Goal: Information Seeking & Learning: Learn about a topic

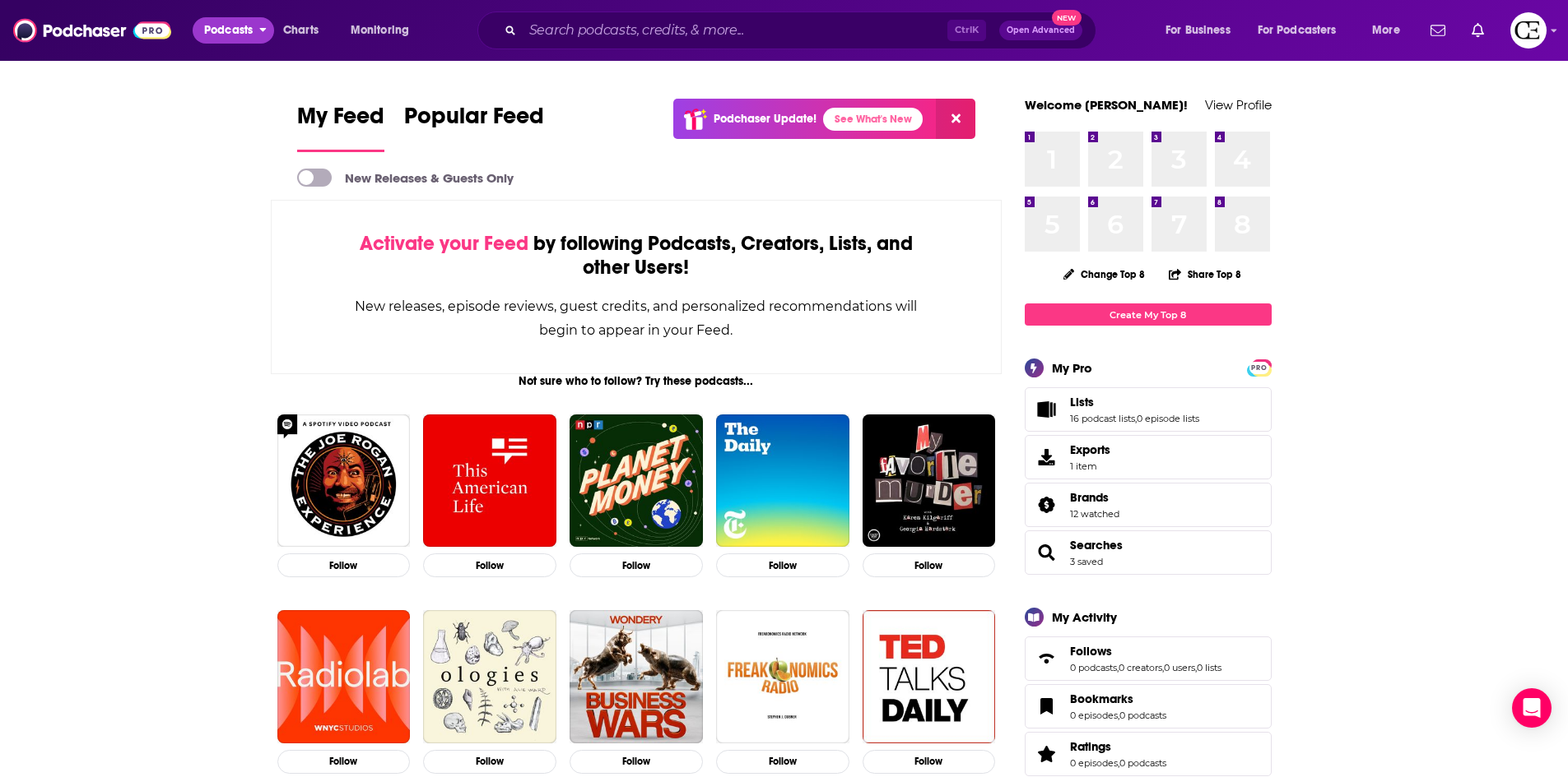
click at [253, 22] on span "Podcasts" at bounding box center [228, 30] width 49 height 23
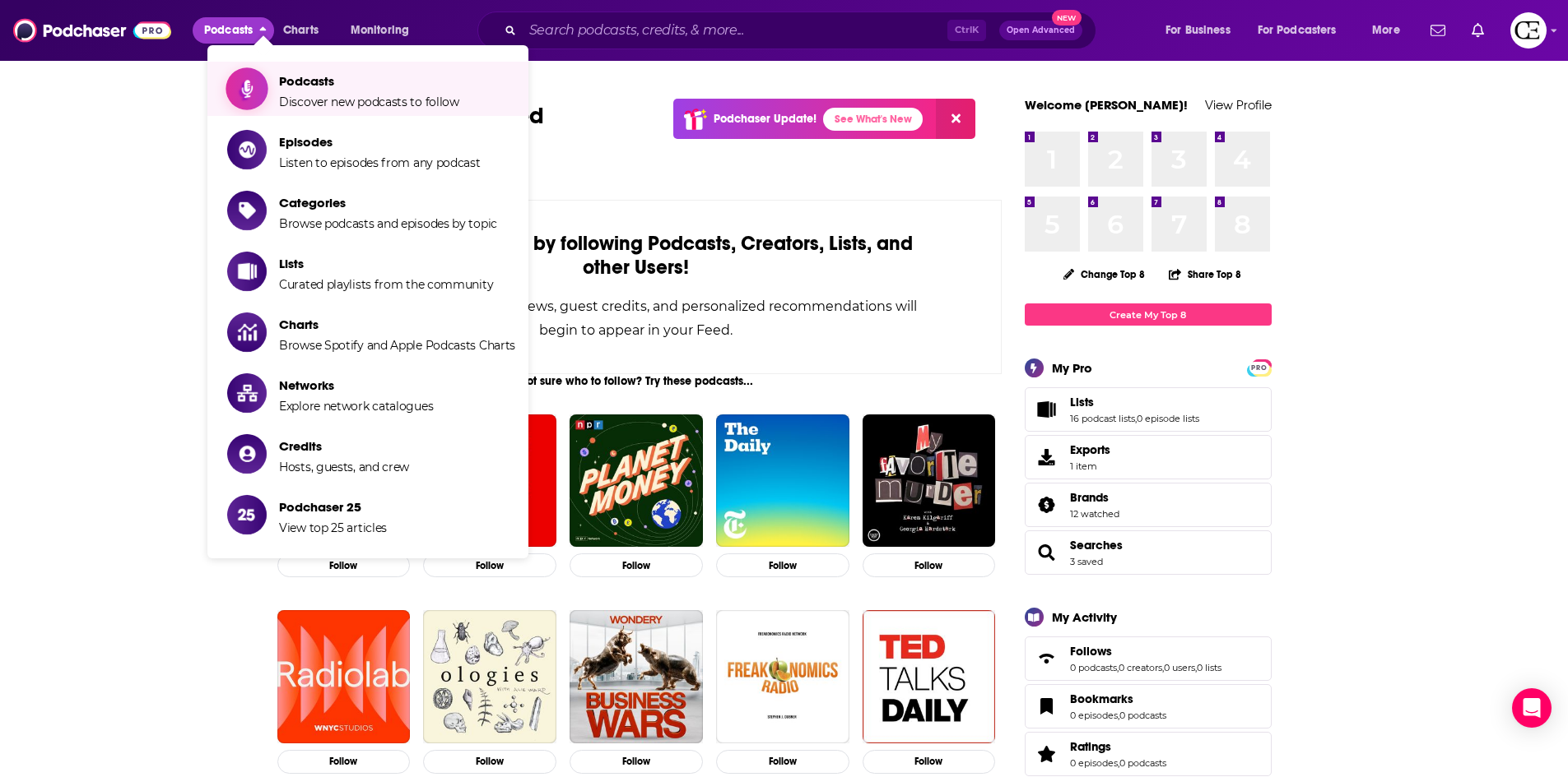
click at [259, 97] on span "Show item sub-menu" at bounding box center [247, 88] width 126 height 126
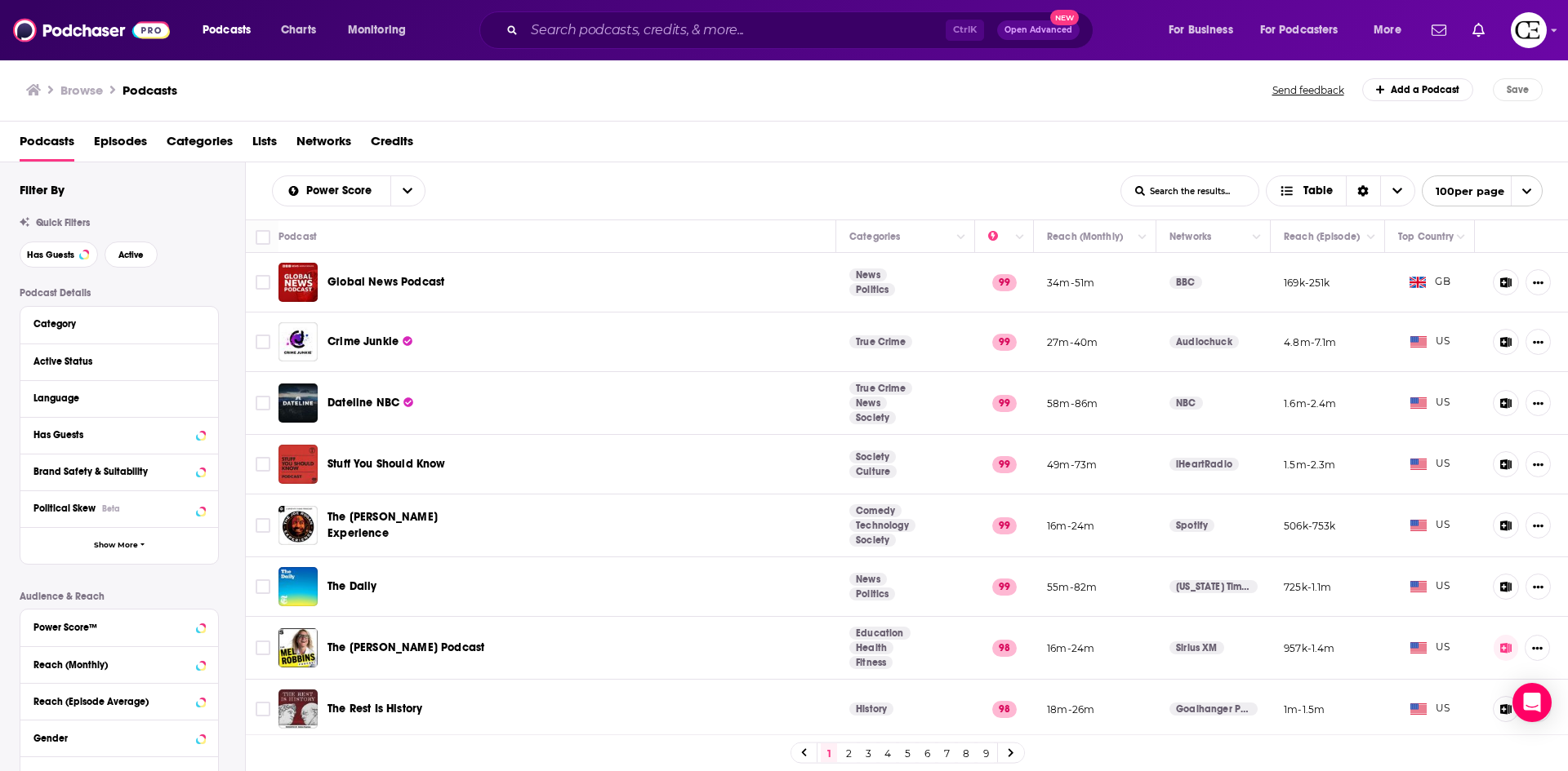
click at [532, 281] on td "Global News Podcast" at bounding box center [557, 283] width 558 height 60
click at [411, 272] on div "Global News Podcast" at bounding box center [413, 282] width 170 height 39
click at [409, 285] on span "Global News Podcast" at bounding box center [386, 282] width 117 height 14
click at [623, 27] on input "Search podcasts, credits, & more..." at bounding box center [734, 30] width 421 height 26
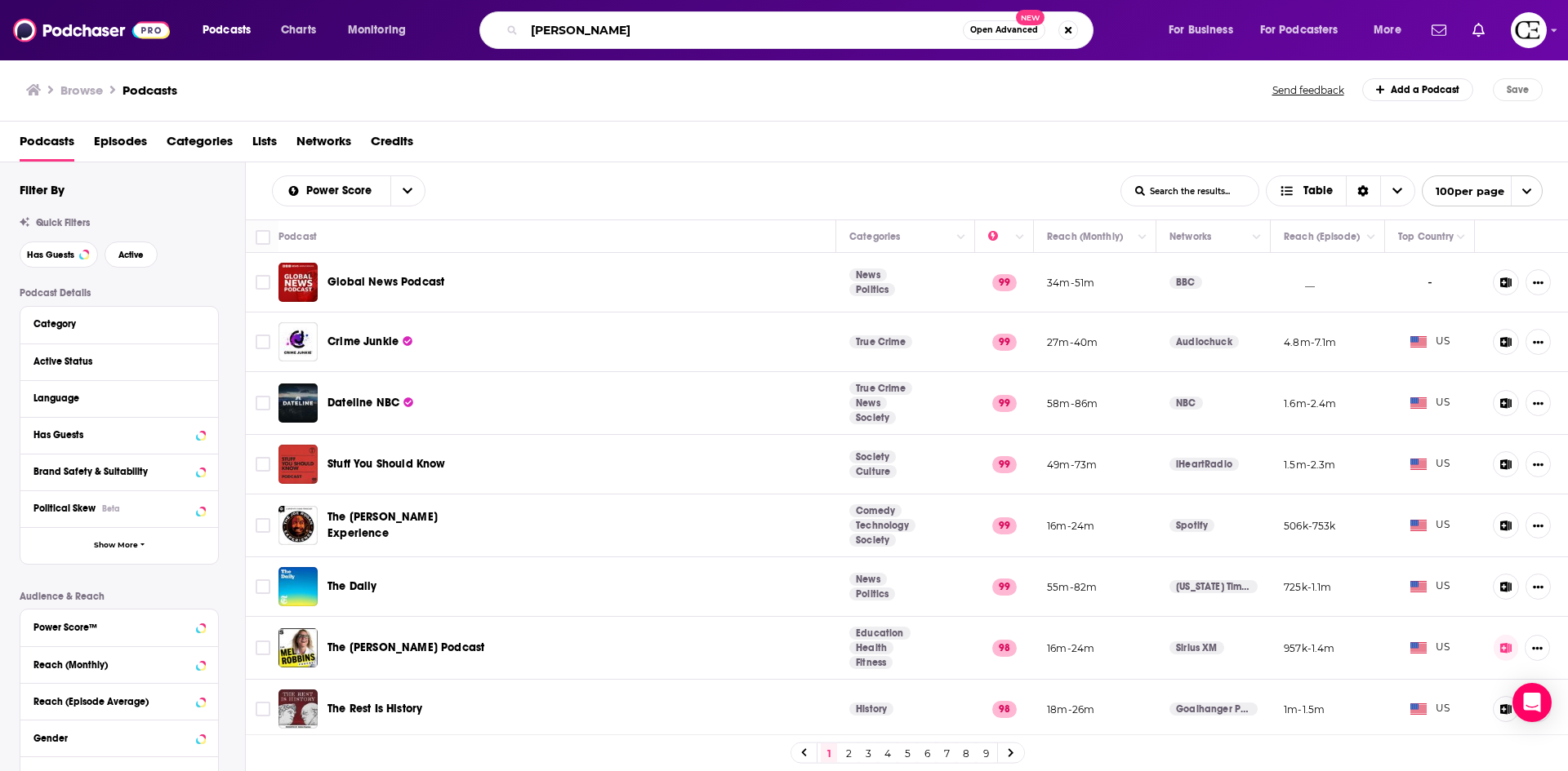
type input "amy pohler"
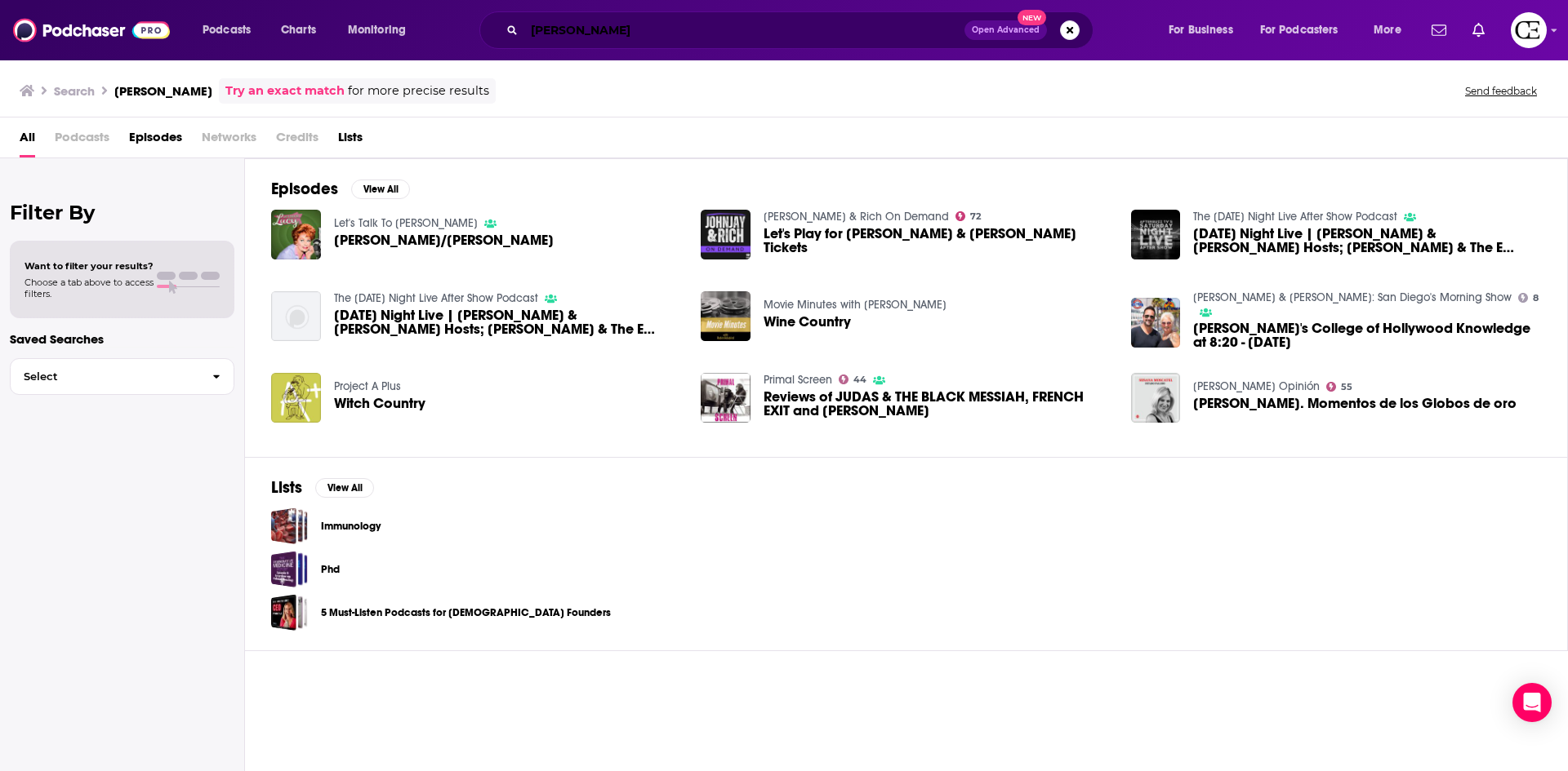
click at [573, 35] on input "amy pohler" at bounding box center [744, 30] width 440 height 26
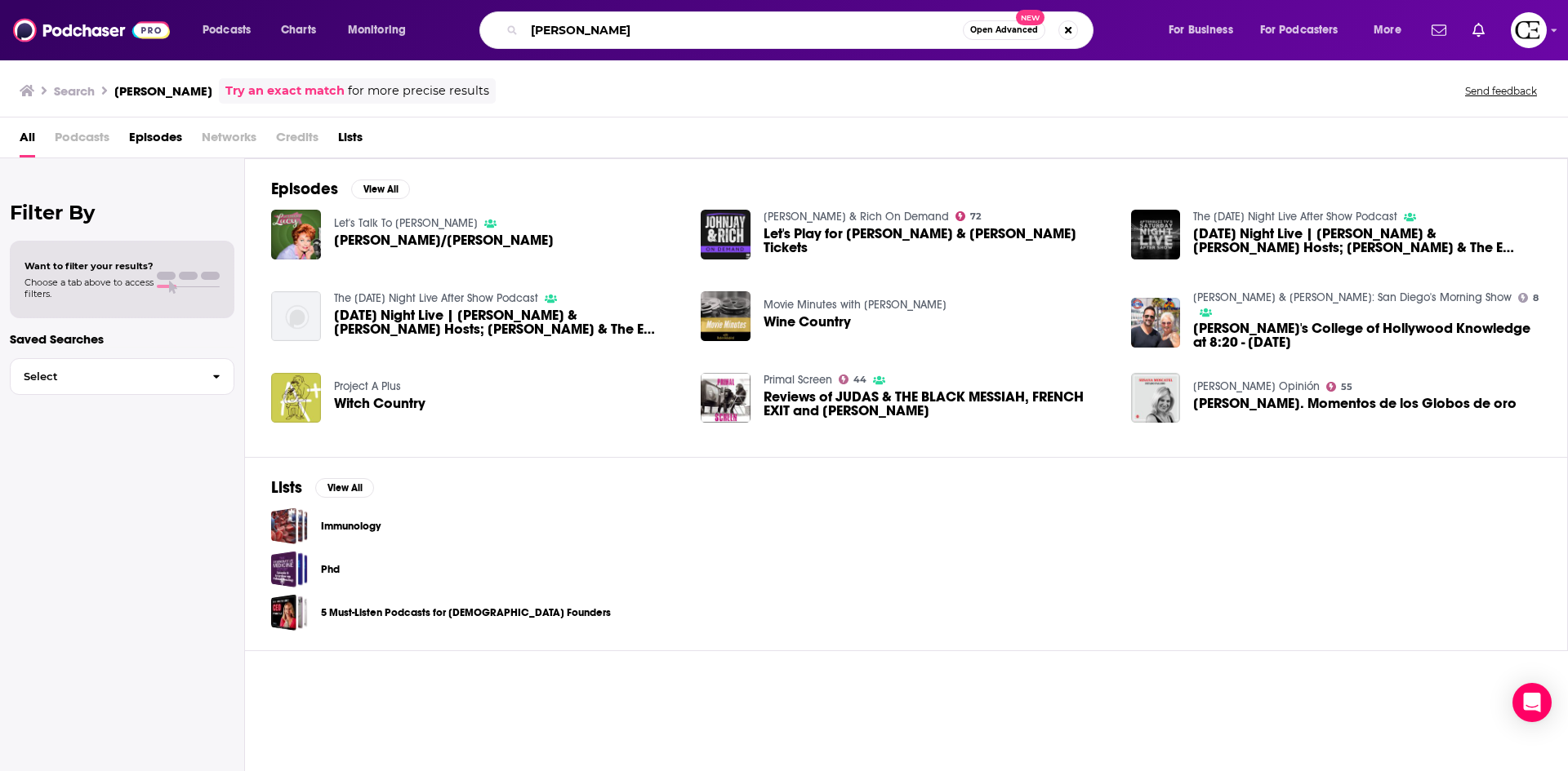
type input "amy poehler"
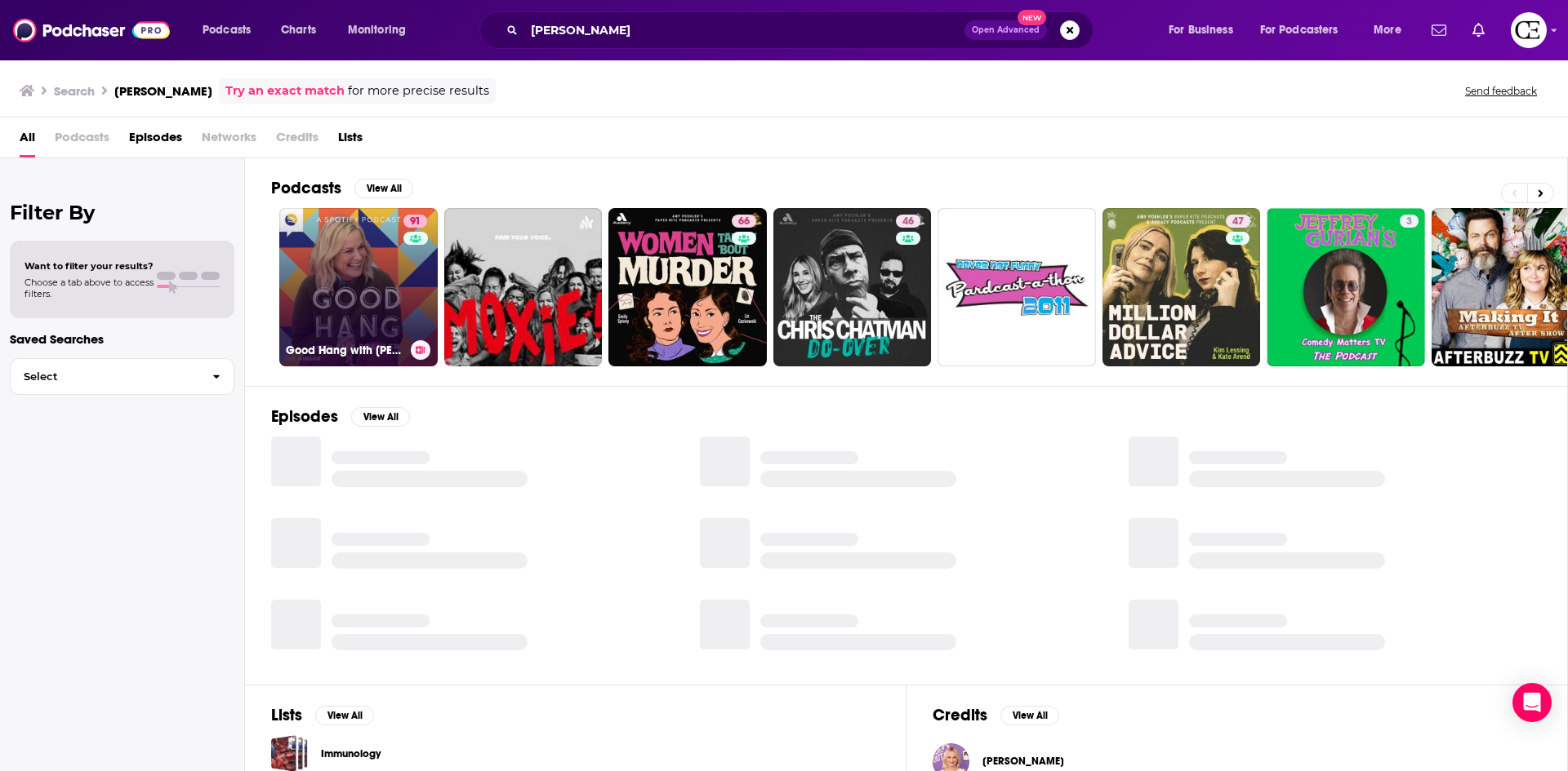
click at [327, 240] on link "91 Good Hang with Amy Poehler" at bounding box center [358, 287] width 158 height 158
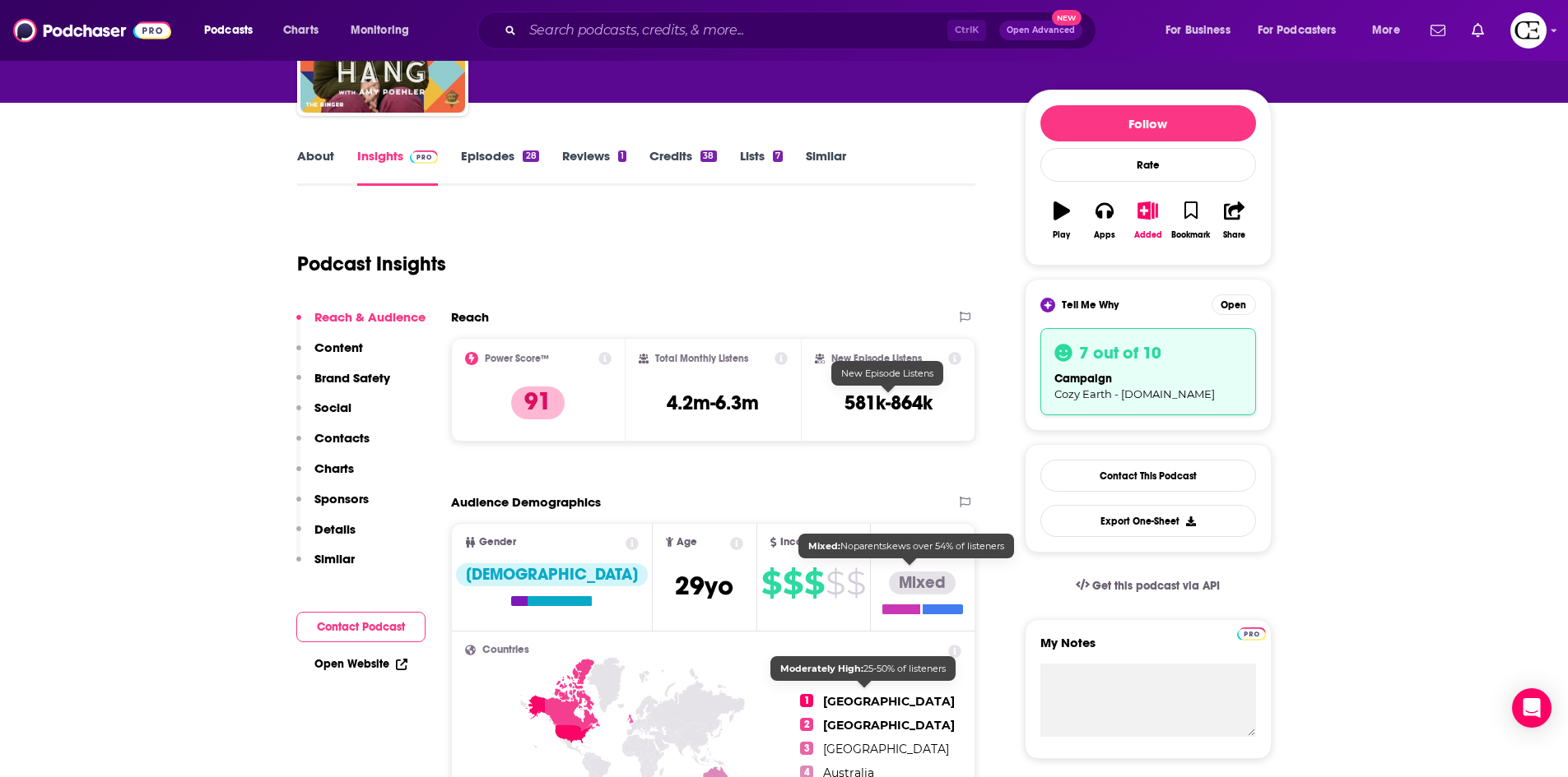
scroll to position [165, 0]
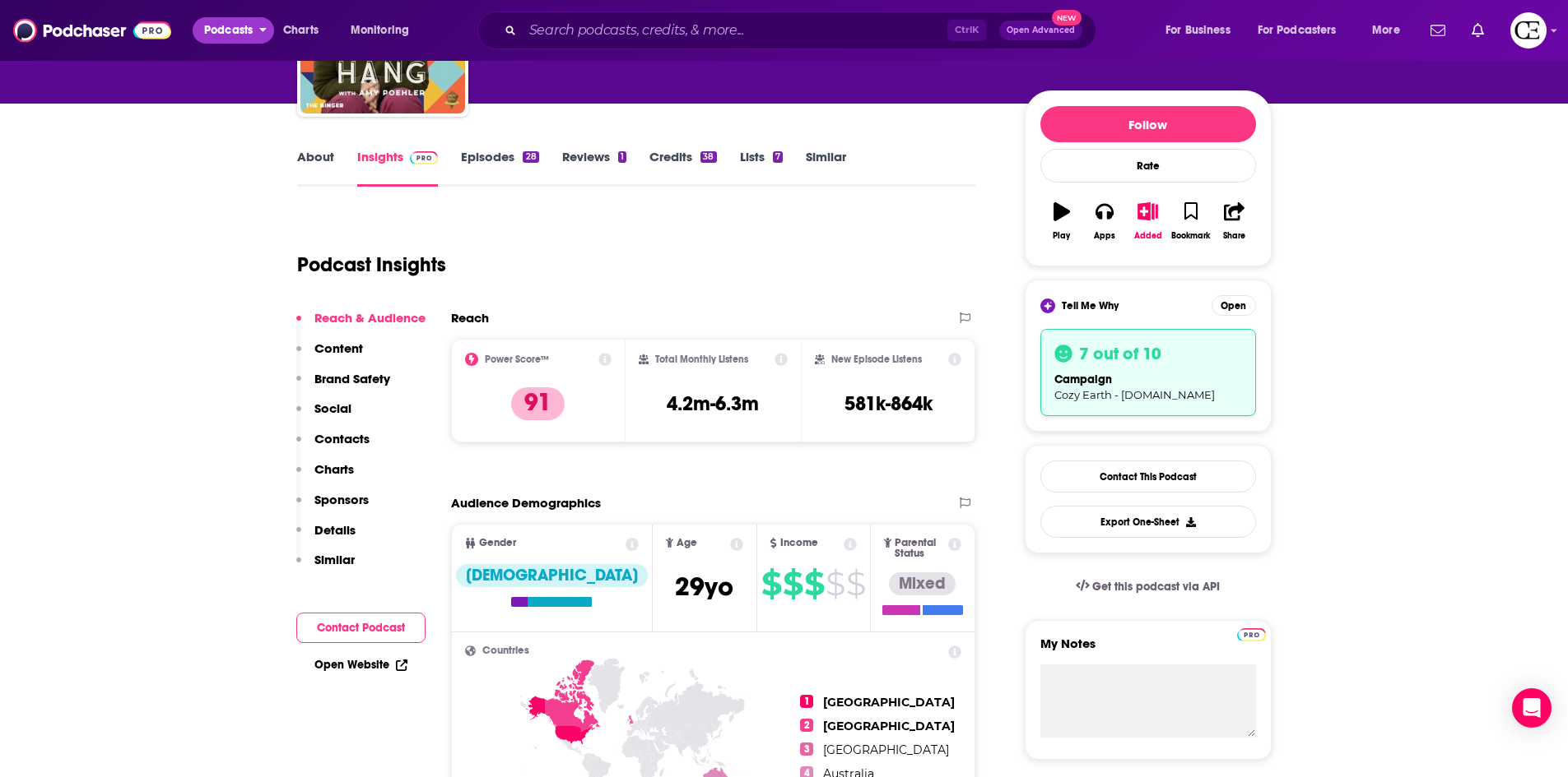
click at [225, 30] on span "Podcasts" at bounding box center [228, 30] width 49 height 23
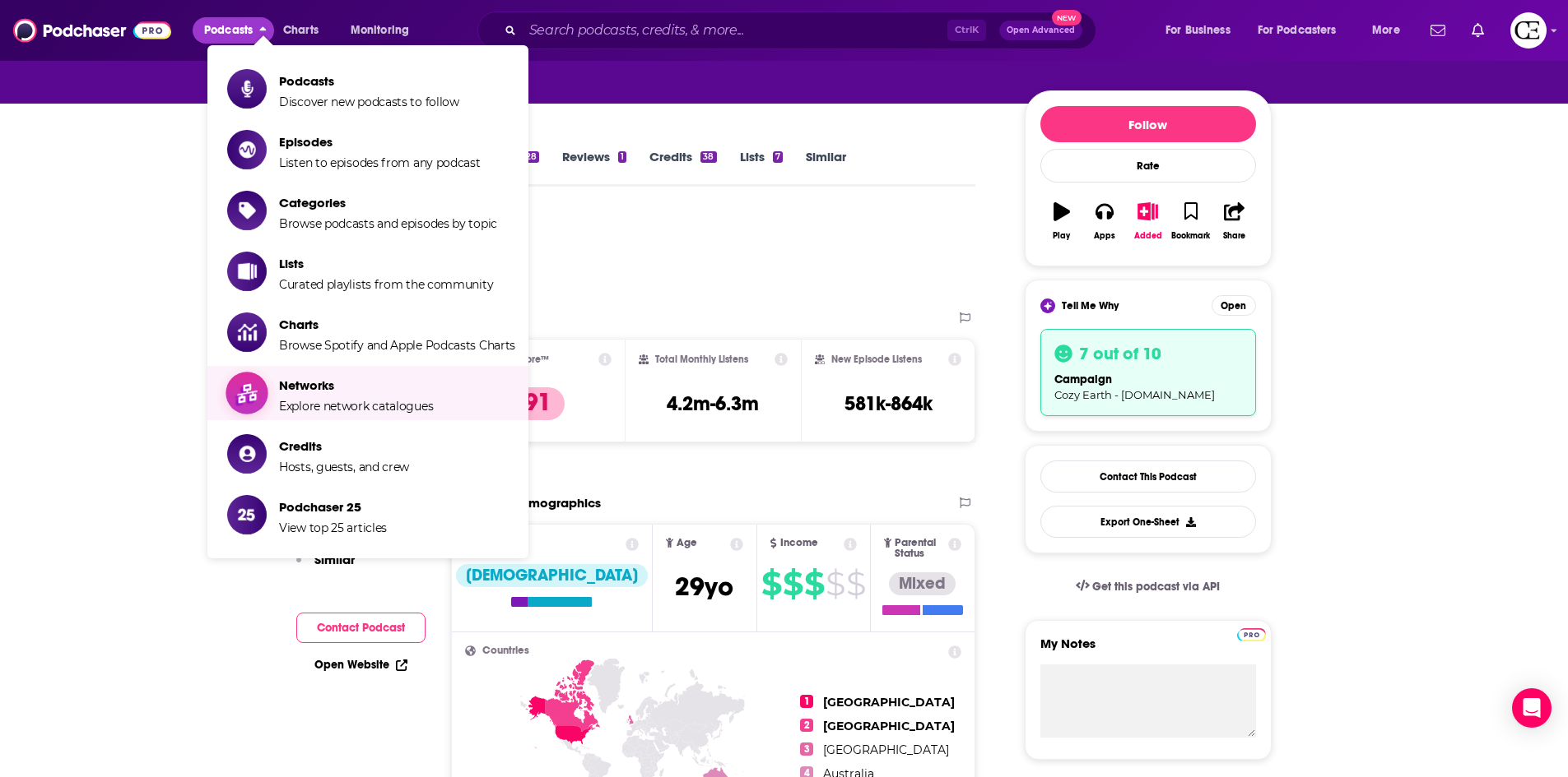
click at [318, 409] on span "Explore network catalogues" at bounding box center [356, 406] width 154 height 15
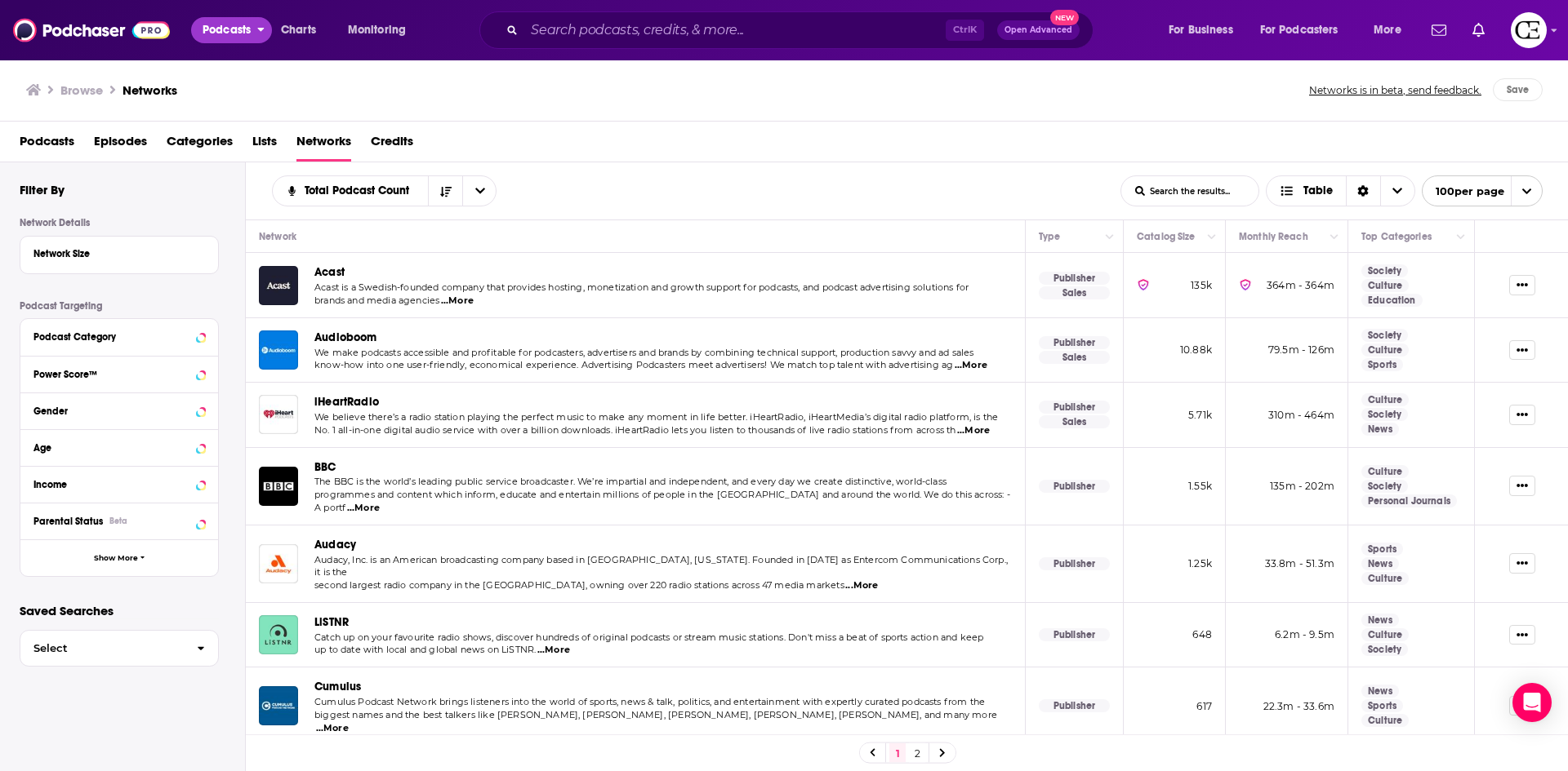
click at [213, 25] on span "Podcasts" at bounding box center [227, 30] width 48 height 22
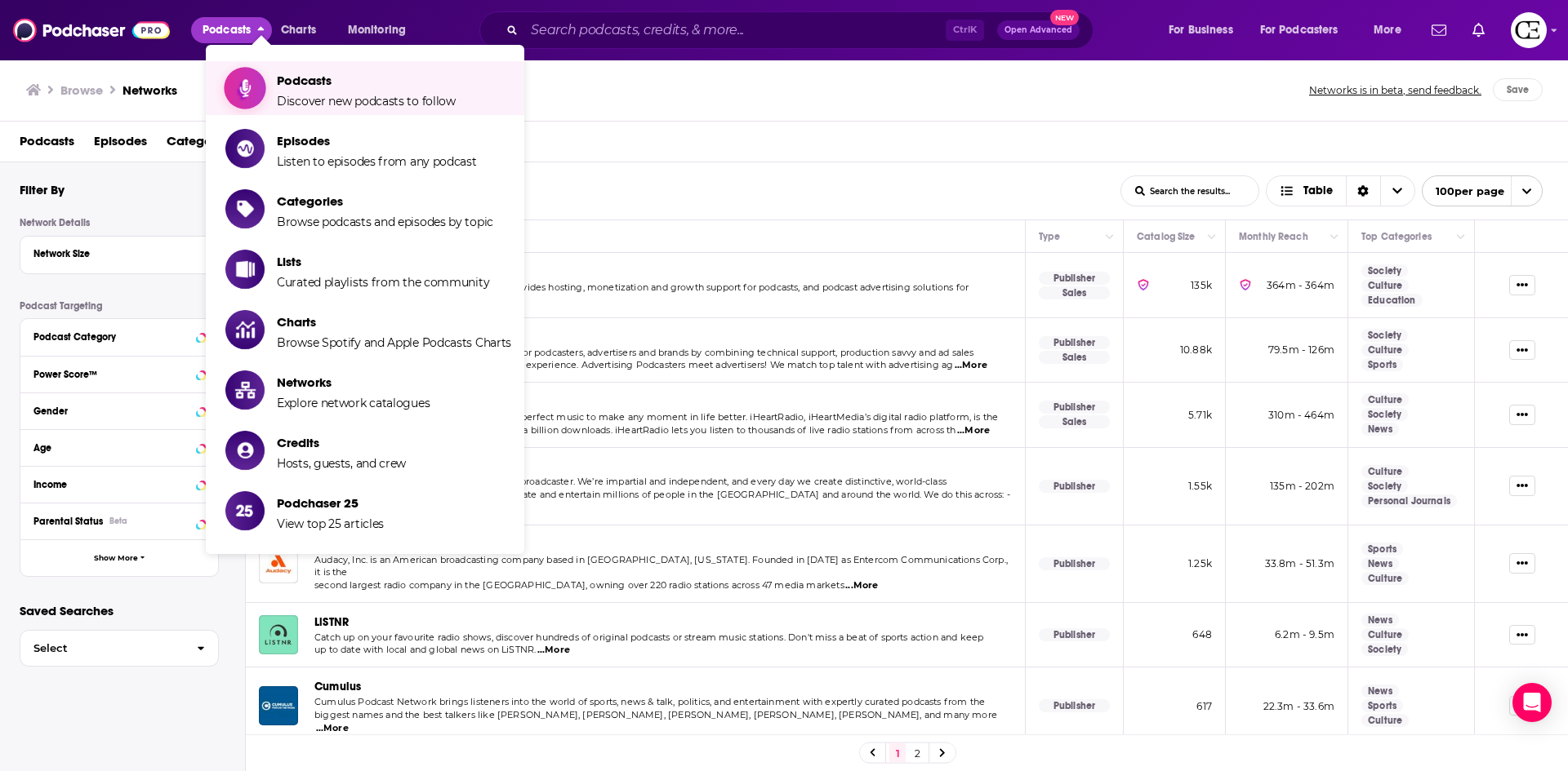
click at [269, 90] on link "Podcasts Discover new podcasts to follow" at bounding box center [368, 87] width 286 height 41
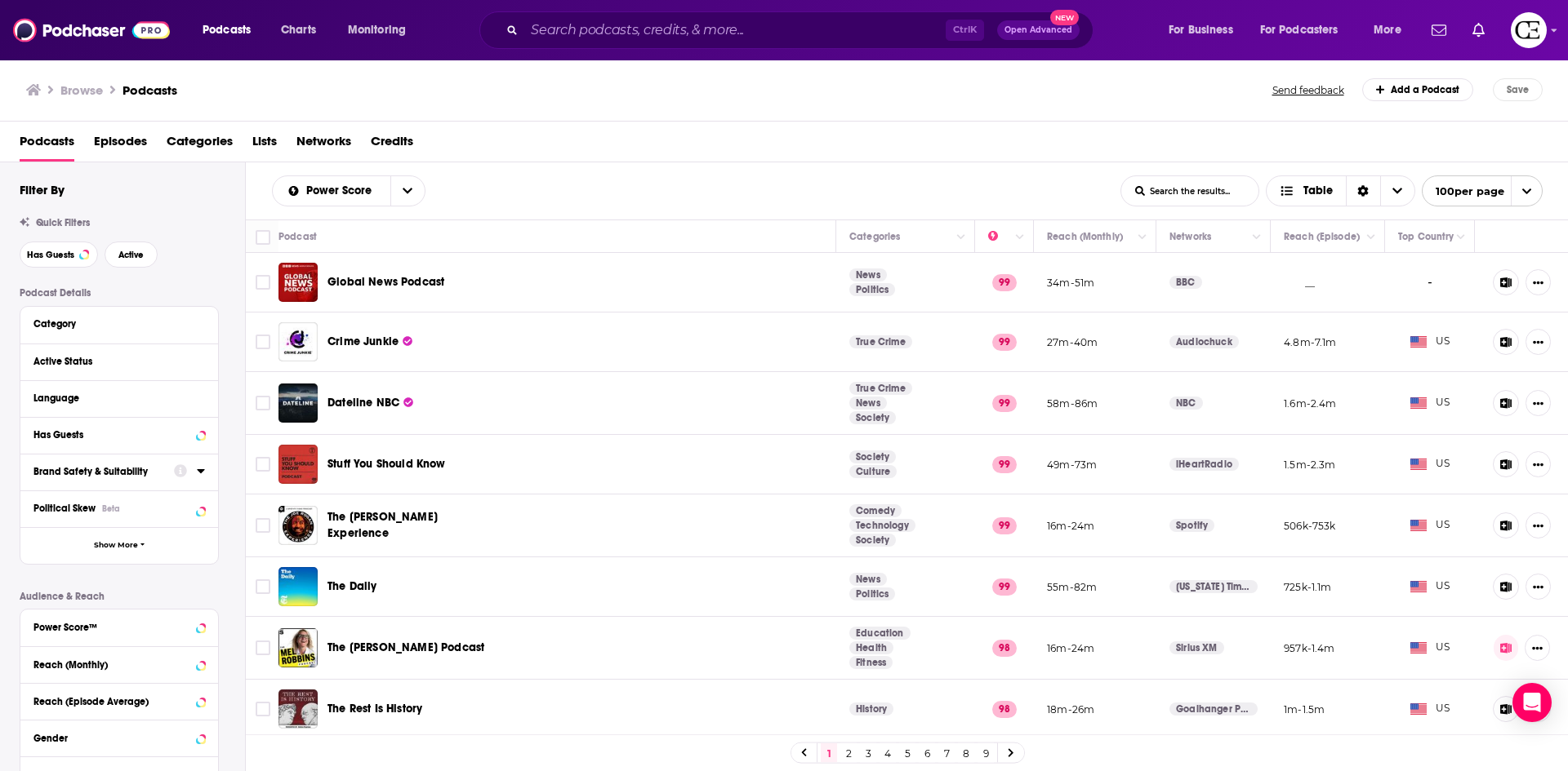
click at [150, 466] on div "Brand Safety & Suitability" at bounding box center [99, 471] width 130 height 11
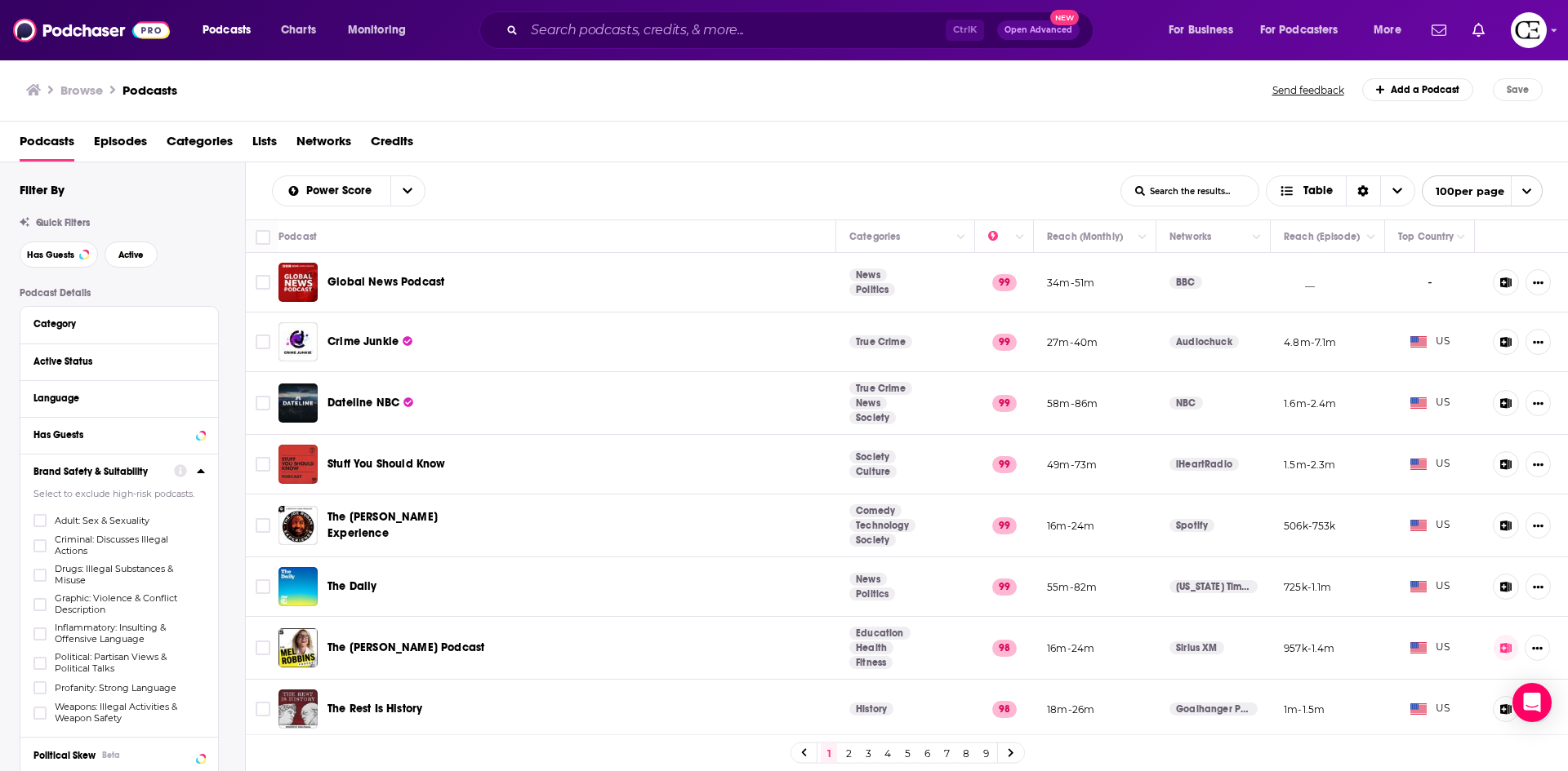
click at [150, 466] on div "Brand Safety & Suitability" at bounding box center [99, 471] width 130 height 11
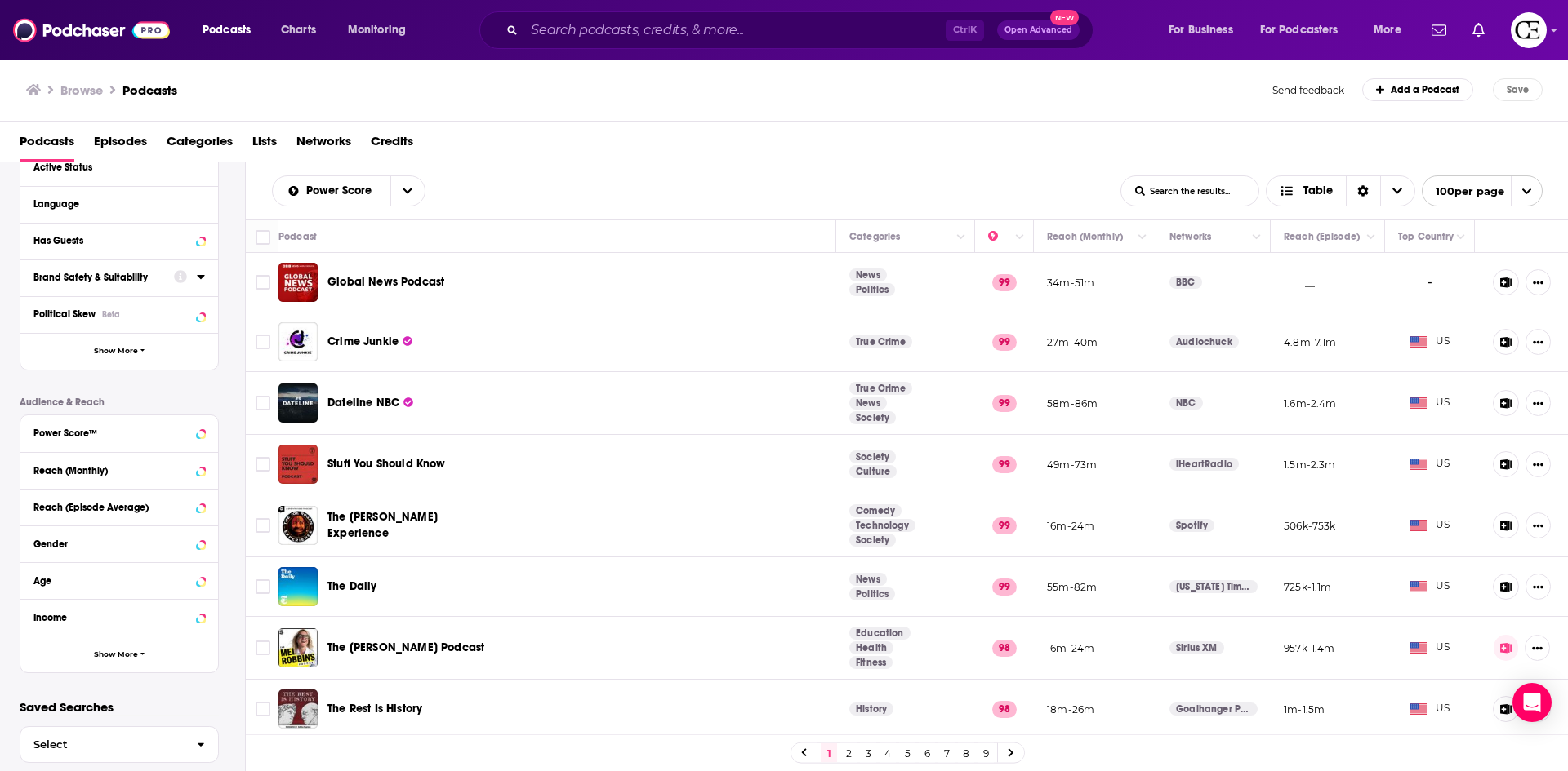
scroll to position [216, 0]
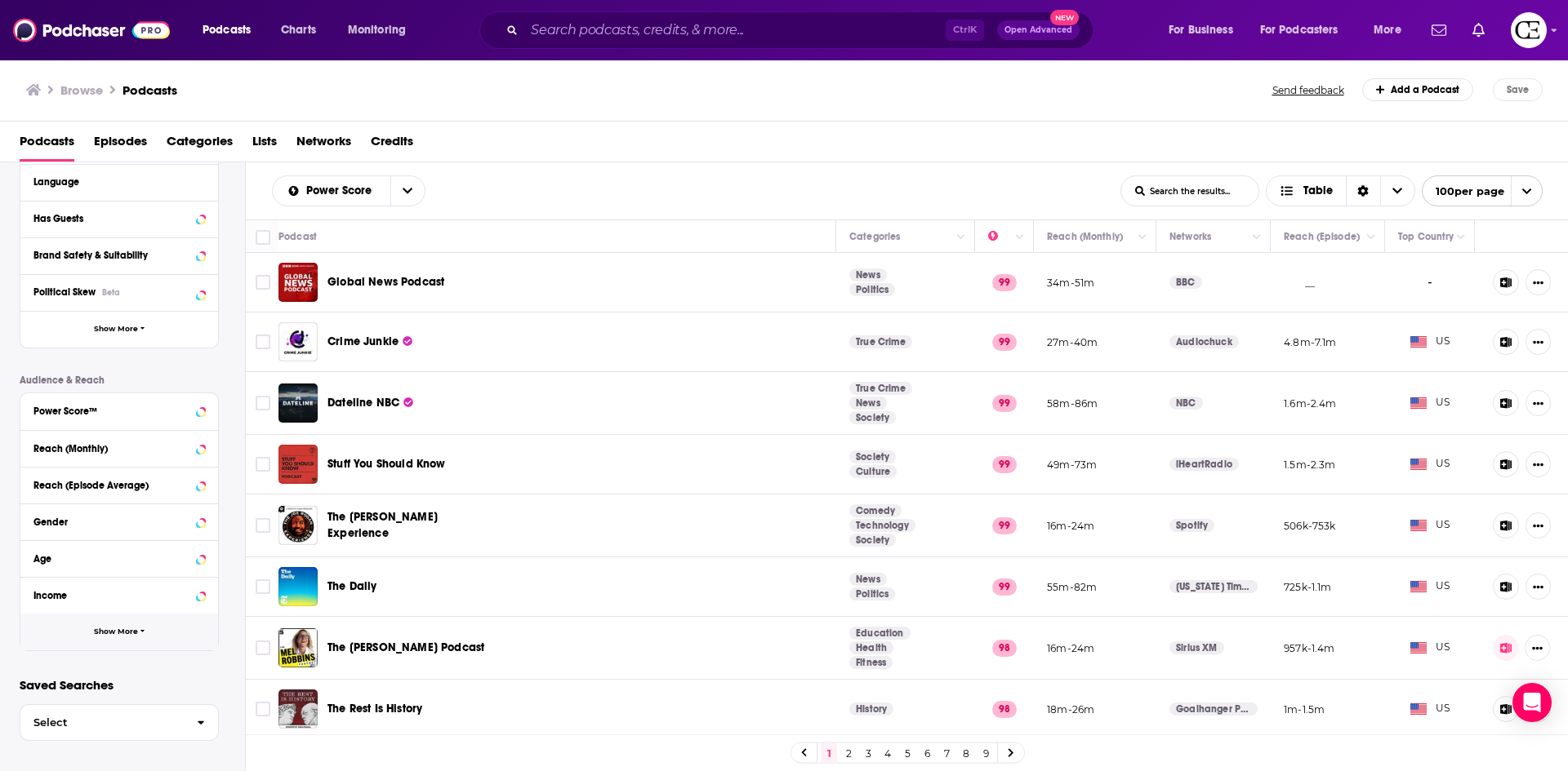
click at [118, 628] on span "Show More" at bounding box center [116, 632] width 44 height 9
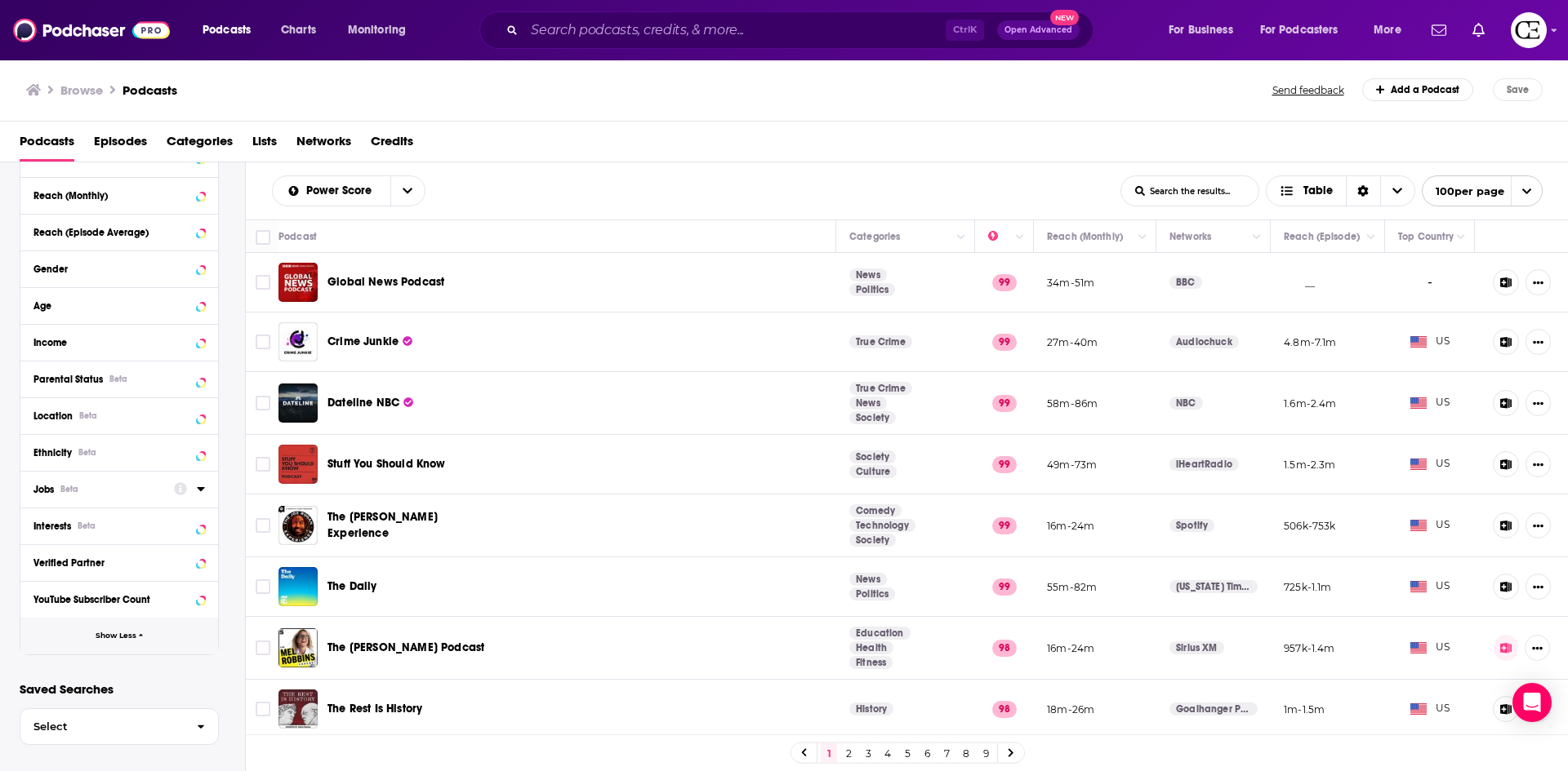
scroll to position [474, 0]
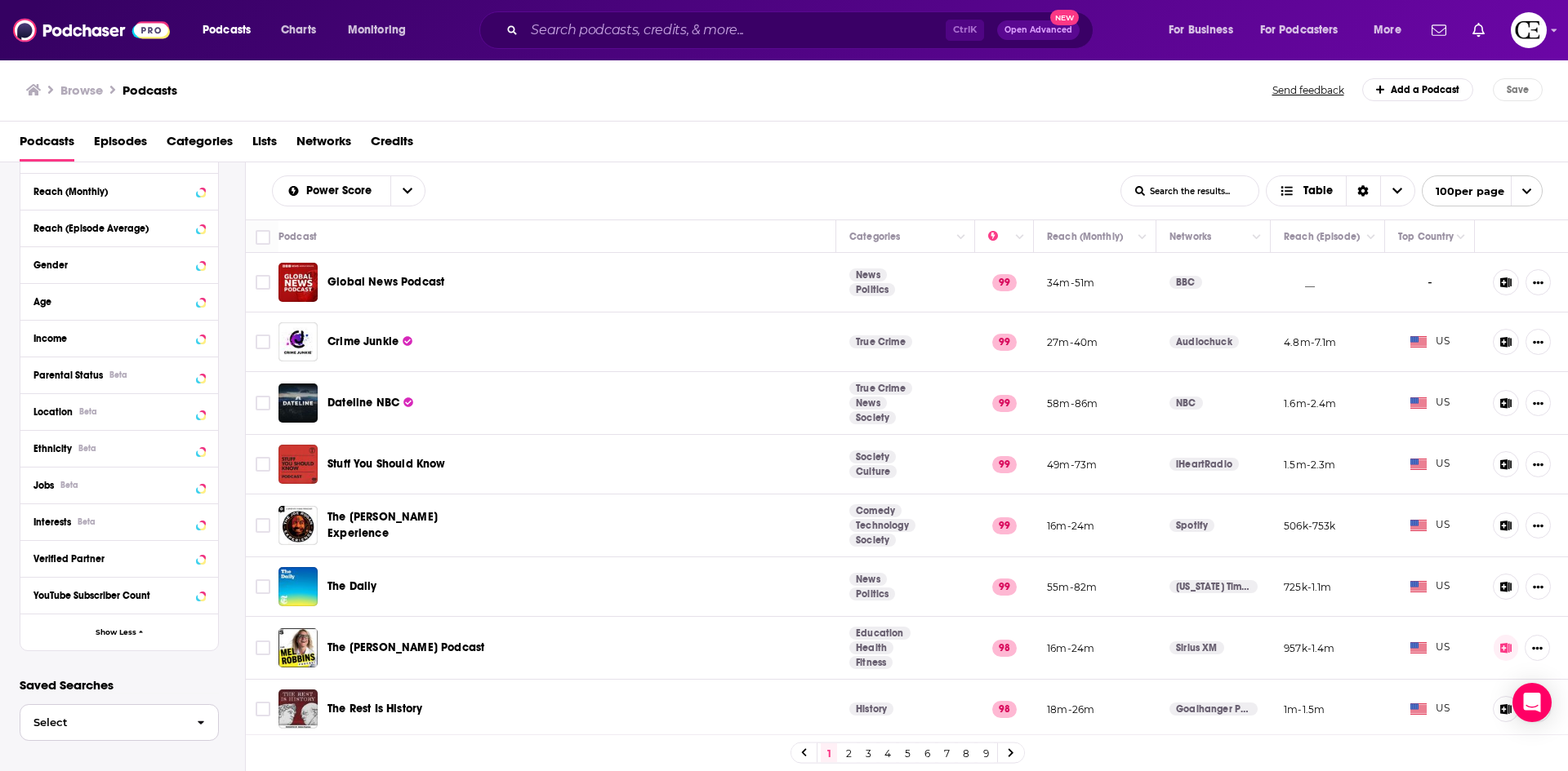
click at [97, 725] on span "Select" at bounding box center [102, 723] width 163 height 10
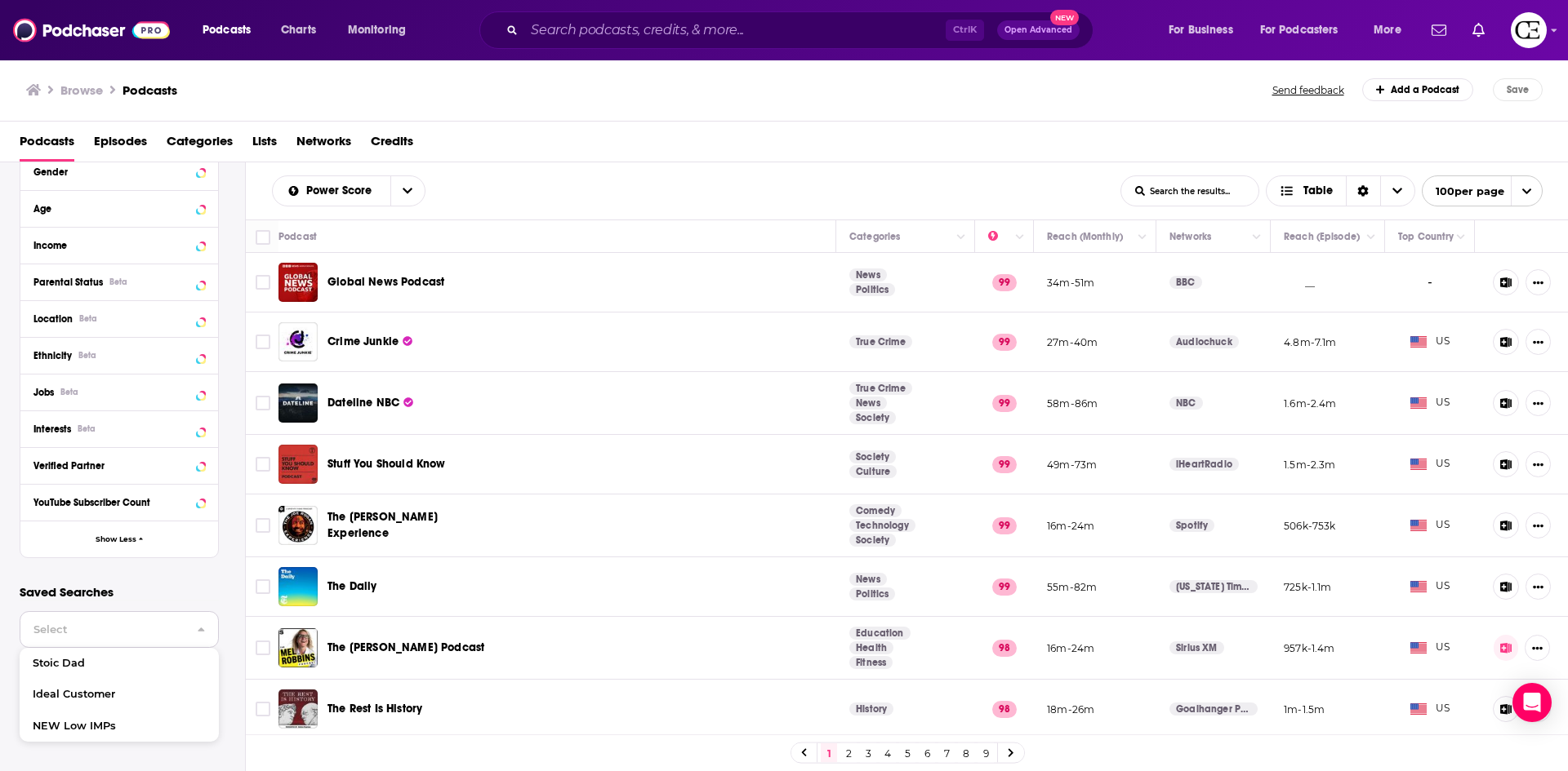
scroll to position [567, 0]
click at [115, 681] on link "Ideal Customer" at bounding box center [119, 695] width 199 height 31
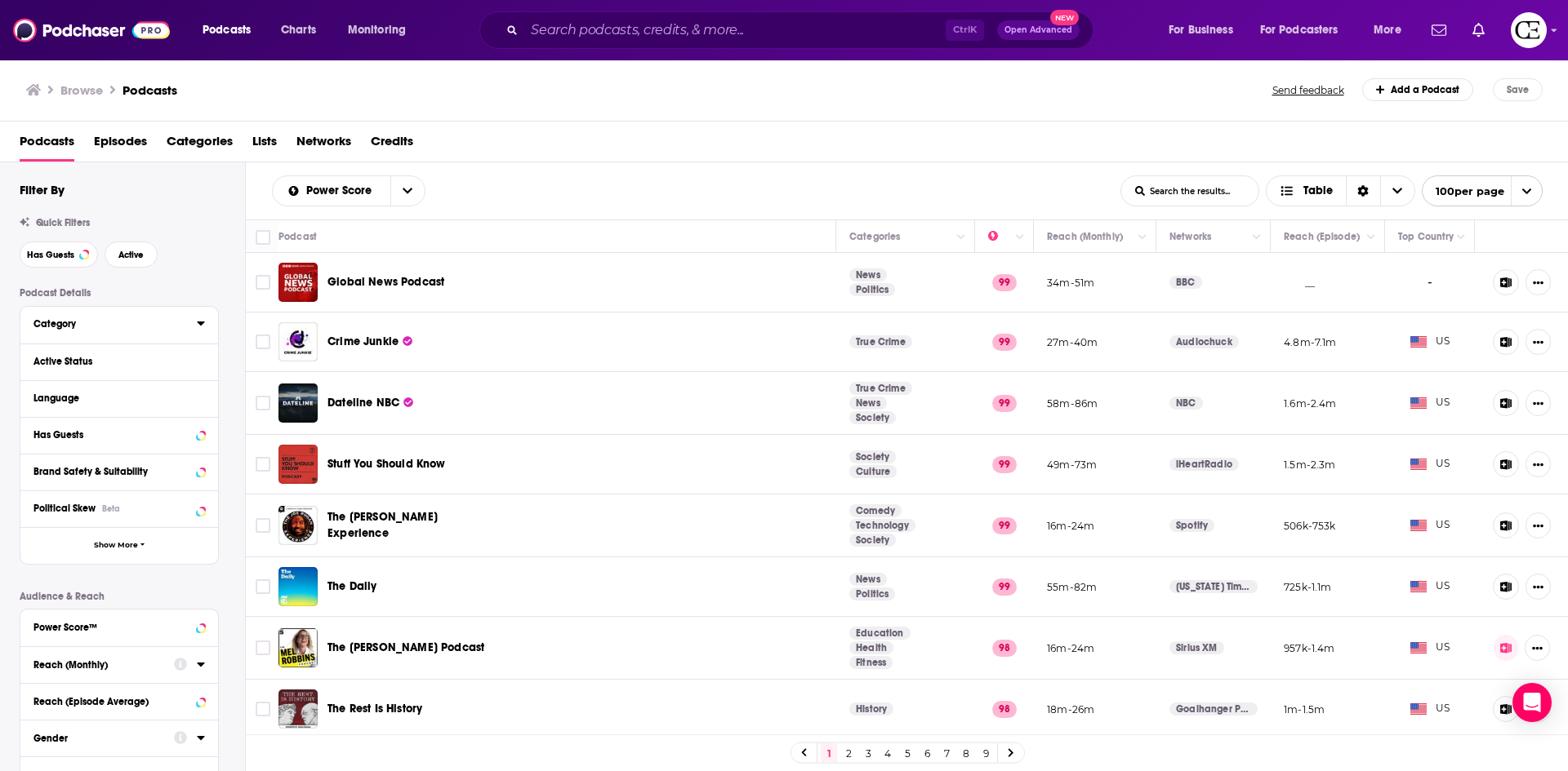
drag, startPoint x: 150, startPoint y: 320, endPoint x: 194, endPoint y: 322, distance: 44.0
click at [150, 320] on div "Category" at bounding box center [110, 323] width 153 height 11
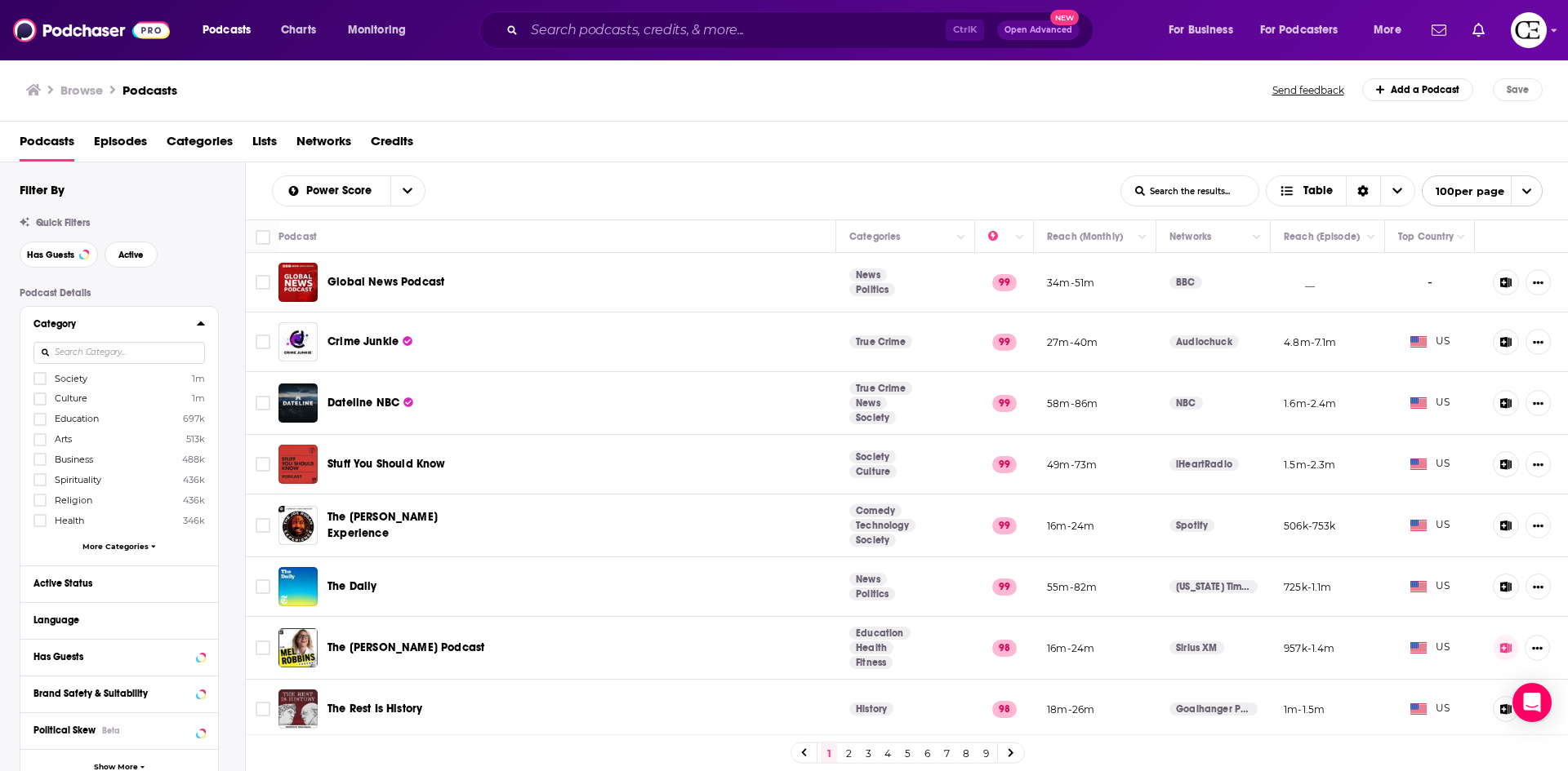
click at [130, 546] on span "More Categories" at bounding box center [115, 546] width 66 height 9
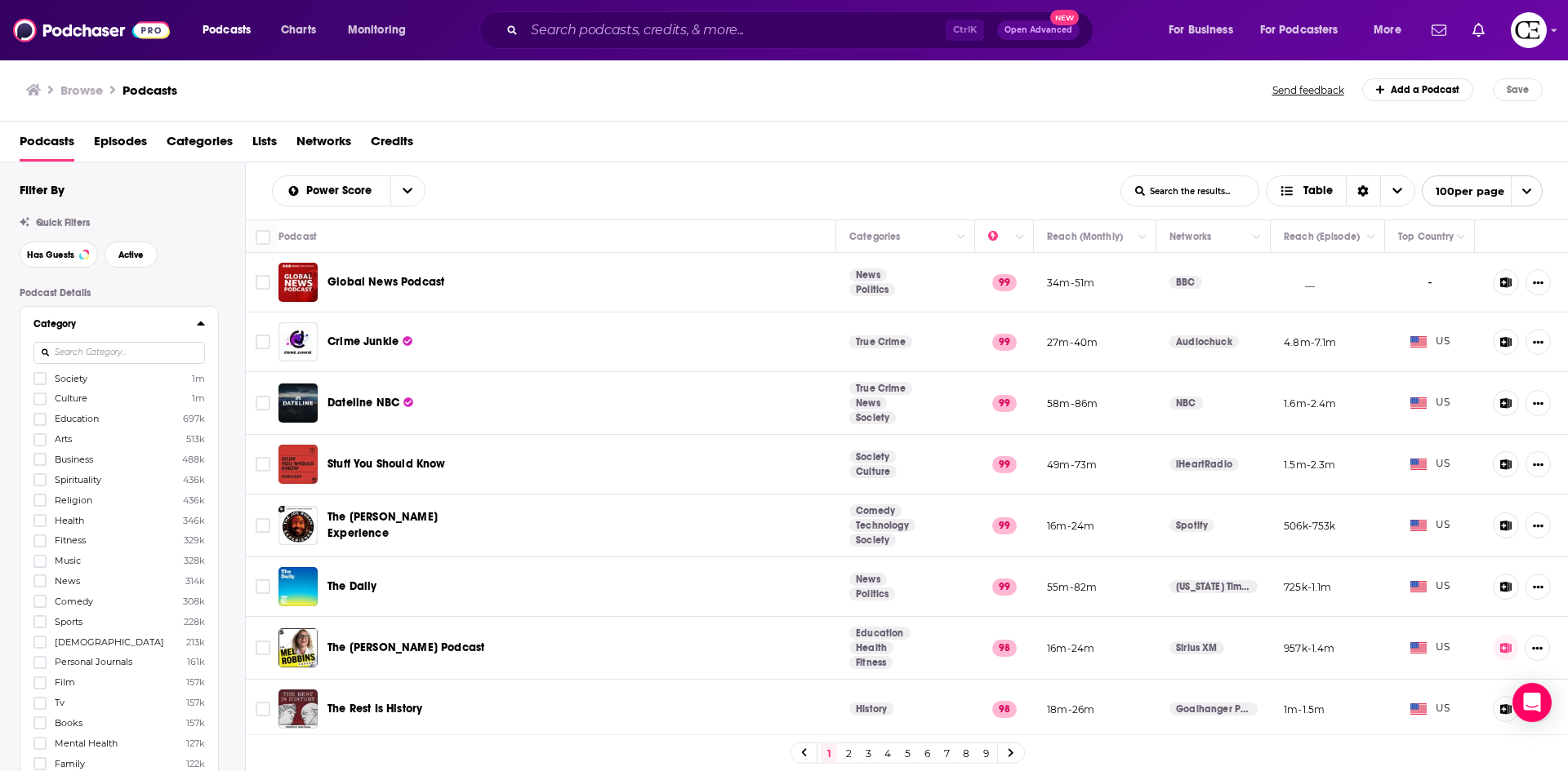
click at [198, 328] on icon at bounding box center [201, 322] width 8 height 13
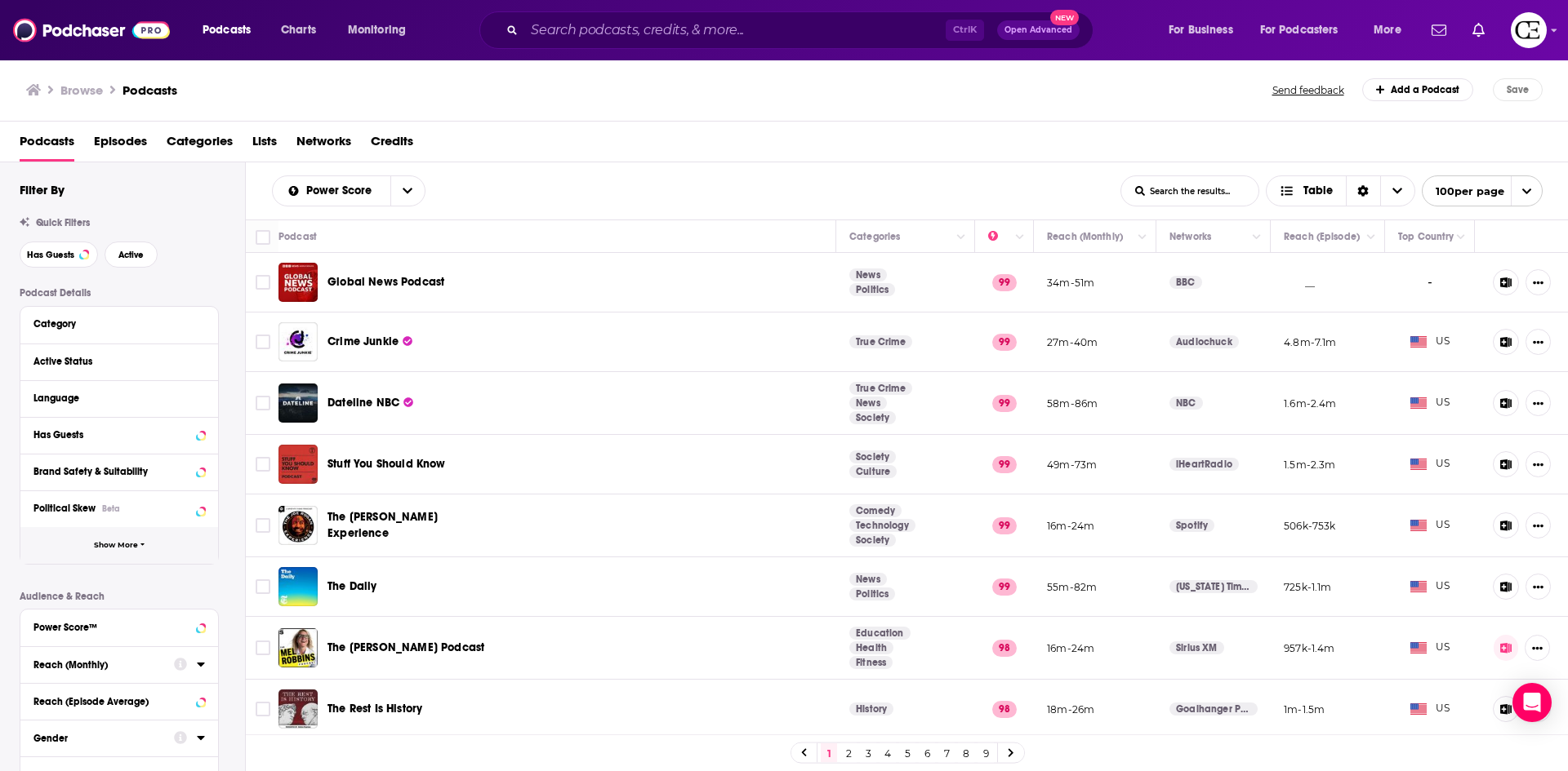
click at [148, 538] on button "Show More" at bounding box center [119, 545] width 198 height 36
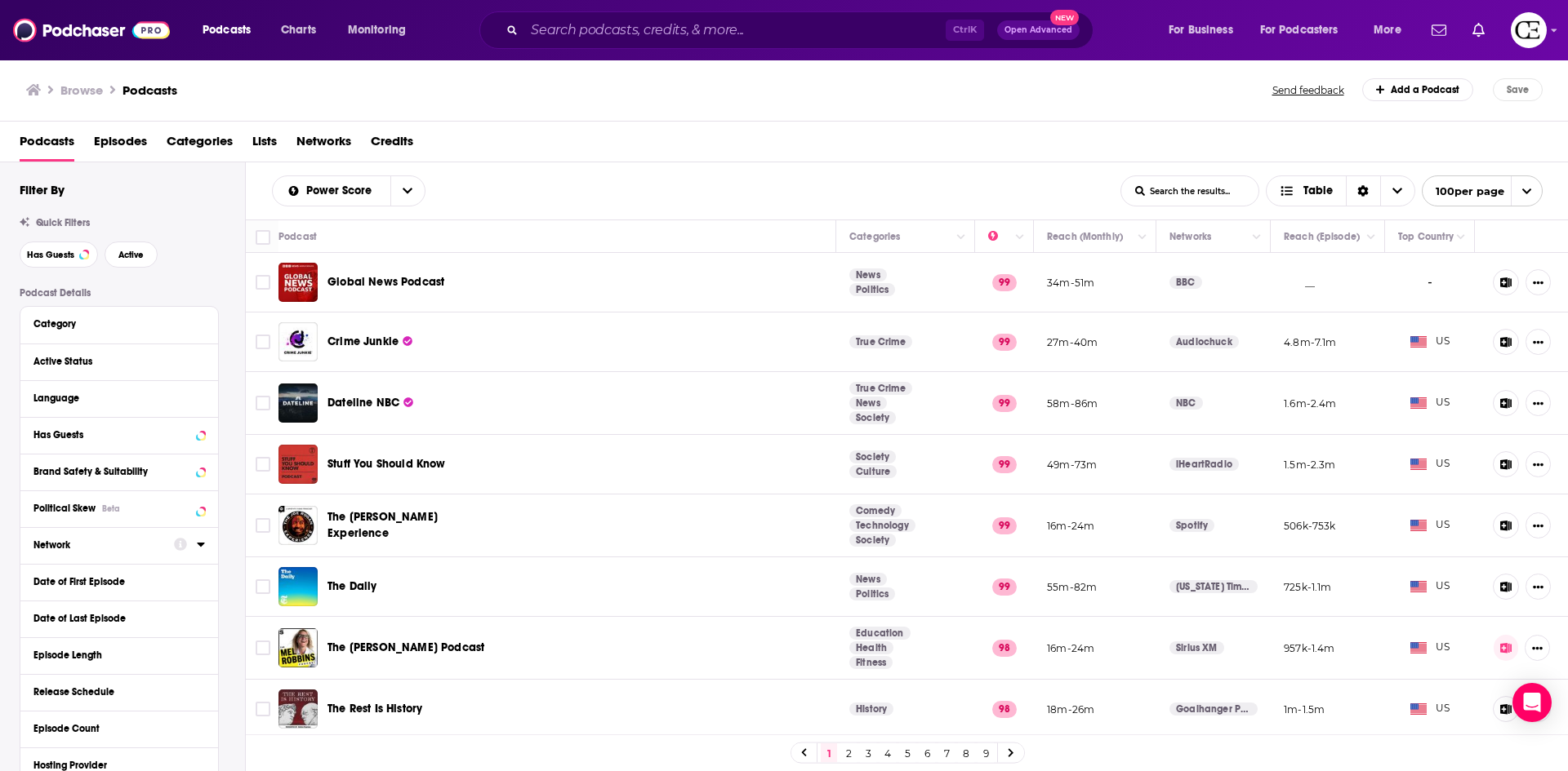
click at [131, 540] on div "Network" at bounding box center [99, 545] width 130 height 11
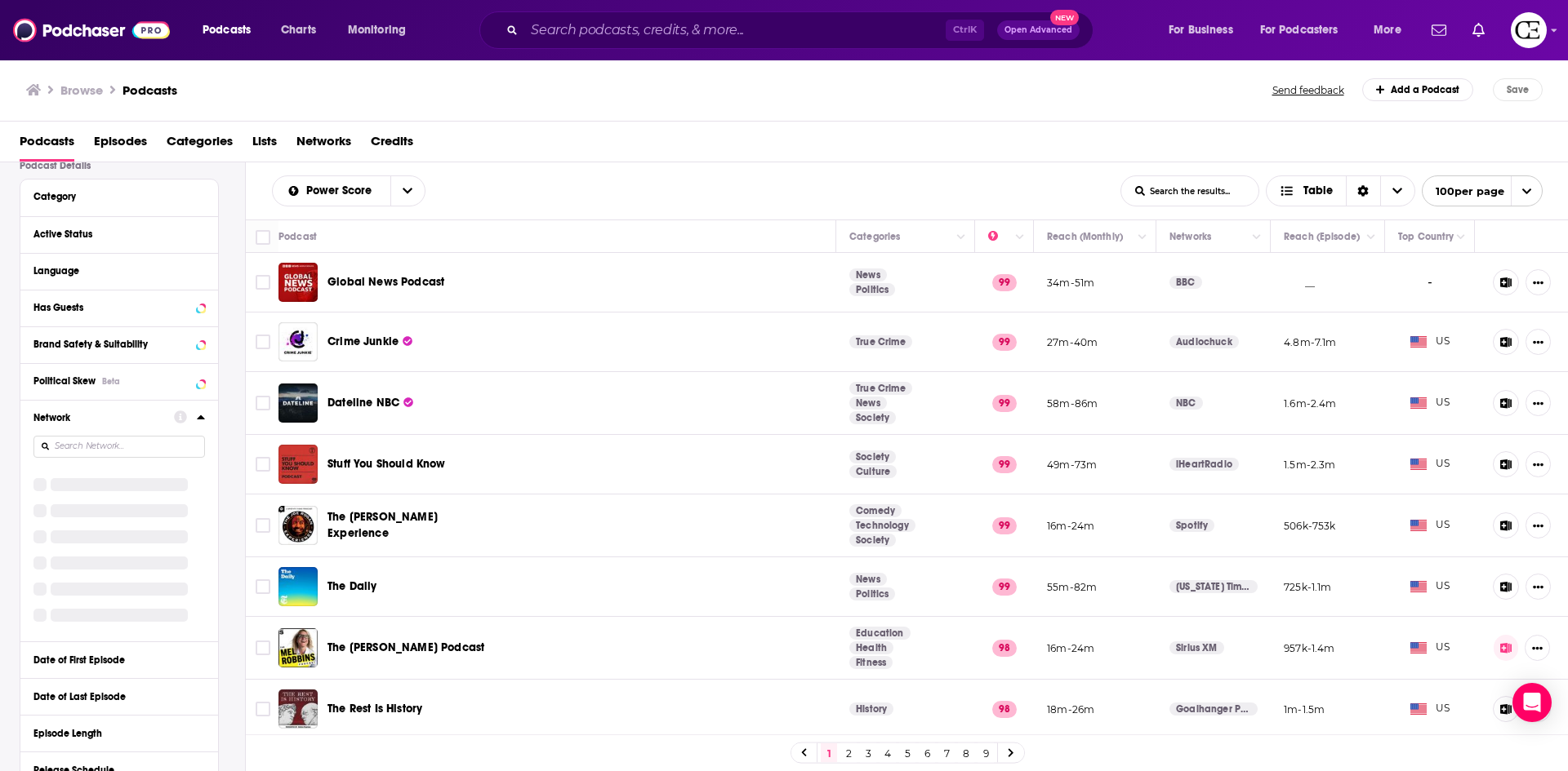
scroll to position [163, 0]
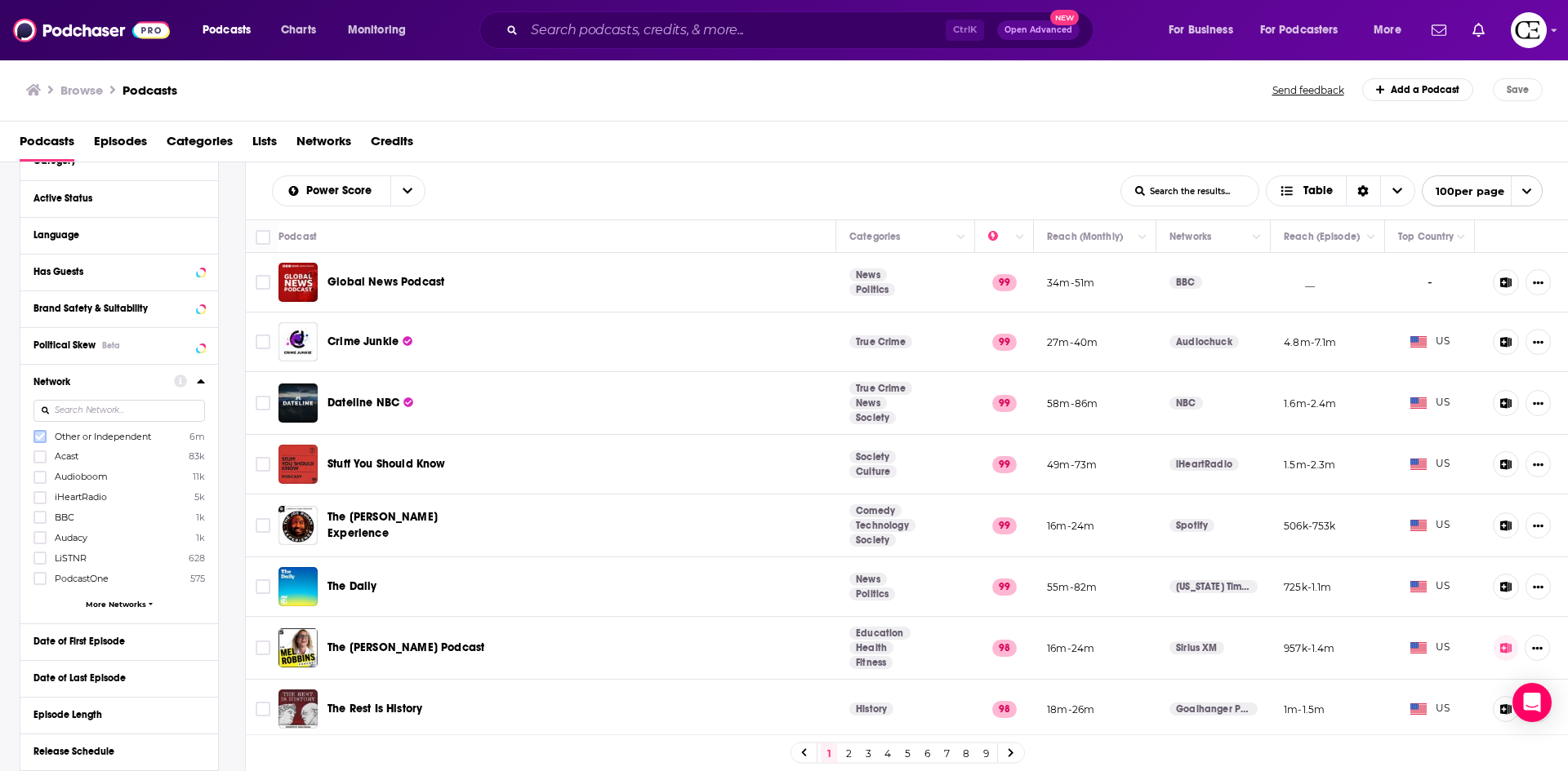
click at [41, 436] on icon at bounding box center [40, 436] width 10 height 7
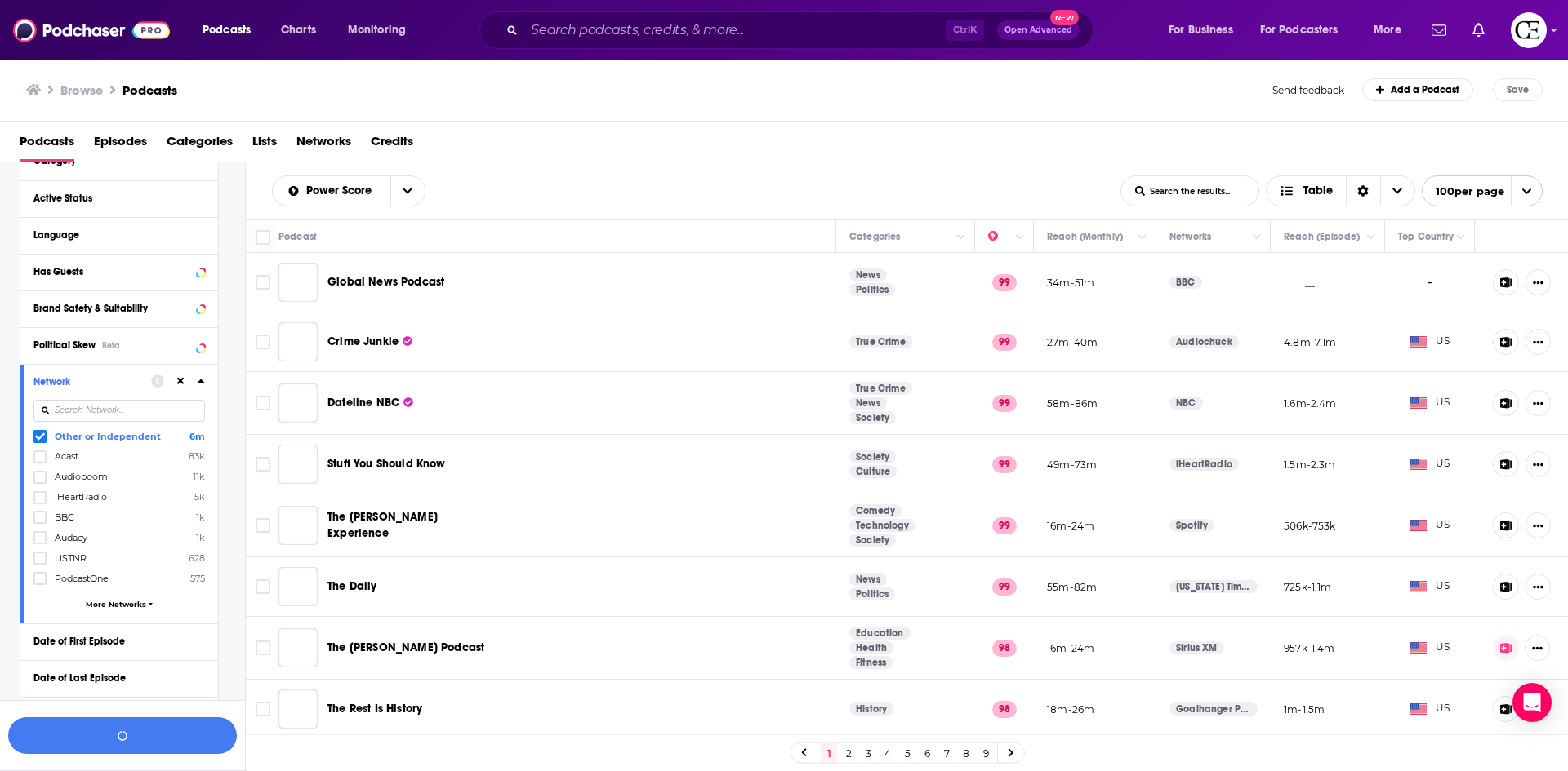
scroll to position [204, 0]
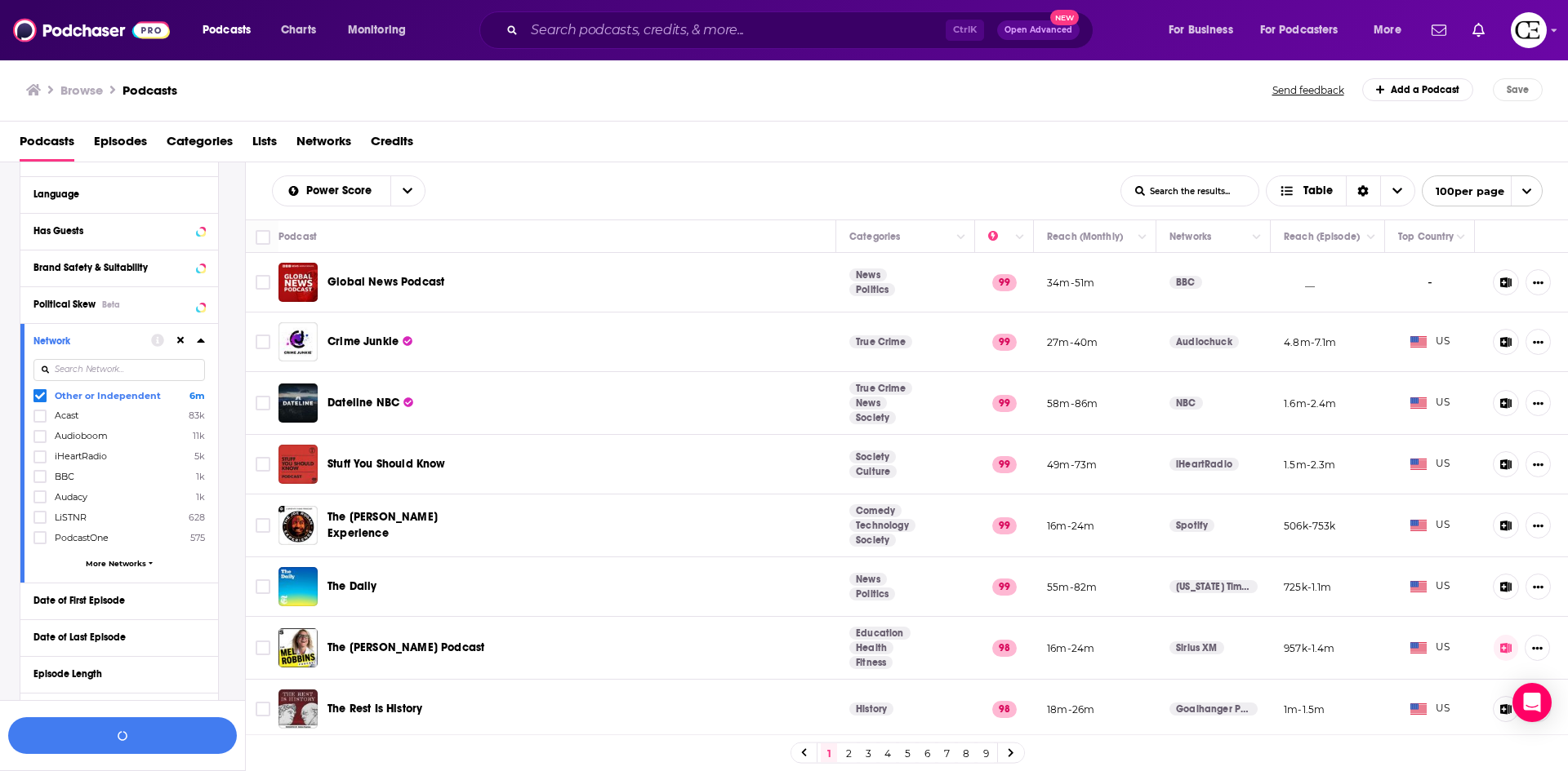
click at [200, 339] on icon at bounding box center [201, 340] width 8 height 13
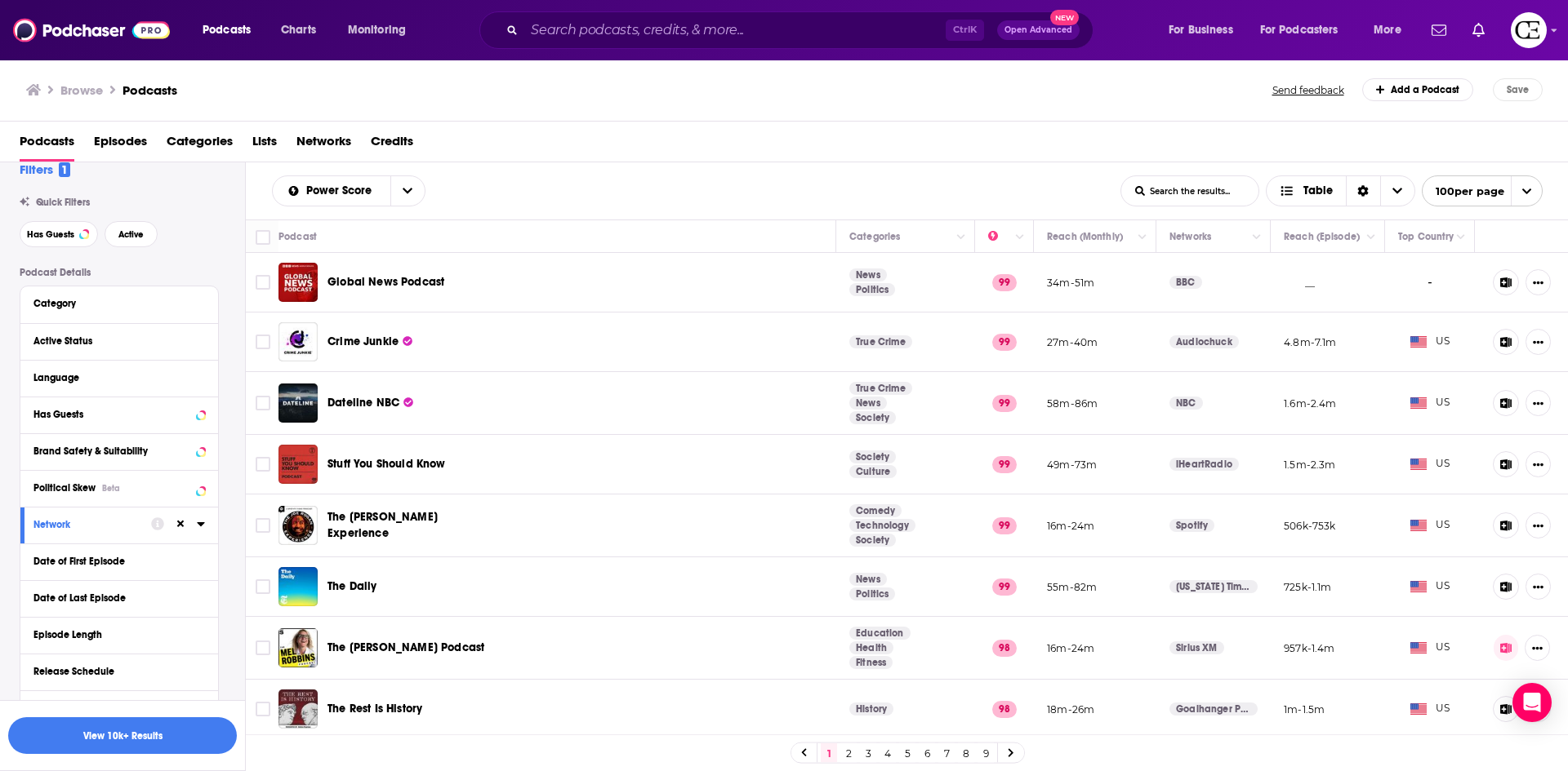
scroll to position [0, 0]
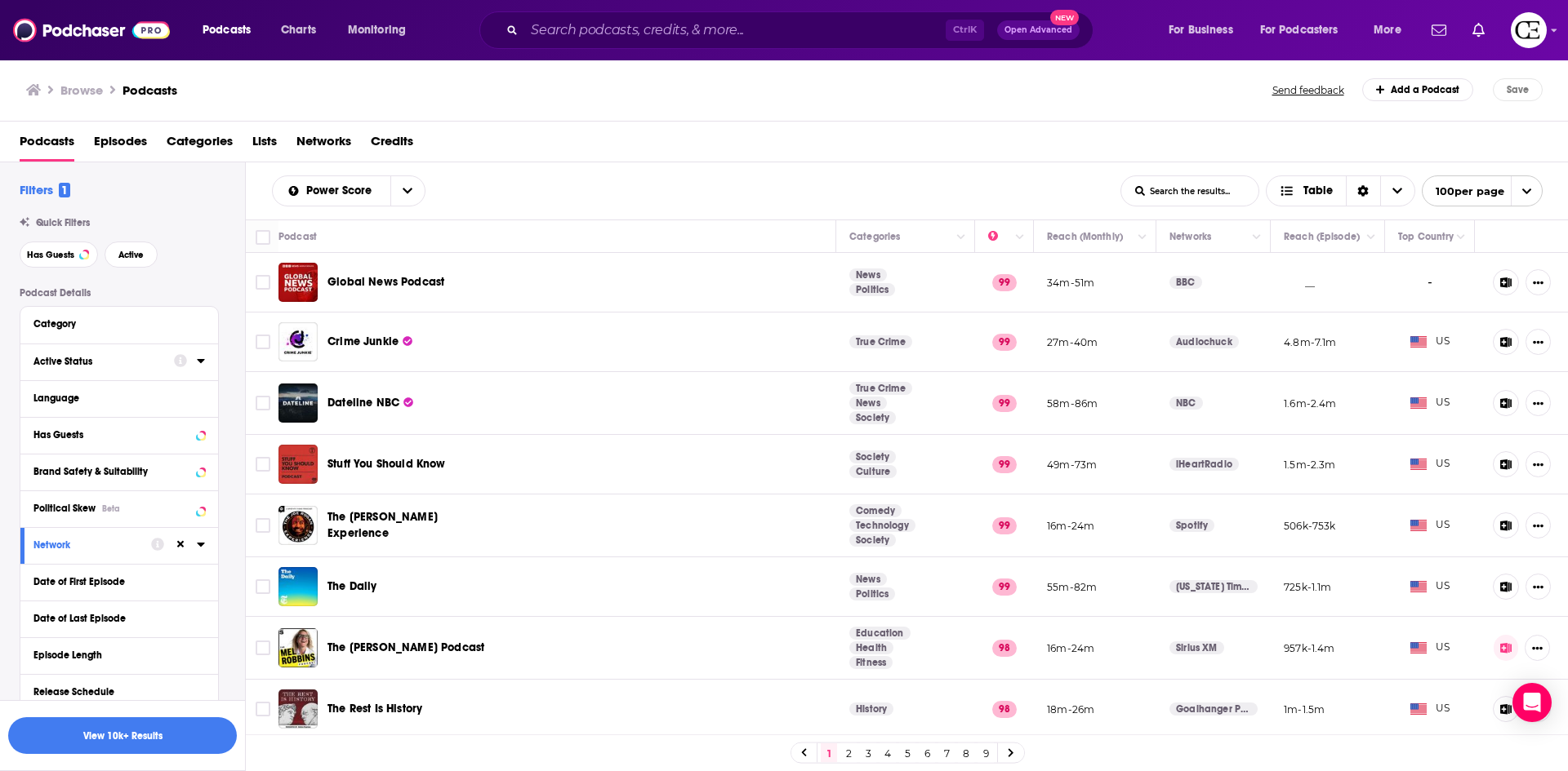
click at [163, 354] on button "Active Status" at bounding box center [104, 361] width 140 height 21
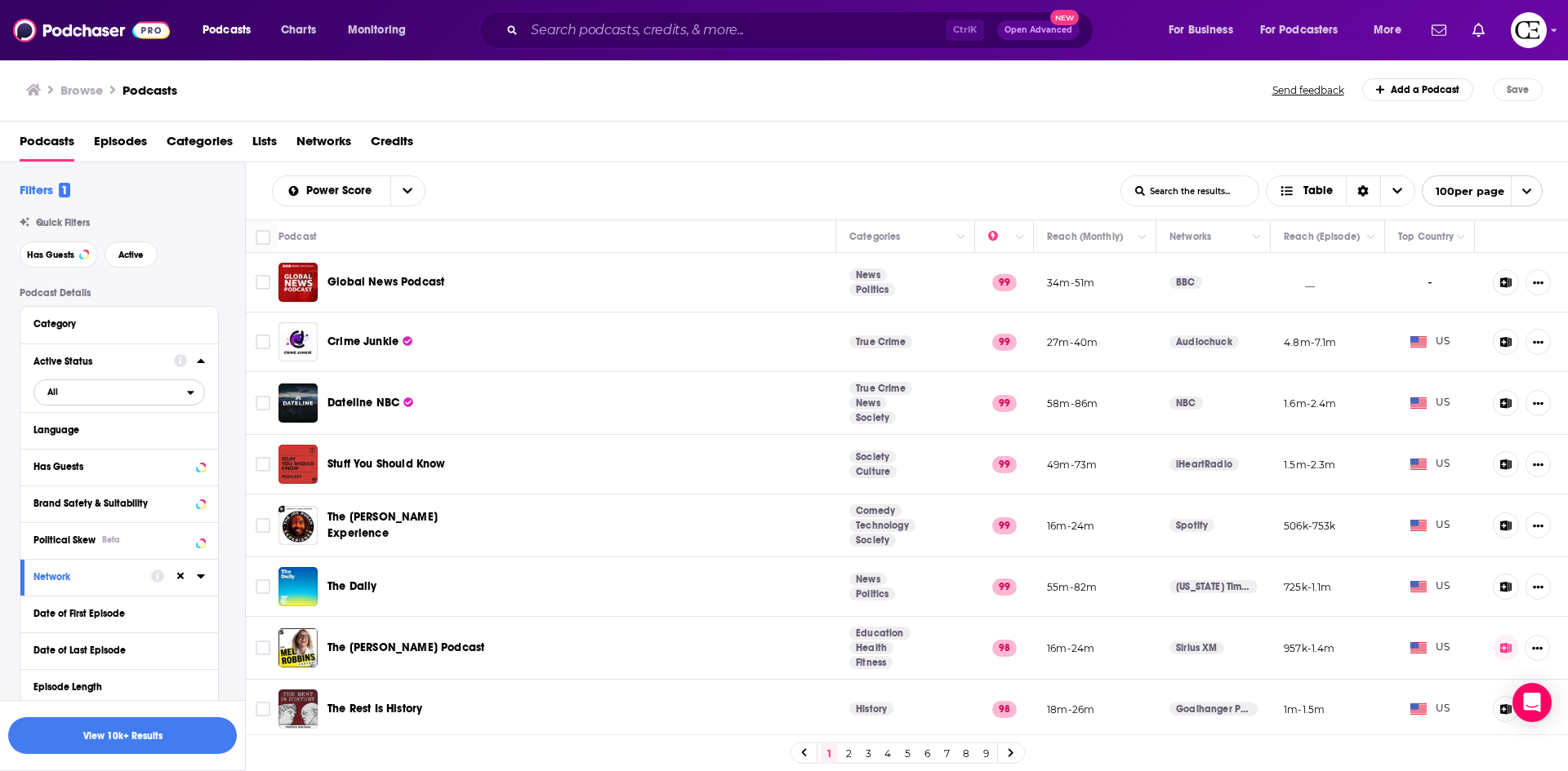
click at [182, 387] on span "All" at bounding box center [111, 392] width 153 height 22
click at [198, 364] on icon at bounding box center [201, 360] width 8 height 13
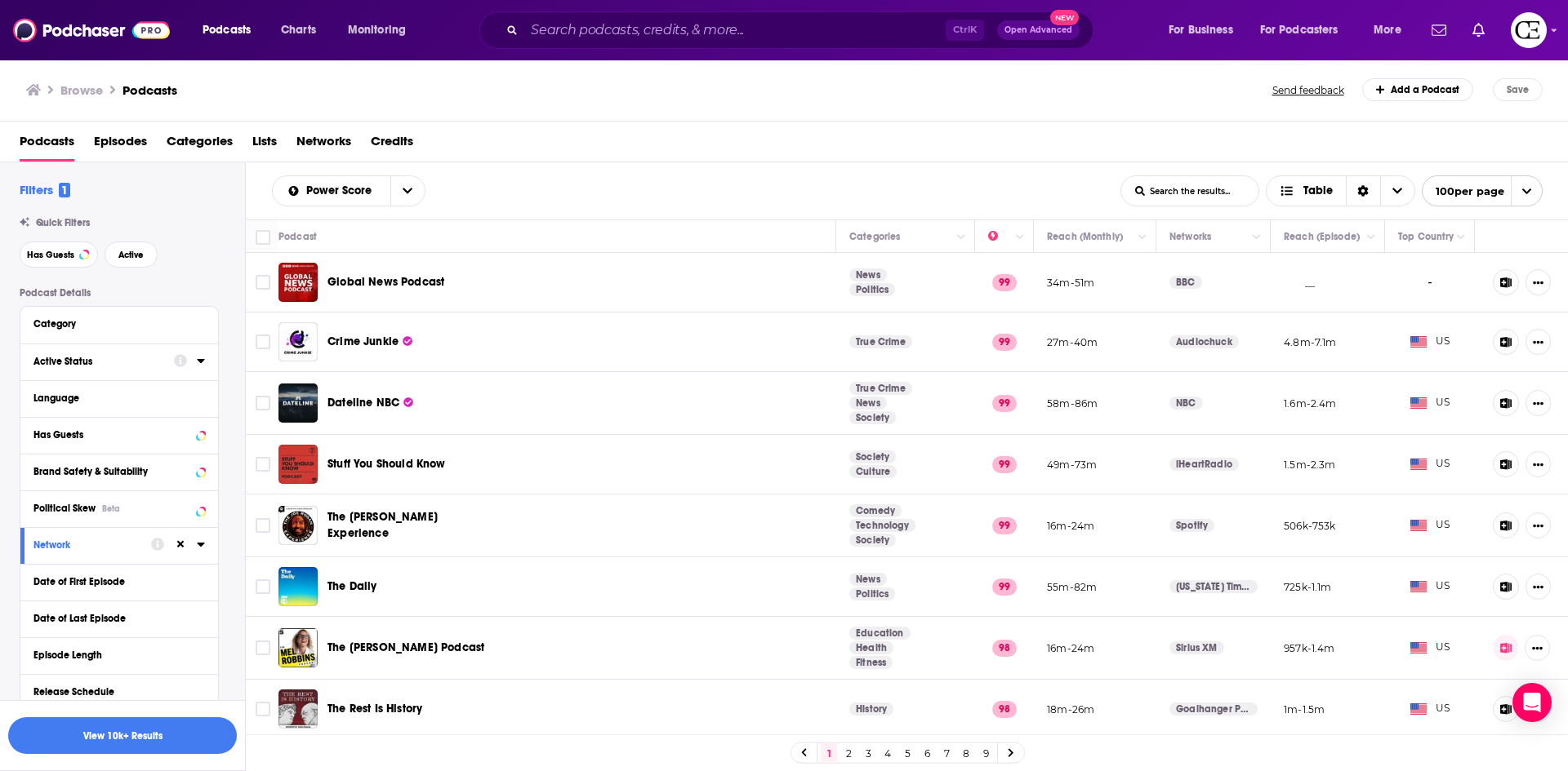
click at [198, 365] on icon at bounding box center [201, 360] width 8 height 13
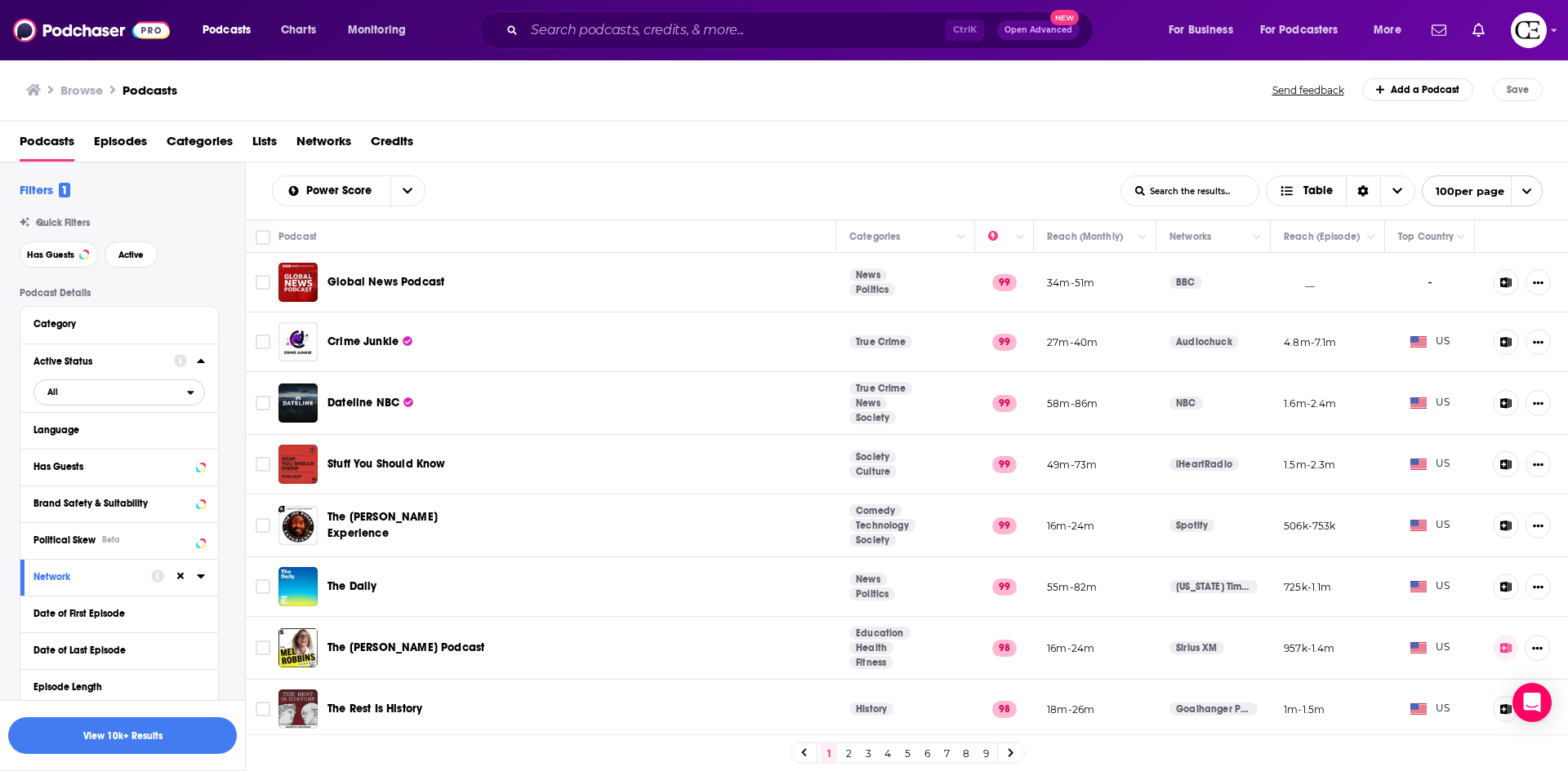
click at [175, 395] on span "All" at bounding box center [111, 392] width 153 height 22
click at [163, 440] on div "Active 409k" at bounding box center [125, 445] width 183 height 27
click at [182, 431] on div "Language" at bounding box center [110, 430] width 153 height 11
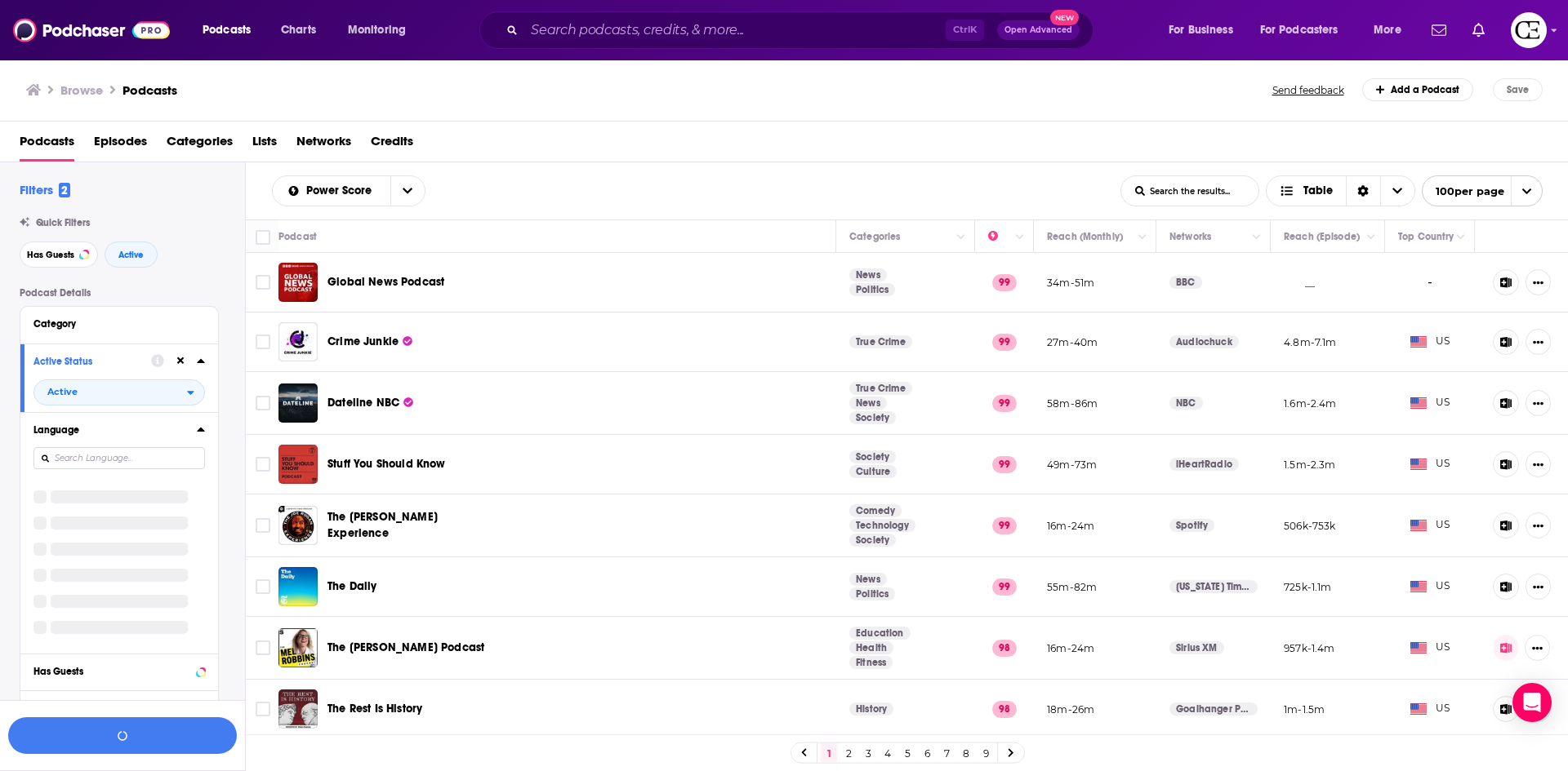
click at [187, 431] on button "Language" at bounding box center [115, 430] width 163 height 21
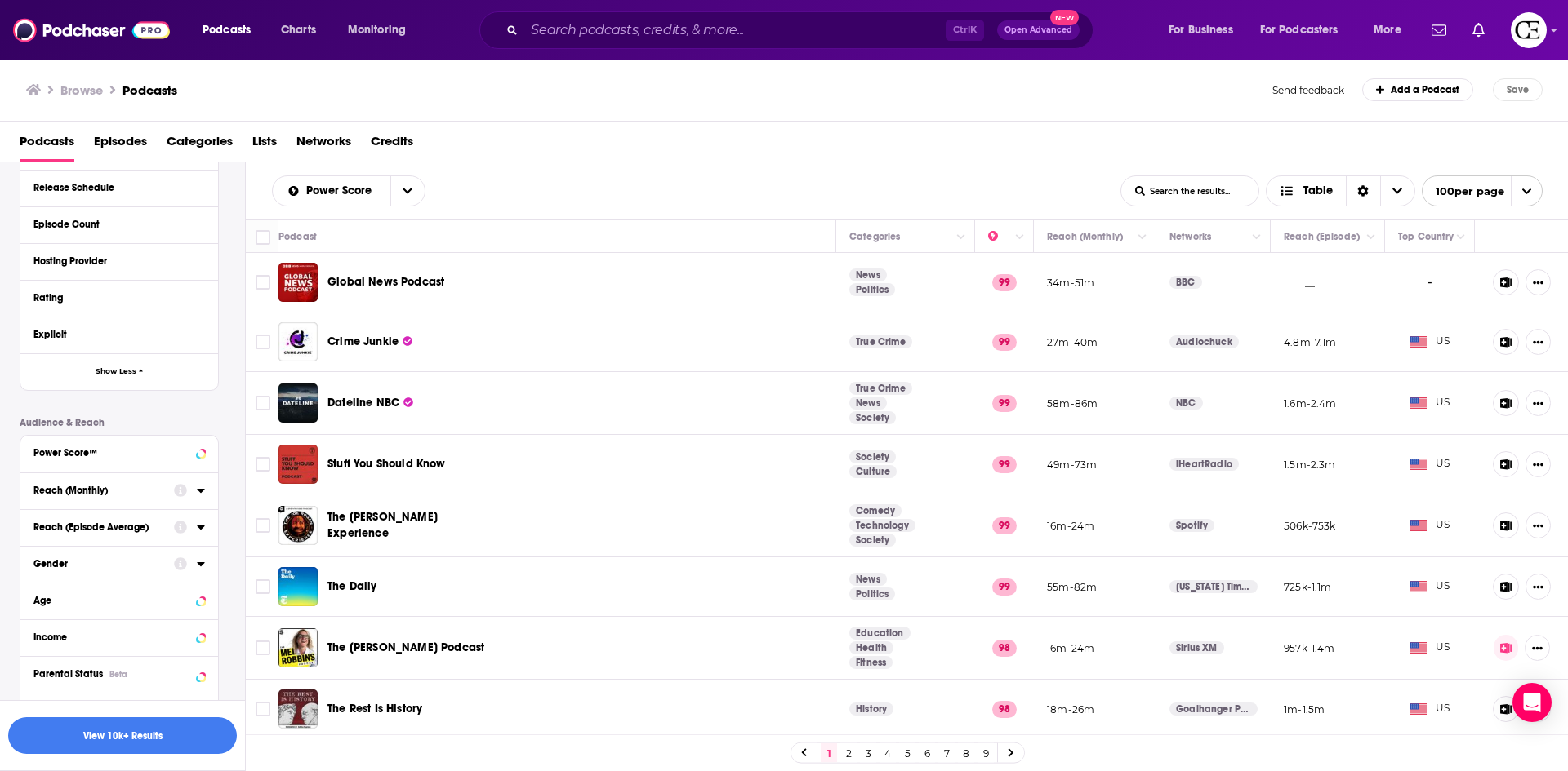
scroll to position [571, 0]
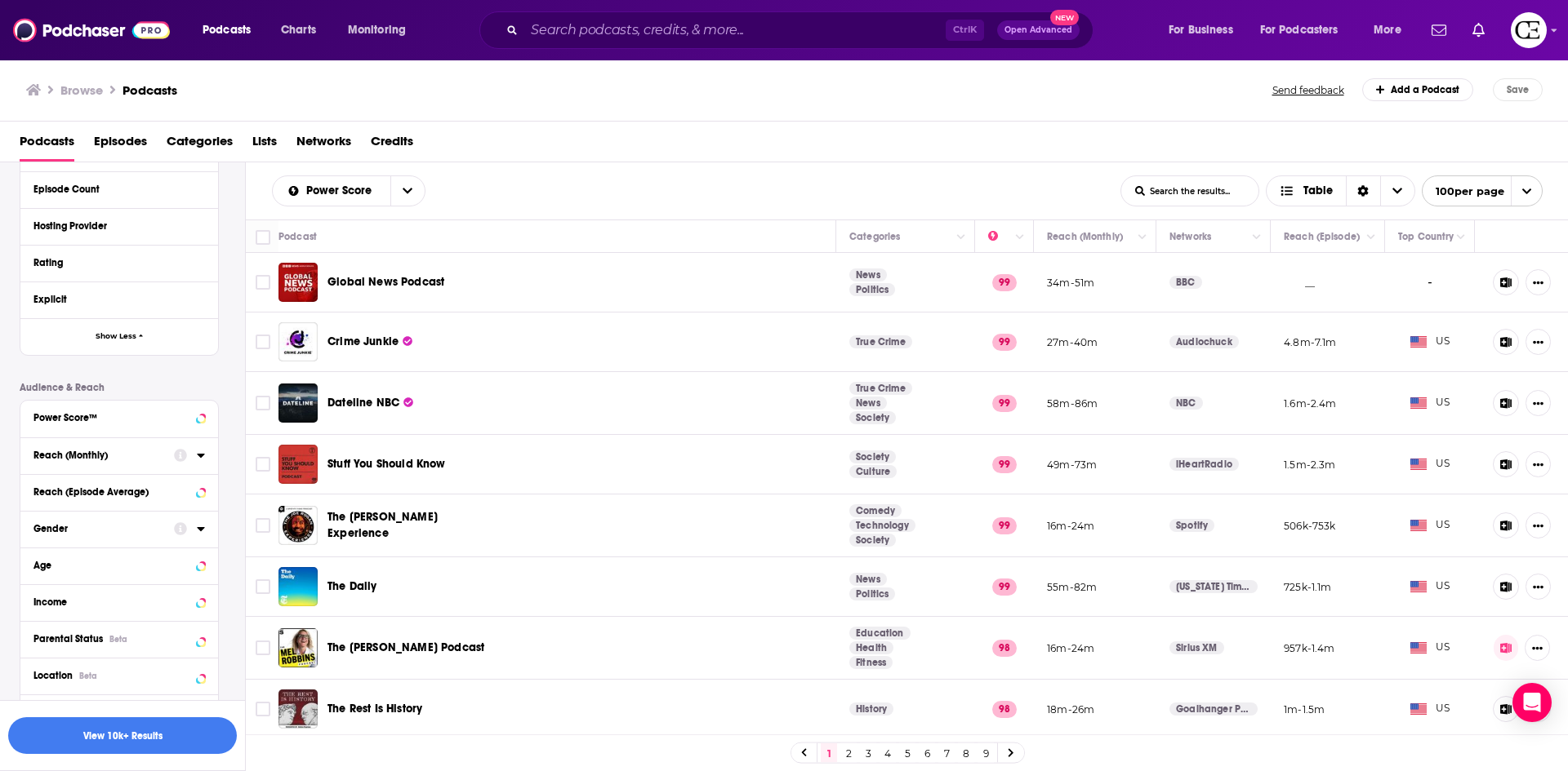
click at [93, 533] on div "Gender" at bounding box center [99, 528] width 130 height 11
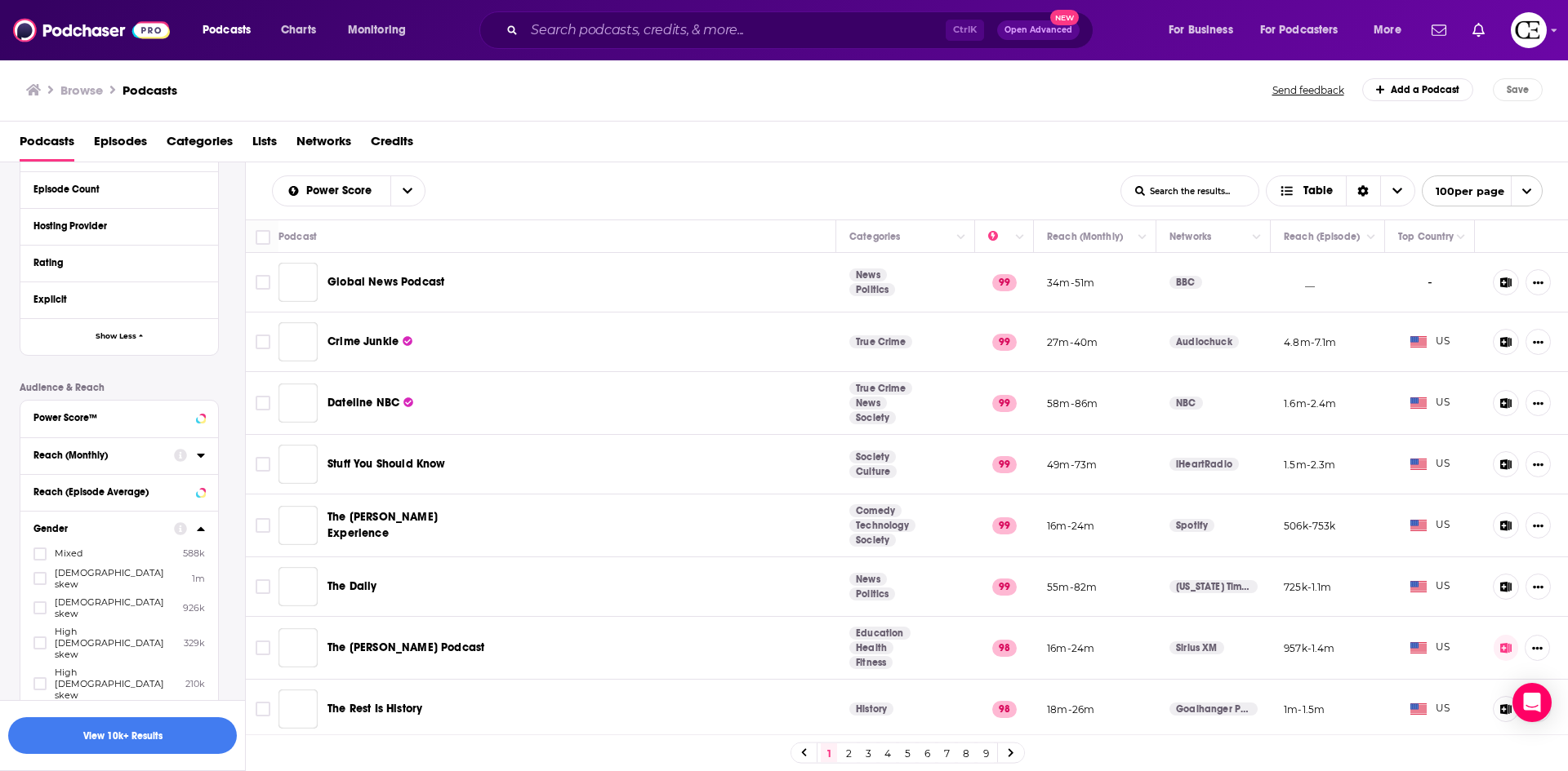
scroll to position [653, 0]
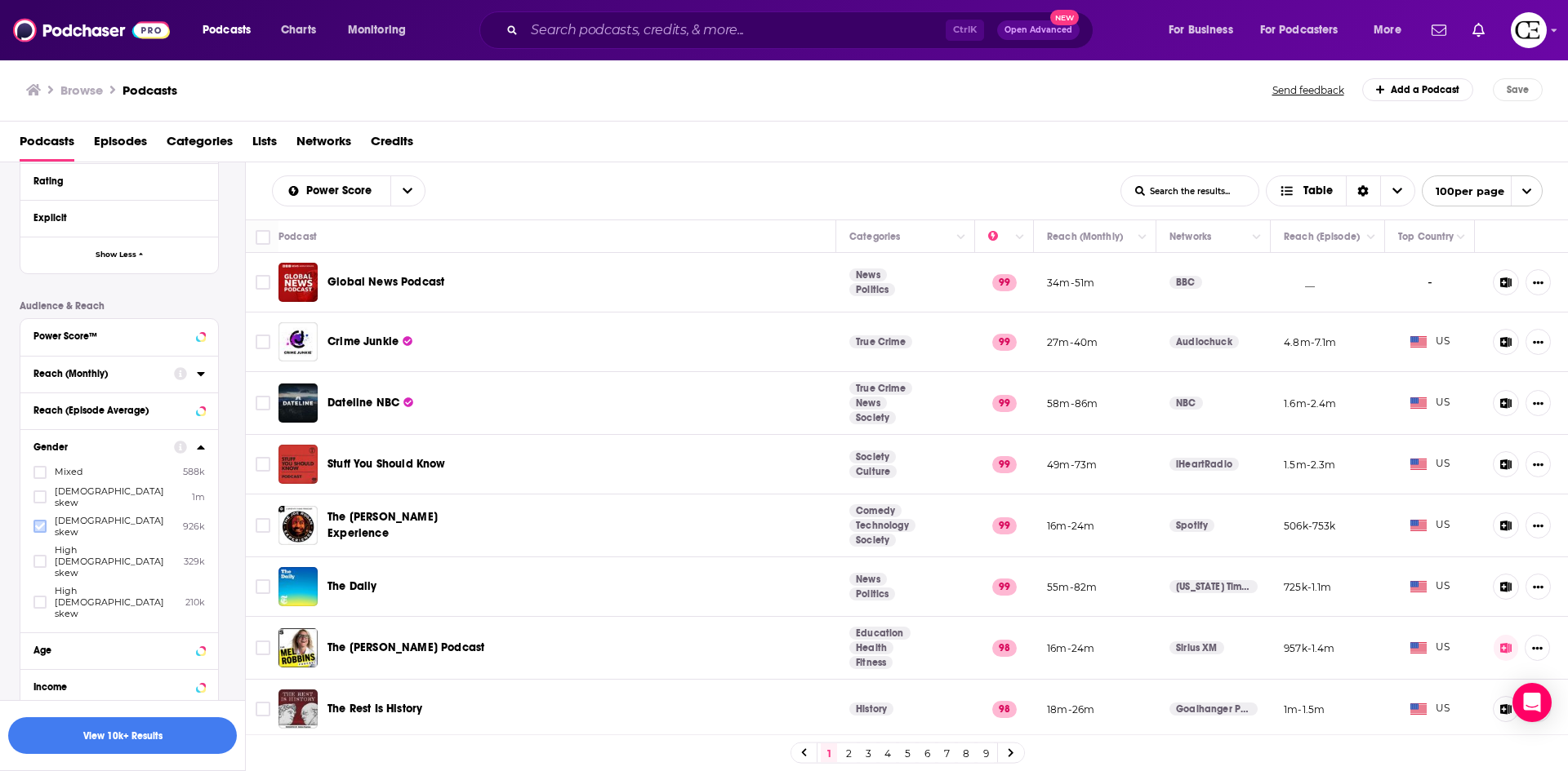
click at [41, 521] on icon at bounding box center [40, 526] width 10 height 10
click at [39, 597] on icon at bounding box center [40, 602] width 10 height 10
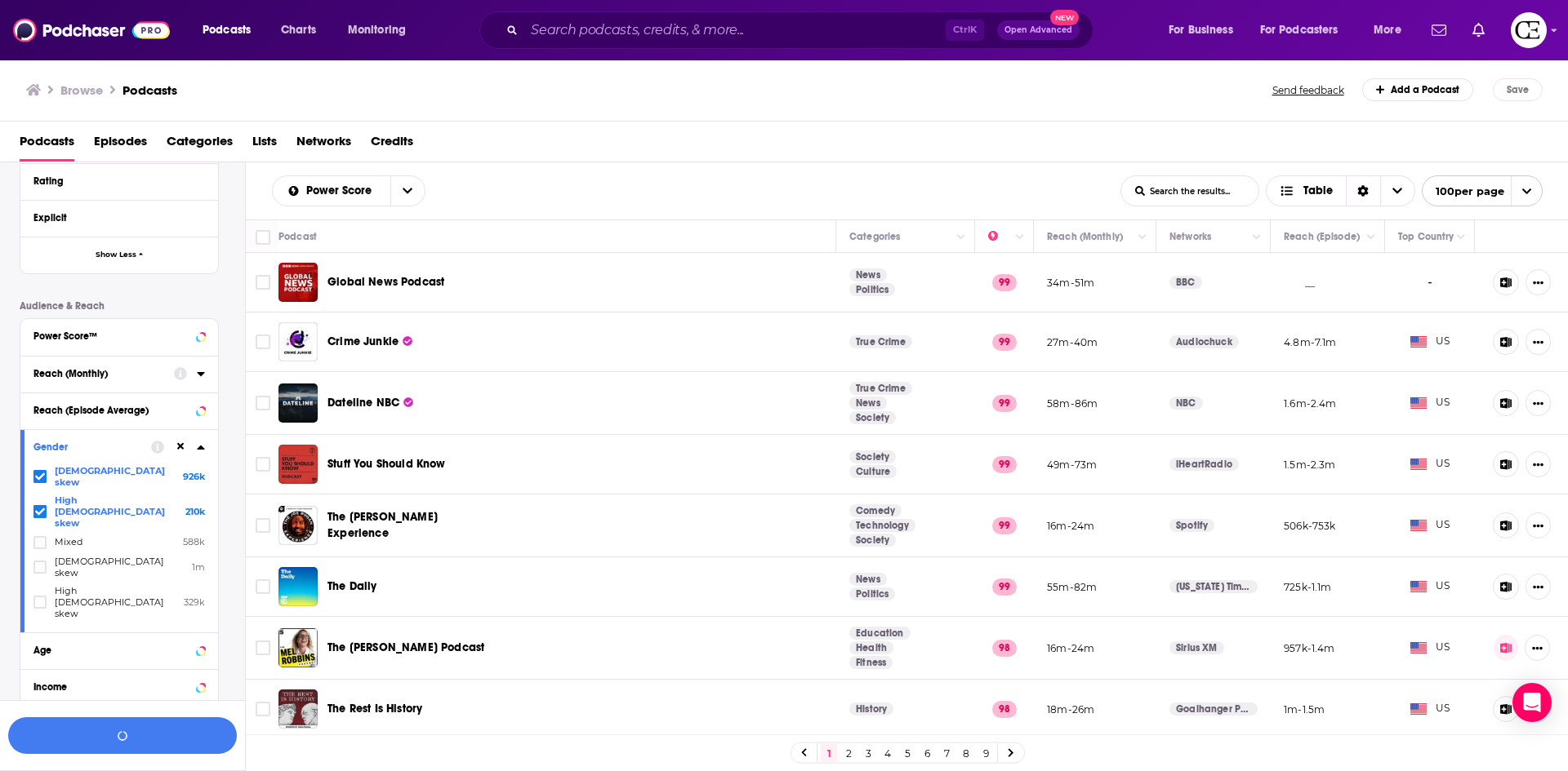
click at [201, 447] on icon at bounding box center [201, 447] width 7 height 4
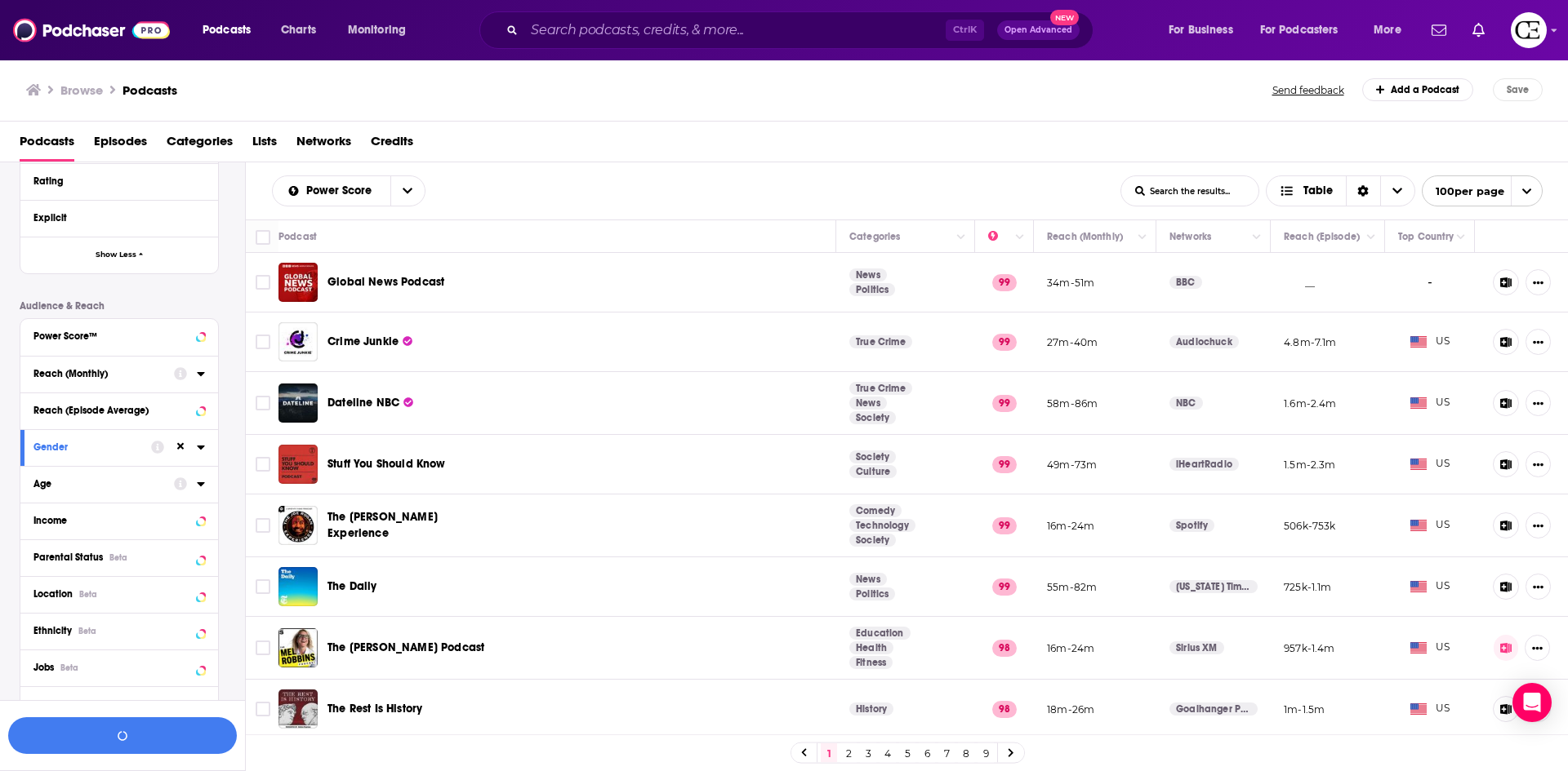
click at [162, 478] on div "Age" at bounding box center [99, 483] width 130 height 11
click at [42, 528] on icon at bounding box center [40, 529] width 10 height 7
click at [37, 563] on div at bounding box center [42, 570] width 16 height 14
click at [40, 575] on input "multiSelectOption-45-54-3" at bounding box center [40, 575] width 0 height 0
click at [41, 567] on icon at bounding box center [40, 569] width 10 height 10
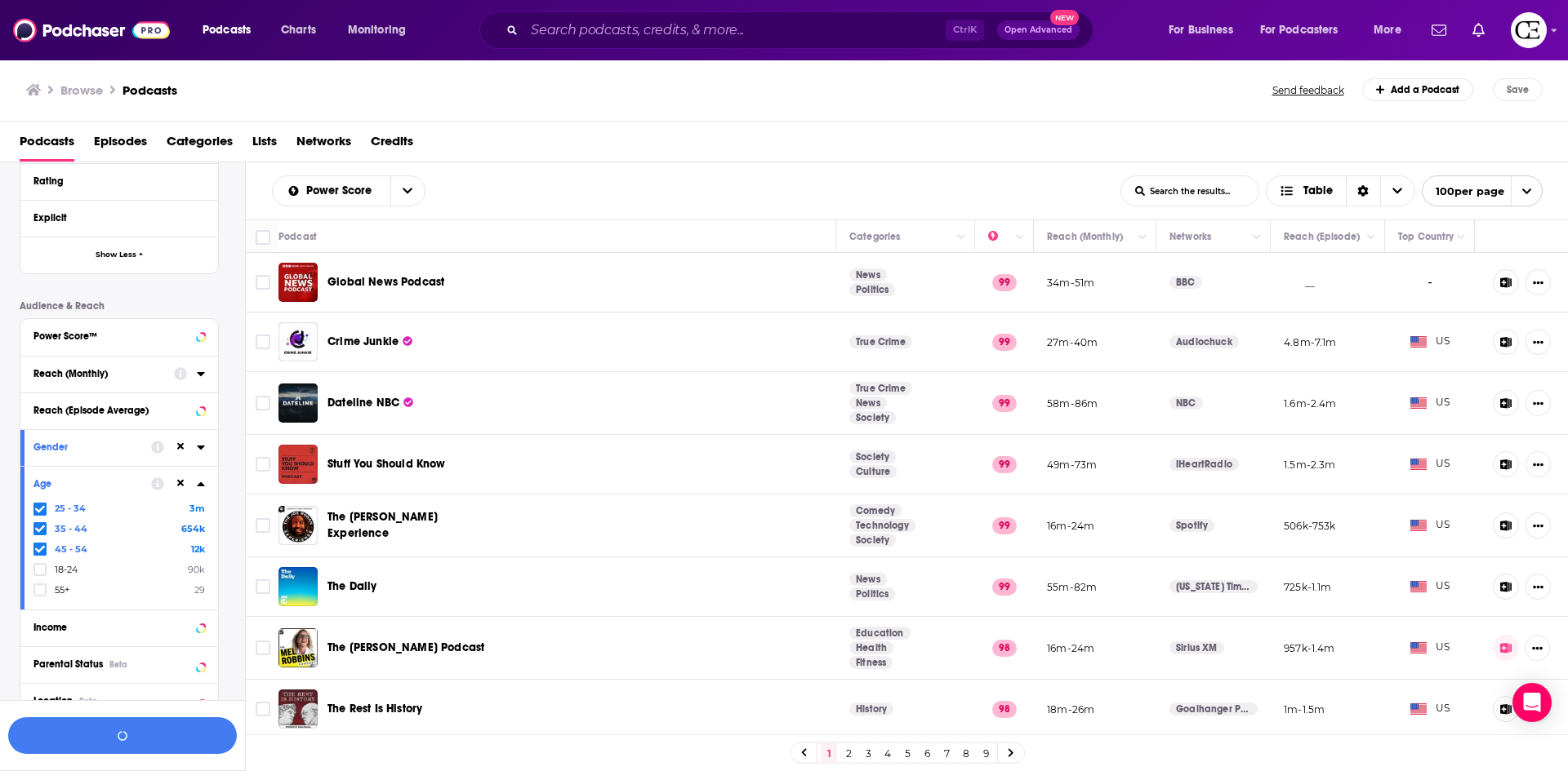
click at [199, 482] on icon at bounding box center [201, 483] width 8 height 13
click at [202, 520] on icon at bounding box center [201, 521] width 7 height 4
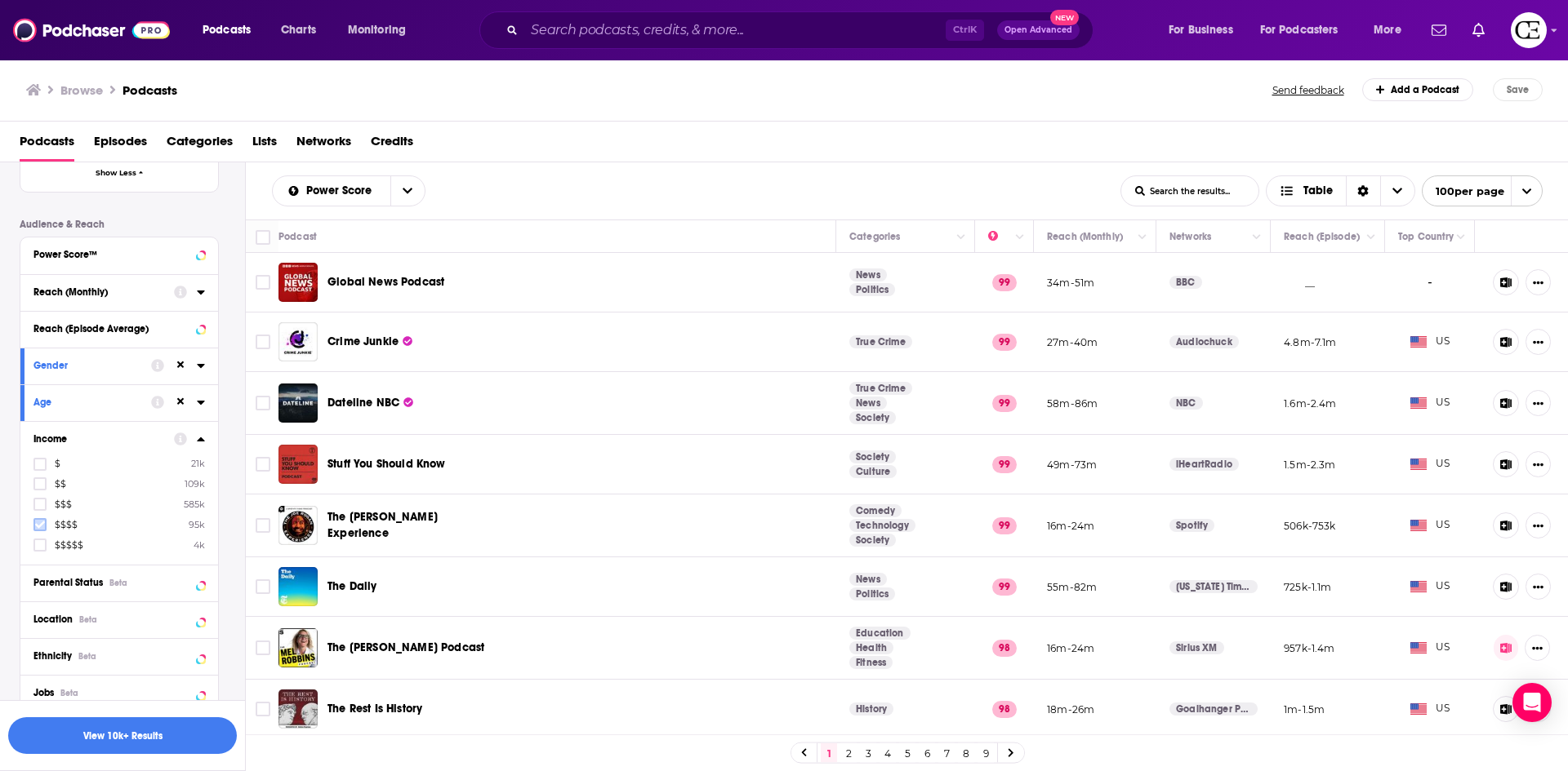
click at [37, 524] on icon at bounding box center [40, 525] width 10 height 10
click at [38, 524] on icon at bounding box center [40, 525] width 10 height 10
click at [199, 439] on icon at bounding box center [201, 438] width 7 height 4
click at [201, 513] on icon at bounding box center [201, 513] width 7 height 4
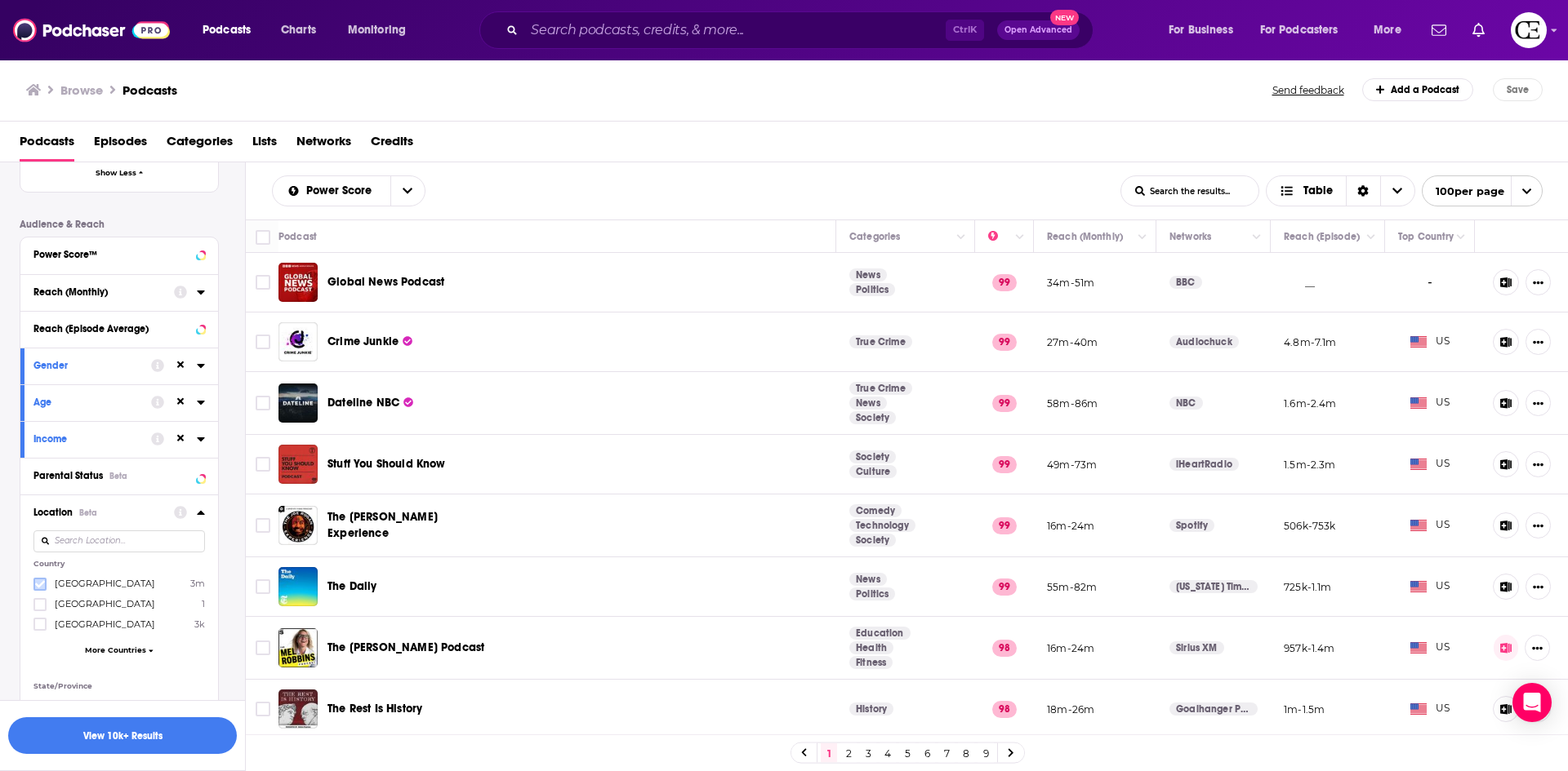
click at [41, 582] on icon at bounding box center [40, 583] width 10 height 10
click at [202, 514] on icon at bounding box center [201, 512] width 7 height 4
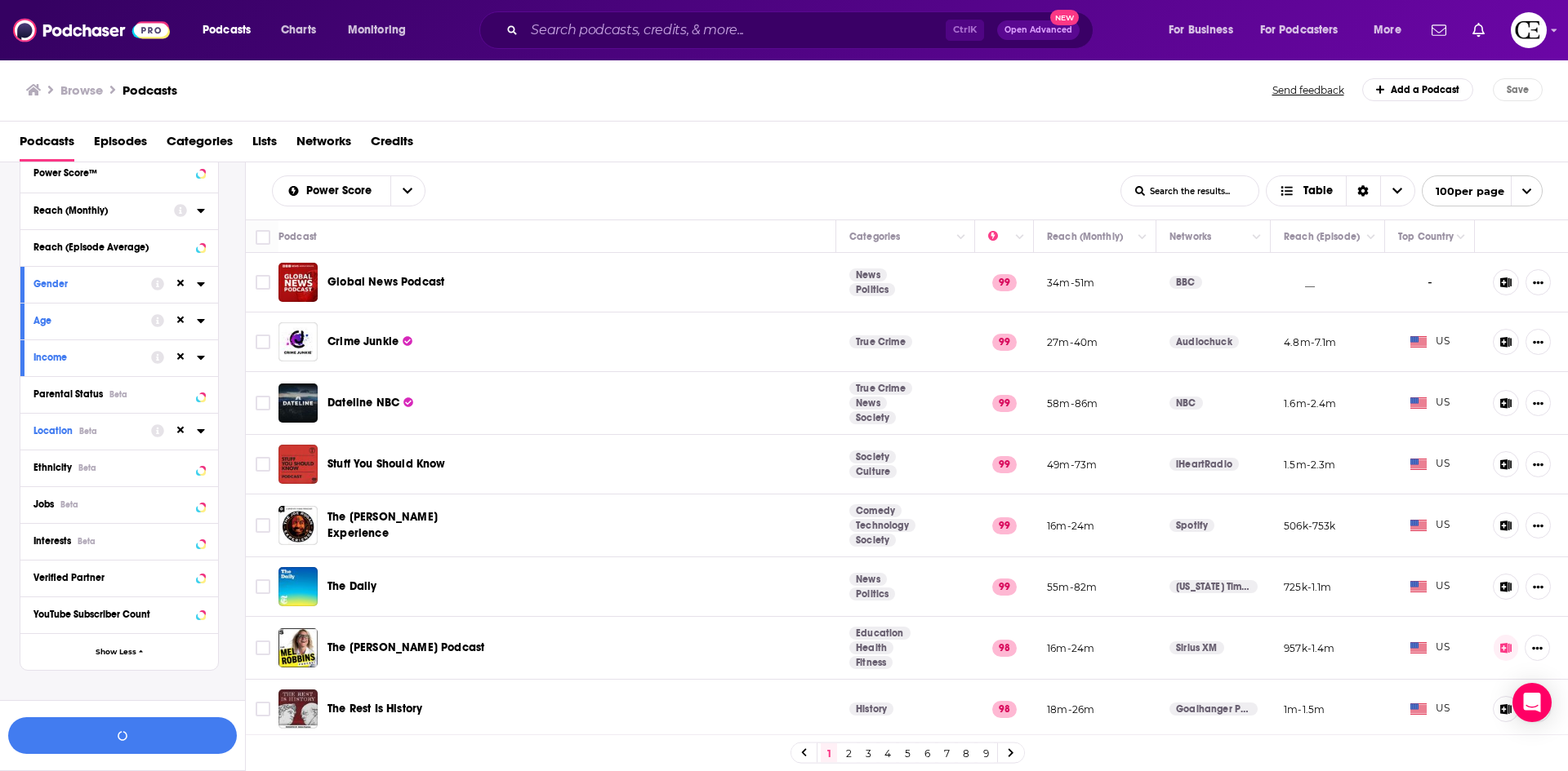
scroll to position [836, 0]
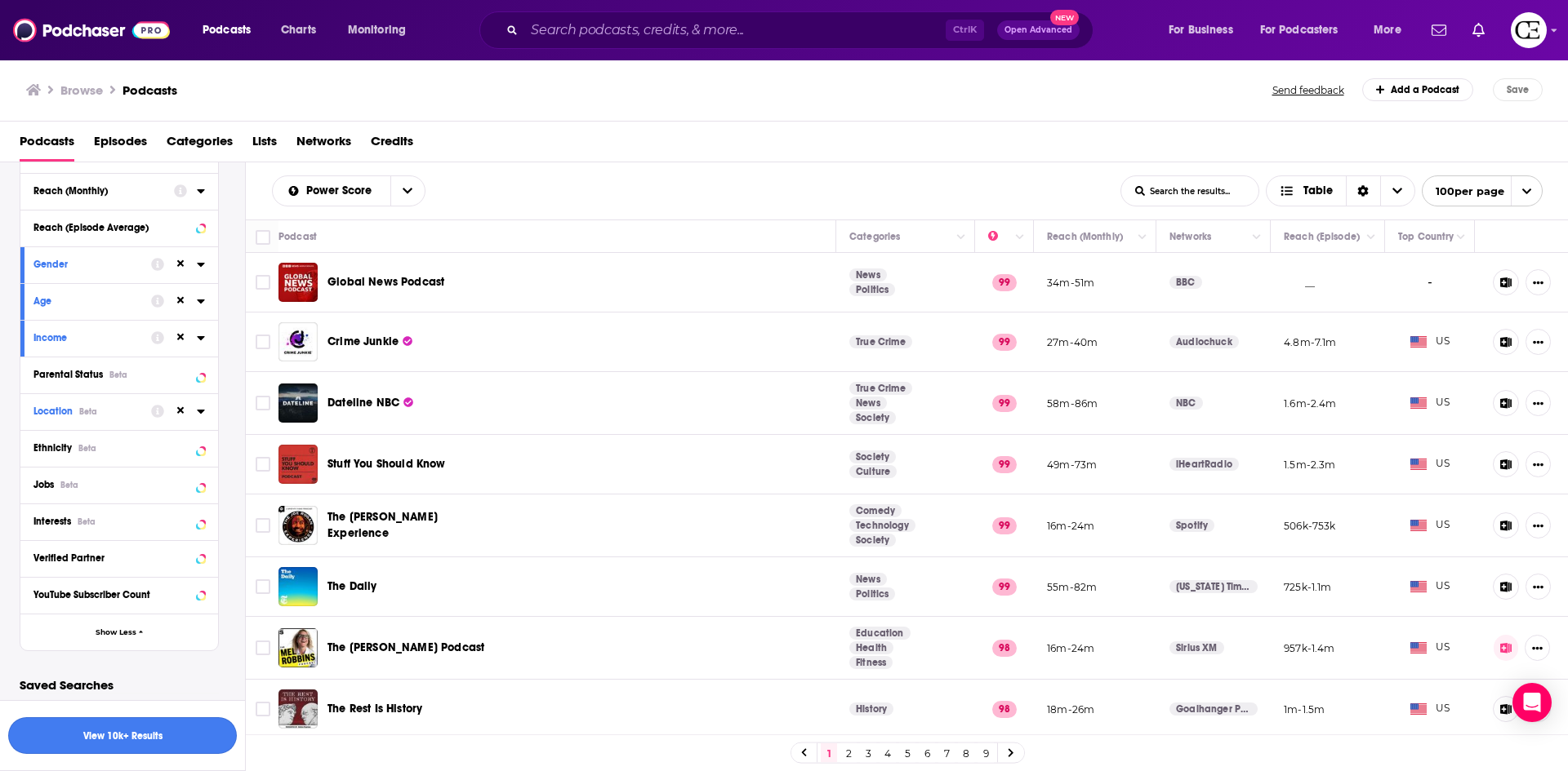
click at [99, 733] on button "View 10k+ Results" at bounding box center [122, 736] width 228 height 36
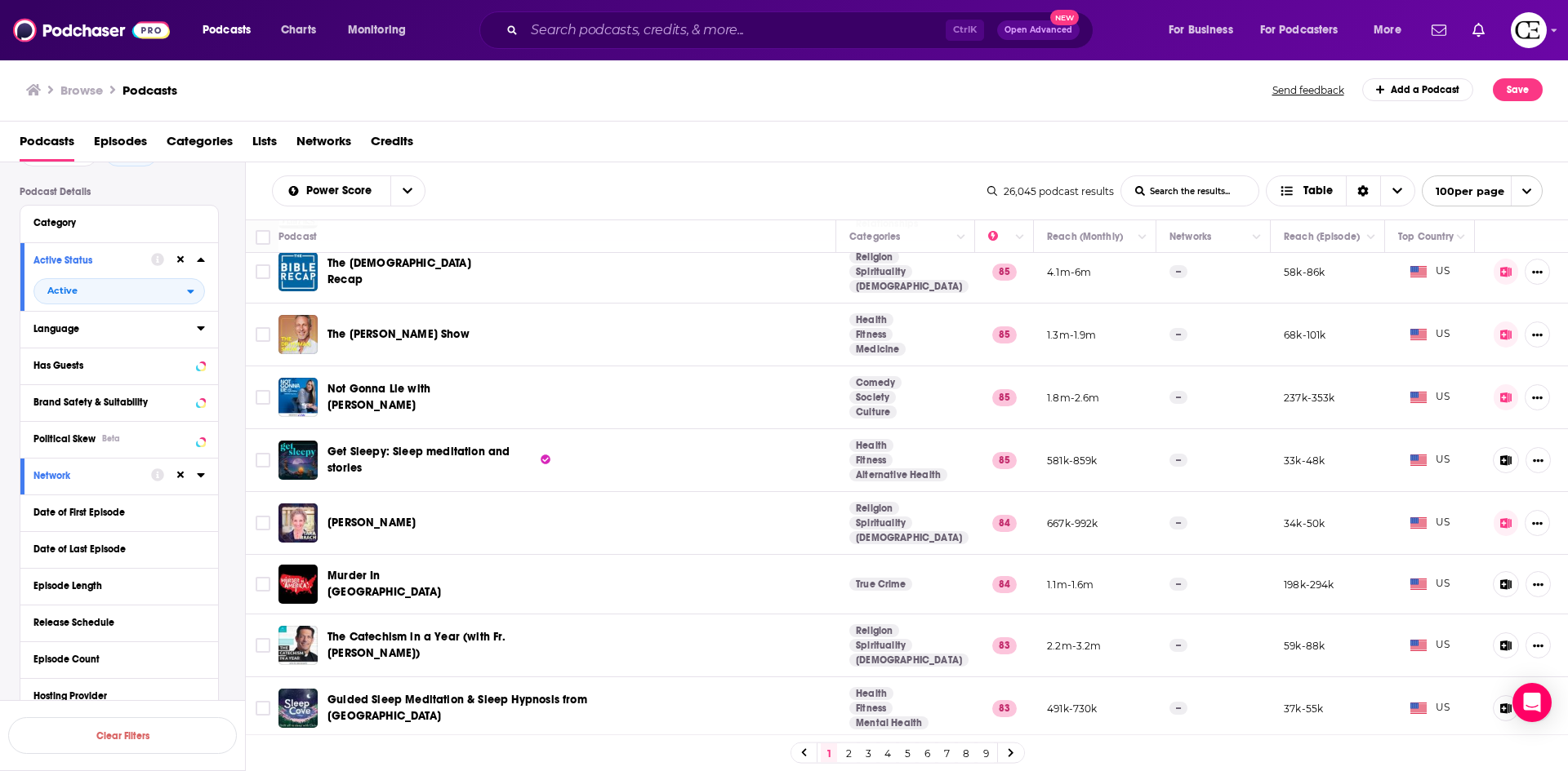
scroll to position [20, 0]
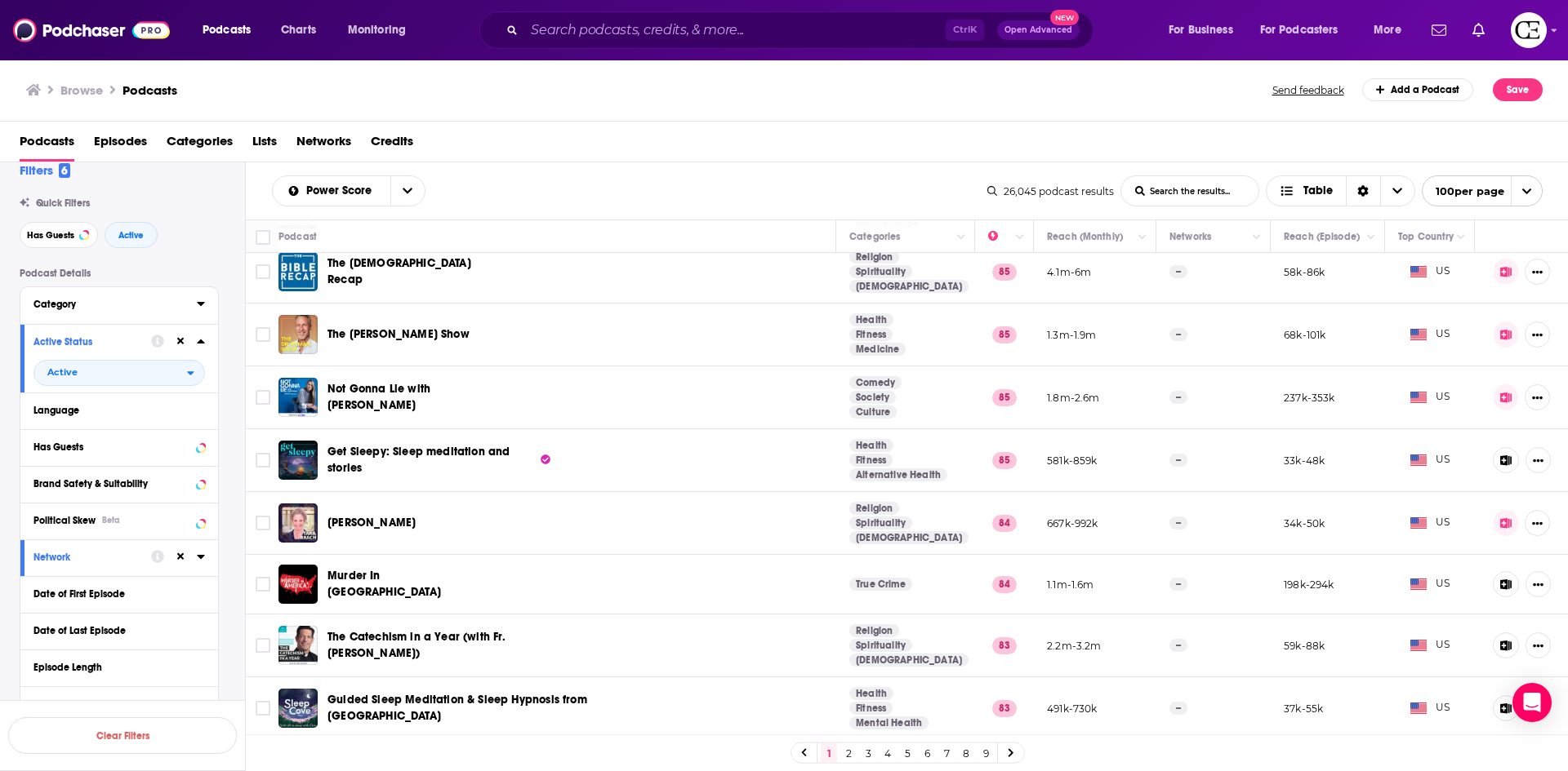
click at [148, 302] on div "Category" at bounding box center [110, 304] width 153 height 11
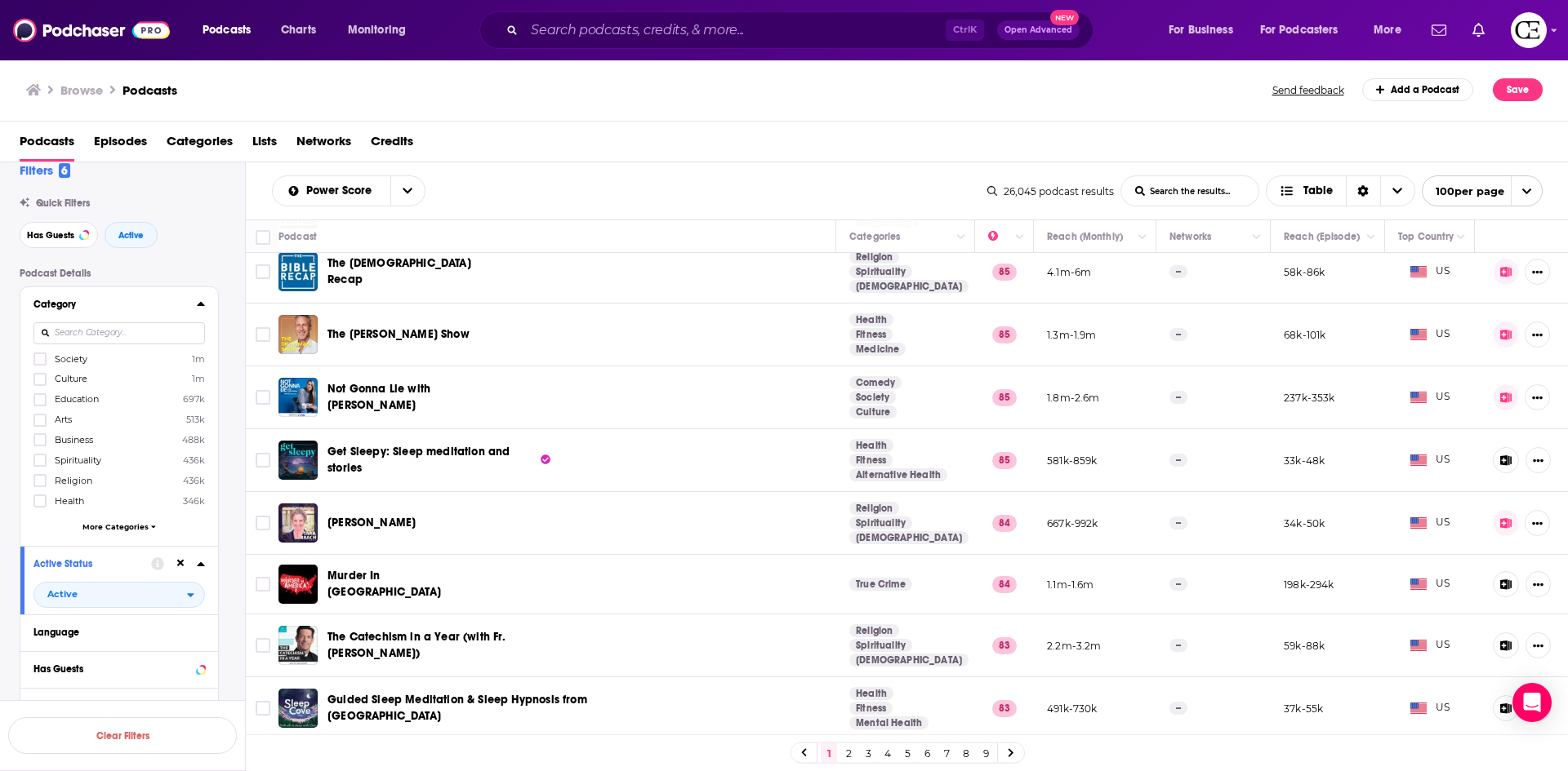
click at [138, 336] on div at bounding box center [119, 333] width 171 height 37
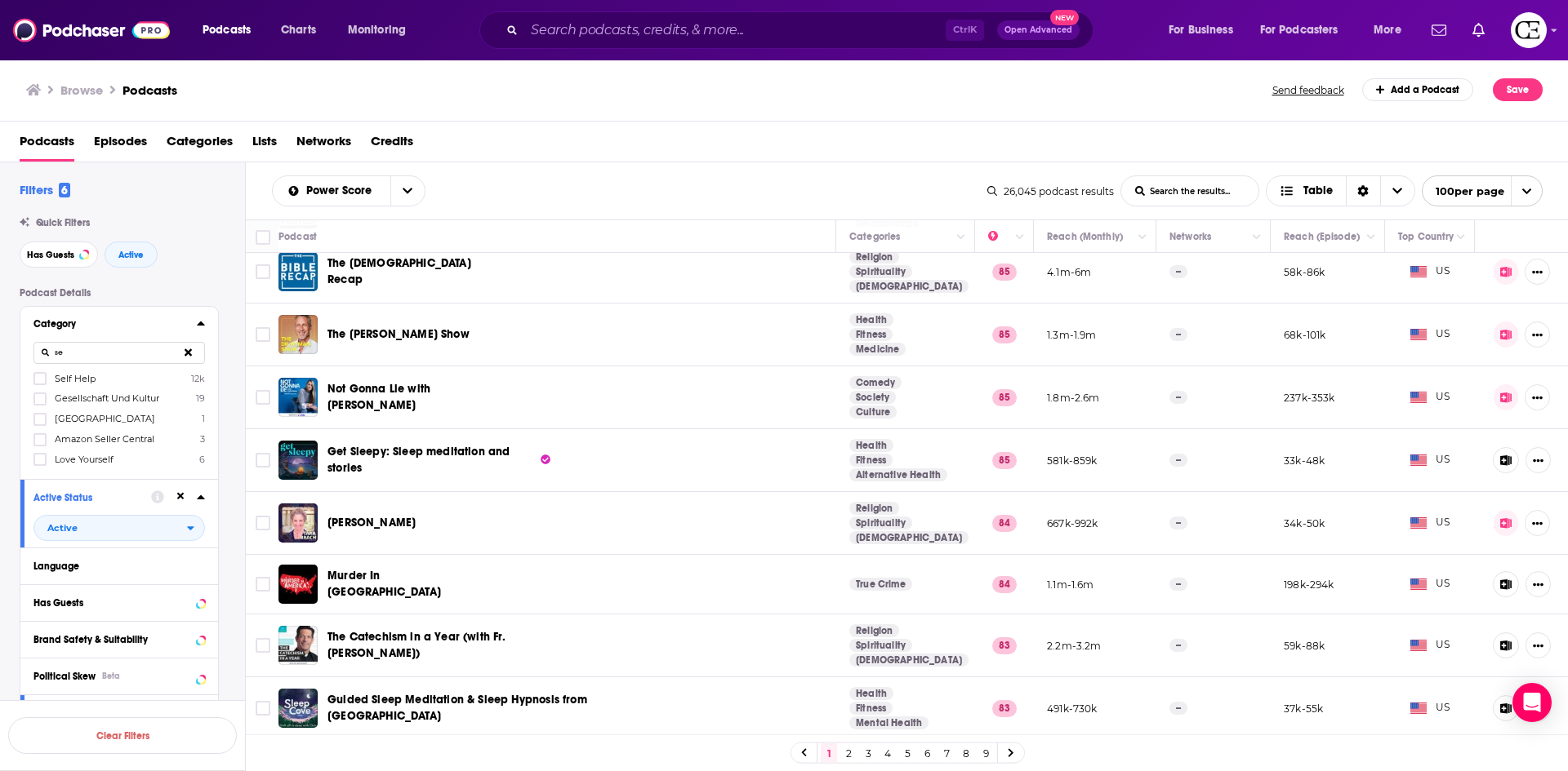
type input "s"
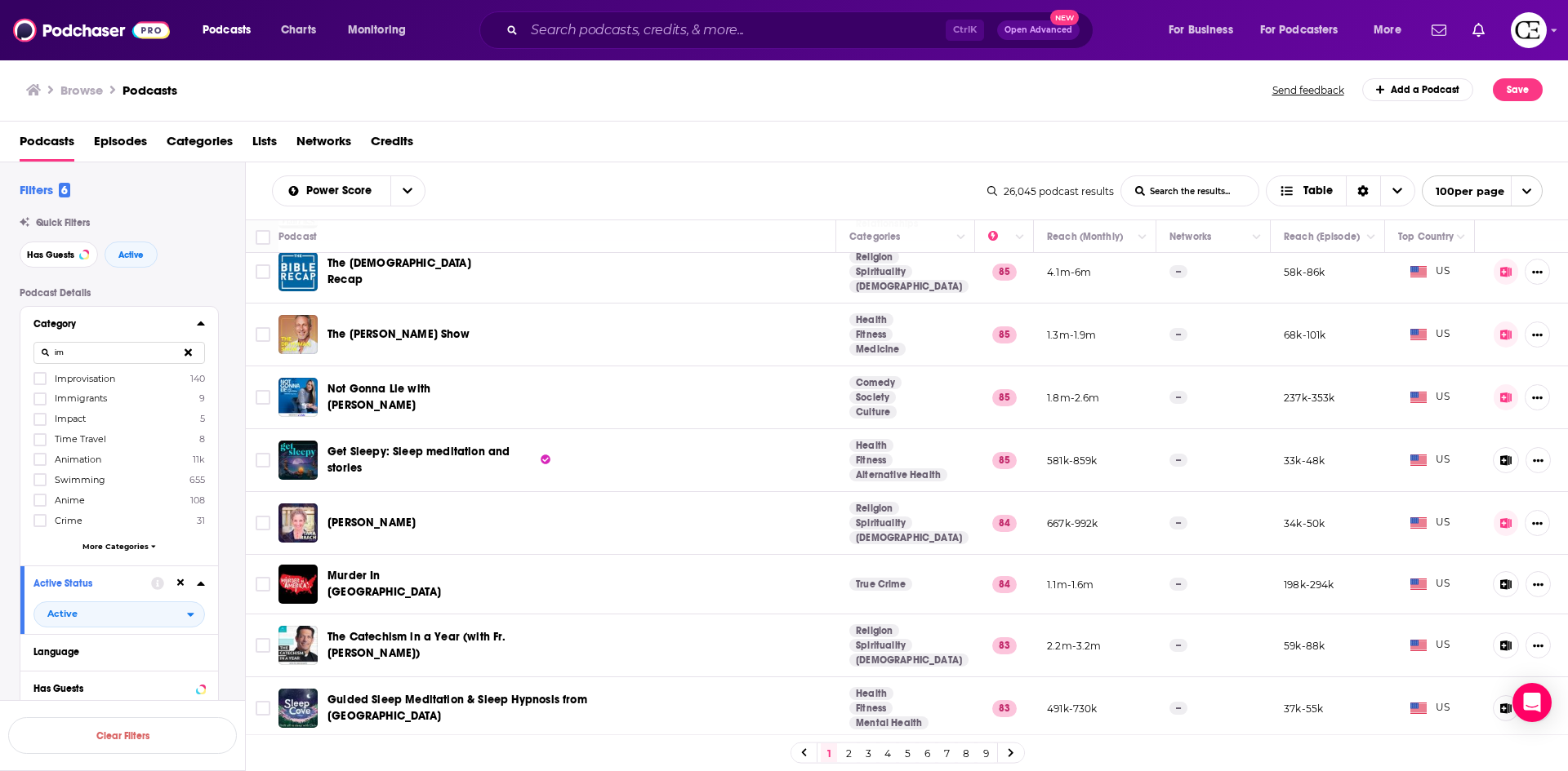
type input "i"
click at [44, 519] on icon at bounding box center [40, 520] width 10 height 7
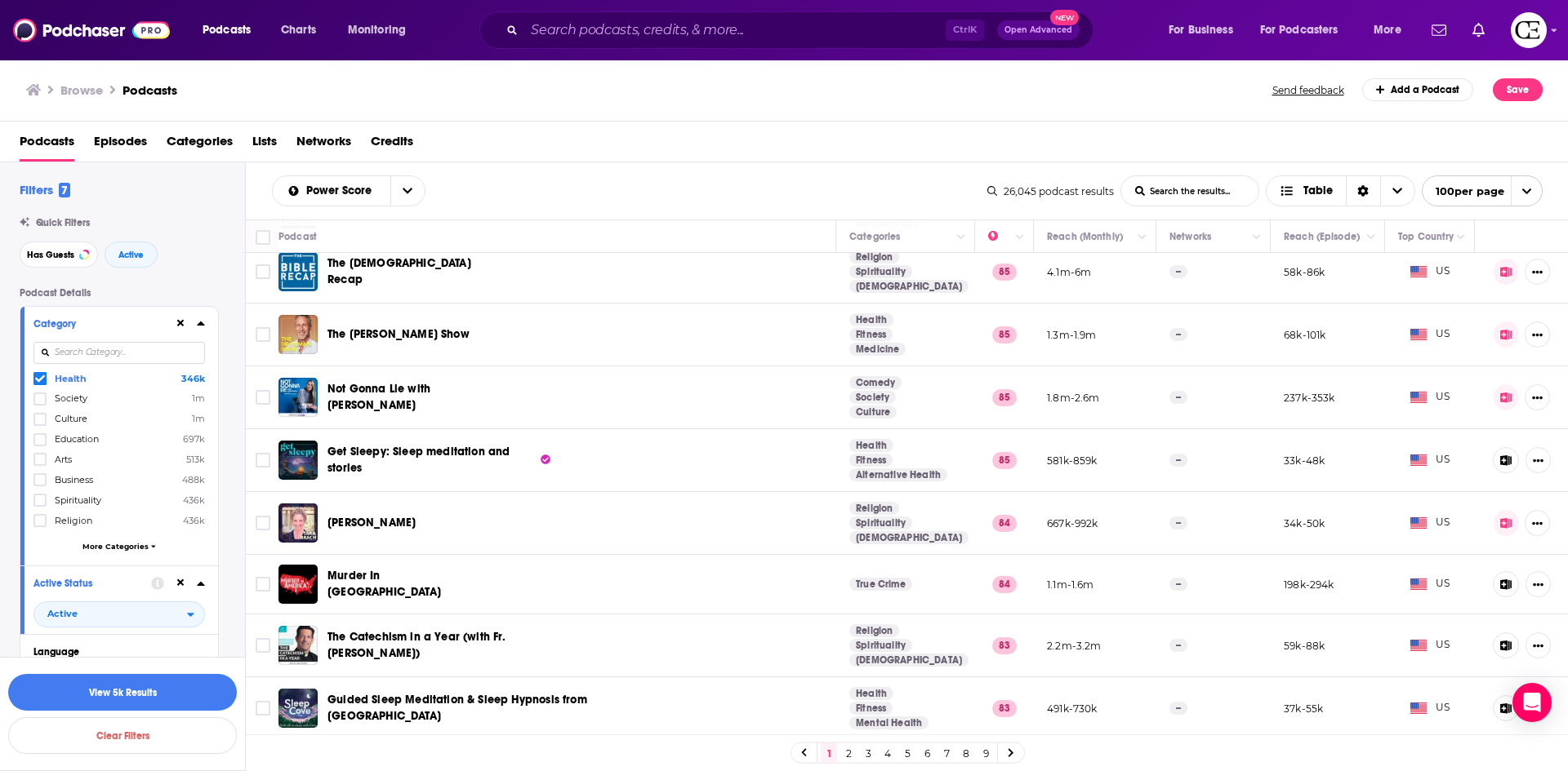
click at [109, 543] on span "More Categories" at bounding box center [115, 546] width 66 height 9
click at [44, 438] on icon at bounding box center [40, 439] width 10 height 10
click at [48, 538] on div at bounding box center [42, 541] width 16 height 14
click at [40, 546] on input "multiSelectOption-fitness-8" at bounding box center [40, 546] width 0 height 0
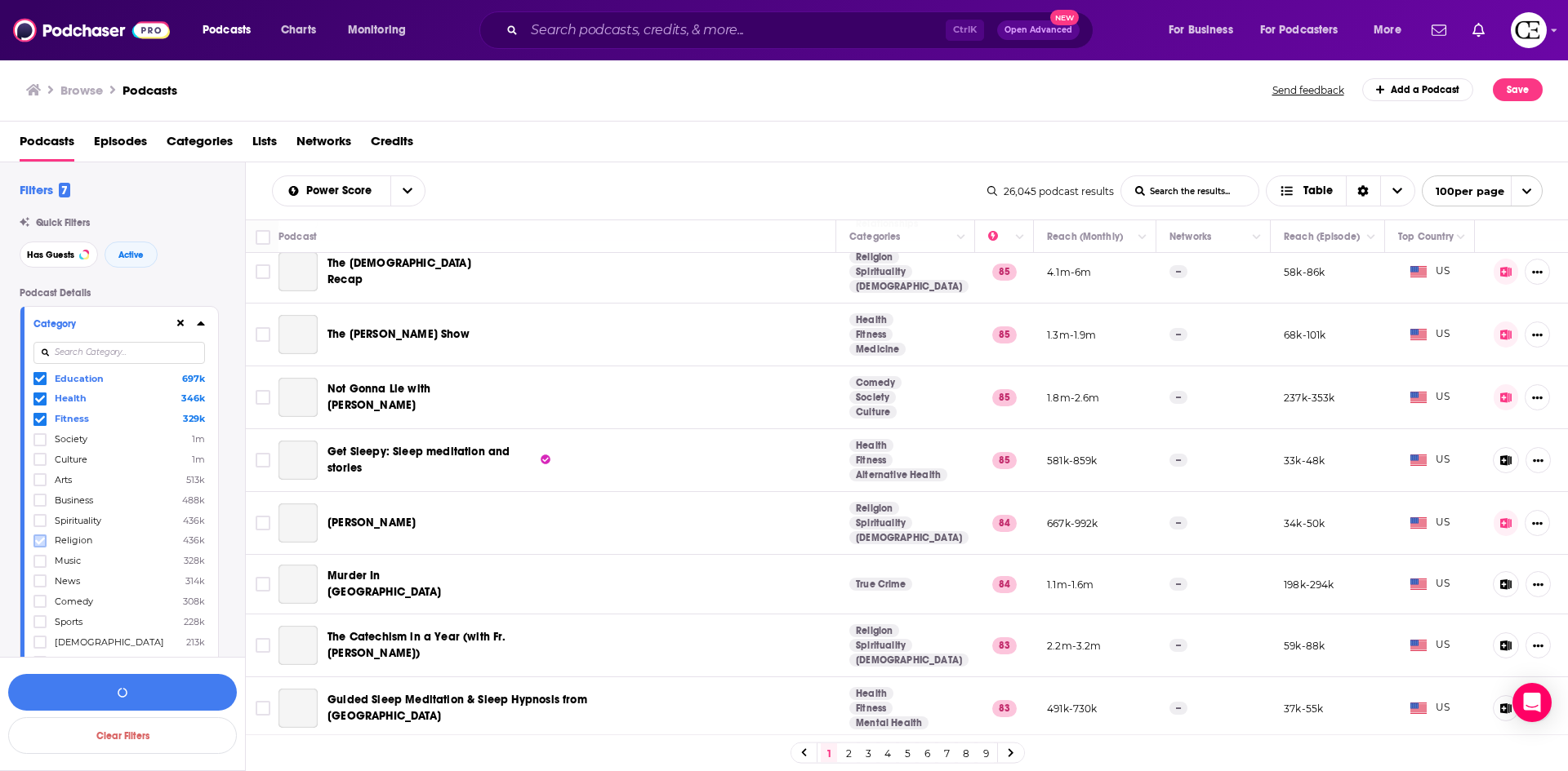
click at [41, 539] on icon at bounding box center [40, 540] width 10 height 10
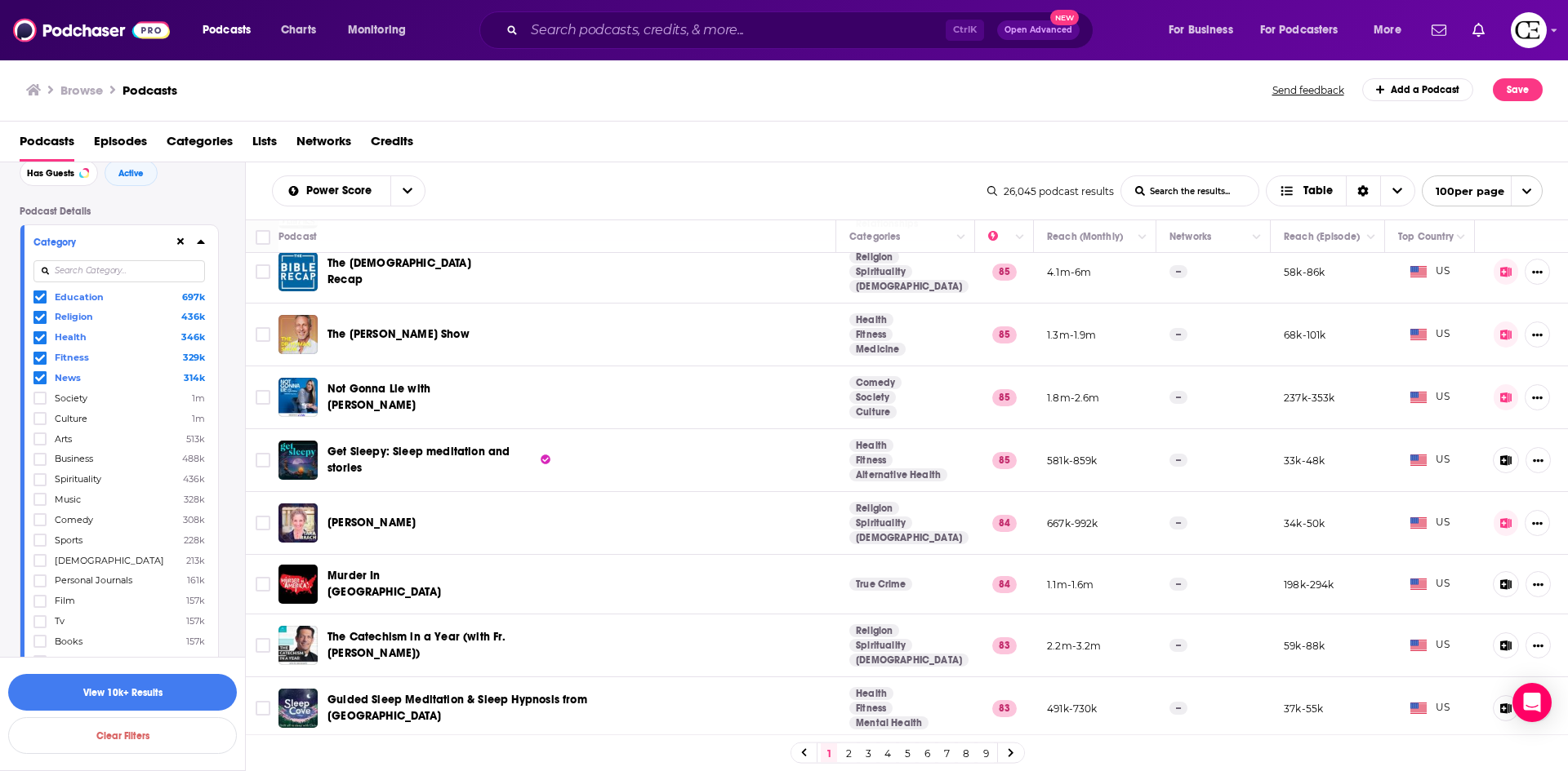
scroll to position [245, 0]
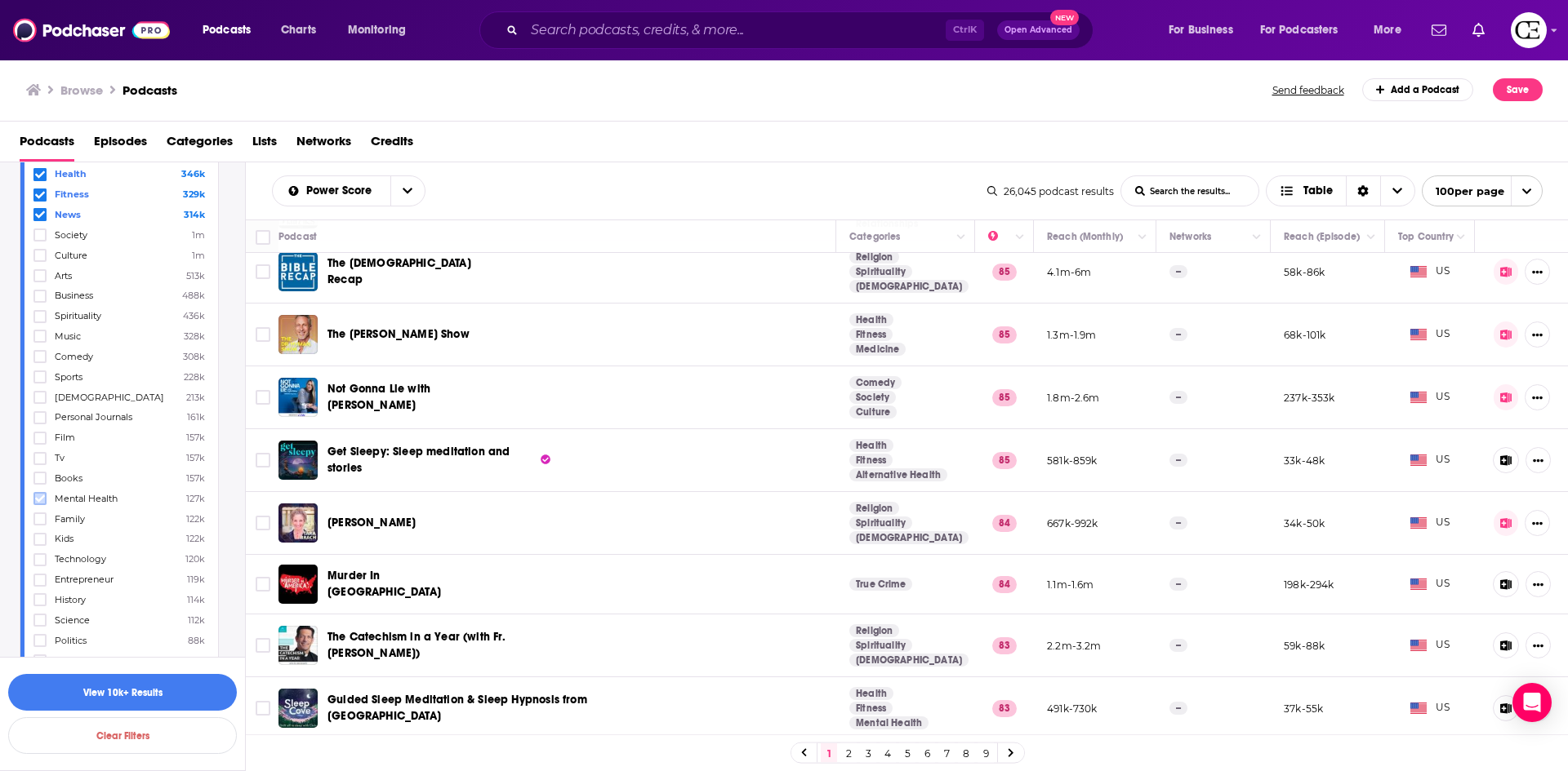
click at [42, 503] on icon at bounding box center [40, 498] width 10 height 10
click at [45, 558] on label at bounding box center [40, 557] width 13 height 13
click at [38, 595] on icon at bounding box center [40, 597] width 10 height 10
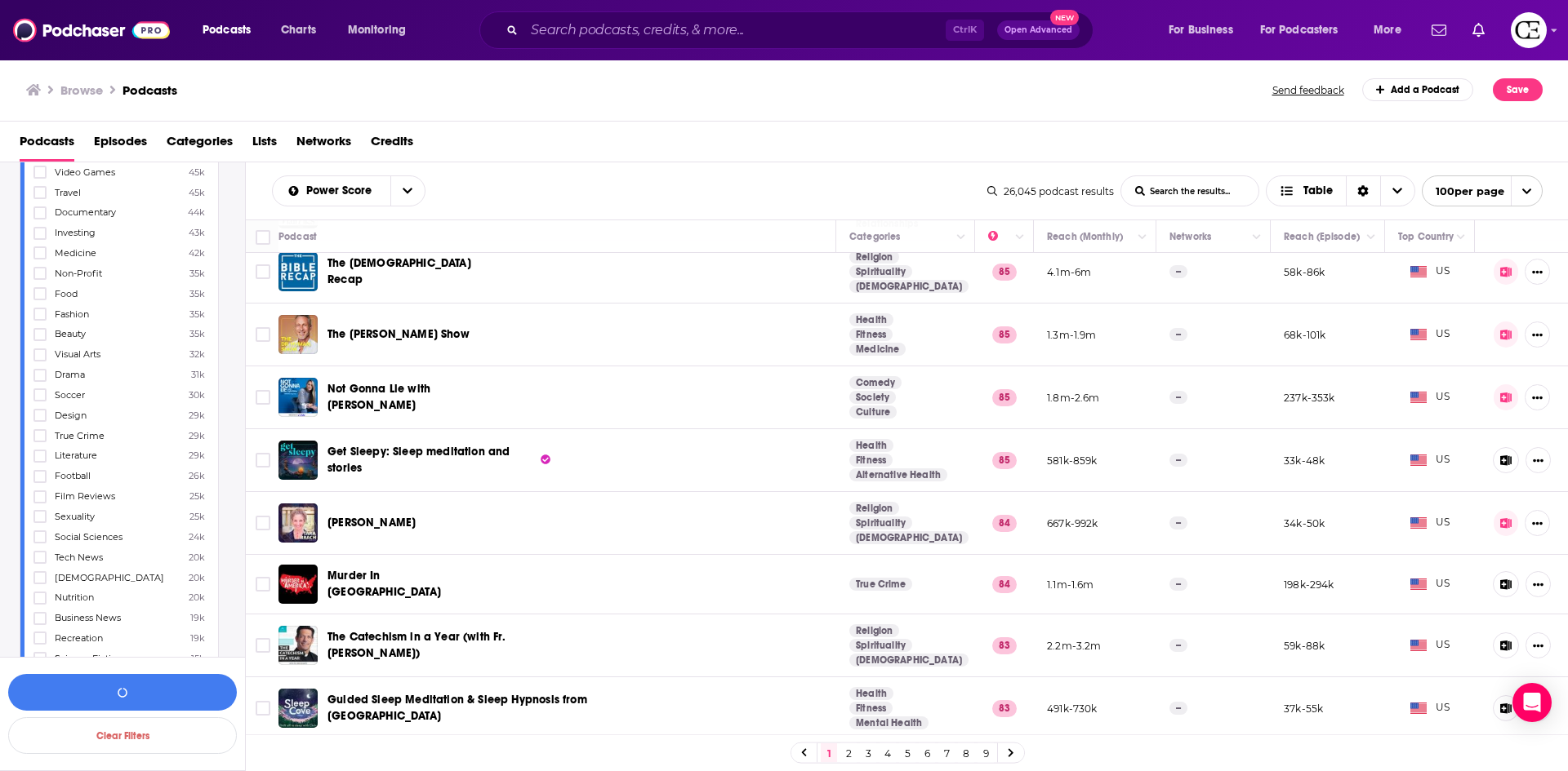
scroll to position [979, 0]
click at [41, 595] on icon at bounding box center [40, 596] width 10 height 7
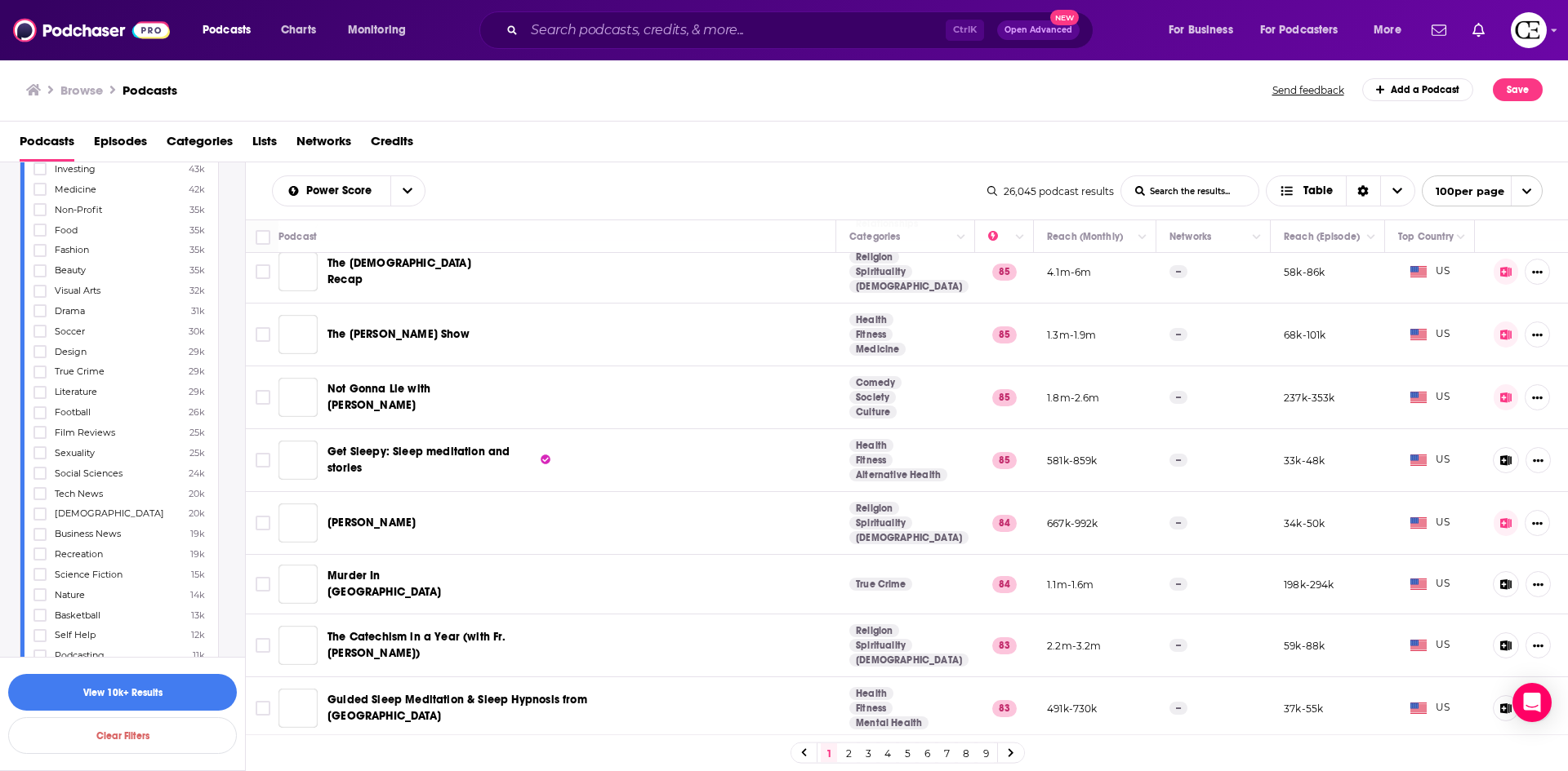
scroll to position [1143, 0]
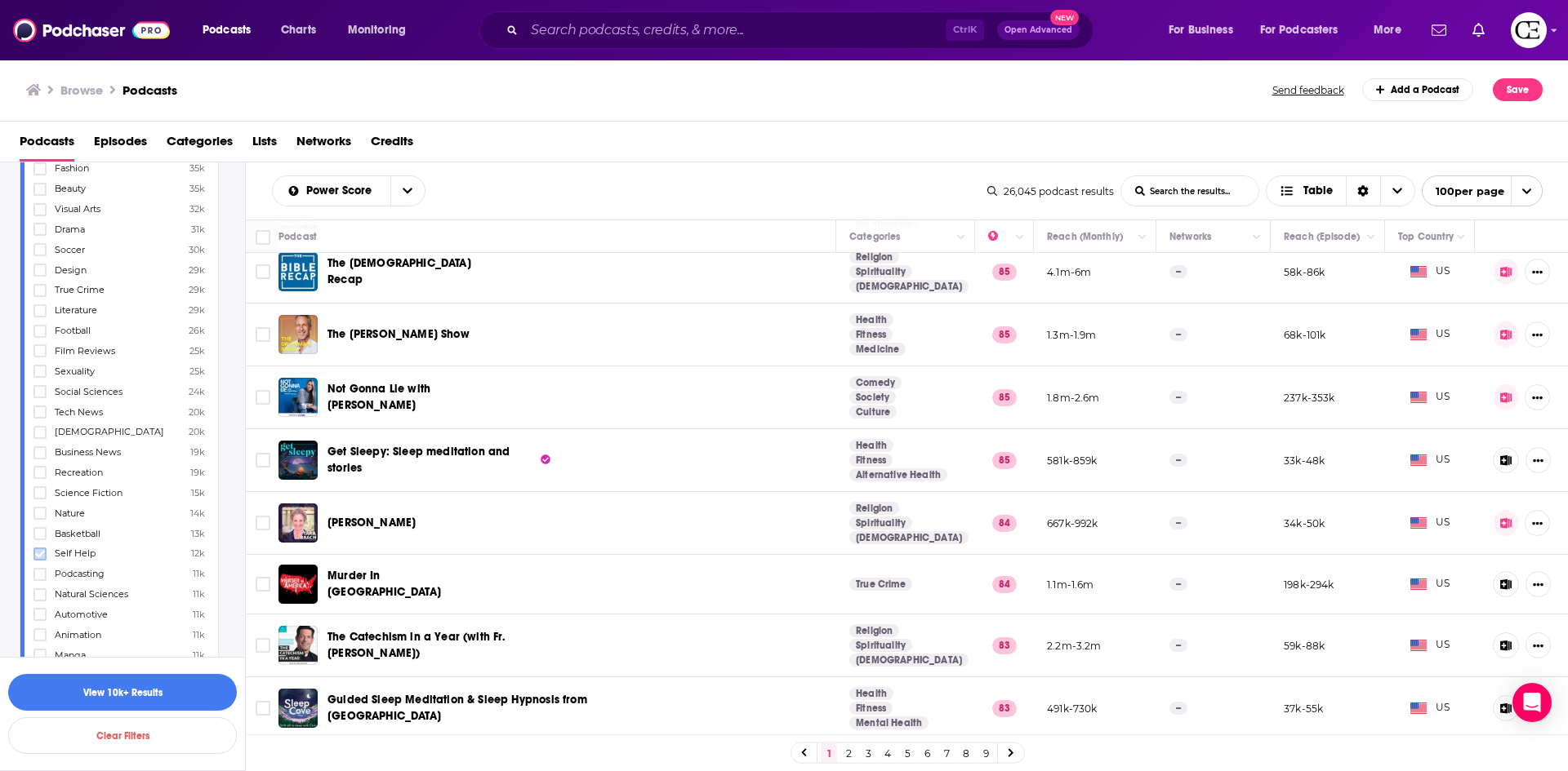
click at [46, 556] on label at bounding box center [40, 554] width 13 height 13
click at [172, 688] on button "View 10k+ Results" at bounding box center [122, 692] width 228 height 36
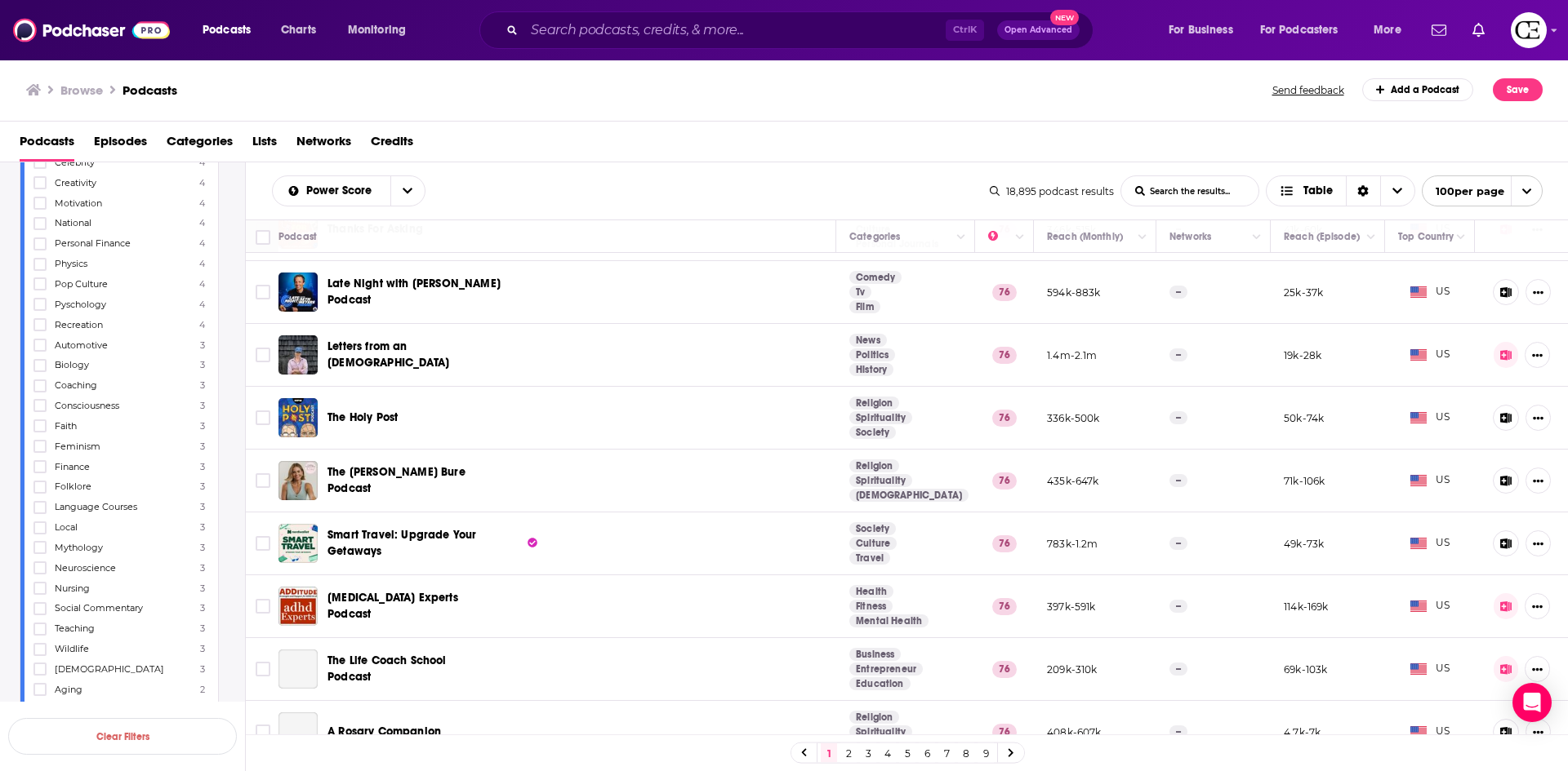
scroll to position [3428, 0]
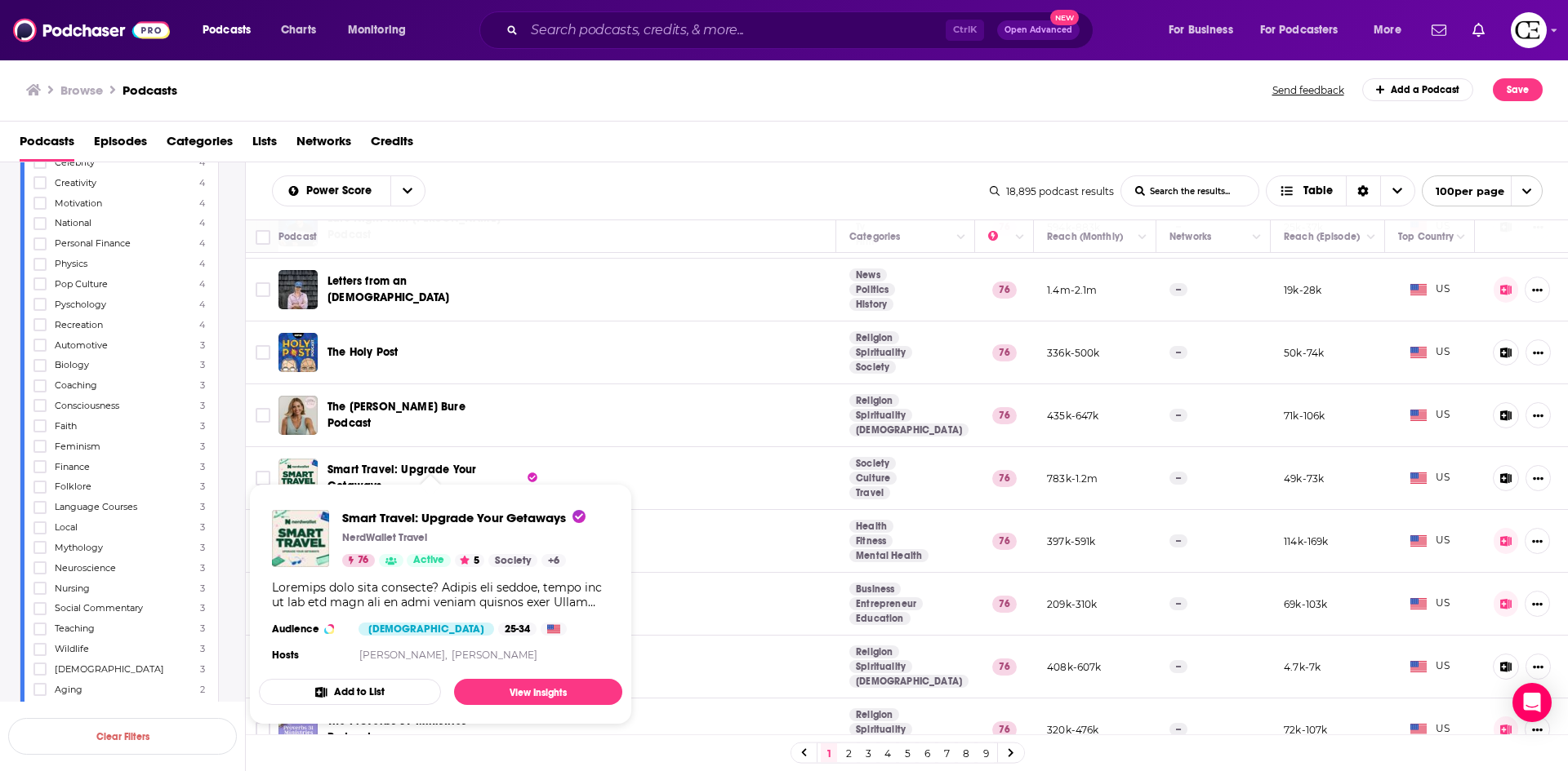
drag, startPoint x: 425, startPoint y: 481, endPoint x: 726, endPoint y: 85, distance: 497.4
click at [726, 85] on div "Browse Podcasts" at bounding box center [650, 90] width 1248 height 22
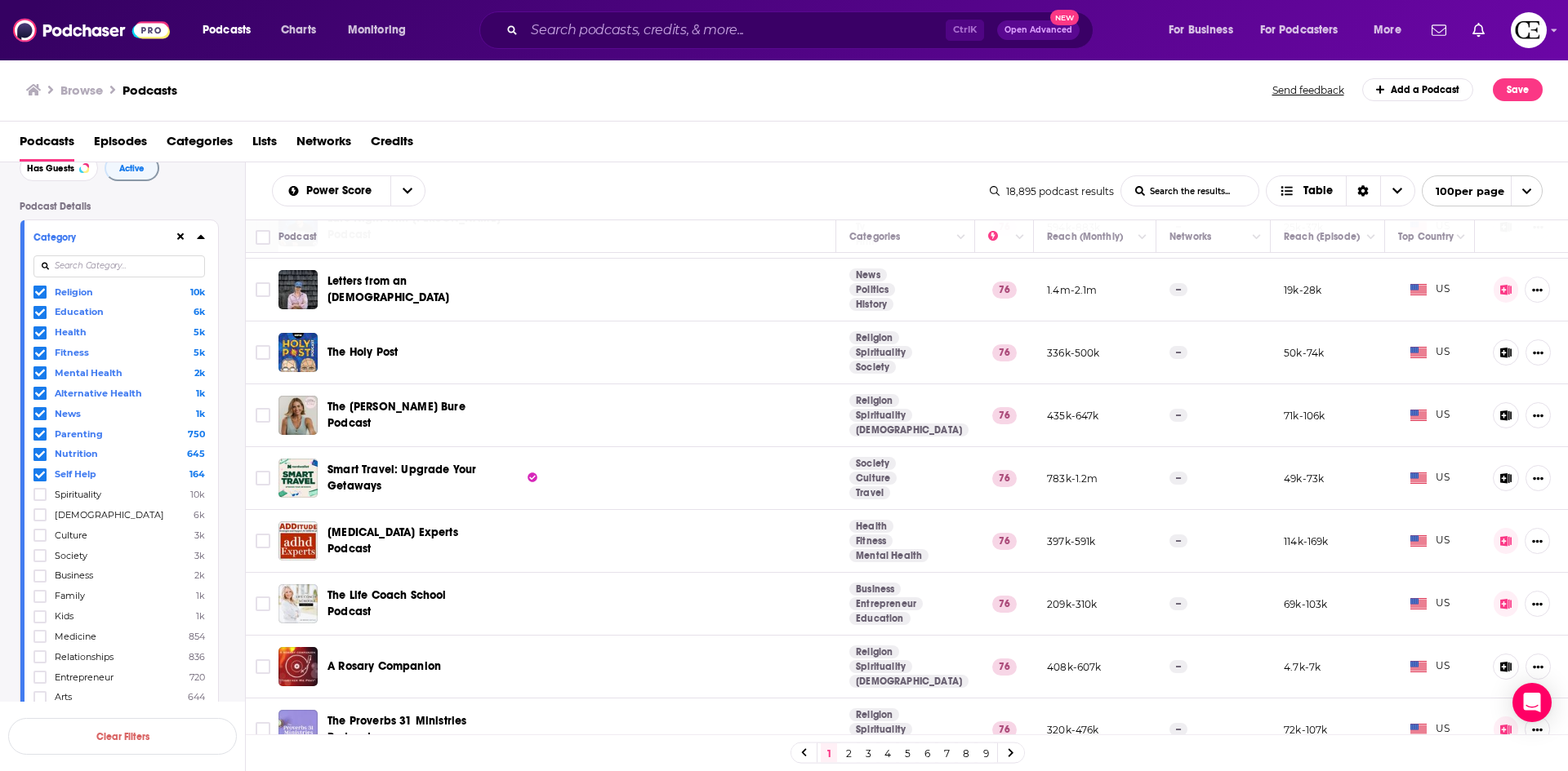
scroll to position [0, 0]
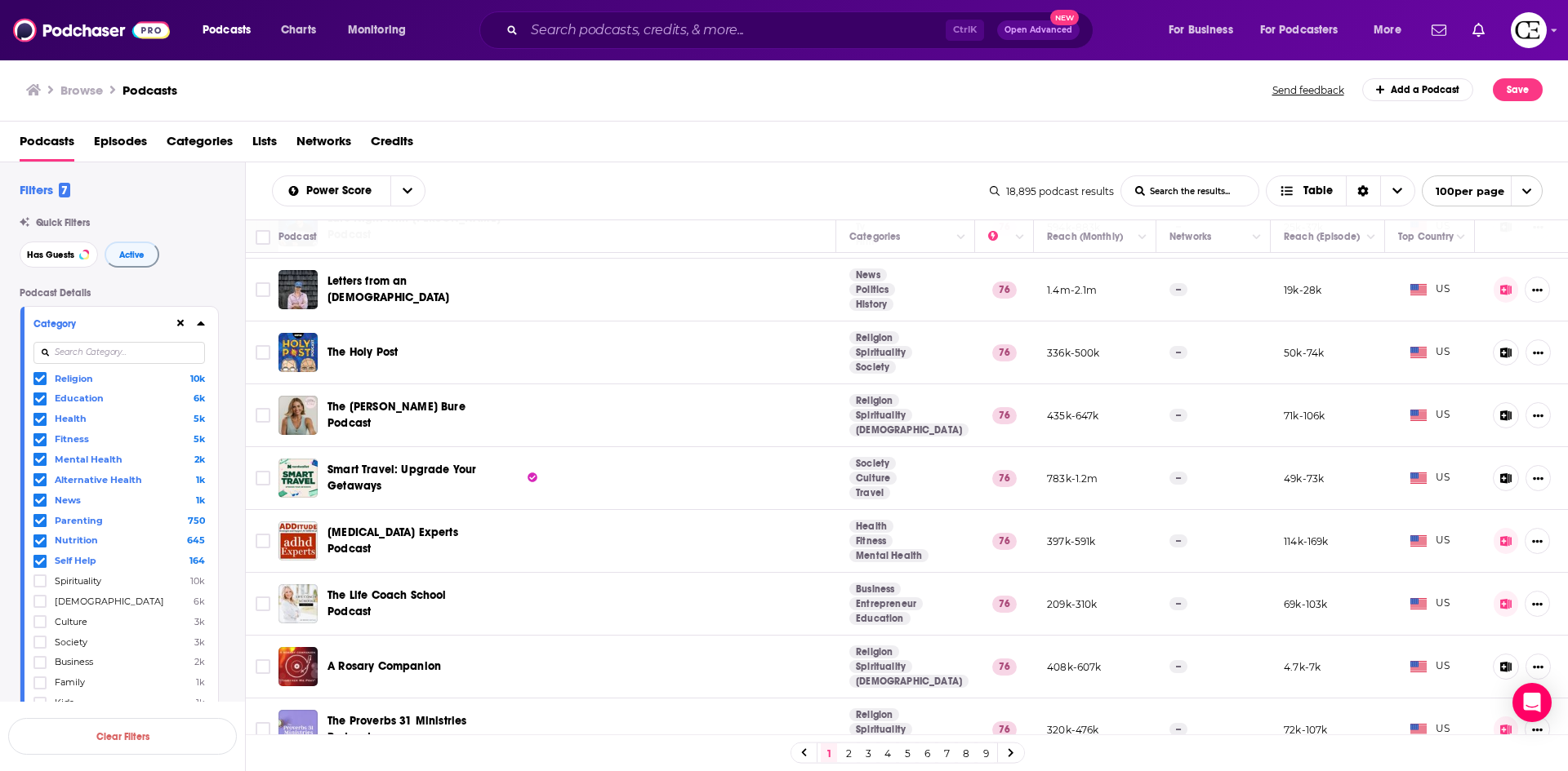
click at [39, 378] on icon at bounding box center [40, 378] width 10 height 10
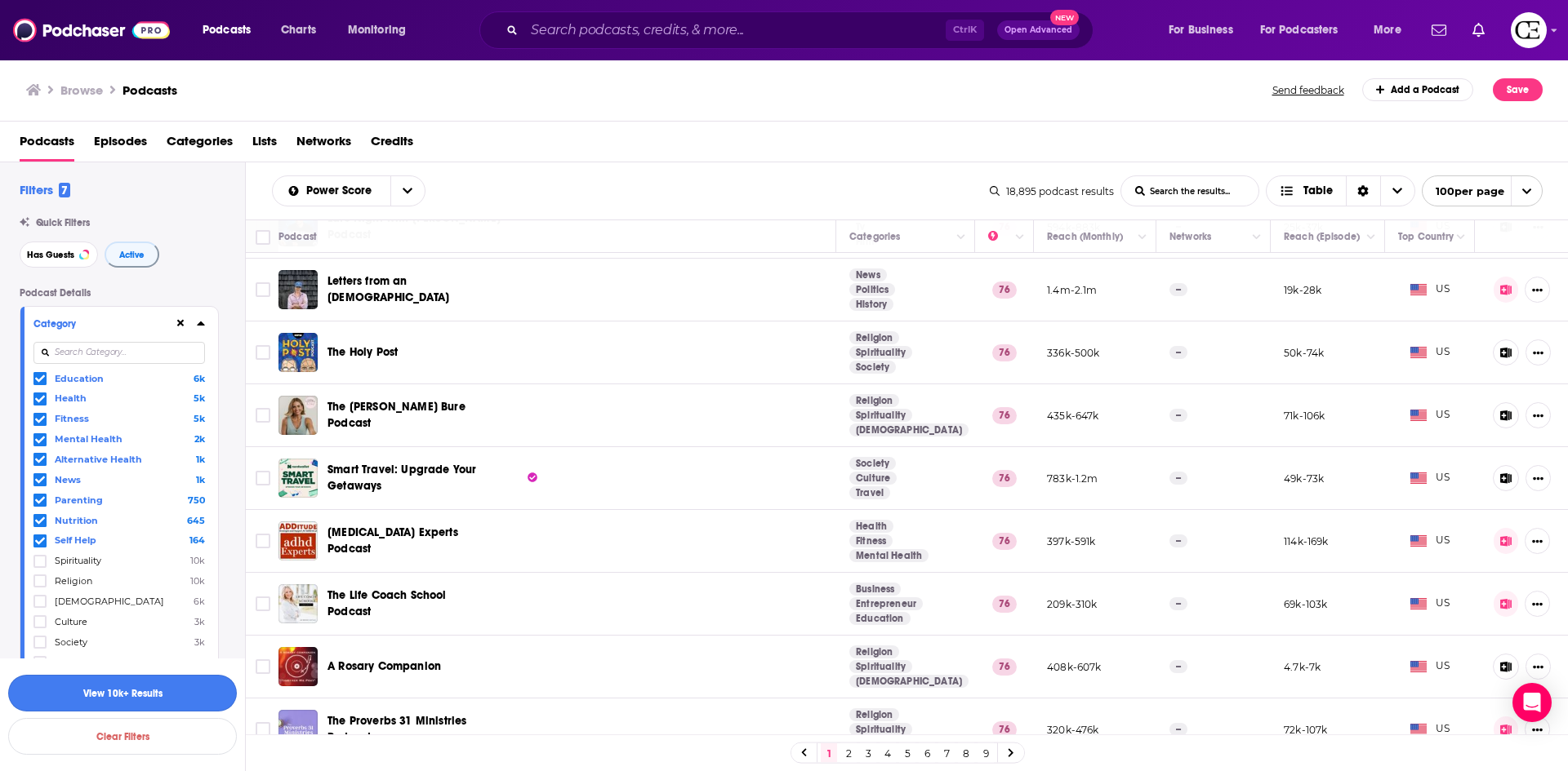
click at [140, 690] on button "View 10k+ Results" at bounding box center [122, 693] width 228 height 36
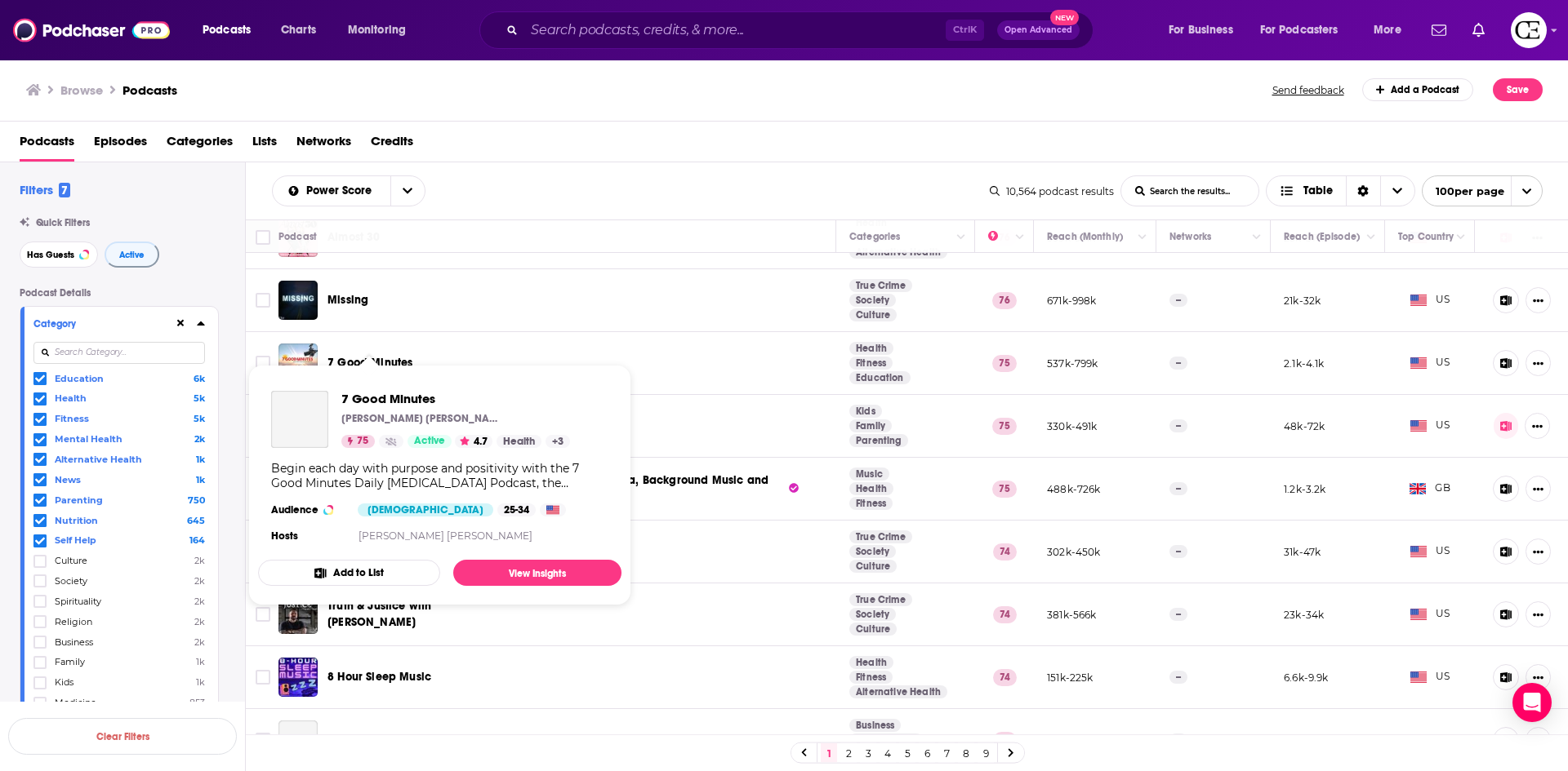
scroll to position [3509, 0]
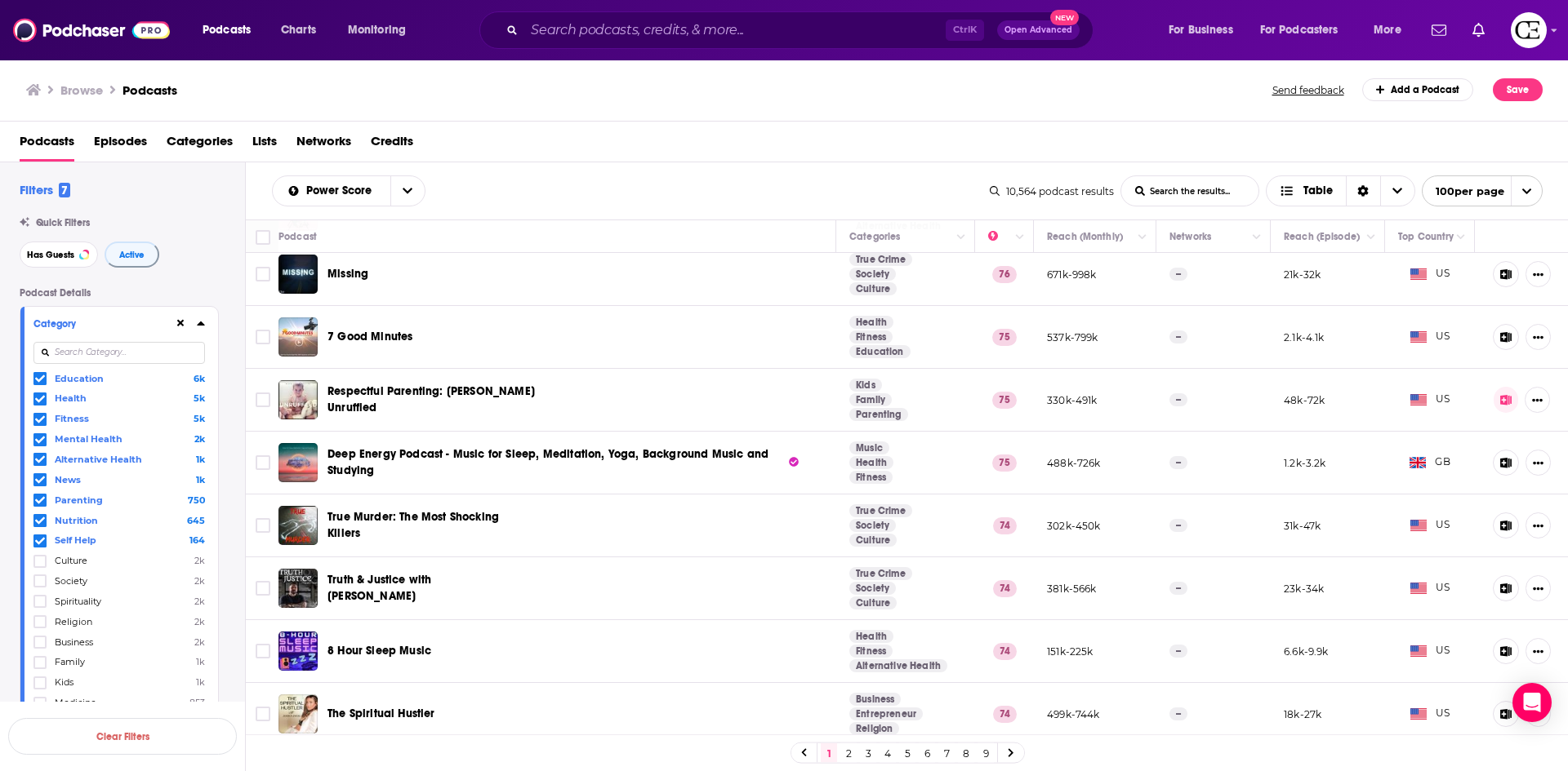
click at [199, 325] on icon at bounding box center [201, 323] width 7 height 4
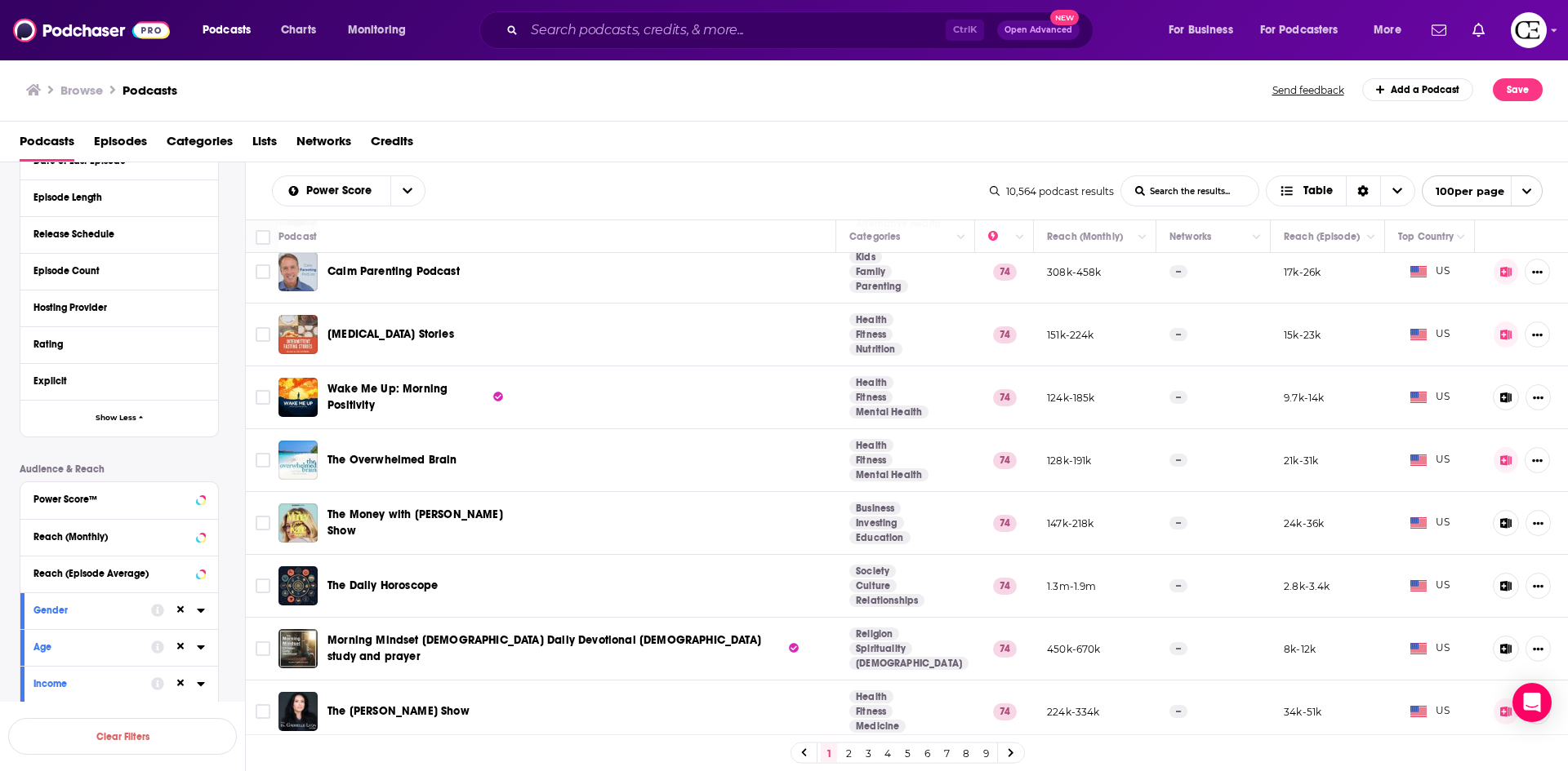
scroll to position [4407, 0]
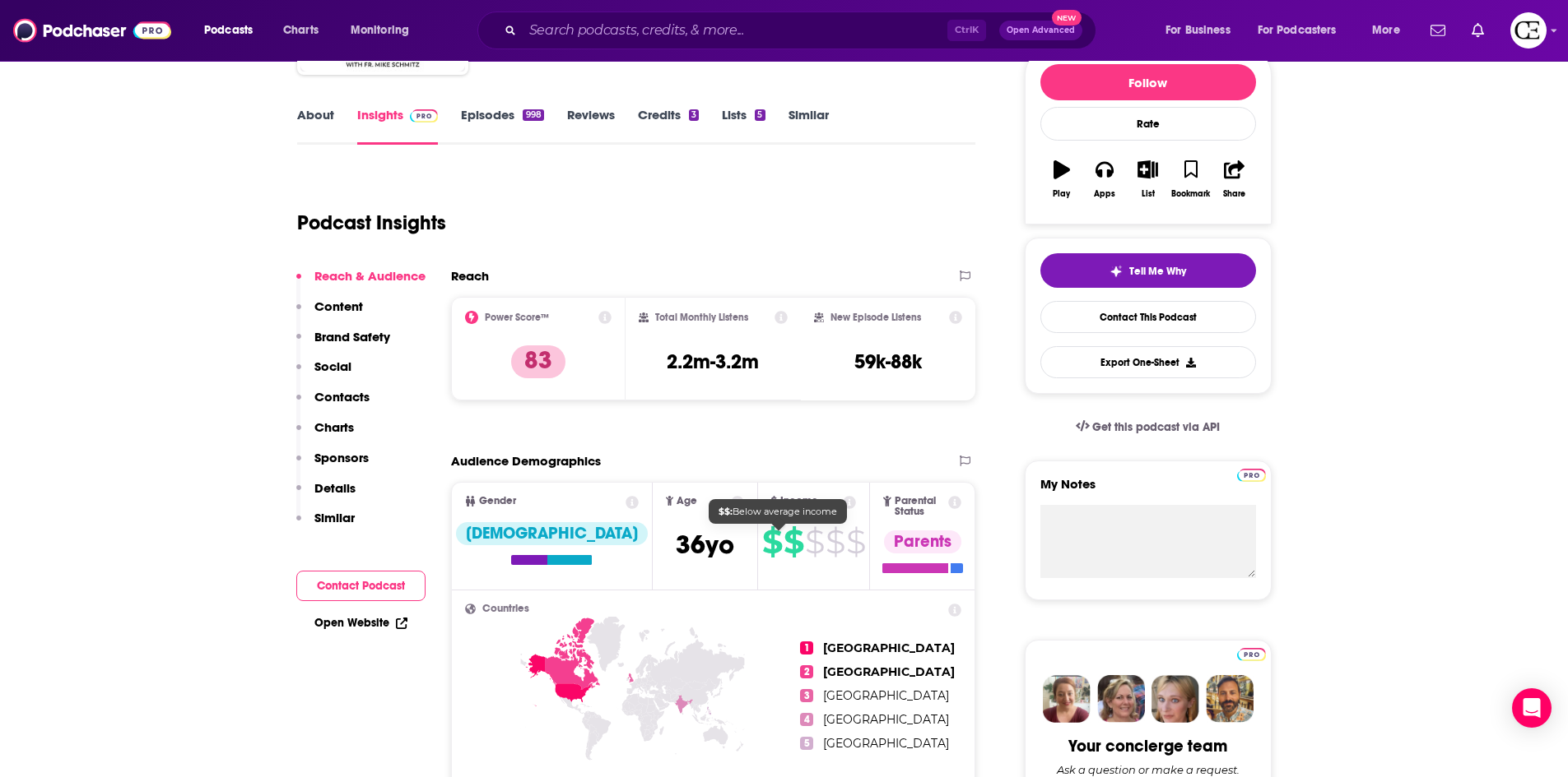
scroll to position [165, 0]
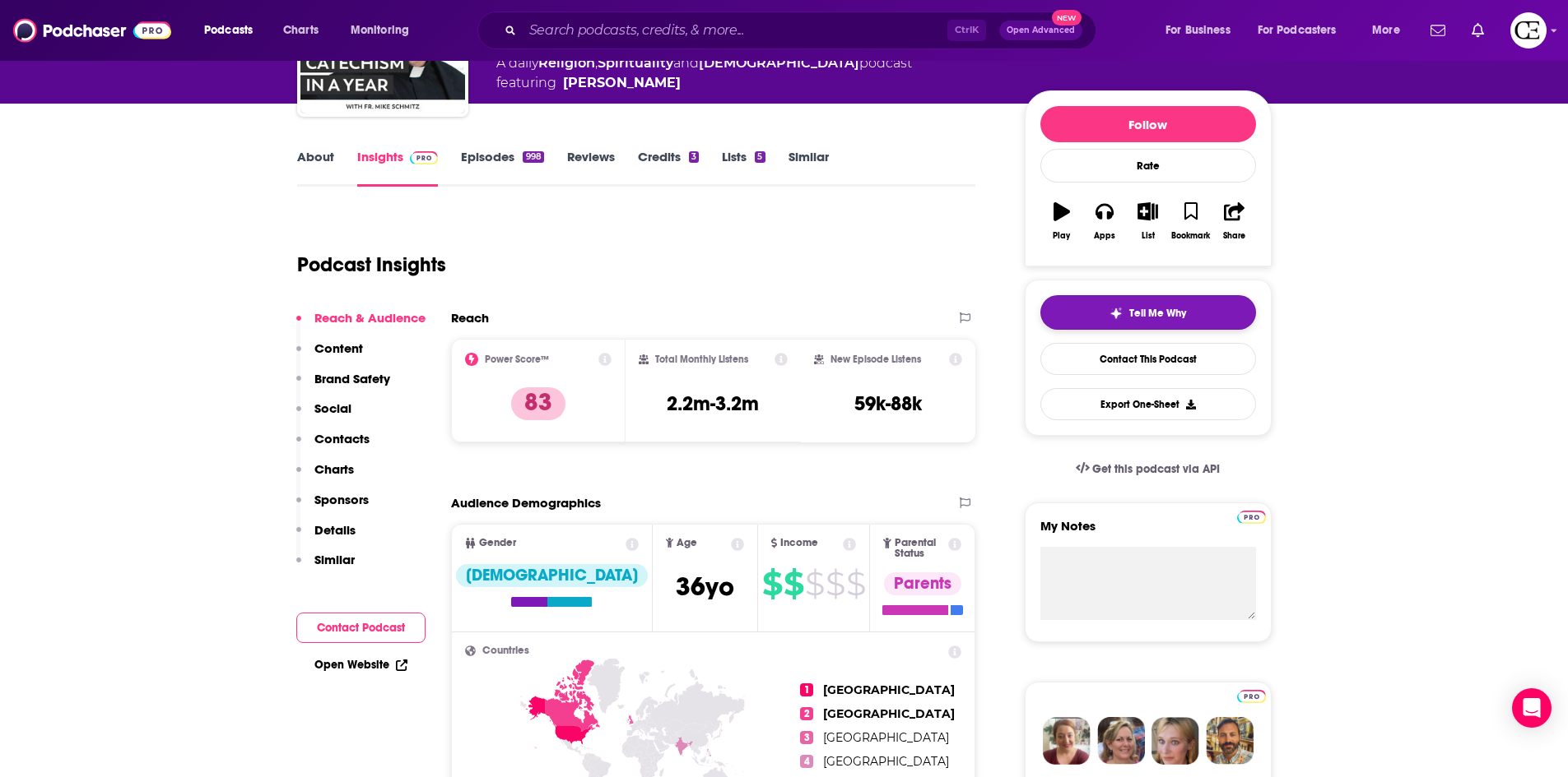
click at [1166, 314] on span "Tell Me Why" at bounding box center [1157, 313] width 57 height 13
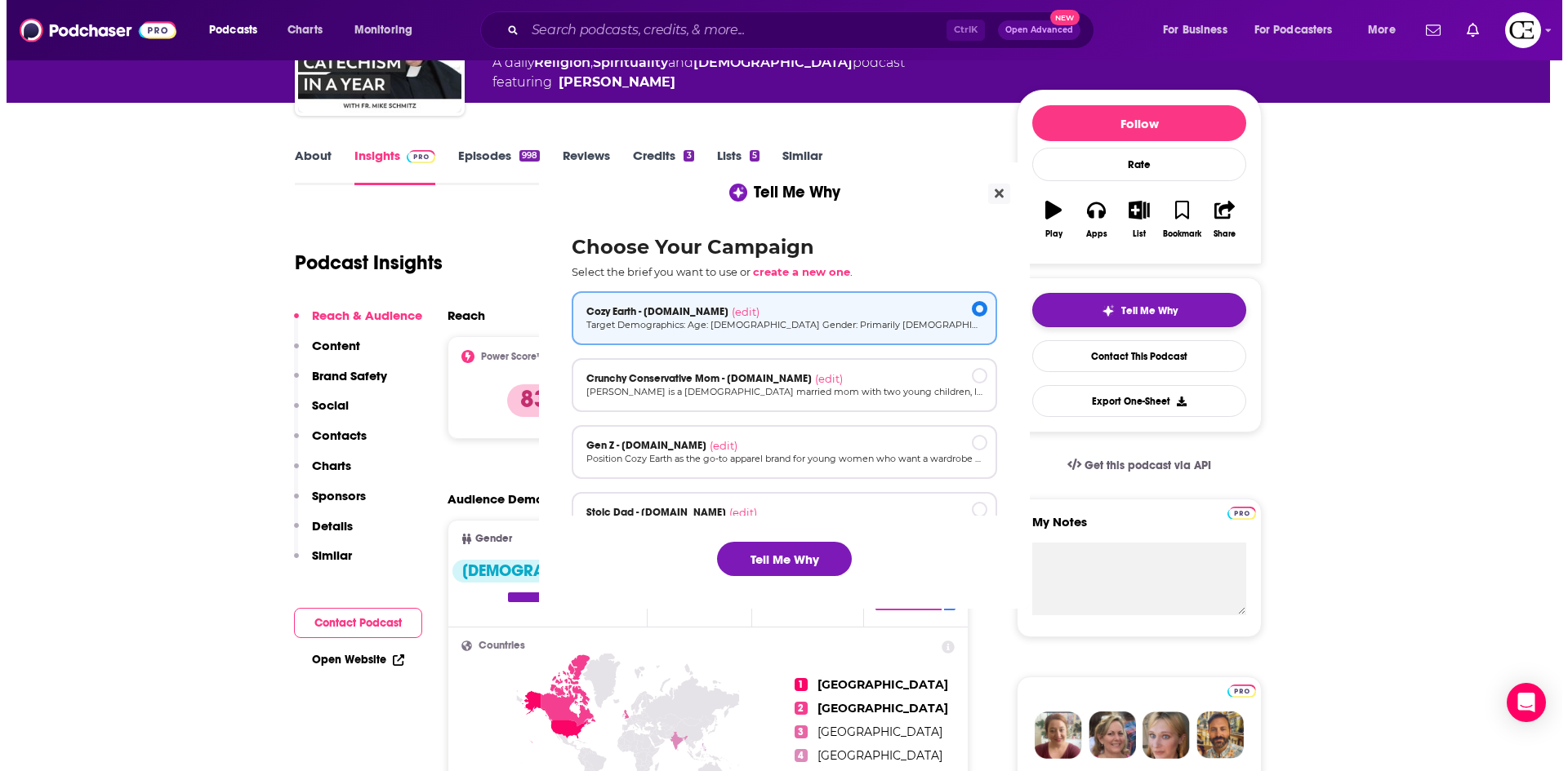
scroll to position [0, 0]
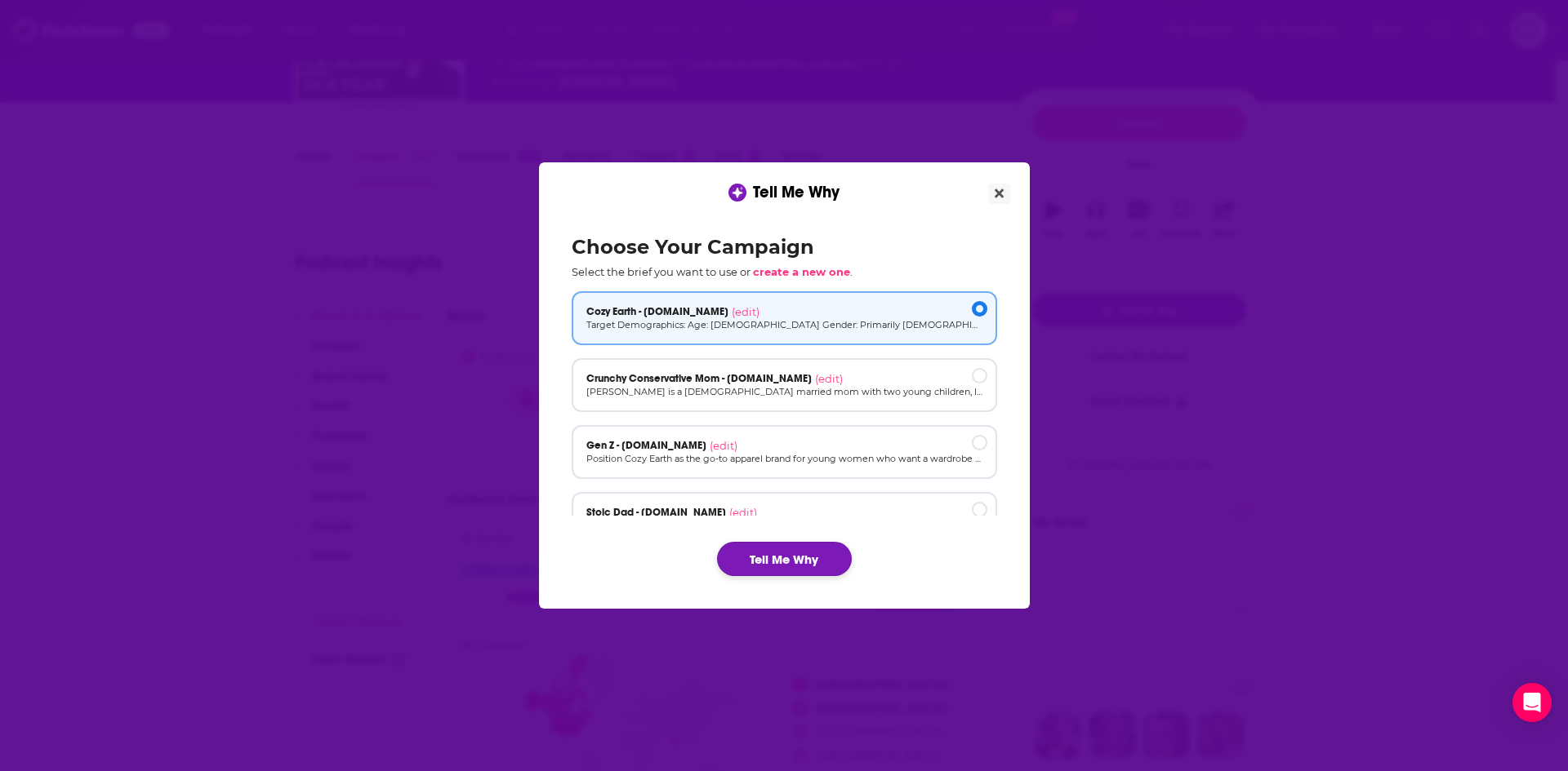
click at [810, 544] on button "Tell Me Why" at bounding box center [784, 559] width 135 height 35
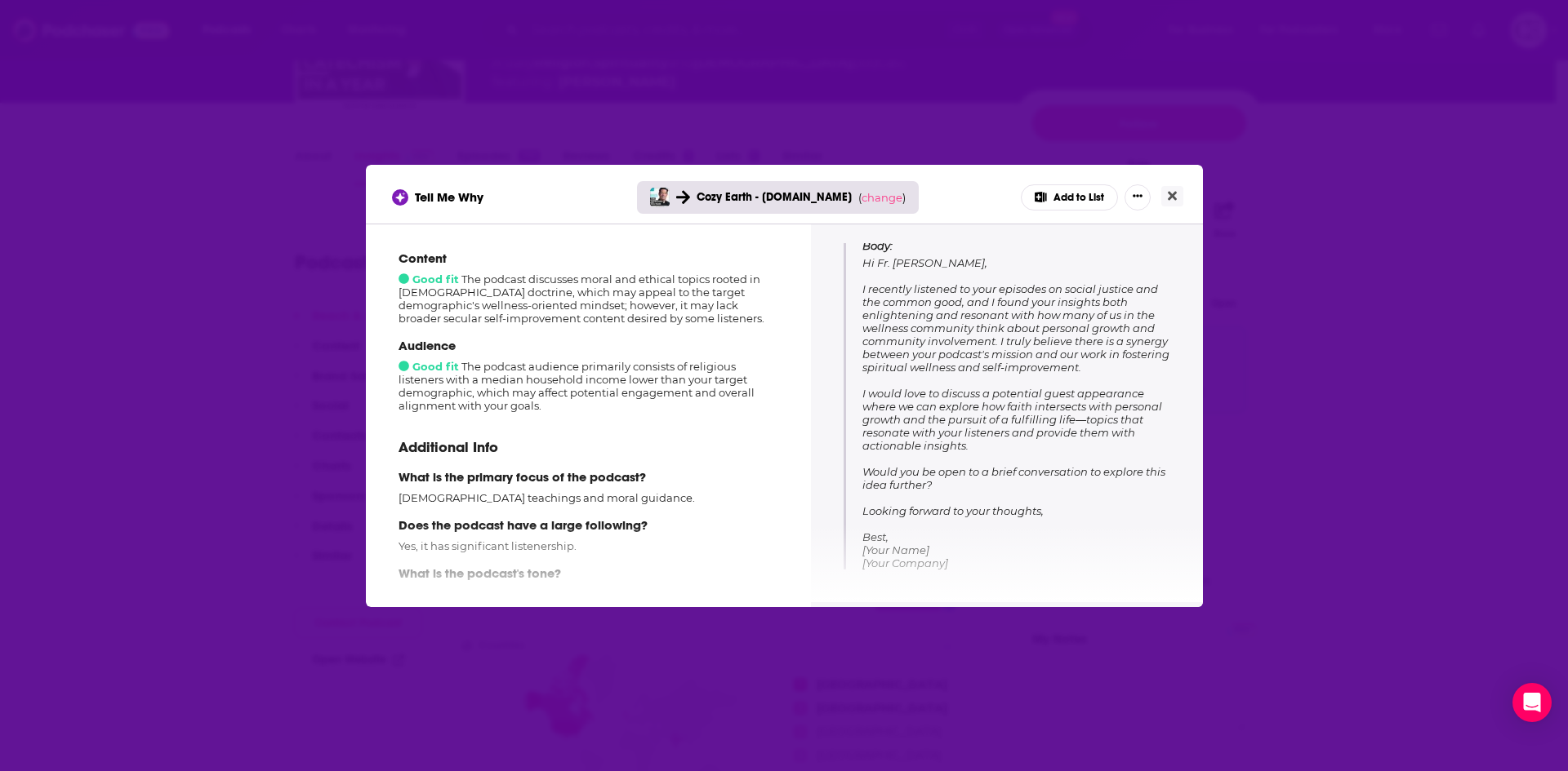
scroll to position [303, 0]
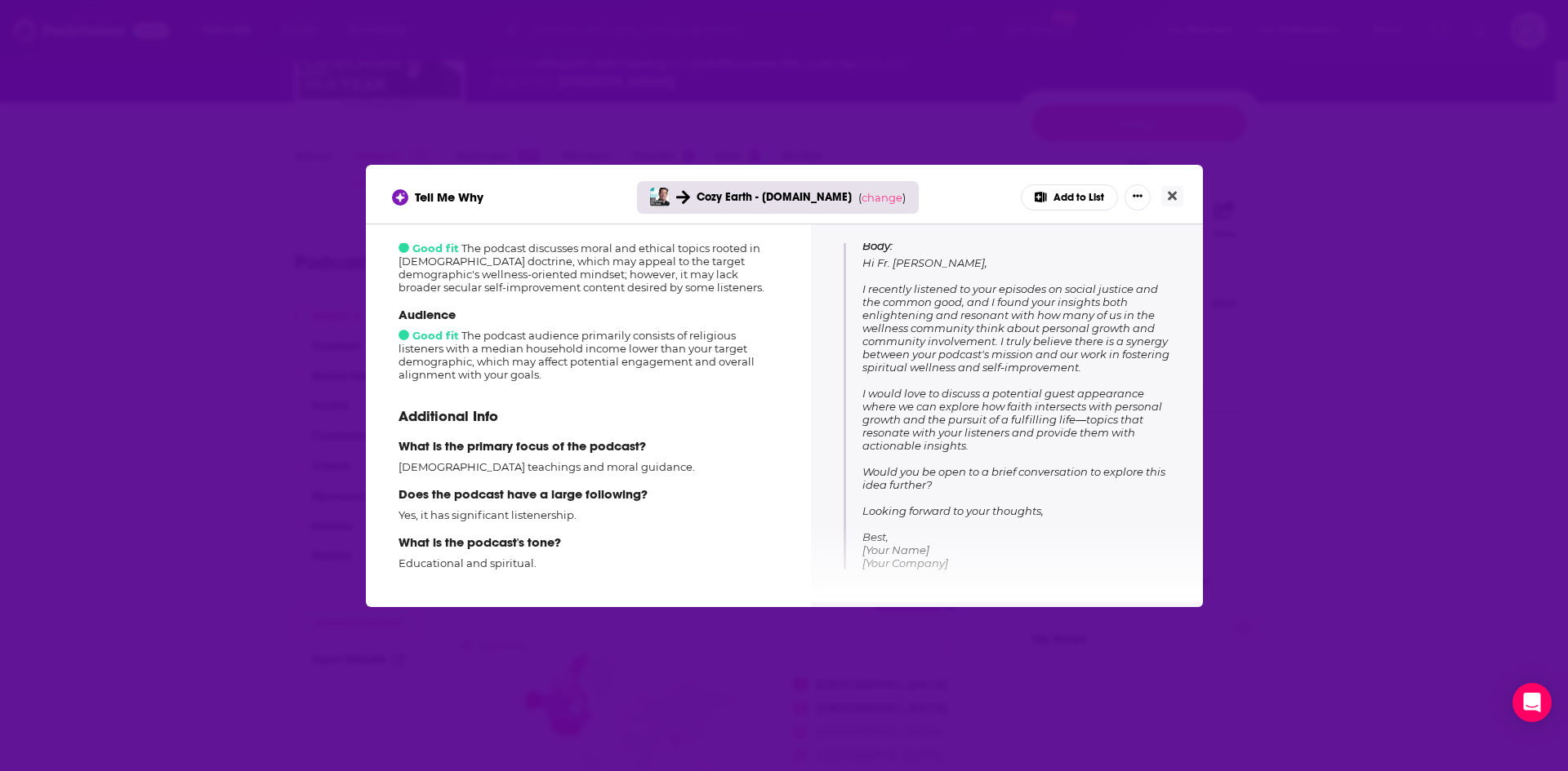
click at [1104, 194] on button "Add to List" at bounding box center [1069, 197] width 97 height 26
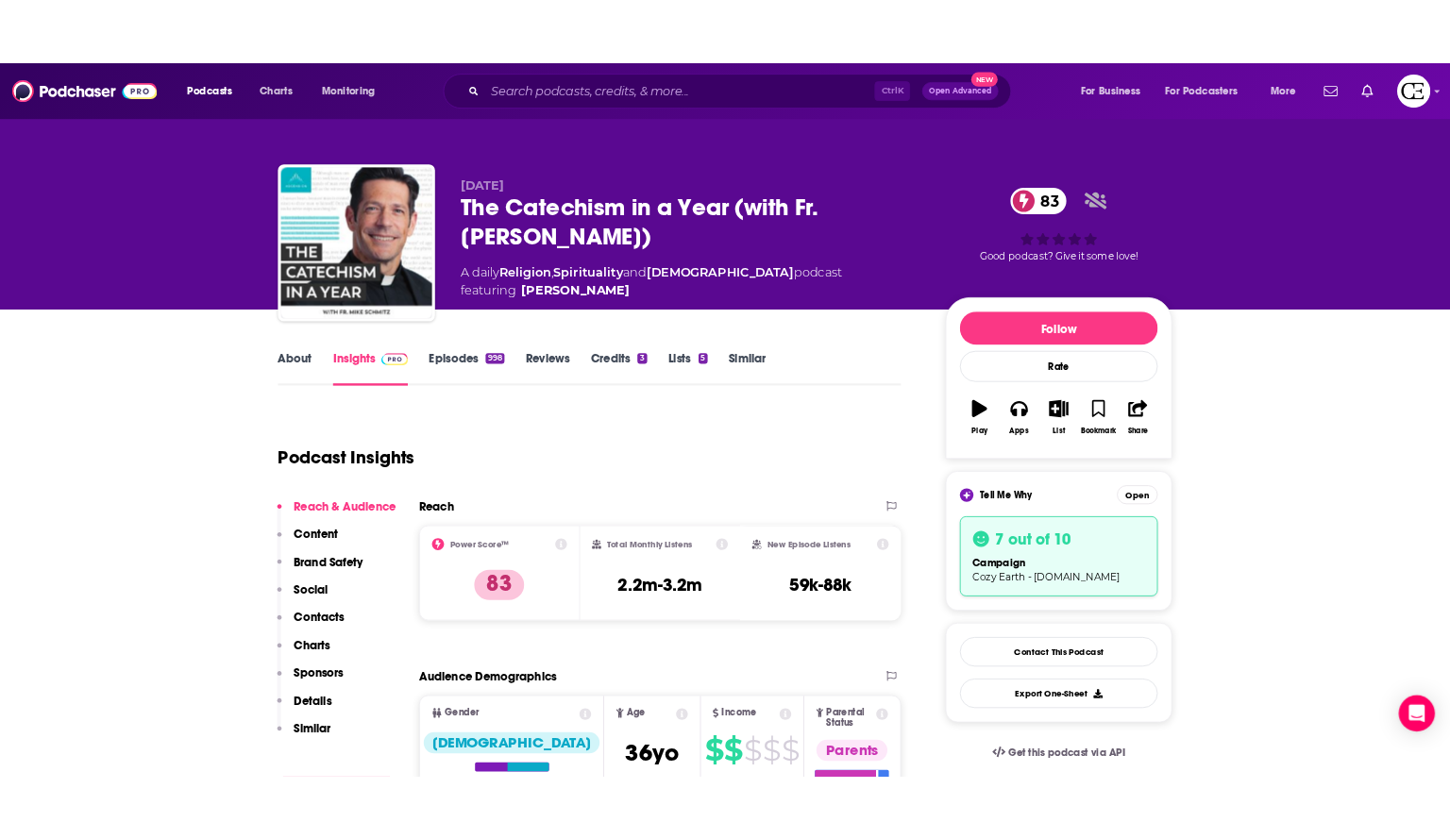
scroll to position [0, 0]
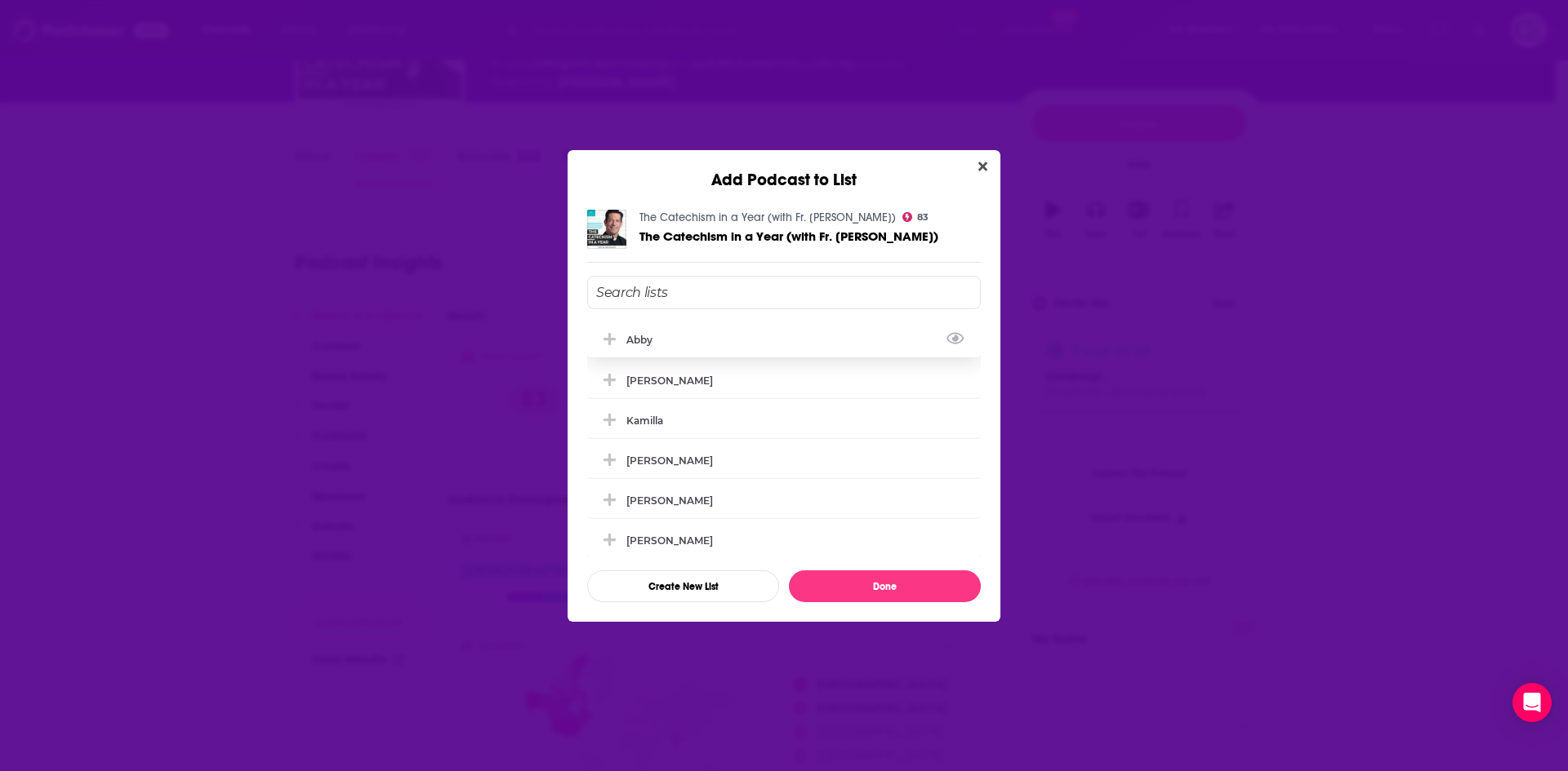
click at [615, 337] on icon "Add Podcast To List" at bounding box center [610, 339] width 12 height 15
click at [851, 583] on button "Done" at bounding box center [885, 586] width 192 height 32
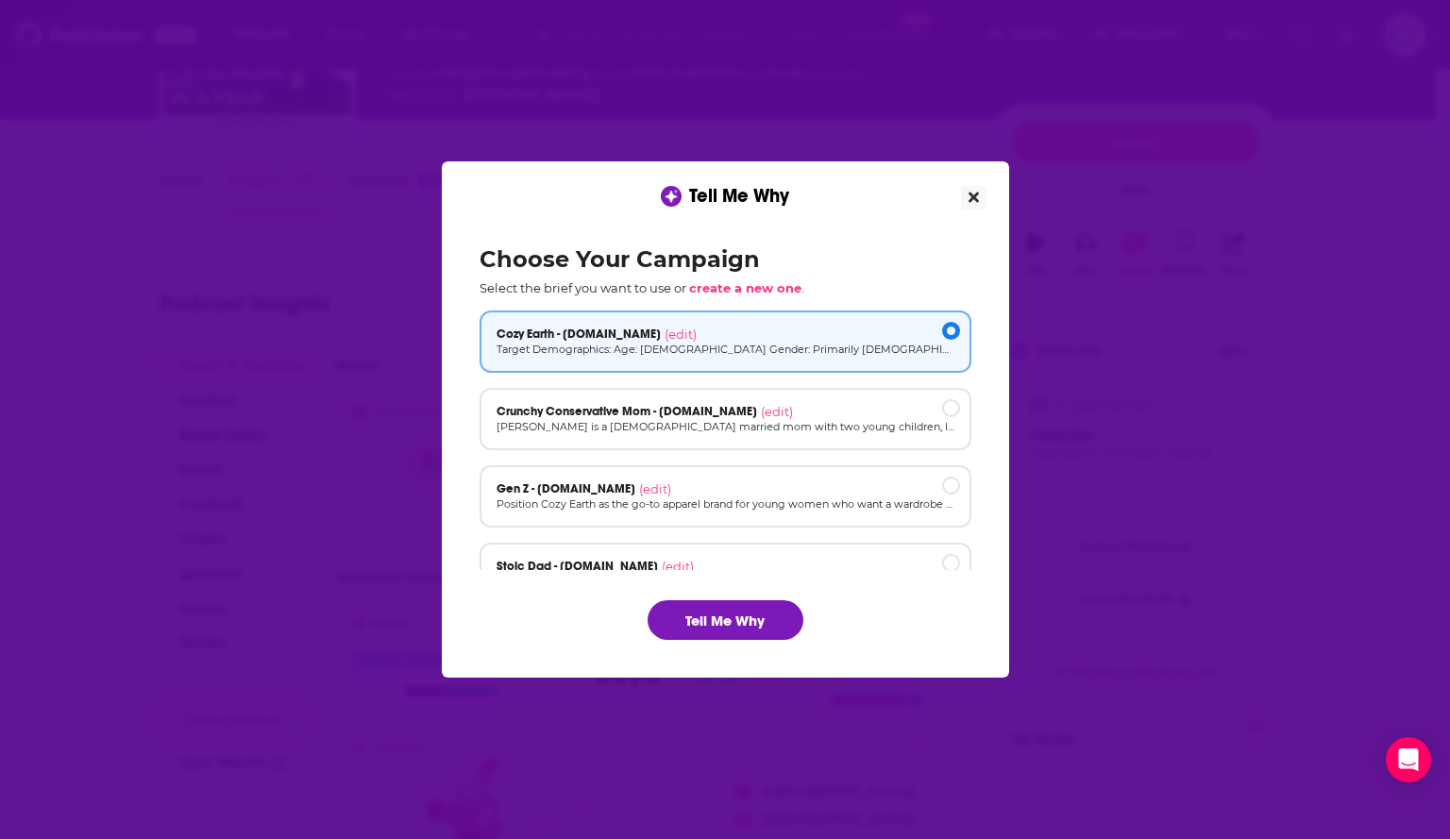
click at [979, 194] on button "Close" at bounding box center [973, 198] width 25 height 24
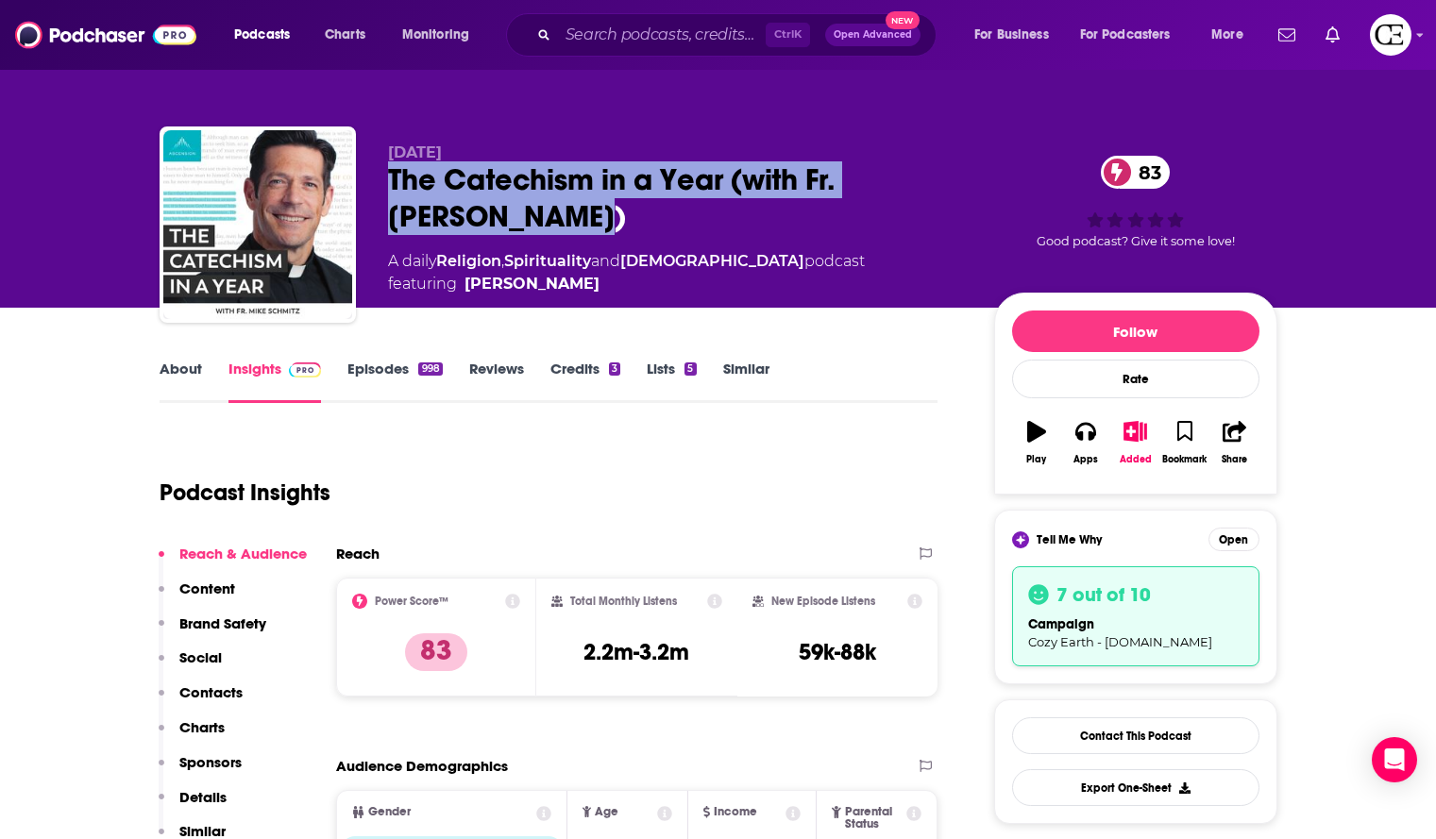
drag, startPoint x: 540, startPoint y: 226, endPoint x: 380, endPoint y: 172, distance: 169.3
click at [380, 172] on div "Ascension The Catechism in a Year (with Fr. Mike Schmitz) 83 A daily Religion ,…" at bounding box center [719, 229] width 1118 height 204
copy h2 "The Catechism in a Year (with Fr. Mike Schmitz)"
click at [412, 178] on div "The Catechism in a Year (with Fr. Mike Schmitz) 83" at bounding box center [676, 198] width 576 height 74
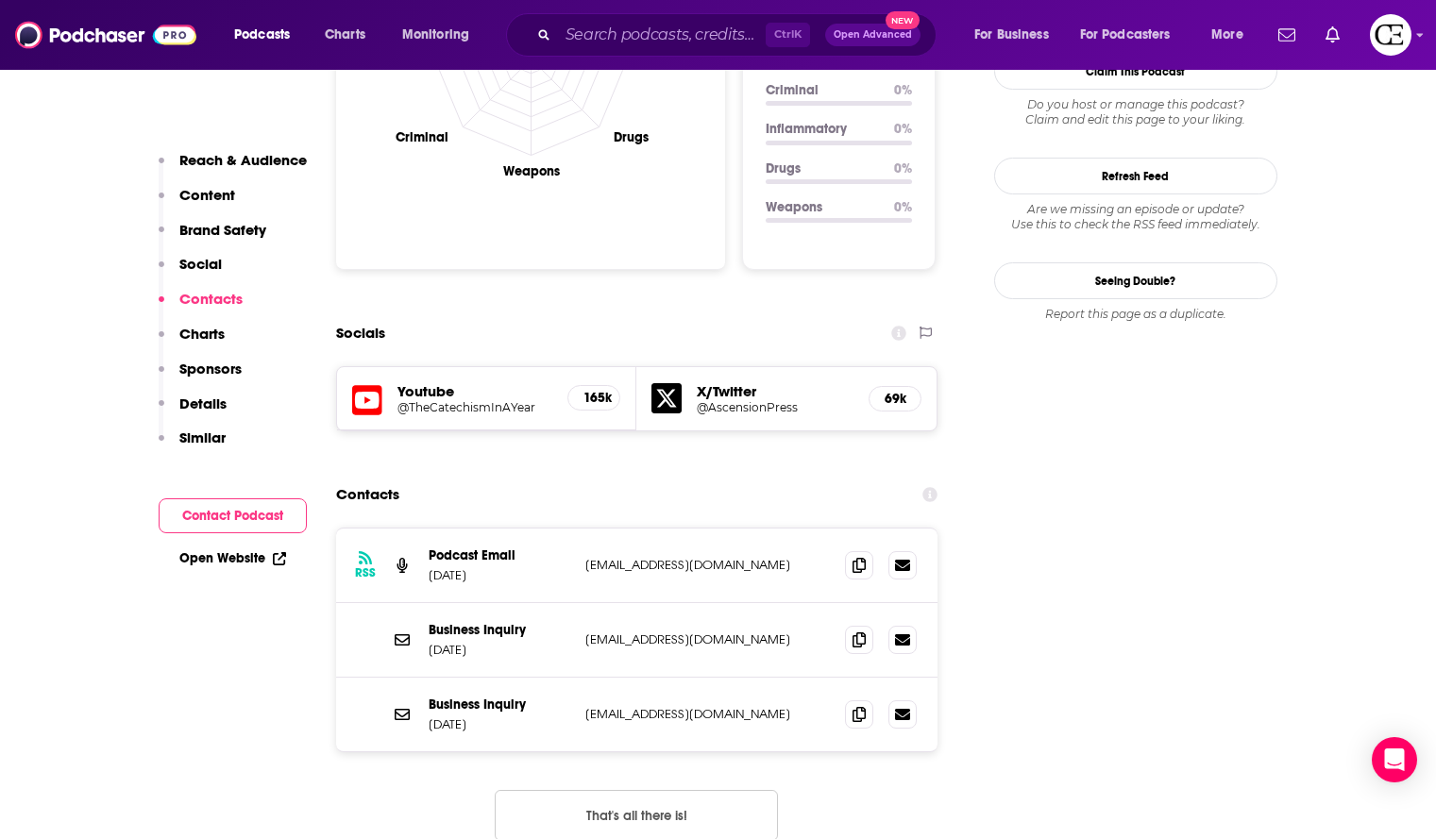
scroll to position [2077, 0]
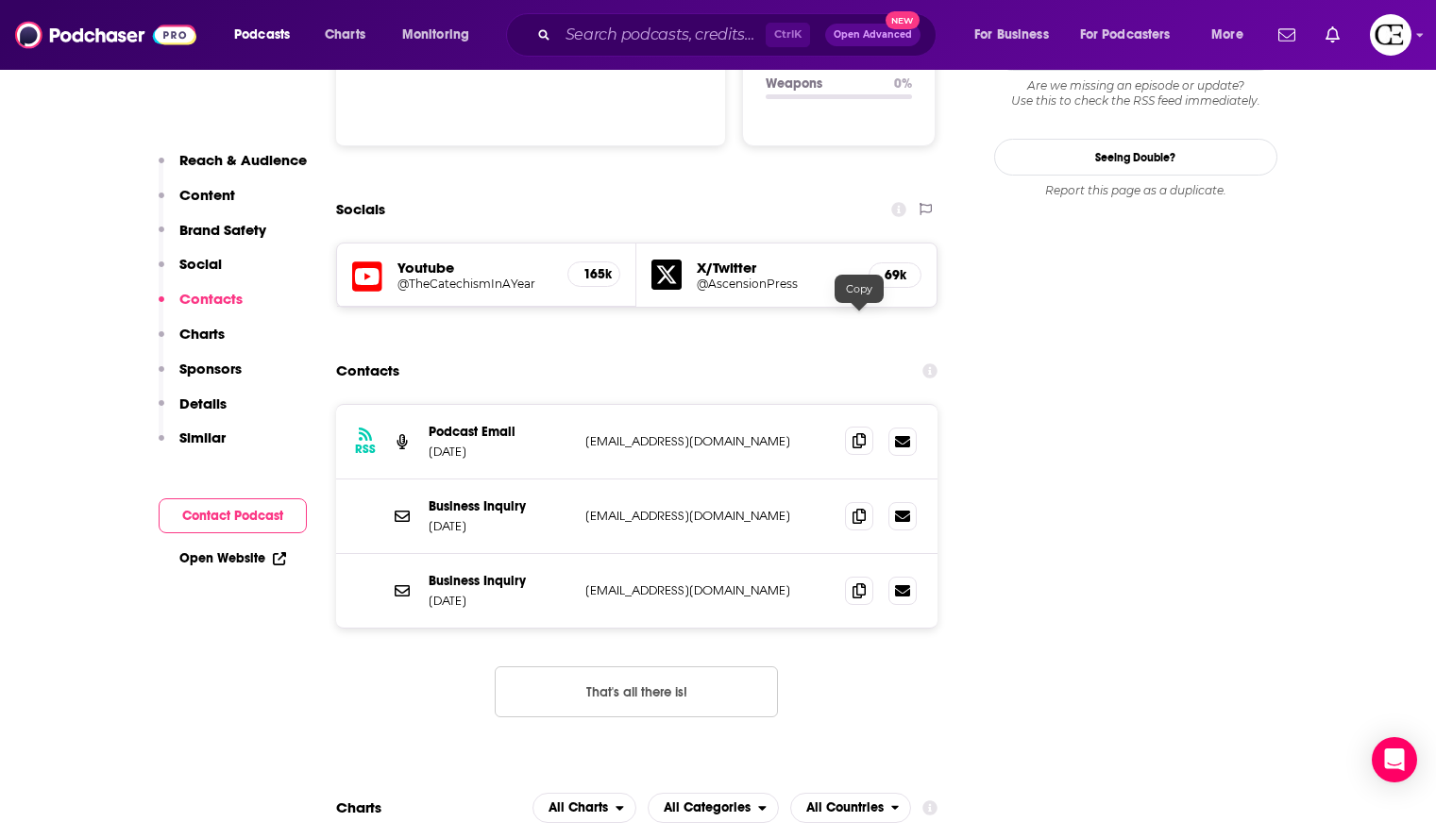
click at [856, 433] on icon at bounding box center [859, 440] width 13 height 15
click at [863, 508] on icon at bounding box center [859, 515] width 13 height 15
click at [853, 583] on icon at bounding box center [859, 590] width 13 height 15
click at [866, 576] on span at bounding box center [859, 590] width 28 height 28
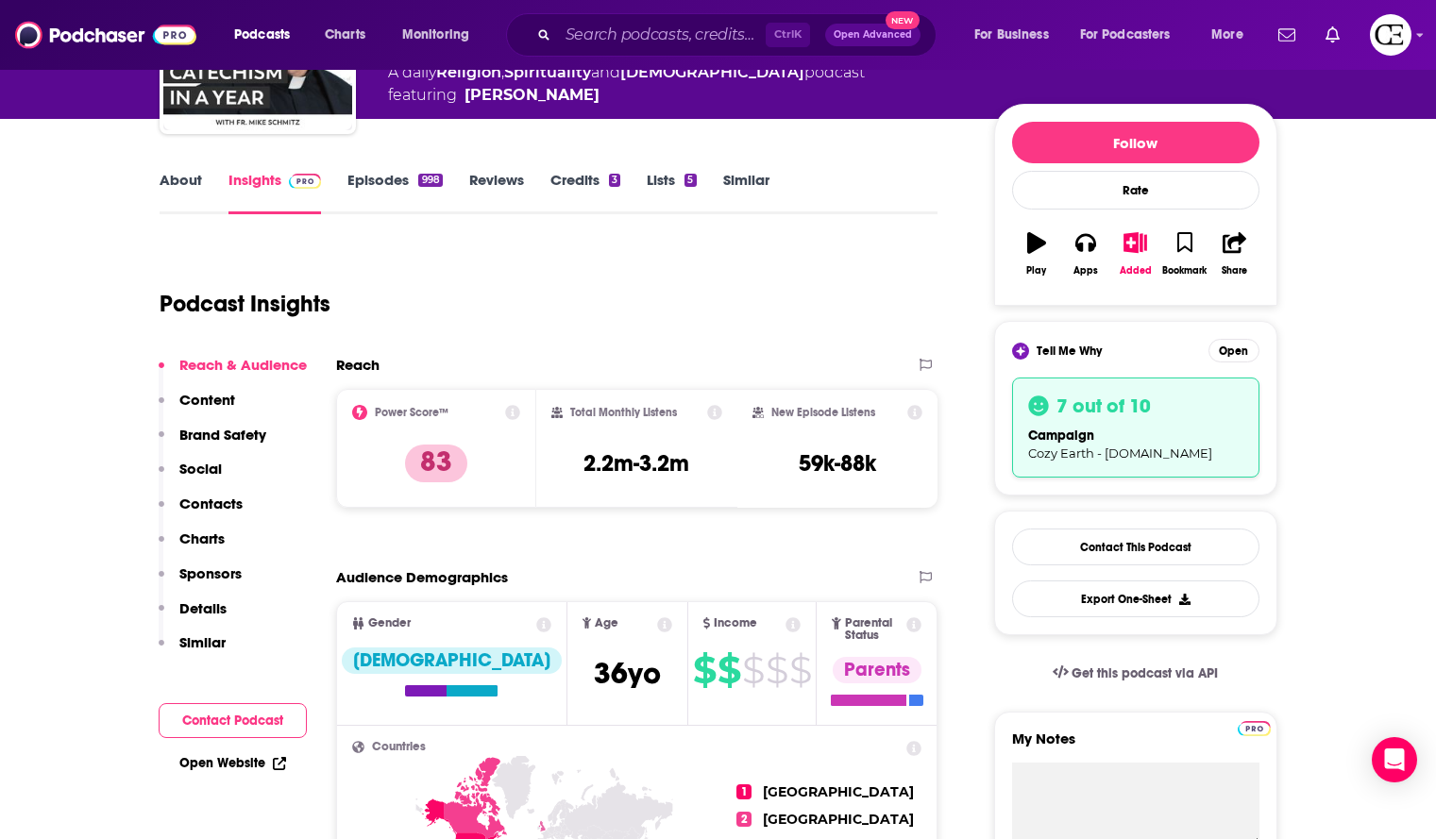
scroll to position [0, 0]
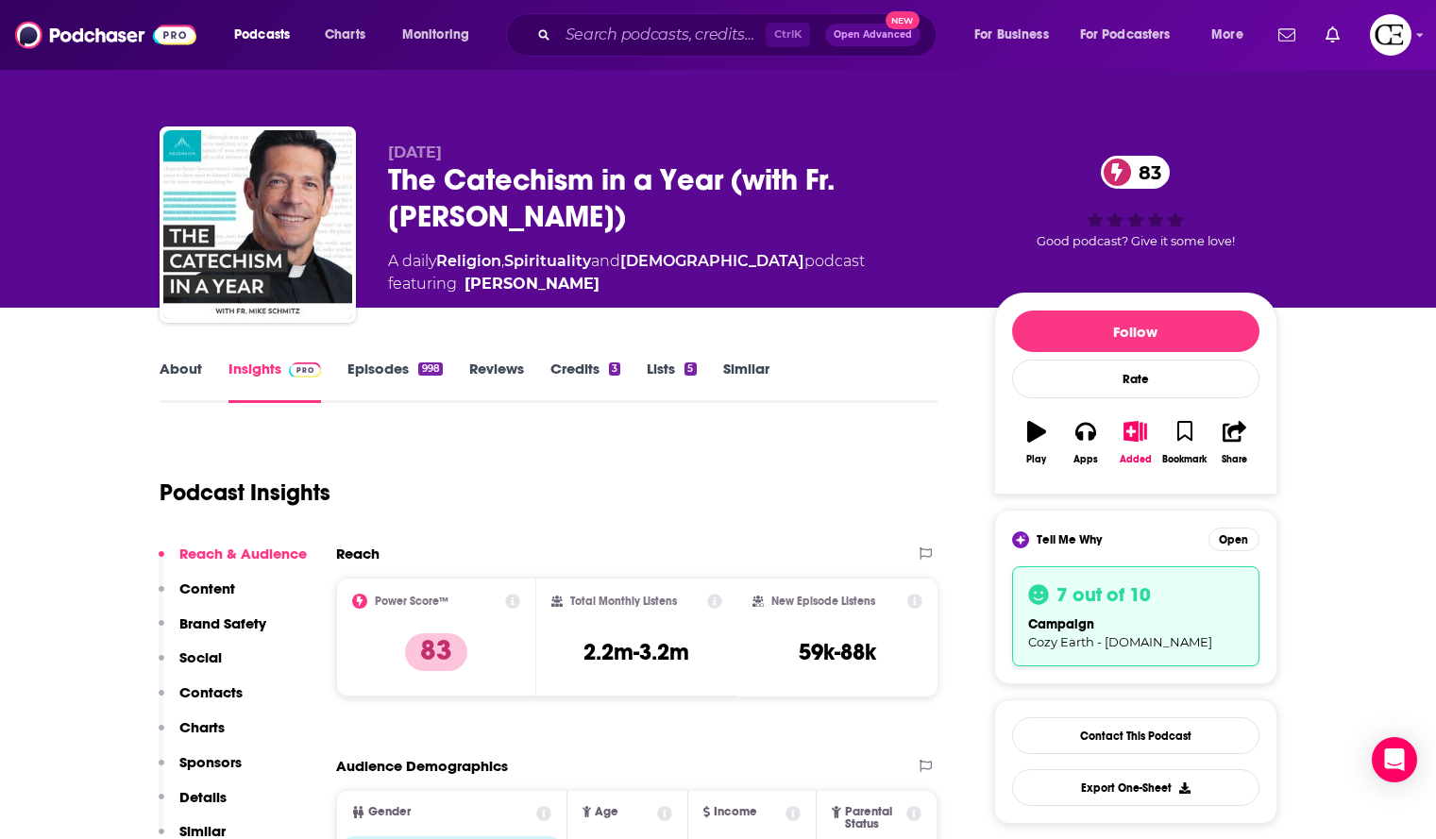
click at [702, 170] on div "The Catechism in a Year (with Fr. Mike Schmitz) 83" at bounding box center [676, 198] width 576 height 74
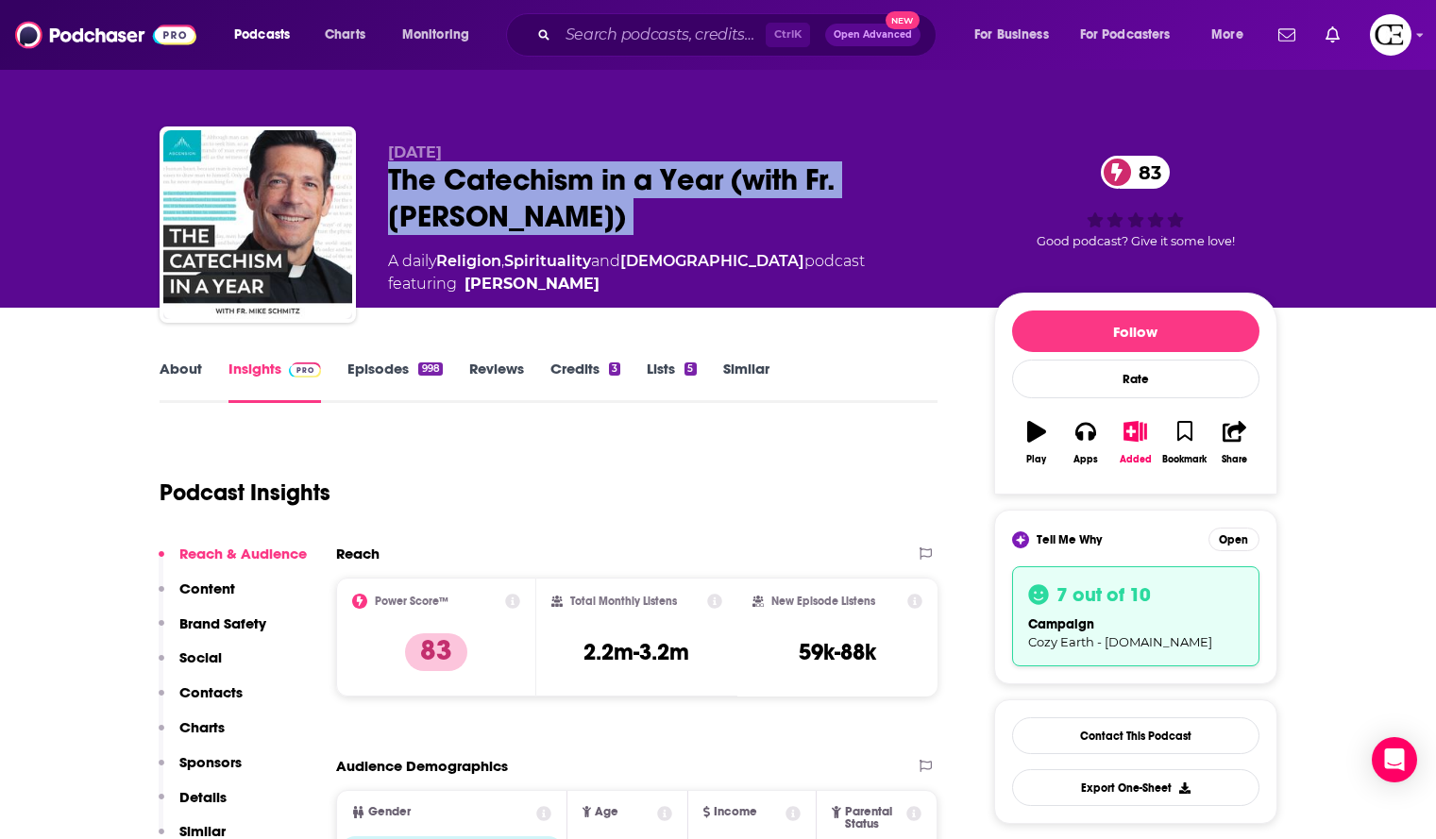
click at [702, 170] on div "The Catechism in a Year (with Fr. Mike Schmitz) 83" at bounding box center [676, 198] width 576 height 74
copy div "The Catechism in a Year (with Fr. Mike Schmitz) 83"
click at [494, 204] on div "The Catechism in a Year (with Fr. Mike Schmitz) 83" at bounding box center [676, 198] width 576 height 74
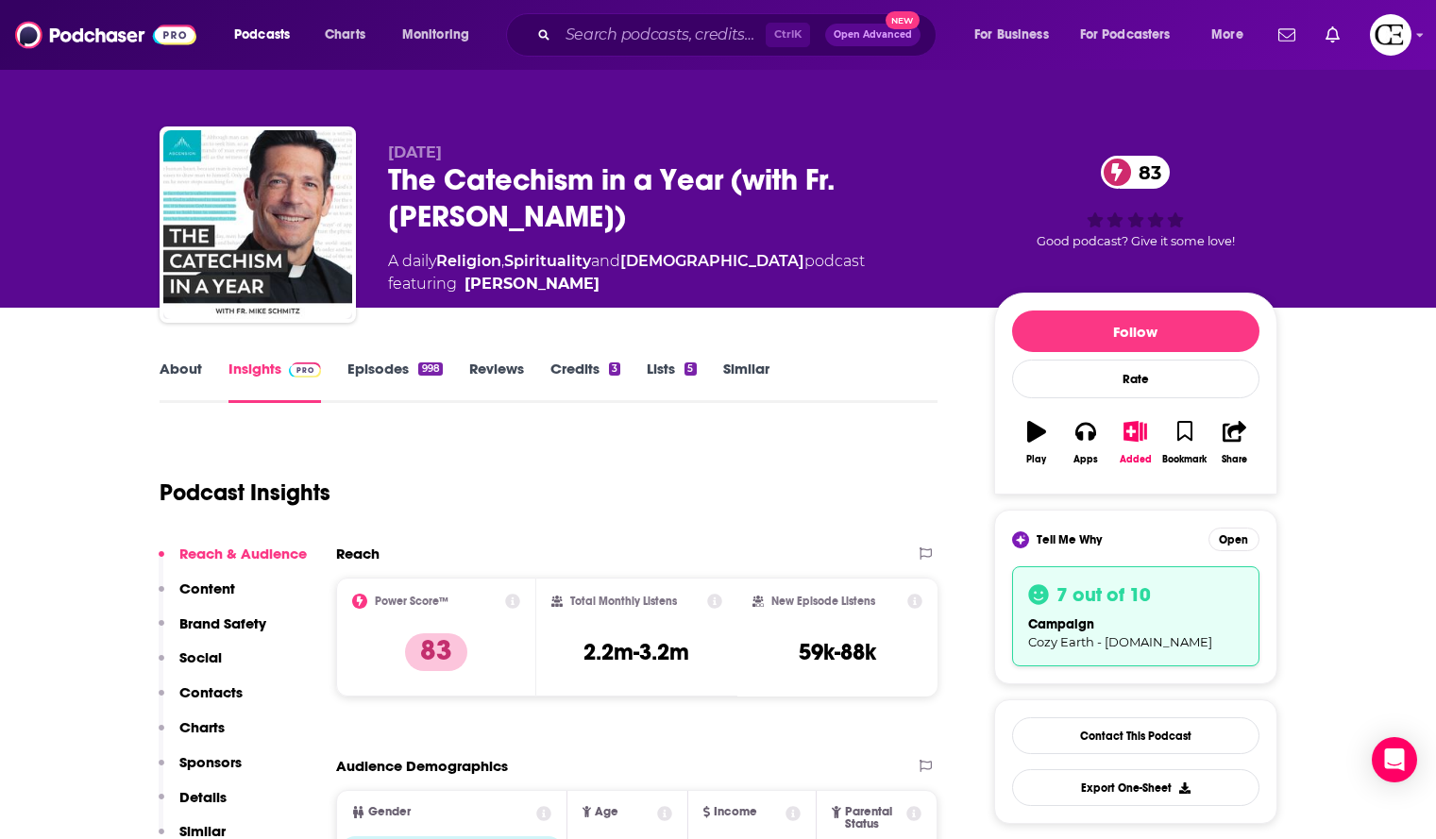
click at [494, 204] on div "The Catechism in a Year (with Fr. Mike Schmitz) 83" at bounding box center [676, 198] width 576 height 74
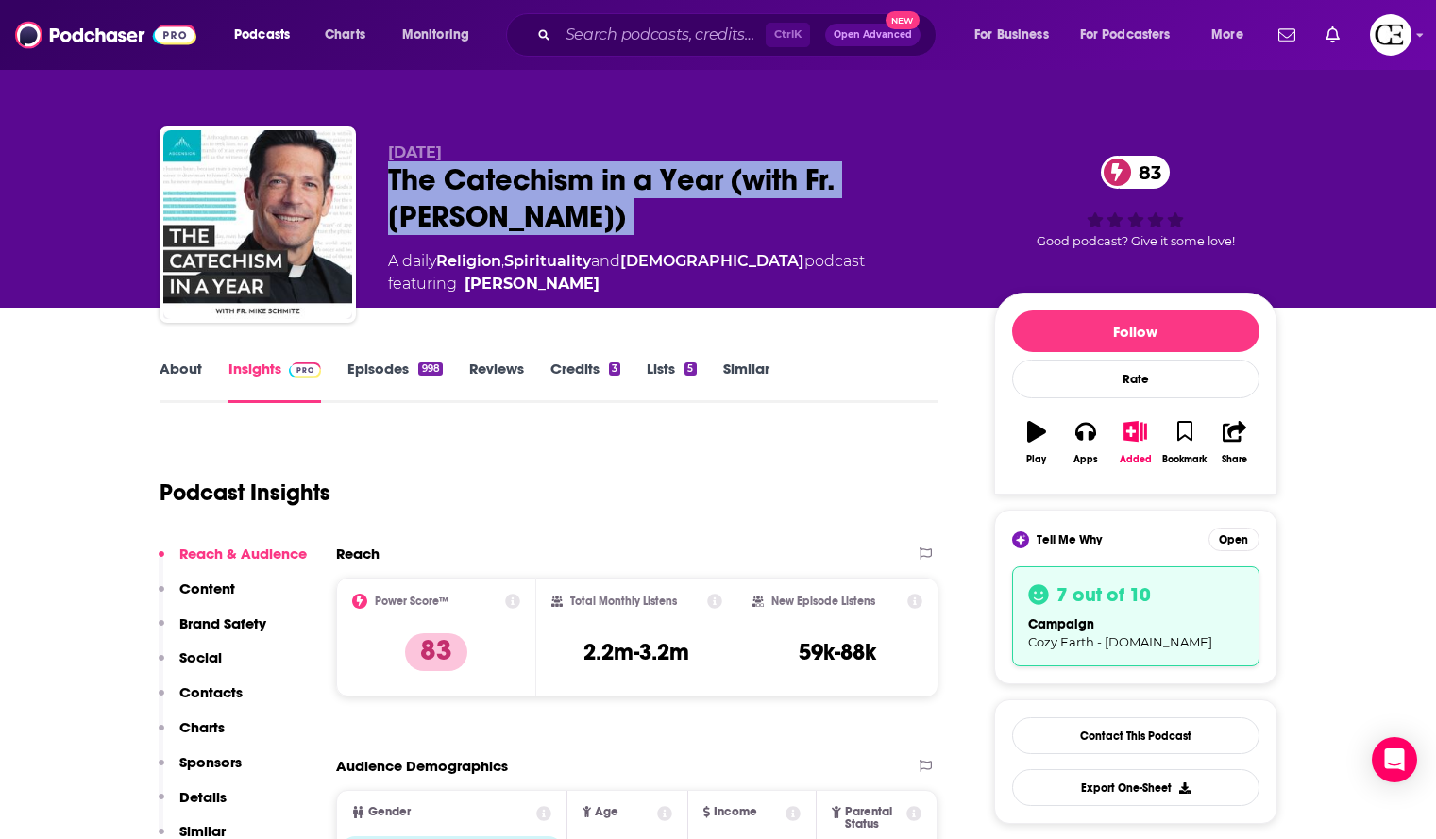
click at [494, 204] on div "The Catechism in a Year (with Fr. Mike Schmitz) 83" at bounding box center [676, 198] width 576 height 74
copy div "The Catechism in a Year (with Fr. Mike Schmitz) 83"
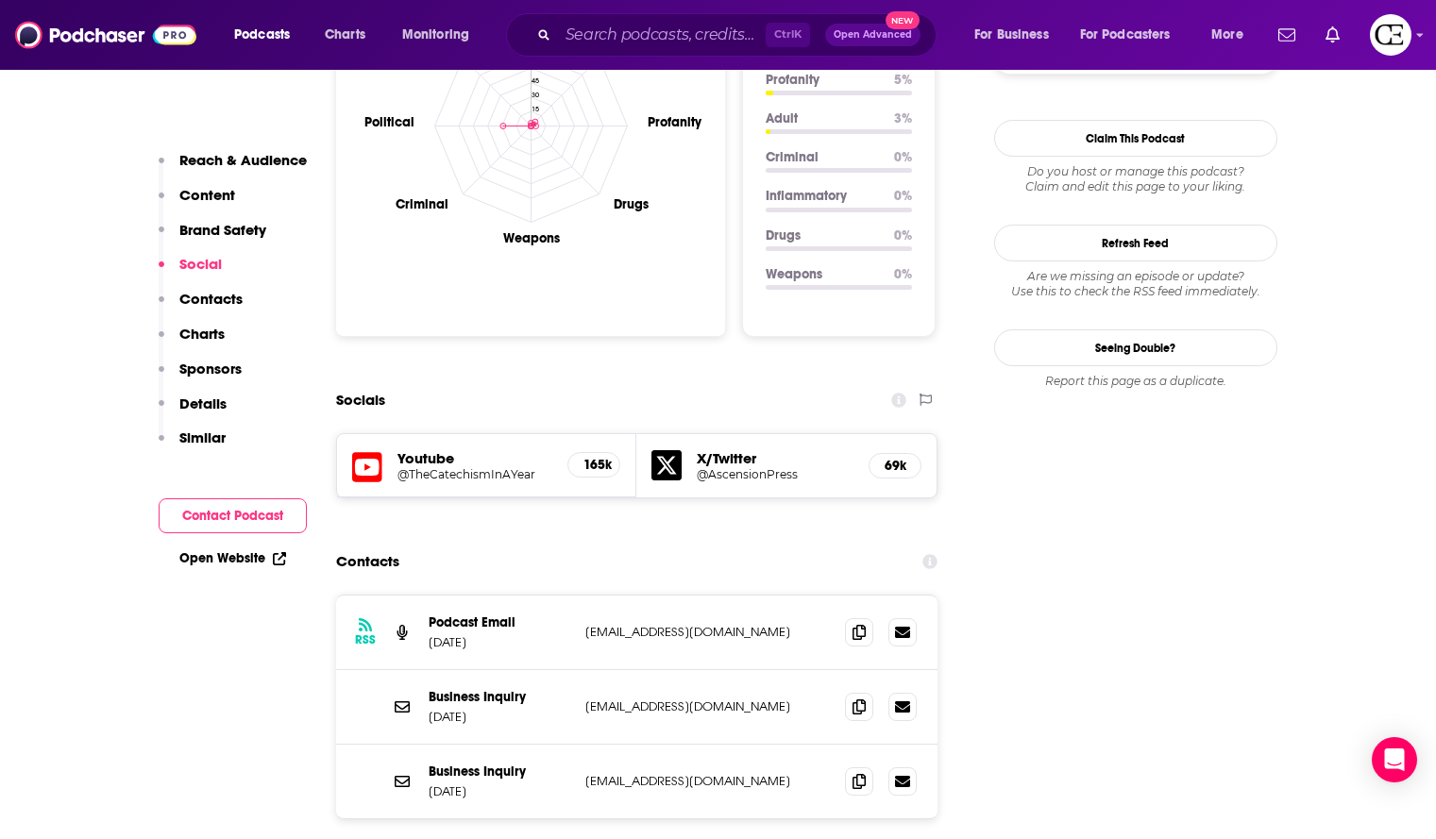
scroll to position [1889, 0]
click at [866, 622] on icon at bounding box center [859, 629] width 13 height 15
click at [856, 697] on icon at bounding box center [859, 704] width 13 height 15
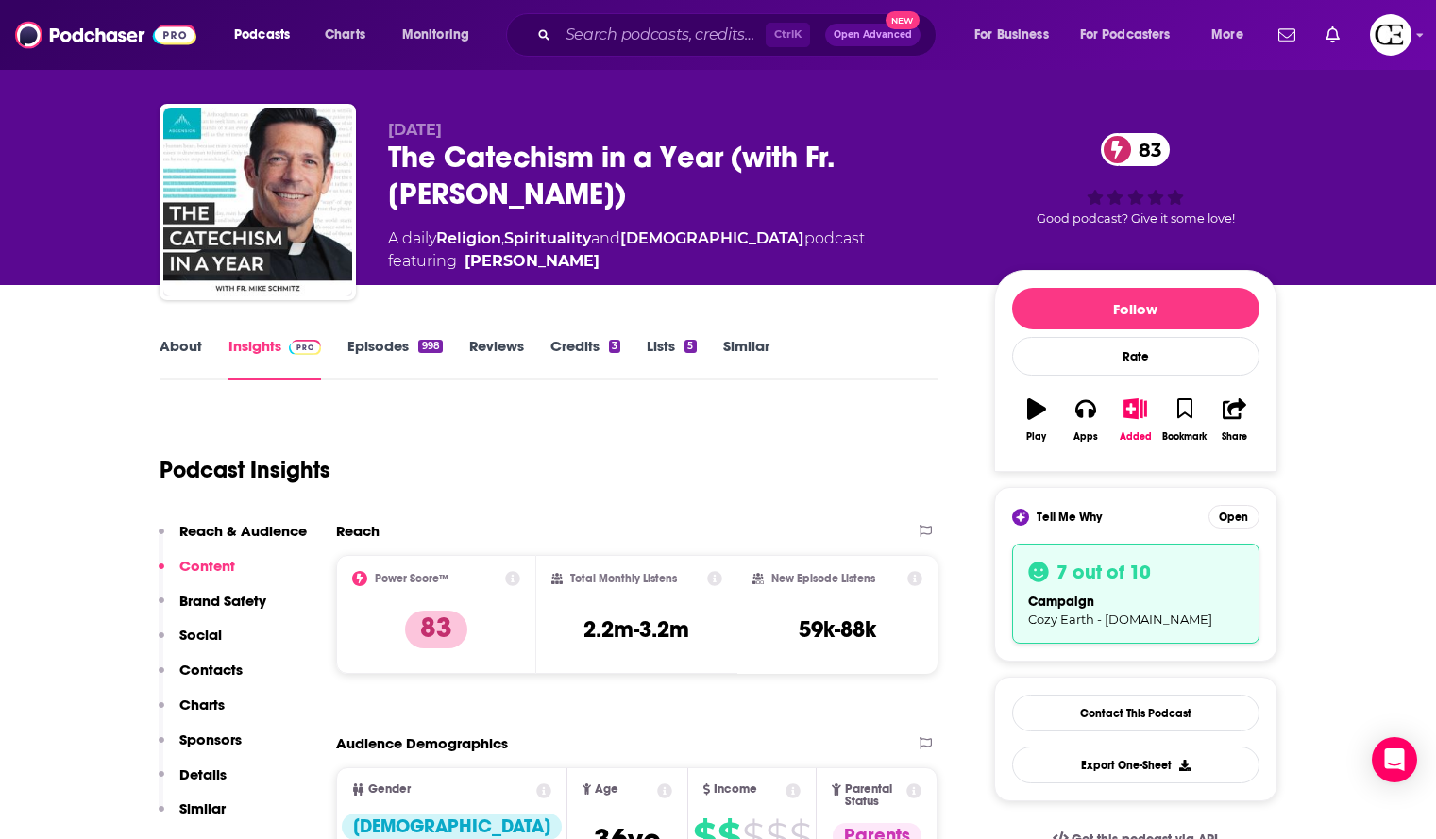
scroll to position [0, 0]
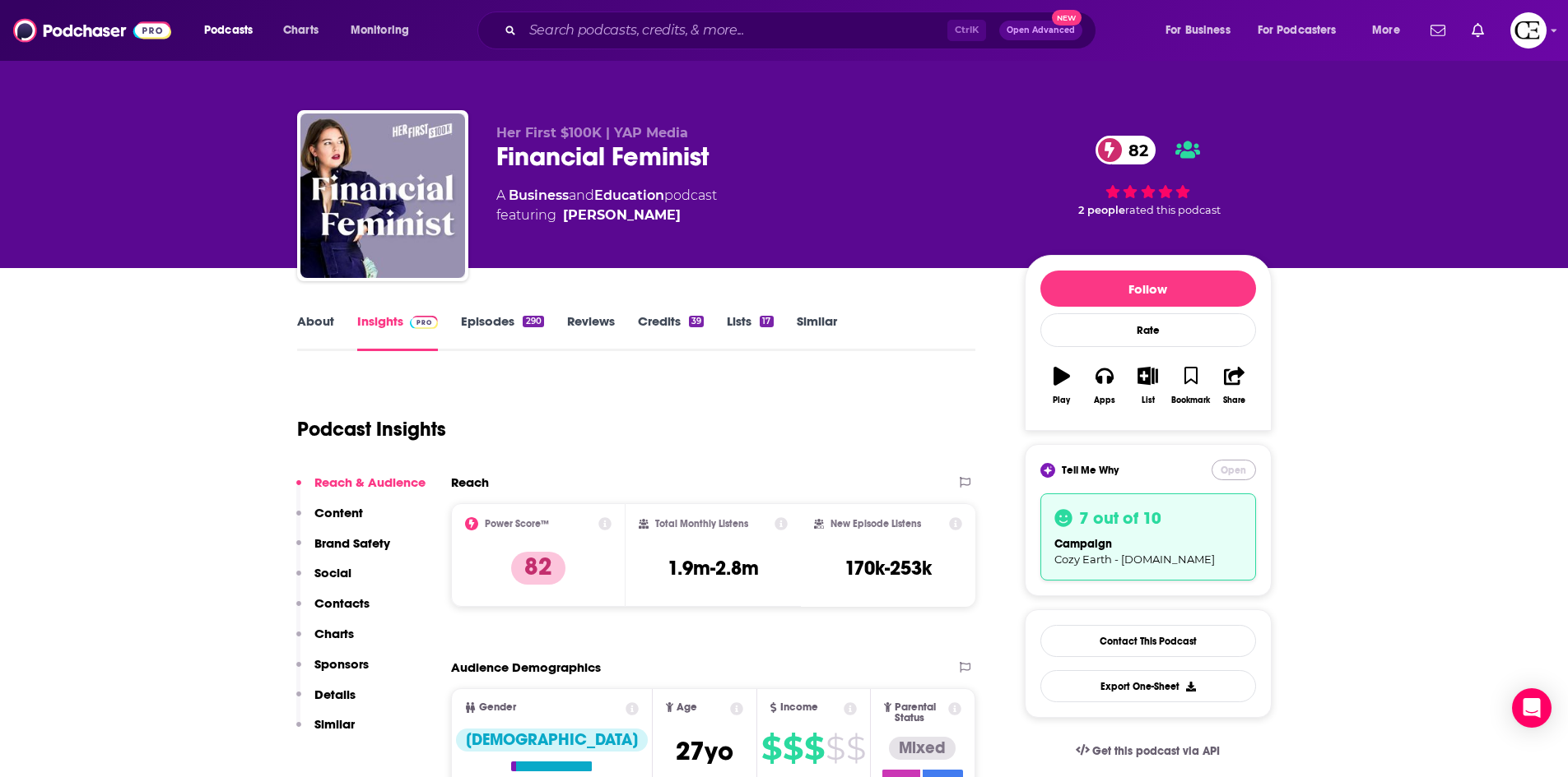
click at [1221, 465] on button "Open" at bounding box center [1233, 470] width 44 height 21
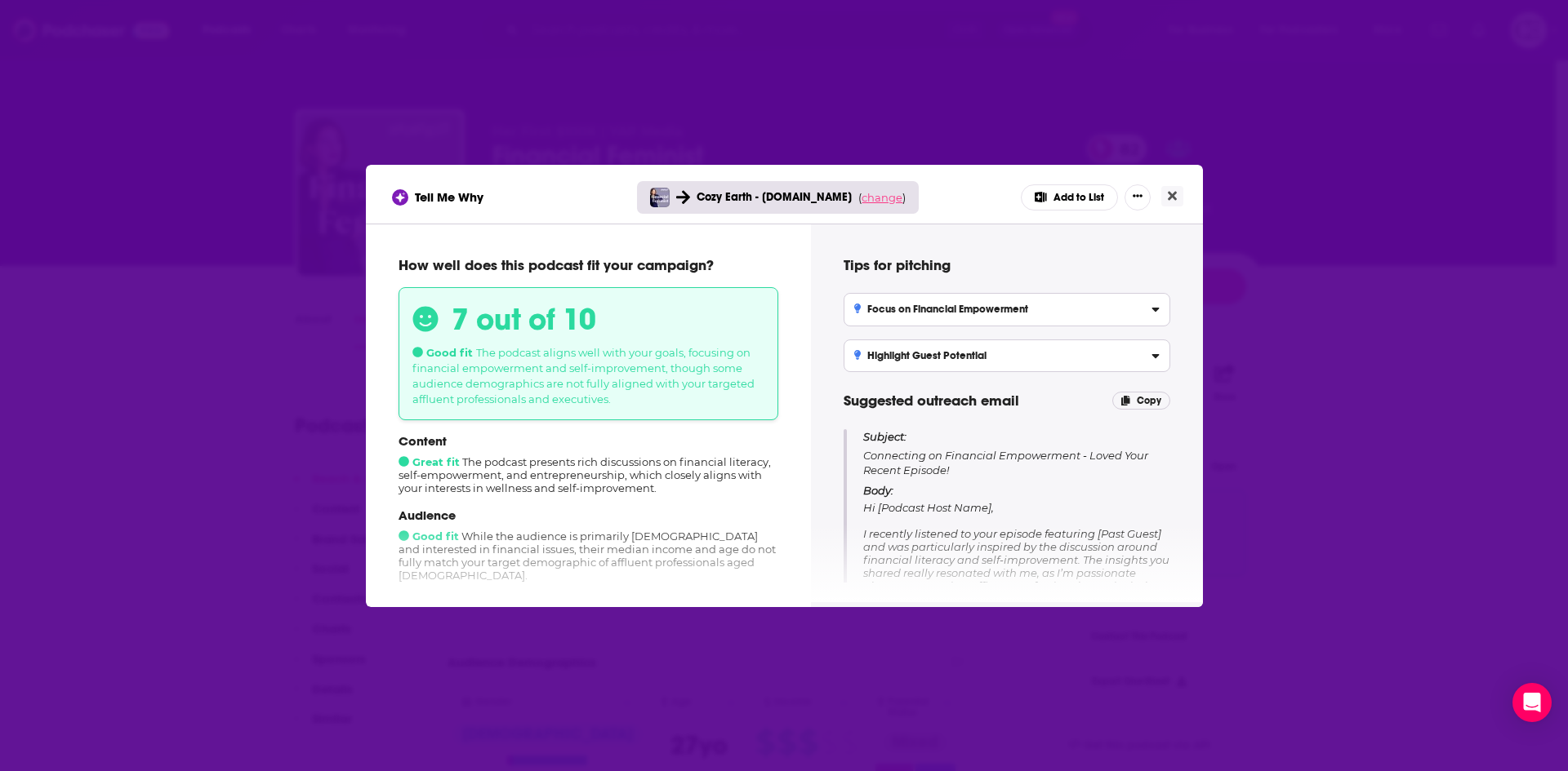
click at [895, 195] on span "change" at bounding box center [881, 197] width 41 height 13
click at [923, 316] on button "Change campaign" at bounding box center [904, 319] width 110 height 20
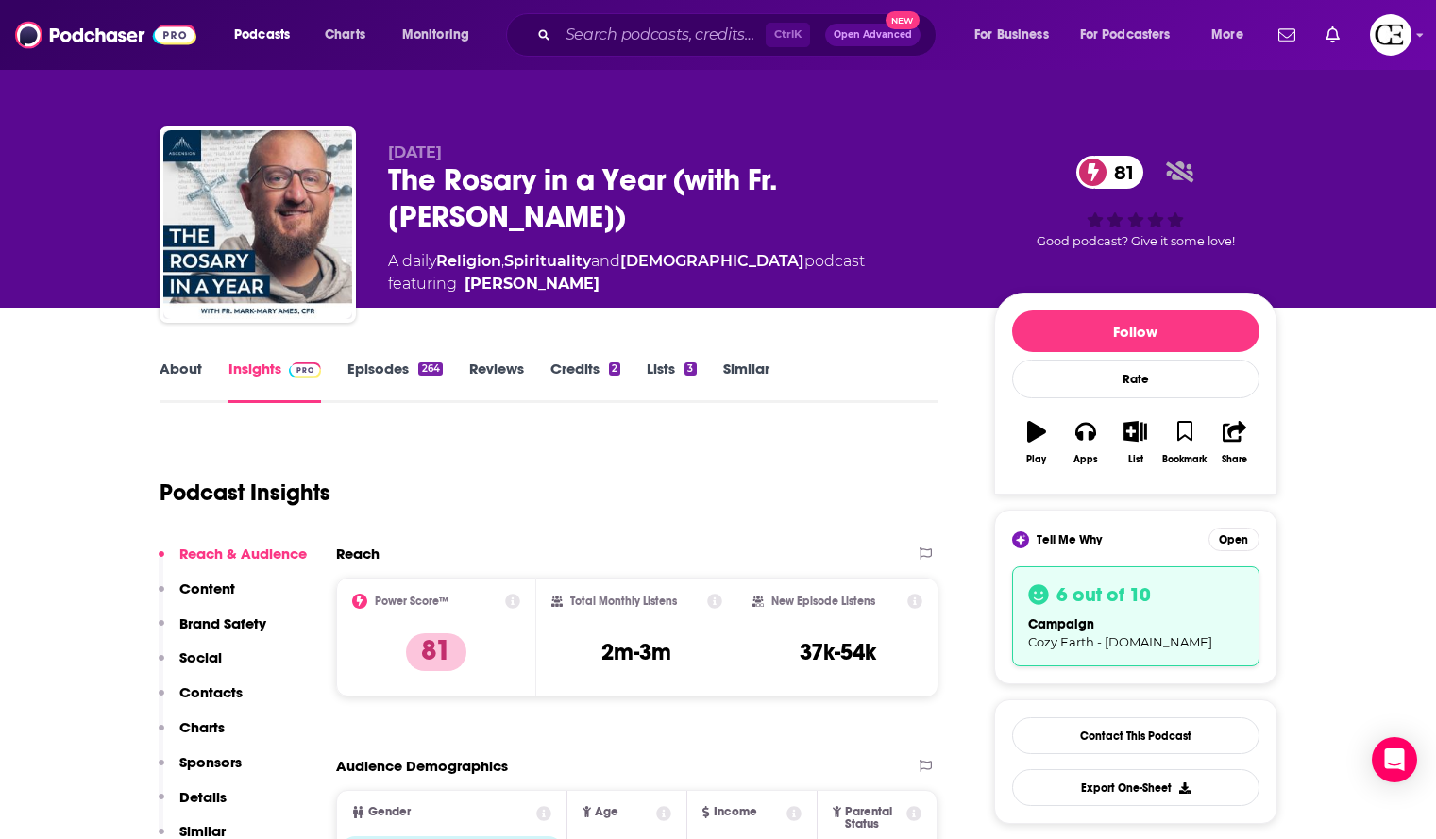
drag, startPoint x: 453, startPoint y: 218, endPoint x: 389, endPoint y: 177, distance: 76.5
click at [389, 177] on div "The Rosary in a Year (with Fr. Mark-Mary Ames) 81" at bounding box center [676, 198] width 576 height 74
copy h2 "The Rosary in a Year (with Fr. Mark-Mary Ames)"
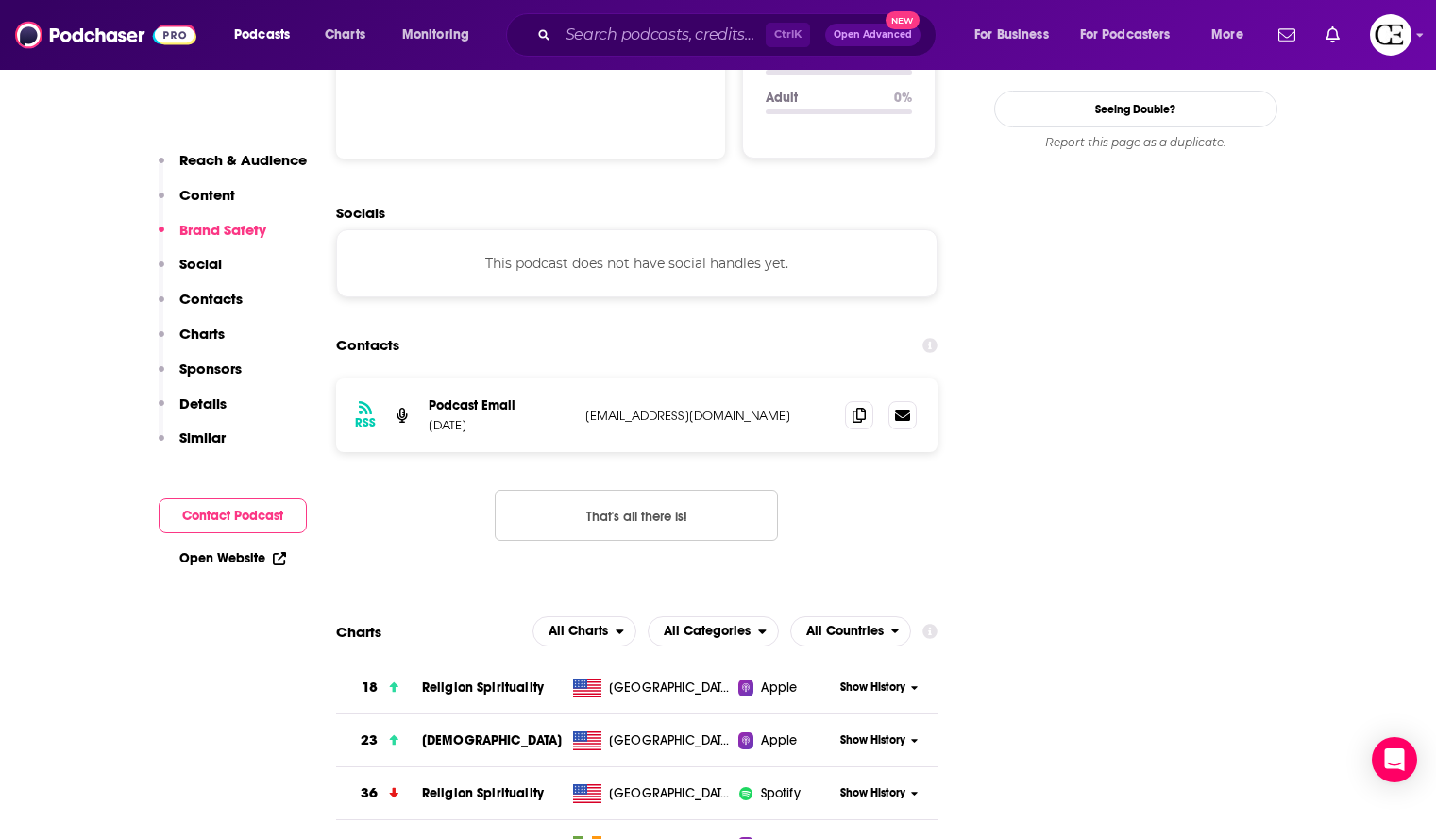
scroll to position [2077, 0]
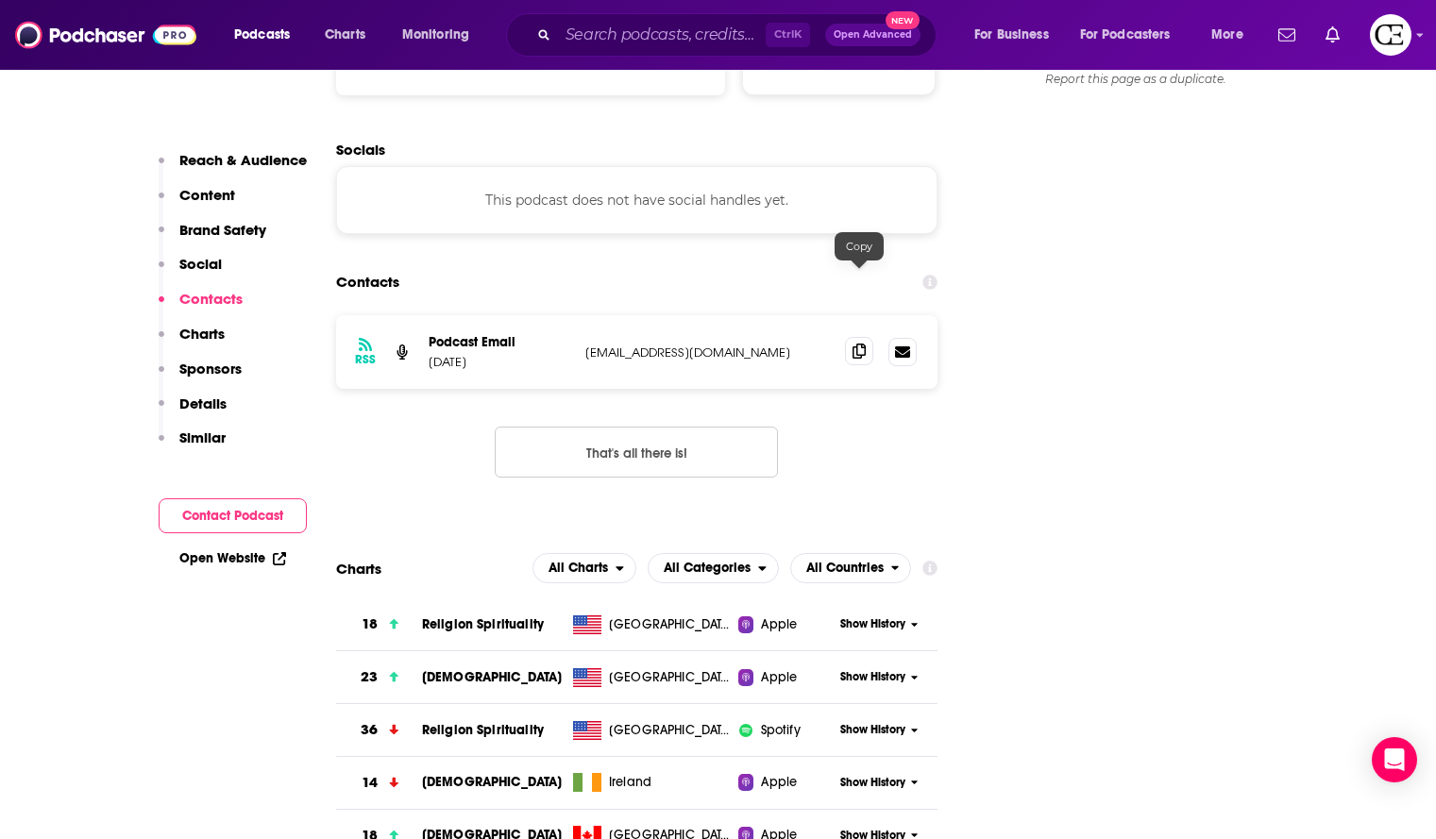
click at [860, 344] on icon at bounding box center [859, 351] width 13 height 15
click at [854, 344] on icon at bounding box center [859, 351] width 13 height 15
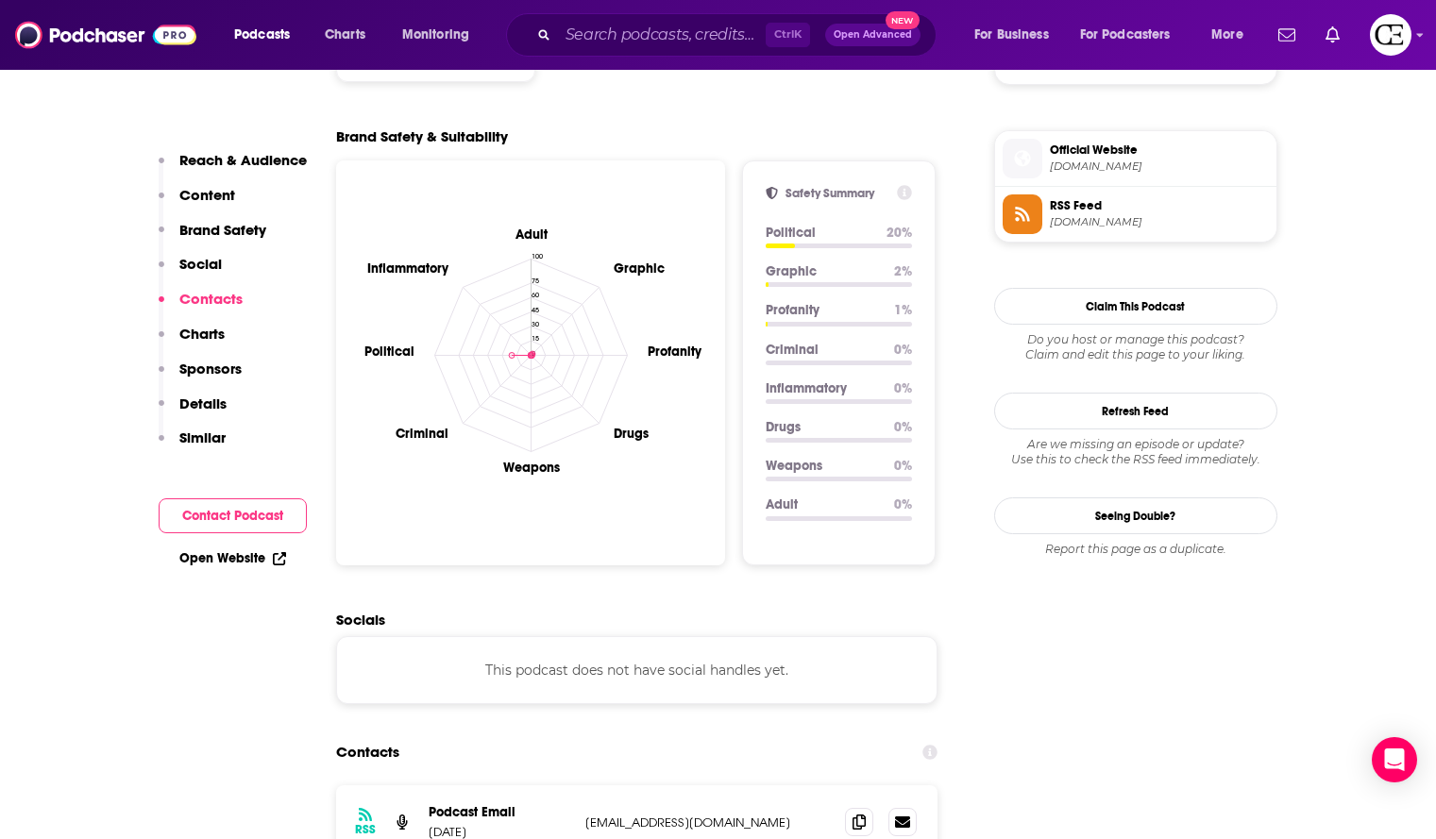
scroll to position [1511, 0]
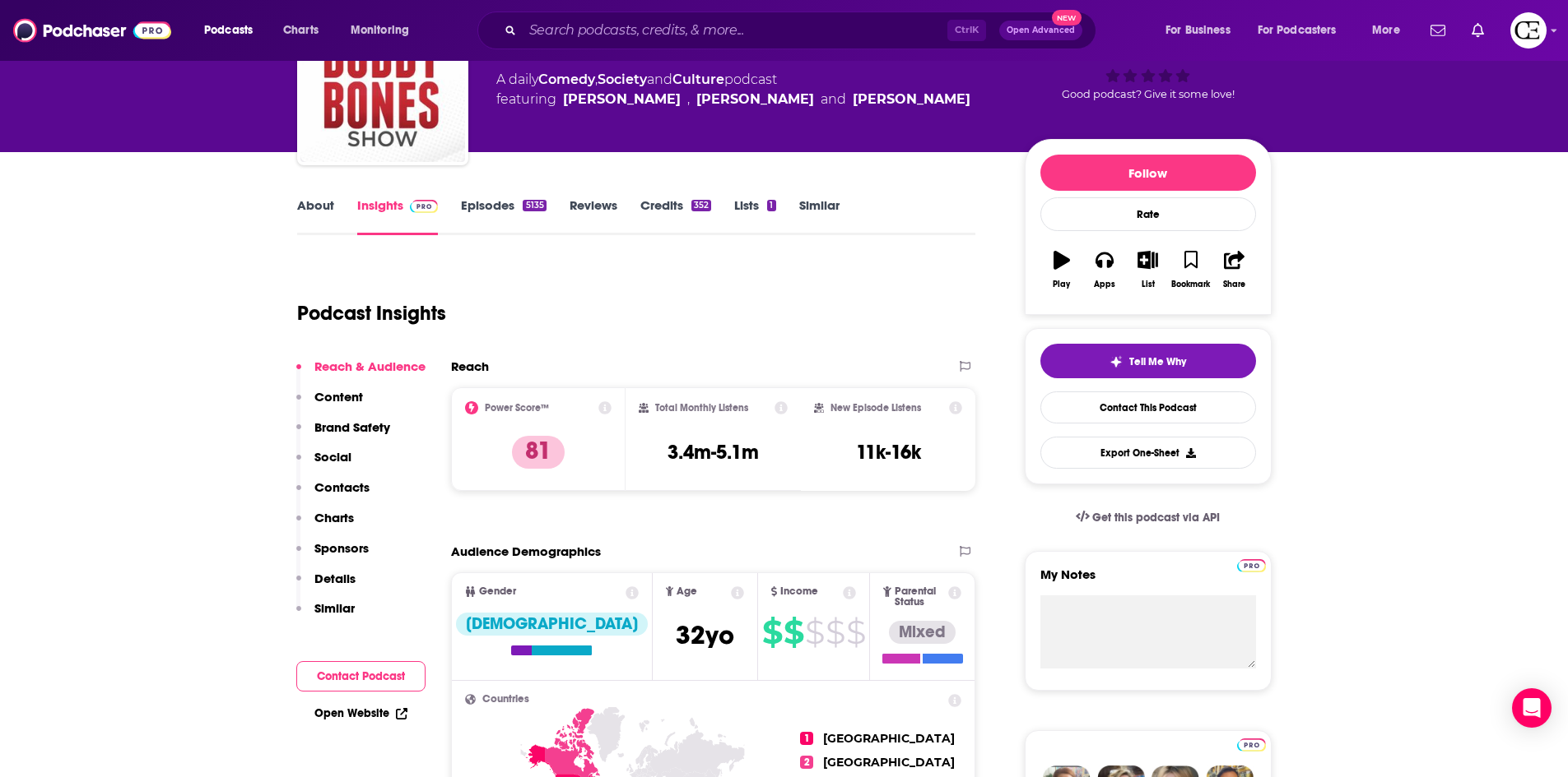
scroll to position [82, 0]
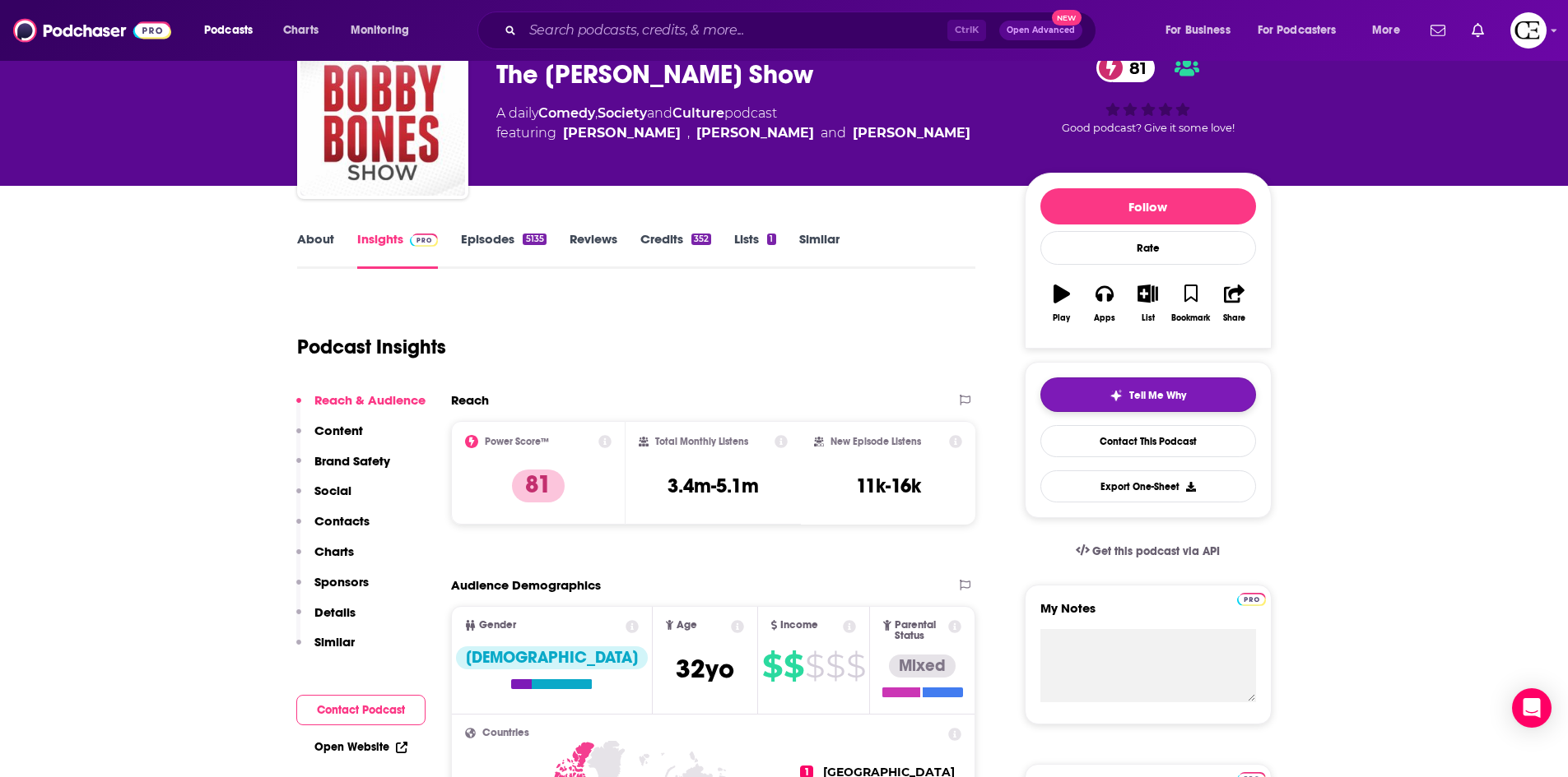
click at [1070, 403] on button "Tell Me Why" at bounding box center [1148, 395] width 215 height 35
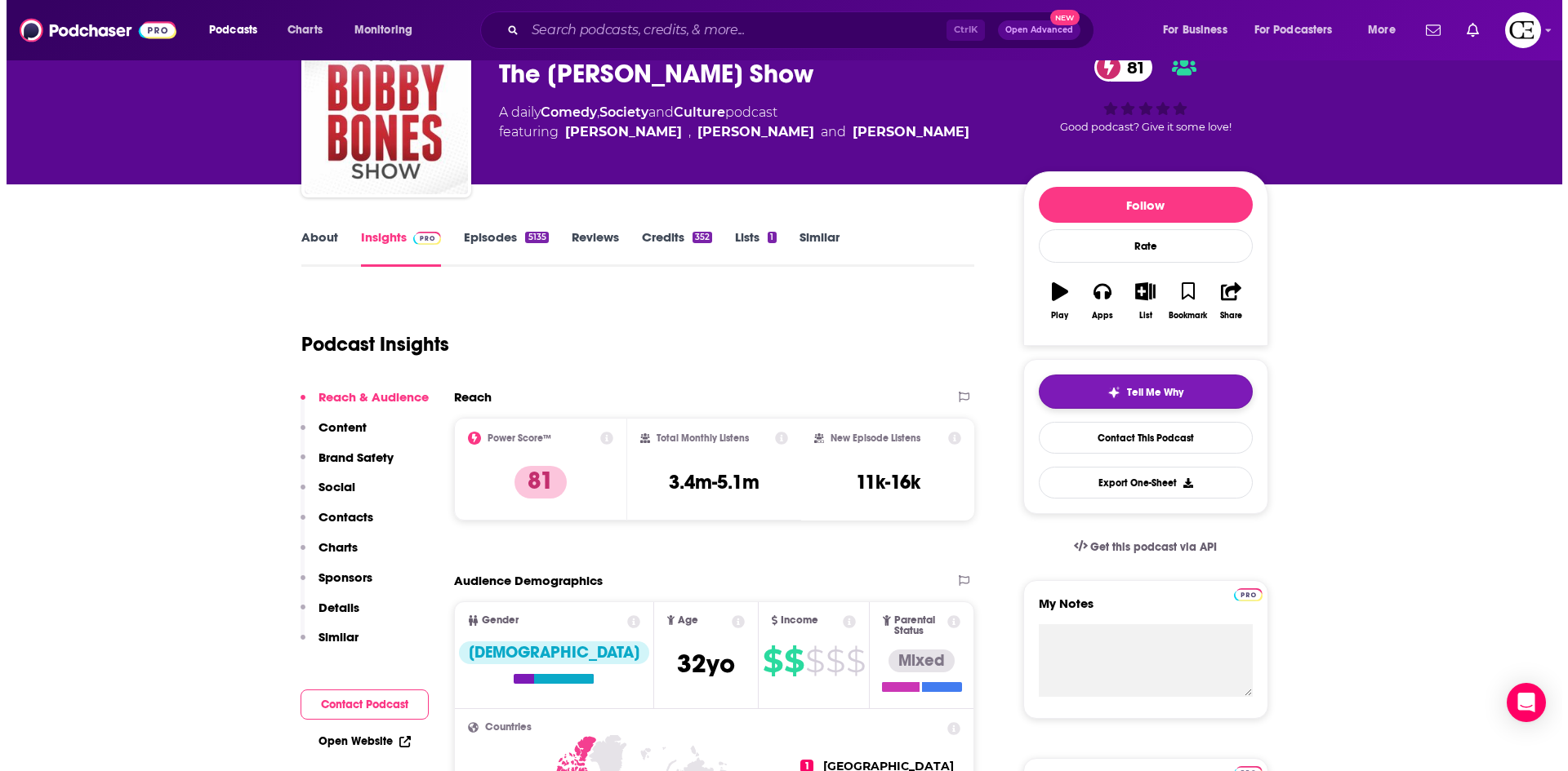
scroll to position [0, 0]
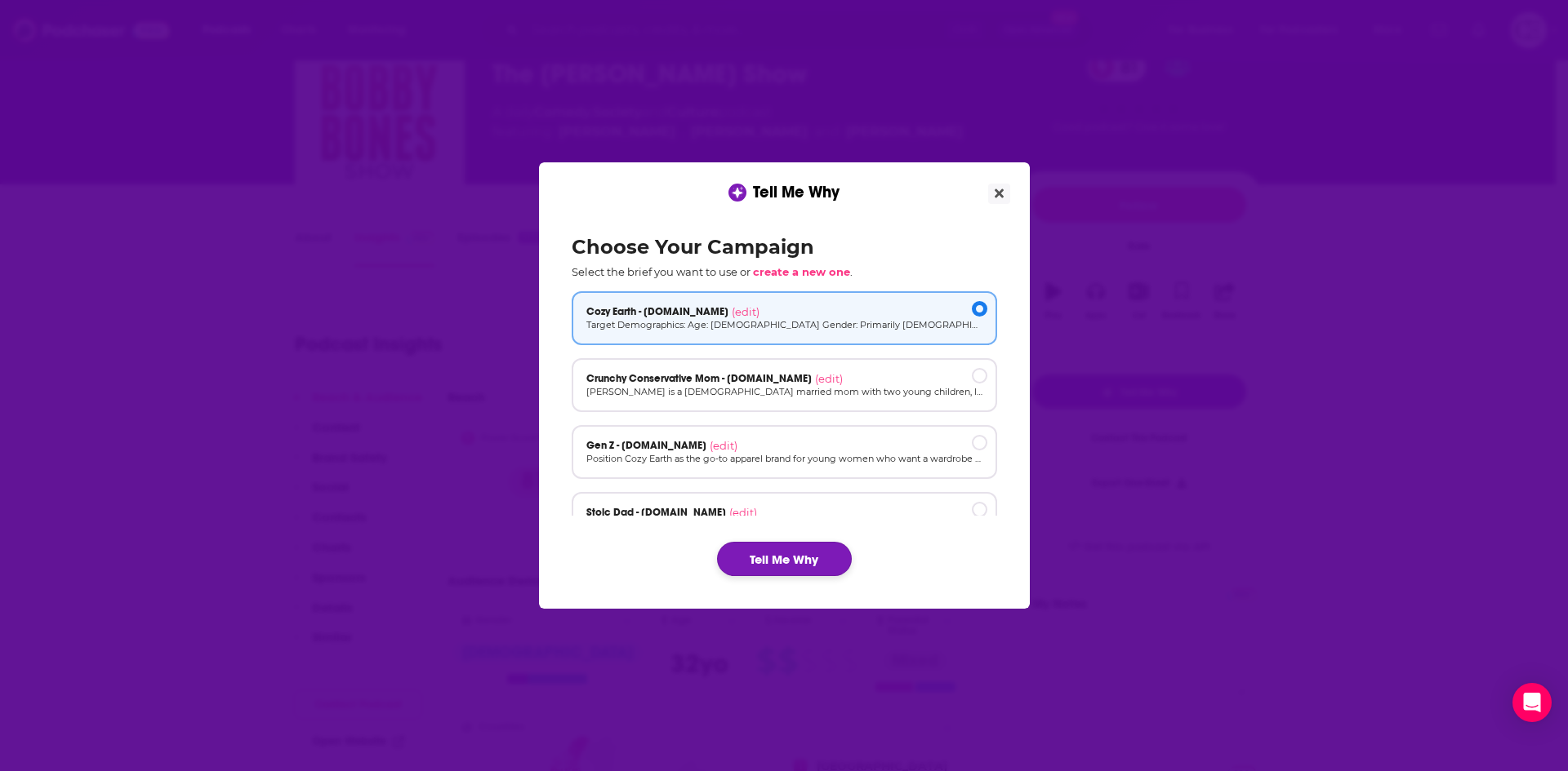
click at [800, 554] on button "Tell Me Why" at bounding box center [784, 559] width 135 height 35
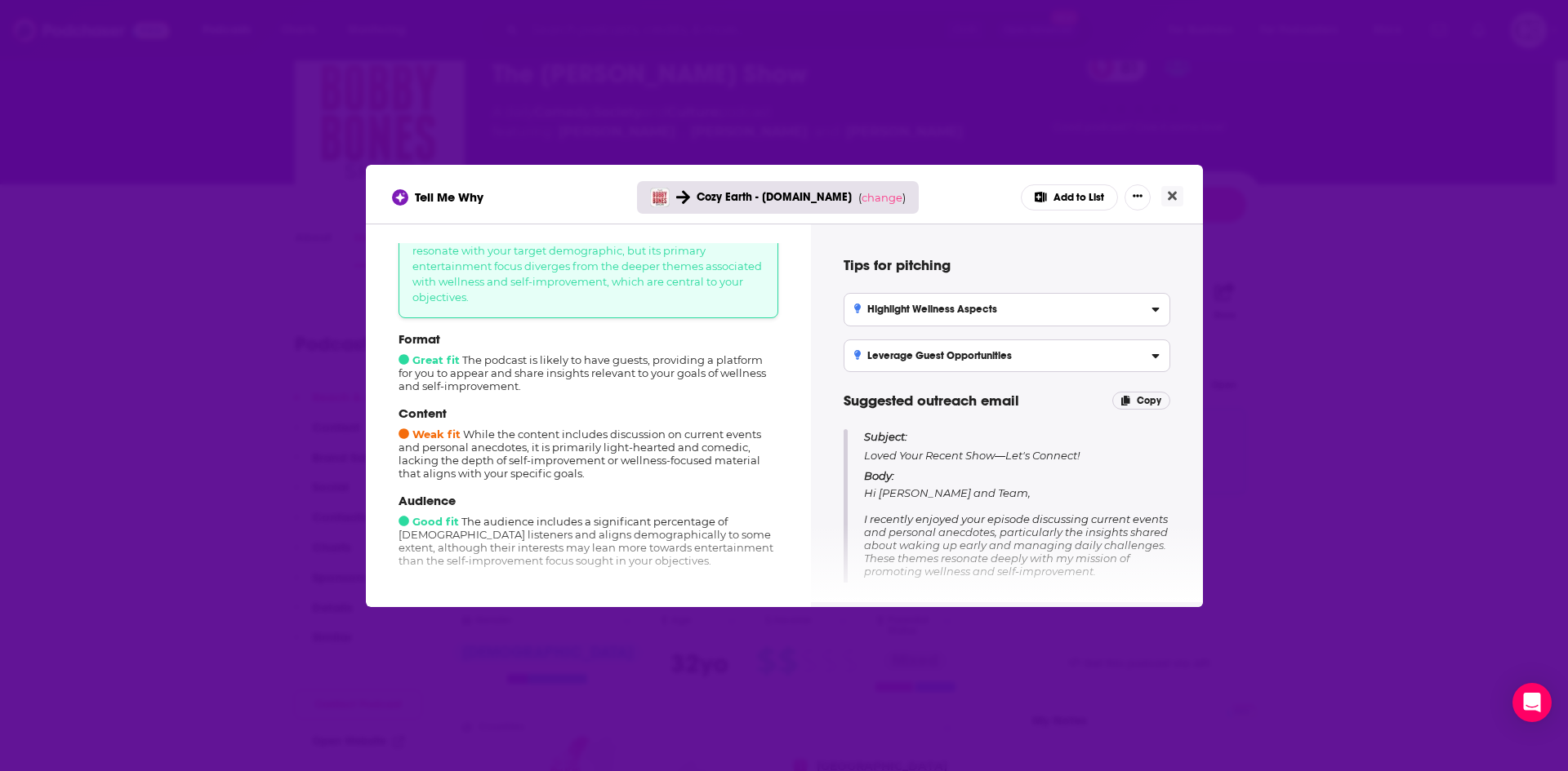
scroll to position [163, 0]
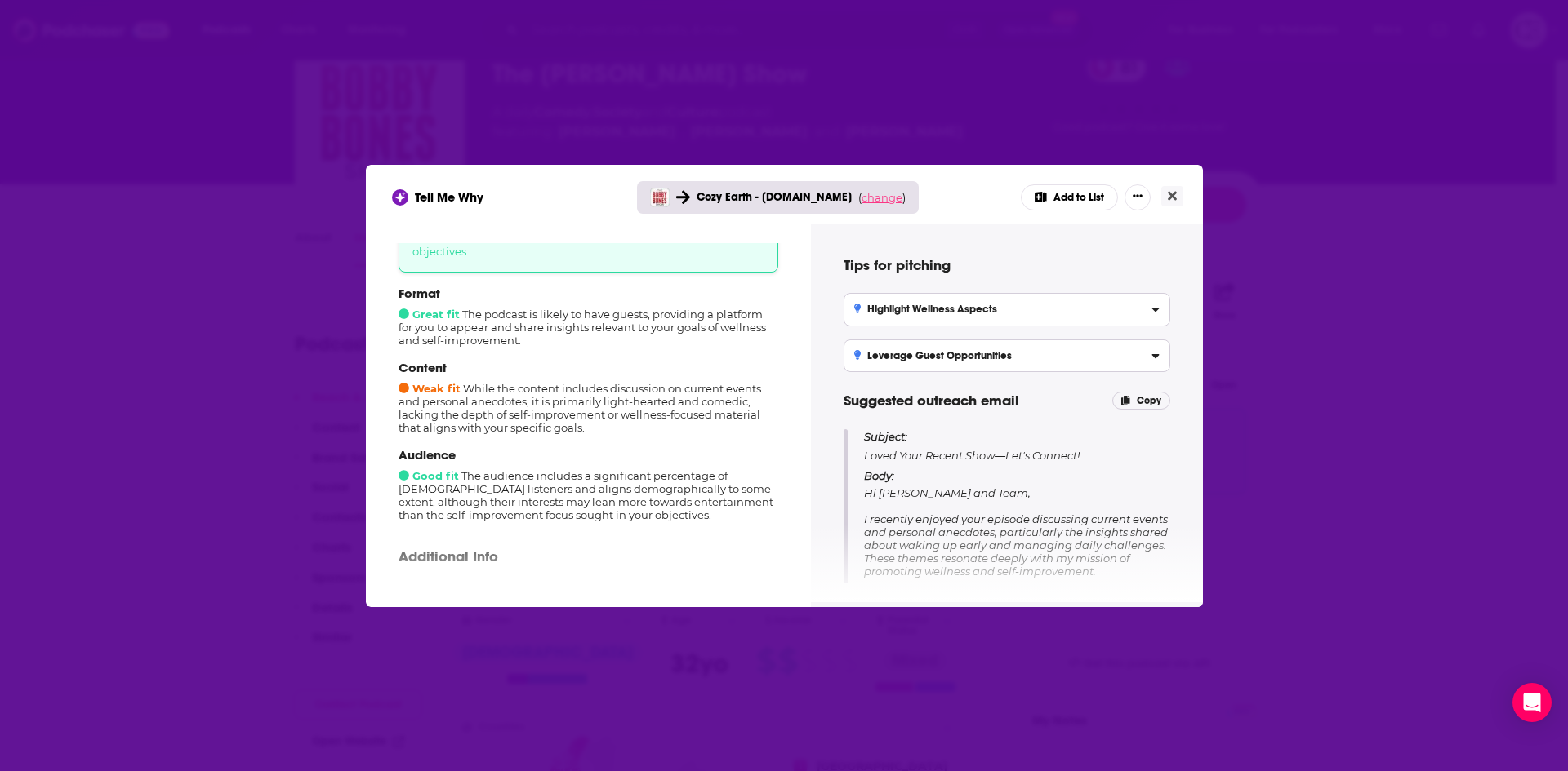
click at [878, 199] on span "change" at bounding box center [881, 197] width 41 height 13
click at [903, 322] on button "Change campaign" at bounding box center [904, 319] width 110 height 20
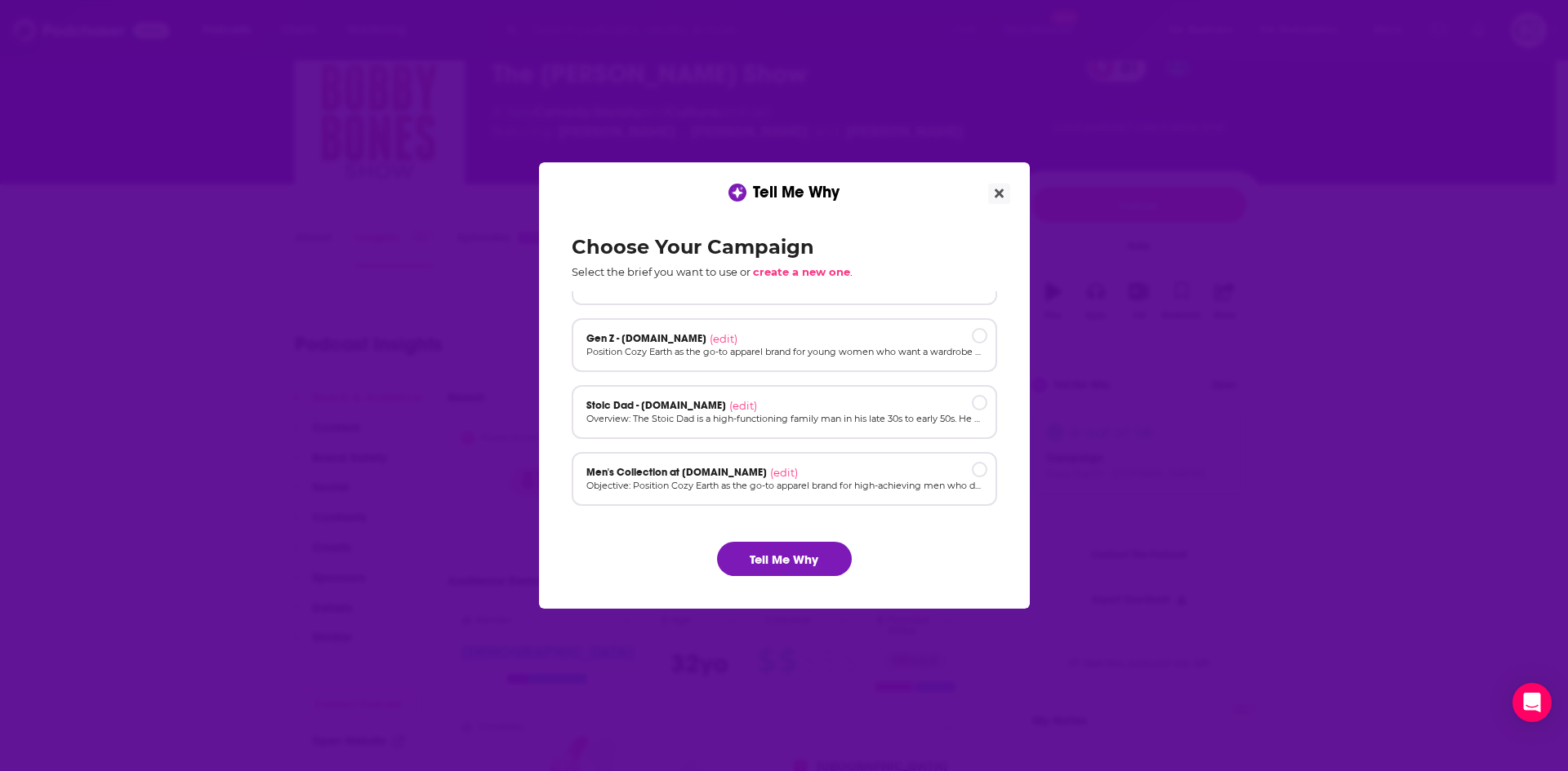
scroll to position [110, 0]
click at [782, 403] on div "Stoic Dad - cozyearth.com (edit)" at bounding box center [784, 402] width 396 height 13
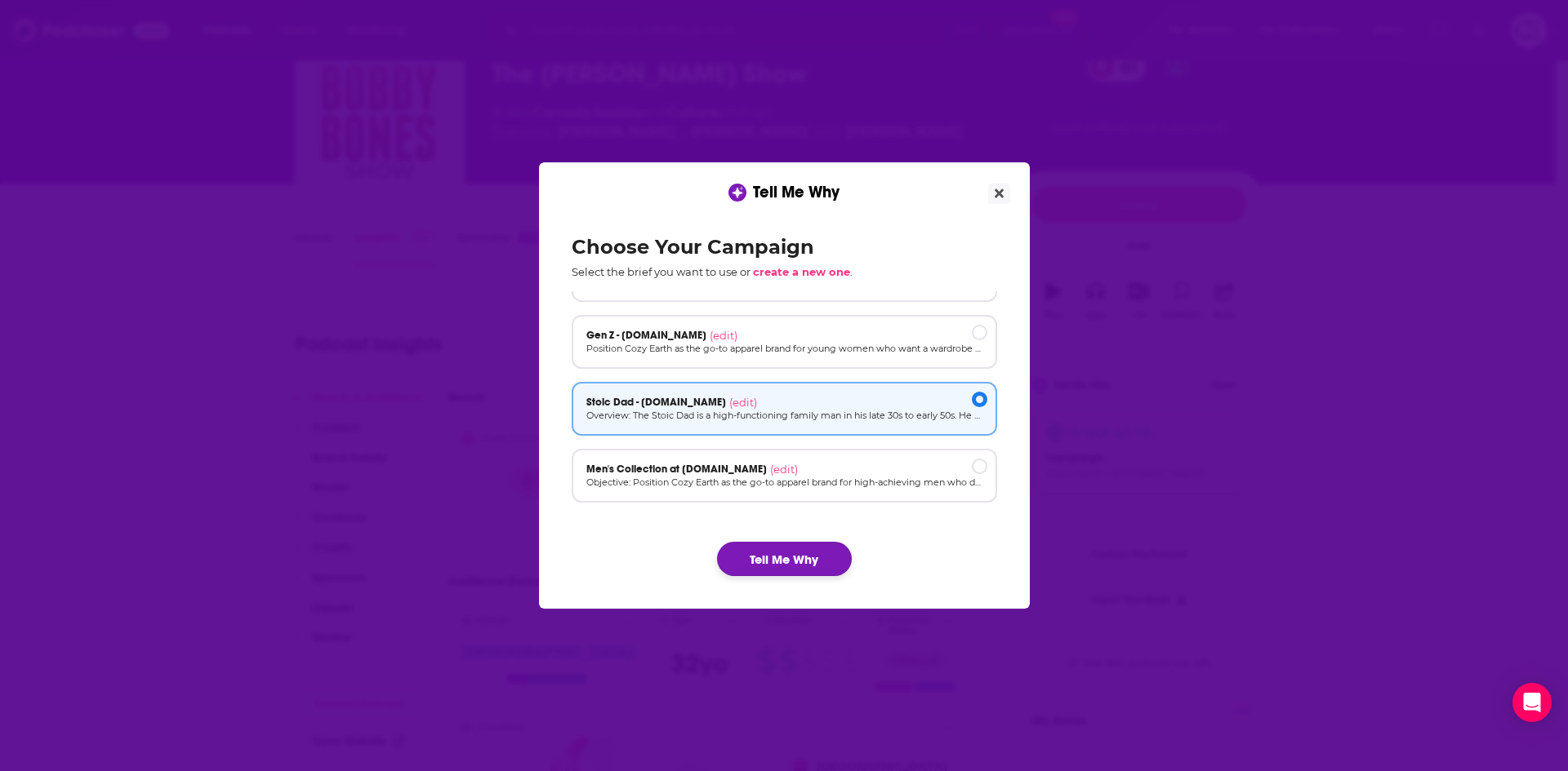
click at [782, 548] on button "Tell Me Why" at bounding box center [784, 559] width 135 height 35
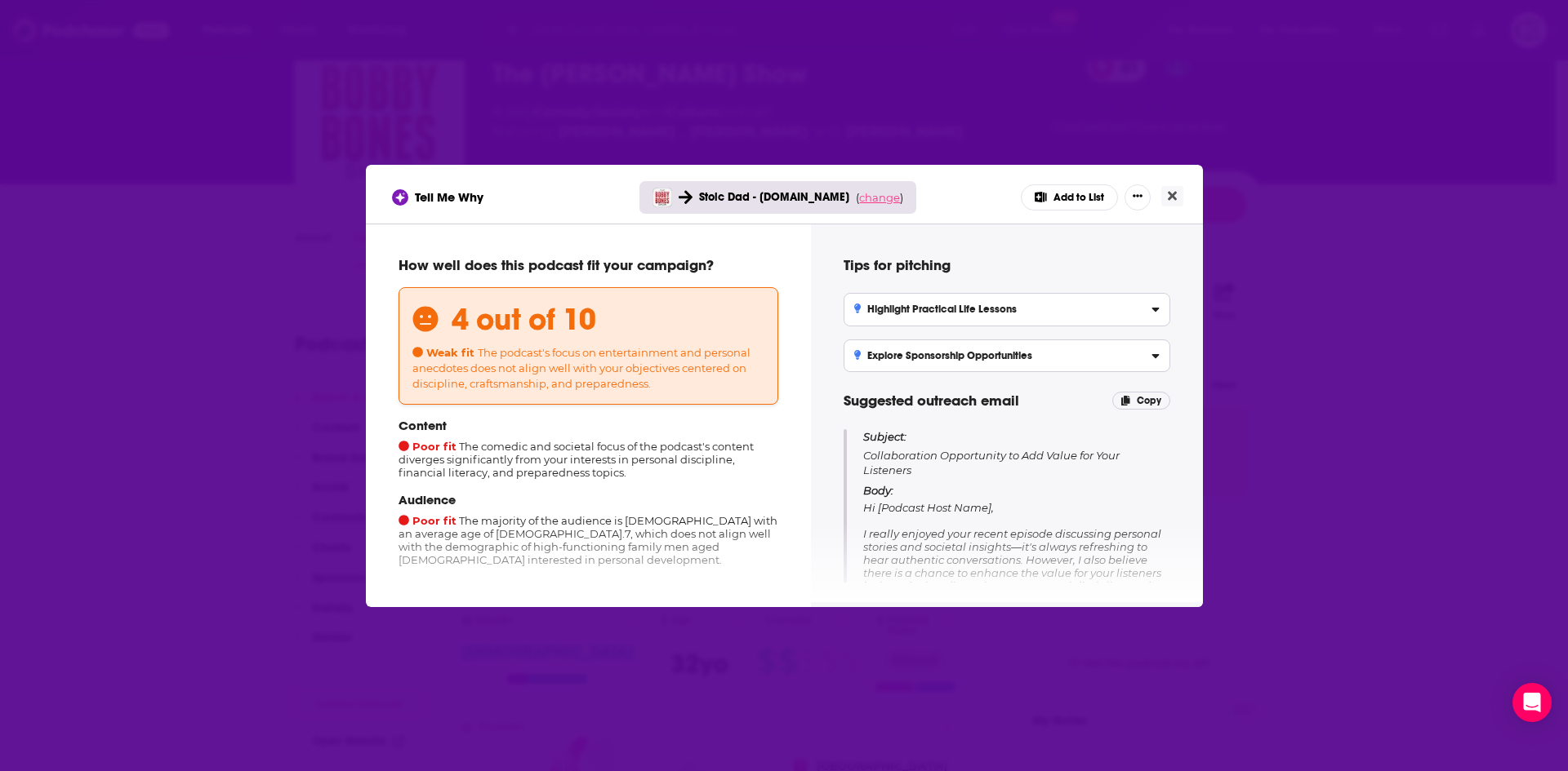
click at [881, 199] on span "change" at bounding box center [879, 197] width 41 height 13
click at [890, 313] on button "Change campaign" at bounding box center [901, 319] width 110 height 20
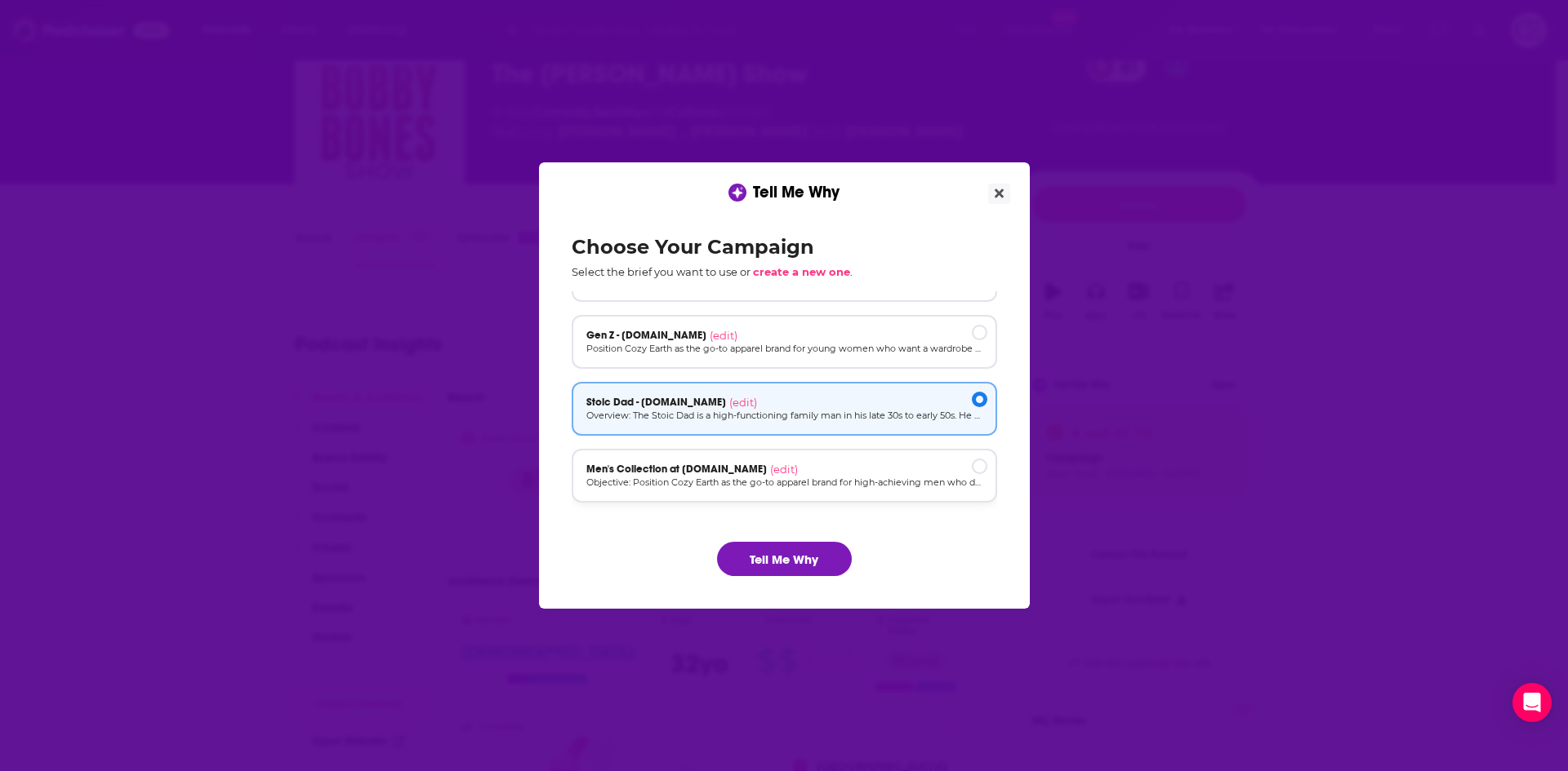
click at [875, 479] on p "Objective: Position Cozy Earth as the go-to apparel brand for high-achieving me…" at bounding box center [784, 483] width 396 height 14
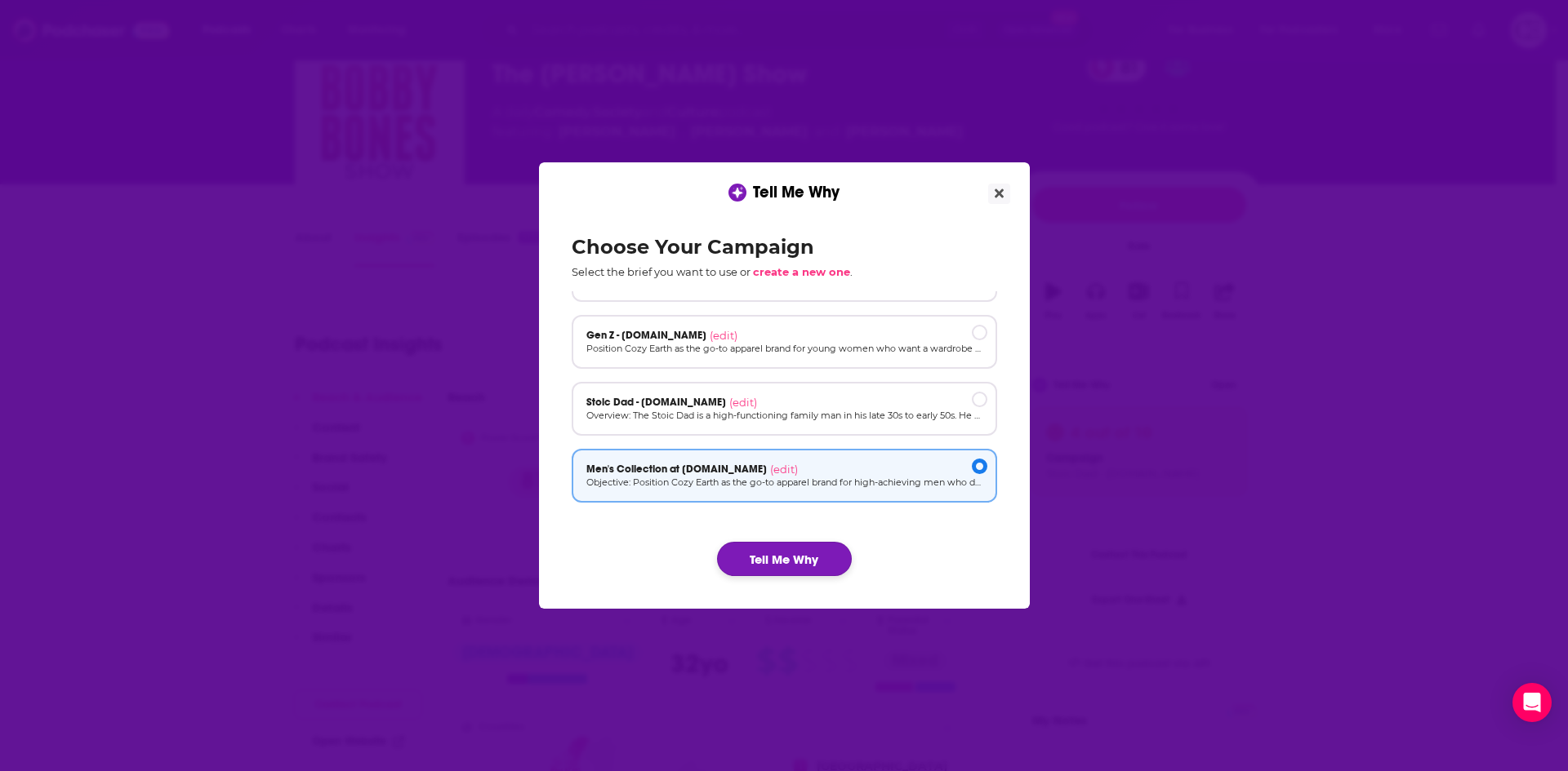
click at [801, 555] on button "Tell Me Why" at bounding box center [784, 559] width 135 height 35
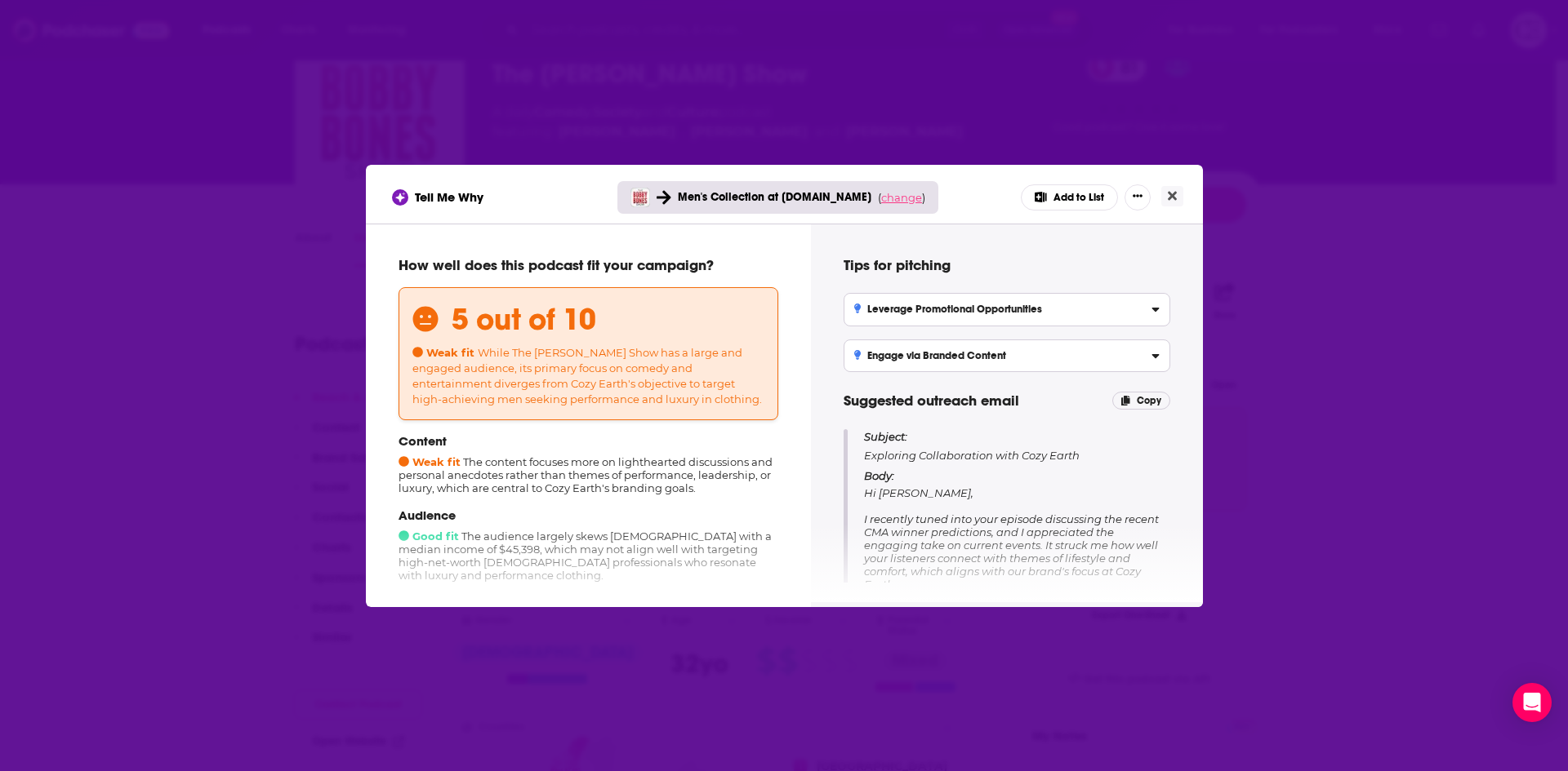
click at [884, 193] on span "change" at bounding box center [901, 197] width 41 height 13
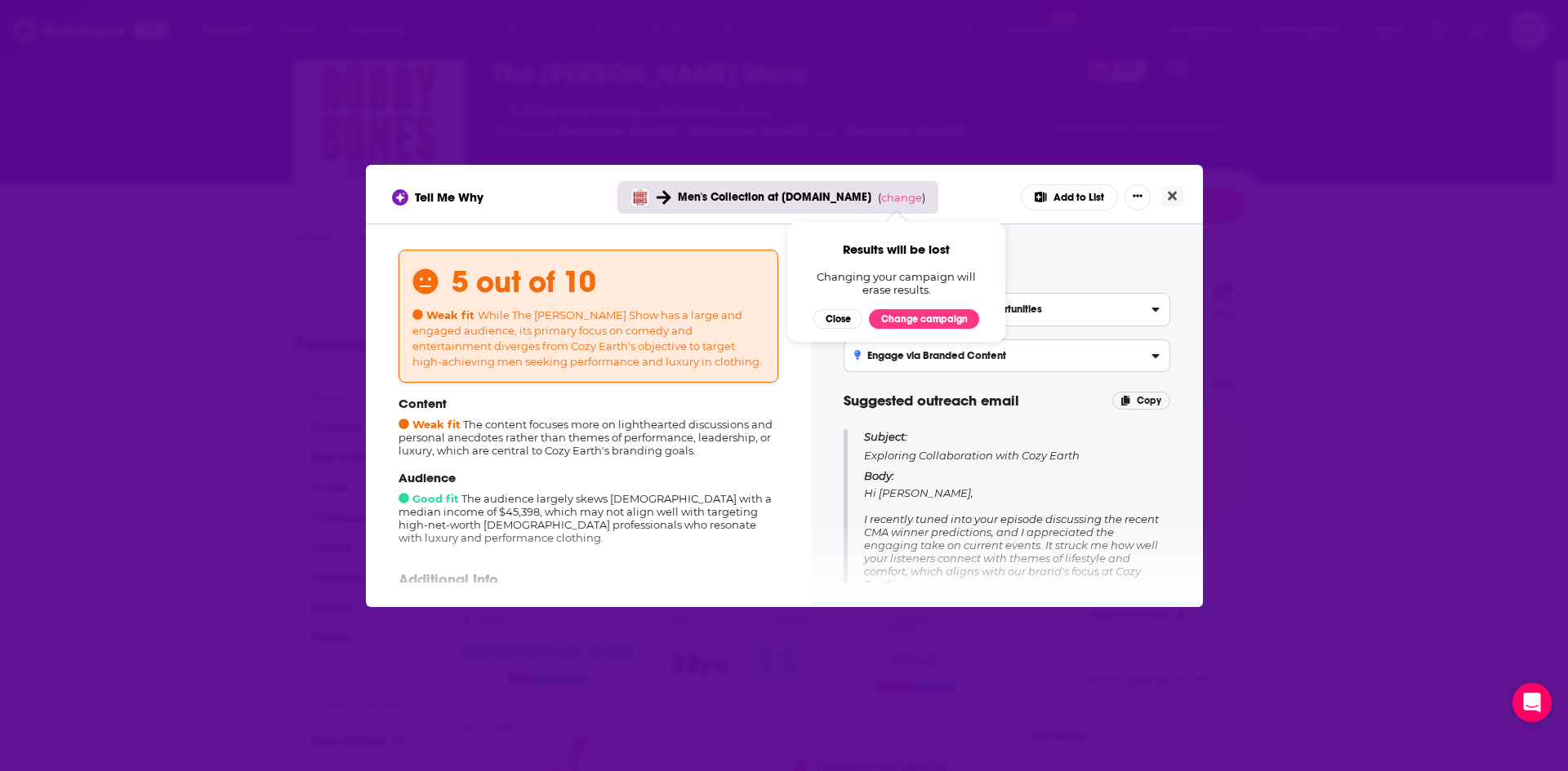
scroll to position [81, 0]
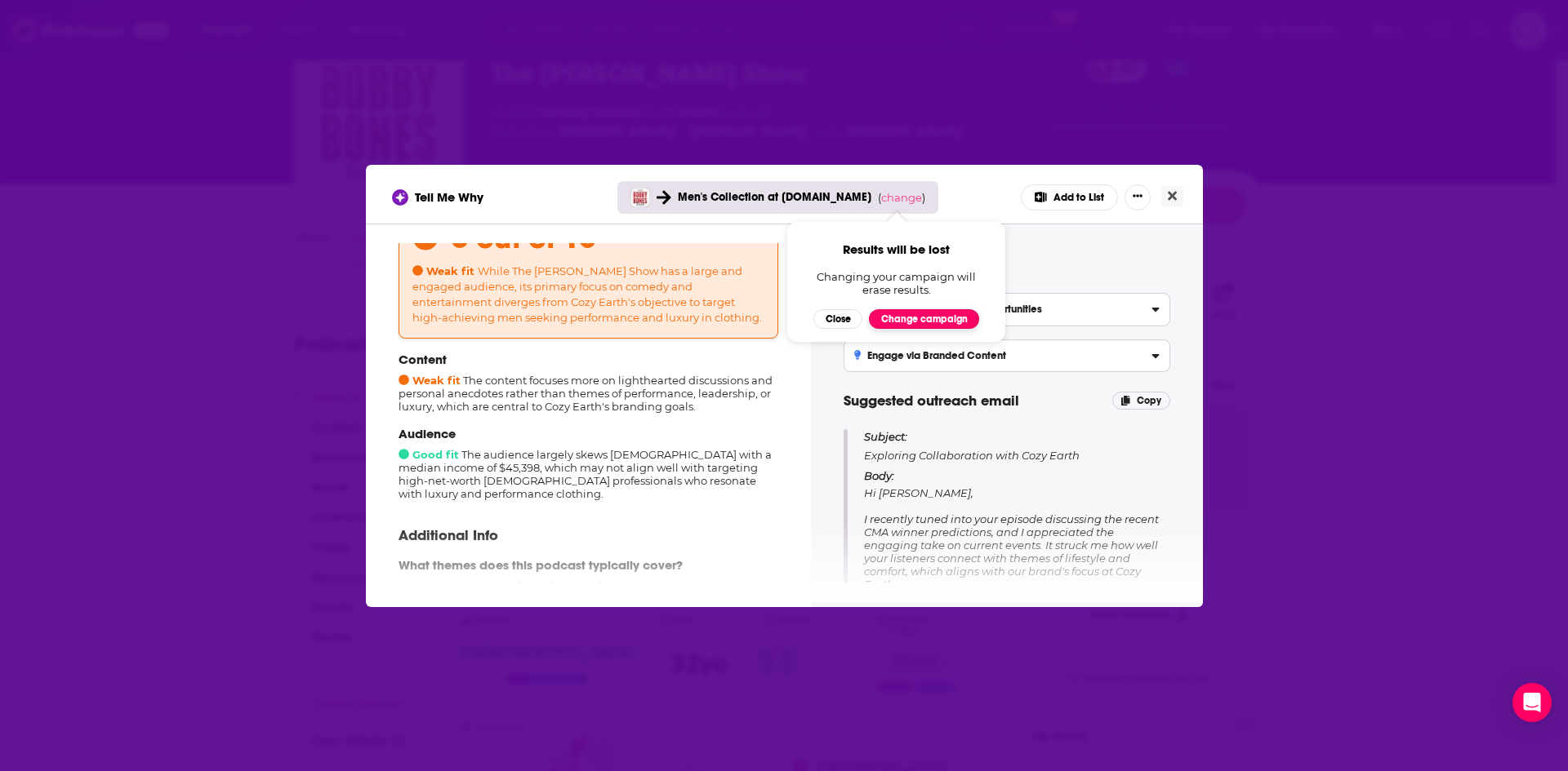
click at [903, 322] on button "Change campaign" at bounding box center [924, 319] width 110 height 20
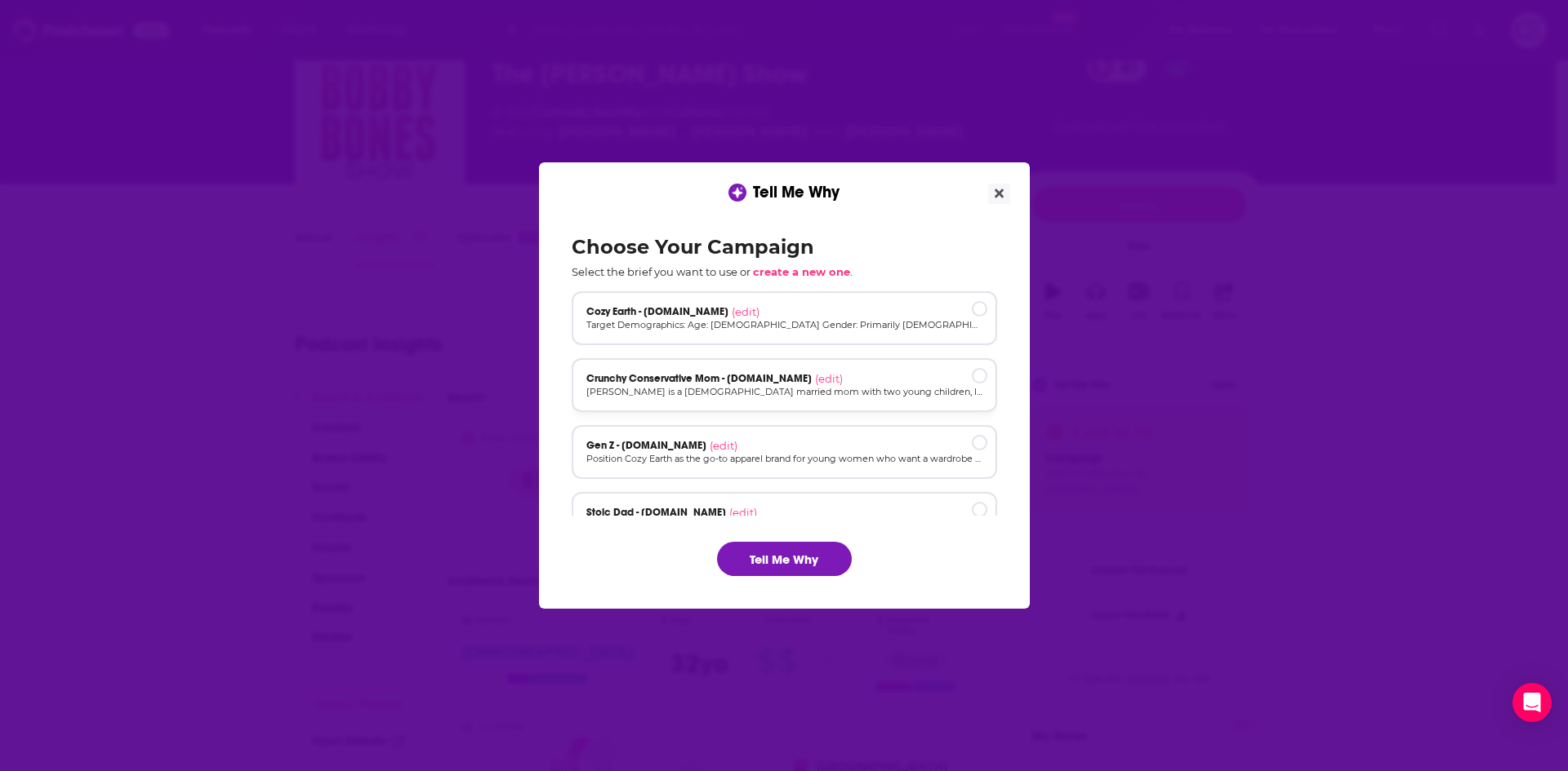
click at [859, 379] on div "Crunchy Conservative Mom - cozyearth.com (edit)" at bounding box center [784, 379] width 396 height 13
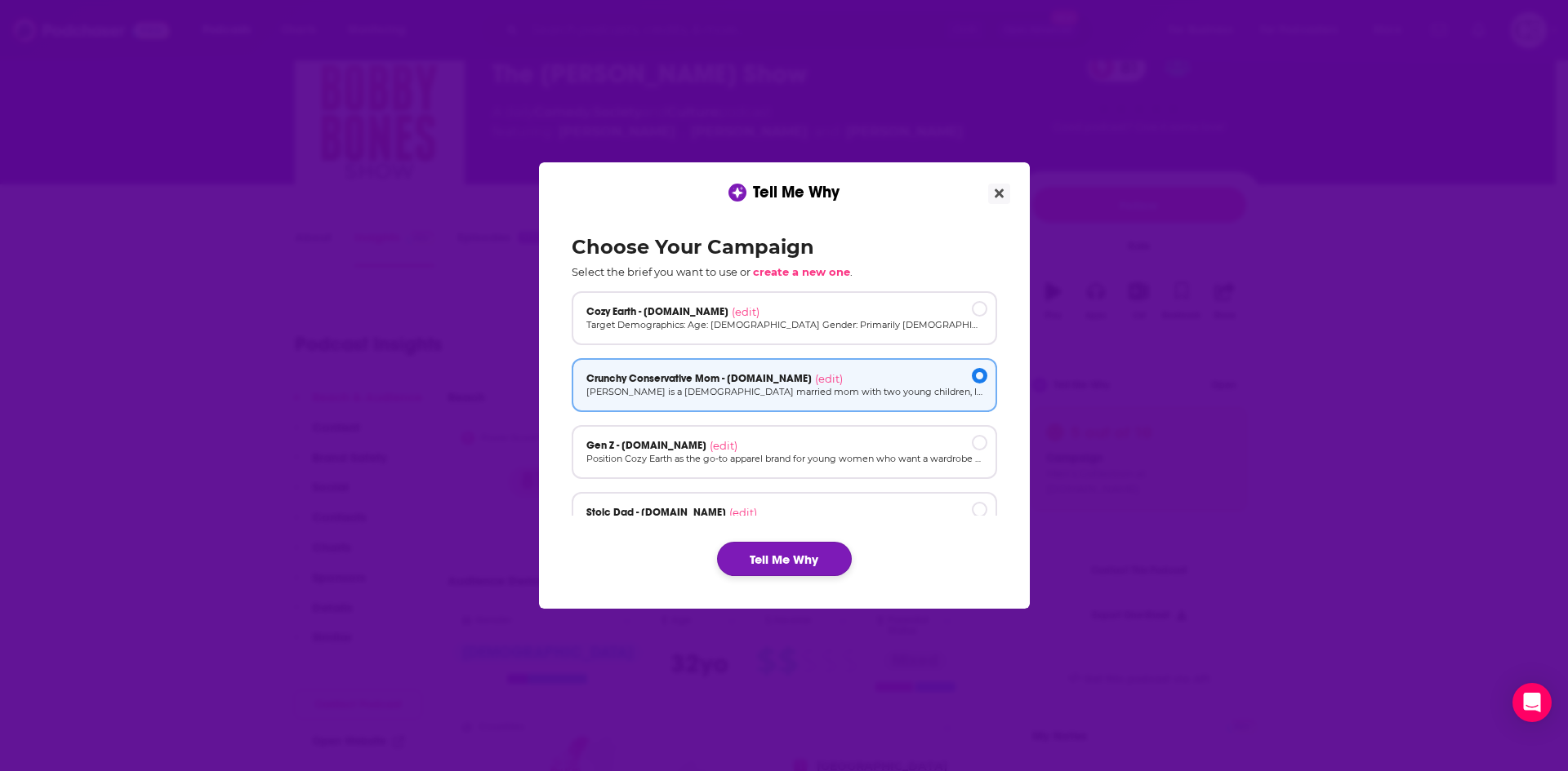
click at [829, 564] on button "Tell Me Why" at bounding box center [784, 559] width 135 height 35
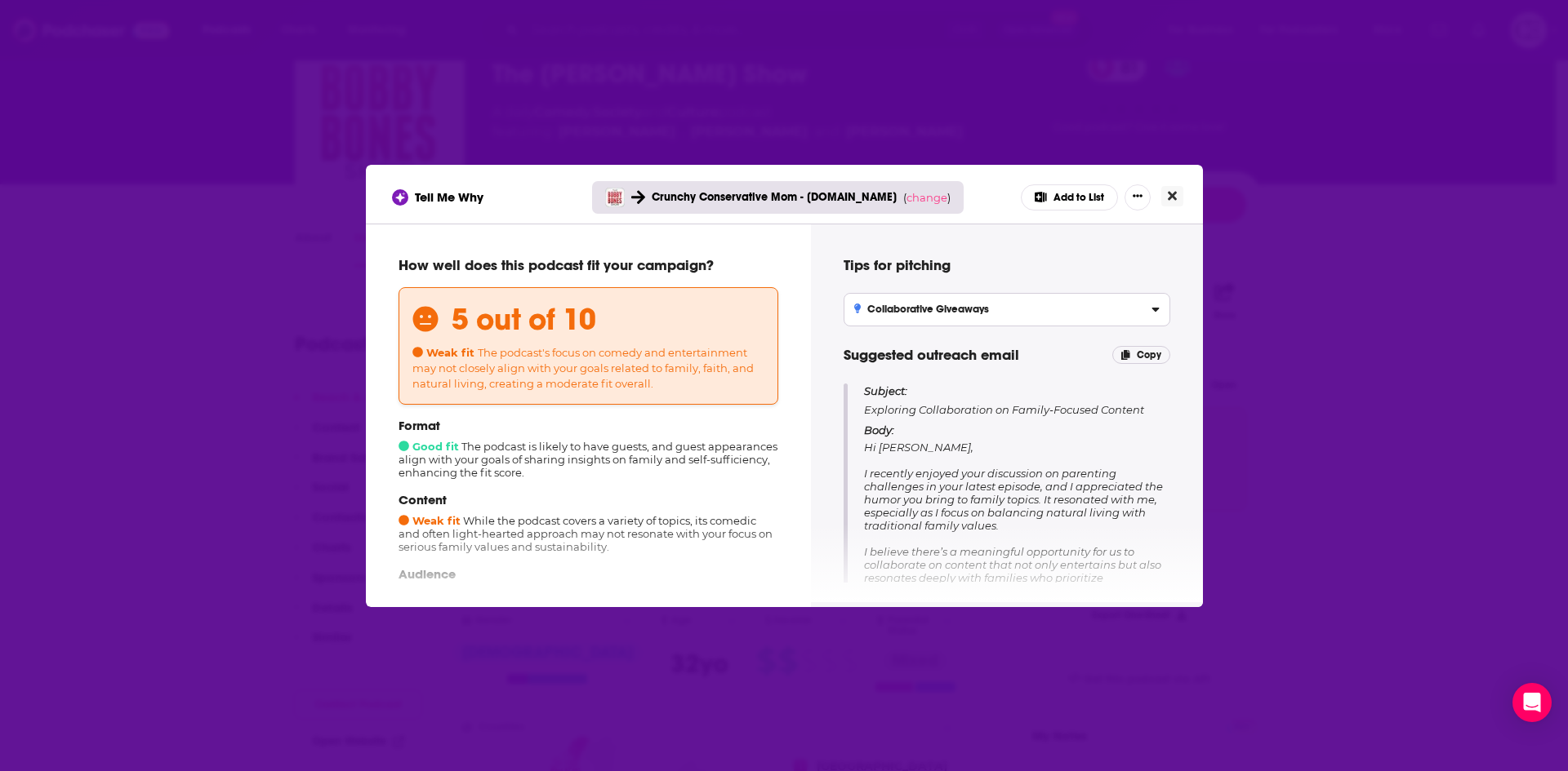
click at [1172, 191] on icon "Close" at bounding box center [1172, 195] width 9 height 13
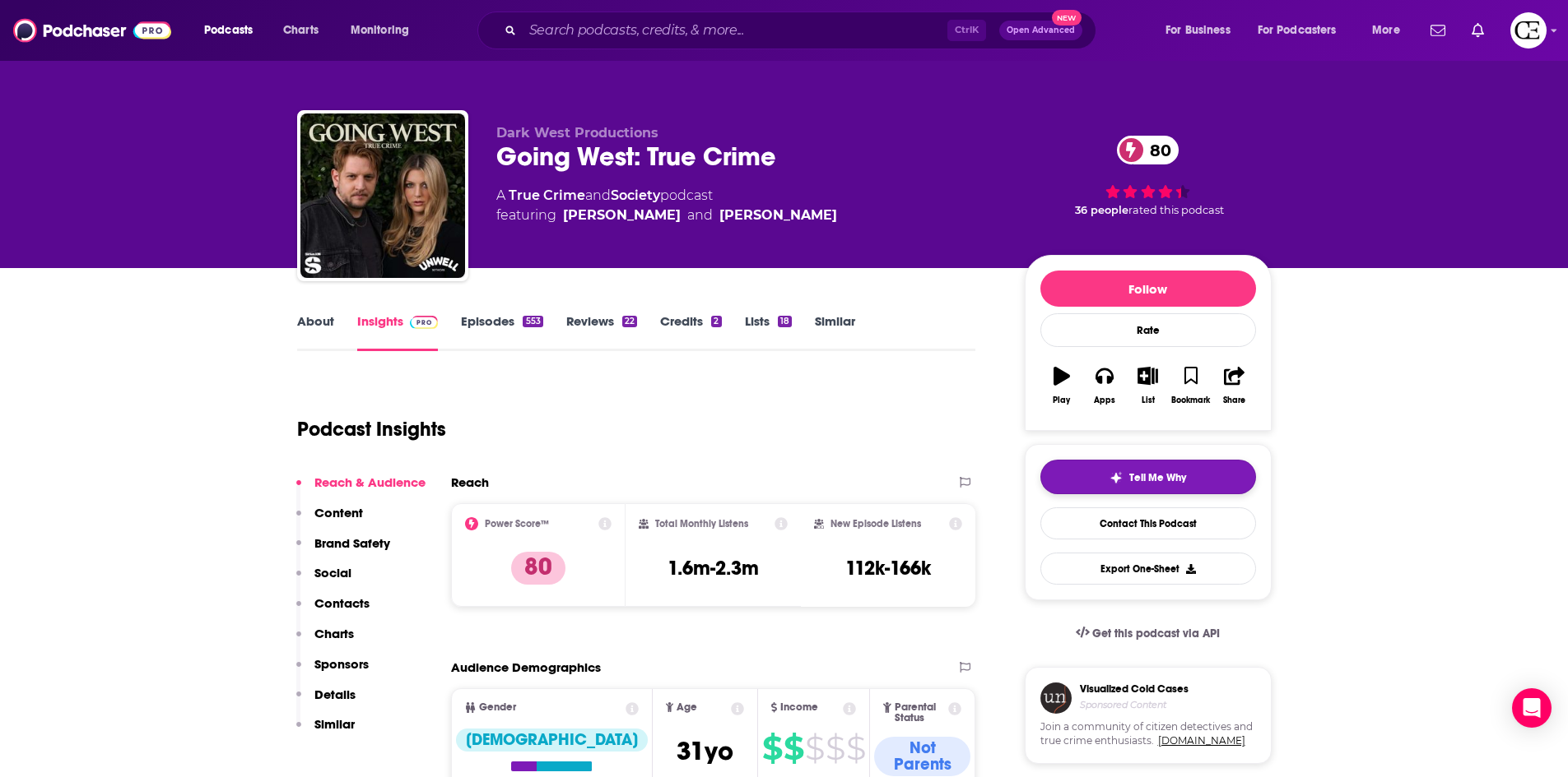
click at [1147, 478] on span "Tell Me Why" at bounding box center [1157, 477] width 57 height 13
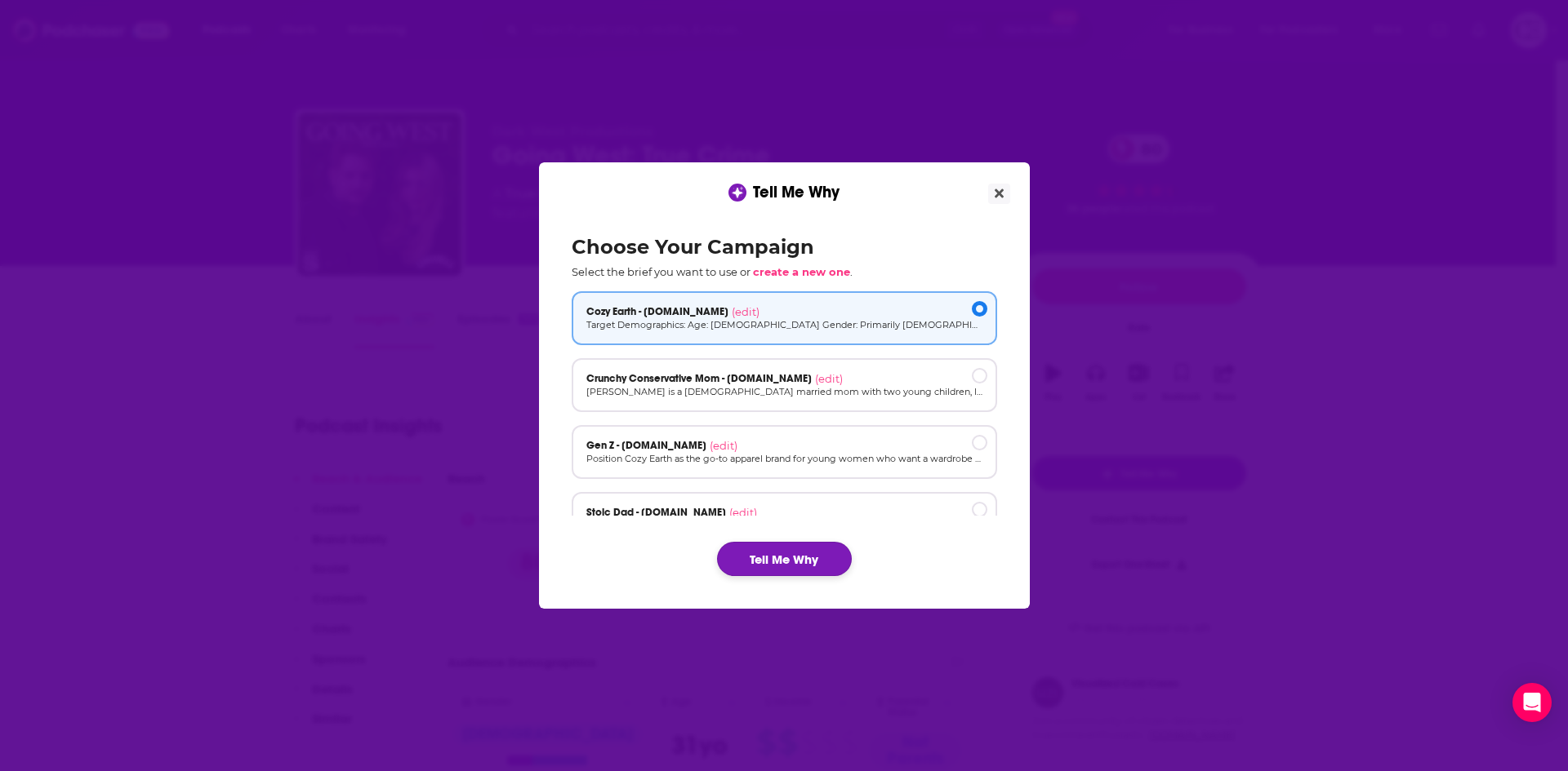
click at [810, 562] on button "Tell Me Why" at bounding box center [784, 559] width 135 height 35
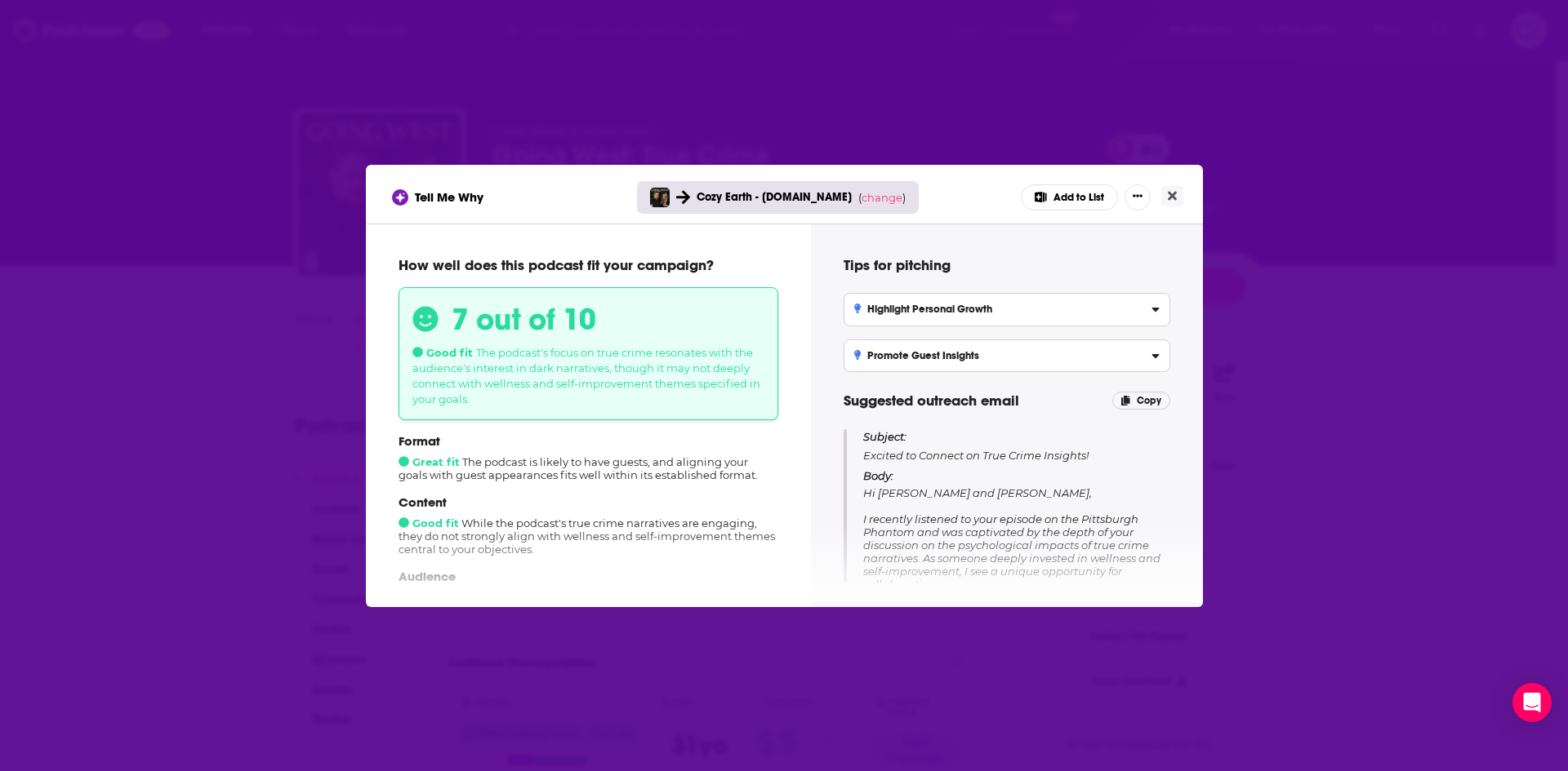
click at [1089, 194] on button "Add to List" at bounding box center [1069, 197] width 97 height 26
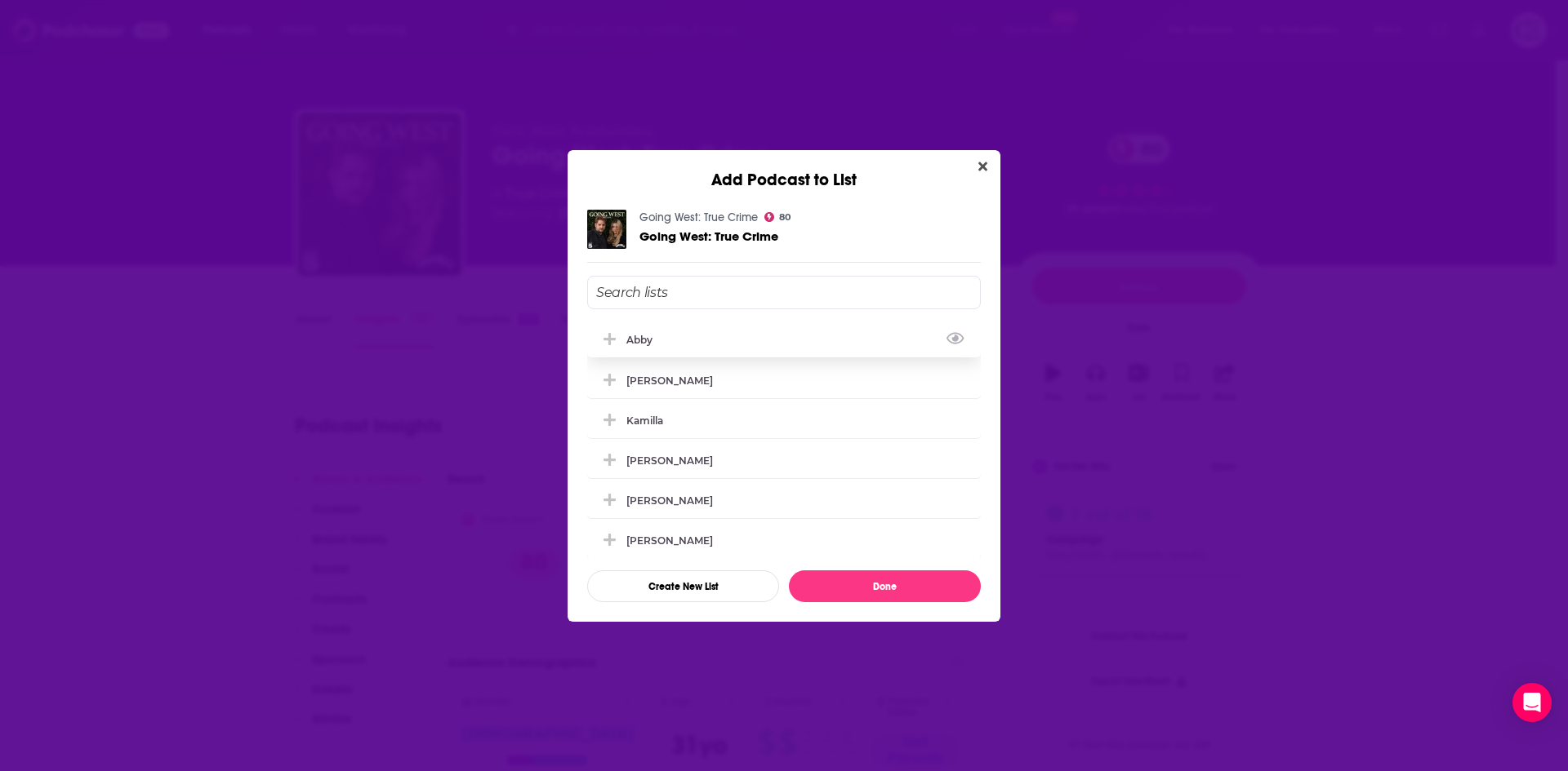
click at [609, 335] on icon "Add Podcast To List" at bounding box center [610, 339] width 12 height 12
click at [842, 578] on button "Done" at bounding box center [885, 586] width 192 height 32
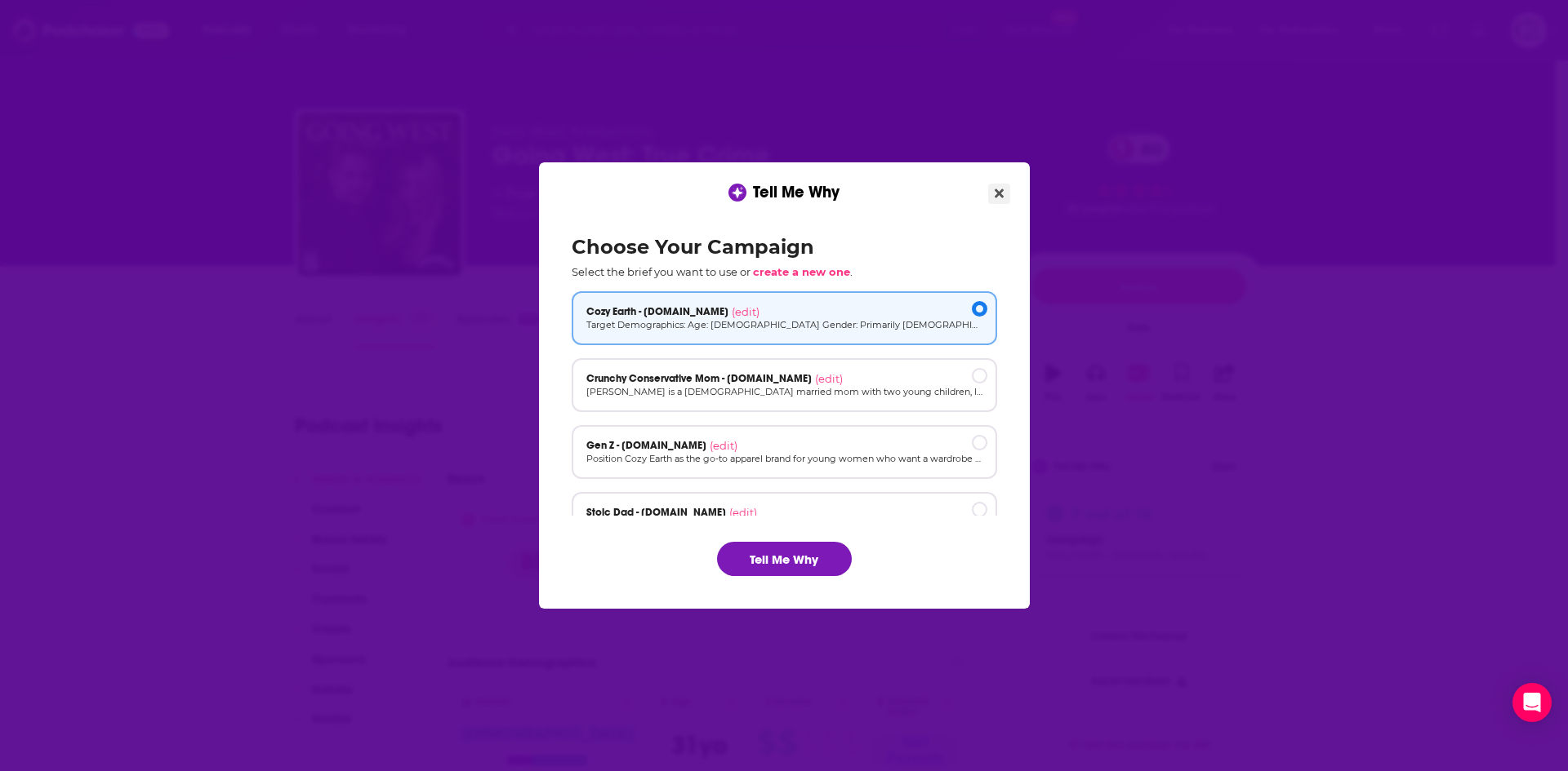
click at [1004, 190] on button "Close" at bounding box center [999, 194] width 22 height 21
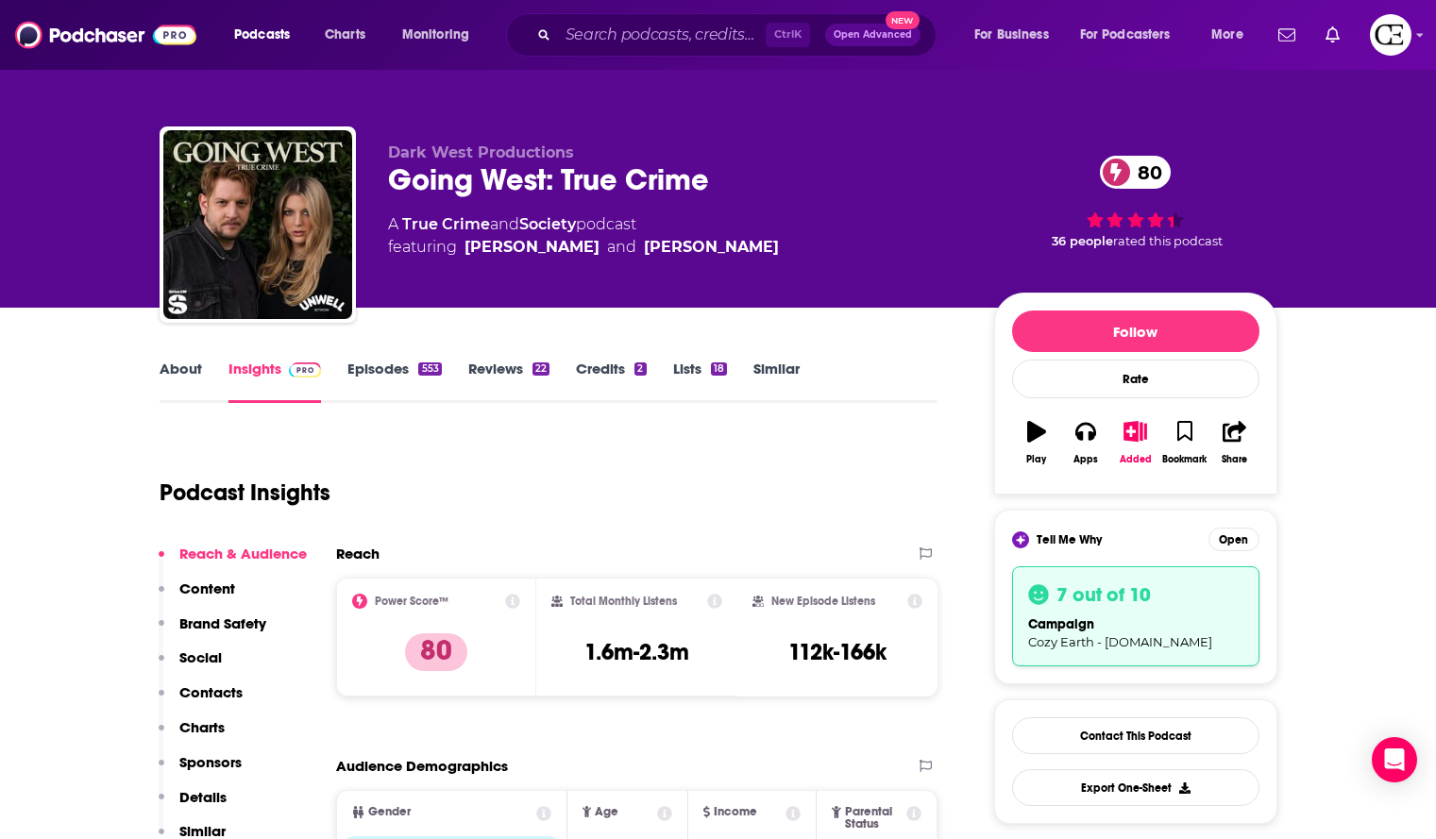
click at [524, 173] on div "Going West: True Crime 80" at bounding box center [676, 179] width 576 height 37
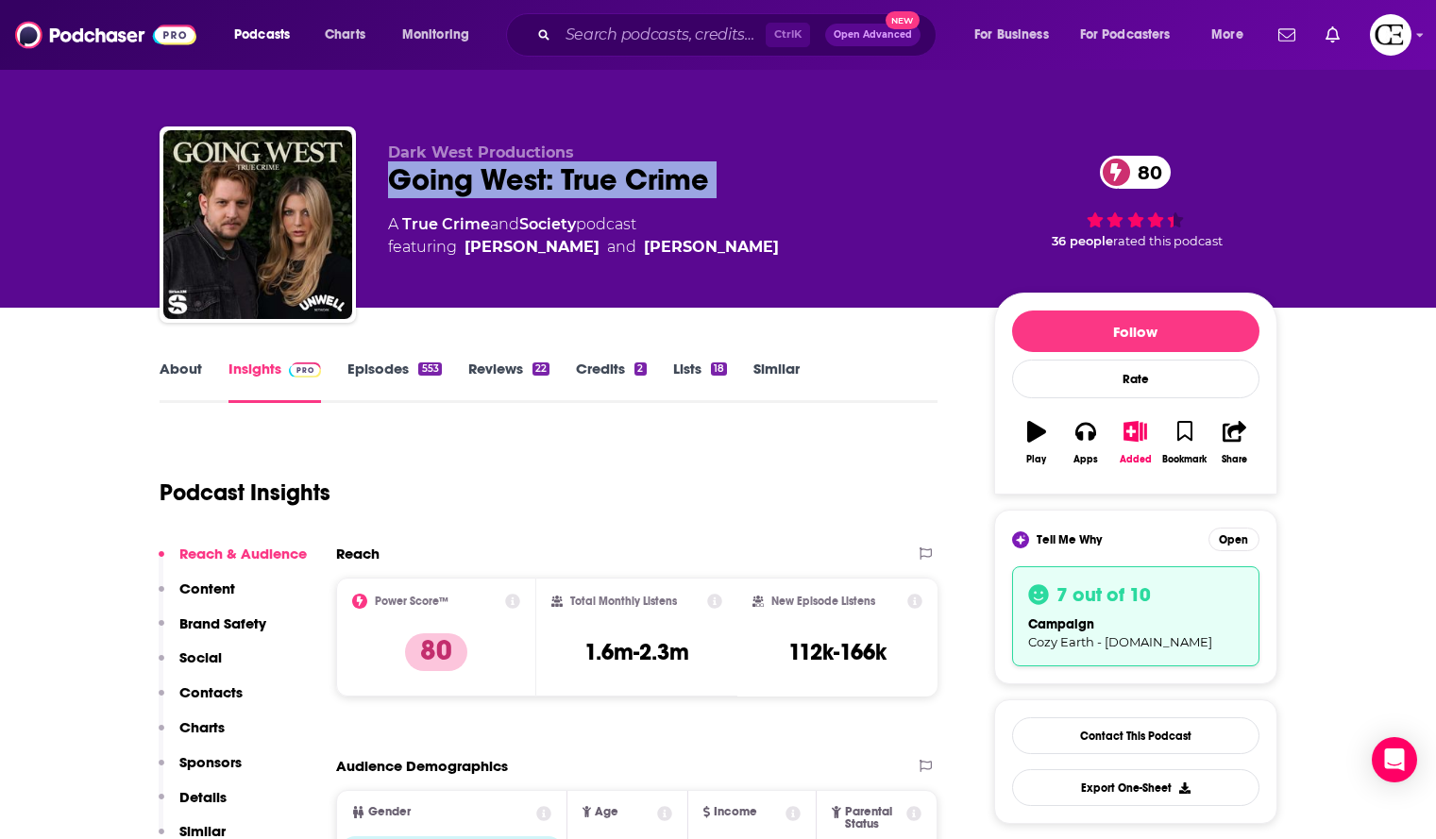
click at [524, 173] on div "Going West: True Crime 80" at bounding box center [676, 179] width 576 height 37
copy div "Going West: True Crime 80"
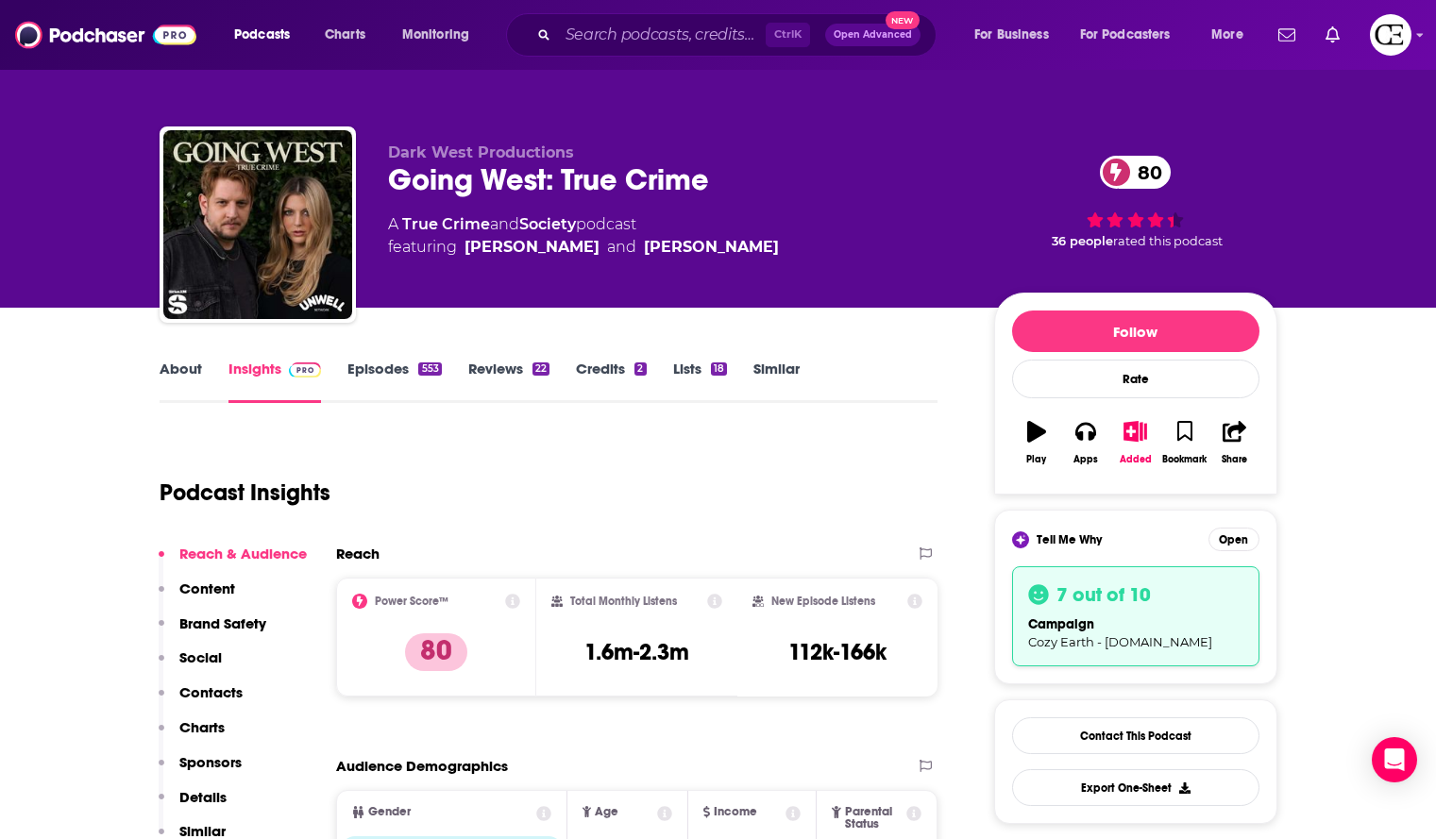
click at [709, 144] on p "Dark West Productions" at bounding box center [676, 153] width 576 height 18
click at [687, 165] on div "Going West: True Crime 80" at bounding box center [676, 179] width 576 height 37
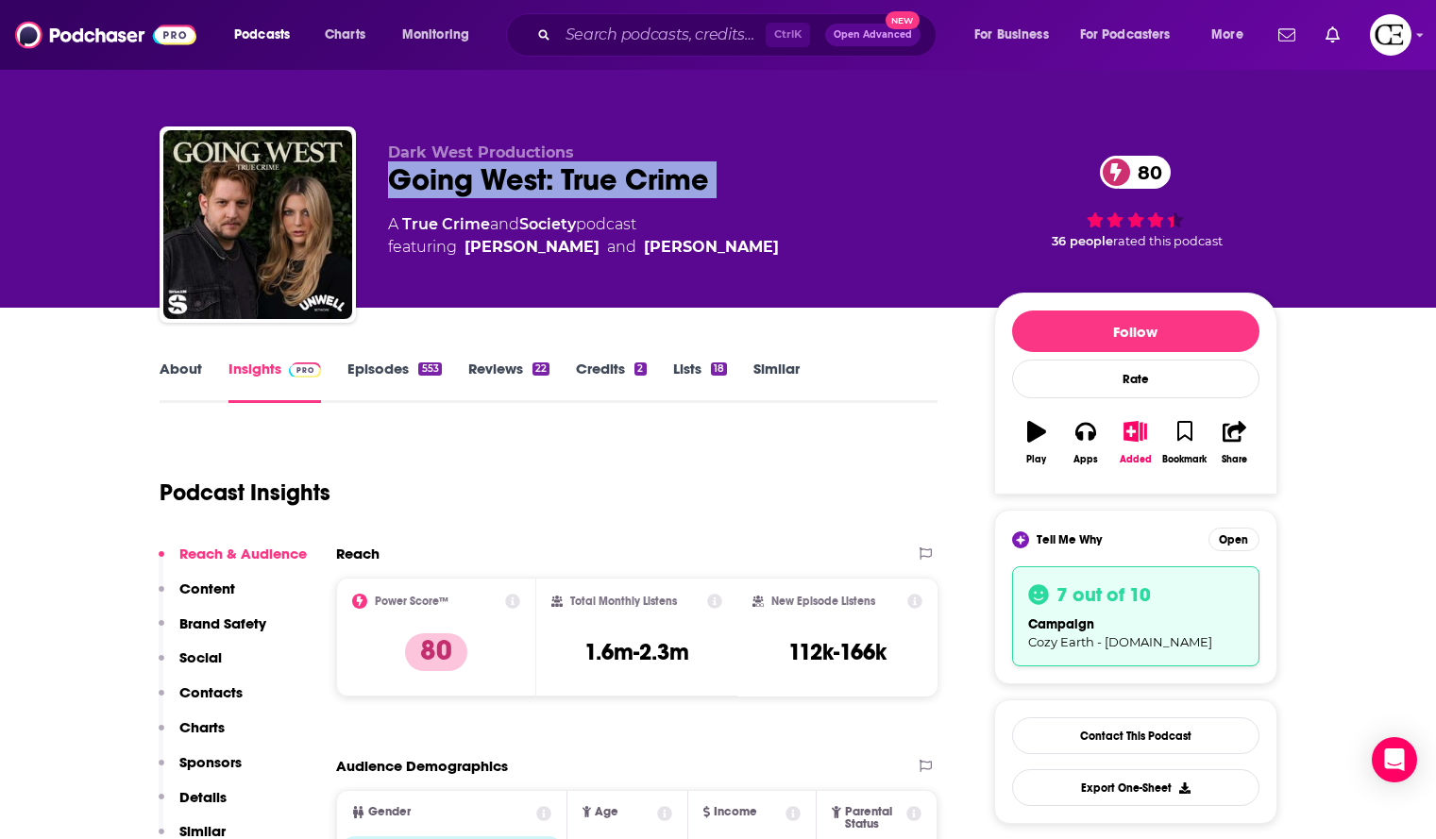
click at [687, 165] on div "Going West: True Crime 80" at bounding box center [676, 179] width 576 height 37
copy div "Going West: True Crime 80"
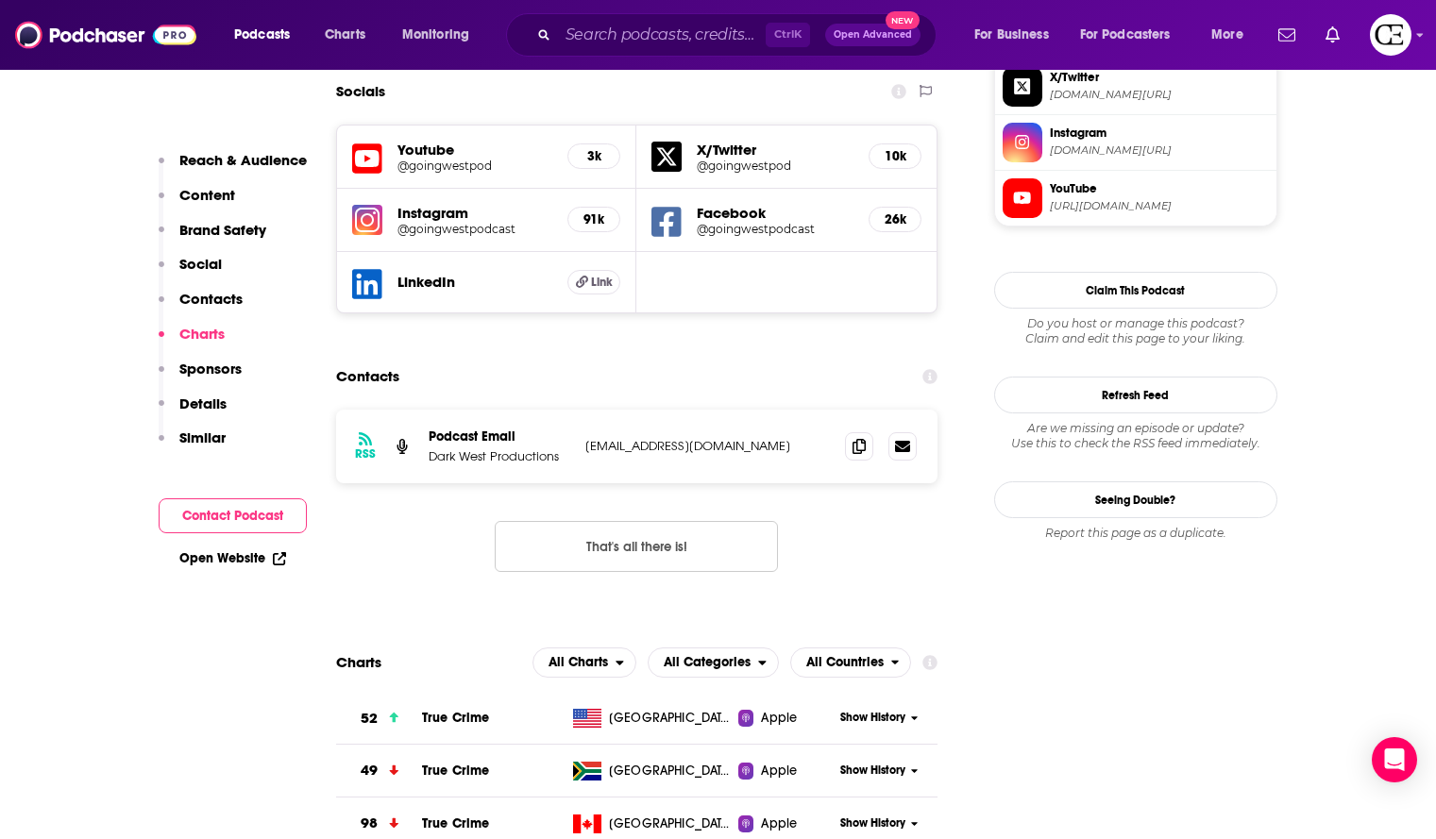
scroll to position [2077, 0]
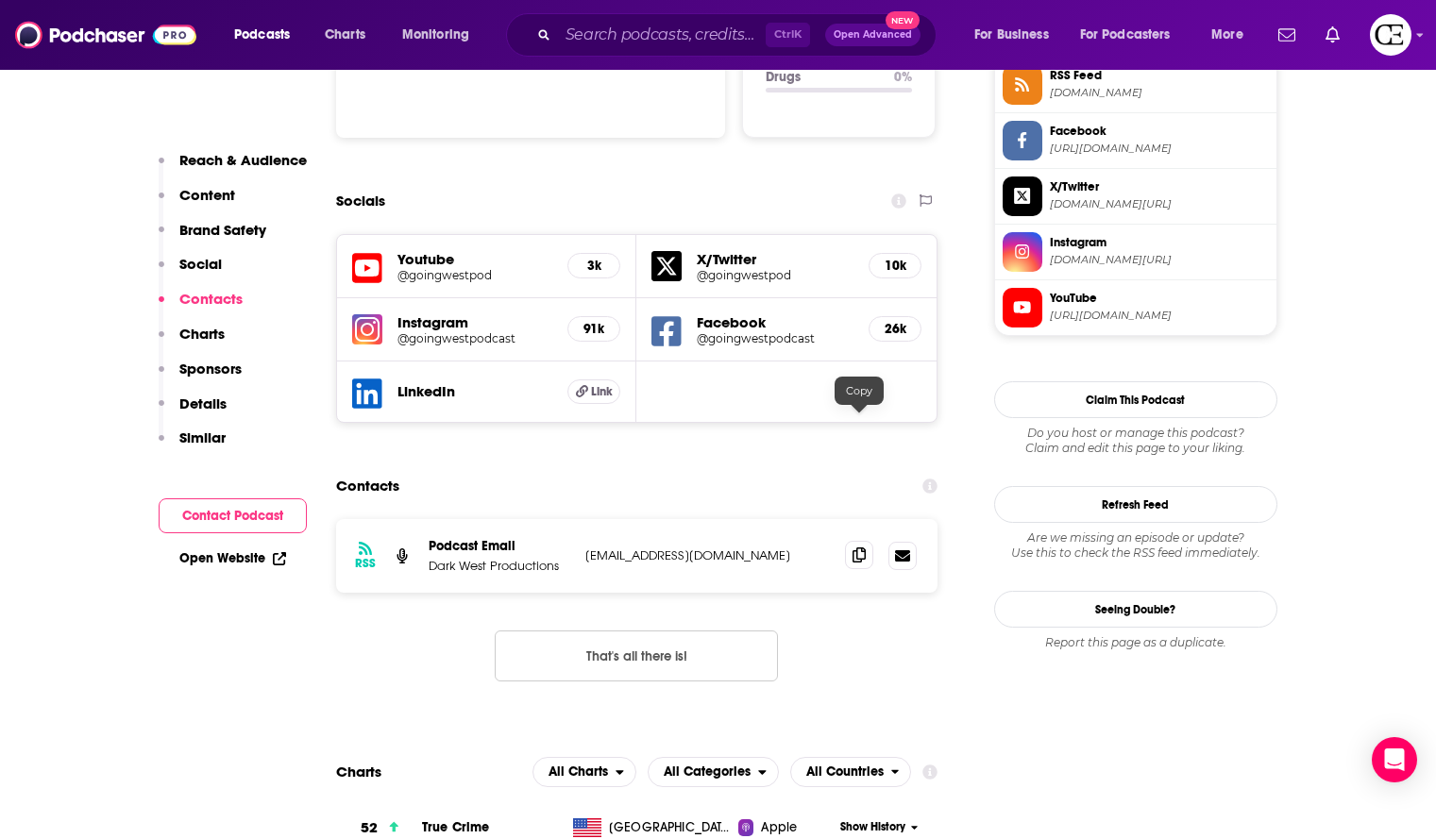
click at [859, 548] on icon at bounding box center [859, 555] width 13 height 15
drag, startPoint x: 866, startPoint y: 427, endPoint x: 988, endPoint y: 412, distance: 122.7
click at [866, 549] on icon at bounding box center [859, 556] width 13 height 15
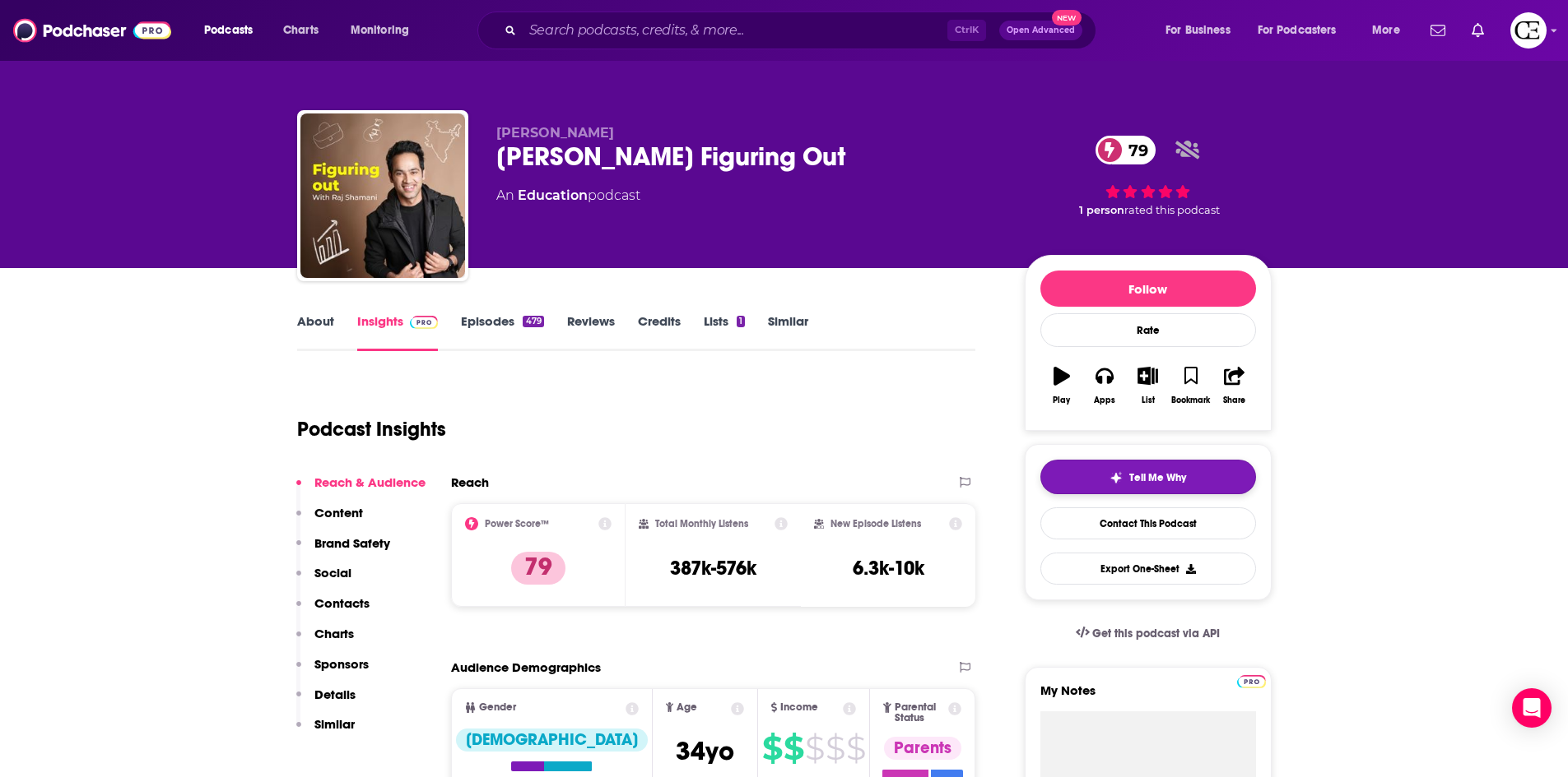
click at [1099, 481] on button "Tell Me Why" at bounding box center [1148, 477] width 215 height 35
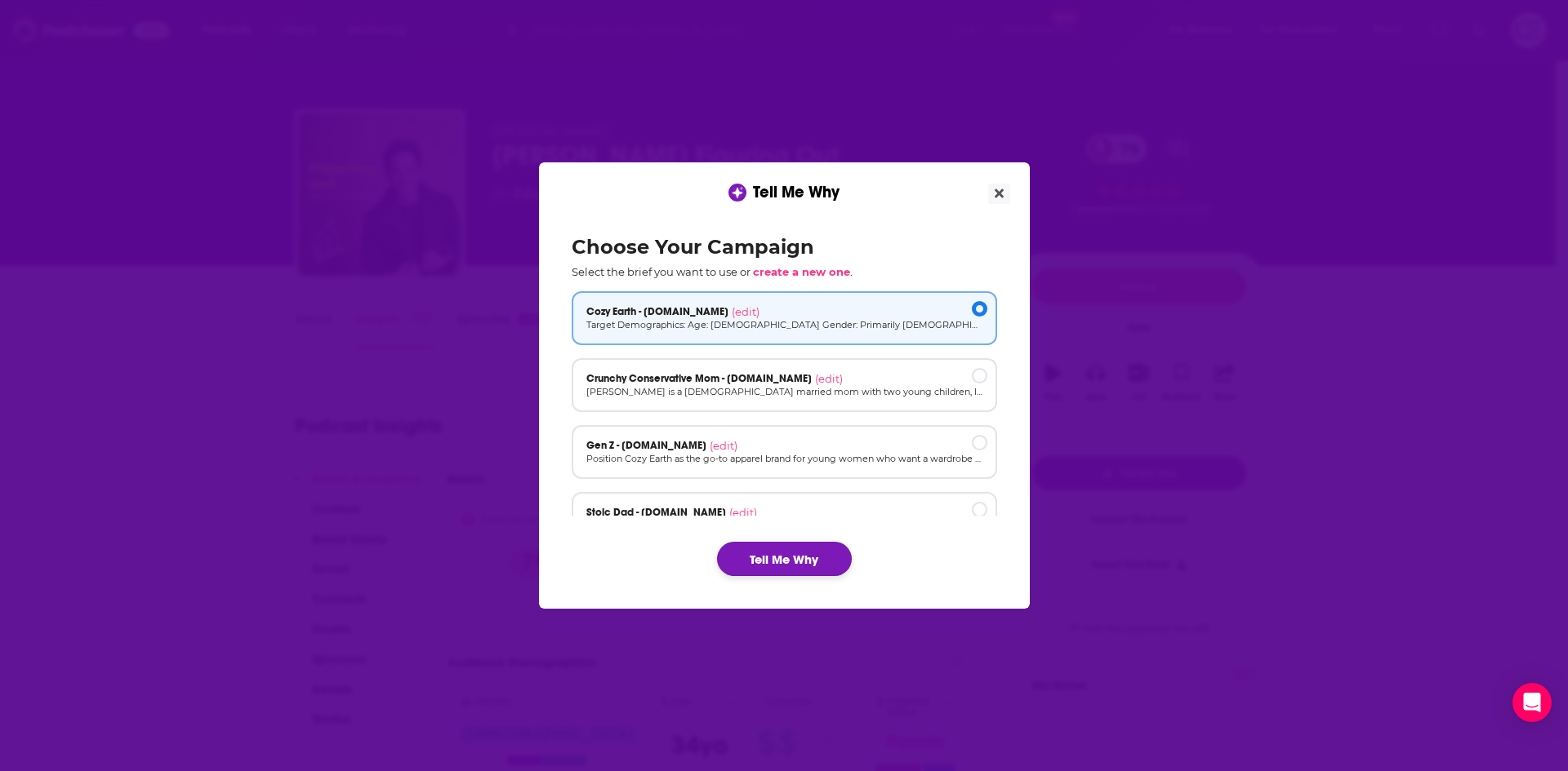
click at [831, 547] on button "Tell Me Why" at bounding box center [784, 559] width 135 height 35
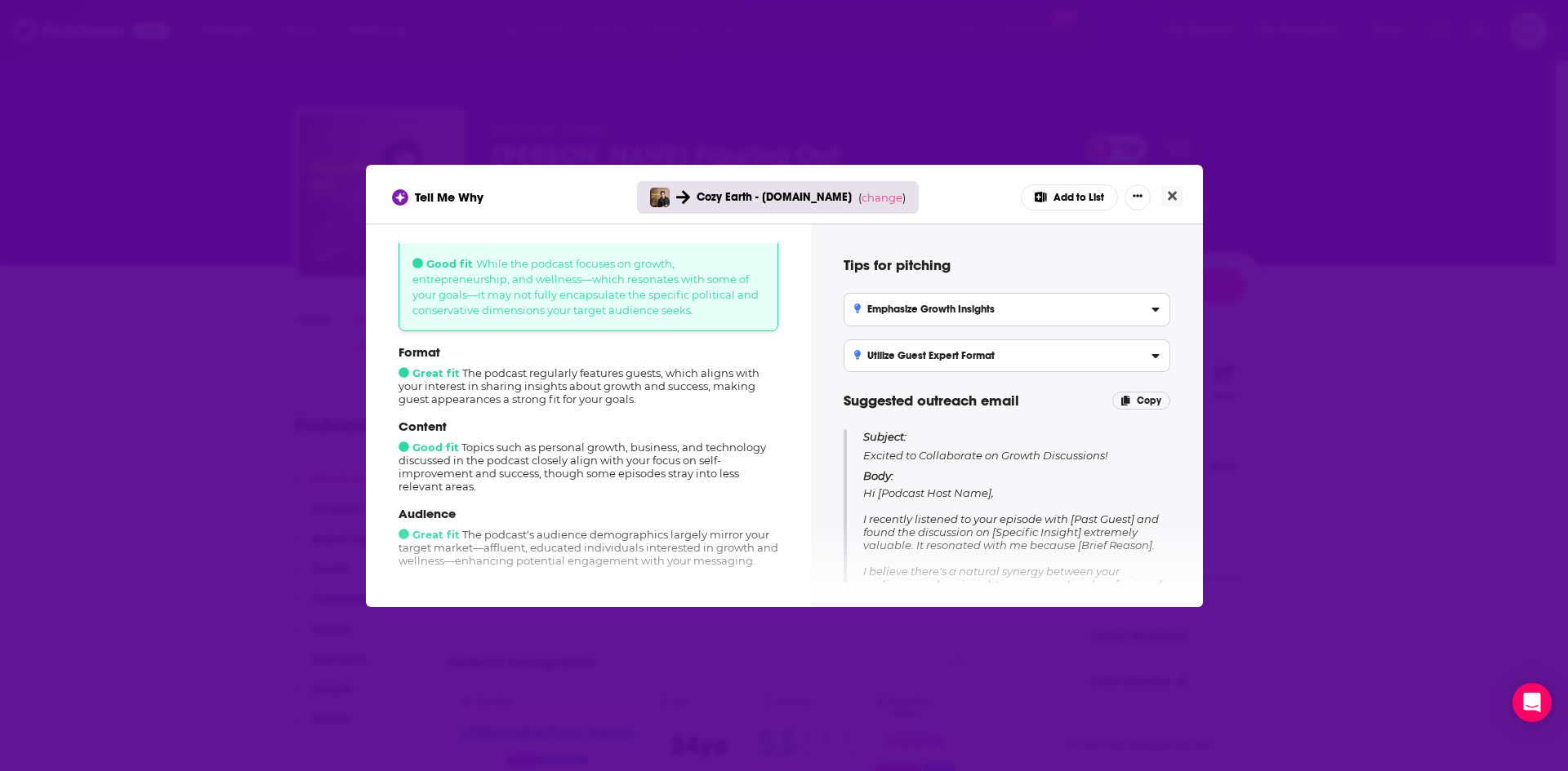
scroll to position [56, 0]
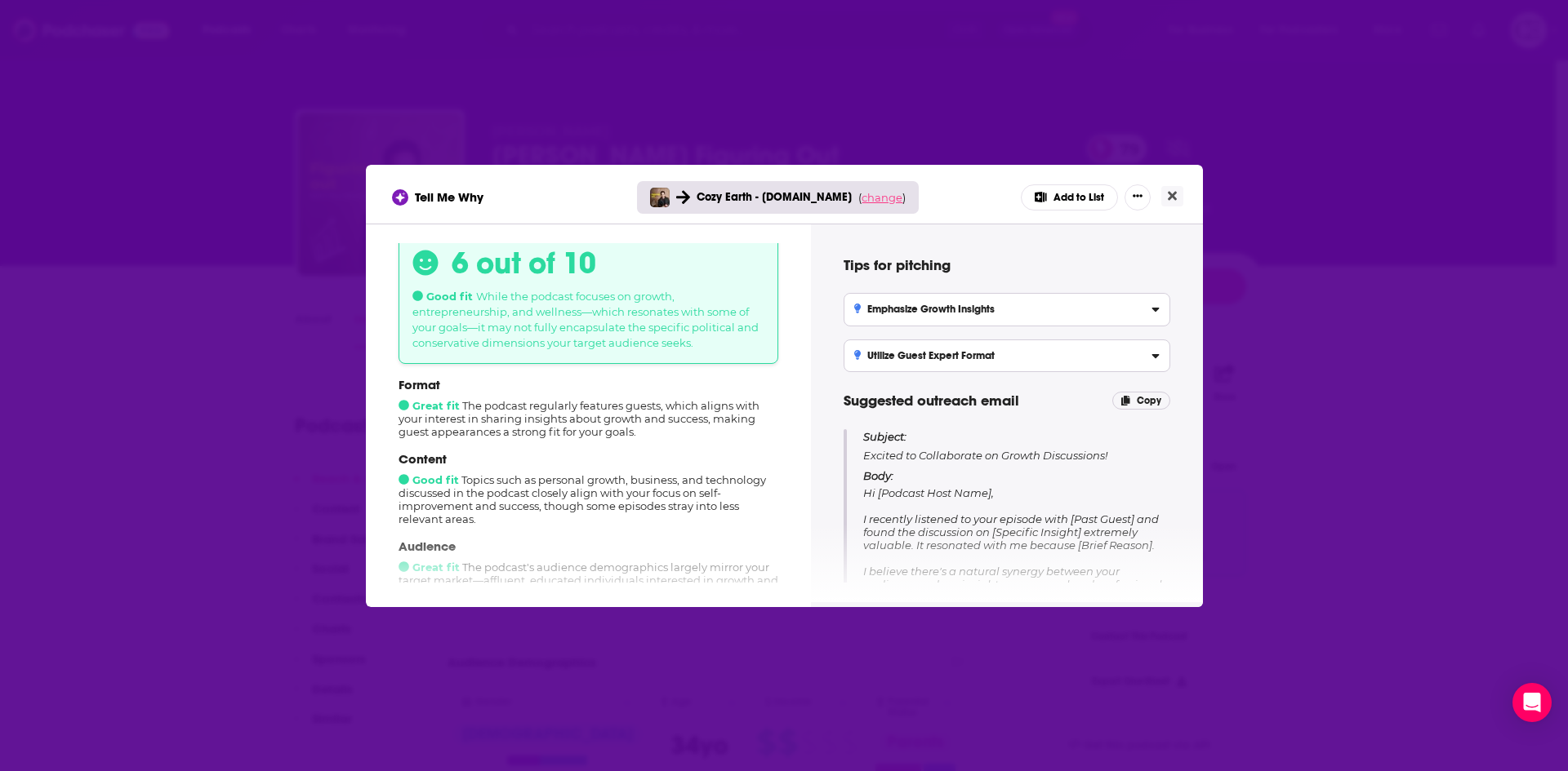
click at [877, 197] on span "change" at bounding box center [881, 197] width 41 height 13
click at [867, 317] on button "Change campaign" at bounding box center [904, 319] width 110 height 20
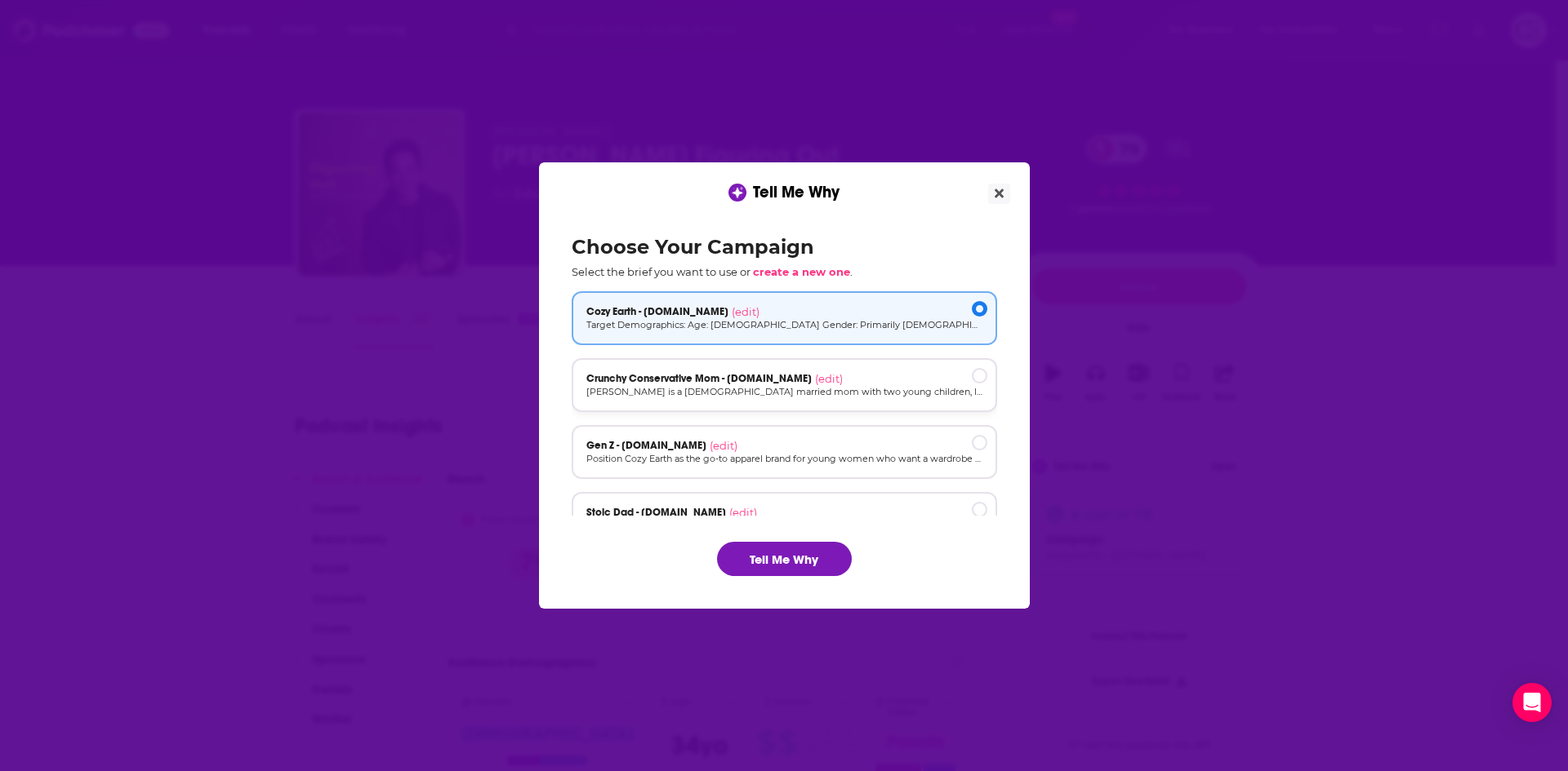
click at [882, 392] on p "[PERSON_NAME] is a [DEMOGRAPHIC_DATA] married mom with two young children, livi…" at bounding box center [784, 392] width 396 height 14
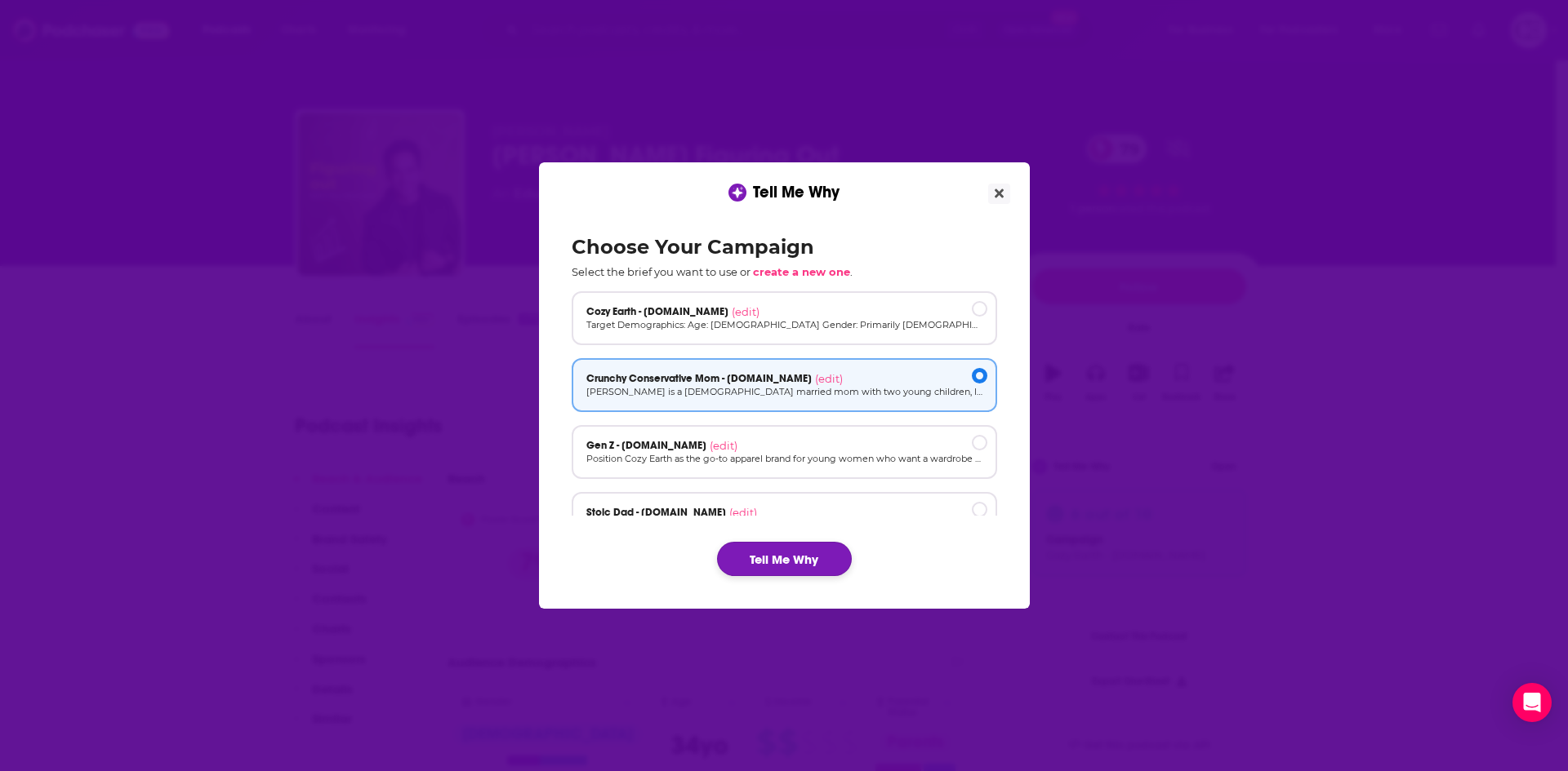
click at [820, 554] on button "Tell Me Why" at bounding box center [784, 559] width 135 height 35
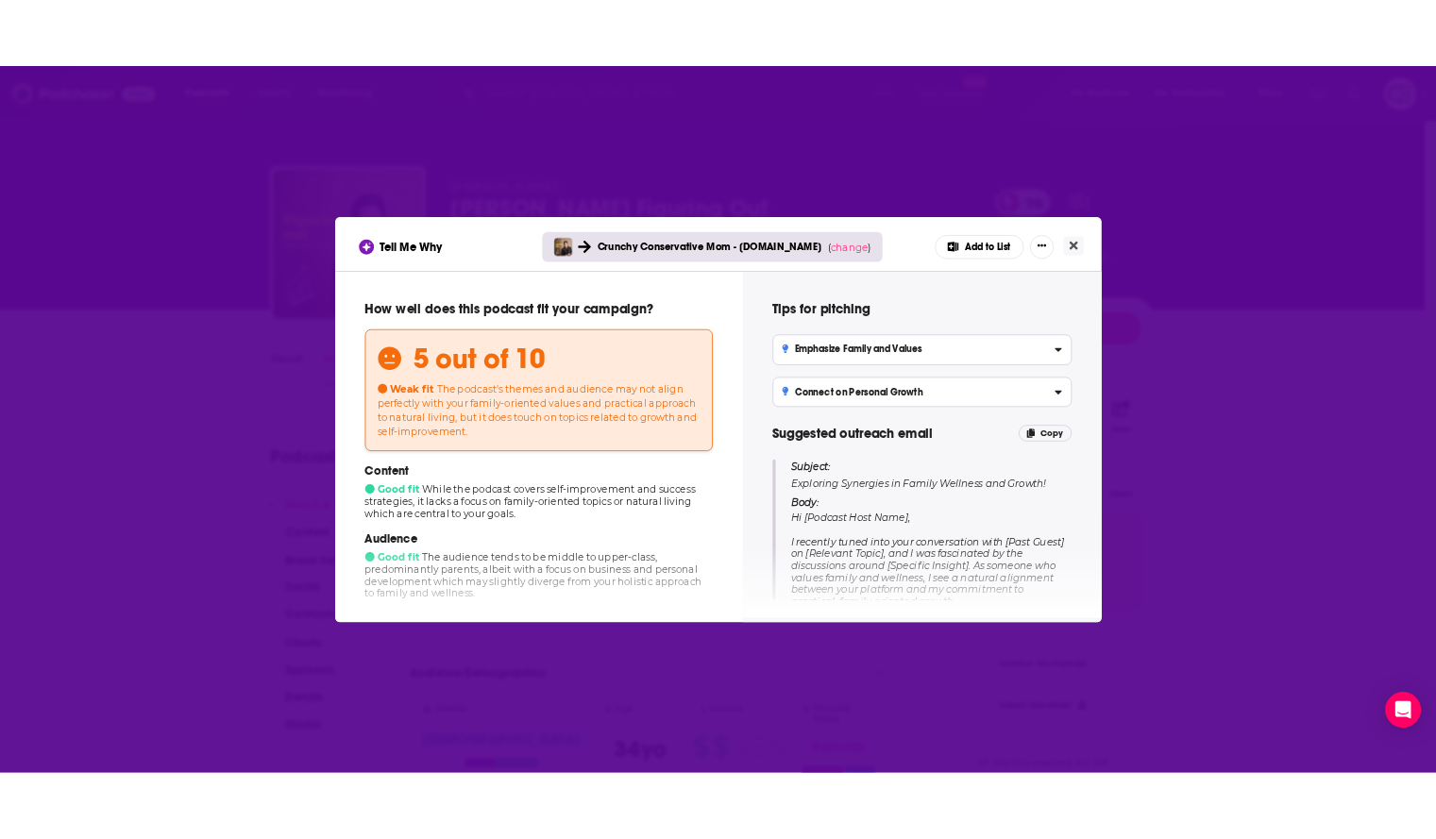
scroll to position [189, 0]
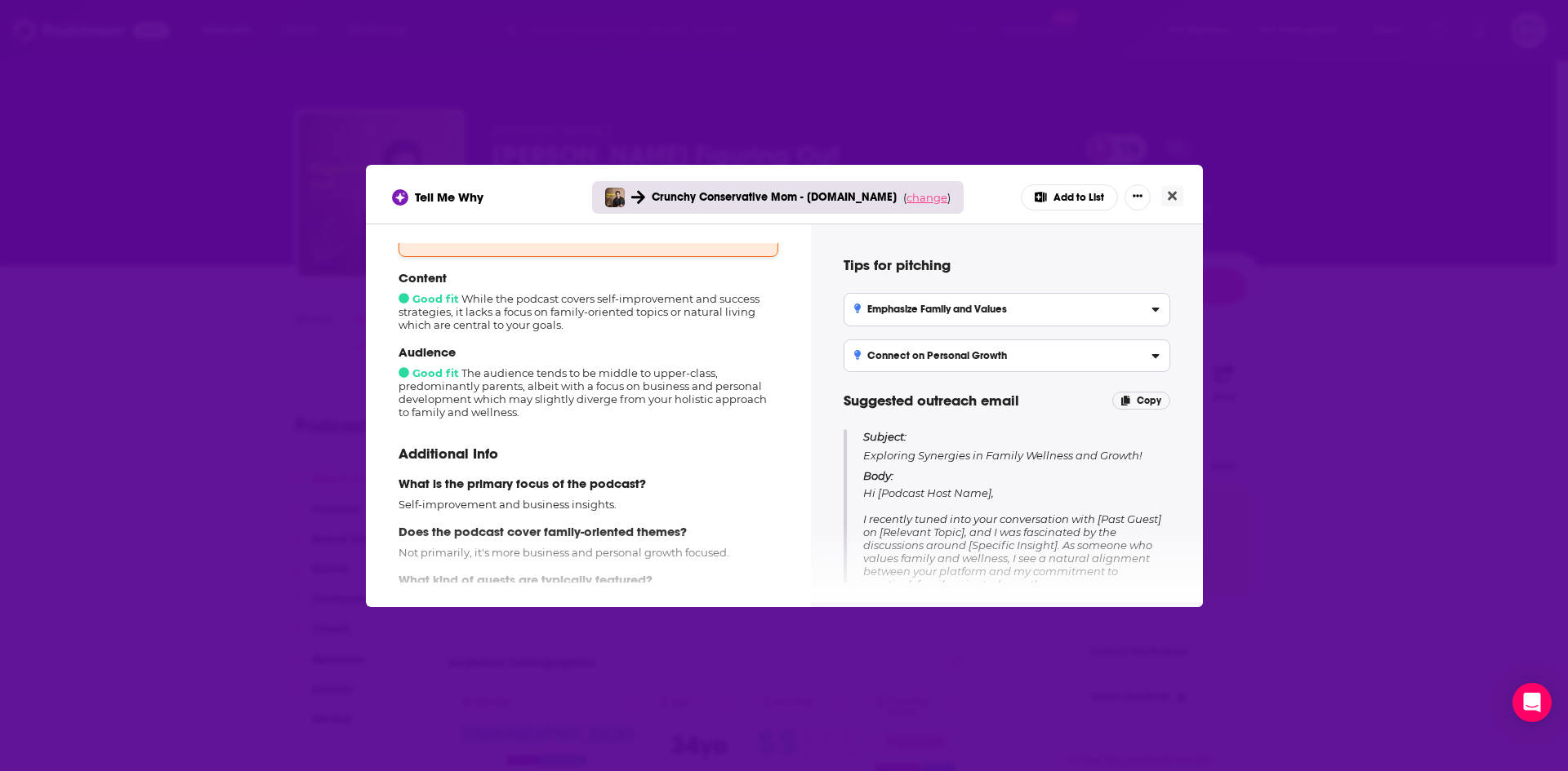
click at [912, 199] on span "change" at bounding box center [926, 197] width 41 height 13
click at [1077, 201] on button "Add to List" at bounding box center [1069, 197] width 97 height 26
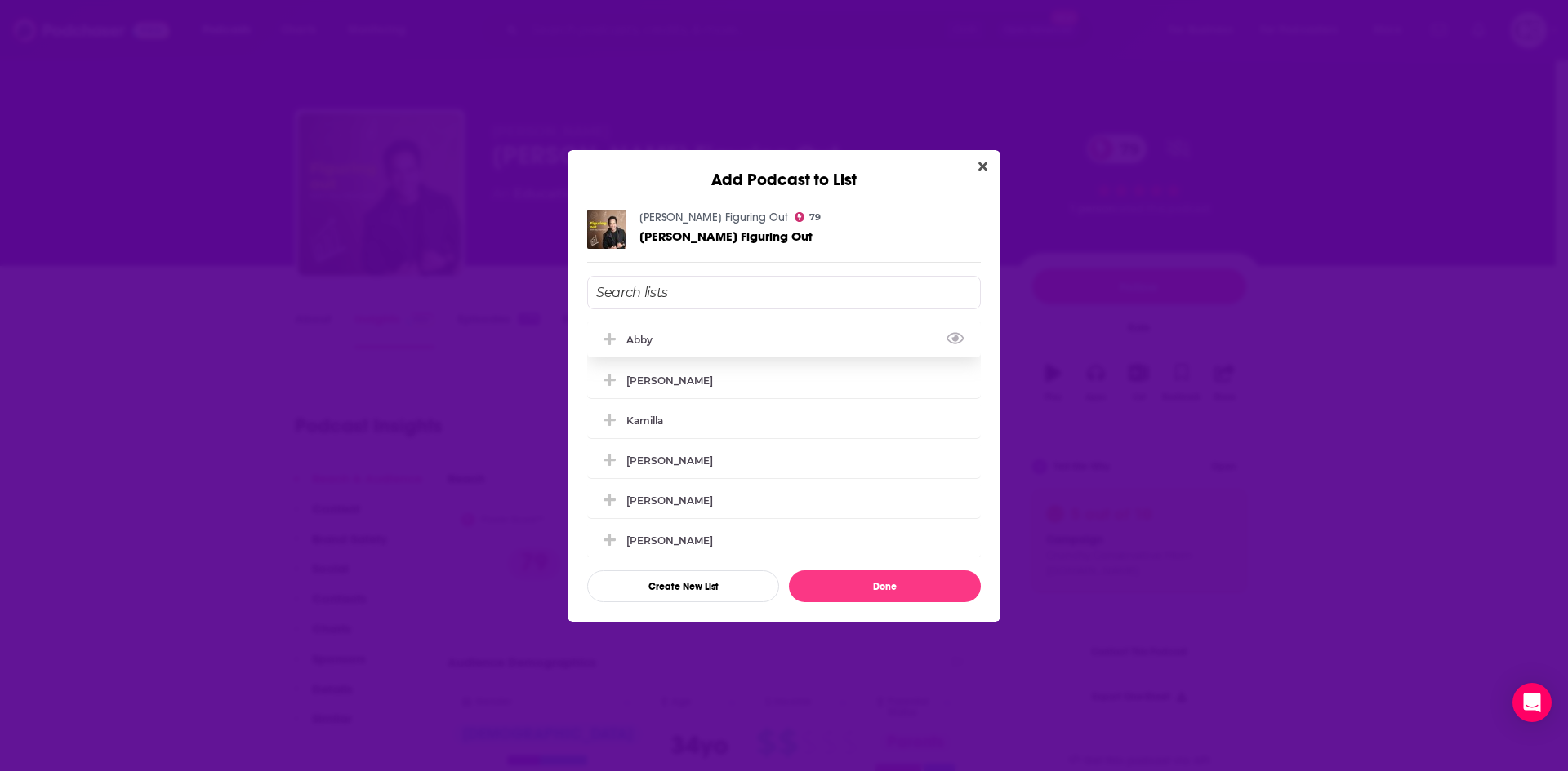
click at [610, 336] on icon "Add Podcast To List" at bounding box center [610, 339] width 12 height 12
click at [848, 584] on button "Done" at bounding box center [885, 586] width 192 height 32
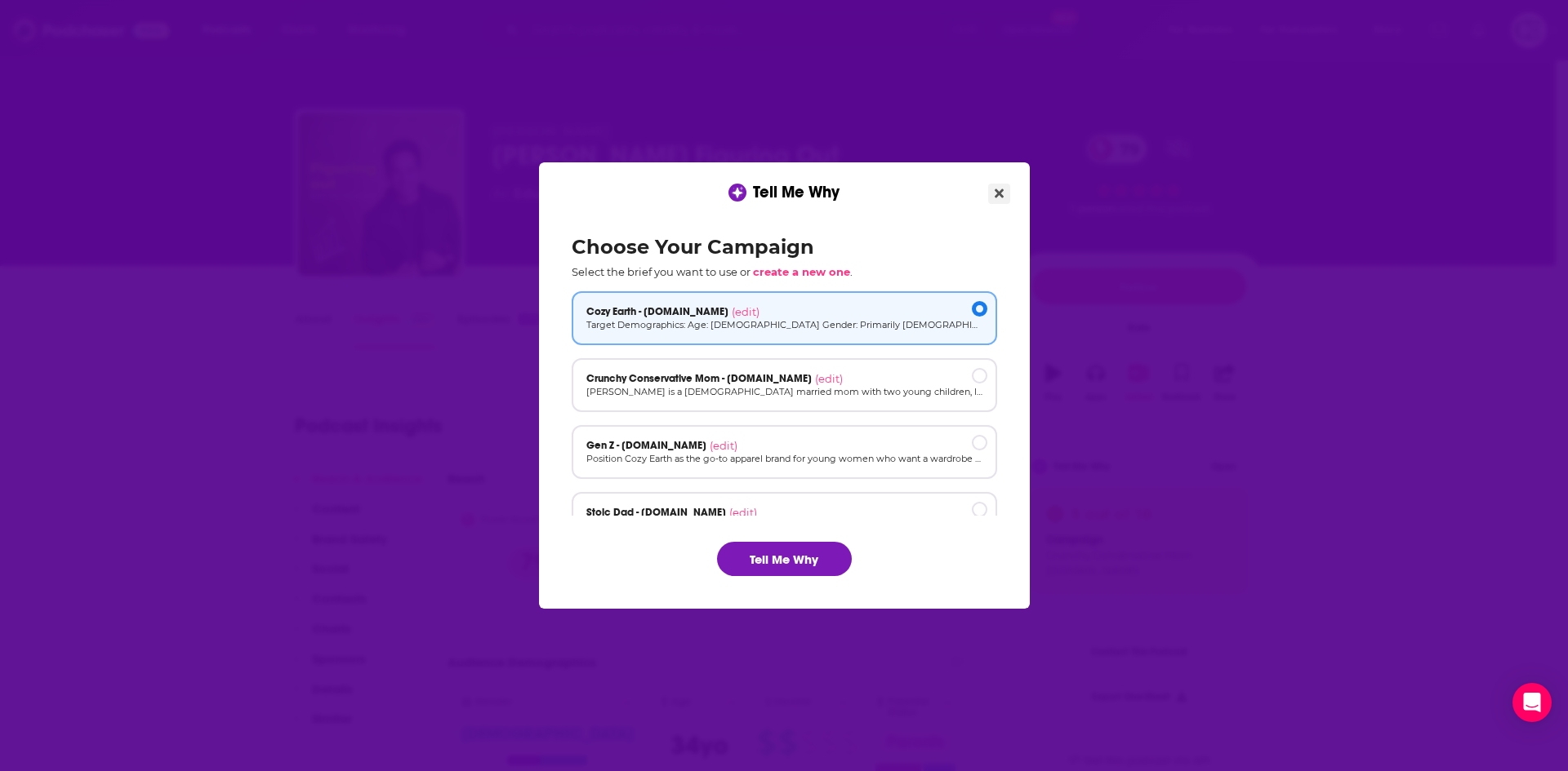
click at [1002, 198] on icon "Close" at bounding box center [999, 194] width 9 height 9
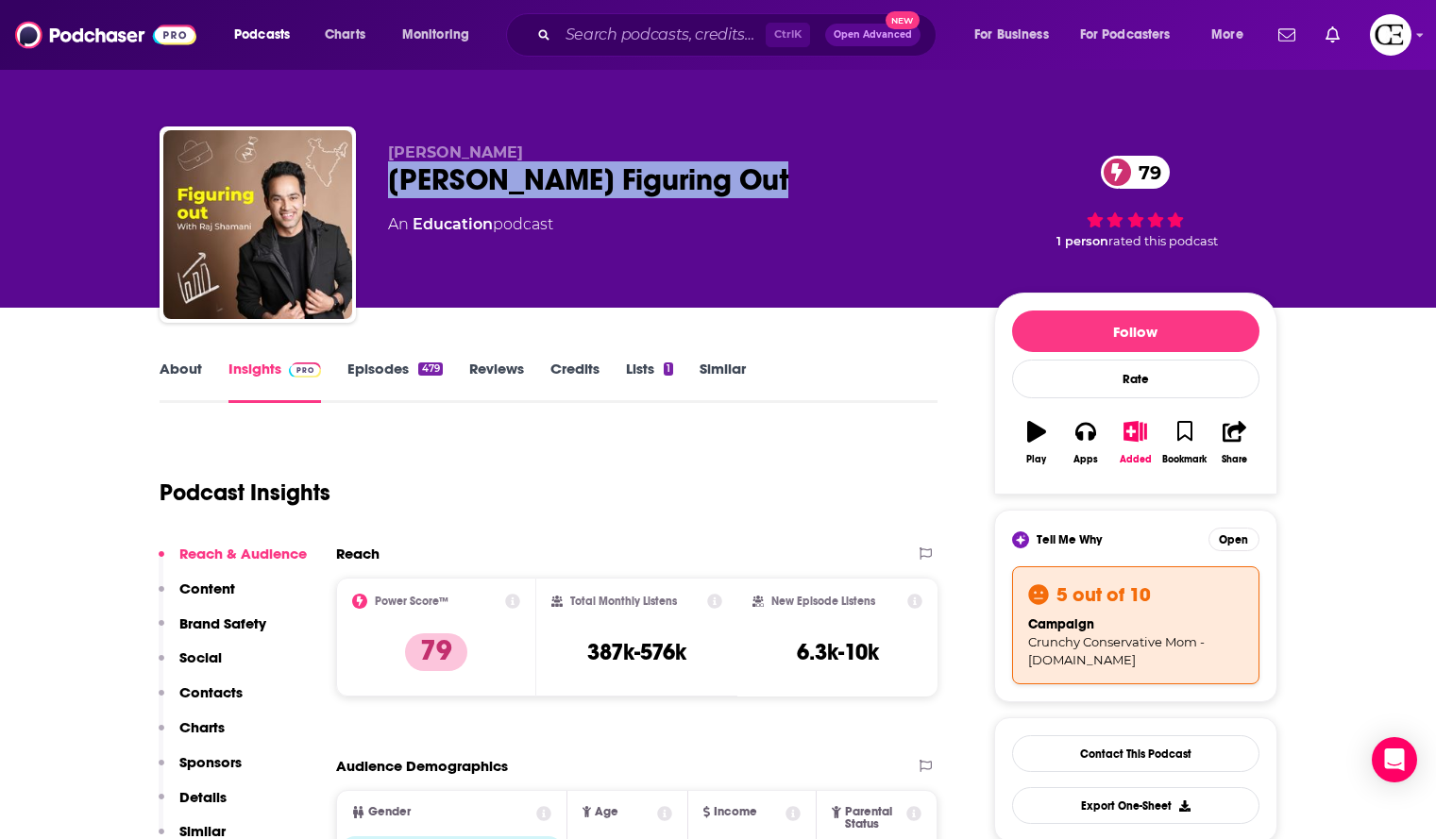
drag, startPoint x: 771, startPoint y: 164, endPoint x: 391, endPoint y: 167, distance: 379.6
click at [391, 168] on div "Raj Shamani's Figuring Out 79" at bounding box center [676, 179] width 576 height 37
copy h2 "Raj Shamani's Figuring Out"
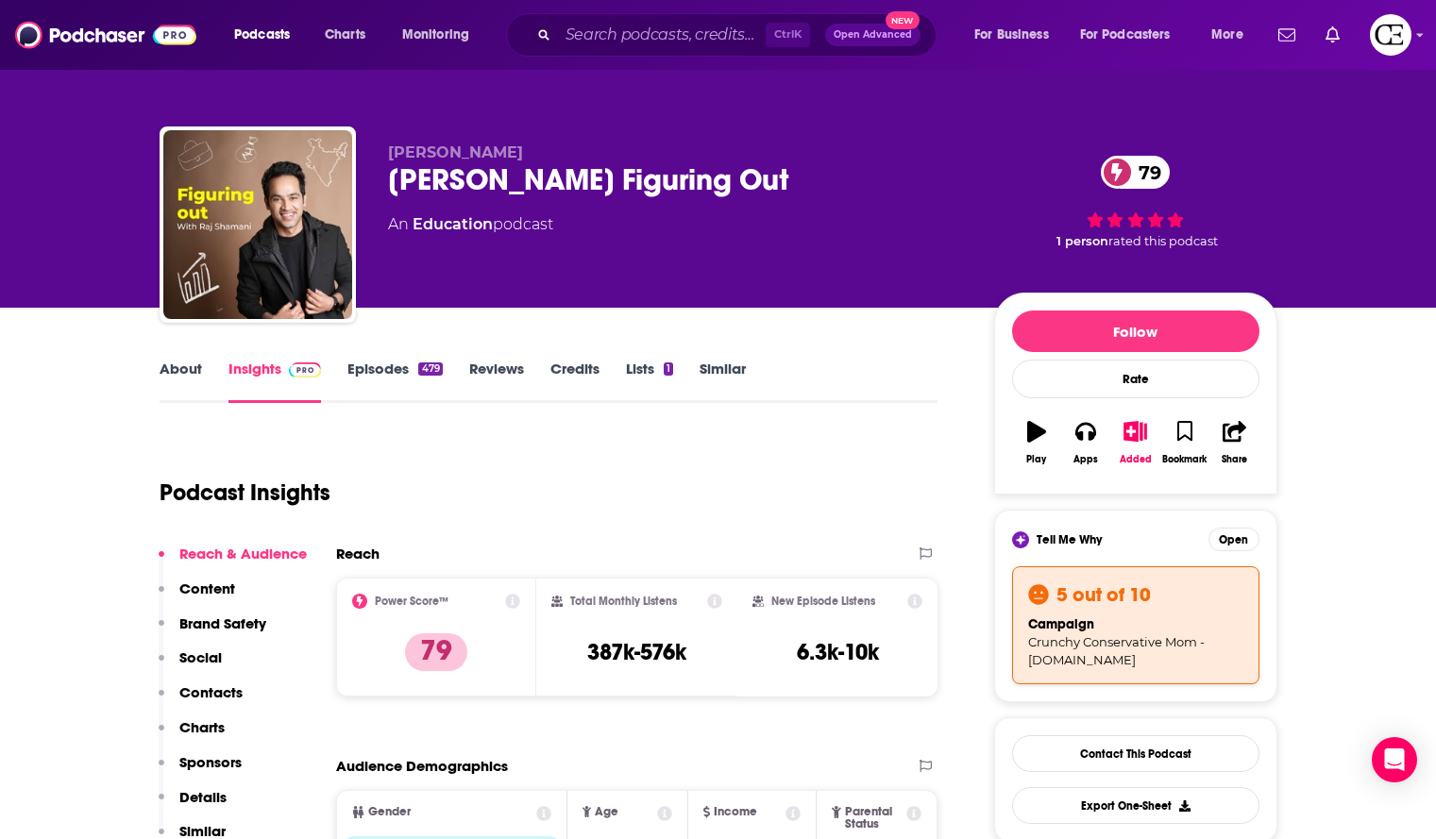
click at [728, 144] on p "Raj Shamani" at bounding box center [676, 153] width 576 height 18
click at [764, 171] on div "Raj Shamani's Figuring Out 79" at bounding box center [676, 179] width 576 height 37
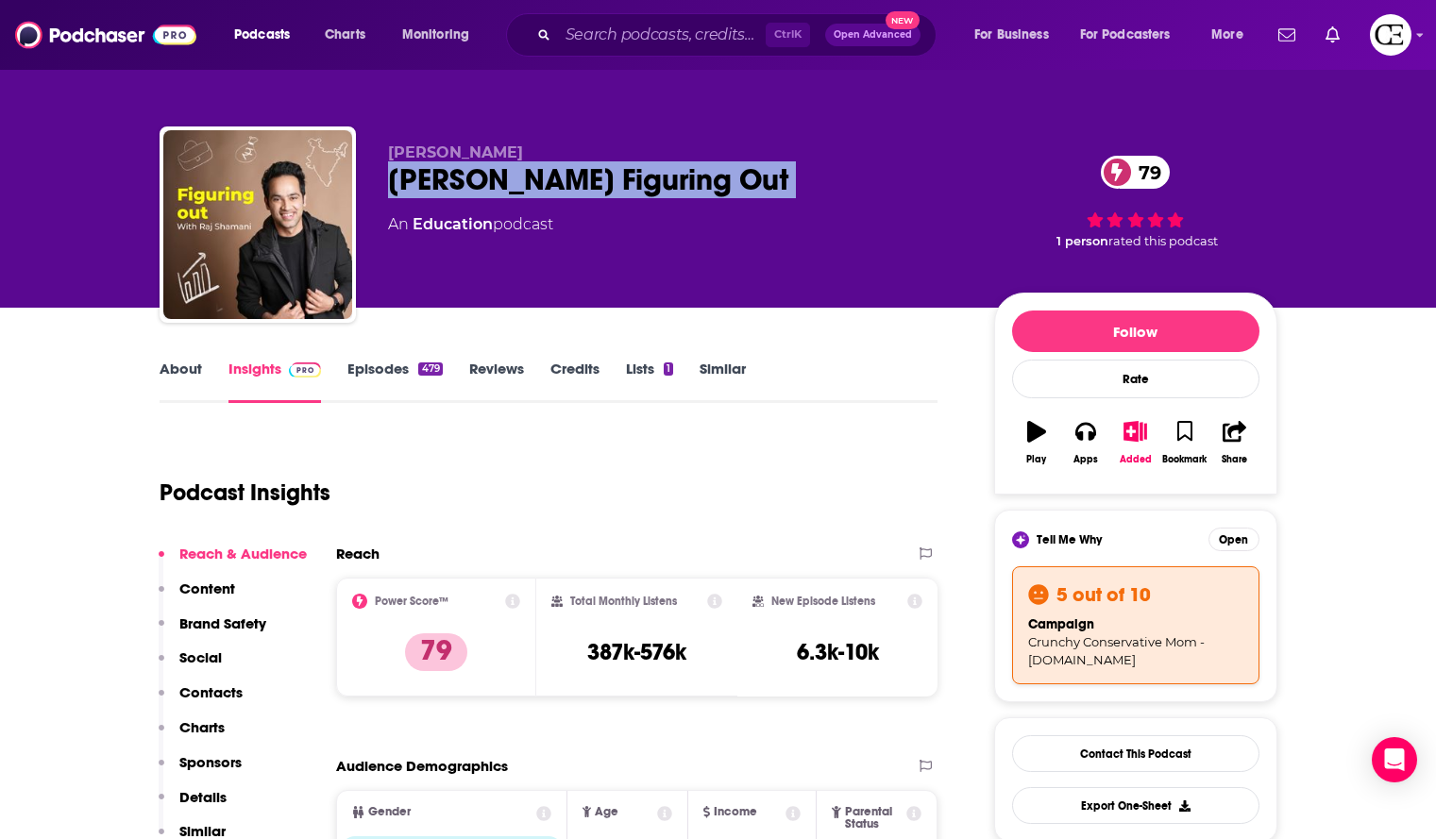
click at [764, 171] on div "Raj Shamani's Figuring Out 79" at bounding box center [676, 179] width 576 height 37
copy div "Raj Shamani's Figuring Out 79"
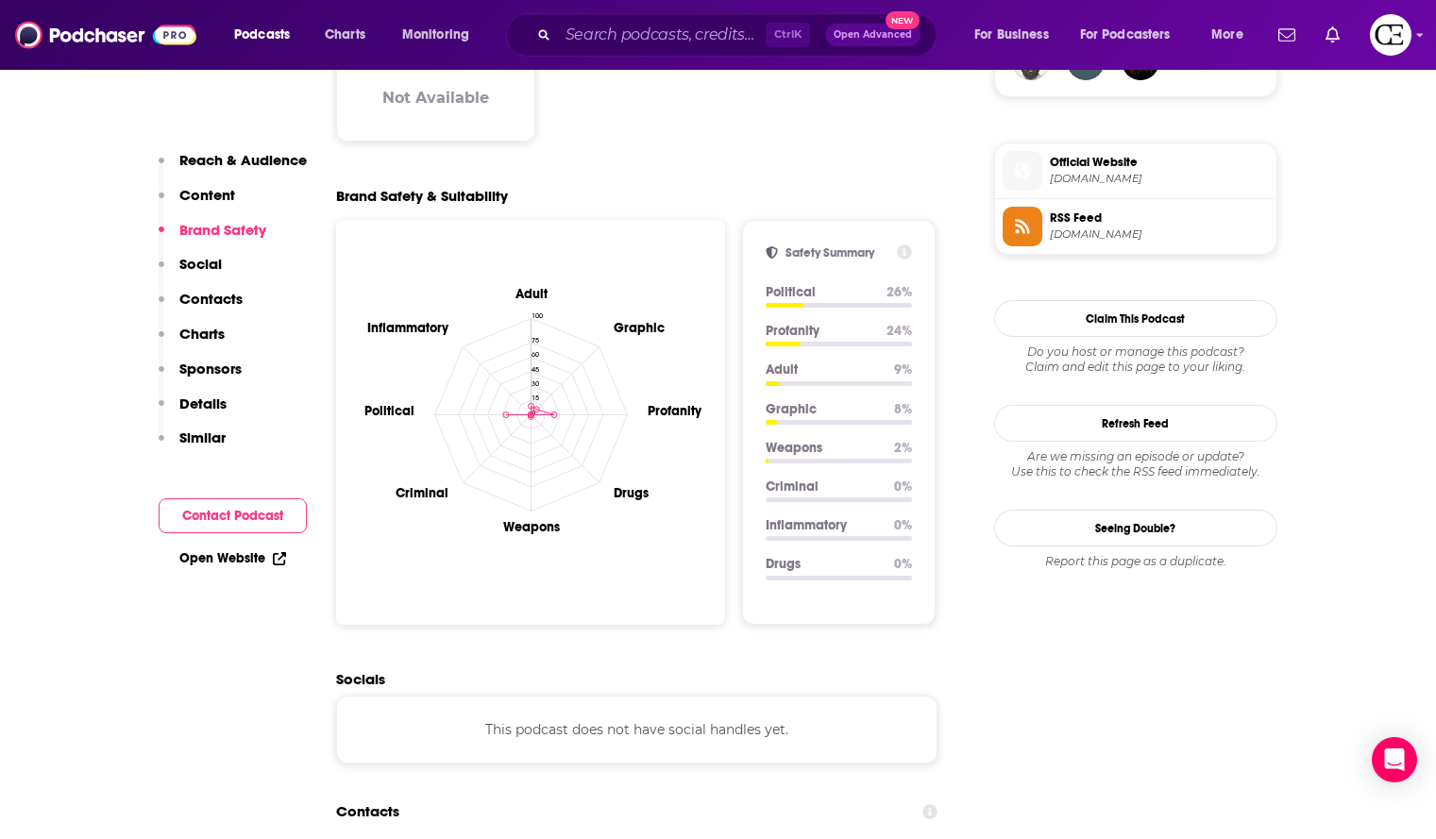
scroll to position [1794, 0]
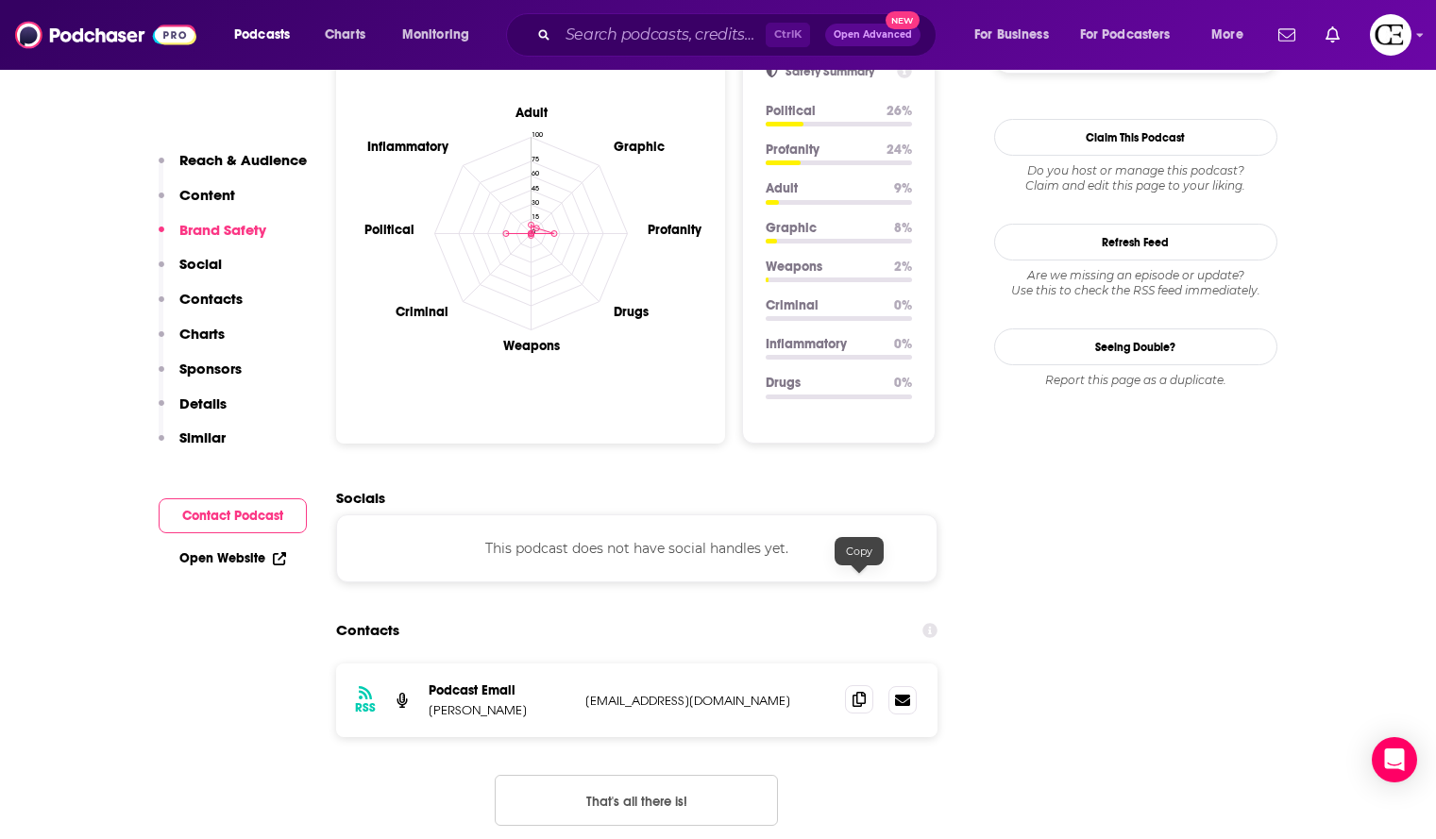
click at [863, 692] on icon at bounding box center [859, 699] width 13 height 15
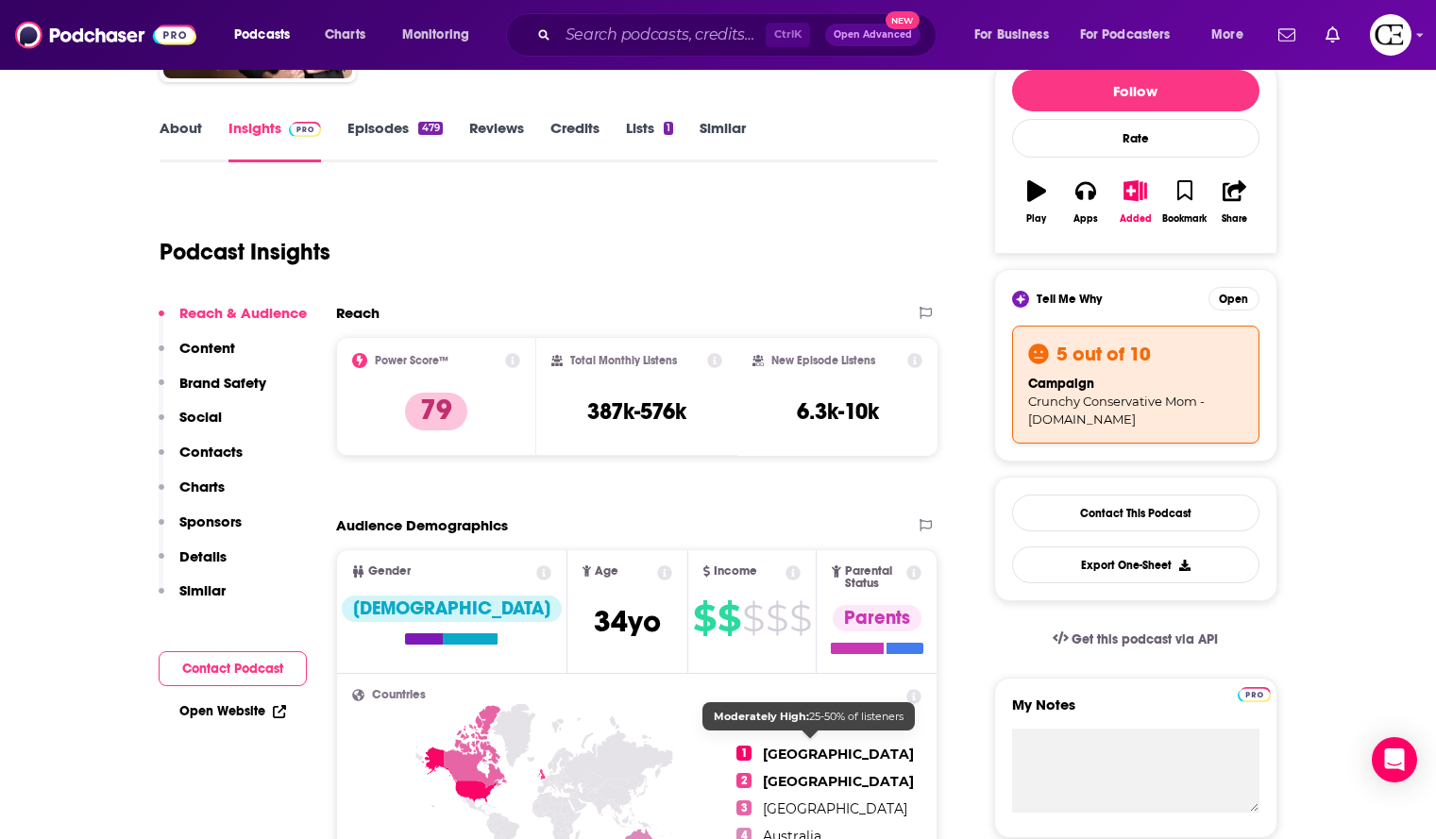
scroll to position [0, 0]
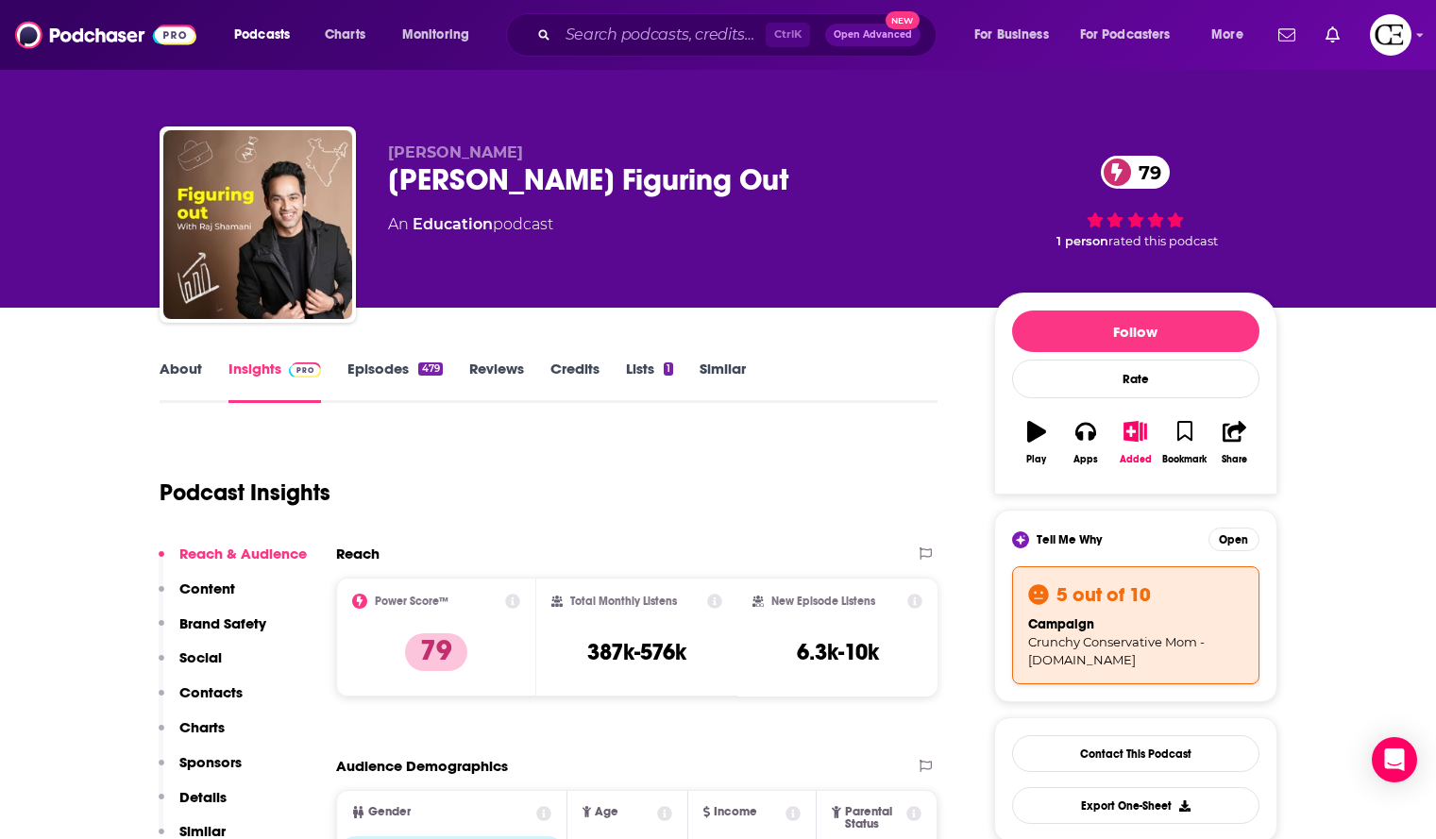
click at [725, 186] on div "Raj Shamani's Figuring Out 79" at bounding box center [676, 179] width 576 height 37
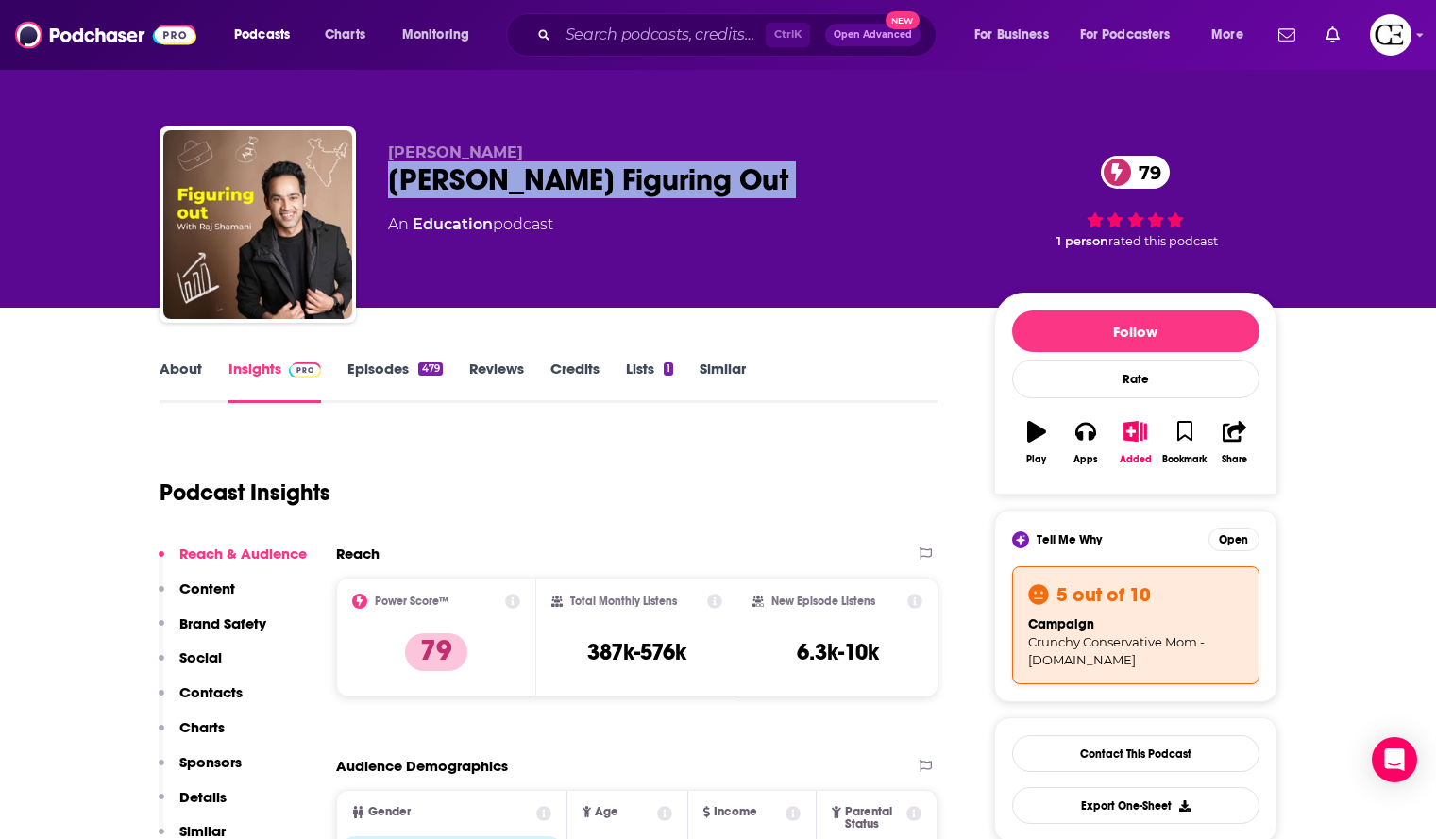
click at [725, 186] on div "Raj Shamani's Figuring Out 79" at bounding box center [676, 179] width 576 height 37
copy div "Raj Shamani's Figuring Out 79"
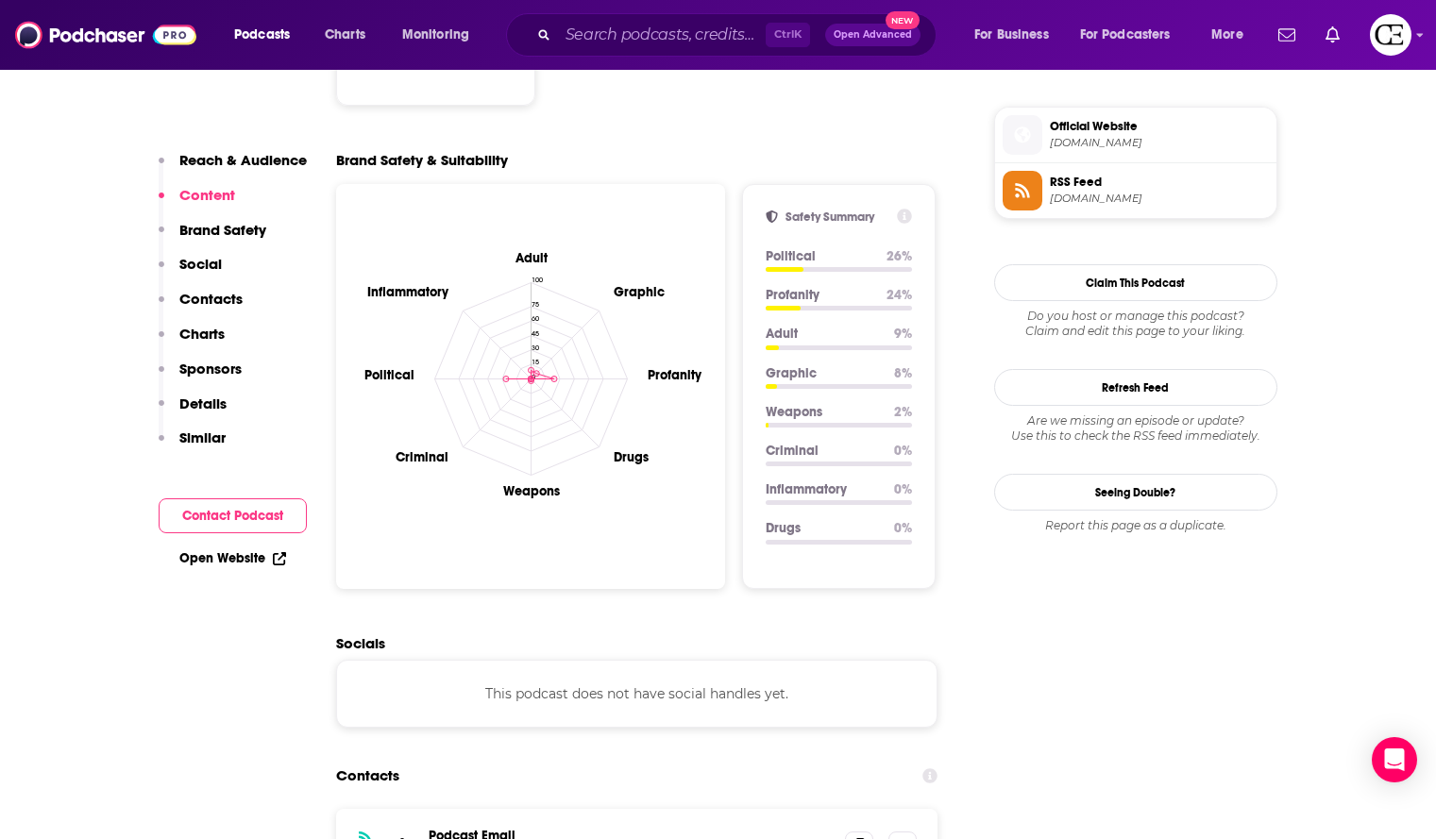
scroll to position [1700, 0]
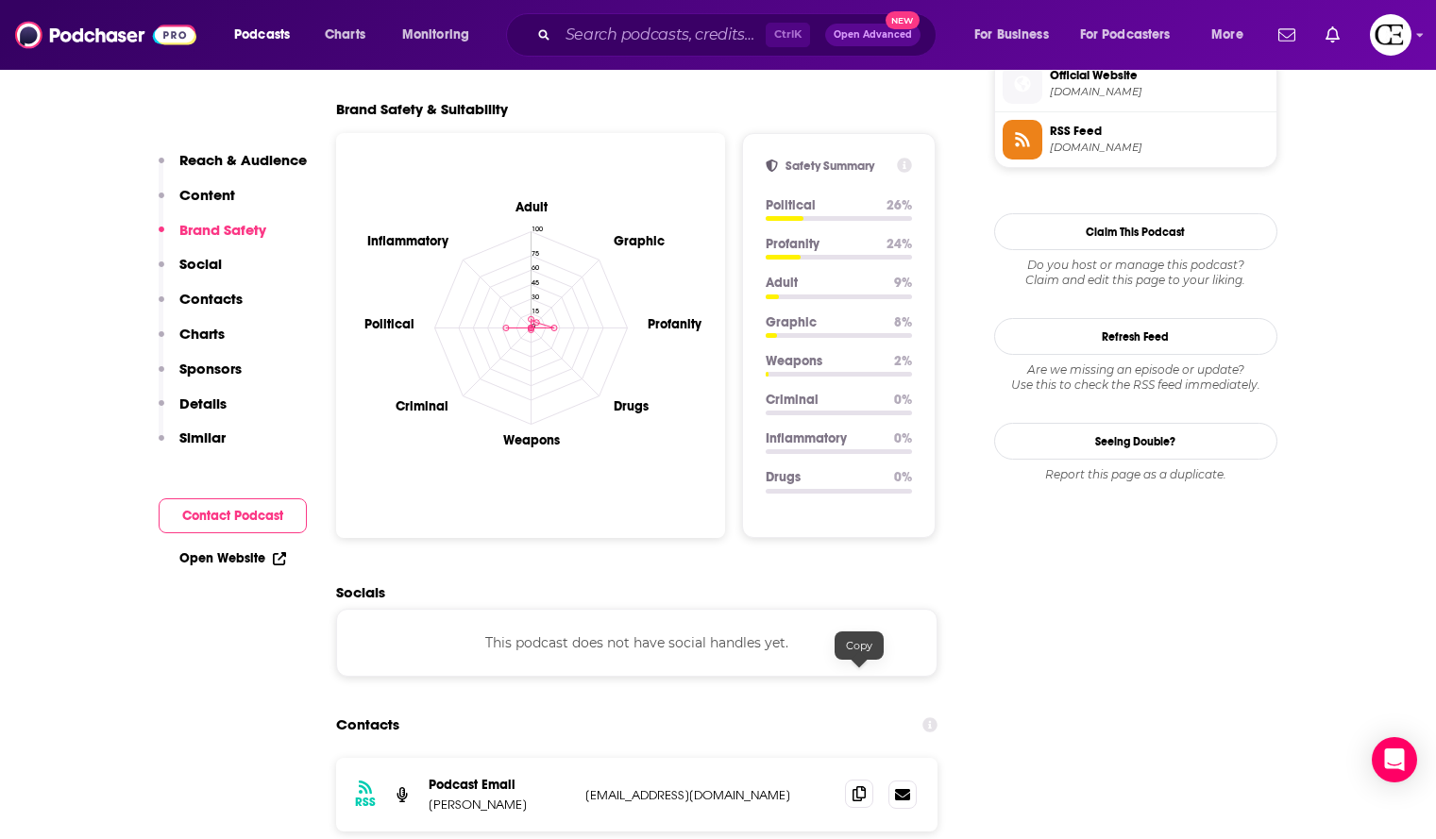
click at [861, 787] on icon at bounding box center [859, 794] width 13 height 15
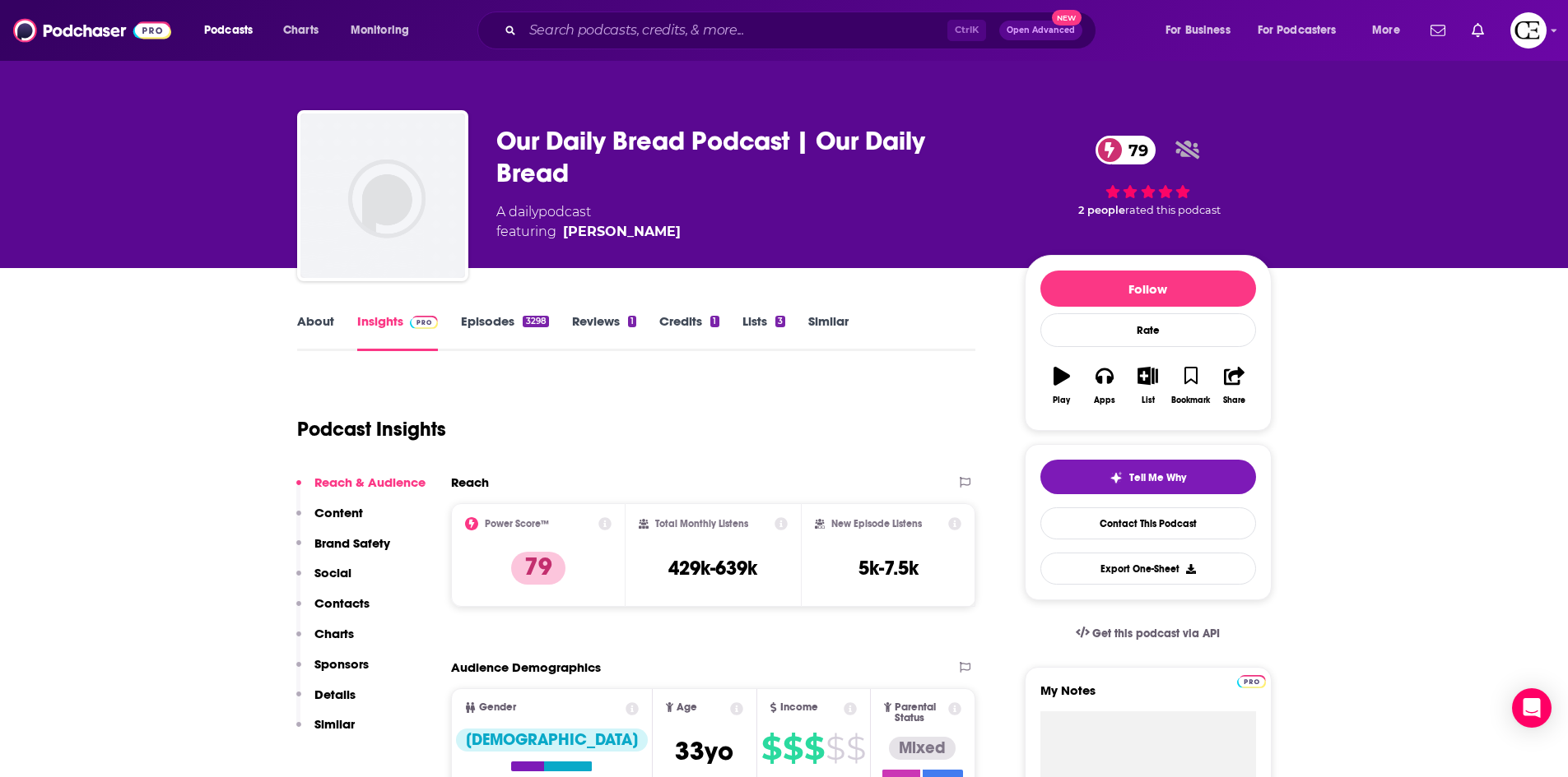
click link "Episodes 3298"
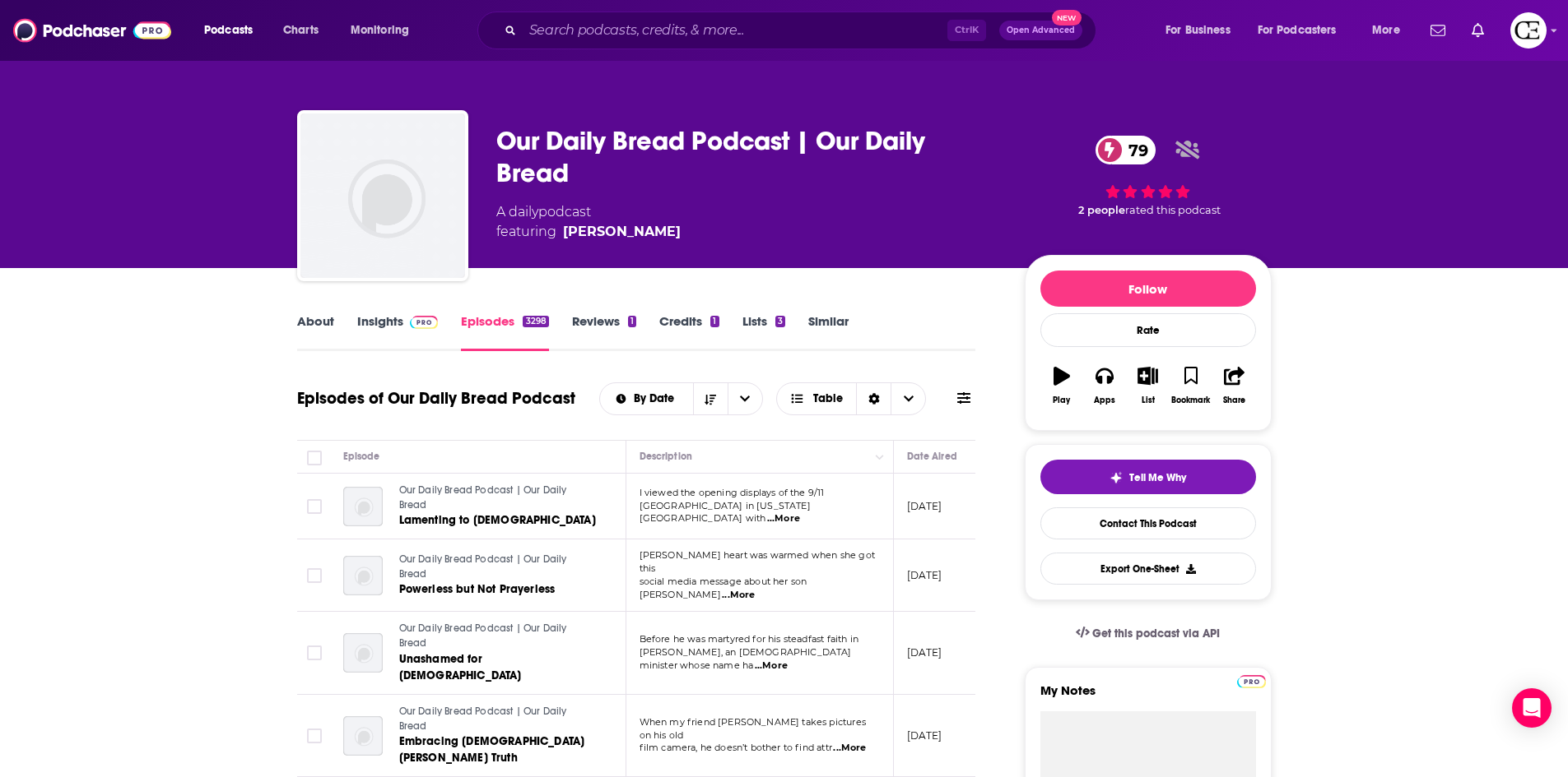
click link "About"
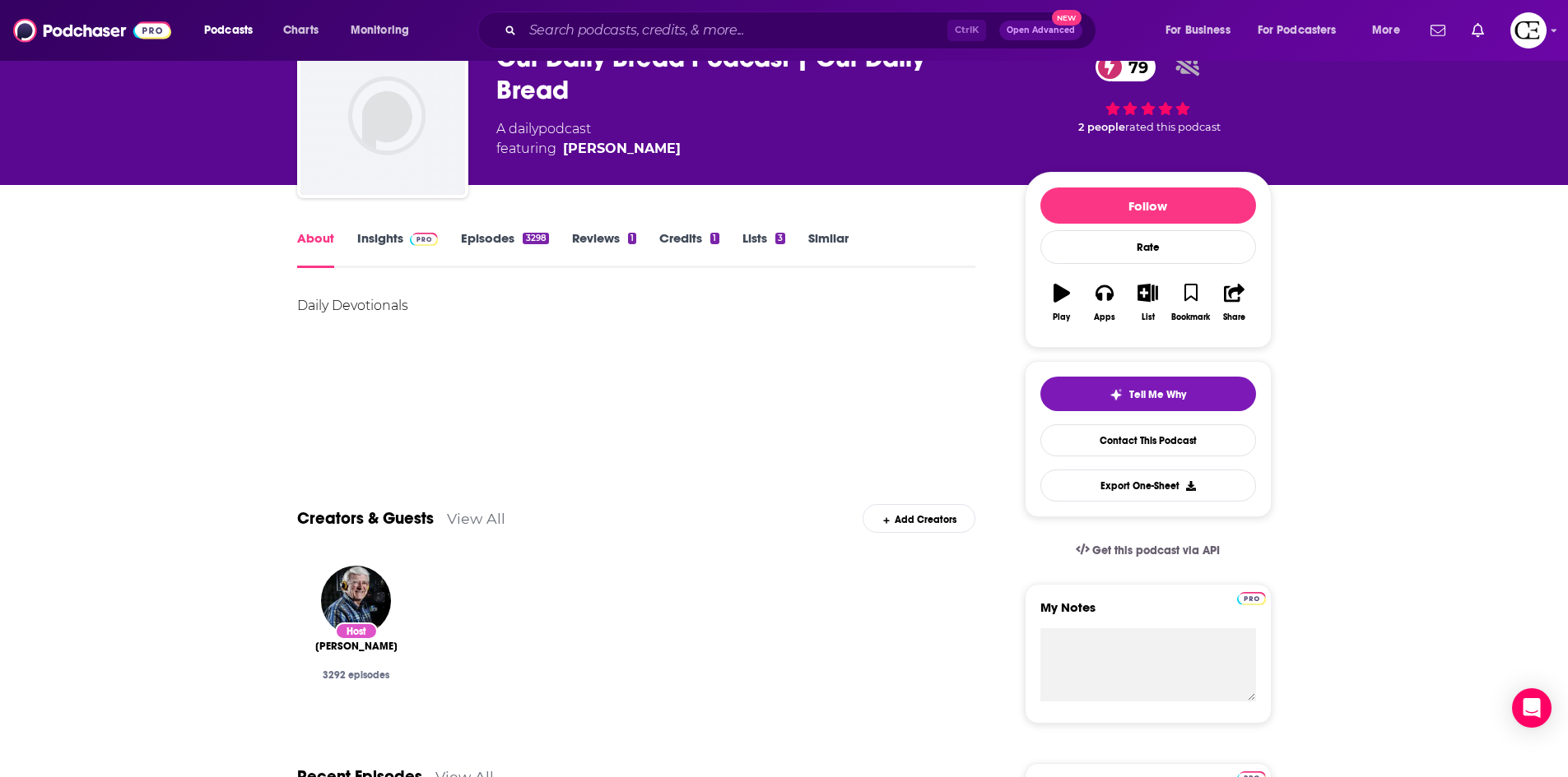
scroll to position [82, 0]
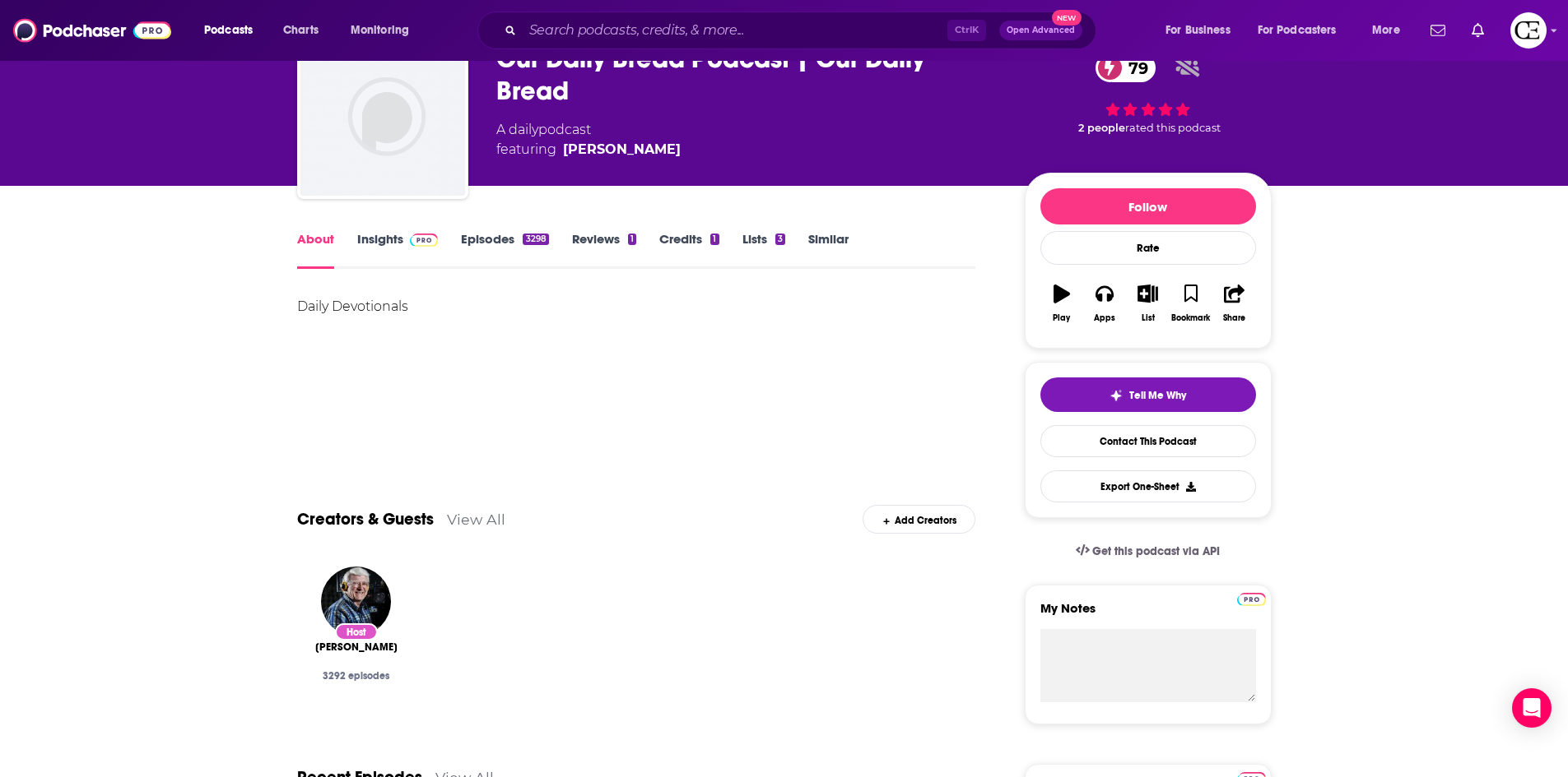
click link "Insights"
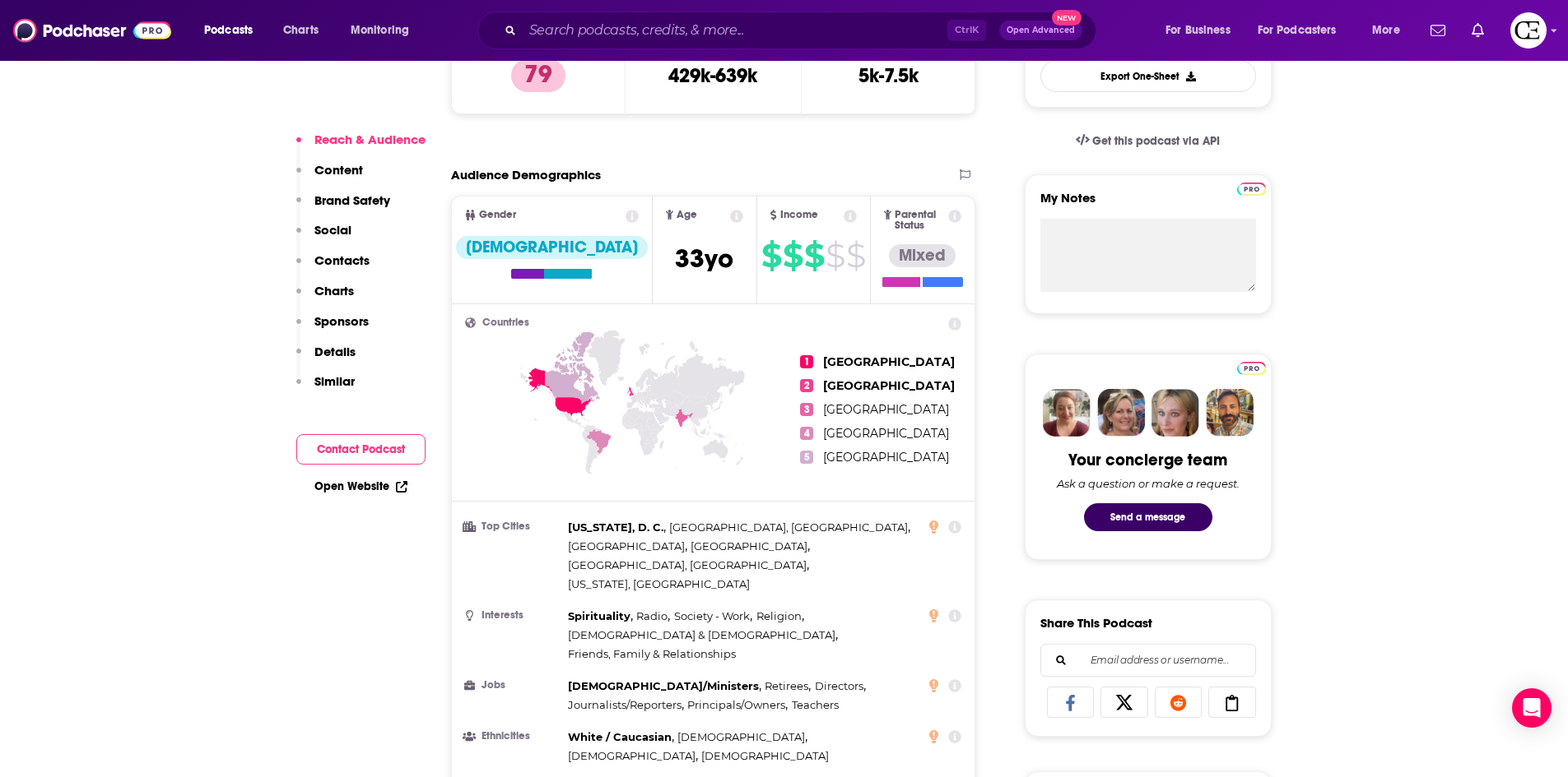
scroll to position [494, 0]
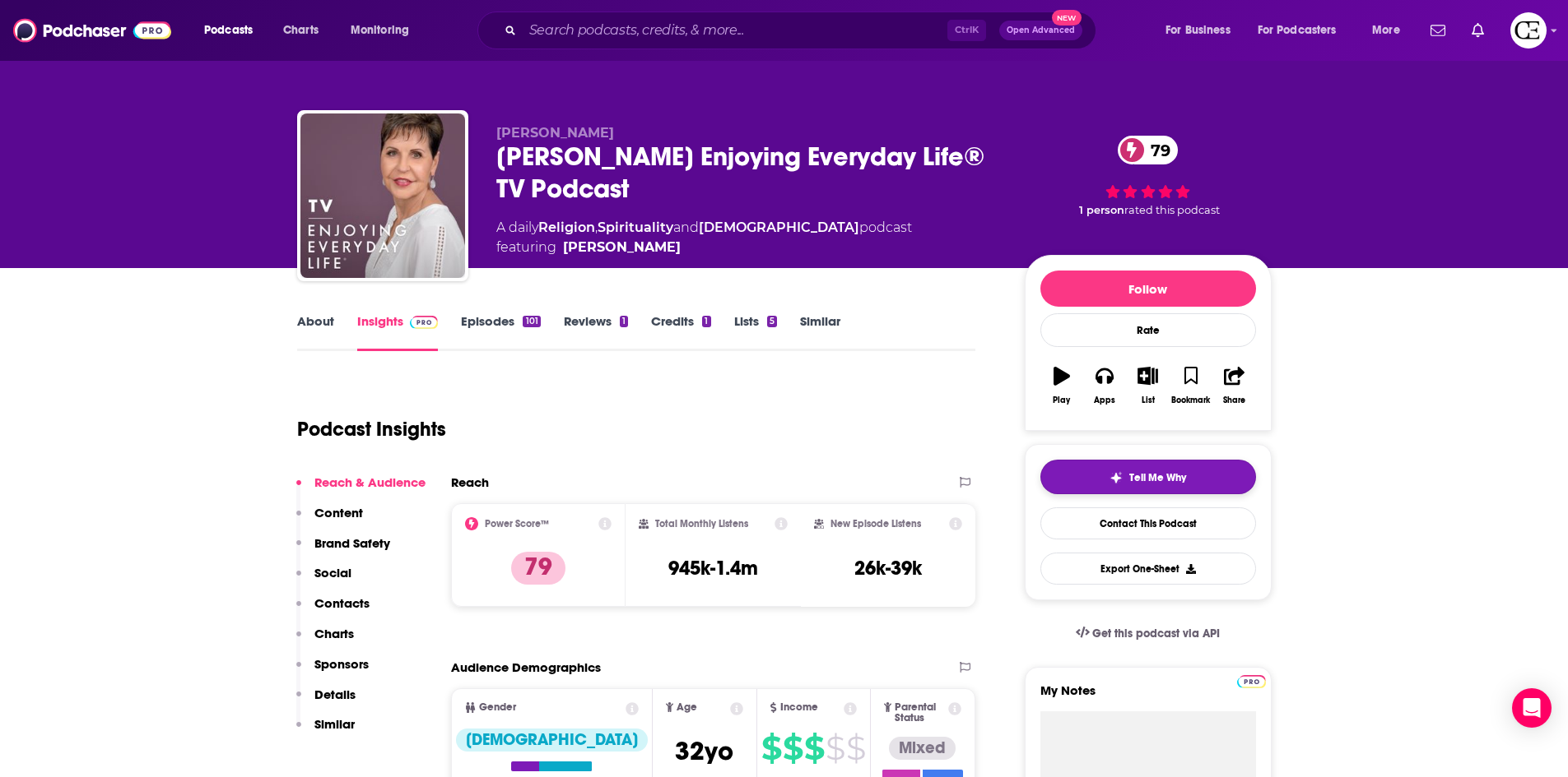
click at [1198, 472] on button "Tell Me Why" at bounding box center [1148, 477] width 215 height 35
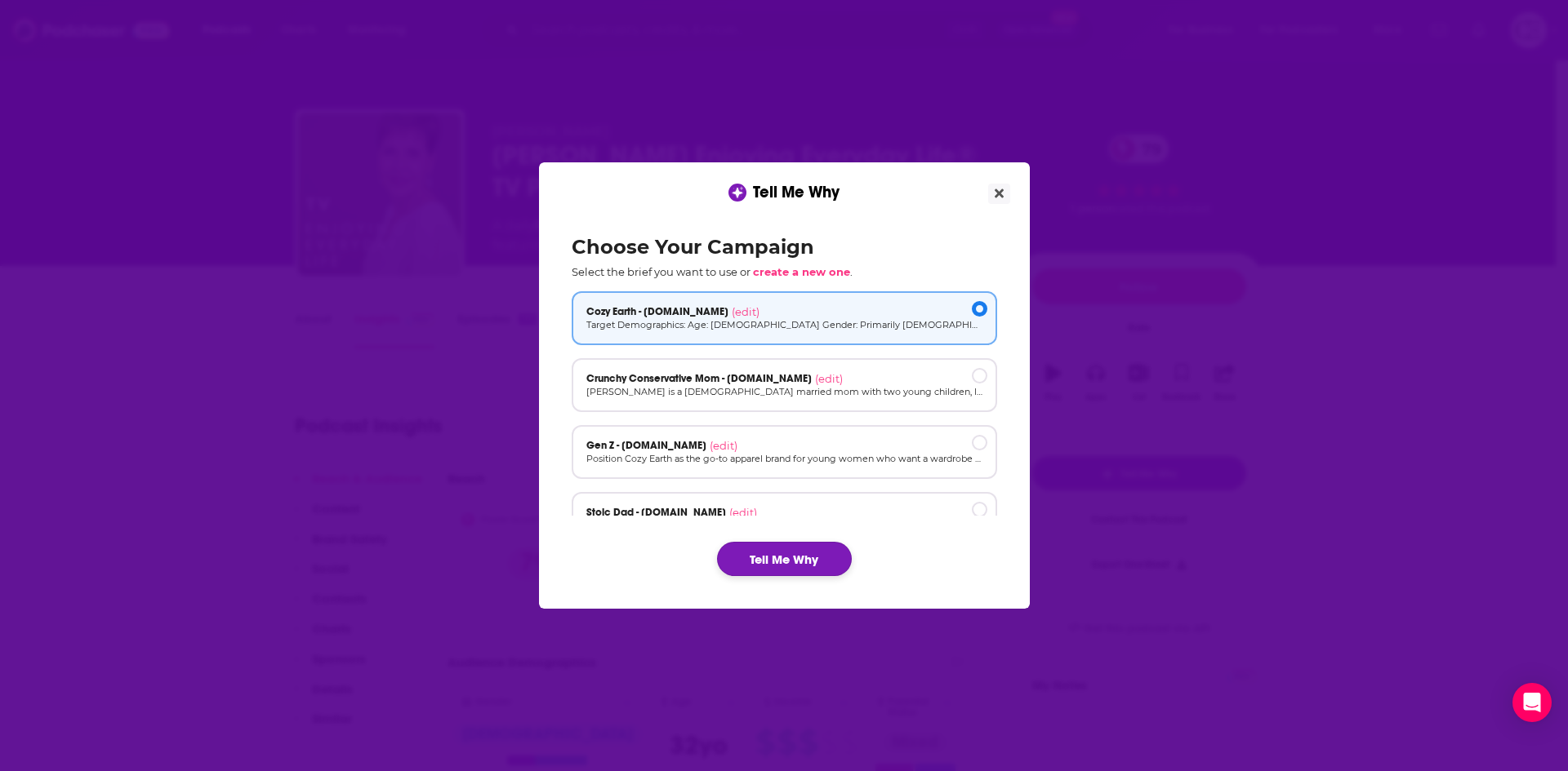
click at [829, 562] on button "Tell Me Why" at bounding box center [784, 559] width 135 height 35
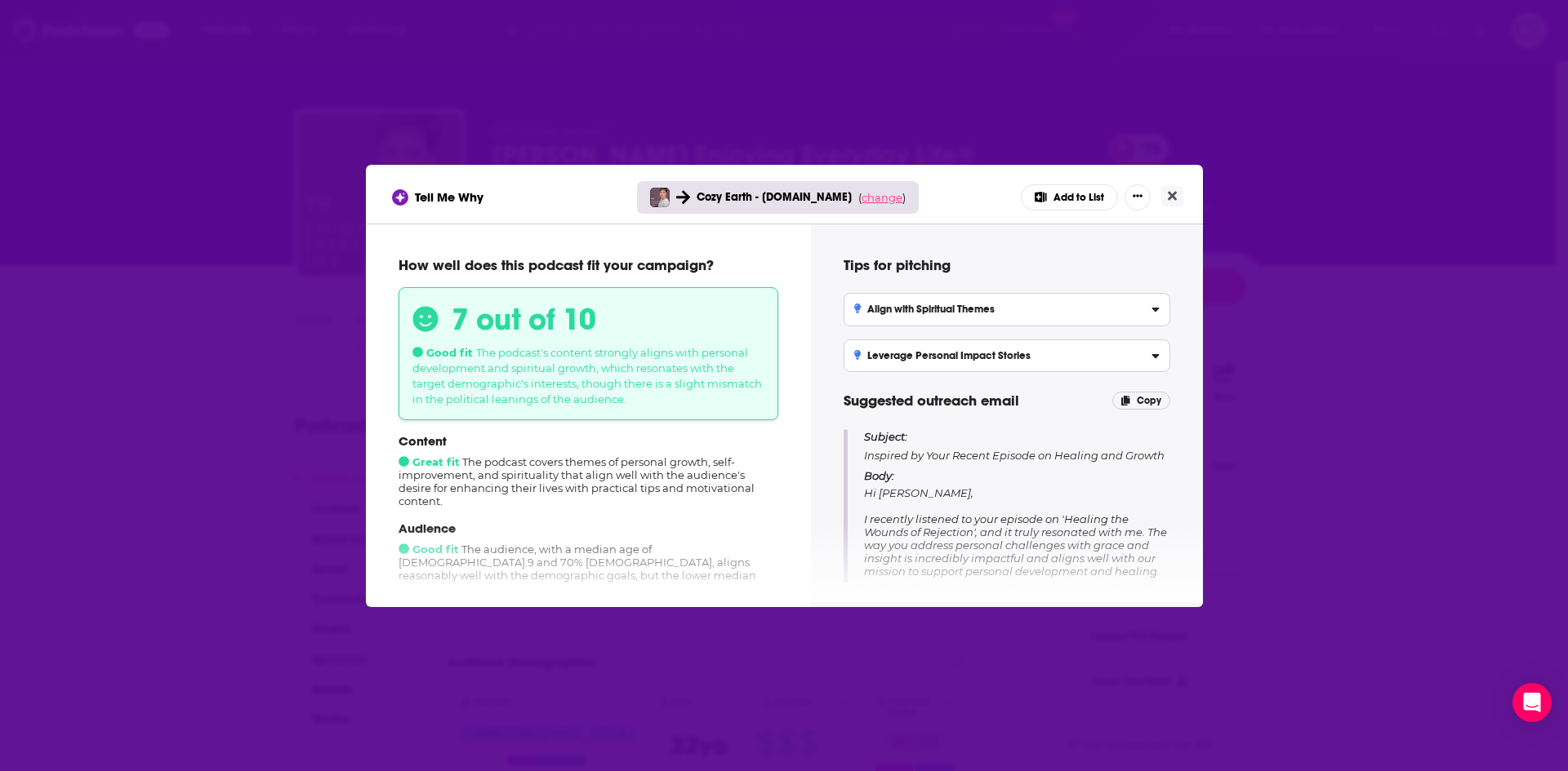
click at [890, 199] on span "change" at bounding box center [881, 197] width 41 height 13
click at [876, 320] on button "Change campaign" at bounding box center [904, 319] width 110 height 20
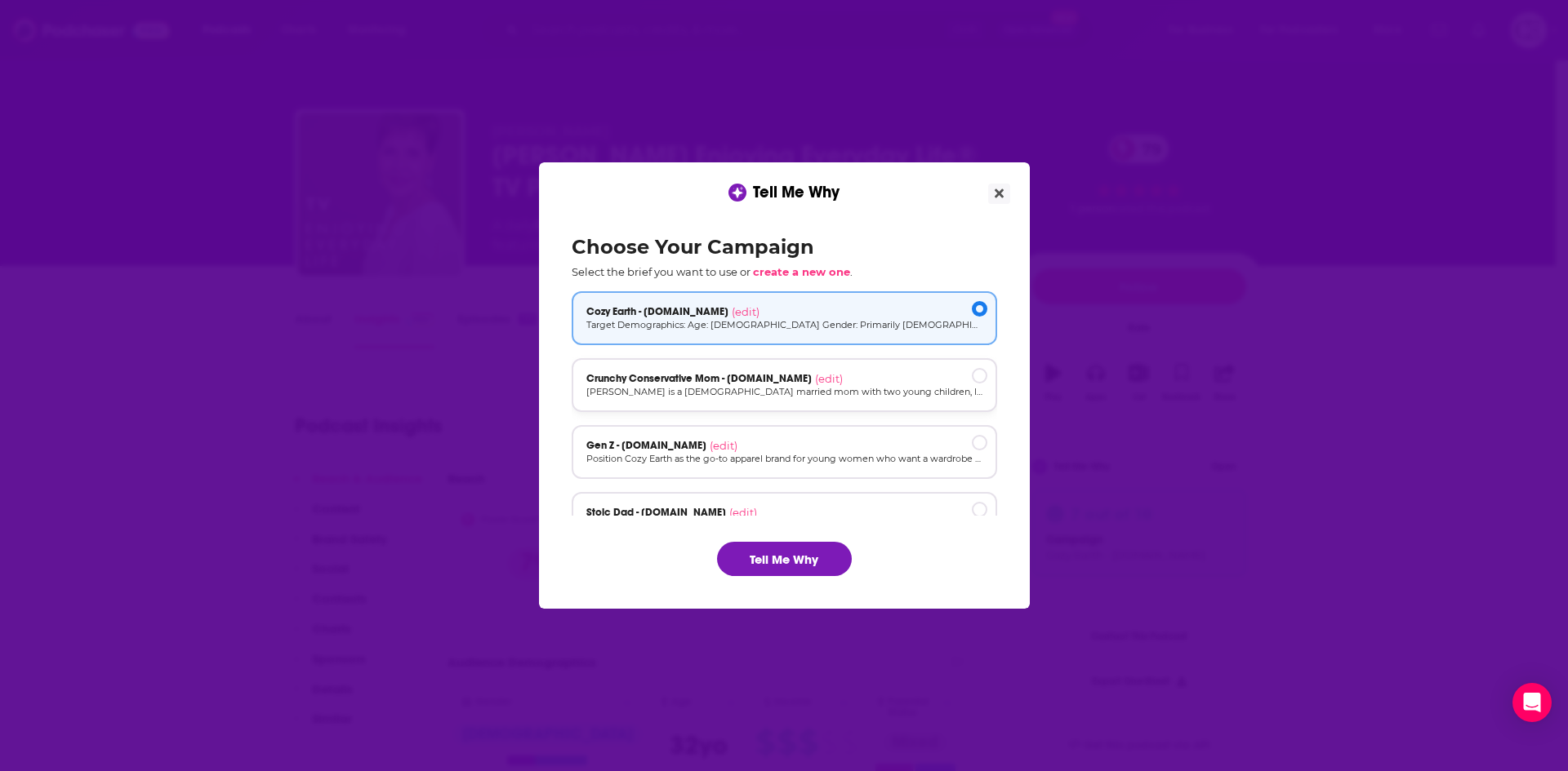
click at [856, 379] on div "Crunchy Conservative Mom - [DOMAIN_NAME] (edit)" at bounding box center [784, 379] width 396 height 13
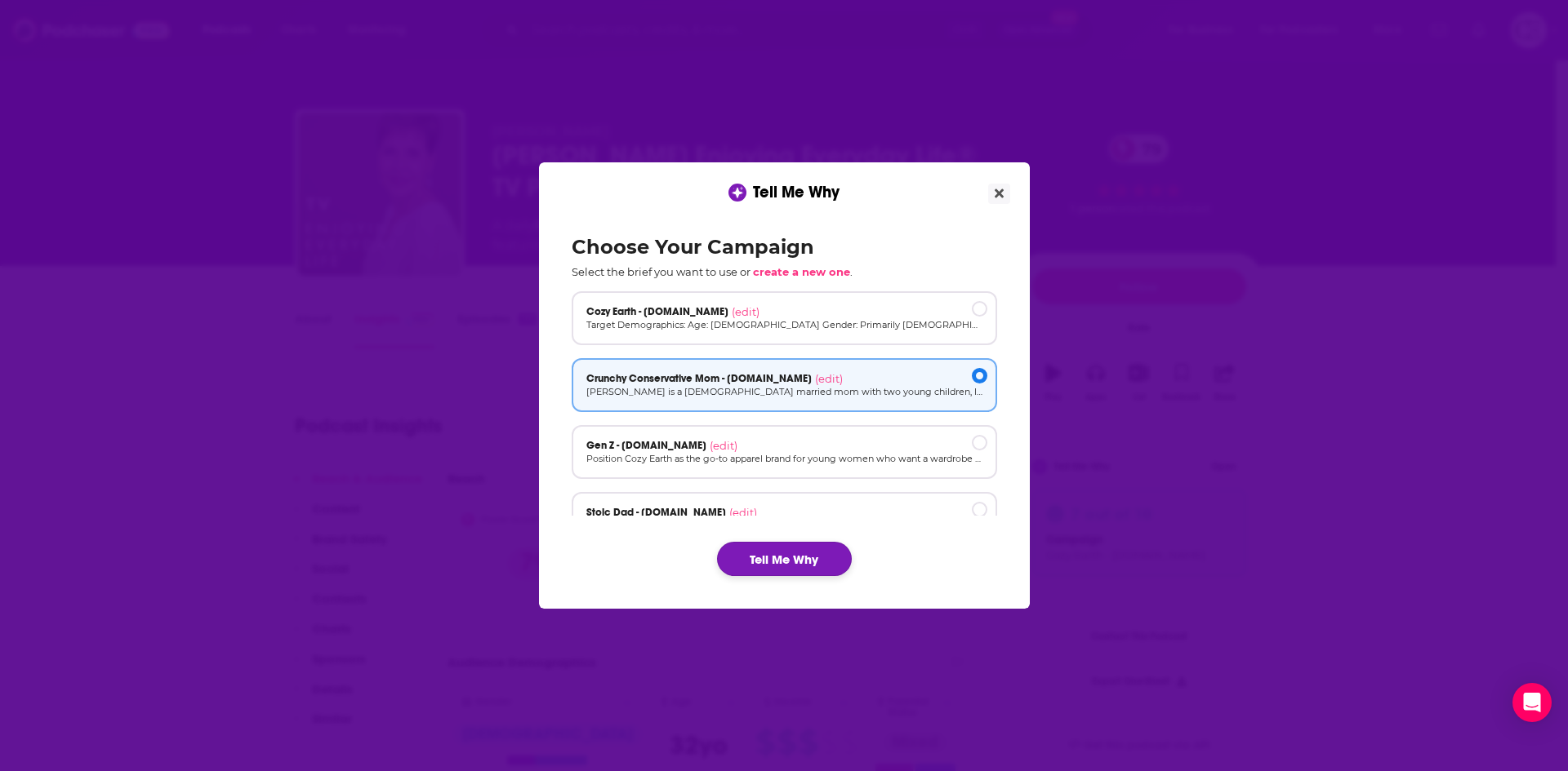
click at [765, 564] on button "Tell Me Why" at bounding box center [784, 559] width 135 height 35
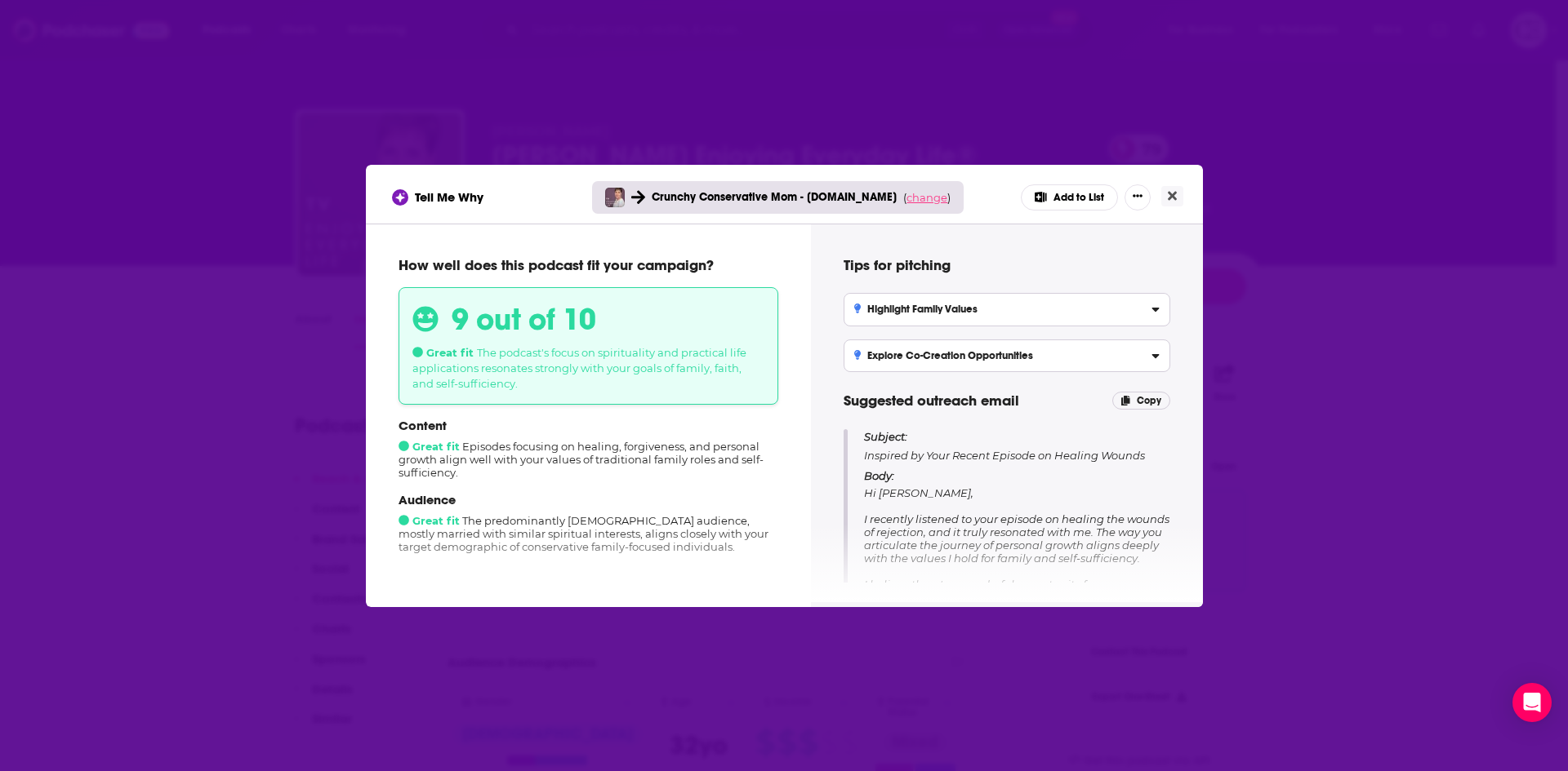
click at [911, 197] on span "change" at bounding box center [926, 197] width 41 height 13
click at [920, 315] on button "Change campaign" at bounding box center [949, 319] width 110 height 20
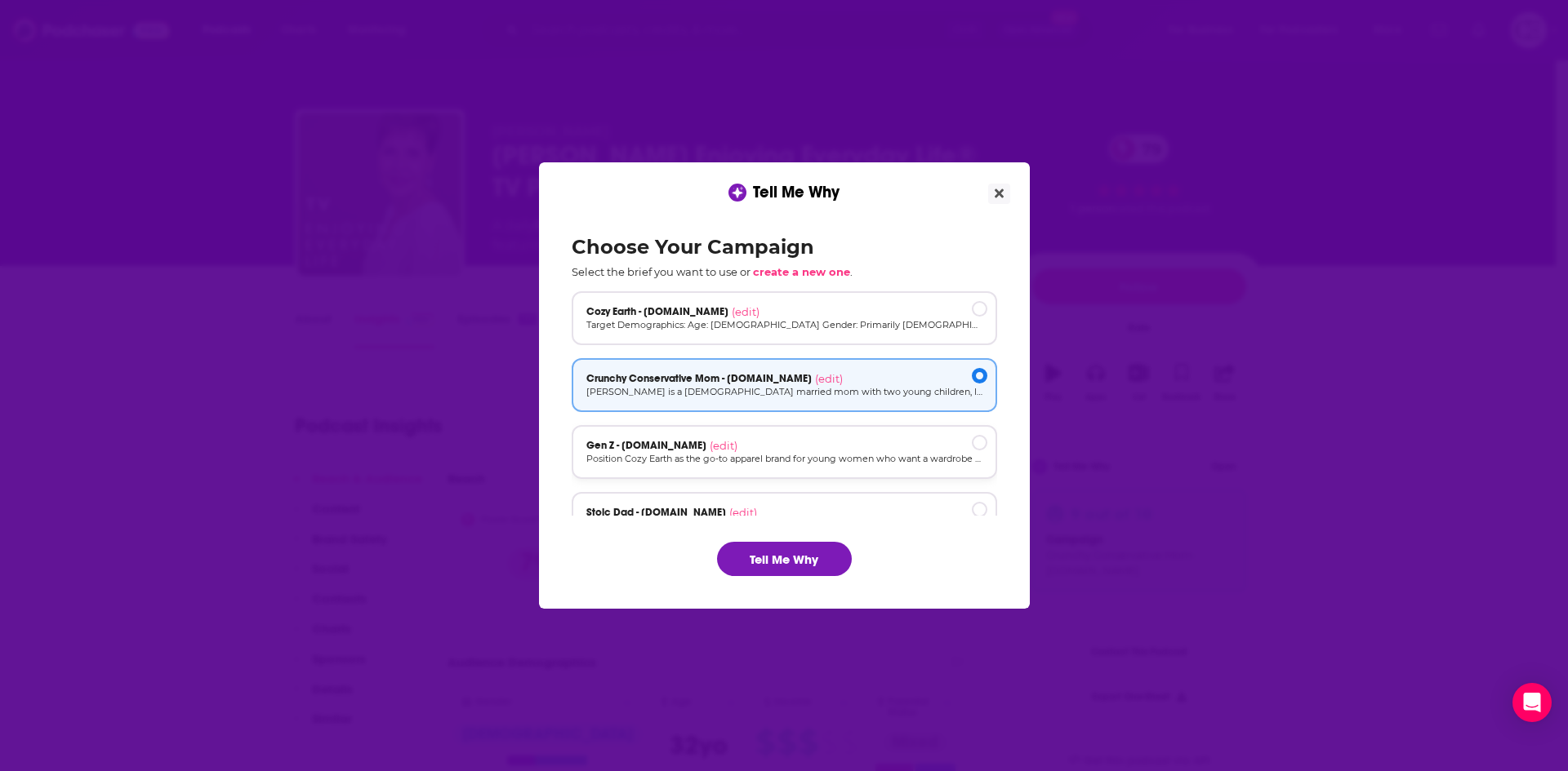
click at [871, 455] on p "Position Cozy Earth as the go-to apparel brand for young women who want a wardr…" at bounding box center [784, 459] width 396 height 14
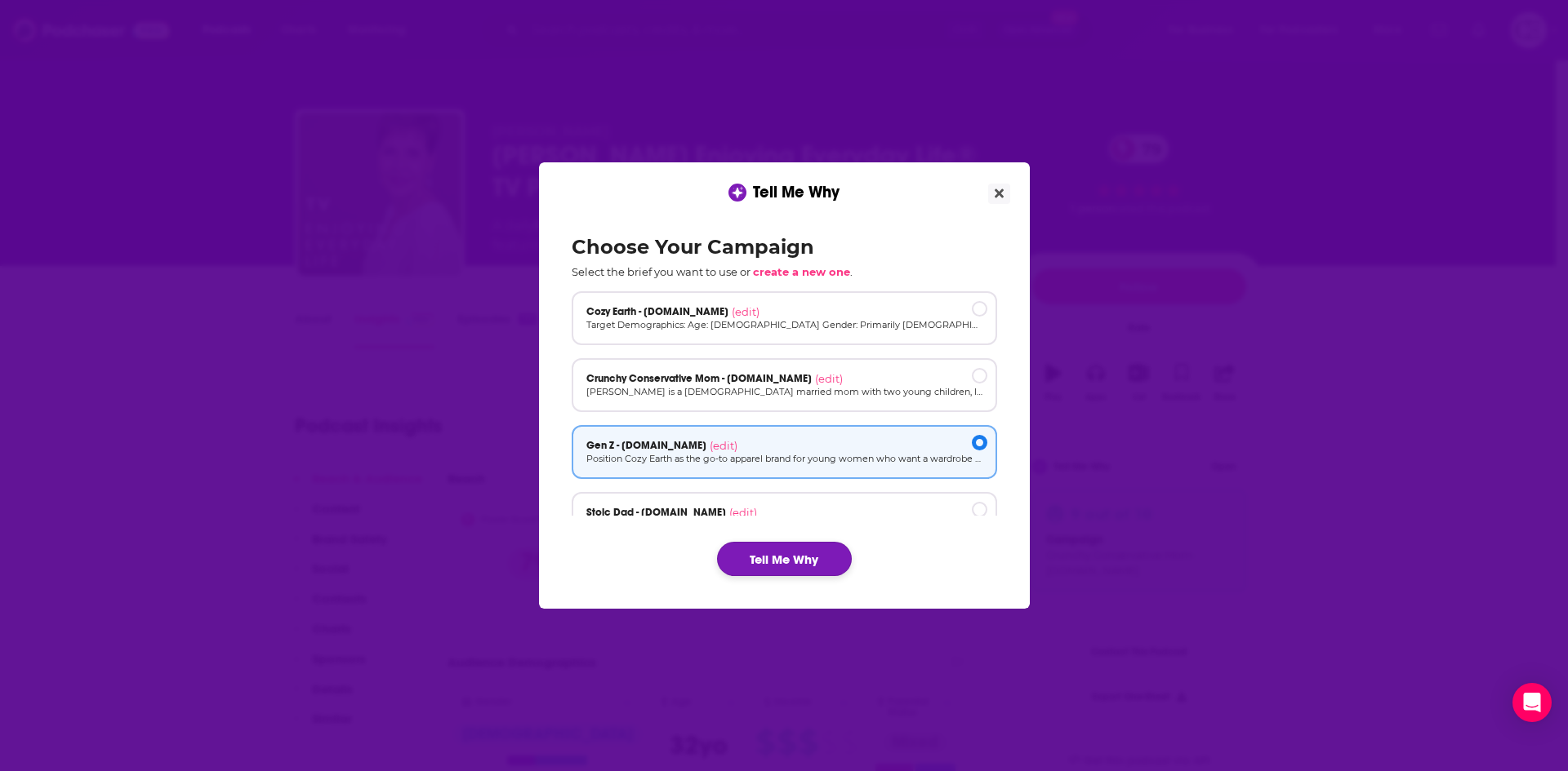
click at [819, 547] on button "Tell Me Why" at bounding box center [784, 559] width 135 height 35
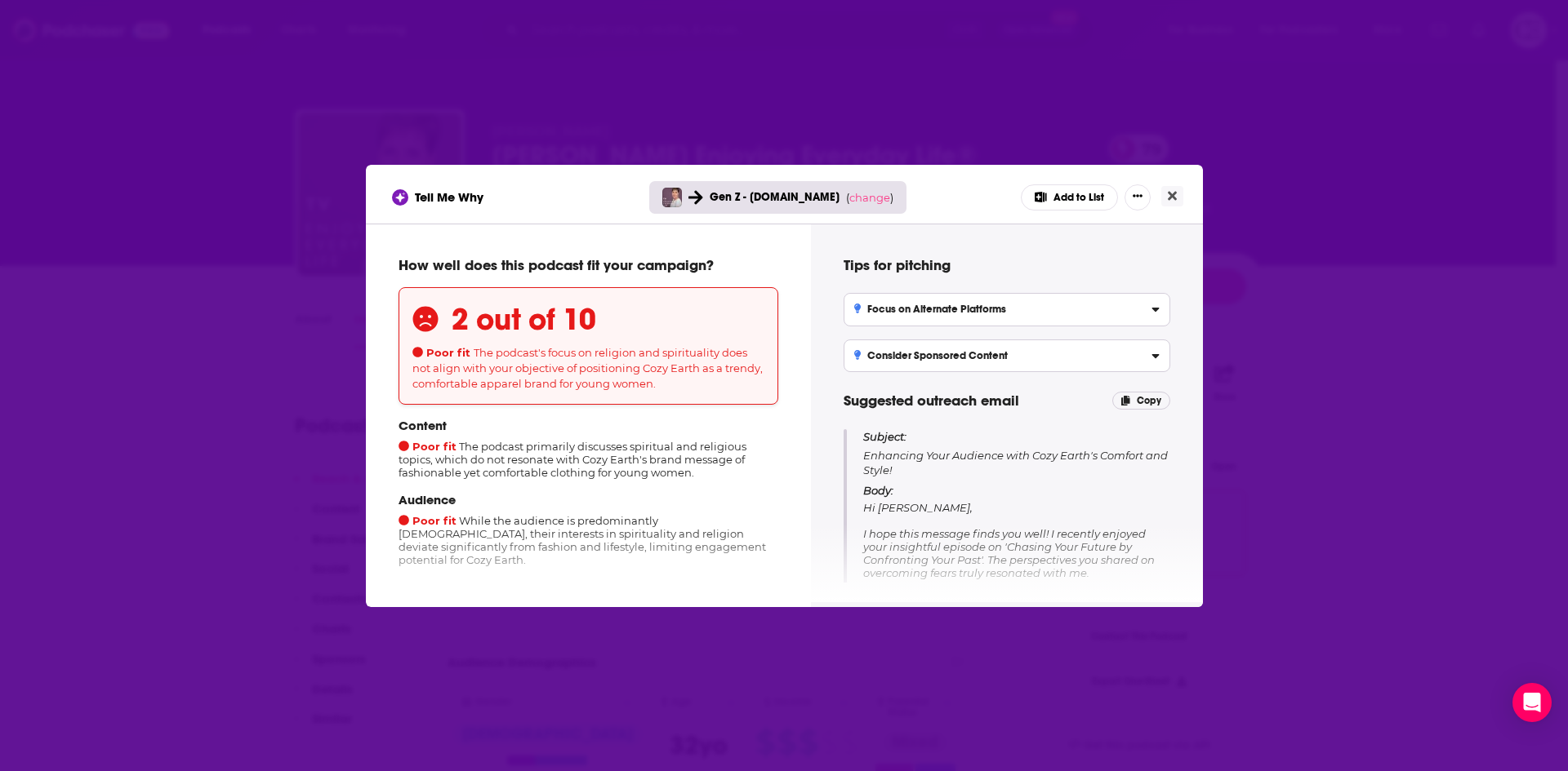
click at [1092, 188] on button "Add to List" at bounding box center [1069, 197] width 97 height 26
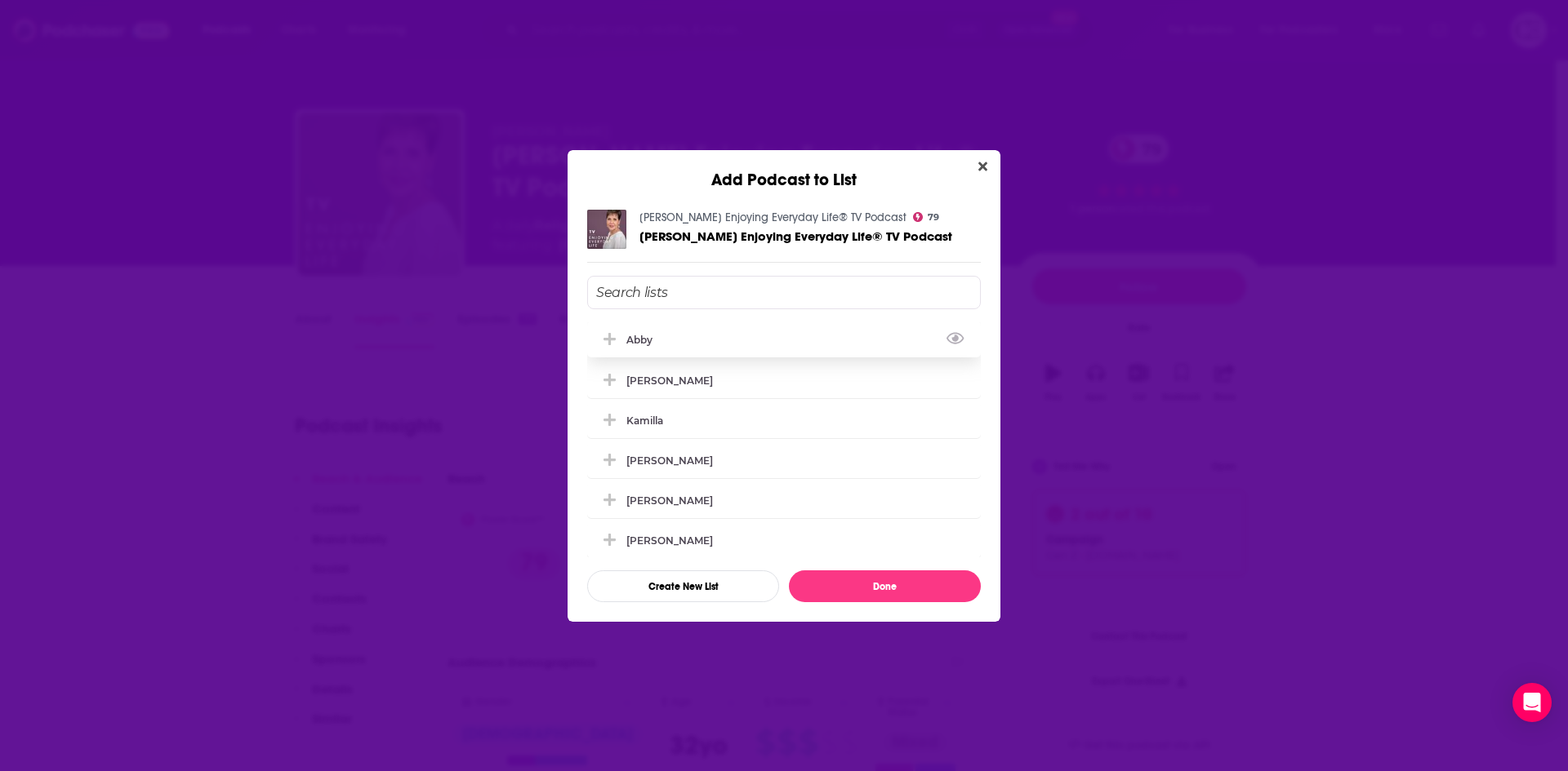
click at [609, 336] on icon "Add Podcast To List" at bounding box center [610, 339] width 12 height 12
click at [825, 582] on button "Done" at bounding box center [885, 586] width 192 height 32
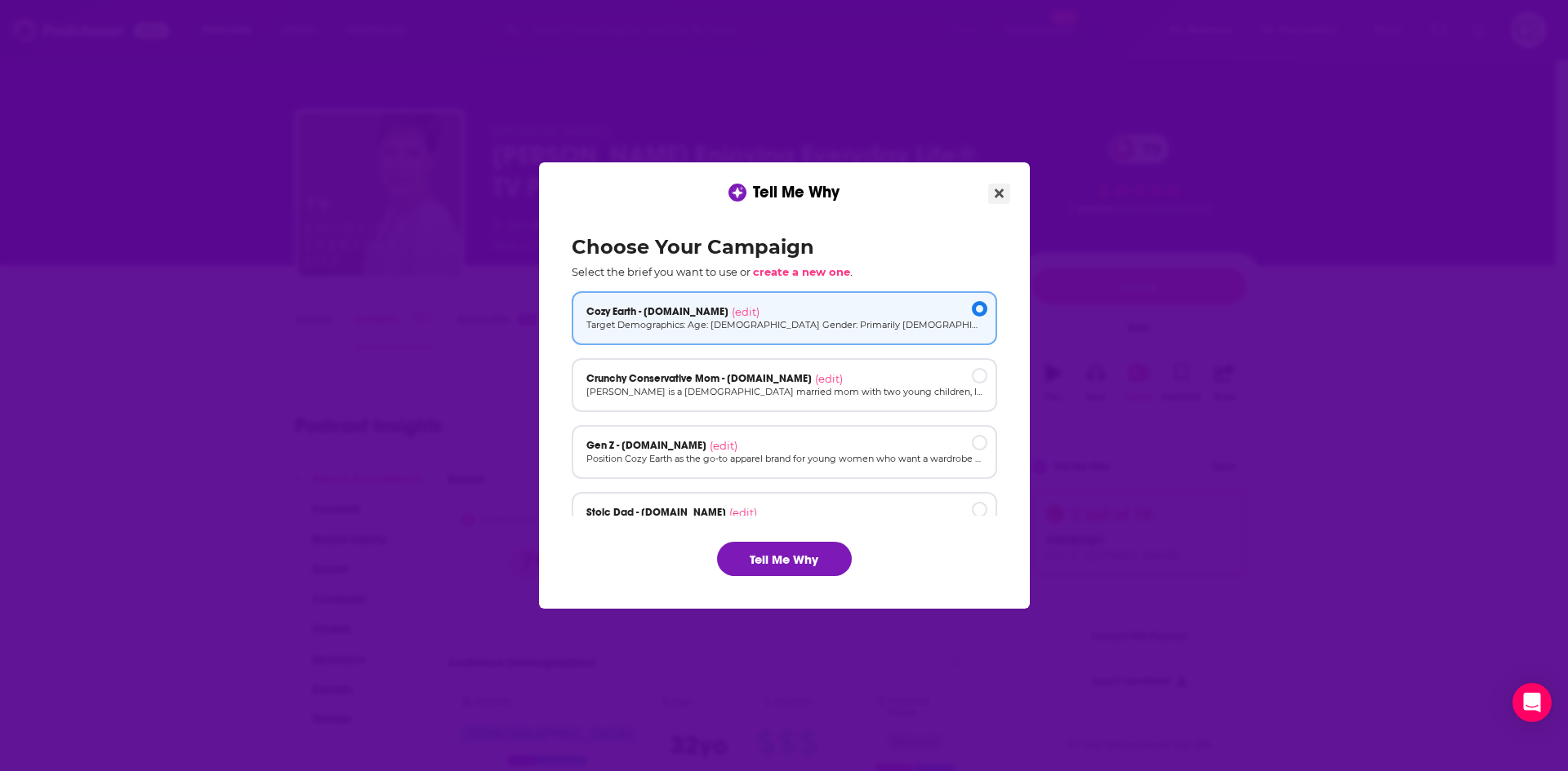
click at [1004, 196] on button "Close" at bounding box center [999, 194] width 22 height 21
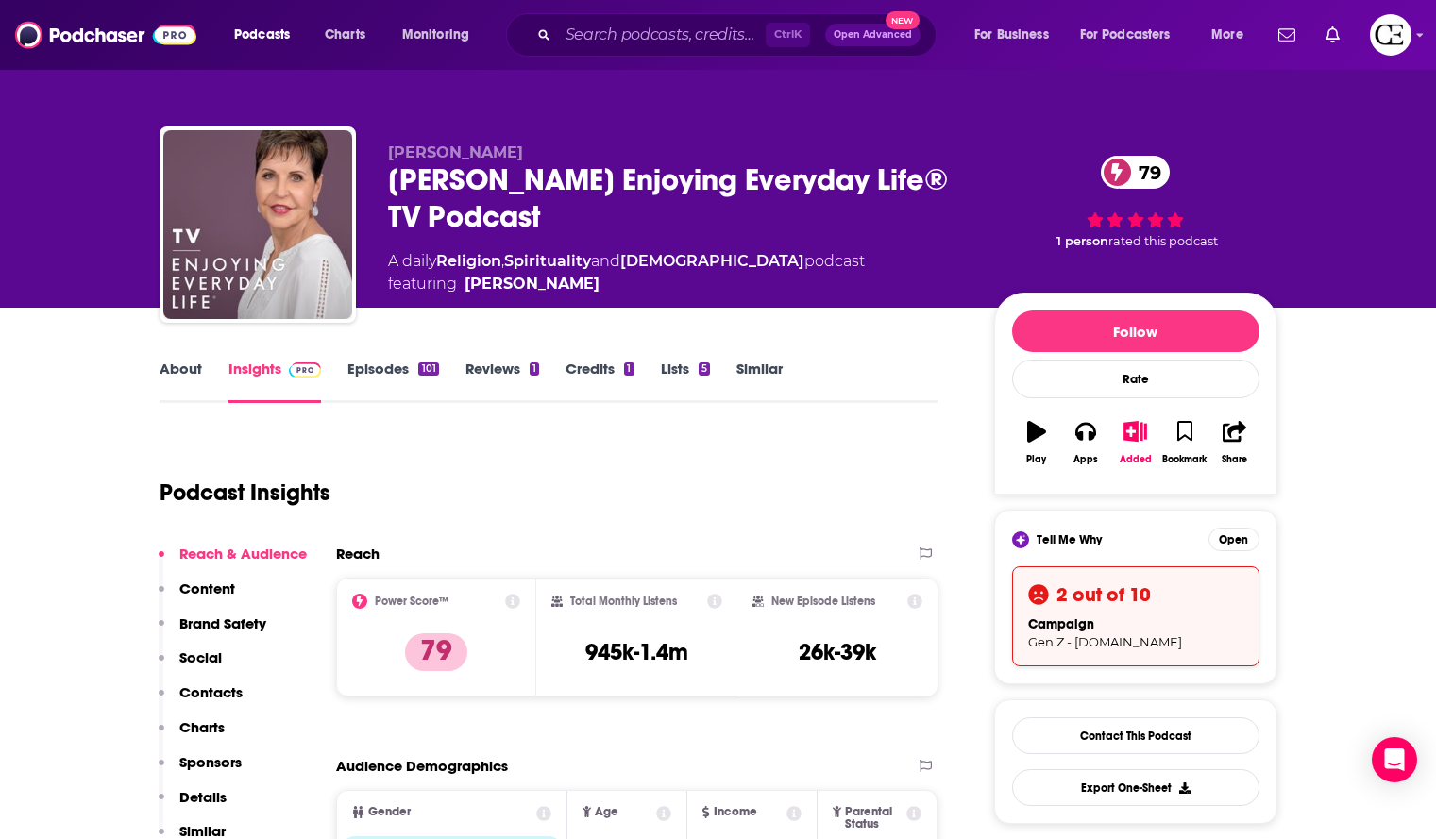
click at [624, 186] on div "[PERSON_NAME] Enjoying Everyday Life® TV Podcast 79" at bounding box center [676, 198] width 576 height 74
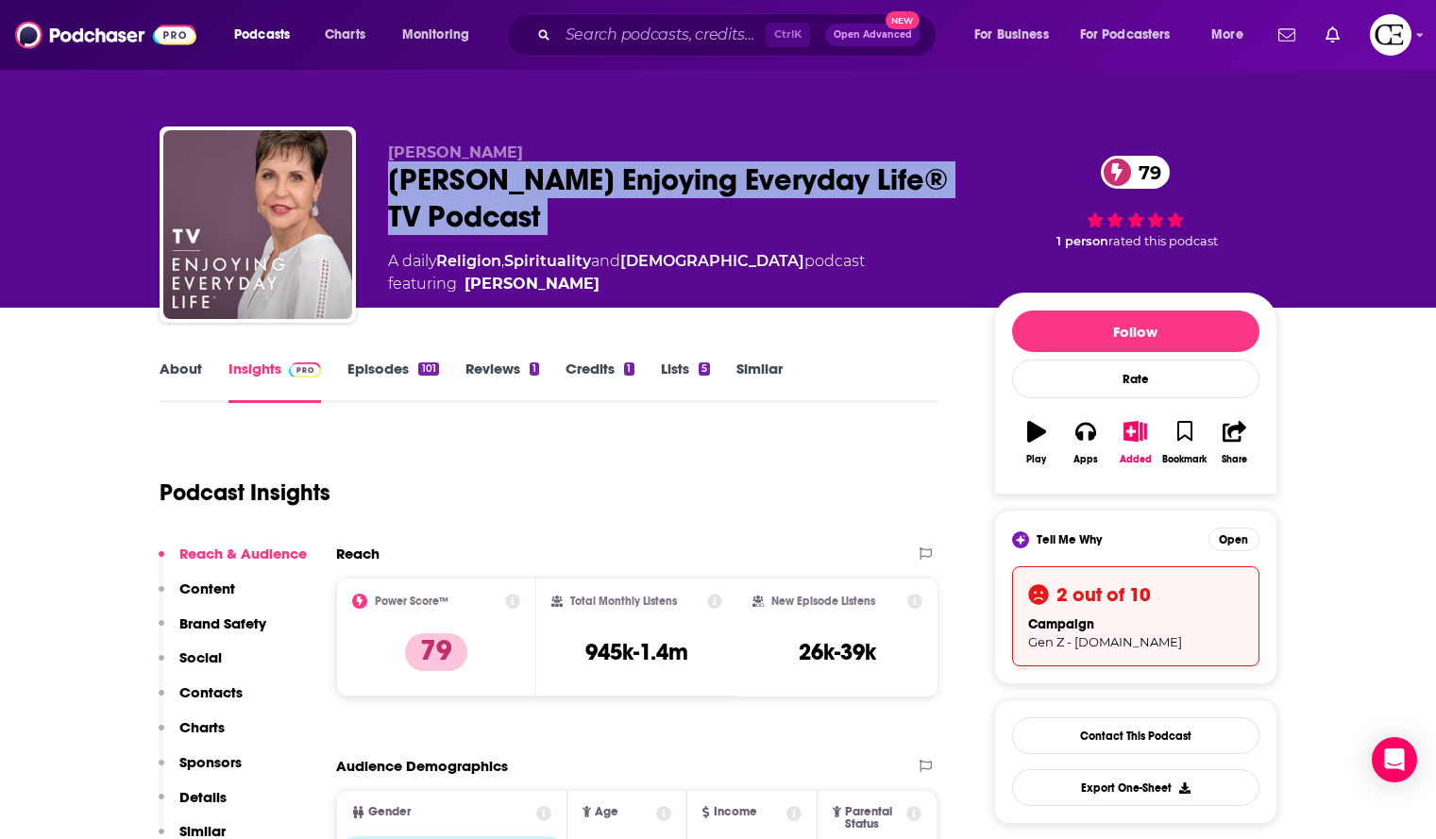
click at [624, 186] on div "[PERSON_NAME] Enjoying Everyday Life® TV Podcast 79" at bounding box center [676, 198] width 576 height 74
copy div "[PERSON_NAME] Enjoying Everyday Life® TV Podcast 79"
click at [927, 163] on div "[PERSON_NAME] Enjoying Everyday Life® TV Podcast 79" at bounding box center [676, 198] width 576 height 74
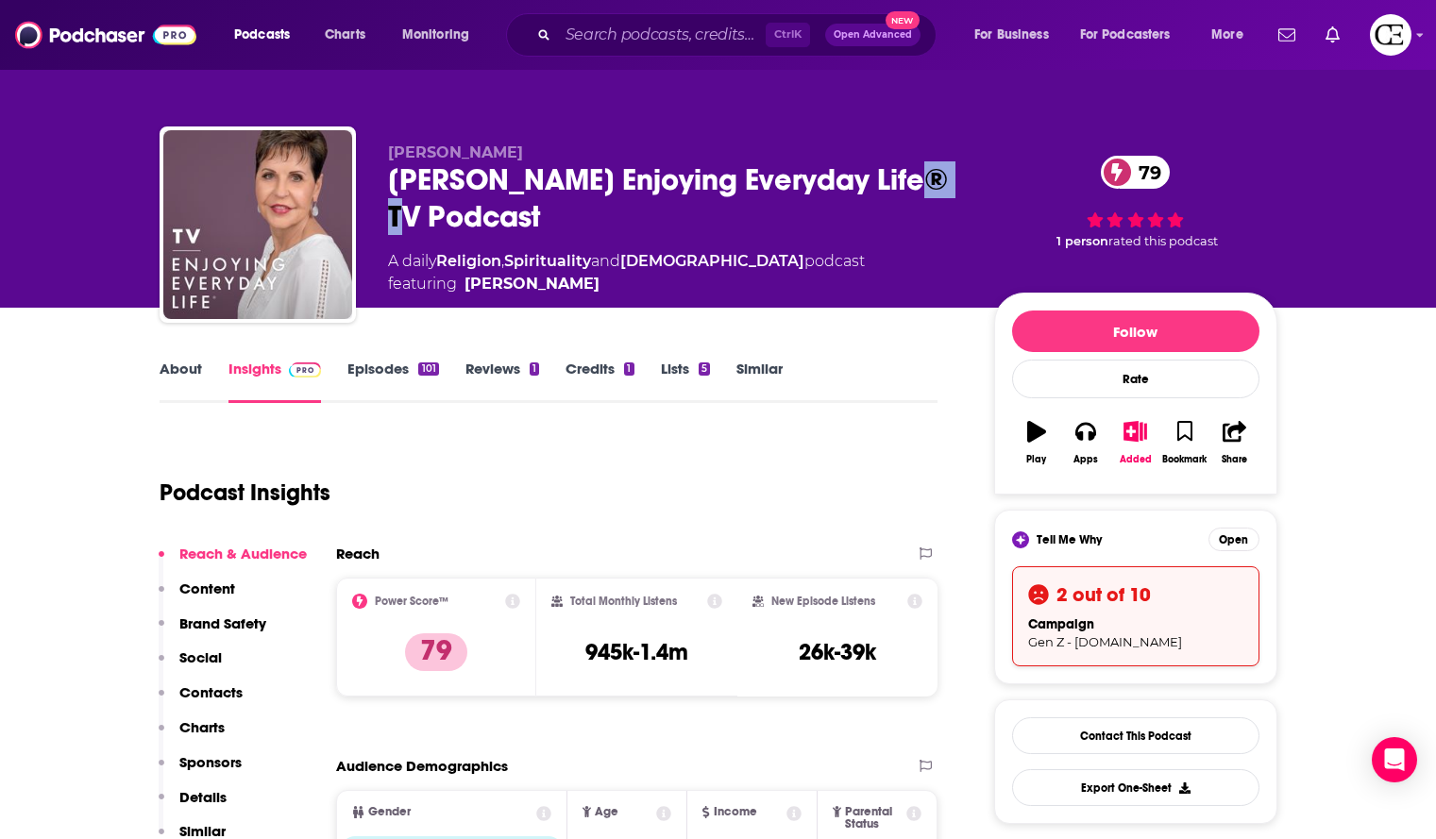
click at [927, 163] on div "[PERSON_NAME] Enjoying Everyday Life® TV Podcast 79" at bounding box center [676, 198] width 576 height 74
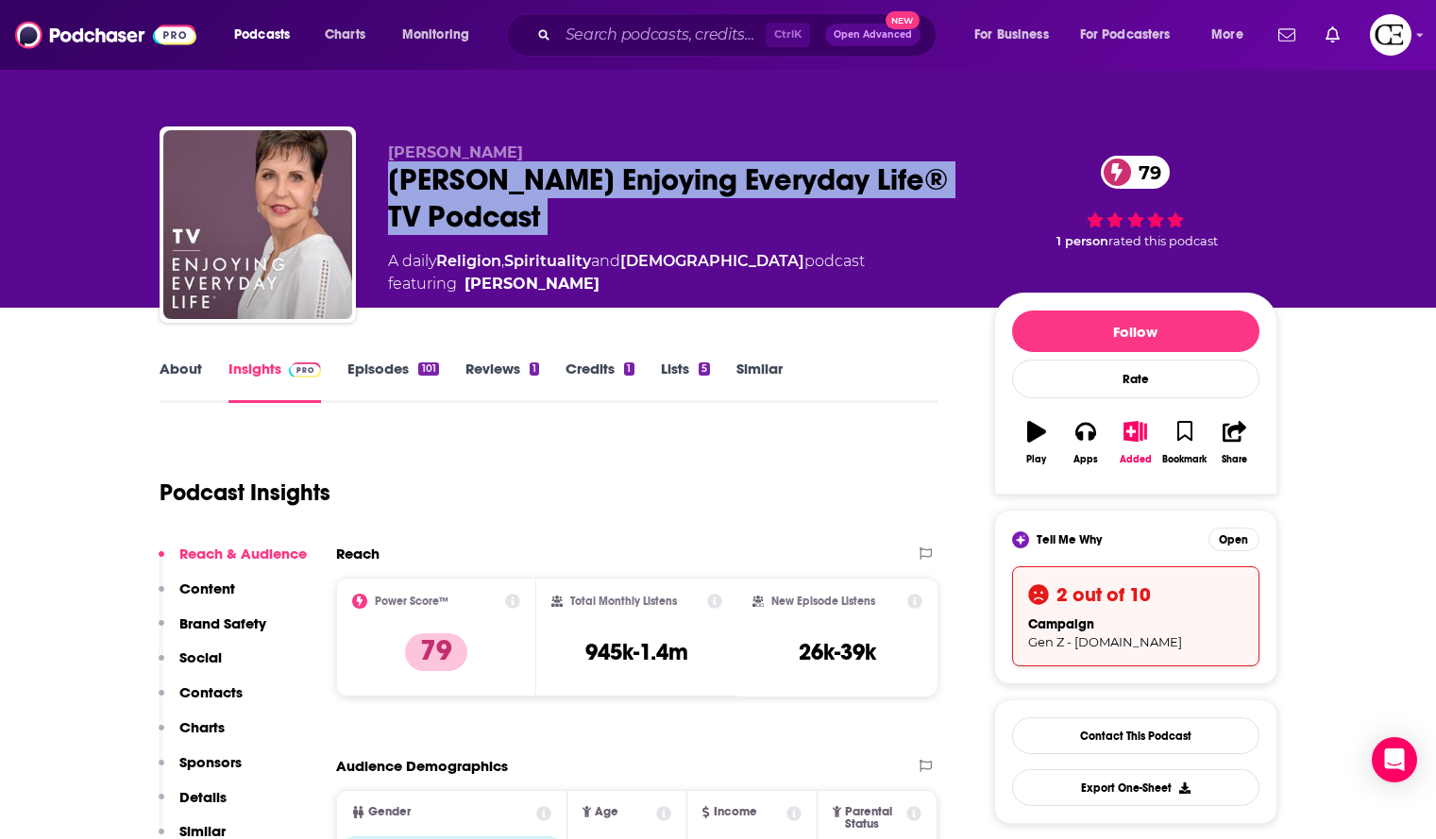
click at [927, 163] on div "[PERSON_NAME] Enjoying Everyday Life® TV Podcast 79" at bounding box center [676, 198] width 576 height 74
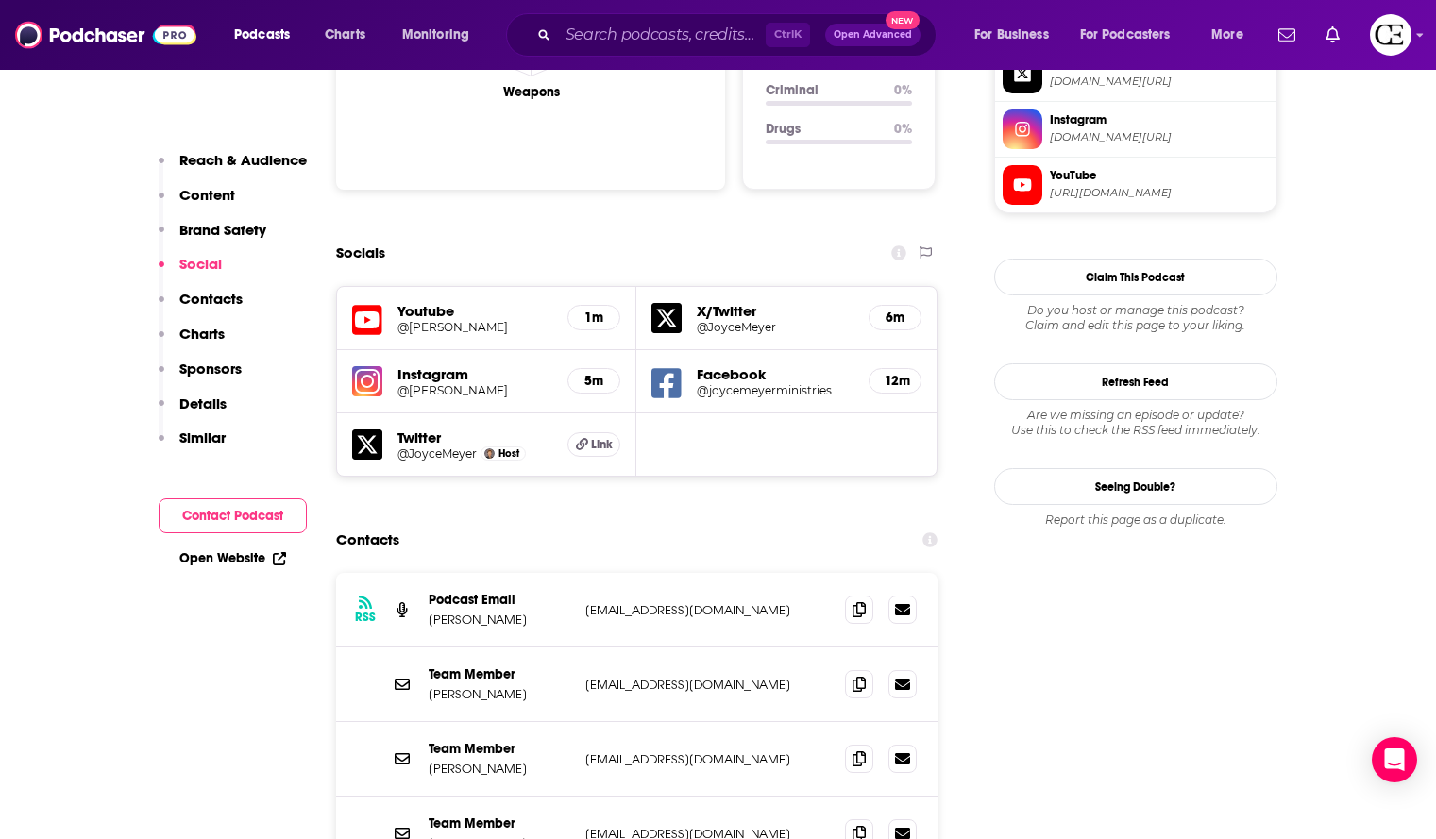
scroll to position [2077, 0]
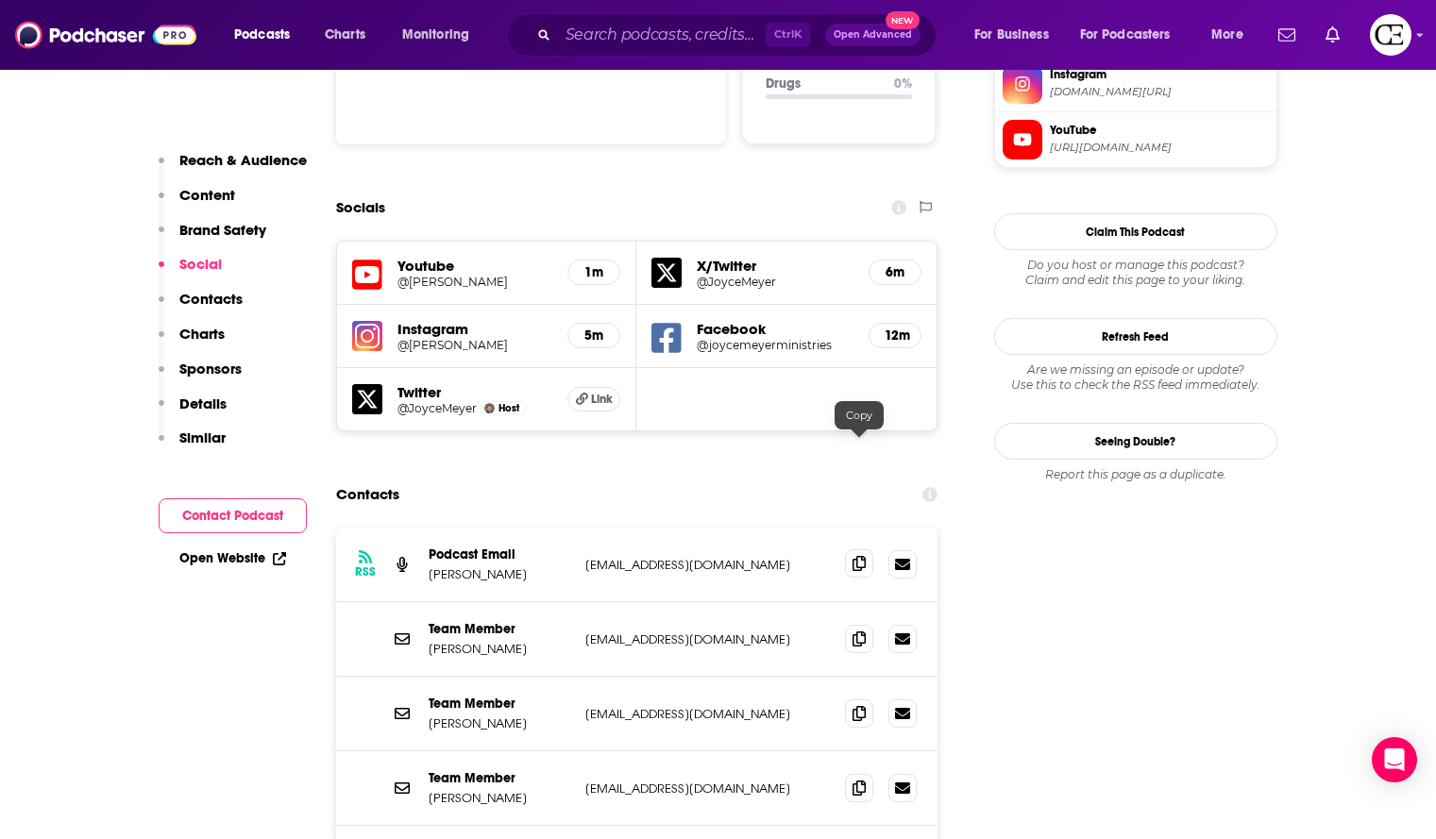
click at [858, 550] on span at bounding box center [859, 564] width 28 height 28
click at [861, 631] on icon at bounding box center [859, 638] width 13 height 15
click at [856, 705] on icon at bounding box center [859, 712] width 13 height 15
click at [867, 773] on span at bounding box center [859, 787] width 28 height 28
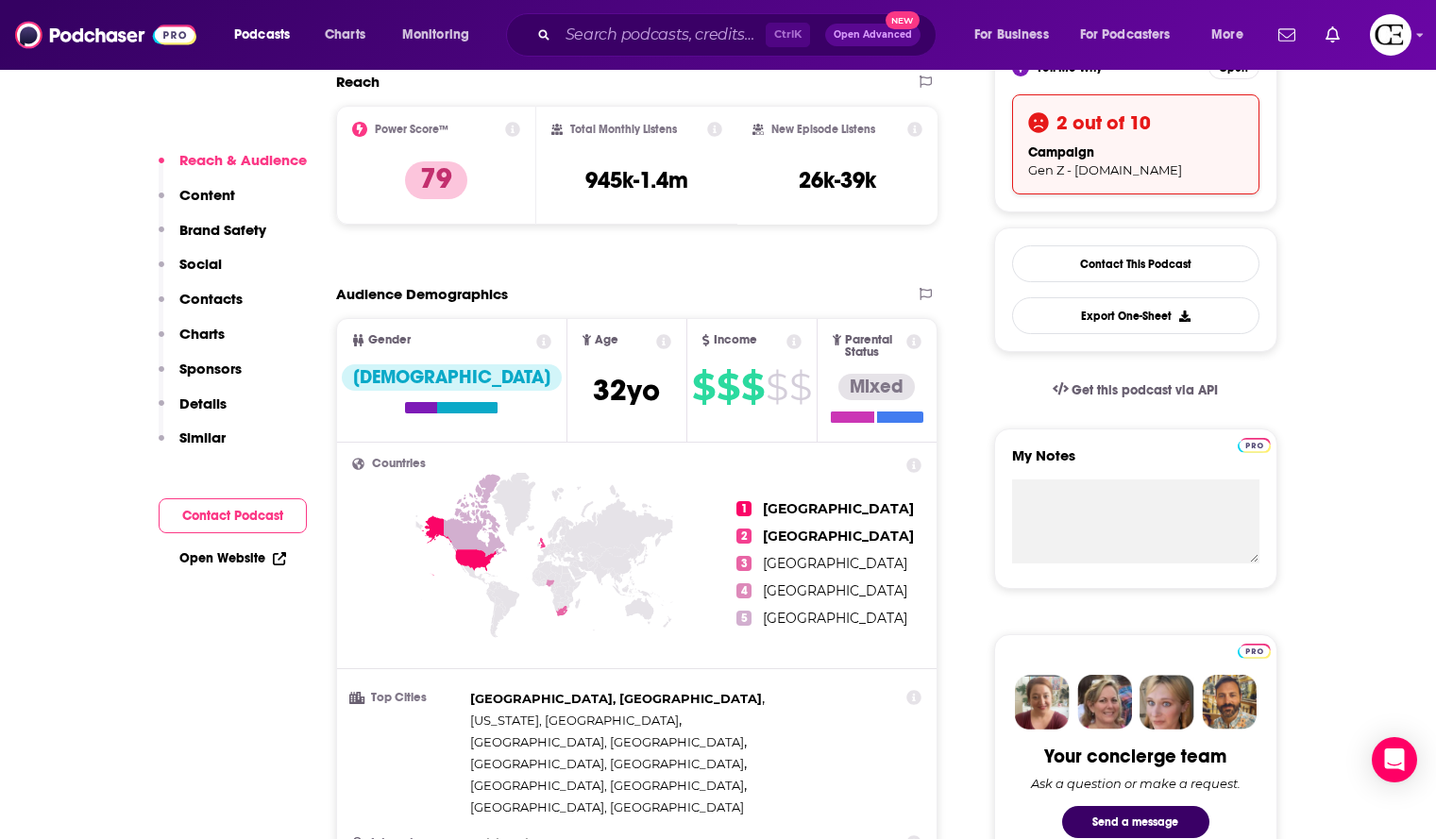
scroll to position [0, 0]
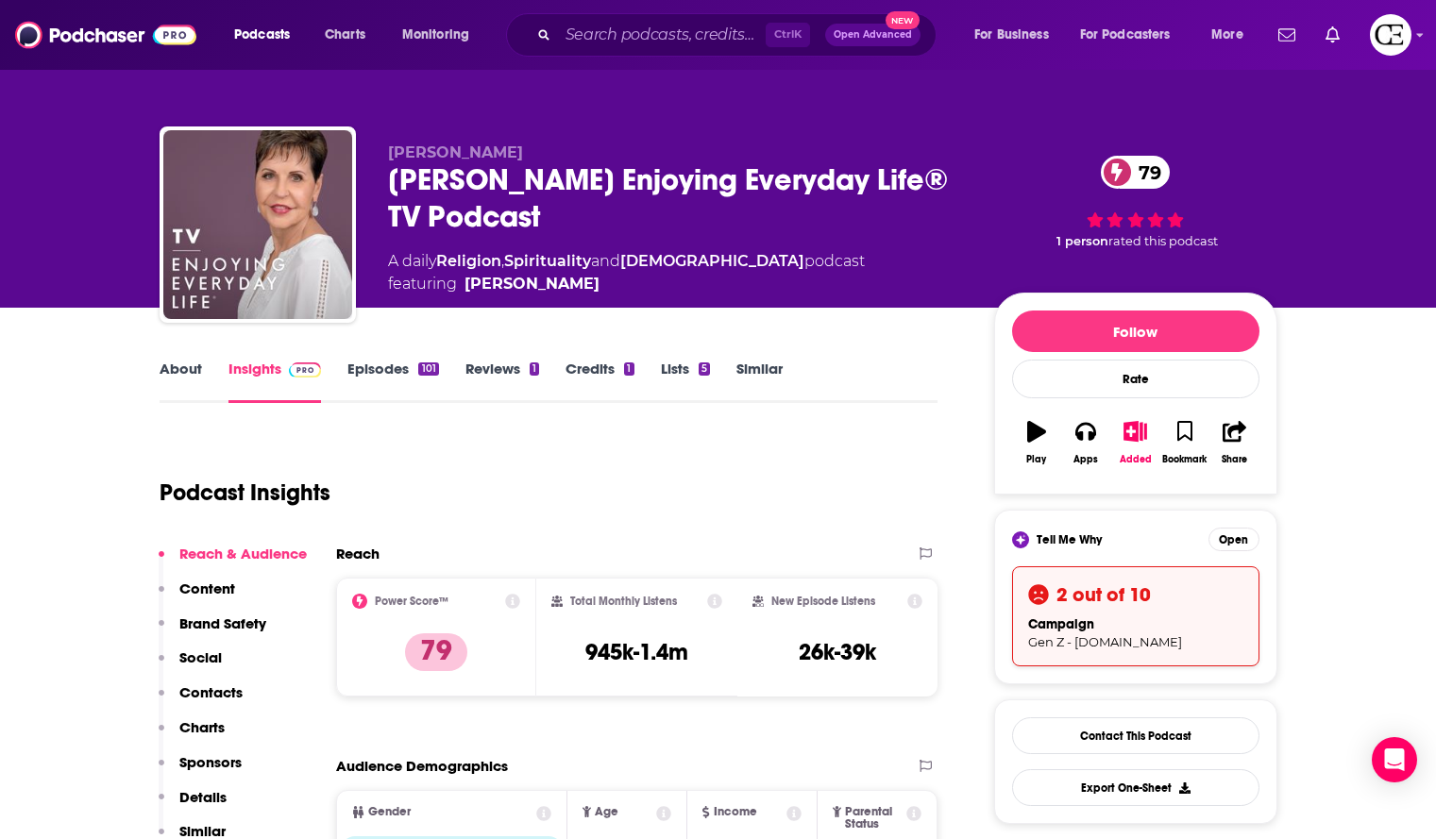
click at [559, 182] on div "[PERSON_NAME] Enjoying Everyday Life® TV Podcast 79" at bounding box center [676, 198] width 576 height 74
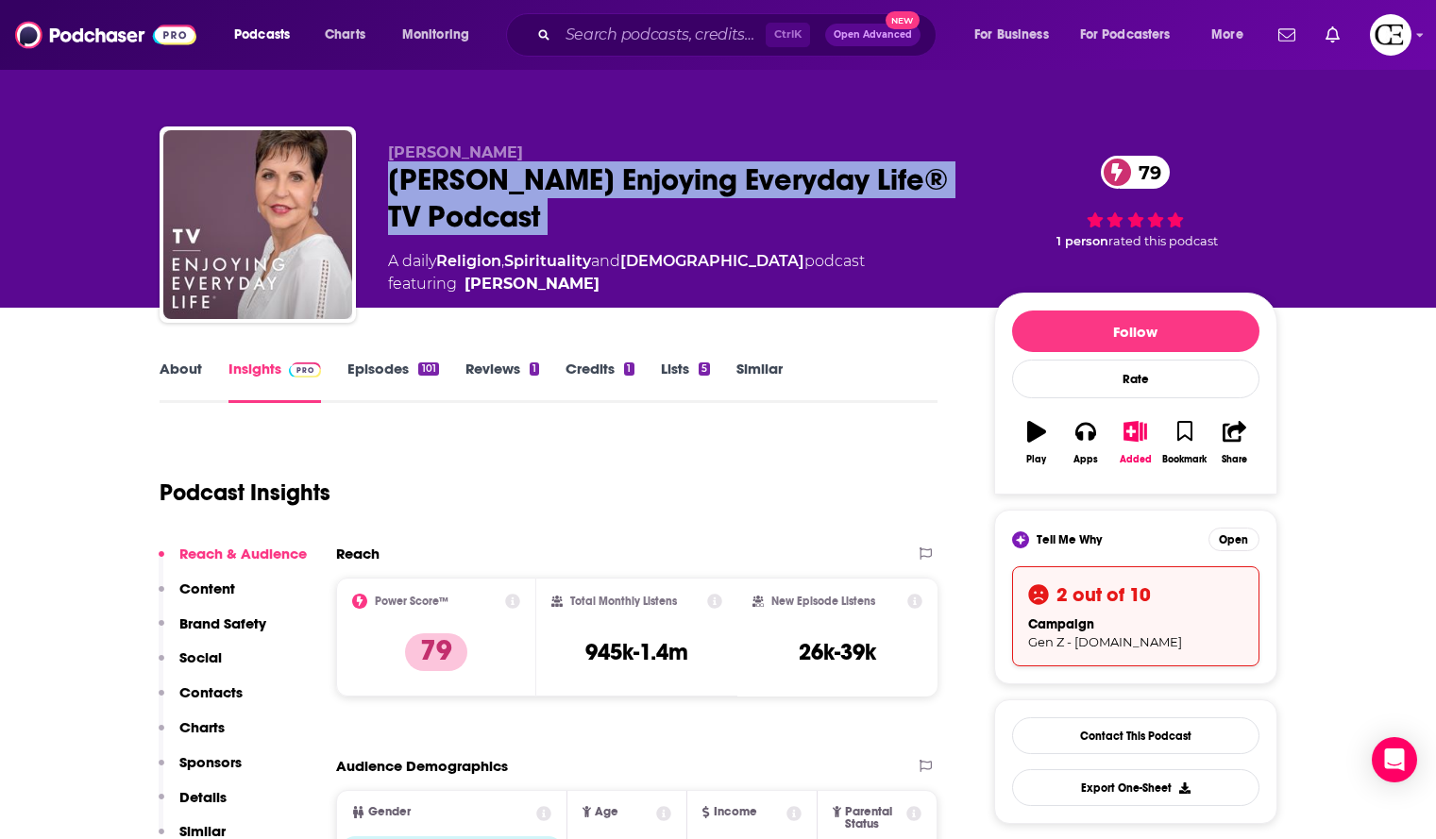
click at [559, 182] on div "[PERSON_NAME] Enjoying Everyday Life® TV Podcast 79" at bounding box center [676, 198] width 576 height 74
copy div "[PERSON_NAME] Enjoying Everyday Life® TV Podcast 79"
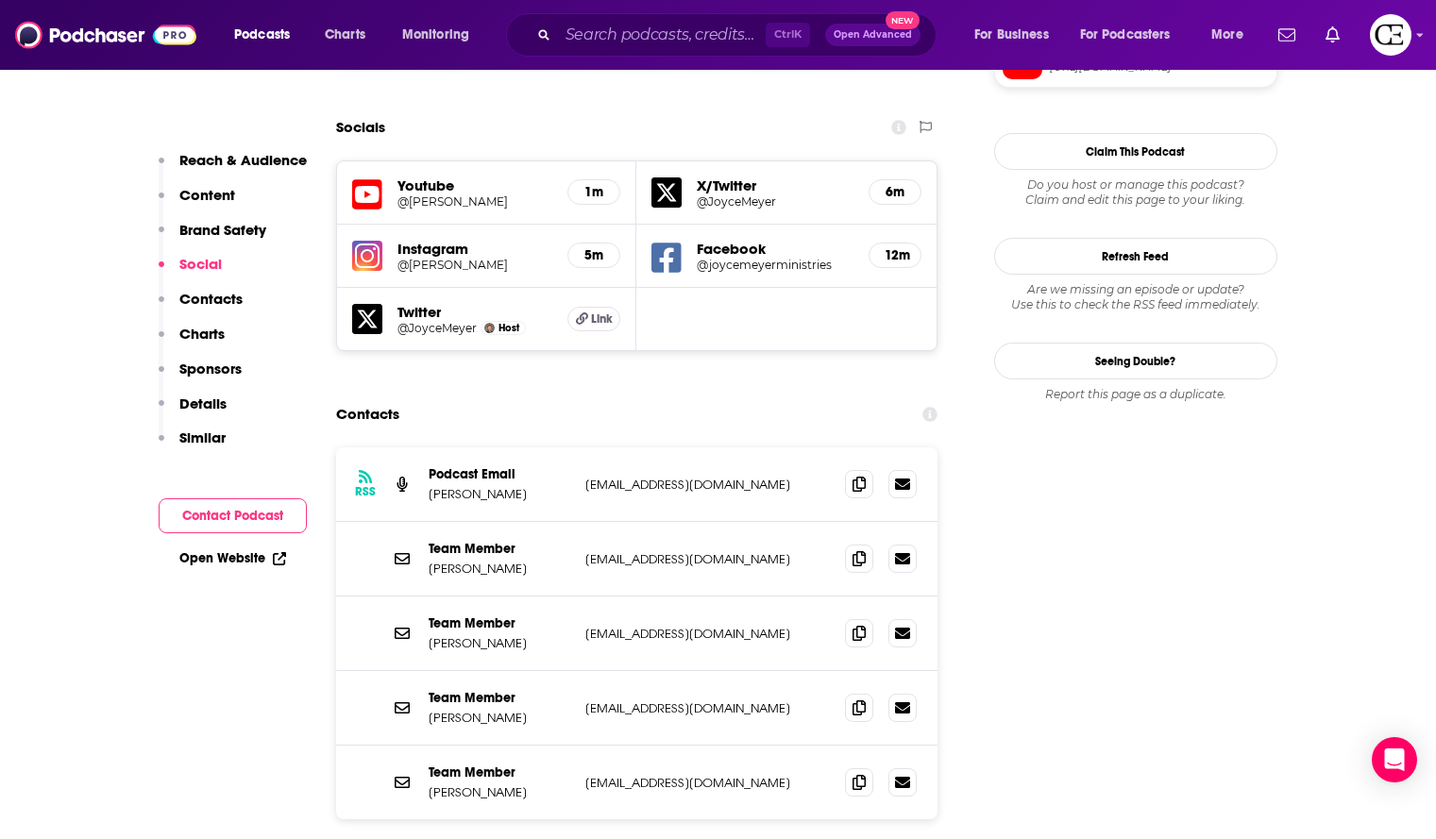
scroll to position [2172, 0]
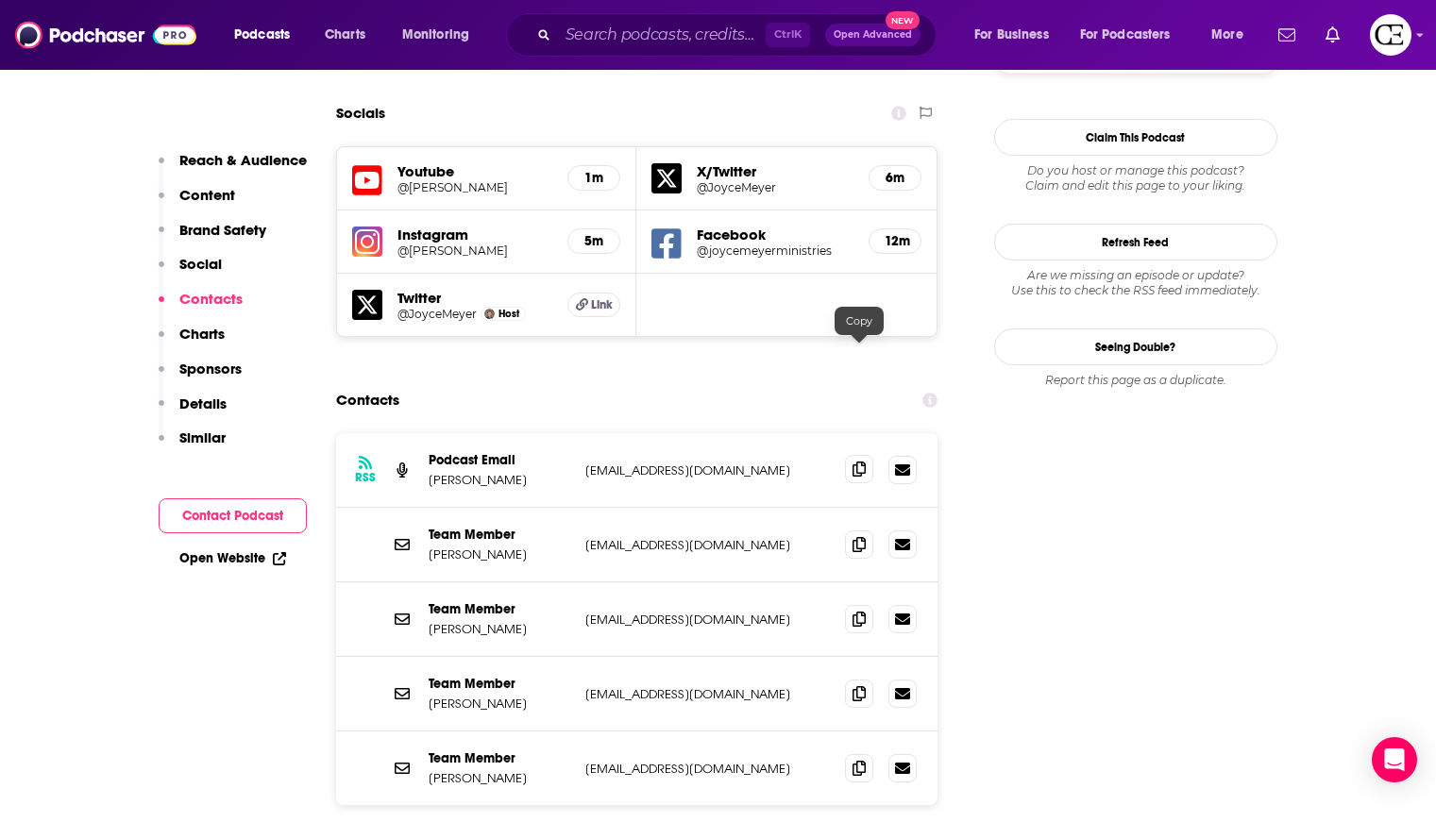
click at [862, 462] on icon at bounding box center [859, 469] width 13 height 15
click at [865, 536] on icon at bounding box center [859, 543] width 13 height 15
click at [857, 611] on icon at bounding box center [859, 618] width 13 height 15
click at [855, 679] on span at bounding box center [859, 693] width 28 height 28
drag, startPoint x: 862, startPoint y: 655, endPoint x: 886, endPoint y: 643, distance: 26.6
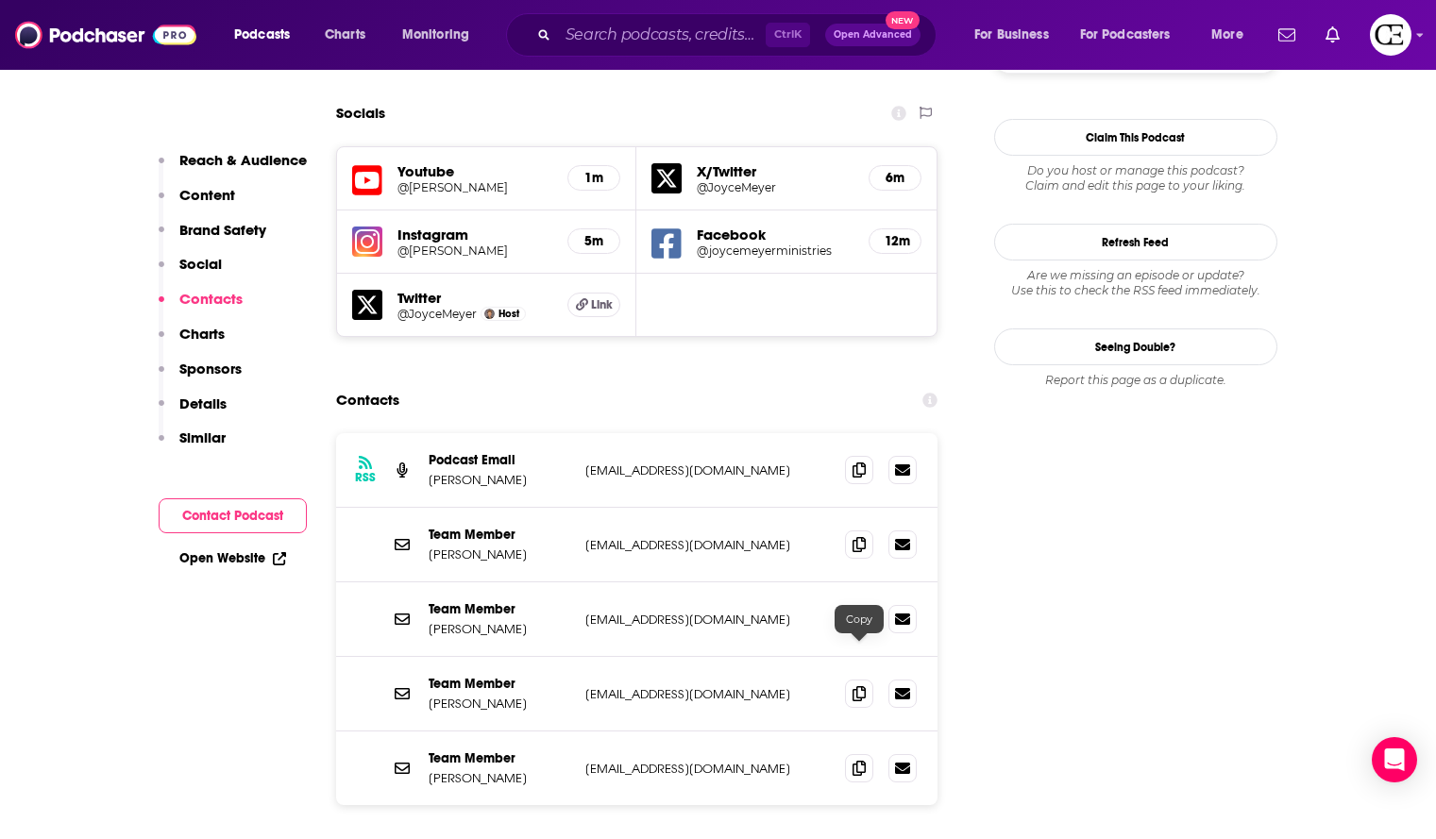
click at [862, 761] on icon at bounding box center [859, 768] width 13 height 15
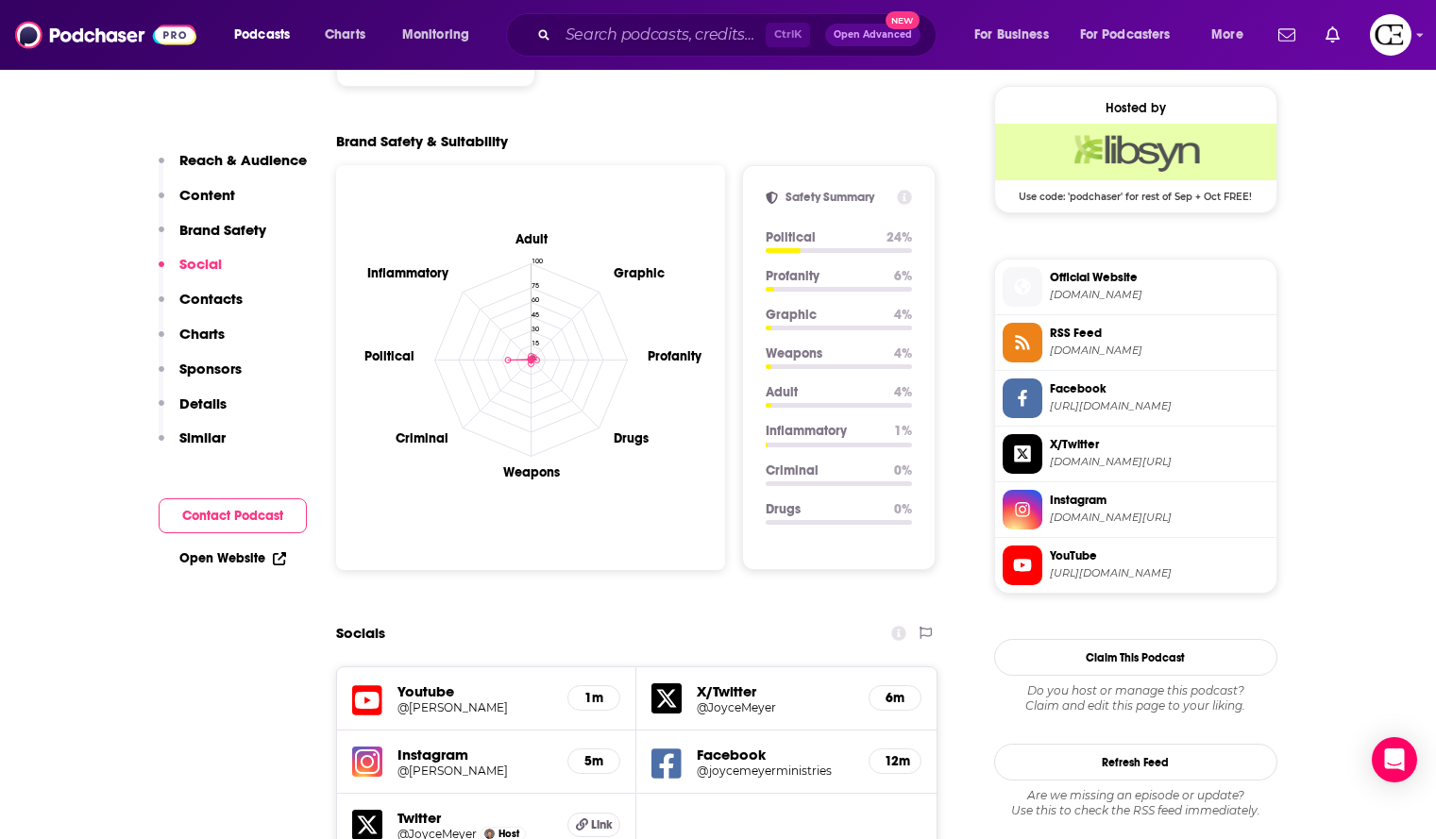
scroll to position [1322, 0]
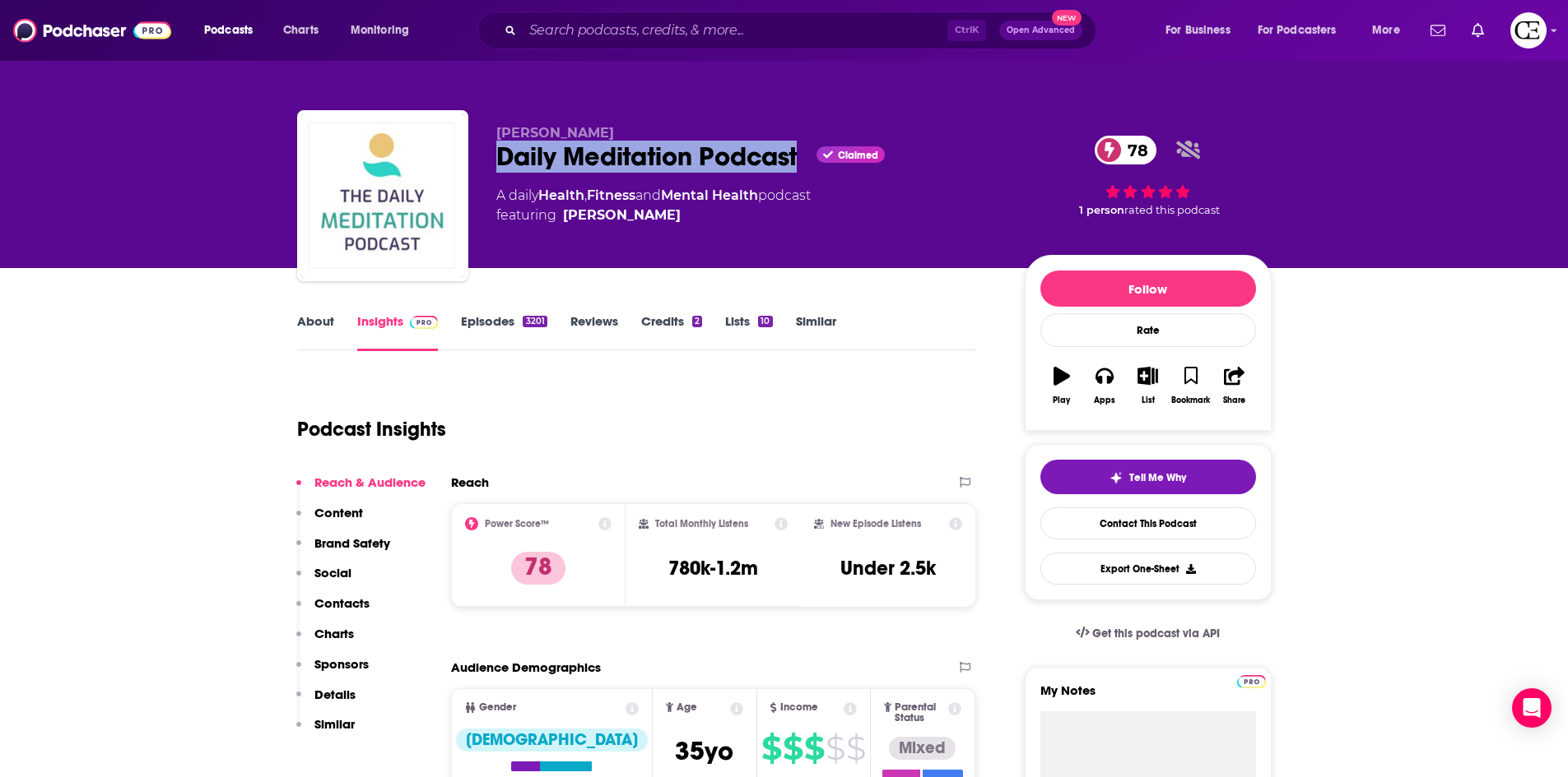
drag, startPoint x: 499, startPoint y: 159, endPoint x: 804, endPoint y: 147, distance: 305.2
click at [804, 147] on div "Daily Meditation Podcast Claimed 78" at bounding box center [747, 156] width 502 height 32
copy h2 "Daily Meditation Podcast"
click at [1062, 477] on button "Tell Me Why" at bounding box center [1148, 477] width 215 height 35
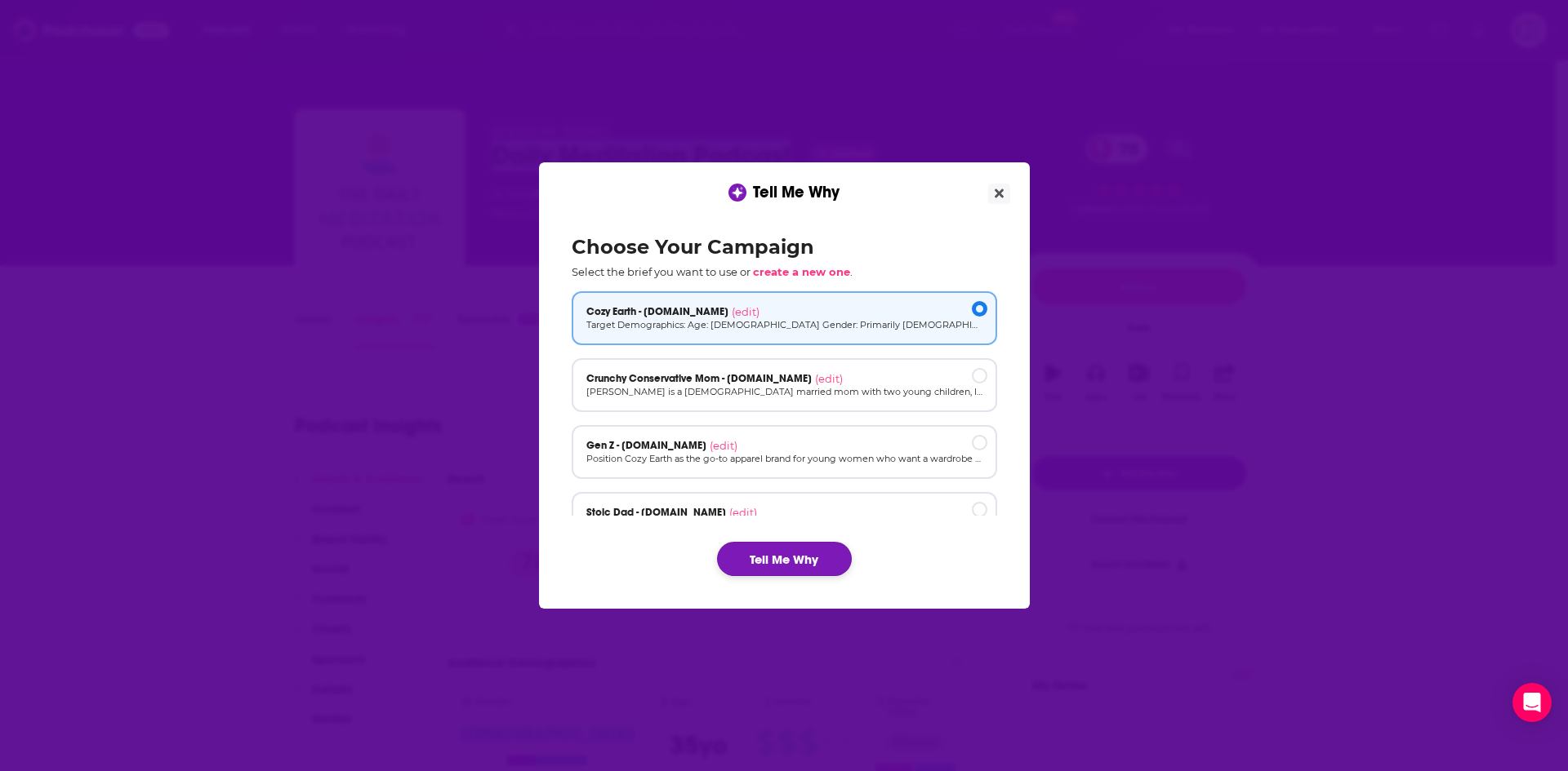
click at [764, 558] on button "Tell Me Why" at bounding box center [784, 559] width 135 height 35
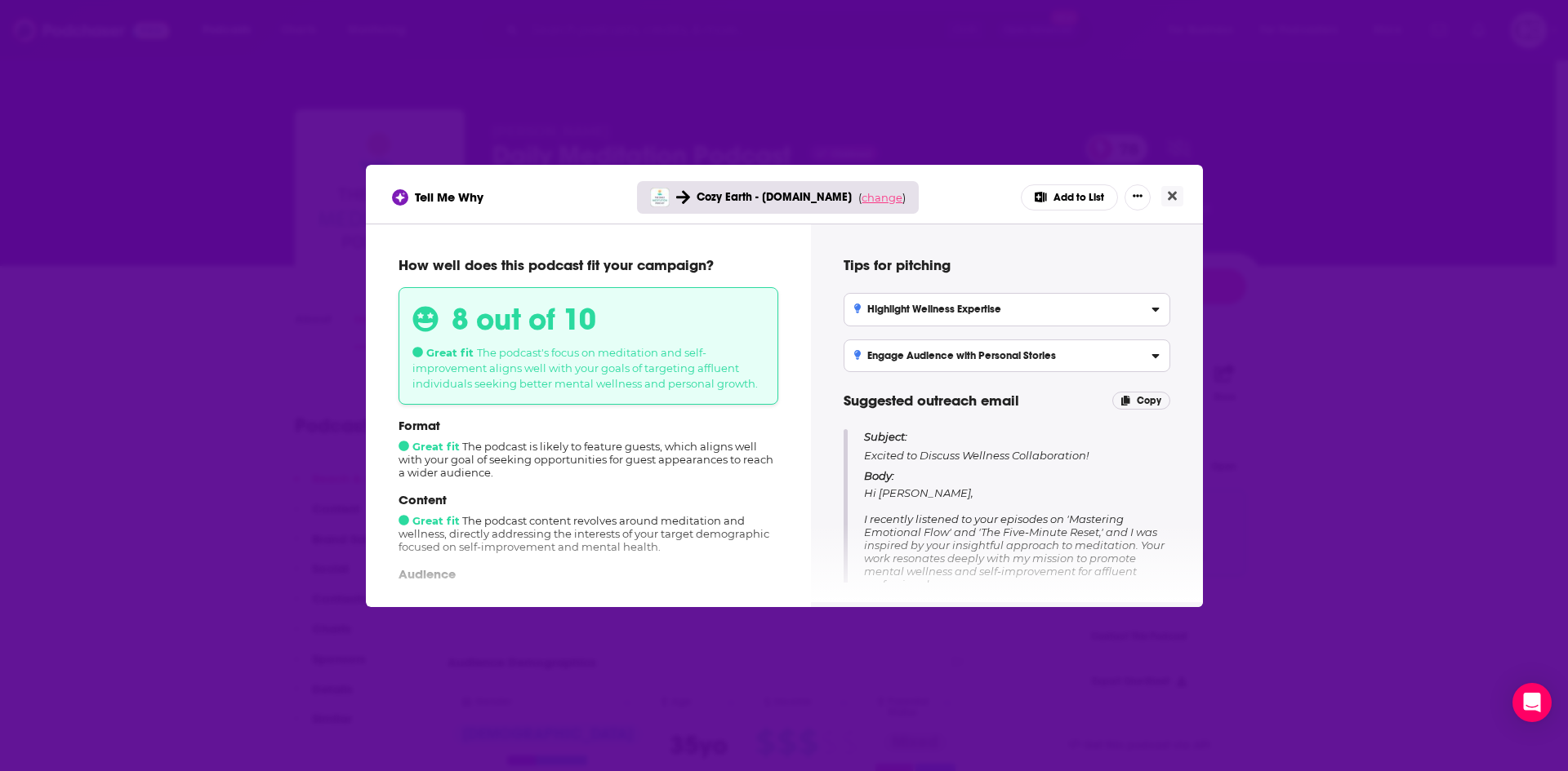
click at [891, 199] on span "change" at bounding box center [881, 197] width 41 height 13
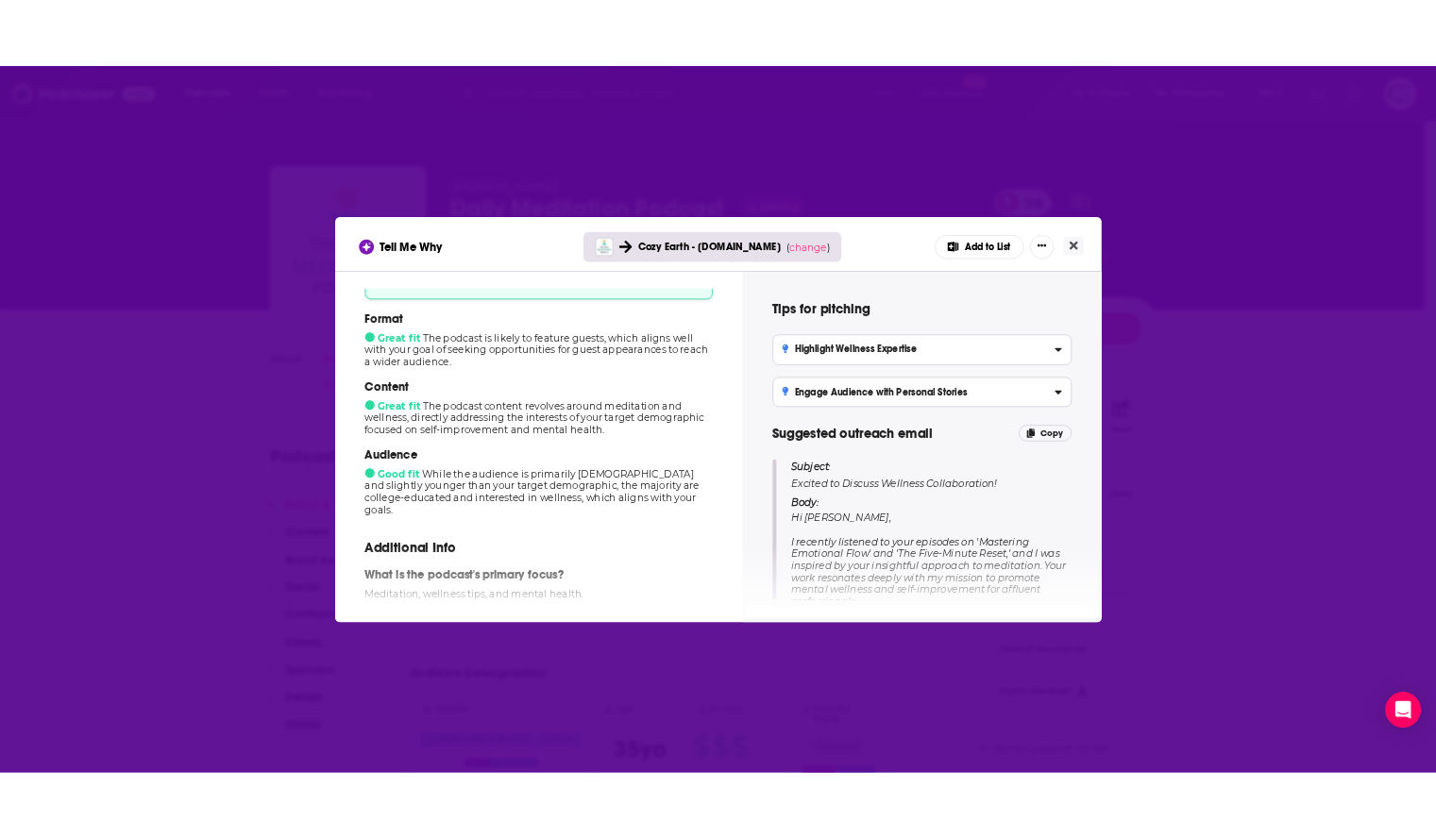
scroll to position [189, 0]
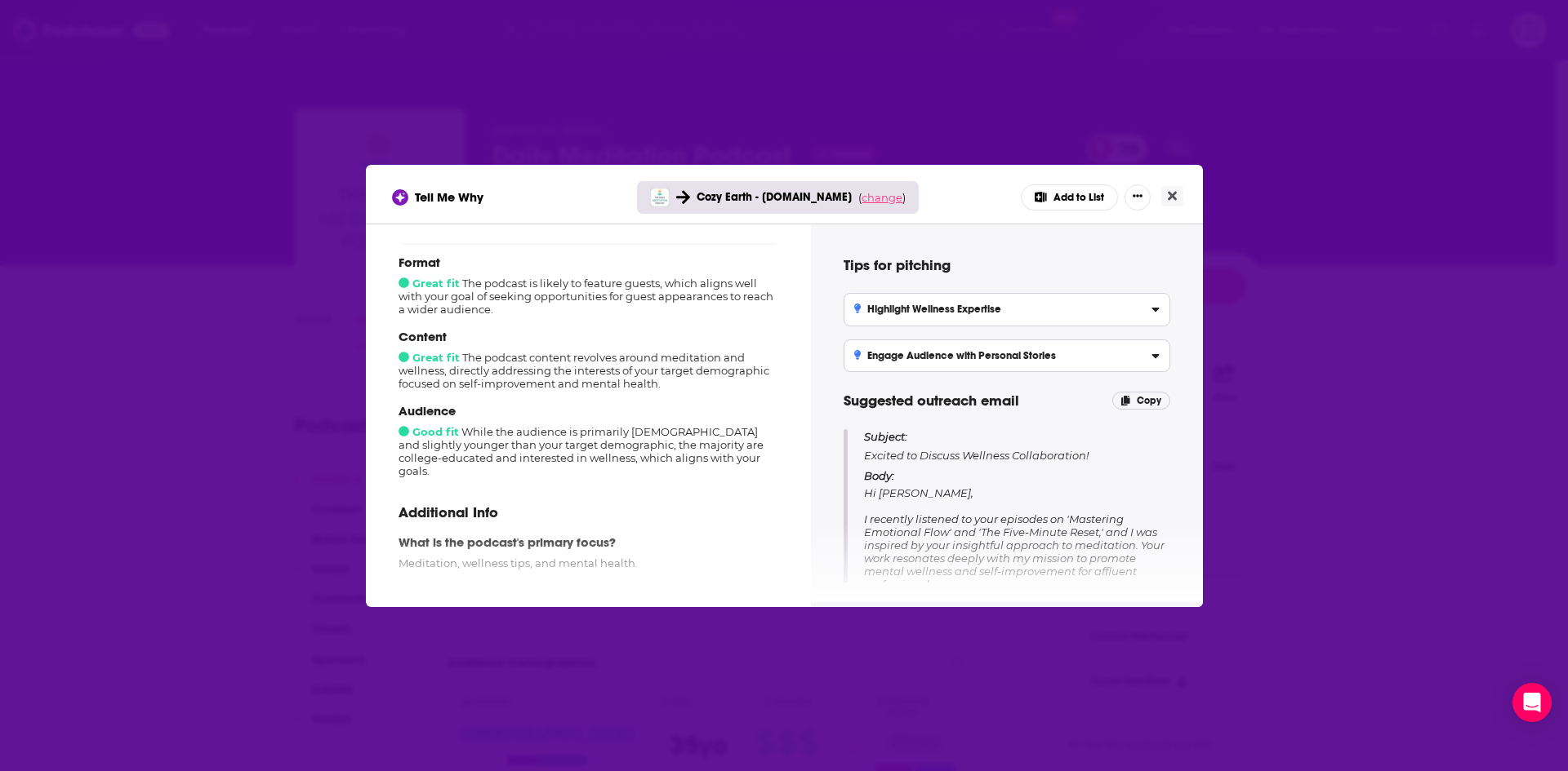
click at [886, 198] on span "change" at bounding box center [881, 197] width 41 height 13
click at [880, 321] on button "Change campaign" at bounding box center [904, 319] width 110 height 20
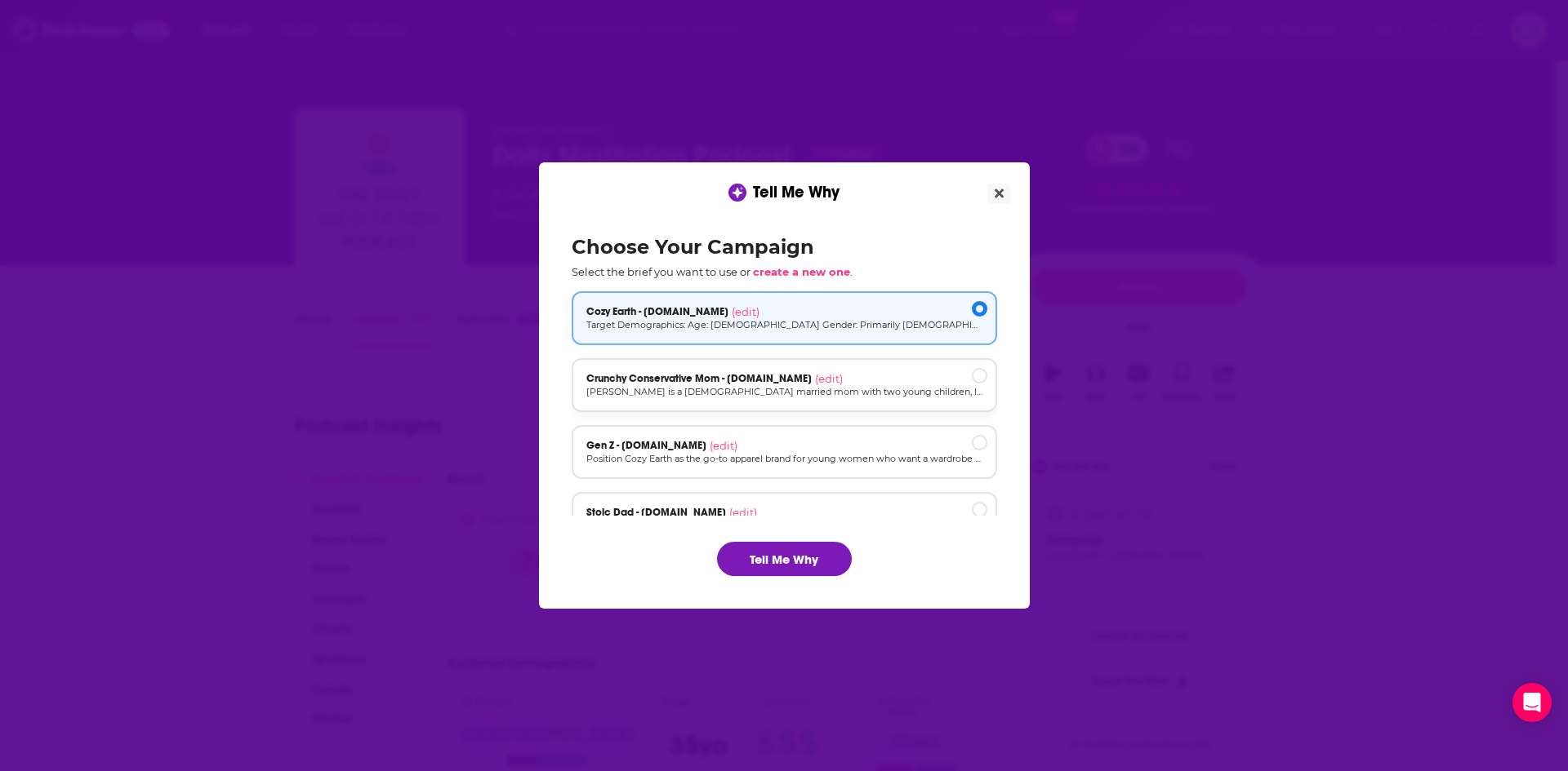
click at [766, 382] on span "Crunchy Conservative Mom - [DOMAIN_NAME]" at bounding box center [699, 379] width 226 height 13
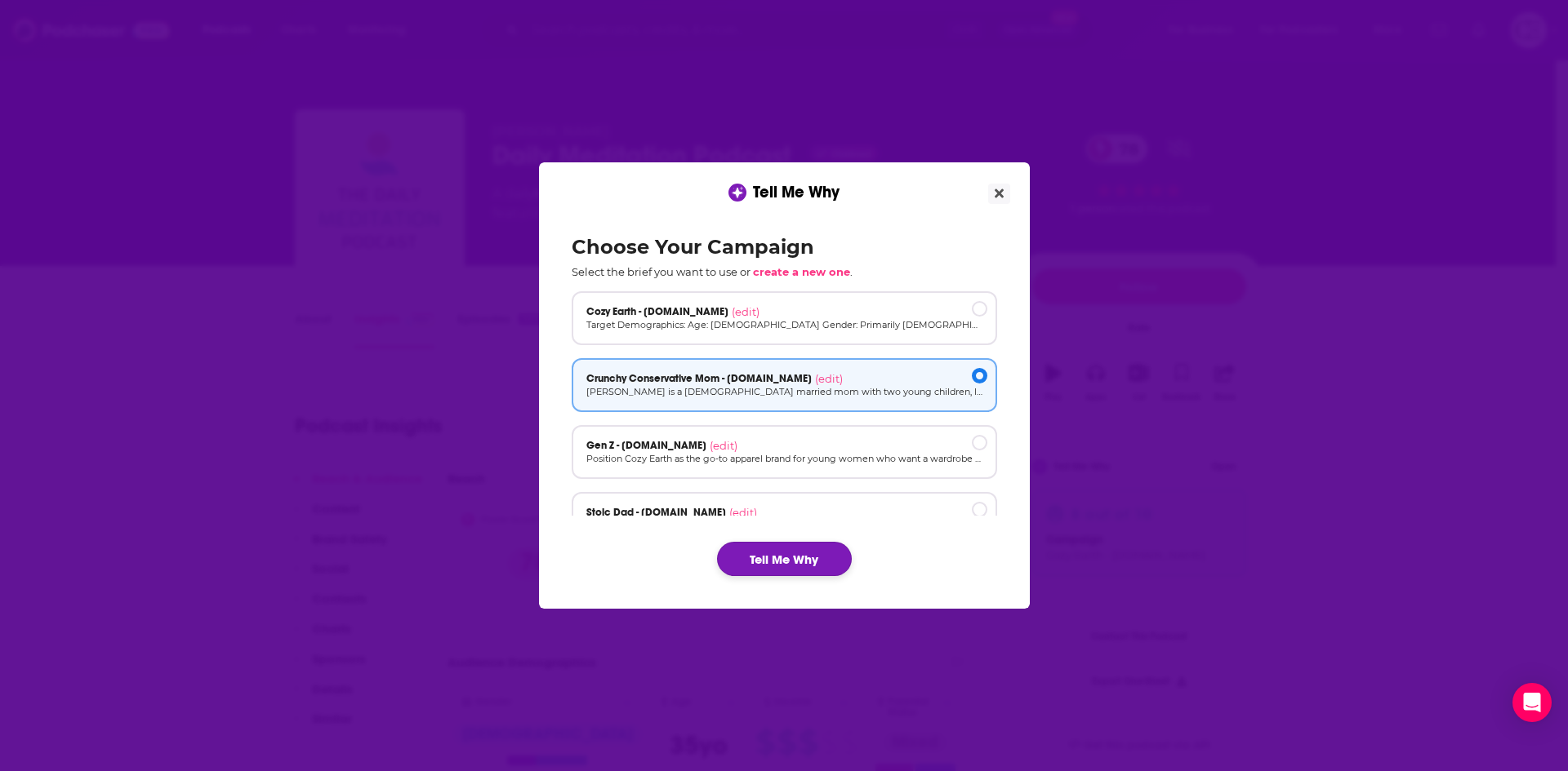
click at [814, 576] on button "Tell Me Why" at bounding box center [784, 559] width 135 height 35
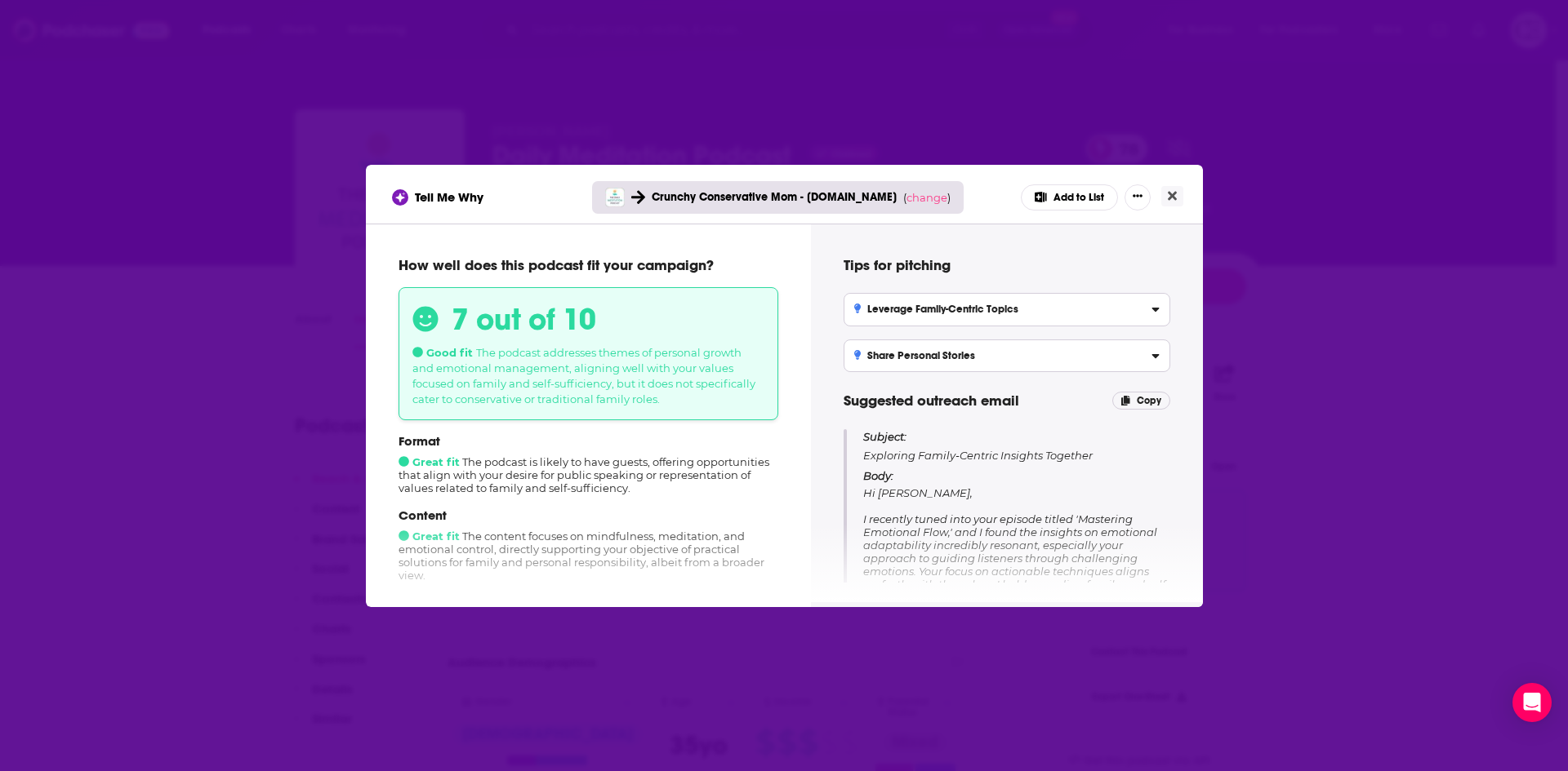
click at [1078, 197] on button "Add to List" at bounding box center [1069, 197] width 97 height 26
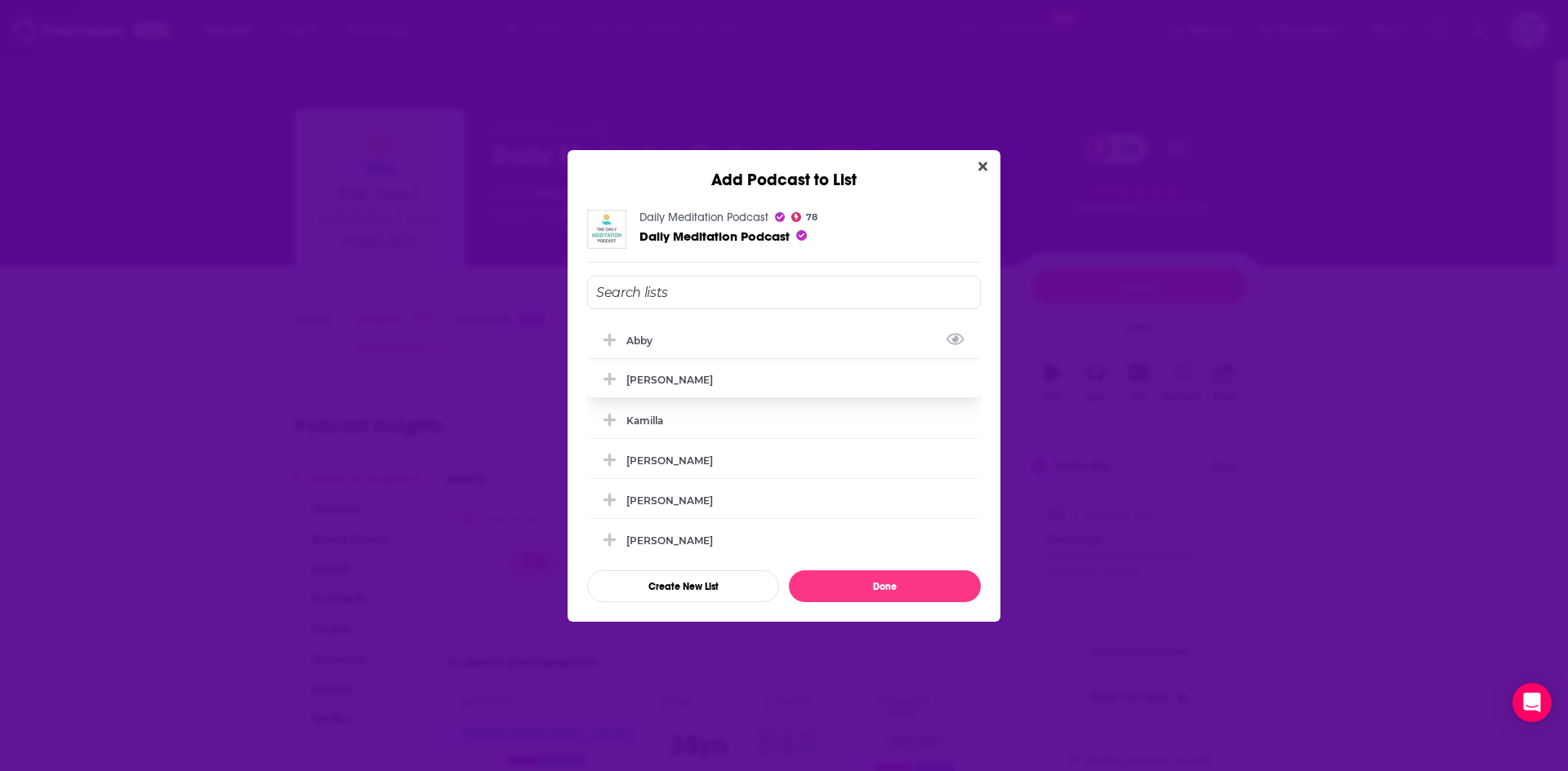
drag, startPoint x: 605, startPoint y: 339, endPoint x: 611, endPoint y: 349, distance: 11.7
click at [605, 339] on icon "Add Podcast To List" at bounding box center [610, 340] width 12 height 12
click at [876, 584] on button "Done" at bounding box center [885, 586] width 192 height 32
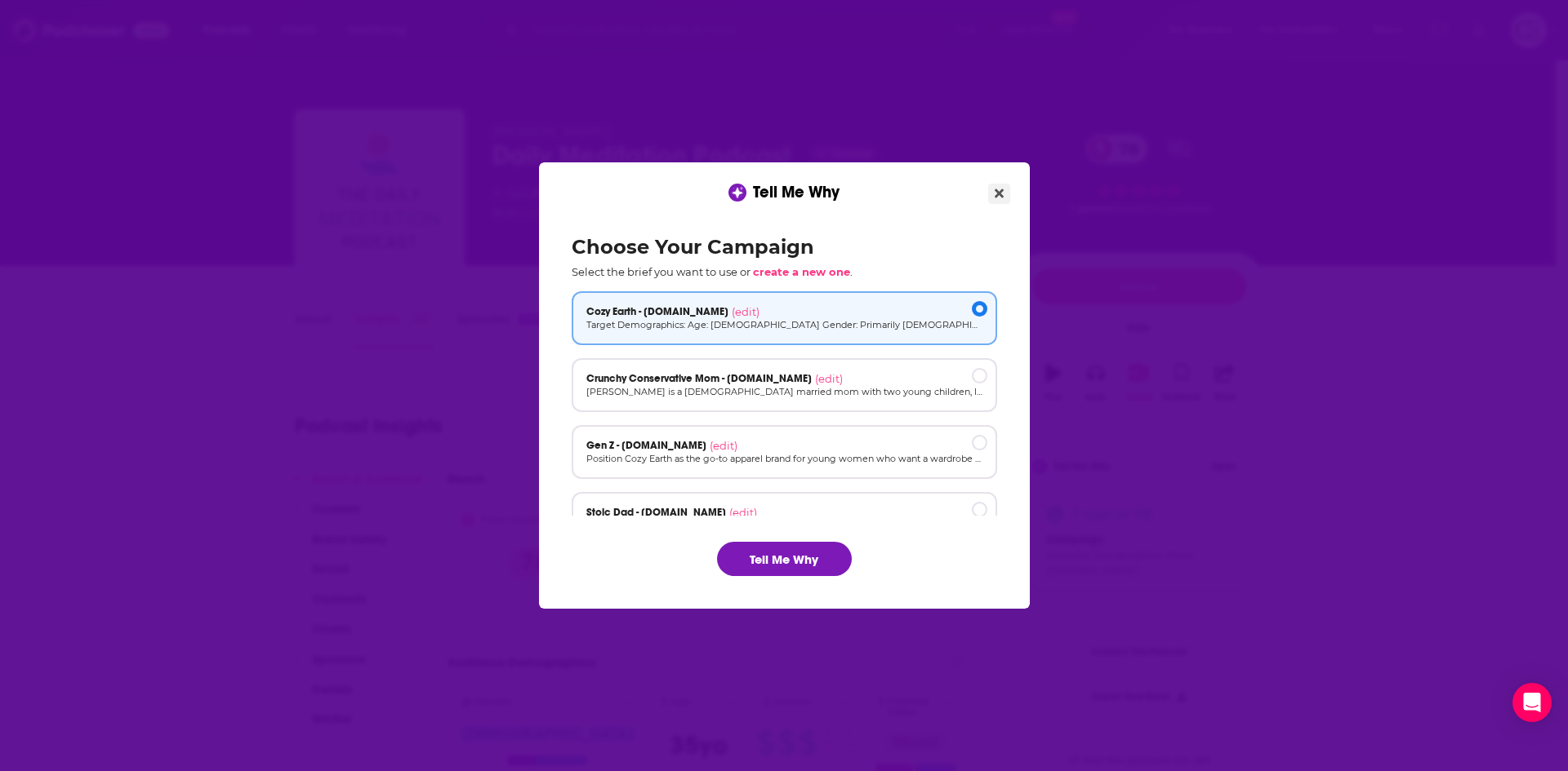
click at [1008, 196] on button "Close" at bounding box center [999, 194] width 22 height 21
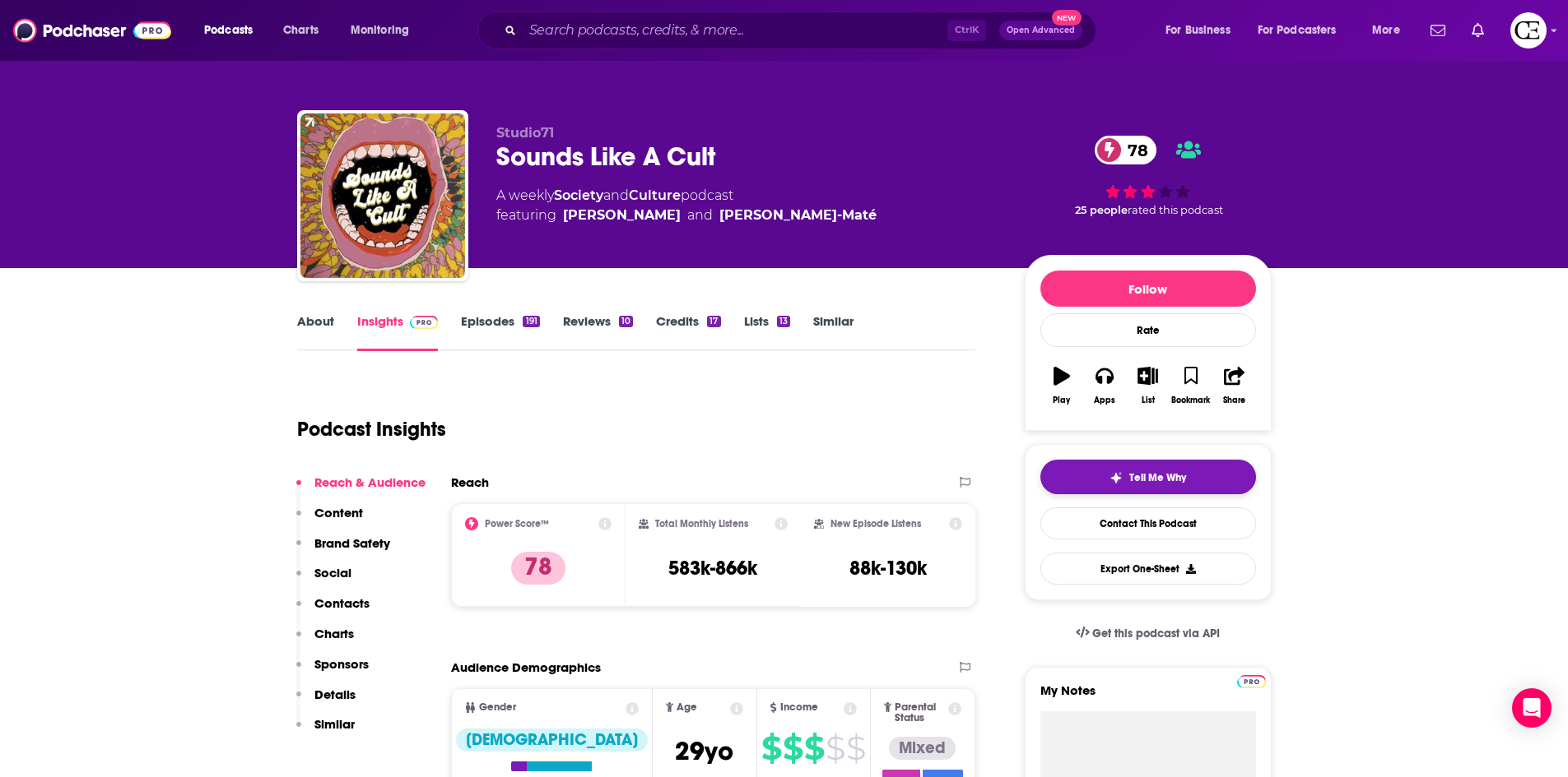
click at [1065, 483] on button "Tell Me Why" at bounding box center [1148, 477] width 215 height 35
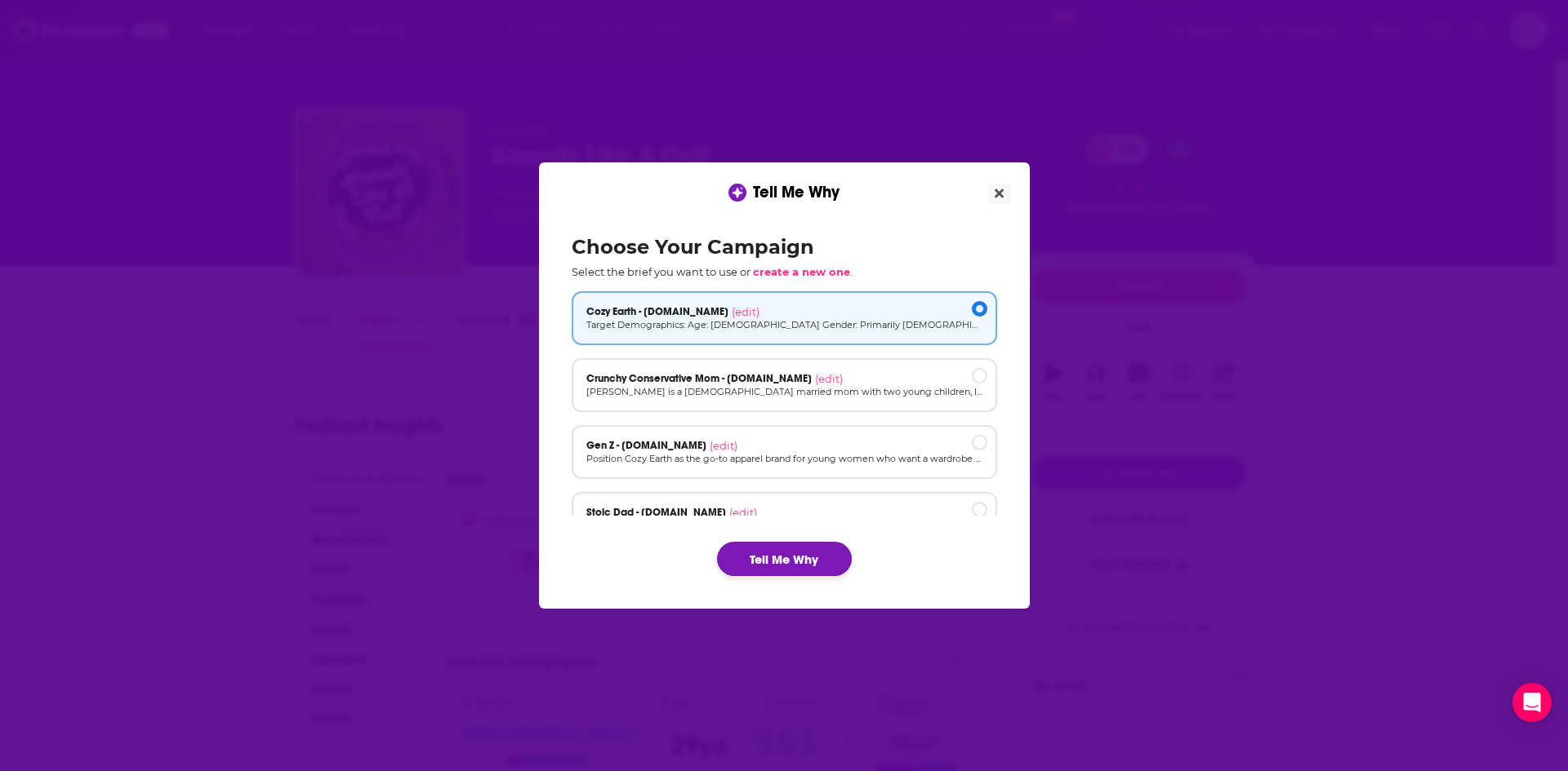
click at [805, 545] on button "Tell Me Why" at bounding box center [784, 559] width 135 height 35
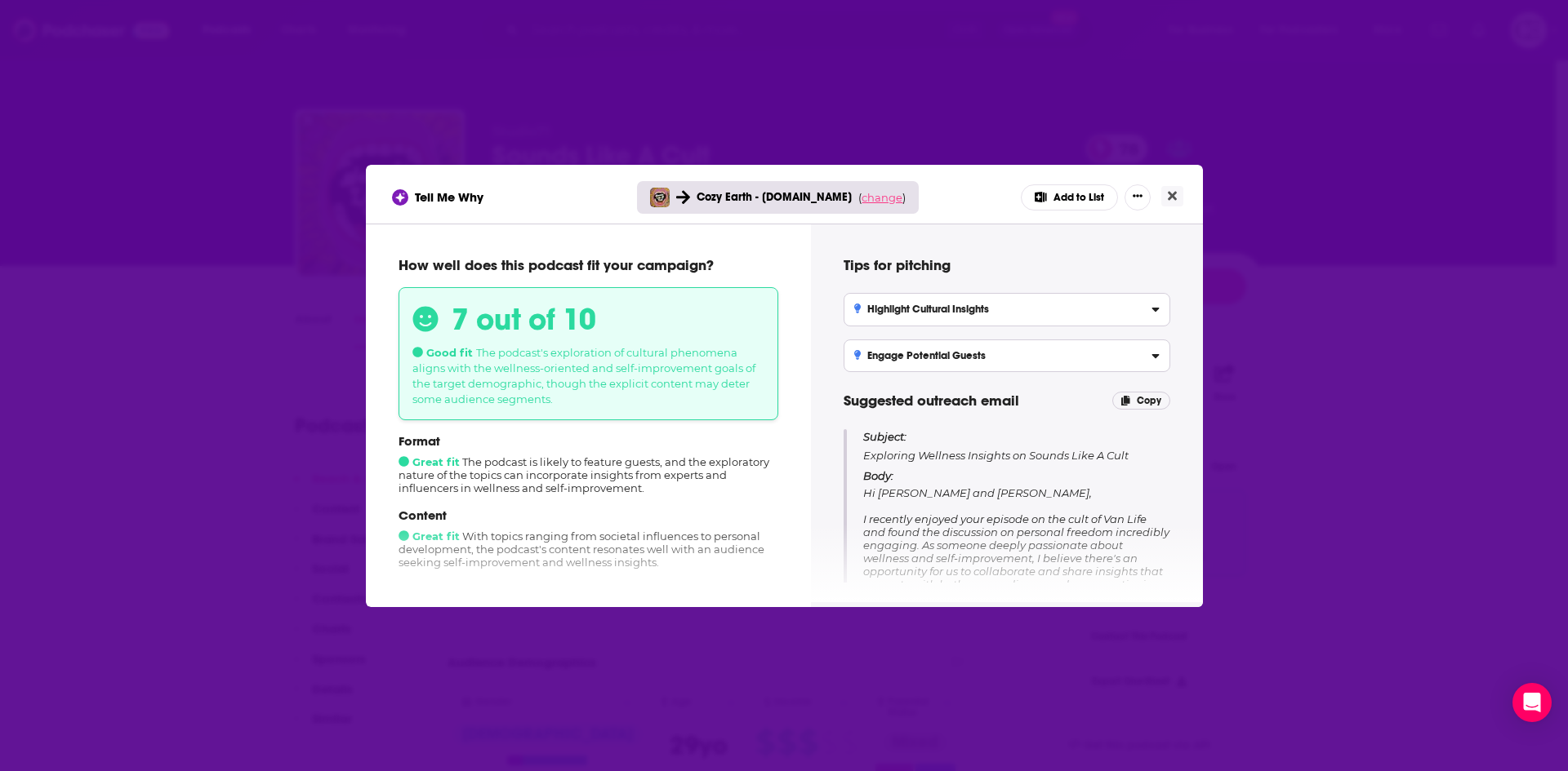
click at [887, 198] on span "change" at bounding box center [881, 197] width 41 height 13
click at [887, 314] on button "Change campaign" at bounding box center [904, 319] width 110 height 20
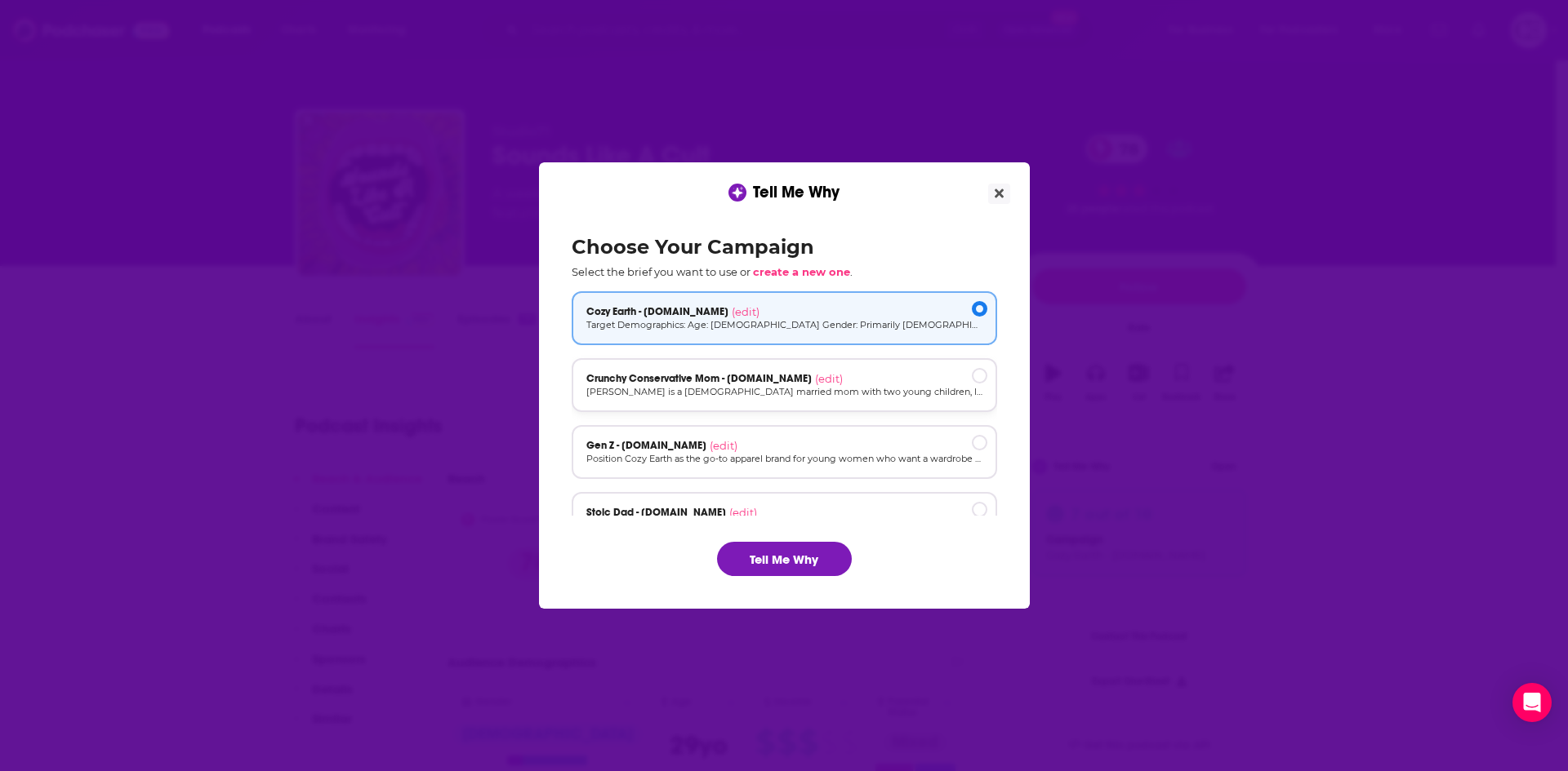
click at [880, 384] on div "Crunchy Conservative Mom - [DOMAIN_NAME] (edit)" at bounding box center [784, 379] width 396 height 13
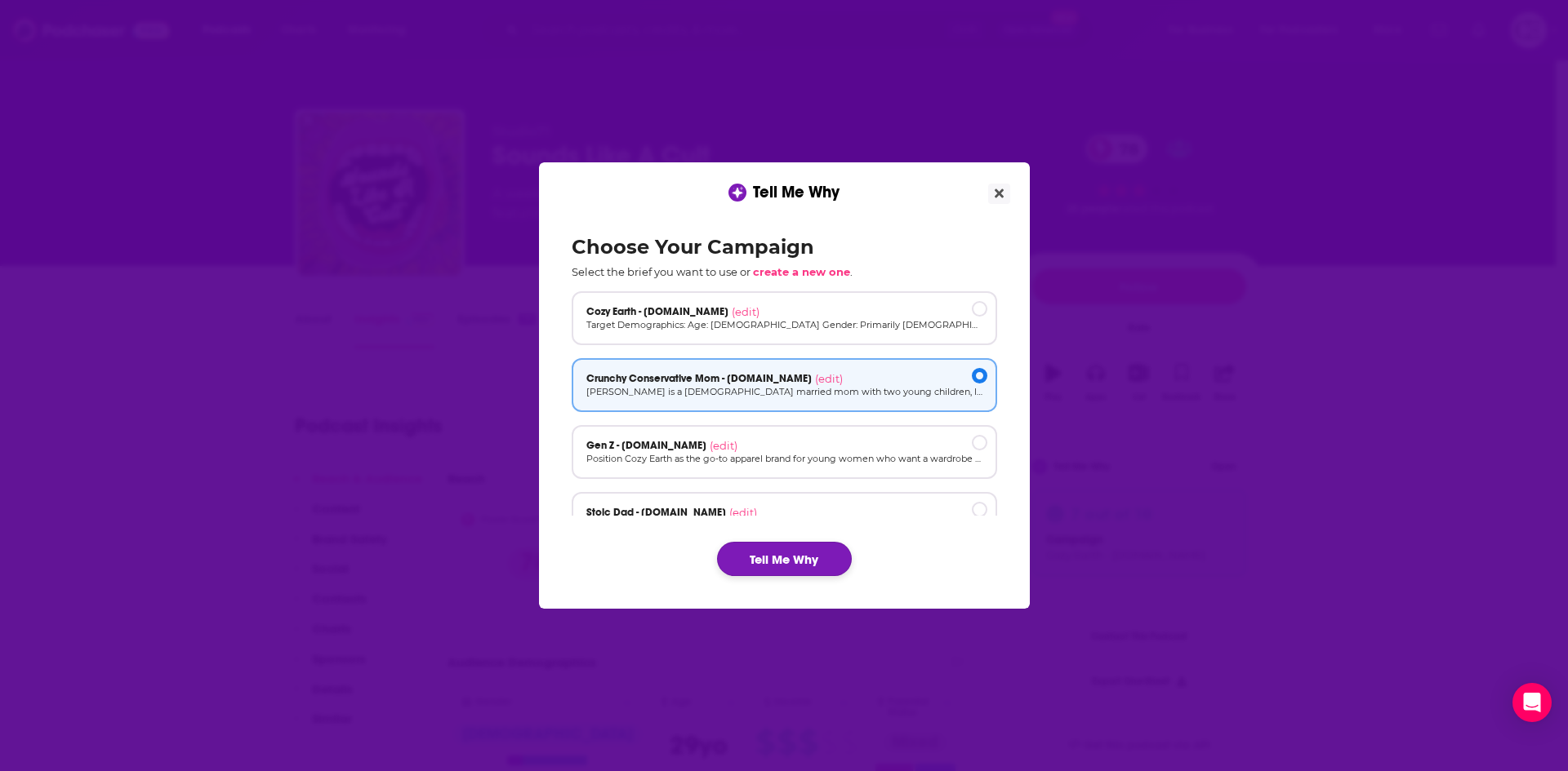
click at [813, 569] on button "Tell Me Why" at bounding box center [784, 559] width 135 height 35
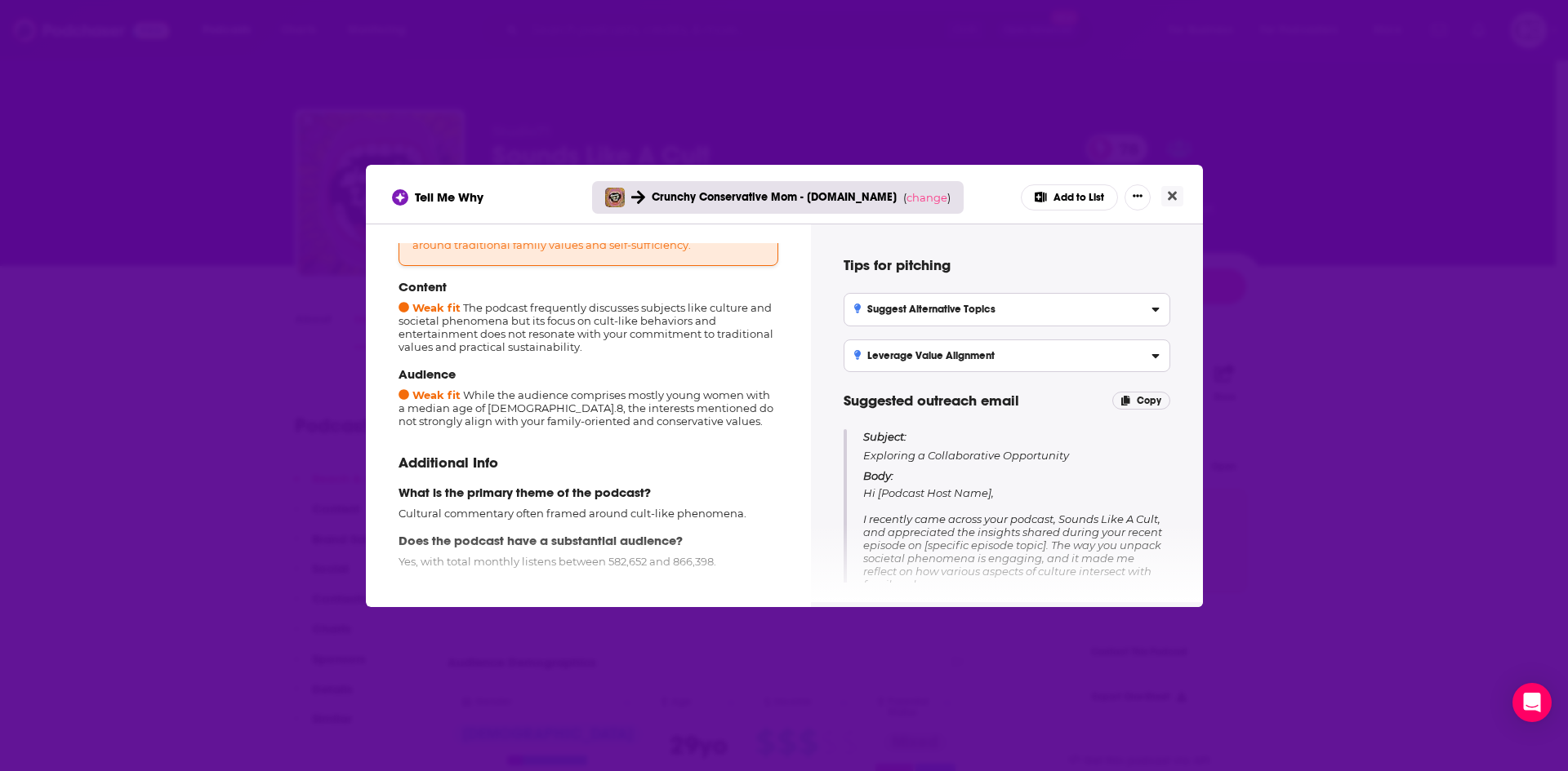
scroll to position [163, 0]
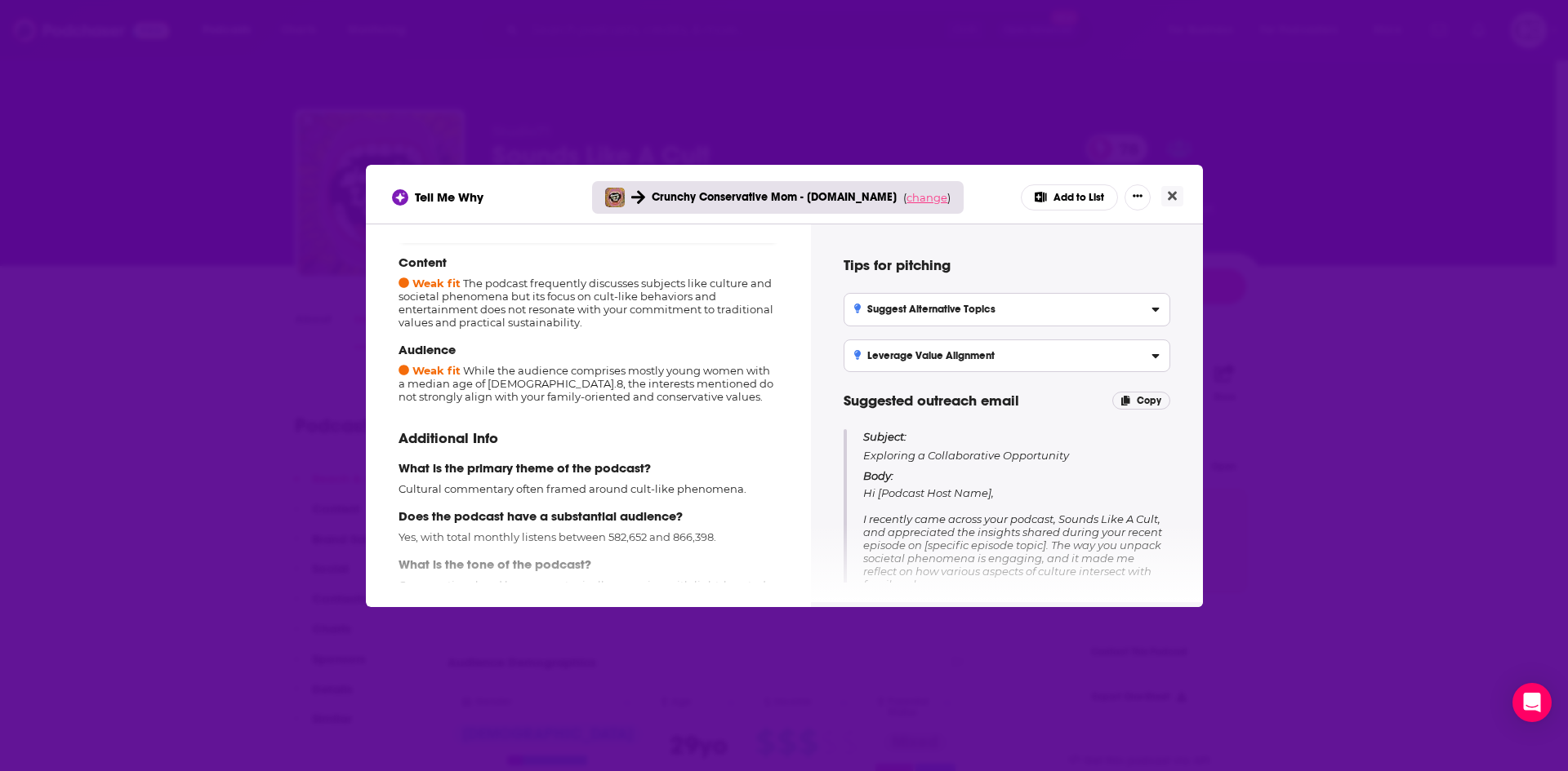
click at [928, 201] on span "change" at bounding box center [926, 197] width 41 height 13
click at [929, 313] on button "Change campaign" at bounding box center [949, 319] width 110 height 20
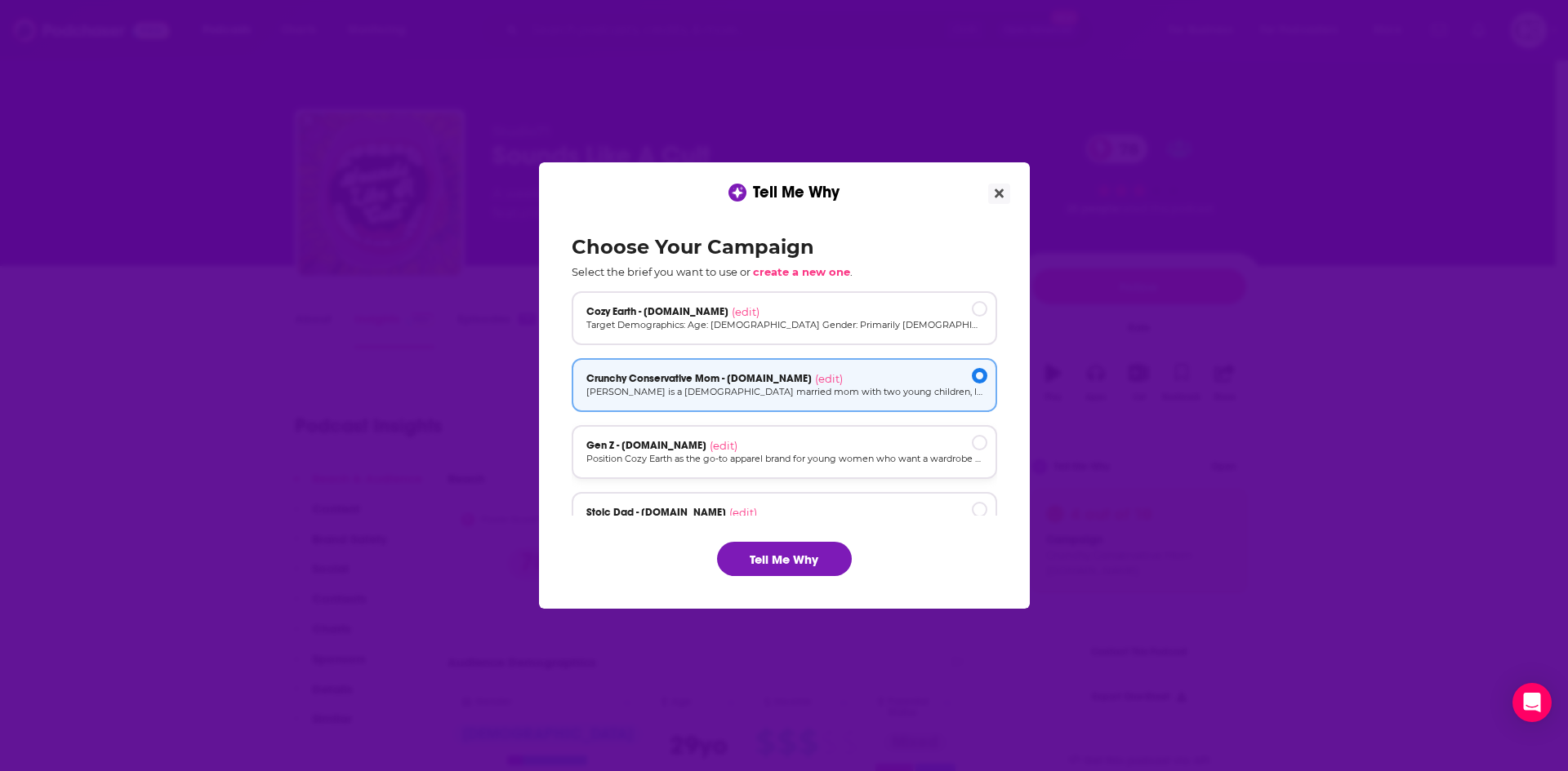
click at [816, 453] on p "Position Cozy Earth as the go-to apparel brand for young women who want a wardr…" at bounding box center [784, 459] width 396 height 14
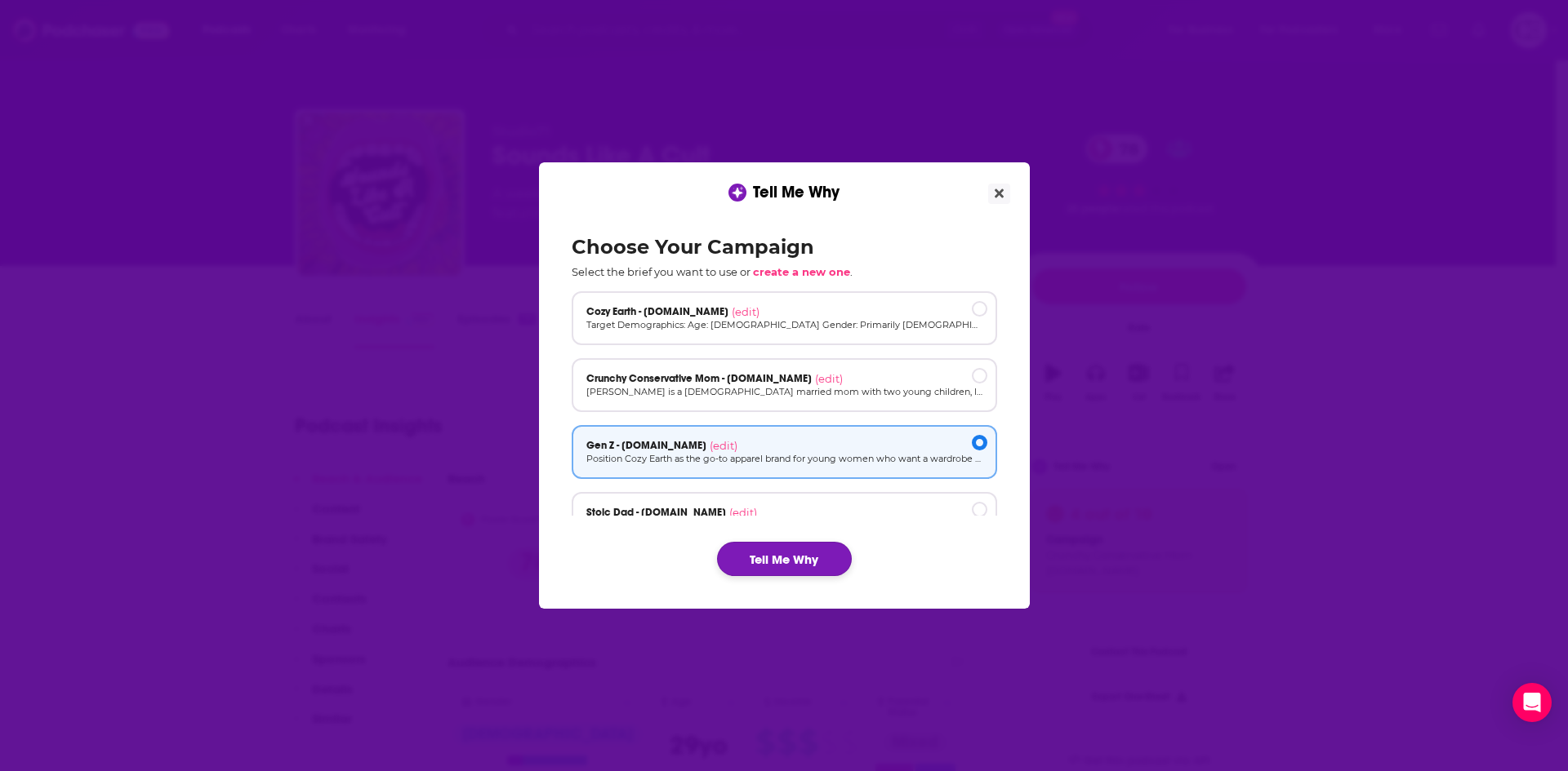
click at [803, 555] on button "Tell Me Why" at bounding box center [784, 559] width 135 height 35
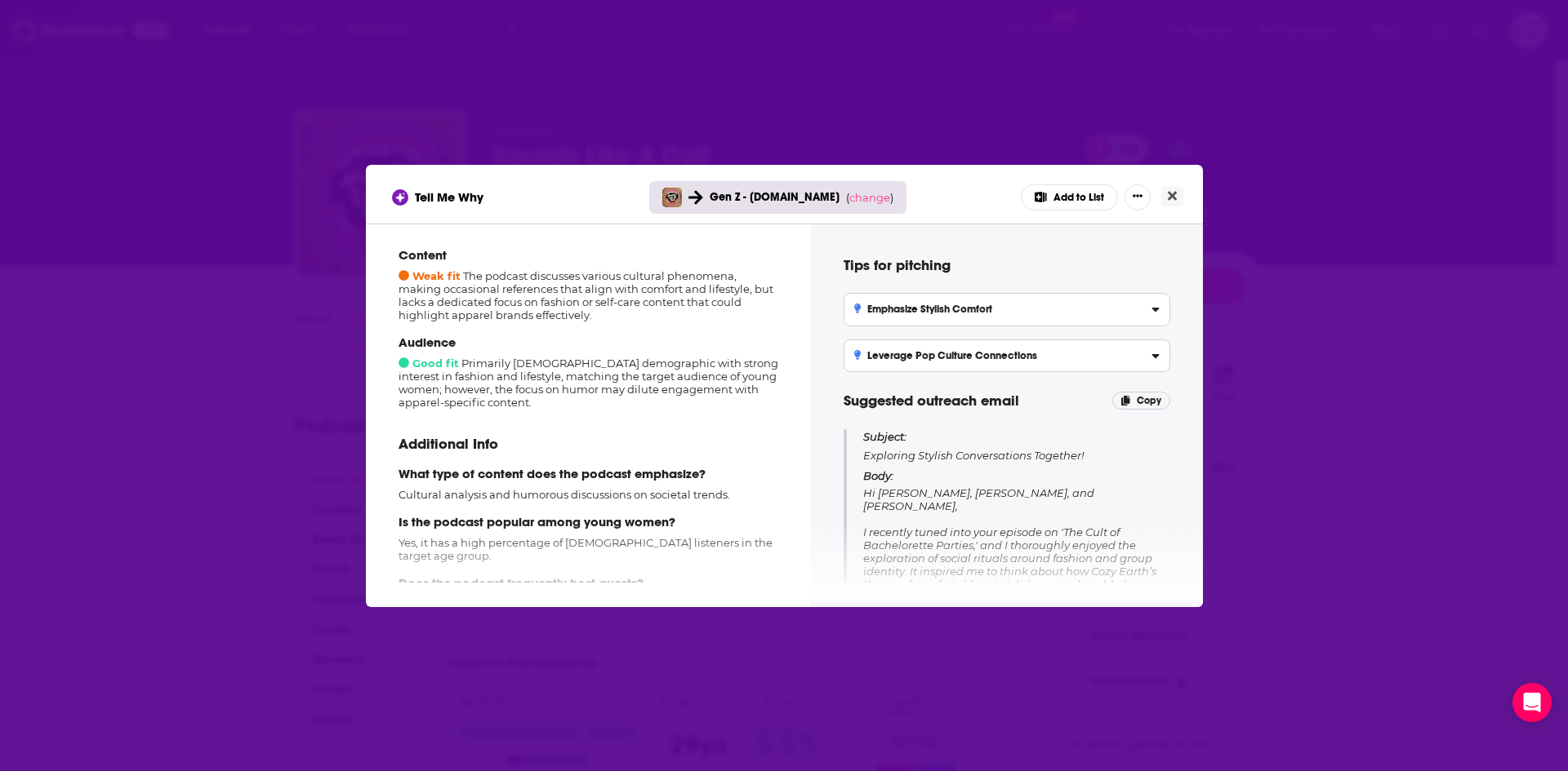
scroll to position [240, 0]
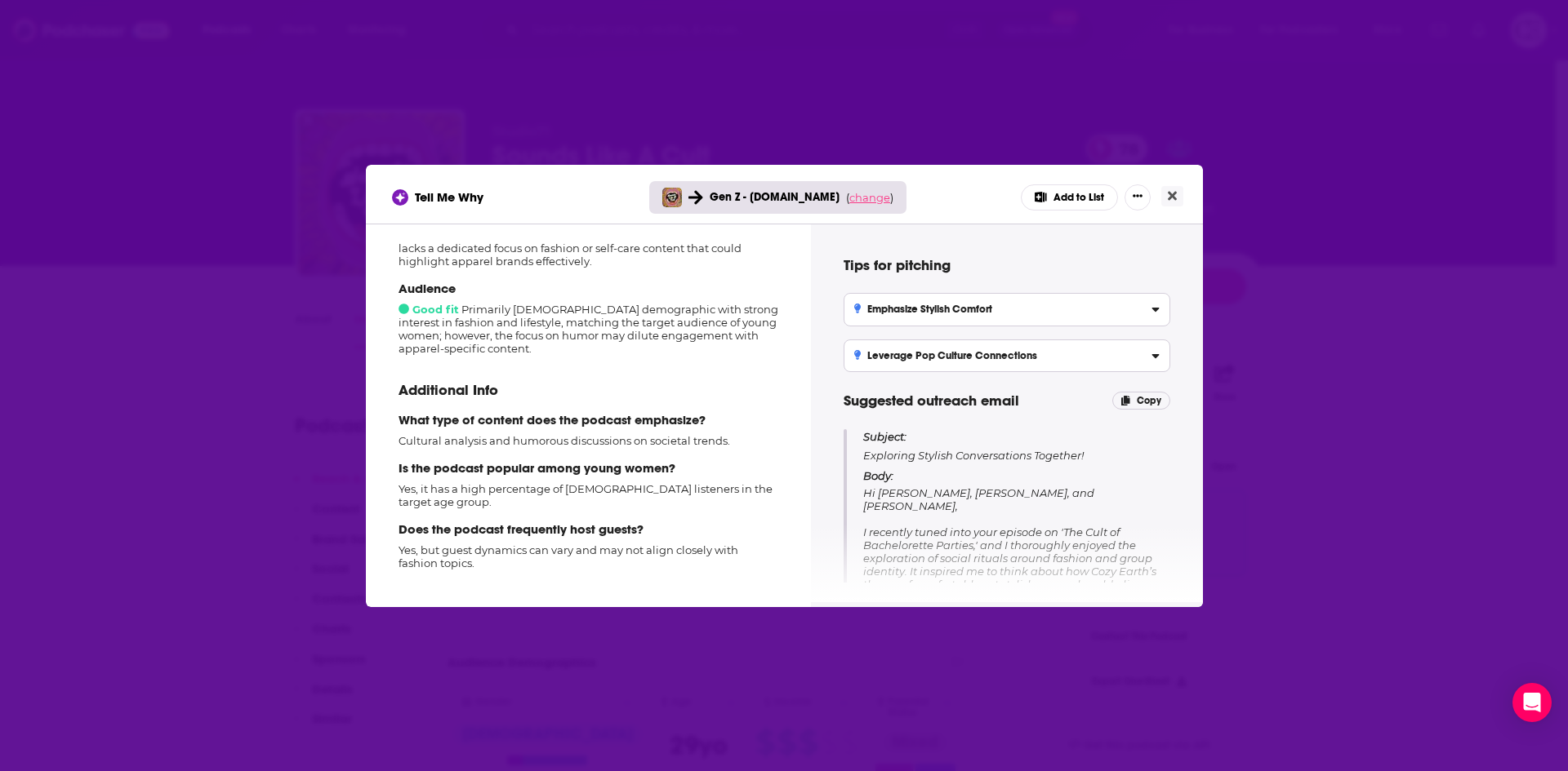
click at [854, 201] on span "change" at bounding box center [869, 197] width 41 height 13
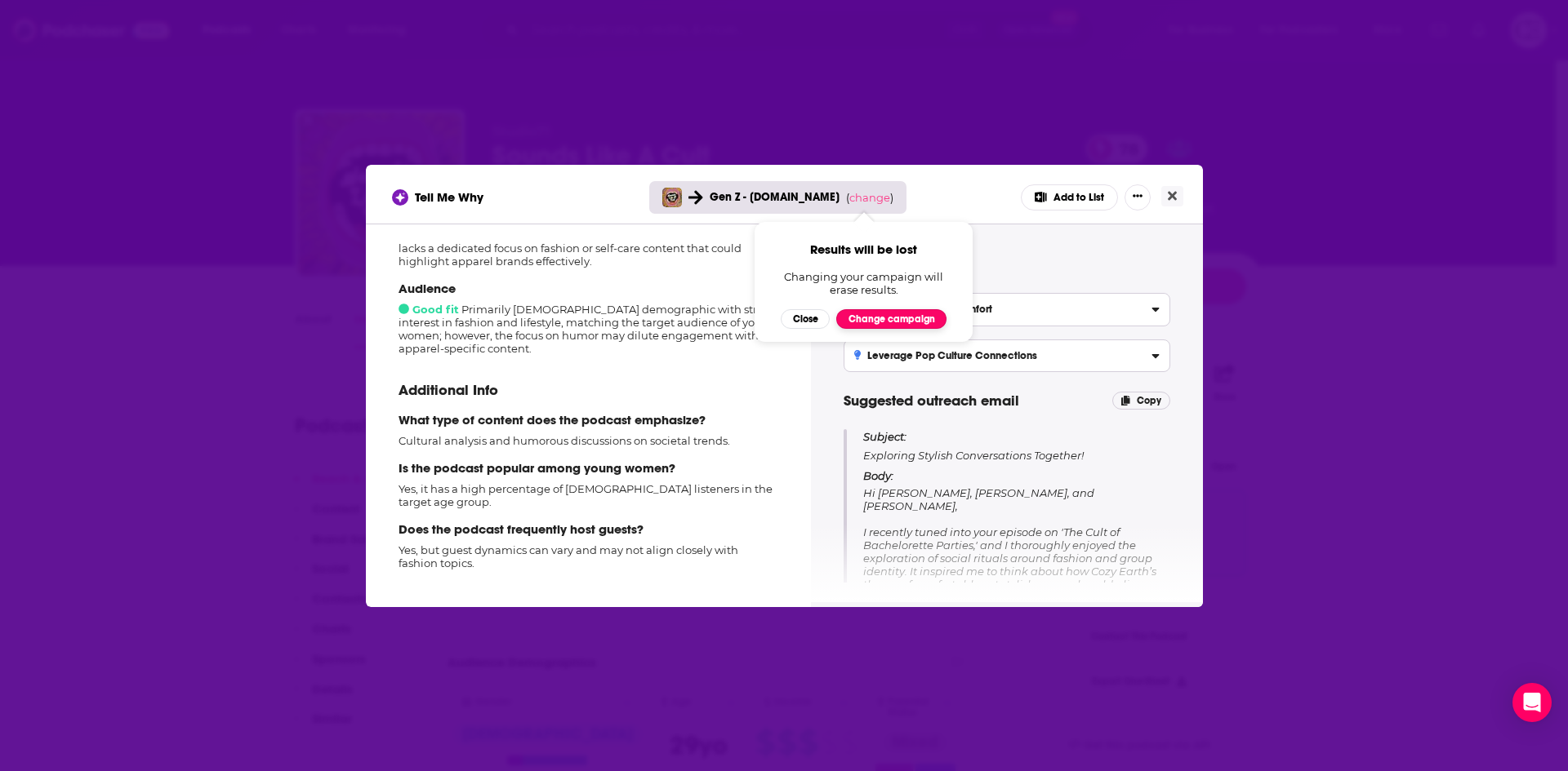
click at [865, 315] on button "Change campaign" at bounding box center [891, 319] width 110 height 20
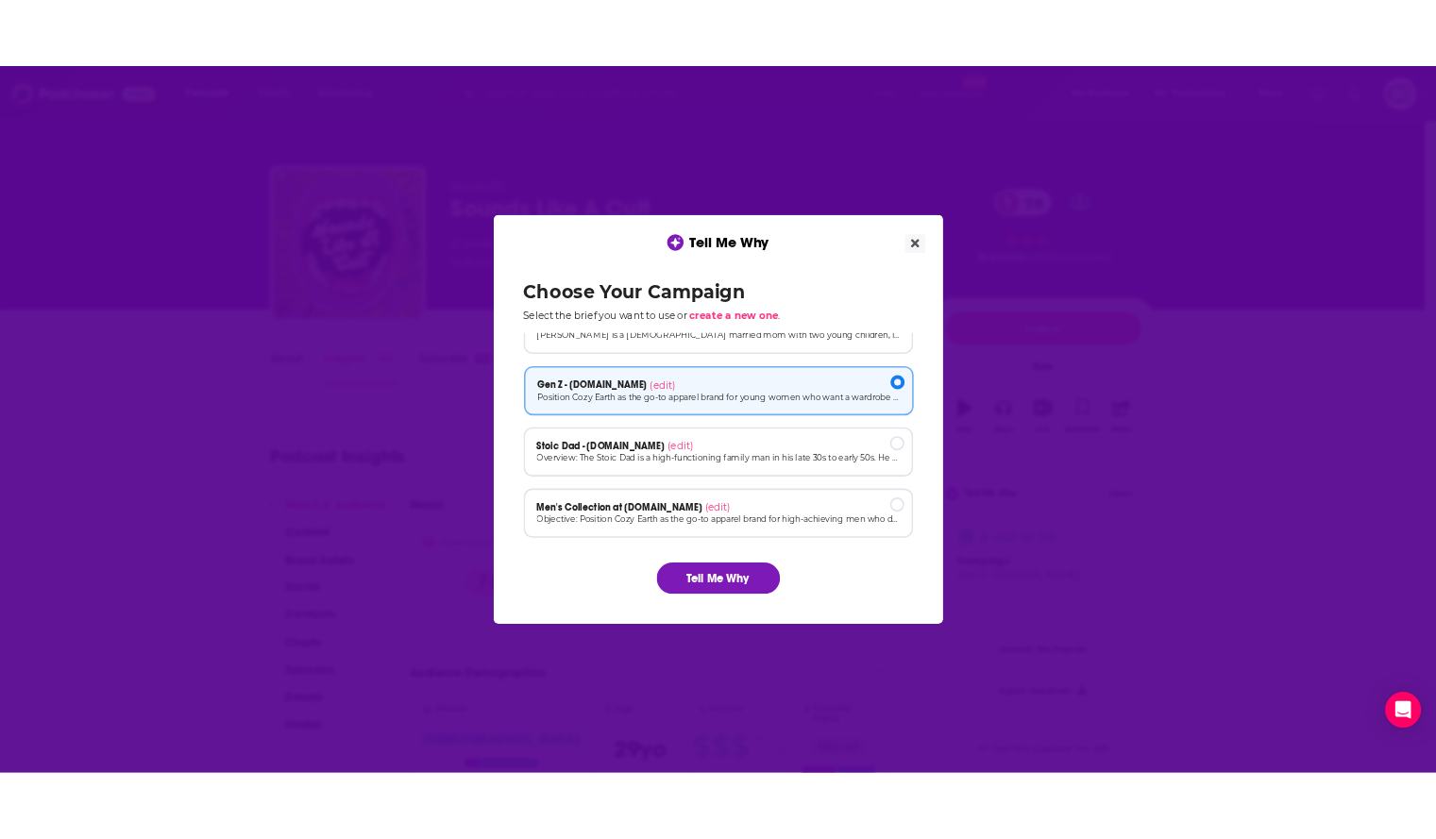
scroll to position [127, 0]
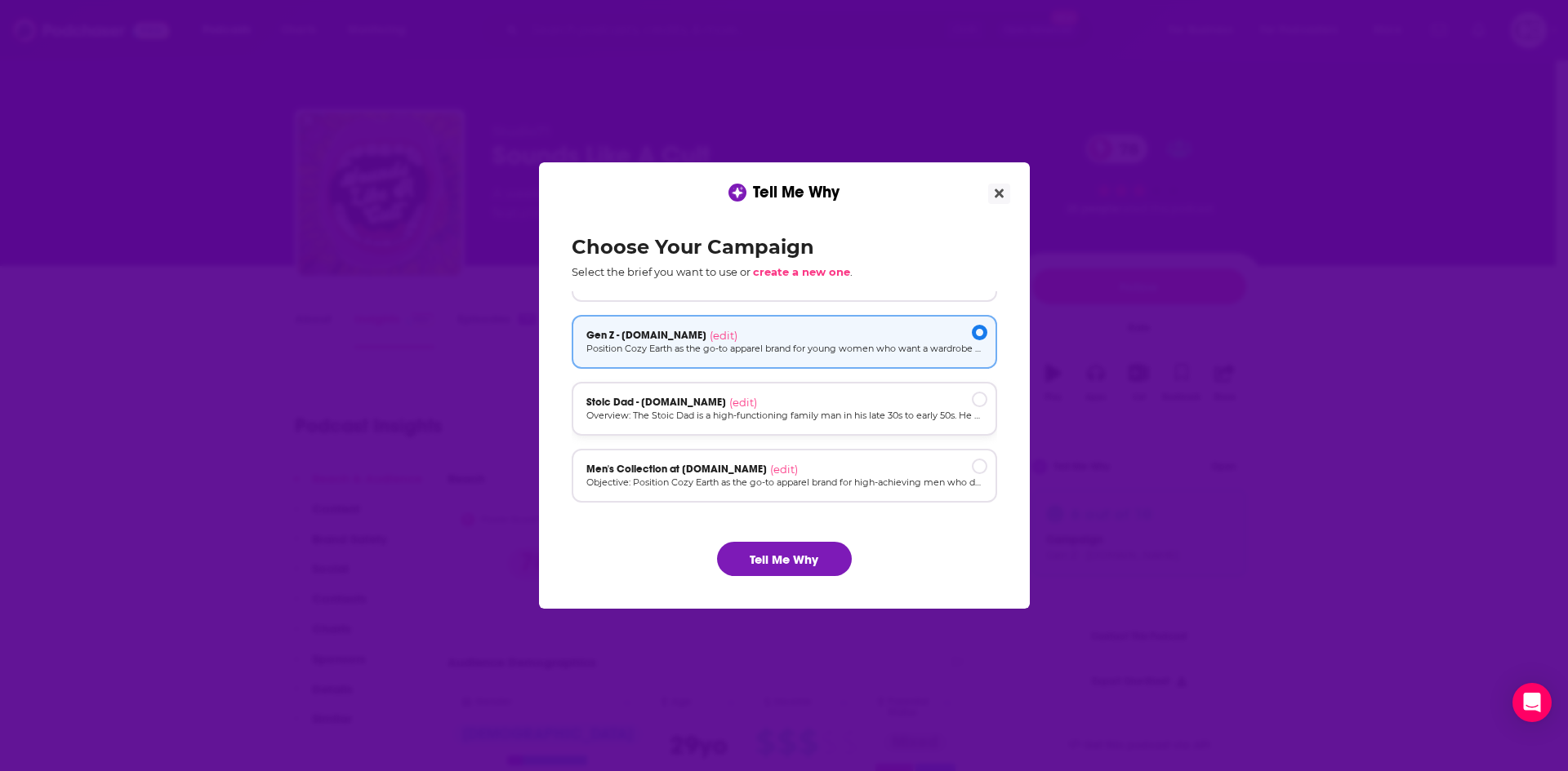
click at [829, 415] on p "Overview: The Stoic Dad is a high-functioning family man in his late 30s to ear…" at bounding box center [784, 416] width 396 height 14
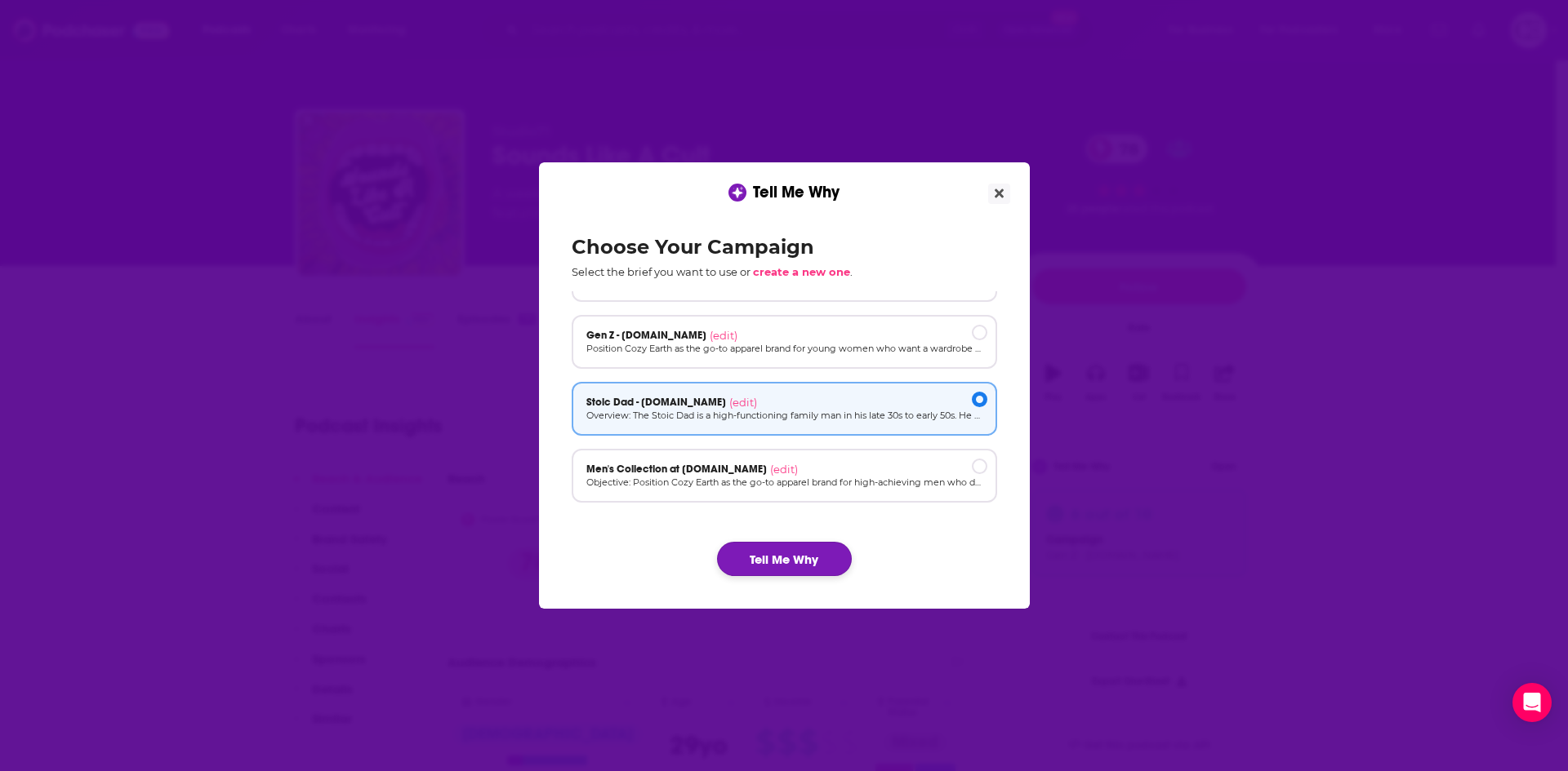
click at [803, 549] on button "Tell Me Why" at bounding box center [784, 559] width 135 height 35
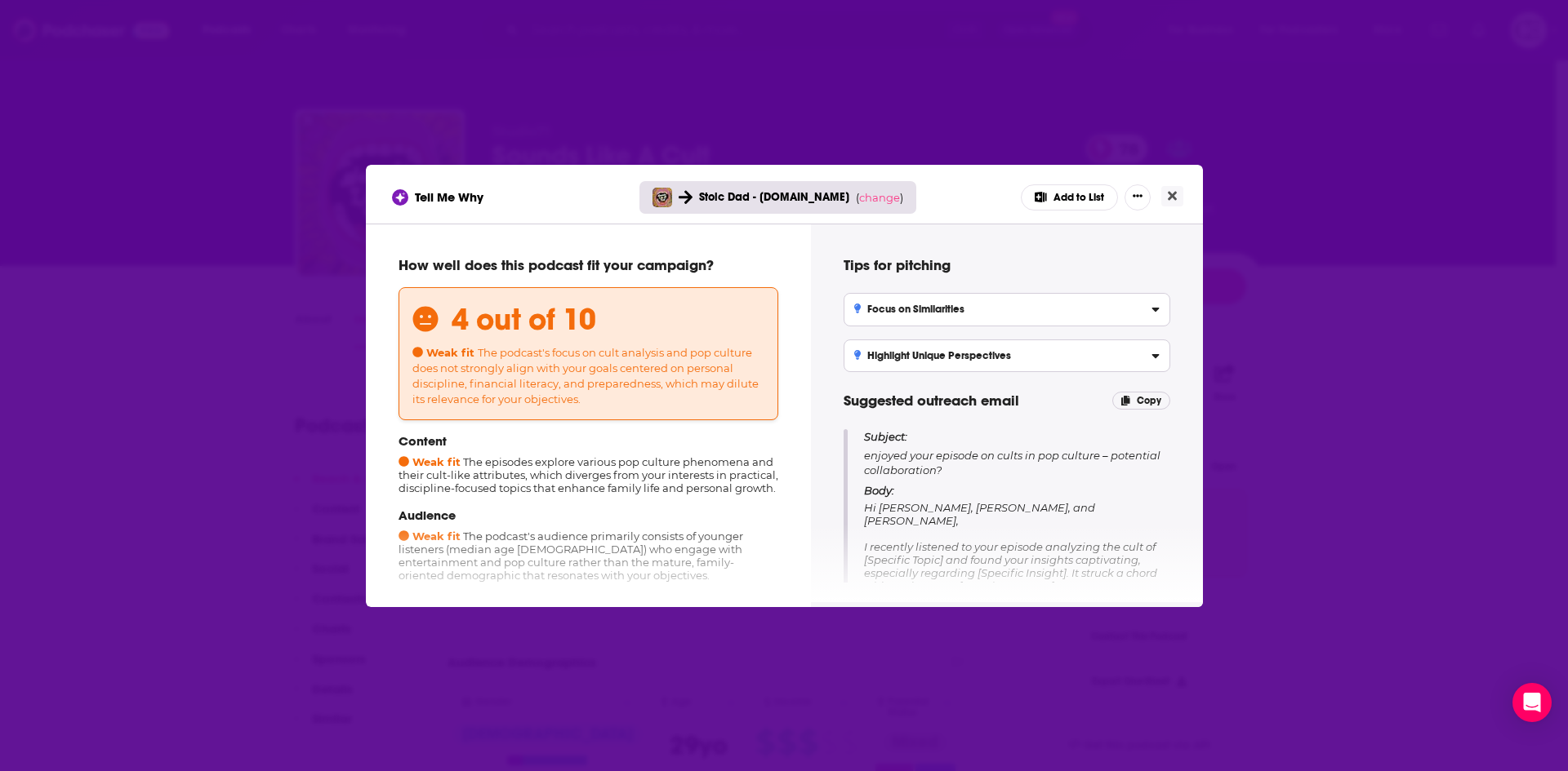
click at [1070, 199] on button "Add to List" at bounding box center [1069, 197] width 97 height 26
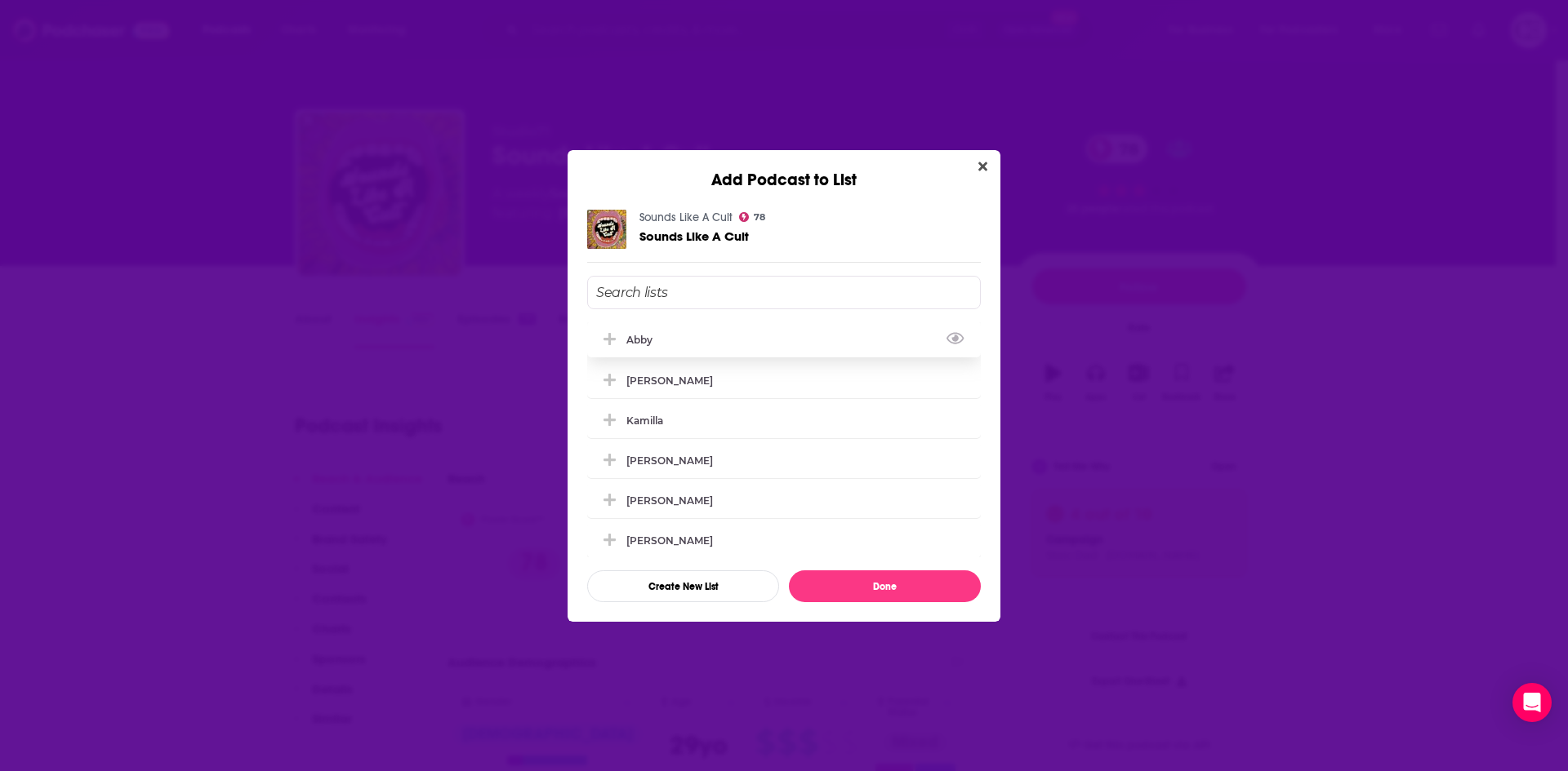
click at [606, 338] on icon "Add Podcast To List" at bounding box center [610, 339] width 12 height 15
click at [845, 596] on button "Done" at bounding box center [885, 586] width 192 height 32
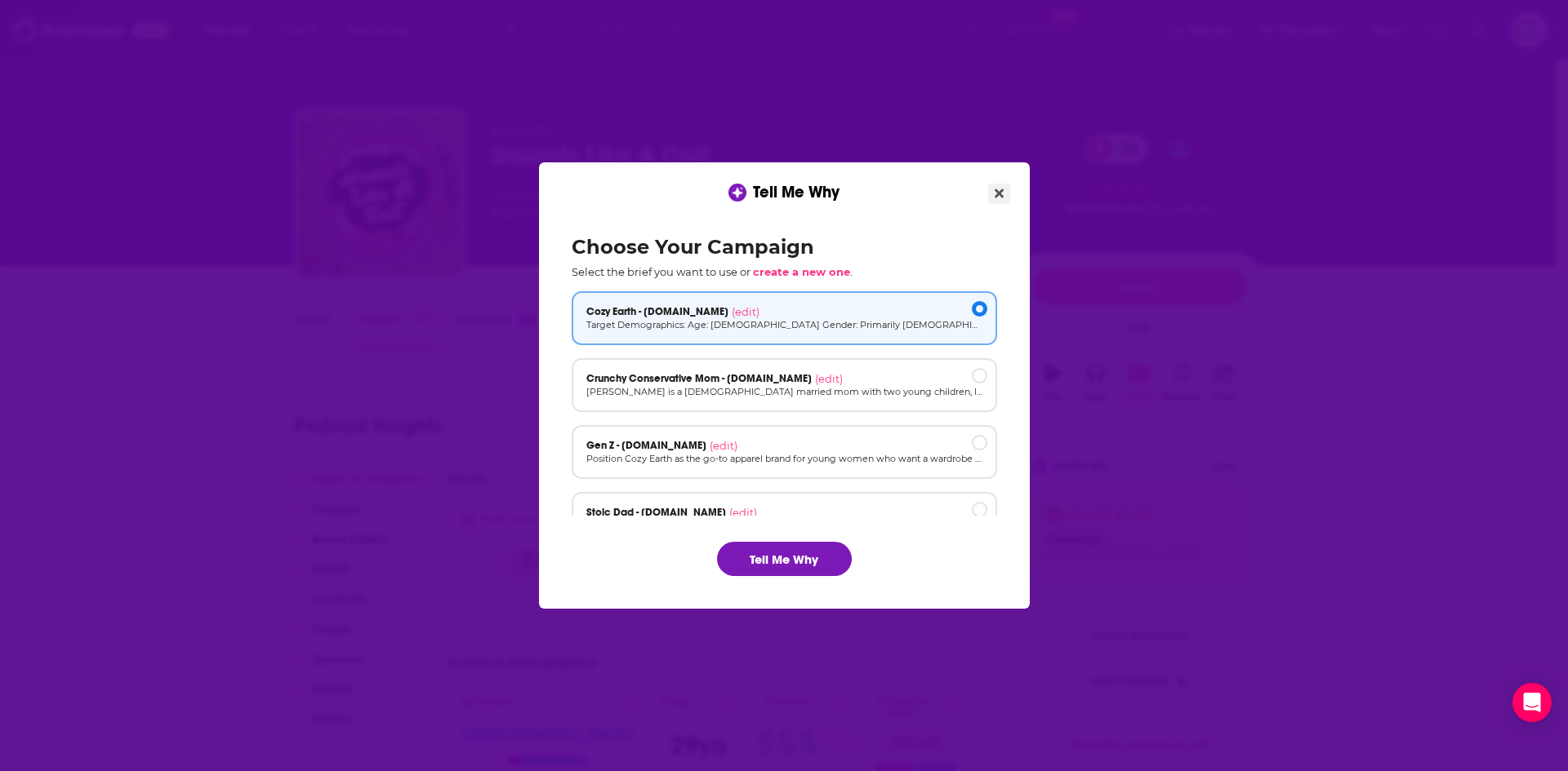
click at [993, 195] on button "Close" at bounding box center [999, 194] width 22 height 21
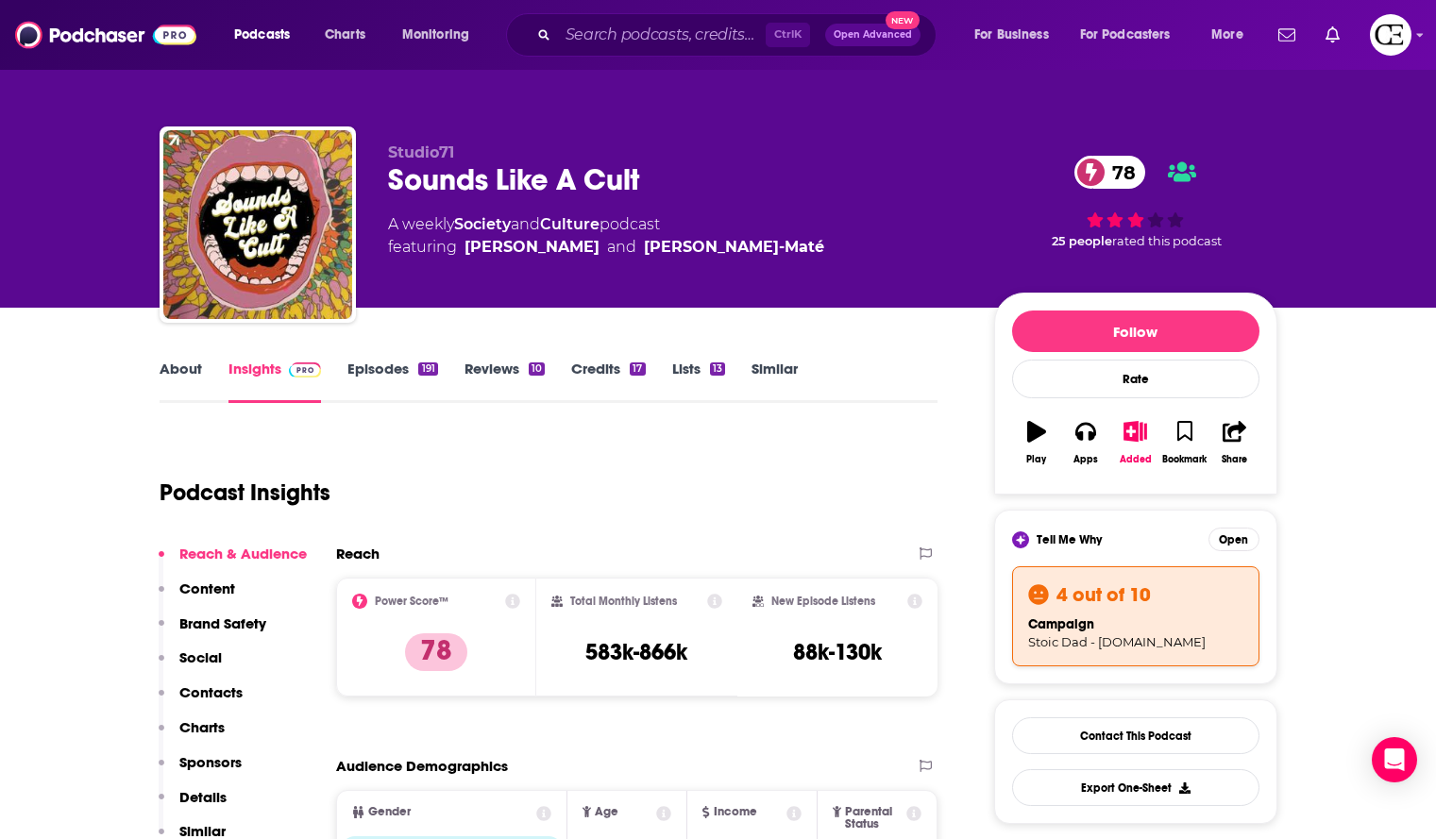
click at [530, 180] on div "Sounds Like A Cult 78" at bounding box center [676, 179] width 576 height 37
click at [530, 179] on div "Sounds Like A Cult 78" at bounding box center [676, 179] width 576 height 37
copy div "Sounds Like A Cult 78"
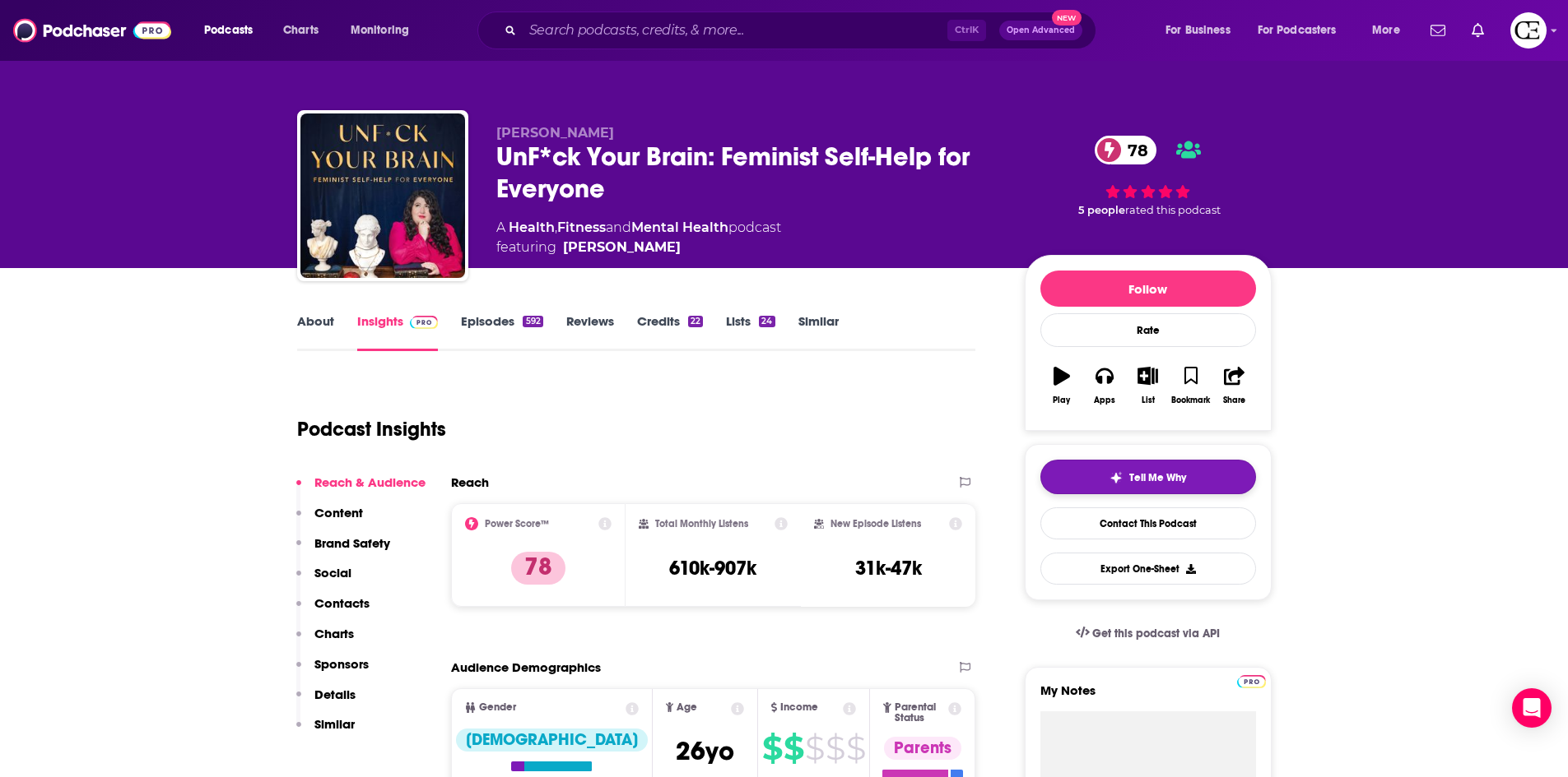
click at [1092, 467] on button "Tell Me Why" at bounding box center [1148, 477] width 215 height 35
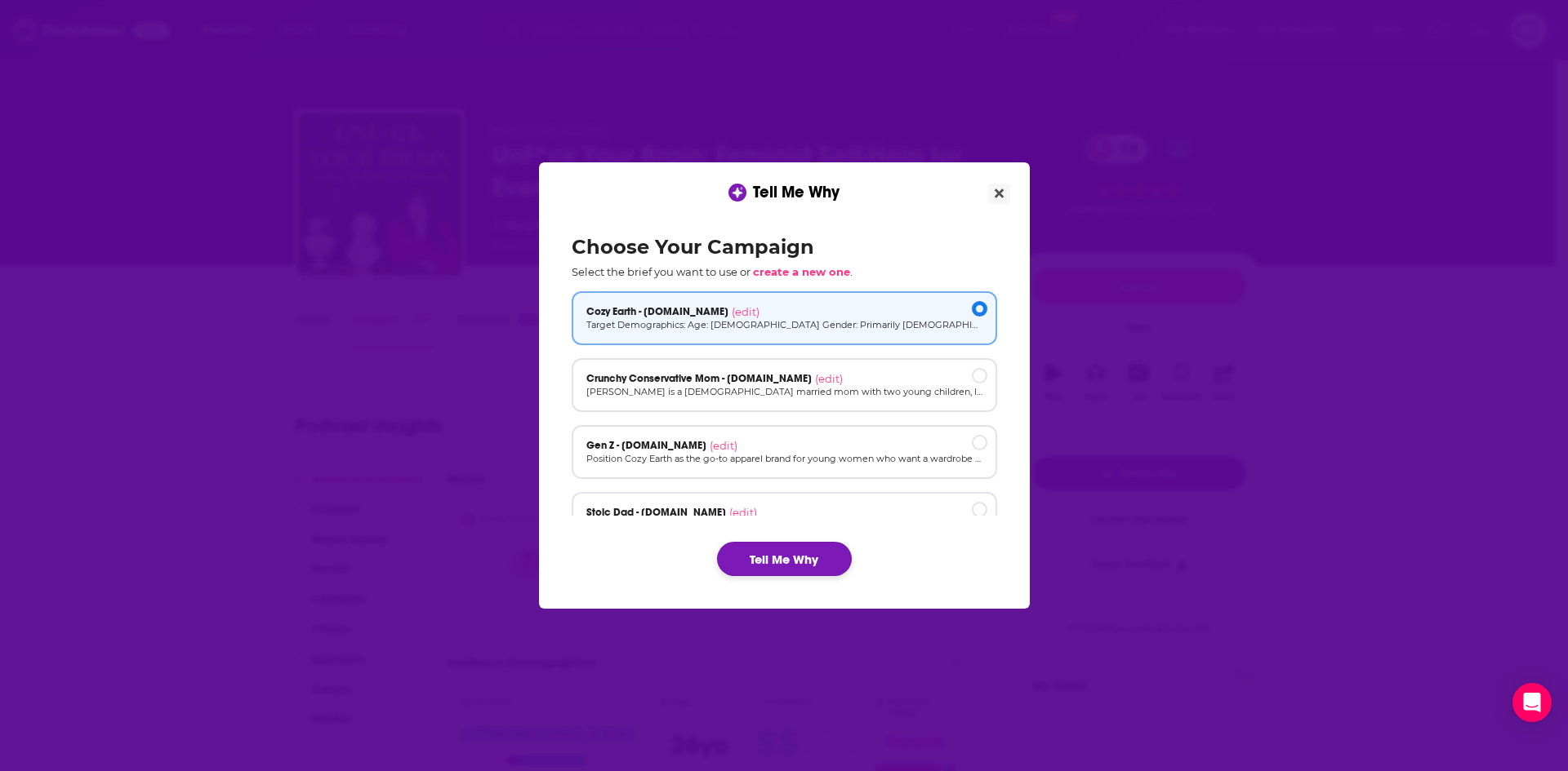
click at [820, 552] on button "Tell Me Why" at bounding box center [784, 559] width 135 height 35
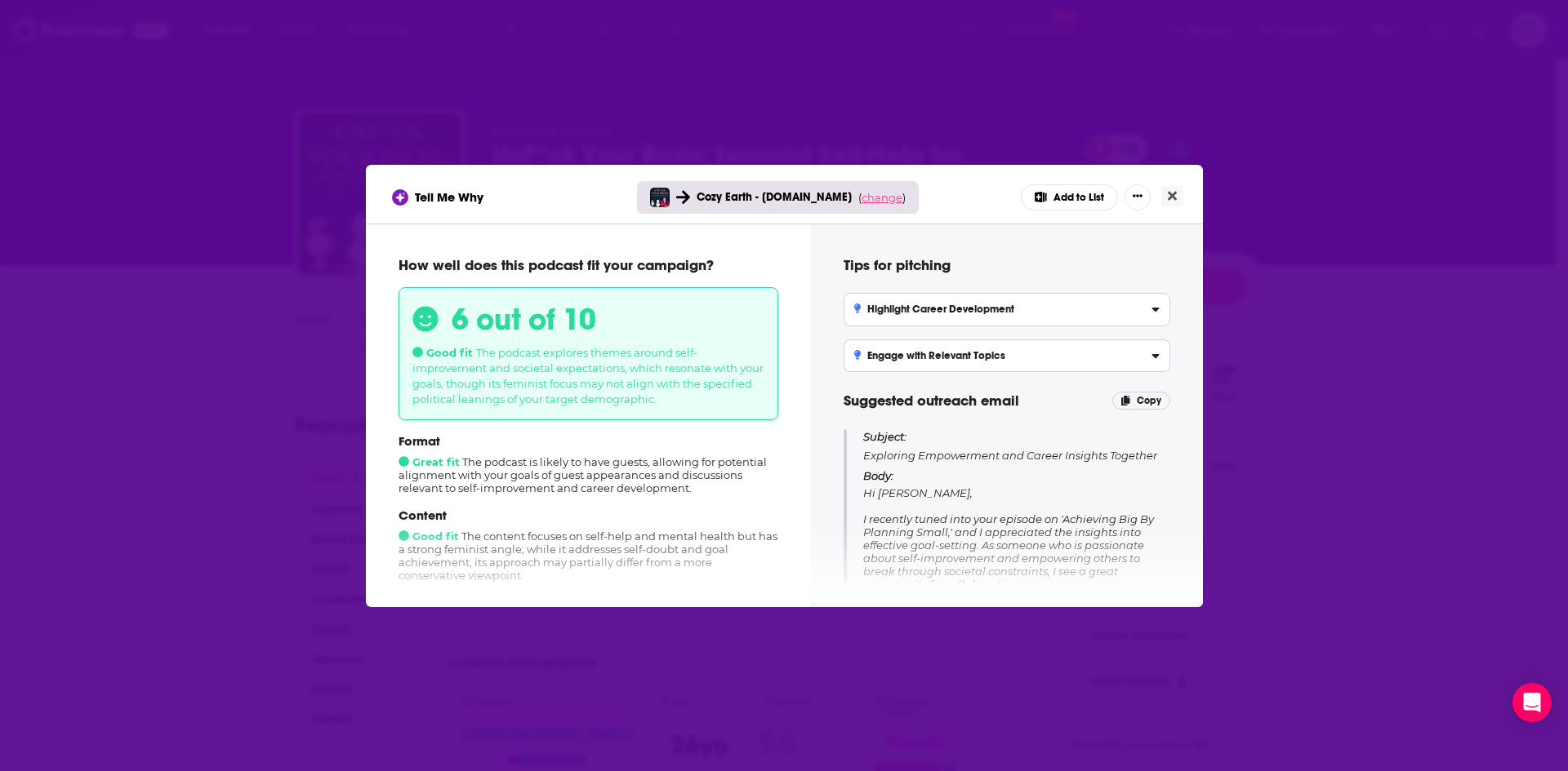
click at [863, 196] on span "change" at bounding box center [881, 197] width 41 height 13
click at [749, 406] on div "6 out of 10 Good fit The podcast explores themes around self-improvement and so…" at bounding box center [588, 354] width 380 height 133
click at [825, 316] on button "Close" at bounding box center [818, 319] width 49 height 20
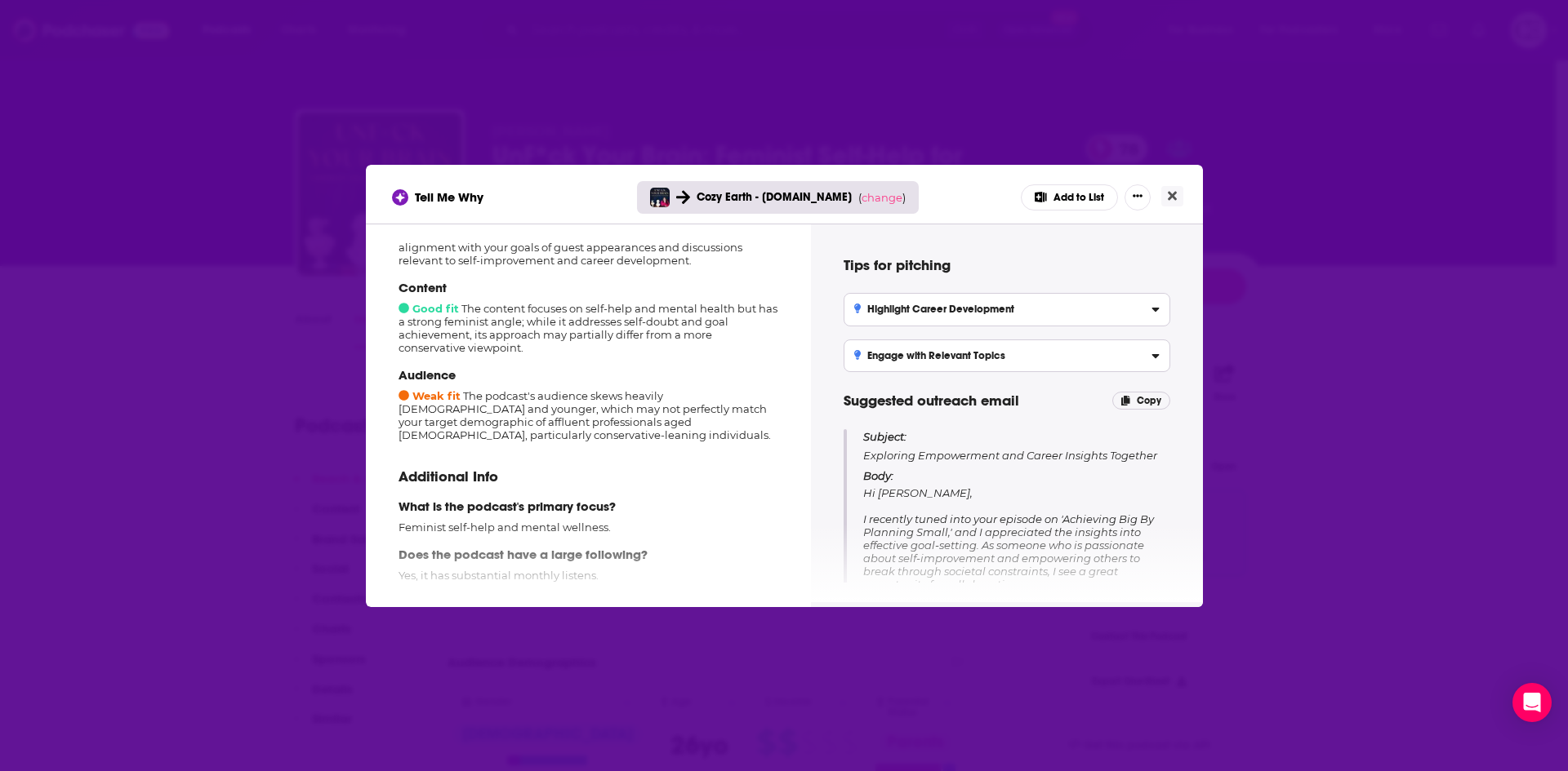
scroll to position [245, 0]
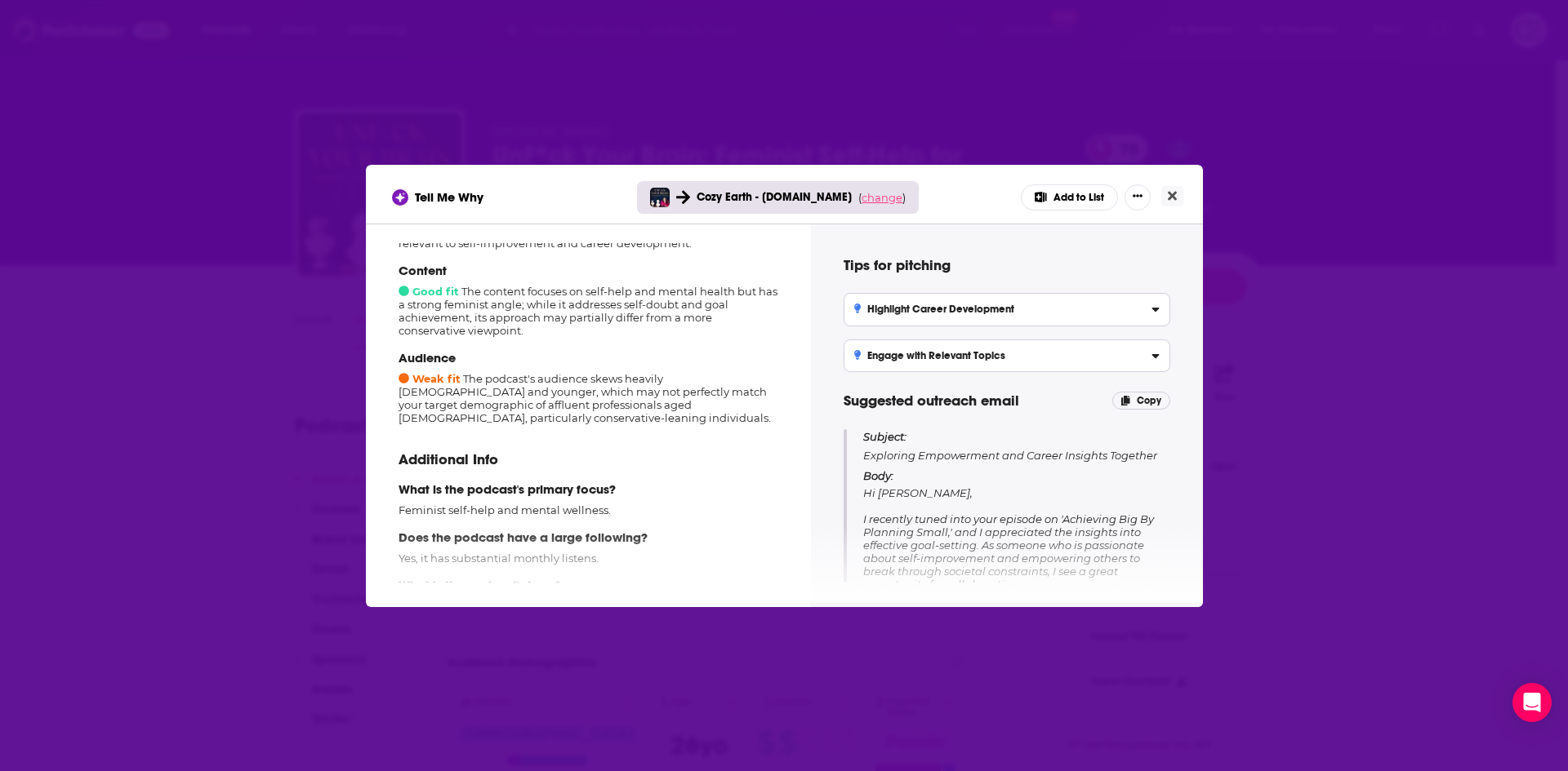
click at [869, 201] on span "change" at bounding box center [881, 197] width 41 height 13
click at [867, 315] on button "Change campaign" at bounding box center [904, 319] width 110 height 20
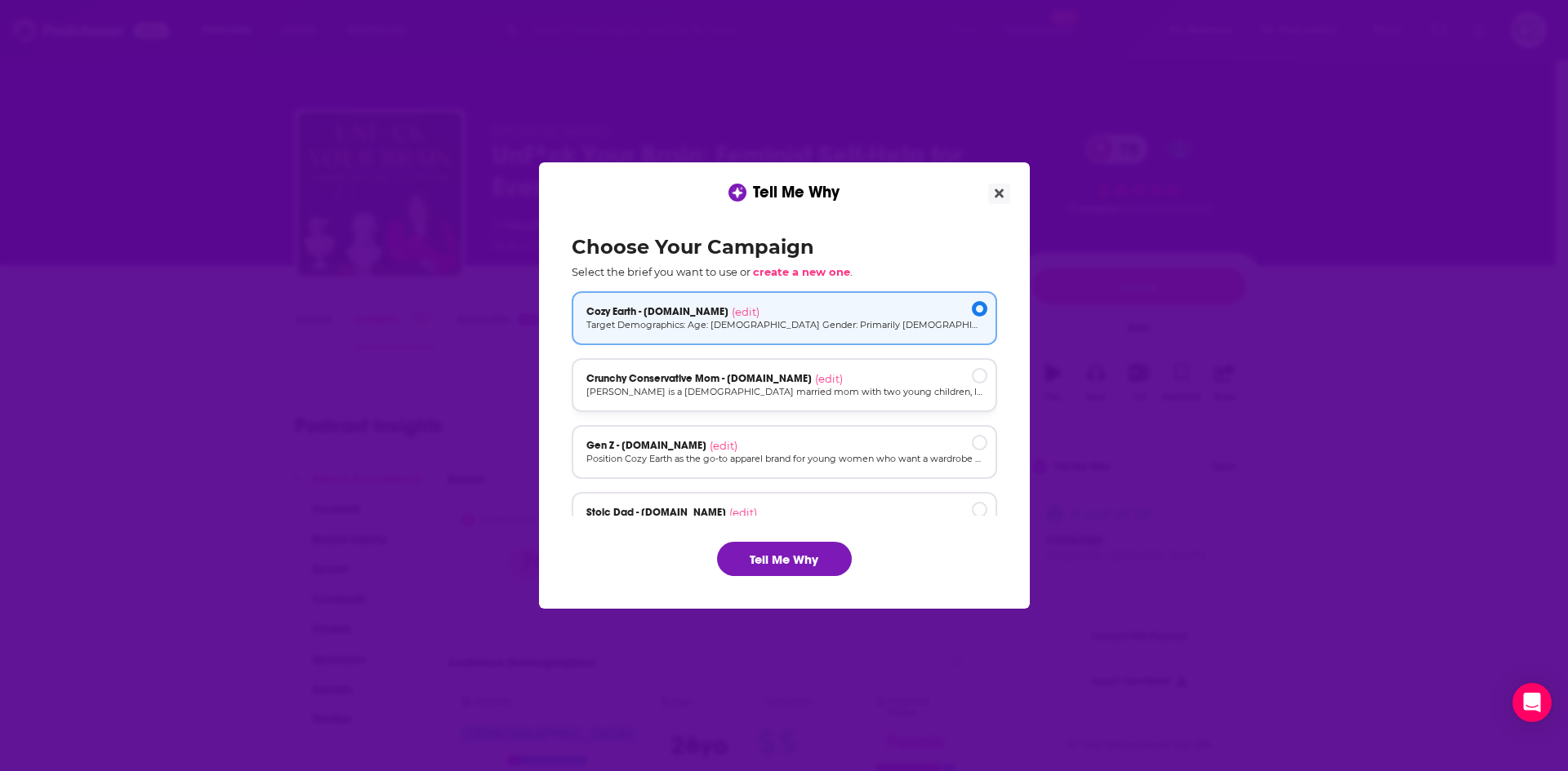
click at [861, 382] on div "Crunchy Conservative Mom - [DOMAIN_NAME] (edit)" at bounding box center [784, 379] width 396 height 13
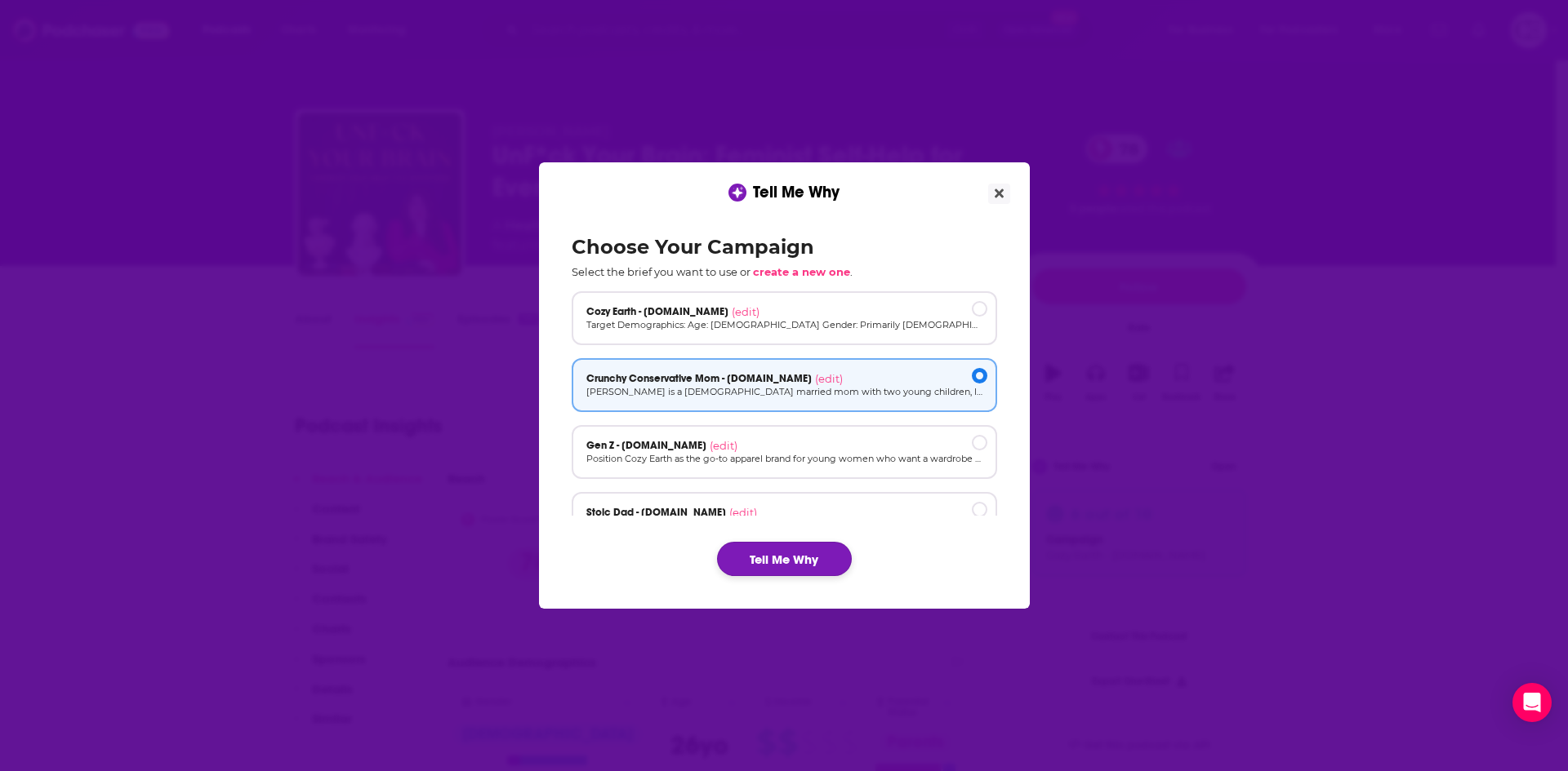
click at [824, 560] on button "Tell Me Why" at bounding box center [784, 559] width 135 height 35
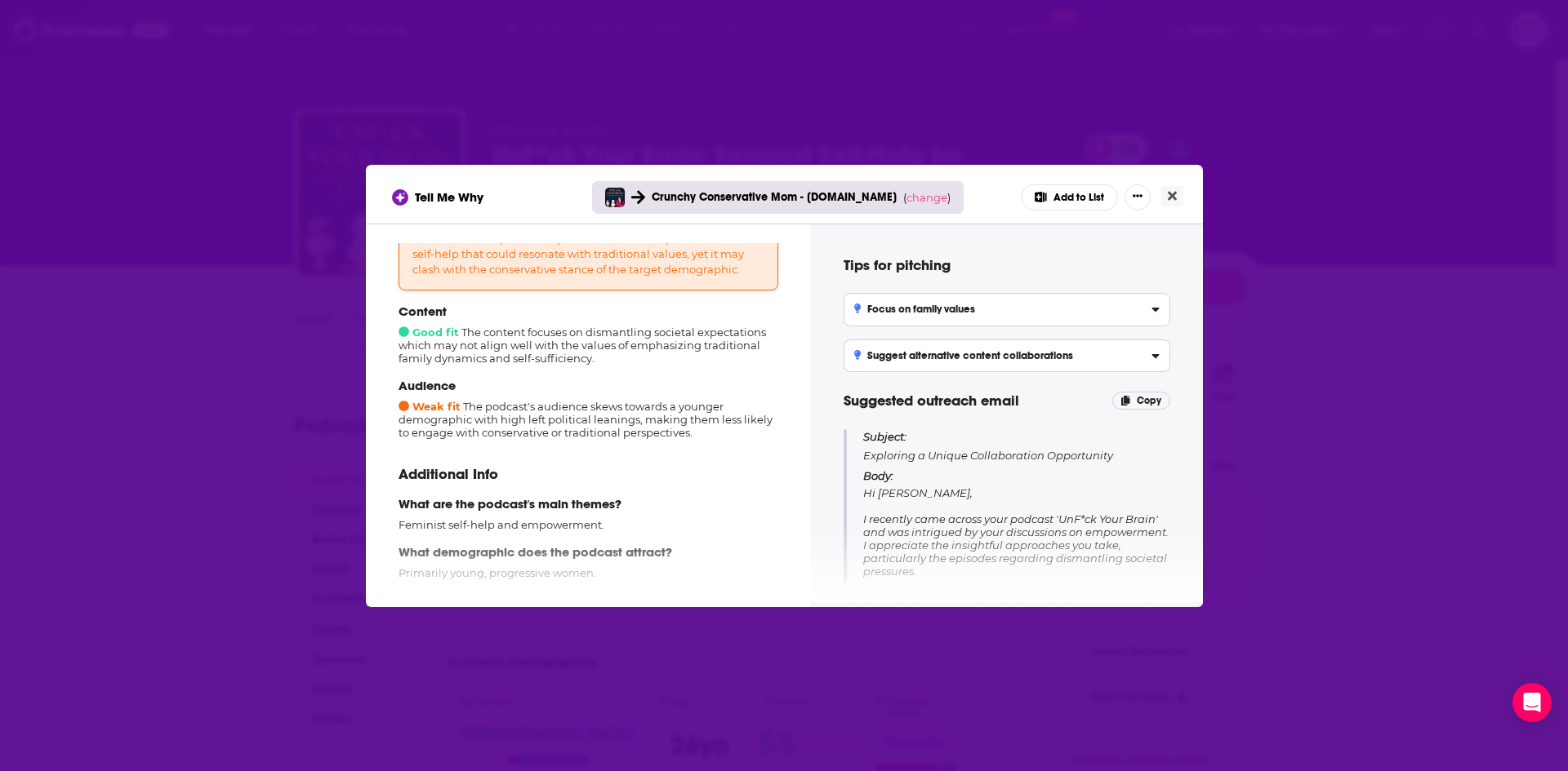
scroll to position [81, 0]
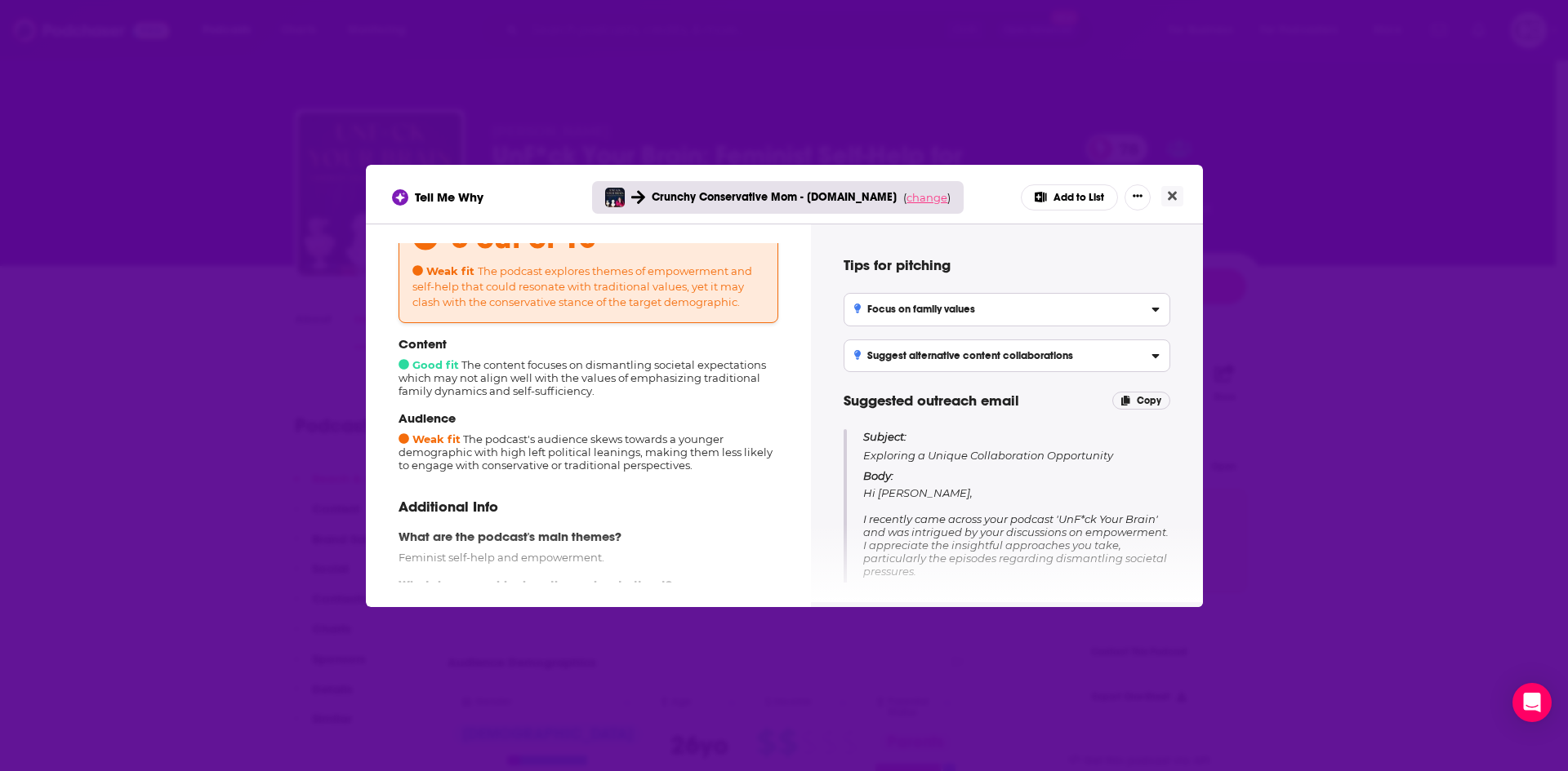
click at [908, 195] on span "change" at bounding box center [926, 197] width 41 height 13
click at [913, 318] on button "Change campaign" at bounding box center [949, 319] width 110 height 20
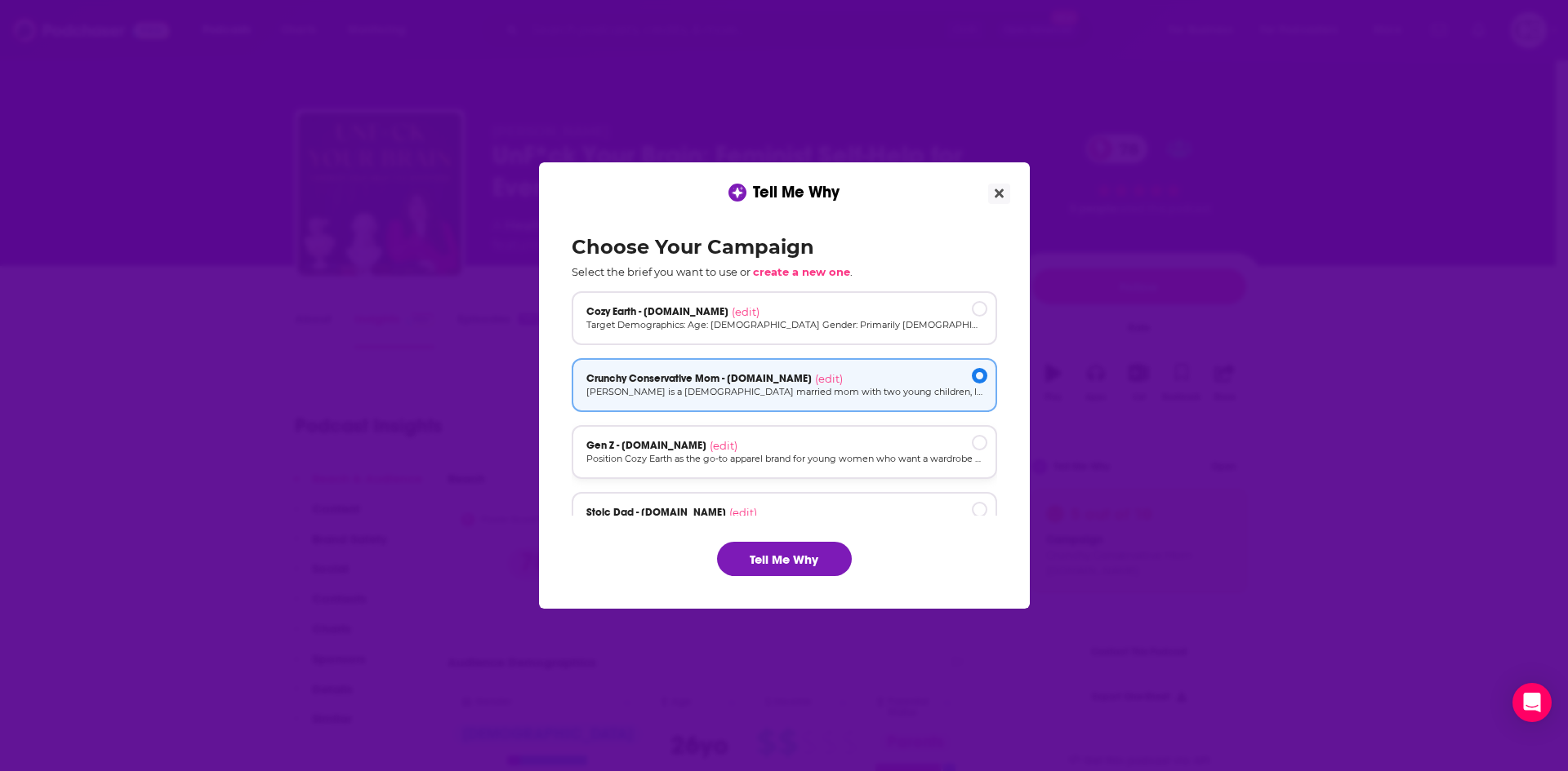
click at [867, 441] on div "Gen Z - [DOMAIN_NAME] (edit)" at bounding box center [784, 445] width 396 height 13
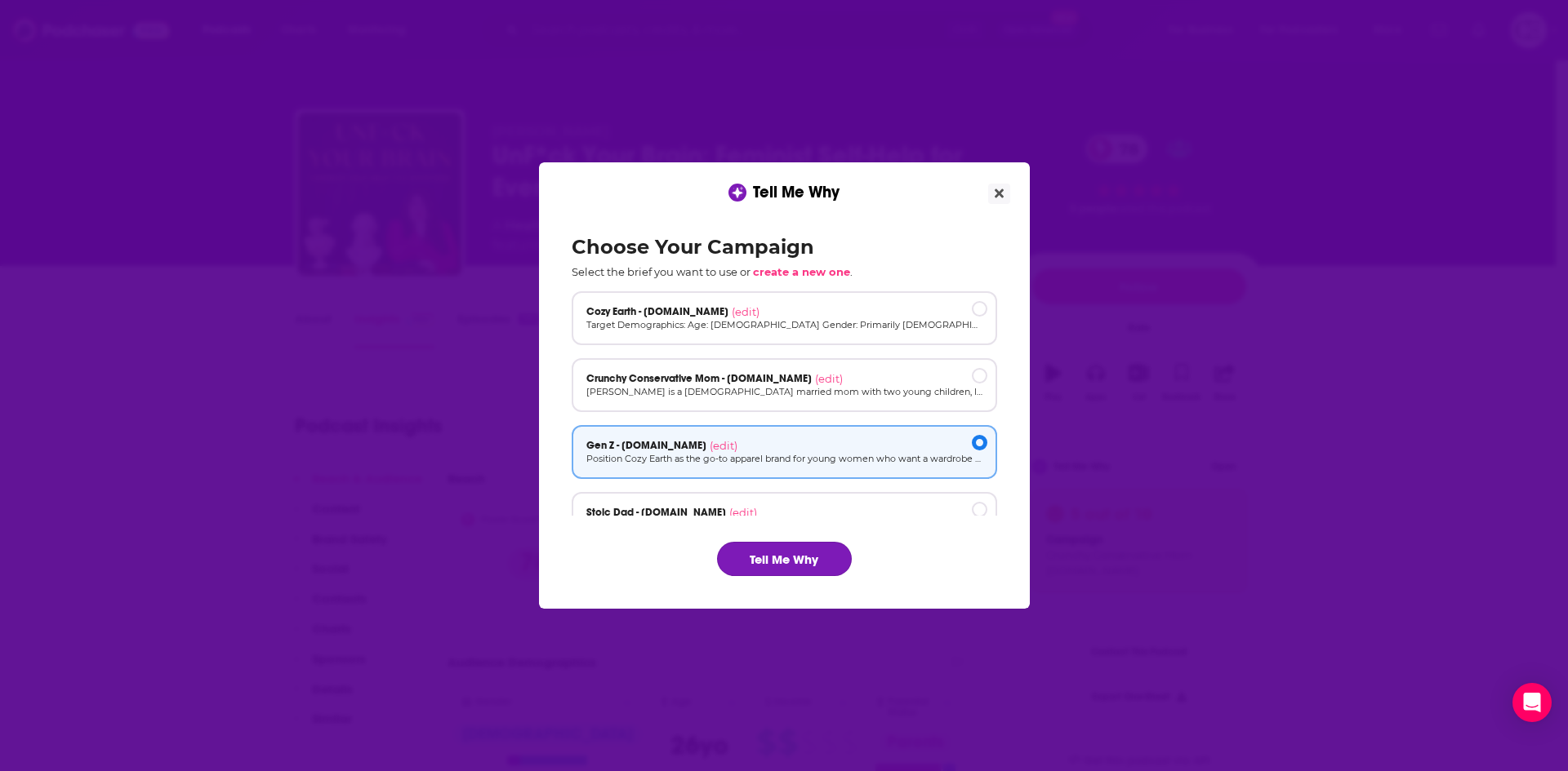
click at [833, 548] on button "Tell Me Why" at bounding box center [784, 559] width 135 height 35
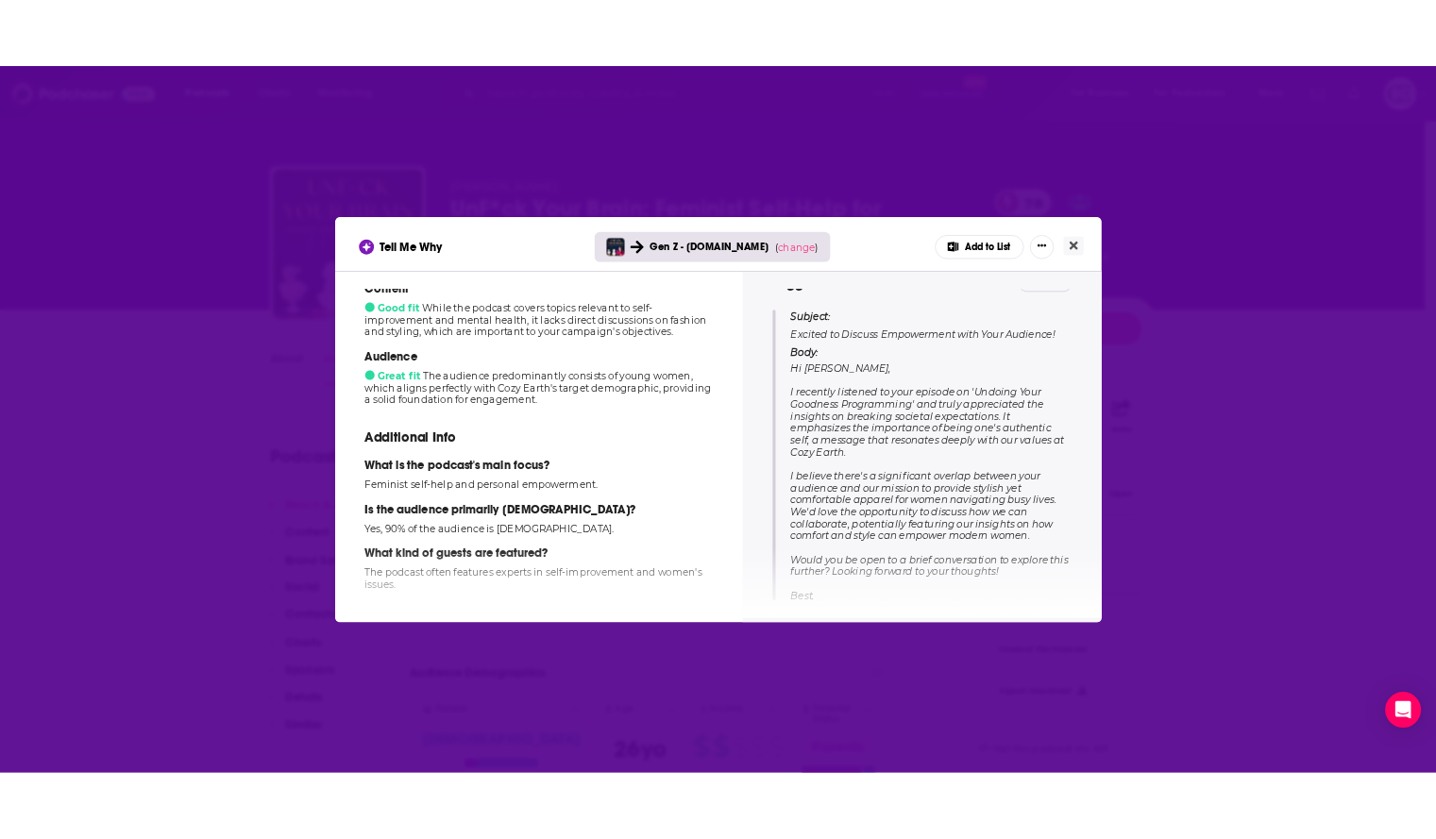
scroll to position [318, 0]
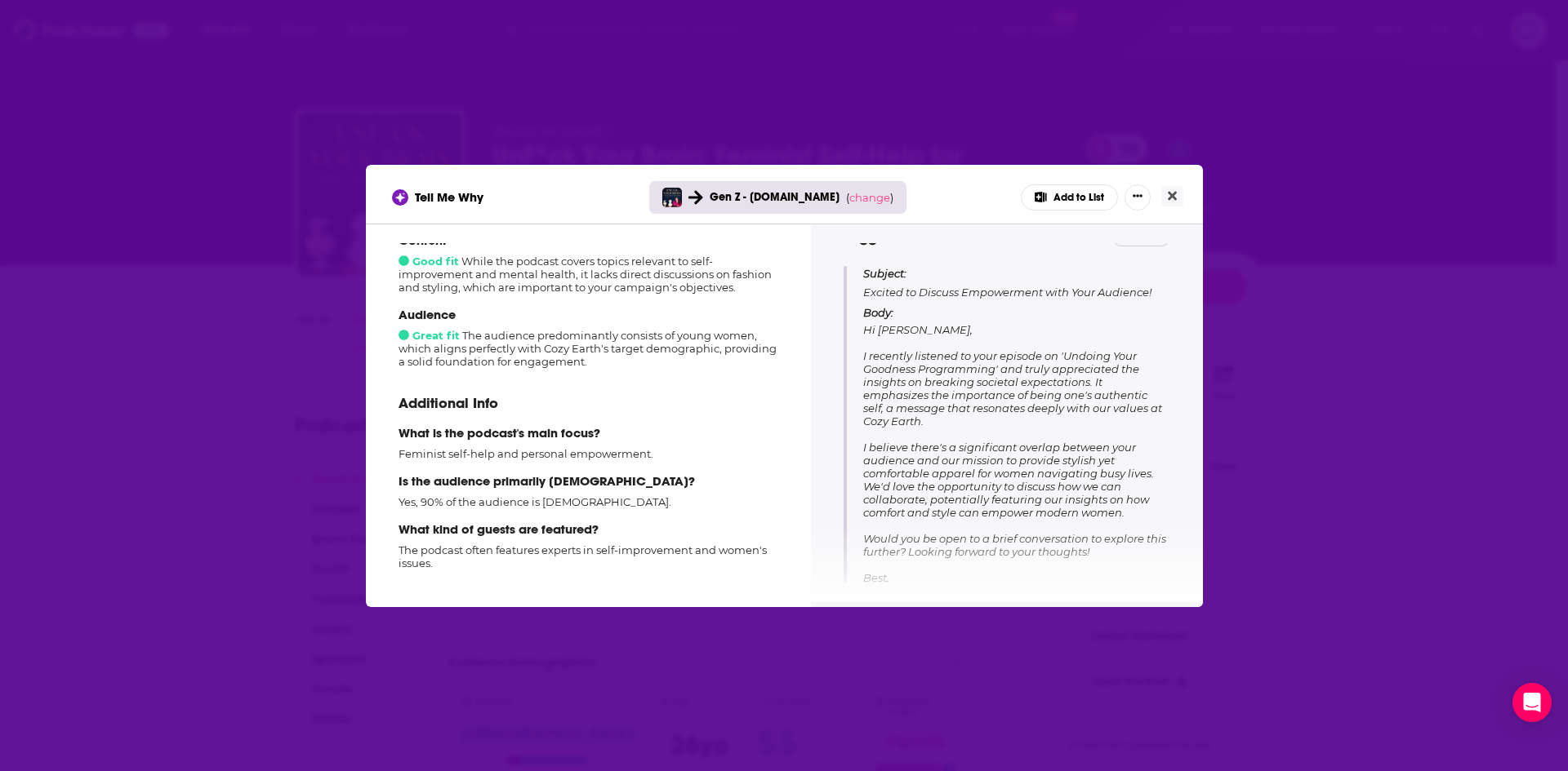
click at [1044, 198] on icon "[object Object]" at bounding box center [1040, 197] width 11 height 10
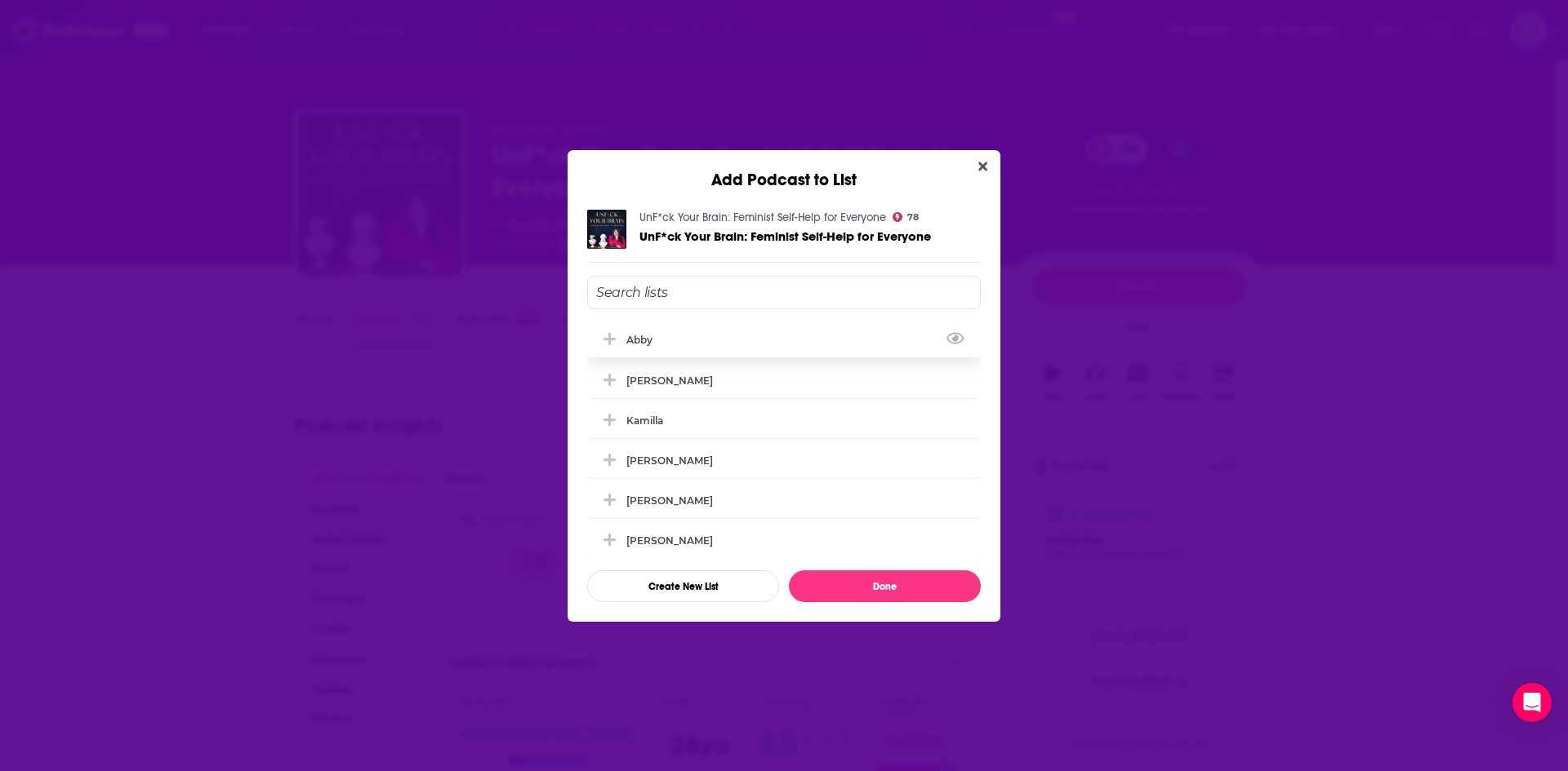
click at [612, 341] on icon "Add Podcast To List" at bounding box center [610, 339] width 12 height 12
click at [834, 585] on button "Done" at bounding box center [885, 586] width 192 height 32
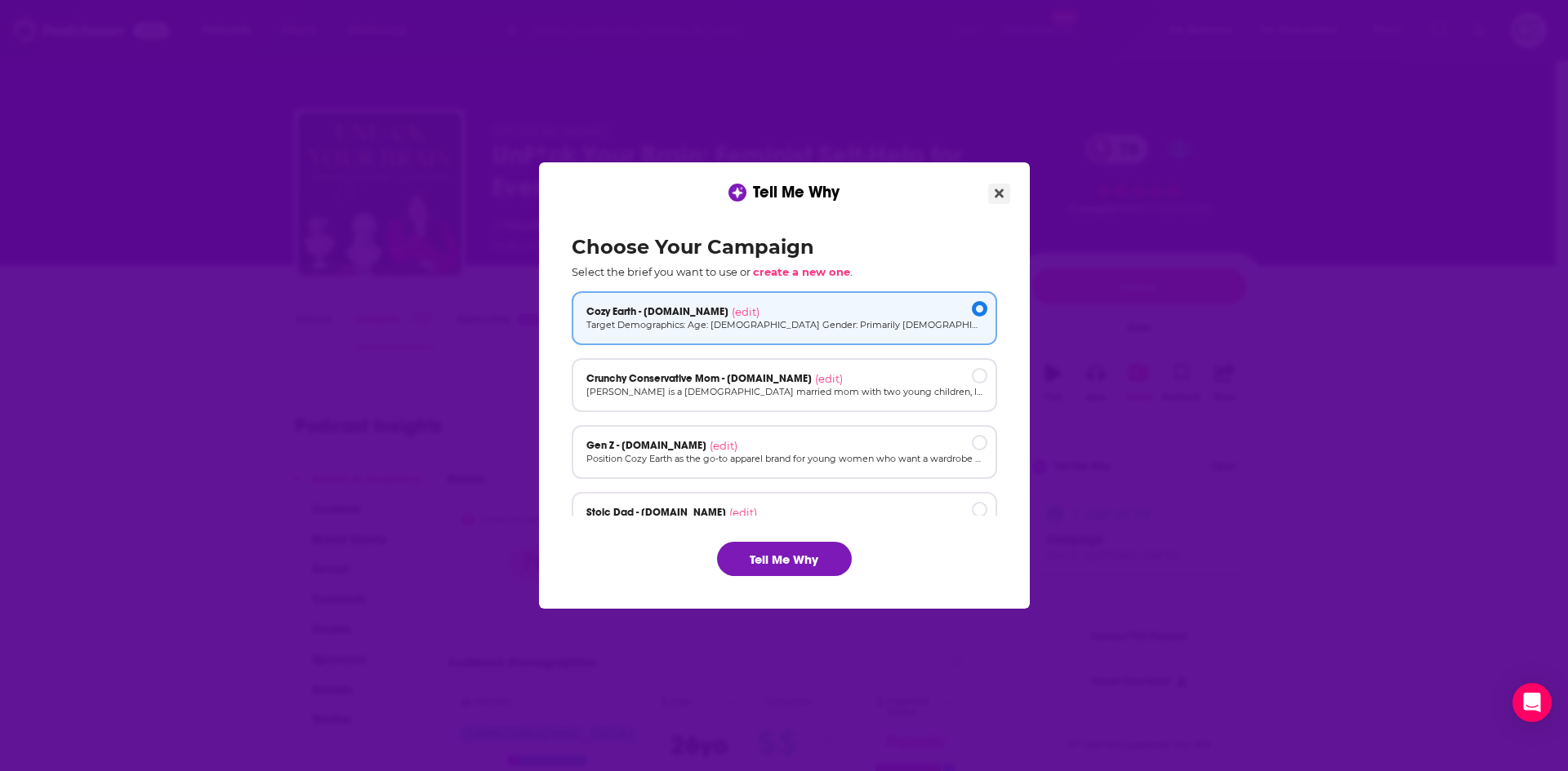
click at [1007, 193] on button "Close" at bounding box center [999, 194] width 22 height 21
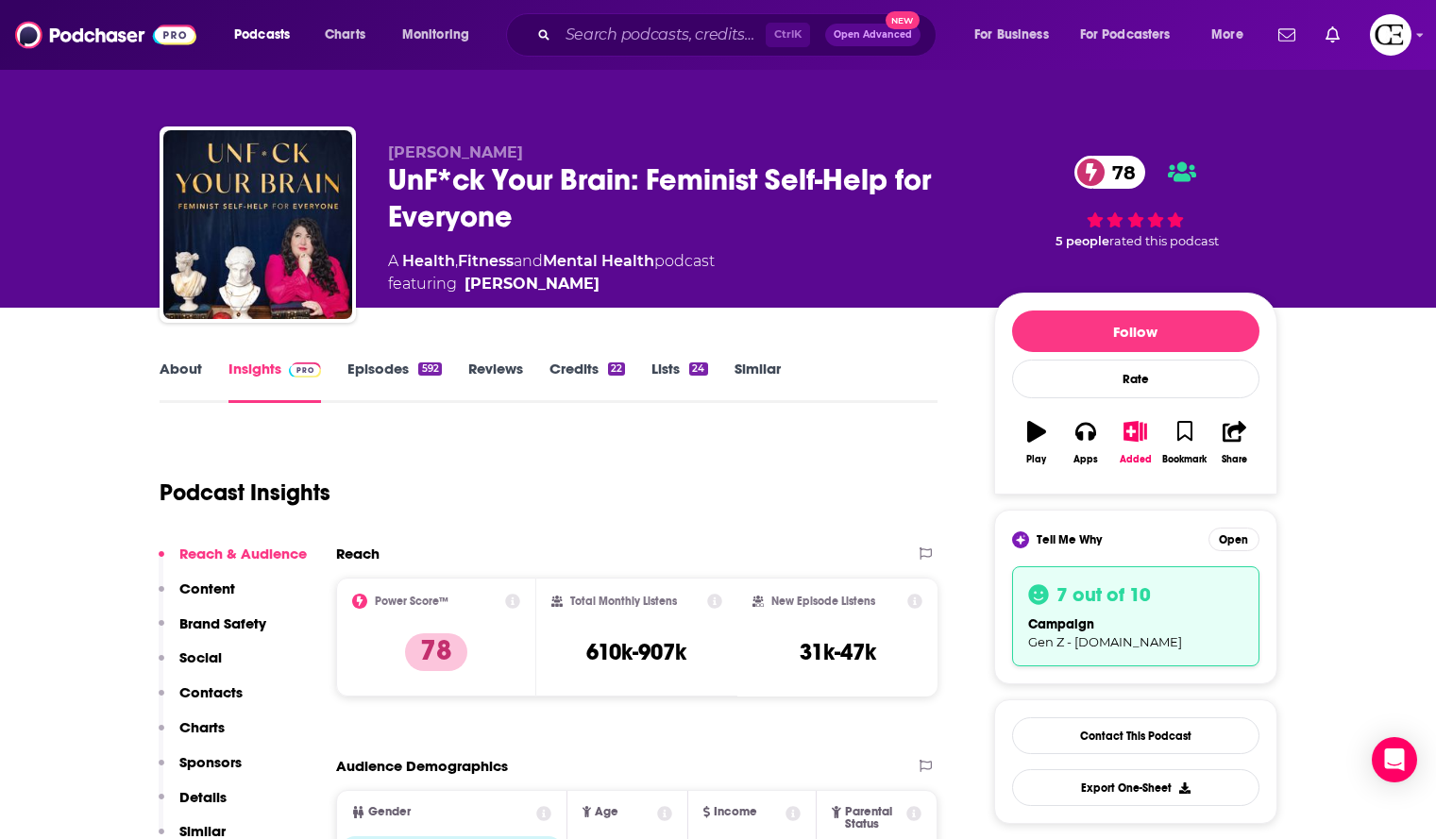
click at [602, 181] on div "UnF*ck Your Brain: Feminist Self-Help for Everyone 78" at bounding box center [676, 198] width 576 height 74
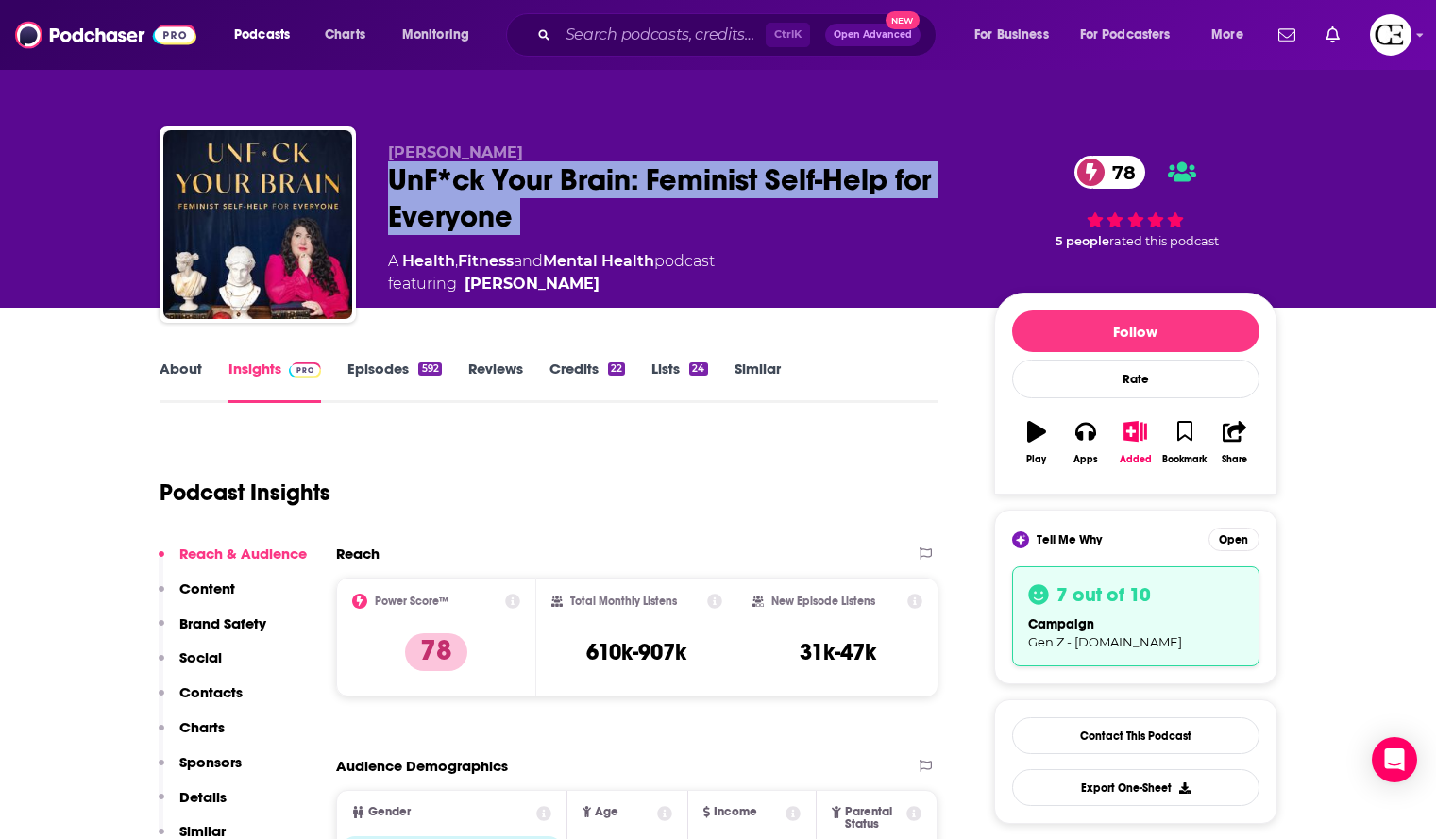
click at [602, 181] on div "UnF*ck Your Brain: Feminist Self-Help for Everyone 78" at bounding box center [676, 198] width 576 height 74
copy div "UnF*ck Your Brain: Feminist Self-Help for Everyone 78"
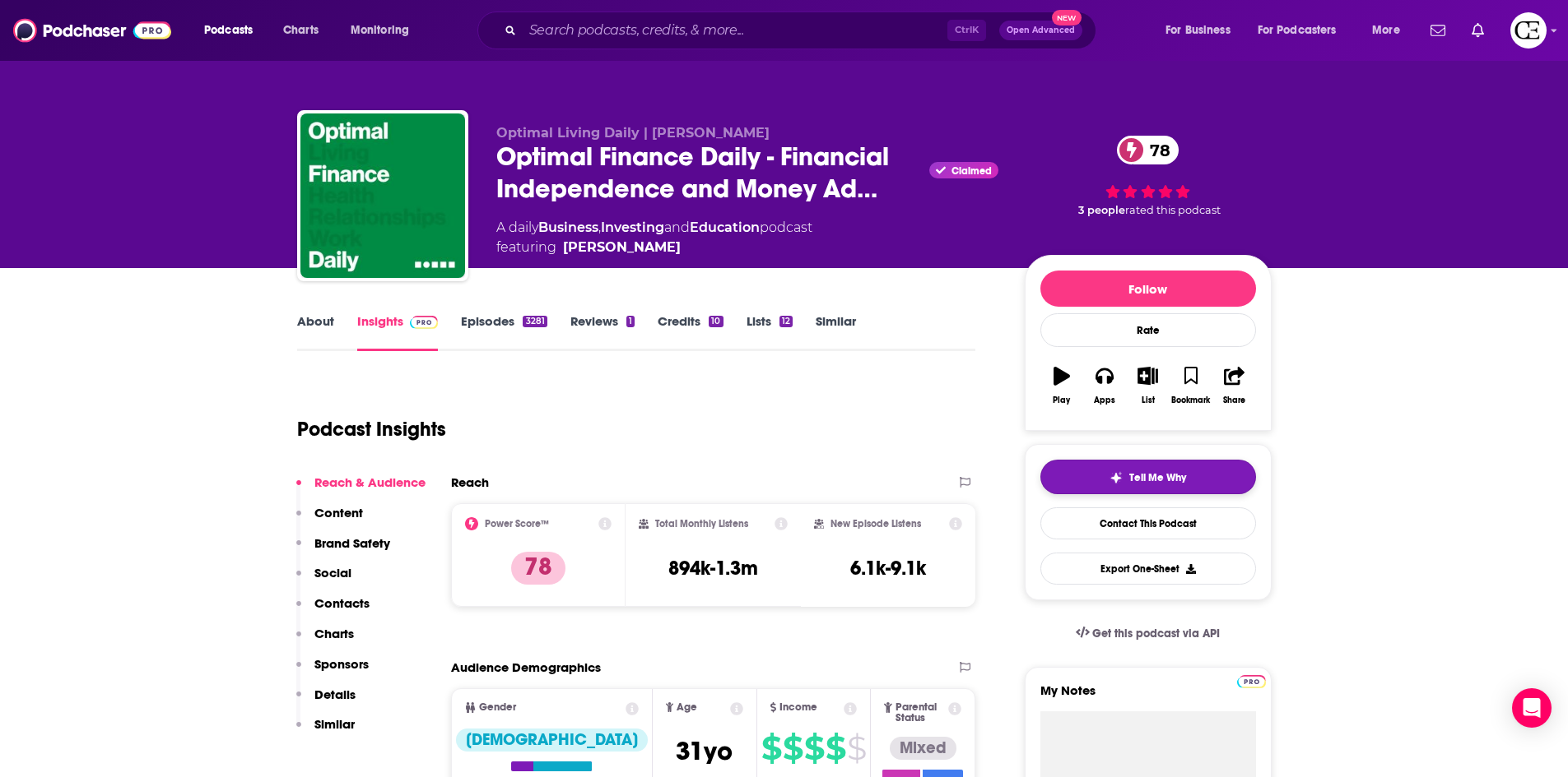
click at [1140, 480] on span "Tell Me Why" at bounding box center [1157, 477] width 57 height 13
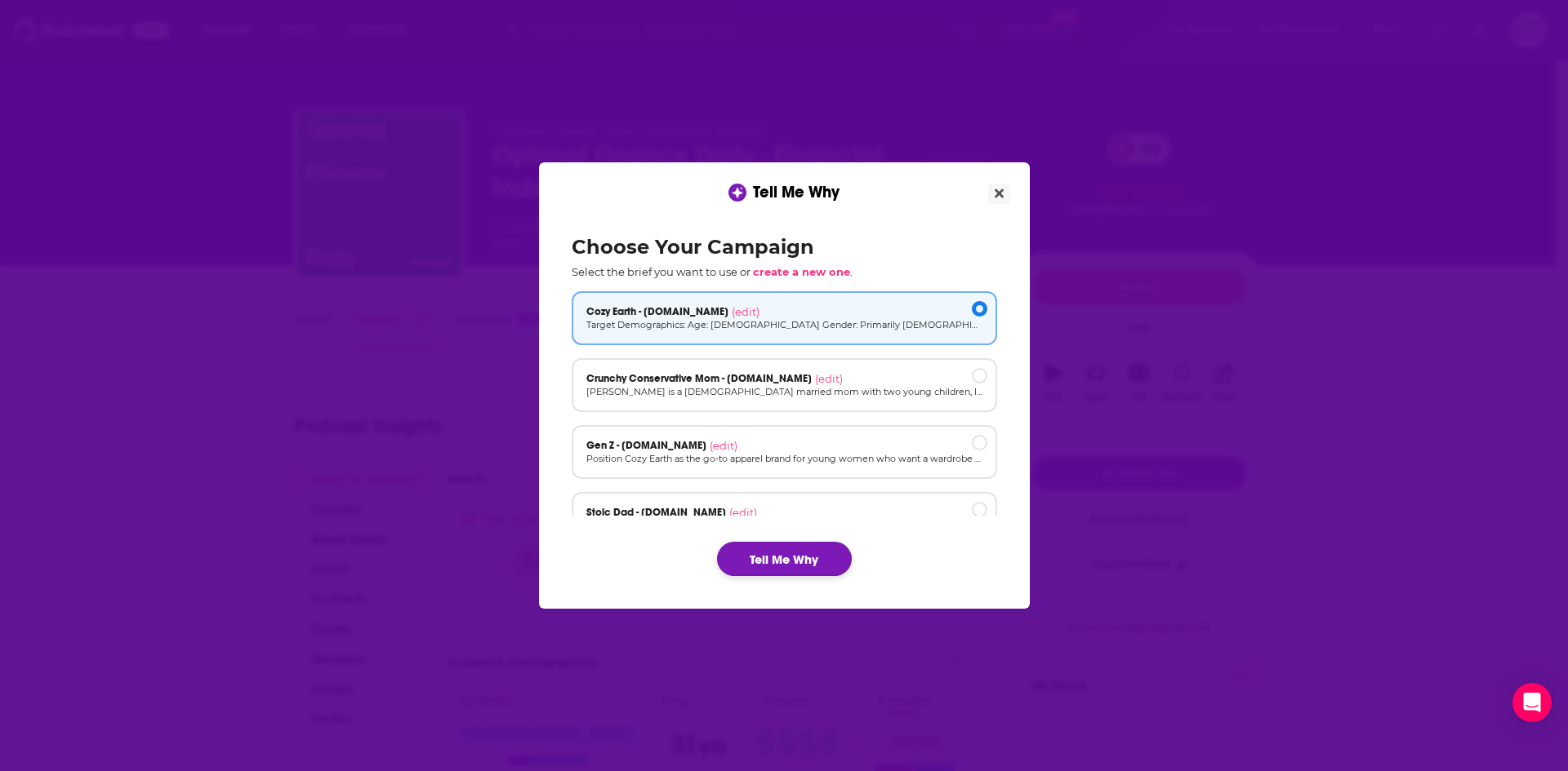
click at [806, 565] on button "Tell Me Why" at bounding box center [784, 559] width 135 height 35
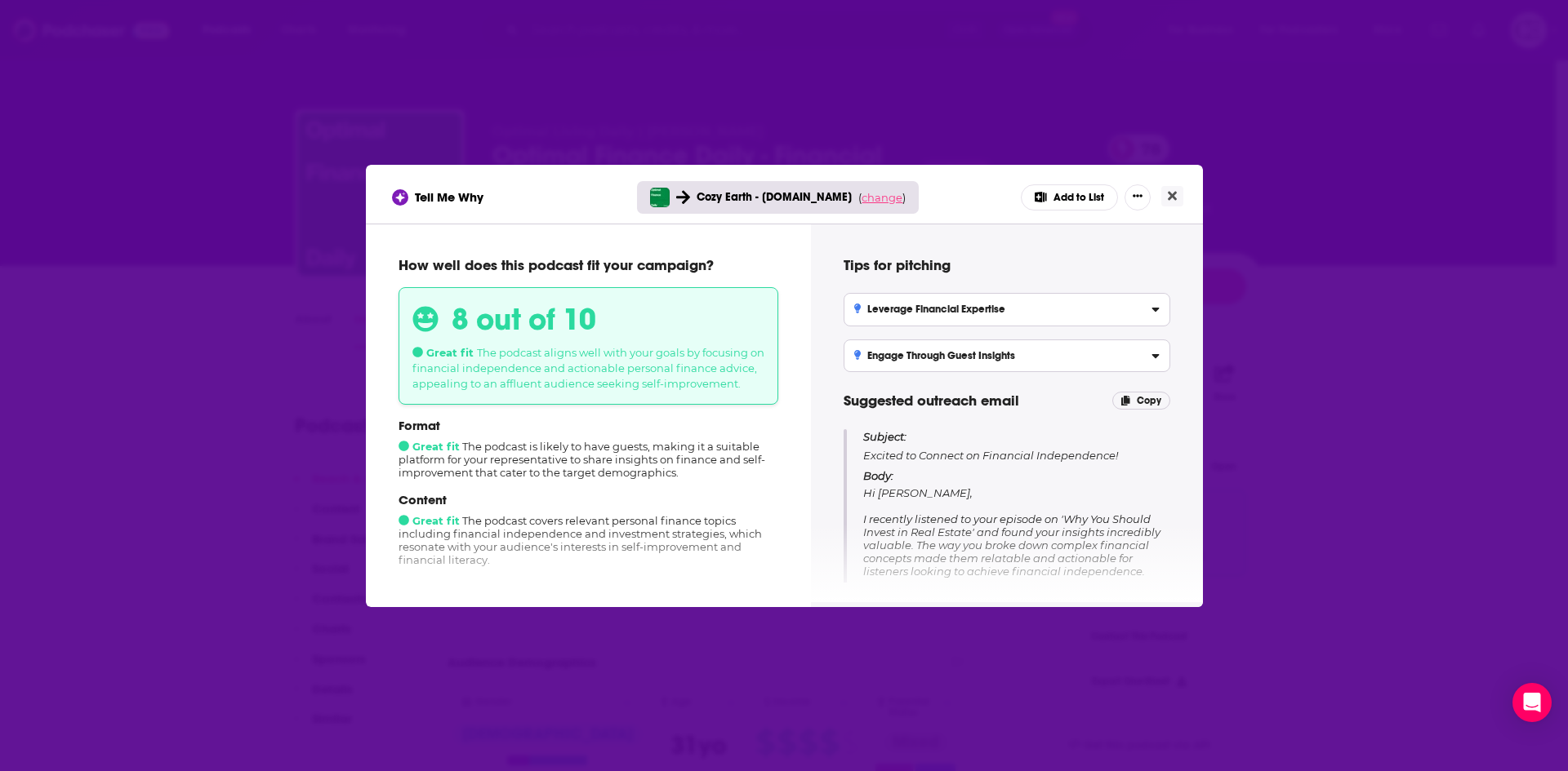
click at [886, 195] on span "change" at bounding box center [881, 197] width 41 height 13
click at [871, 311] on button "Change campaign" at bounding box center [904, 319] width 110 height 20
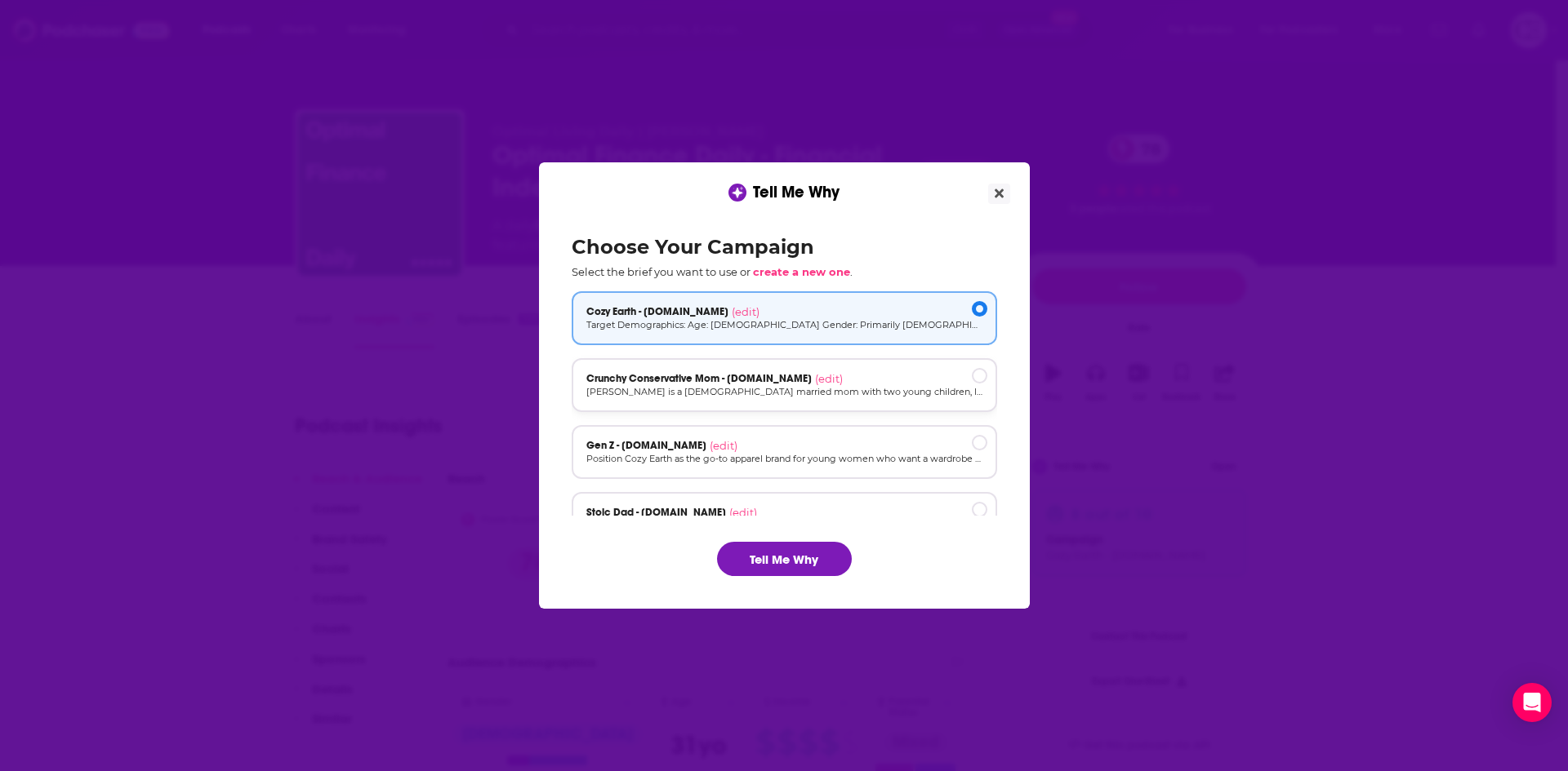
click at [859, 379] on div "Crunchy Conservative Mom - cozyearth.com (edit)" at bounding box center [784, 379] width 396 height 13
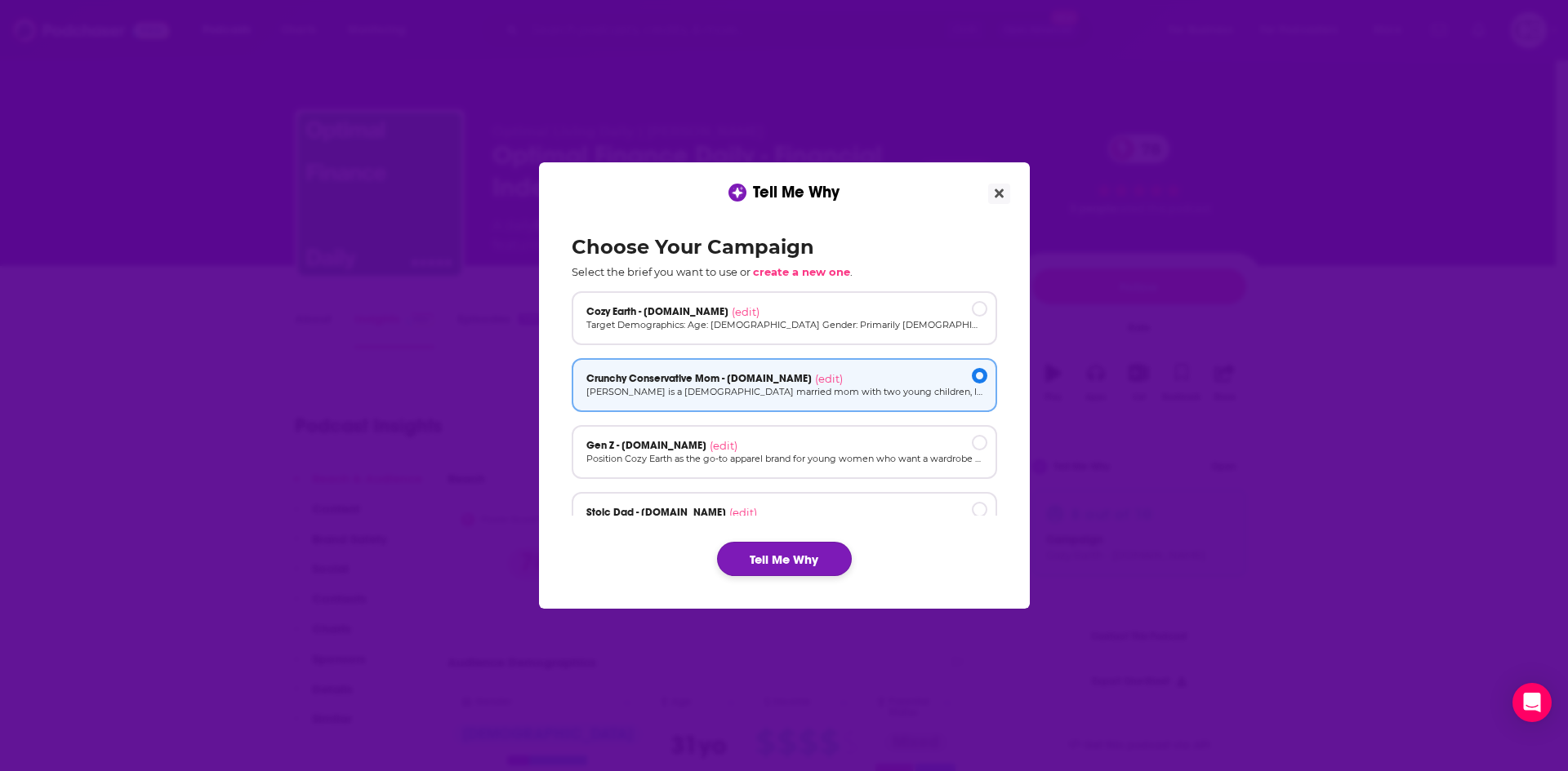
click at [813, 561] on button "Tell Me Why" at bounding box center [784, 559] width 135 height 35
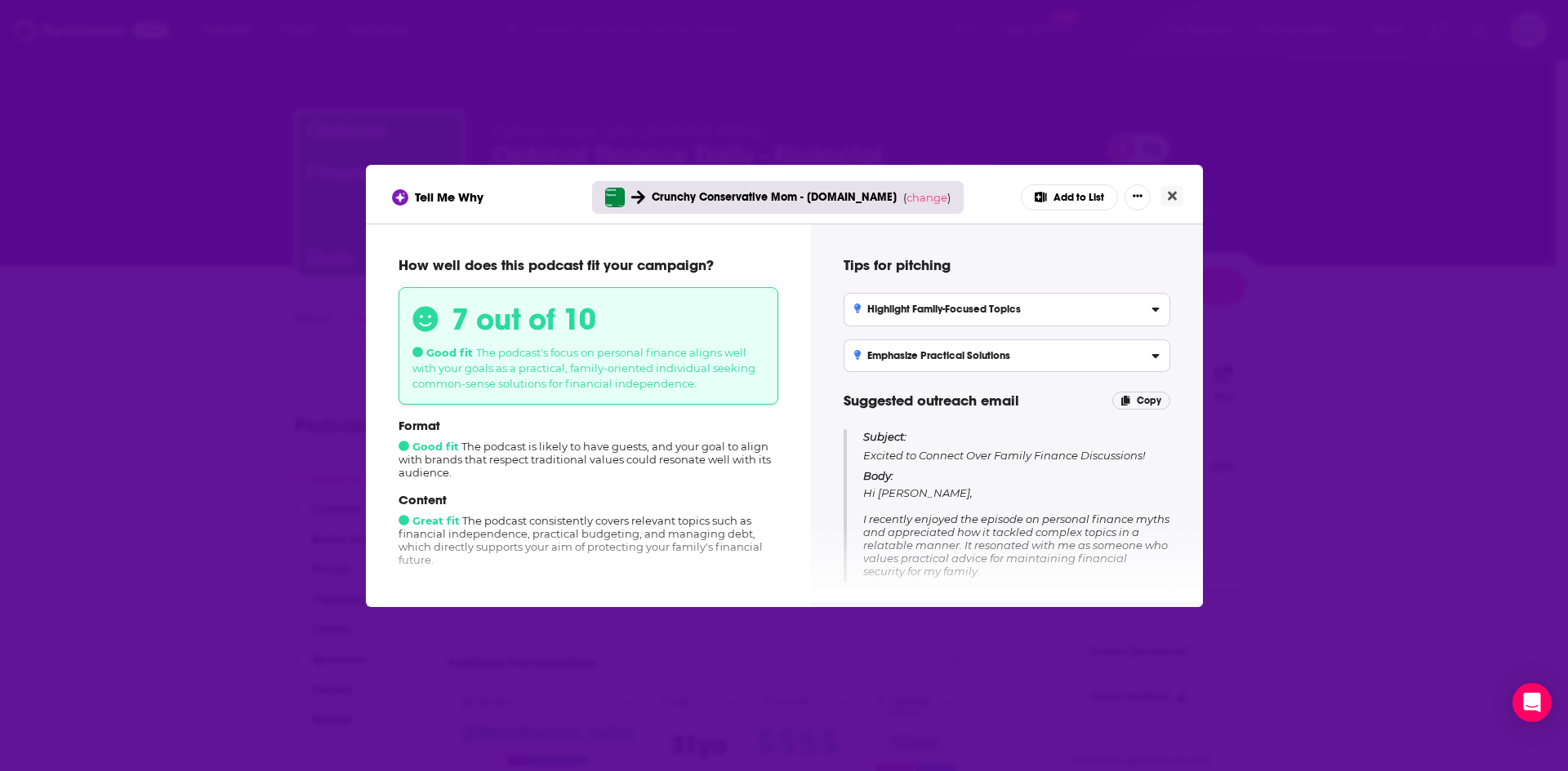
click at [1078, 191] on button "Add to List" at bounding box center [1069, 197] width 97 height 26
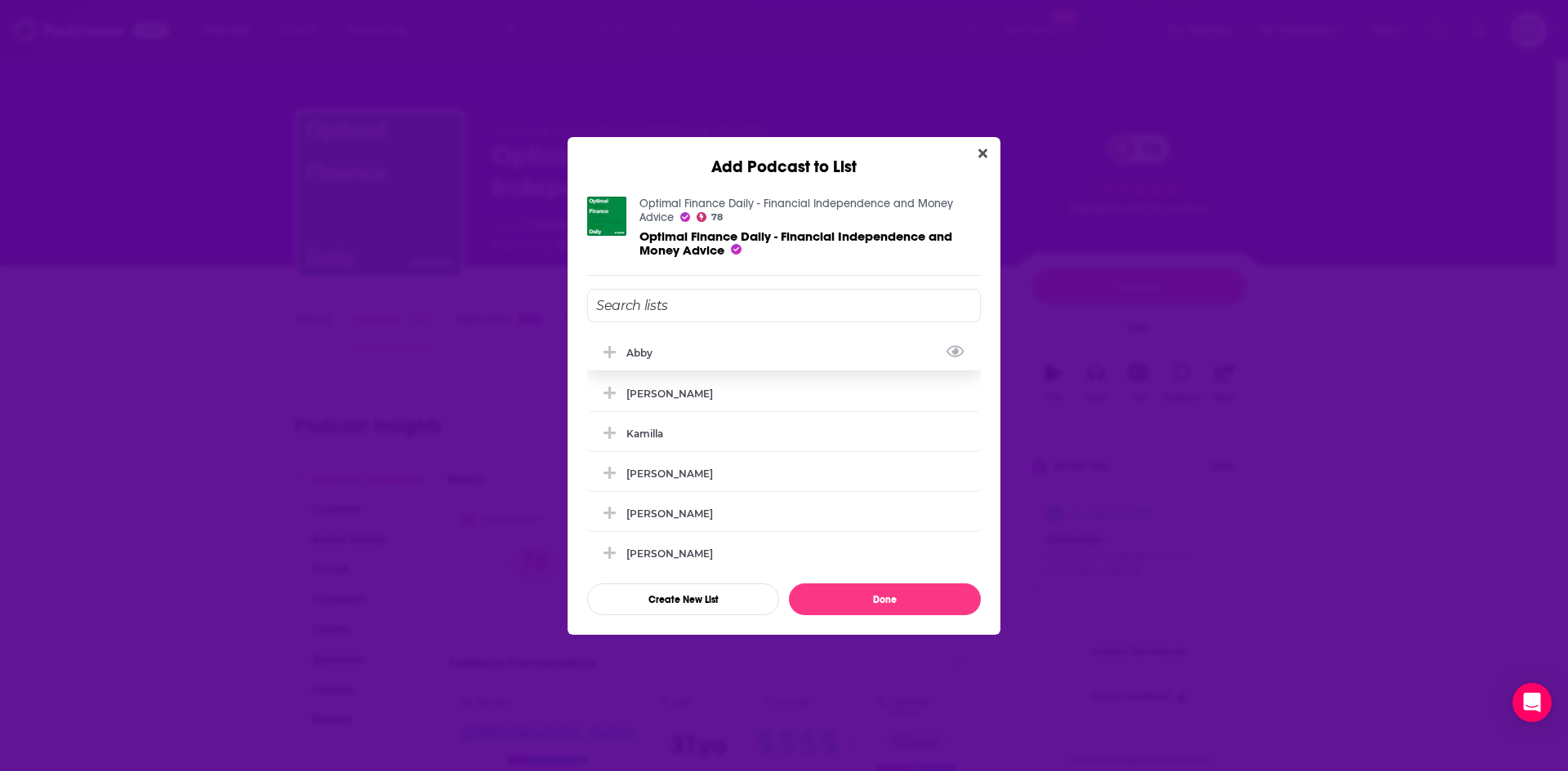
click at [611, 350] on icon "Add Podcast To List" at bounding box center [610, 352] width 12 height 12
click at [839, 597] on button "Done" at bounding box center [885, 599] width 192 height 32
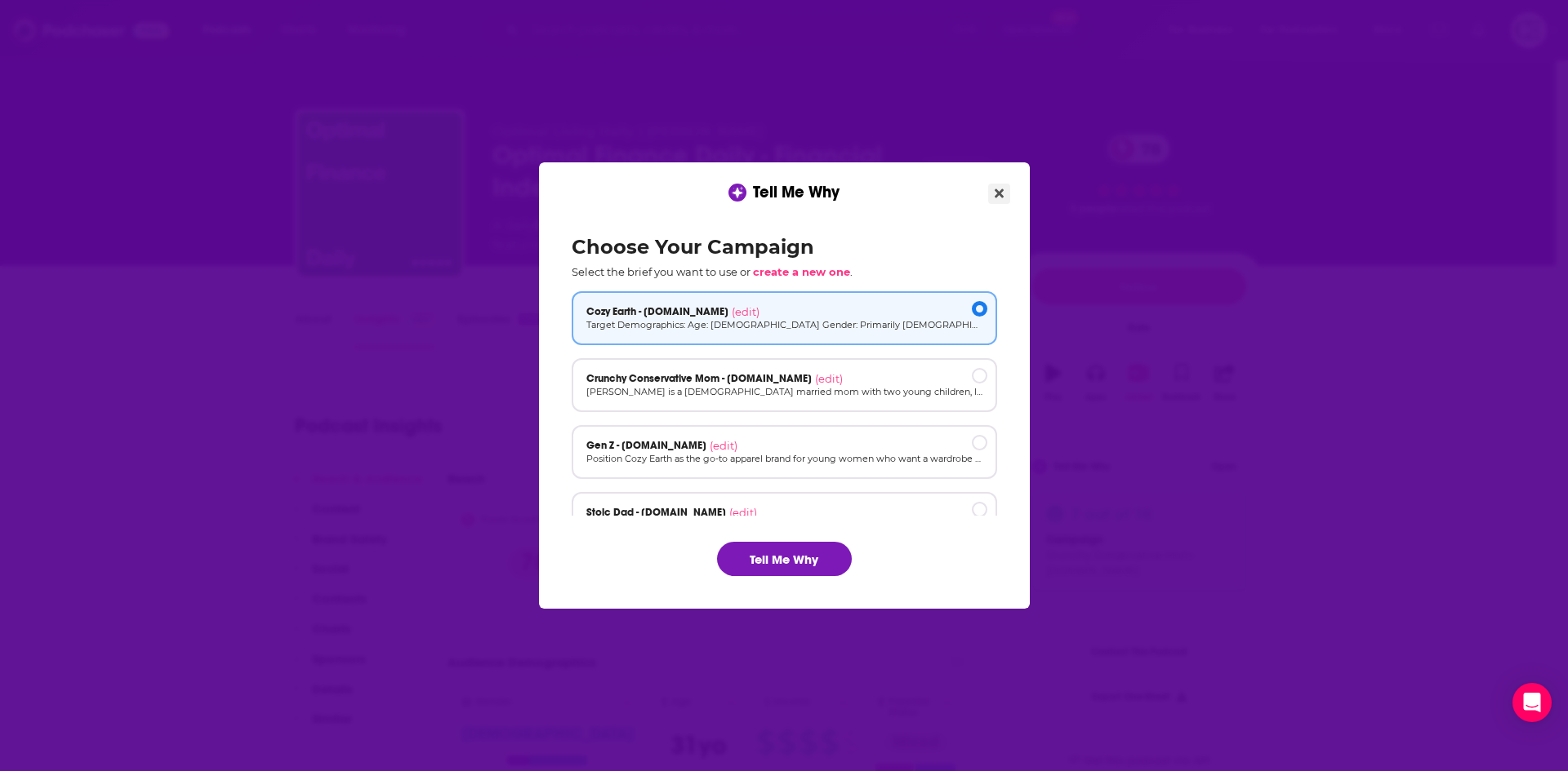
click at [995, 194] on icon "Close" at bounding box center [999, 193] width 9 height 13
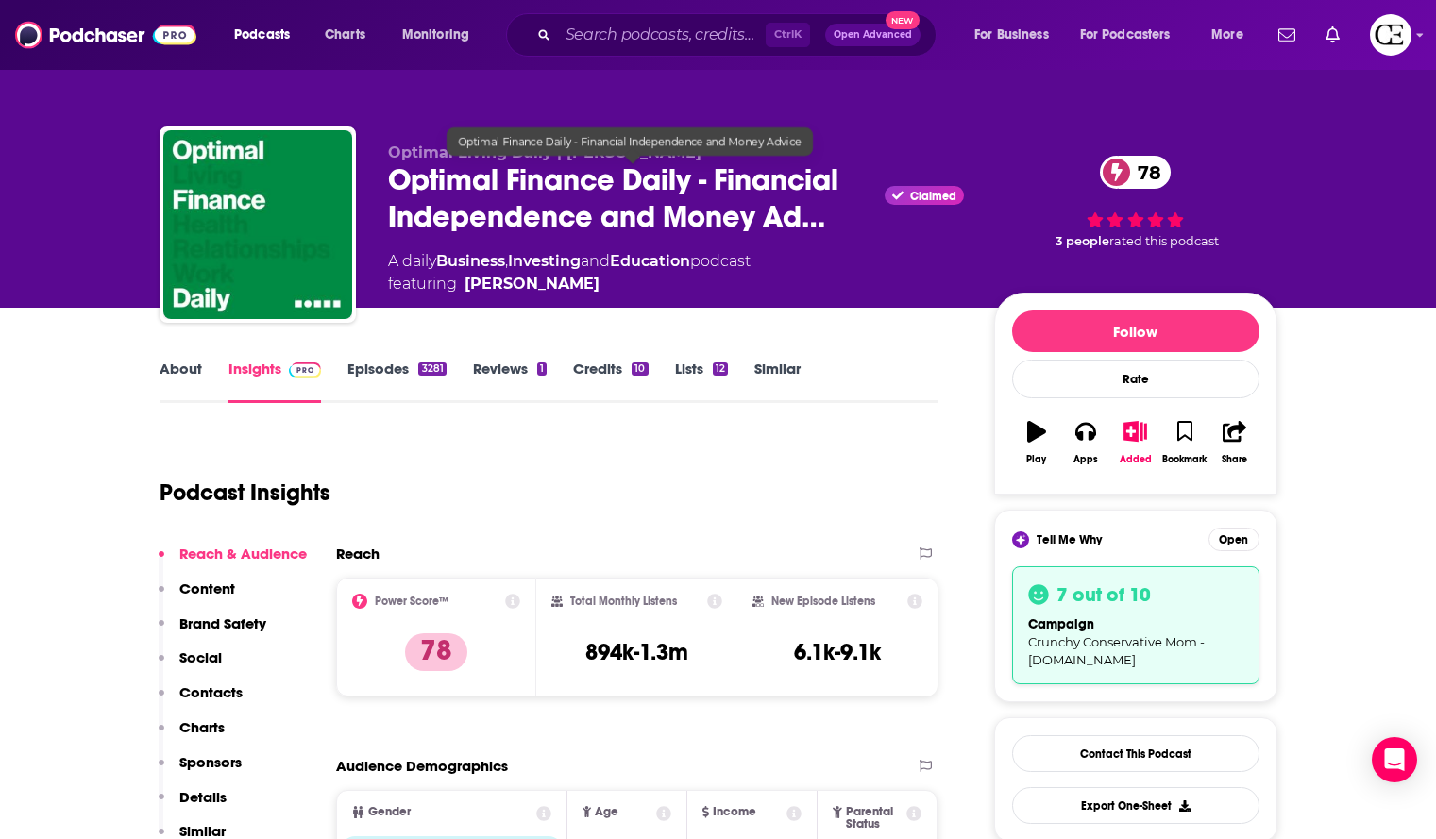
click at [709, 181] on span "Optimal Finance Daily - Financial Independence and Money Ad…" at bounding box center [633, 198] width 490 height 74
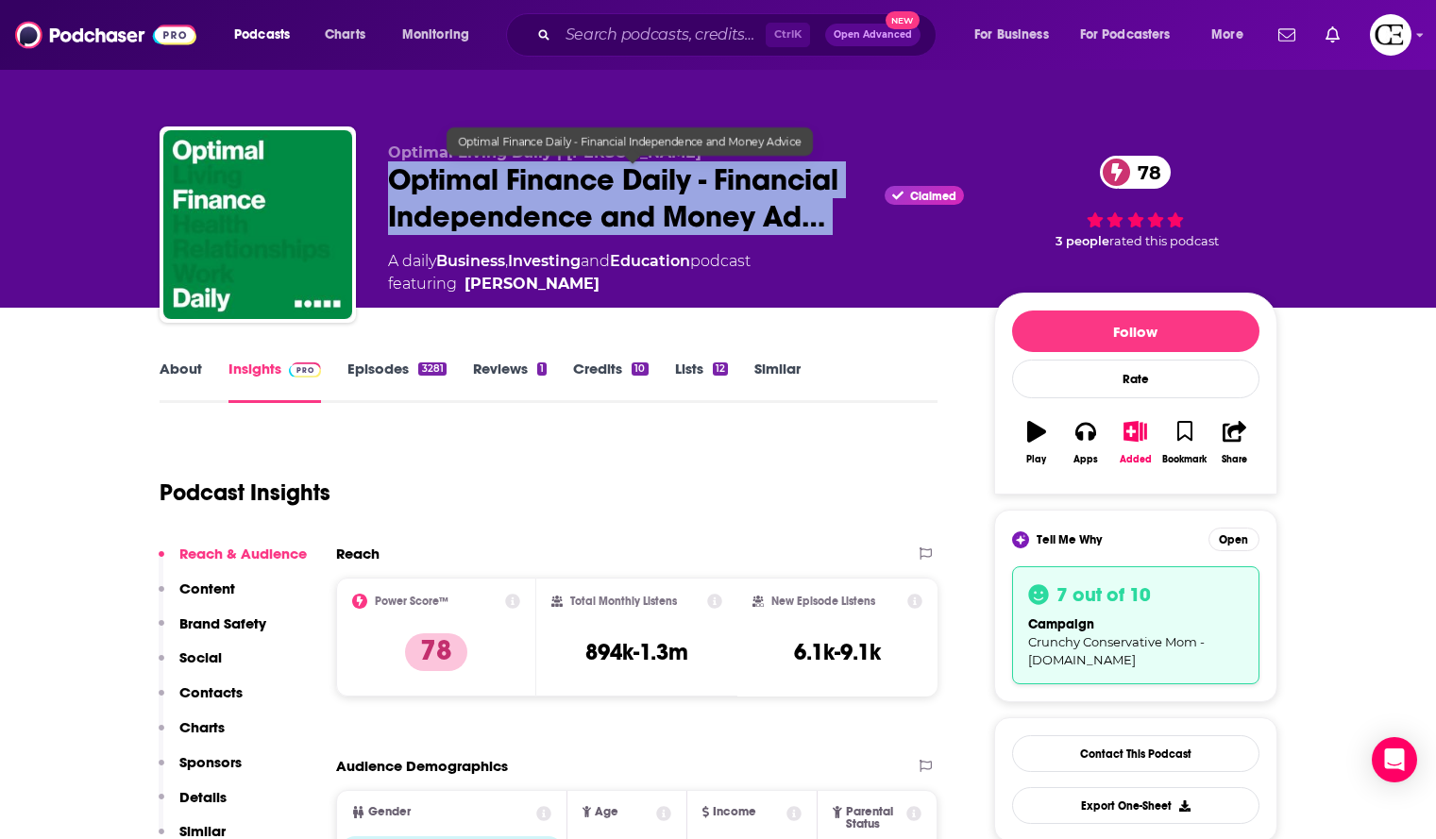
click at [709, 181] on span "Optimal Finance Daily - Financial Independence and Money Ad…" at bounding box center [633, 198] width 490 height 74
copy div "Optimal Finance Daily - Financial Independence and Money Ad…"
click at [690, 203] on span "Optimal Finance Daily - Financial Independence and Money Ad…" at bounding box center [633, 198] width 490 height 74
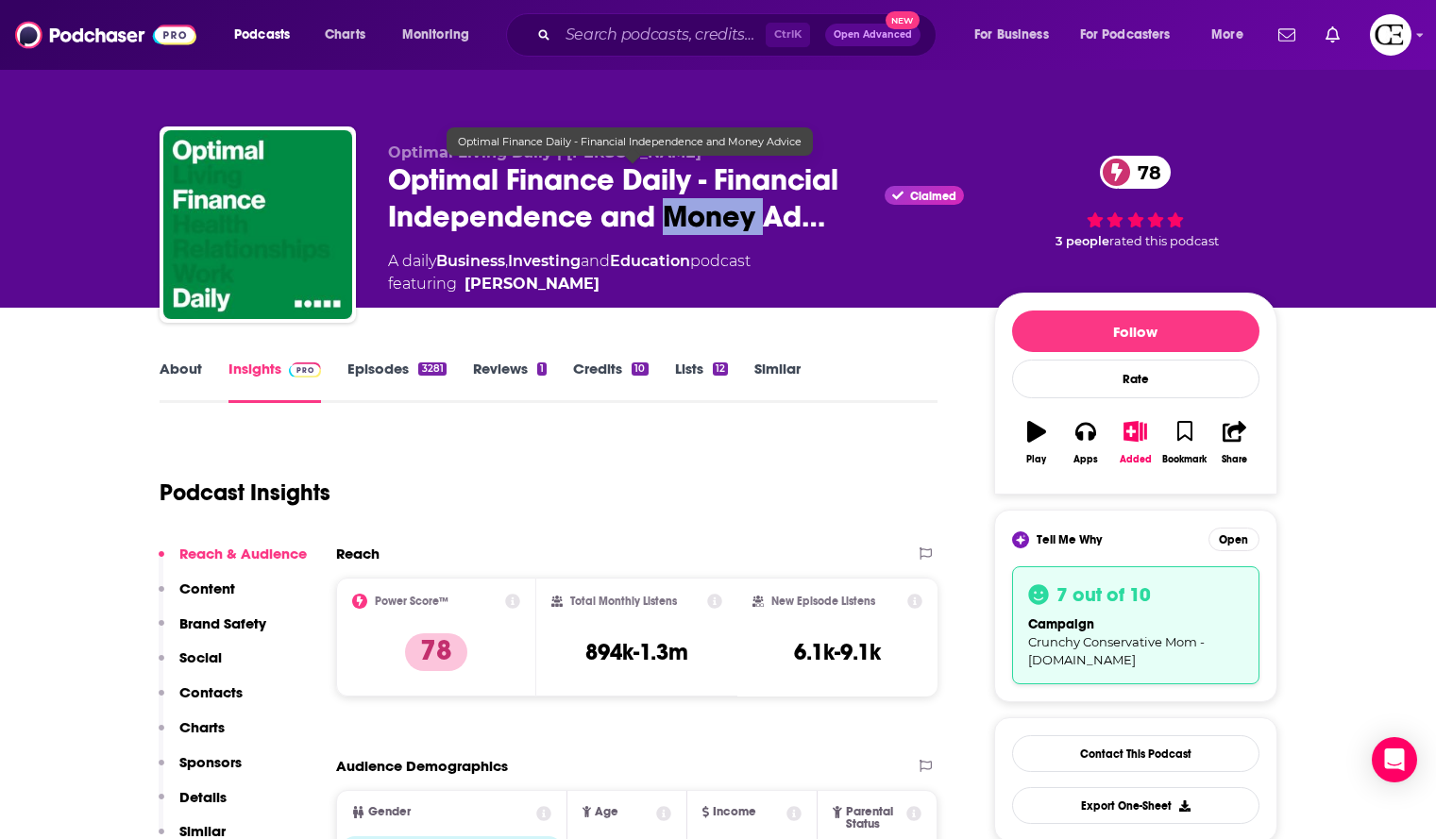
click at [690, 203] on span "Optimal Finance Daily - Financial Independence and Money Ad…" at bounding box center [633, 198] width 490 height 74
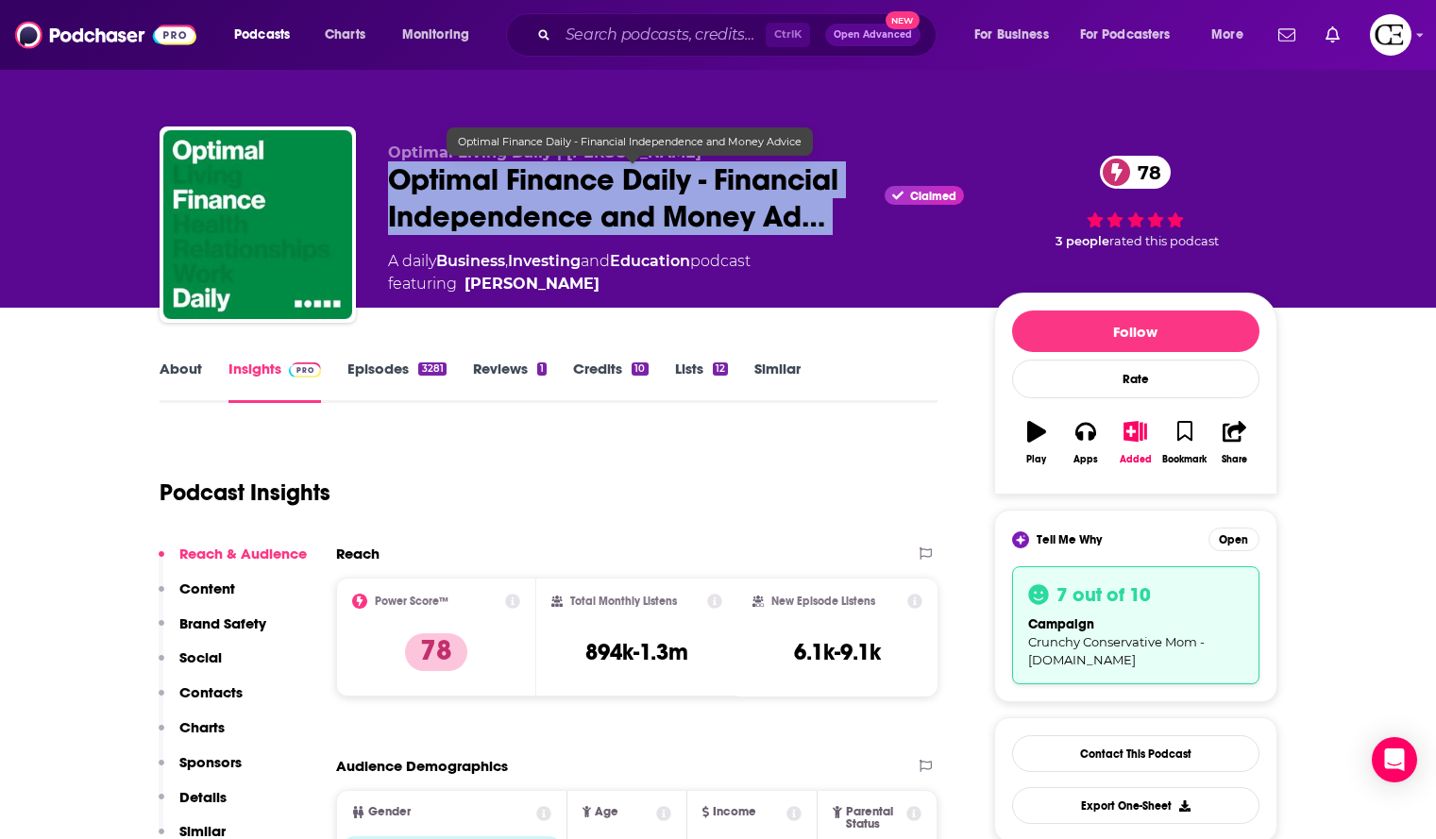
click at [690, 203] on span "Optimal Finance Daily - Financial Independence and Money Ad…" at bounding box center [633, 198] width 490 height 74
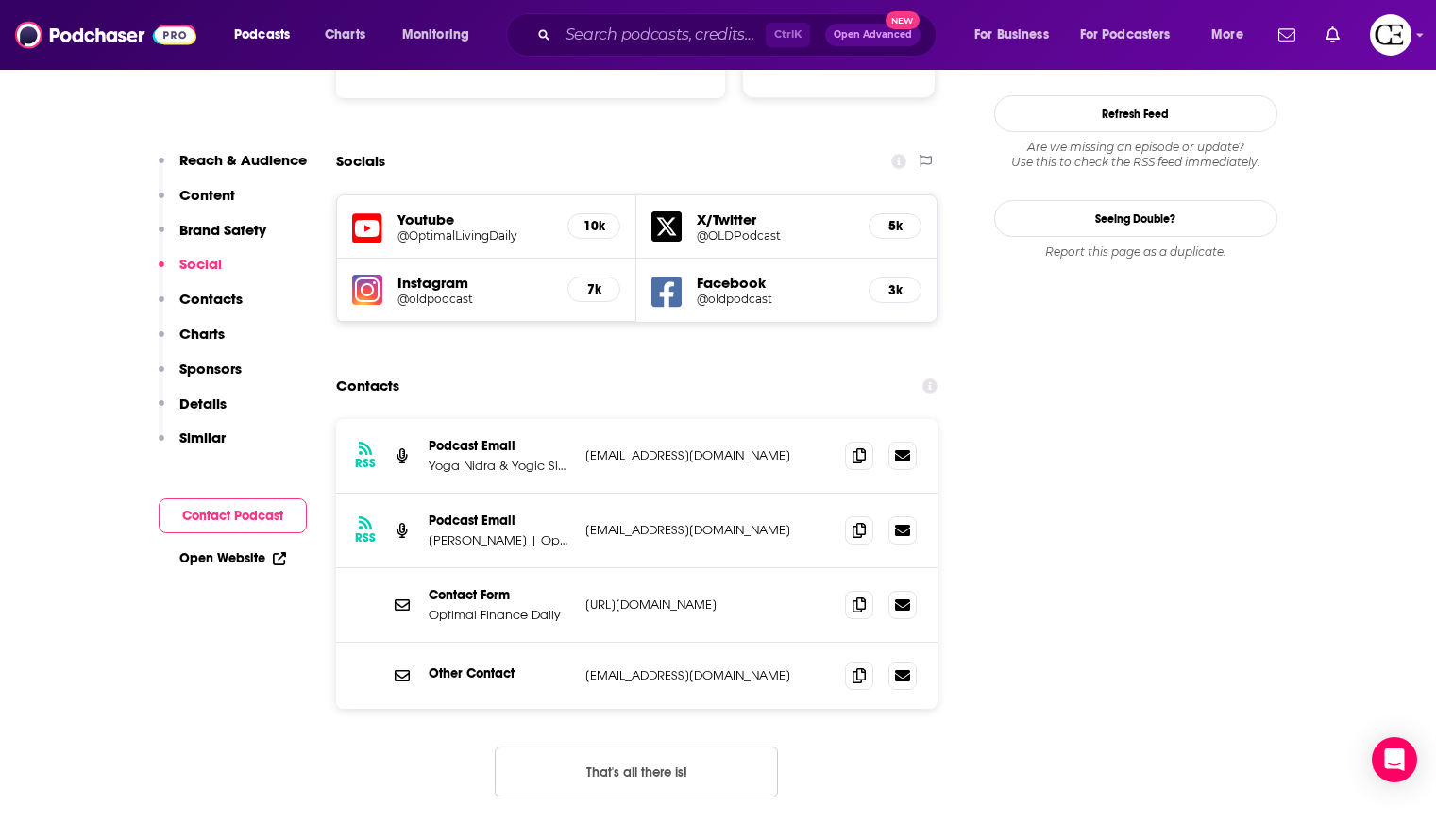
scroll to position [2266, 0]
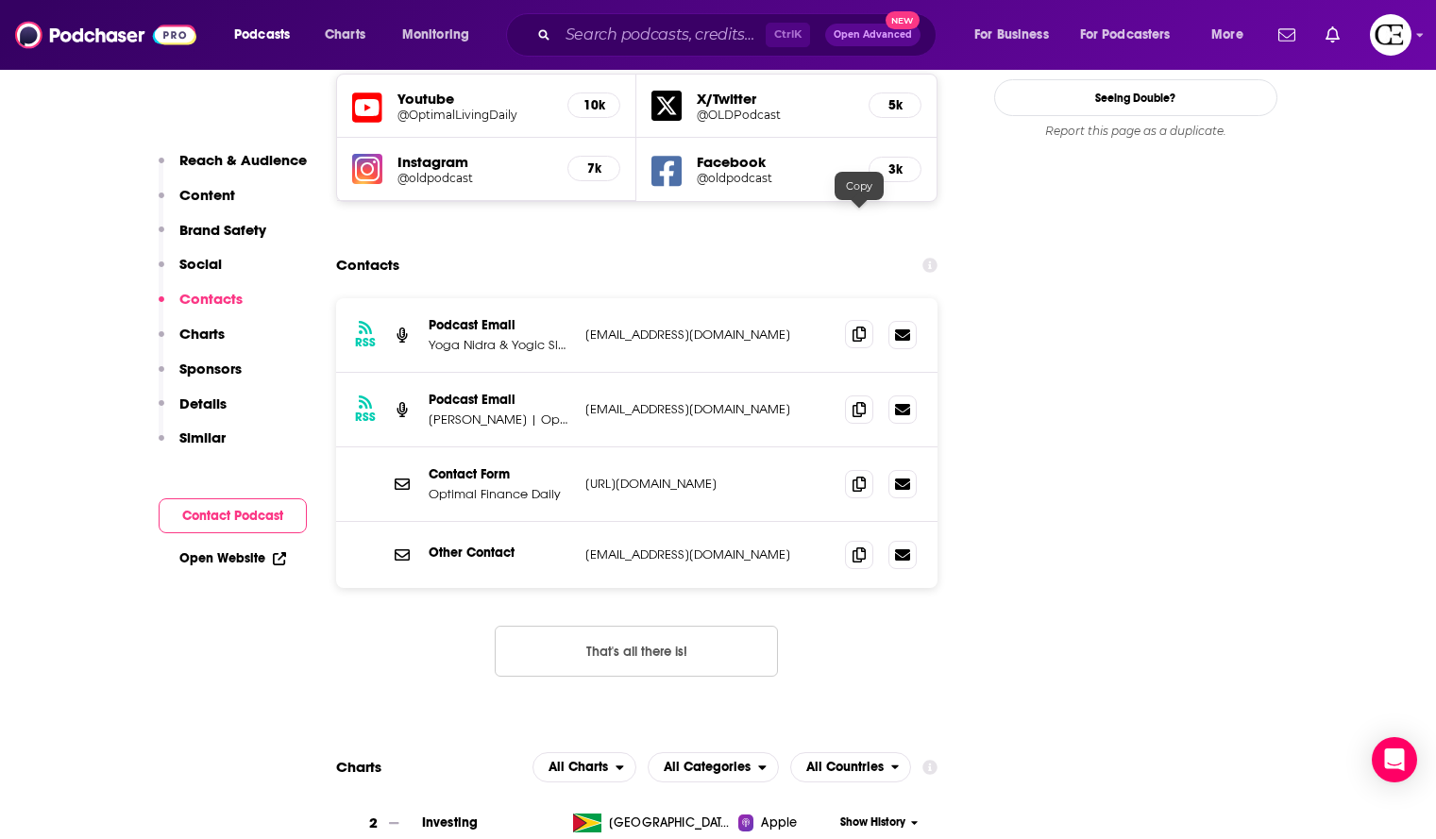
click at [856, 327] on icon at bounding box center [859, 334] width 13 height 15
click at [862, 401] on icon at bounding box center [859, 408] width 13 height 15
drag, startPoint x: 856, startPoint y: 376, endPoint x: 975, endPoint y: 368, distance: 118.3
click at [856, 470] on span at bounding box center [859, 484] width 28 height 28
click at [866, 540] on span at bounding box center [859, 554] width 28 height 28
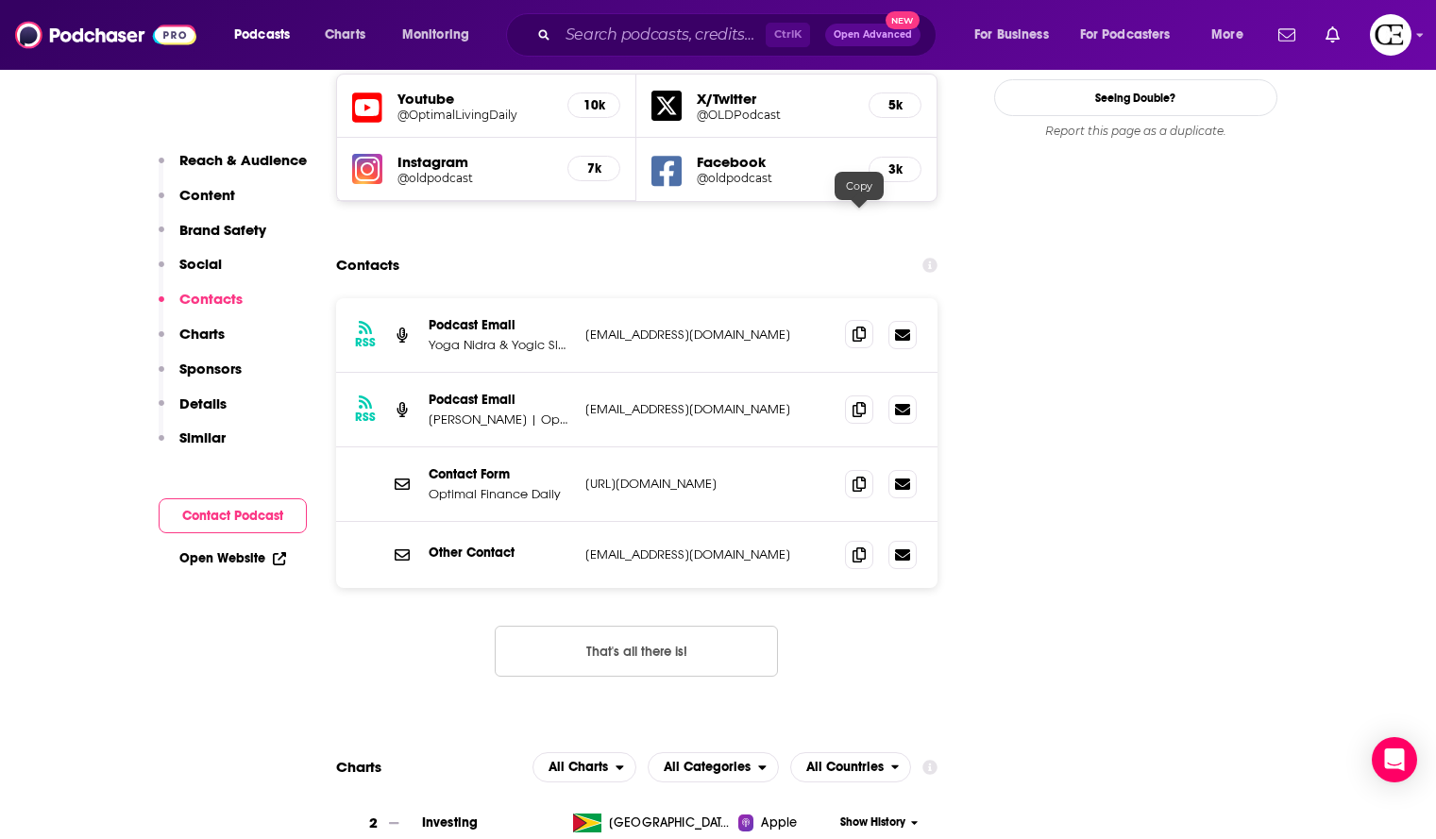
click at [862, 327] on icon at bounding box center [859, 334] width 13 height 15
drag, startPoint x: 865, startPoint y: 297, endPoint x: 878, endPoint y: 297, distance: 13.2
click at [865, 402] on icon at bounding box center [859, 409] width 13 height 15
click at [863, 547] on icon at bounding box center [859, 554] width 13 height 15
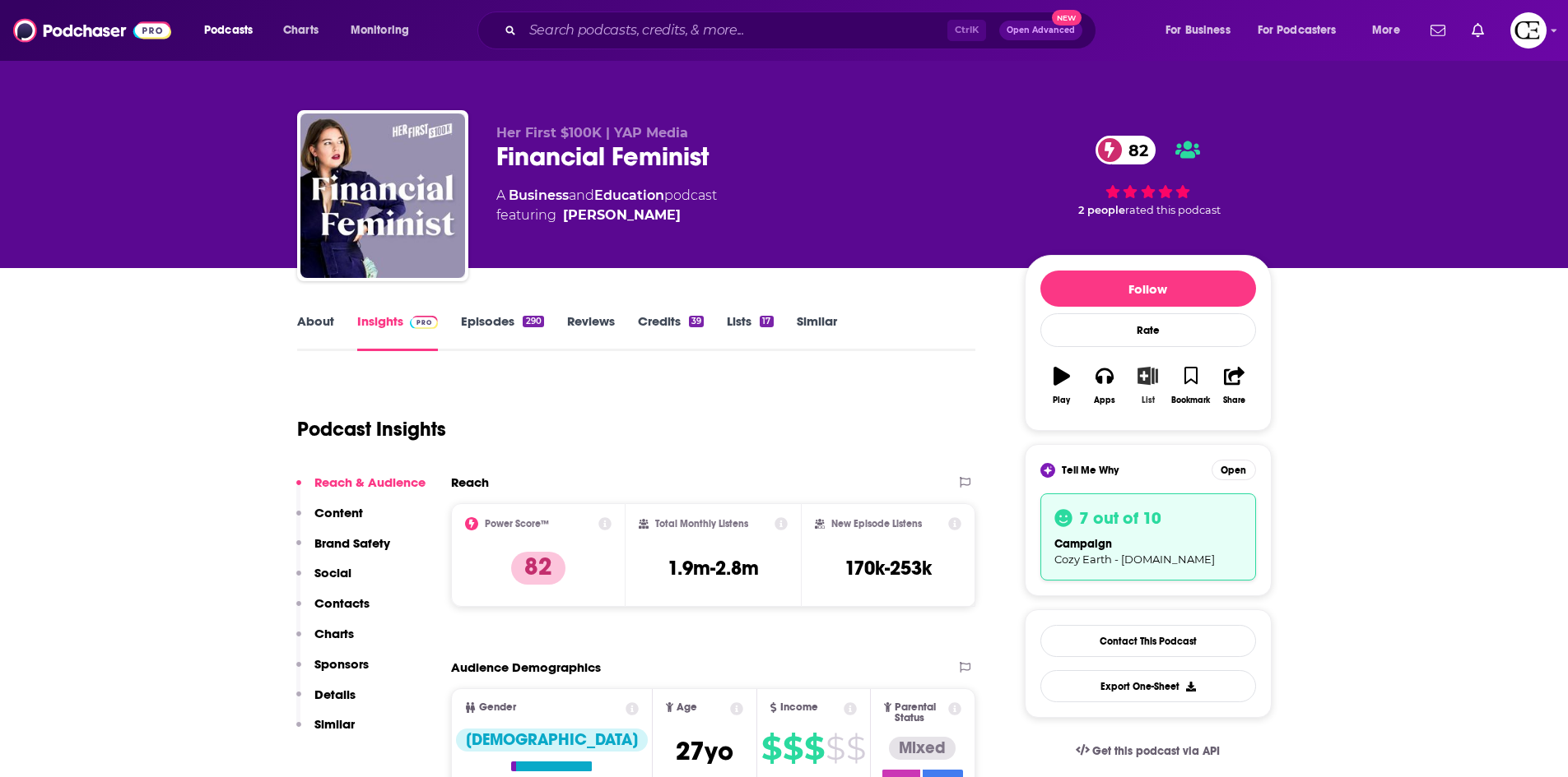
click at [1150, 383] on icon "button" at bounding box center [1148, 375] width 21 height 18
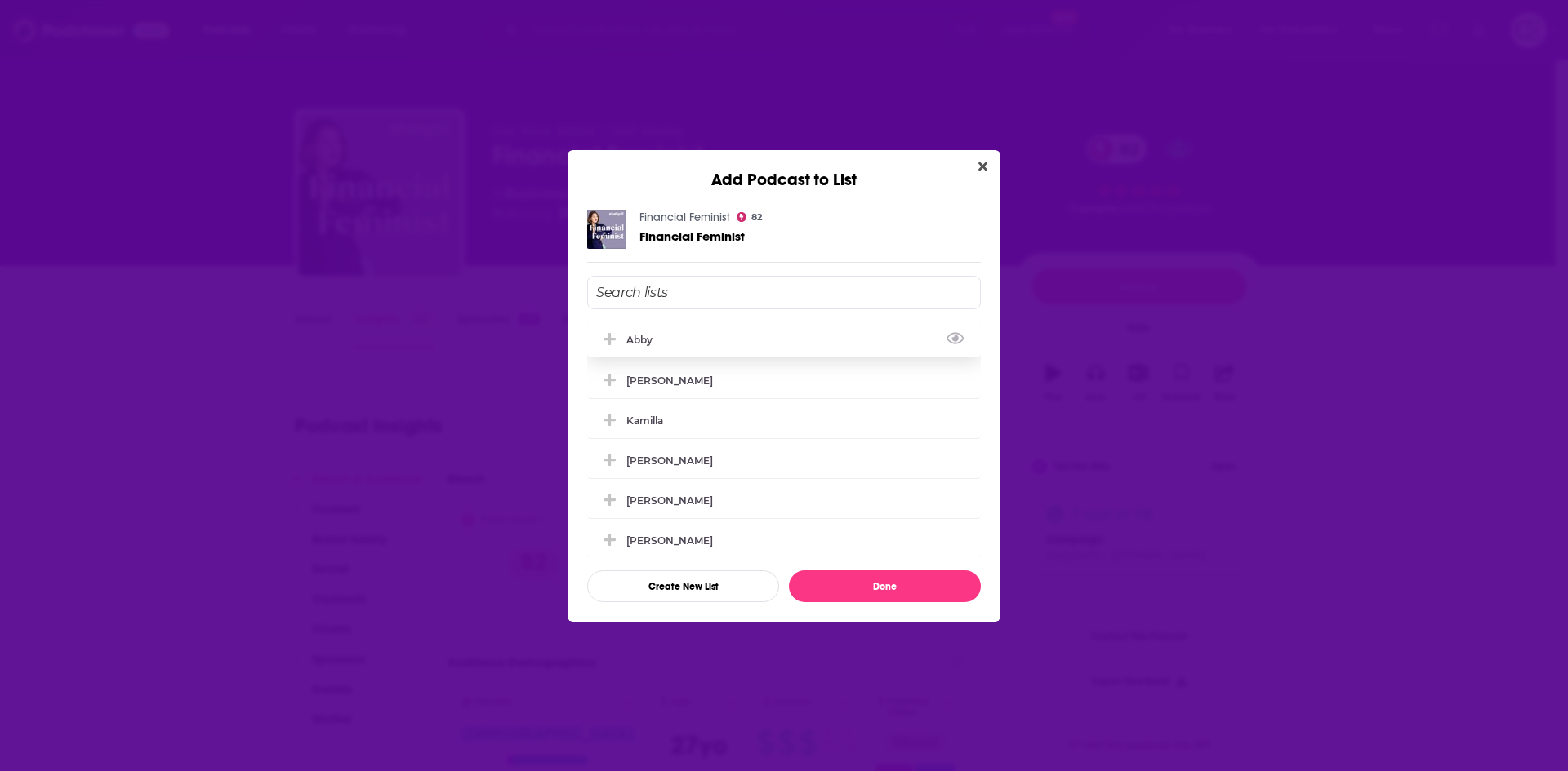
click at [613, 332] on icon "Add Podcast To List" at bounding box center [610, 339] width 12 height 15
click at [873, 586] on button "Done" at bounding box center [885, 586] width 192 height 32
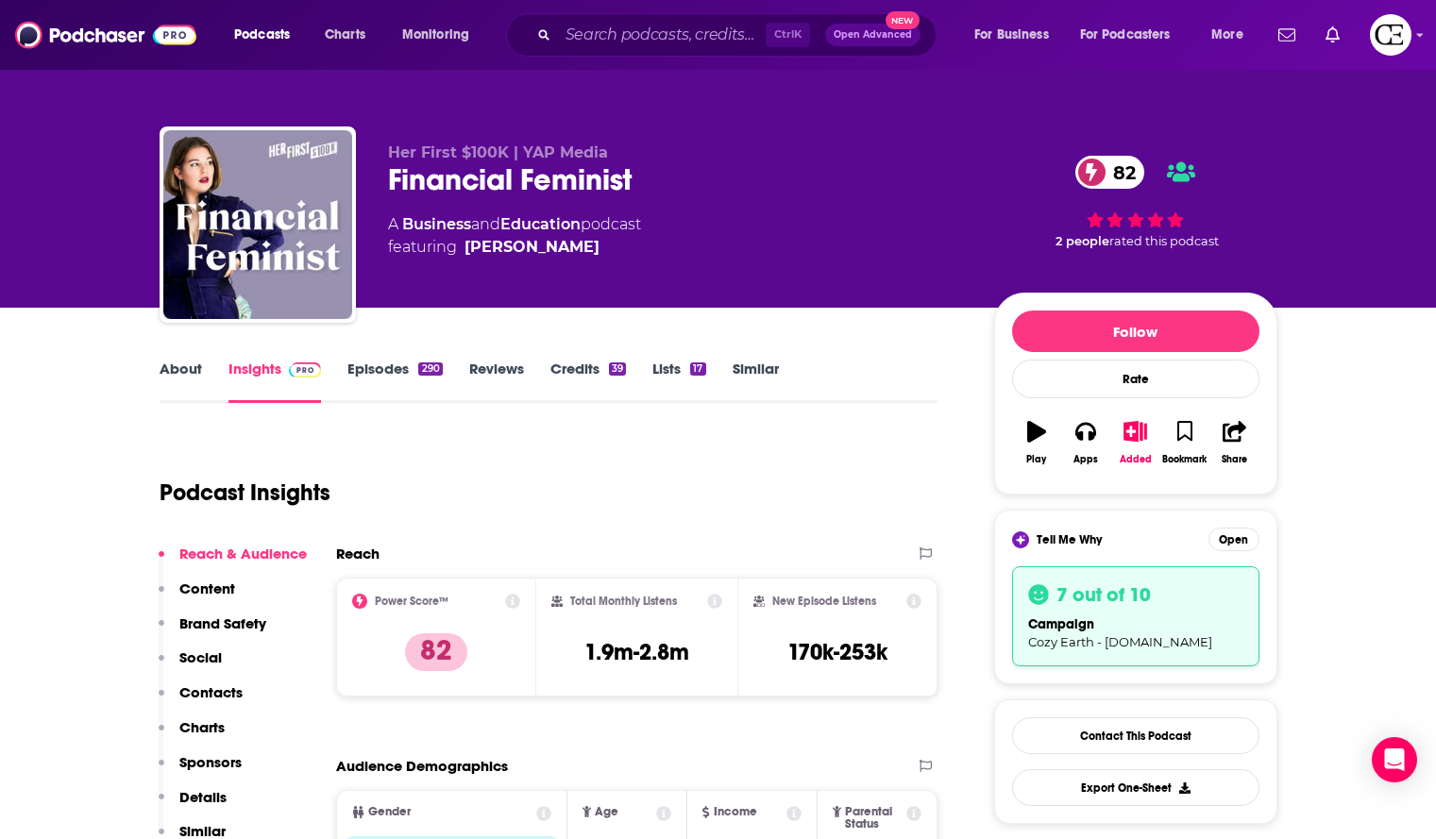
click at [428, 173] on div "Financial Feminist 82" at bounding box center [676, 179] width 576 height 37
copy div "Financial Feminist 82"
click at [649, 190] on div "Financial Feminist 82" at bounding box center [676, 179] width 576 height 37
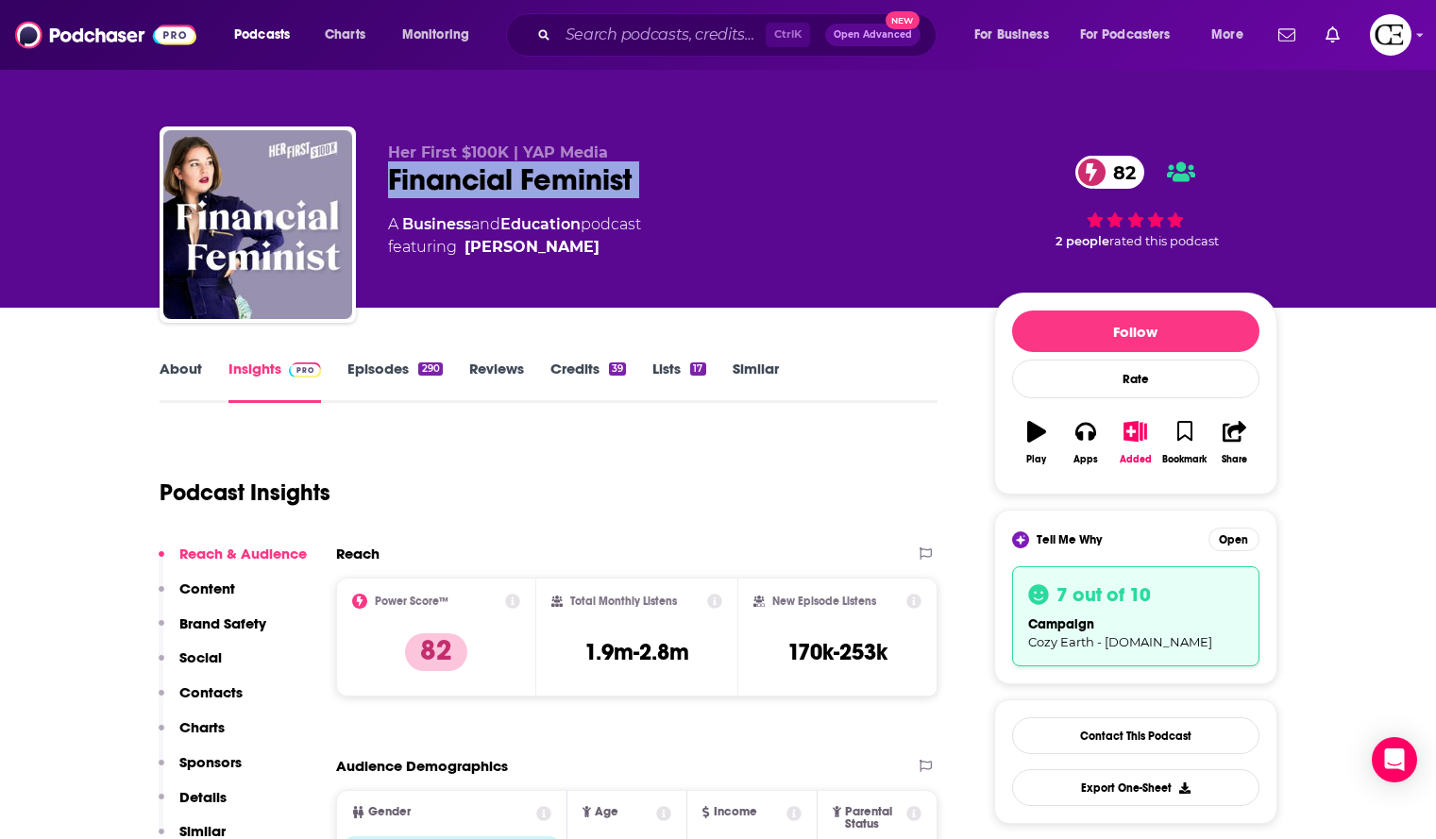
click at [628, 187] on div "Financial Feminist 82" at bounding box center [676, 179] width 576 height 37
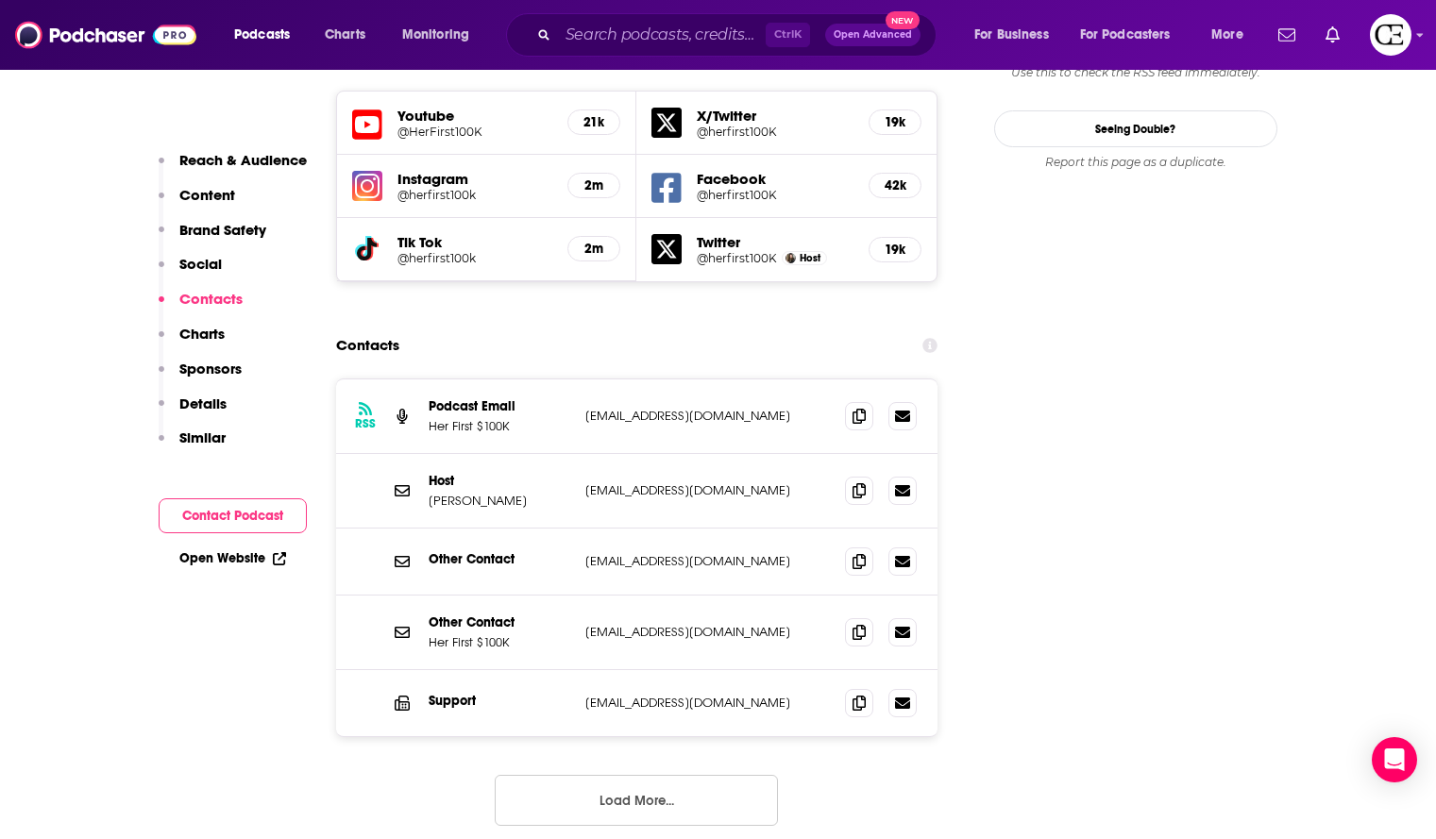
scroll to position [2172, 0]
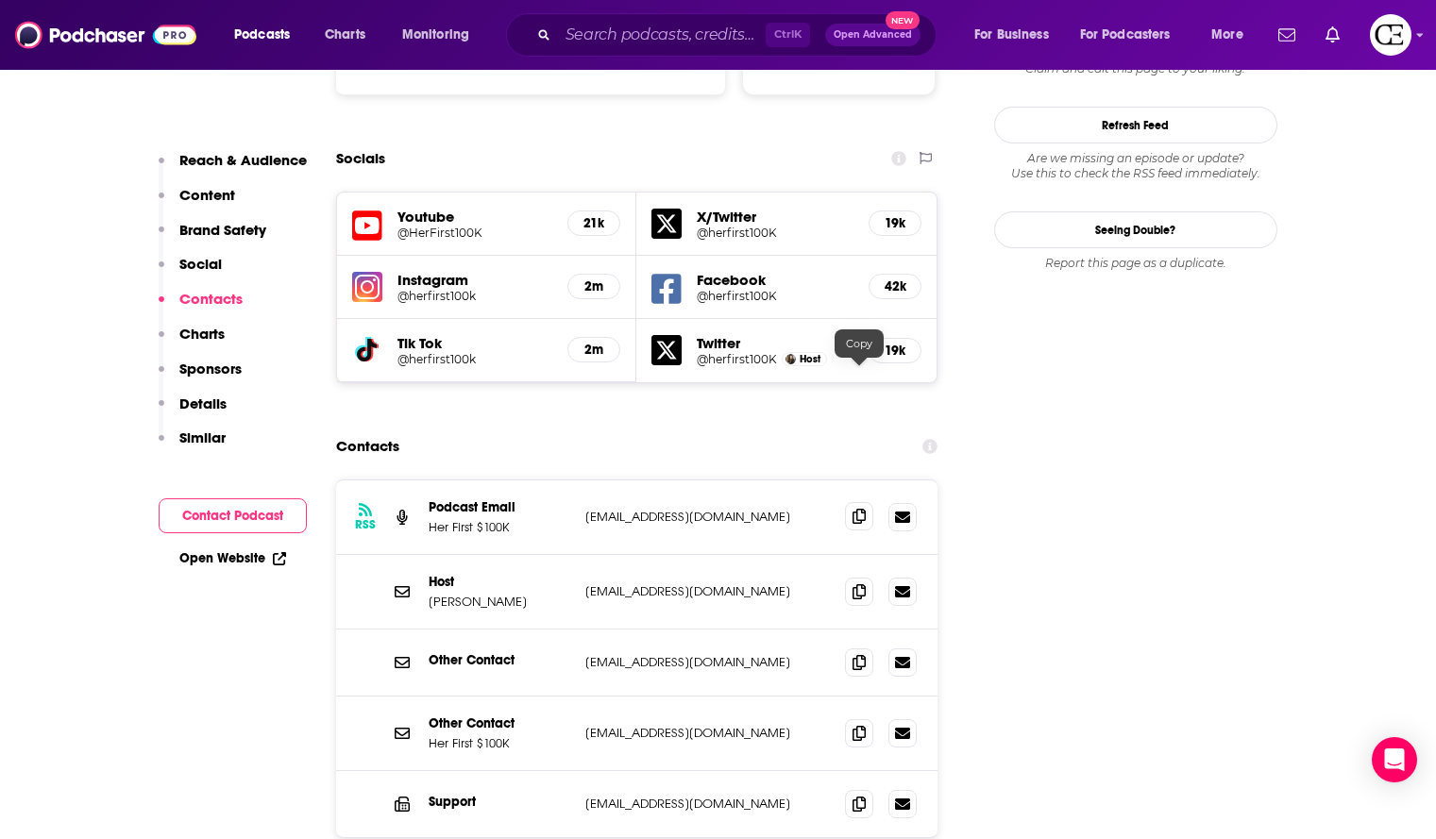
click at [868, 502] on span at bounding box center [859, 516] width 28 height 28
click at [866, 584] on icon at bounding box center [859, 591] width 13 height 15
click at [860, 654] on icon at bounding box center [859, 661] width 13 height 15
click at [859, 725] on icon at bounding box center [859, 732] width 13 height 15
click at [853, 796] on icon at bounding box center [859, 803] width 13 height 15
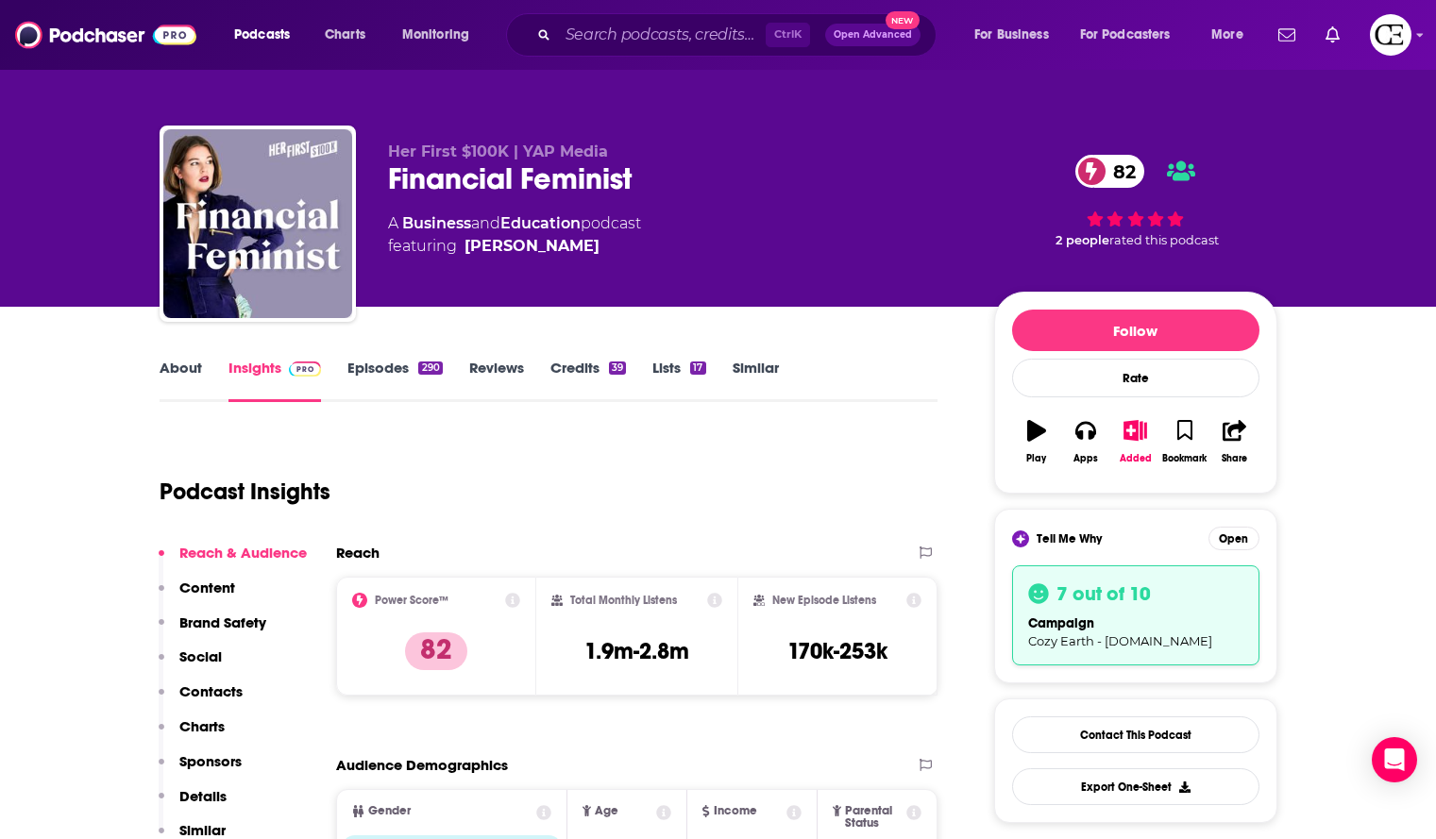
scroll to position [0, 0]
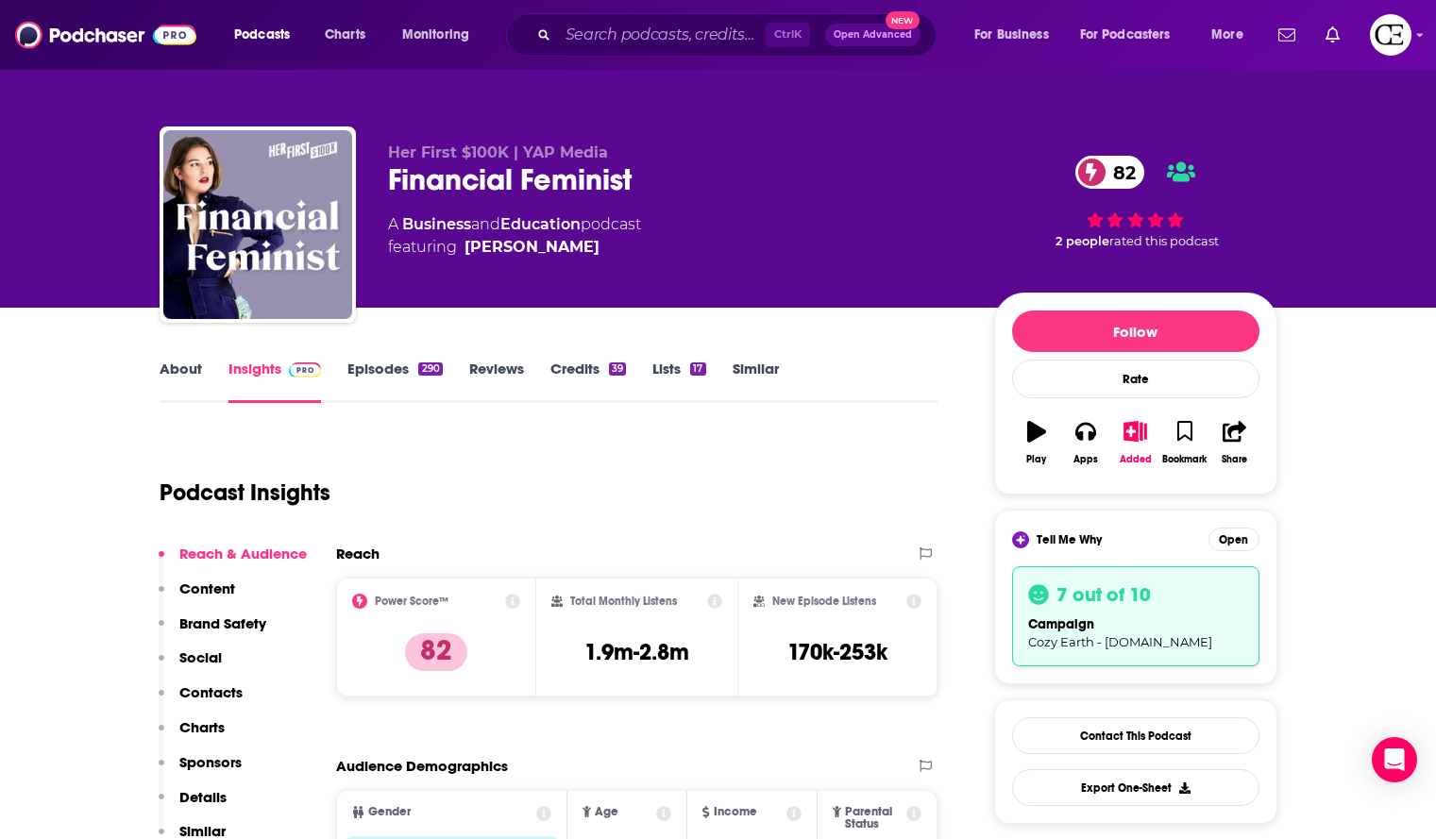
click at [591, 183] on div "Financial Feminist 82" at bounding box center [676, 179] width 576 height 37
copy div "Financial Feminist 82"
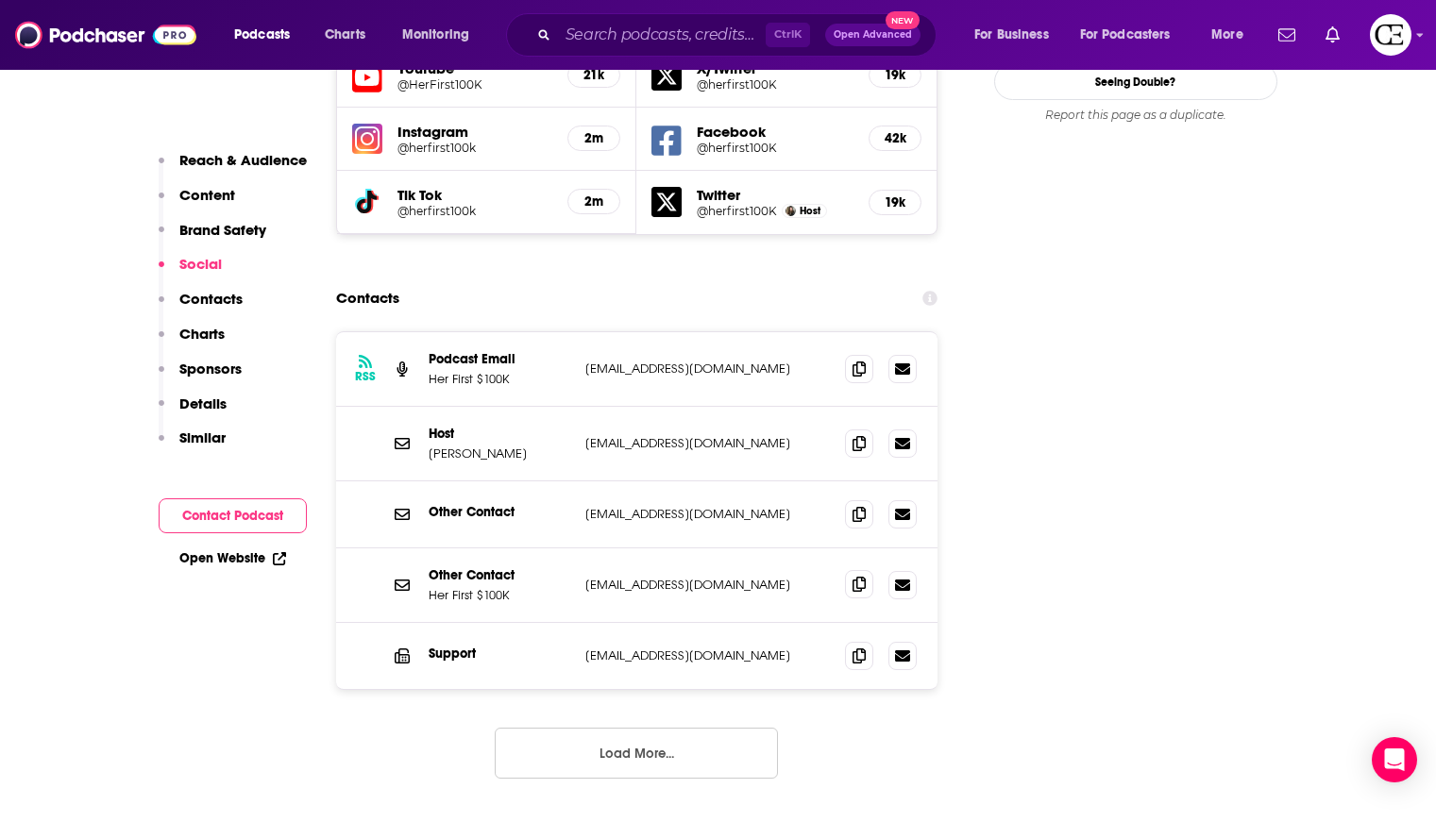
scroll to position [2361, 0]
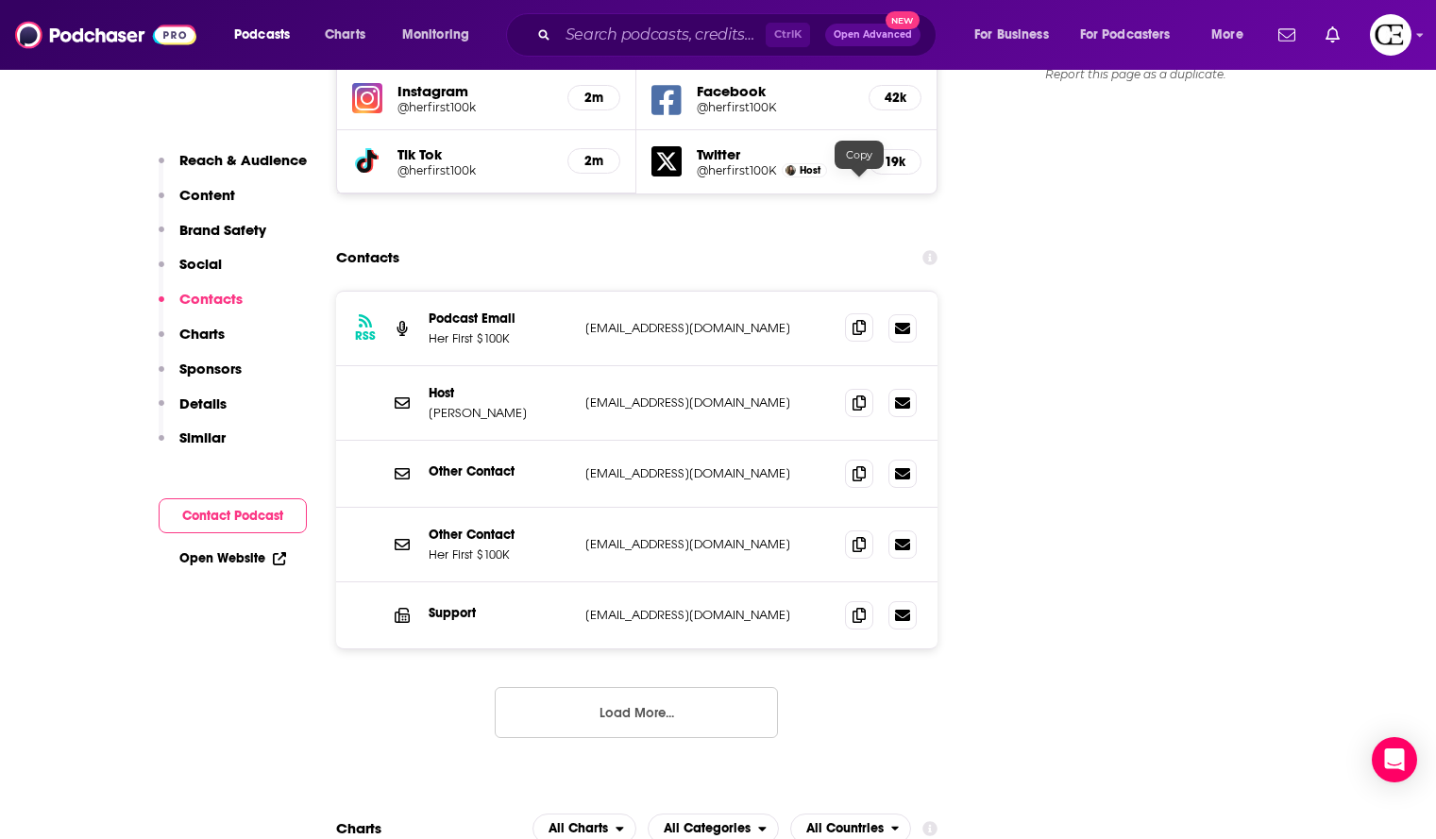
click at [863, 320] on icon at bounding box center [859, 327] width 13 height 15
click at [860, 395] on icon at bounding box center [859, 402] width 13 height 15
click at [869, 459] on span at bounding box center [859, 473] width 28 height 28
click at [852, 530] on span at bounding box center [859, 544] width 28 height 28
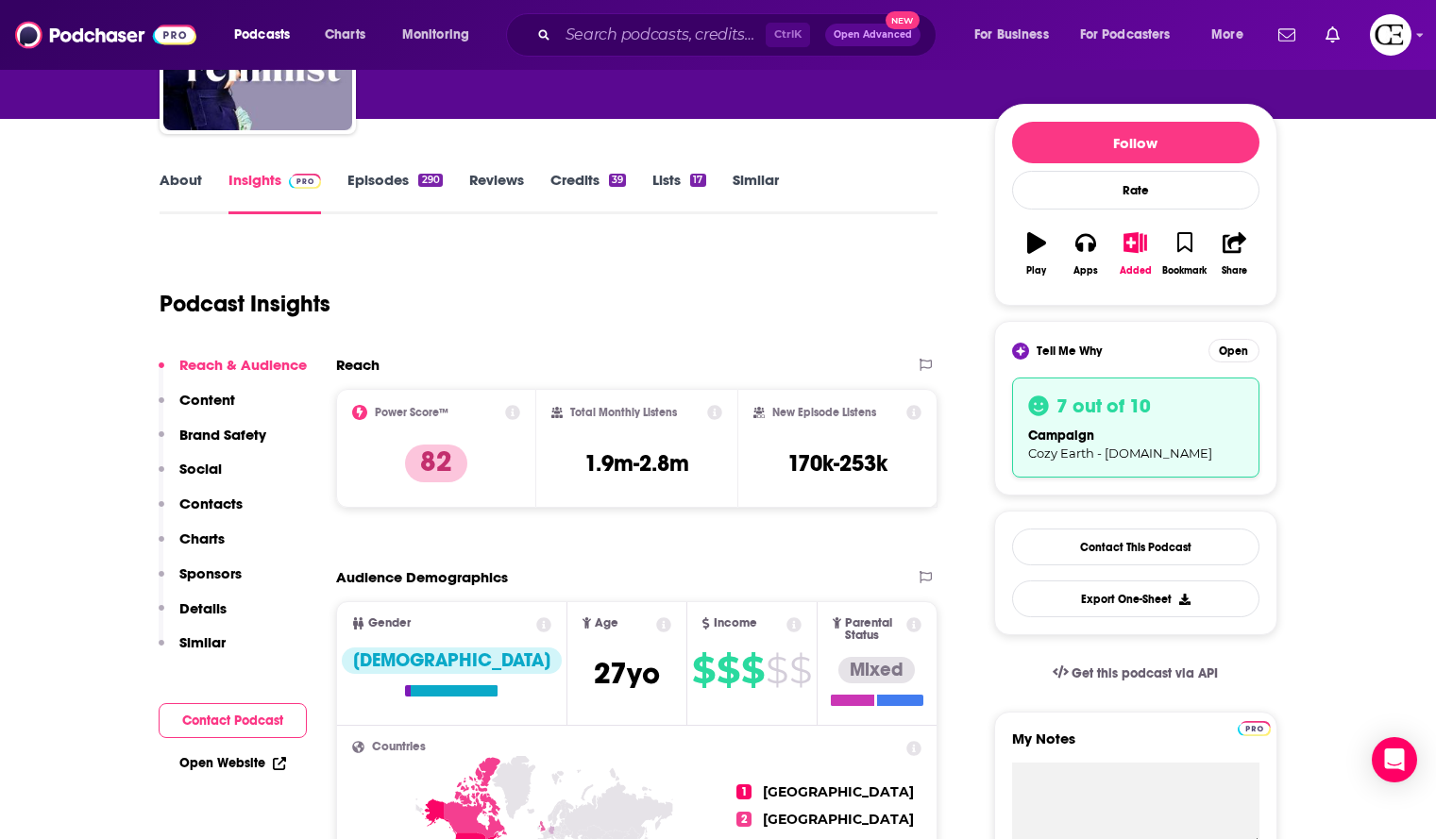
scroll to position [94, 0]
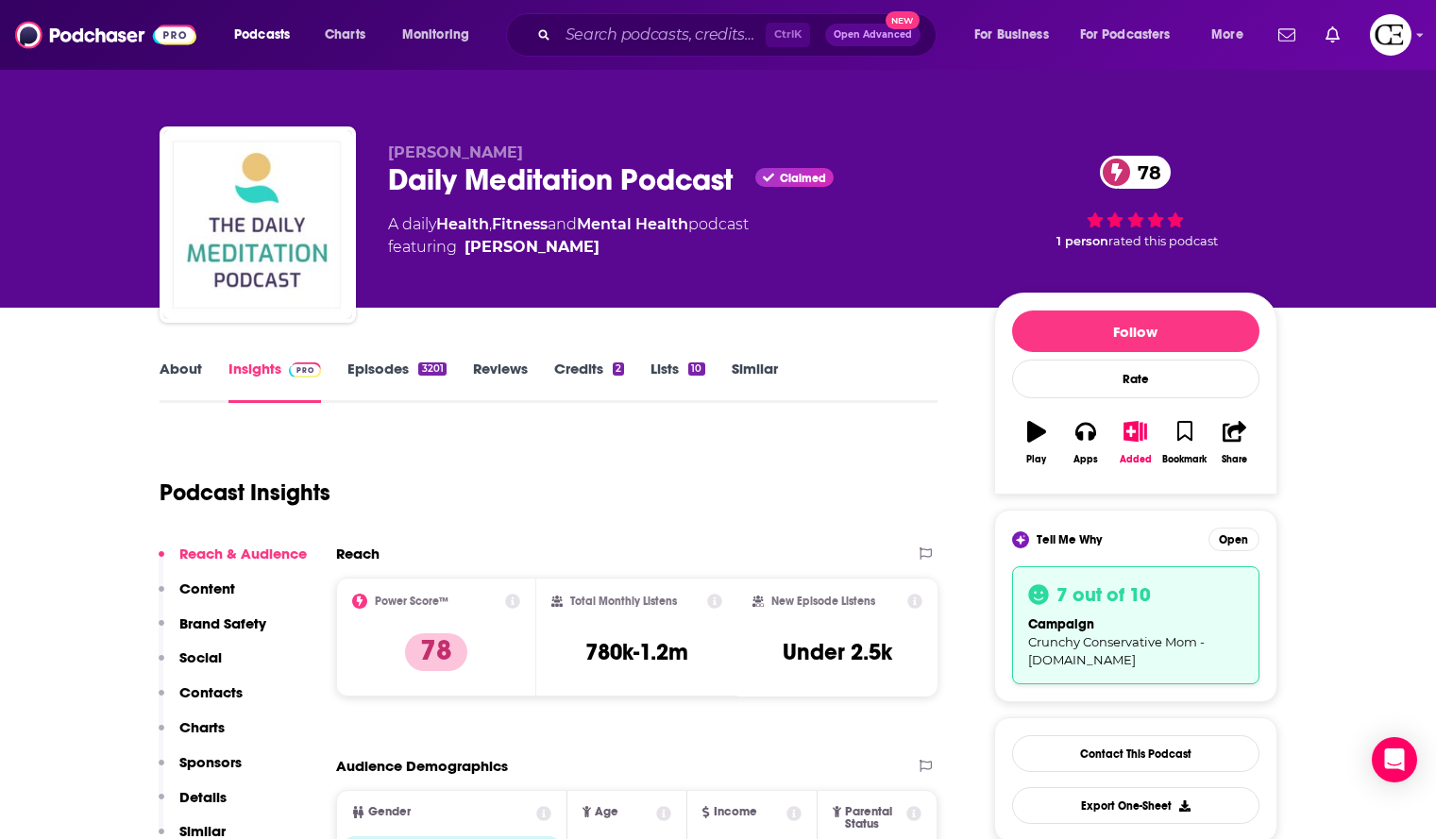
click at [386, 170] on div "[PERSON_NAME] Daily Meditation Podcast Claimed 78 A daily Health , Fitness and …" at bounding box center [719, 229] width 1118 height 204
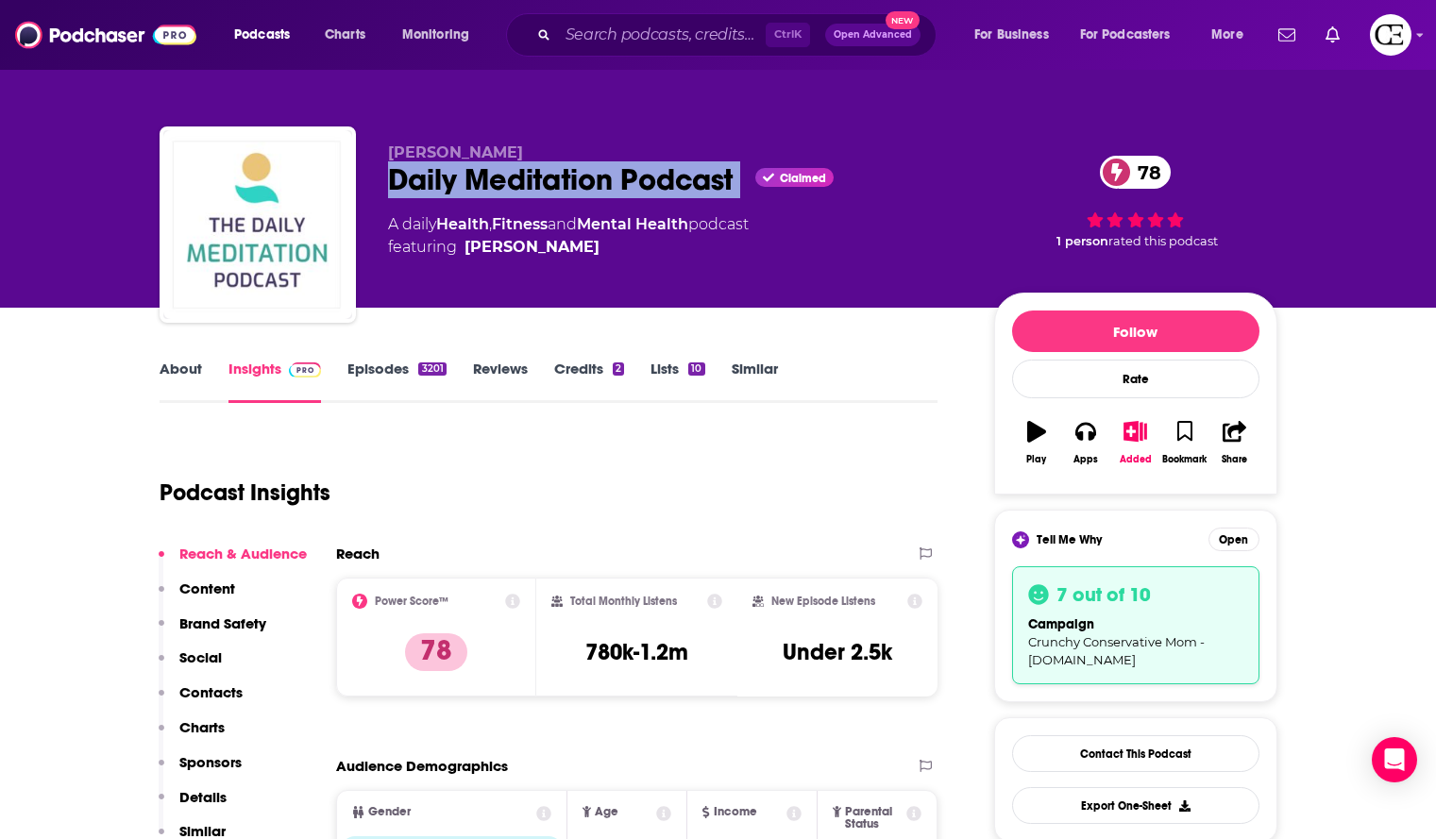
click at [386, 170] on div "[PERSON_NAME] Daily Meditation Podcast Claimed 78 A daily Health , Fitness and …" at bounding box center [719, 229] width 1118 height 204
copy div "Daily Meditation Podcast"
click at [678, 177] on div "Daily Meditation Podcast Claimed 78" at bounding box center [676, 179] width 576 height 37
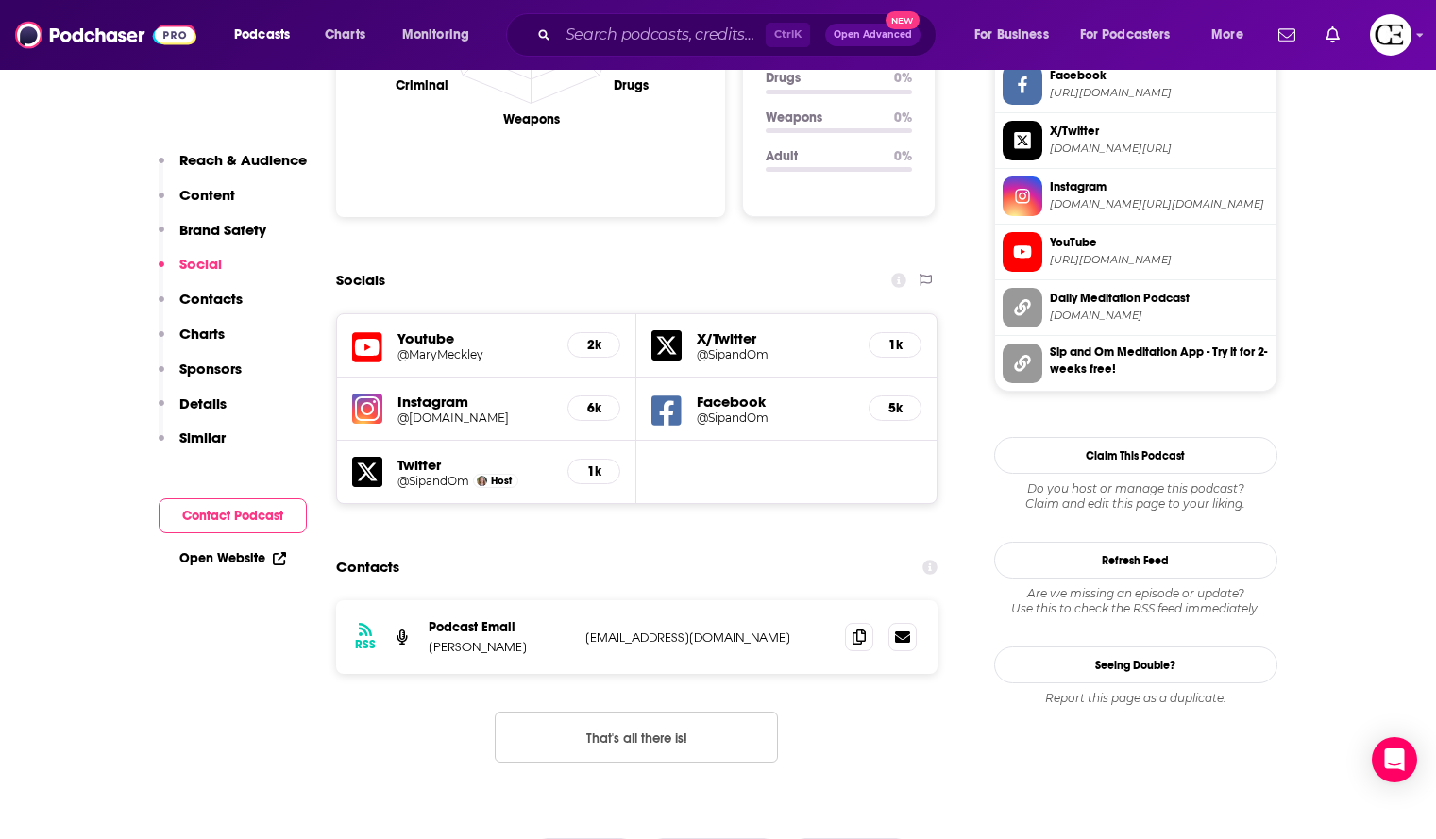
scroll to position [2077, 0]
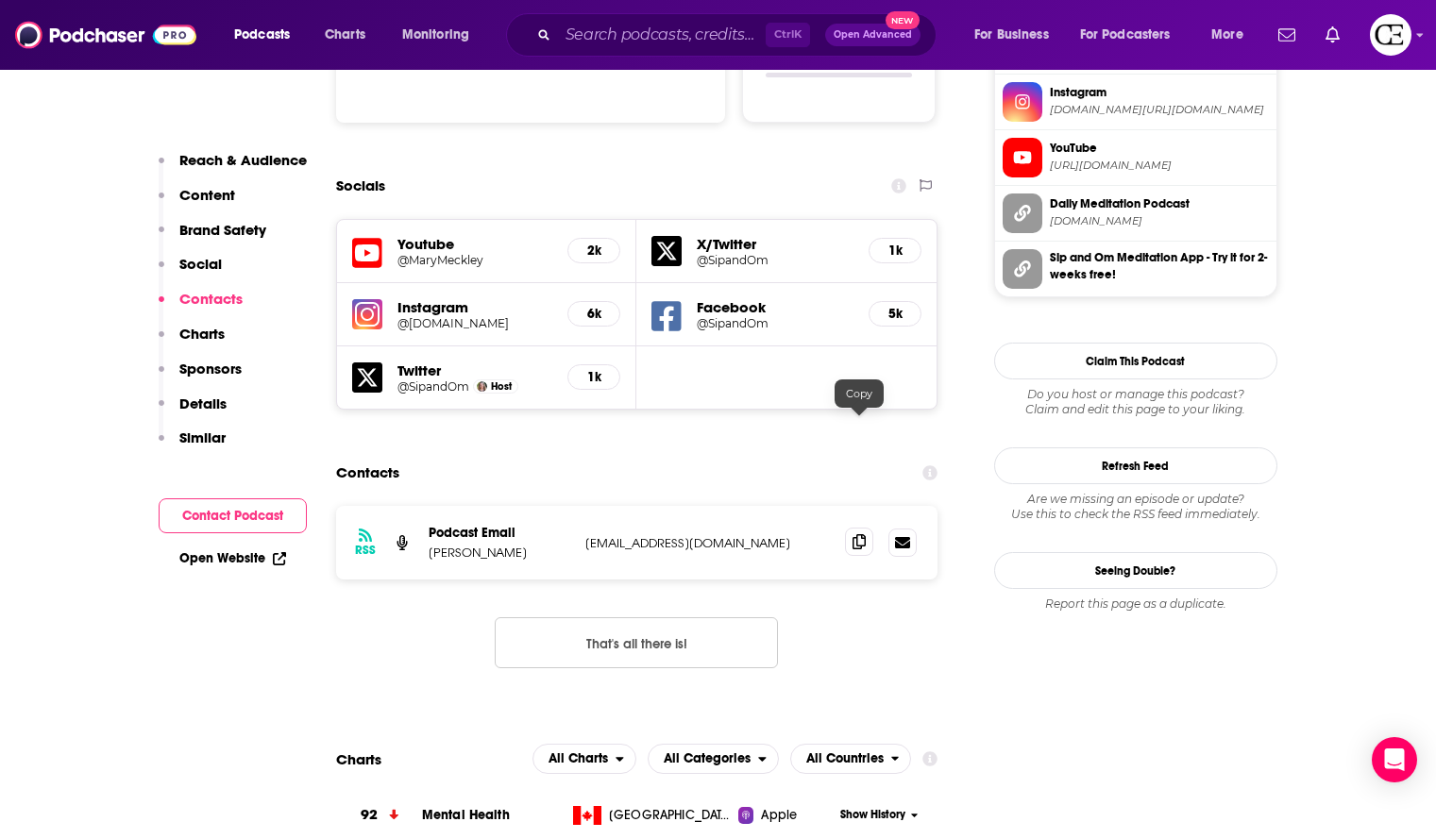
click at [870, 528] on span at bounding box center [859, 542] width 28 height 28
click at [860, 534] on icon at bounding box center [859, 541] width 13 height 15
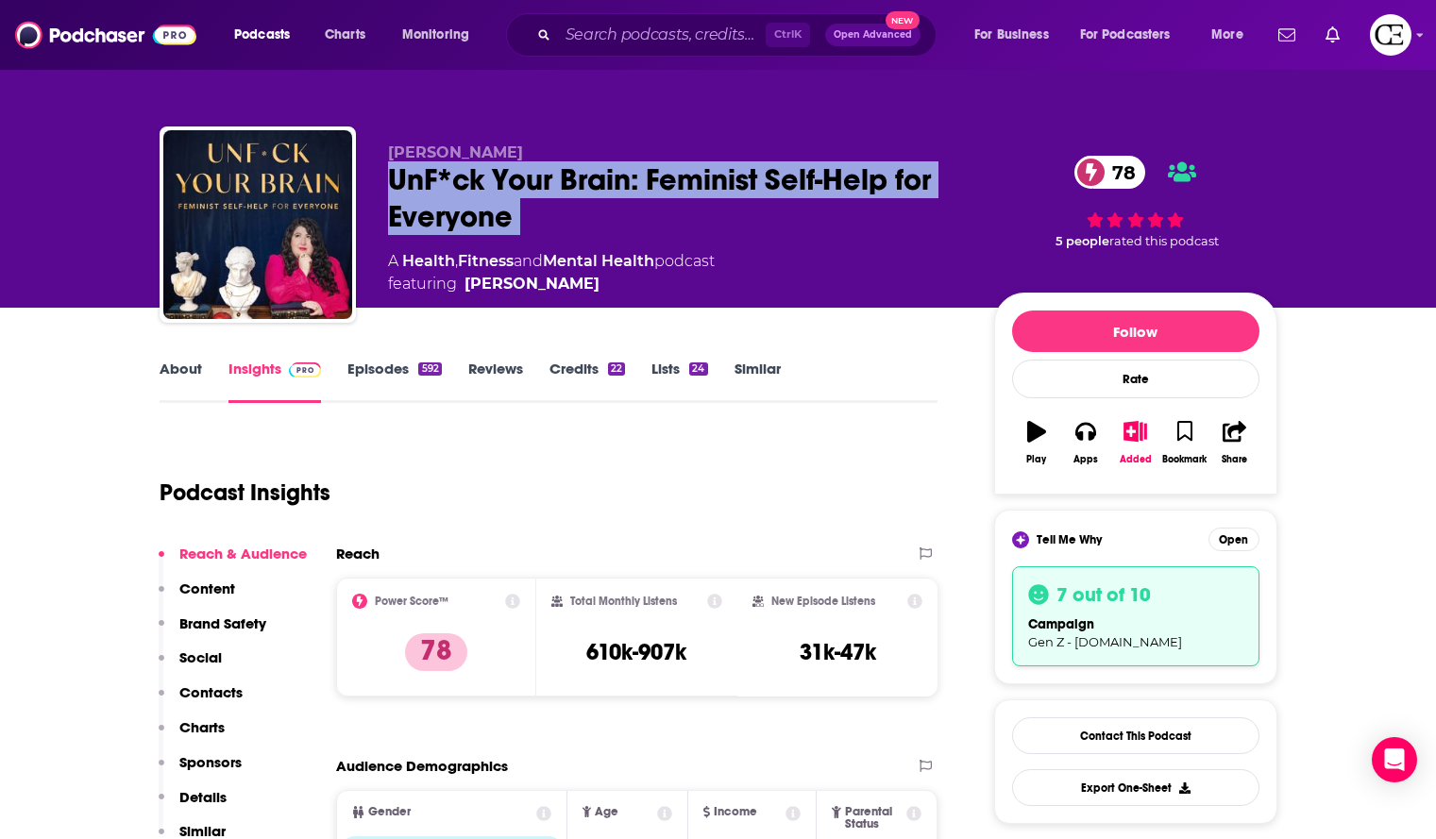
click at [907, 173] on div "UnF*ck Your Brain: Feminist Self-Help for Everyone 78" at bounding box center [676, 198] width 576 height 74
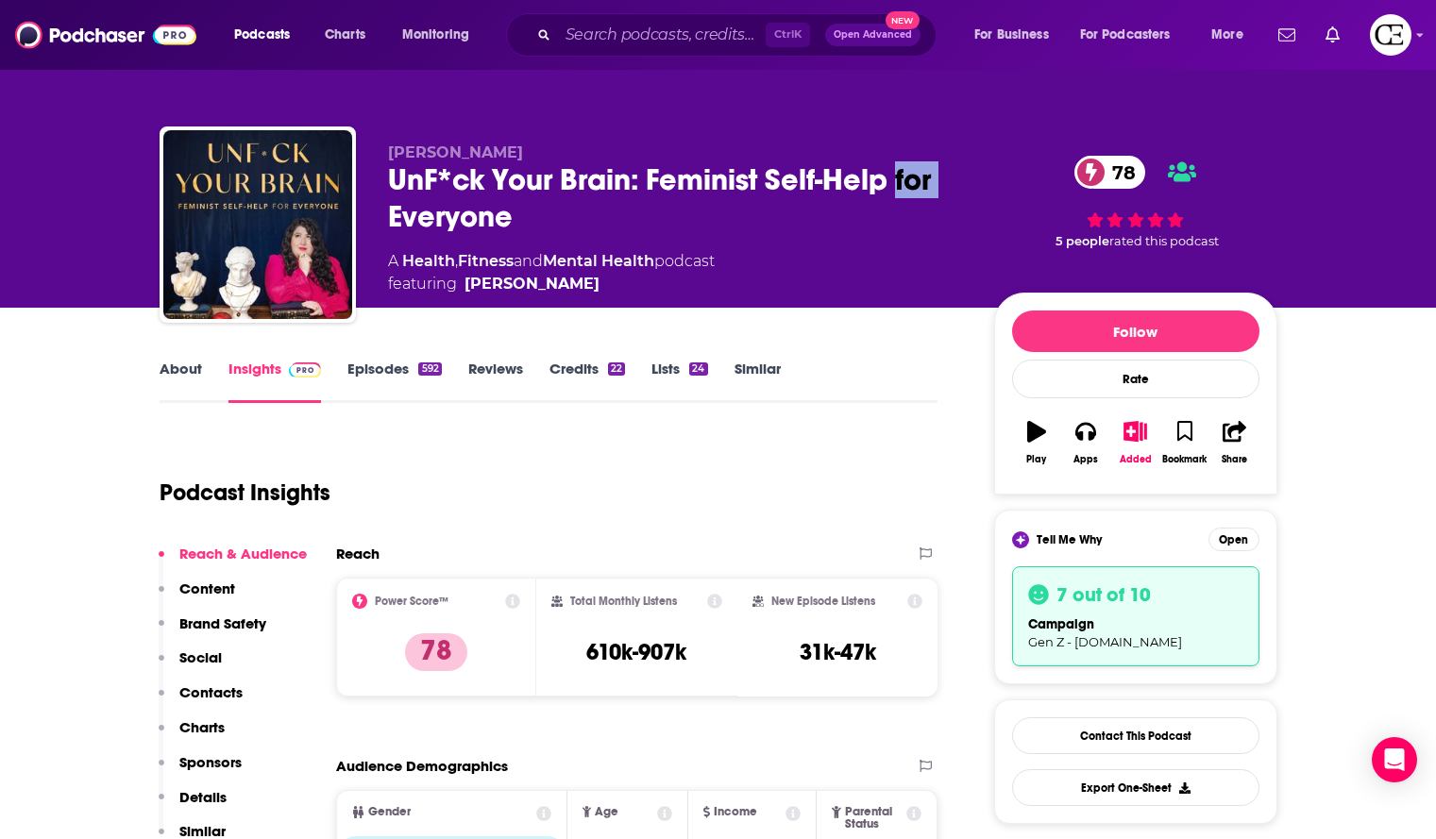
click at [907, 173] on div "UnF*ck Your Brain: Feminist Self-Help for Everyone 78" at bounding box center [676, 198] width 576 height 74
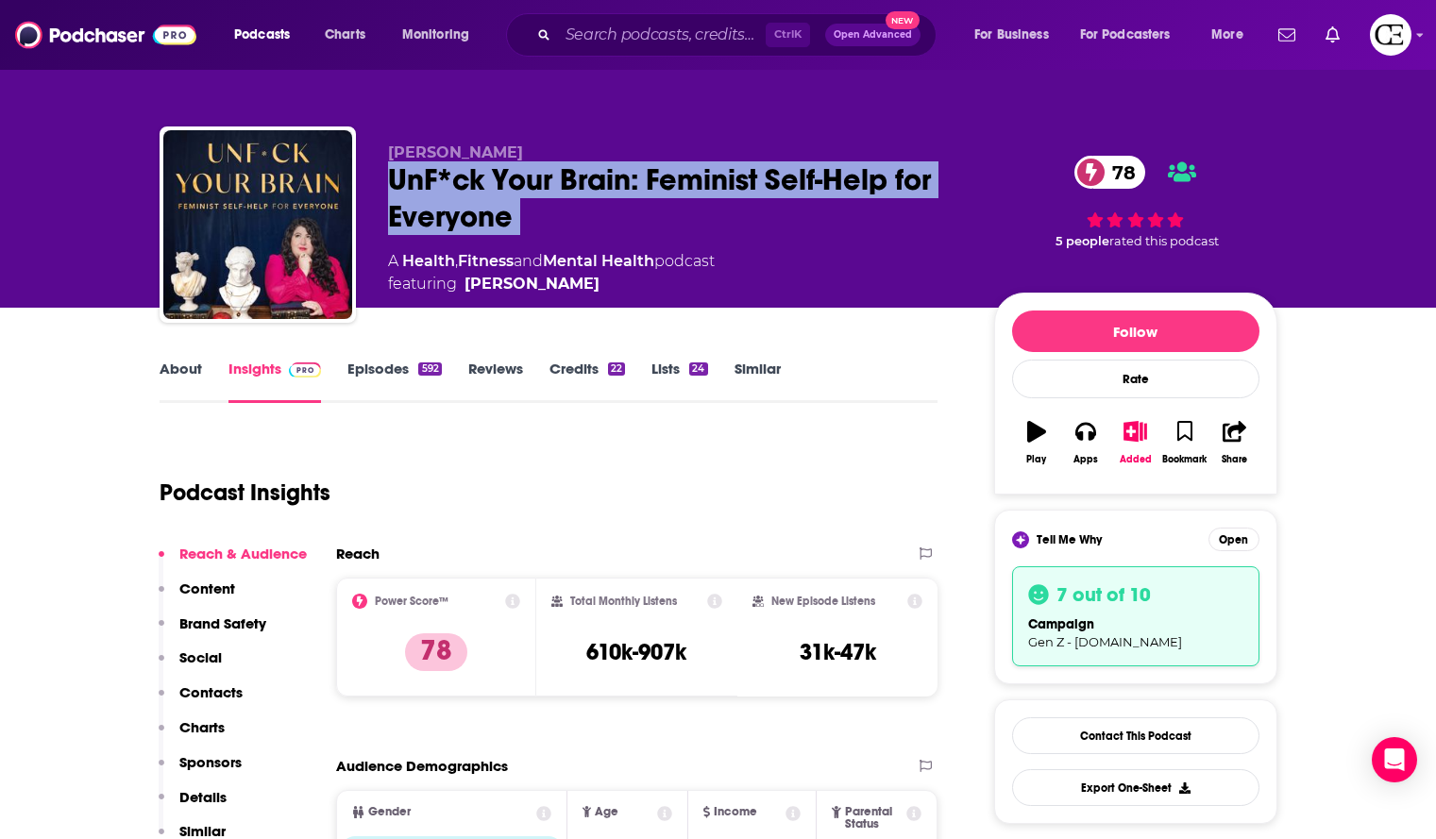
click at [907, 173] on div "UnF*ck Your Brain: Feminist Self-Help for Everyone 78" at bounding box center [676, 198] width 576 height 74
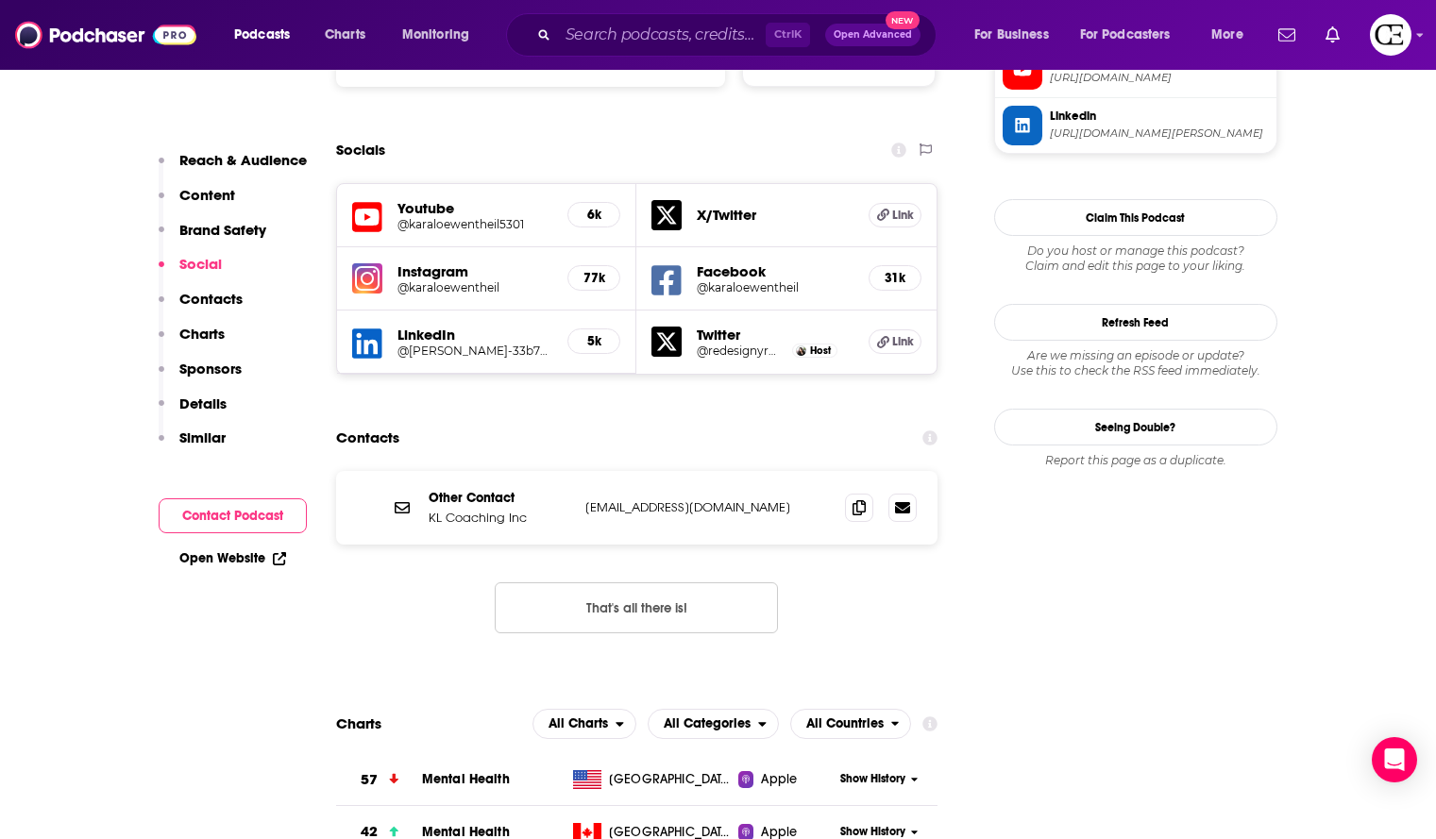
scroll to position [2172, 0]
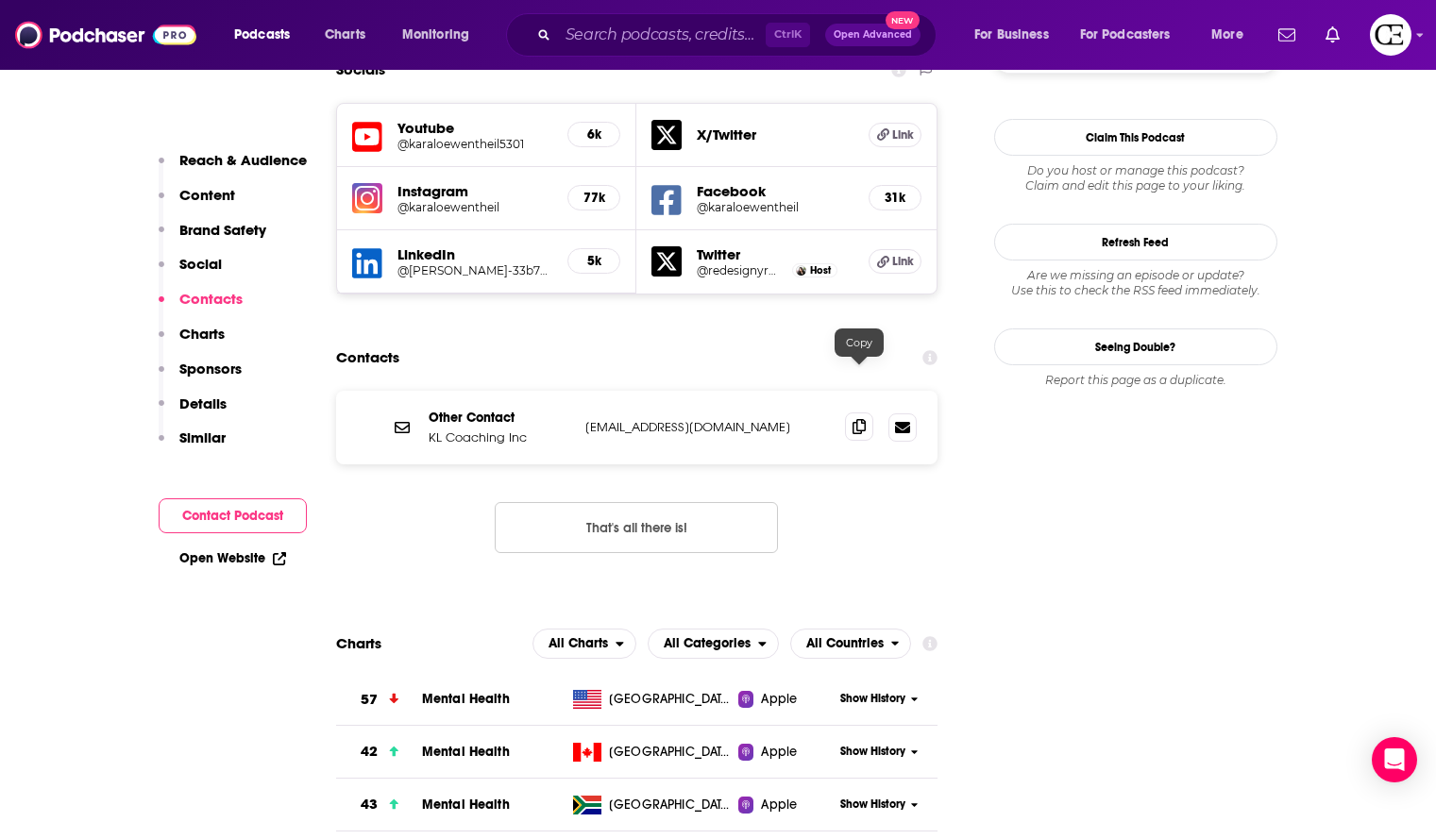
click at [855, 419] on icon at bounding box center [859, 426] width 13 height 15
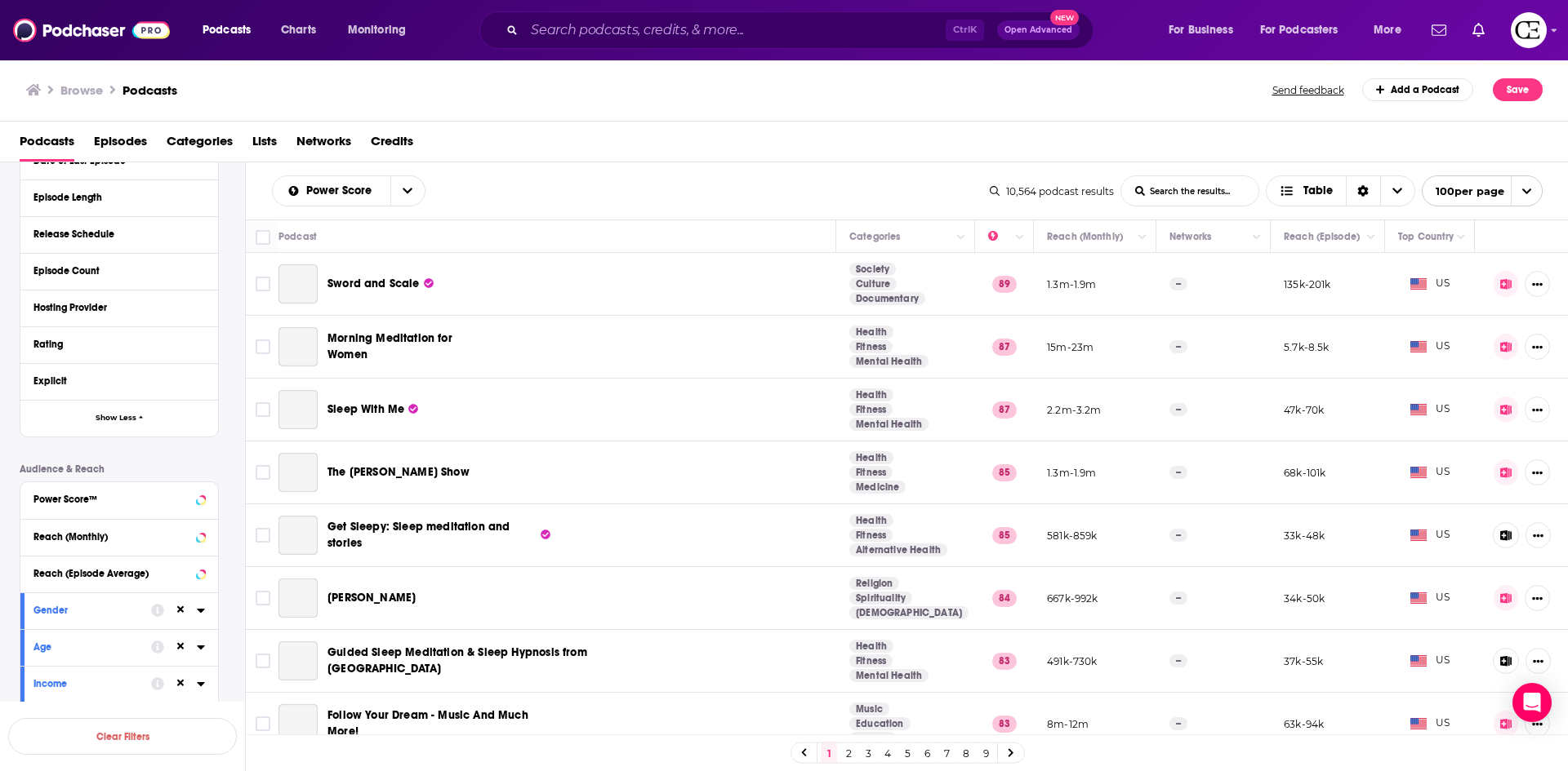
scroll to position [4407, 0]
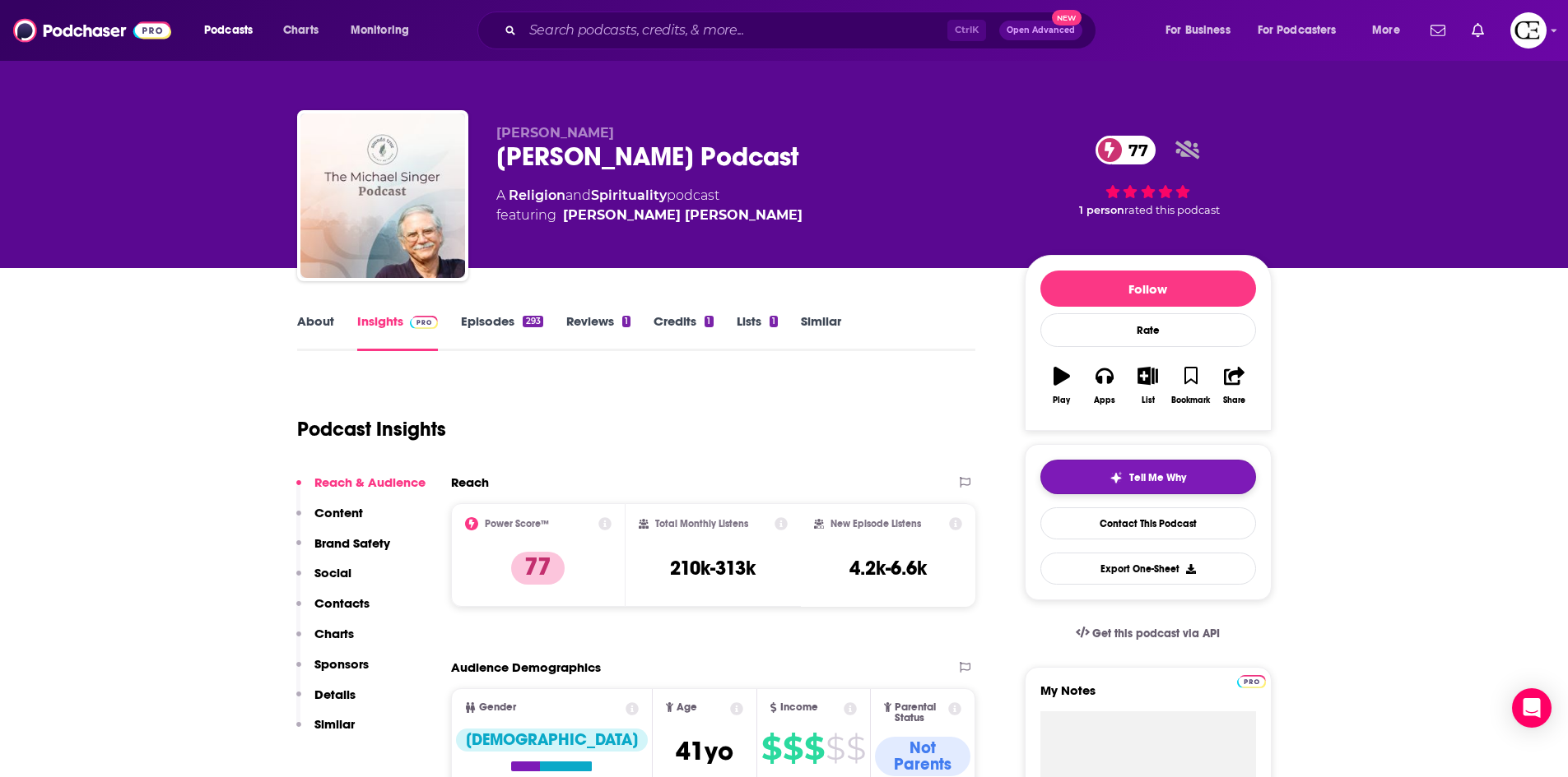
click at [1202, 474] on button "Tell Me Why" at bounding box center [1148, 477] width 215 height 35
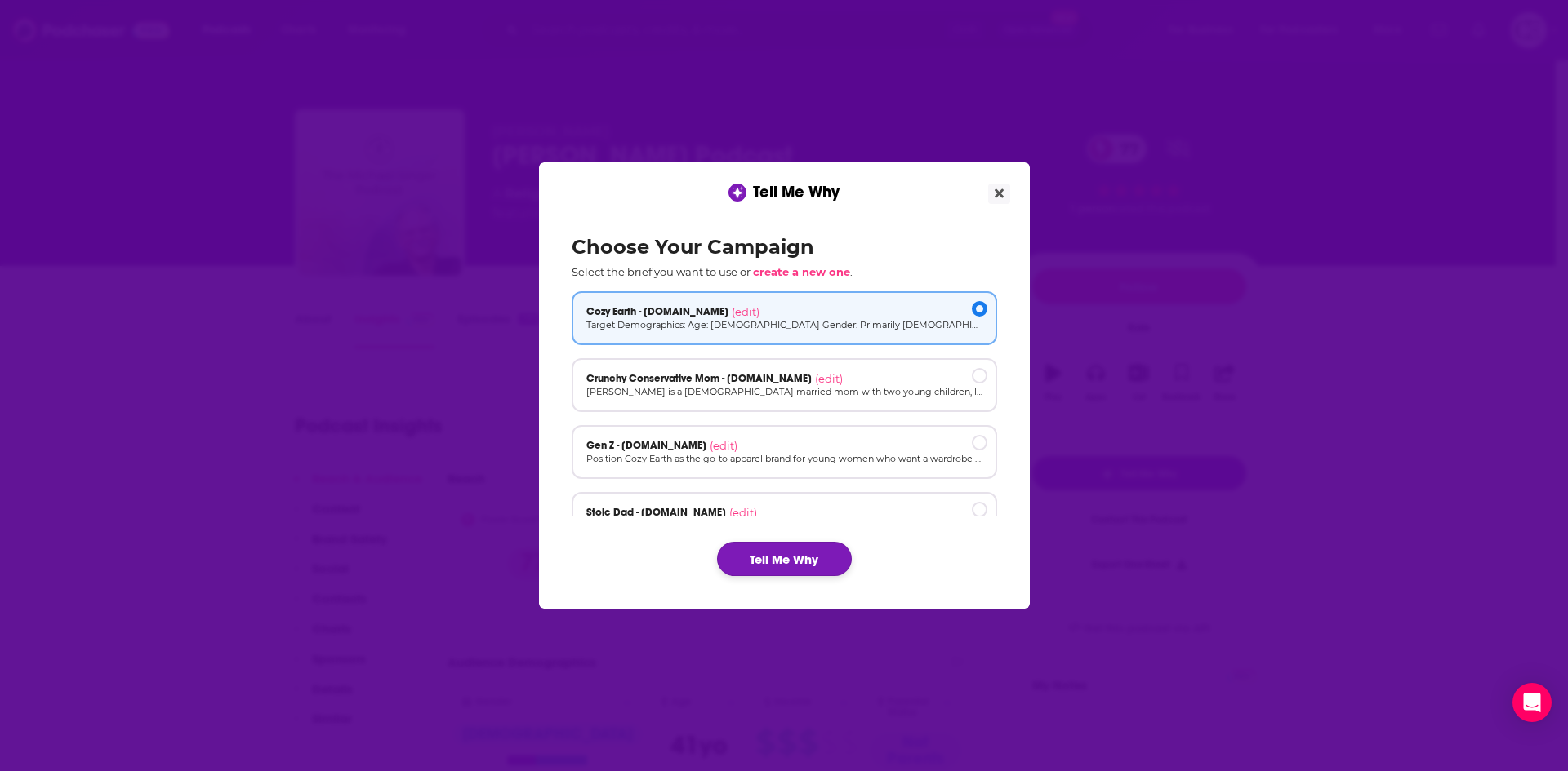
click at [739, 544] on button "Tell Me Why" at bounding box center [784, 559] width 135 height 35
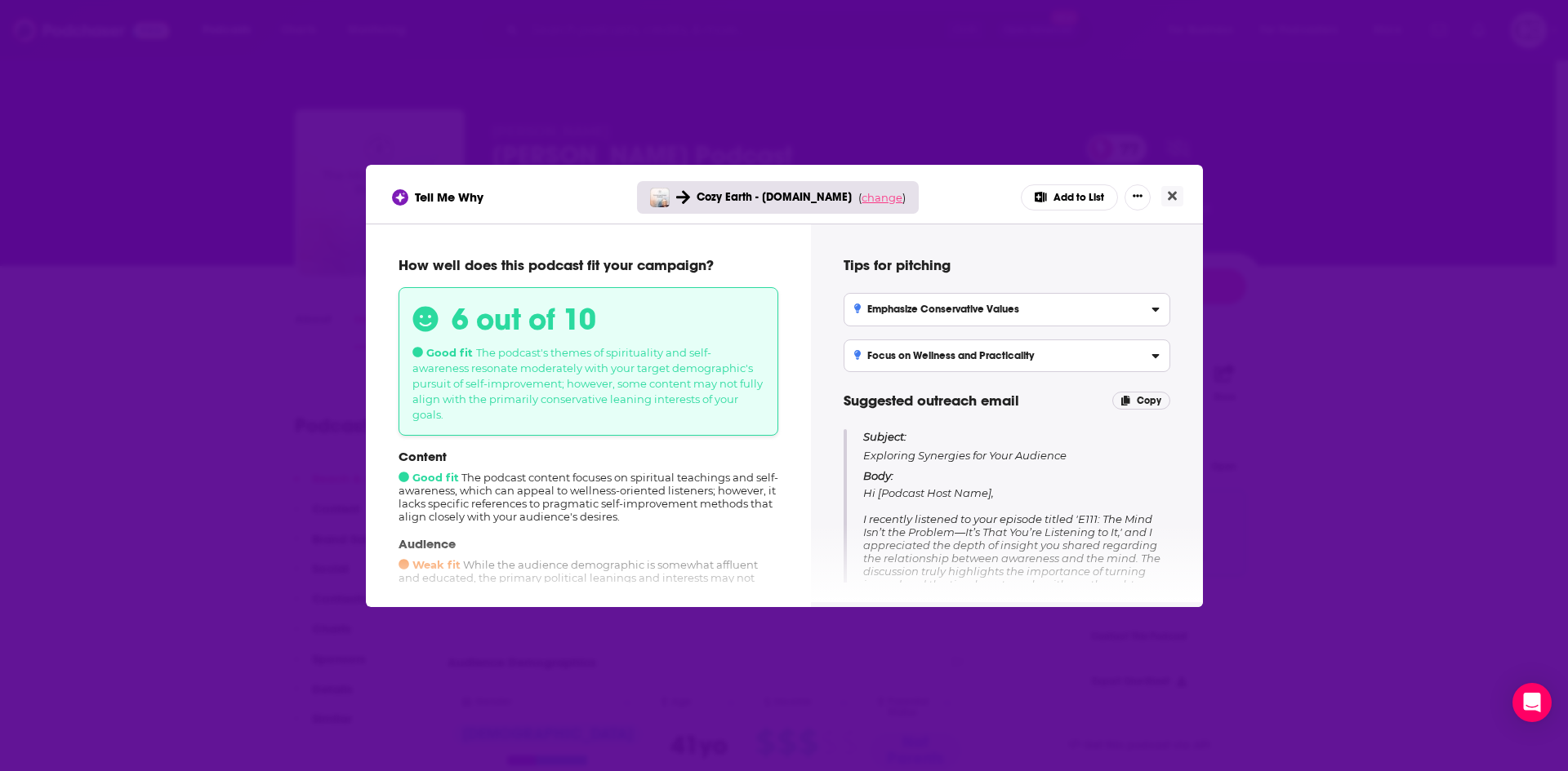
click at [868, 201] on span "change" at bounding box center [881, 197] width 41 height 13
click at [867, 318] on button "Change campaign" at bounding box center [904, 319] width 110 height 20
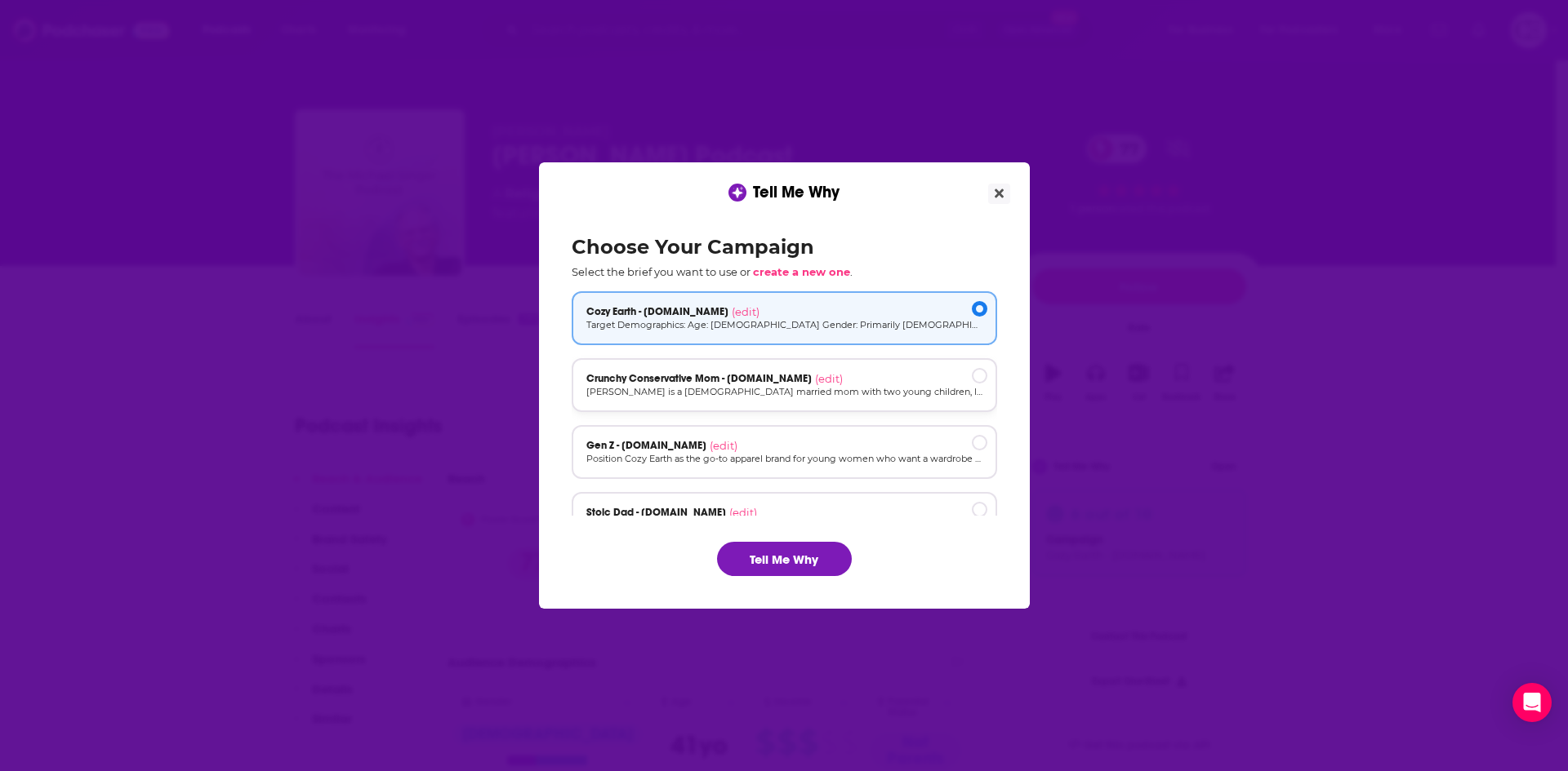
click at [861, 368] on div "Crunchy Conservative Mom - [DOMAIN_NAME] (edit) [PERSON_NAME] is a [DEMOGRAPHIC…" at bounding box center [784, 386] width 426 height 54
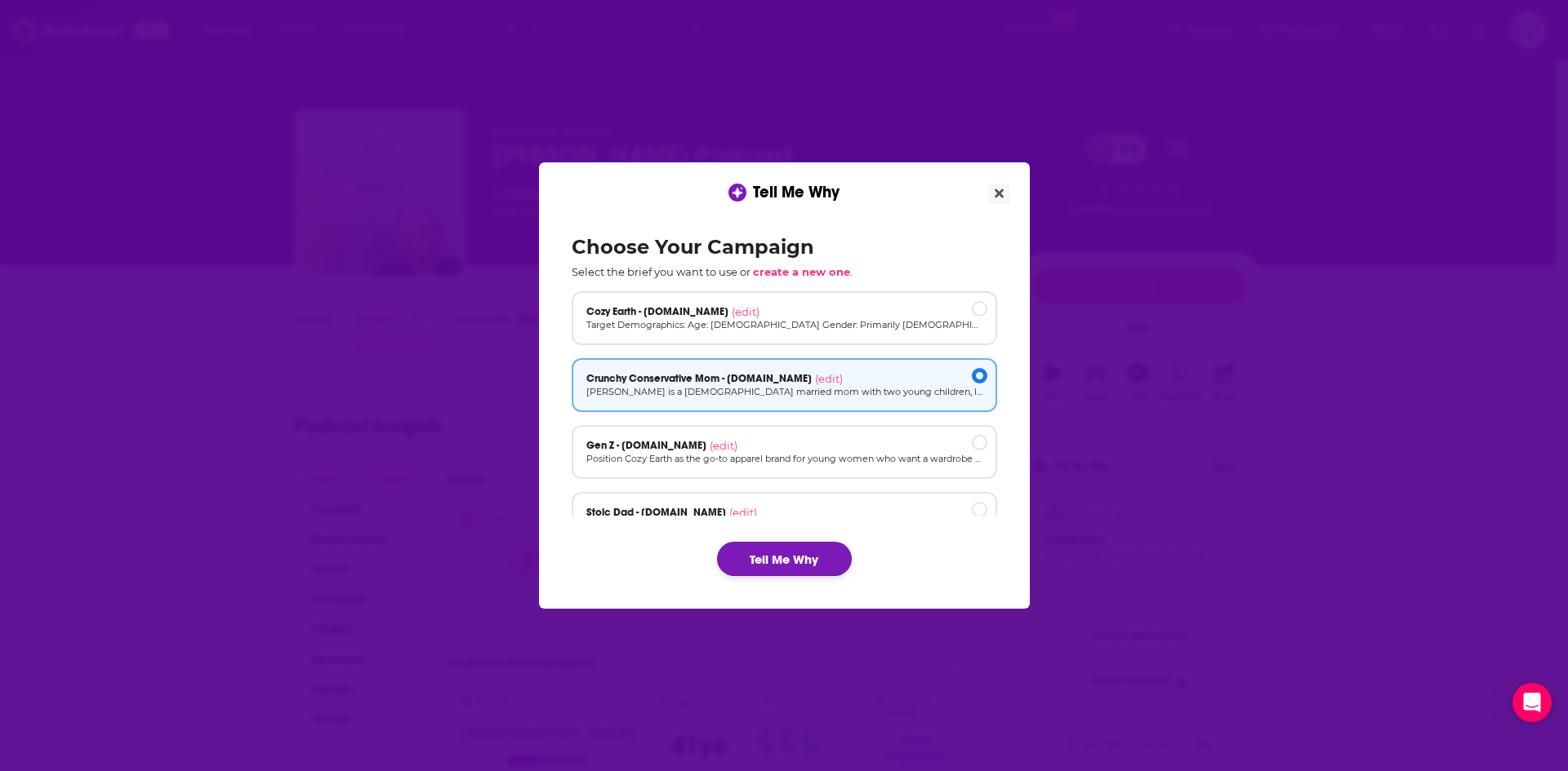
click at [795, 558] on button "Tell Me Why" at bounding box center [784, 559] width 135 height 35
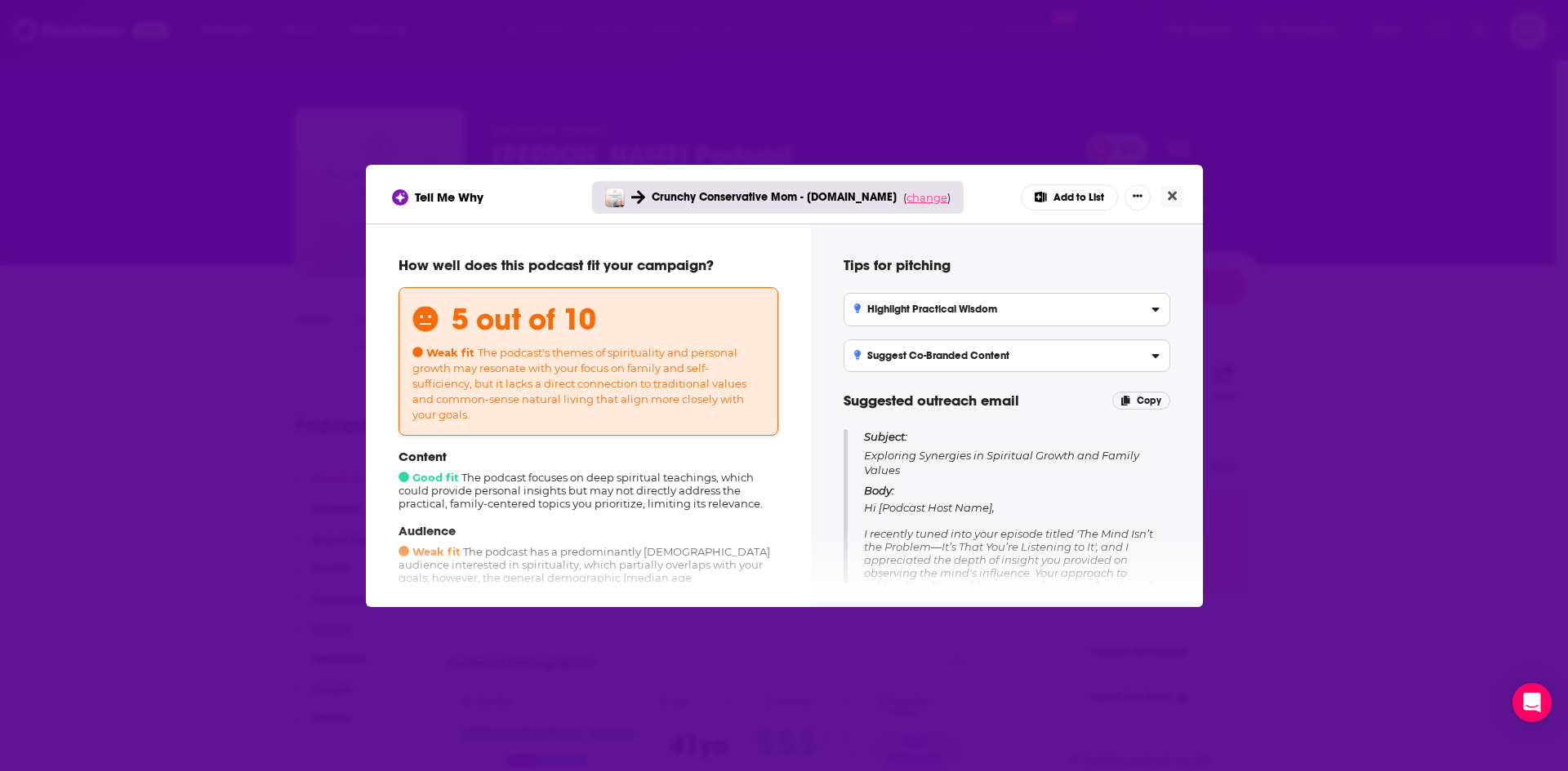
click at [922, 200] on span "change" at bounding box center [926, 197] width 41 height 13
click at [923, 310] on button "Change campaign" at bounding box center [949, 319] width 110 height 20
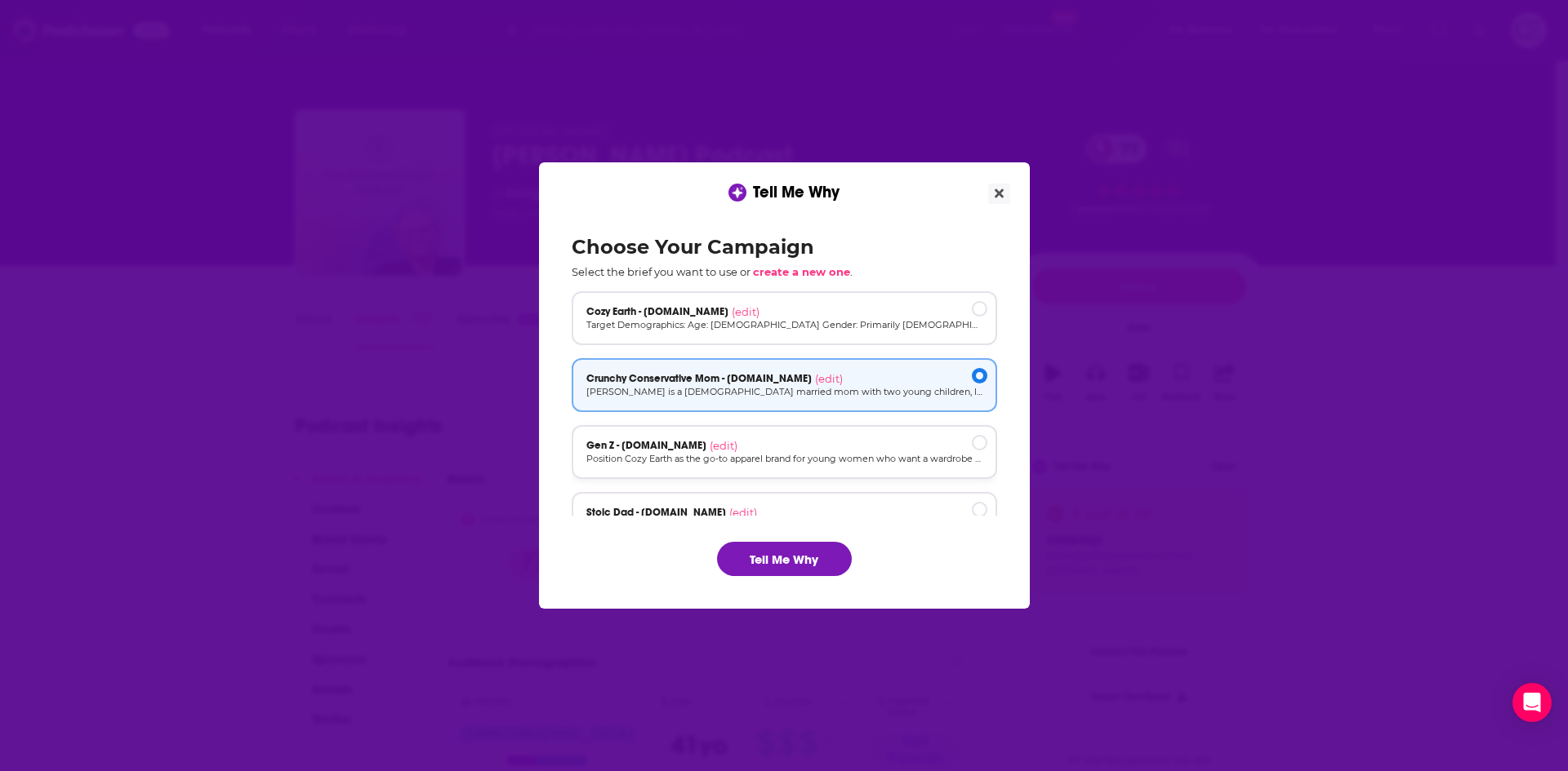
click at [891, 440] on div "Gen Z - [DOMAIN_NAME] (edit)" at bounding box center [784, 445] width 396 height 13
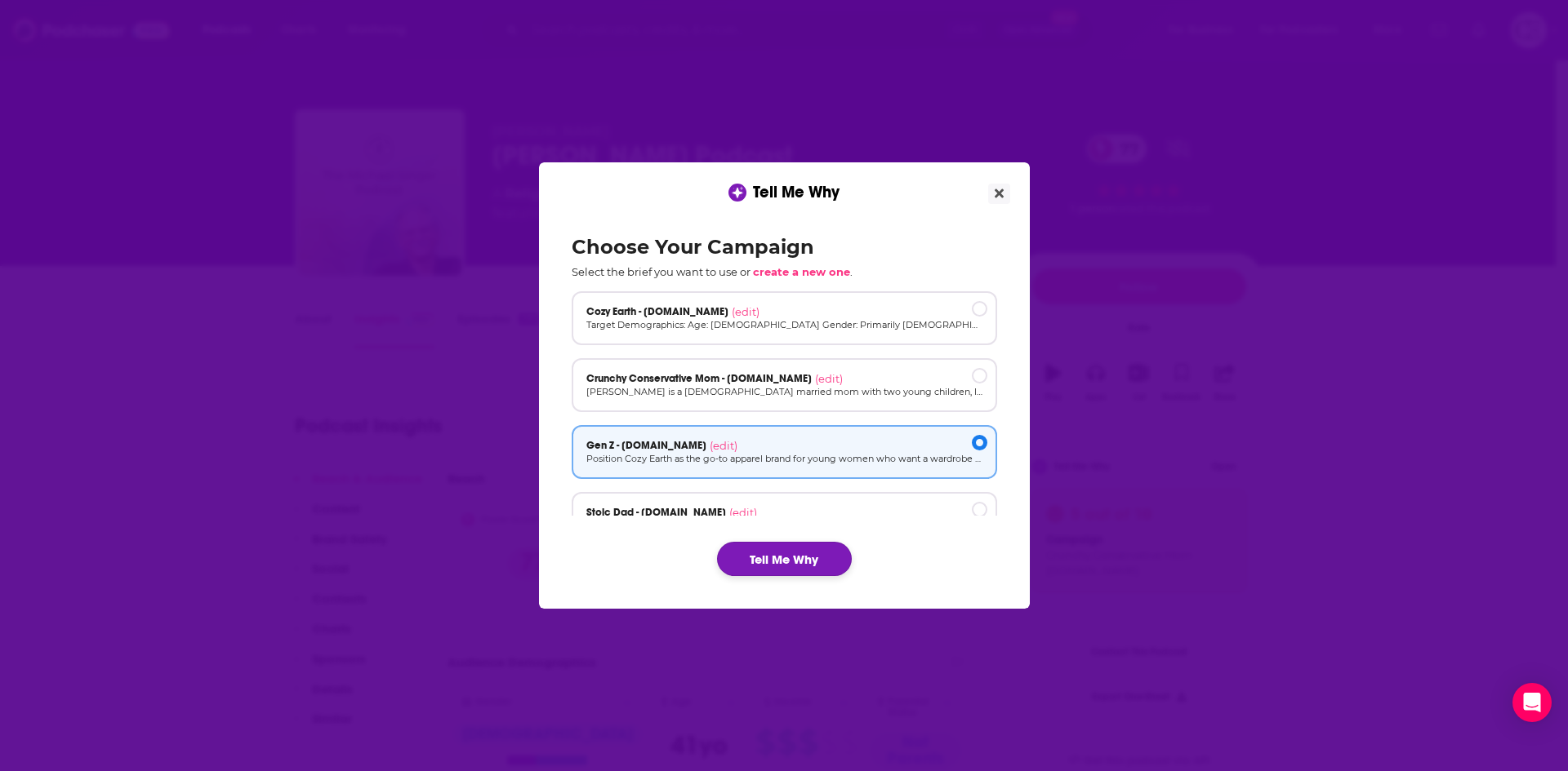
click at [807, 563] on button "Tell Me Why" at bounding box center [784, 559] width 135 height 35
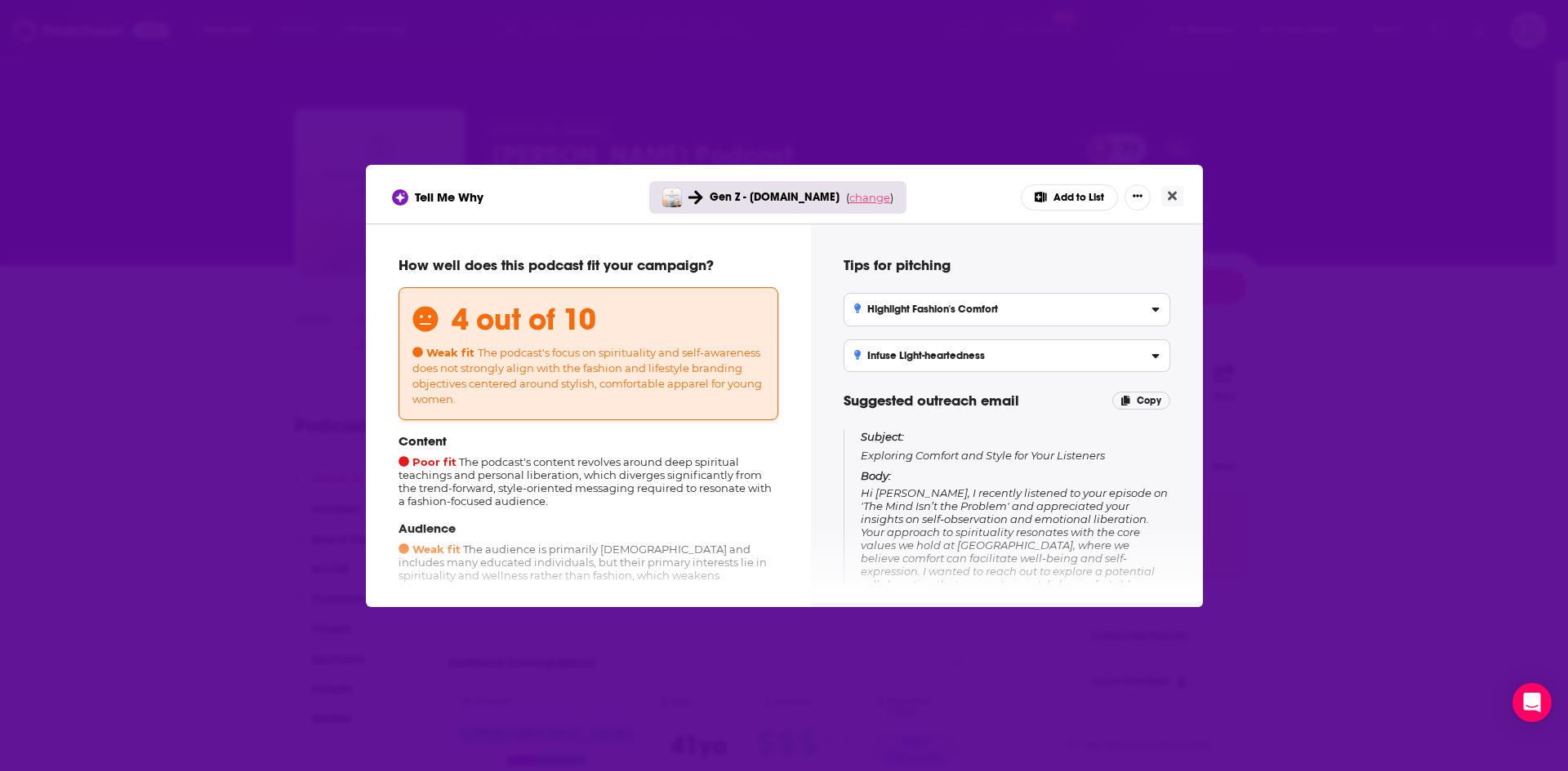
click at [868, 198] on span "change" at bounding box center [869, 197] width 41 height 13
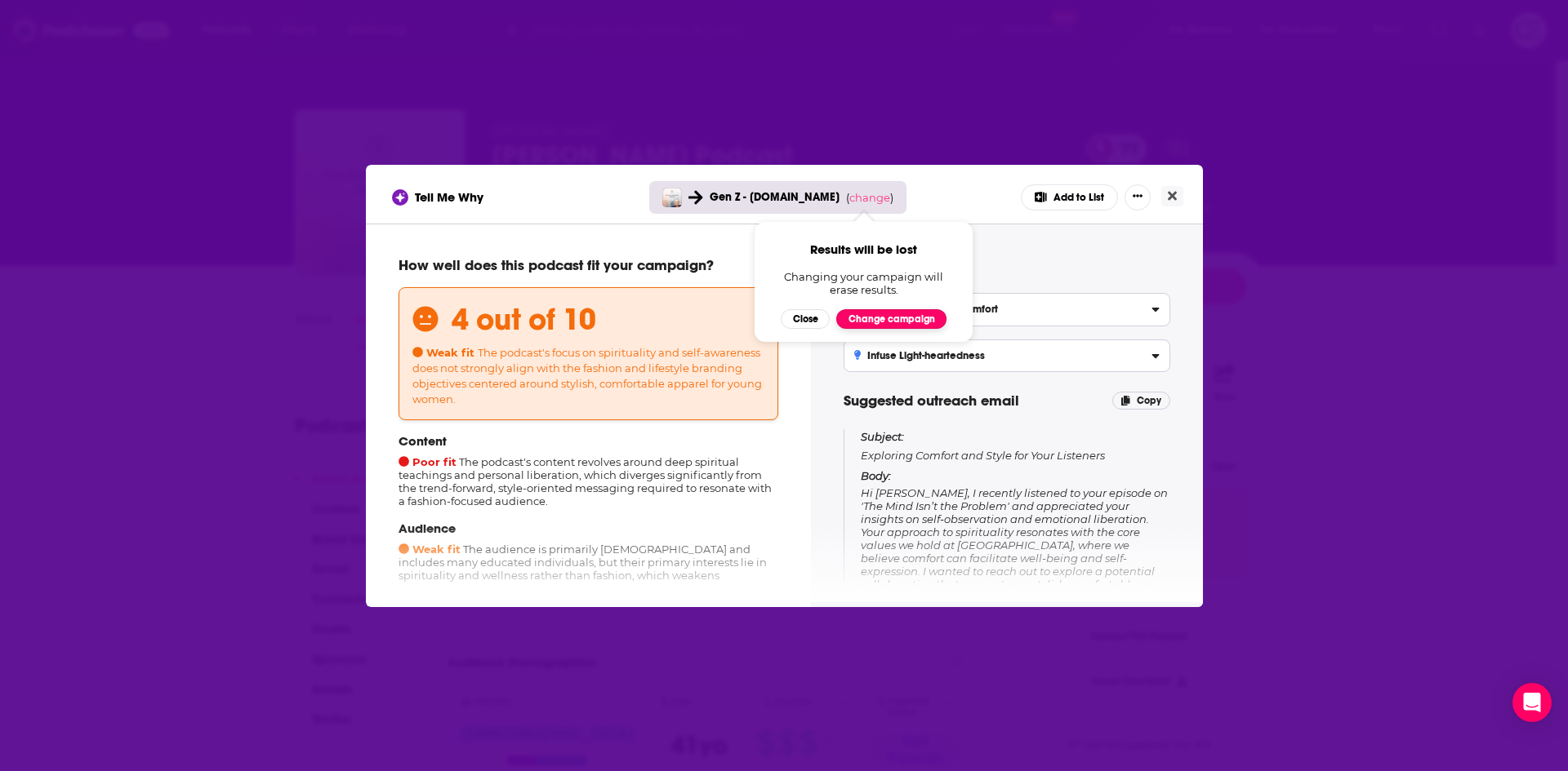
click at [872, 319] on button "Change campaign" at bounding box center [891, 319] width 110 height 20
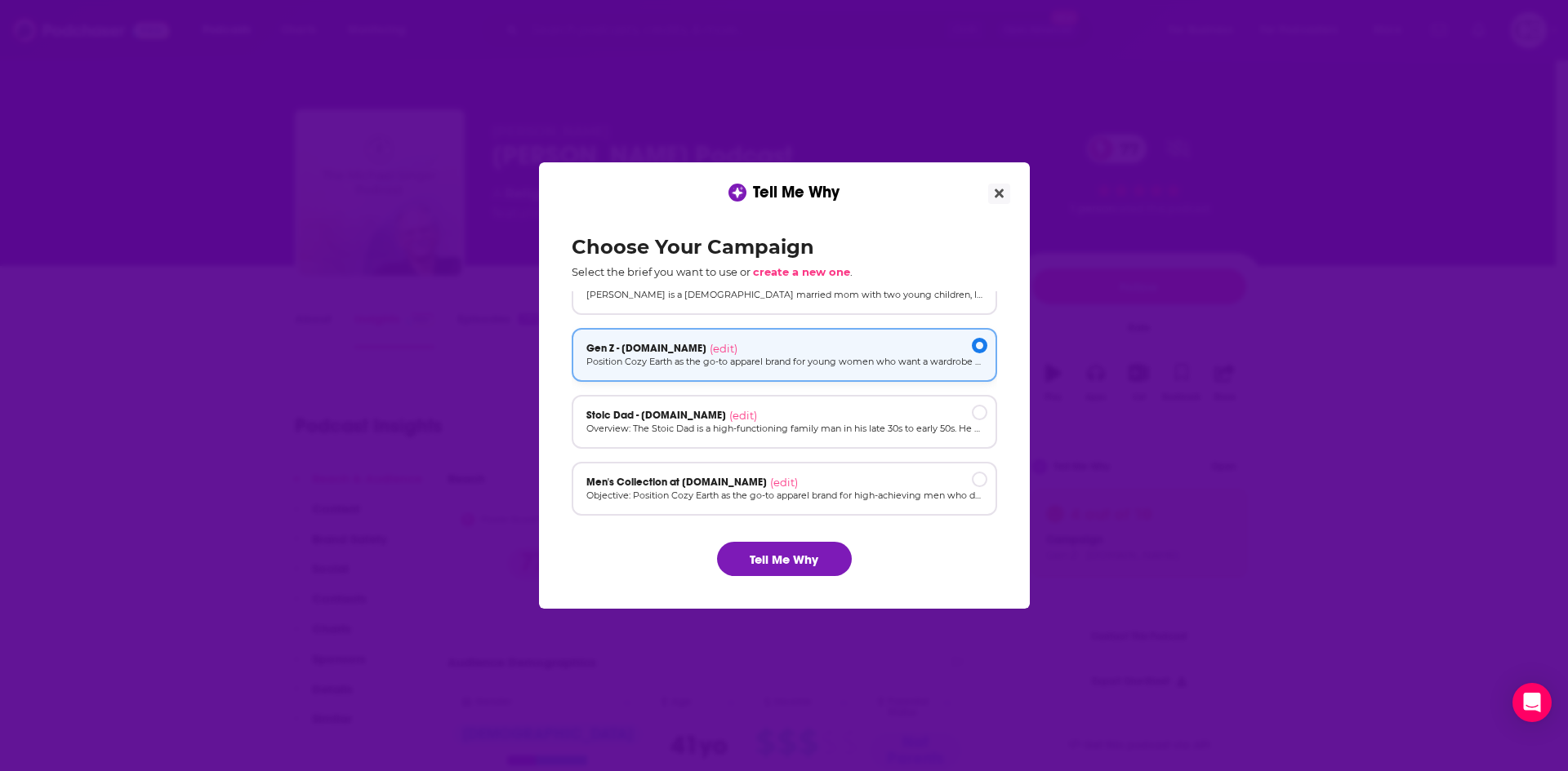
scroll to position [110, 0]
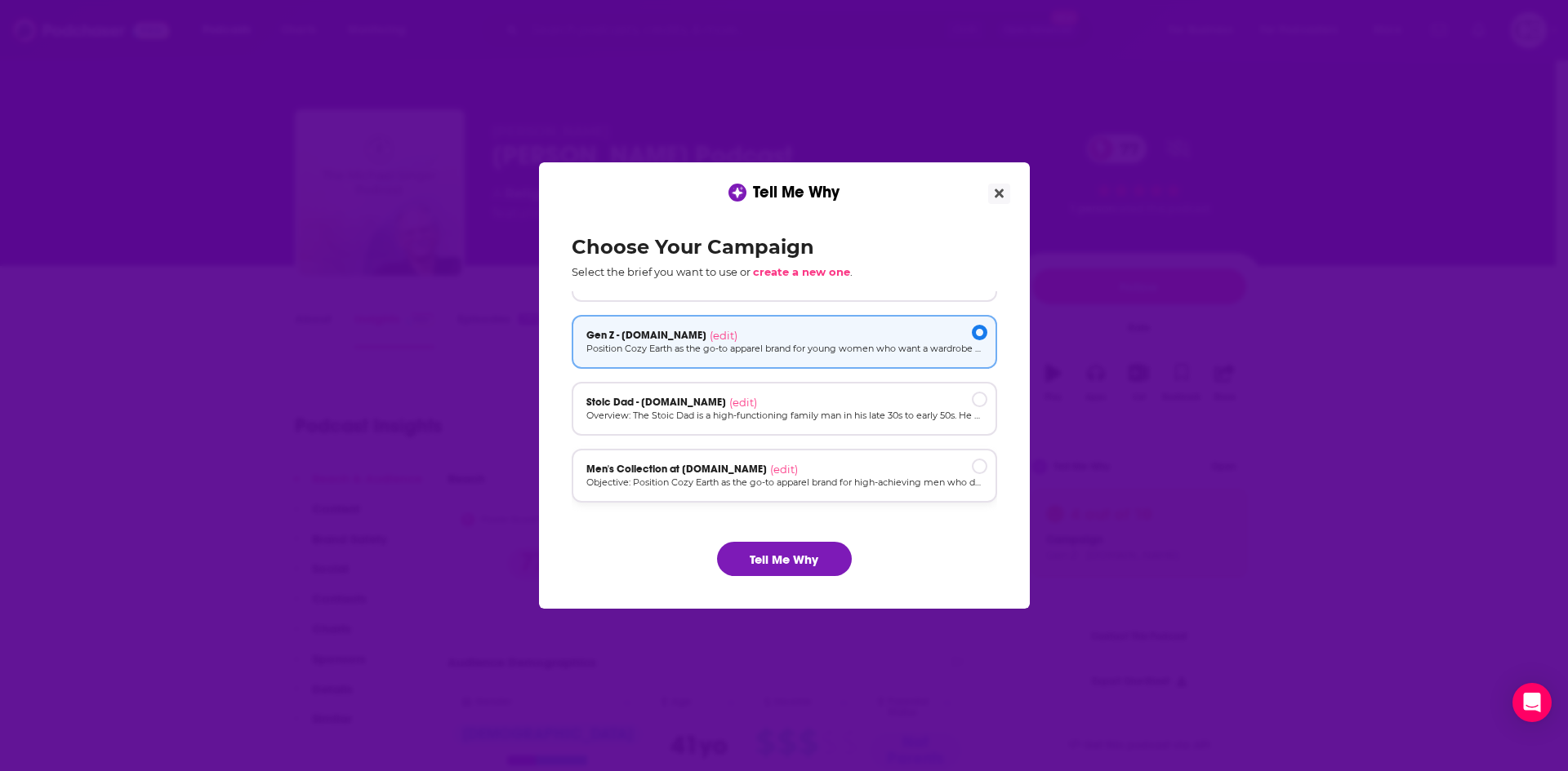
click at [877, 462] on div "Men's Collection at [DOMAIN_NAME] (edit)" at bounding box center [784, 468] width 396 height 13
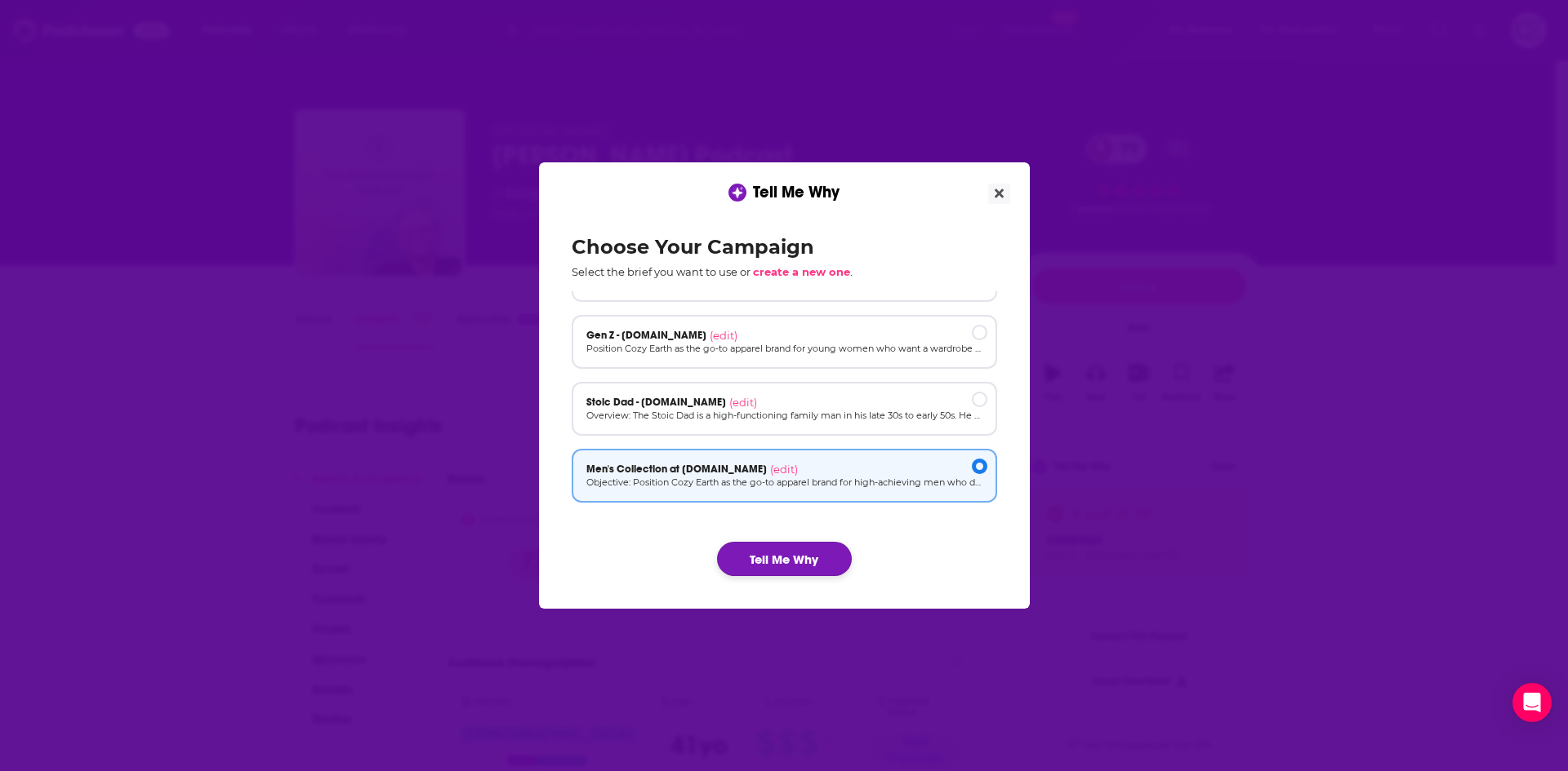
click at [810, 547] on button "Tell Me Why" at bounding box center [784, 559] width 135 height 35
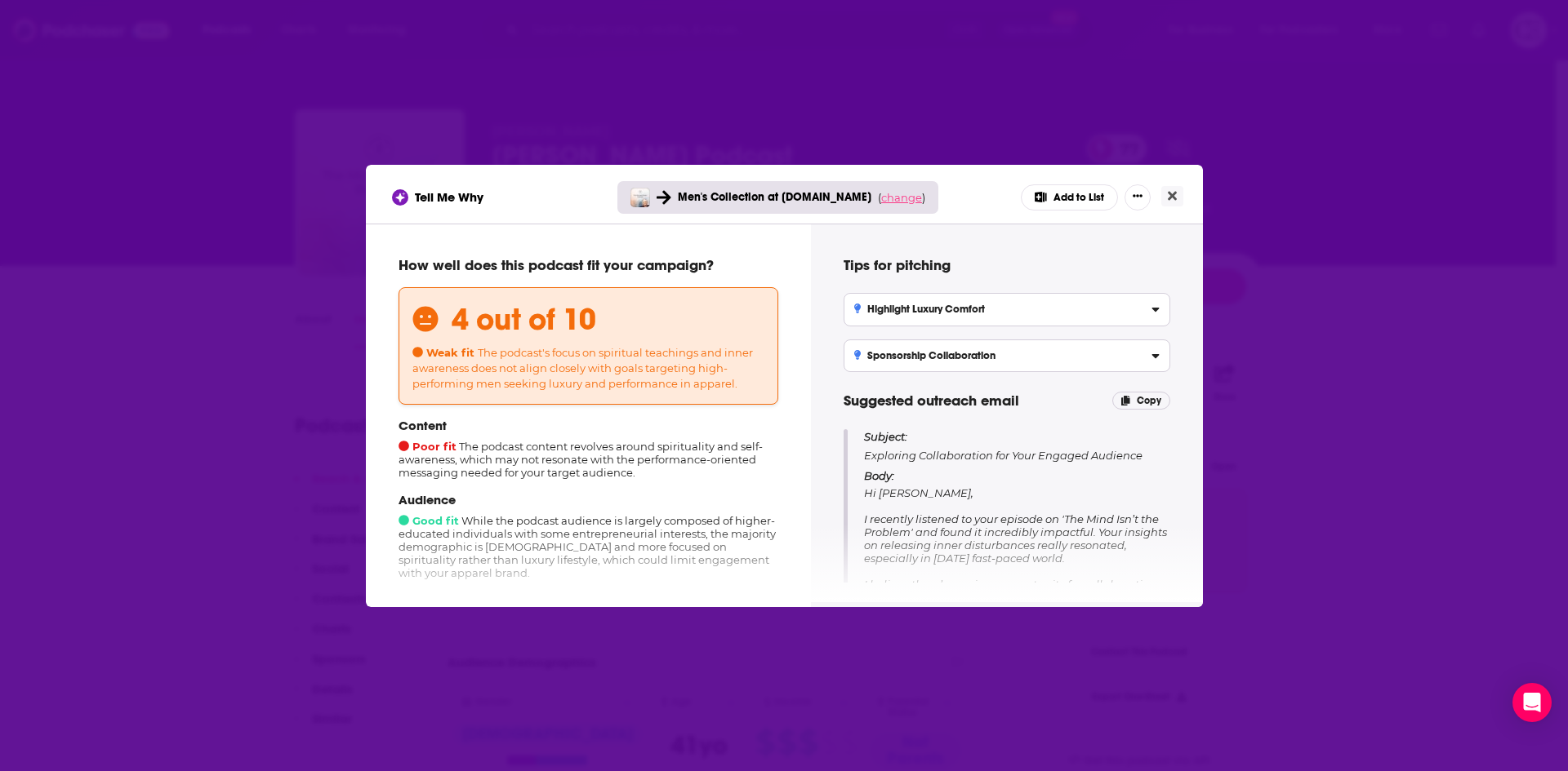
click at [899, 199] on span "change" at bounding box center [901, 197] width 41 height 13
click at [920, 320] on button "Change campaign" at bounding box center [924, 319] width 110 height 20
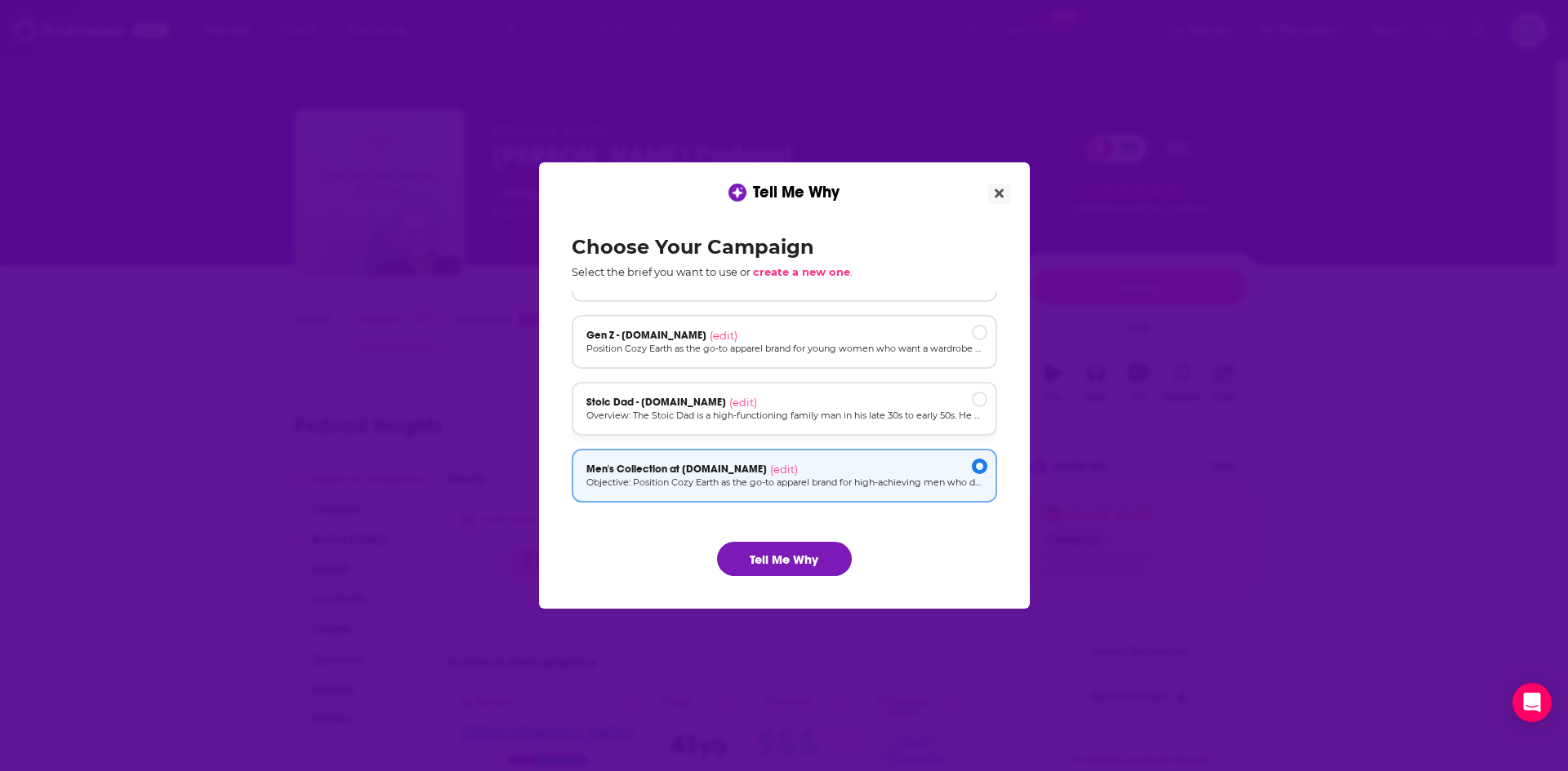
click at [803, 403] on div "Stoic Dad - [DOMAIN_NAME] (edit)" at bounding box center [784, 402] width 396 height 13
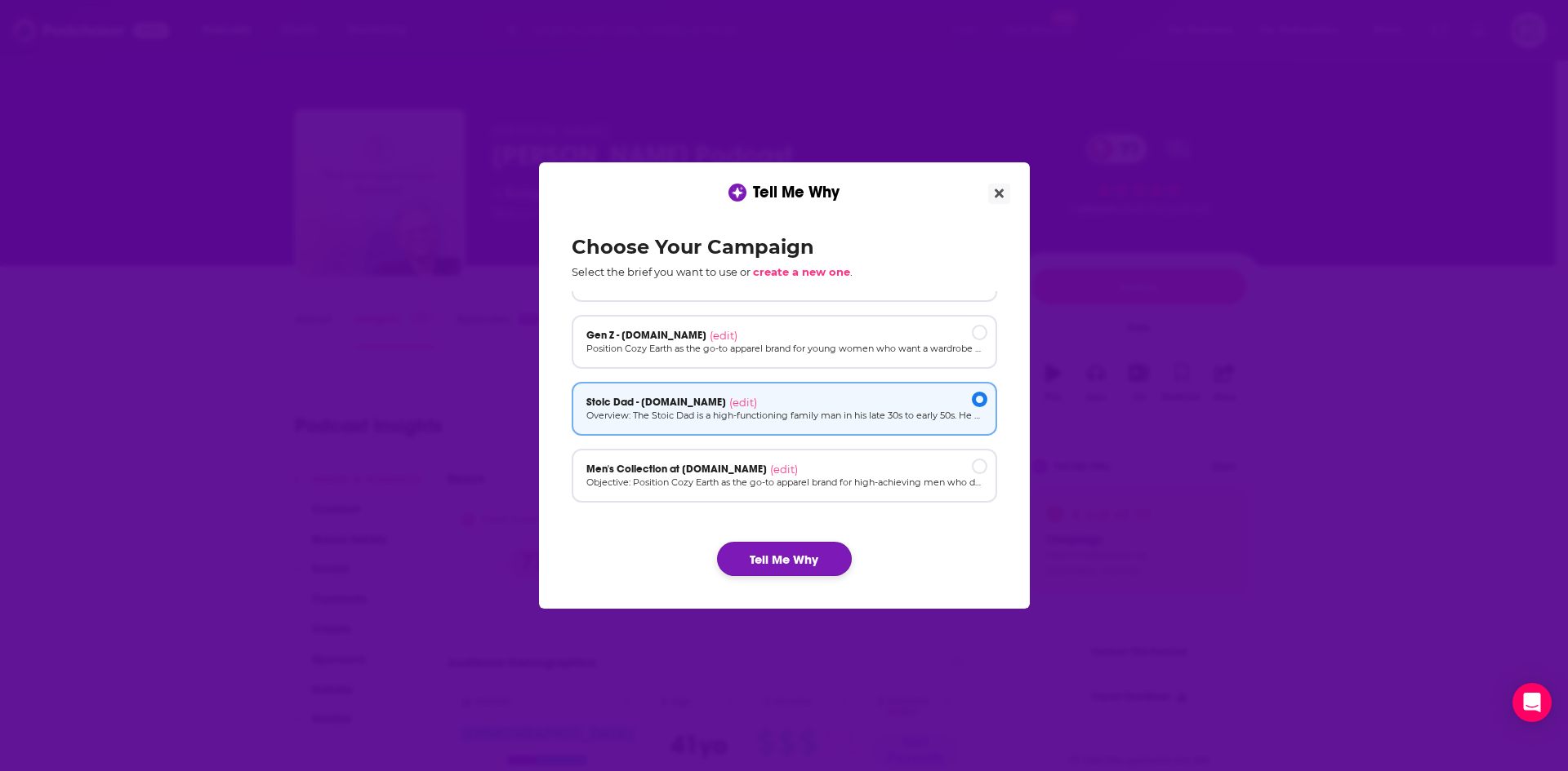
click at [784, 557] on button "Tell Me Why" at bounding box center [784, 559] width 135 height 35
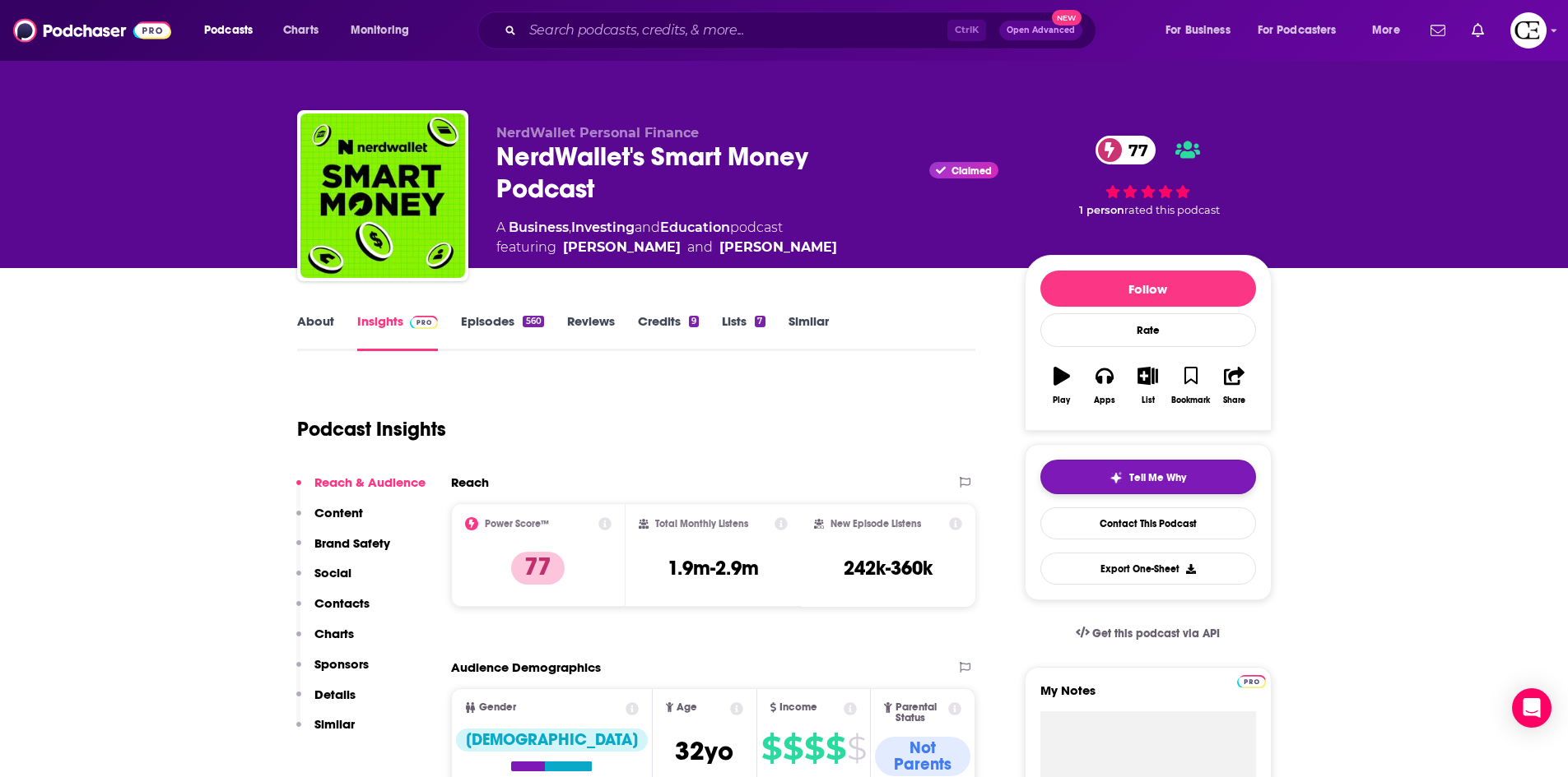
click at [1142, 473] on span "Tell Me Why" at bounding box center [1157, 477] width 57 height 13
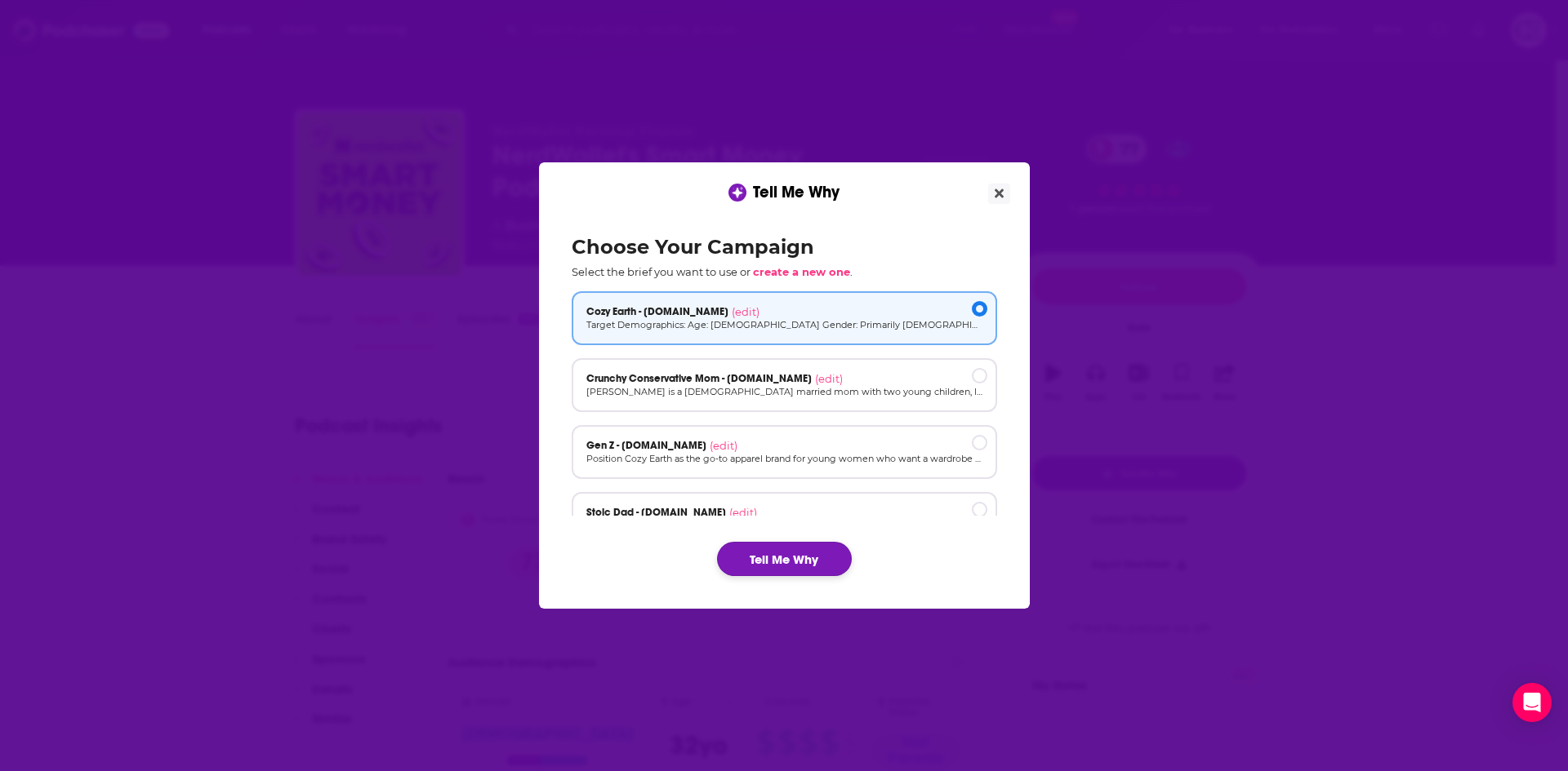
click at [821, 558] on button "Tell Me Why" at bounding box center [784, 559] width 135 height 35
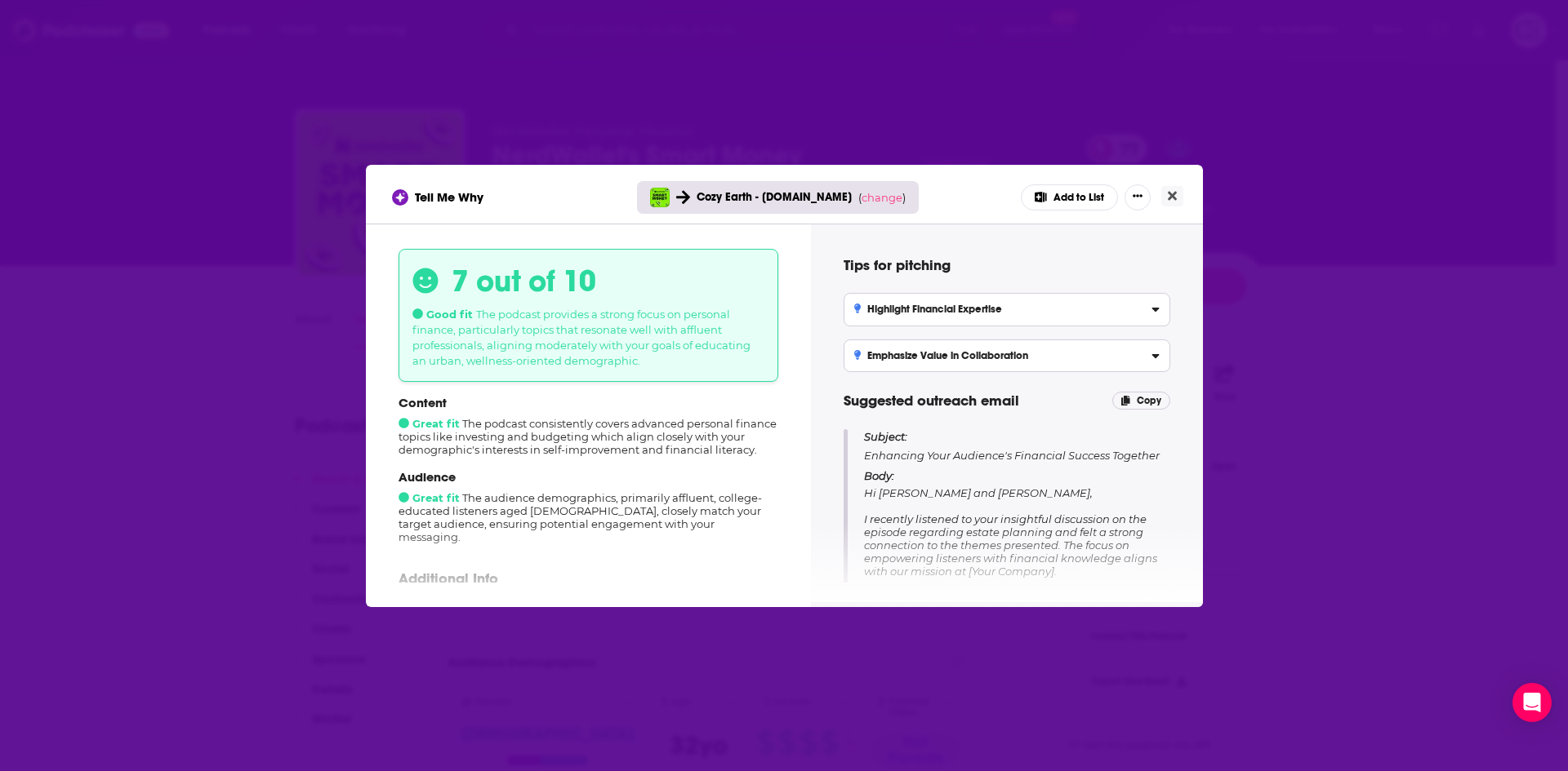
scroll to position [163, 0]
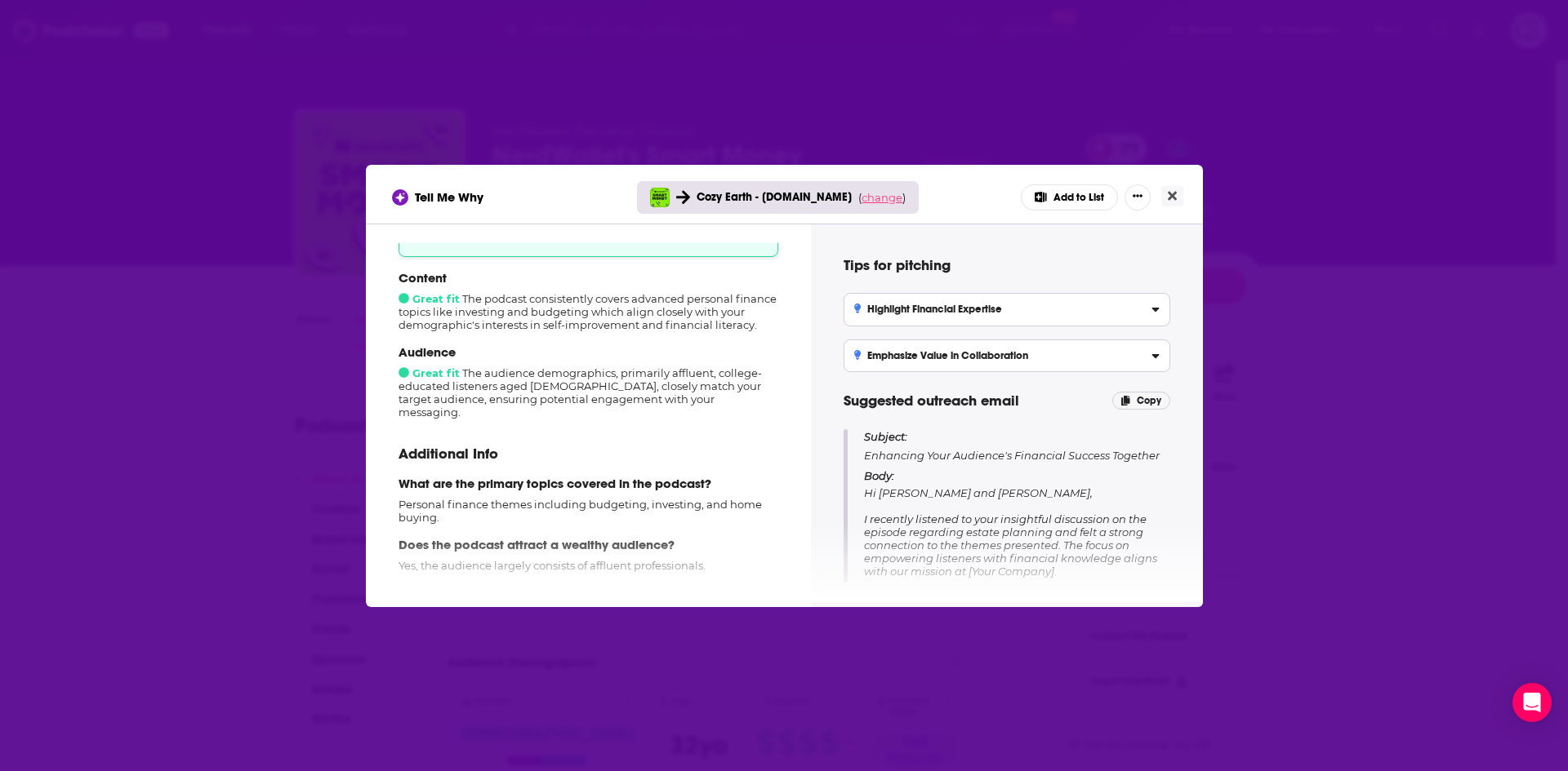
click at [874, 199] on span "change" at bounding box center [881, 197] width 41 height 13
click at [883, 309] on button "Change campaign" at bounding box center [904, 319] width 110 height 20
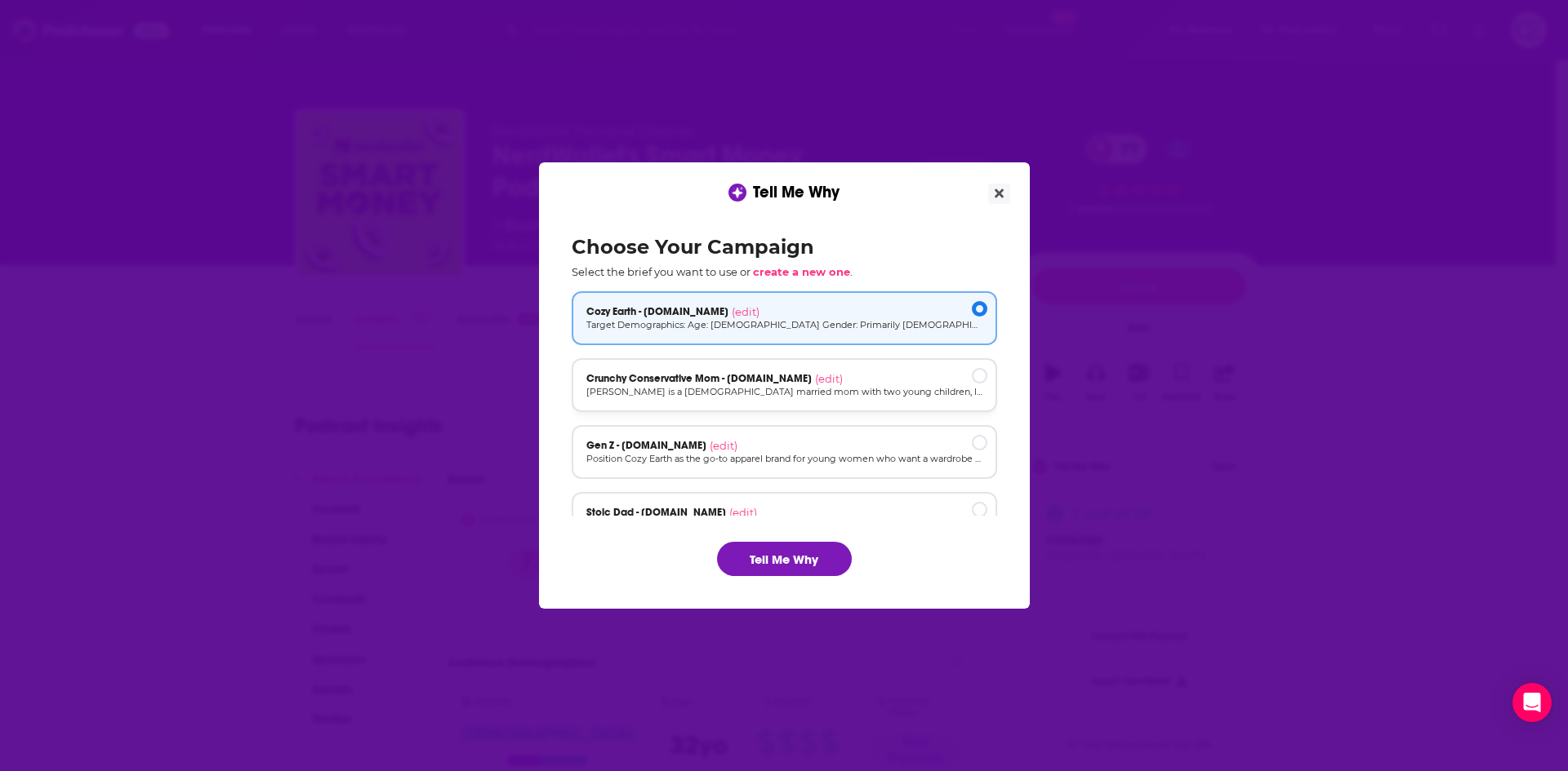
click at [861, 377] on div "Crunchy Conservative Mom - [DOMAIN_NAME] (edit)" at bounding box center [784, 379] width 396 height 13
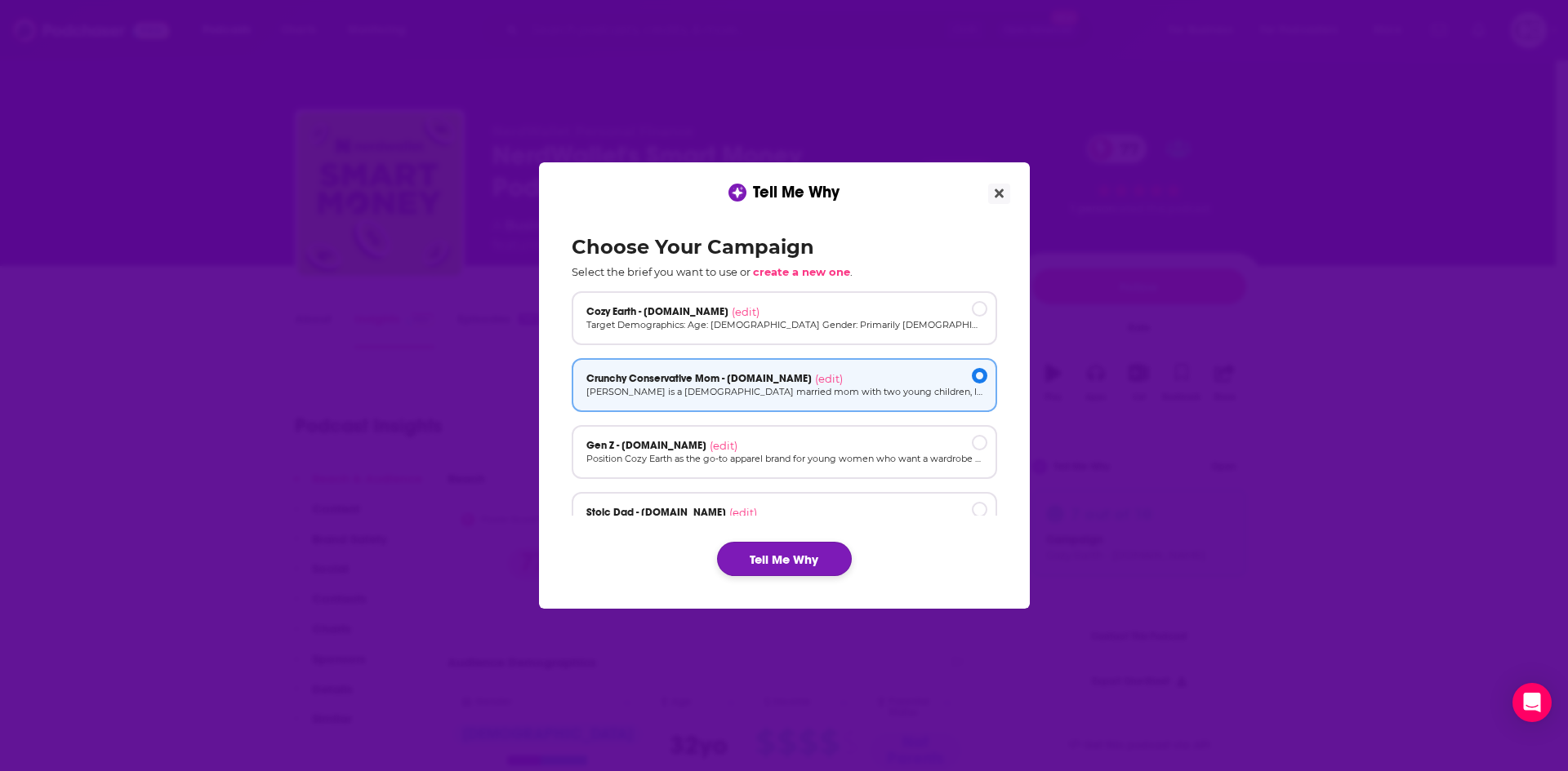
click at [817, 554] on button "Tell Me Why" at bounding box center [784, 559] width 135 height 35
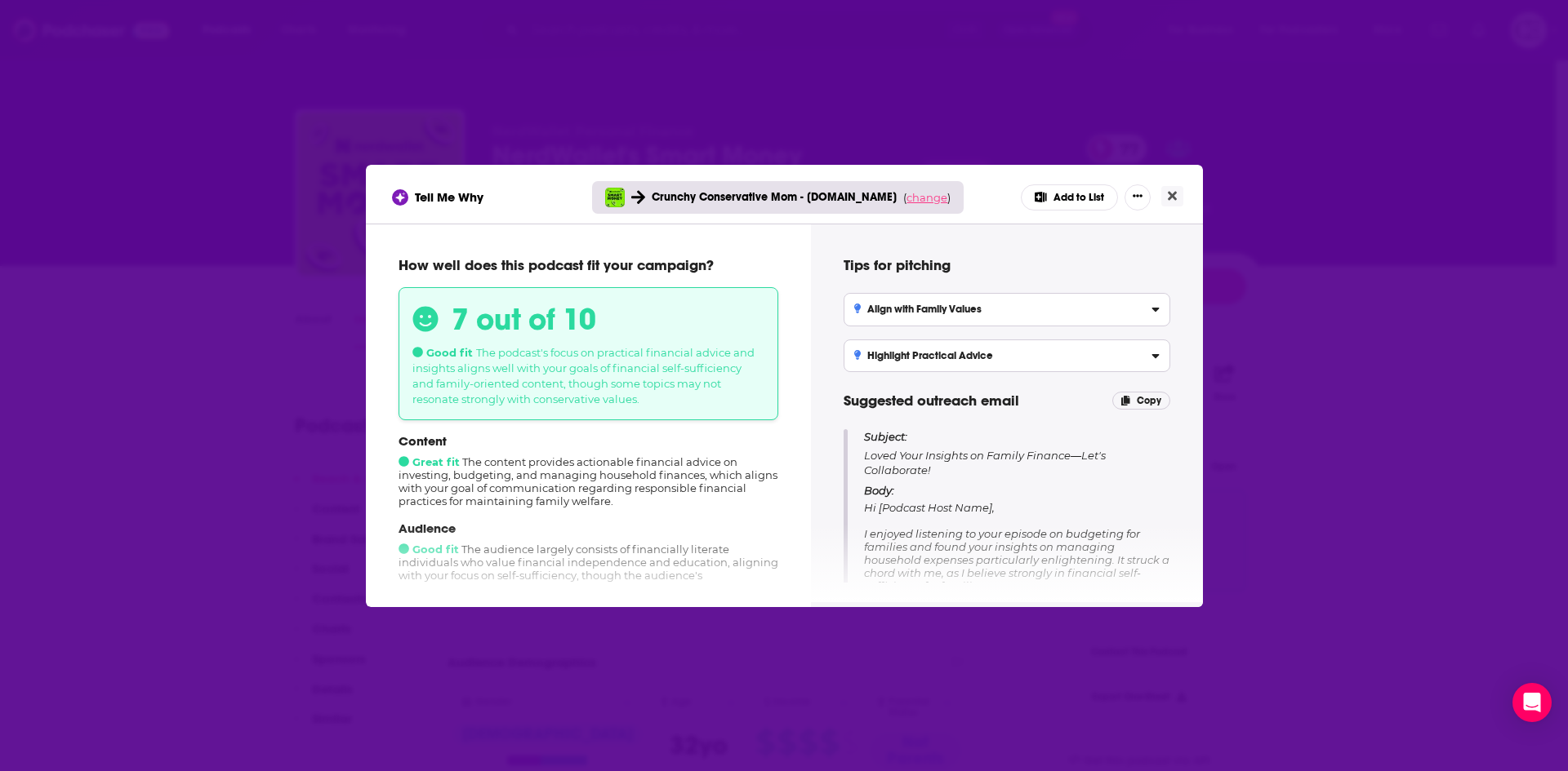
click at [915, 200] on span "change" at bounding box center [926, 197] width 41 height 13
click at [915, 314] on button "Change campaign" at bounding box center [949, 319] width 110 height 20
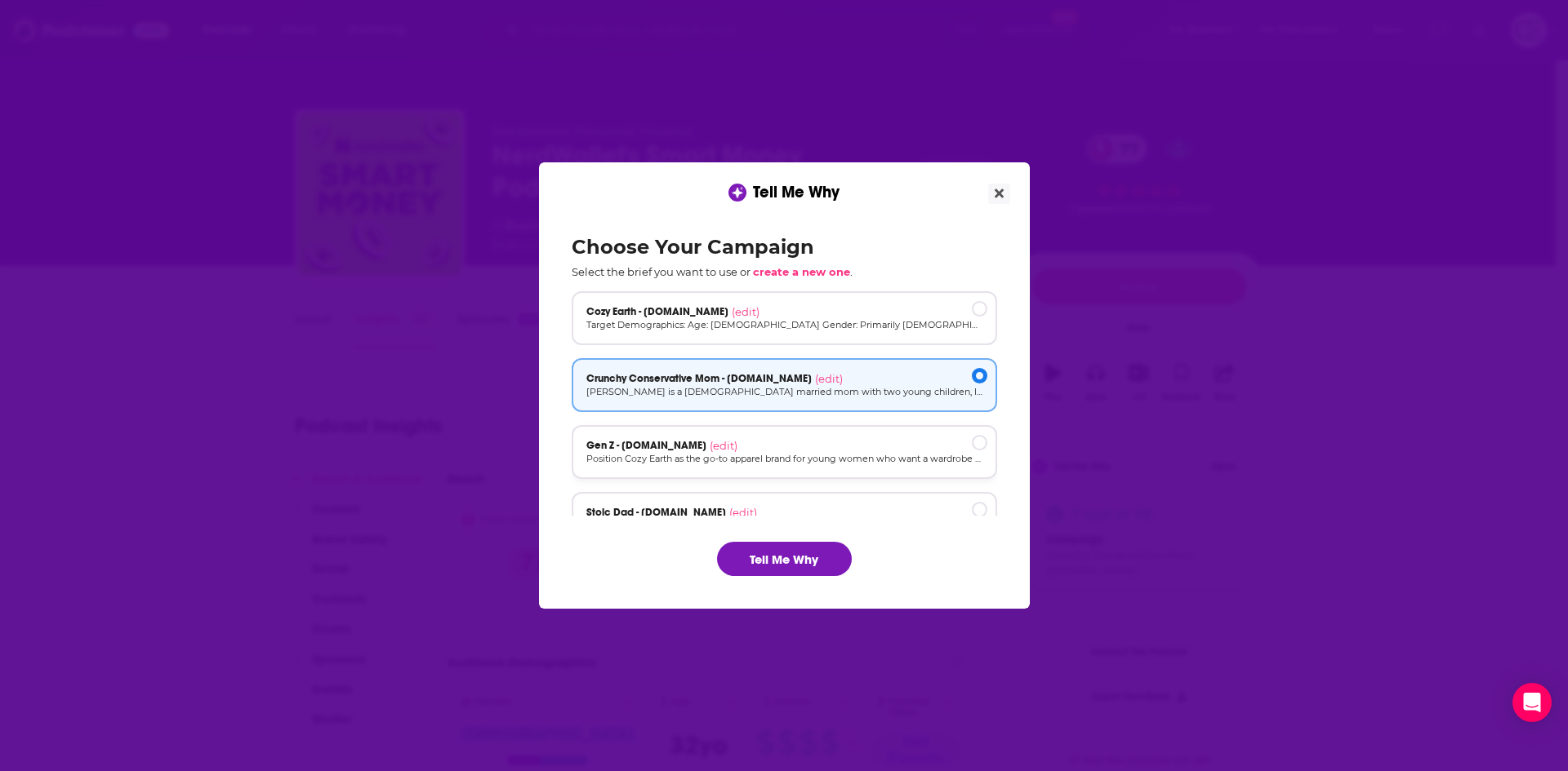
click at [866, 443] on div "Gen Z - cozyearth.com (edit)" at bounding box center [784, 445] width 396 height 13
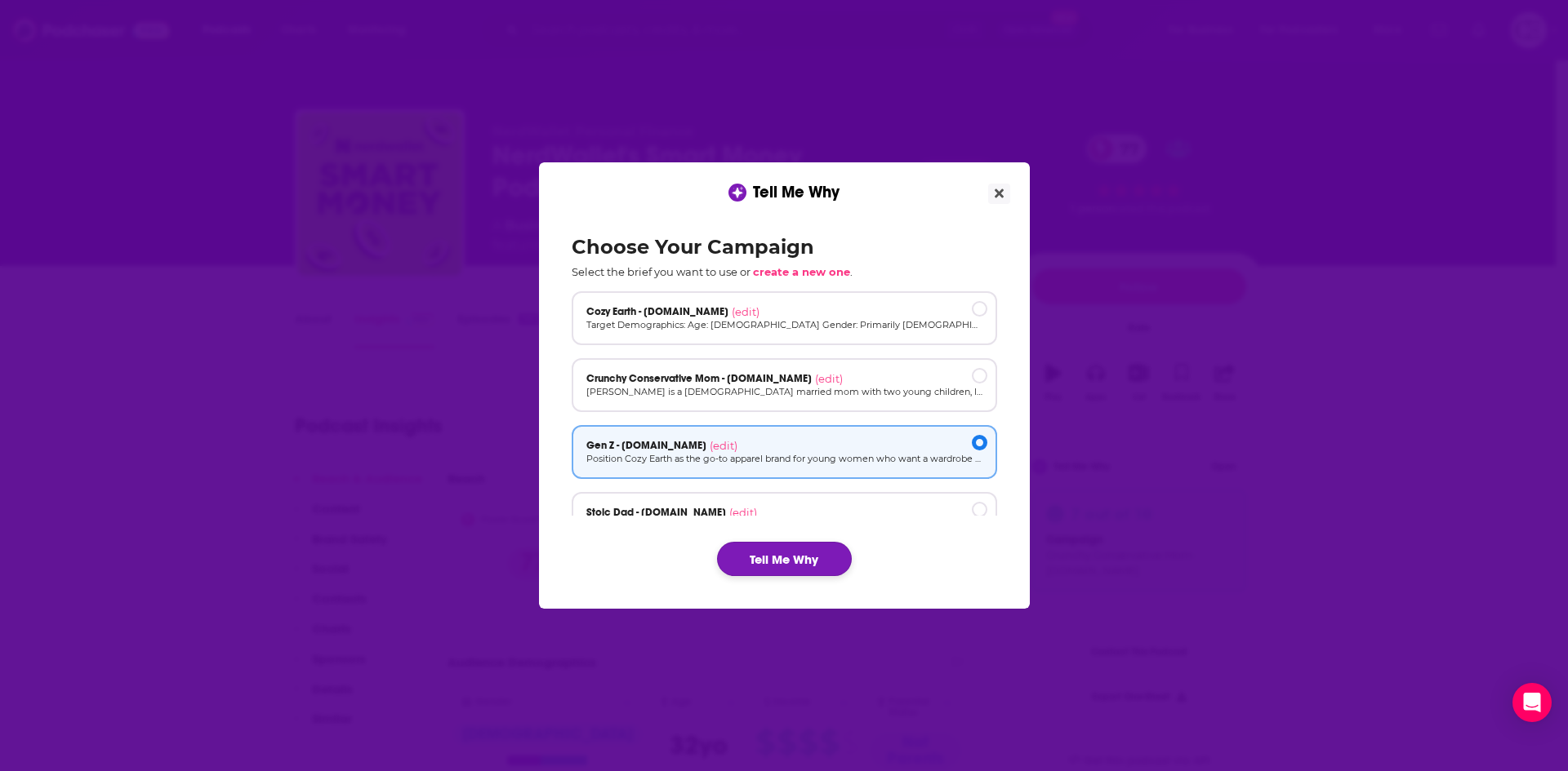
click at [838, 550] on button "Tell Me Why" at bounding box center [784, 559] width 135 height 35
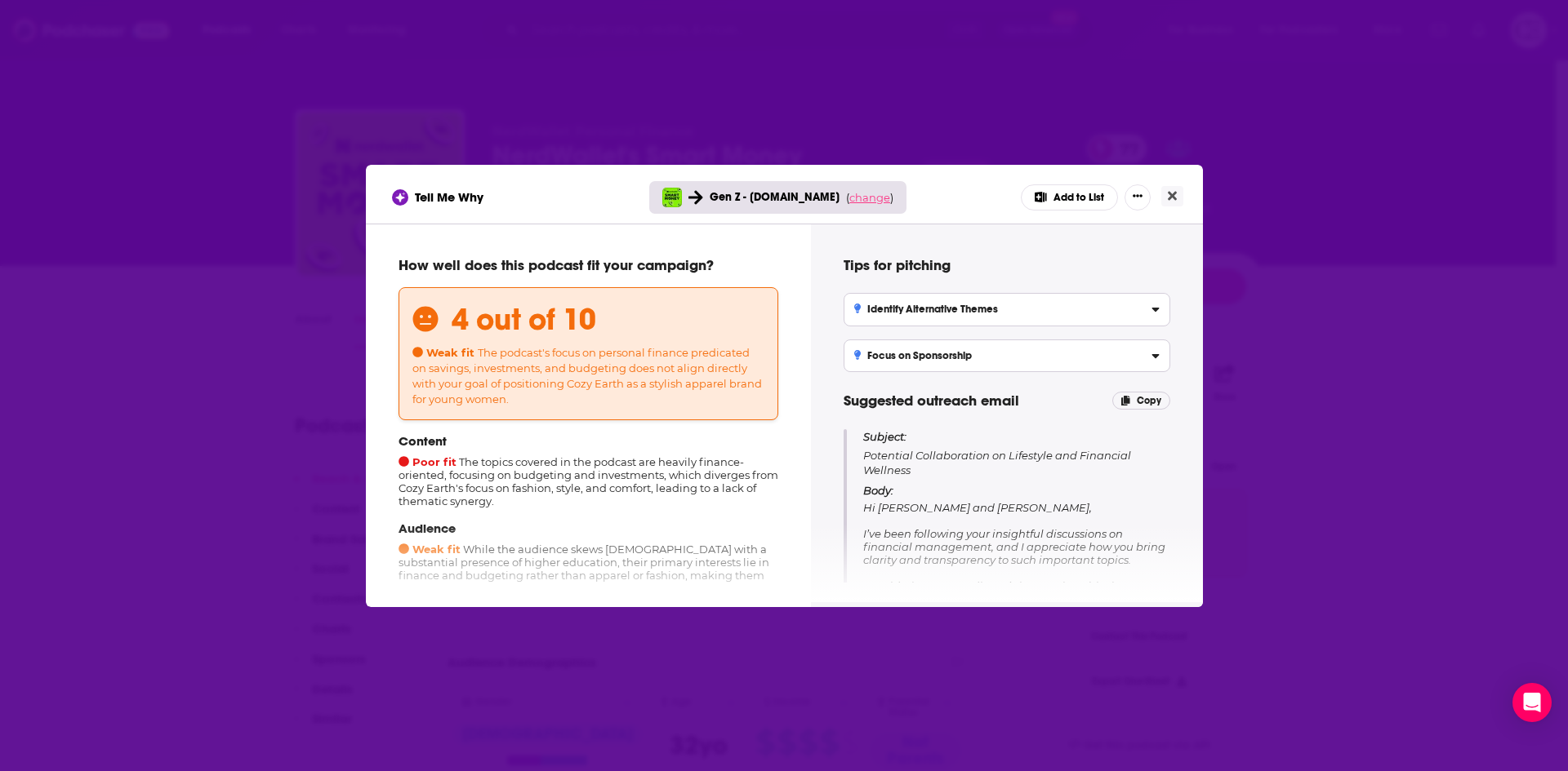
click at [855, 200] on span "change" at bounding box center [869, 197] width 41 height 13
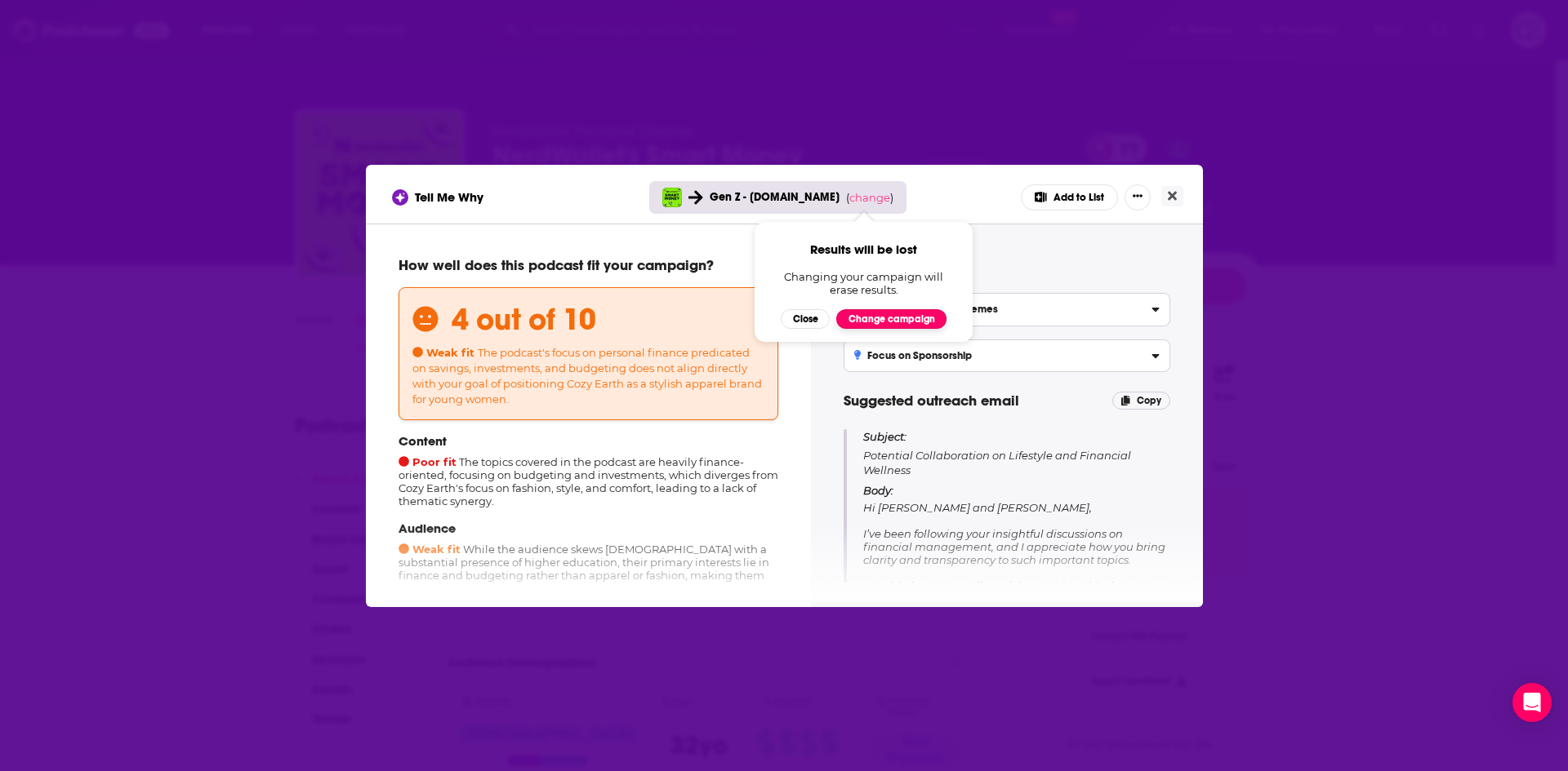
click at [874, 314] on button "Change campaign" at bounding box center [891, 319] width 110 height 20
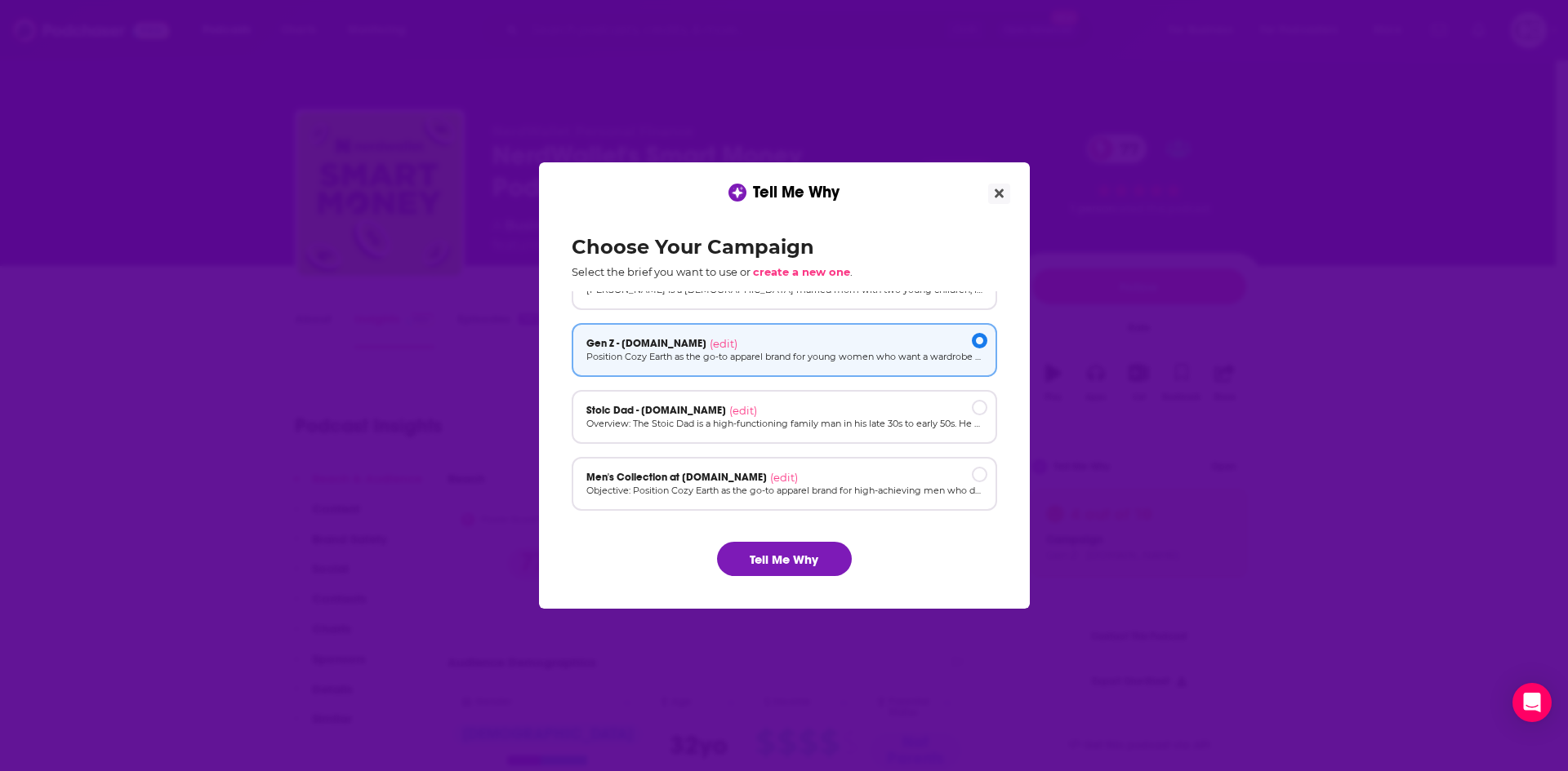
scroll to position [110, 0]
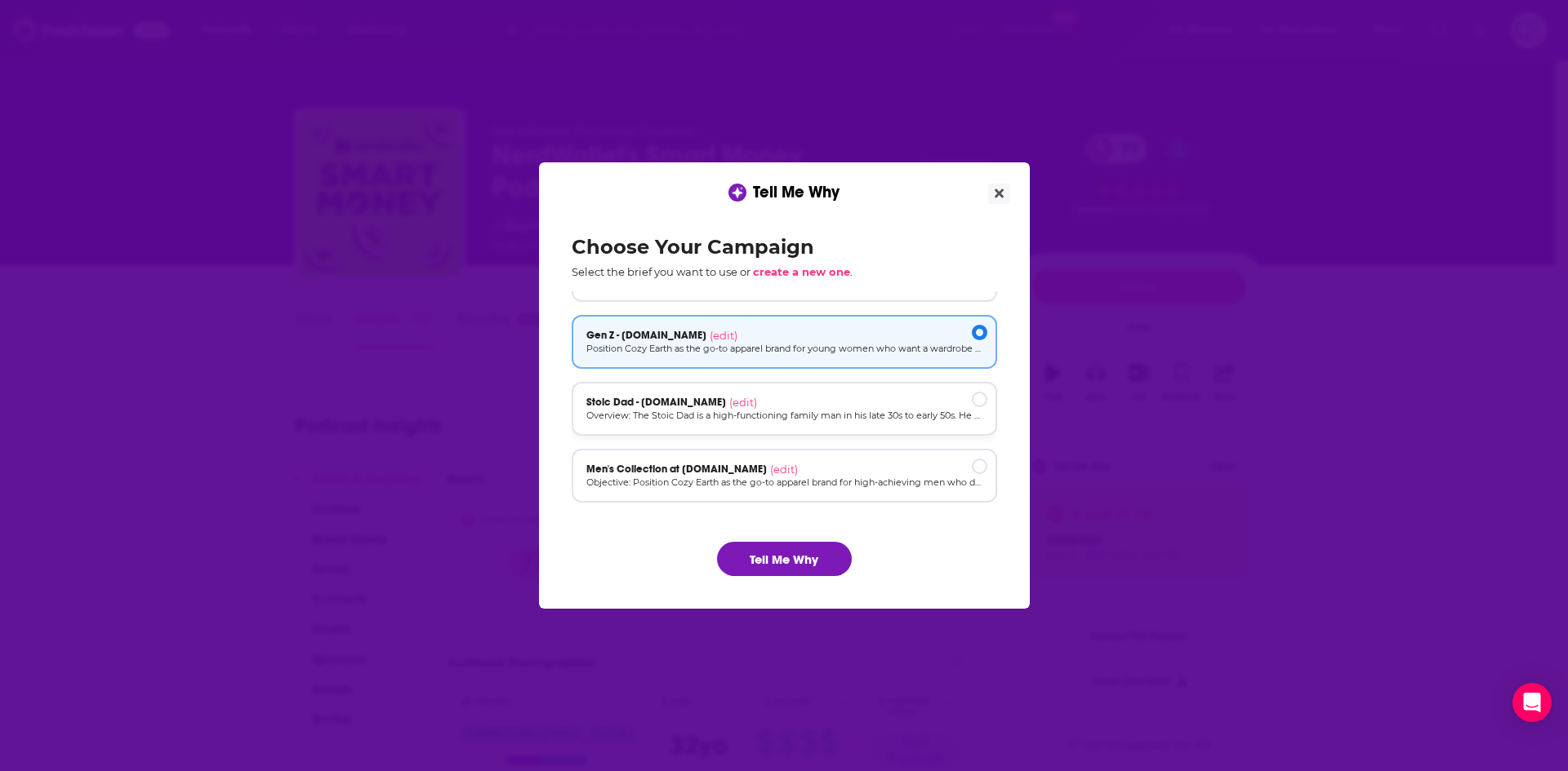
click at [816, 410] on p "Overview: The Stoic Dad is a high-functioning family man in his late 30s to ear…" at bounding box center [784, 416] width 396 height 14
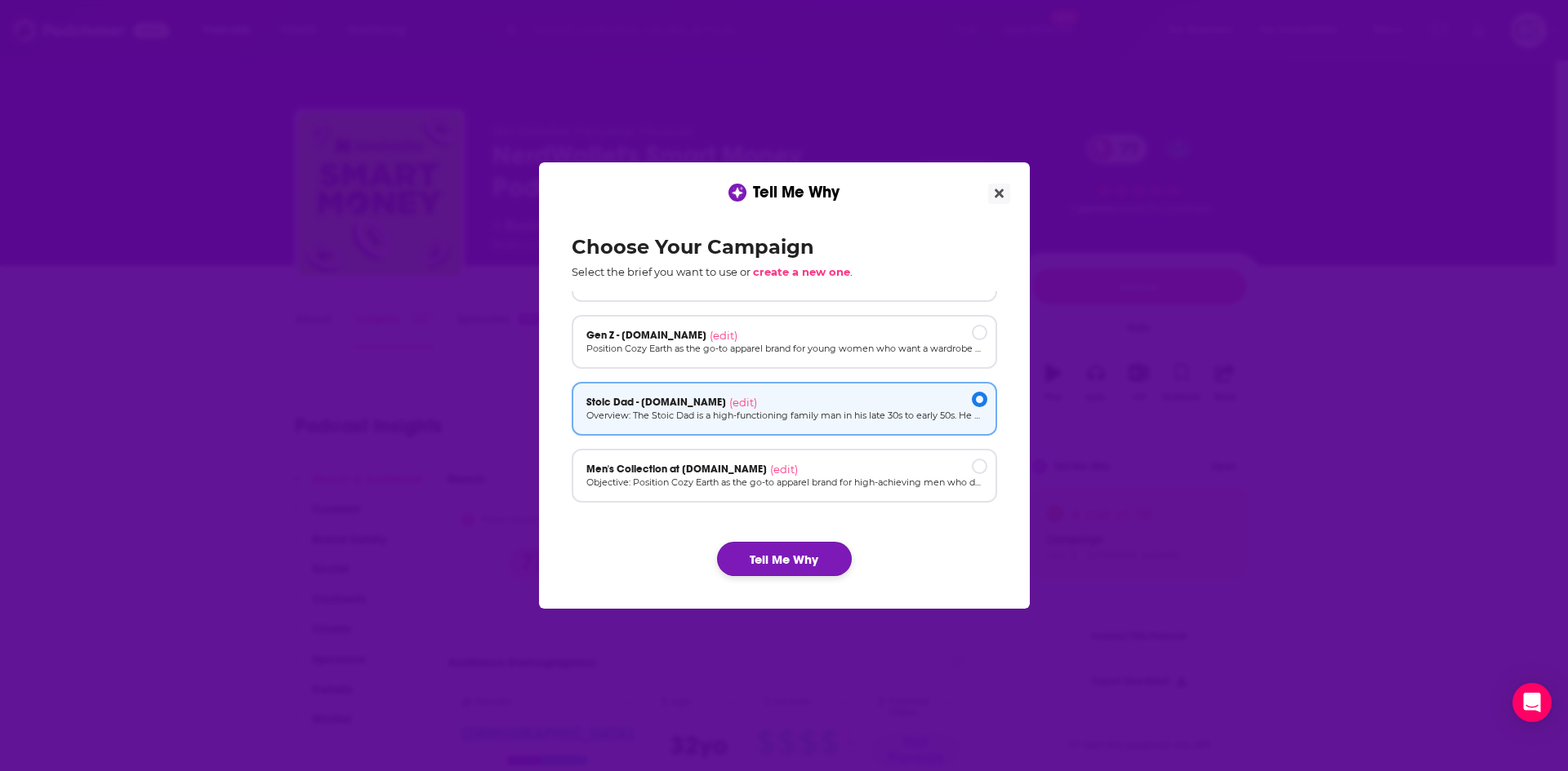
click at [784, 559] on button "Tell Me Why" at bounding box center [784, 559] width 135 height 35
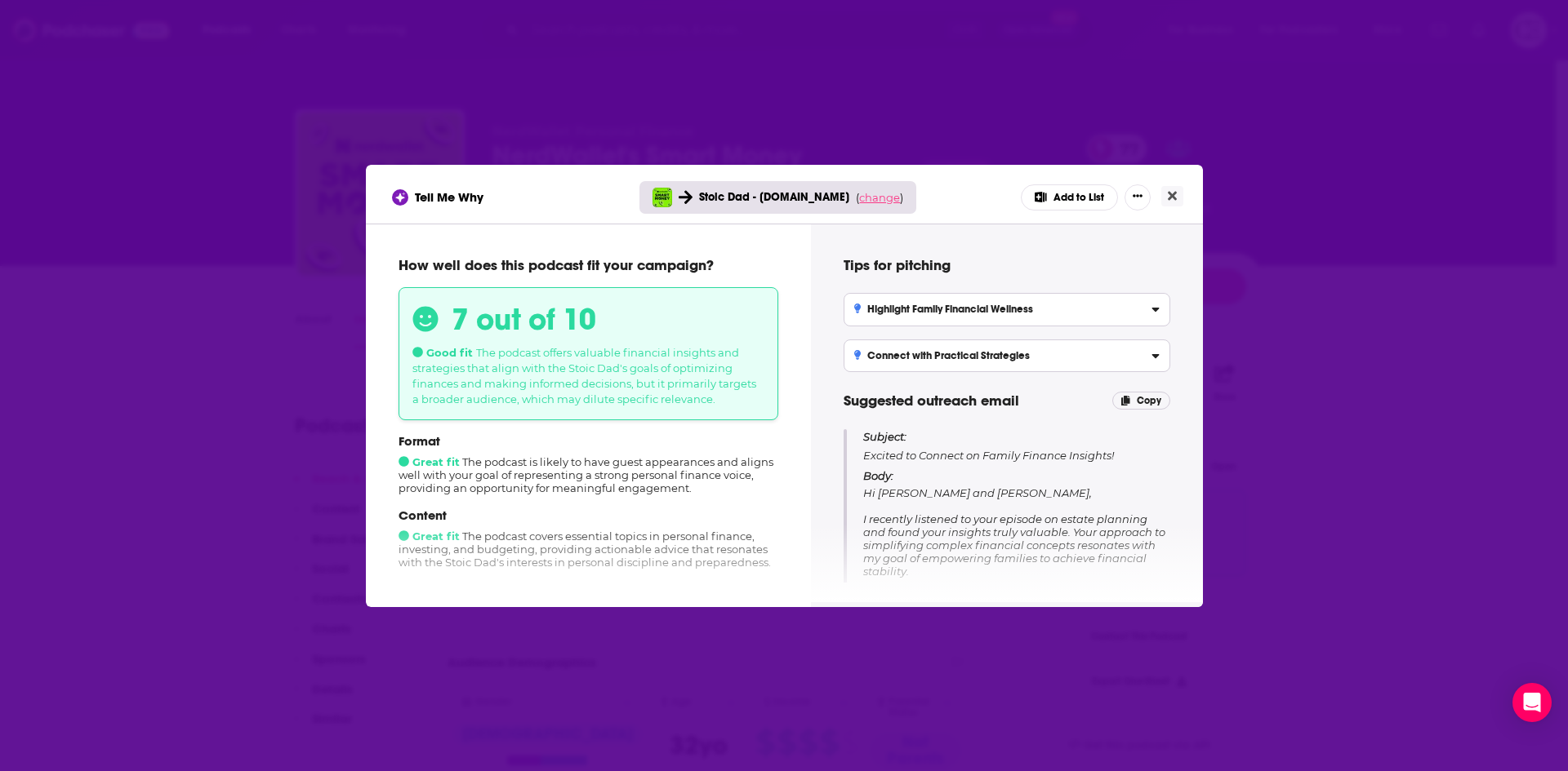
click at [880, 192] on span "change" at bounding box center [879, 197] width 41 height 13
click at [899, 315] on button "Change campaign" at bounding box center [901, 319] width 110 height 20
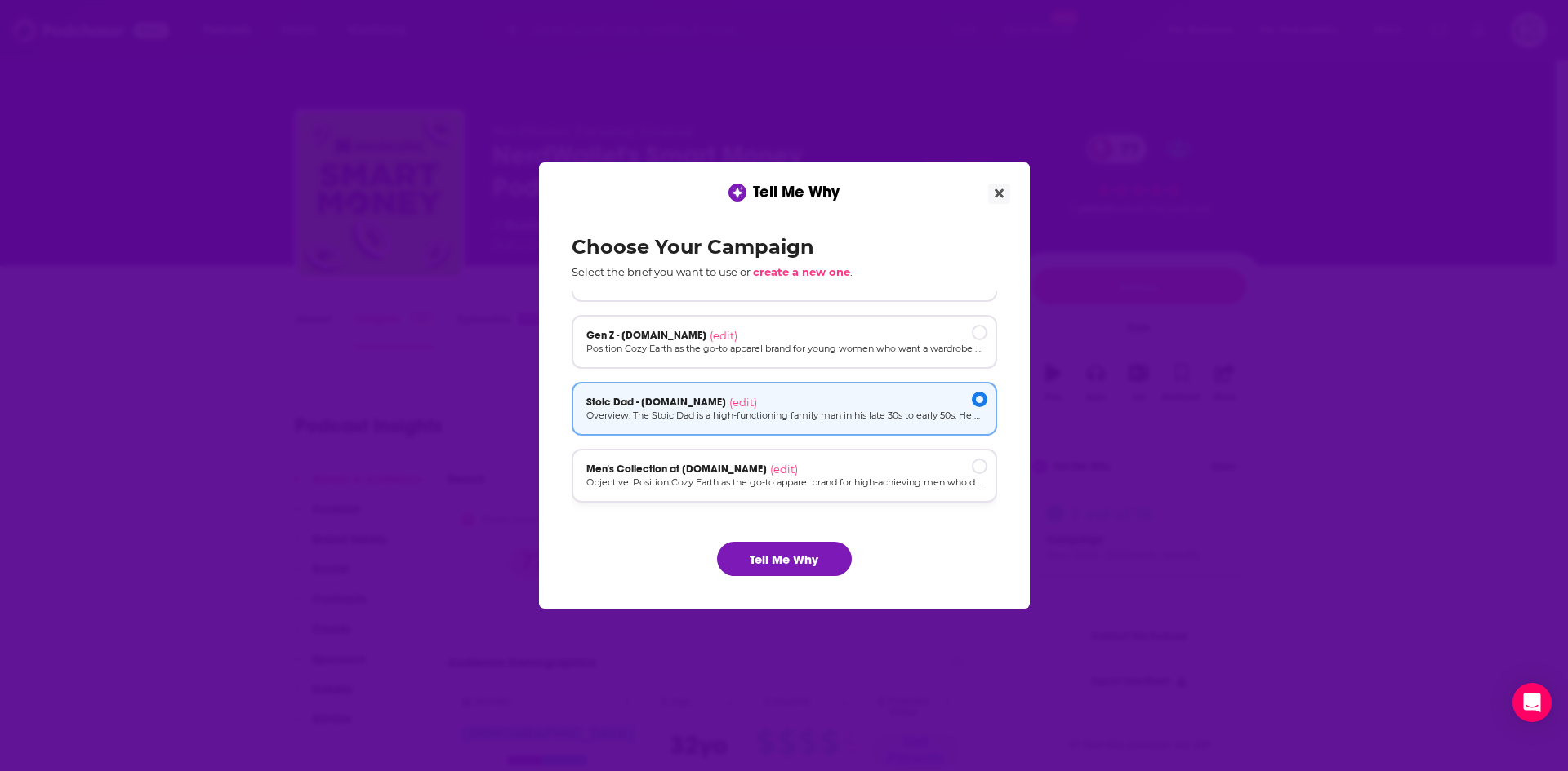
click at [862, 476] on p "Objective: Position Cozy Earth as the go-to apparel brand for high-achieving me…" at bounding box center [784, 483] width 396 height 14
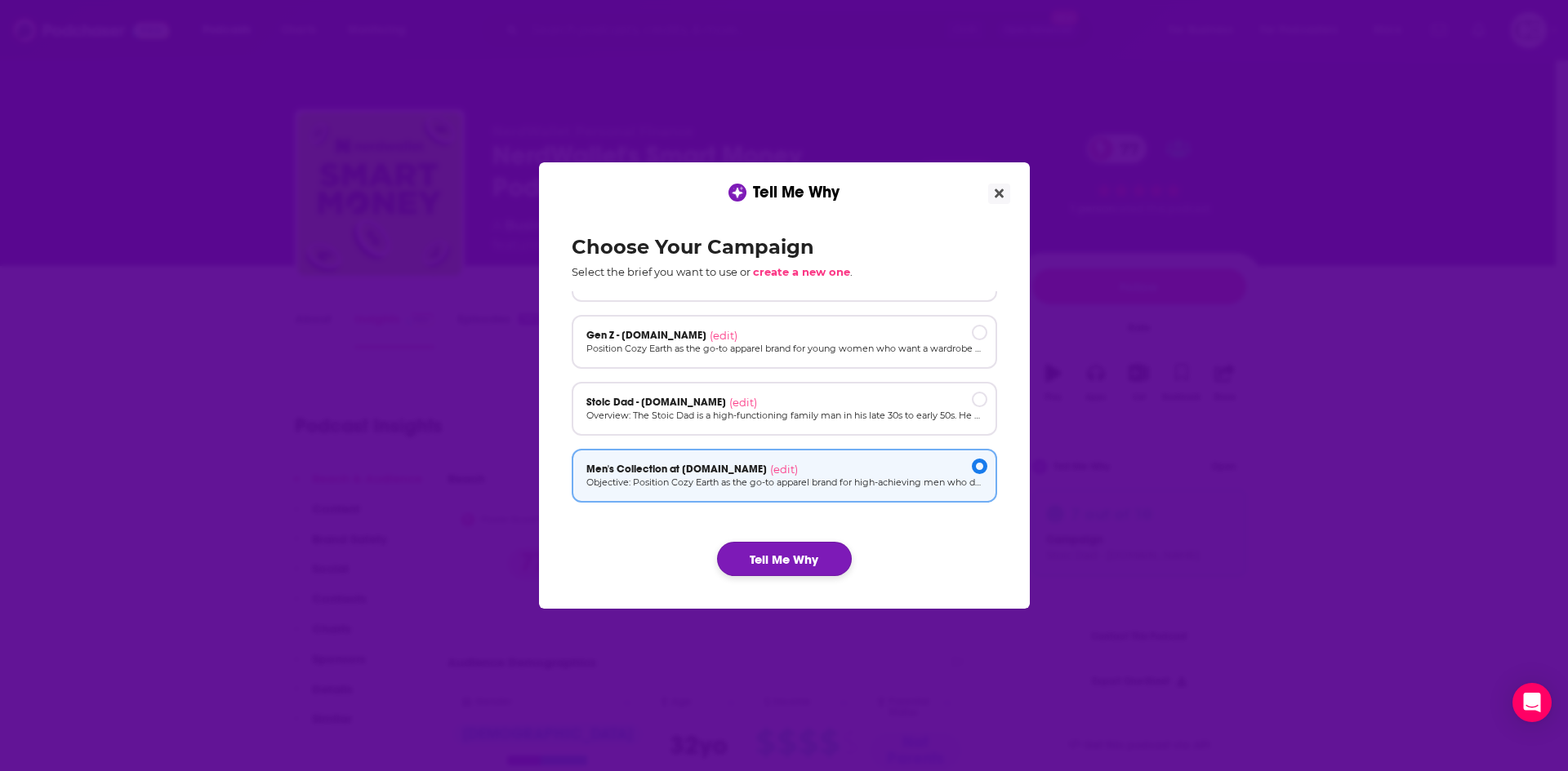
click at [806, 547] on button "Tell Me Why" at bounding box center [784, 559] width 135 height 35
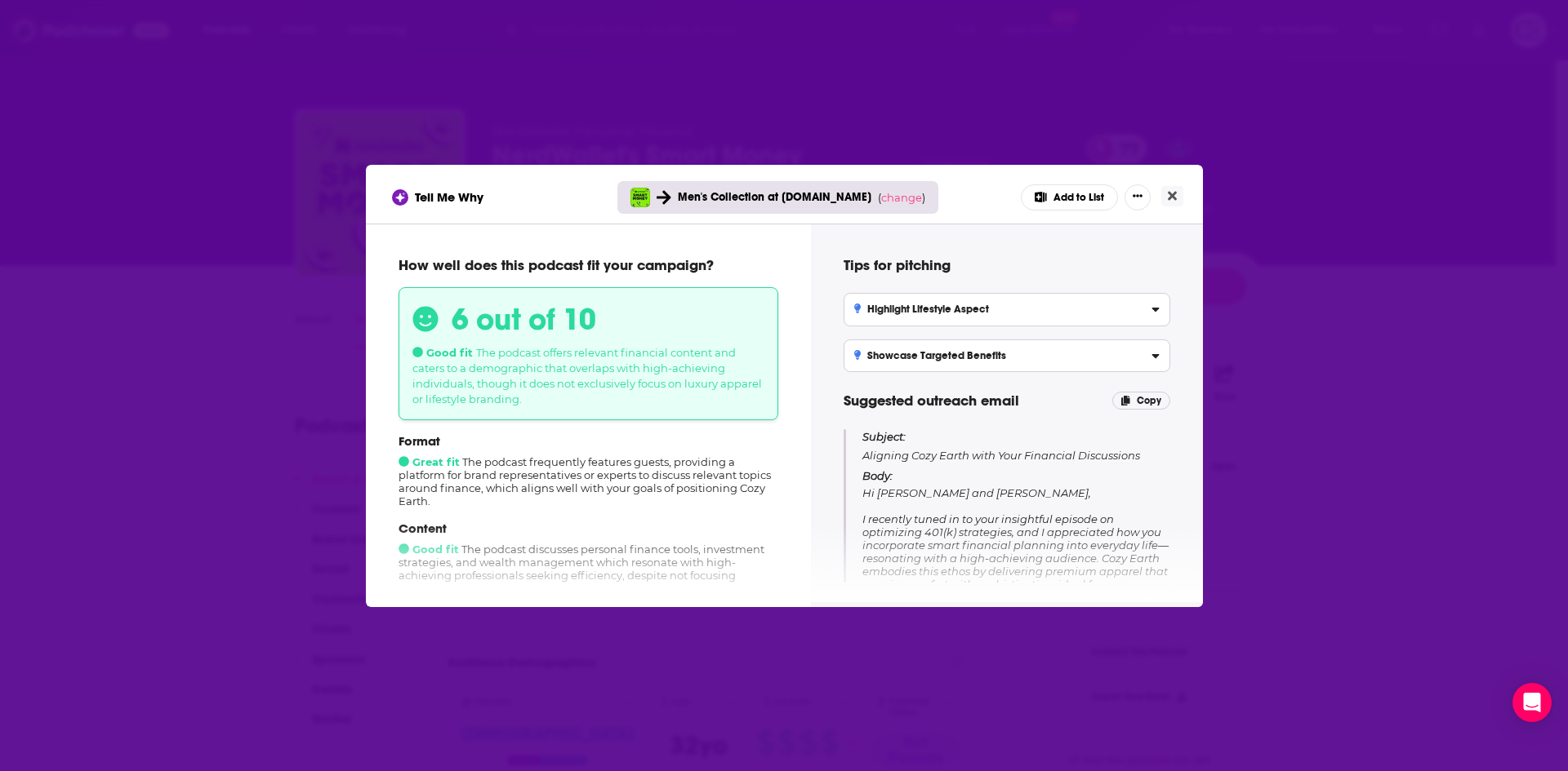
click at [1072, 187] on button "Add to List" at bounding box center [1069, 197] width 97 height 26
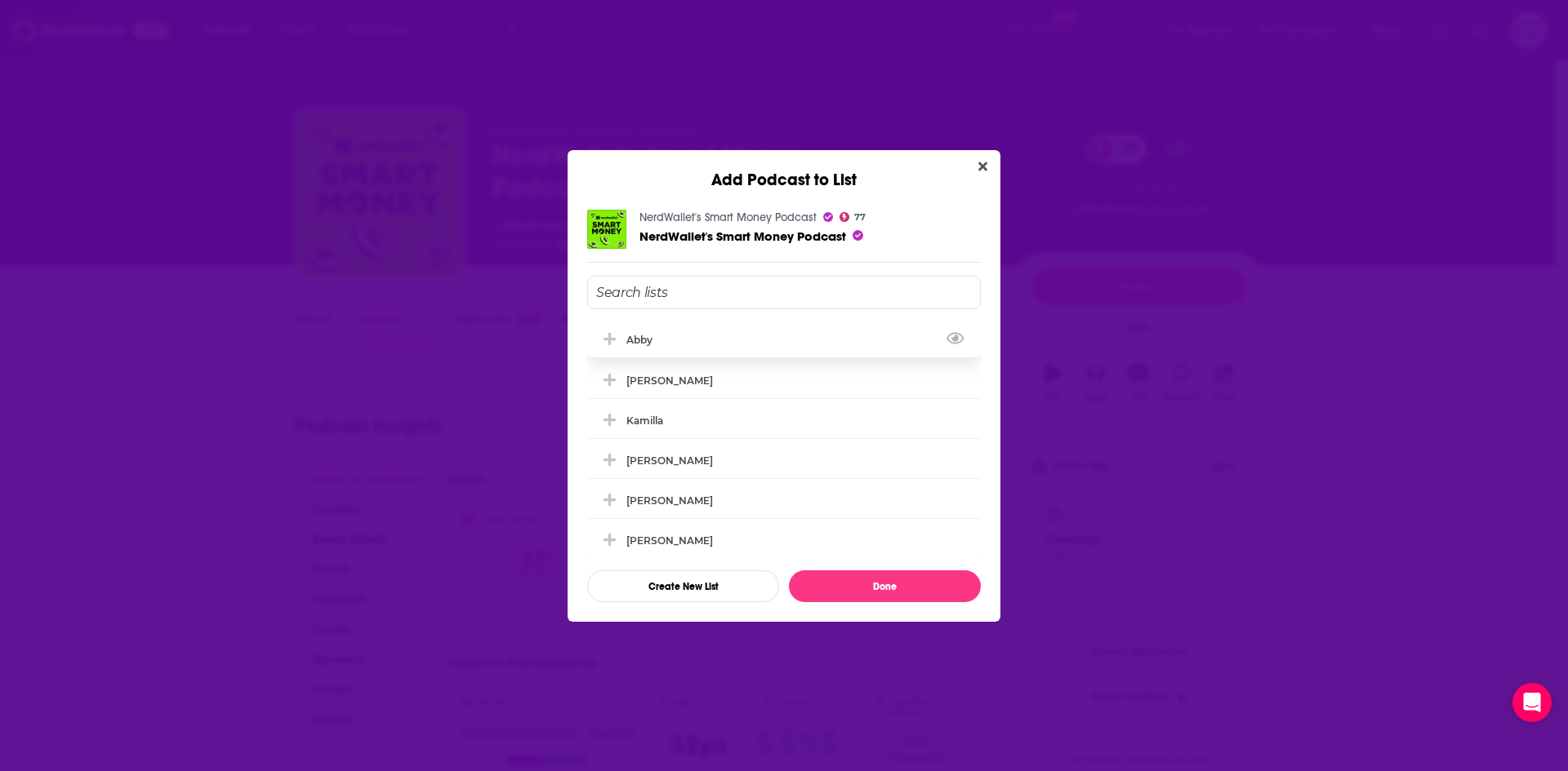
click at [605, 338] on icon "Add Podcast To List" at bounding box center [610, 339] width 12 height 15
click at [822, 579] on button "Done" at bounding box center [885, 586] width 192 height 32
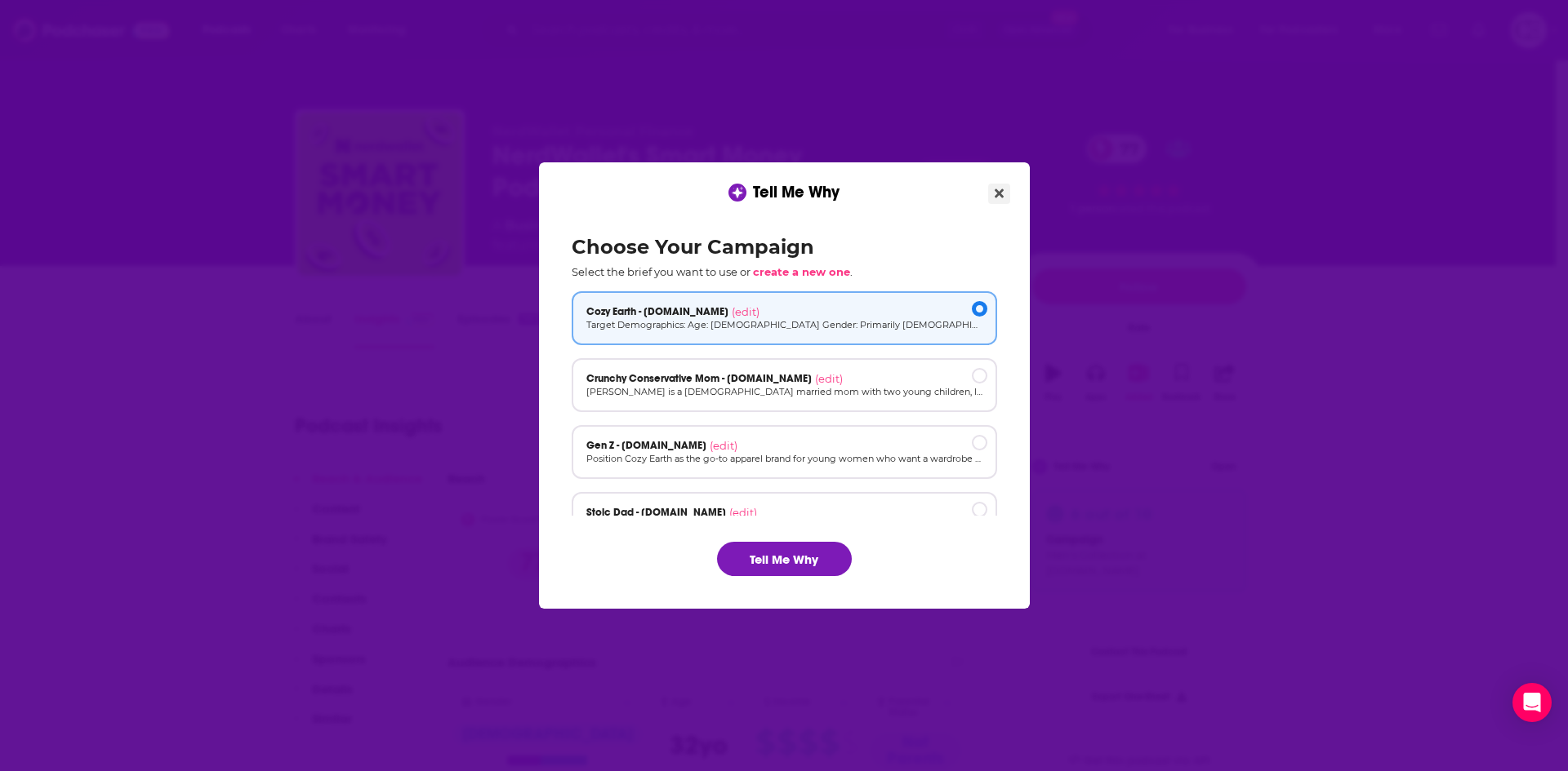
click at [1000, 194] on icon "Close" at bounding box center [999, 194] width 9 height 9
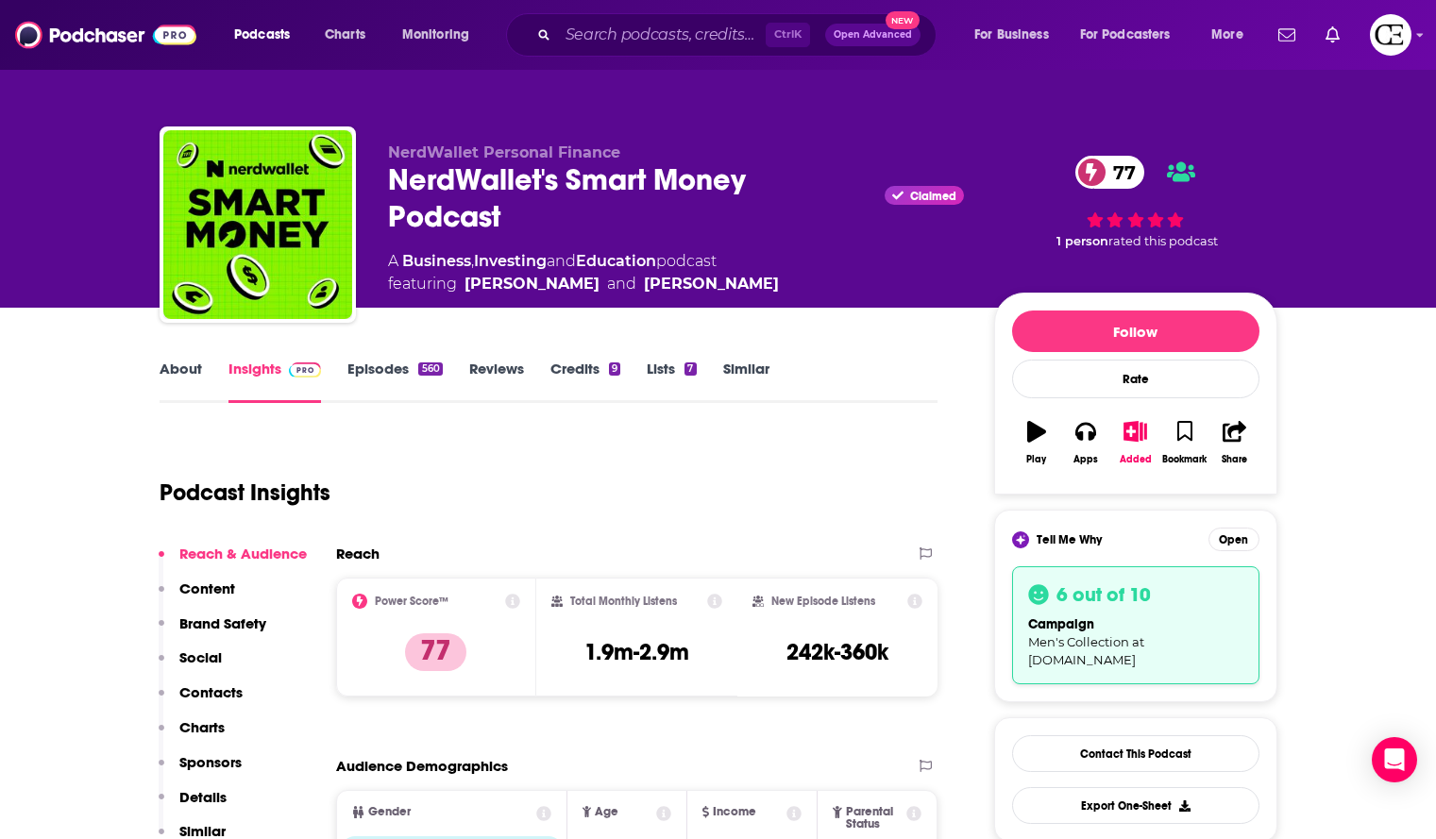
click at [616, 179] on div "NerdWallet's Smart Money Podcast Claimed 77" at bounding box center [676, 198] width 576 height 74
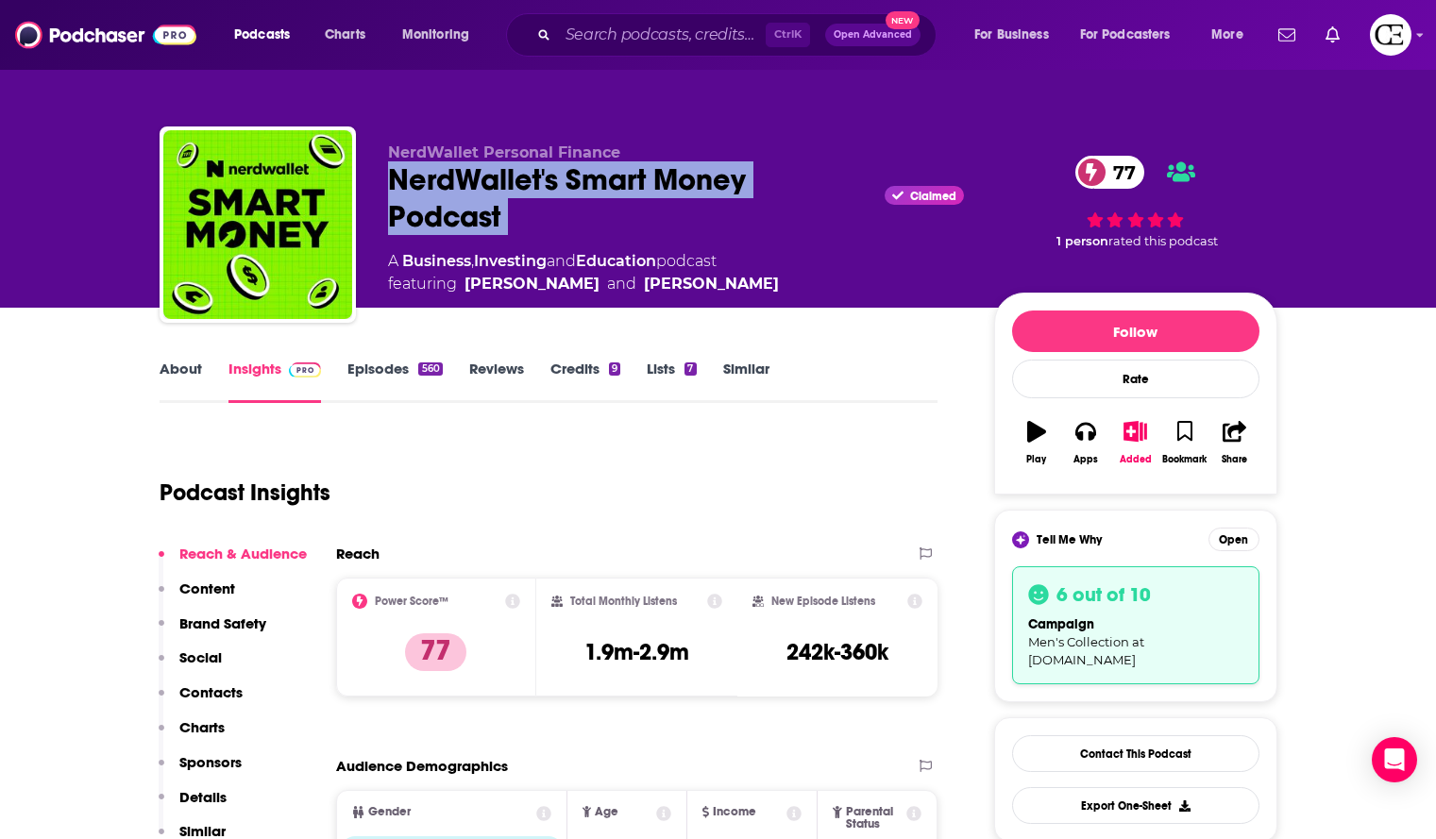
click at [616, 179] on div "NerdWallet's Smart Money Podcast Claimed 77" at bounding box center [676, 198] width 576 height 74
copy div "NerdWallet's Smart Money Podcast"
click at [625, 166] on div "NerdWallet's Smart Money Podcast Claimed 77" at bounding box center [676, 198] width 576 height 74
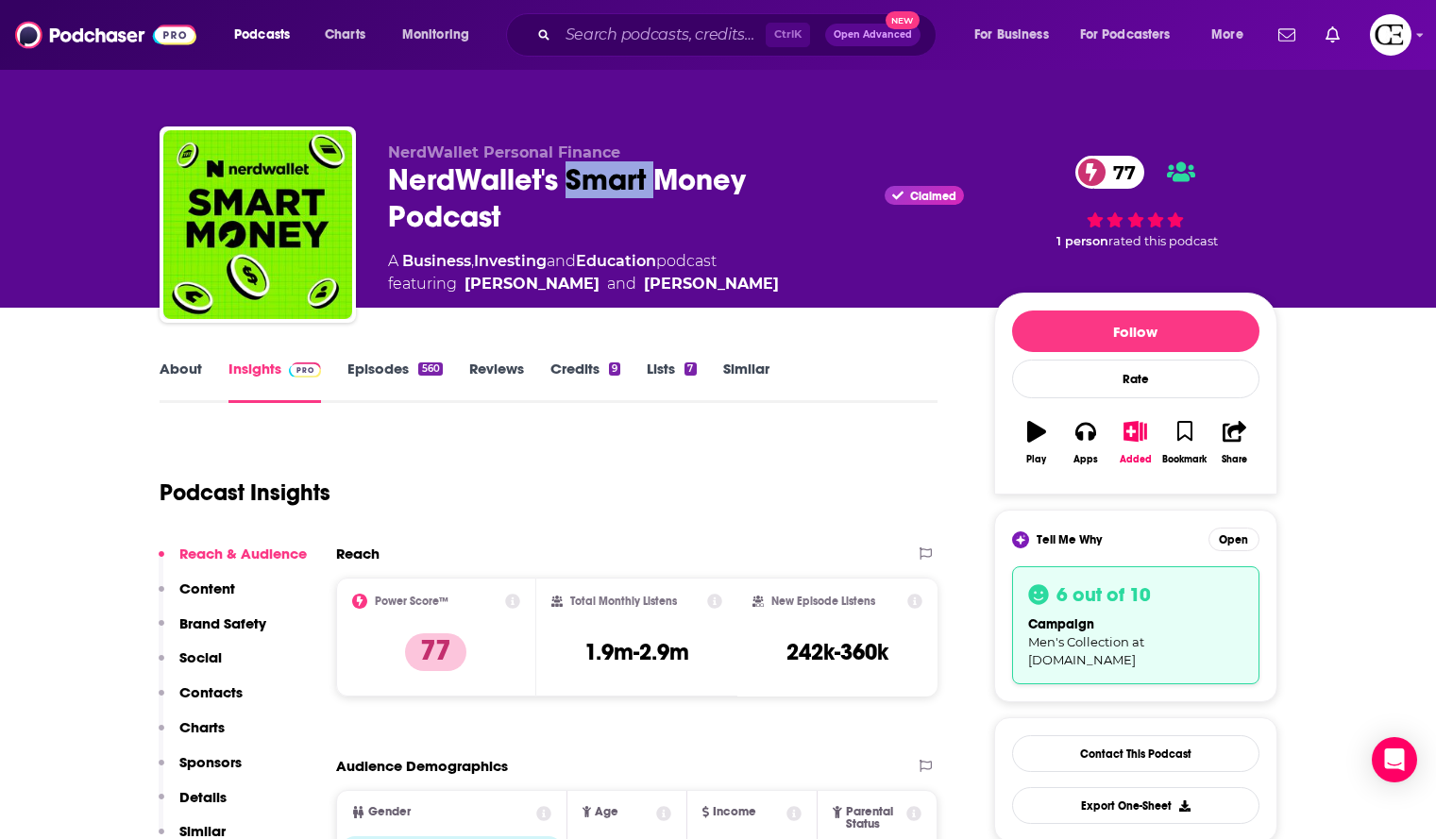
click at [625, 166] on div "NerdWallet's Smart Money Podcast Claimed 77" at bounding box center [676, 198] width 576 height 74
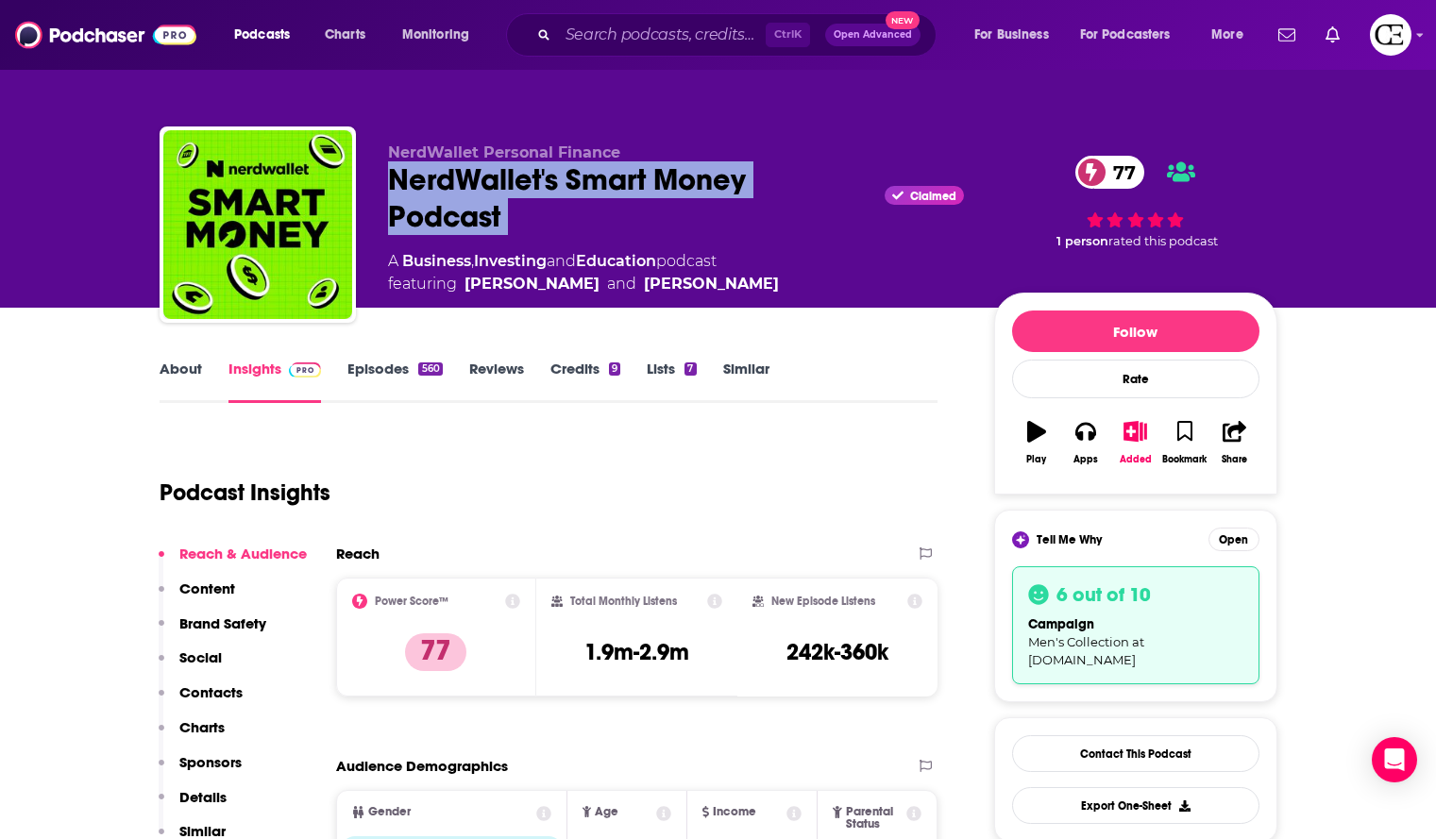
click at [625, 166] on div "NerdWallet's Smart Money Podcast Claimed 77" at bounding box center [676, 198] width 576 height 74
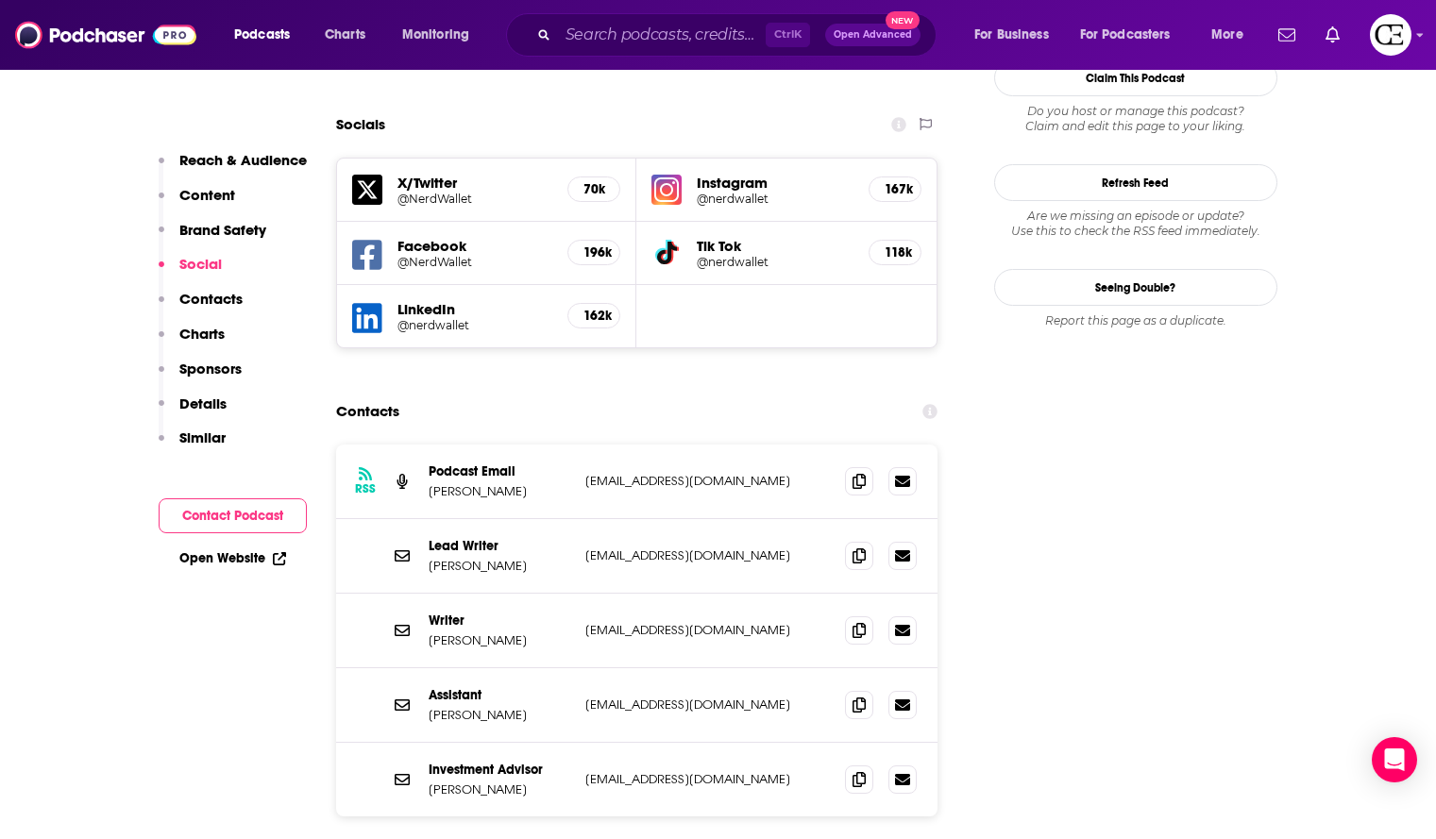
scroll to position [2172, 0]
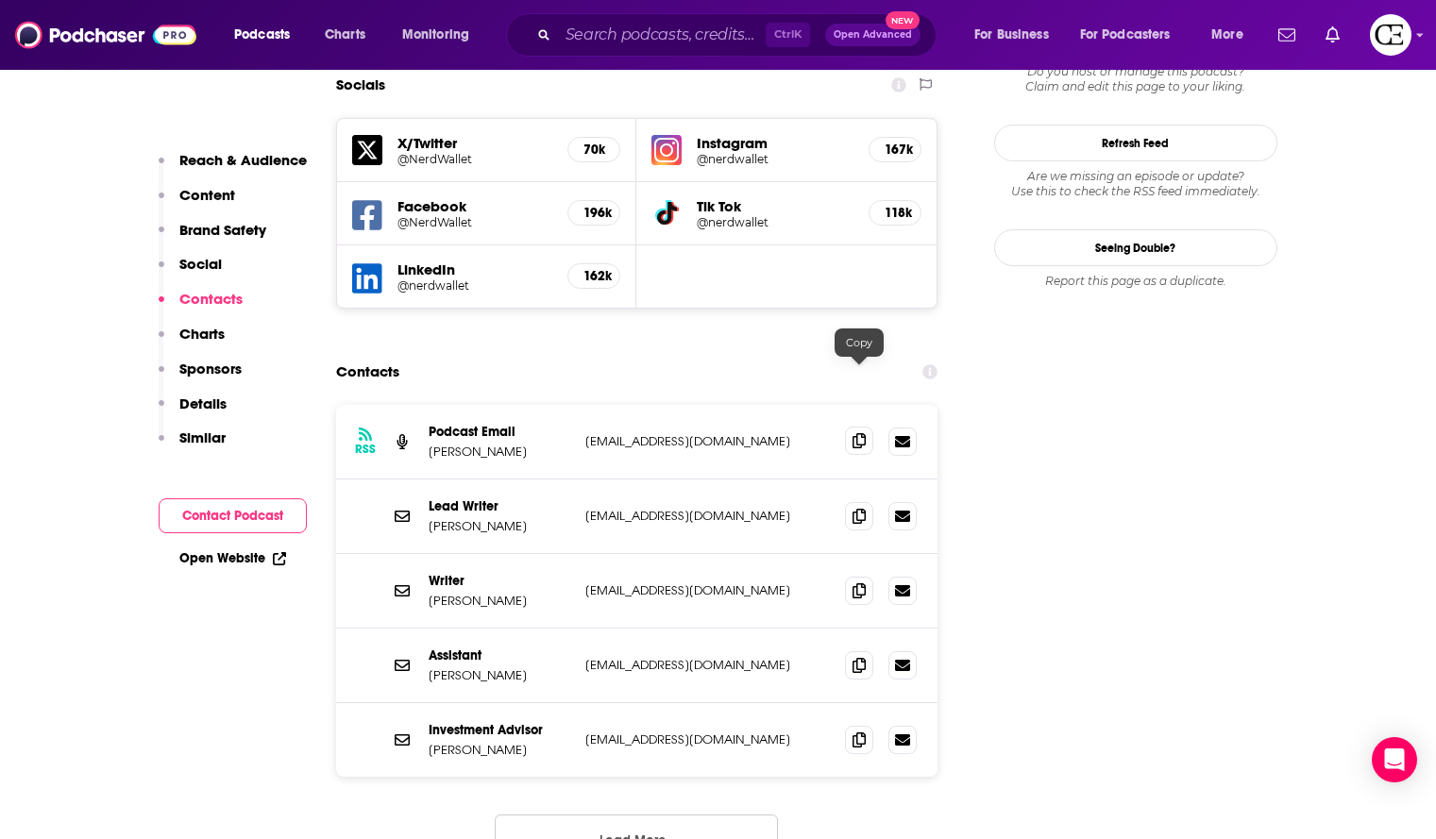
click at [862, 433] on icon at bounding box center [859, 440] width 13 height 15
click at [856, 508] on icon at bounding box center [859, 515] width 13 height 15
click at [860, 583] on icon at bounding box center [859, 590] width 13 height 15
click at [853, 657] on icon at bounding box center [859, 664] width 13 height 15
click at [856, 732] on icon at bounding box center [859, 739] width 13 height 15
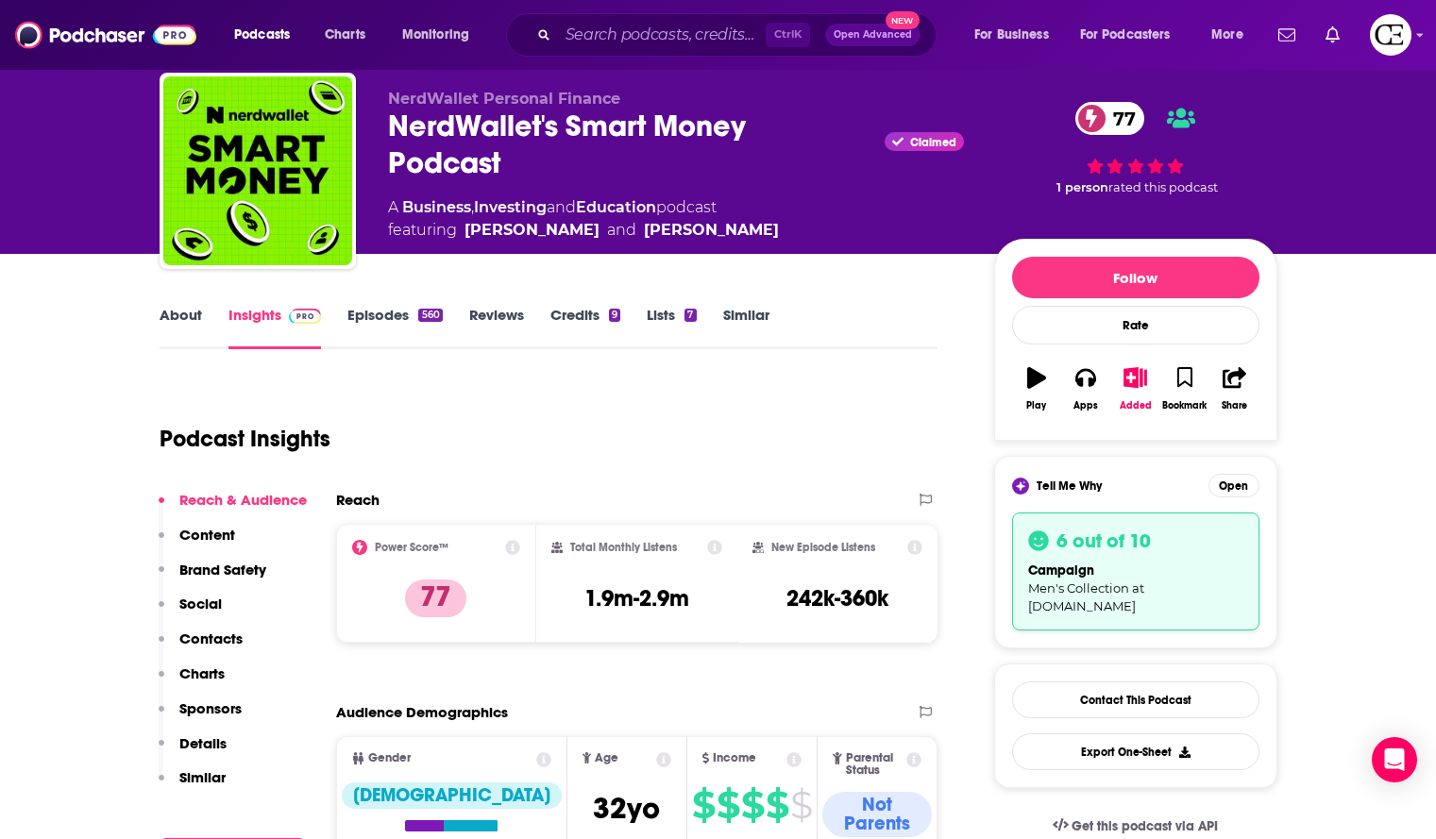
scroll to position [0, 0]
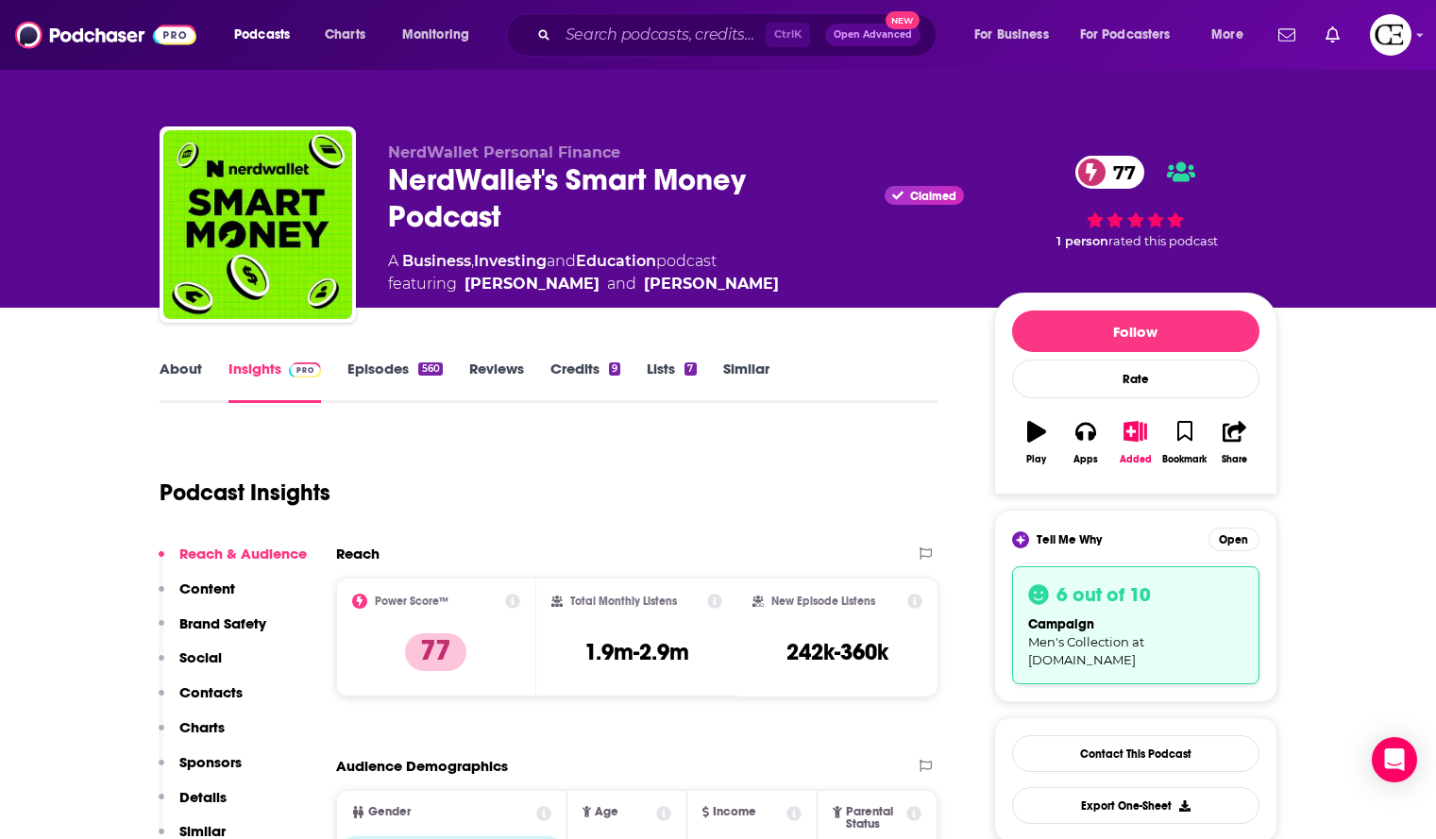
click at [655, 164] on div "NerdWallet's Smart Money Podcast Claimed 77" at bounding box center [676, 198] width 576 height 74
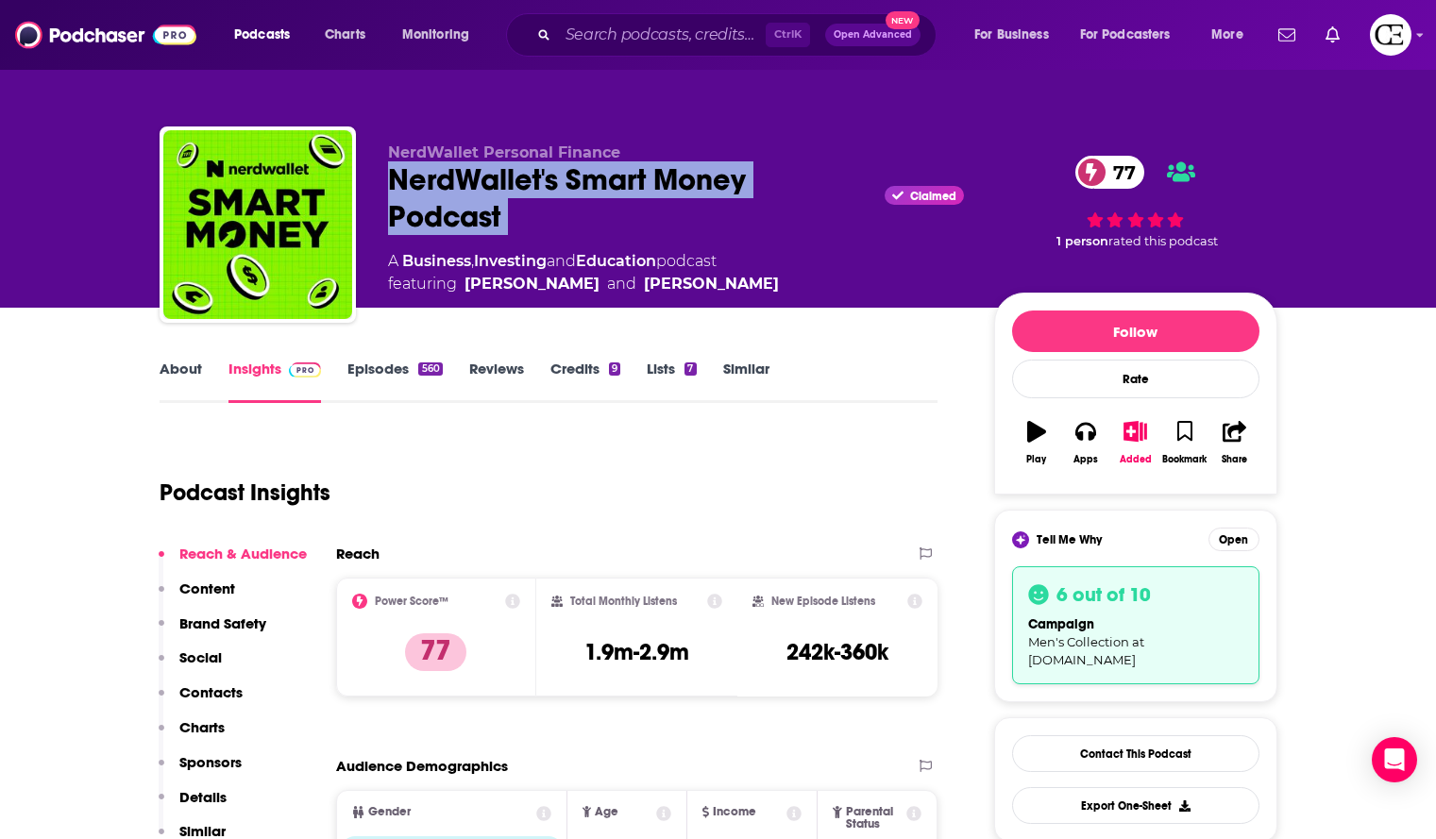
click at [655, 164] on div "NerdWallet's Smart Money Podcast Claimed 77" at bounding box center [676, 198] width 576 height 74
copy div "NerdWallet's Smart Money Podcast"
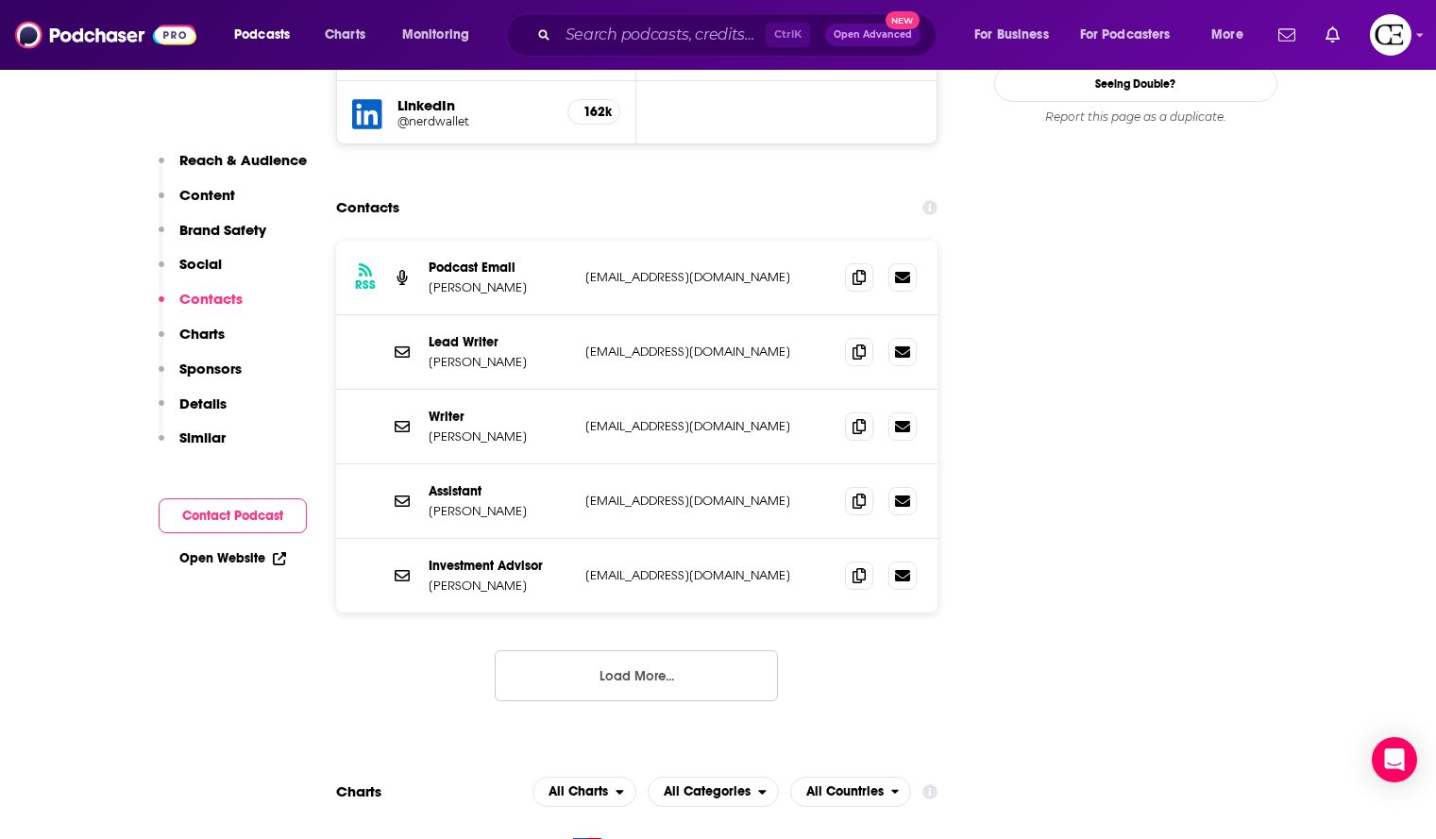
scroll to position [2361, 0]
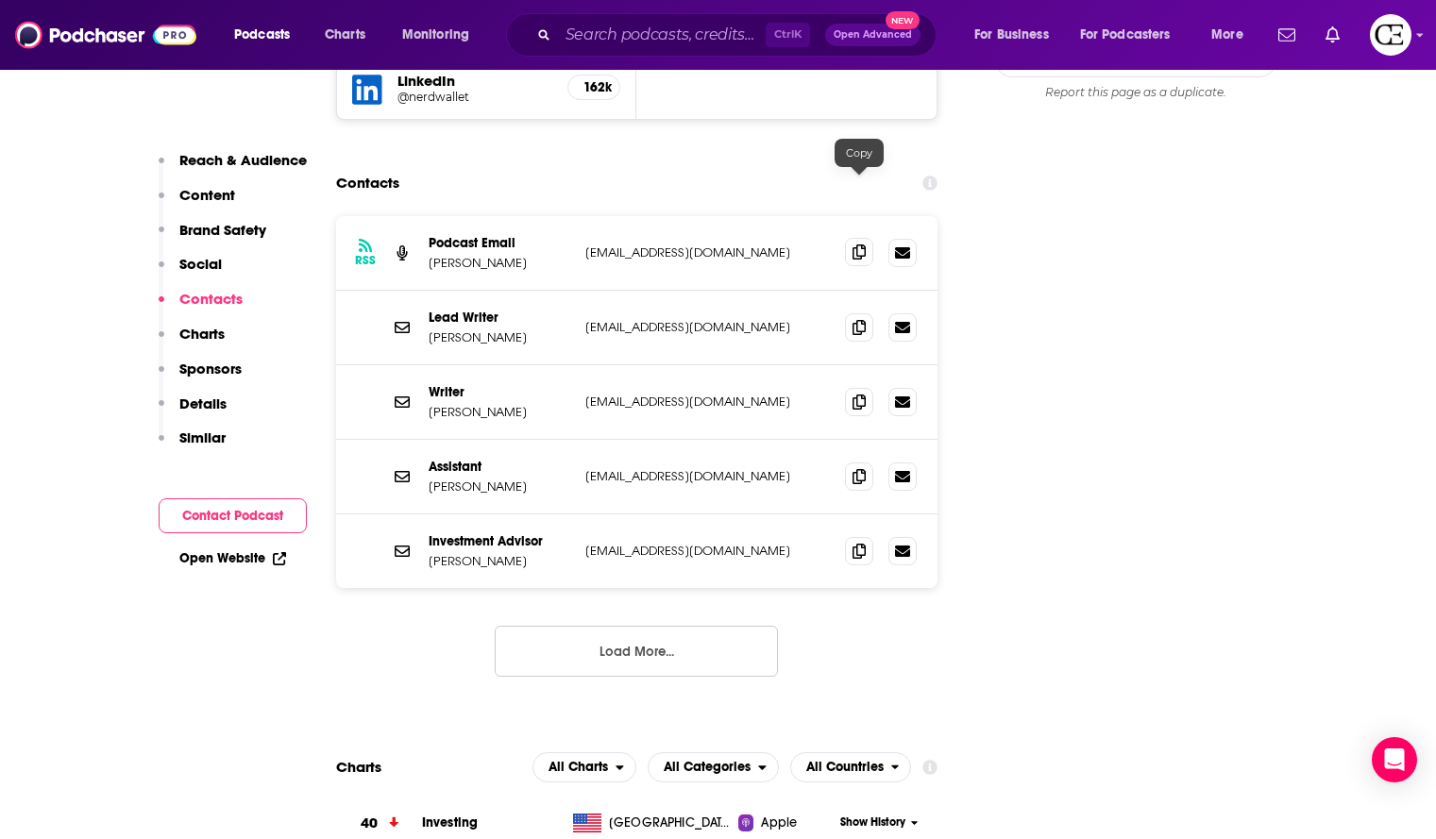
drag, startPoint x: 857, startPoint y: 194, endPoint x: 945, endPoint y: 199, distance: 88.0
click at [858, 246] on icon at bounding box center [859, 253] width 13 height 15
click at [878, 314] on div at bounding box center [881, 328] width 72 height 28
click at [866, 319] on icon at bounding box center [859, 326] width 13 height 15
click at [869, 387] on span at bounding box center [859, 401] width 28 height 28
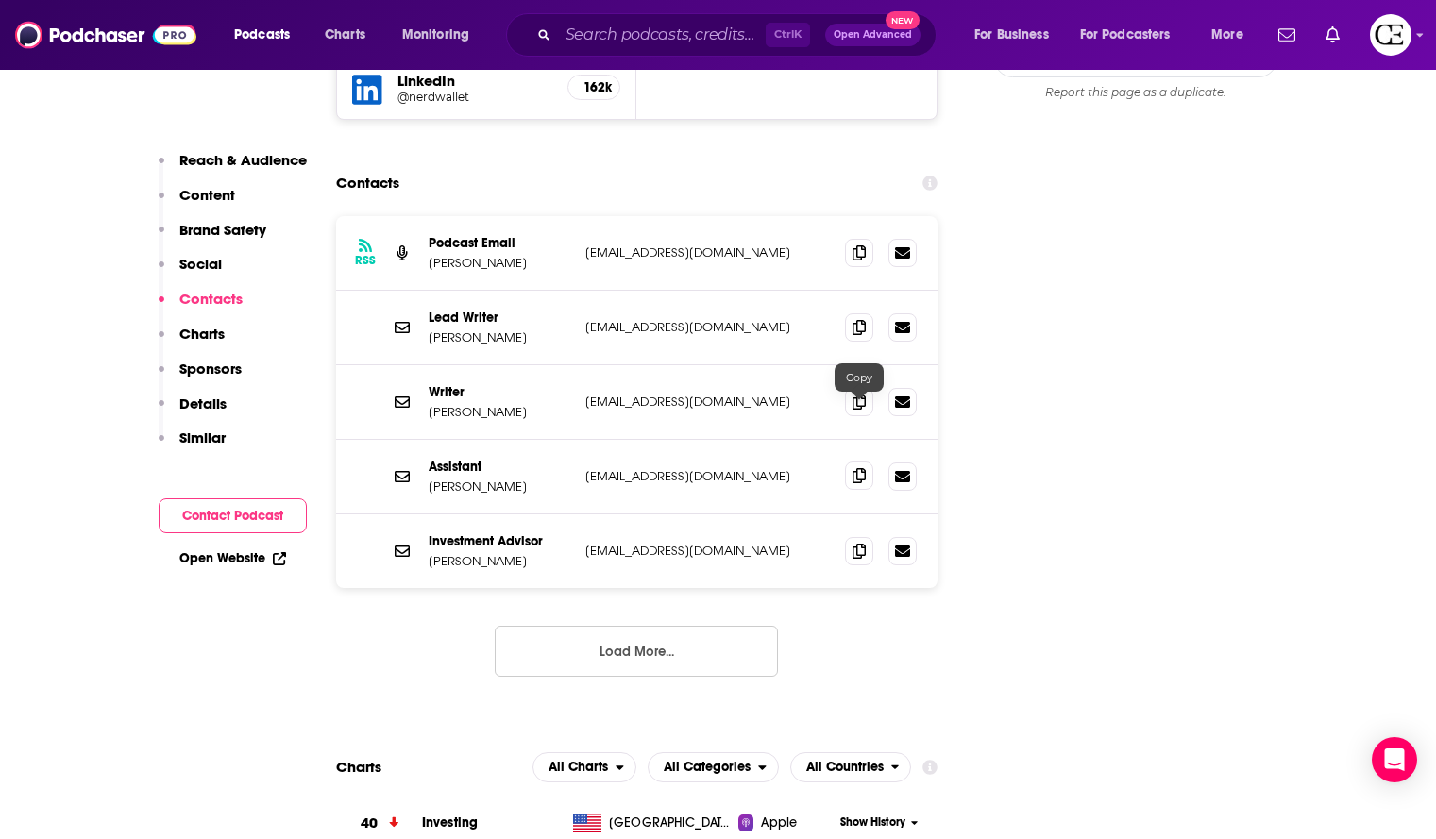
click at [872, 462] on span at bounding box center [859, 476] width 28 height 28
click at [871, 536] on span at bounding box center [859, 550] width 28 height 28
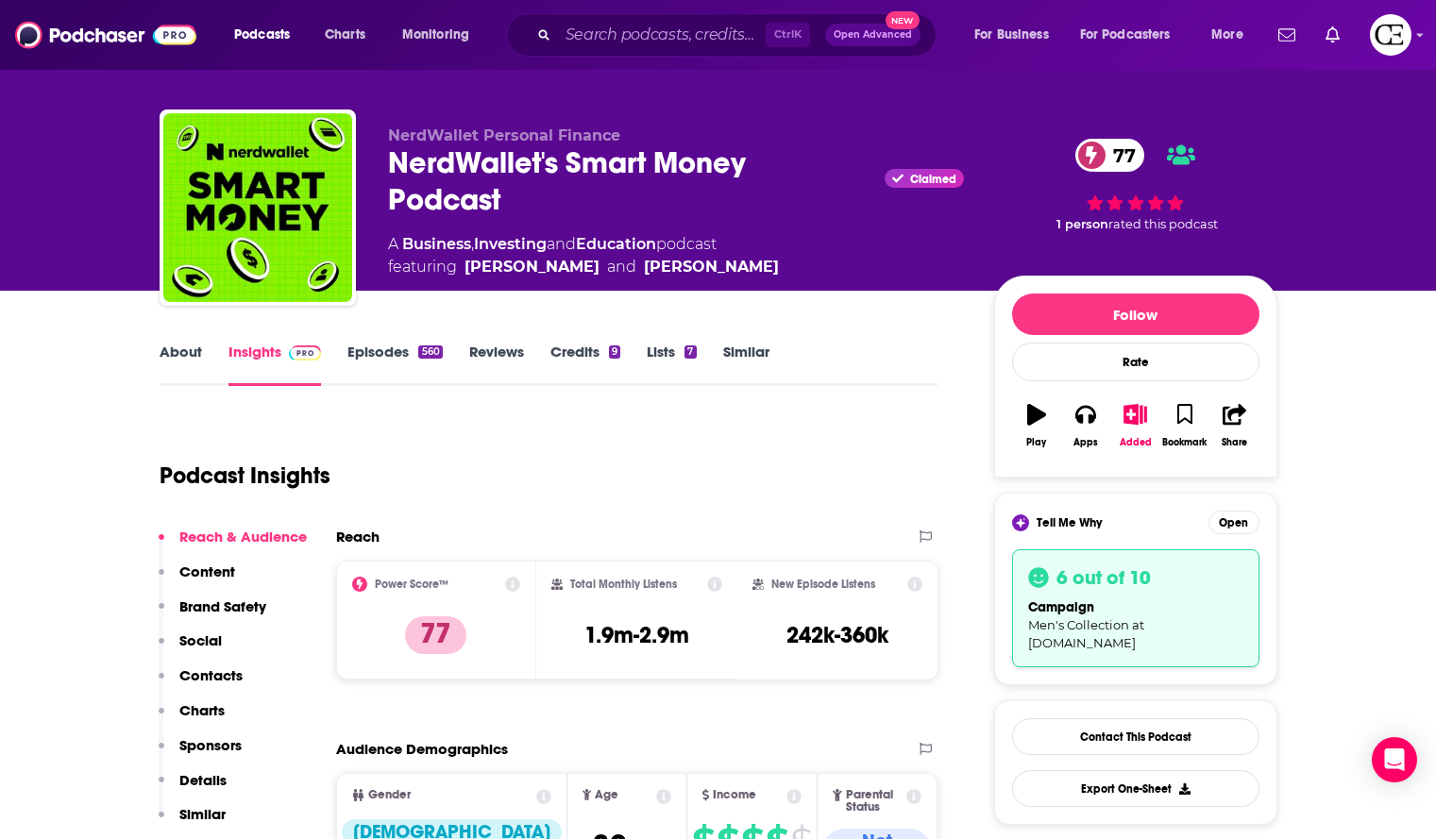
scroll to position [0, 0]
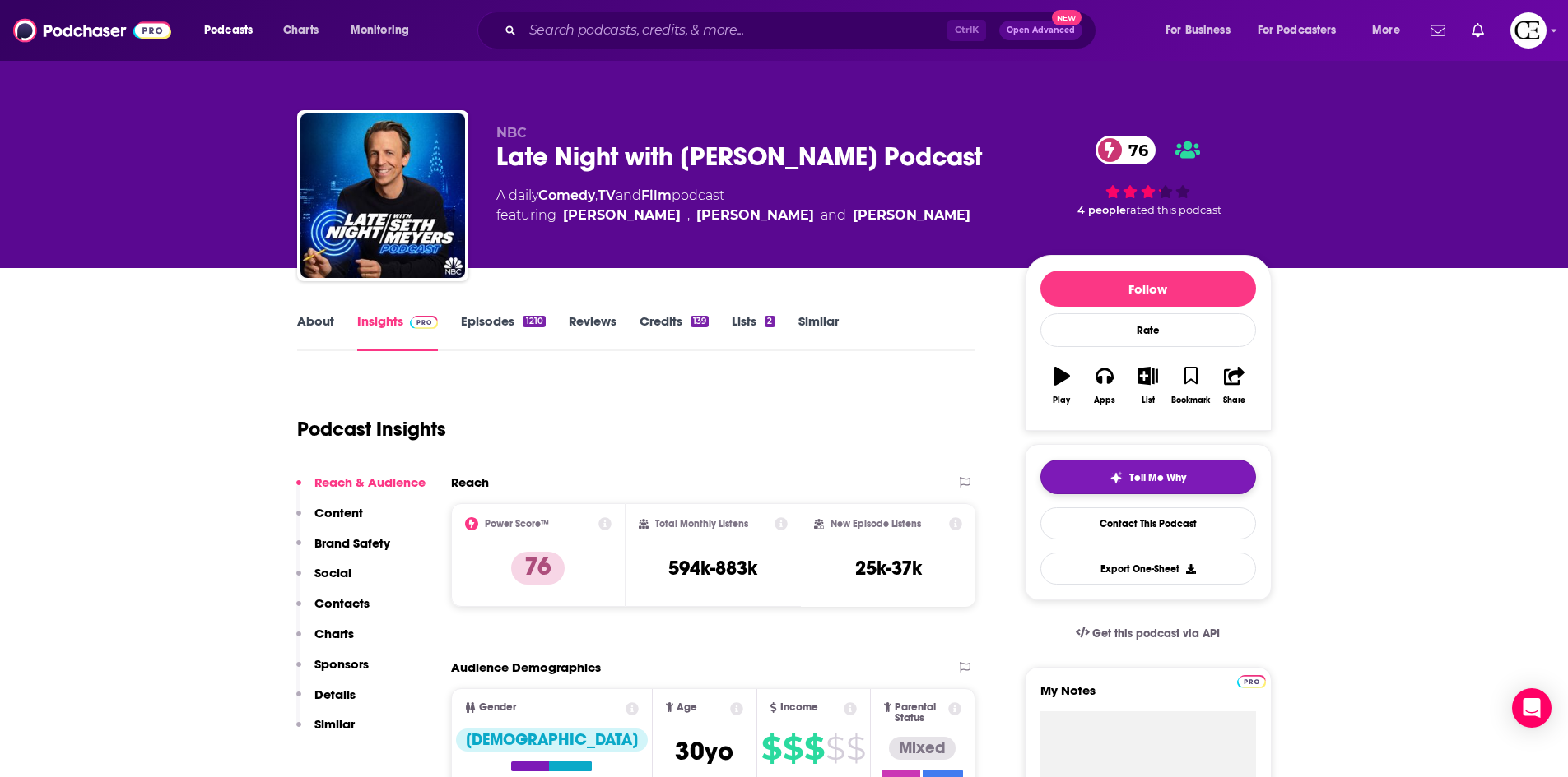
click at [1084, 475] on button "Tell Me Why" at bounding box center [1148, 477] width 215 height 35
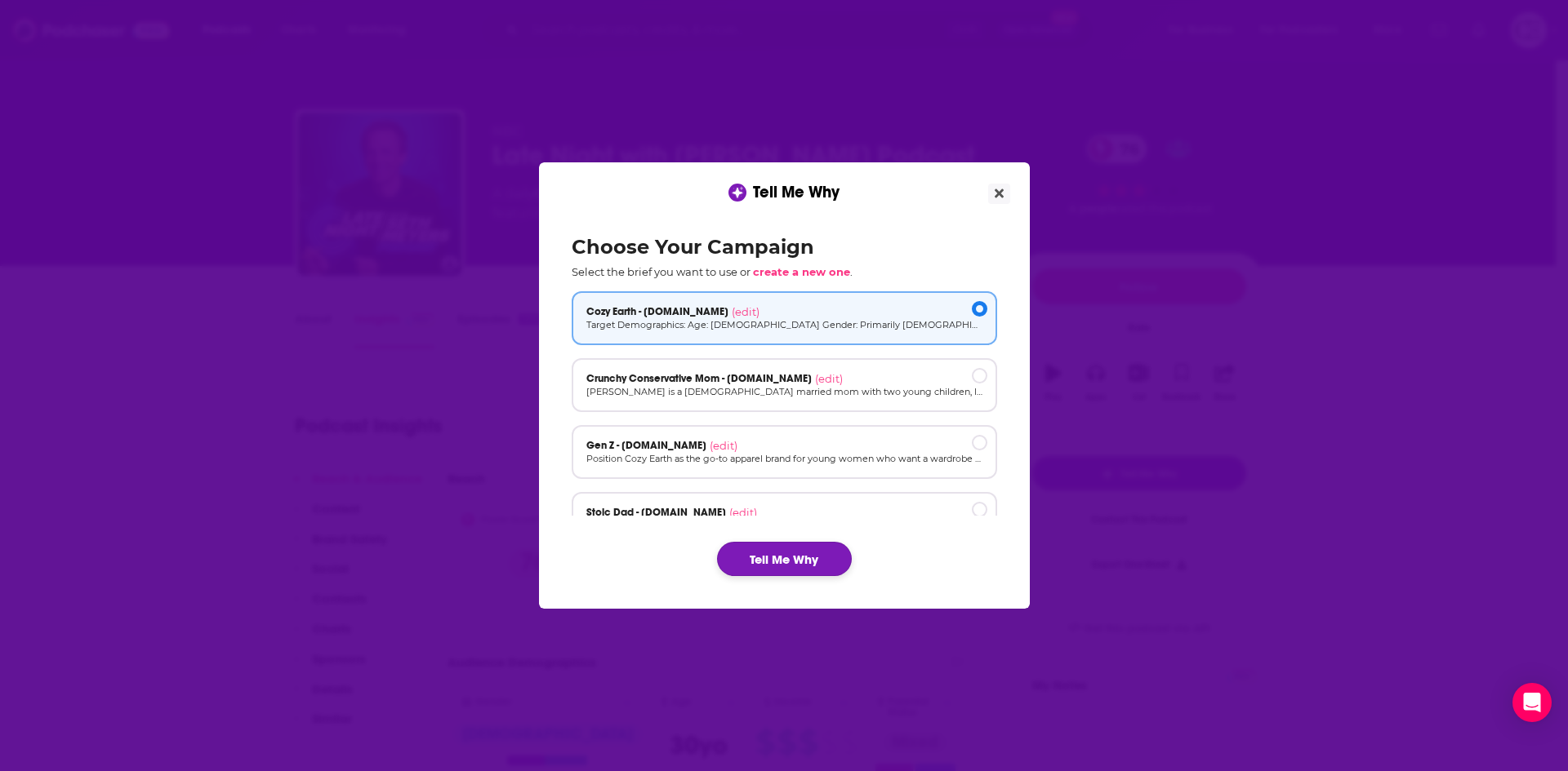
click at [822, 554] on button "Tell Me Why" at bounding box center [784, 559] width 135 height 35
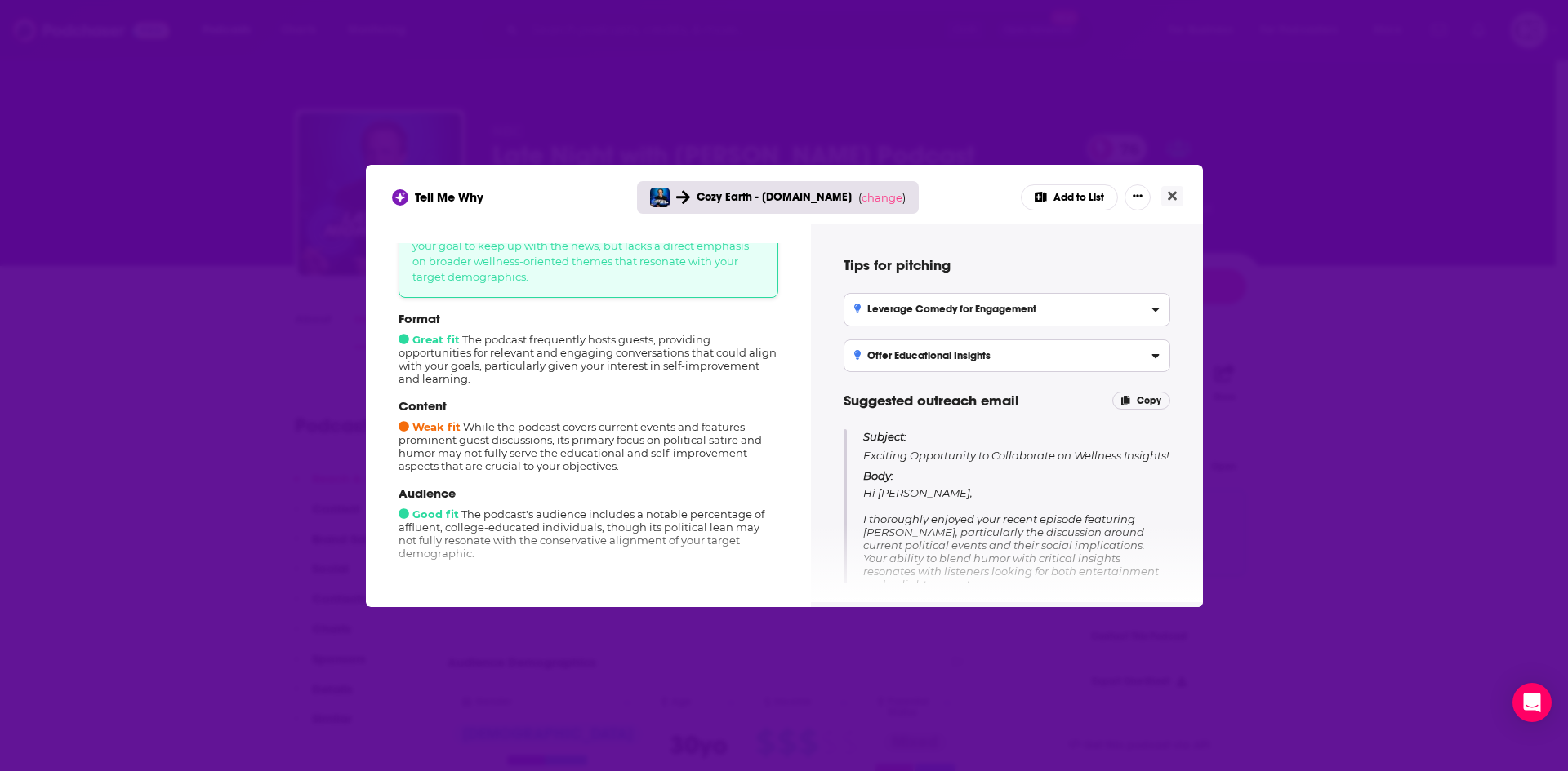
scroll to position [163, 0]
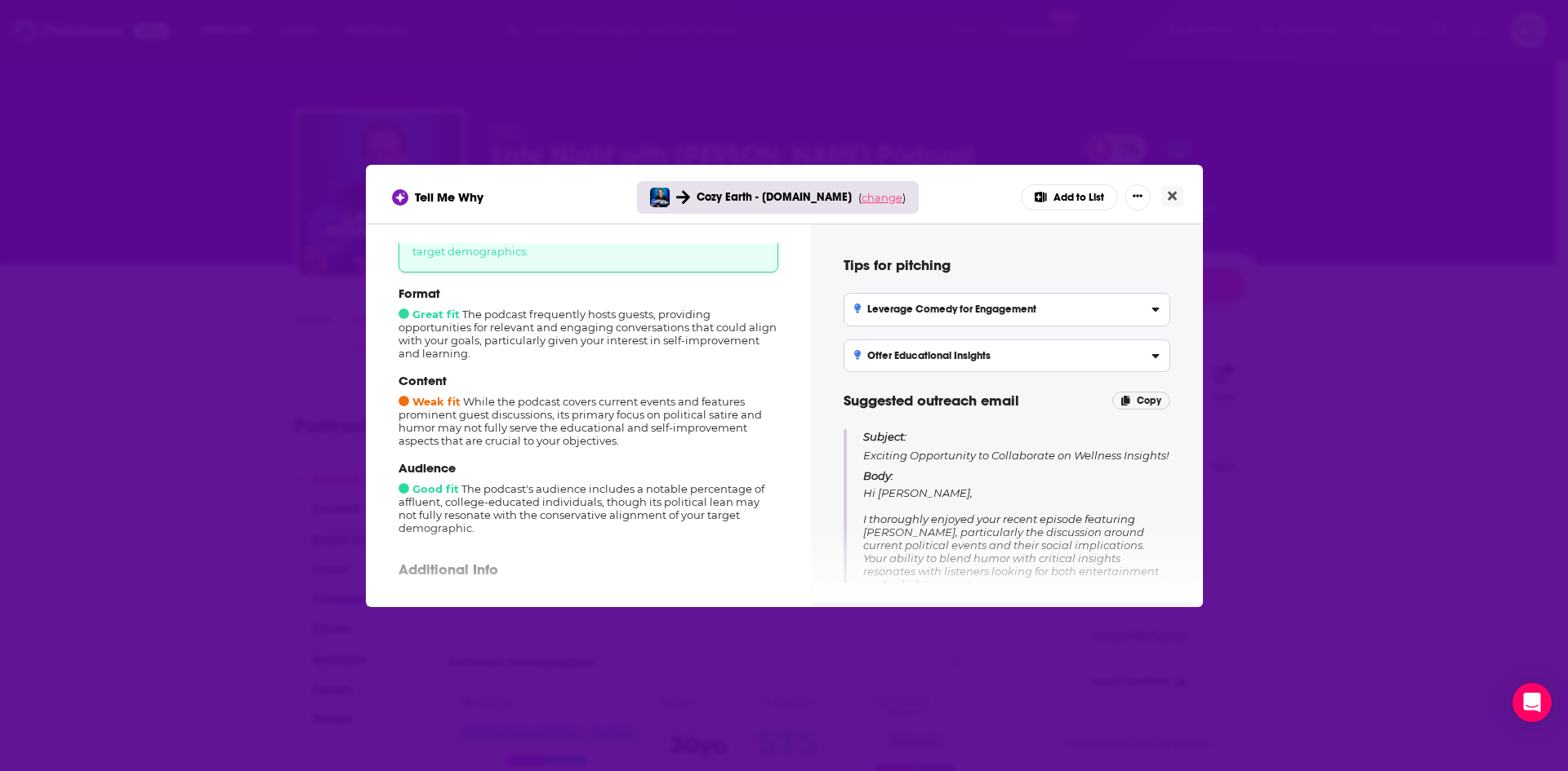
click at [867, 201] on span "change" at bounding box center [881, 197] width 41 height 13
click at [893, 323] on button "Change campaign" at bounding box center [904, 319] width 110 height 20
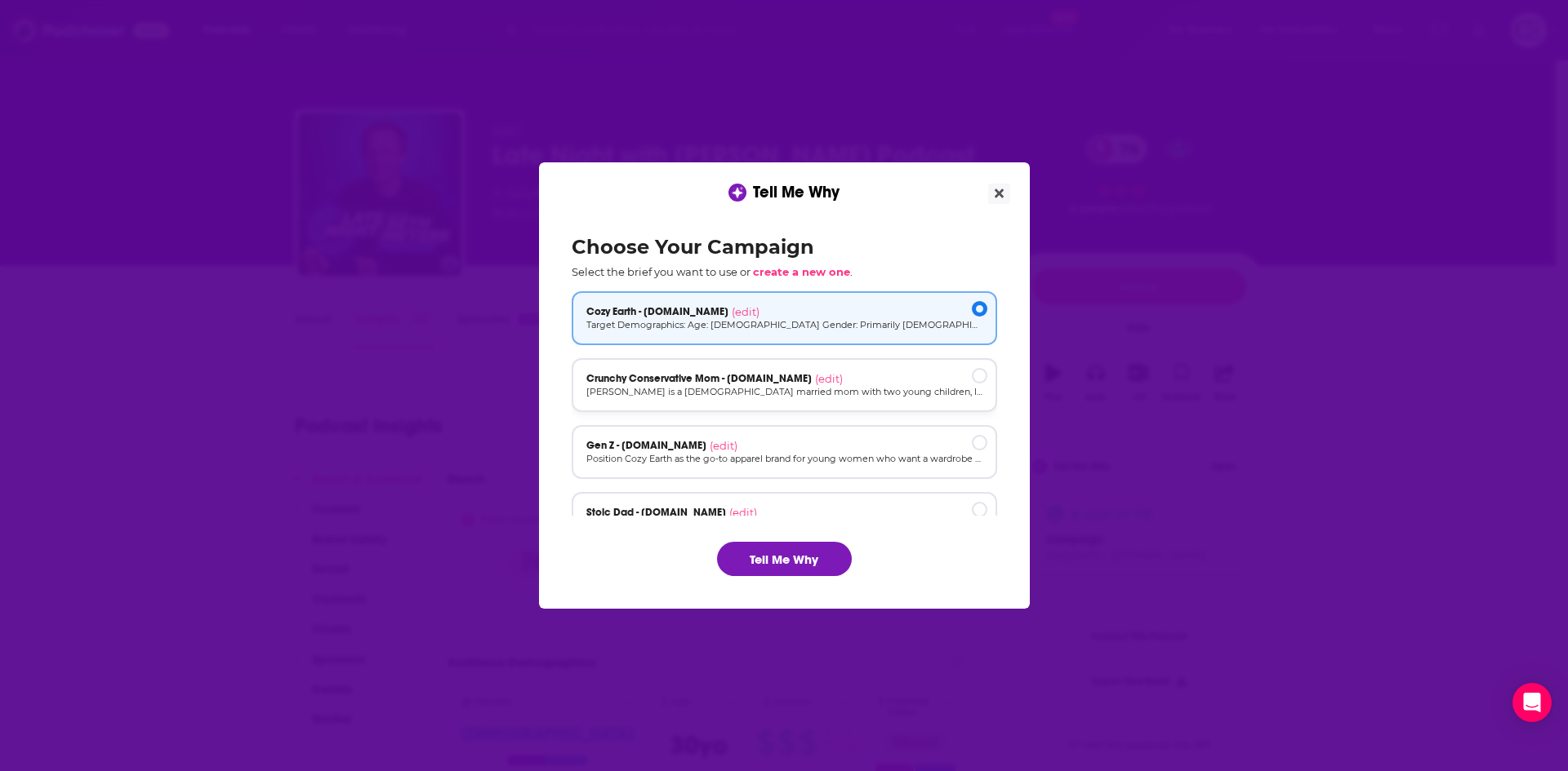
click at [873, 379] on div "Crunchy Conservative Mom - [DOMAIN_NAME] (edit)" at bounding box center [784, 379] width 396 height 13
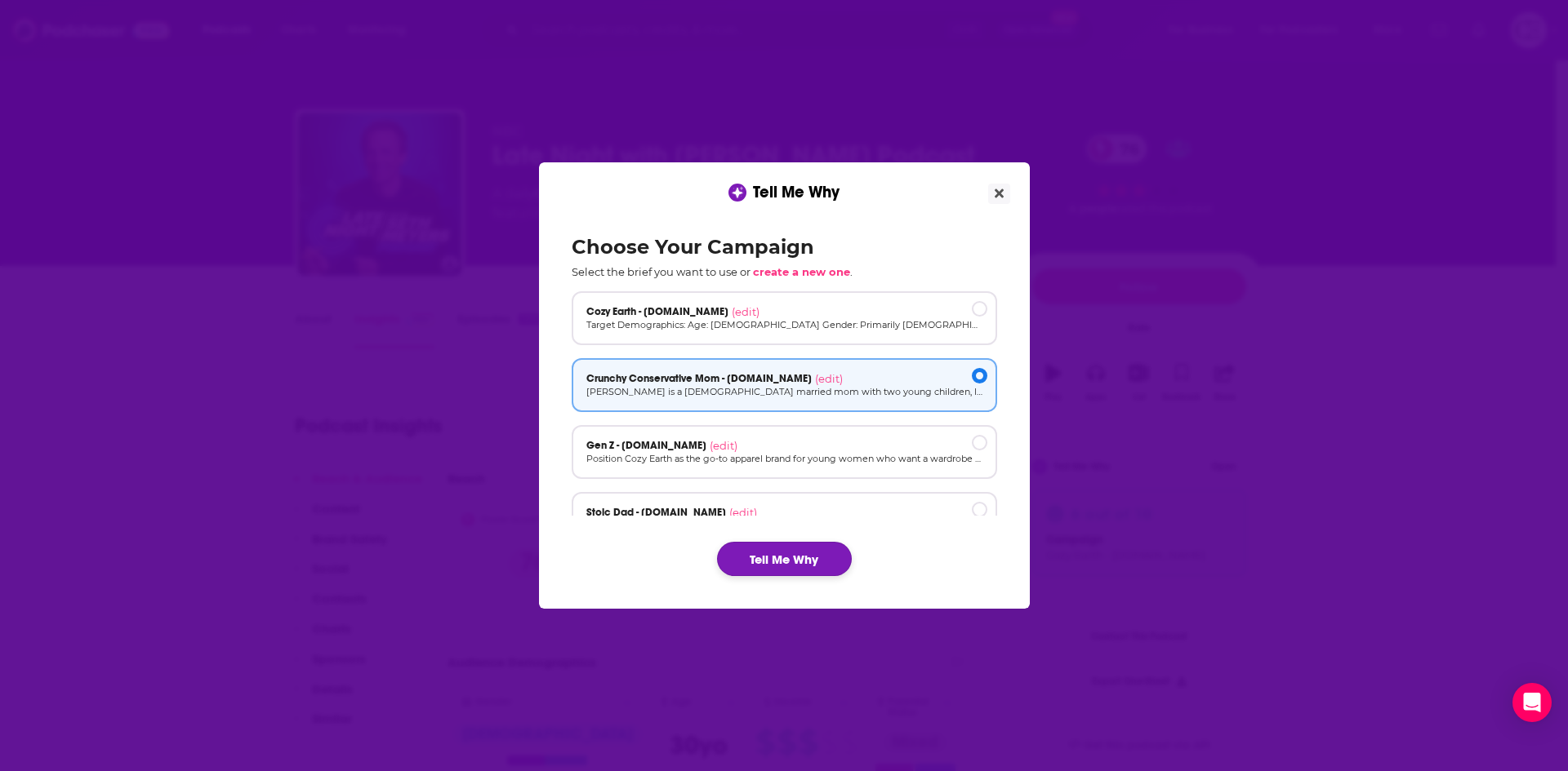
click at [797, 555] on button "Tell Me Why" at bounding box center [784, 559] width 135 height 35
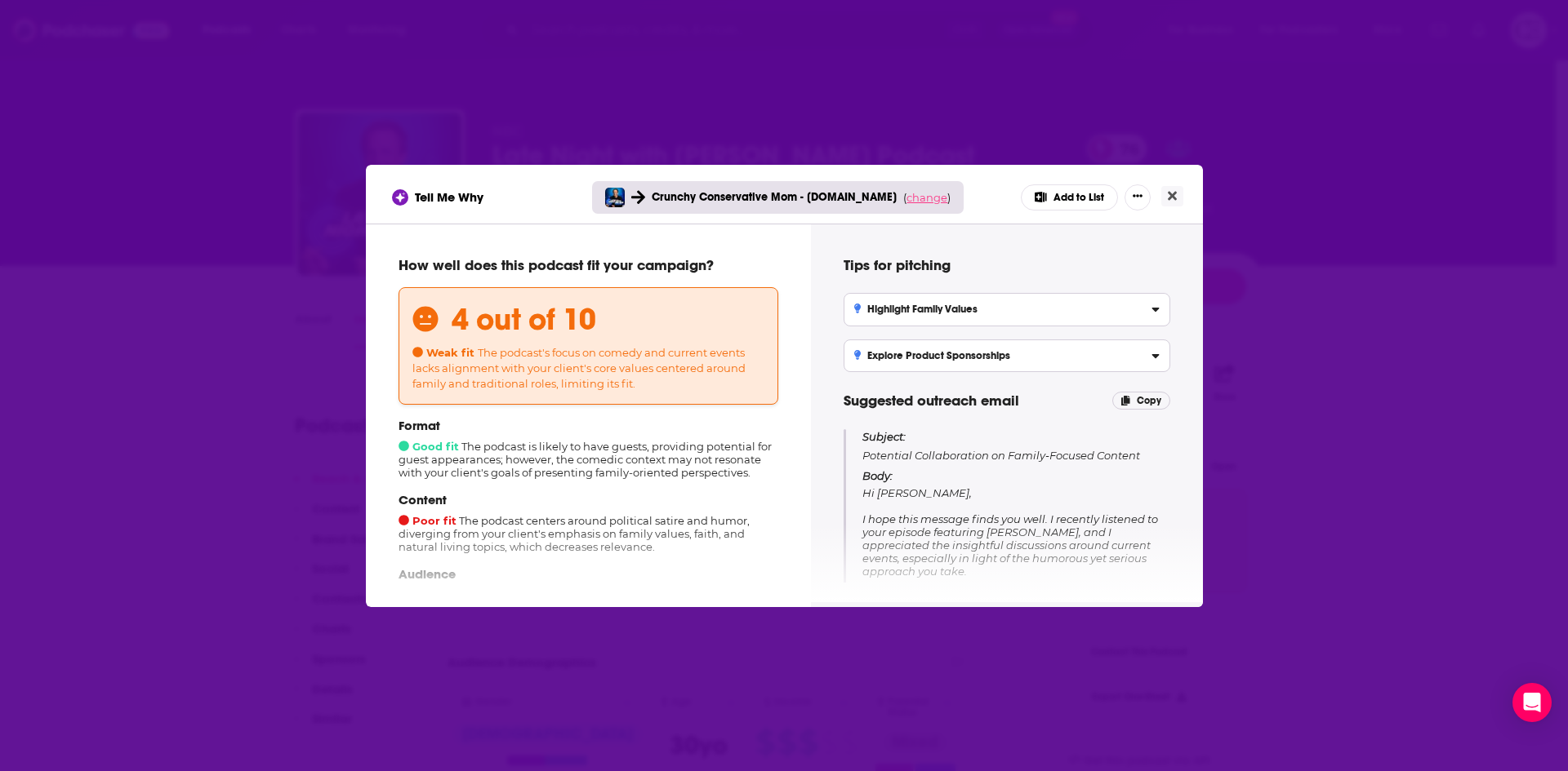
click at [929, 195] on span "change" at bounding box center [926, 197] width 41 height 13
click at [938, 317] on button "Change campaign" at bounding box center [949, 319] width 110 height 20
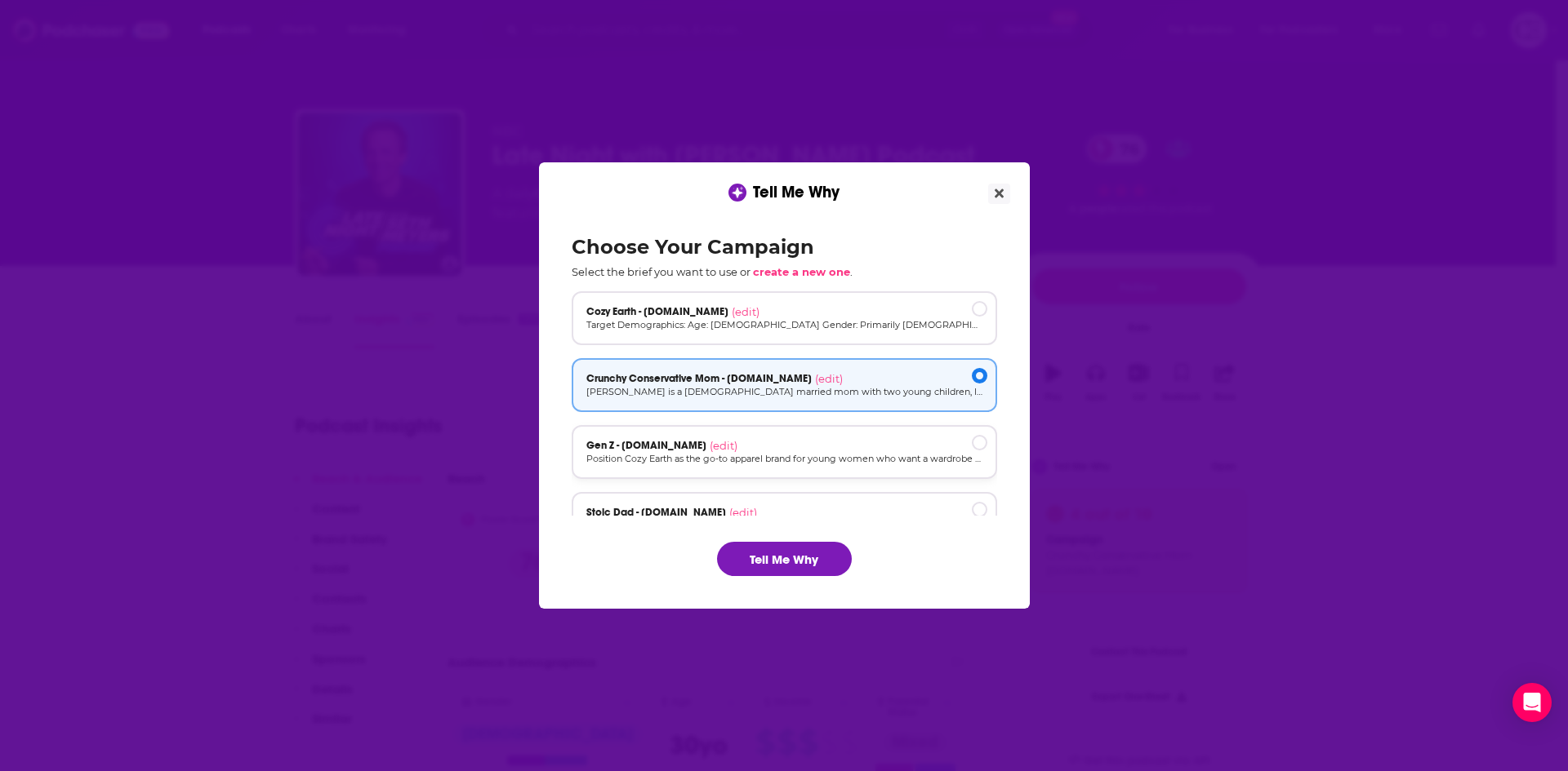
click at [867, 443] on div "Gen Z - [DOMAIN_NAME] (edit)" at bounding box center [784, 445] width 396 height 13
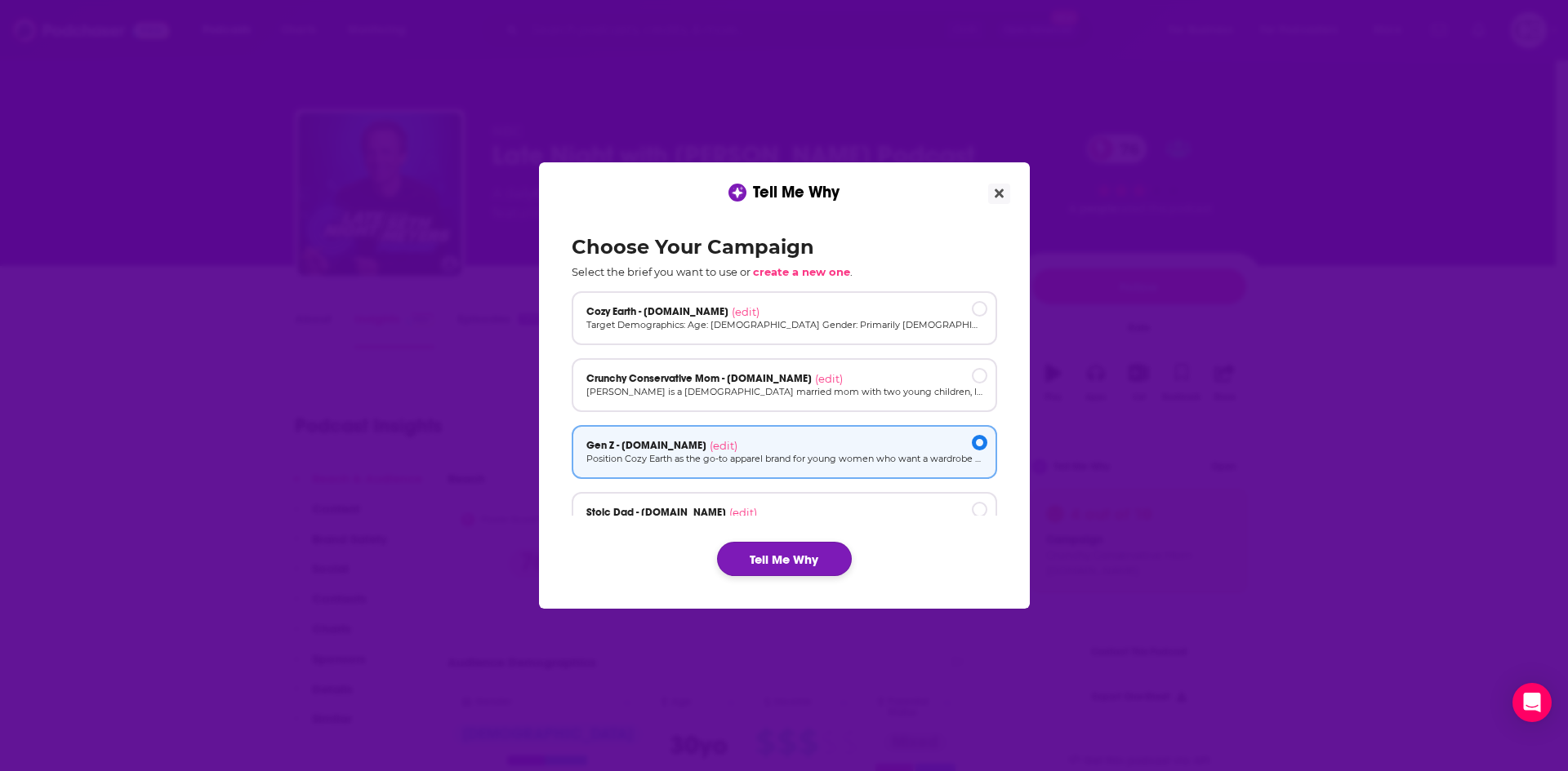
click at [791, 554] on button "Tell Me Why" at bounding box center [784, 559] width 135 height 35
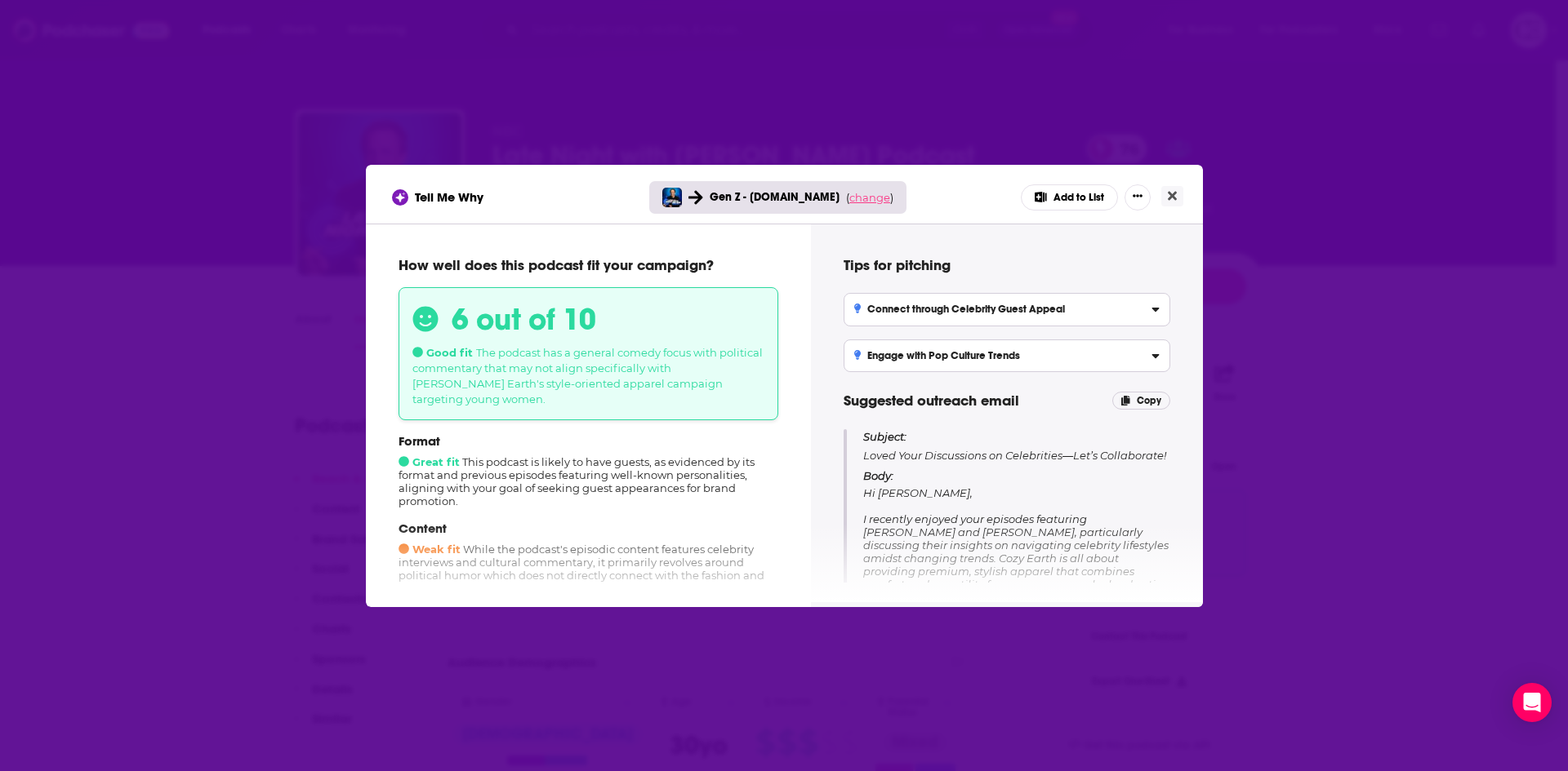
click at [854, 198] on span "change" at bounding box center [869, 197] width 41 height 13
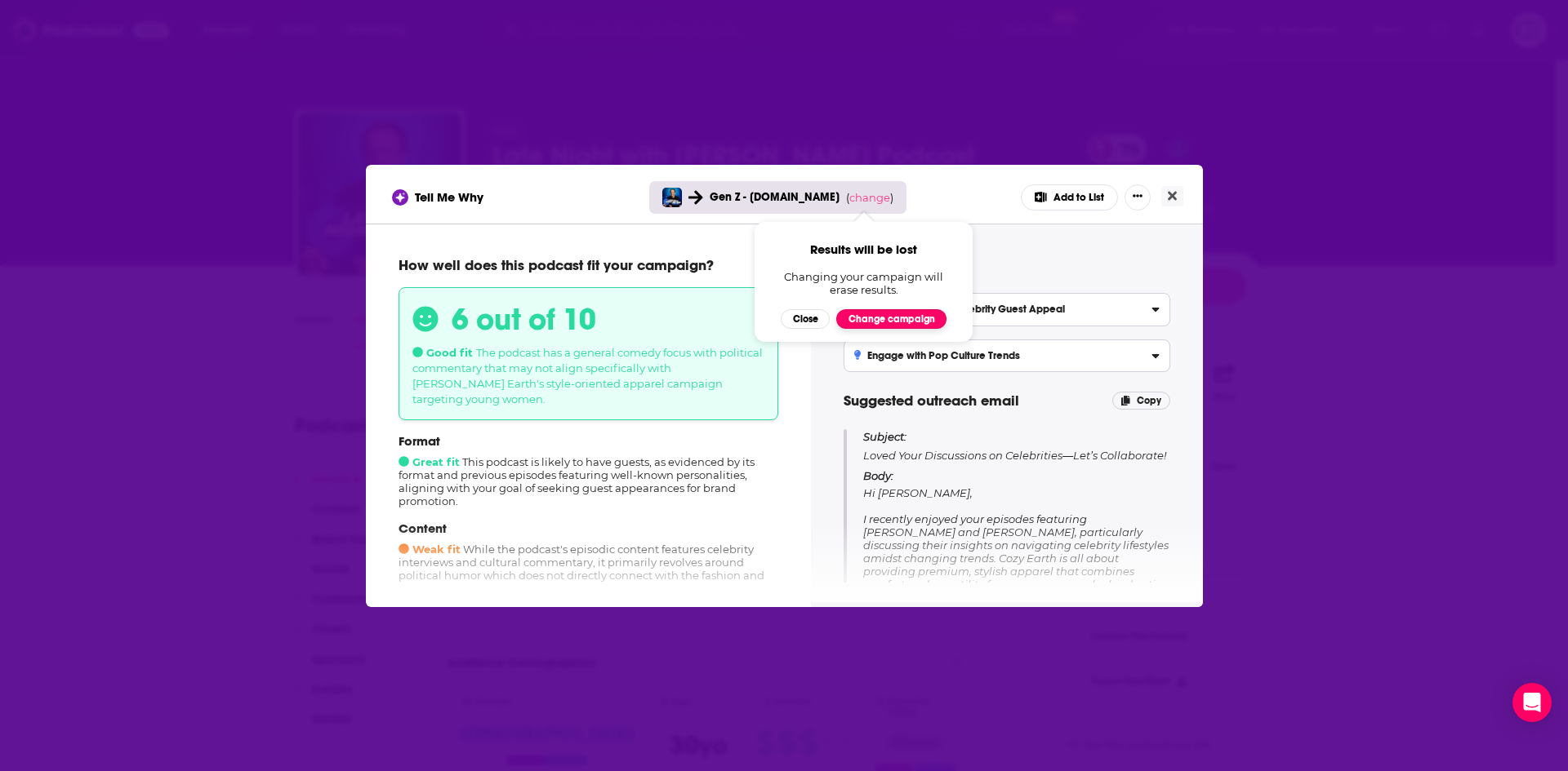
click at [883, 310] on button "Change campaign" at bounding box center [891, 319] width 110 height 20
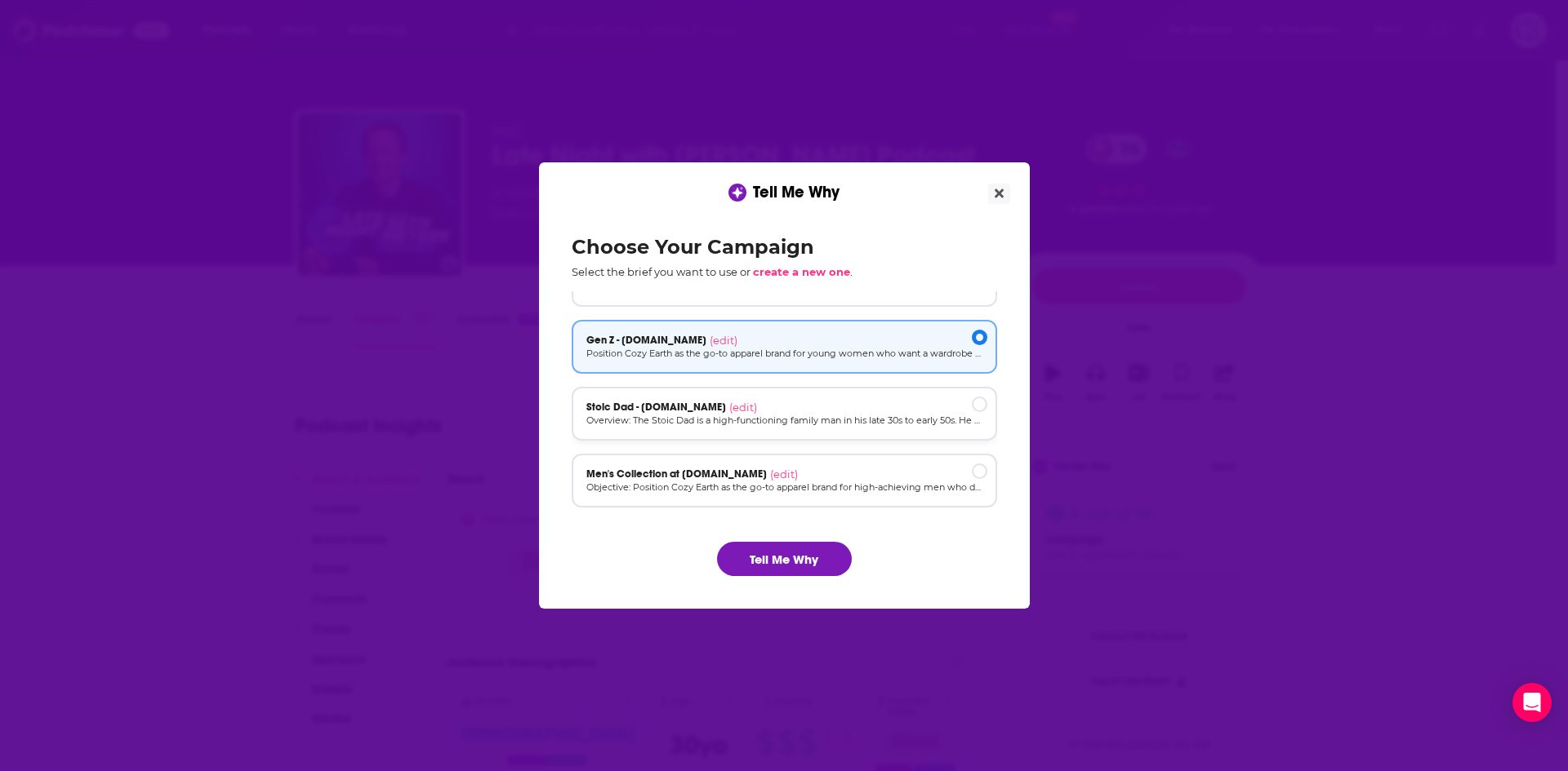
scroll to position [110, 0]
click at [858, 417] on p "Overview: The Stoic Dad is a high-functioning family man in his late 30s to ear…" at bounding box center [784, 416] width 396 height 14
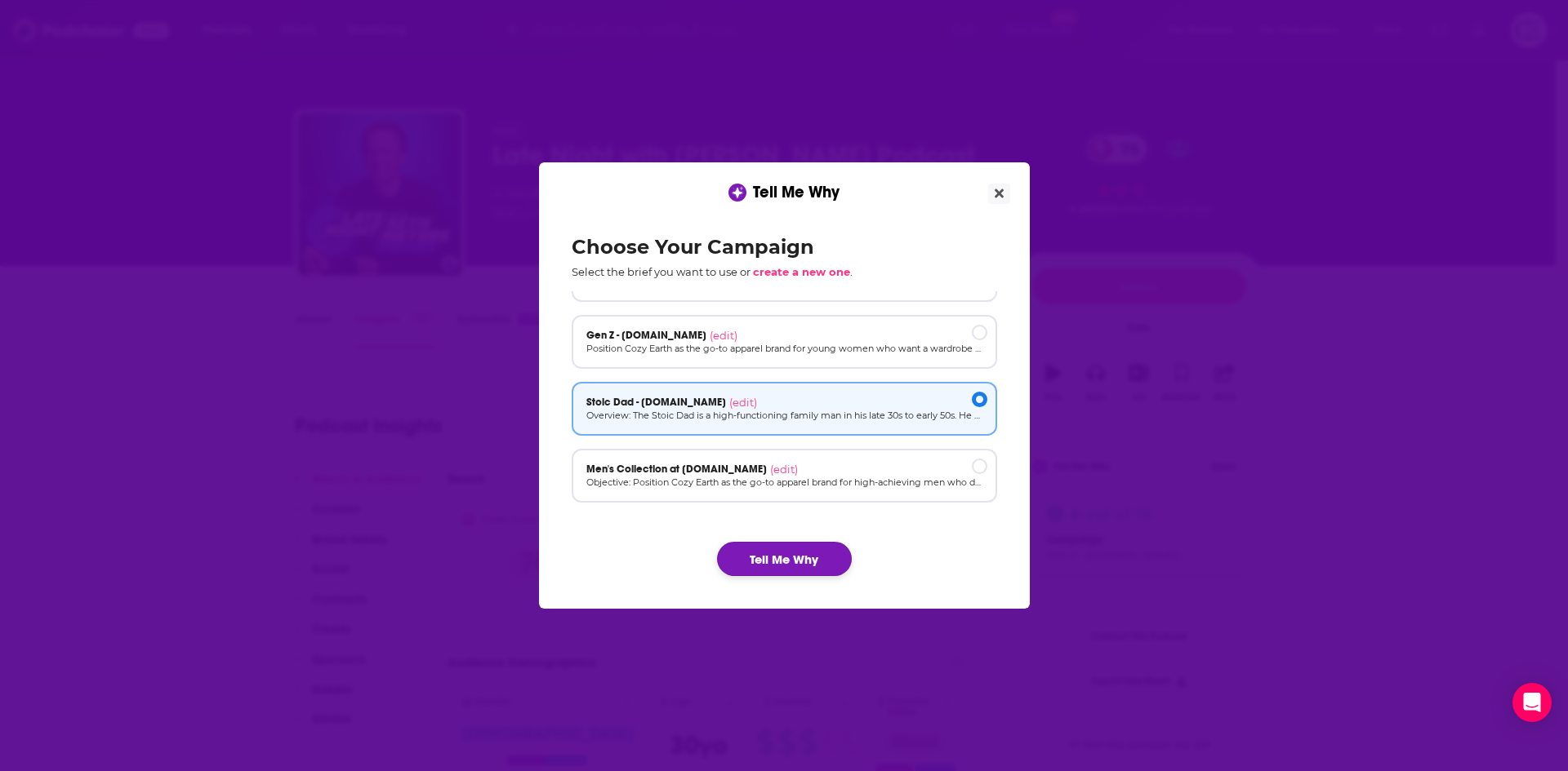
click at [836, 558] on button "Tell Me Why" at bounding box center [784, 559] width 135 height 35
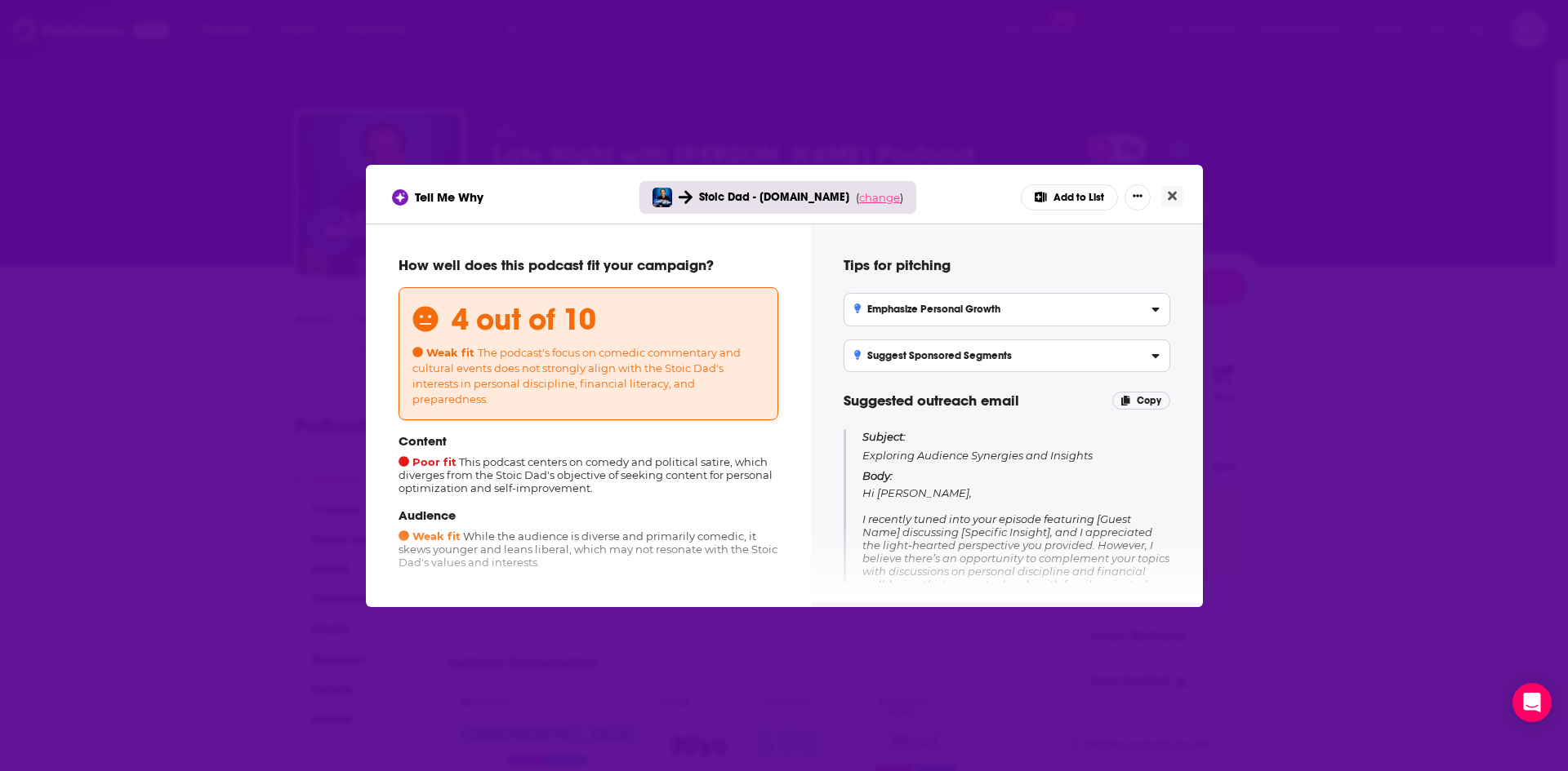
click at [882, 201] on span "change" at bounding box center [879, 197] width 41 height 13
click at [880, 313] on button "Change campaign" at bounding box center [901, 319] width 110 height 20
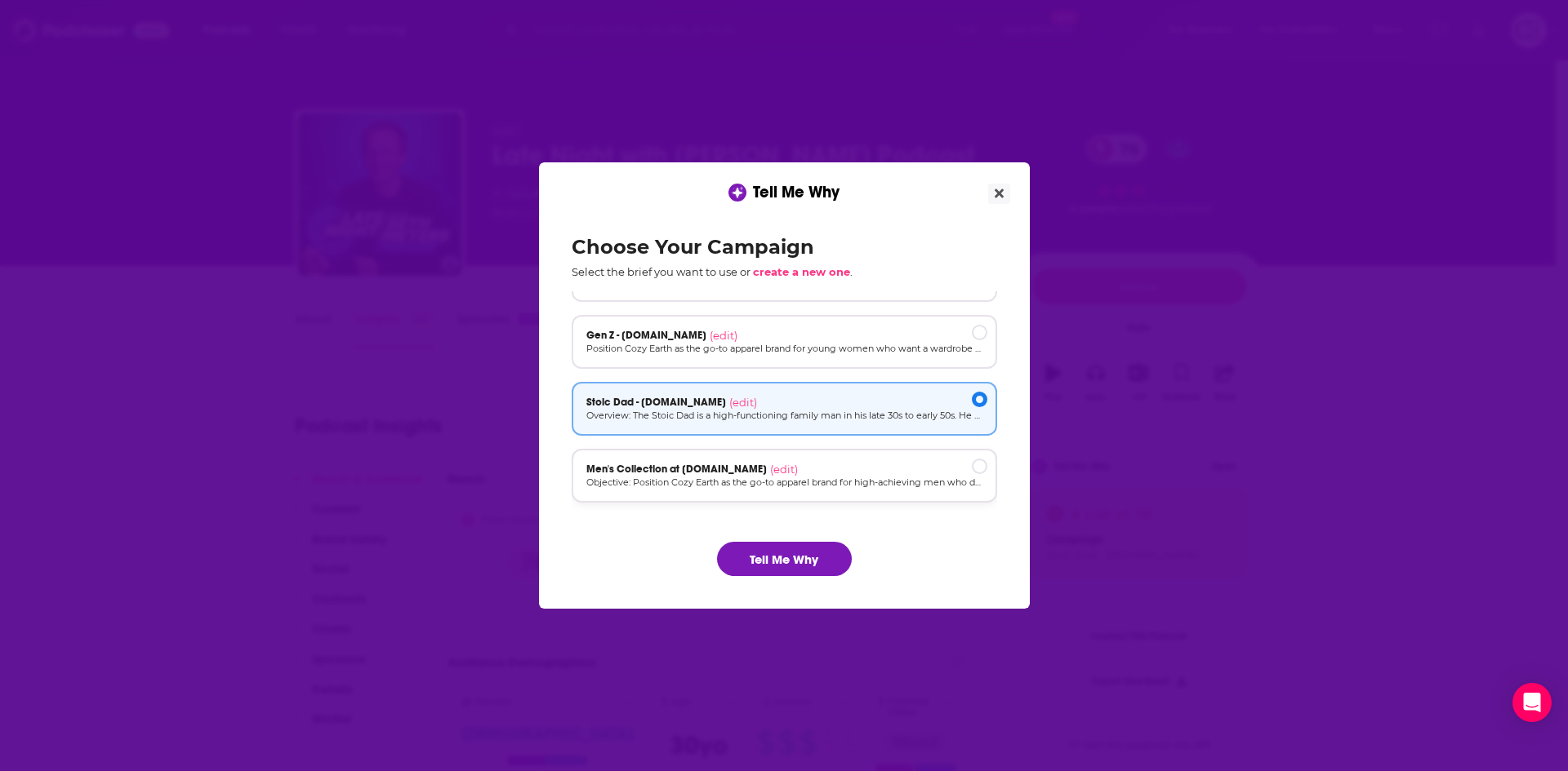
click at [858, 461] on div "Men's Collection at [DOMAIN_NAME] (edit) Objective: Position Cozy Earth as the …" at bounding box center [784, 475] width 426 height 54
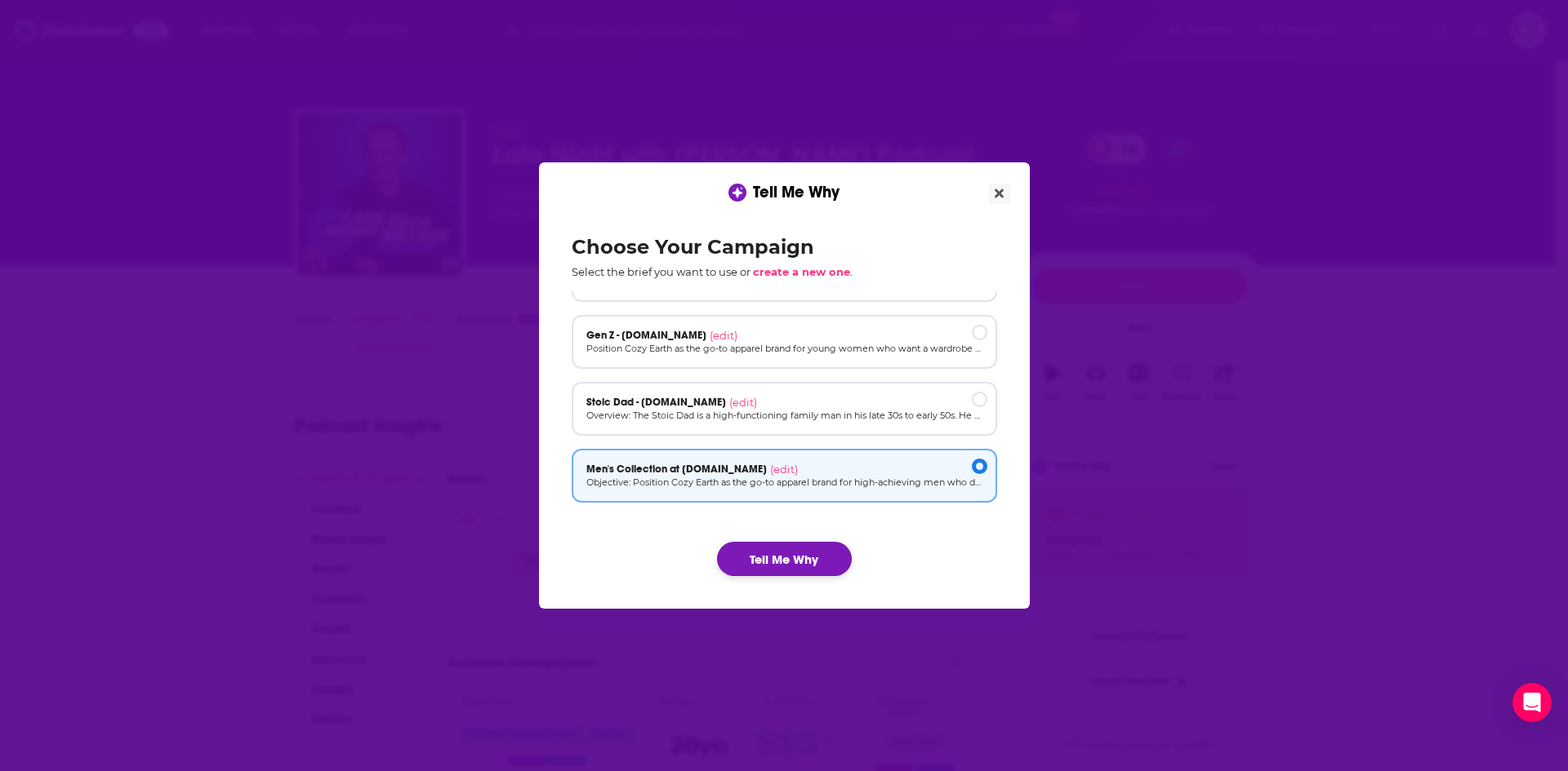
click at [803, 548] on button "Tell Me Why" at bounding box center [784, 559] width 135 height 35
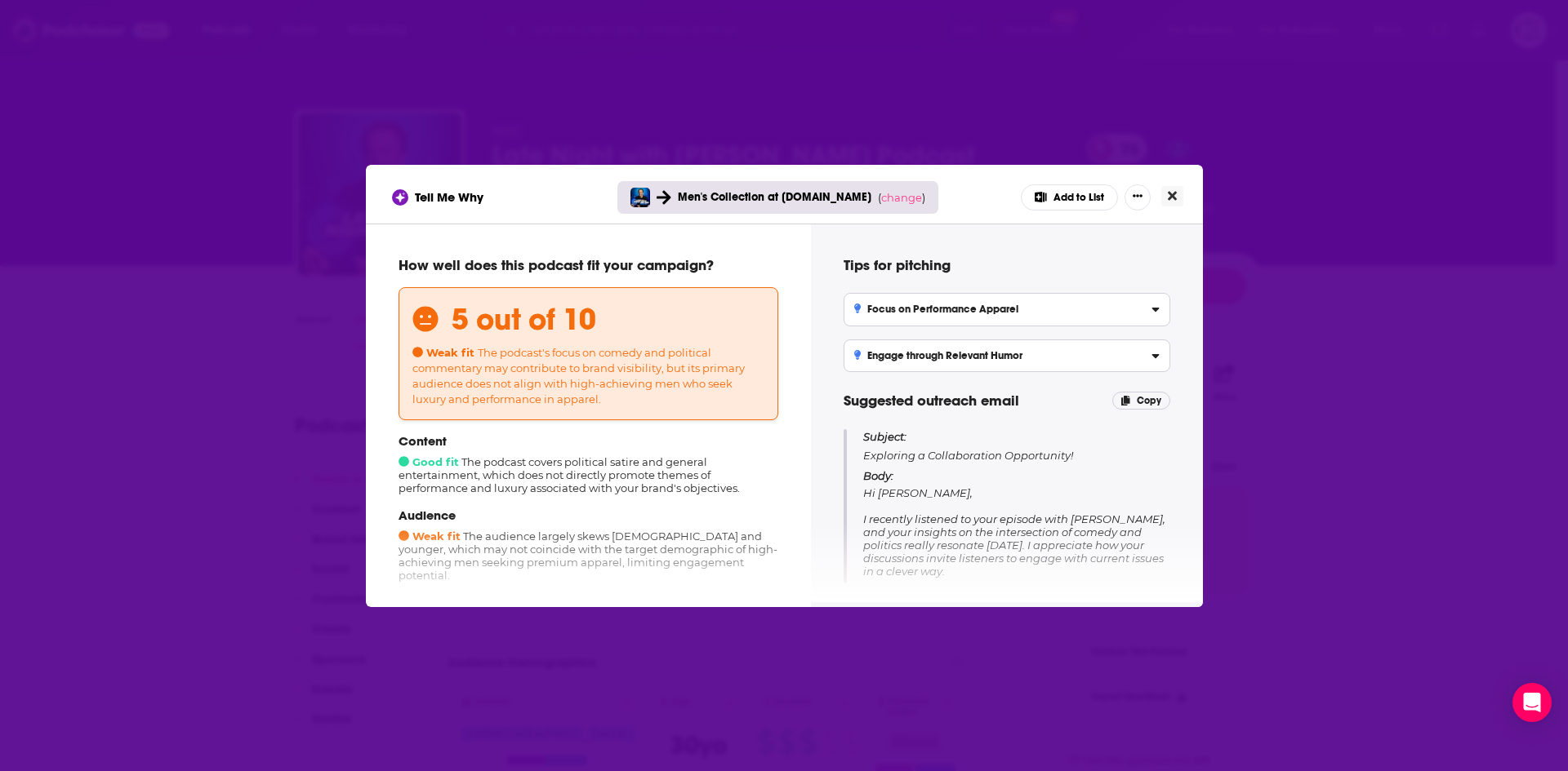
click at [1177, 193] on button "Close" at bounding box center [1172, 196] width 22 height 21
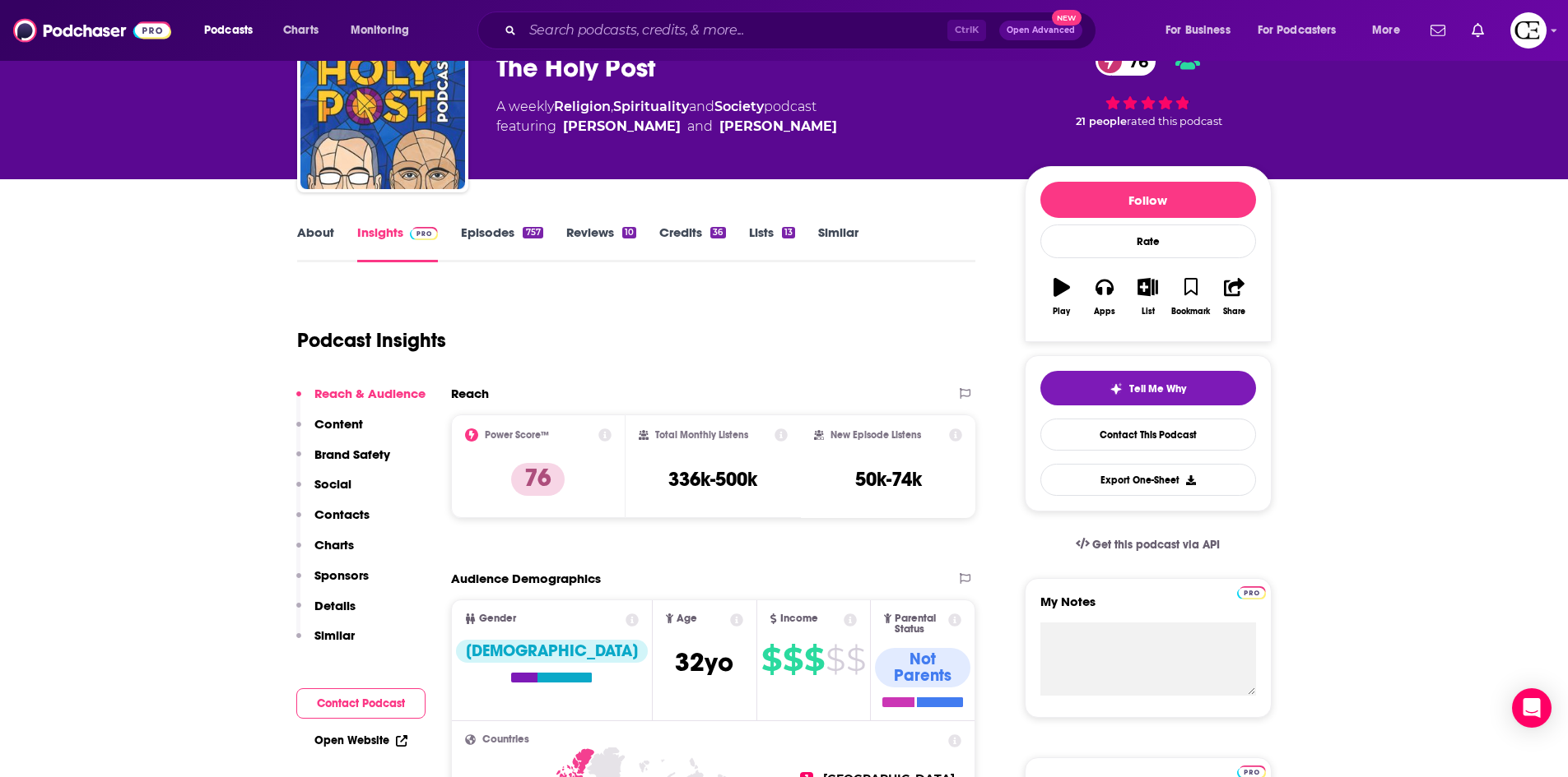
scroll to position [82, 0]
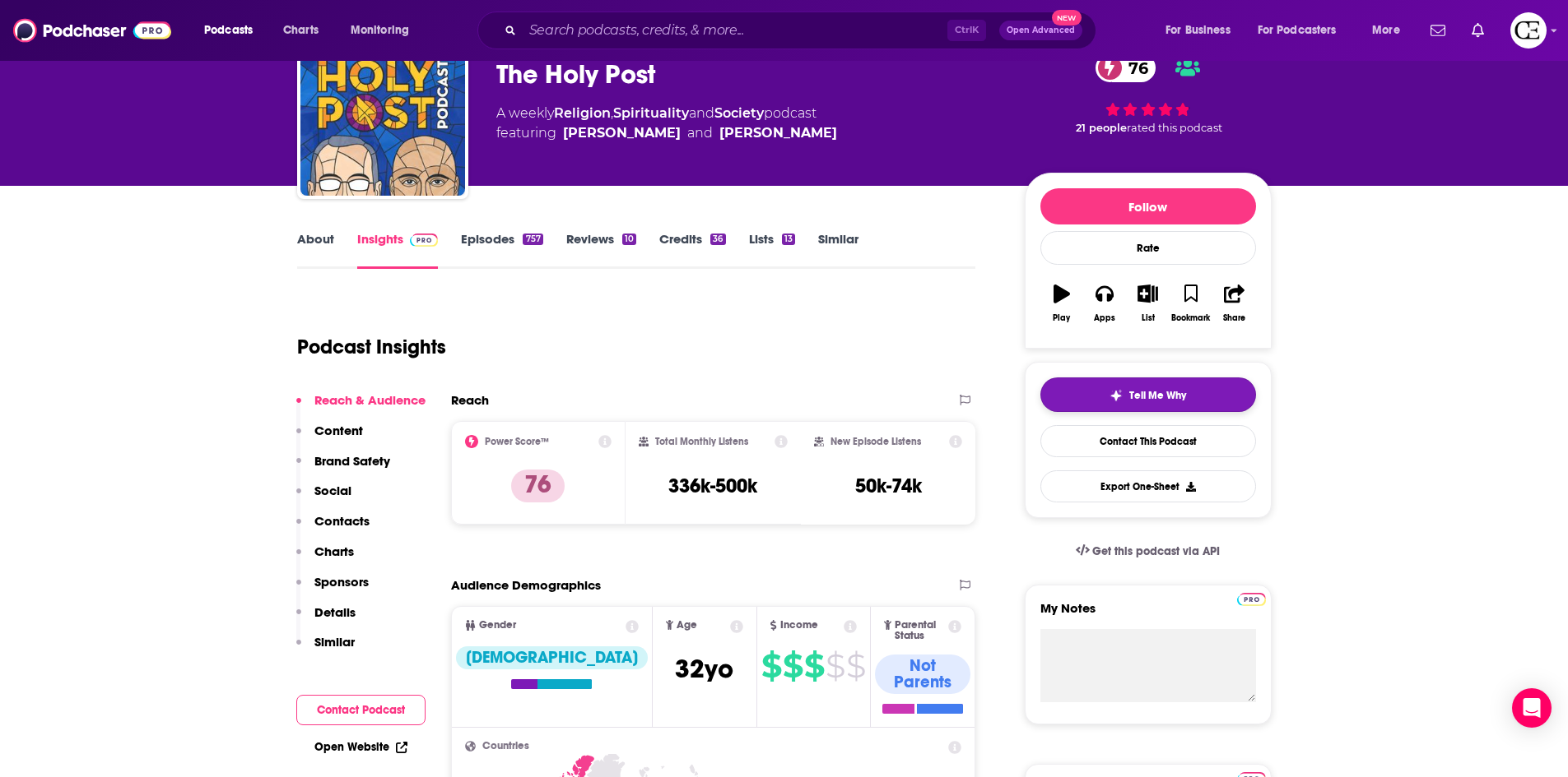
click at [1083, 388] on button "Tell Me Why" at bounding box center [1148, 395] width 215 height 35
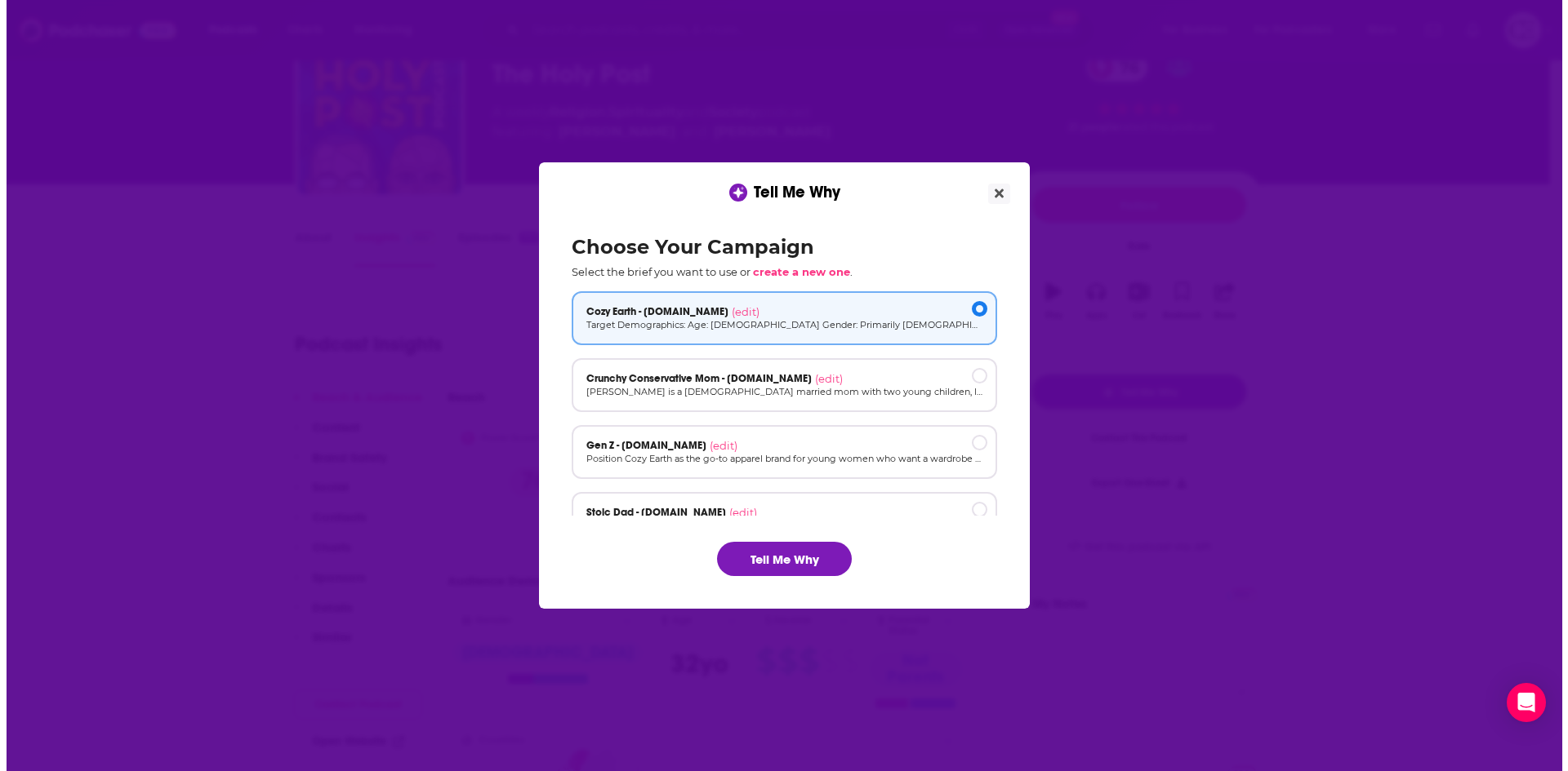
scroll to position [0, 0]
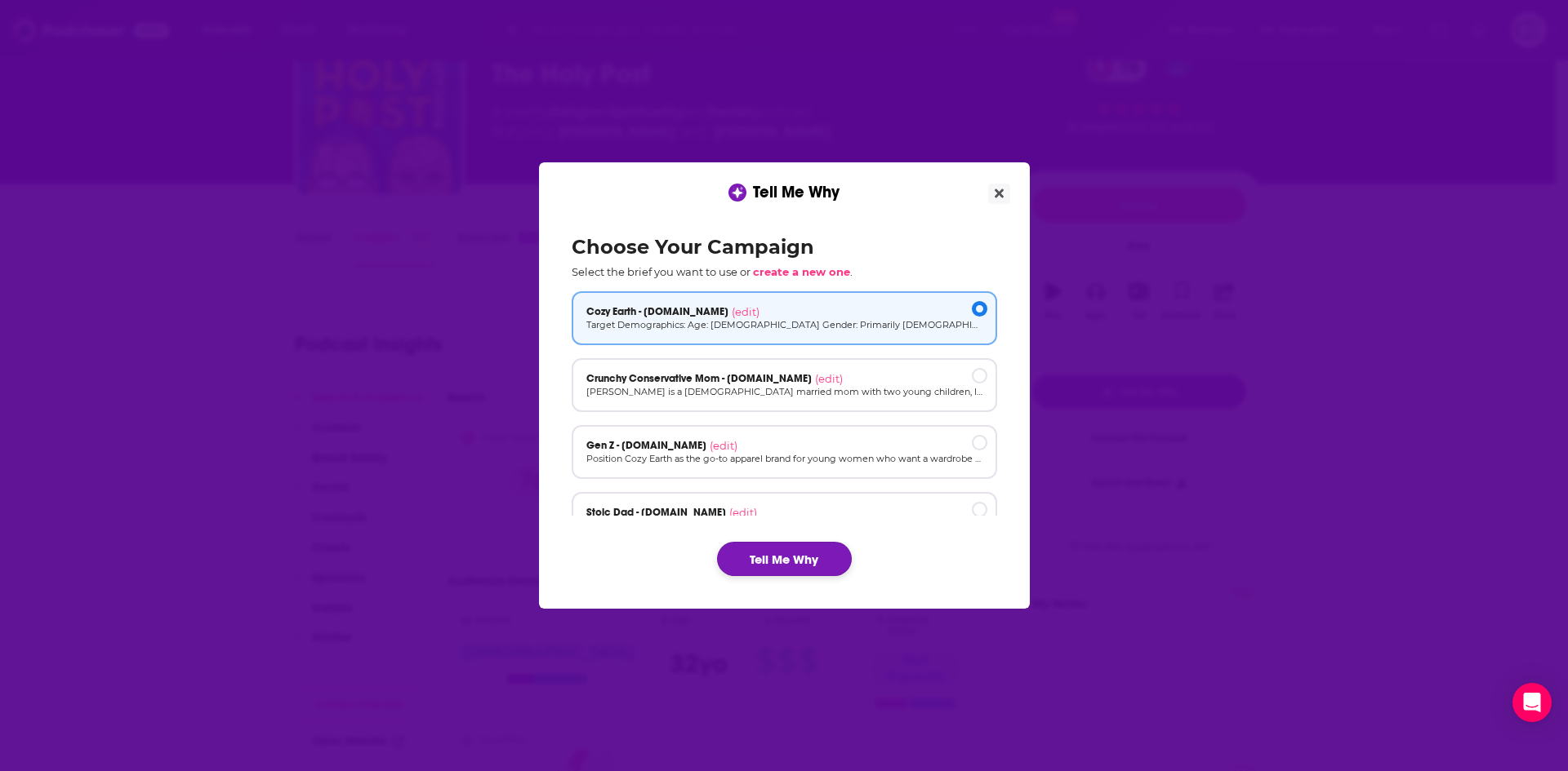
click at [812, 552] on button "Tell Me Why" at bounding box center [784, 559] width 135 height 35
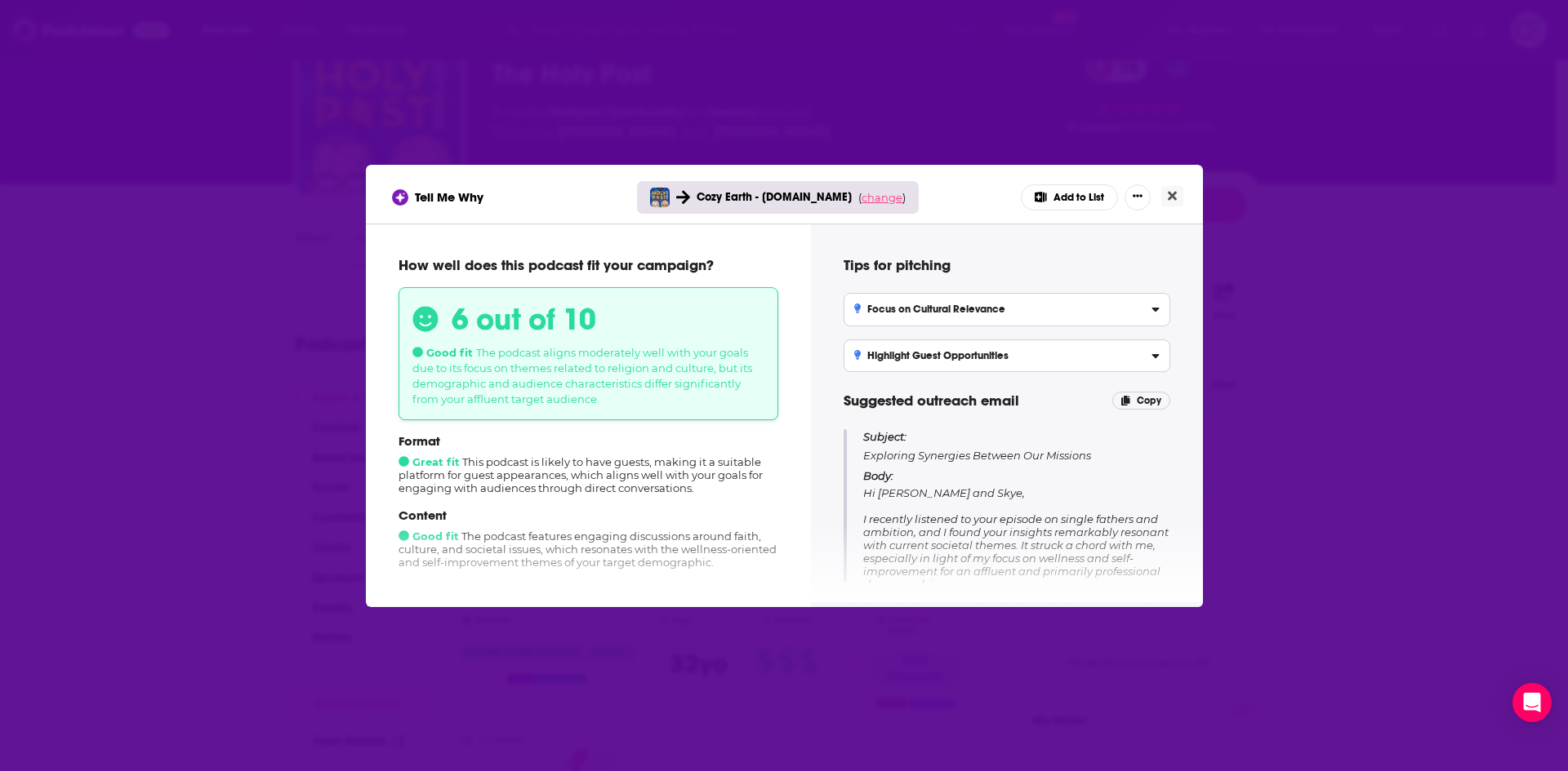
click at [861, 198] on span "change" at bounding box center [881, 197] width 41 height 13
click at [864, 316] on button "Change campaign" at bounding box center [904, 319] width 110 height 20
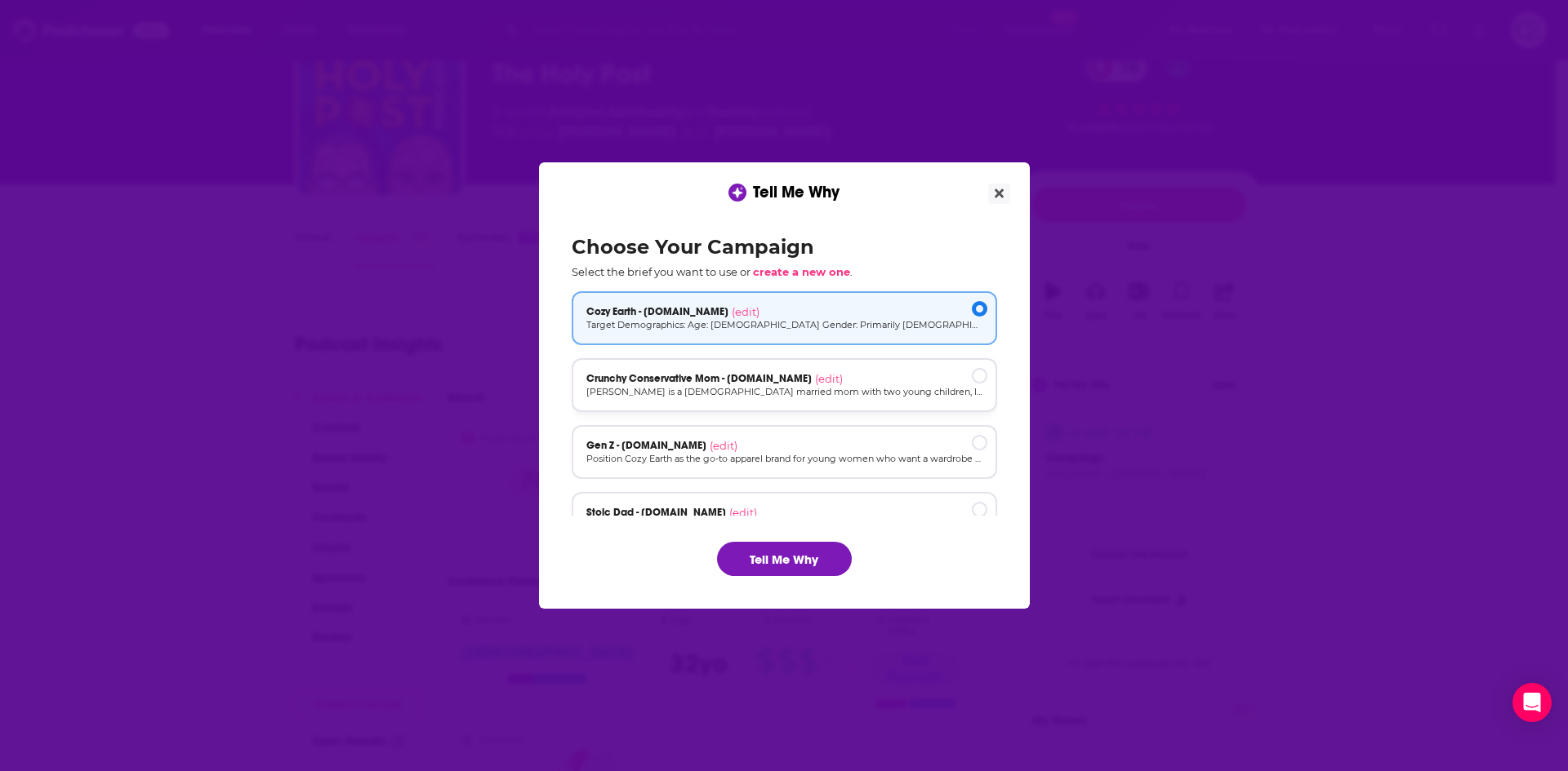
click at [861, 373] on div "Crunchy Conservative Mom - cozyearth.com (edit)" at bounding box center [784, 379] width 396 height 13
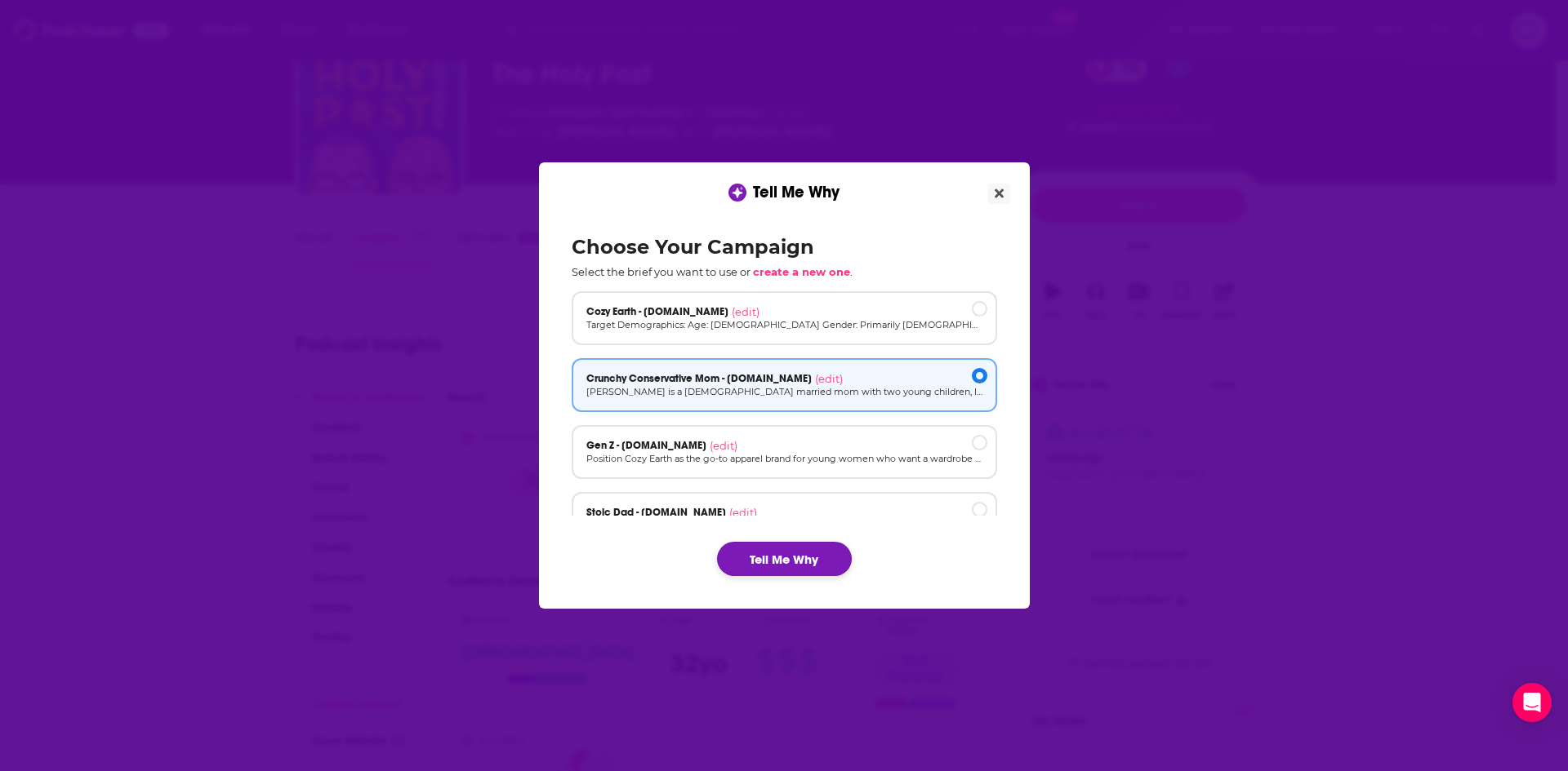
click at [807, 560] on button "Tell Me Why" at bounding box center [784, 559] width 135 height 35
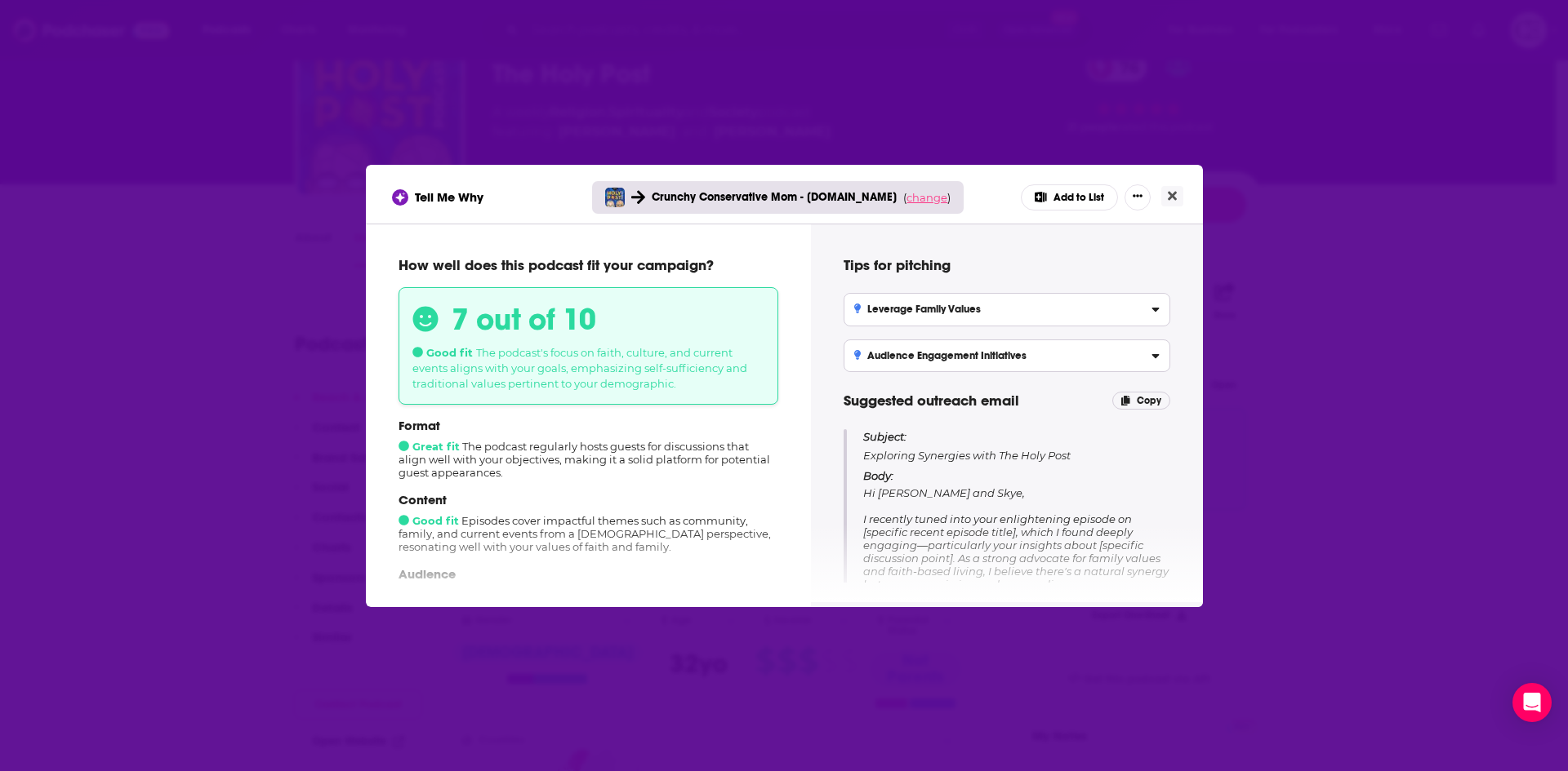
click at [910, 195] on span "change" at bounding box center [926, 197] width 41 height 13
click at [907, 321] on button "Change campaign" at bounding box center [949, 319] width 110 height 20
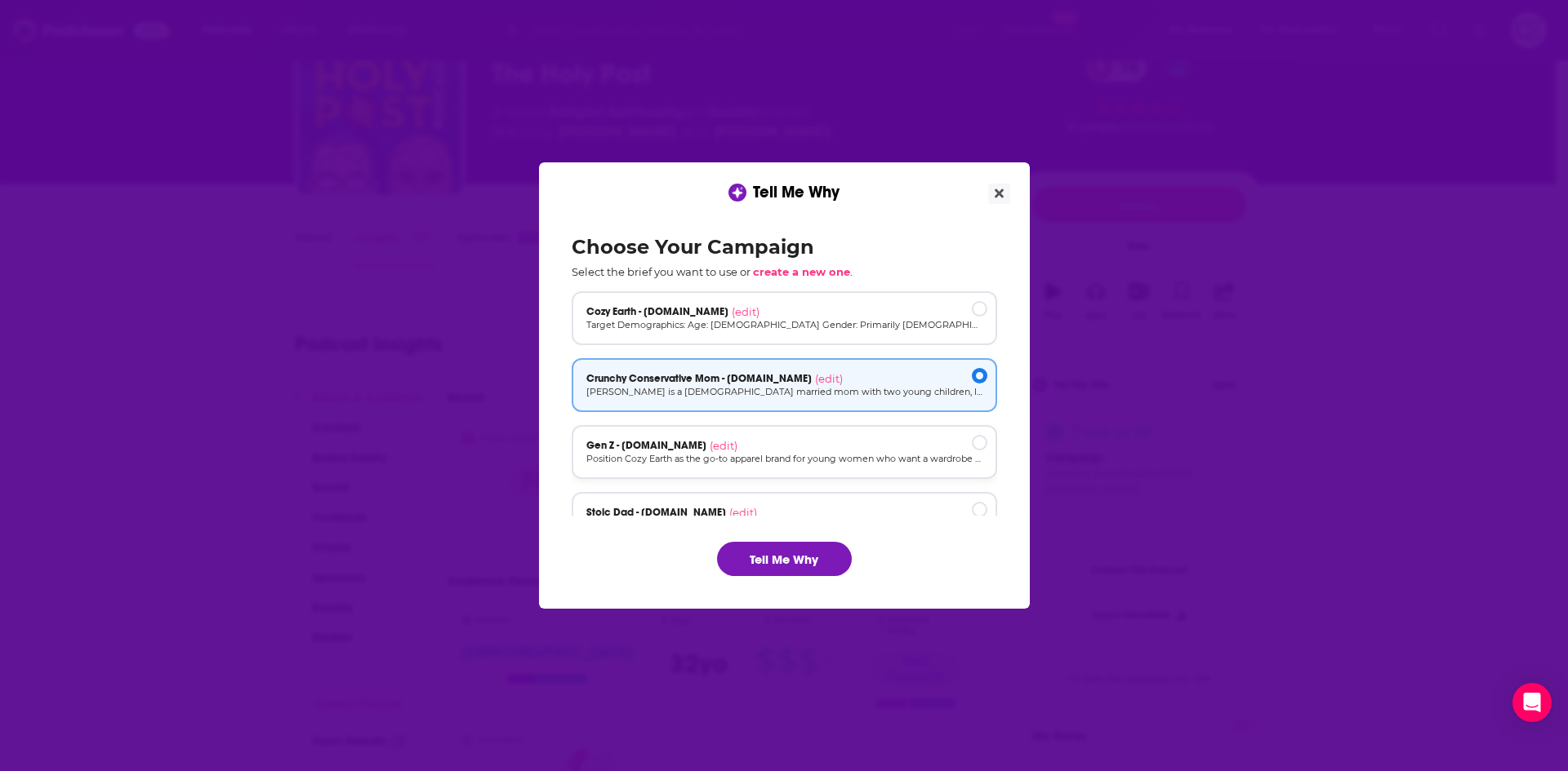
click at [883, 435] on div "Gen Z - [DOMAIN_NAME] (edit) Position Cozy Earth as the go-to apparel brand for…" at bounding box center [784, 452] width 426 height 54
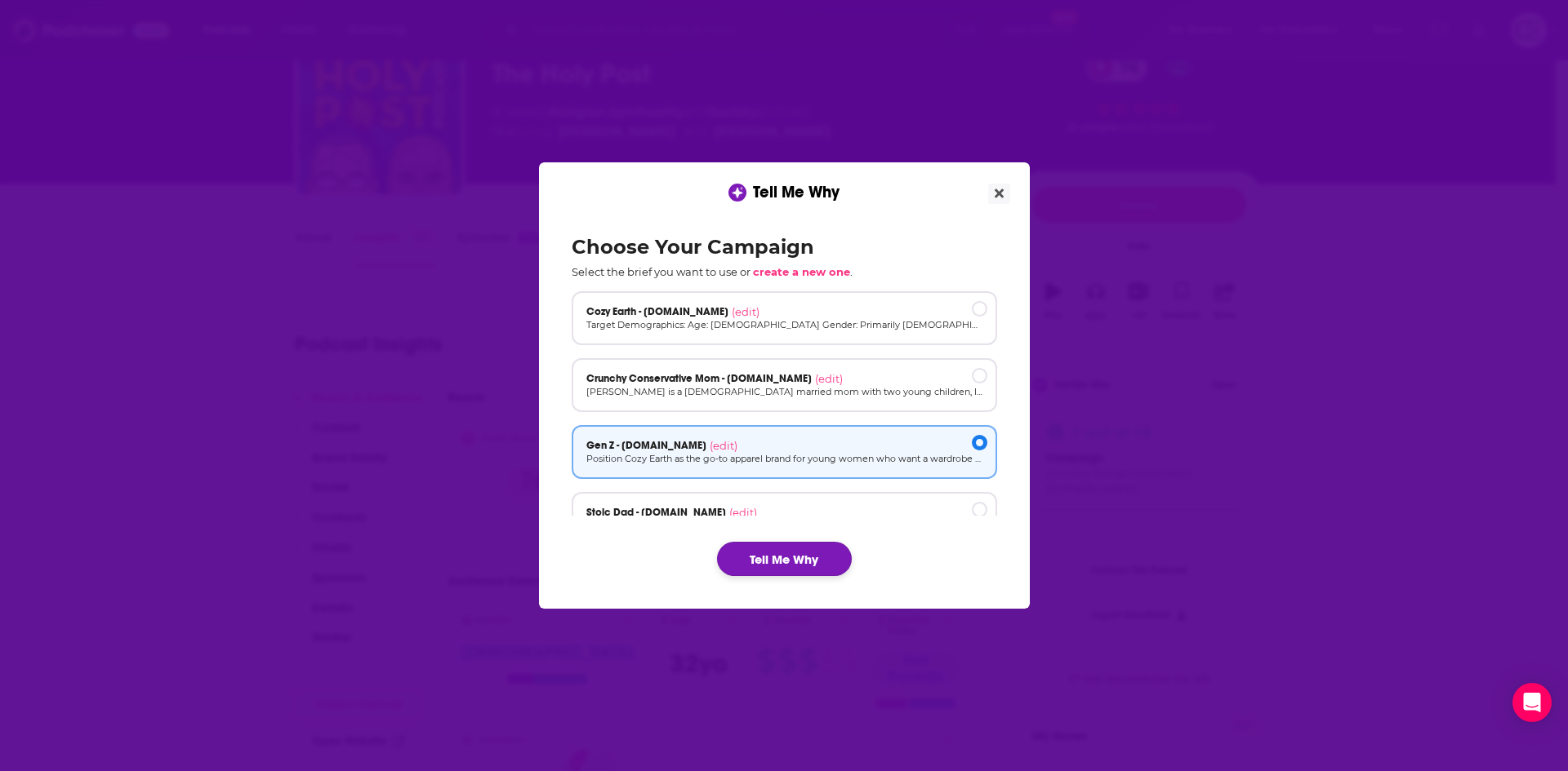
click at [796, 549] on button "Tell Me Why" at bounding box center [784, 559] width 135 height 35
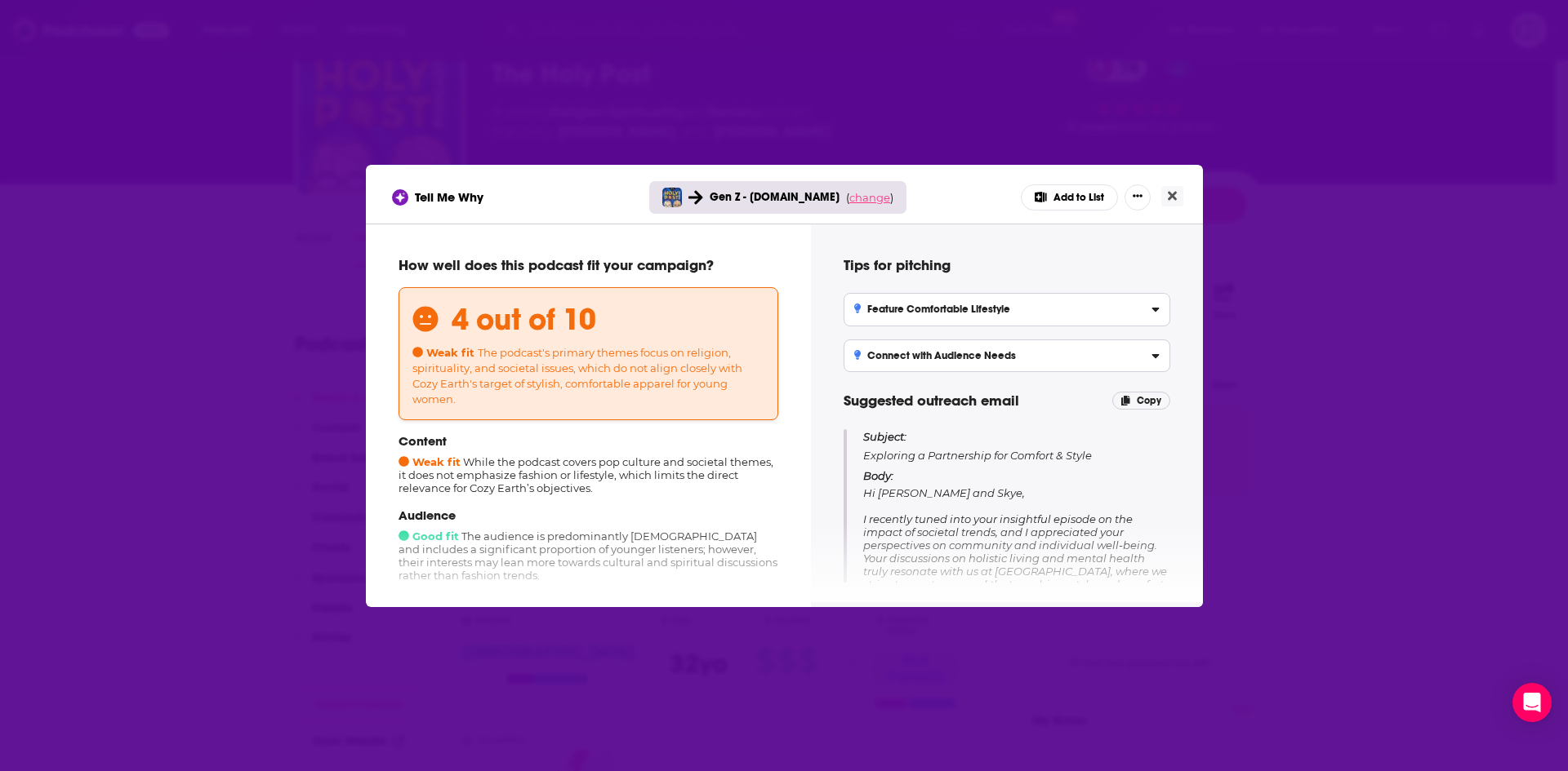
click at [862, 202] on span "change" at bounding box center [869, 197] width 41 height 13
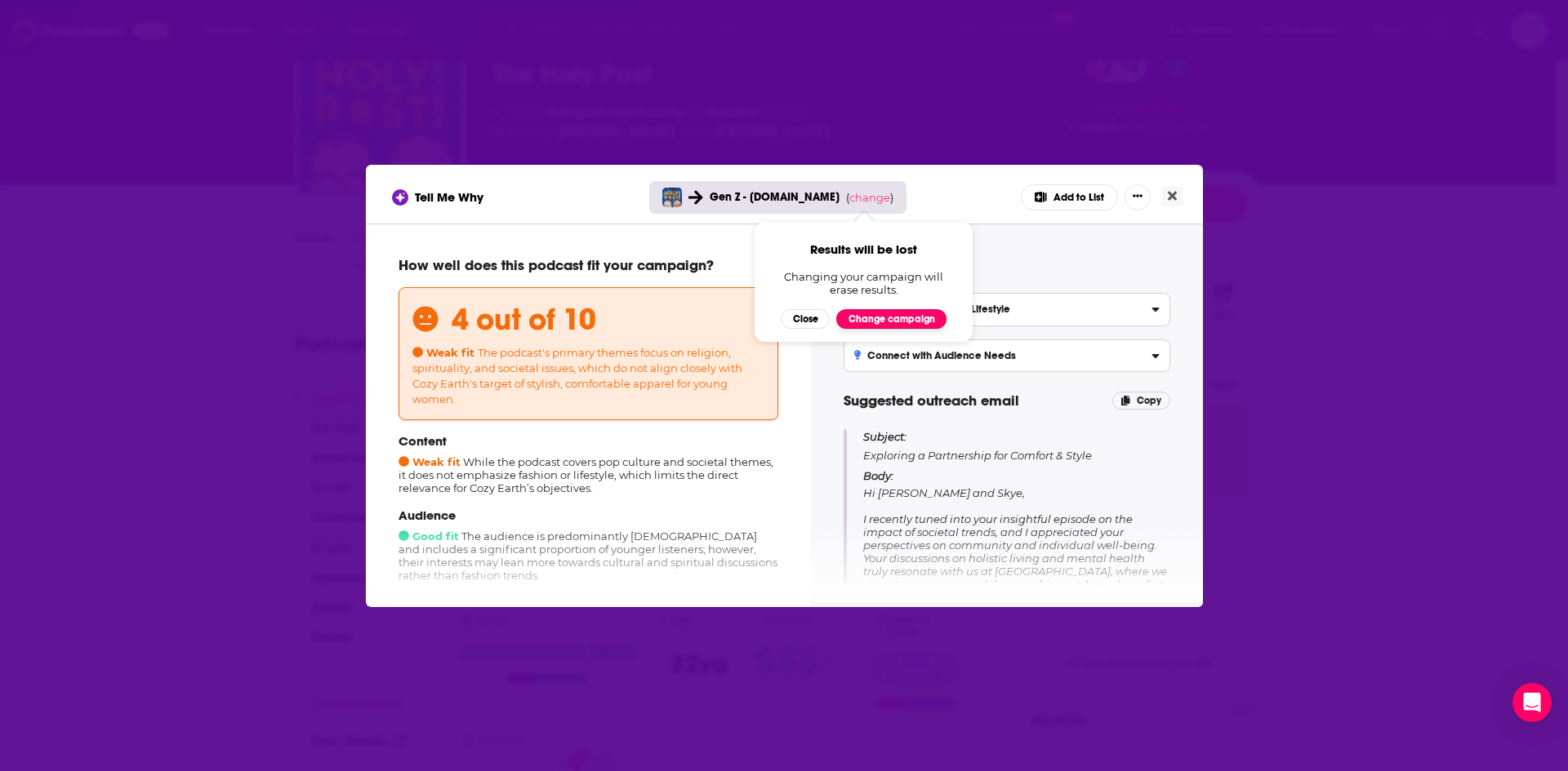
click at [887, 316] on button "Change campaign" at bounding box center [891, 319] width 110 height 20
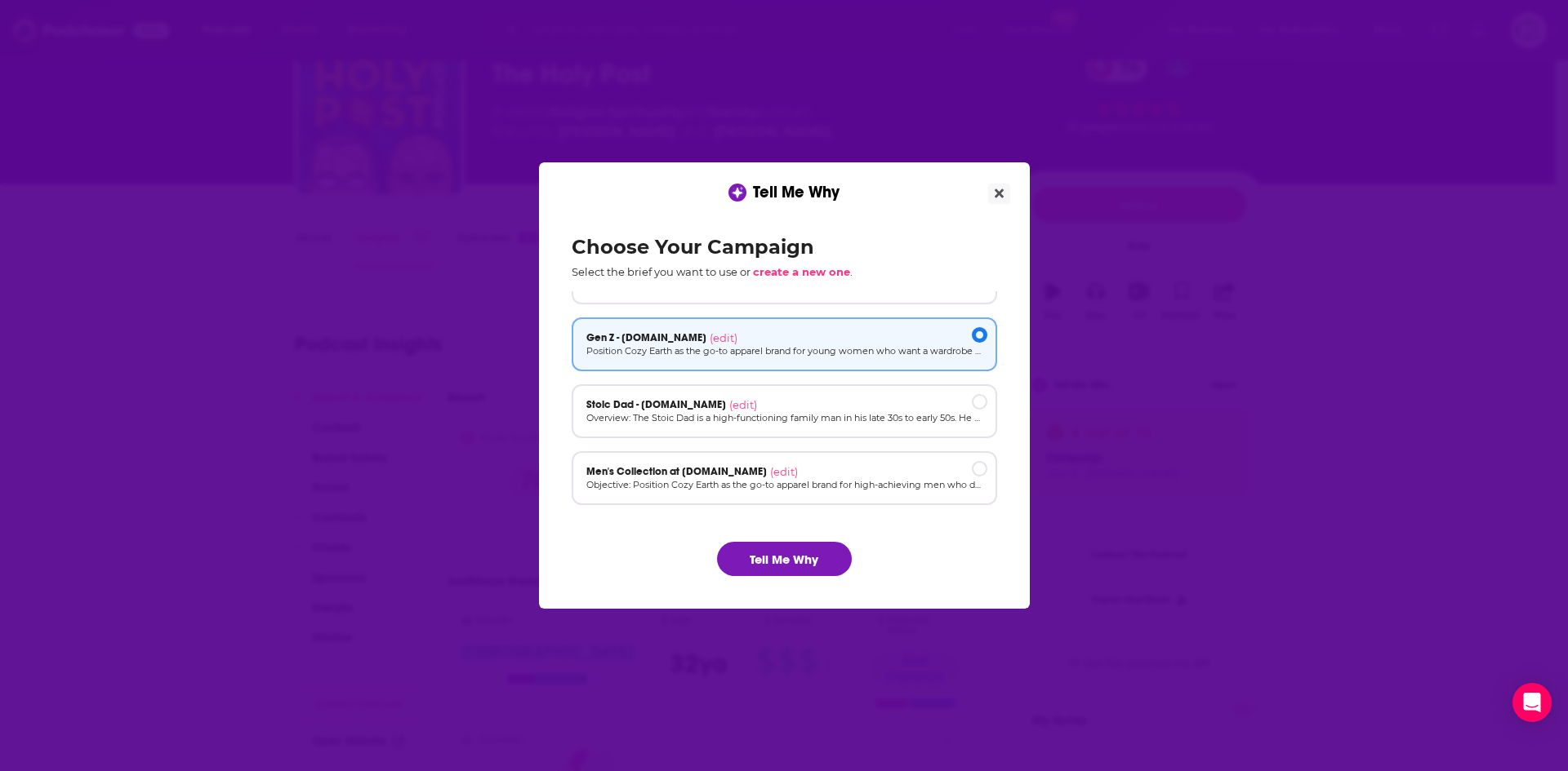
scroll to position [110, 0]
click at [865, 403] on div "Stoic Dad - cozyearth.com (edit)" at bounding box center [784, 402] width 396 height 13
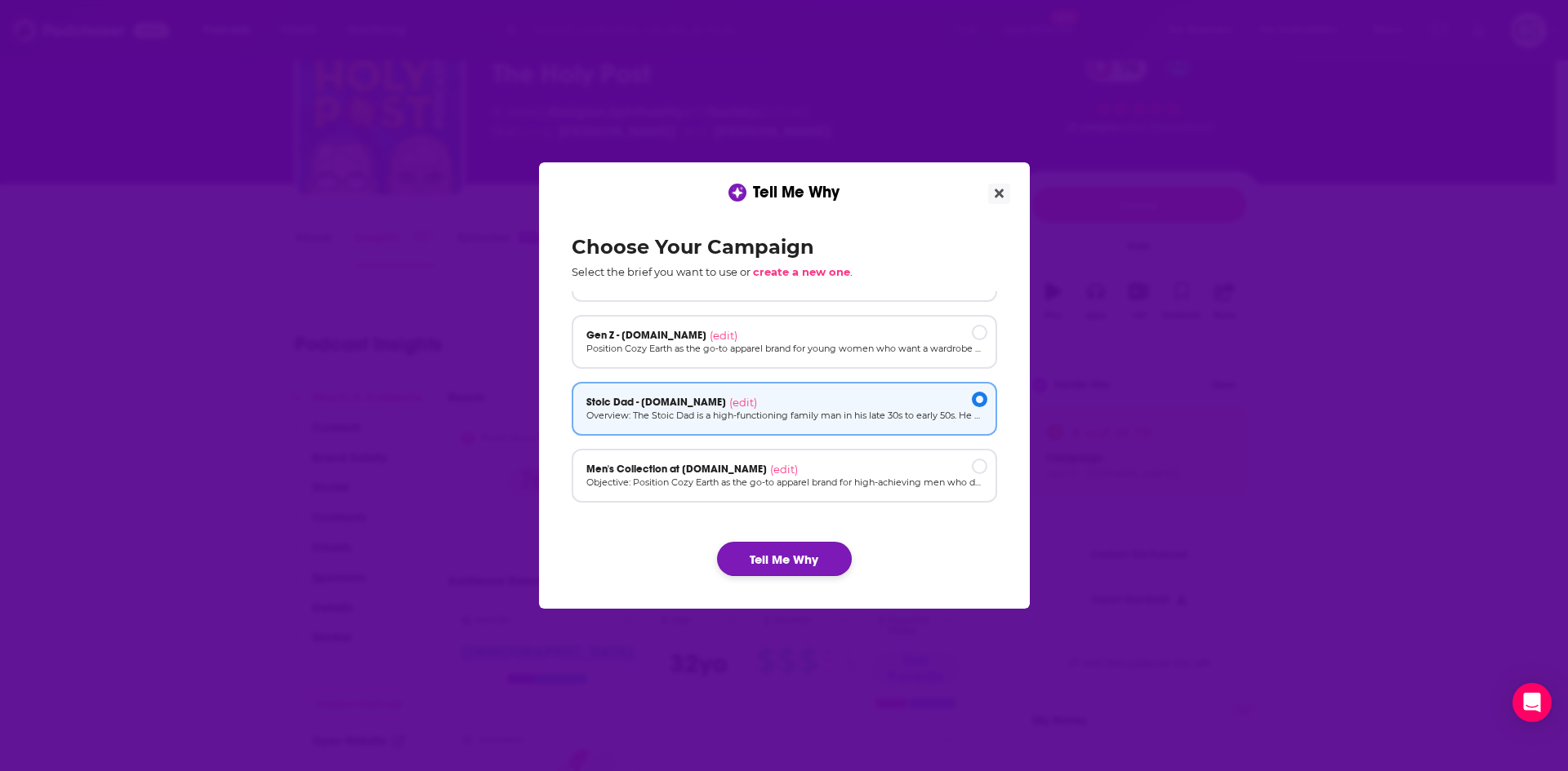
click at [800, 548] on button "Tell Me Why" at bounding box center [784, 559] width 135 height 35
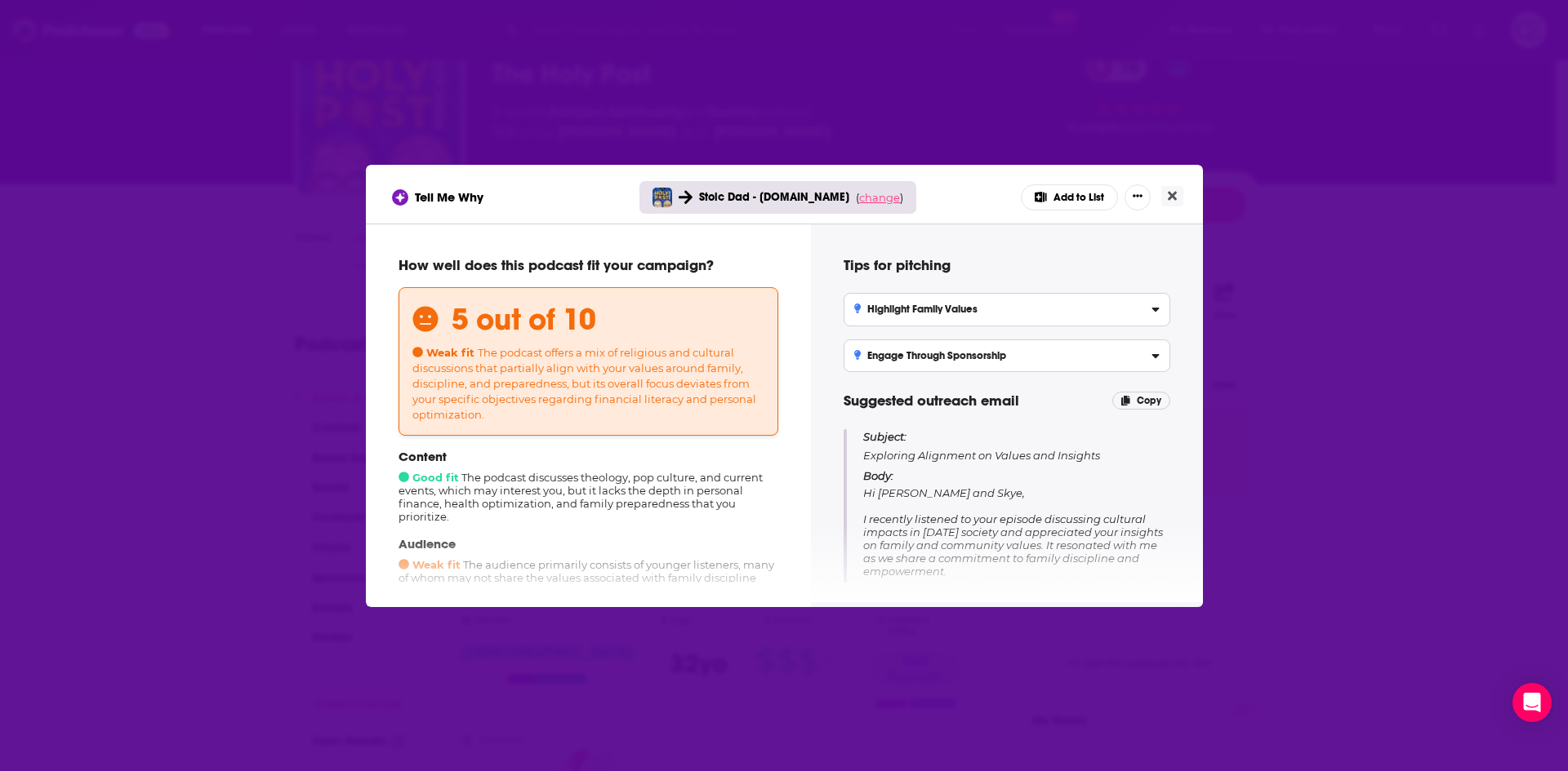
click at [859, 198] on span "change" at bounding box center [879, 197] width 41 height 13
click at [867, 312] on button "Change campaign" at bounding box center [901, 319] width 110 height 20
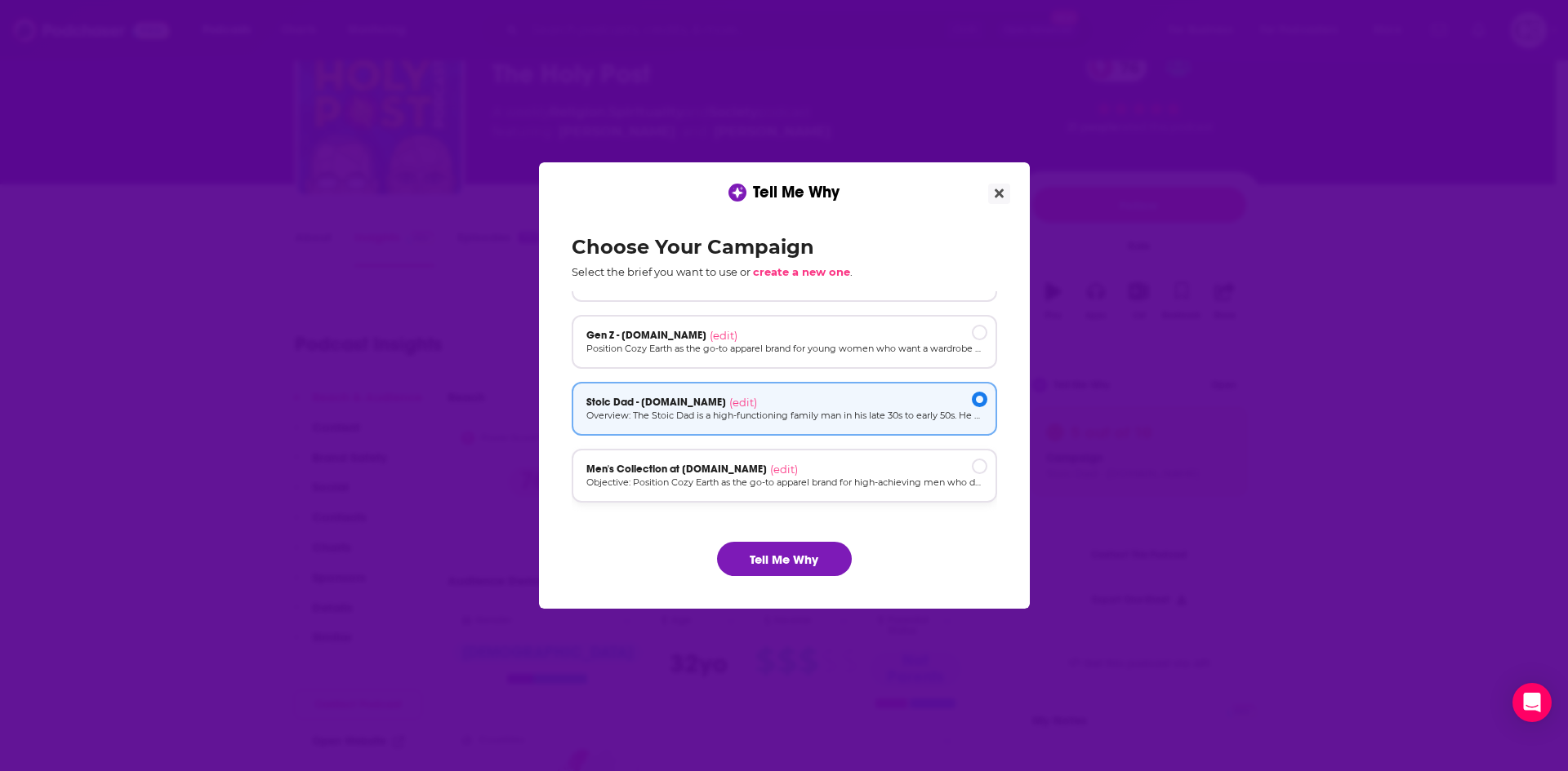
click at [822, 461] on div "Men's Collection at cozyearth.com (edit) Objective: Position Cozy Earth as the …" at bounding box center [784, 475] width 426 height 54
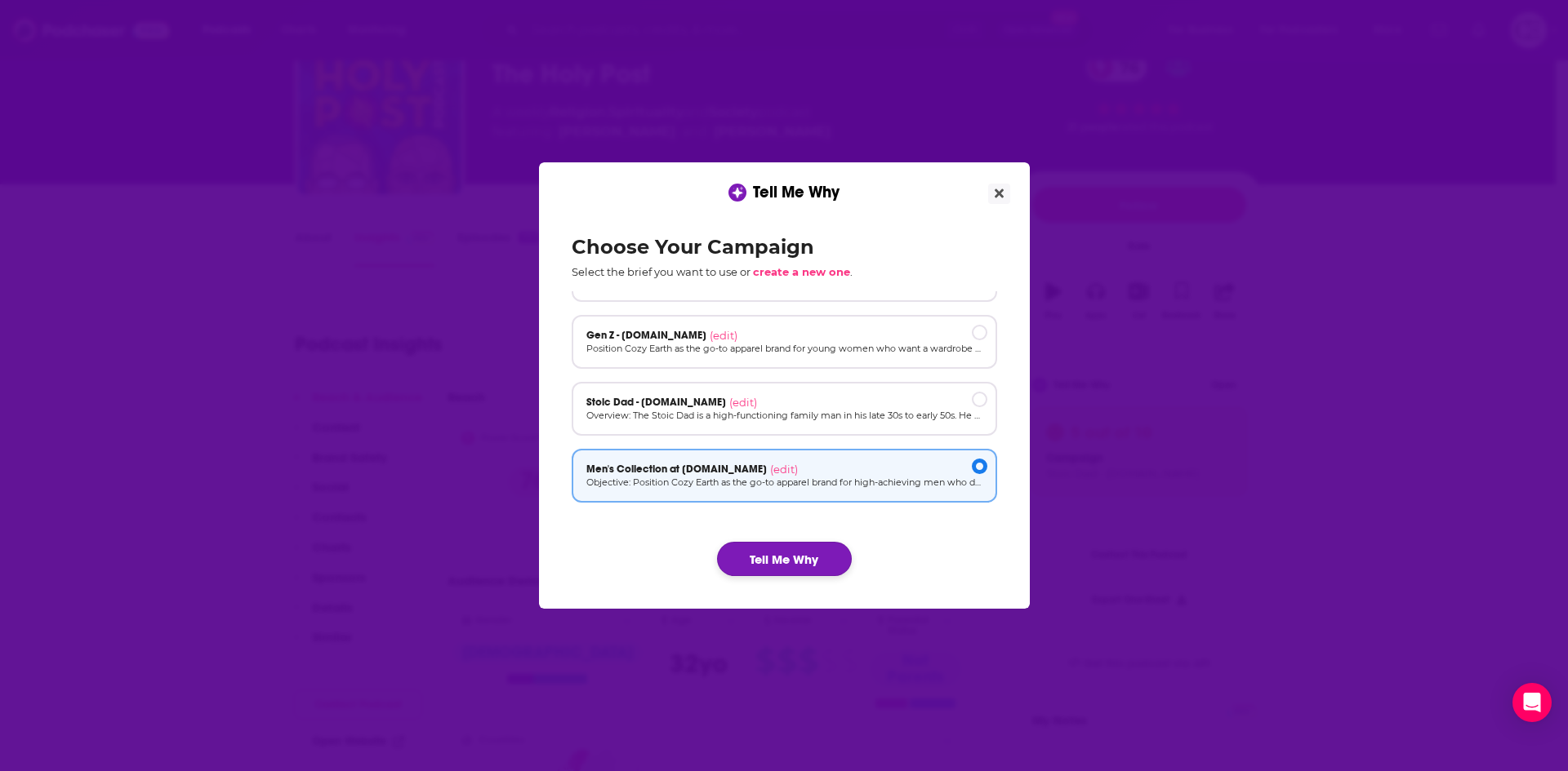
click at [795, 550] on button "Tell Me Why" at bounding box center [784, 559] width 135 height 35
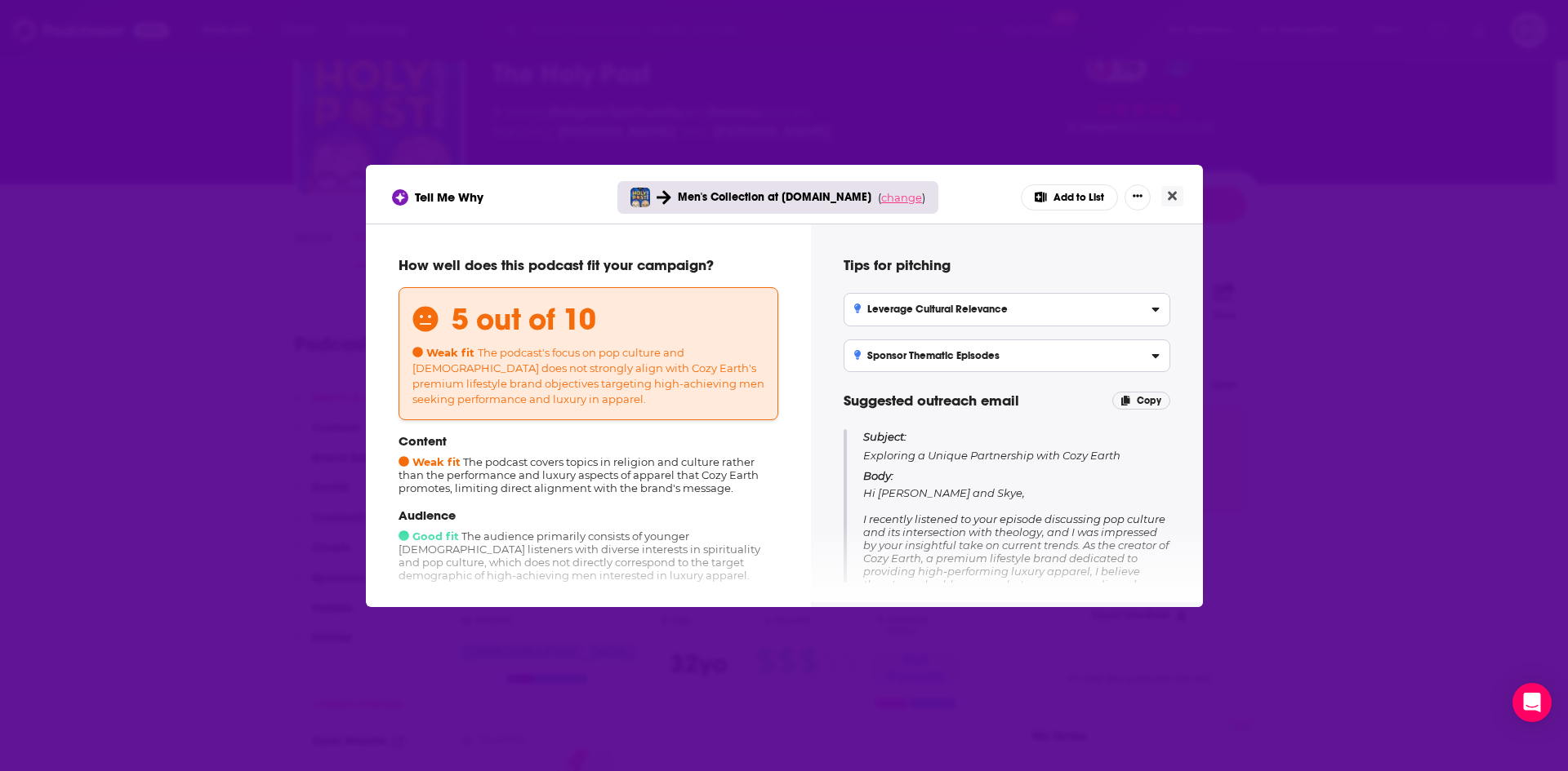
click at [881, 201] on span "change" at bounding box center [901, 197] width 41 height 13
click at [944, 196] on div "Tell Me Why Men's Collection at cozyearth.com ( change ) Results will be lost C…" at bounding box center [784, 197] width 784 height 26
click at [827, 322] on button "Close" at bounding box center [838, 319] width 49 height 20
click at [1165, 196] on button "Close" at bounding box center [1172, 196] width 22 height 21
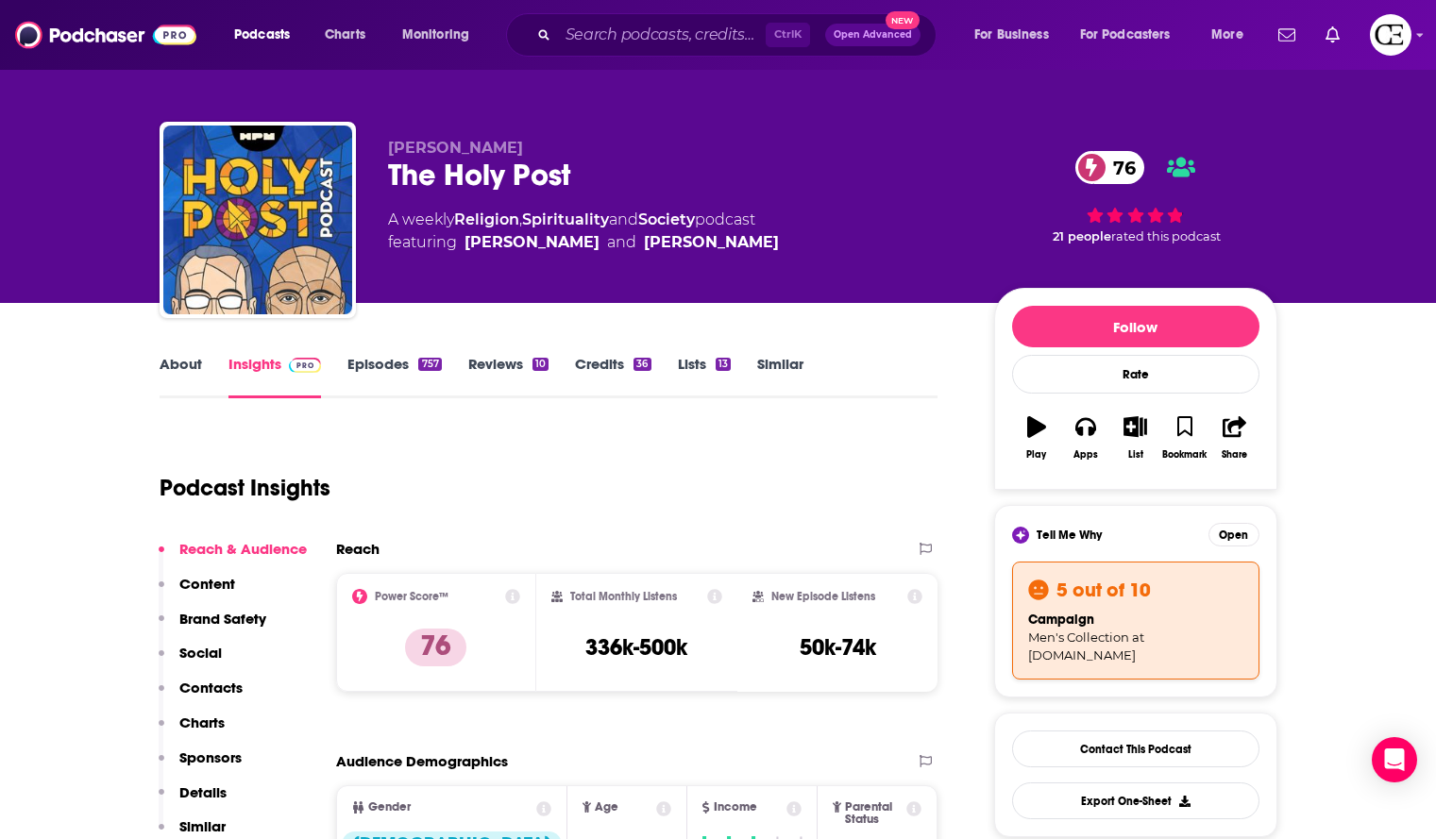
scroll to position [0, 0]
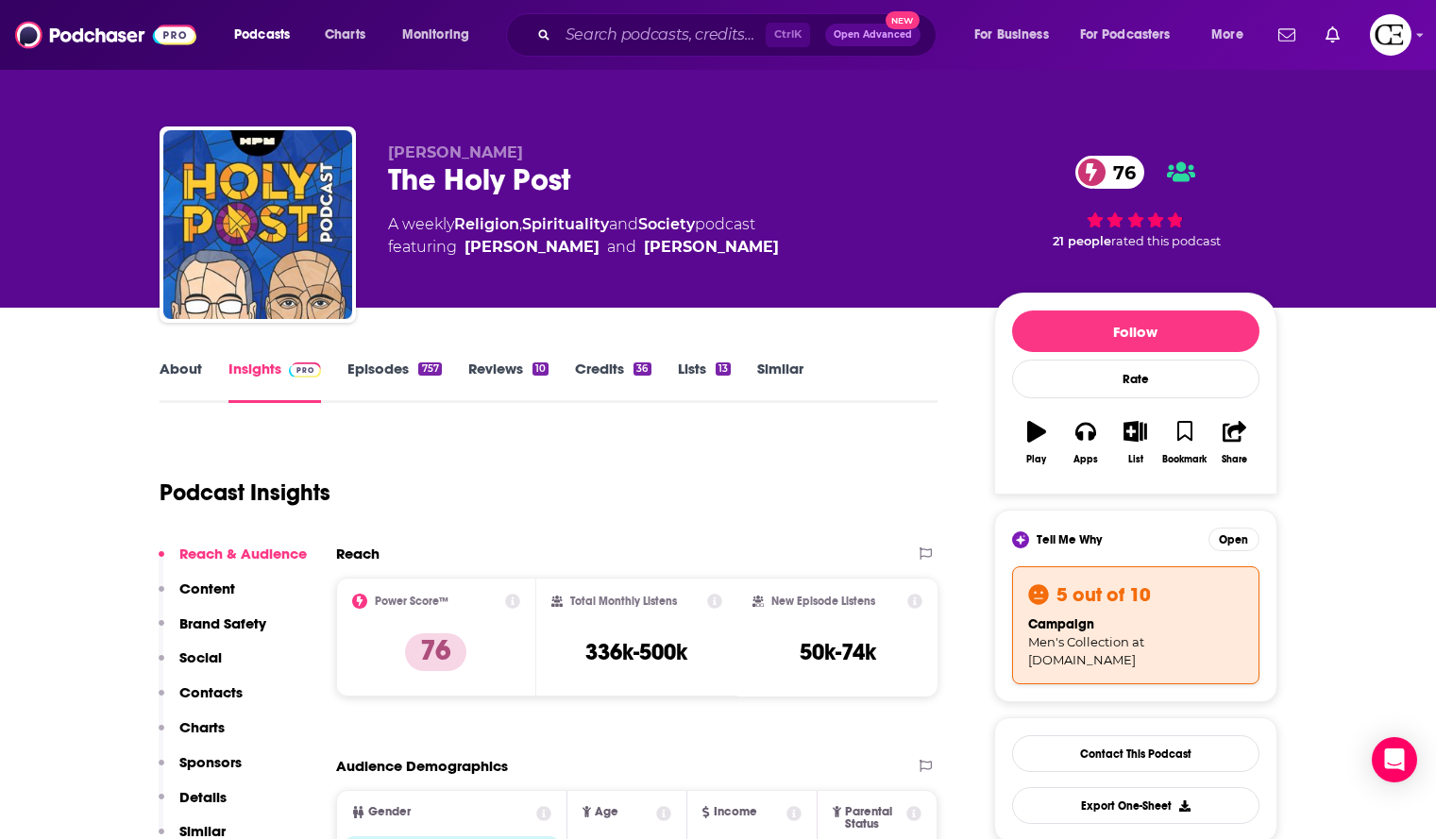
click at [467, 172] on div "The Holy Post 76" at bounding box center [676, 179] width 576 height 37
copy div "The Holy Post 76"
click at [551, 170] on div "The Holy Post 76" at bounding box center [676, 179] width 576 height 37
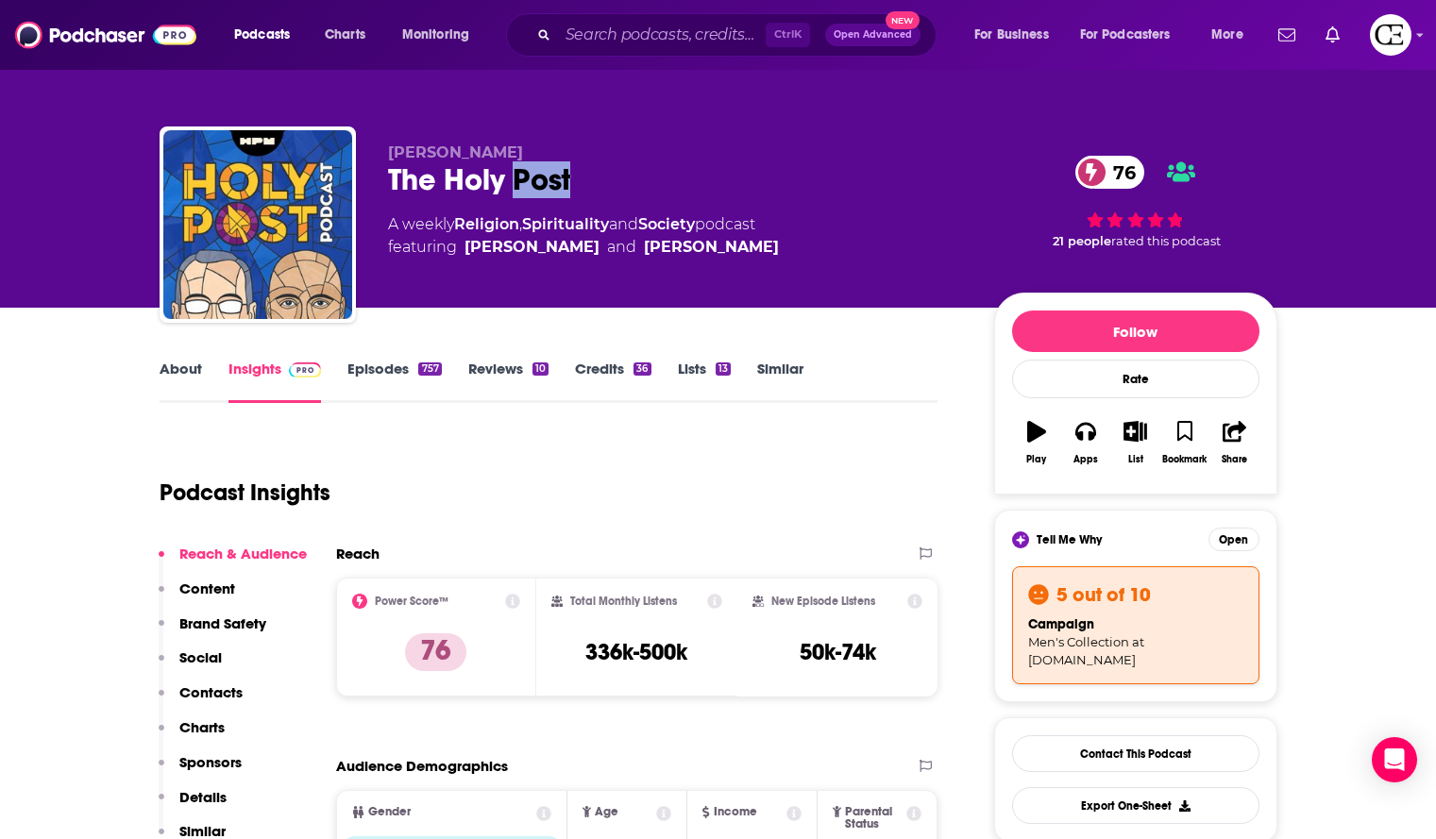
click at [551, 170] on div "The Holy Post 76" at bounding box center [676, 179] width 576 height 37
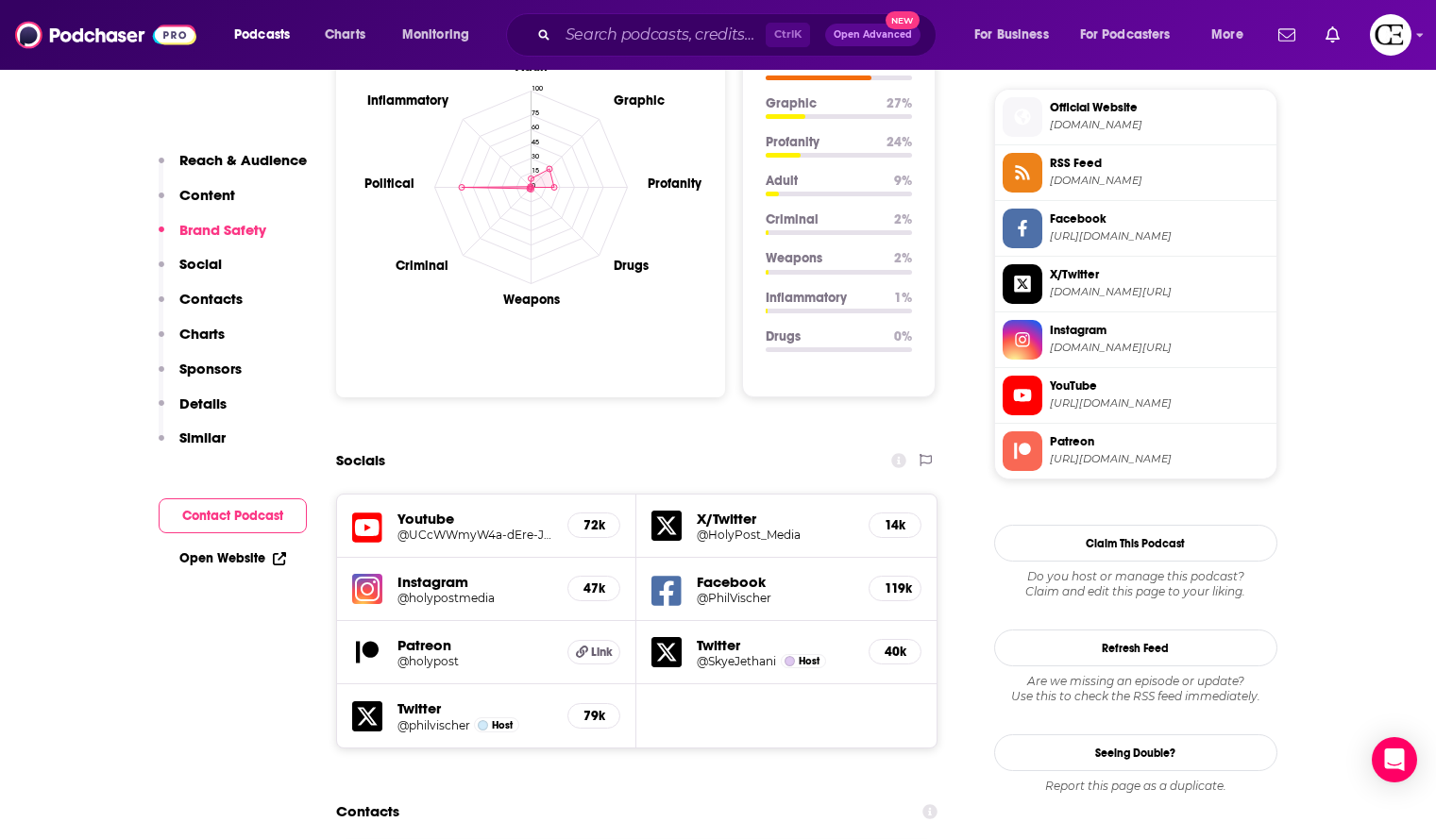
scroll to position [2172, 0]
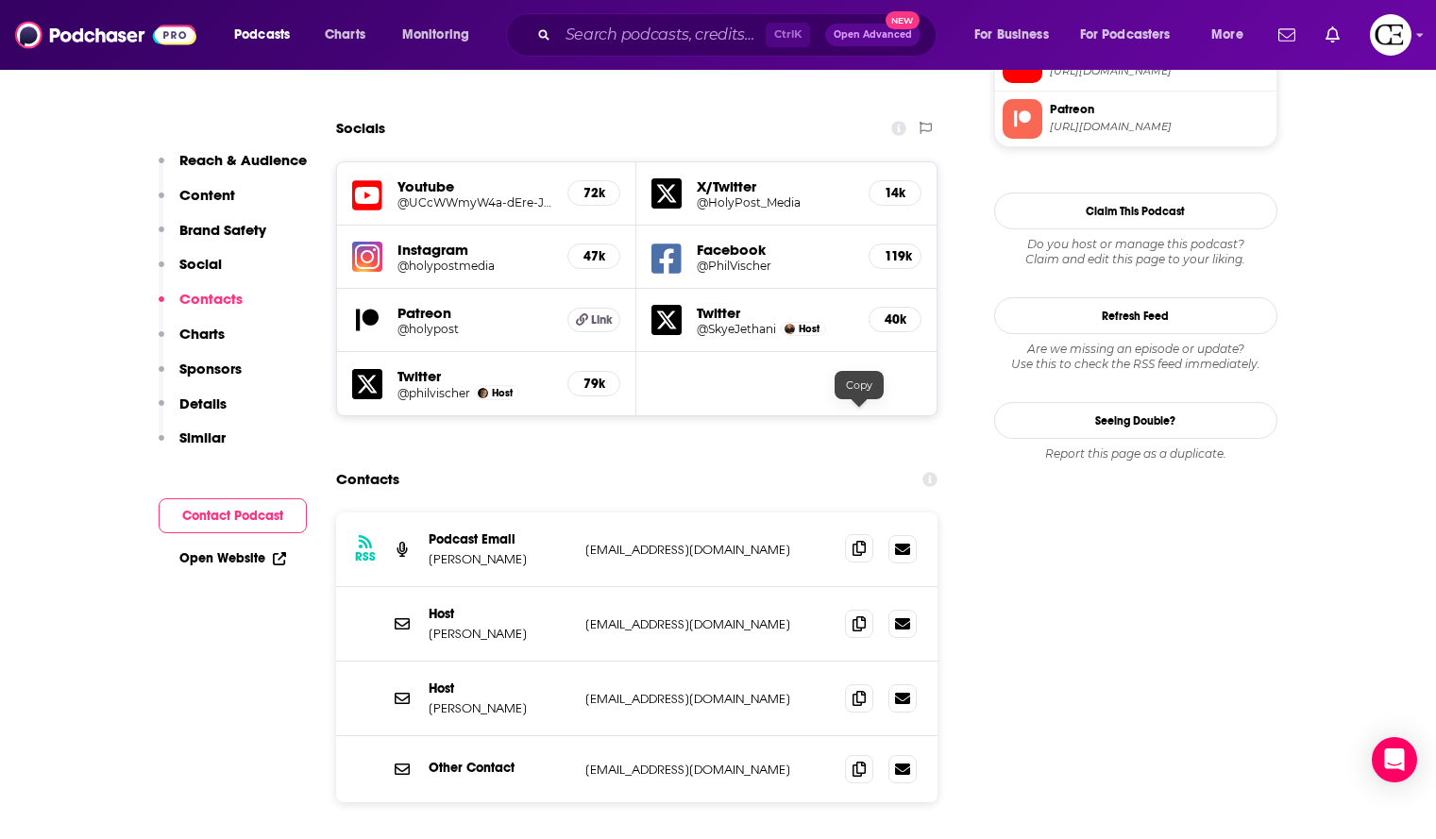
click at [861, 541] on icon at bounding box center [859, 548] width 13 height 15
click at [867, 609] on span at bounding box center [859, 623] width 28 height 28
click at [856, 690] on icon at bounding box center [859, 697] width 13 height 15
click at [867, 754] on span at bounding box center [859, 768] width 28 height 28
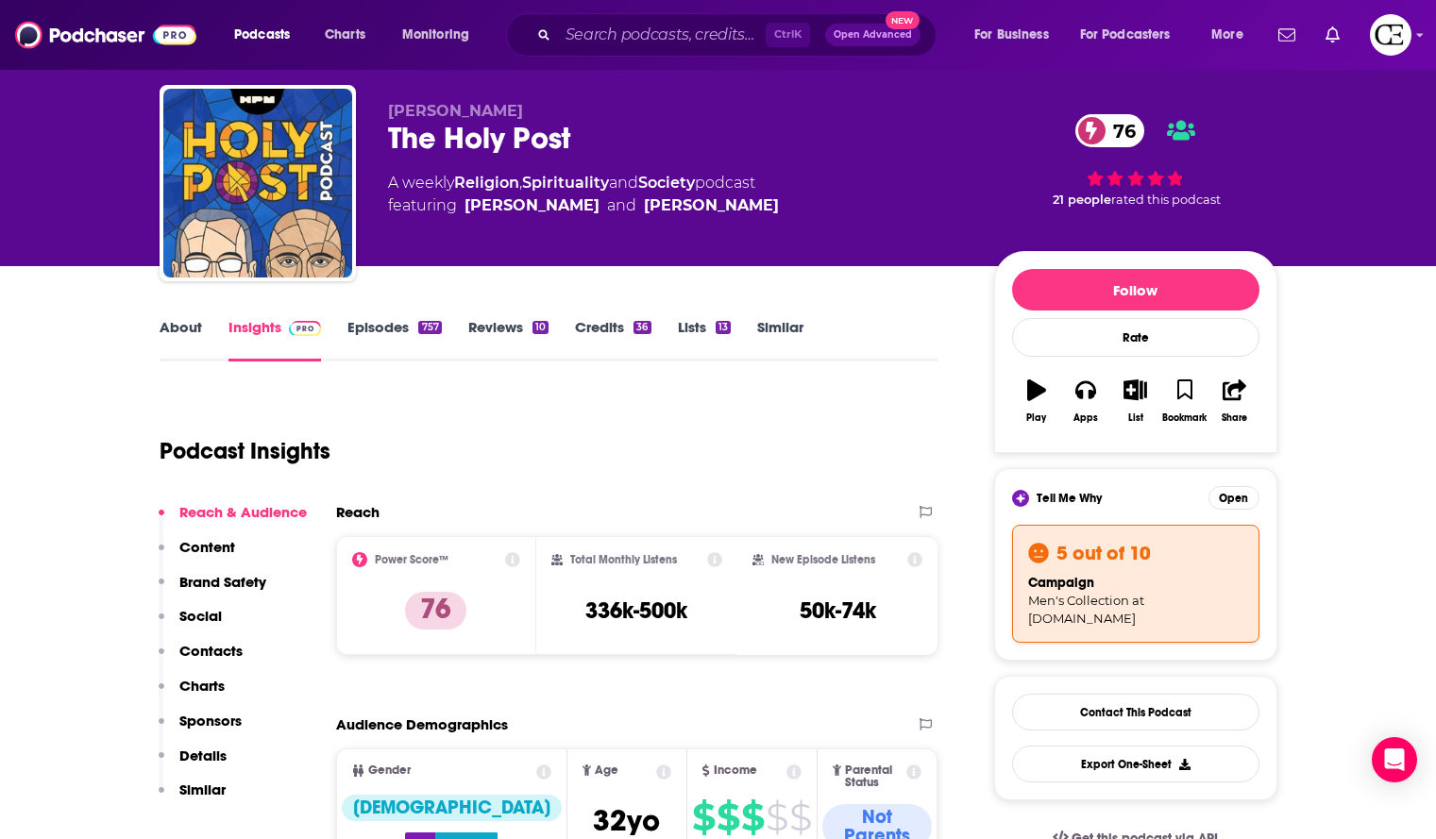
scroll to position [0, 0]
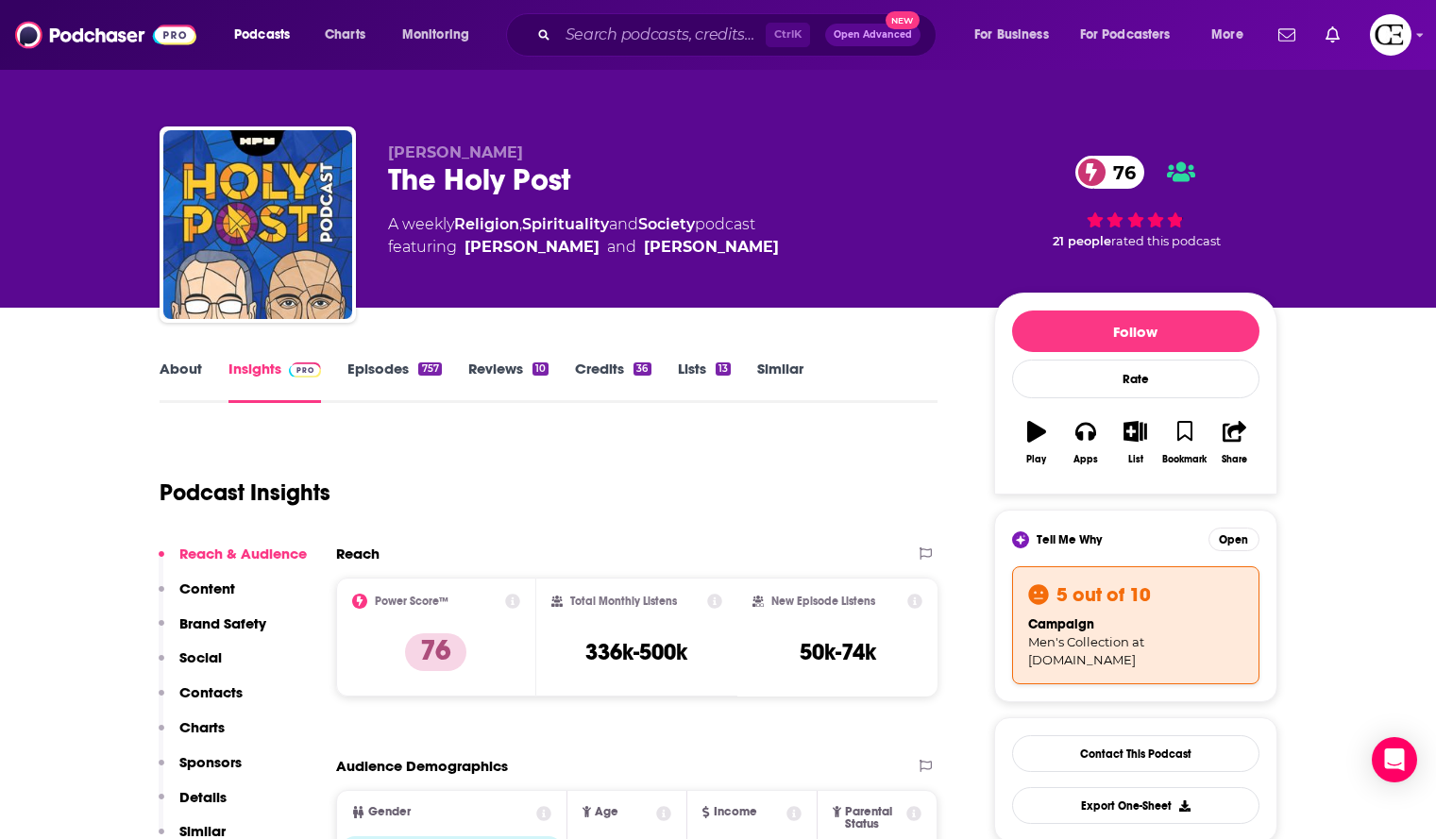
click at [485, 178] on div "The Holy Post 76" at bounding box center [676, 179] width 576 height 37
copy div "The Holy Post 76"
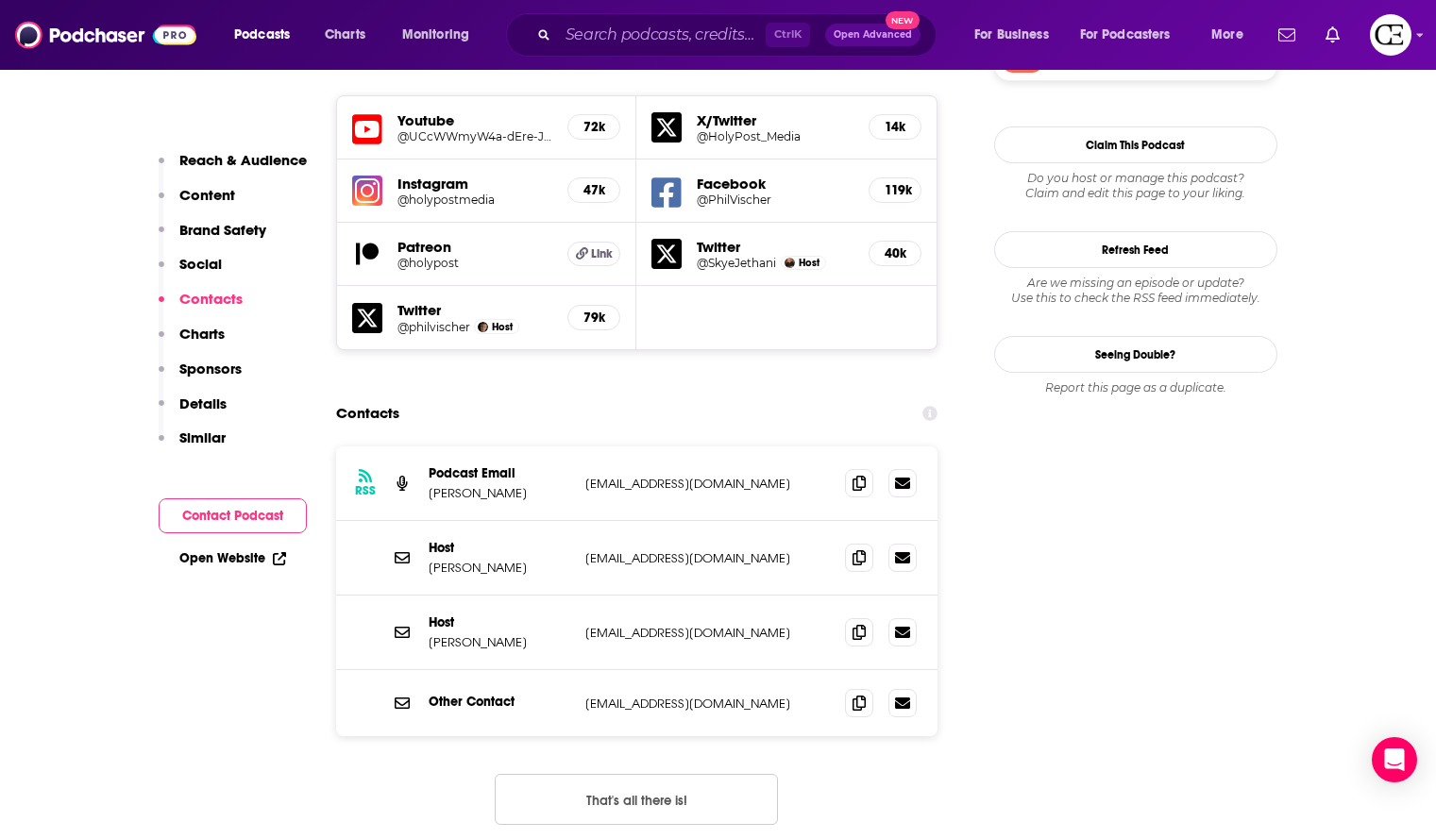
scroll to position [2266, 0]
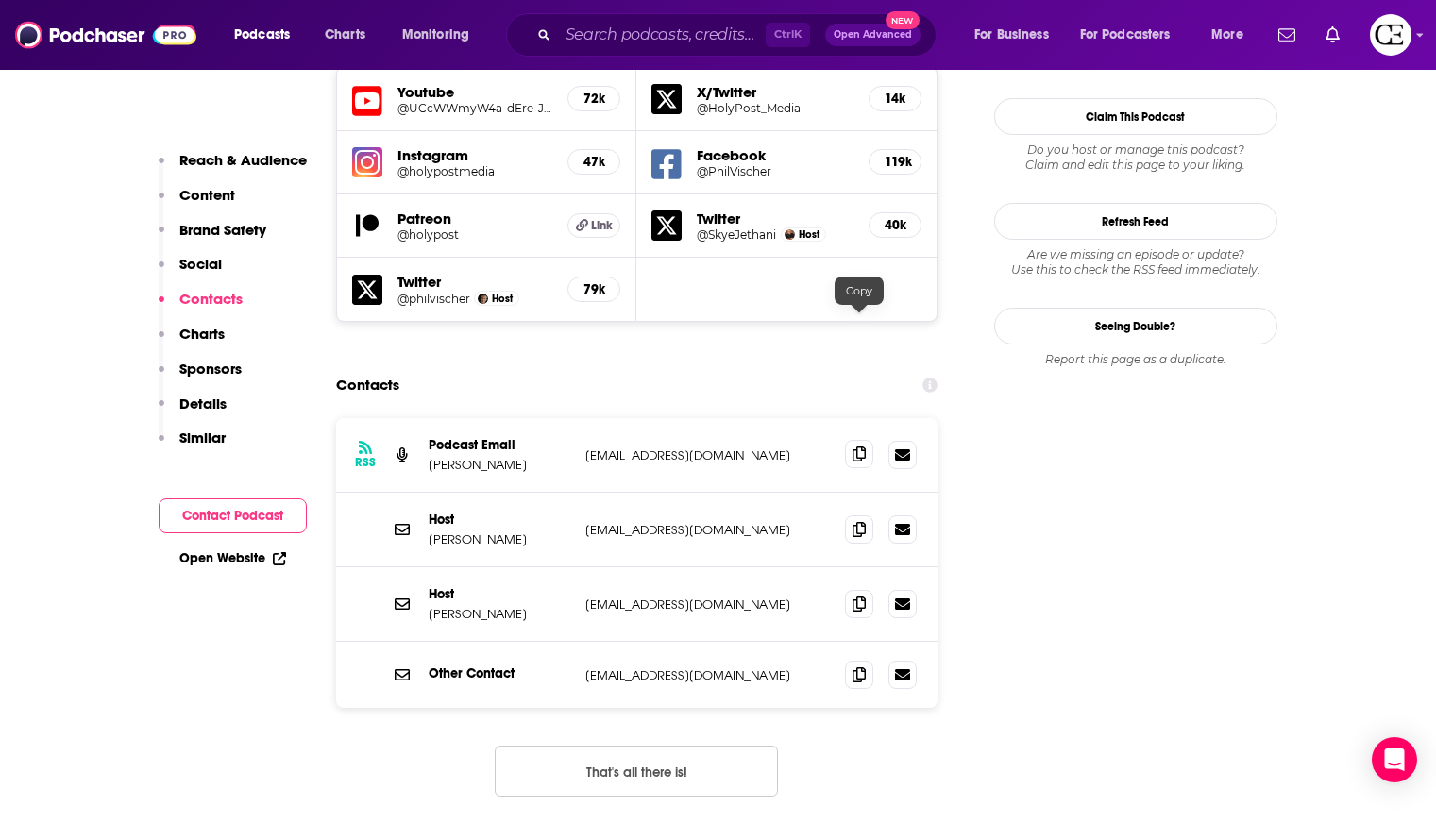
click at [856, 447] on icon at bounding box center [859, 454] width 13 height 15
click at [852, 515] on span at bounding box center [859, 529] width 28 height 28
click at [867, 589] on span at bounding box center [859, 603] width 28 height 28
click at [870, 660] on span at bounding box center [859, 674] width 28 height 28
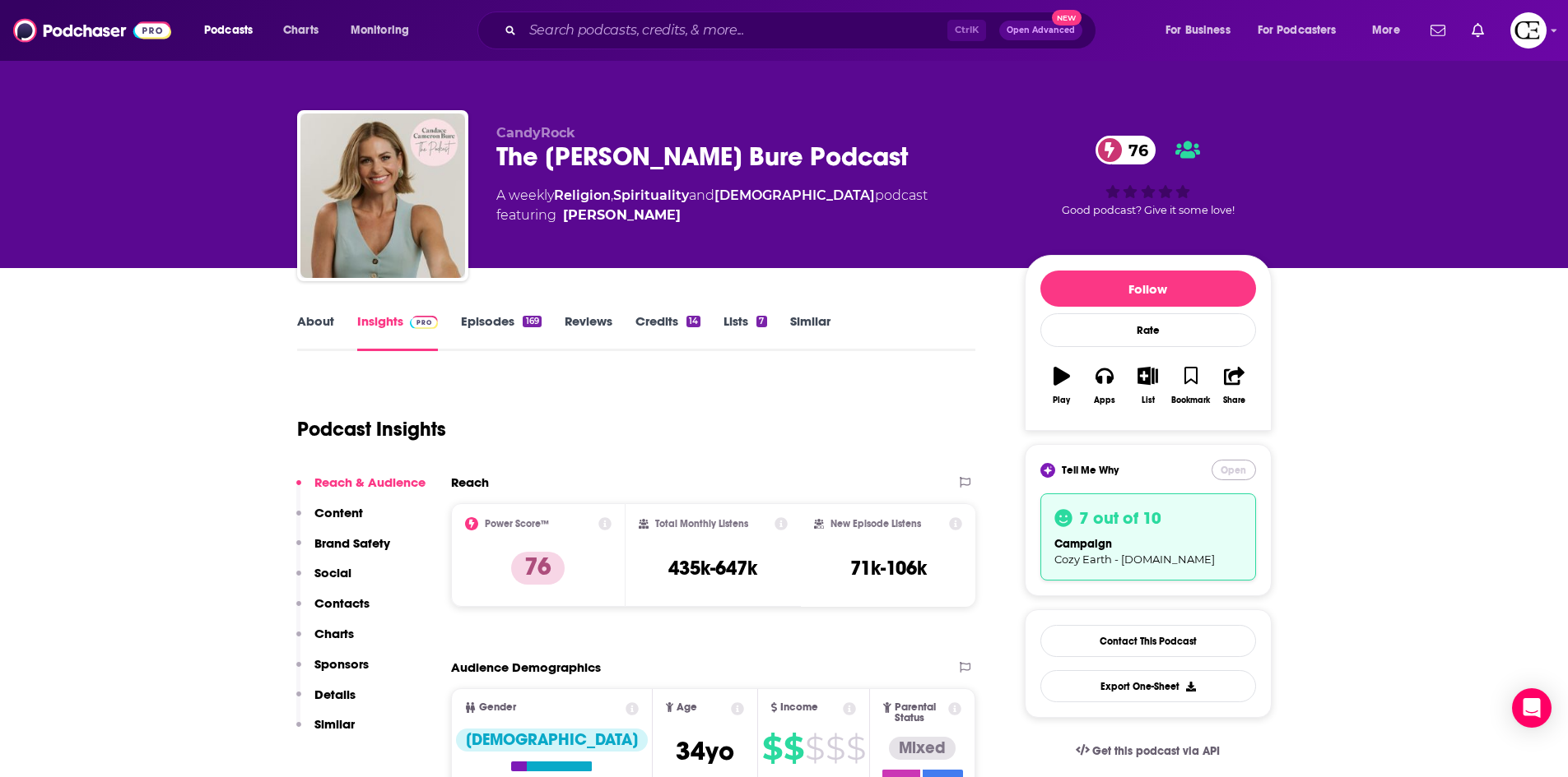
click at [1224, 463] on button "Open" at bounding box center [1233, 470] width 44 height 21
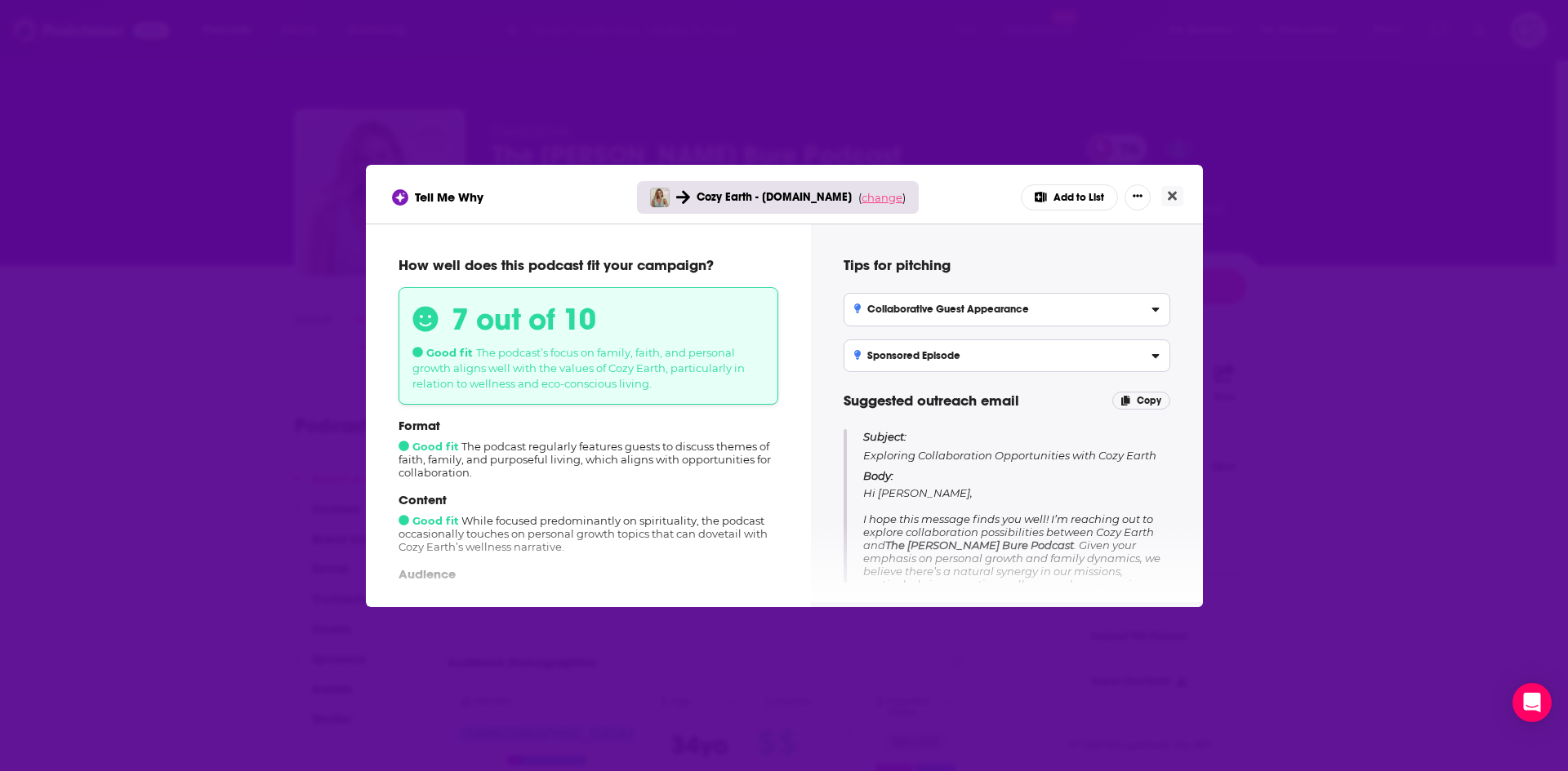
click at [884, 197] on span "change" at bounding box center [881, 197] width 41 height 13
click at [899, 319] on button "Change campaign" at bounding box center [904, 319] width 110 height 20
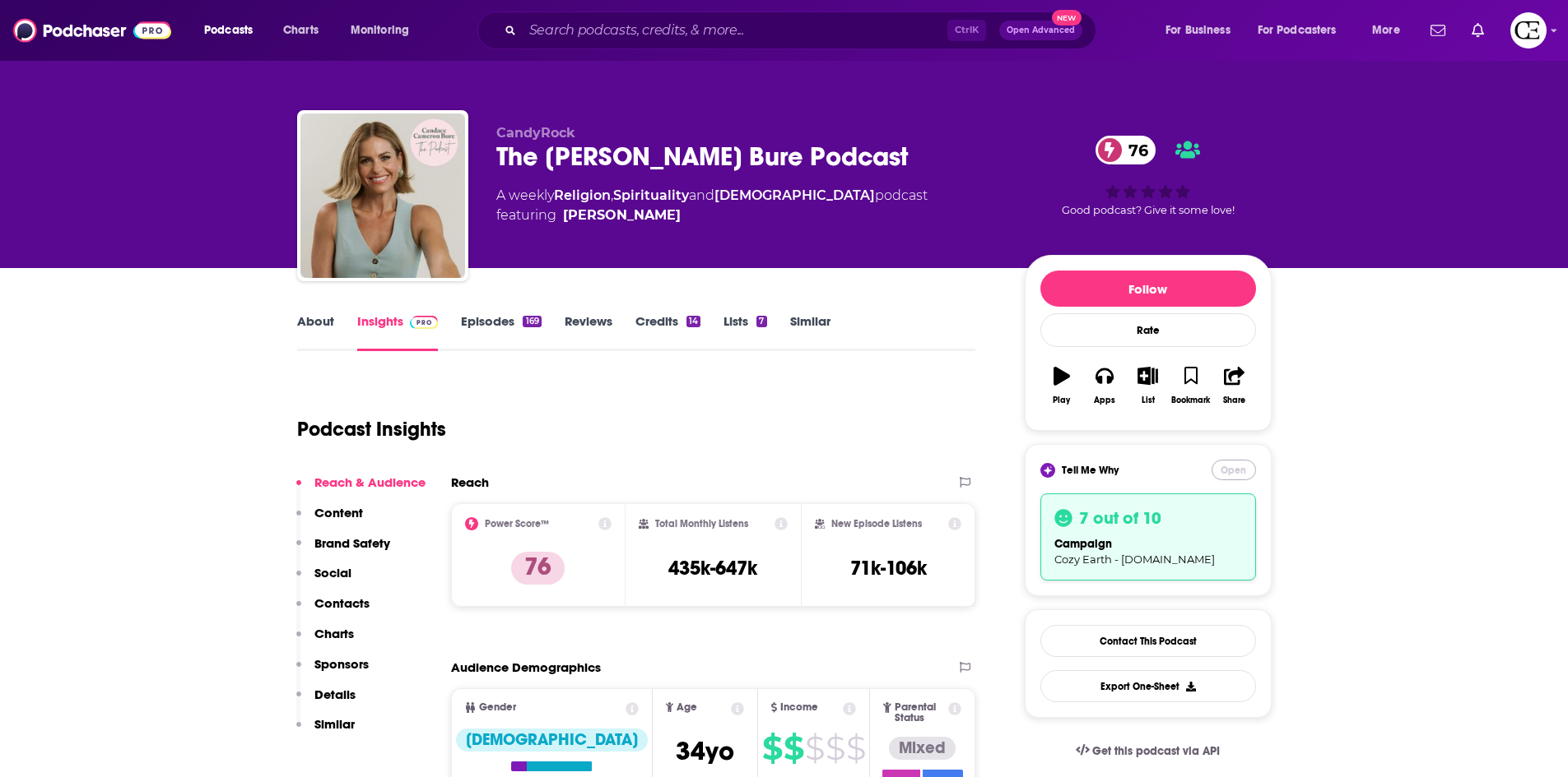
click at [1238, 470] on button "Open" at bounding box center [1233, 470] width 44 height 21
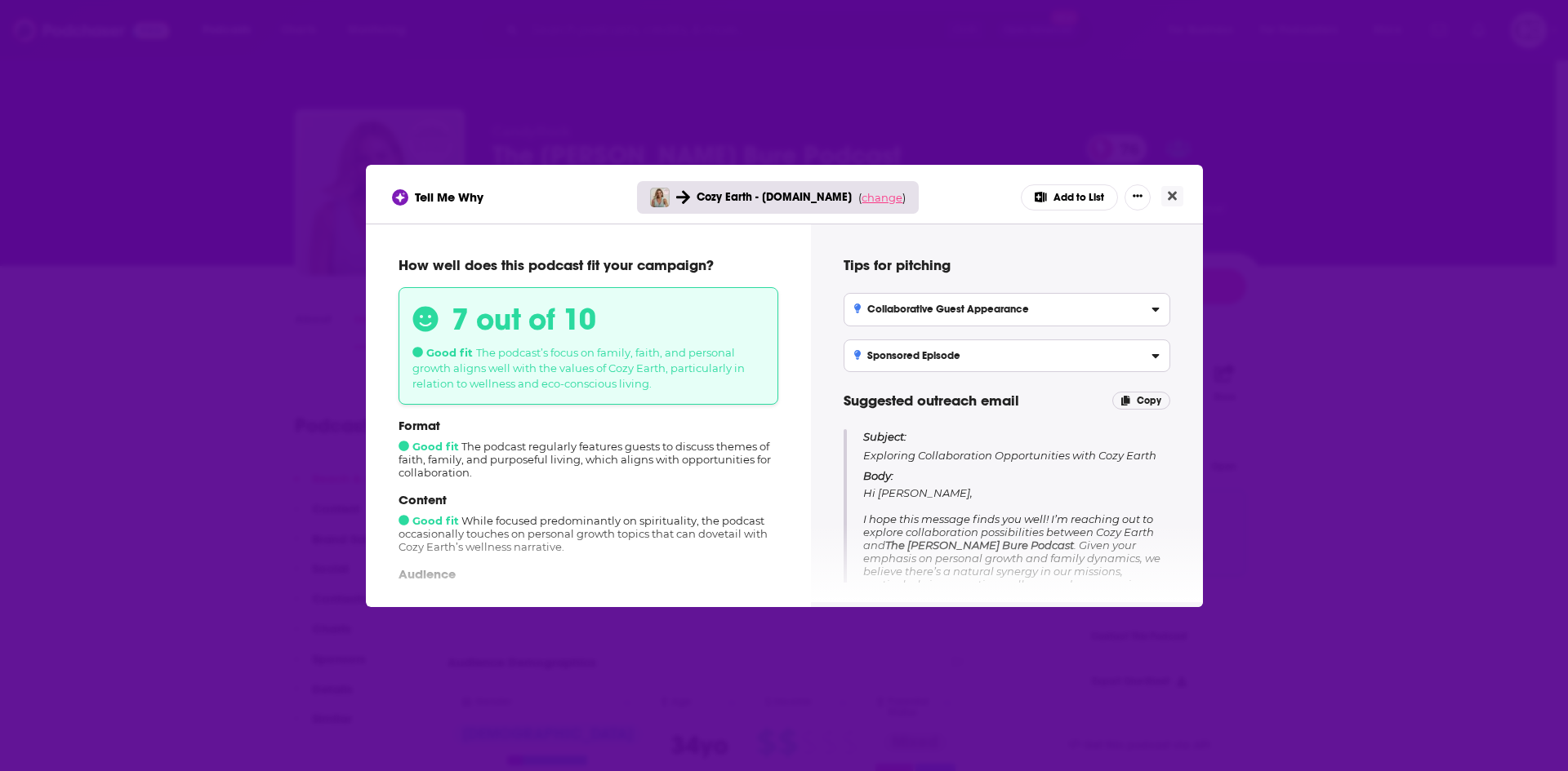
click at [875, 201] on span "change" at bounding box center [881, 197] width 41 height 13
click at [867, 310] on button "Change campaign" at bounding box center [904, 319] width 110 height 20
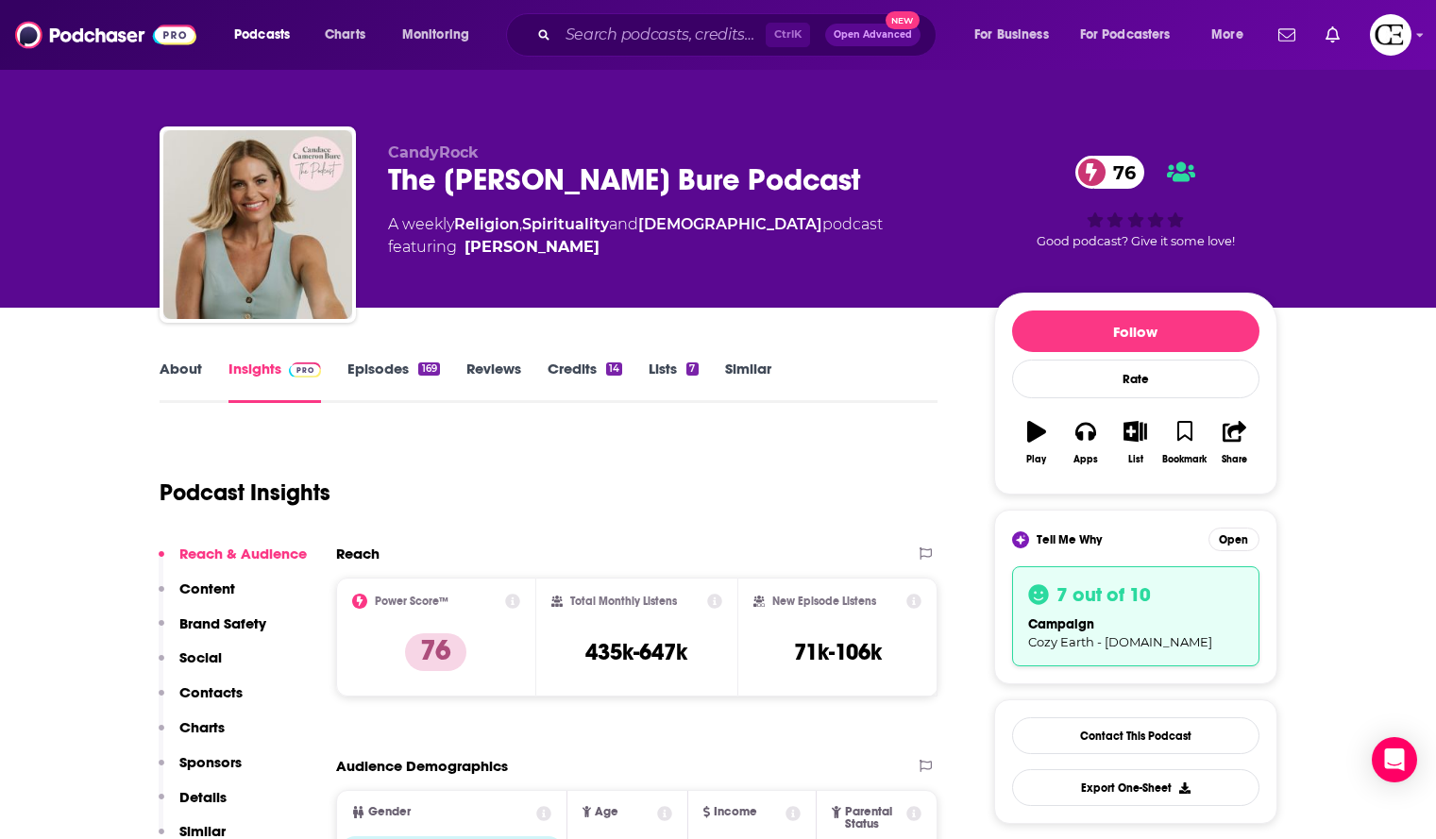
click at [547, 179] on div "The [PERSON_NAME] Bure Podcast 76" at bounding box center [676, 179] width 576 height 37
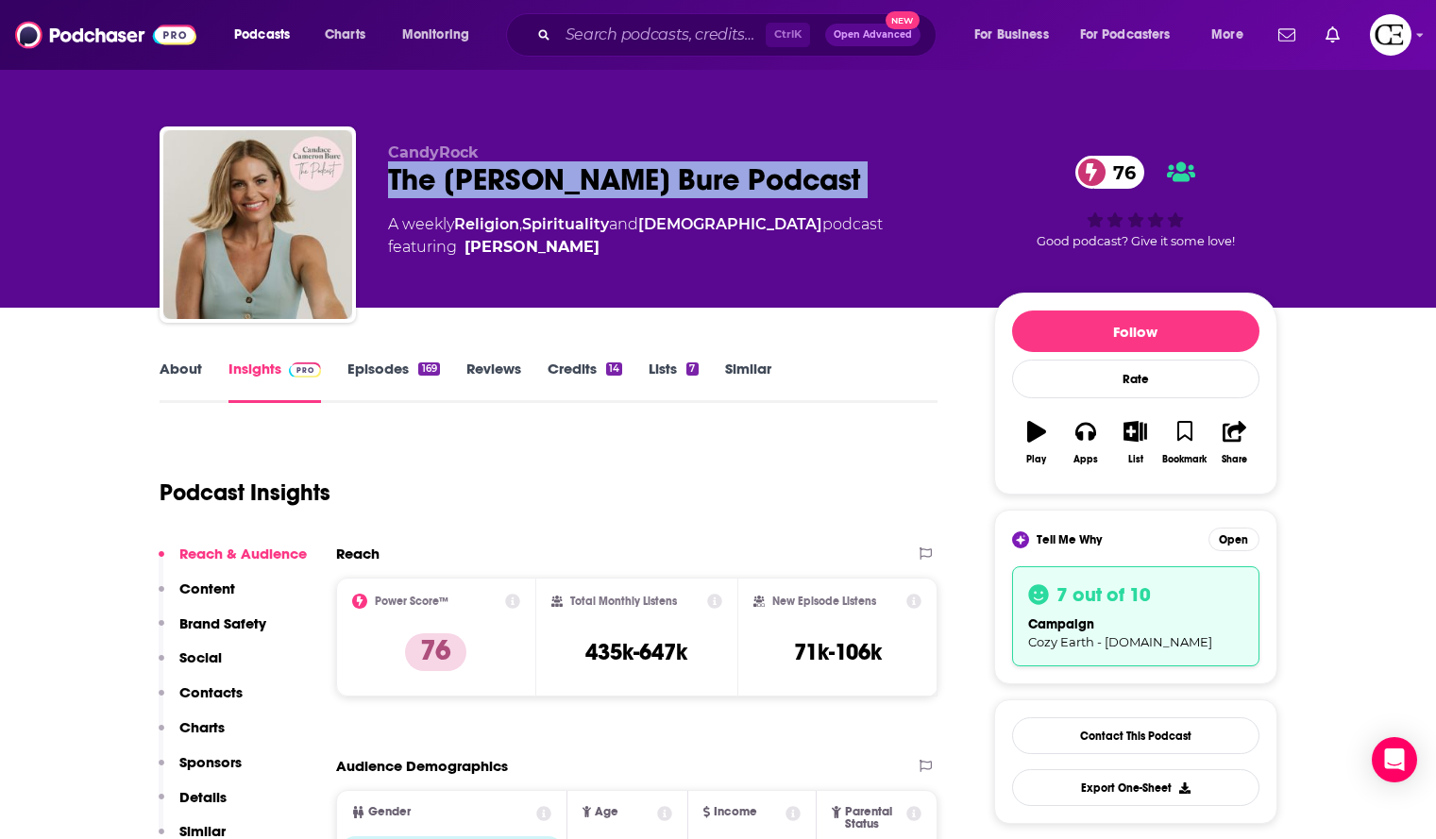
click at [547, 179] on div "The [PERSON_NAME] Bure Podcast 76" at bounding box center [676, 179] width 576 height 37
copy div "The [PERSON_NAME] Bure Podcast 76"
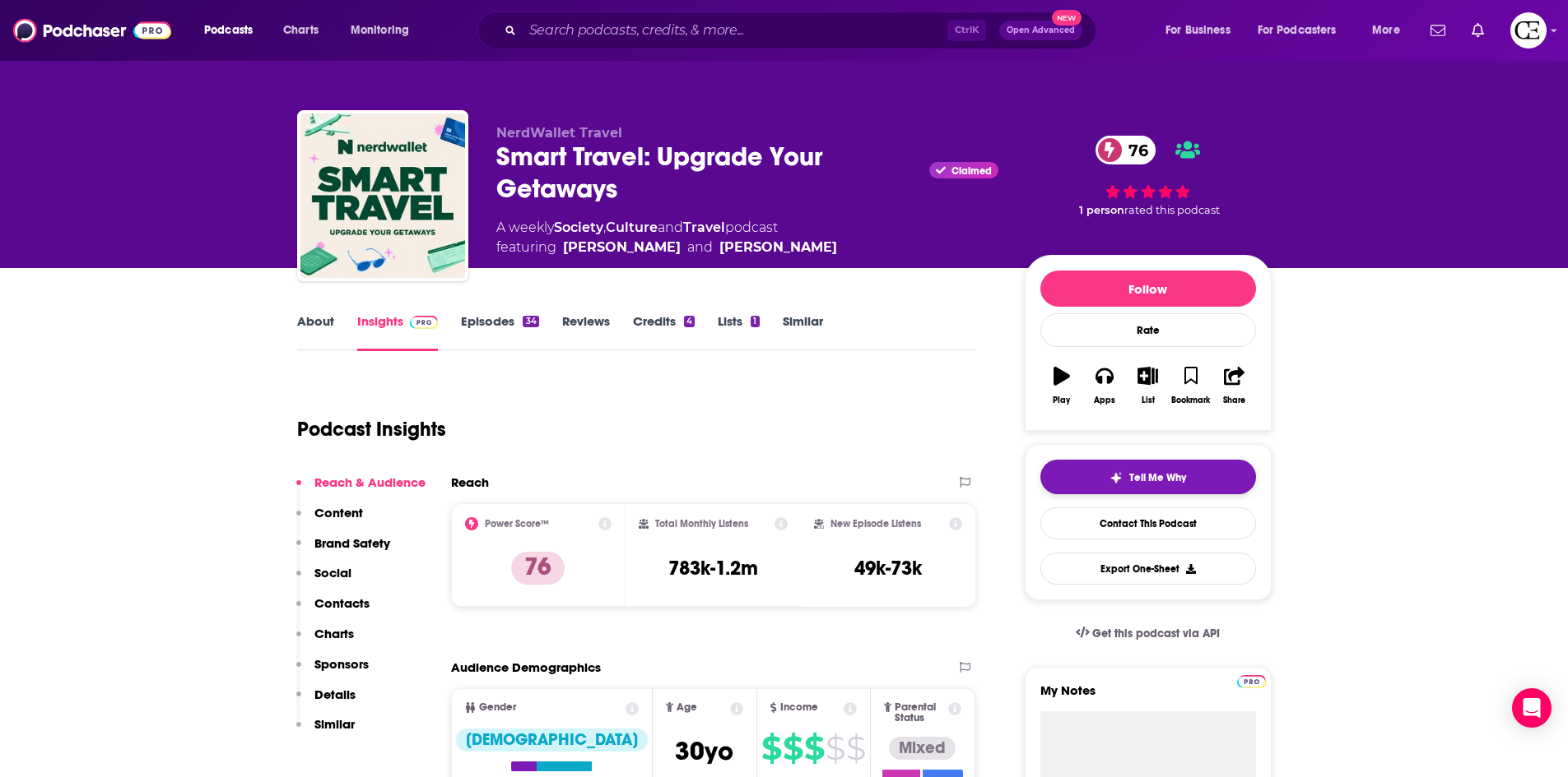
click at [1171, 478] on span "Tell Me Why" at bounding box center [1157, 477] width 57 height 13
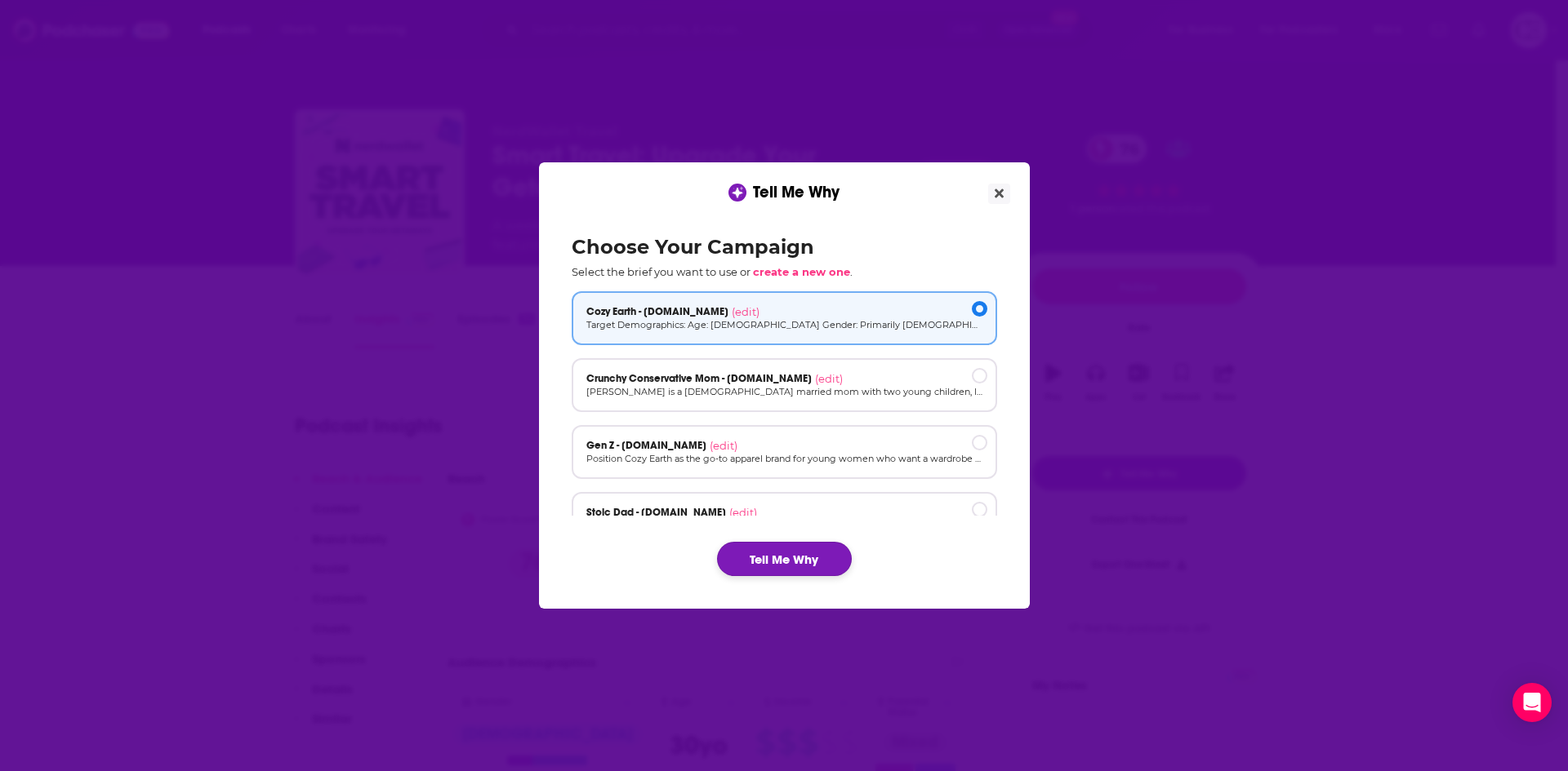
click at [795, 552] on button "Tell Me Why" at bounding box center [784, 559] width 135 height 35
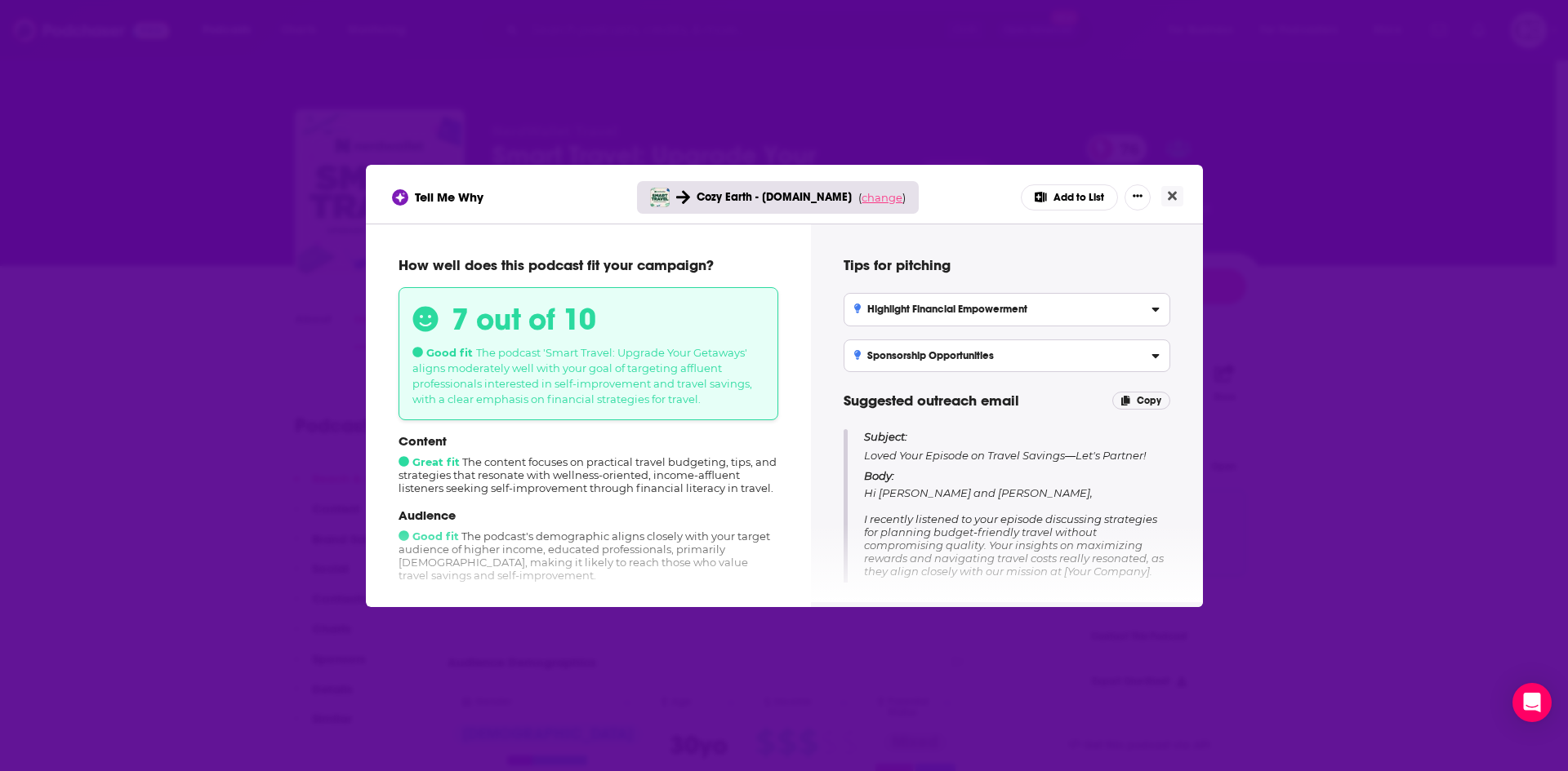
click at [885, 201] on span "change" at bounding box center [881, 197] width 41 height 13
click at [896, 319] on button "Change campaign" at bounding box center [904, 319] width 110 height 20
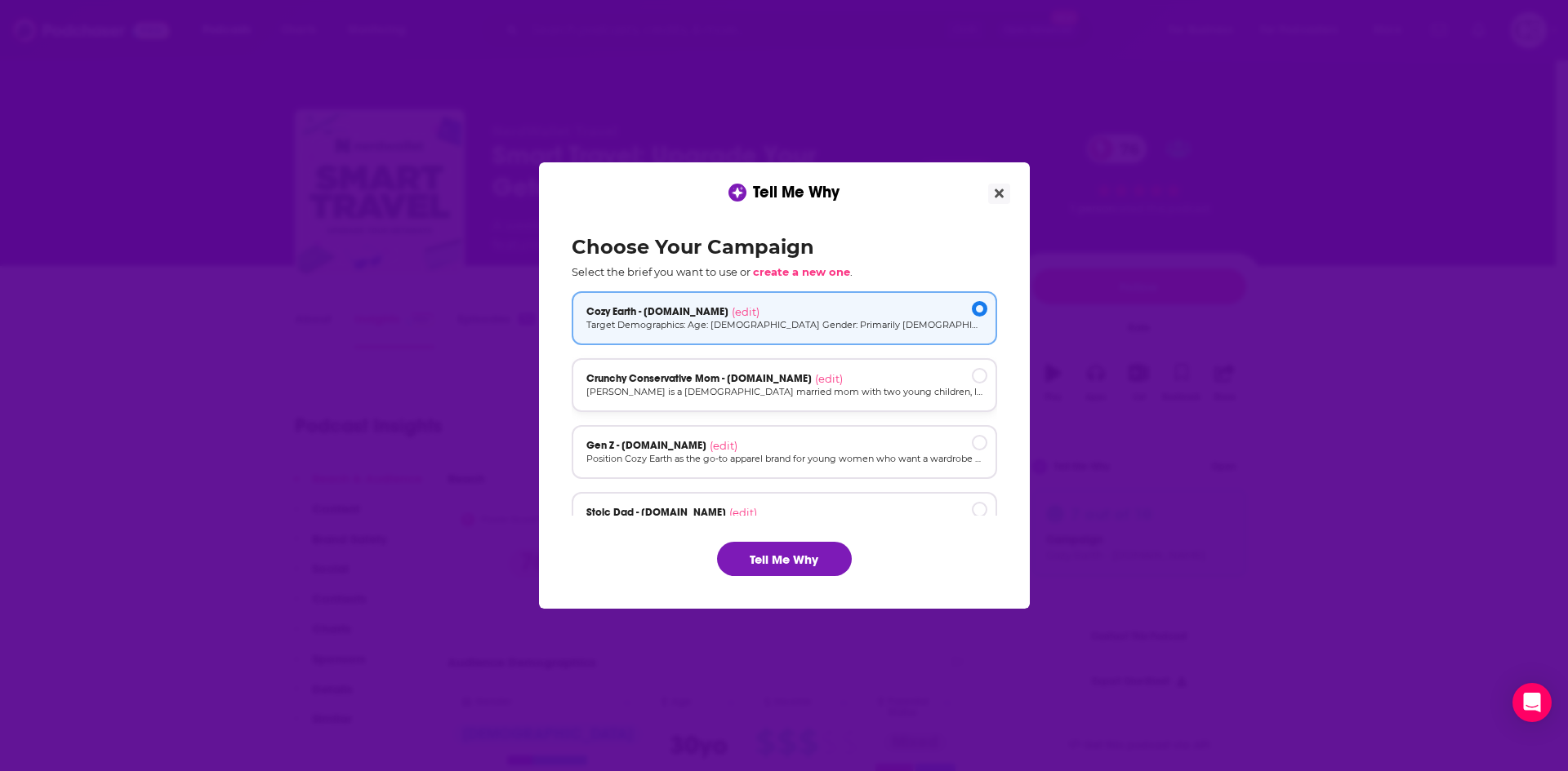
click at [885, 386] on p "[PERSON_NAME] is a [DEMOGRAPHIC_DATA] married mom with two young children, livi…" at bounding box center [784, 392] width 396 height 14
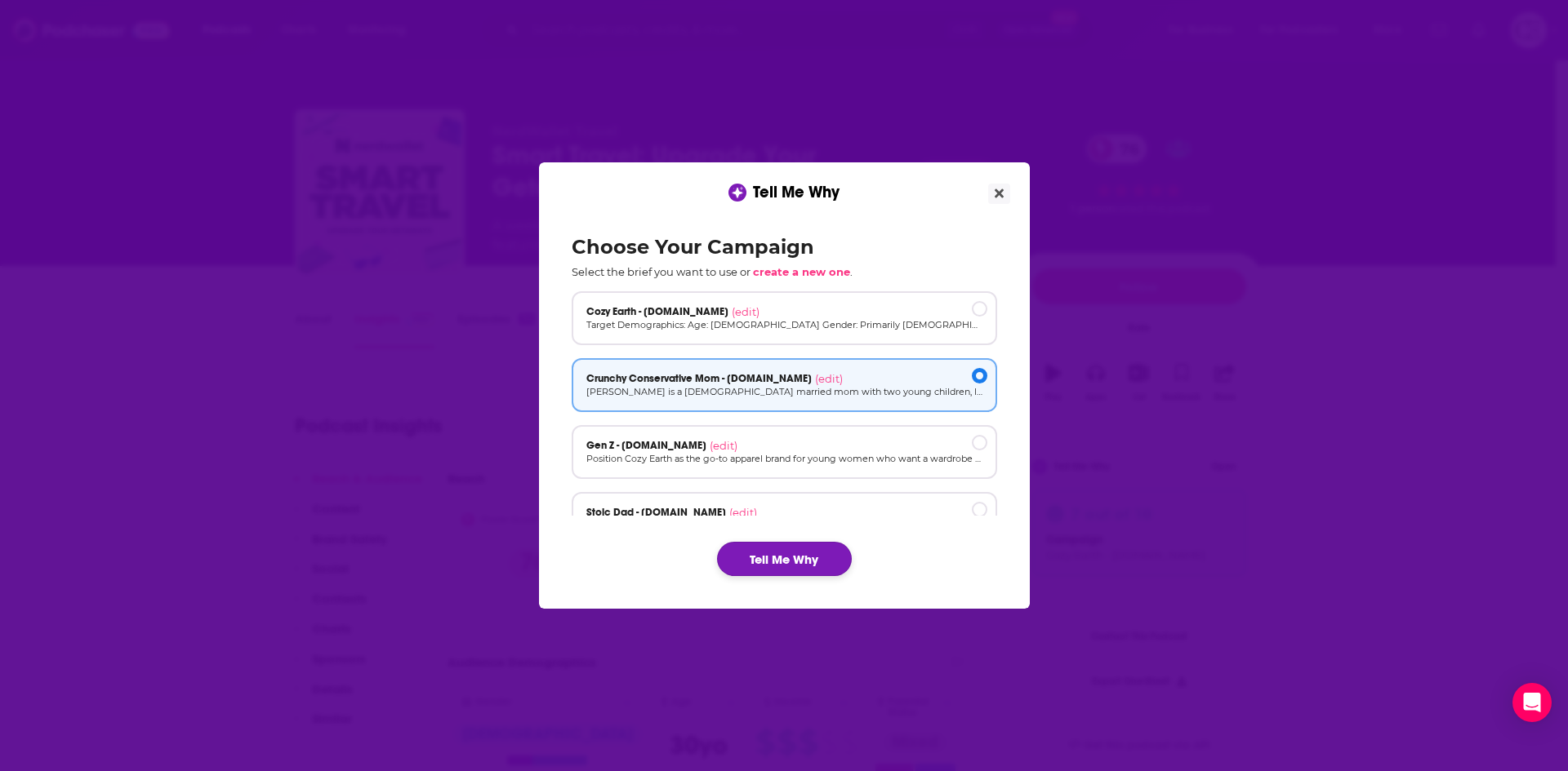
click at [814, 574] on button "Tell Me Why" at bounding box center [784, 559] width 135 height 35
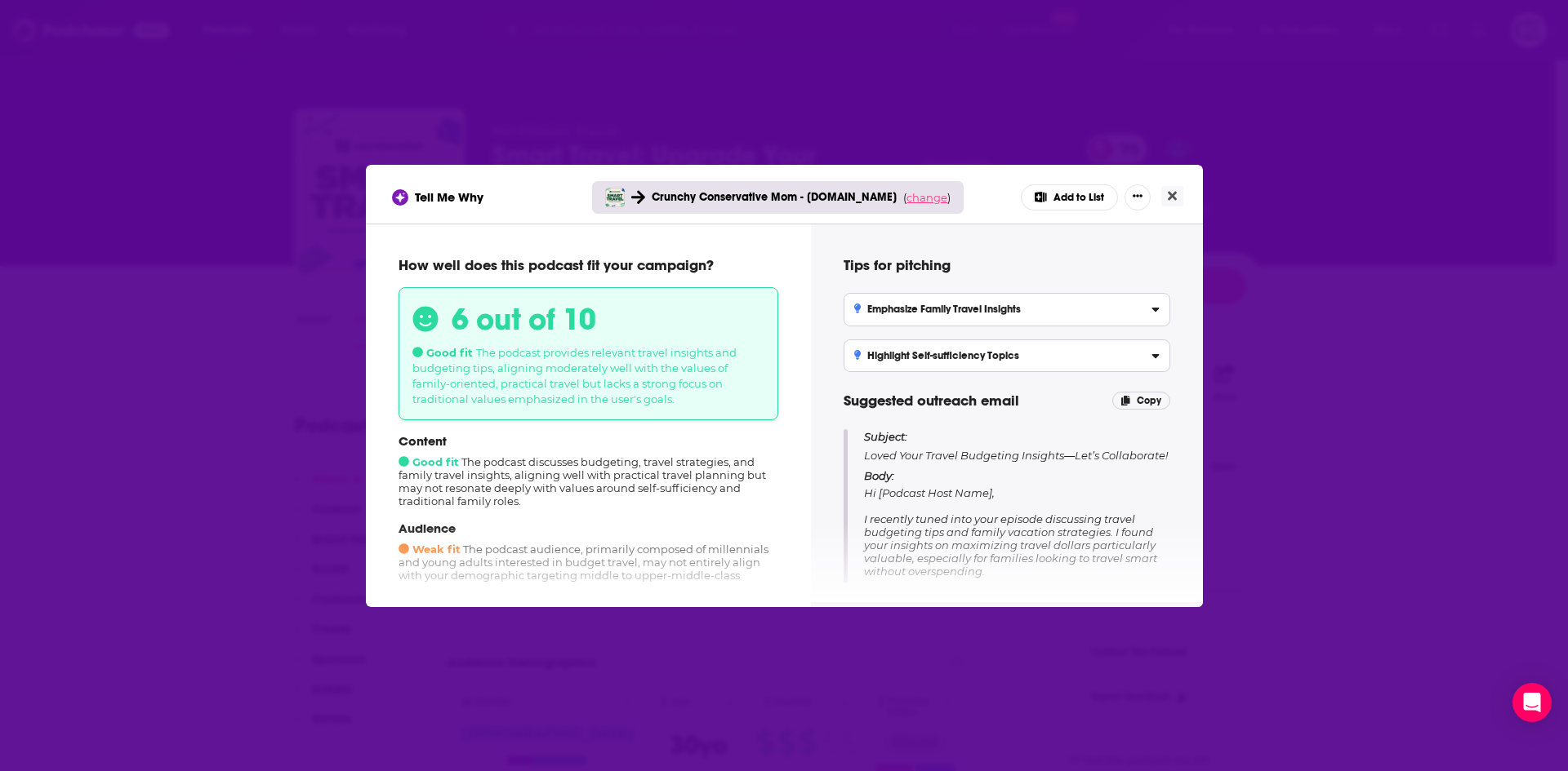
click at [931, 201] on span "change" at bounding box center [926, 197] width 41 height 13
click at [931, 319] on button "Change campaign" at bounding box center [949, 319] width 110 height 20
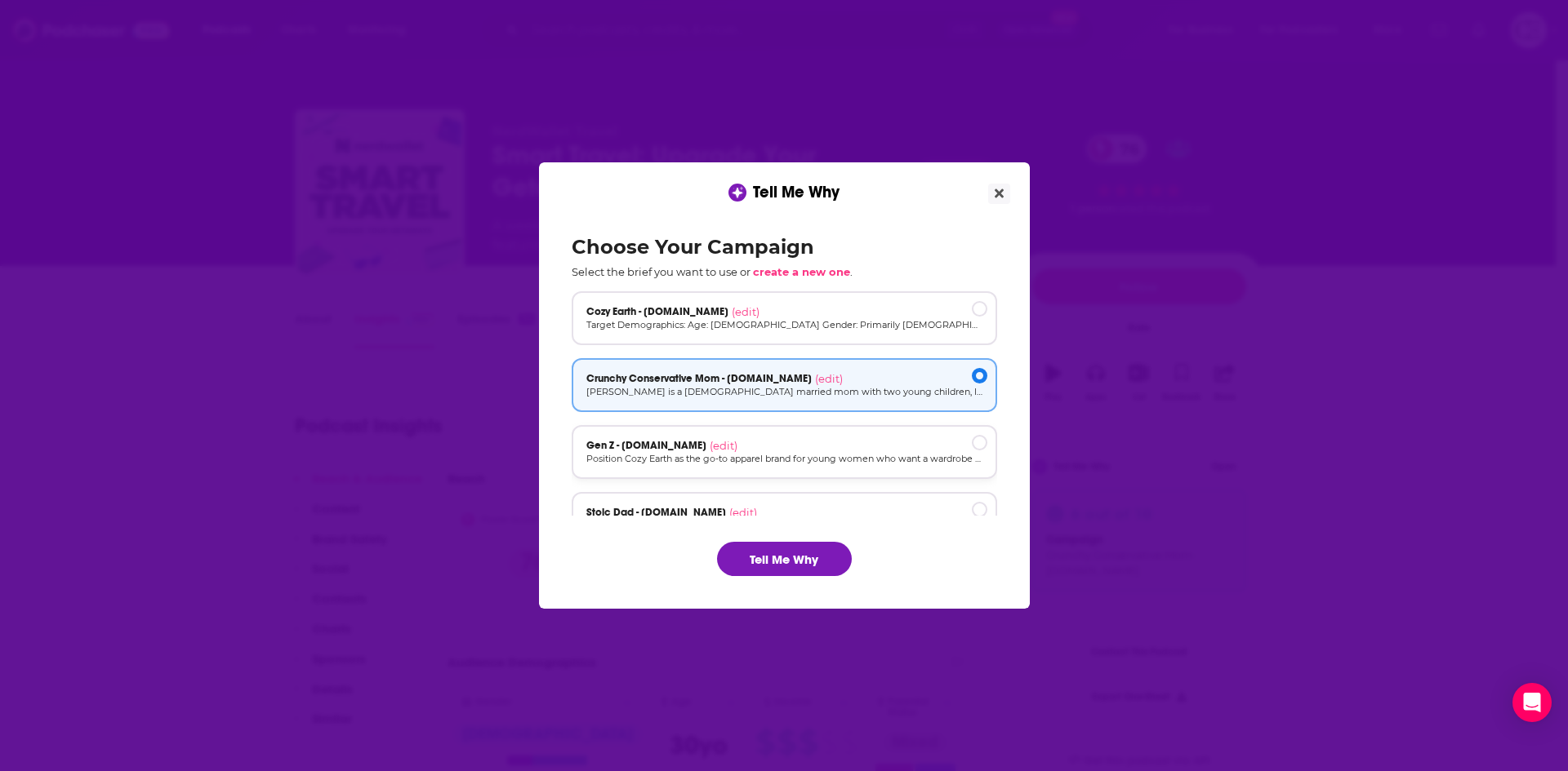
click at [917, 443] on div "Gen Z - [DOMAIN_NAME] (edit)" at bounding box center [784, 445] width 396 height 13
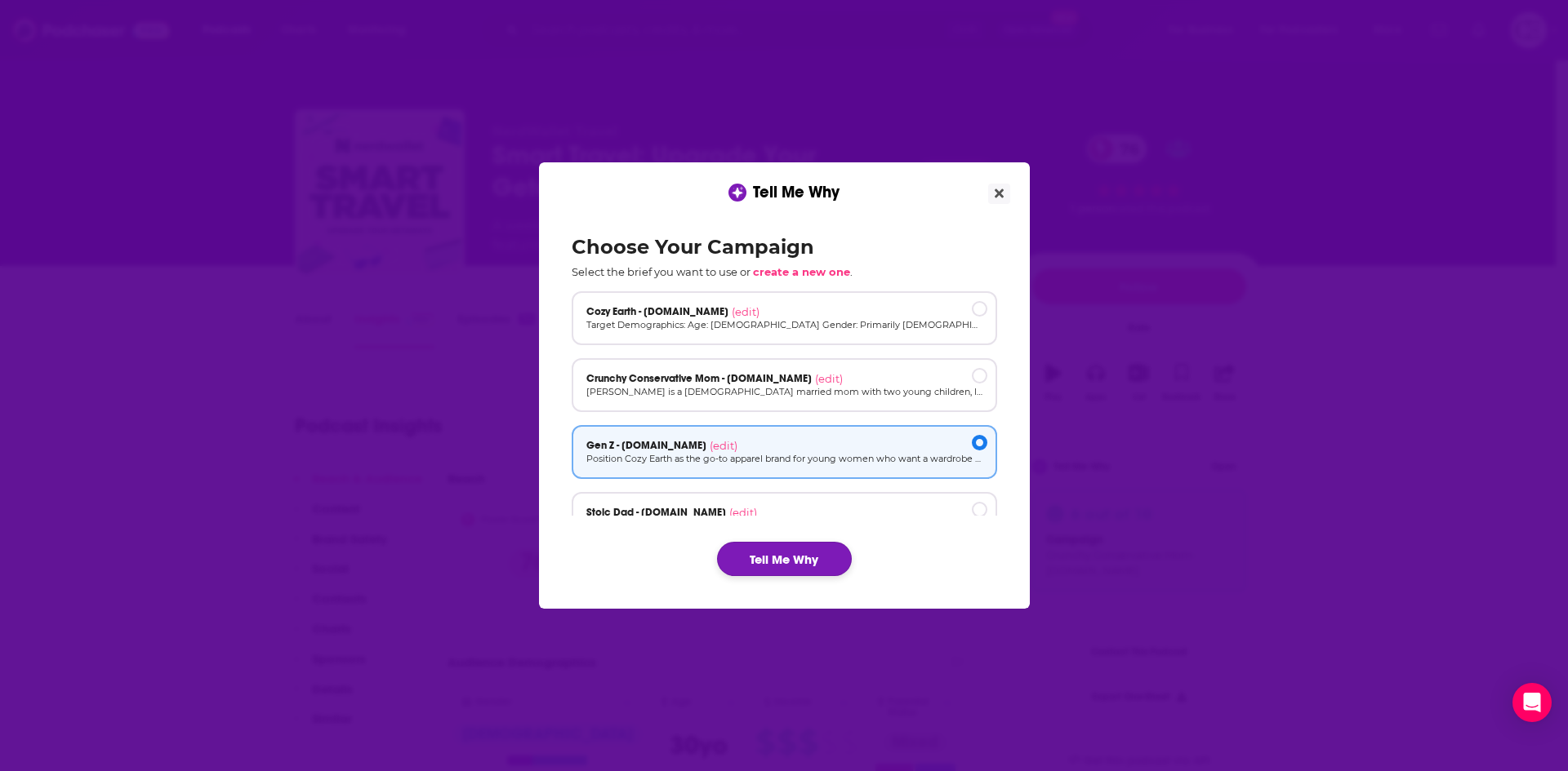
click at [803, 558] on button "Tell Me Why" at bounding box center [784, 559] width 135 height 35
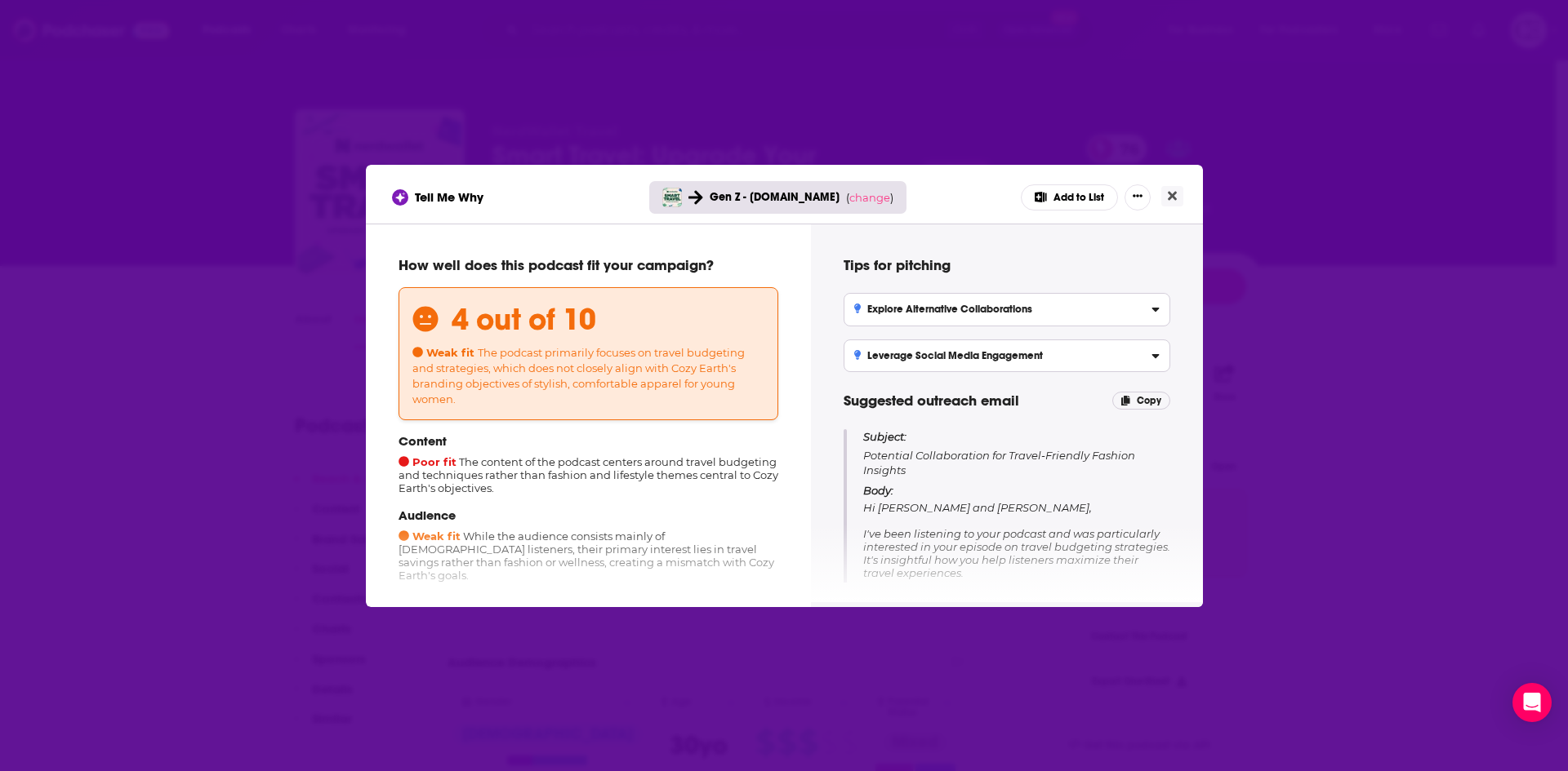
click at [859, 205] on div "Gen Z - [DOMAIN_NAME] ( change )" at bounding box center [778, 198] width 257 height 33
click at [859, 199] on span "change" at bounding box center [869, 197] width 41 height 13
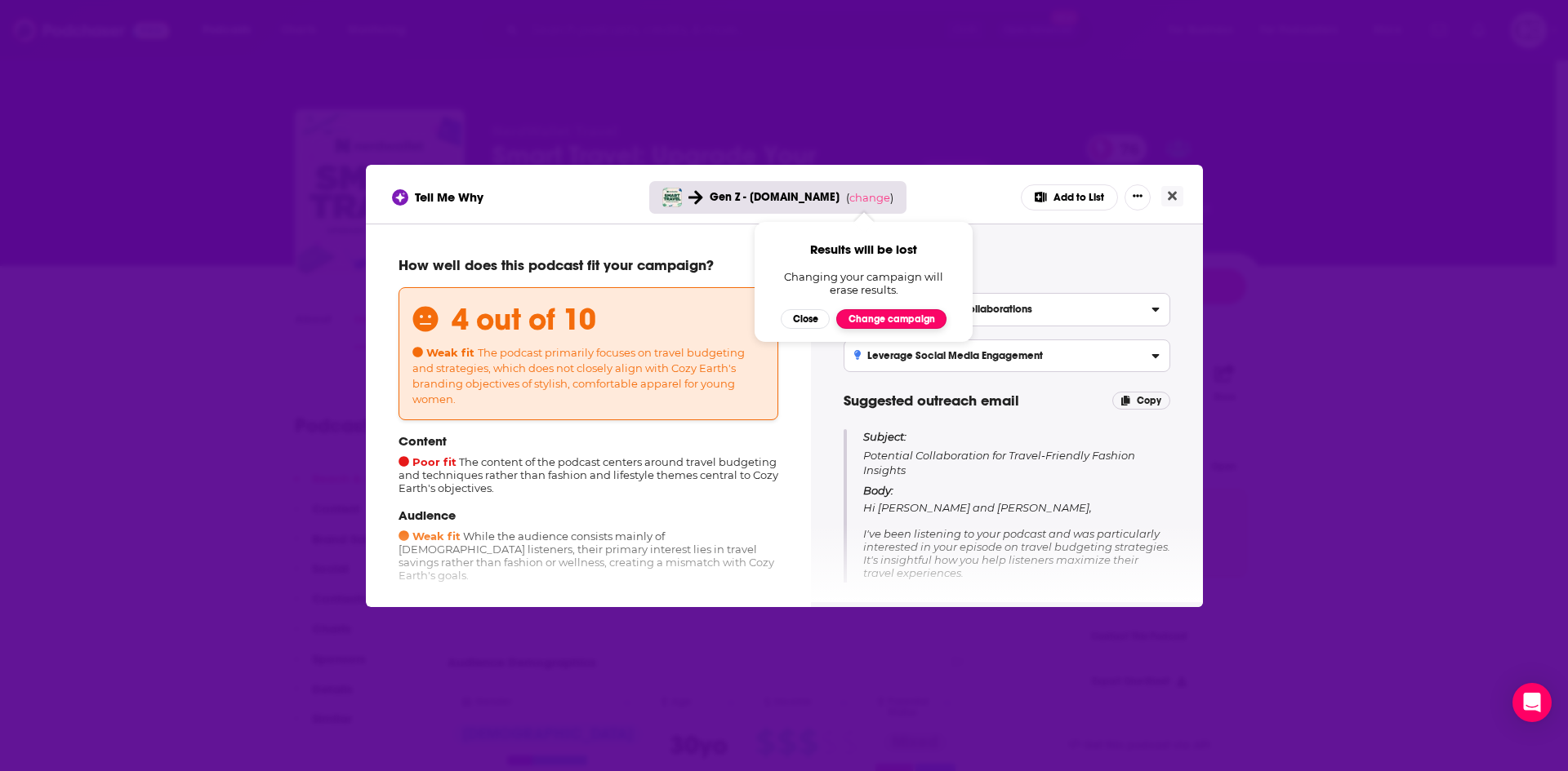
click at [876, 322] on button "Change campaign" at bounding box center [891, 319] width 110 height 20
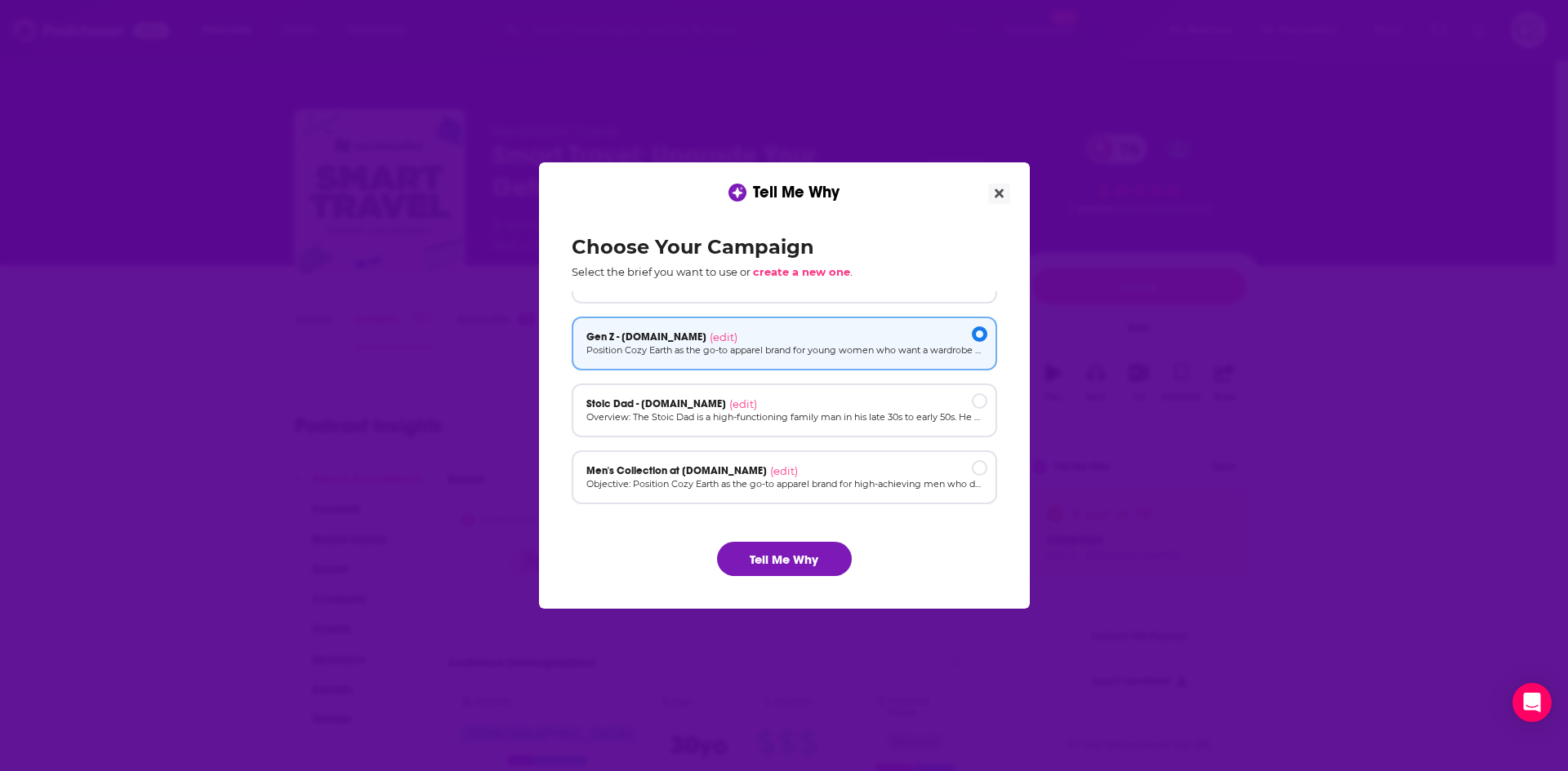
scroll to position [110, 0]
click at [837, 405] on div "Stoic Dad - [DOMAIN_NAME] (edit)" at bounding box center [784, 402] width 396 height 13
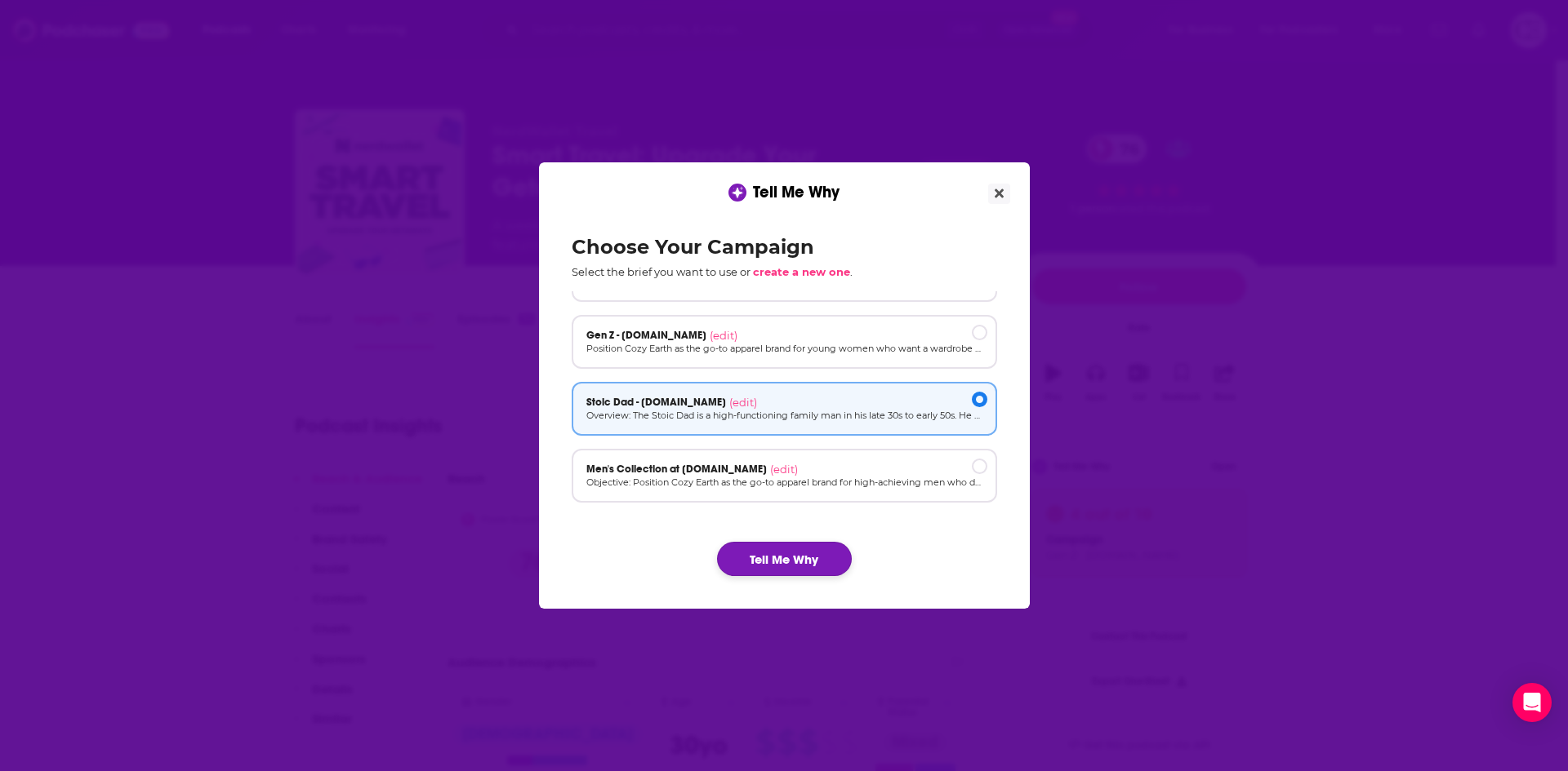
click at [787, 549] on button "Tell Me Why" at bounding box center [784, 559] width 135 height 35
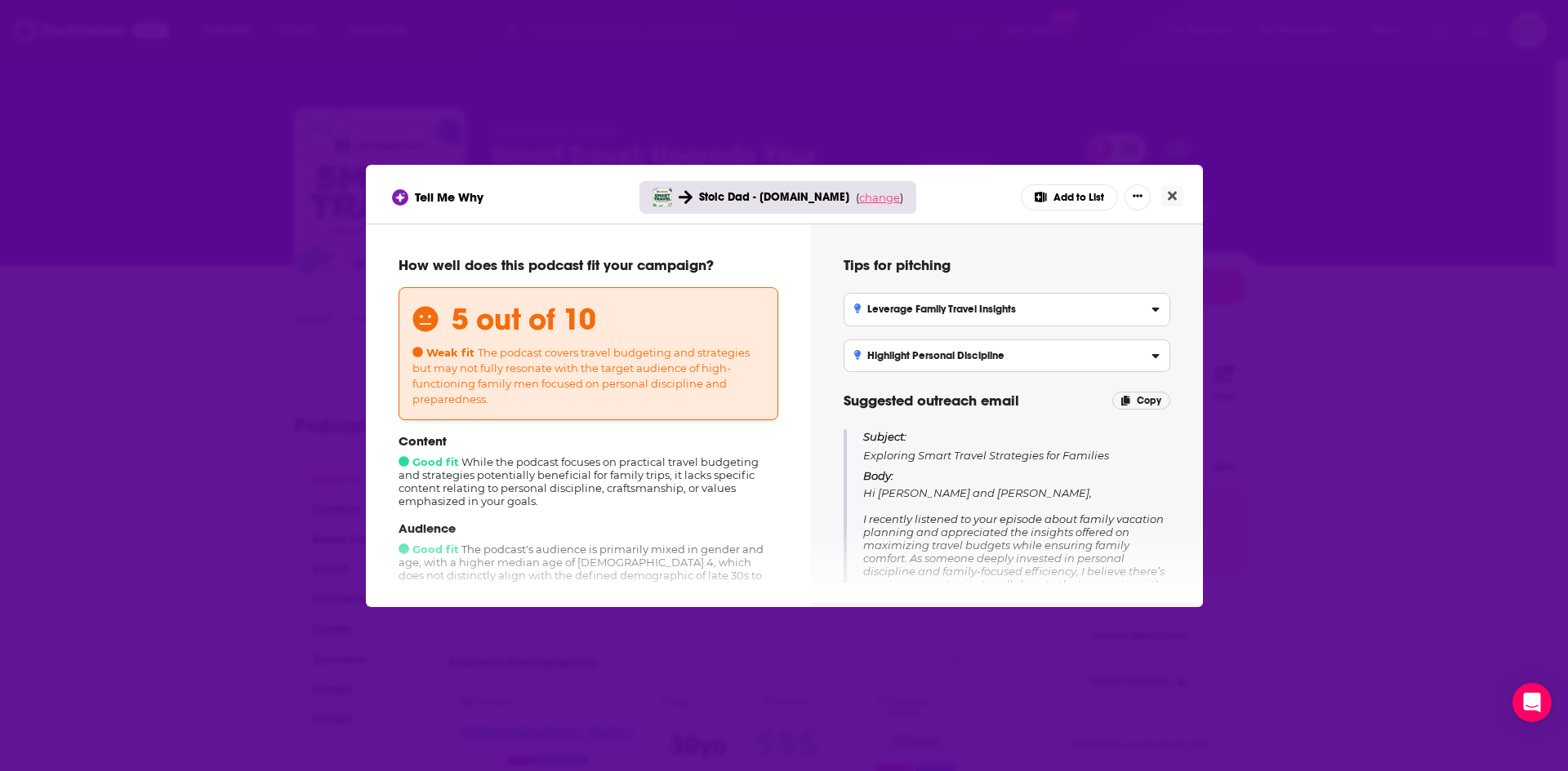
click at [886, 198] on span "change" at bounding box center [879, 197] width 41 height 13
click at [860, 323] on button "Change campaign" at bounding box center [901, 319] width 110 height 20
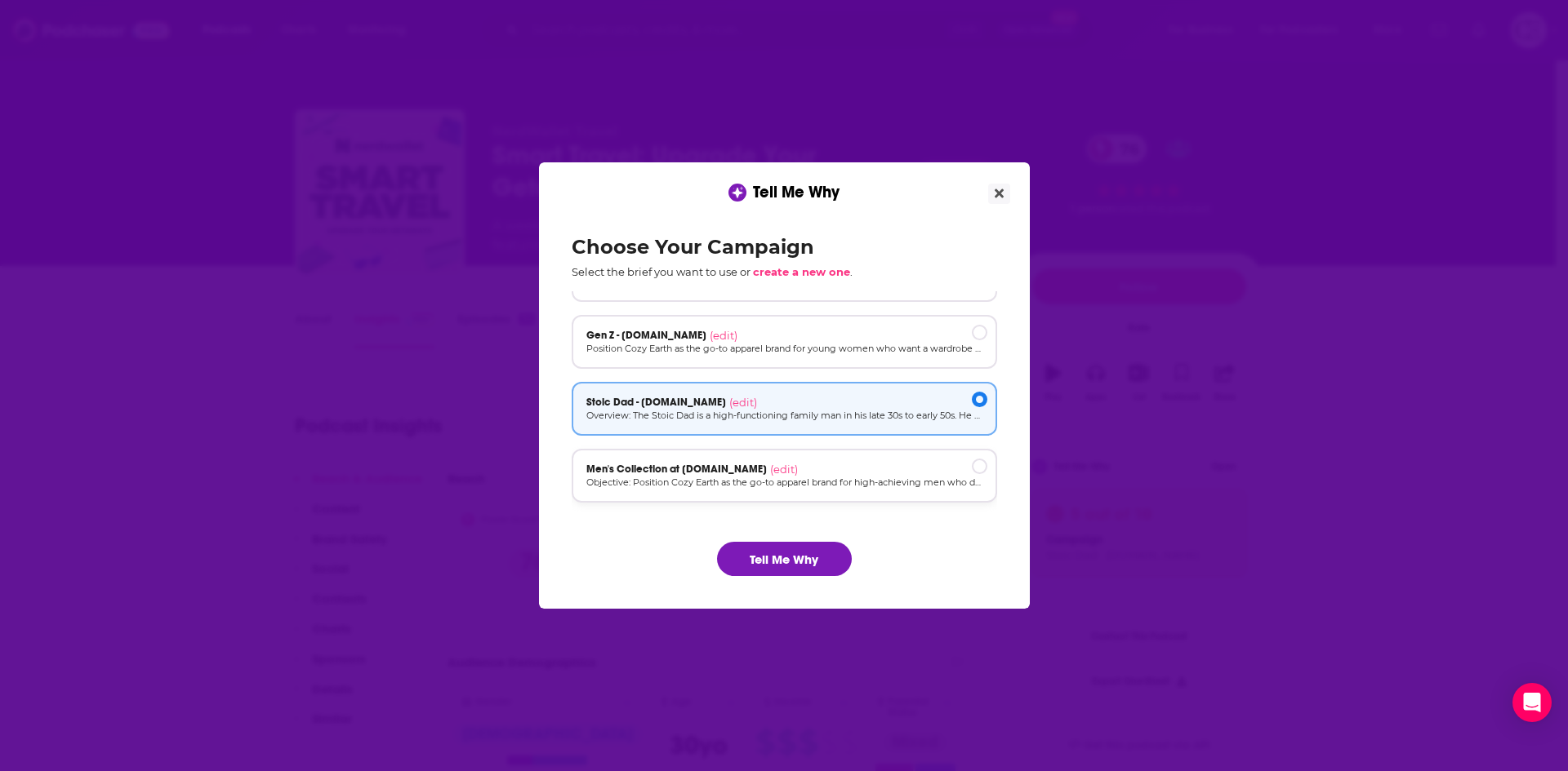
click at [809, 473] on div "Men's Collection at [DOMAIN_NAME] (edit)" at bounding box center [784, 468] width 396 height 13
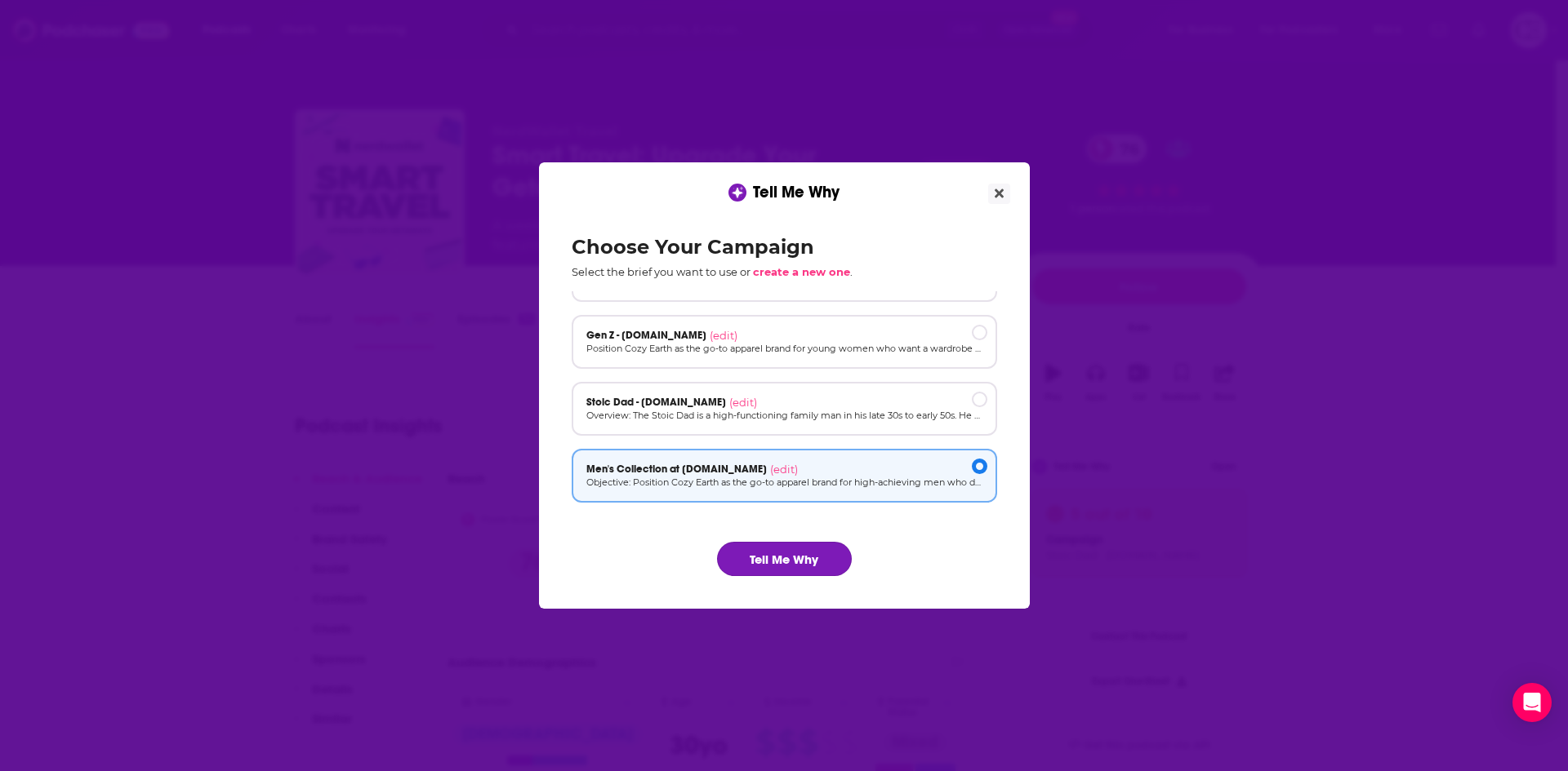
click at [808, 564] on button "Tell Me Why" at bounding box center [784, 559] width 135 height 35
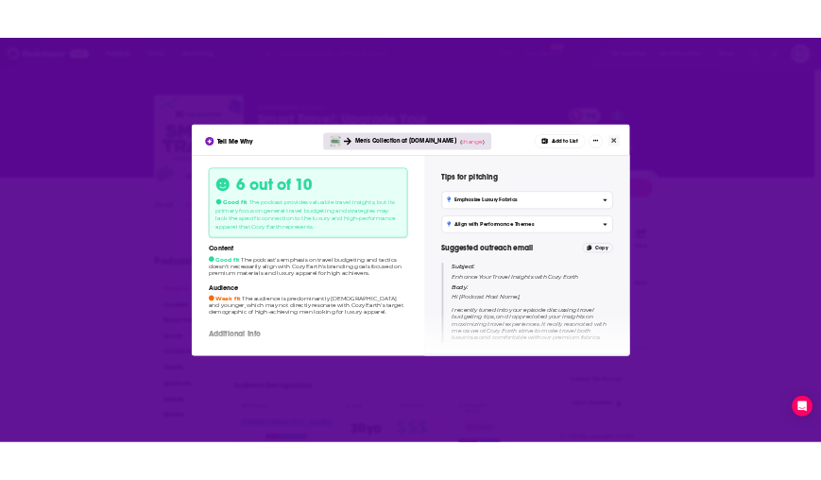
scroll to position [94, 0]
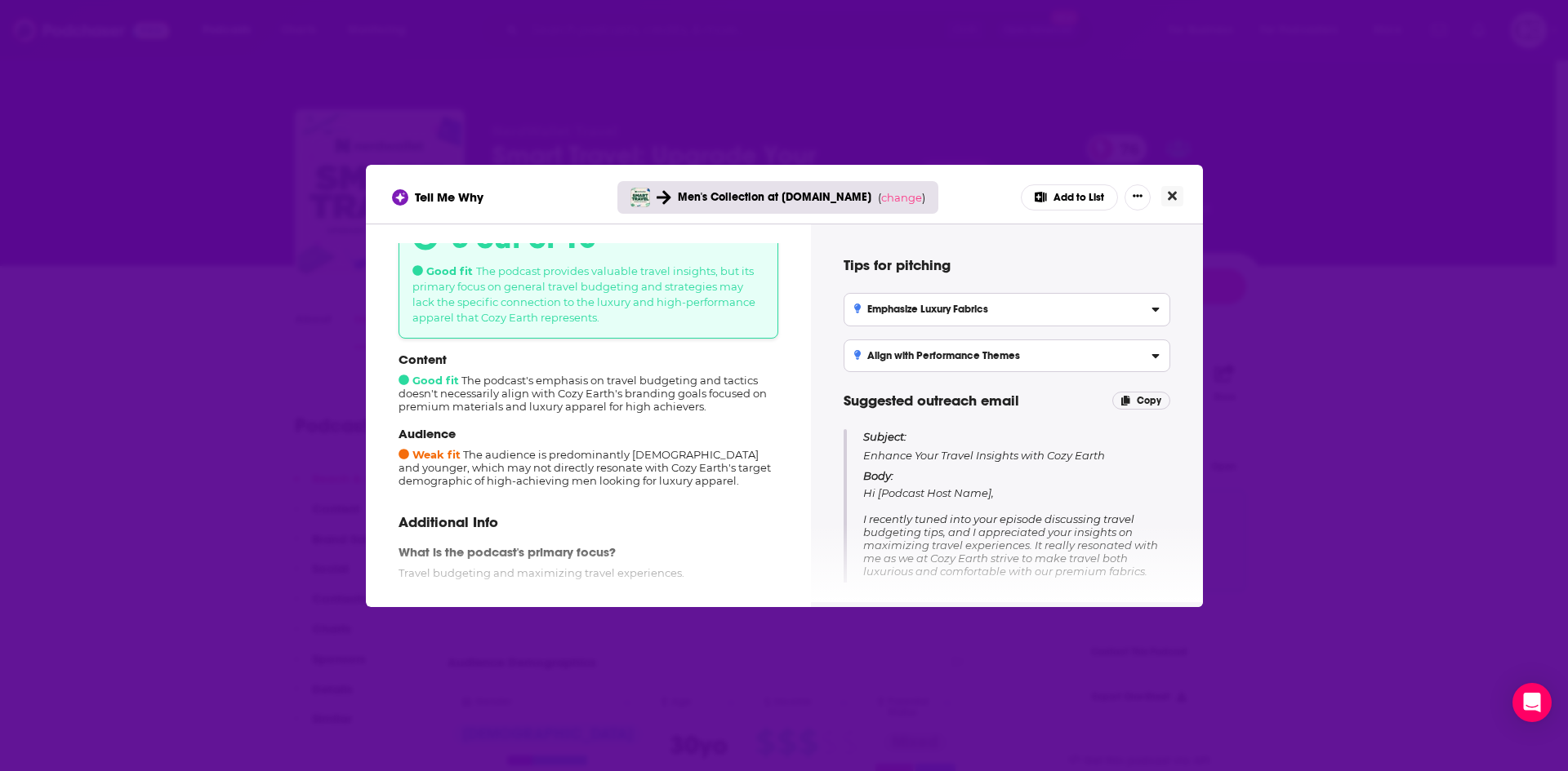
click at [1168, 198] on icon "Close" at bounding box center [1172, 195] width 9 height 9
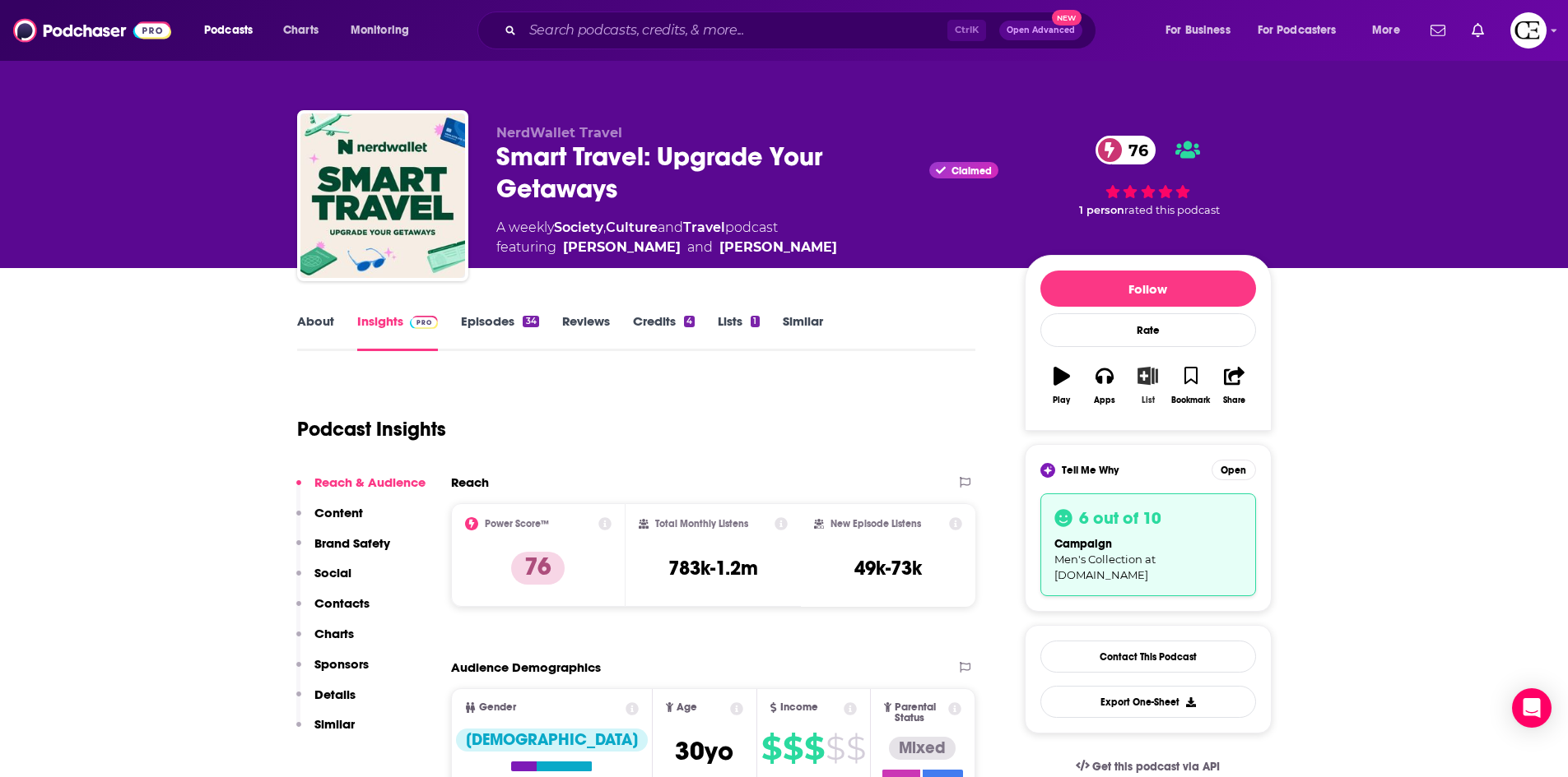
click at [1153, 385] on icon "button" at bounding box center [1148, 375] width 21 height 18
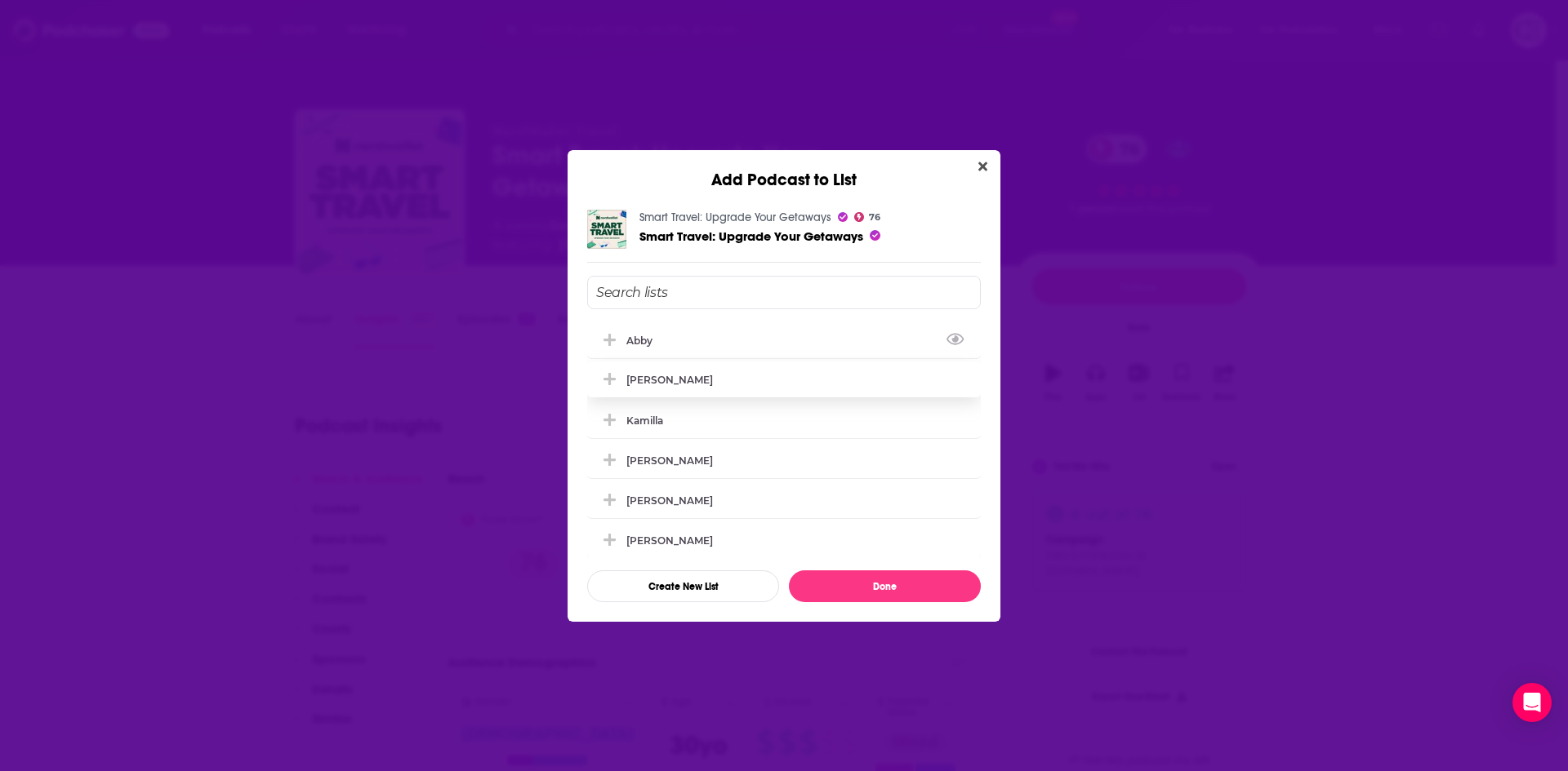
click at [606, 338] on icon "Add Podcast To List" at bounding box center [610, 340] width 12 height 15
click at [826, 577] on button "Done" at bounding box center [885, 586] width 192 height 32
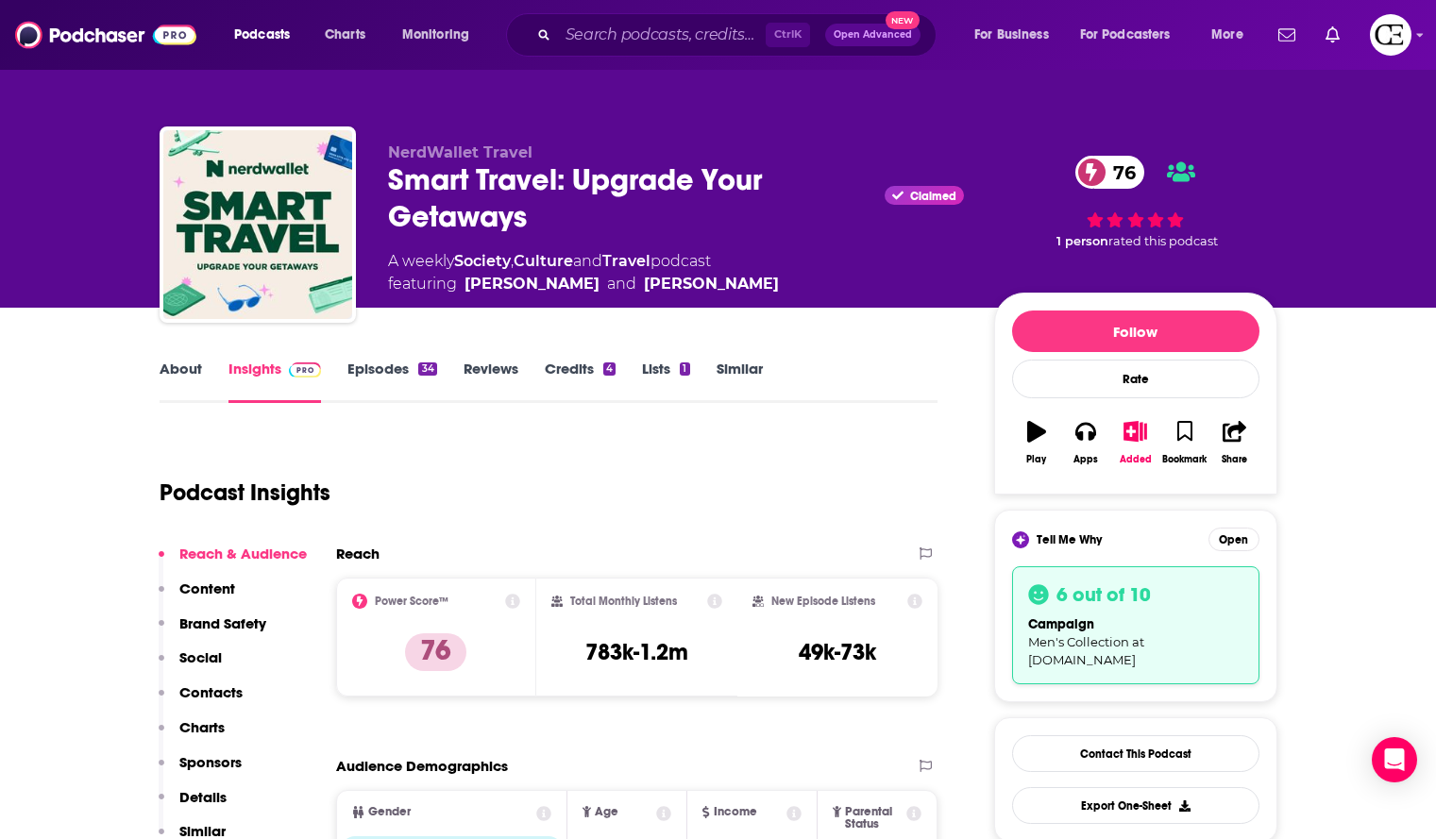
click at [510, 181] on div "Smart Travel: Upgrade Your Getaways Claimed 76" at bounding box center [676, 198] width 576 height 74
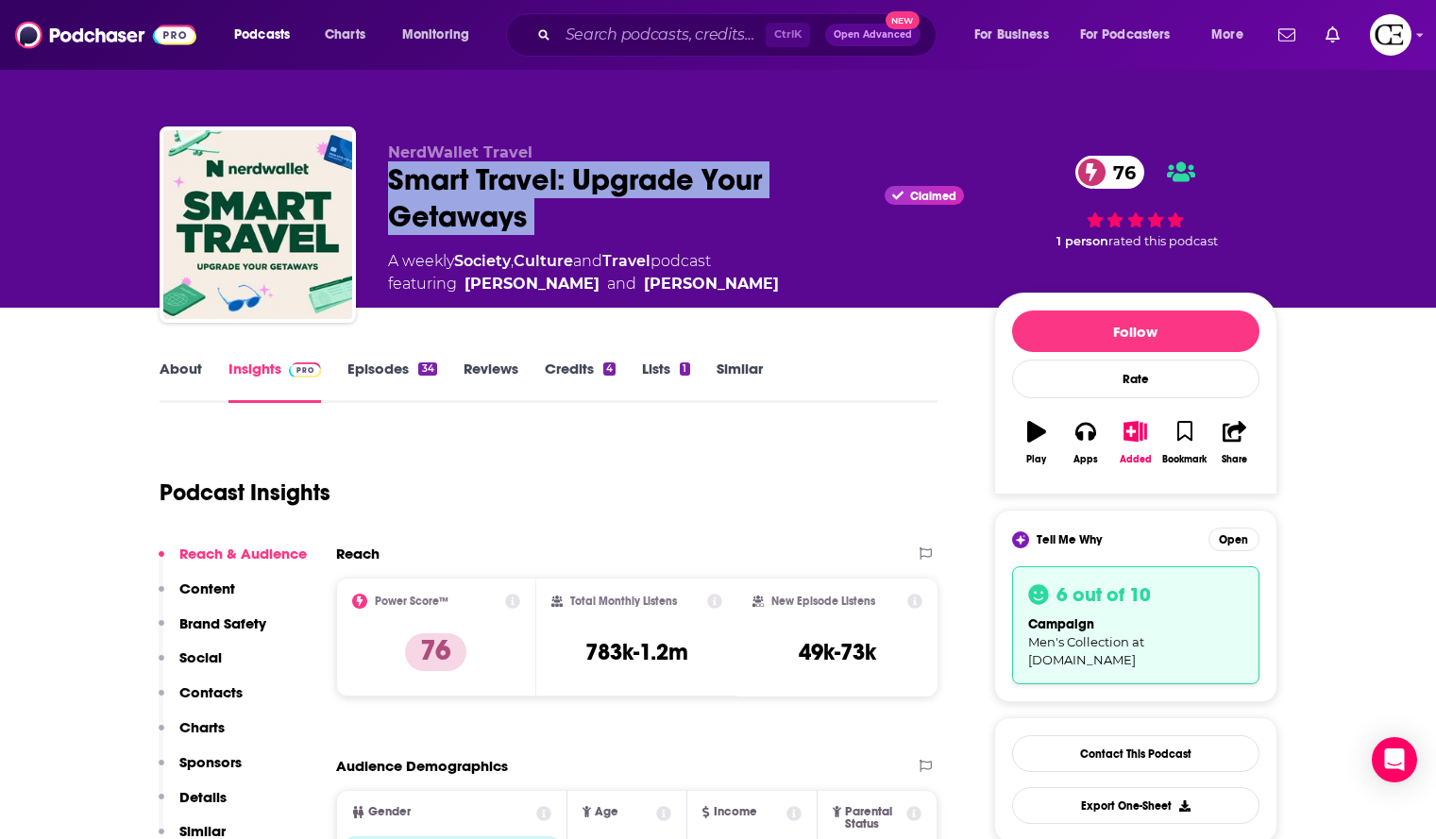
click at [510, 181] on div "Smart Travel: Upgrade Your Getaways Claimed 76" at bounding box center [676, 198] width 576 height 74
copy div "Smart Travel: Upgrade Your Getaways"
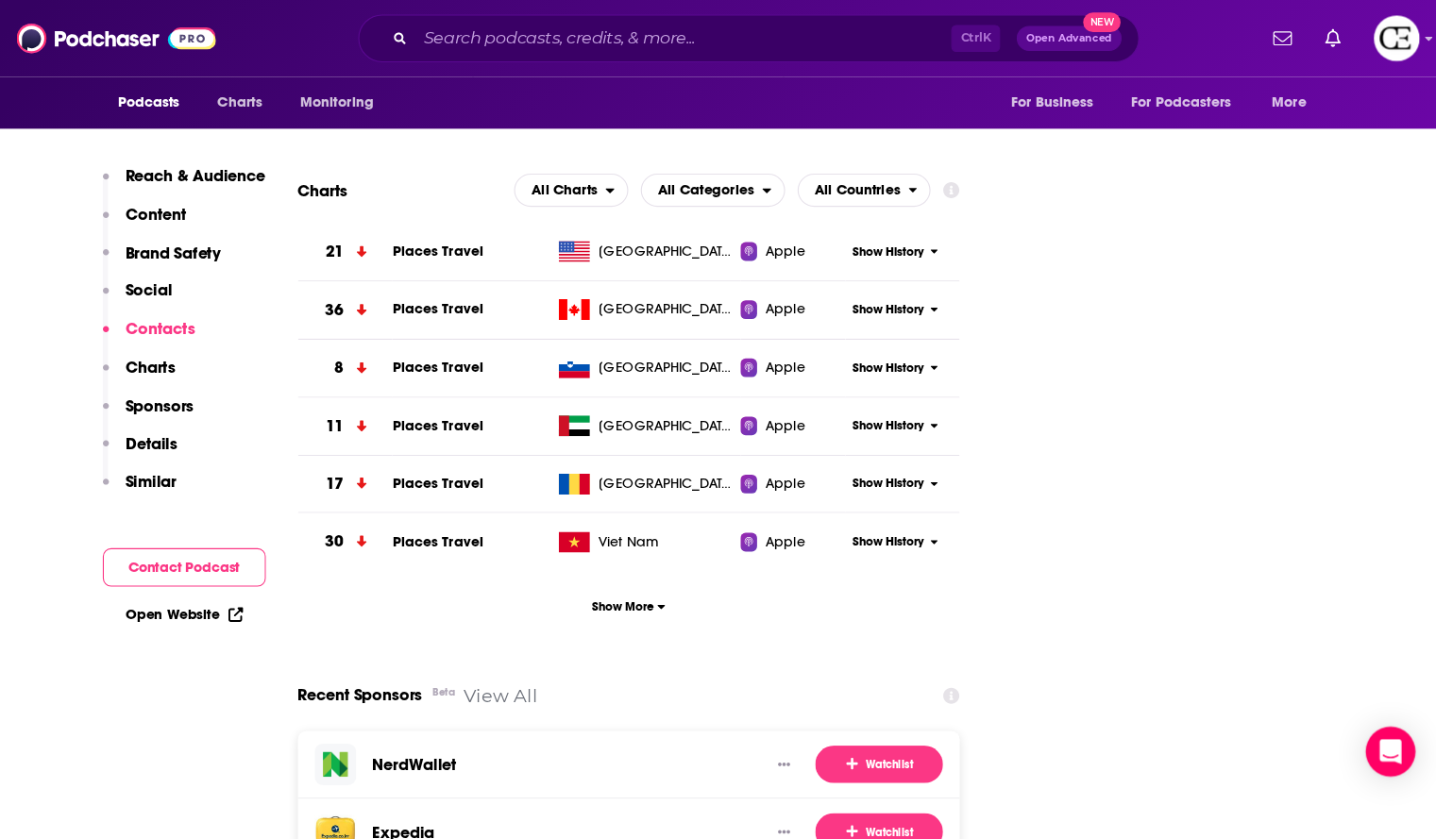
scroll to position [2922, 0]
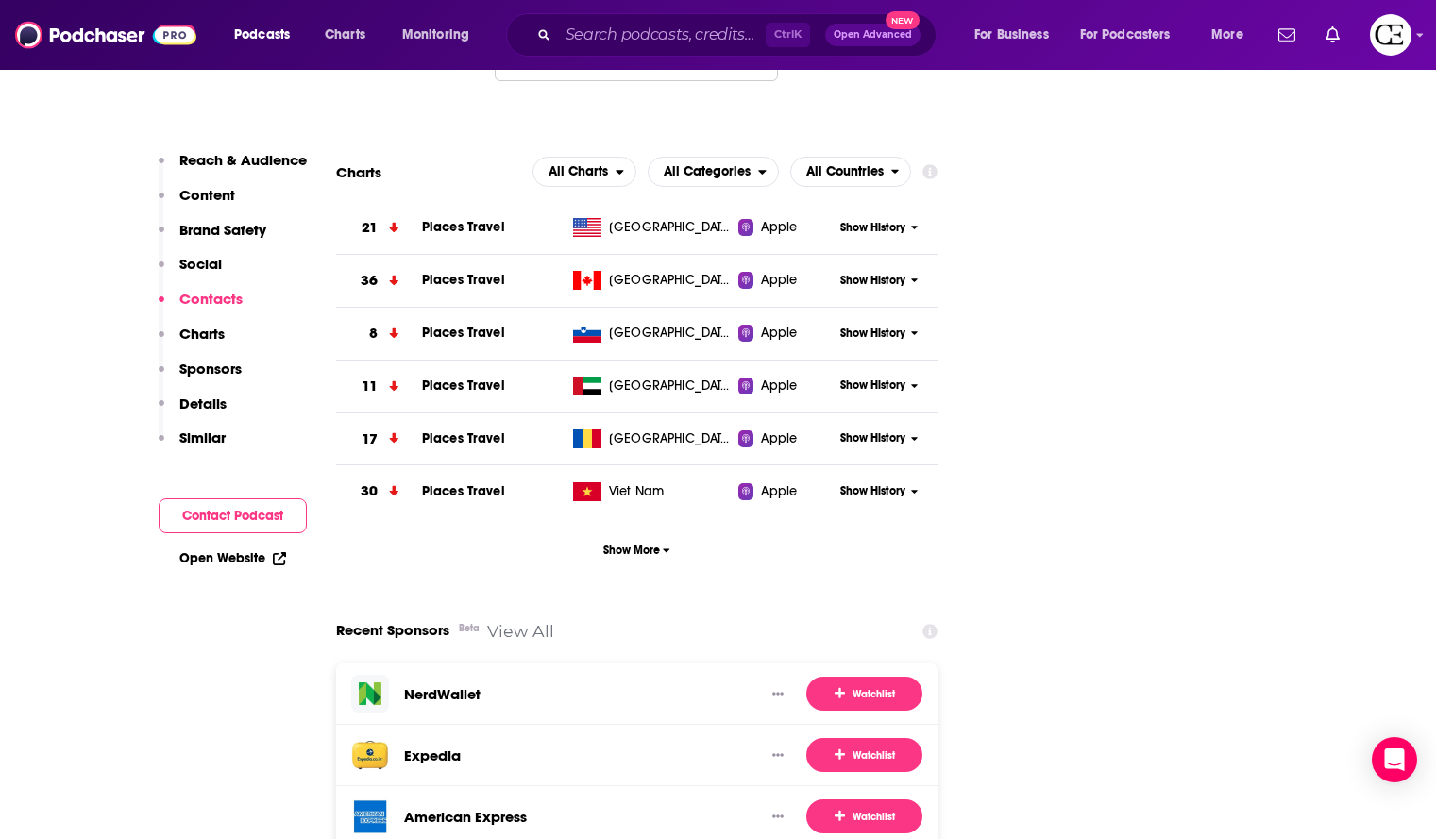
drag, startPoint x: 772, startPoint y: 0, endPoint x: 1080, endPoint y: 307, distance: 434.7
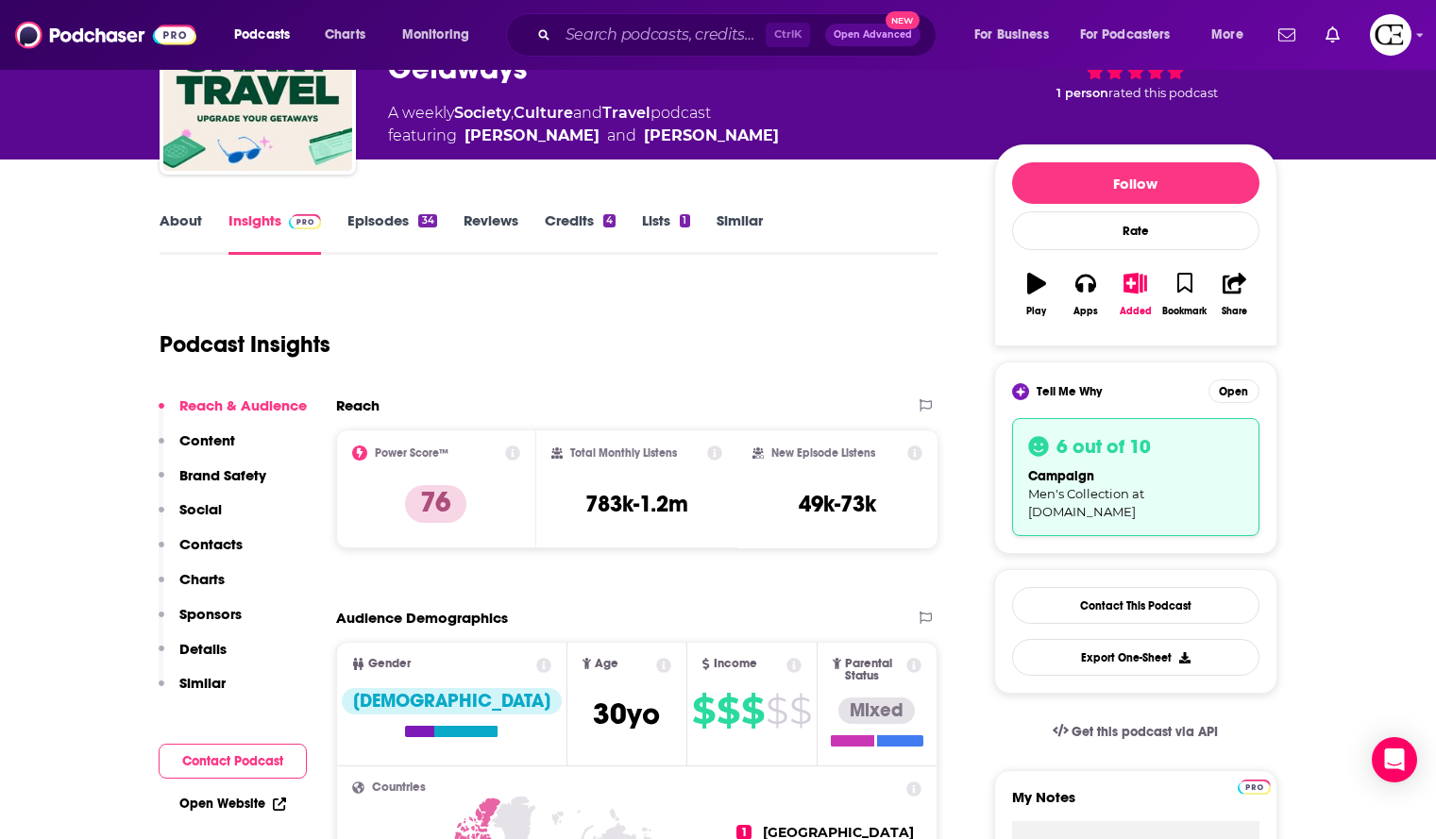
scroll to position [0, 0]
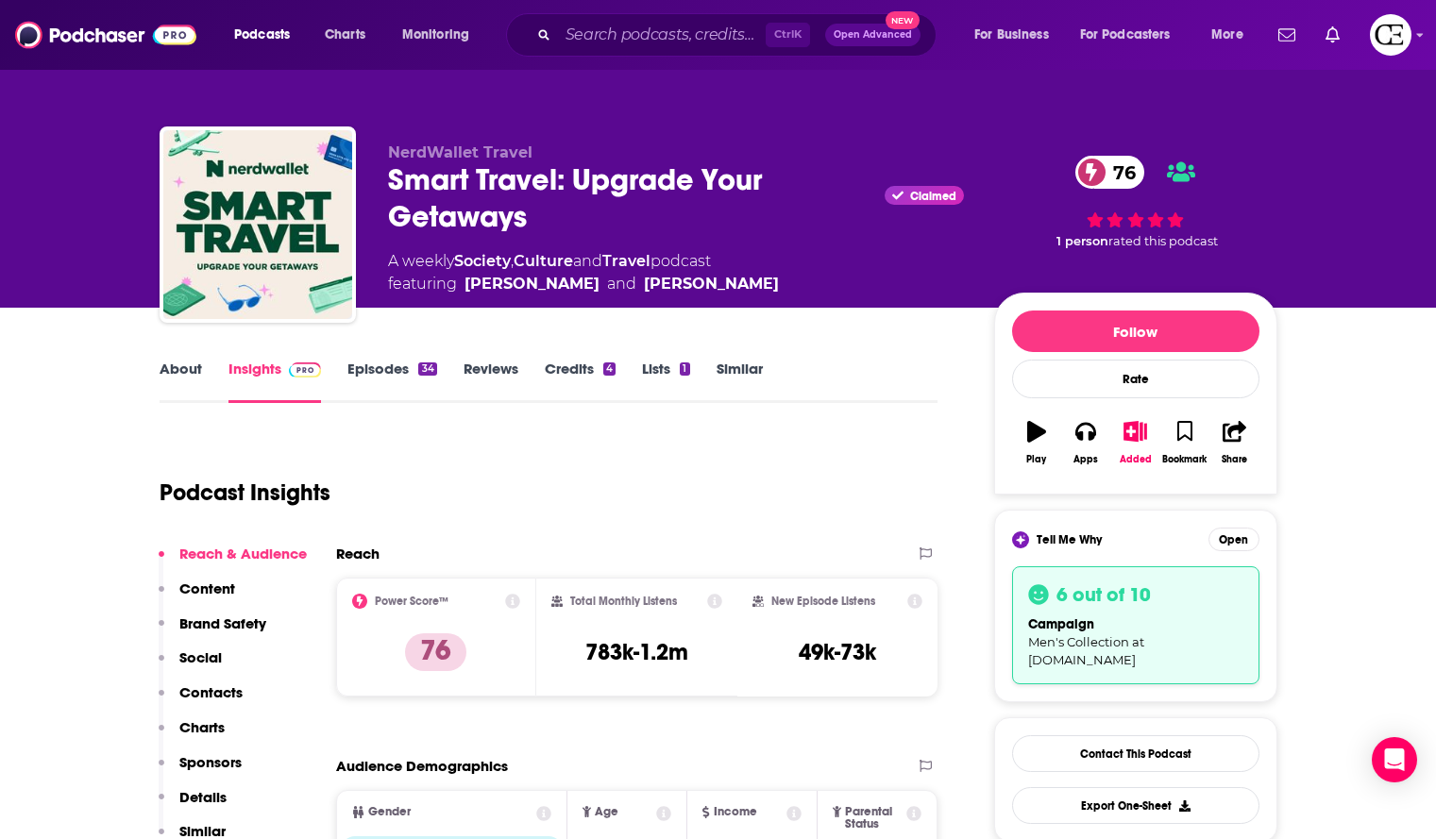
click at [457, 192] on div "Smart Travel: Upgrade Your Getaways Claimed 76" at bounding box center [676, 198] width 576 height 74
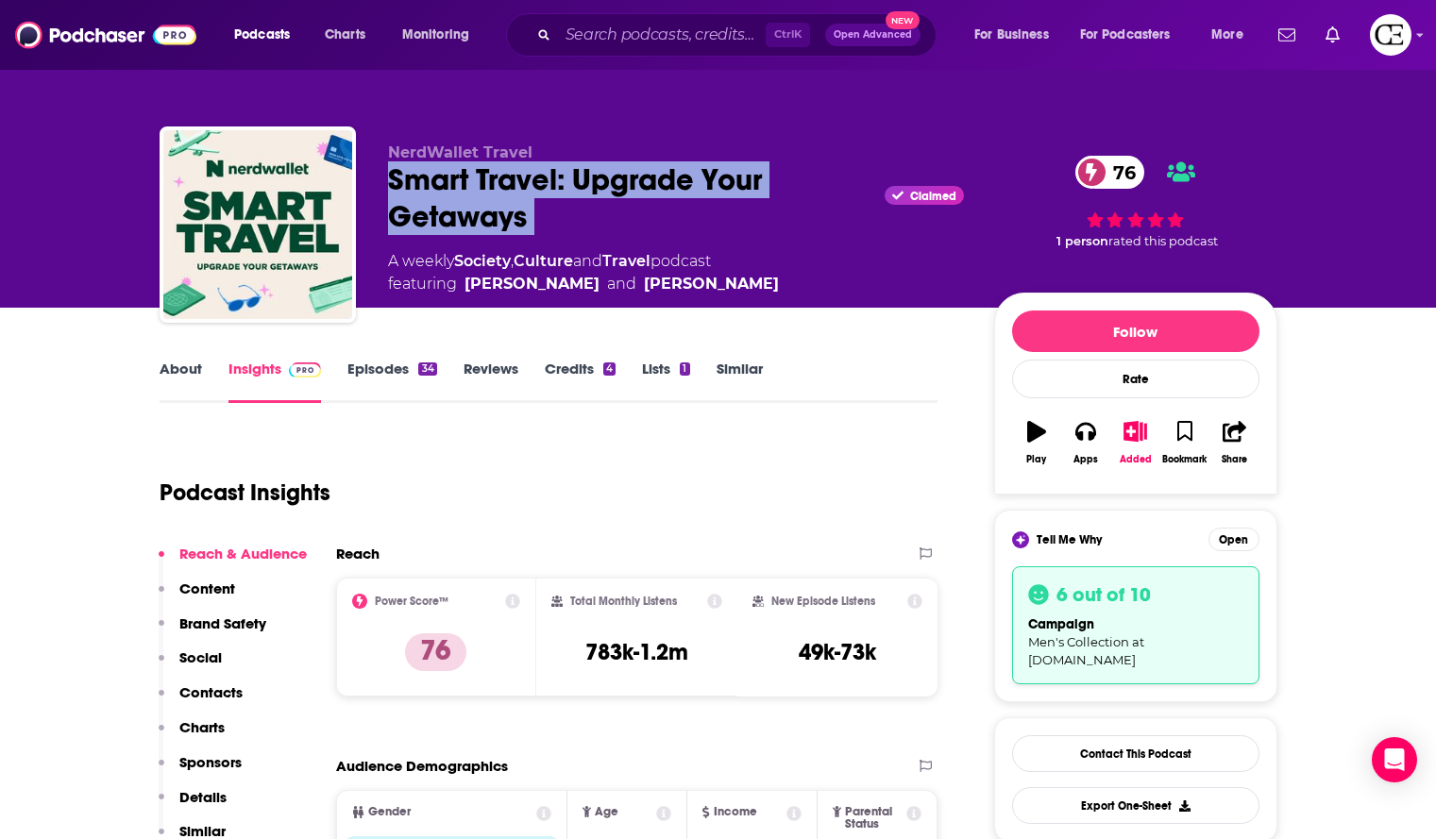
click at [457, 192] on div "Smart Travel: Upgrade Your Getaways Claimed 76" at bounding box center [676, 198] width 576 height 74
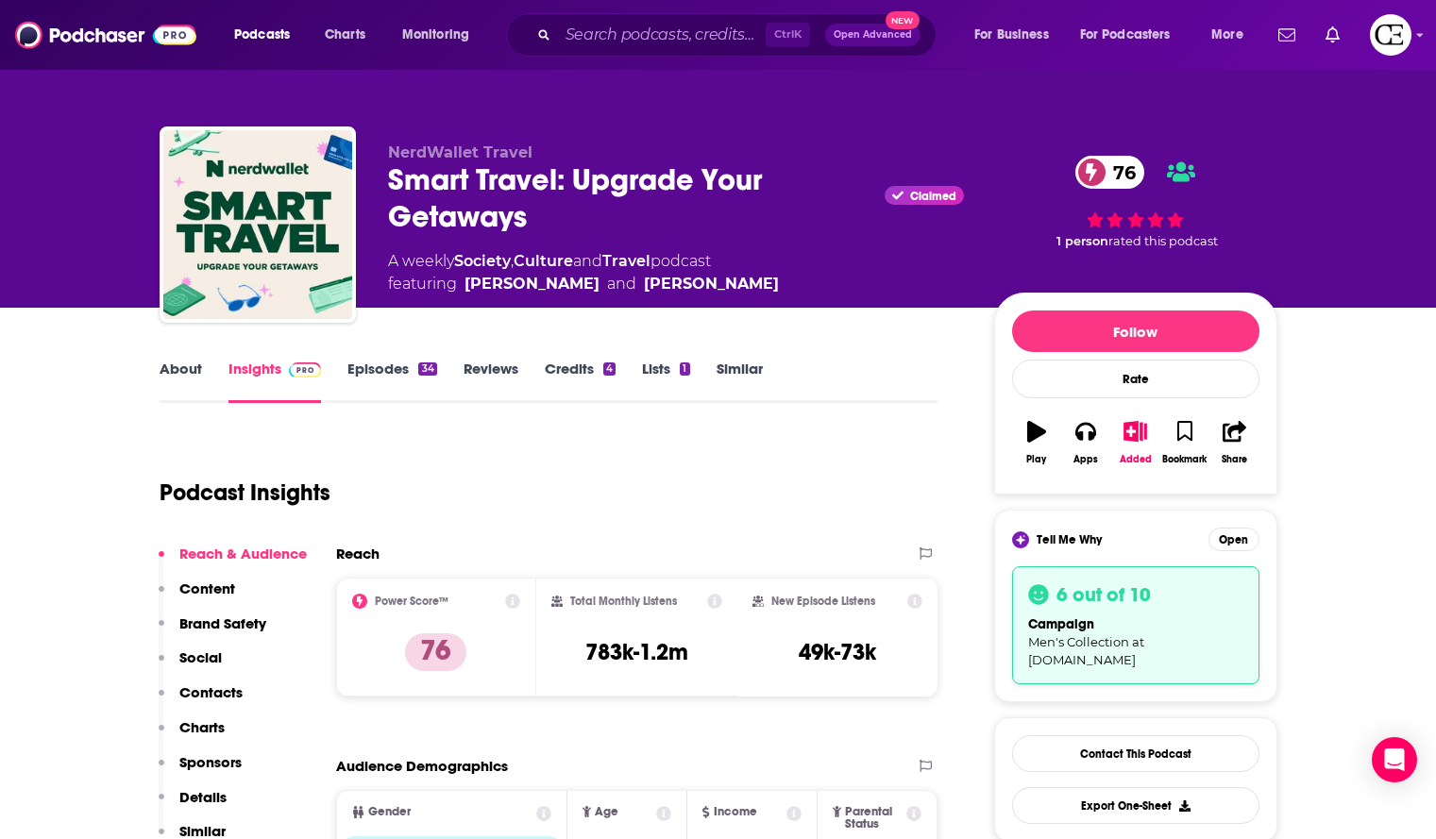
click at [687, 158] on p "NerdWallet Travel" at bounding box center [676, 153] width 576 height 18
click at [679, 164] on div "Smart Travel: Upgrade Your Getaways Claimed 76" at bounding box center [676, 198] width 576 height 74
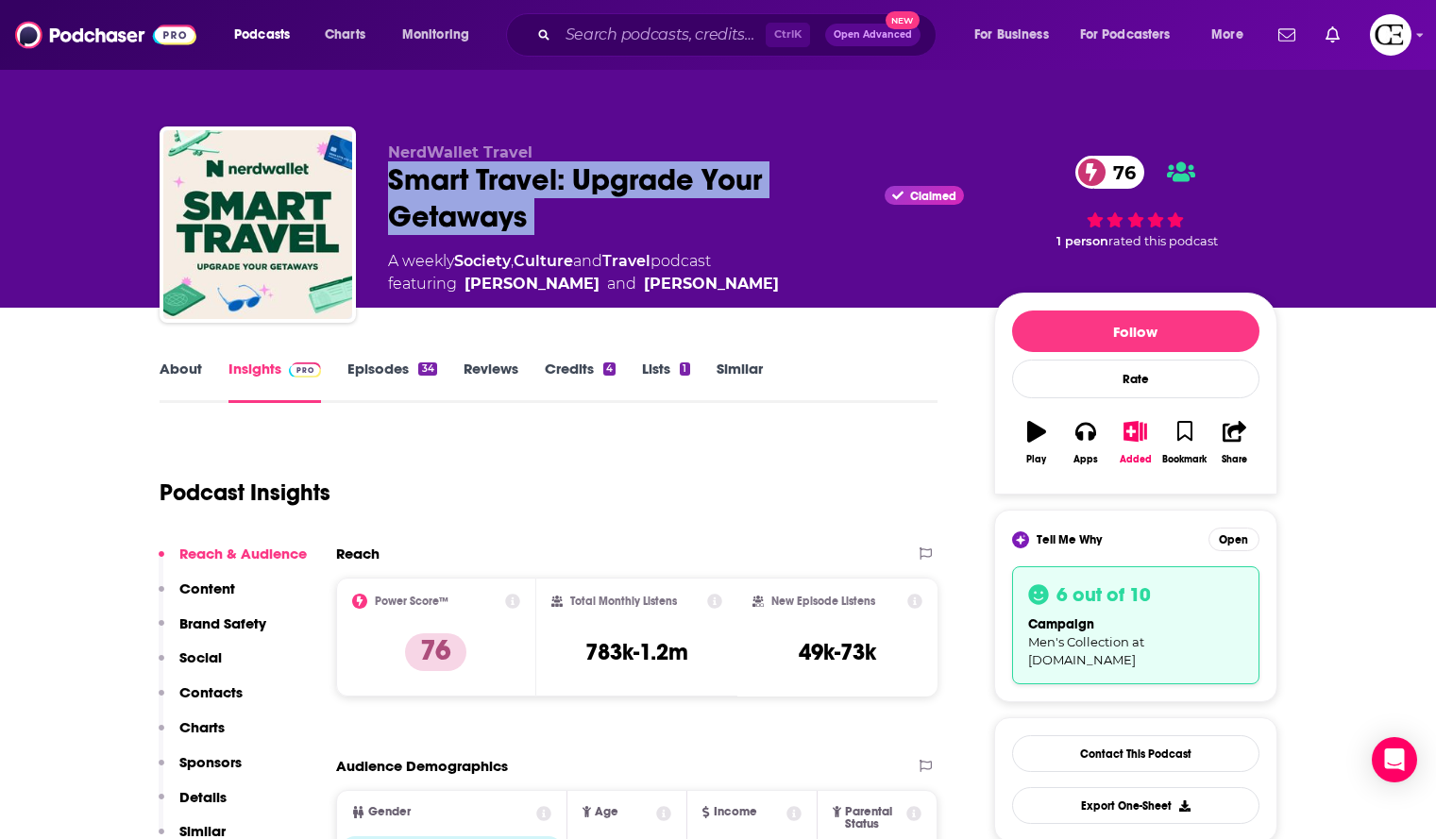
click at [679, 164] on div "Smart Travel: Upgrade Your Getaways Claimed 76" at bounding box center [676, 198] width 576 height 74
copy div "Smart Travel: Upgrade Your Getaways"
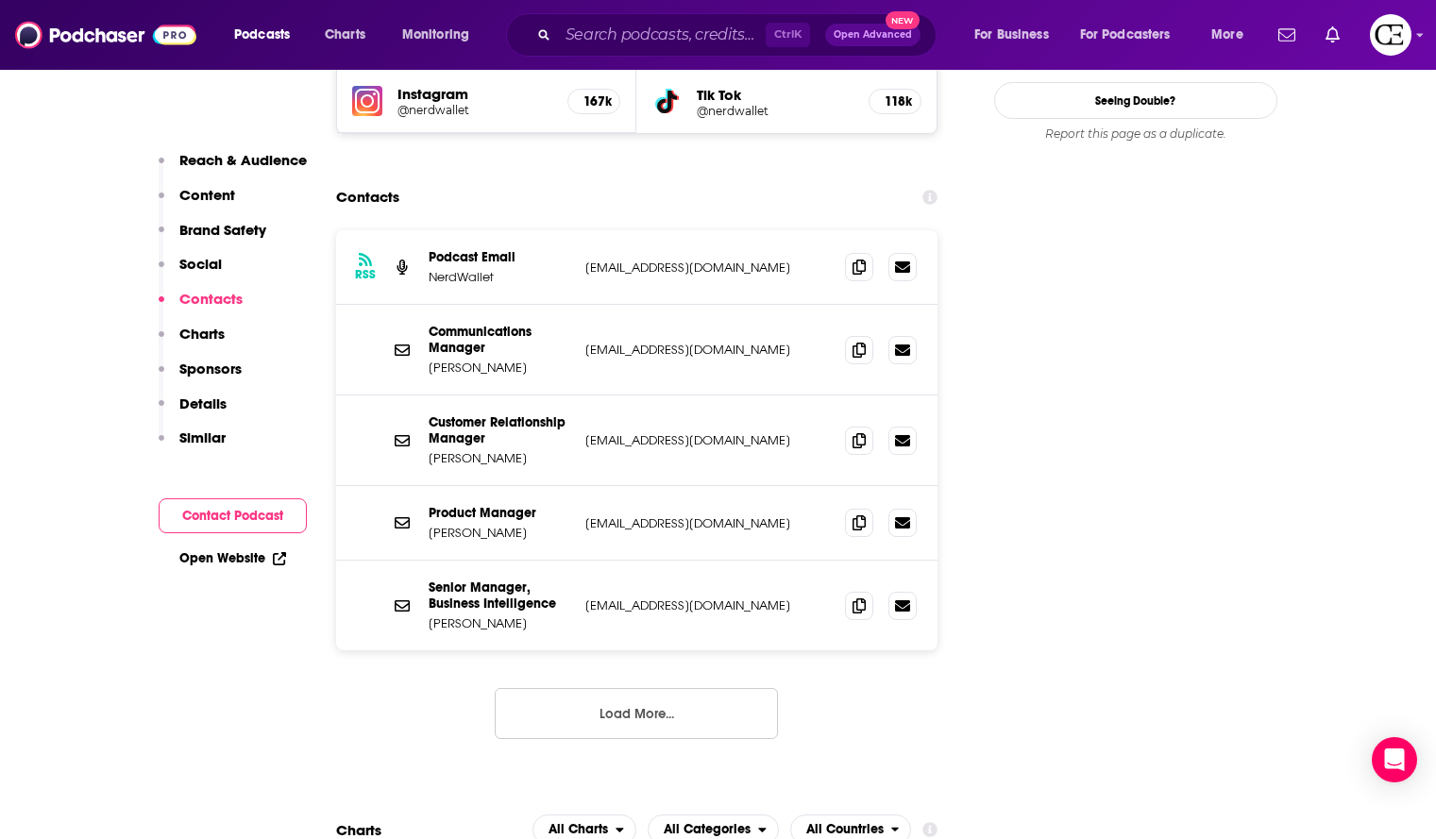
scroll to position [2266, 0]
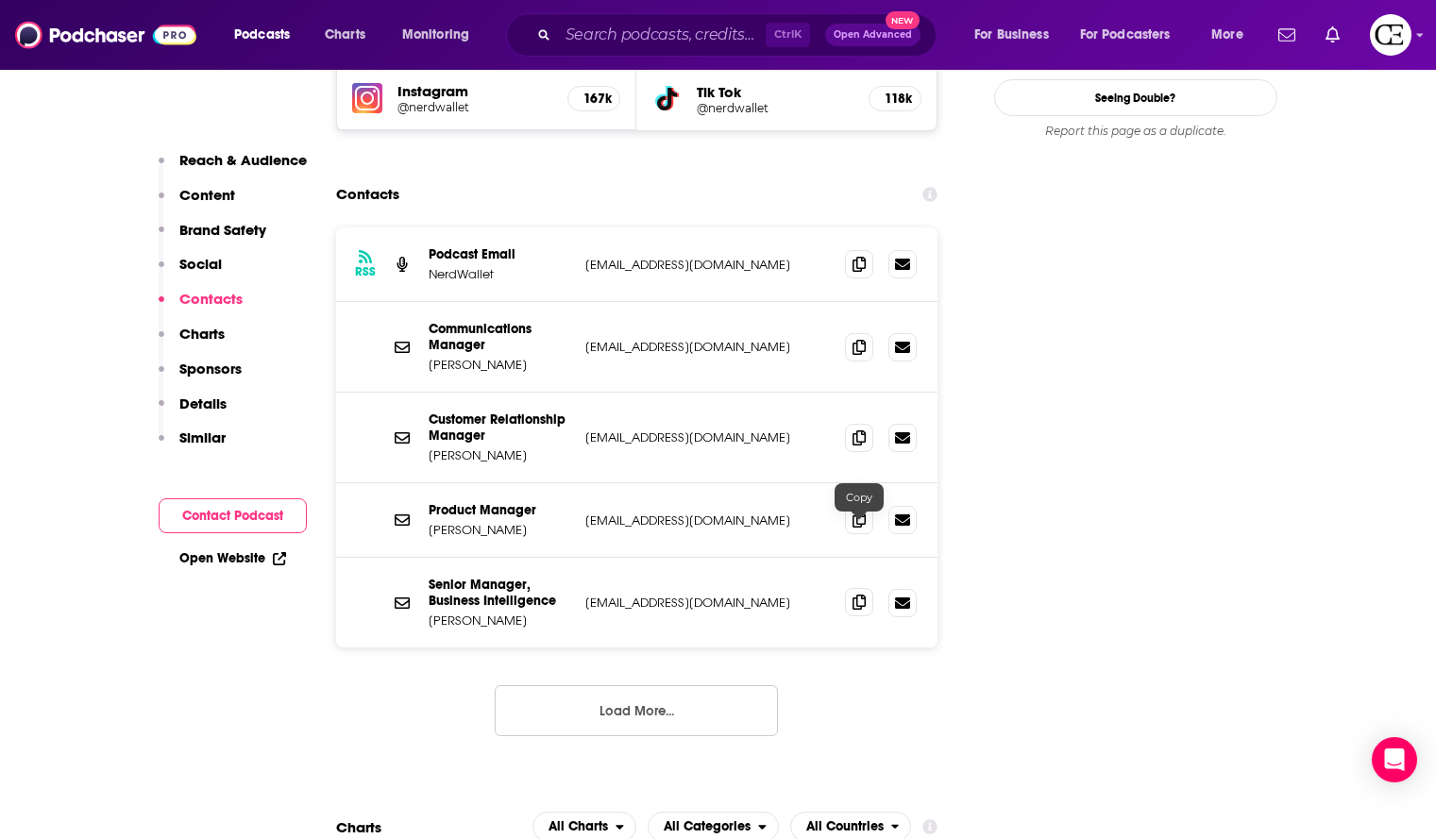
click at [862, 595] on icon at bounding box center [859, 602] width 13 height 15
drag, startPoint x: 857, startPoint y: 441, endPoint x: 872, endPoint y: 437, distance: 14.7
click at [857, 512] on icon at bounding box center [859, 519] width 13 height 15
click at [853, 430] on icon at bounding box center [859, 437] width 13 height 15
click at [855, 339] on icon at bounding box center [859, 346] width 13 height 15
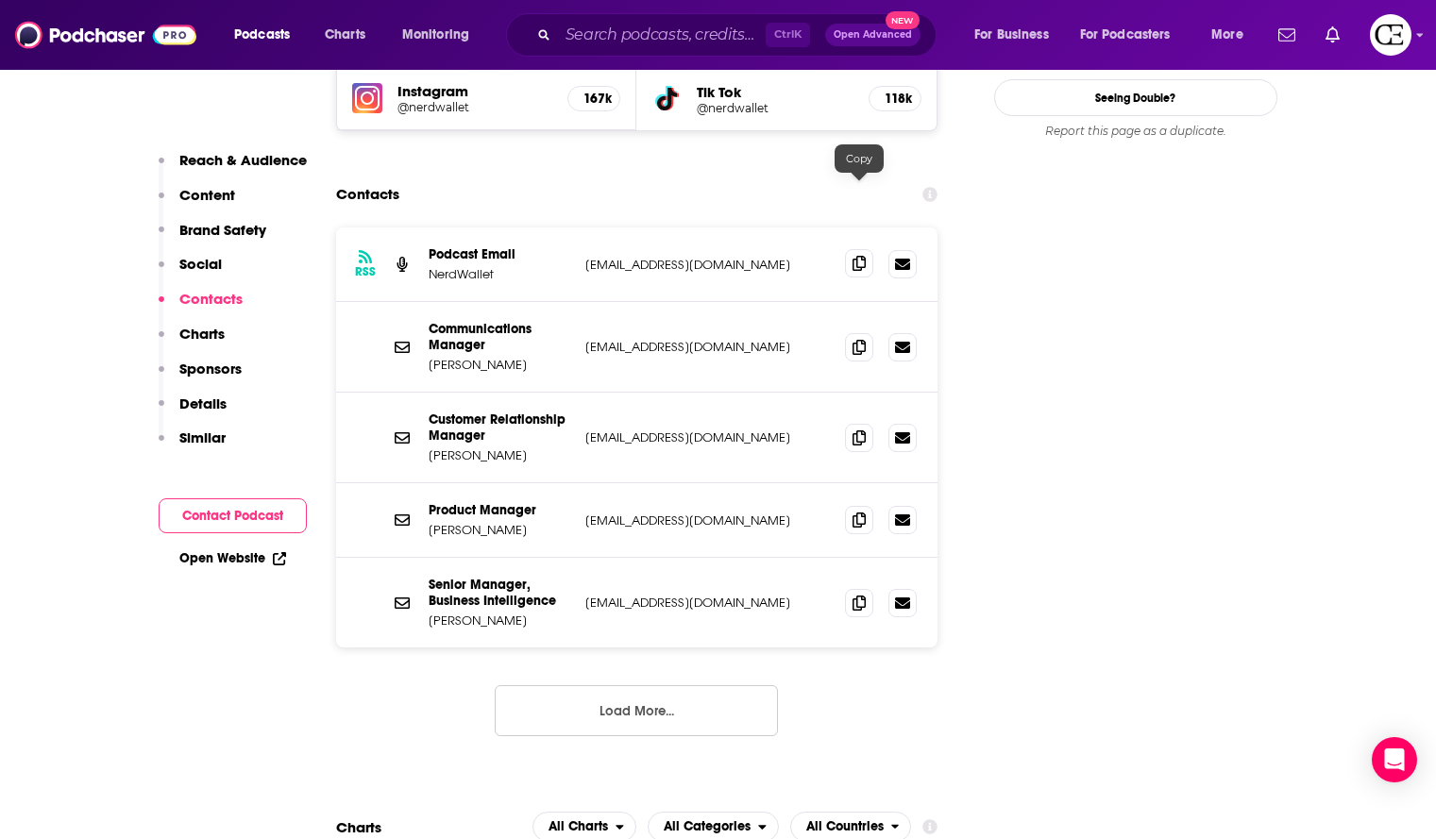
click at [863, 256] on icon at bounding box center [859, 263] width 13 height 15
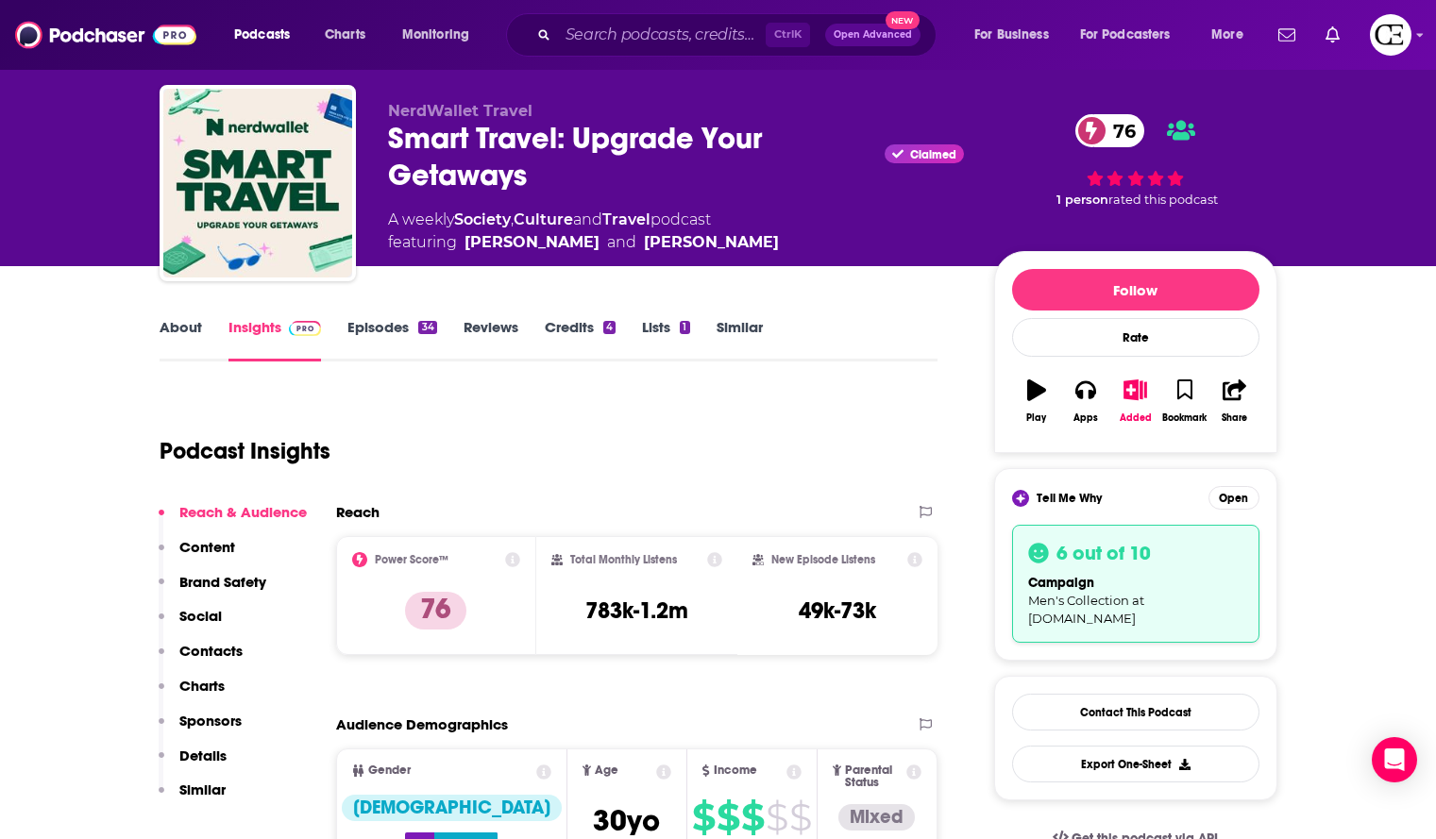
scroll to position [0, 0]
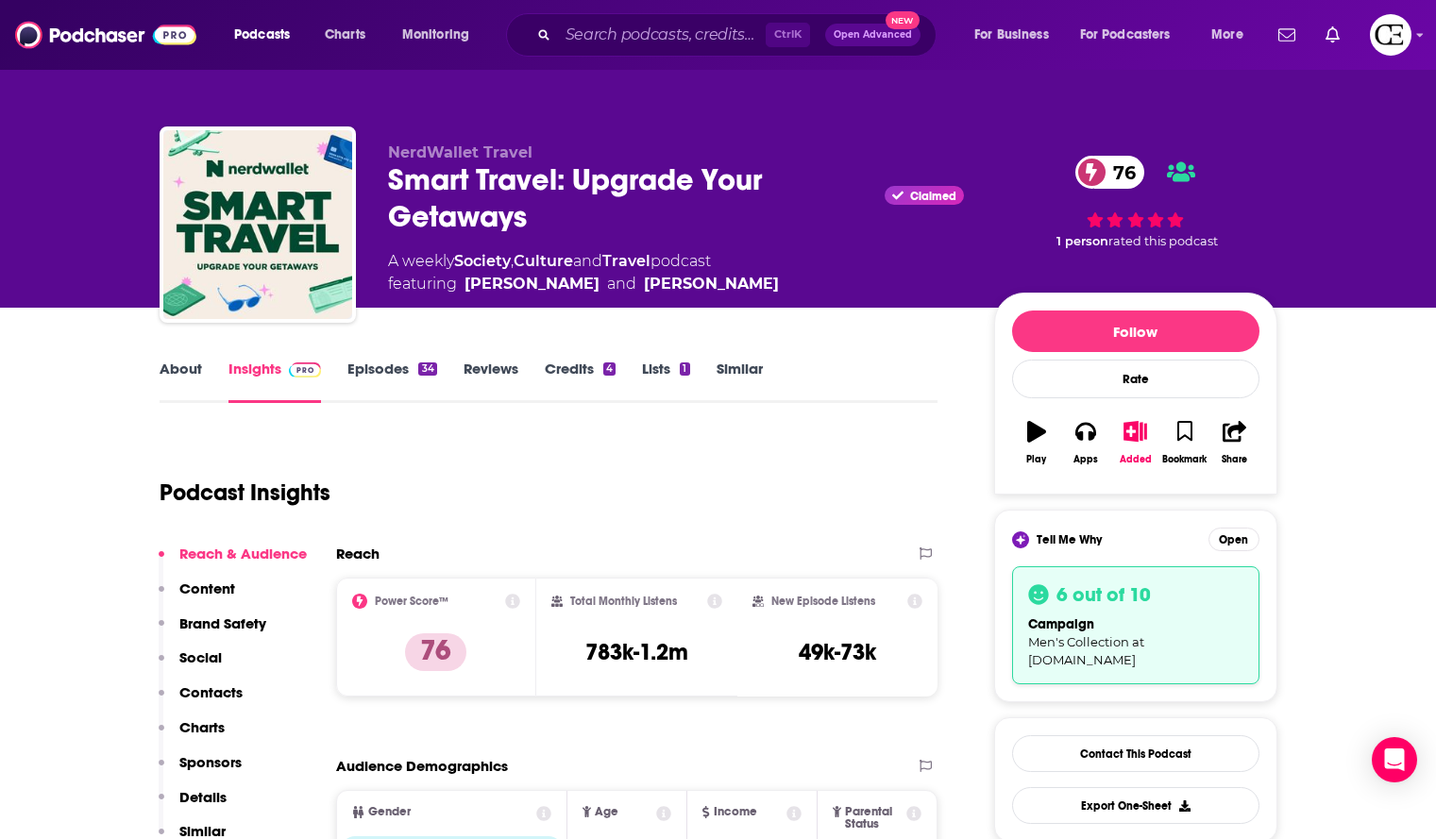
click at [537, 210] on div "Smart Travel: Upgrade Your Getaways Claimed 76" at bounding box center [676, 198] width 576 height 74
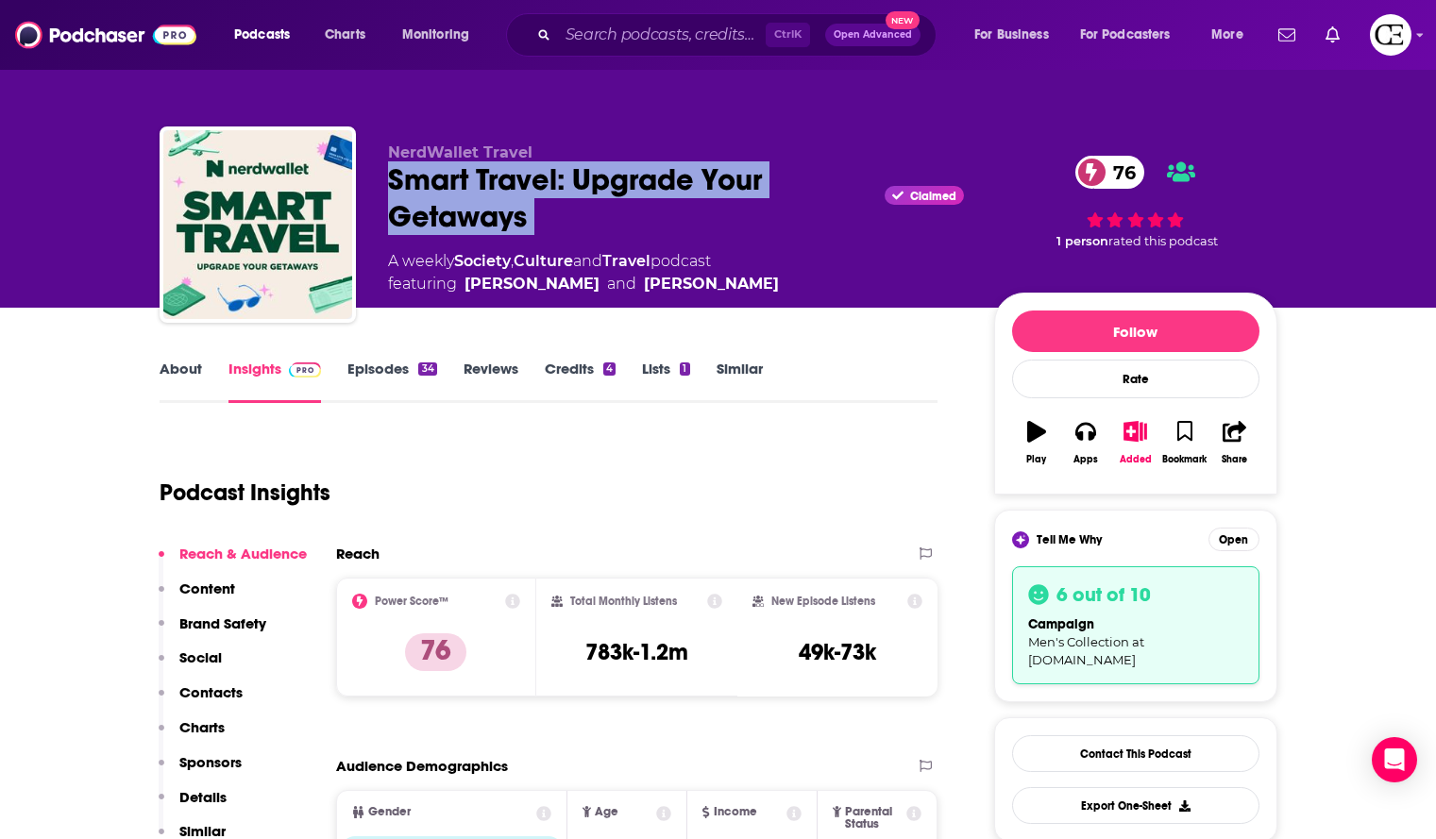
click at [537, 210] on div "Smart Travel: Upgrade Your Getaways Claimed 76" at bounding box center [676, 198] width 576 height 74
copy div "Smart Travel: Upgrade Your Getaways"
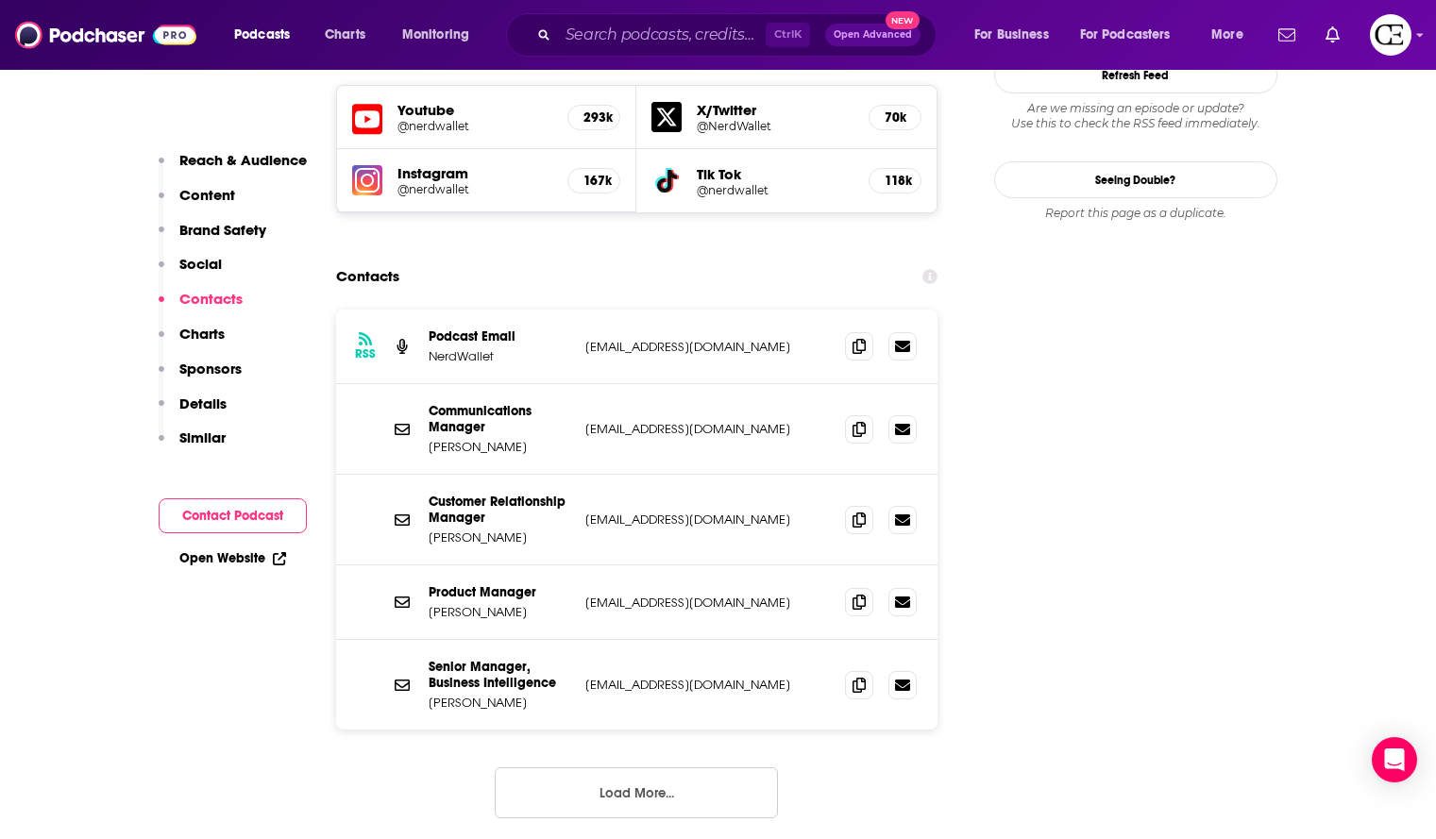
scroll to position [2266, 0]
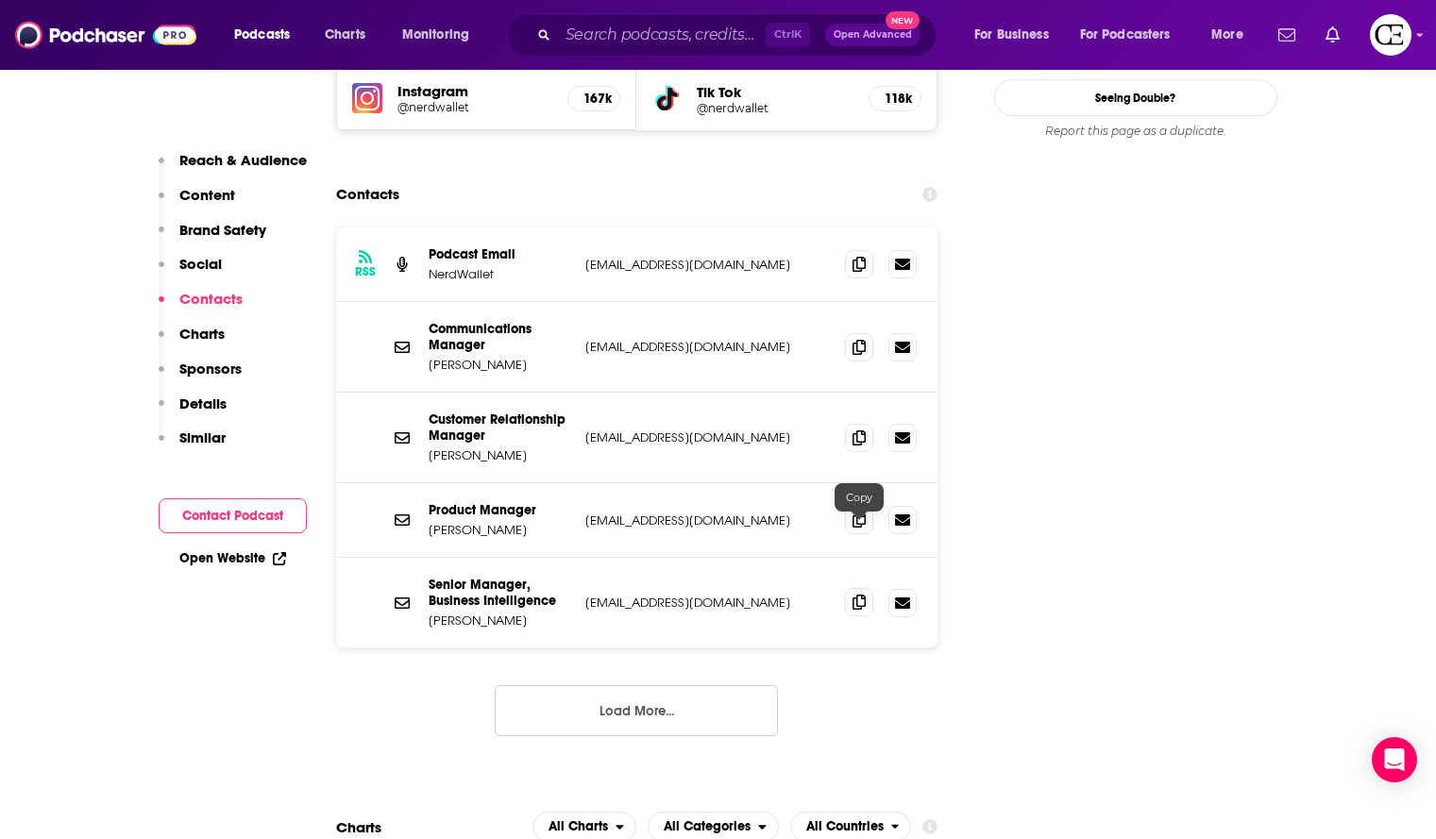
click at [859, 595] on icon at bounding box center [859, 602] width 13 height 15
click at [866, 512] on icon at bounding box center [859, 519] width 13 height 15
click at [872, 423] on span at bounding box center [859, 437] width 28 height 28
click at [866, 339] on icon at bounding box center [859, 346] width 13 height 15
click at [863, 249] on span at bounding box center [859, 263] width 28 height 28
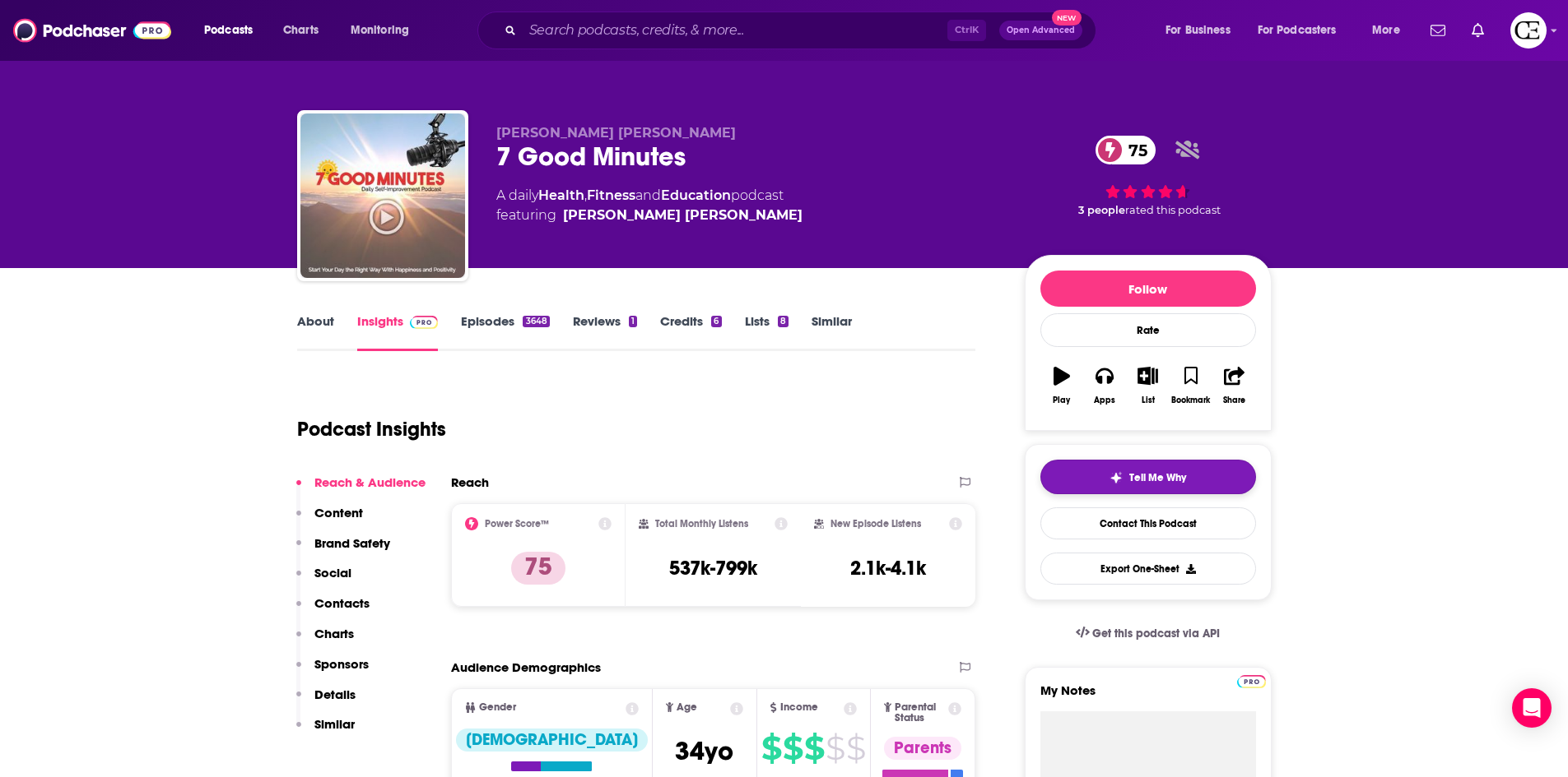
click at [1096, 476] on button "Tell Me Why" at bounding box center [1148, 477] width 215 height 35
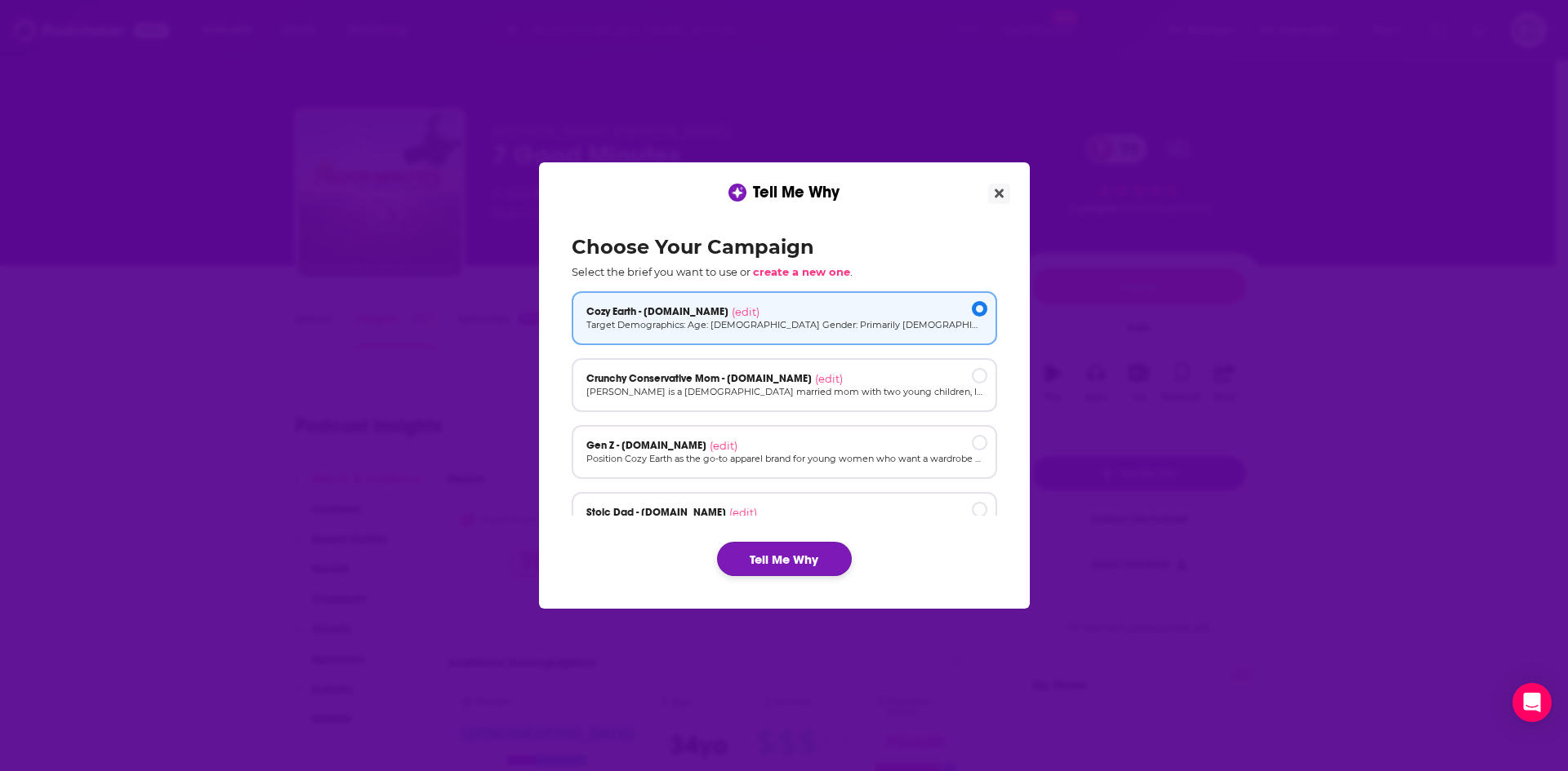
click at [810, 558] on button "Tell Me Why" at bounding box center [784, 559] width 135 height 35
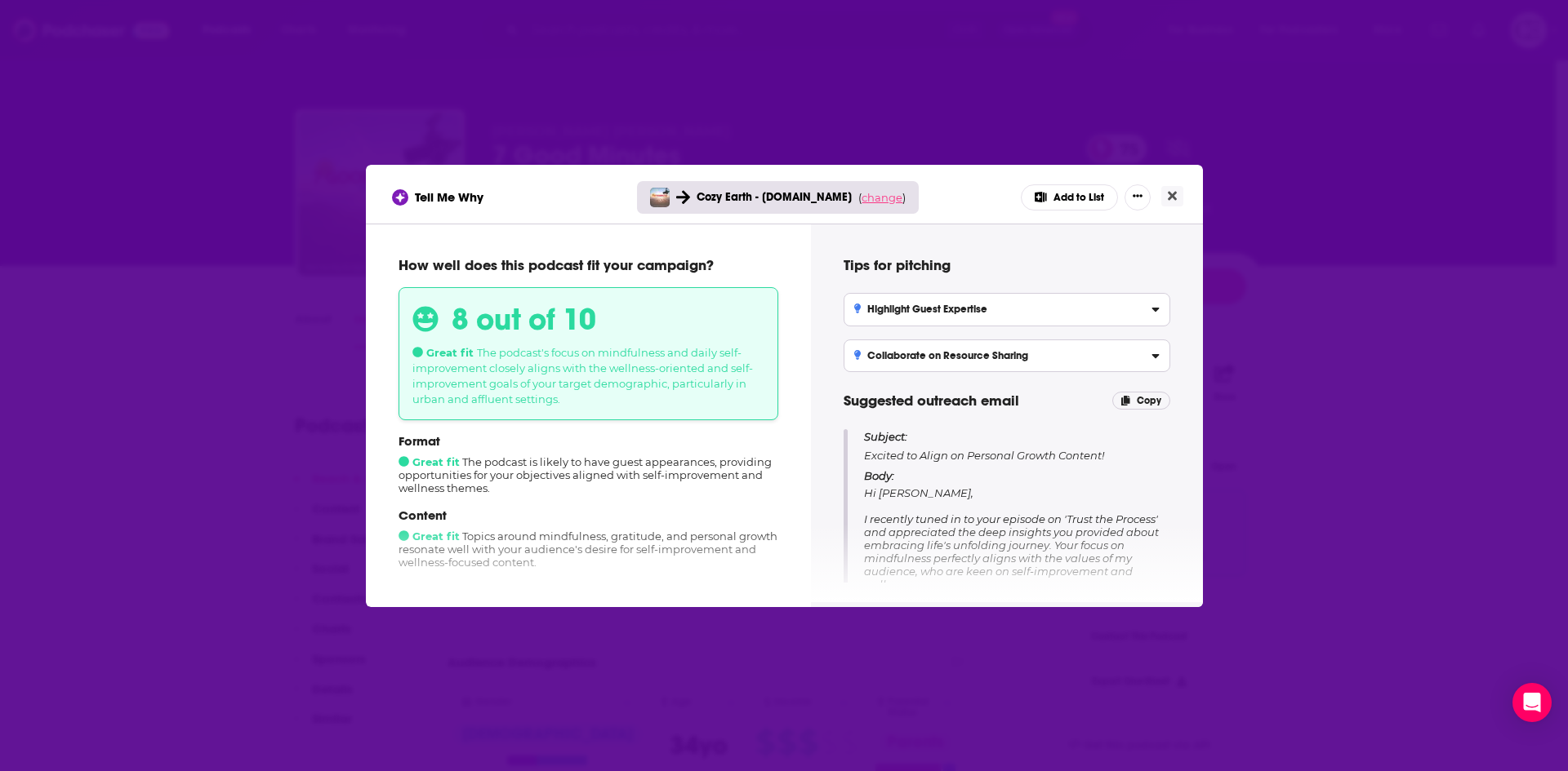
click at [861, 195] on span "change" at bounding box center [881, 197] width 41 height 13
click at [878, 315] on button "Change campaign" at bounding box center [904, 319] width 110 height 20
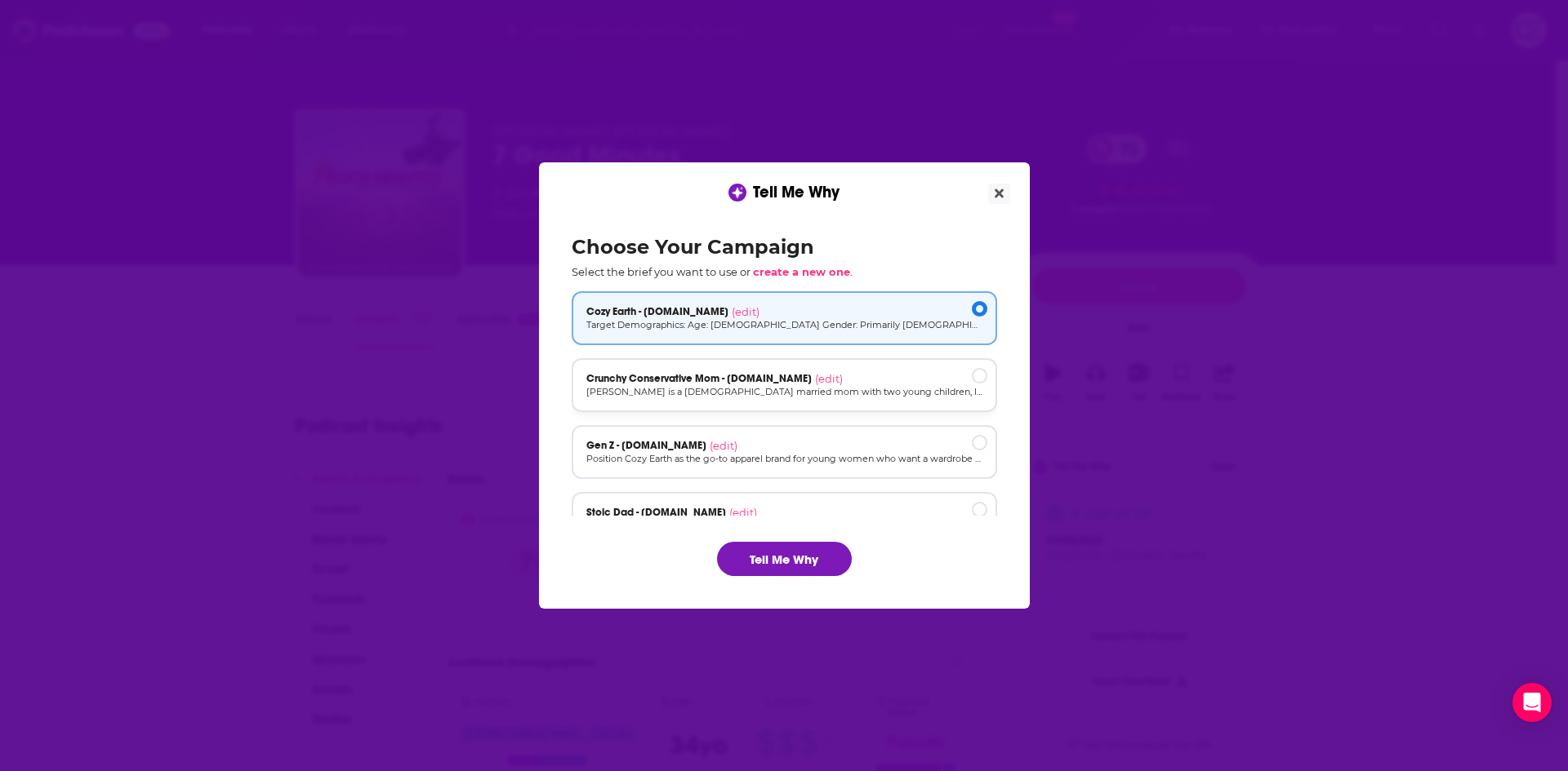
click at [873, 370] on div "Crunchy Conservative Mom - [DOMAIN_NAME] (edit) [PERSON_NAME] is a [DEMOGRAPHIC…" at bounding box center [784, 386] width 426 height 54
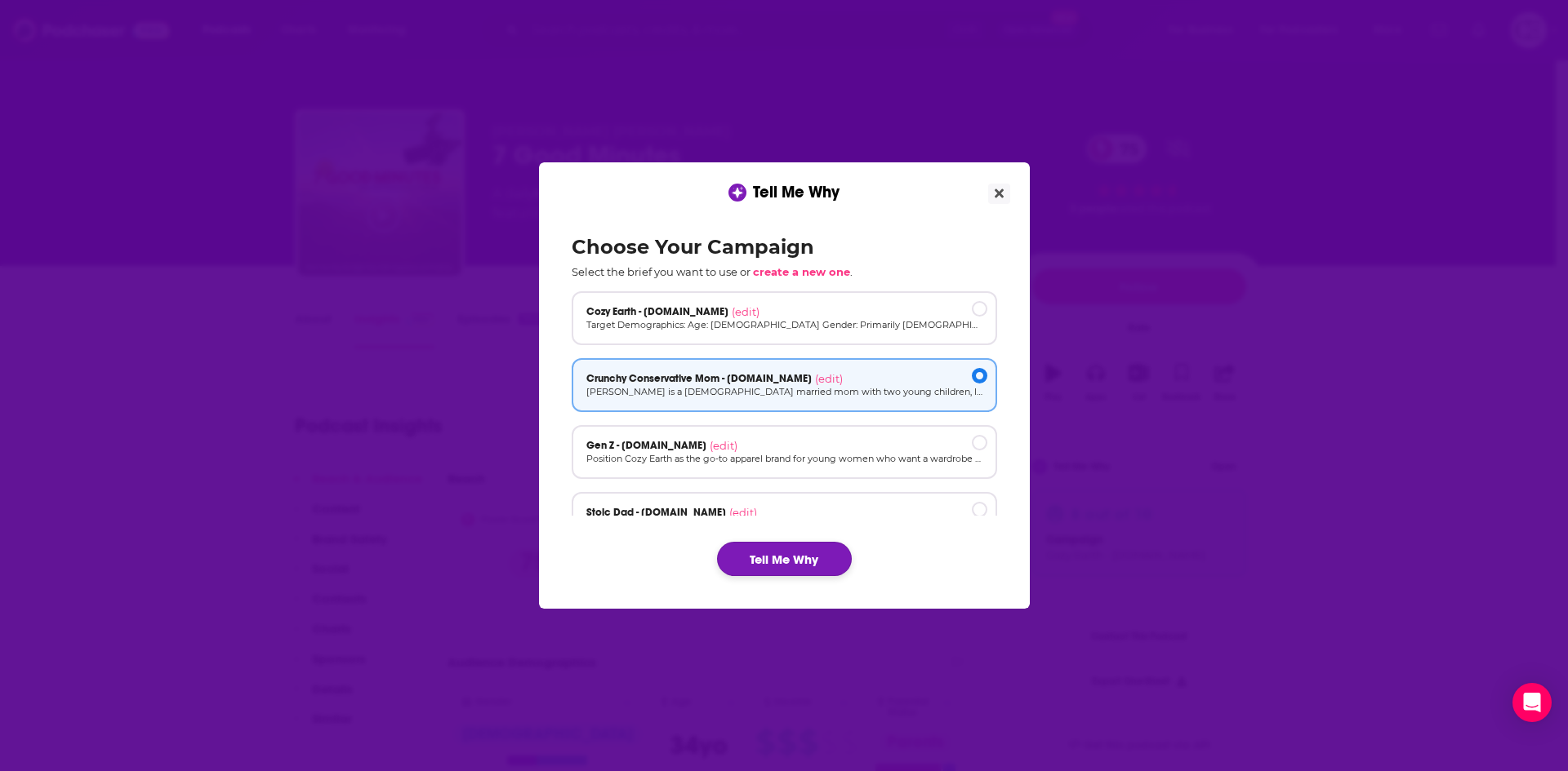
click at [829, 555] on button "Tell Me Why" at bounding box center [784, 559] width 135 height 35
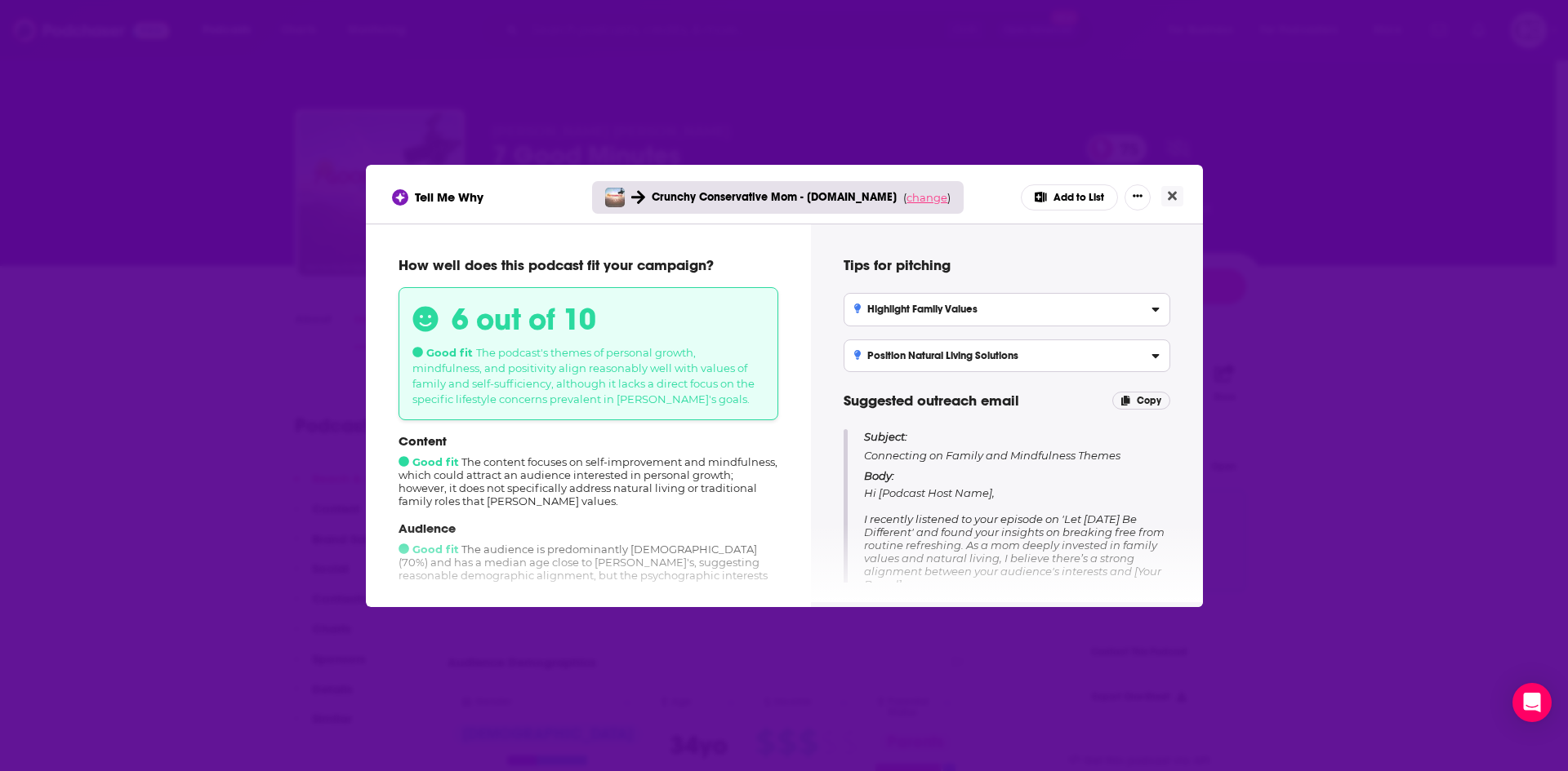
click at [914, 194] on span "change" at bounding box center [926, 197] width 41 height 13
click at [916, 315] on button "Change campaign" at bounding box center [949, 319] width 110 height 20
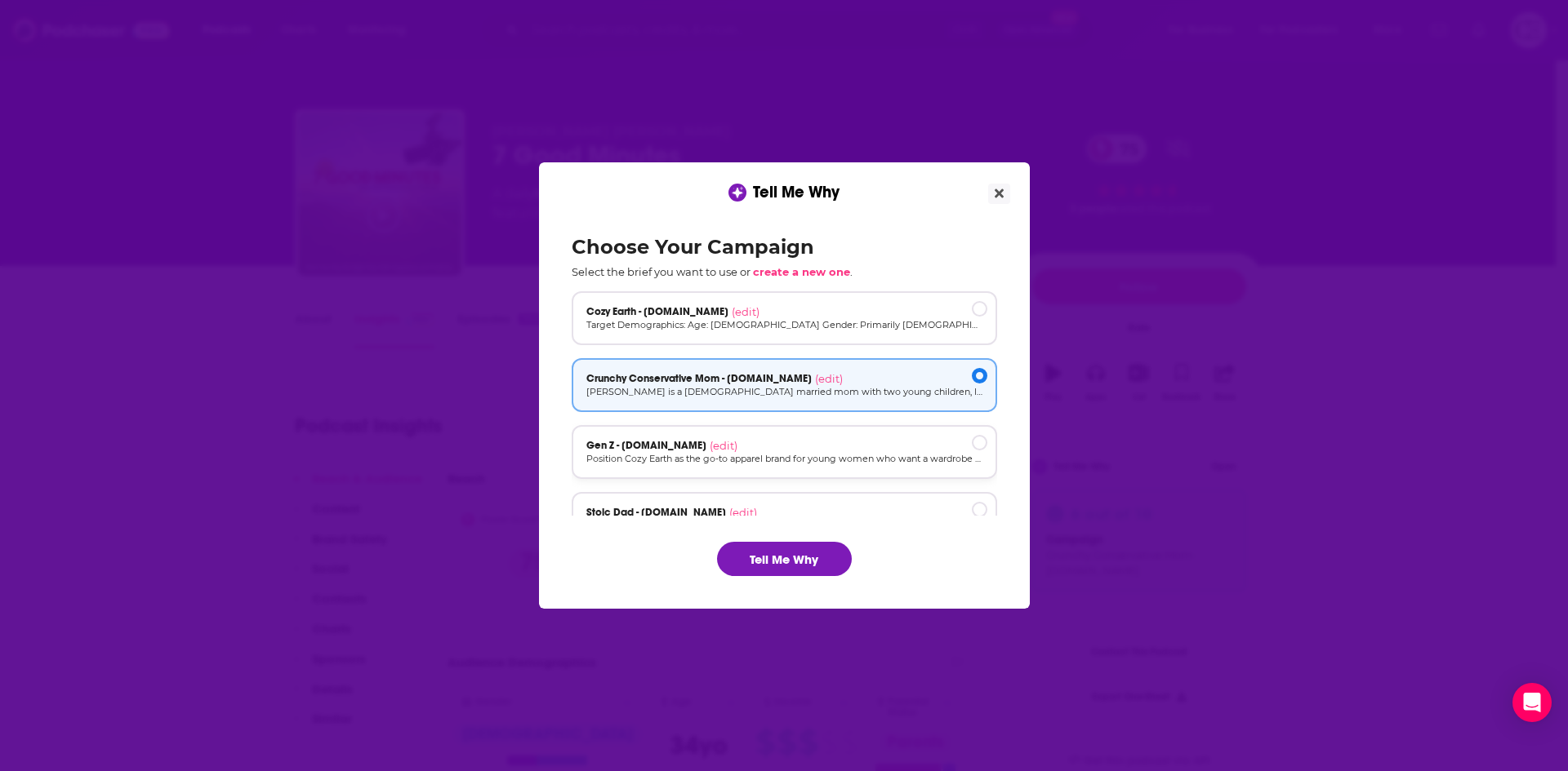
click at [892, 430] on div "Gen Z - [DOMAIN_NAME] (edit) Position Cozy Earth as the go-to apparel brand for…" at bounding box center [784, 452] width 426 height 54
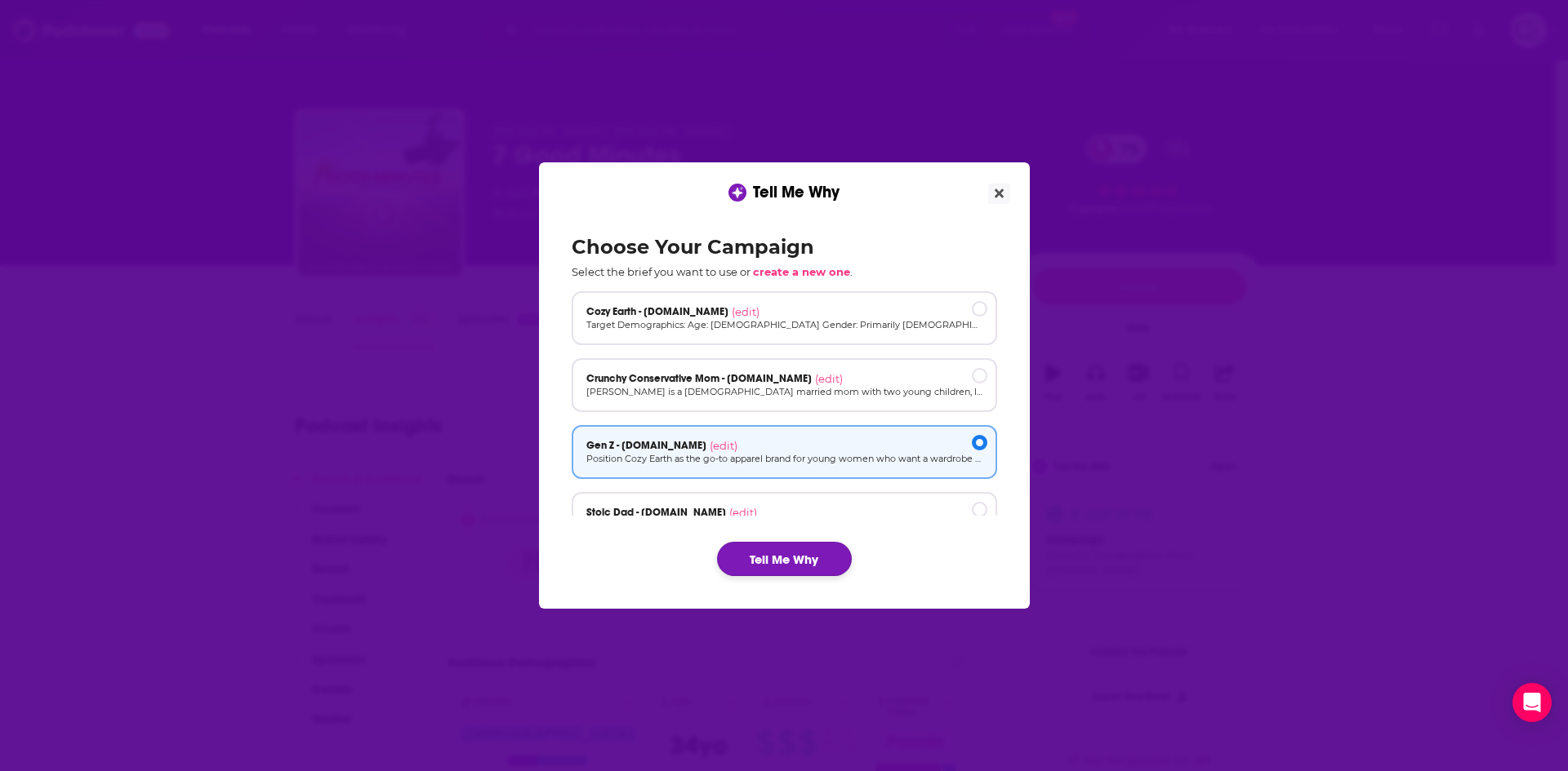
click at [742, 547] on button "Tell Me Why" at bounding box center [784, 559] width 135 height 35
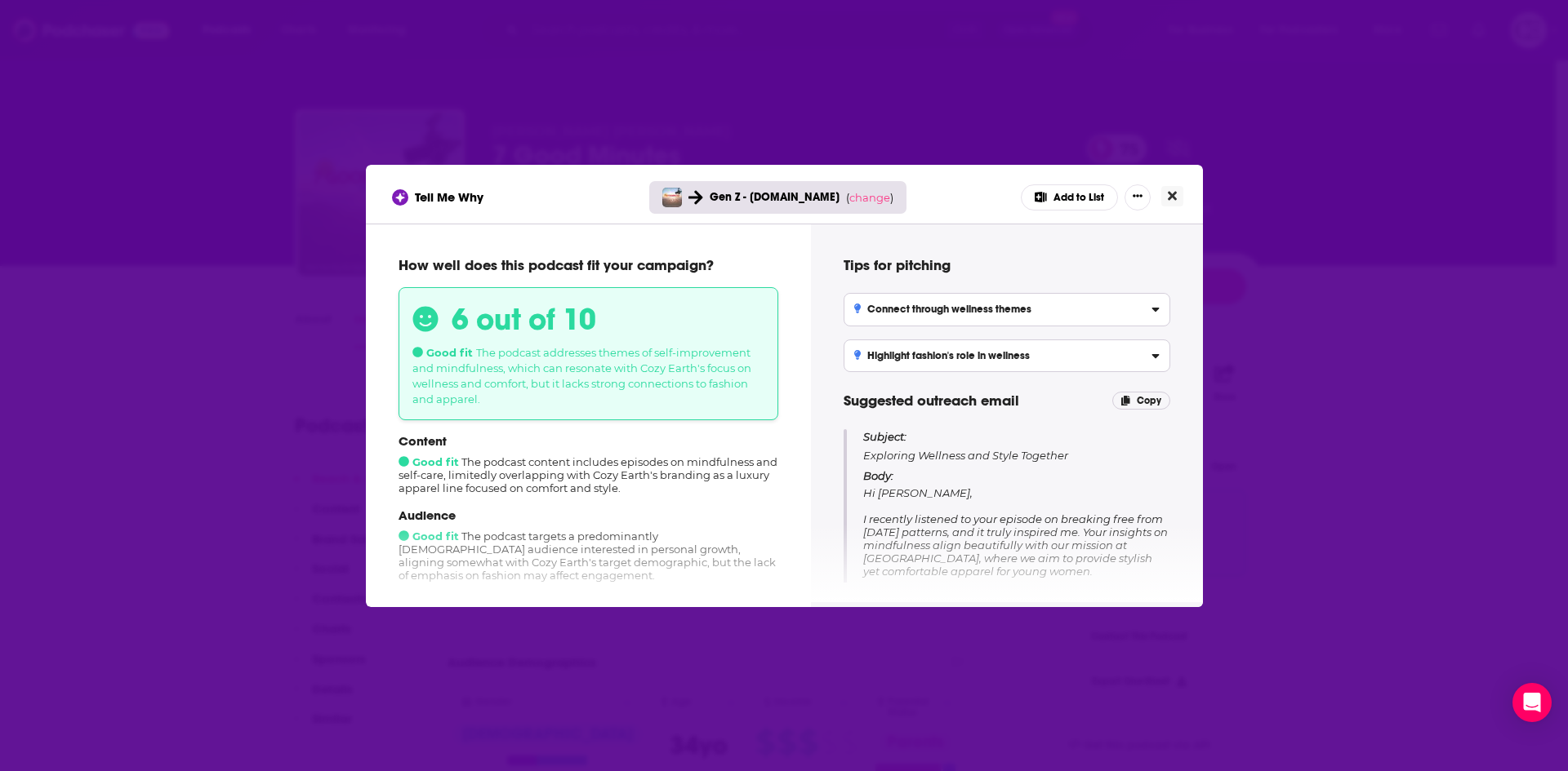
click at [1168, 196] on icon "Close" at bounding box center [1172, 195] width 9 height 13
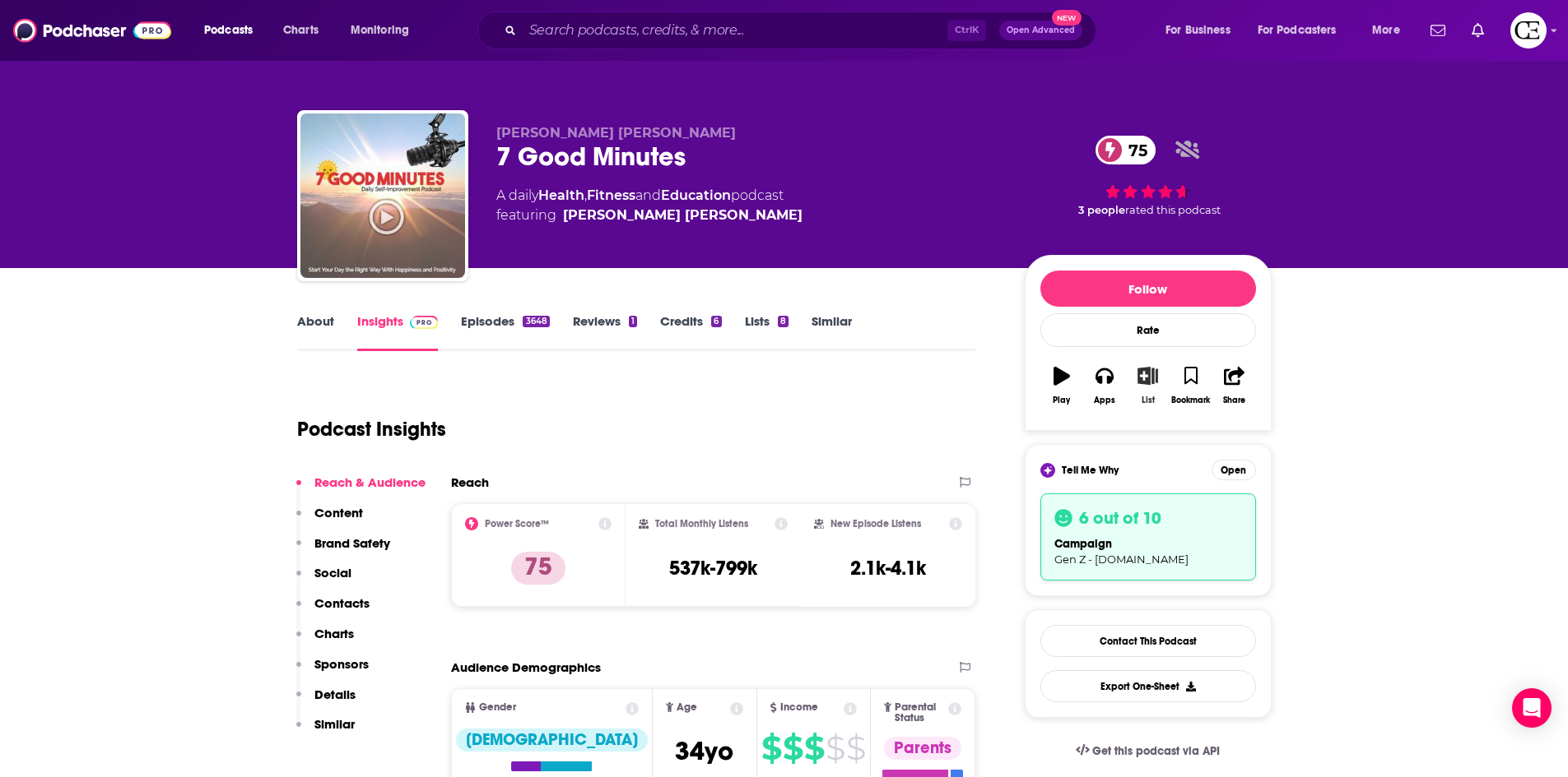
click at [1148, 394] on button "List" at bounding box center [1147, 386] width 43 height 59
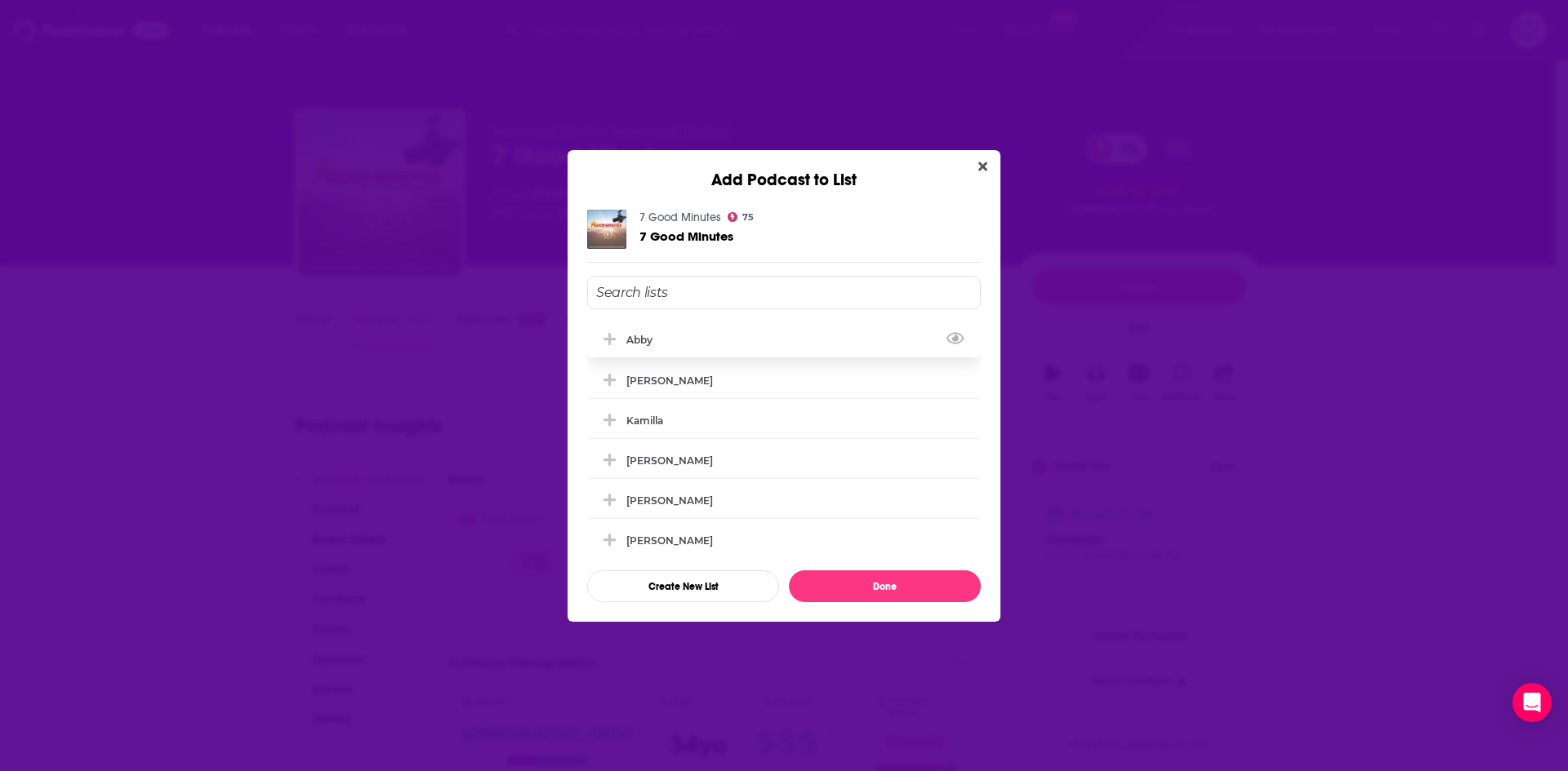
click at [606, 344] on icon "Add Podcast To List" at bounding box center [610, 339] width 12 height 15
click at [843, 577] on button "Done" at bounding box center [885, 586] width 192 height 32
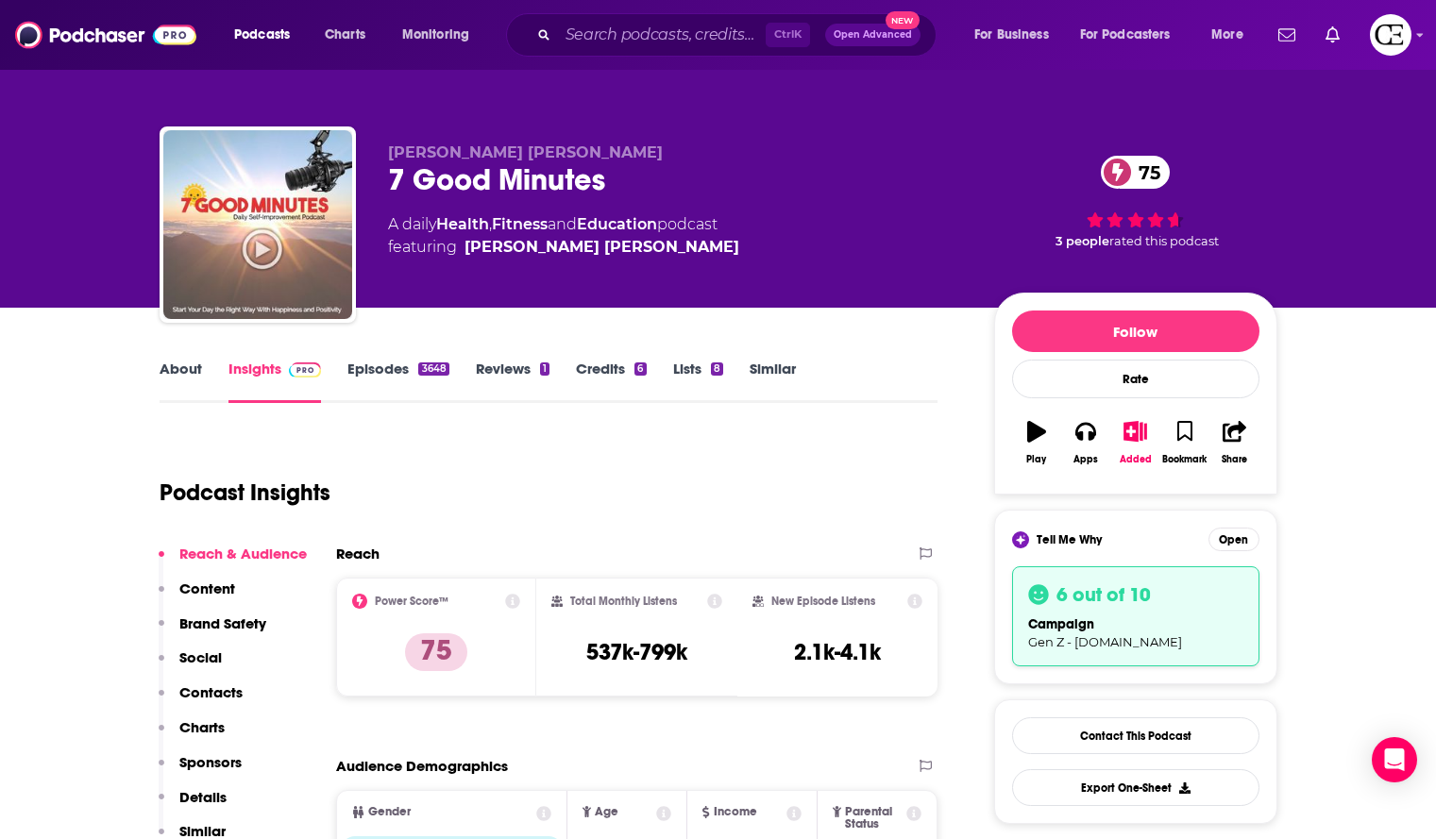
click at [552, 170] on div "7 Good Minutes 75" at bounding box center [676, 179] width 576 height 37
copy div "7 Good Minutes 75"
click at [630, 137] on div "Clyde Lee Dennis 7 Good Minutes 75 A daily Health , Fitness and Education podca…" at bounding box center [719, 229] width 1118 height 204
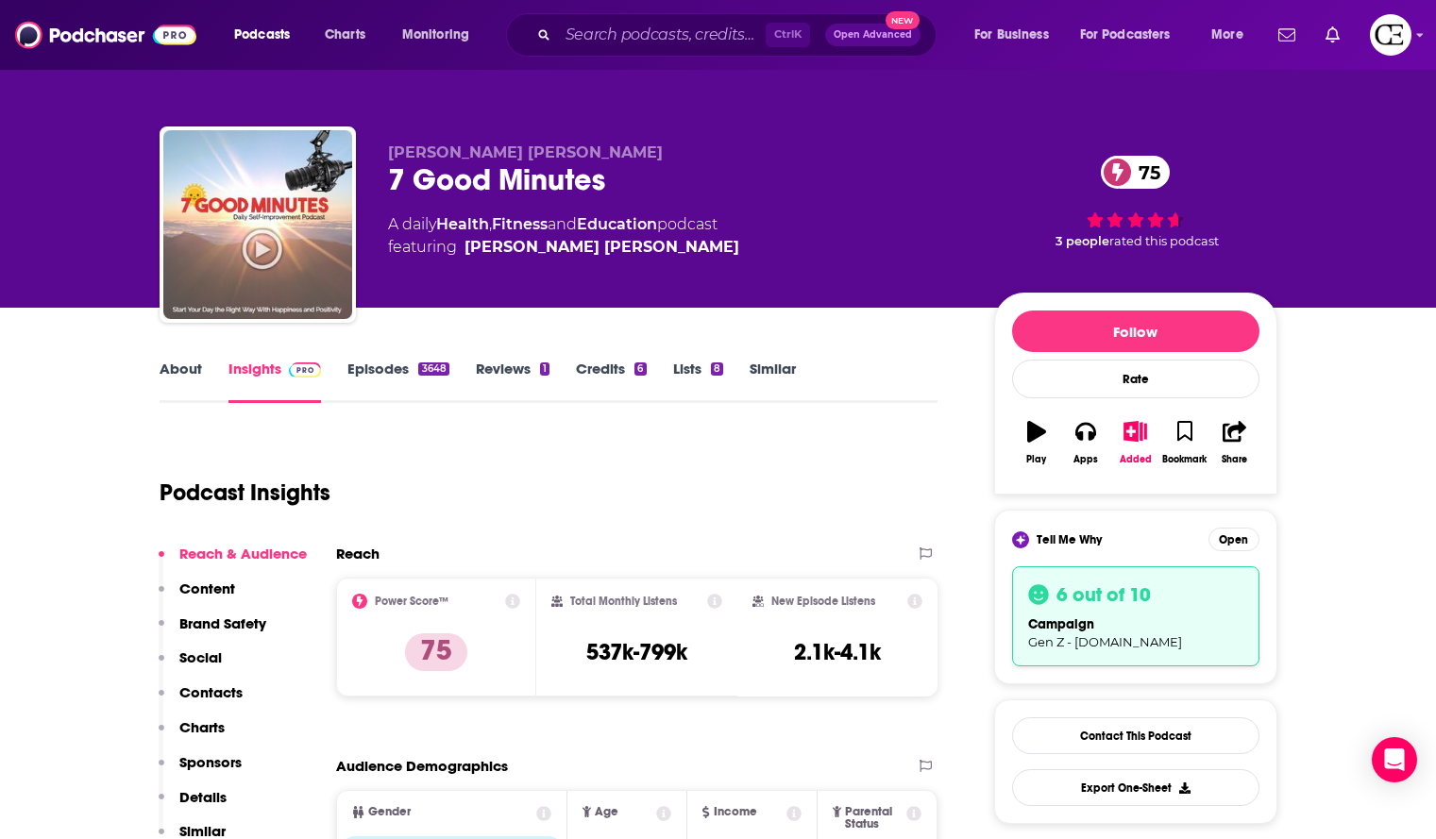
click at [630, 151] on p "Clyde Lee Dennis" at bounding box center [676, 153] width 576 height 18
click at [628, 168] on div "7 Good Minutes 75" at bounding box center [676, 179] width 576 height 37
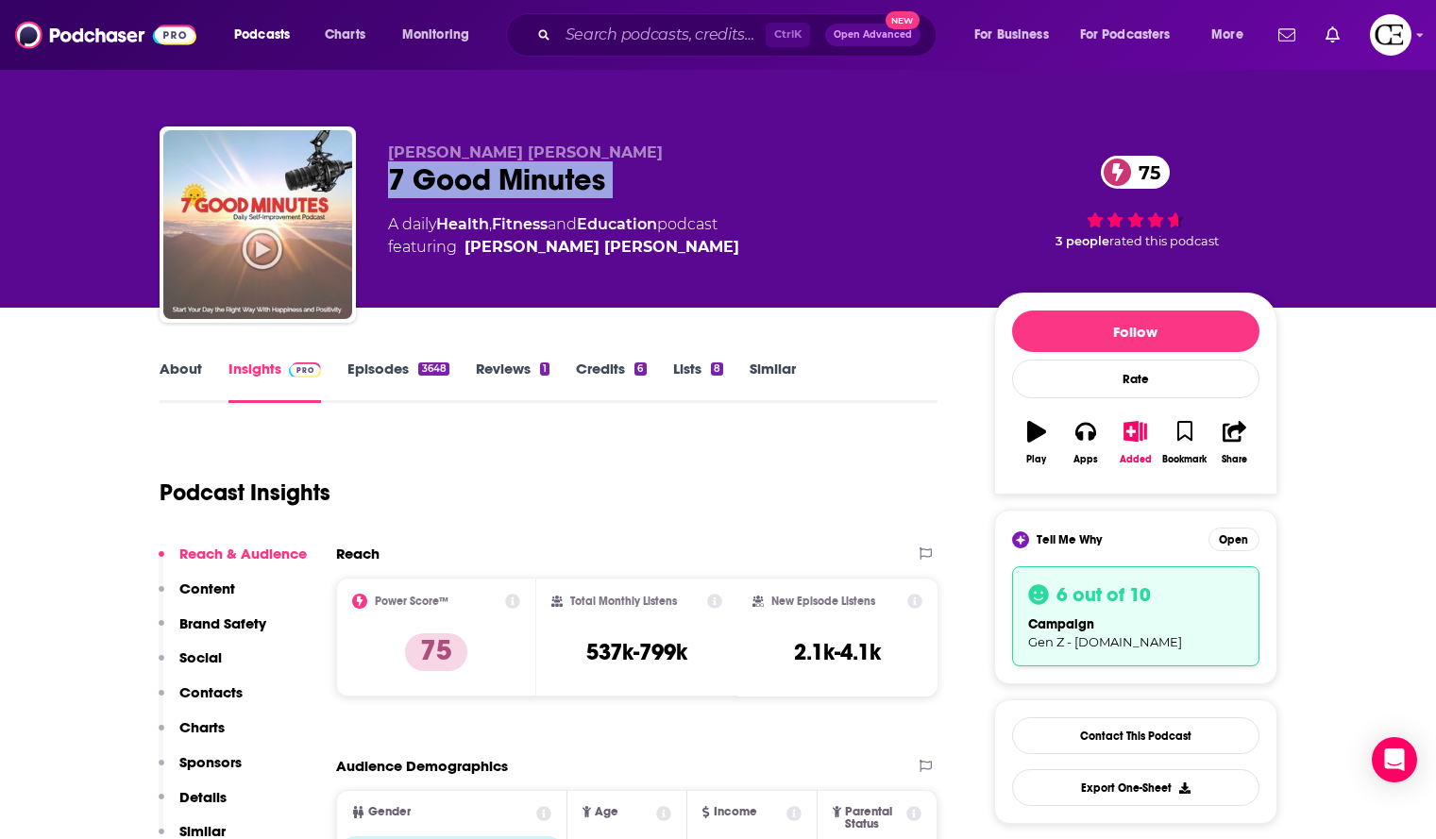
click at [628, 168] on div "7 Good Minutes 75" at bounding box center [676, 179] width 576 height 37
copy div "7 Good Minutes 75"
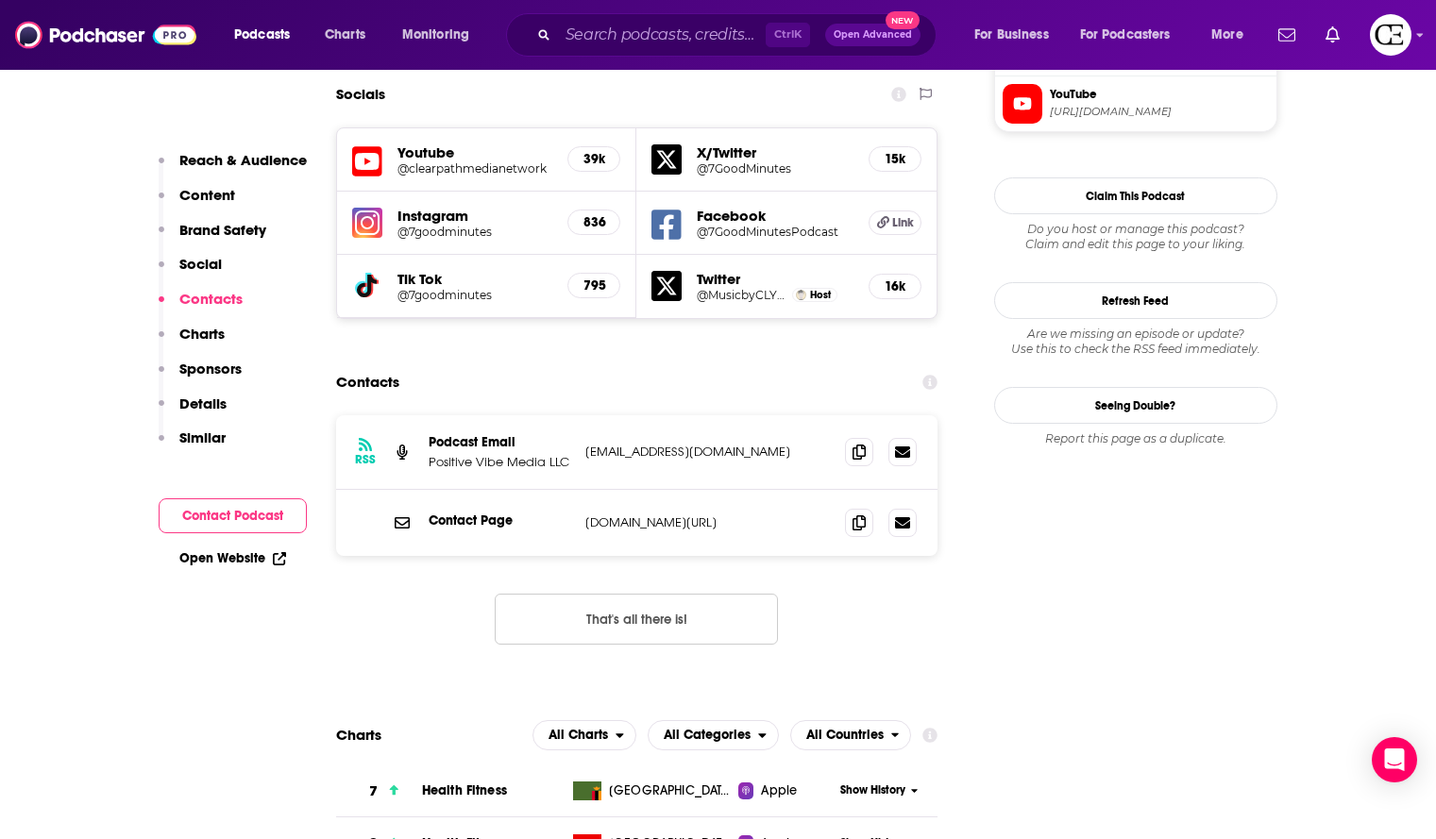
scroll to position [2172, 0]
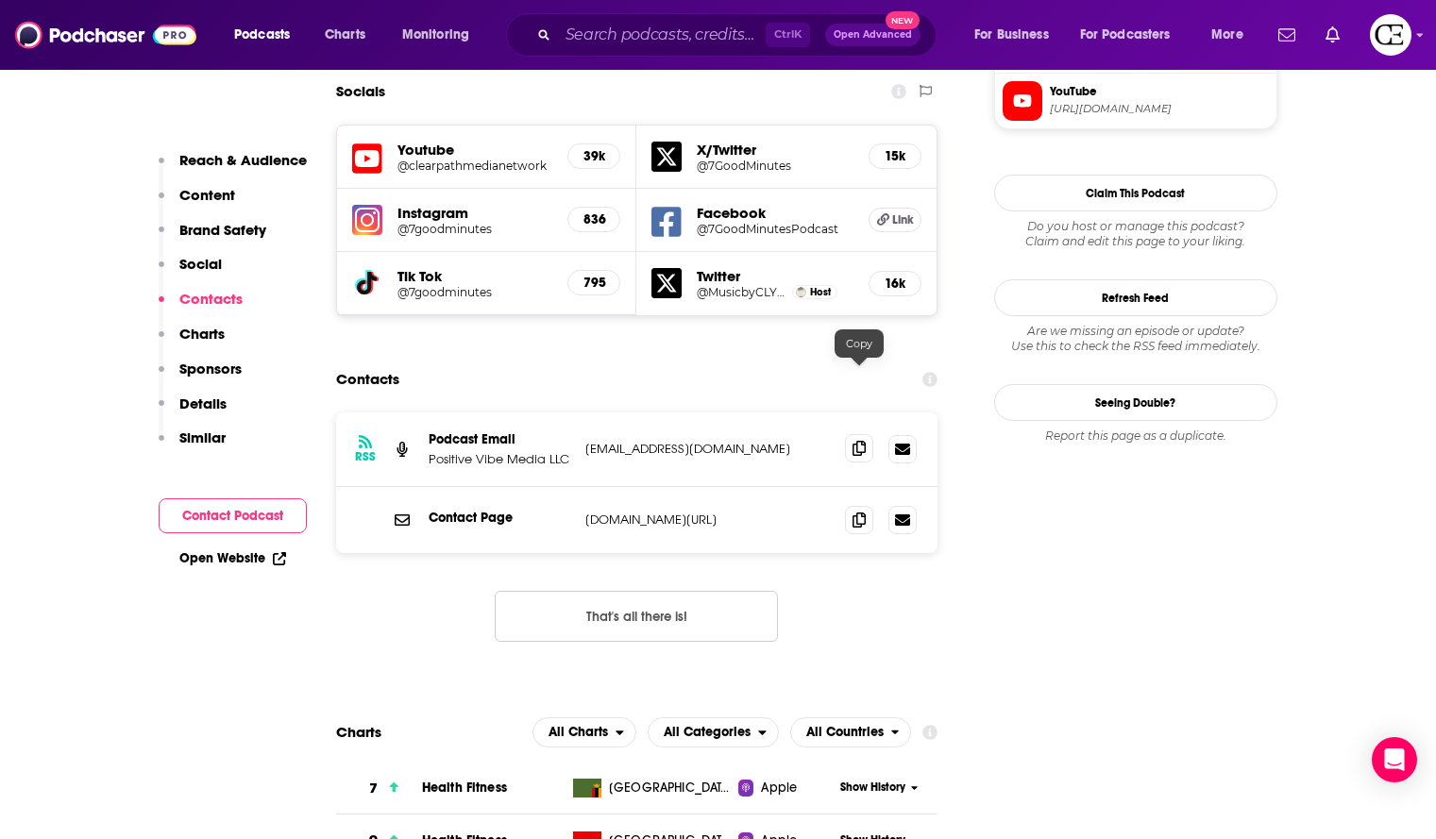
click at [865, 441] on icon at bounding box center [859, 448] width 13 height 15
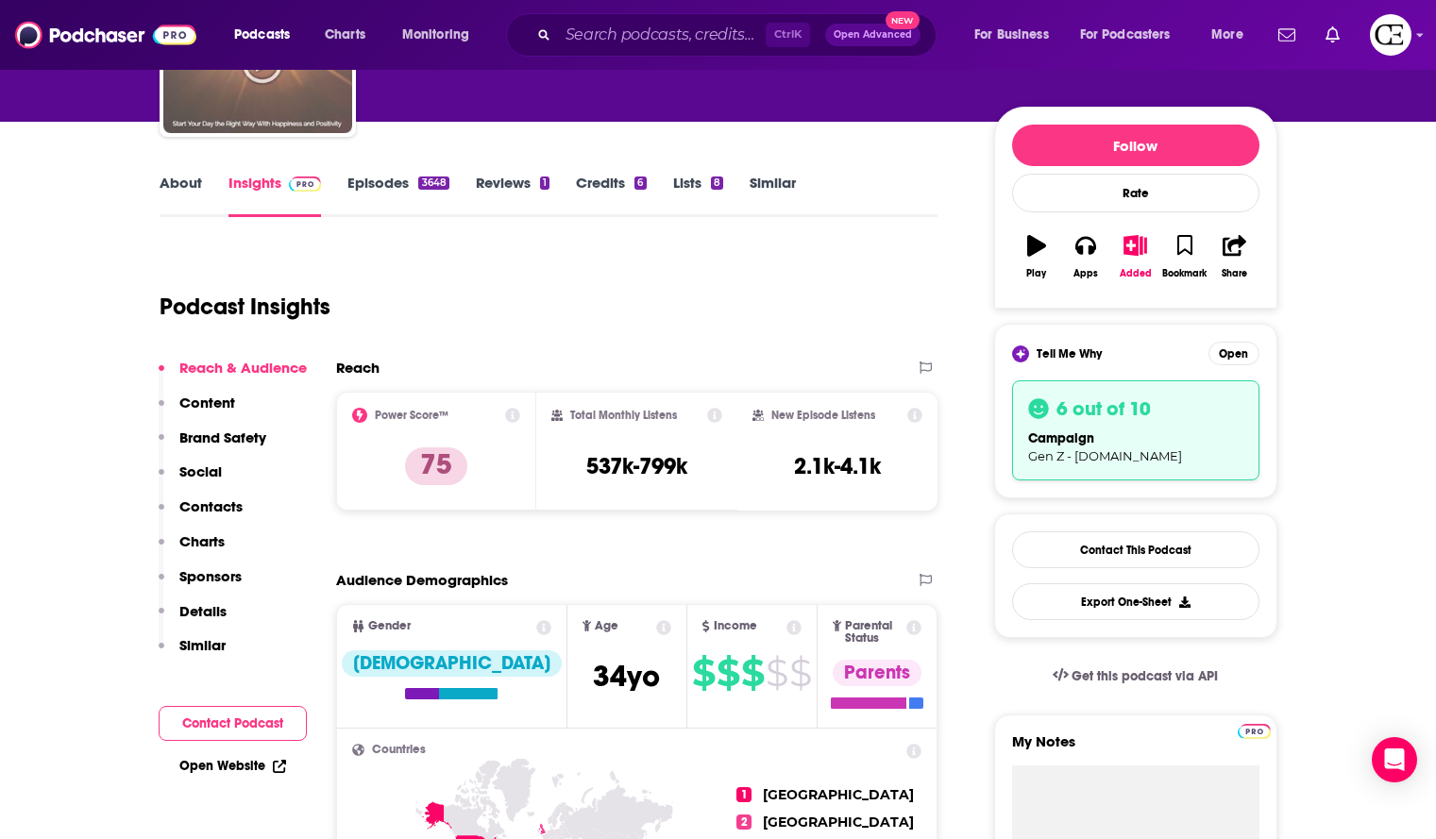
scroll to position [0, 0]
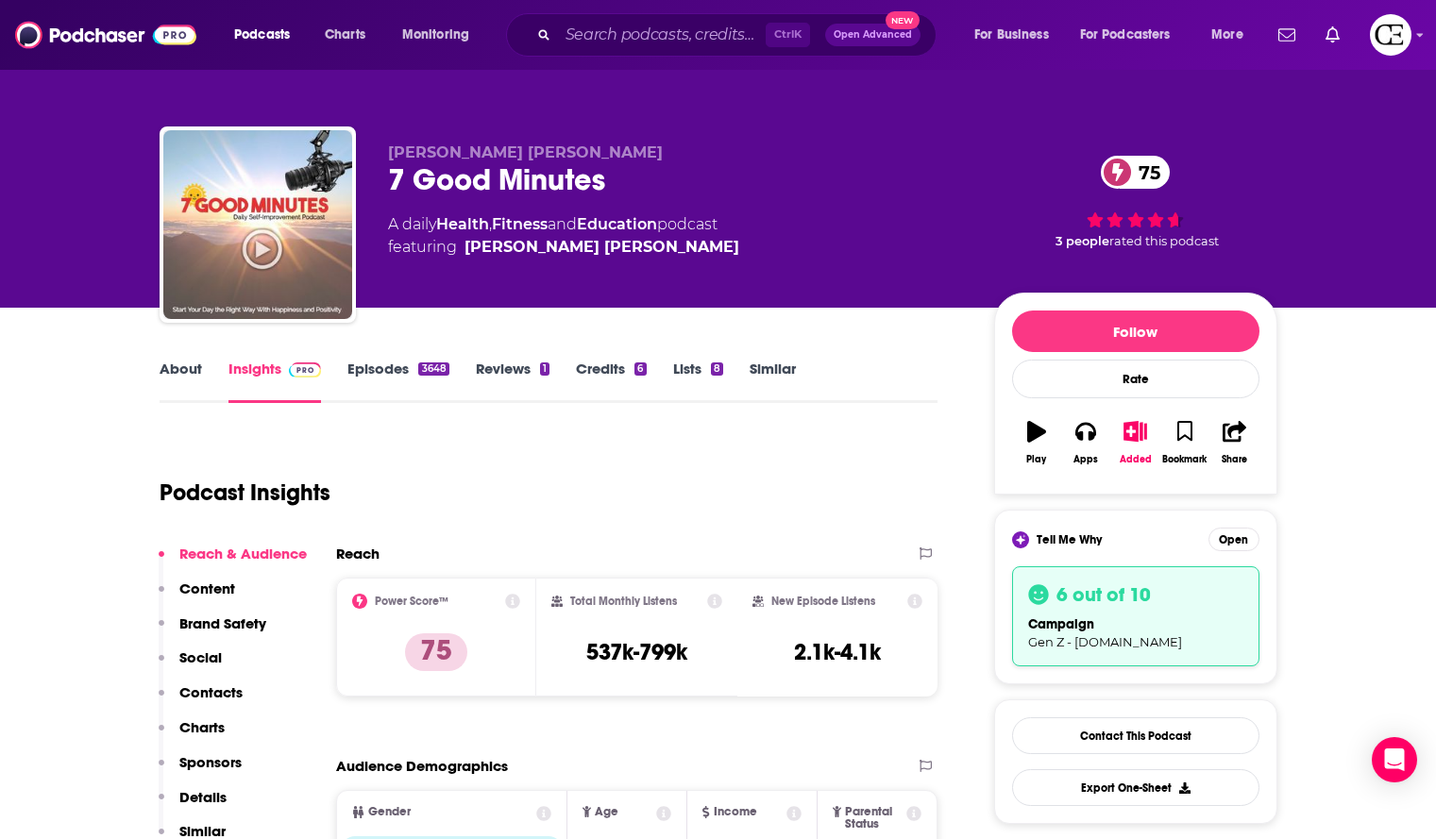
click at [592, 174] on div "7 Good Minutes 75" at bounding box center [676, 179] width 576 height 37
copy div "7 Good Minutes 75"
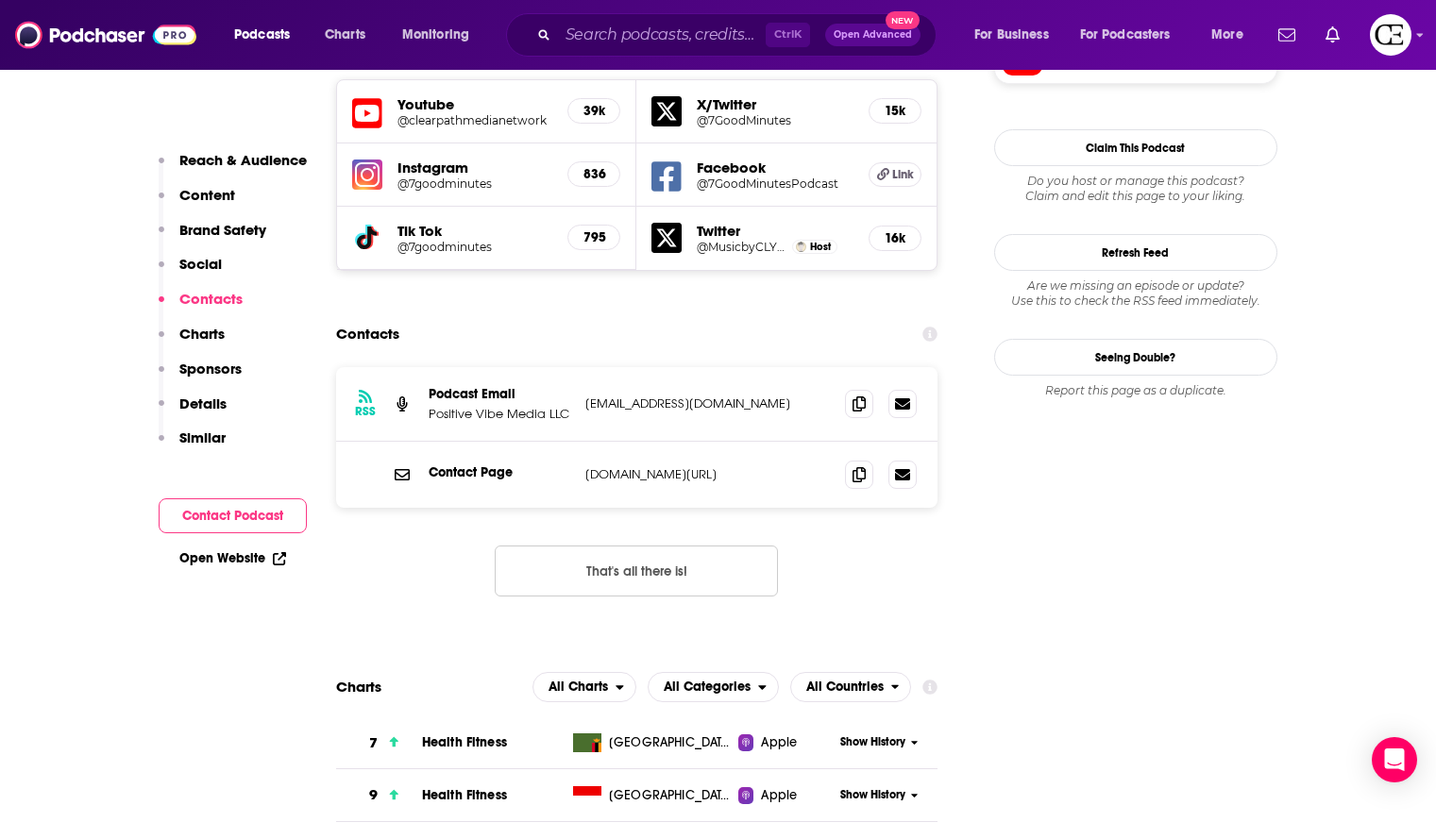
scroll to position [2266, 0]
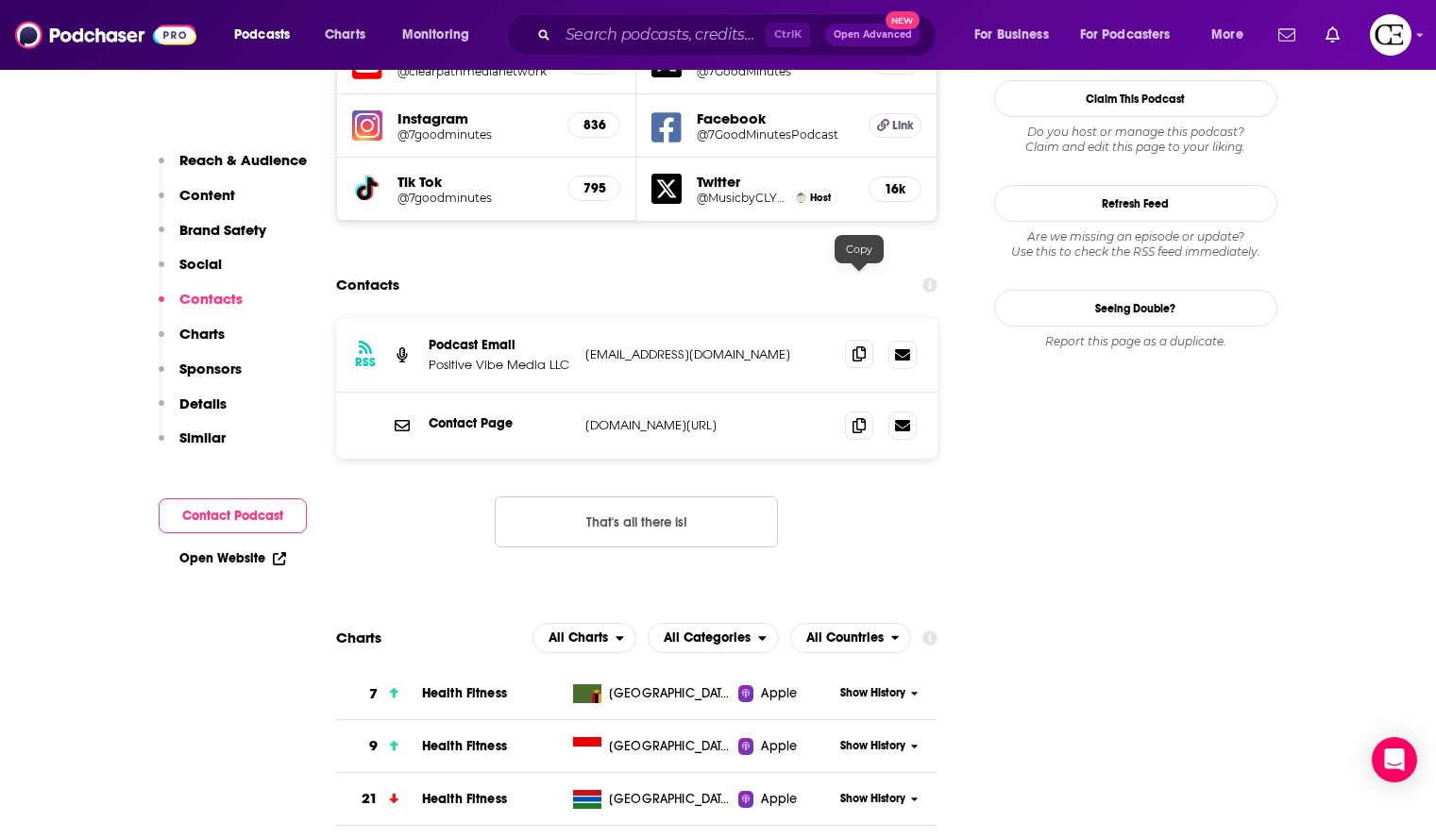
click at [864, 347] on icon at bounding box center [859, 354] width 13 height 15
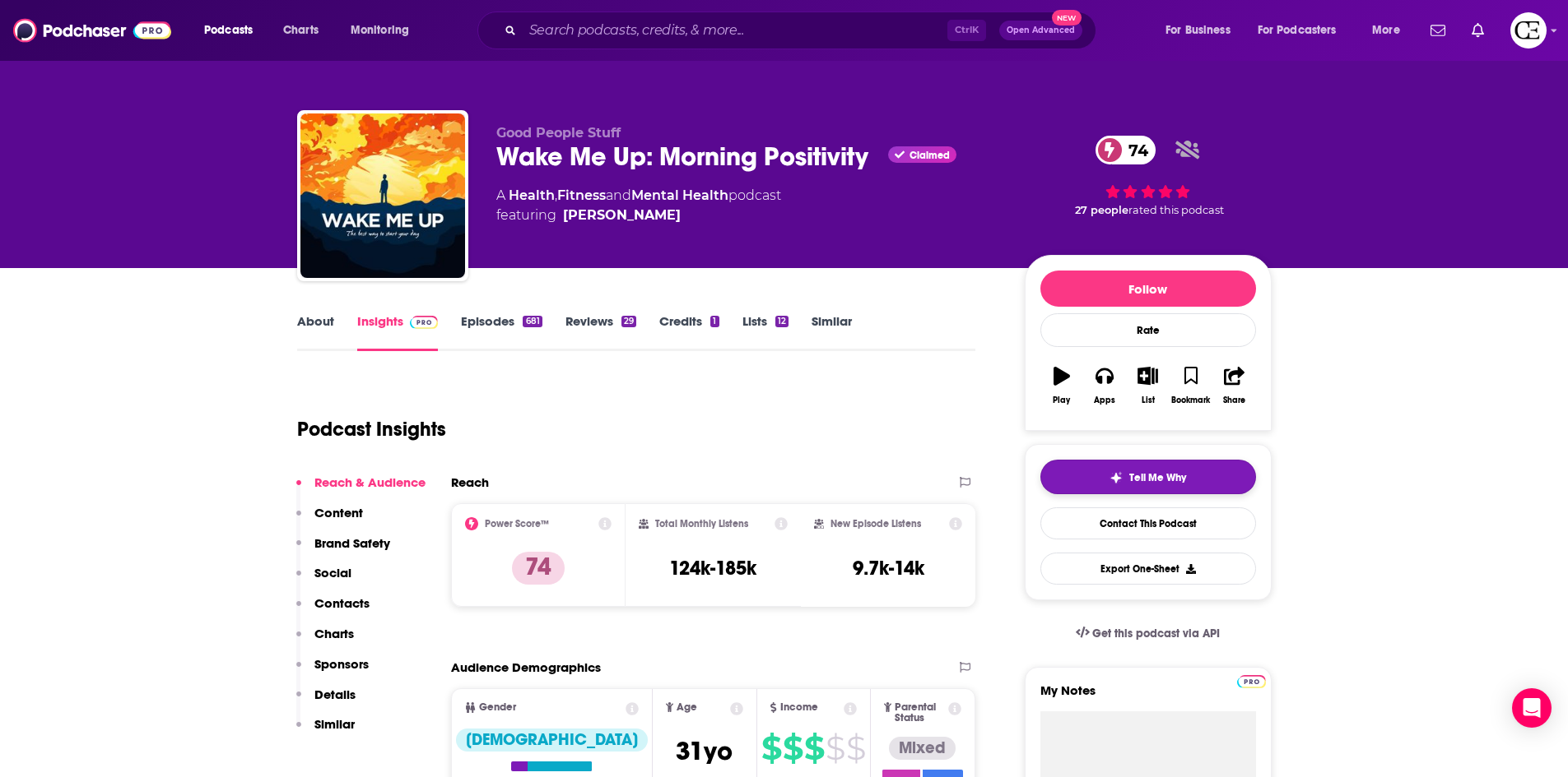
click at [1198, 481] on button "Tell Me Why" at bounding box center [1148, 477] width 215 height 35
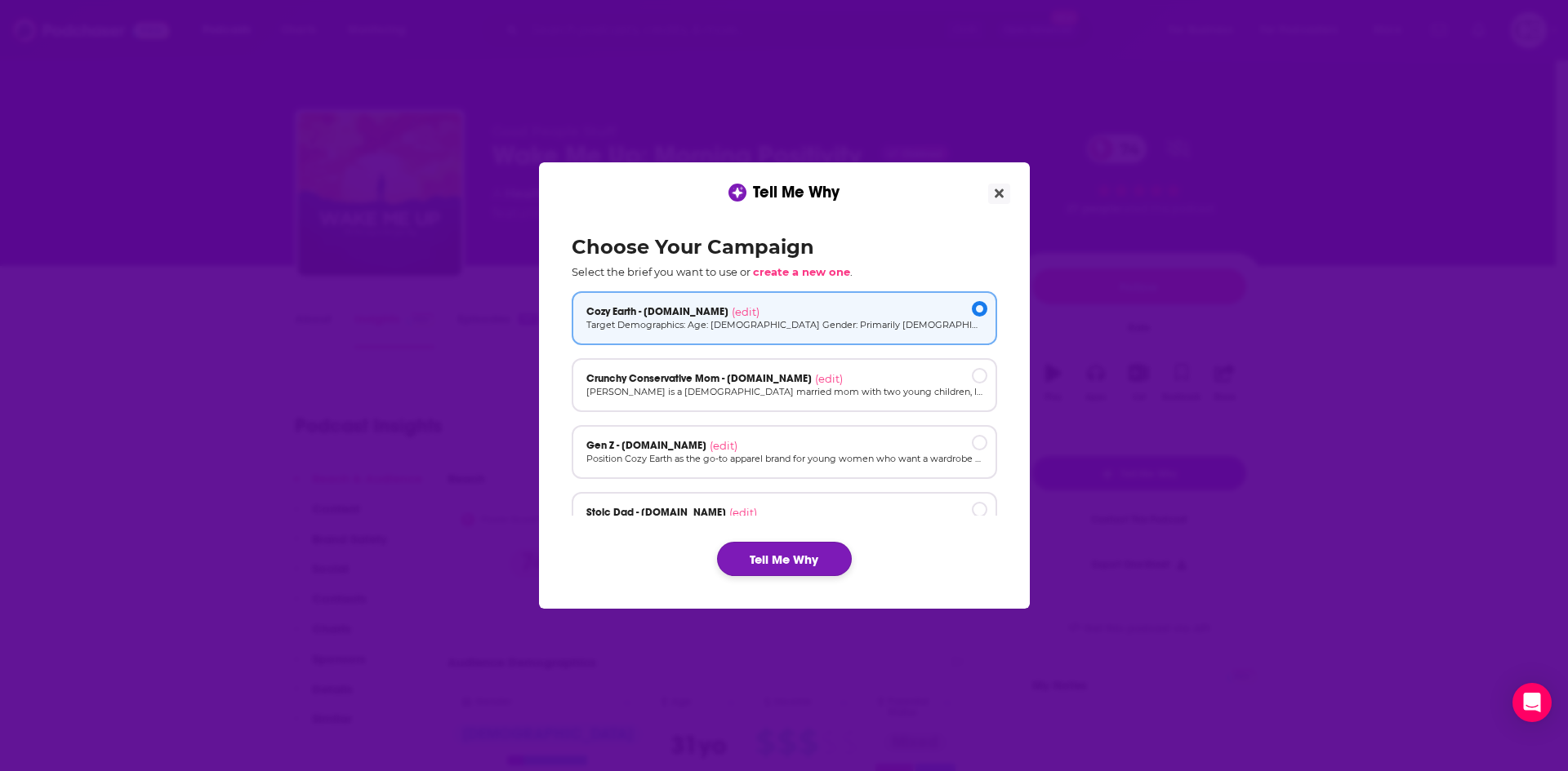
click at [756, 551] on button "Tell Me Why" at bounding box center [784, 559] width 135 height 35
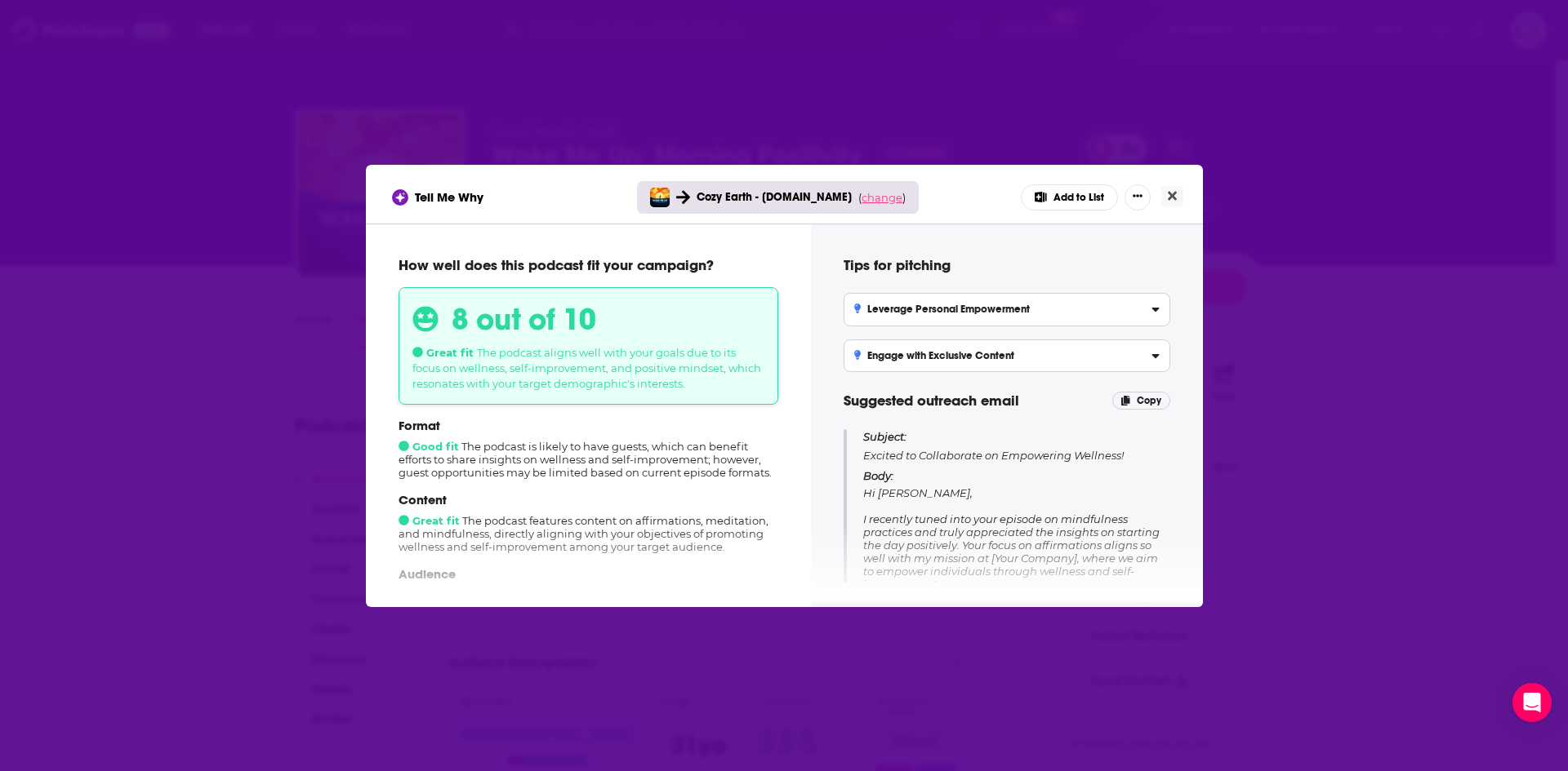
click at [867, 200] on span "change" at bounding box center [881, 197] width 41 height 13
click at [944, 317] on button "Change campaign" at bounding box center [904, 319] width 110 height 20
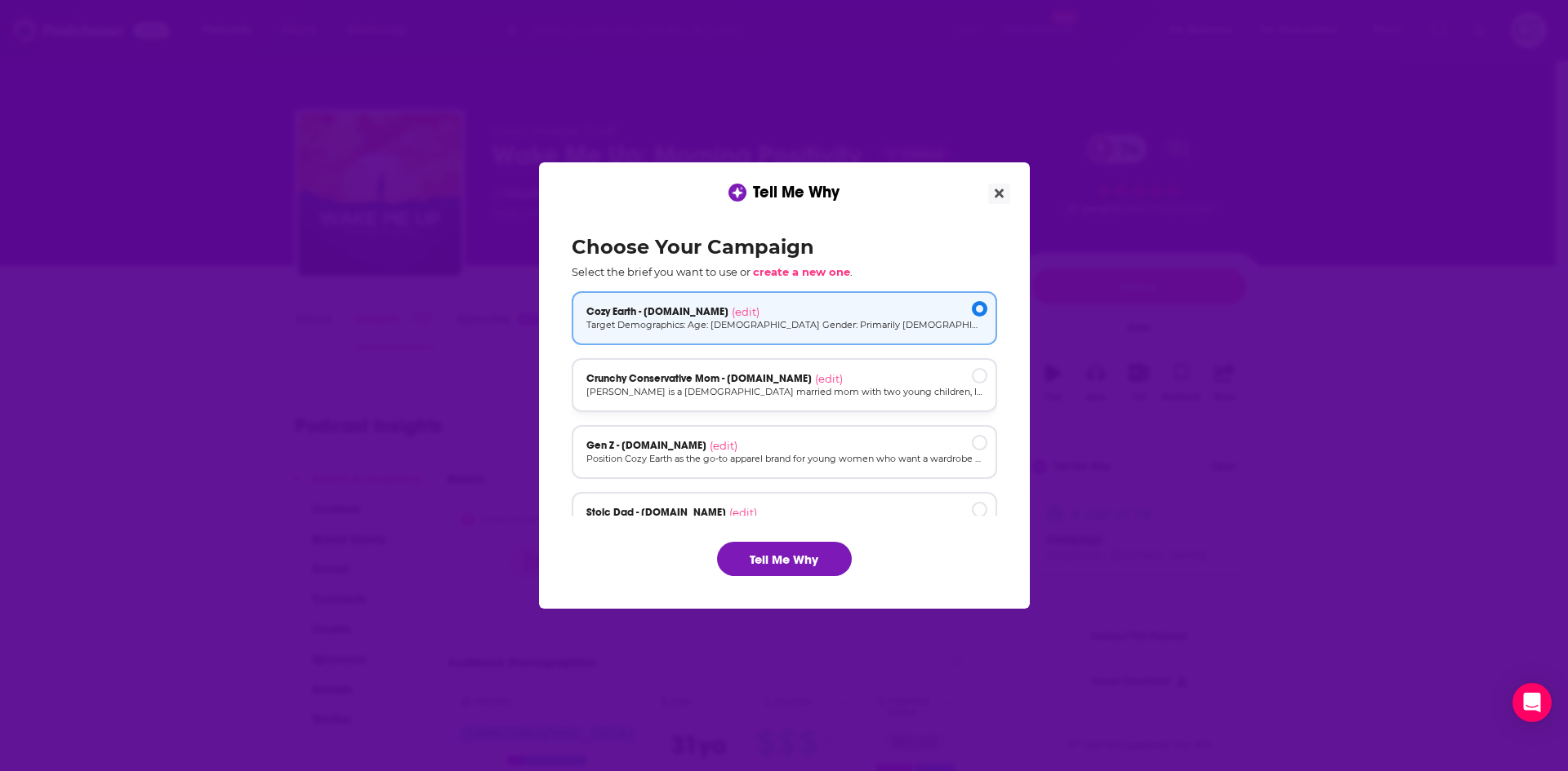
click at [922, 374] on div "Crunchy Conservative Mom - [DOMAIN_NAME] (edit)" at bounding box center [784, 379] width 396 height 13
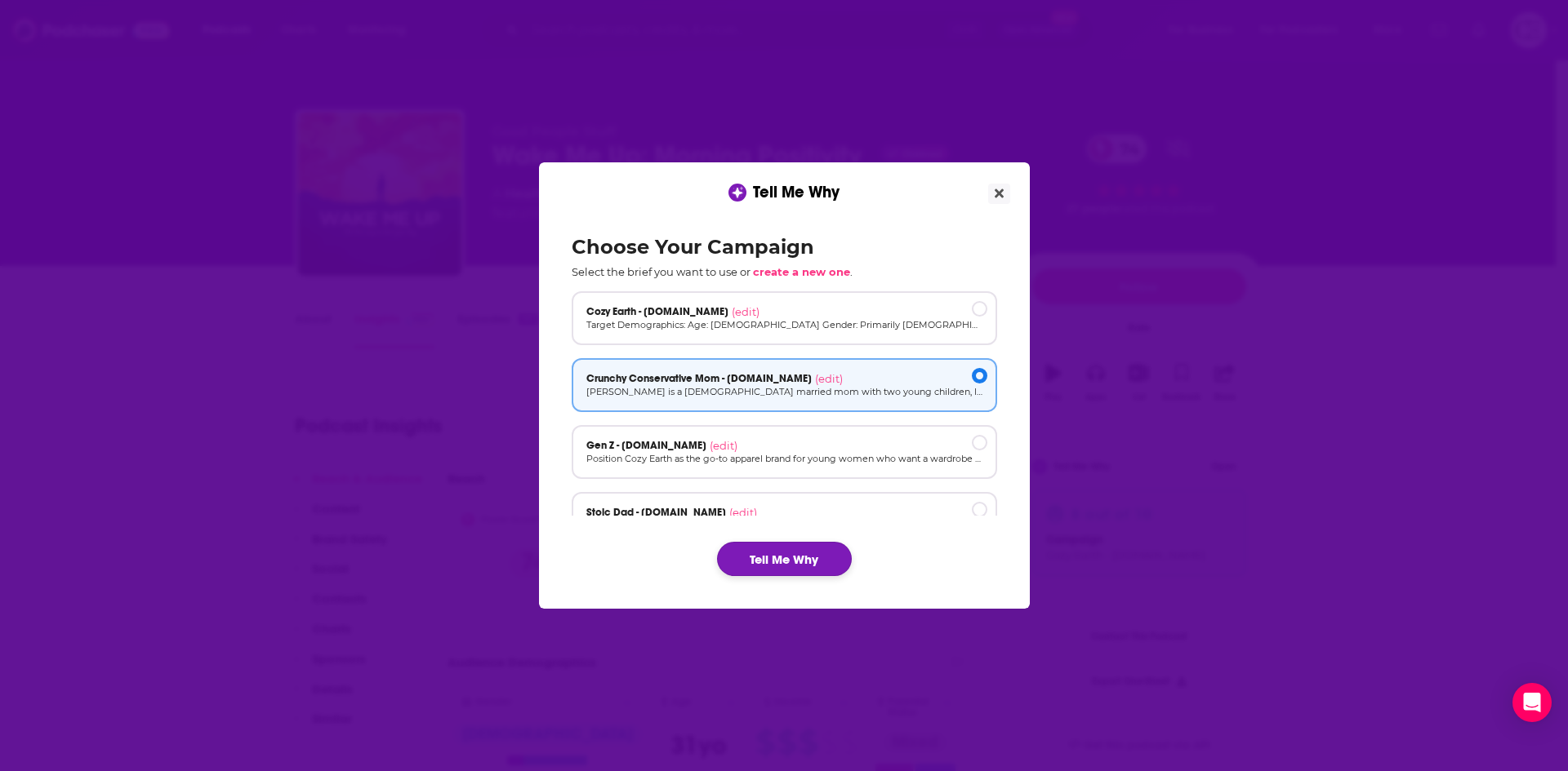
click at [787, 564] on button "Tell Me Why" at bounding box center [784, 559] width 135 height 35
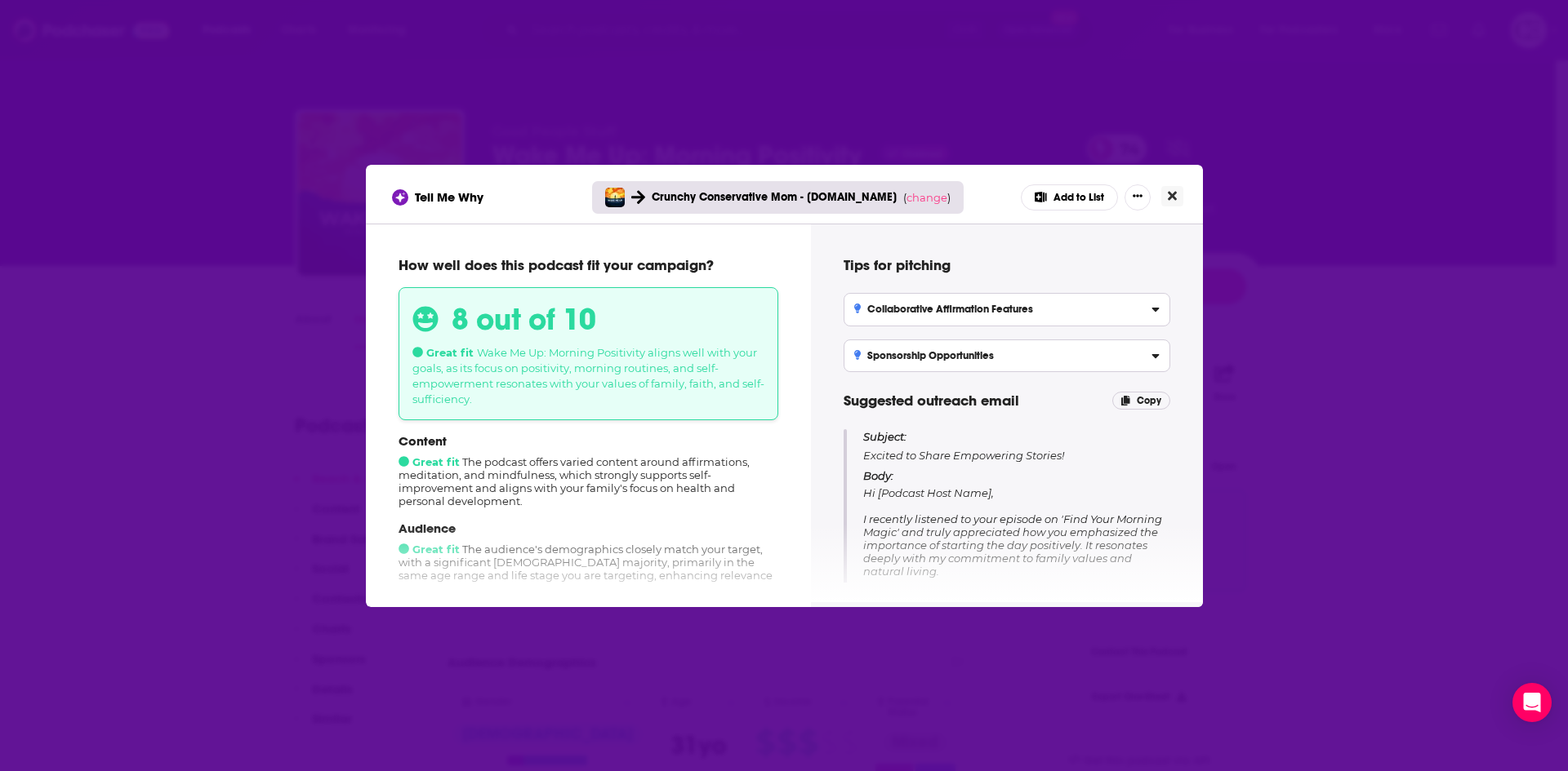
click at [1176, 198] on icon "Close" at bounding box center [1172, 195] width 9 height 13
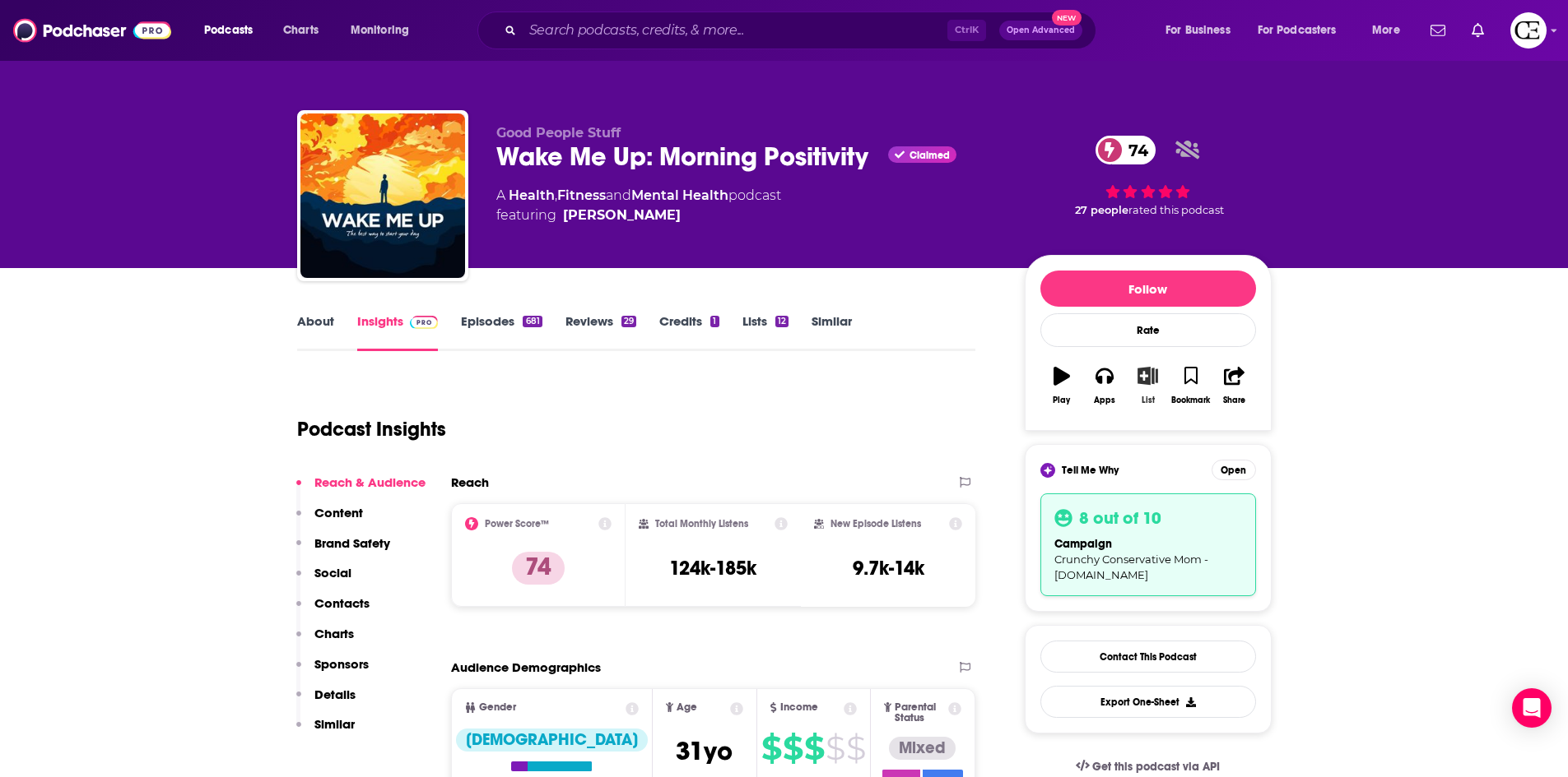
click at [1145, 382] on icon "button" at bounding box center [1148, 375] width 21 height 18
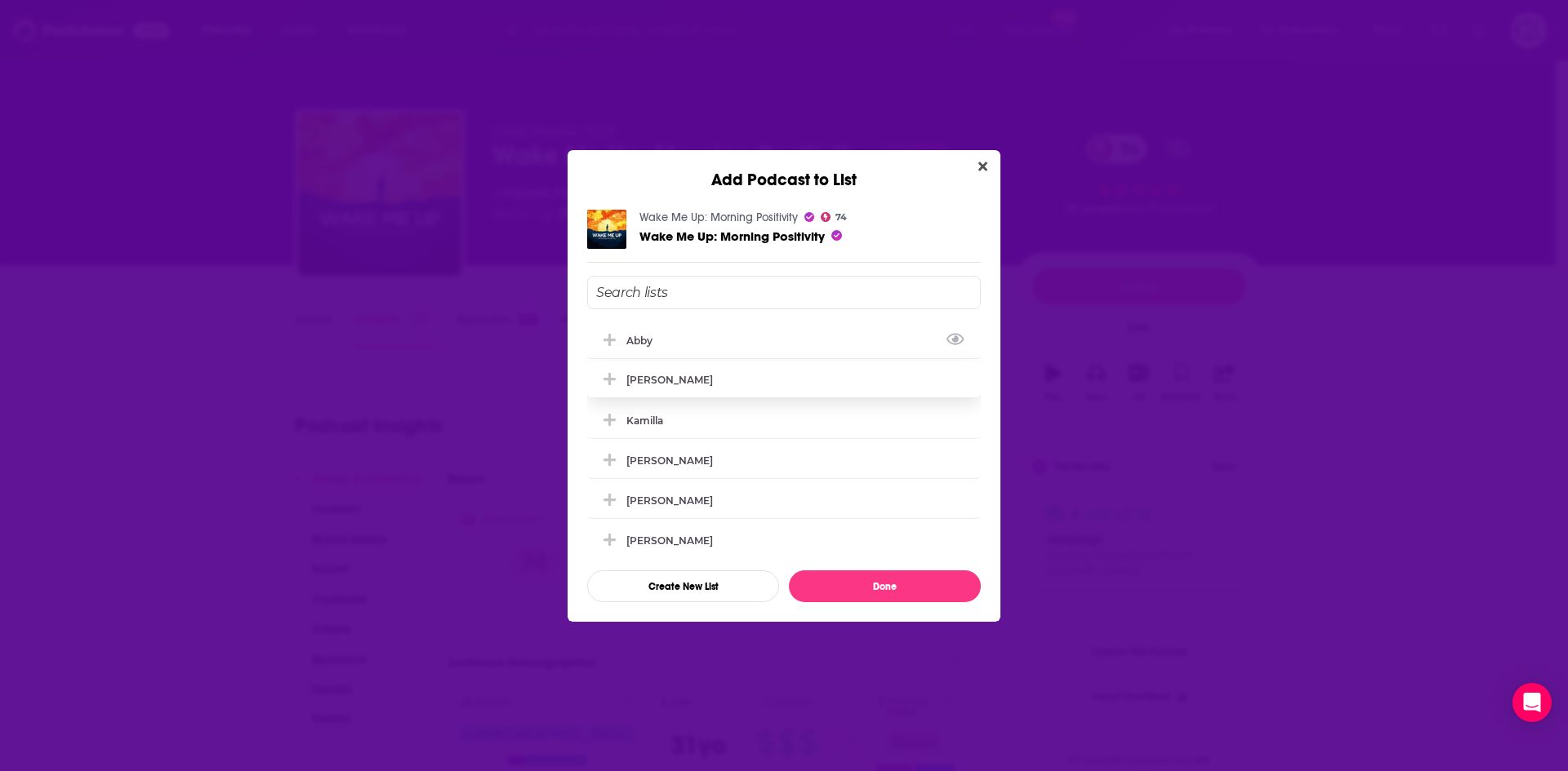
click at [609, 339] on icon "Add Podcast To List" at bounding box center [610, 340] width 12 height 12
click at [820, 577] on button "Done" at bounding box center [885, 586] width 192 height 32
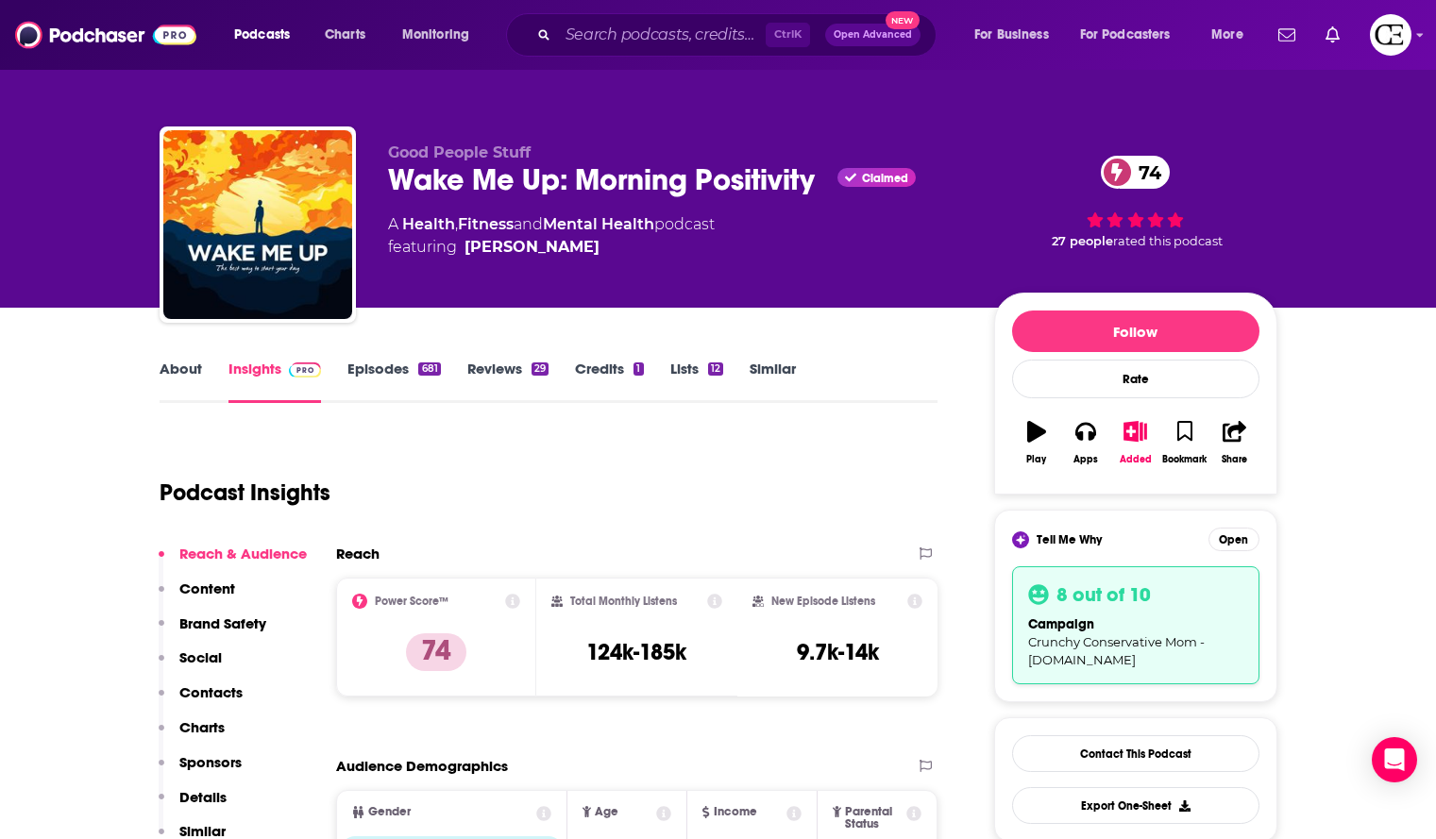
click at [699, 172] on div "Wake Me Up: Morning Positivity Claimed 74" at bounding box center [676, 179] width 576 height 37
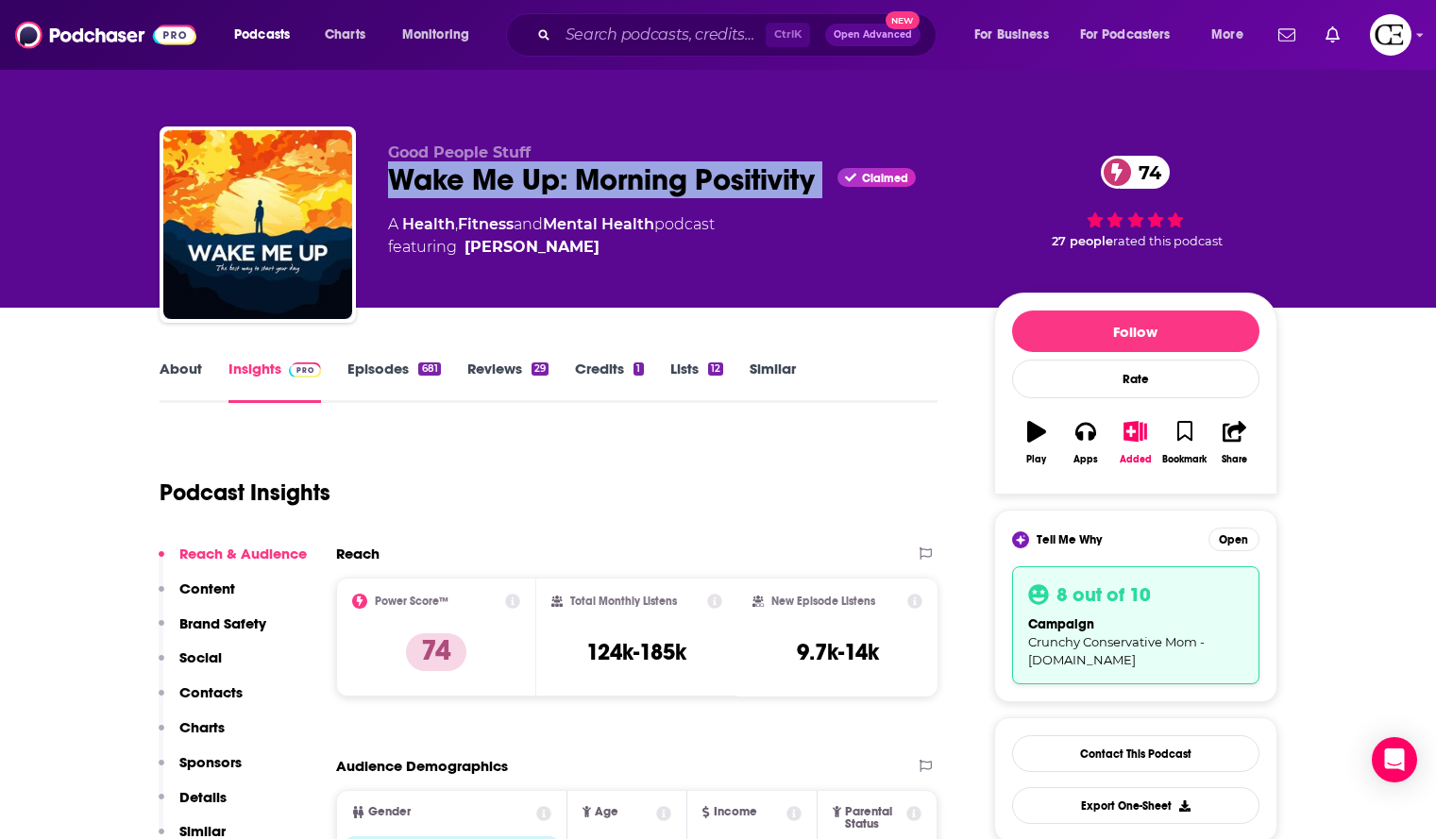
click at [699, 172] on div "Wake Me Up: Morning Positivity Claimed 74" at bounding box center [676, 179] width 576 height 37
copy div "Wake Me Up: Morning Positivity"
click at [788, 173] on div "Wake Me Up: Morning Positivity Claimed 74" at bounding box center [676, 179] width 576 height 37
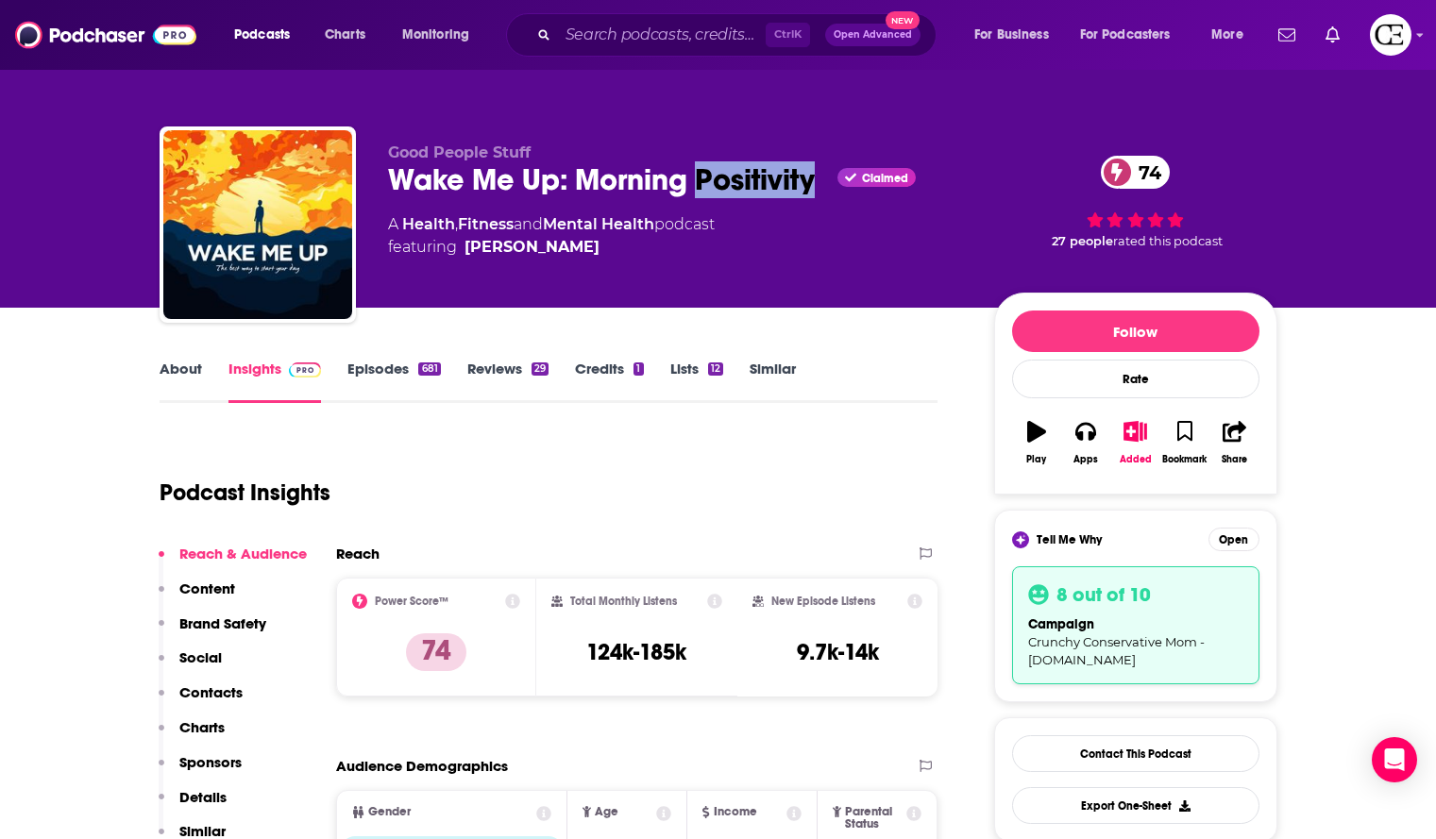
click at [788, 173] on div "Wake Me Up: Morning Positivity Claimed 74" at bounding box center [676, 179] width 576 height 37
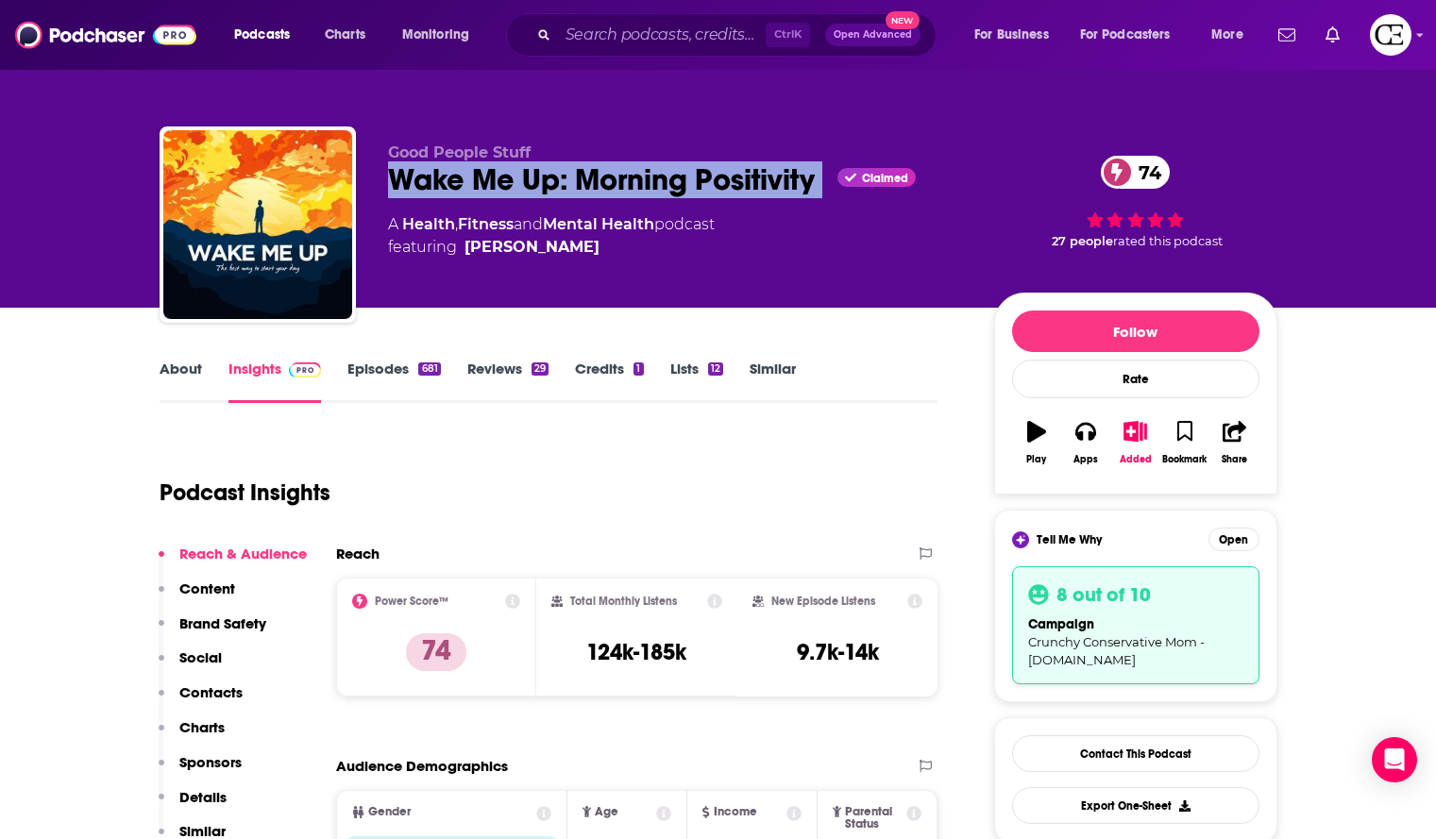
click at [788, 173] on div "Wake Me Up: Morning Positivity Claimed 74" at bounding box center [676, 179] width 576 height 37
click at [741, 184] on div "Wake Me Up: Morning Positivity Claimed 74" at bounding box center [676, 179] width 576 height 37
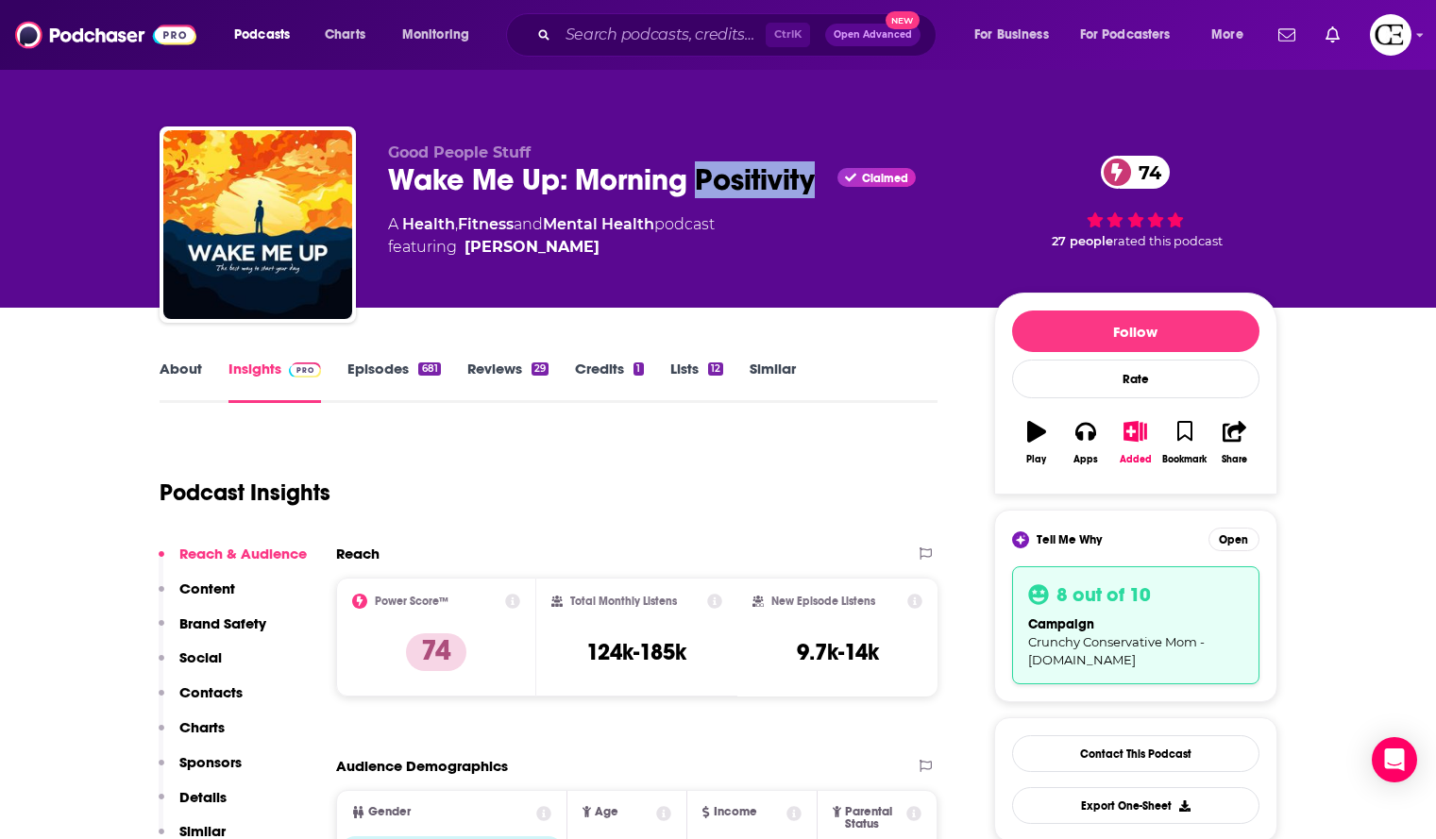
click at [741, 184] on div "Wake Me Up: Morning Positivity Claimed 74" at bounding box center [676, 179] width 576 height 37
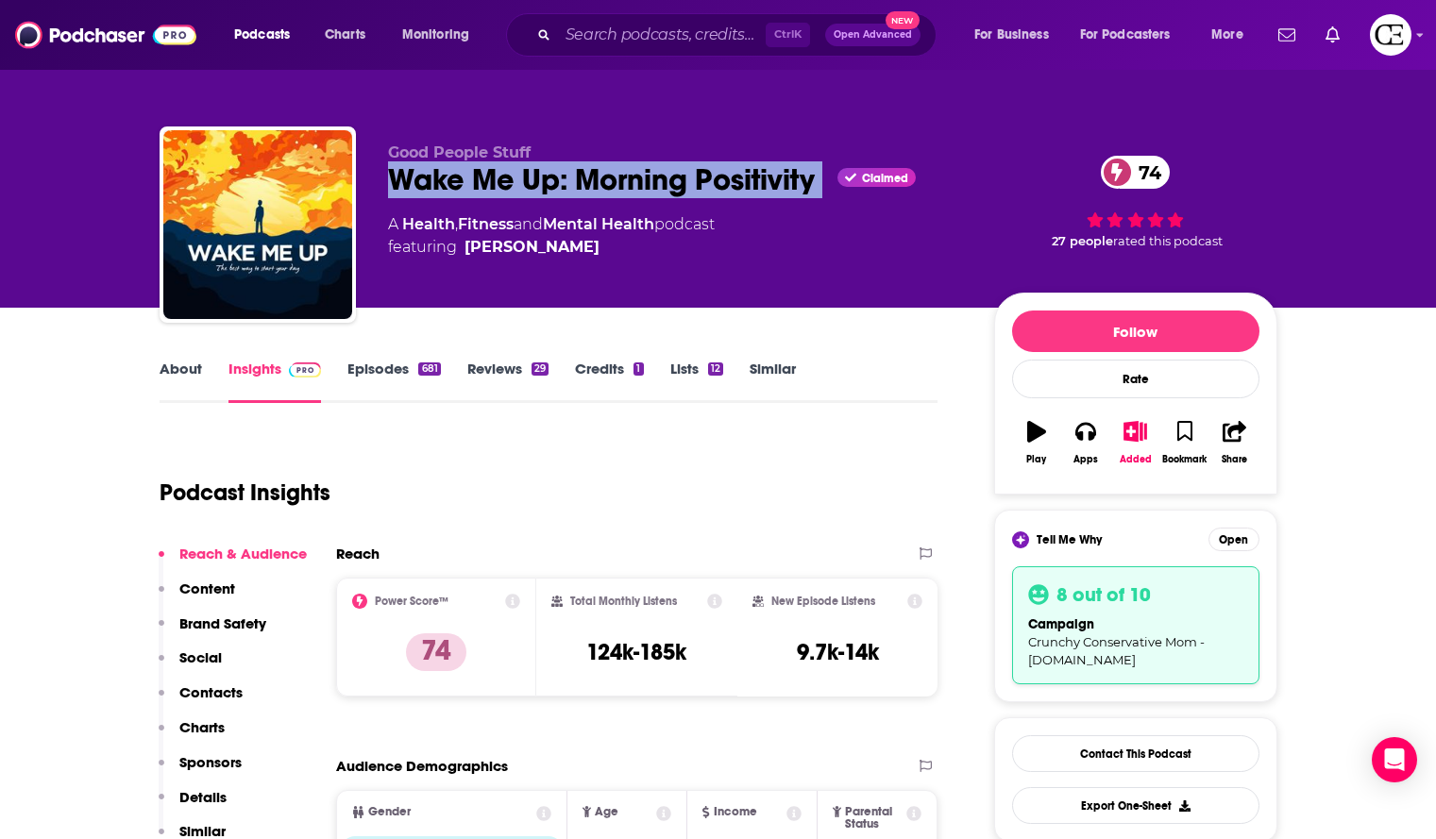
click at [741, 184] on div "Wake Me Up: Morning Positivity Claimed 74" at bounding box center [676, 179] width 576 height 37
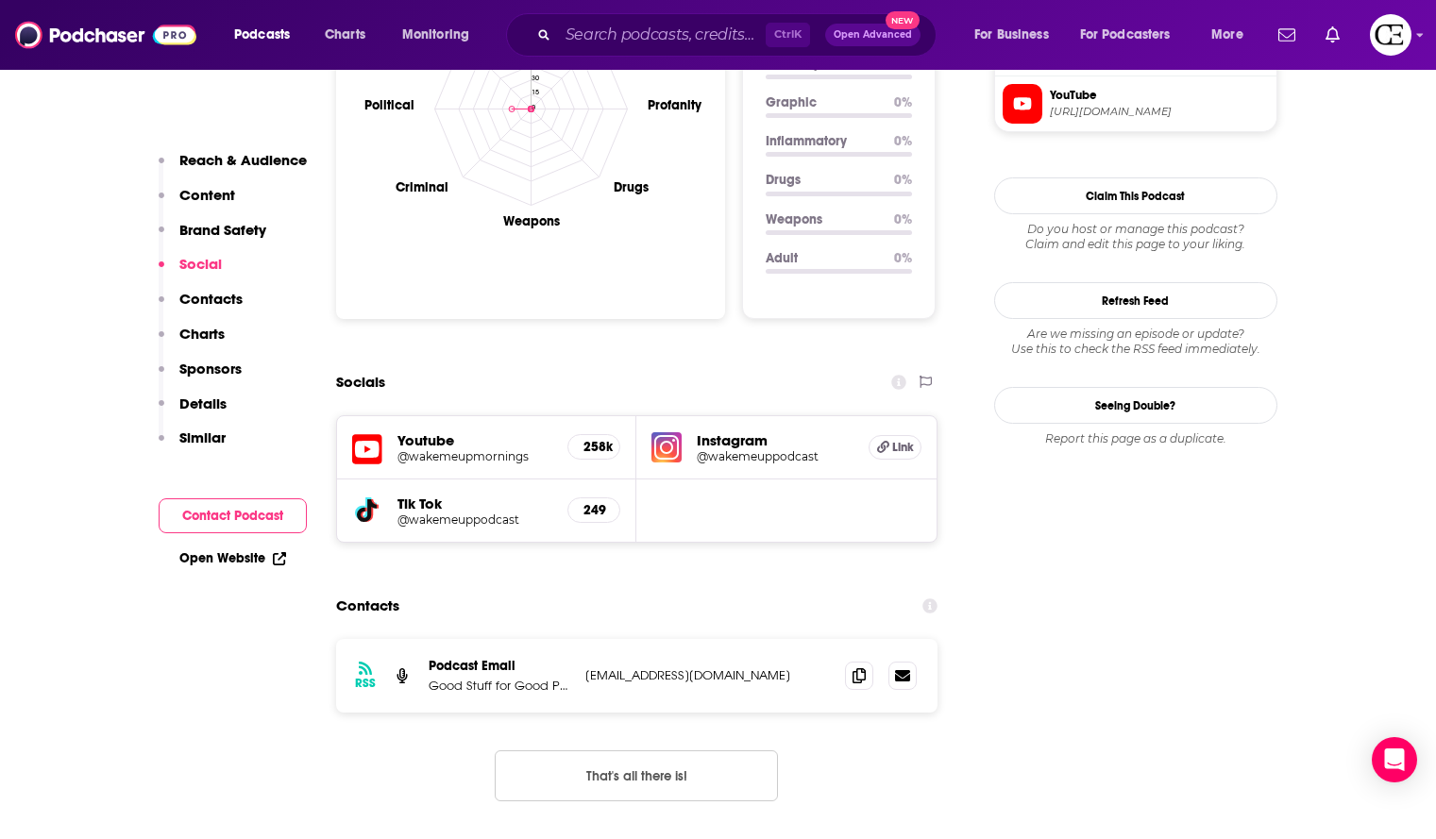
scroll to position [1983, 0]
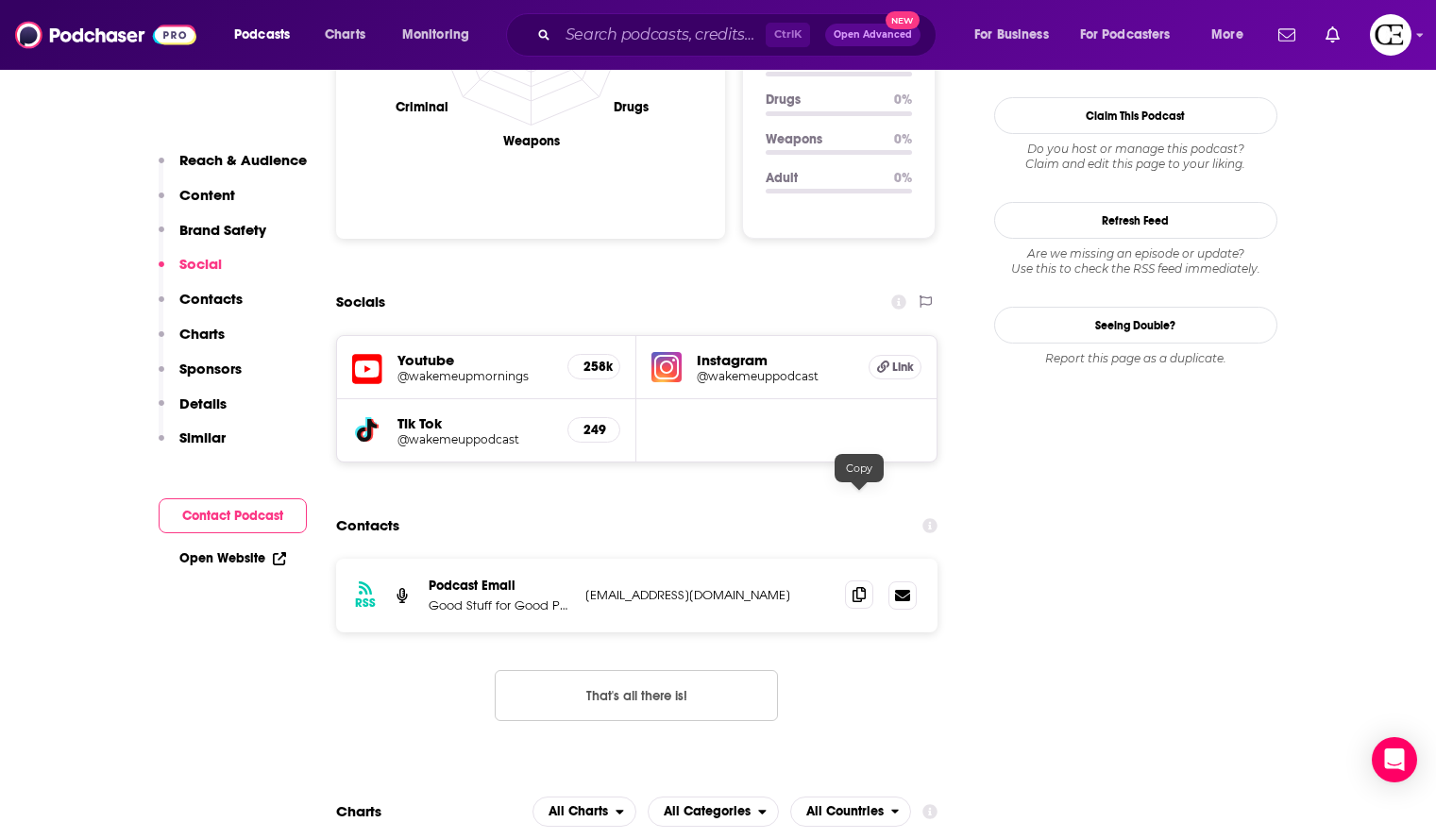
click at [855, 587] on icon at bounding box center [859, 594] width 13 height 15
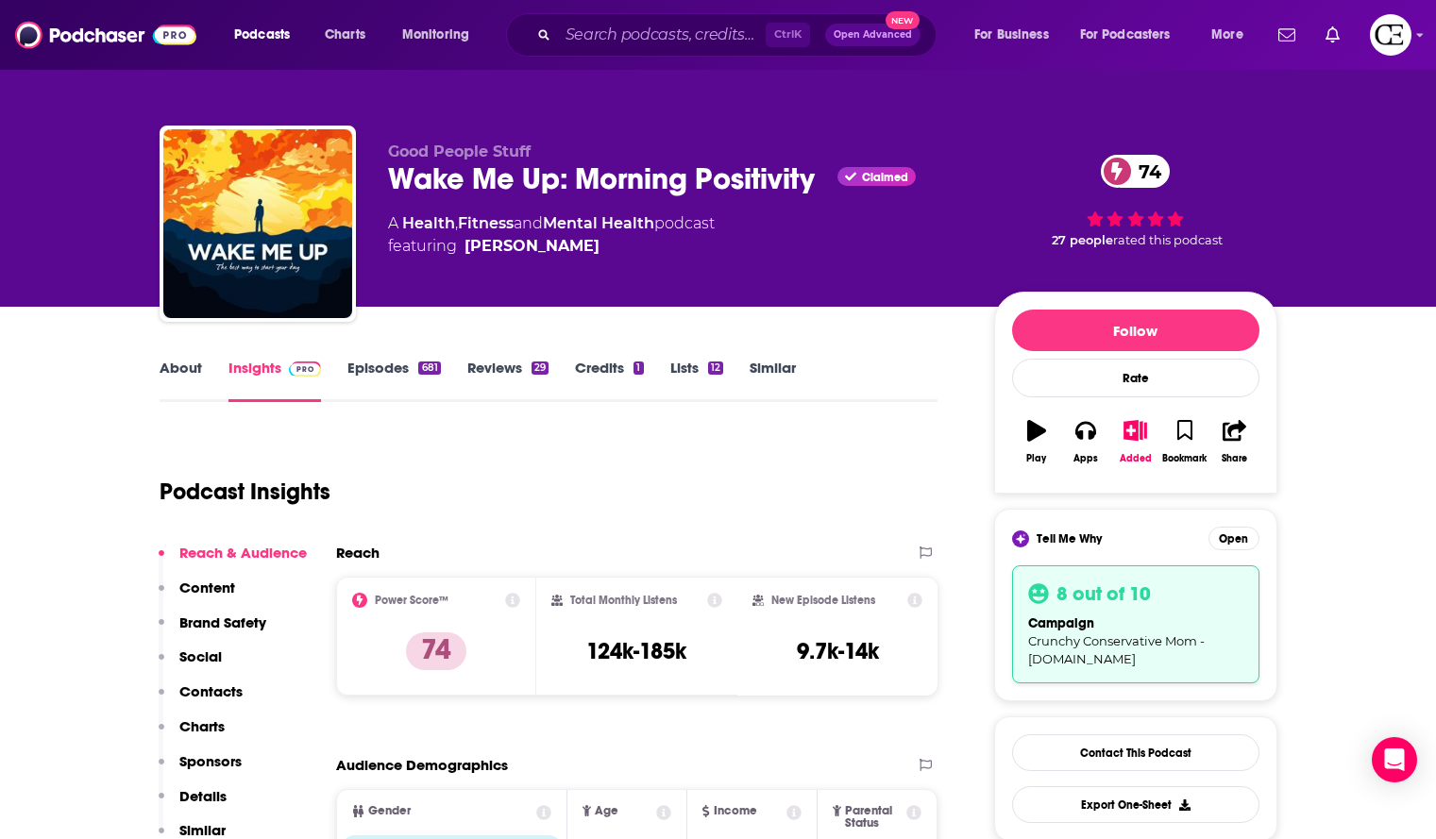
scroll to position [0, 0]
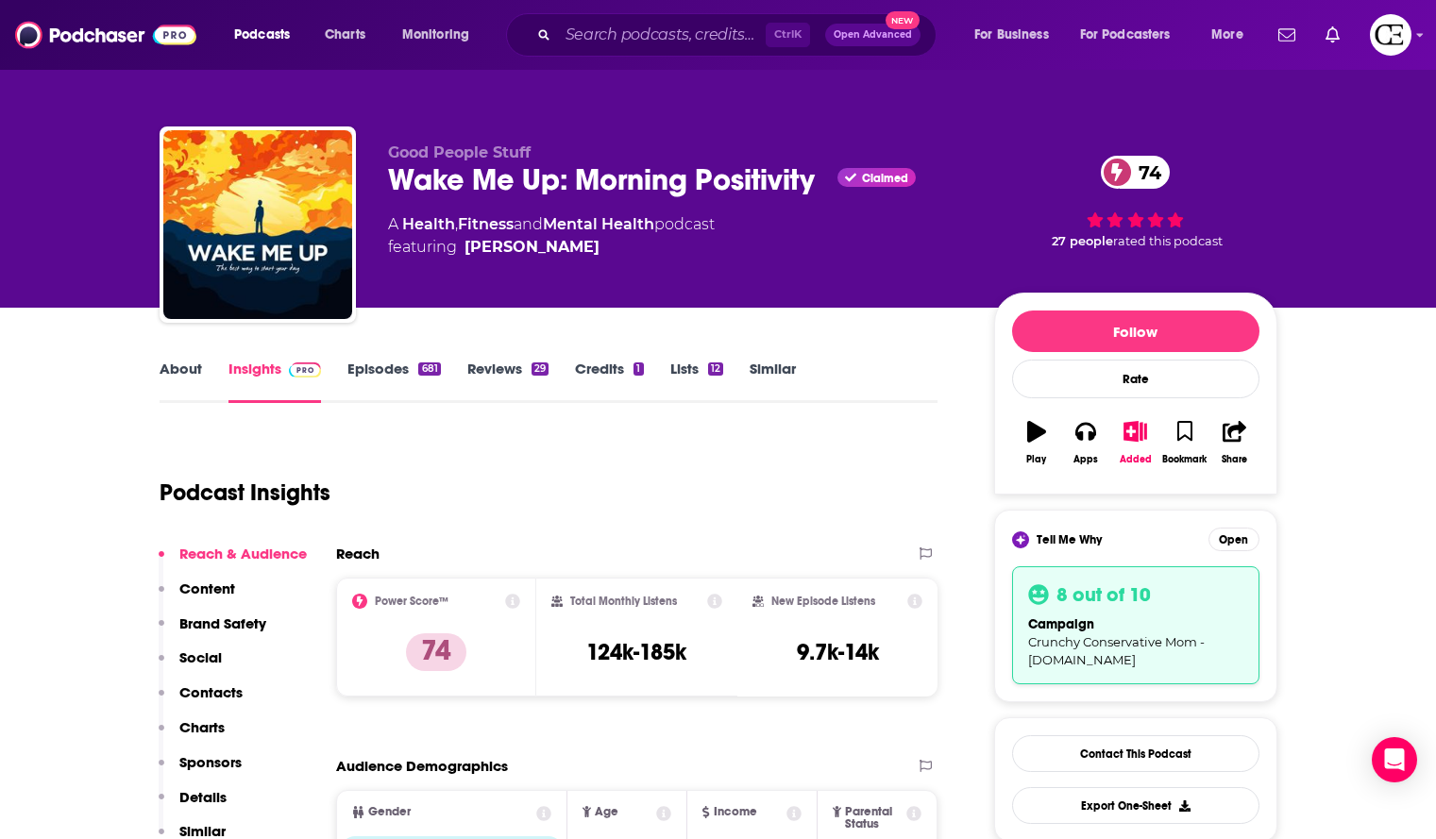
click at [692, 186] on div "Wake Me Up: Morning Positivity Claimed 74" at bounding box center [676, 179] width 576 height 37
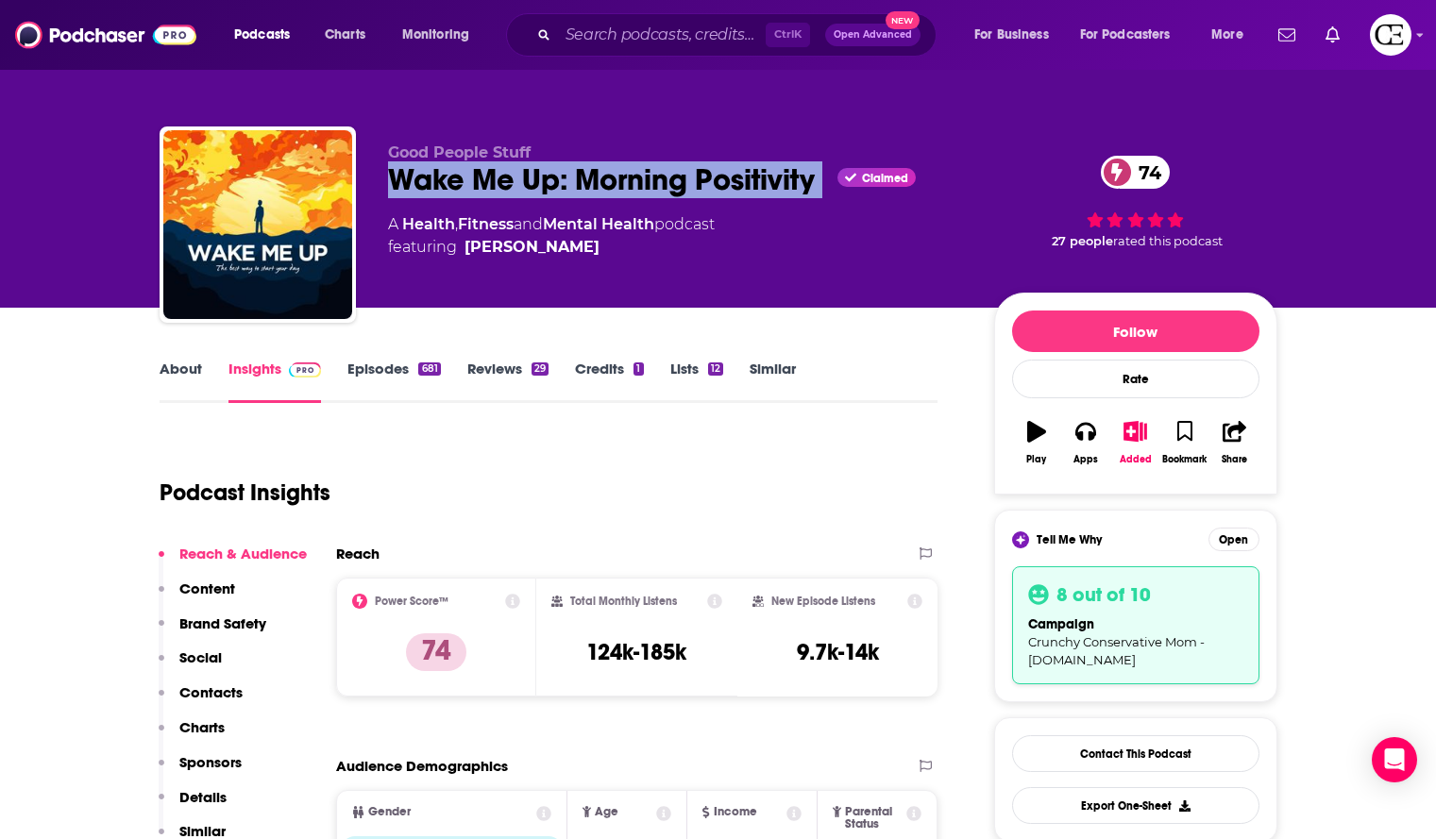
click at [692, 186] on div "Wake Me Up: Morning Positivity Claimed 74" at bounding box center [676, 179] width 576 height 37
copy div "Wake Me Up: Morning Positivity"
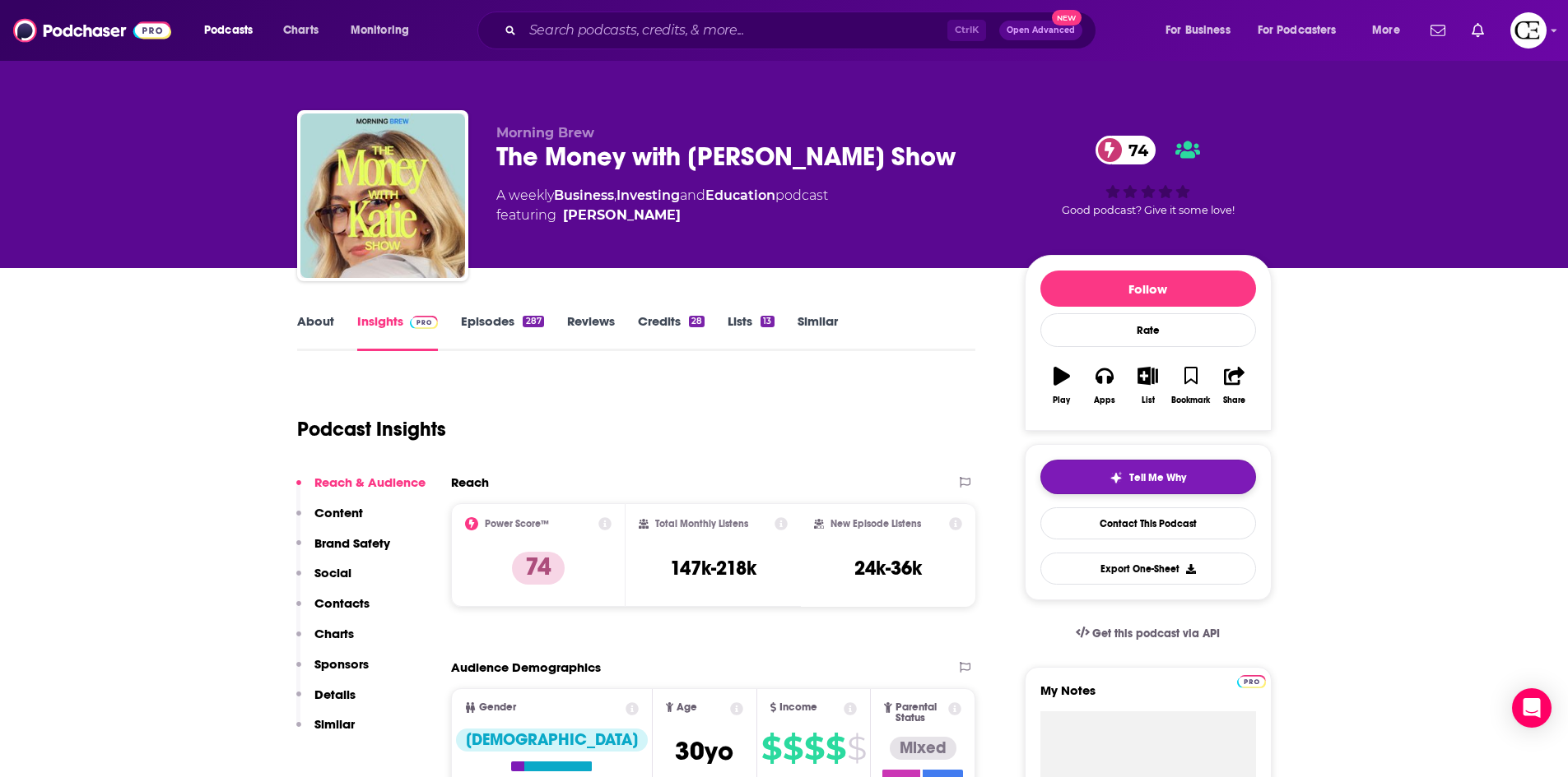
click at [1159, 465] on button "Tell Me Why" at bounding box center [1148, 477] width 215 height 35
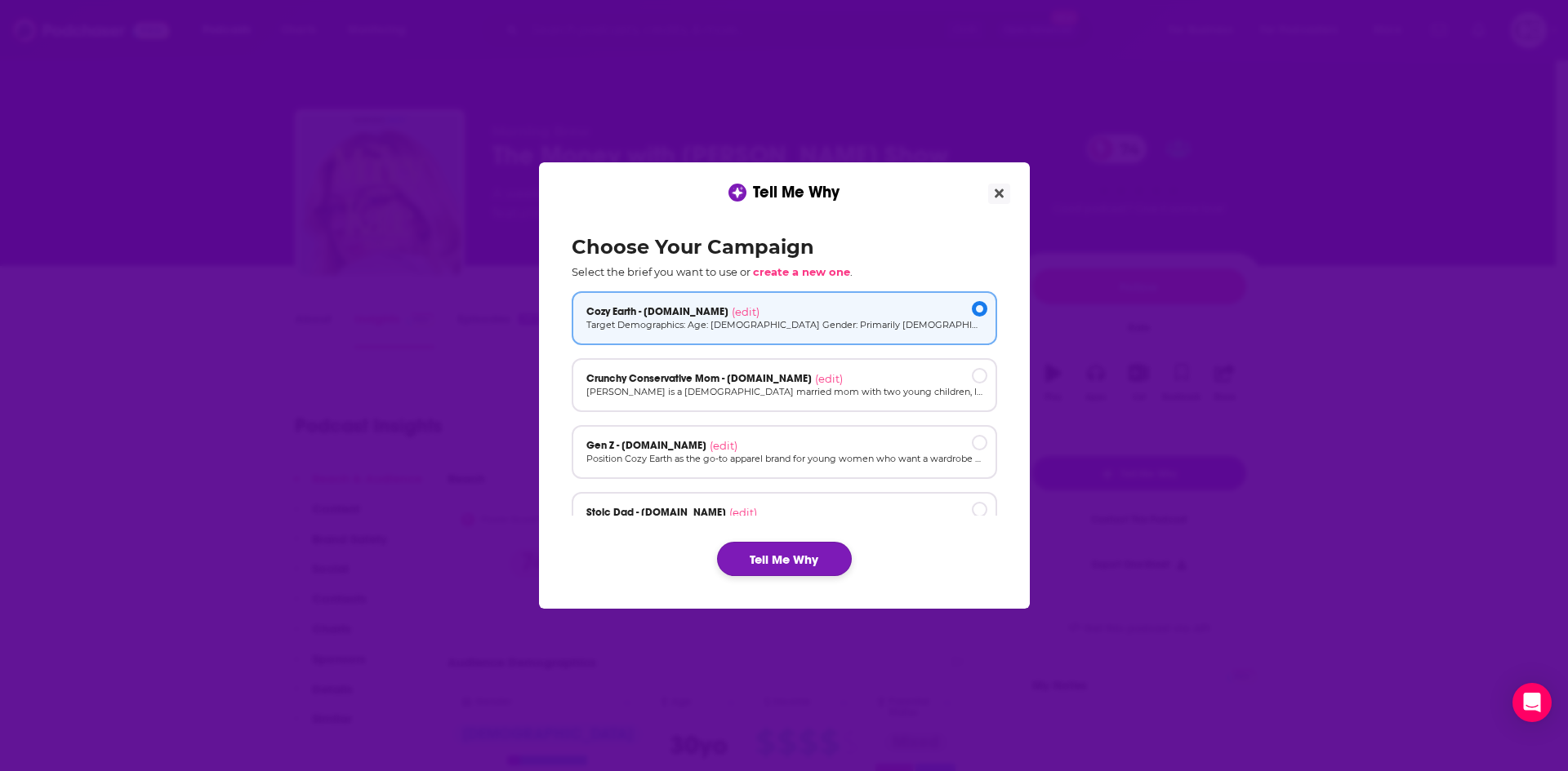
click at [762, 550] on button "Tell Me Why" at bounding box center [784, 559] width 135 height 35
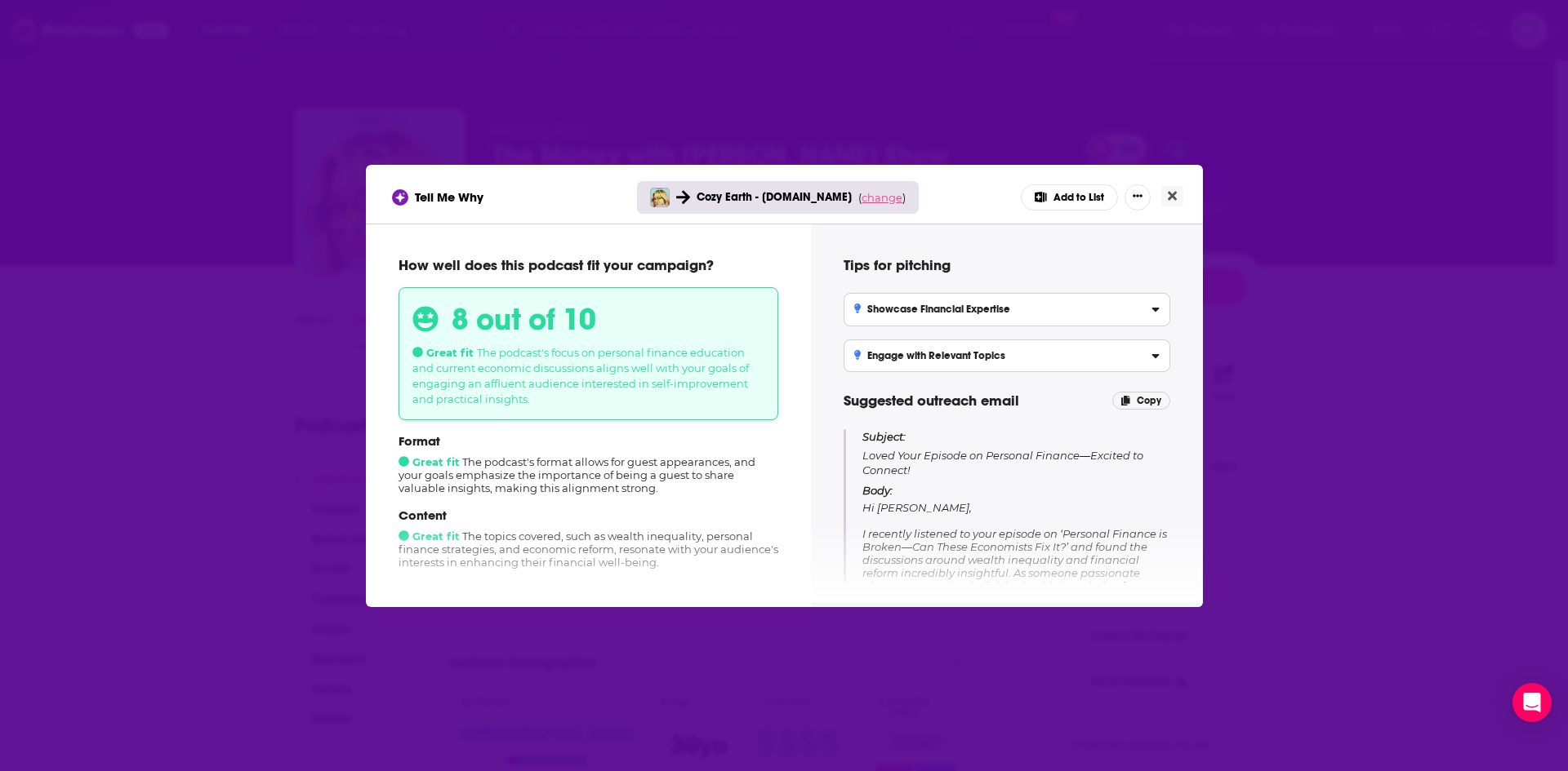
click at [890, 200] on span "change" at bounding box center [881, 197] width 41 height 13
click at [899, 313] on button "Change campaign" at bounding box center [904, 319] width 110 height 20
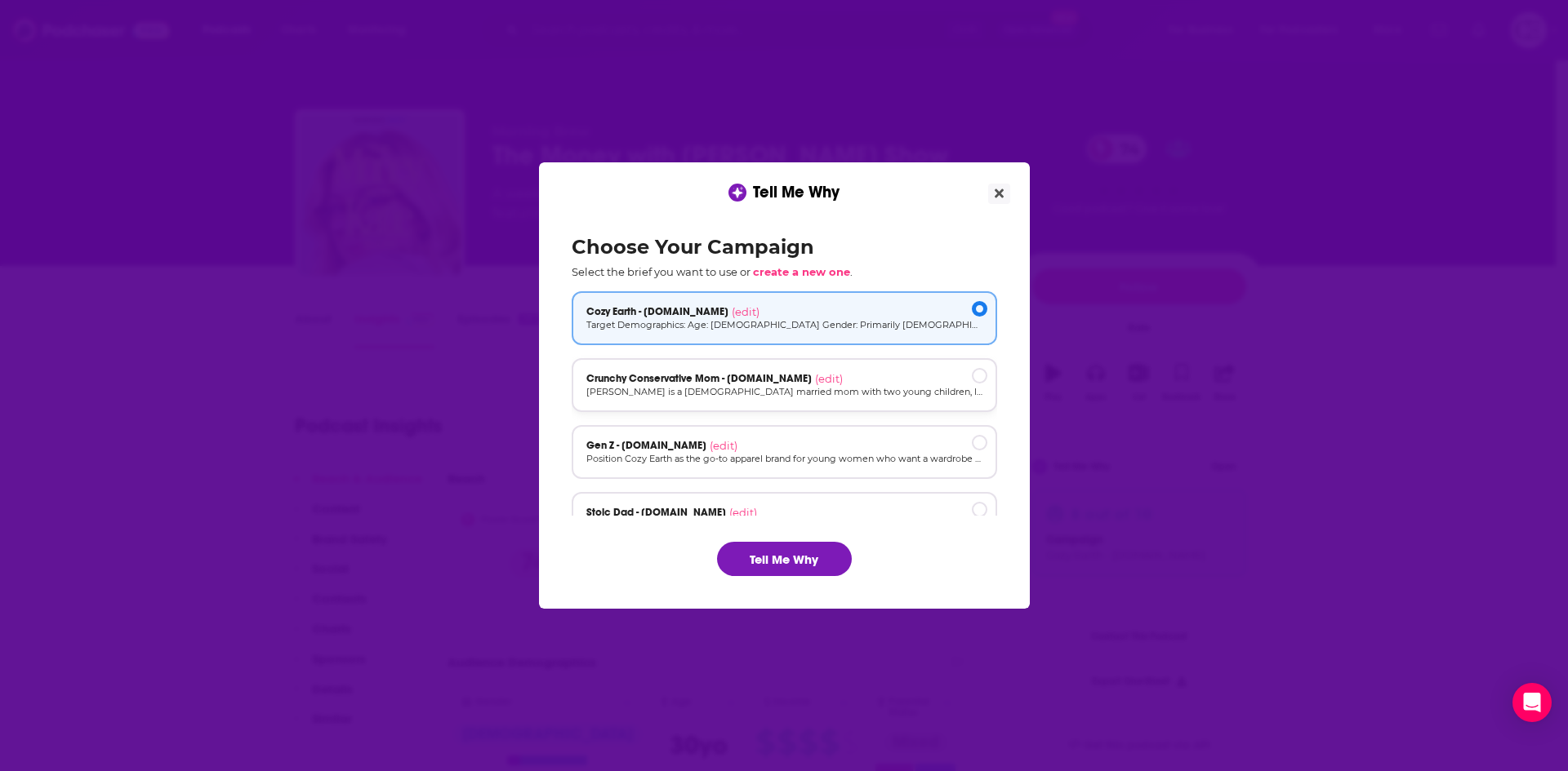
click at [894, 374] on div "Crunchy Conservative Mom - [DOMAIN_NAME] (edit)" at bounding box center [784, 379] width 396 height 13
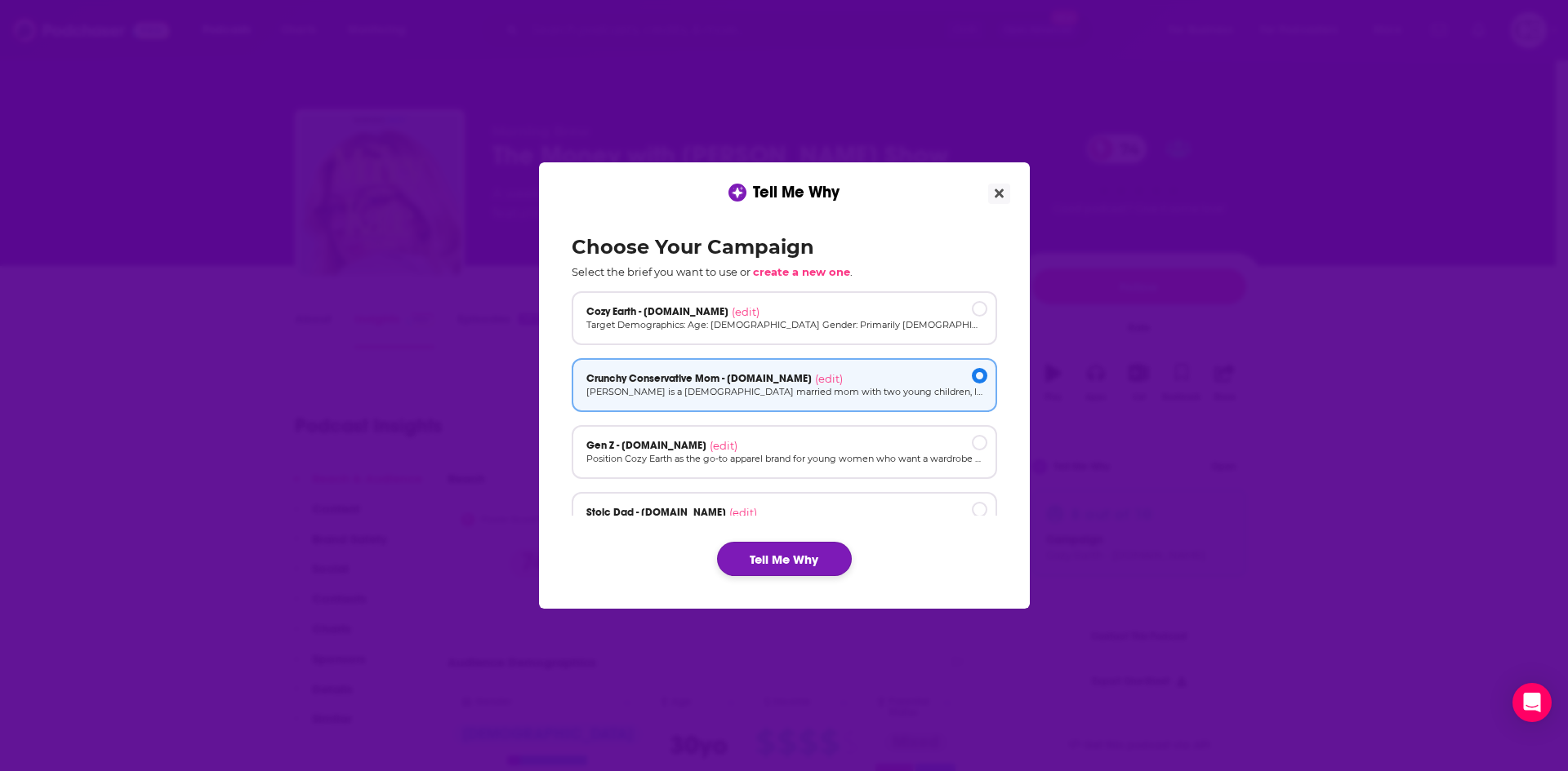
click at [819, 550] on button "Tell Me Why" at bounding box center [784, 559] width 135 height 35
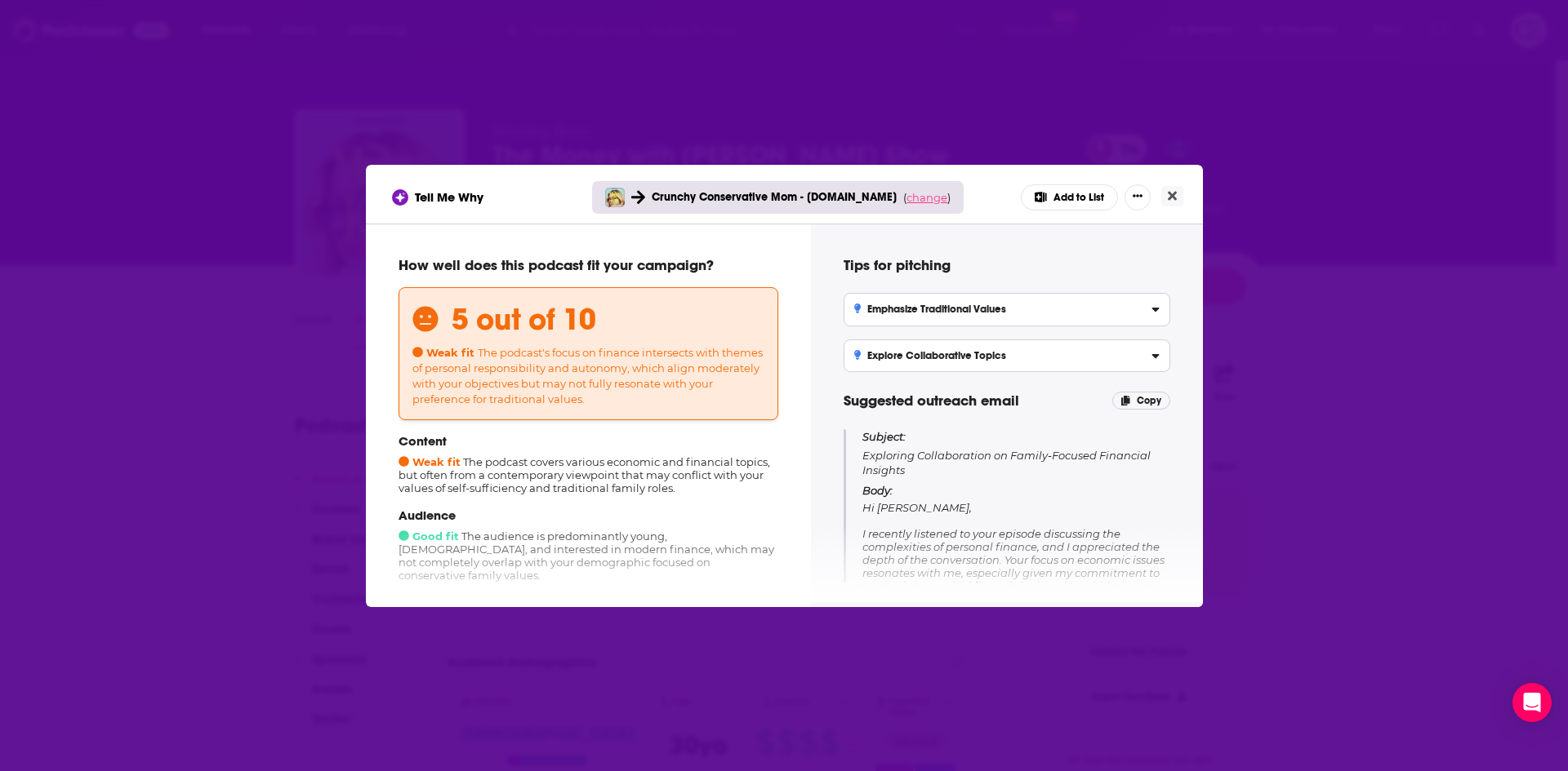
click at [913, 200] on span "change" at bounding box center [926, 197] width 41 height 13
click at [926, 314] on button "Change campaign" at bounding box center [949, 319] width 110 height 20
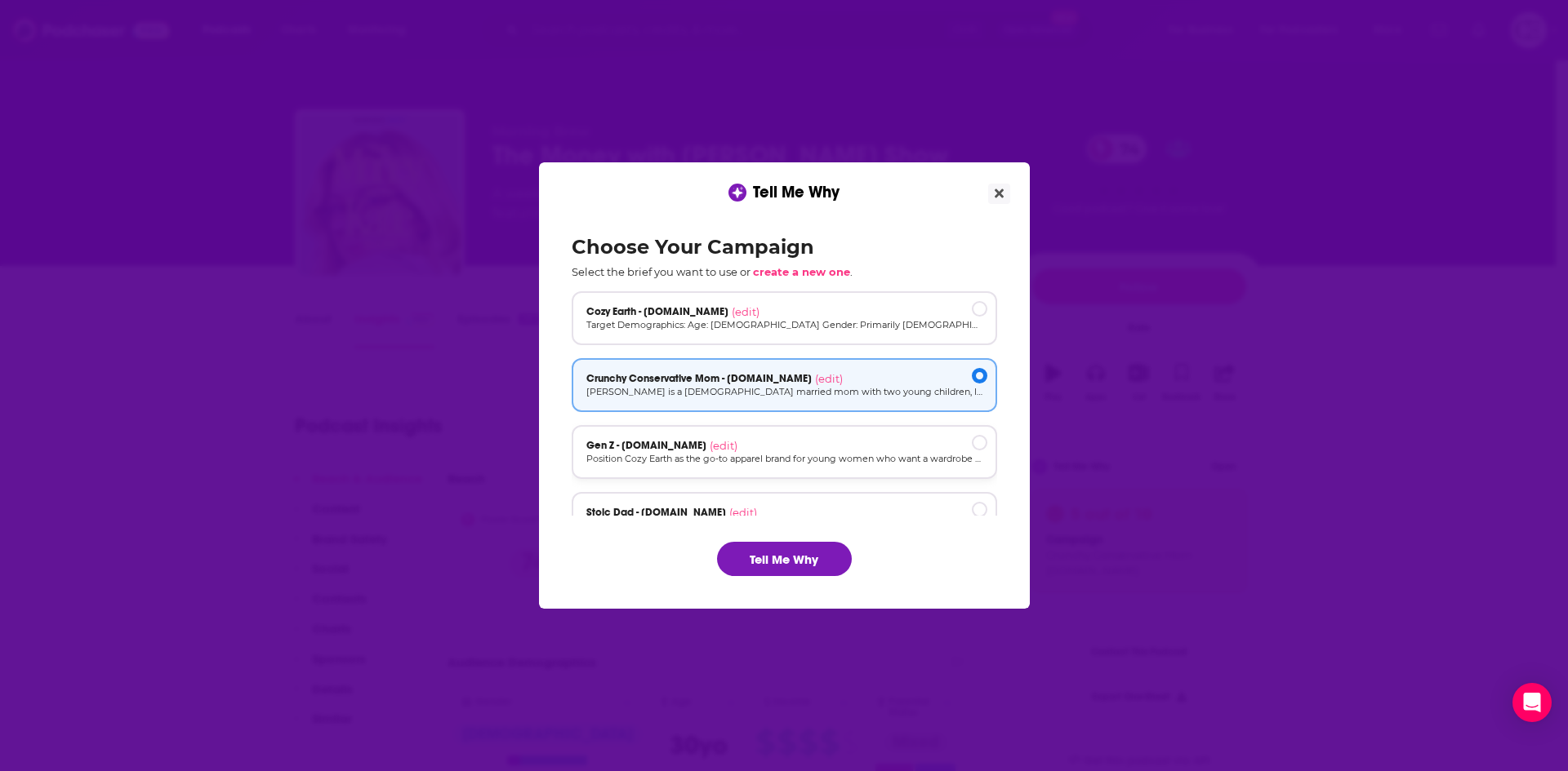
click at [916, 436] on div "Gen Z - cozyearth.com (edit) Position Cozy Earth as the go-to apparel brand for…" at bounding box center [784, 452] width 426 height 54
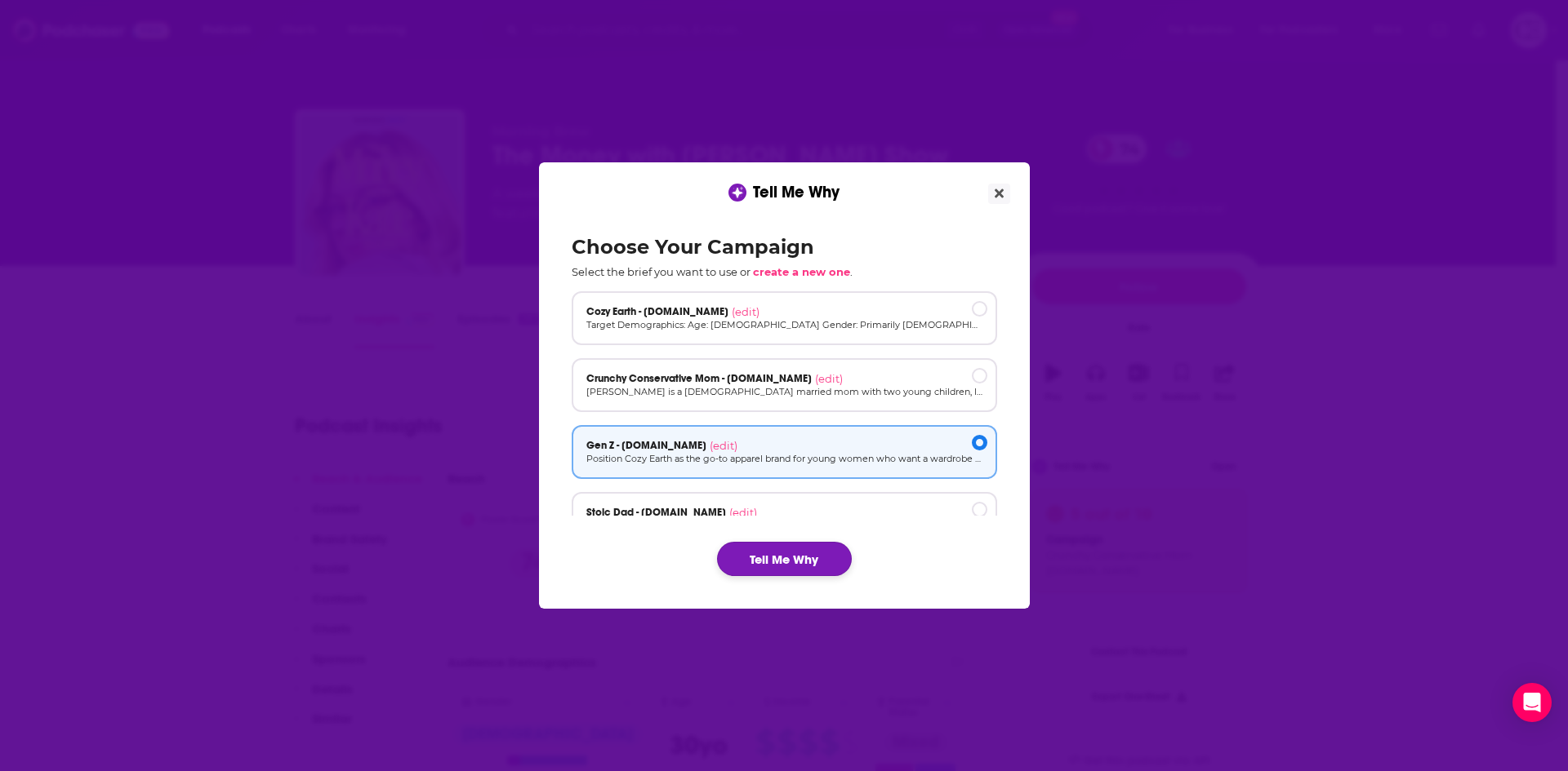
click at [817, 545] on button "Tell Me Why" at bounding box center [784, 559] width 135 height 35
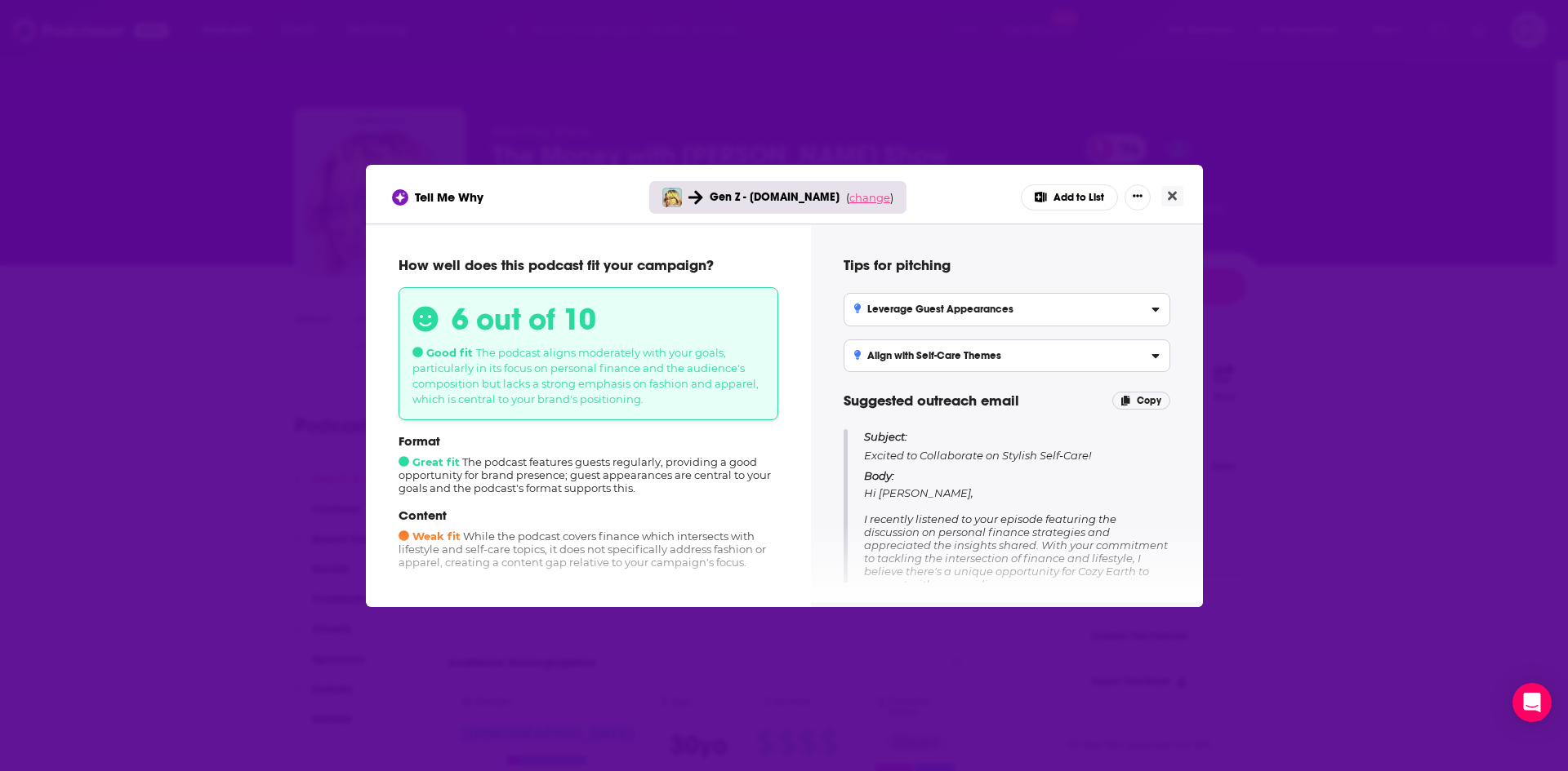
click at [879, 202] on span "change" at bounding box center [869, 197] width 41 height 13
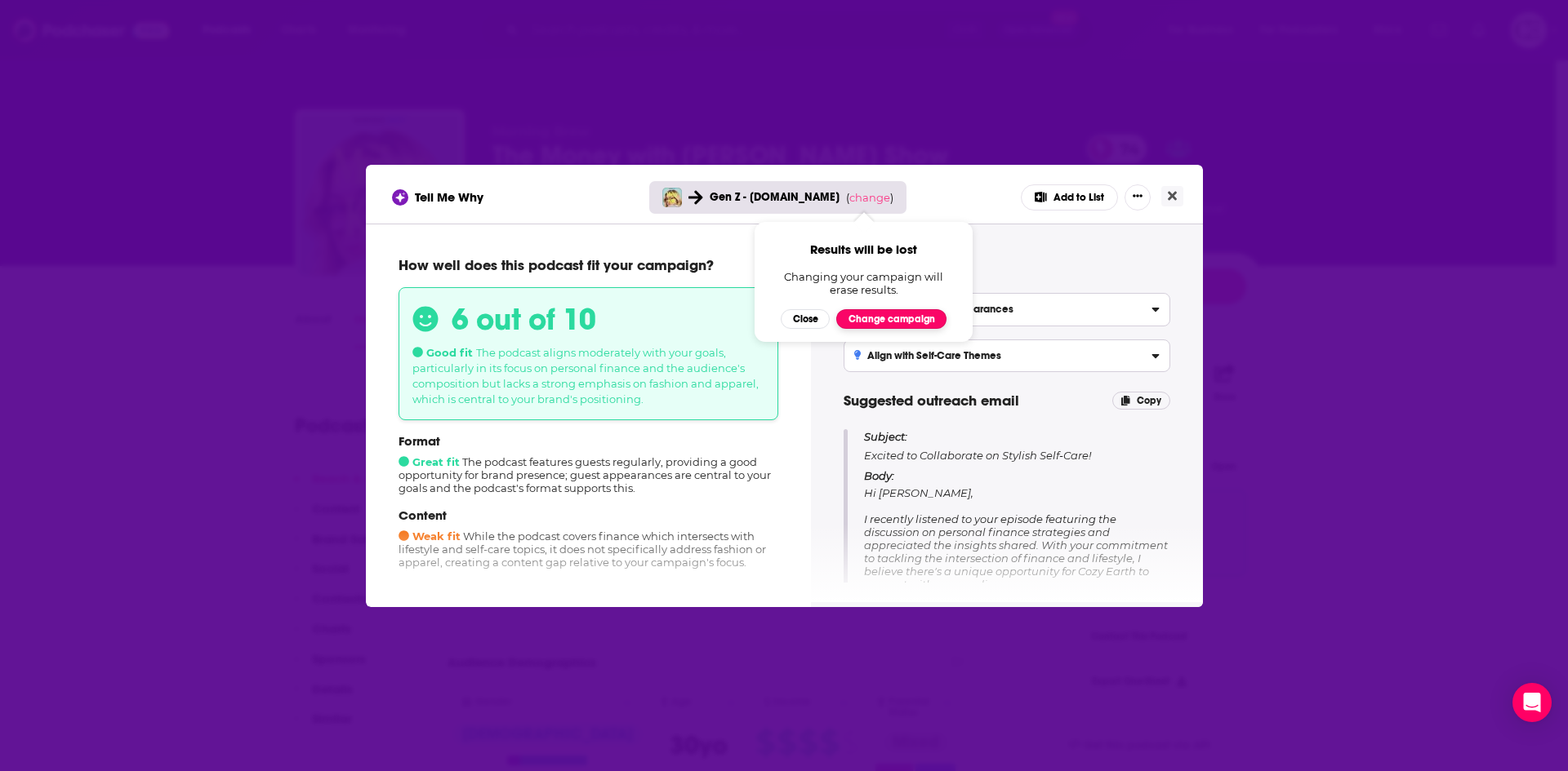
click at [896, 315] on button "Change campaign" at bounding box center [891, 319] width 110 height 20
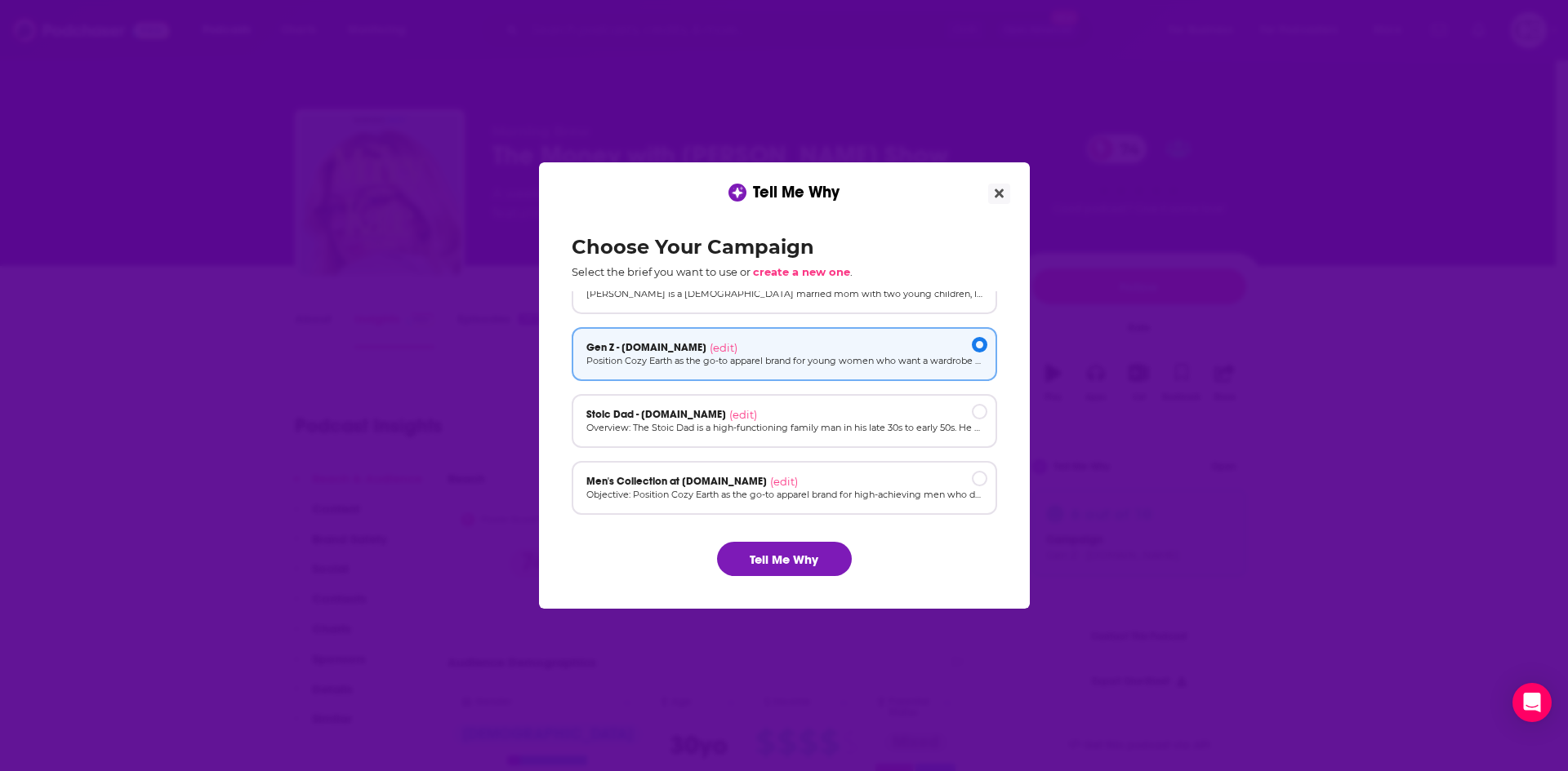
scroll to position [110, 0]
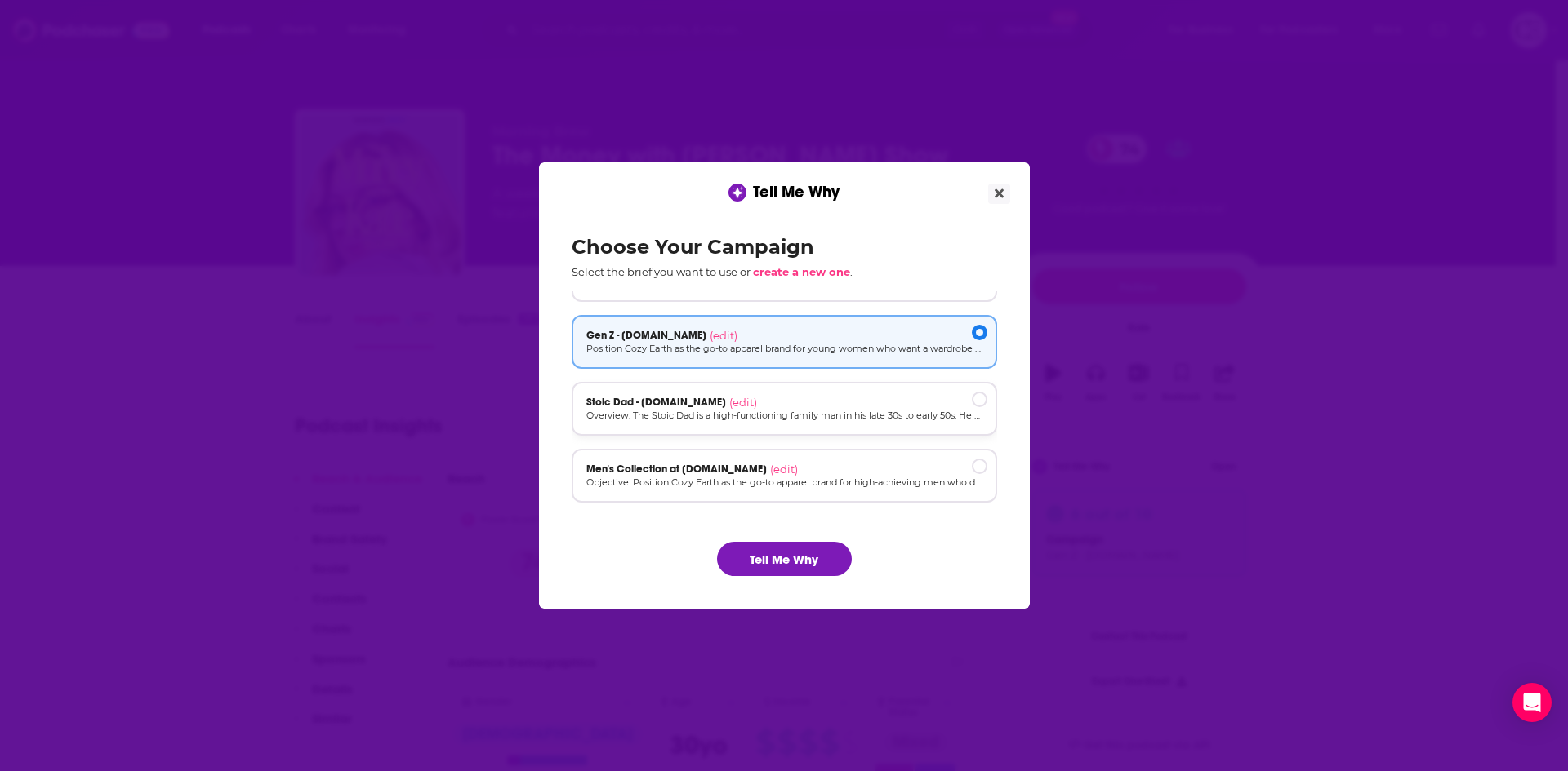
click at [871, 406] on div "Stoic Dad - cozyearth.com (edit)" at bounding box center [784, 402] width 396 height 13
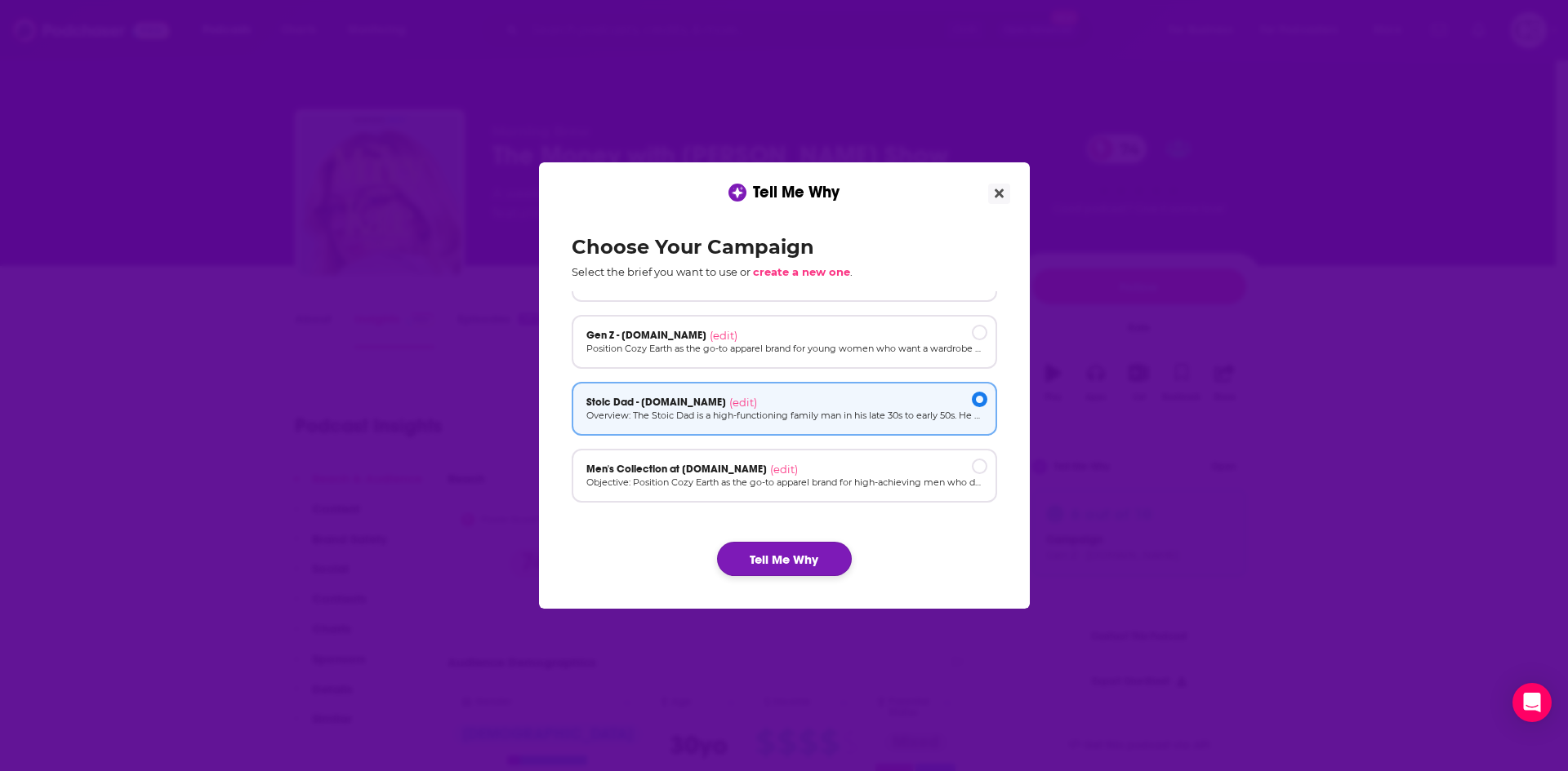
click at [829, 554] on button "Tell Me Why" at bounding box center [784, 559] width 135 height 35
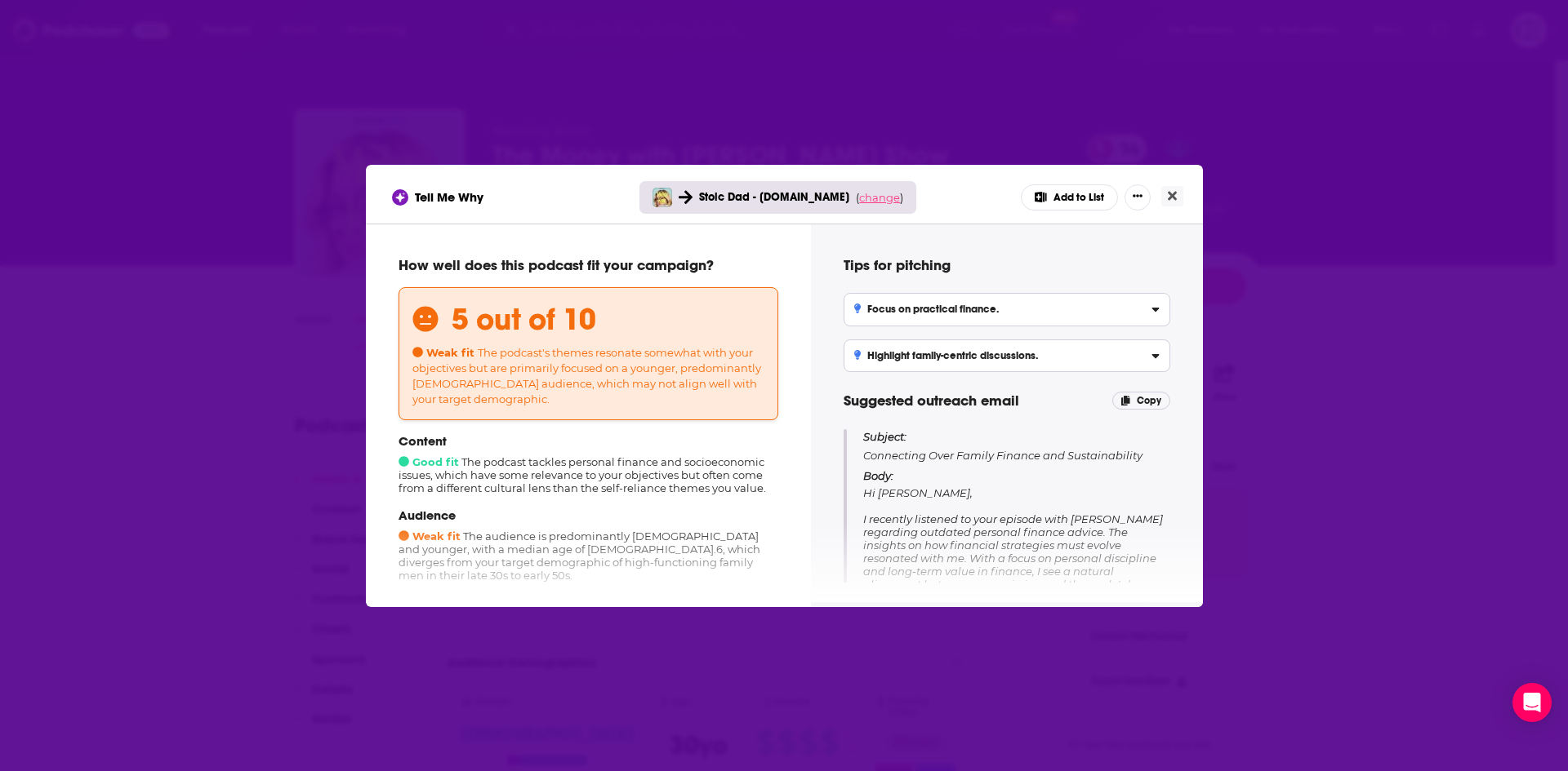
click at [875, 195] on span "change" at bounding box center [879, 197] width 41 height 13
click at [885, 313] on button "Change campaign" at bounding box center [901, 319] width 110 height 20
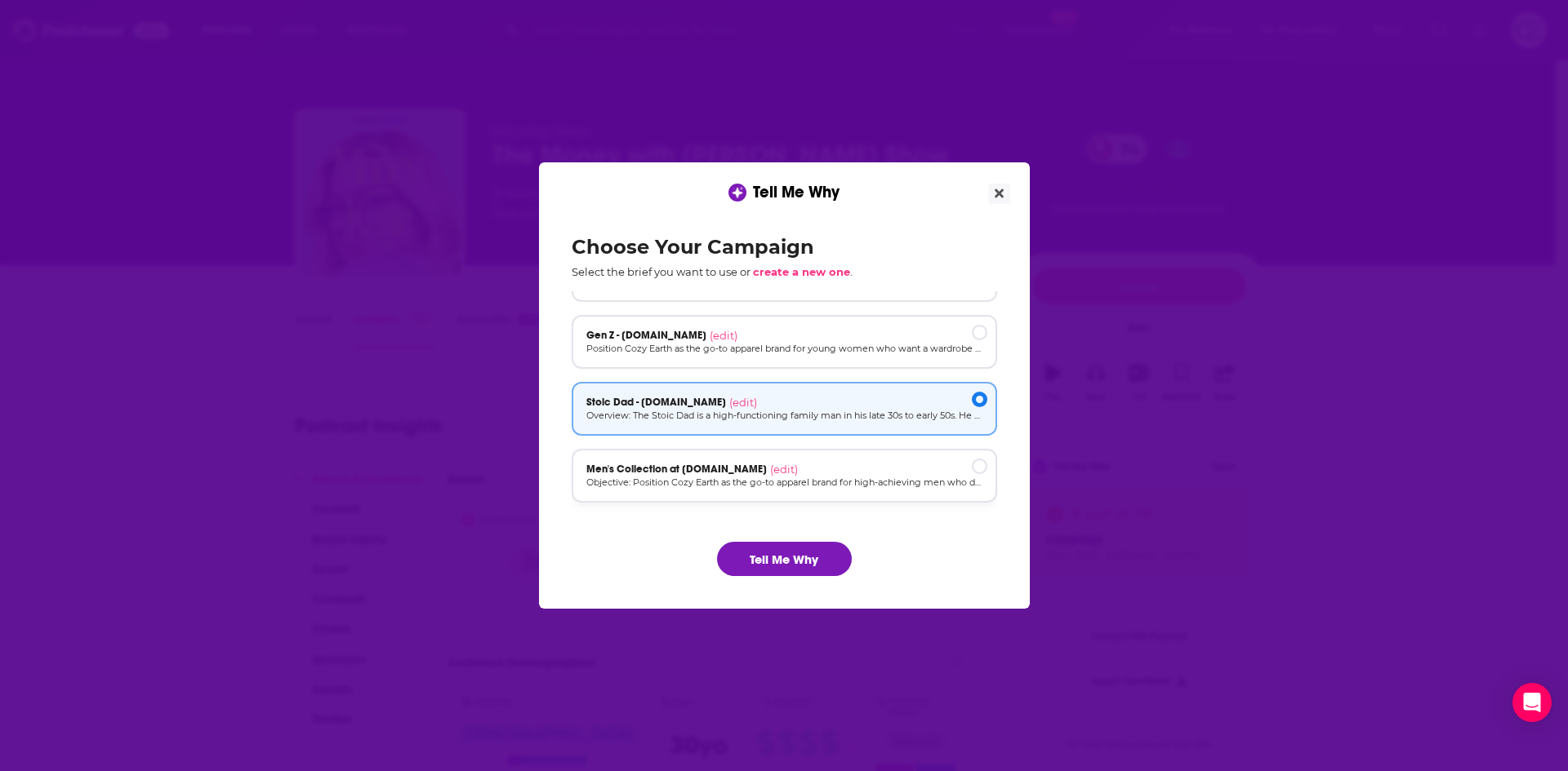
click at [813, 476] on p "Objective: Position Cozy Earth as the go-to apparel brand for high-achieving me…" at bounding box center [784, 483] width 396 height 14
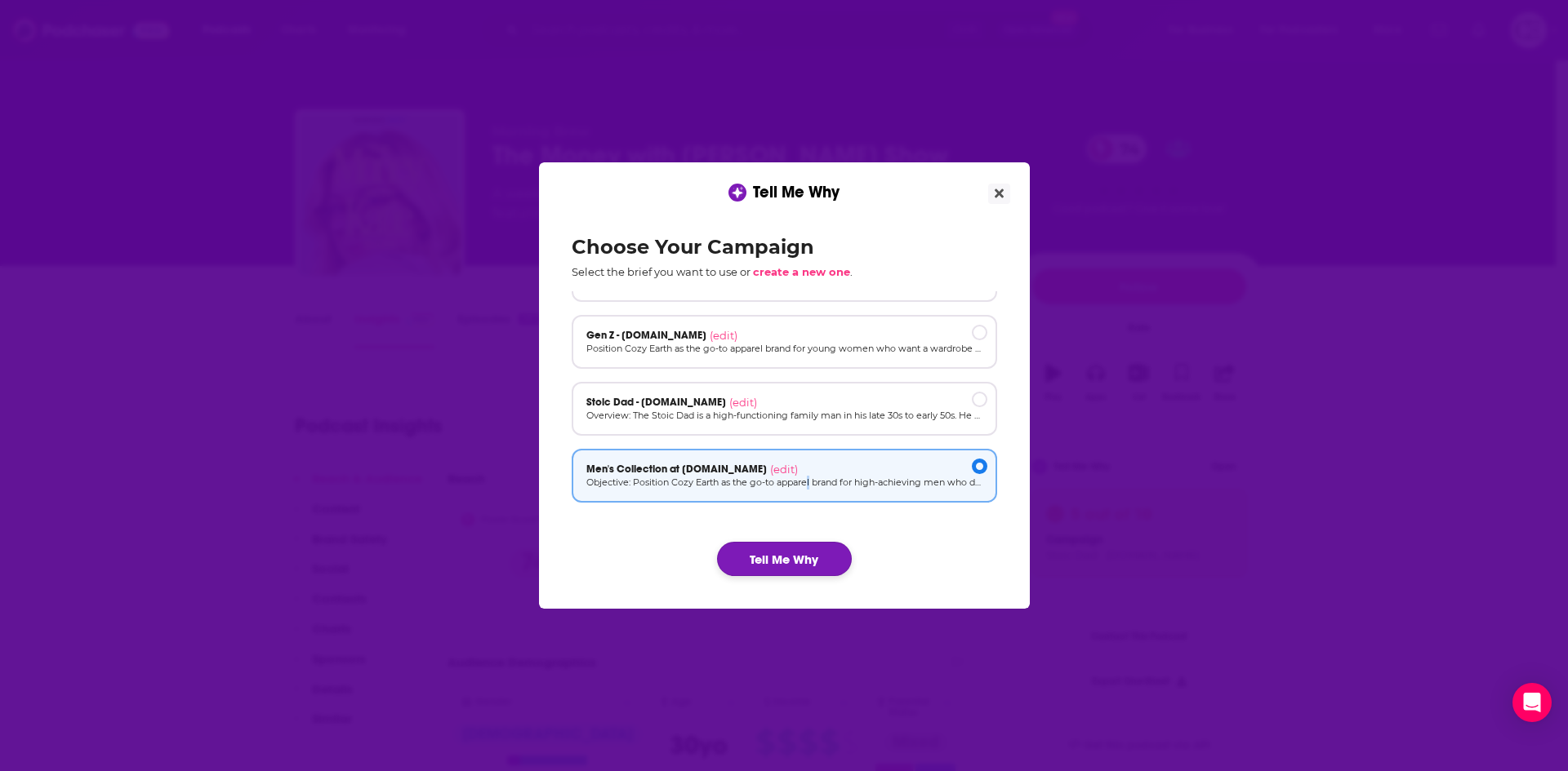
click at [807, 548] on button "Tell Me Why" at bounding box center [784, 559] width 135 height 35
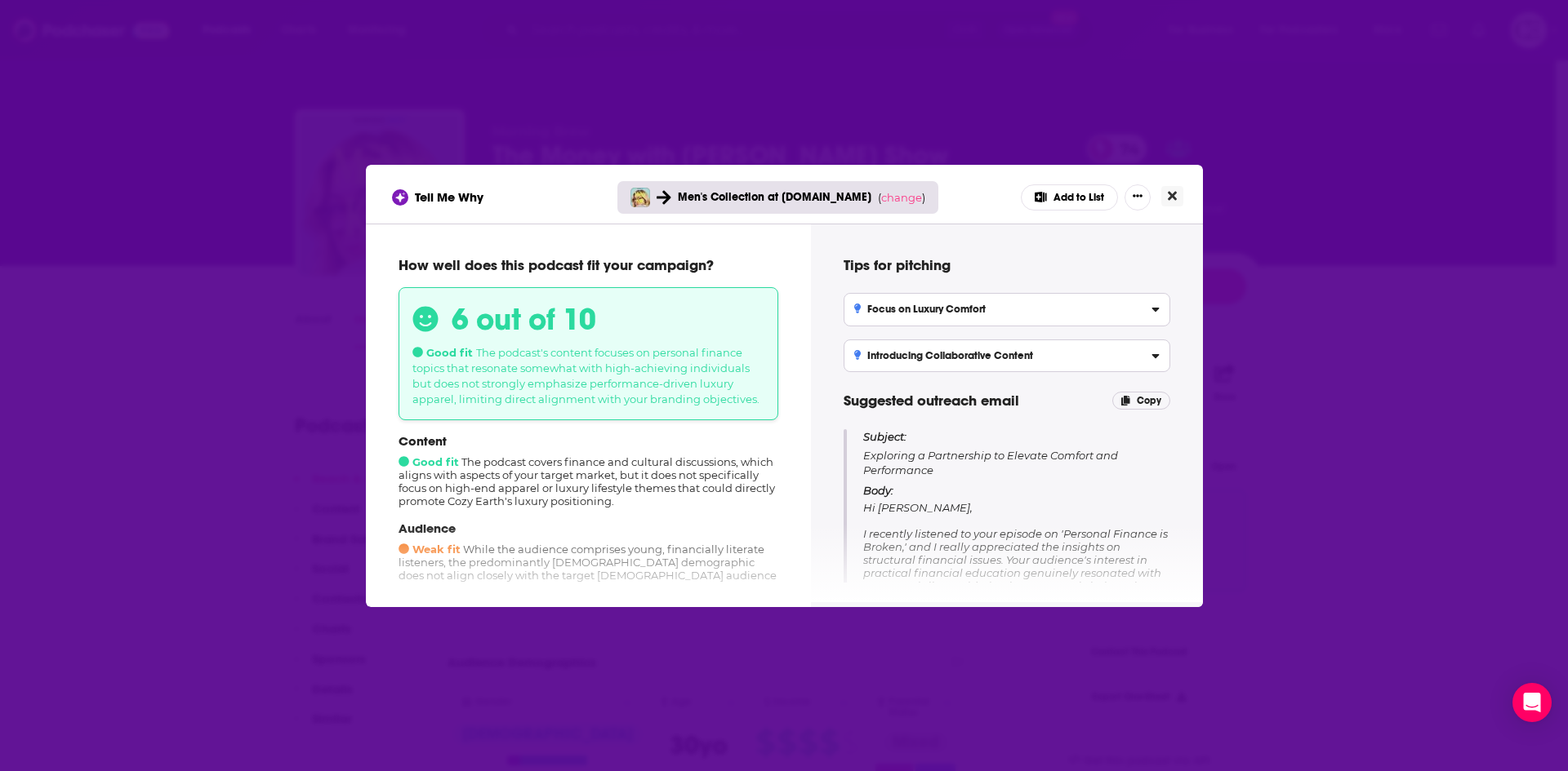
click at [1168, 194] on icon "Close" at bounding box center [1172, 195] width 9 height 13
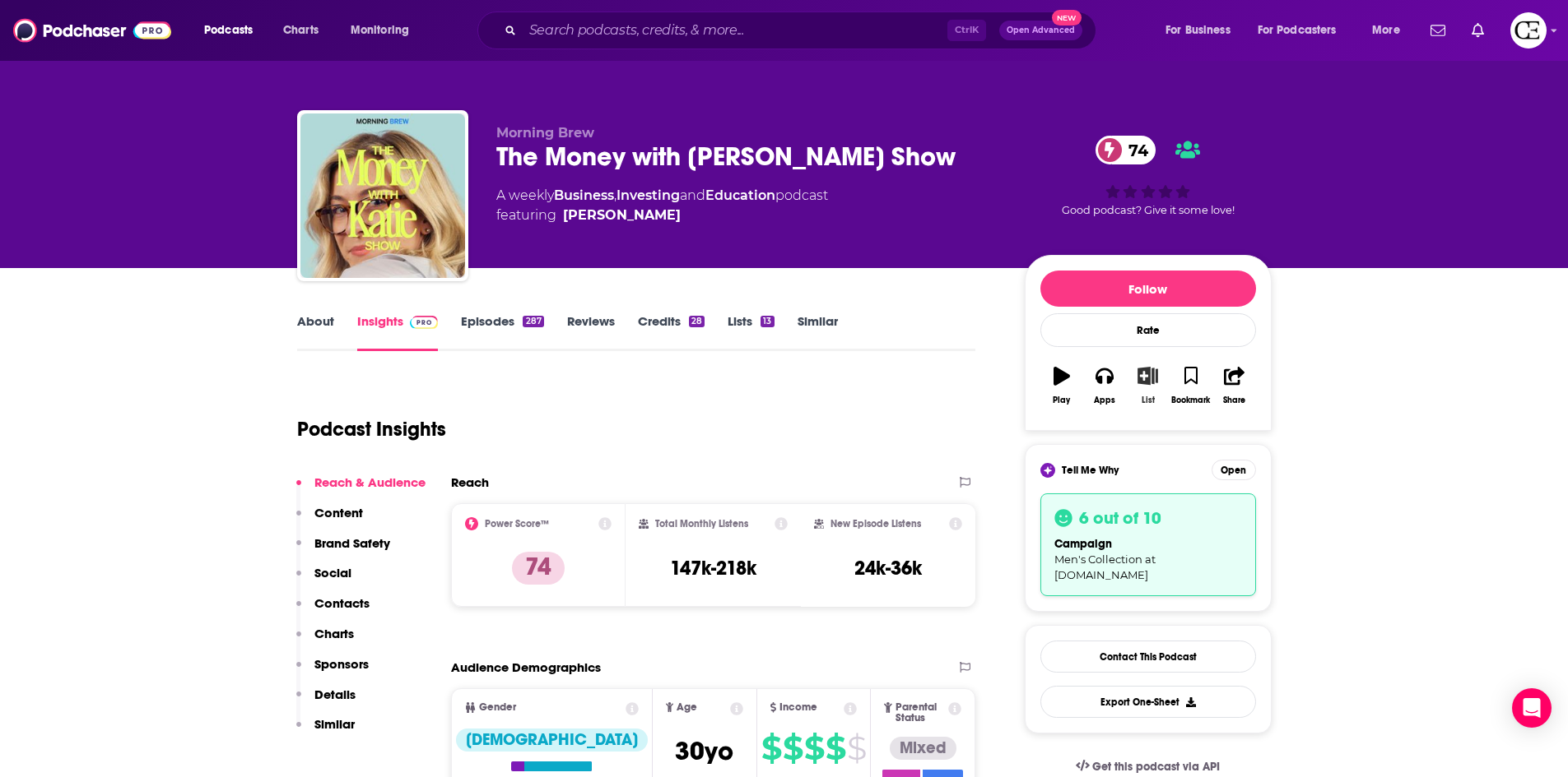
click at [1139, 382] on icon "button" at bounding box center [1148, 375] width 21 height 18
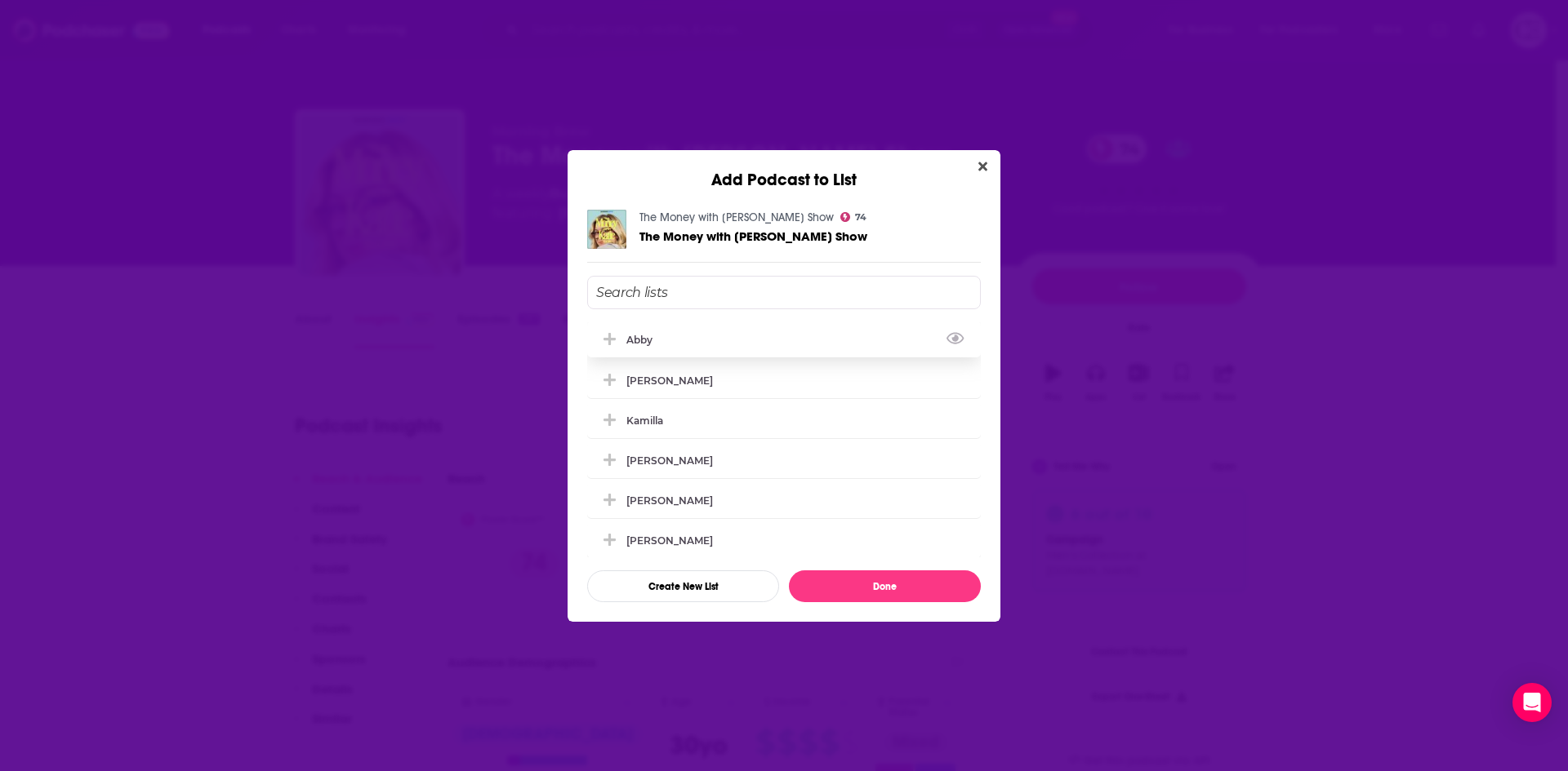
click at [608, 343] on icon "Add Podcast To List" at bounding box center [610, 339] width 12 height 15
click at [847, 581] on button "Done" at bounding box center [885, 586] width 192 height 32
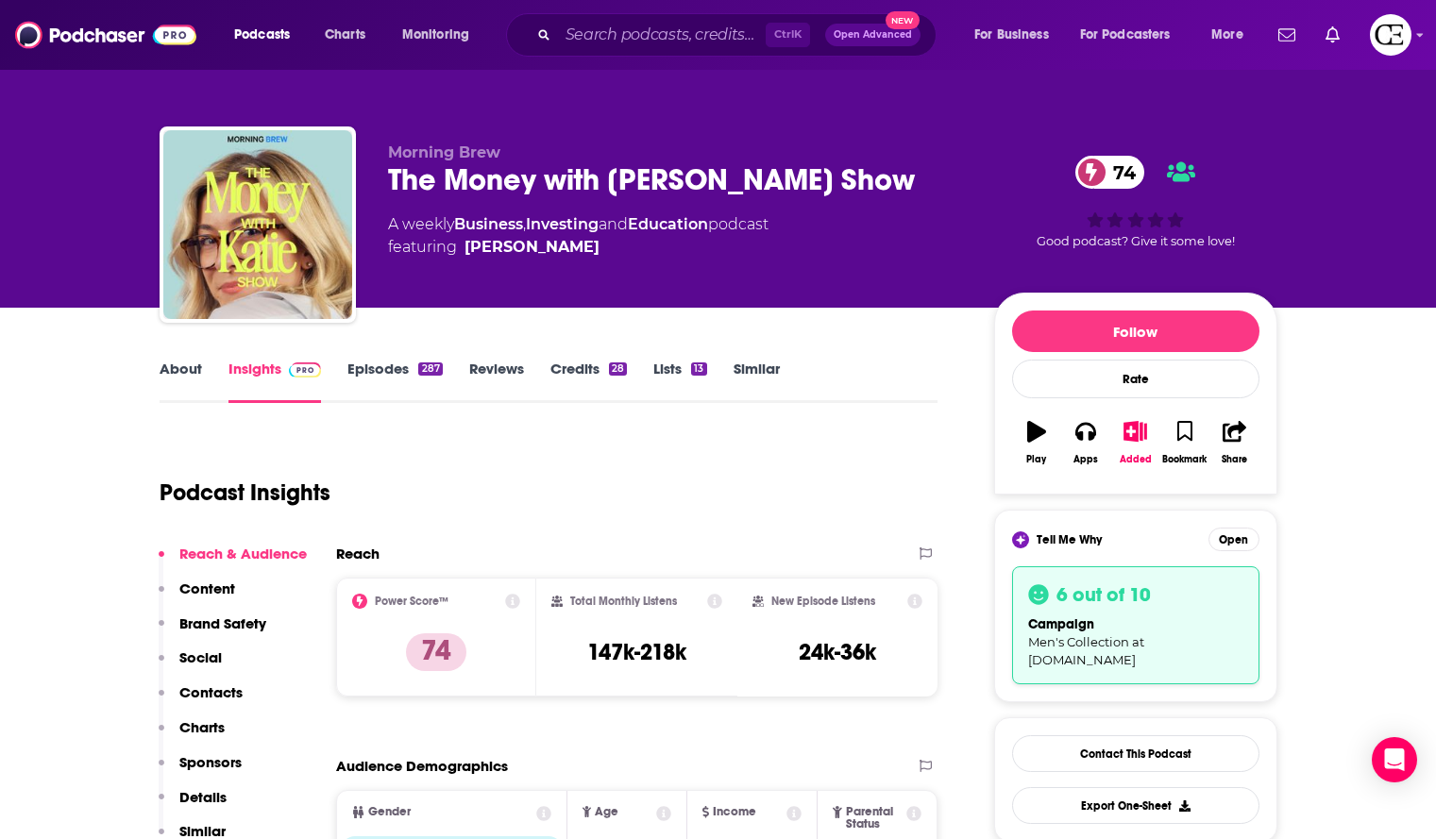
click at [662, 165] on div "The Money with Katie Show 74" at bounding box center [676, 179] width 576 height 37
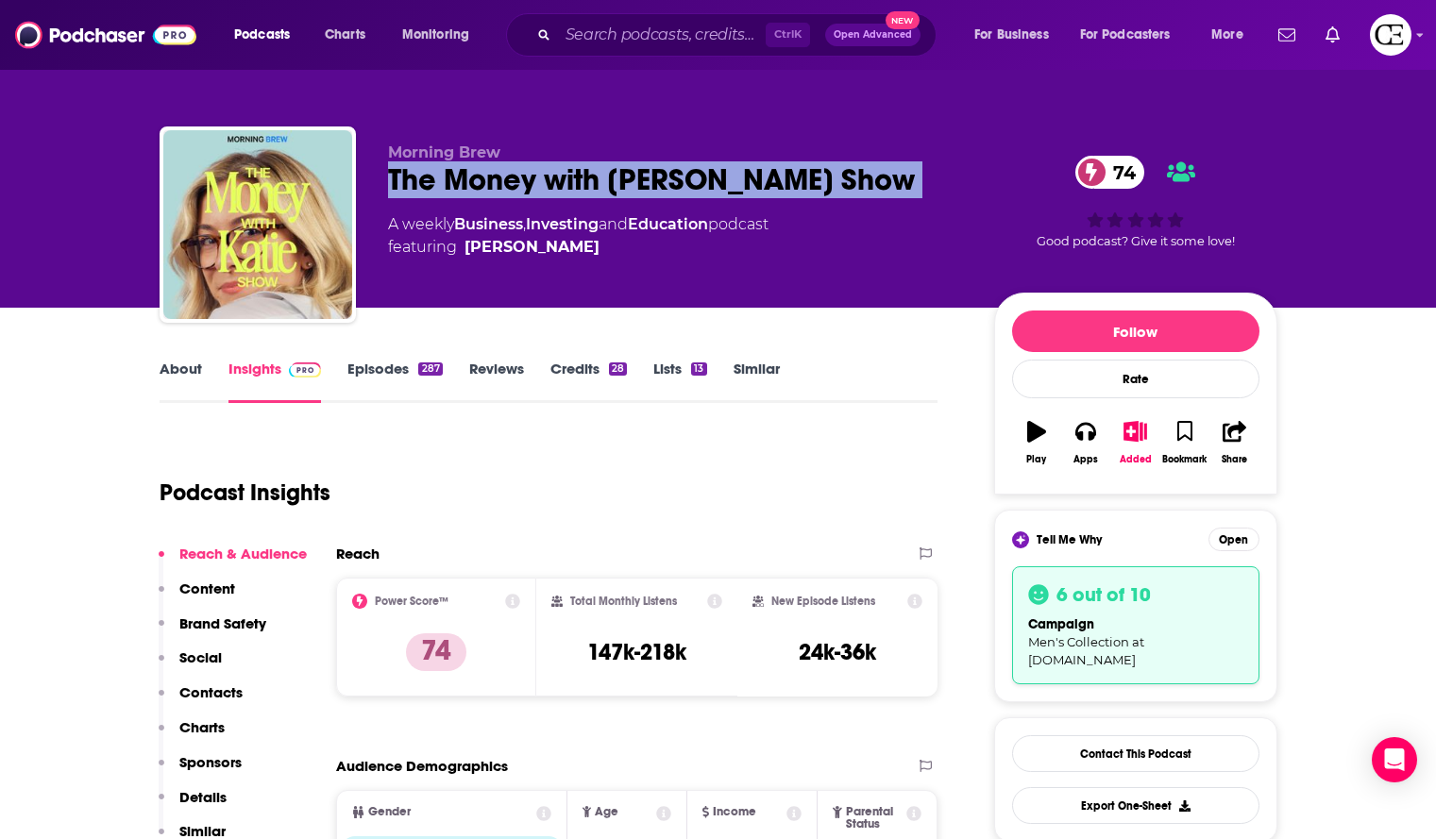
click at [662, 165] on div "The Money with Katie Show 74" at bounding box center [676, 179] width 576 height 37
copy div "The Money with Katie Show 74"
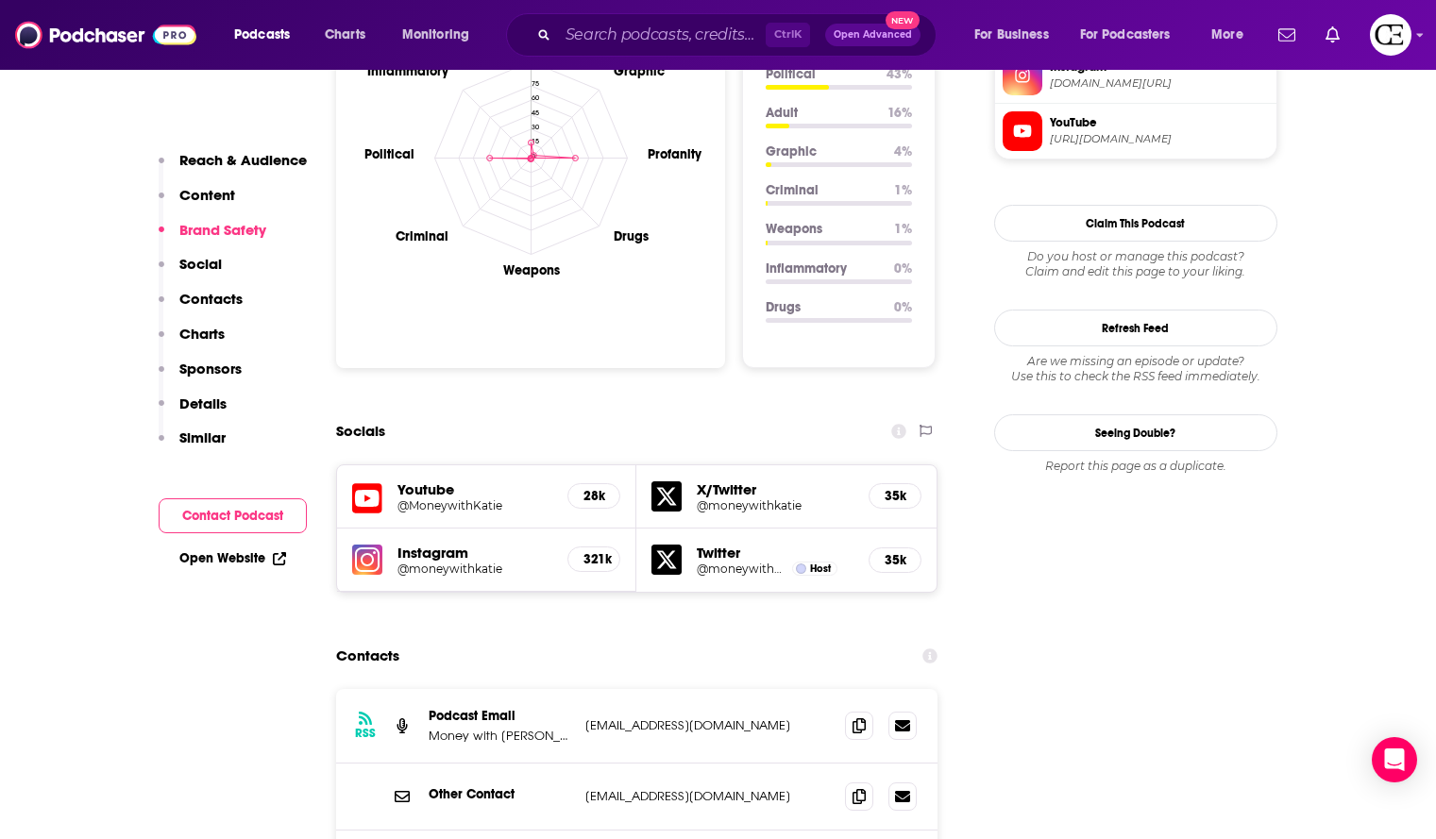
scroll to position [1983, 0]
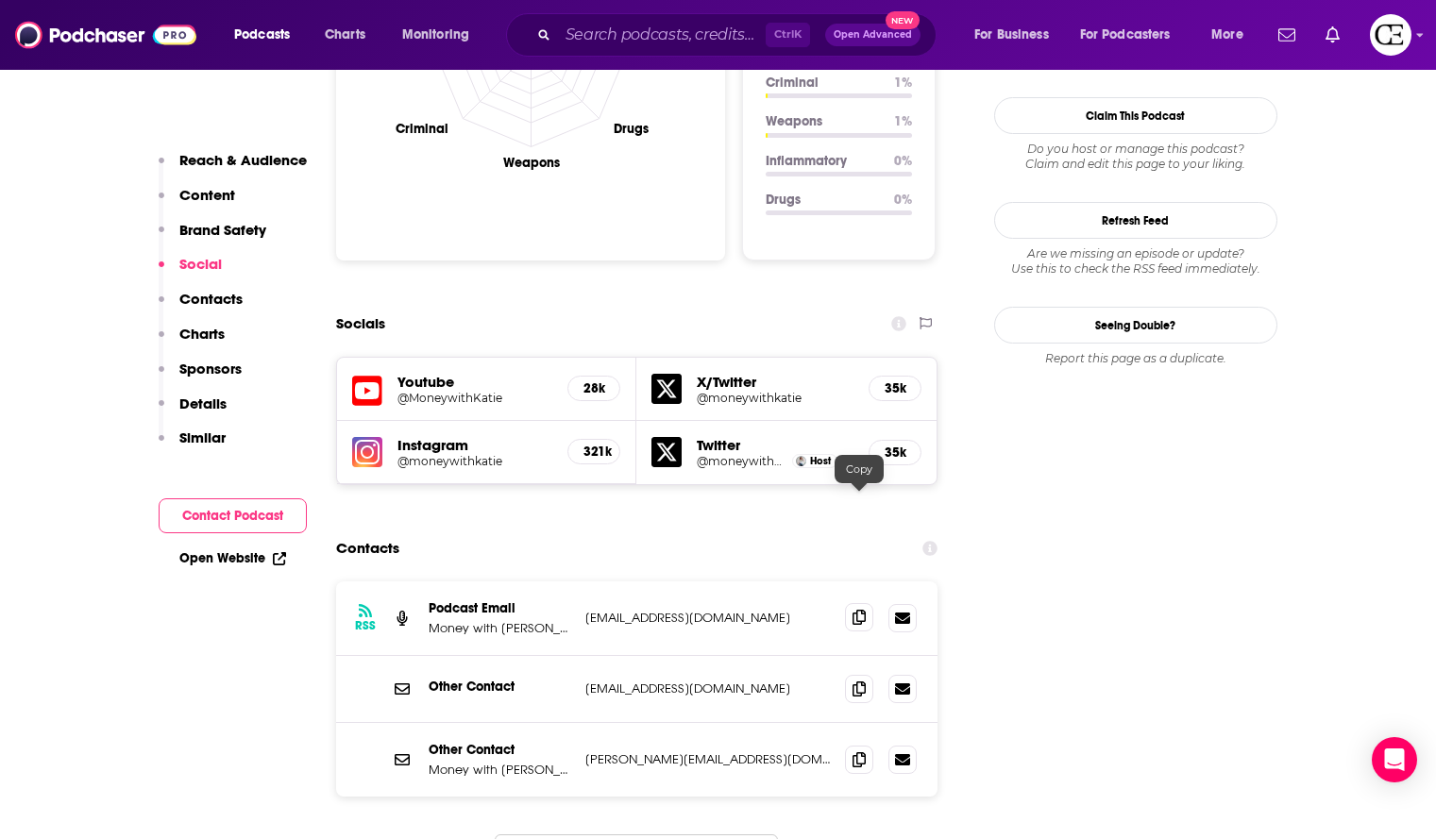
click at [856, 610] on icon at bounding box center [859, 617] width 13 height 15
click at [860, 681] on icon at bounding box center [859, 688] width 13 height 15
click at [865, 752] on icon at bounding box center [859, 759] width 13 height 15
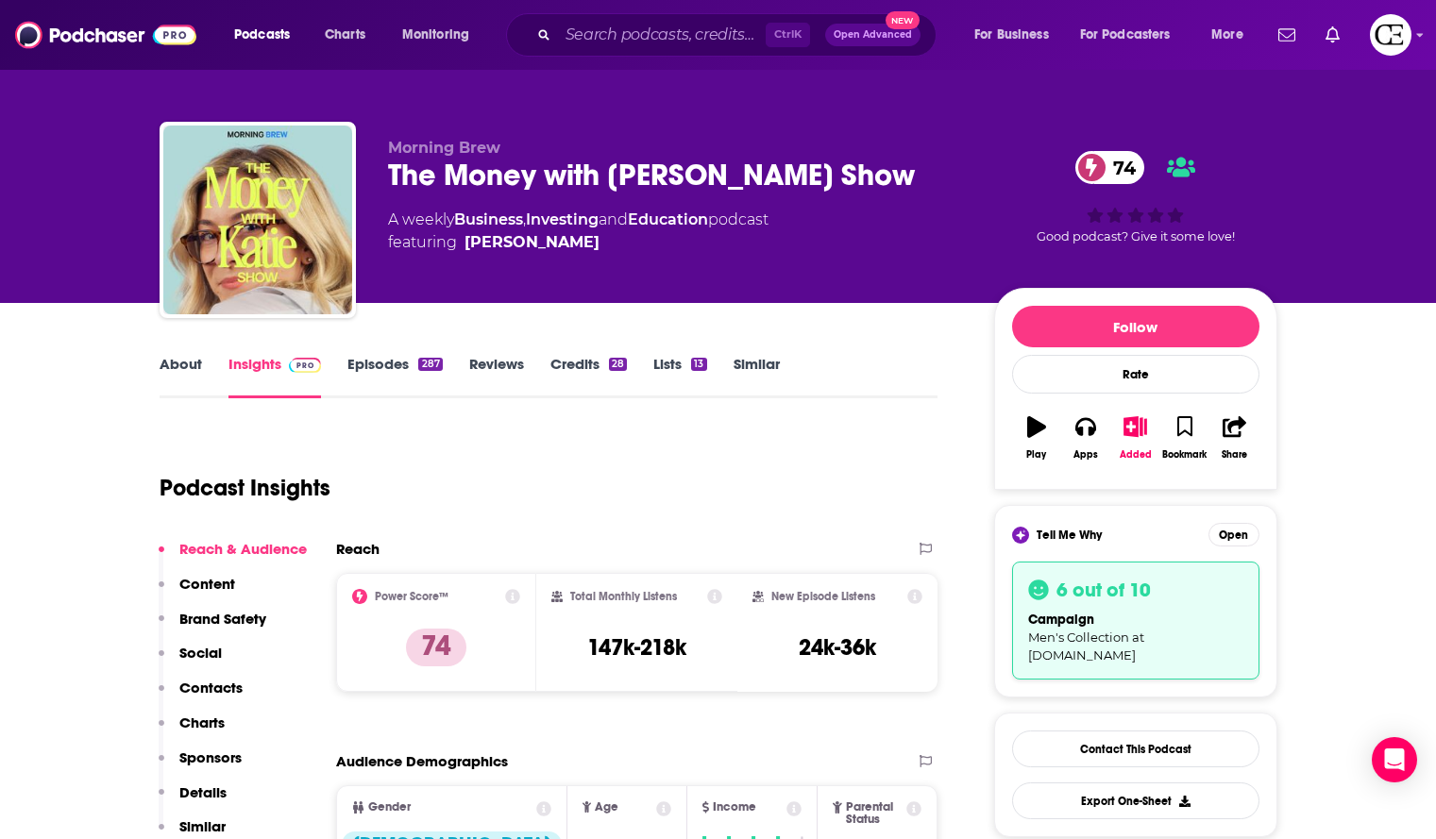
scroll to position [0, 0]
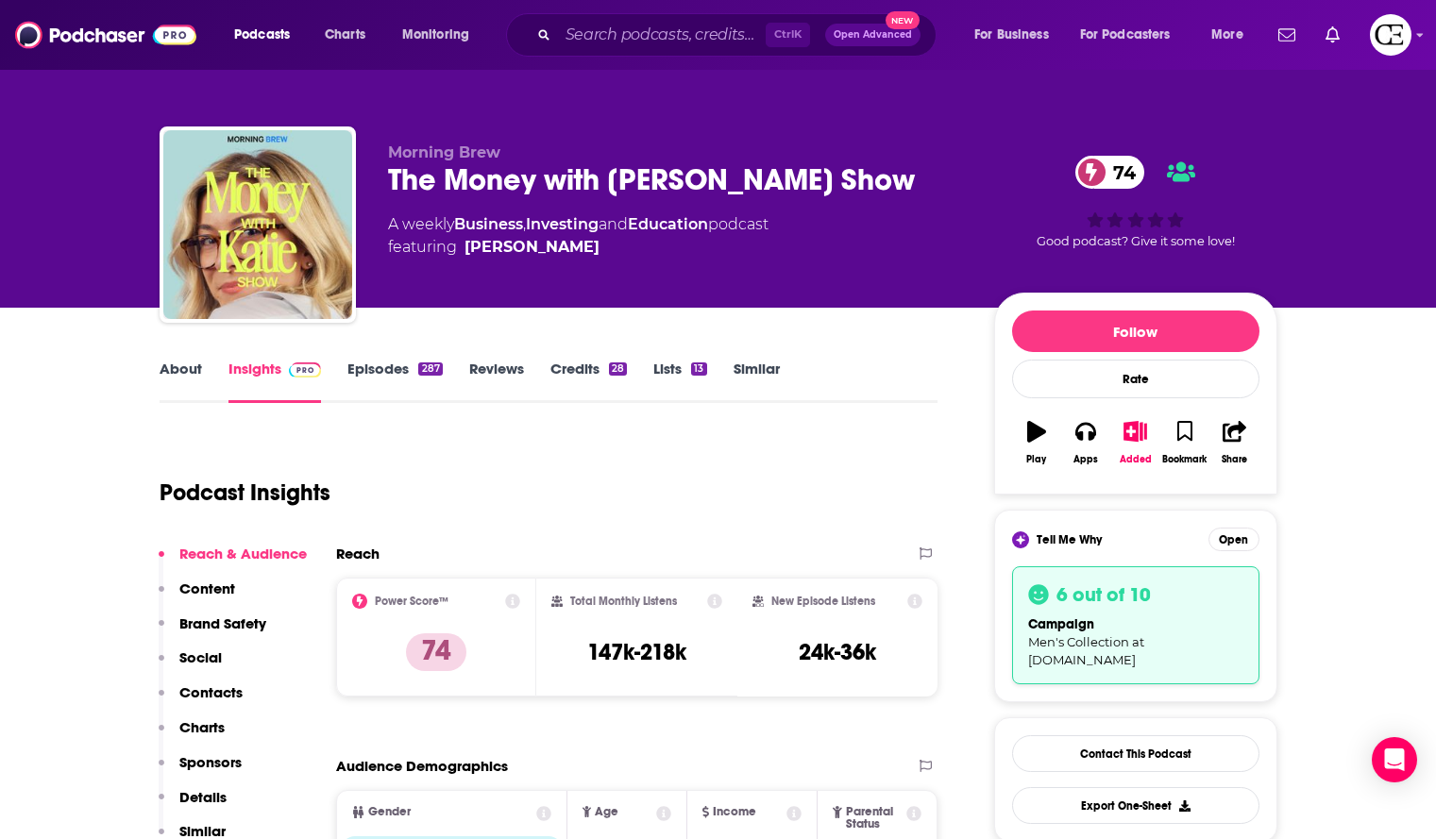
click at [443, 177] on div "The Money with Katie Show 74" at bounding box center [676, 179] width 576 height 37
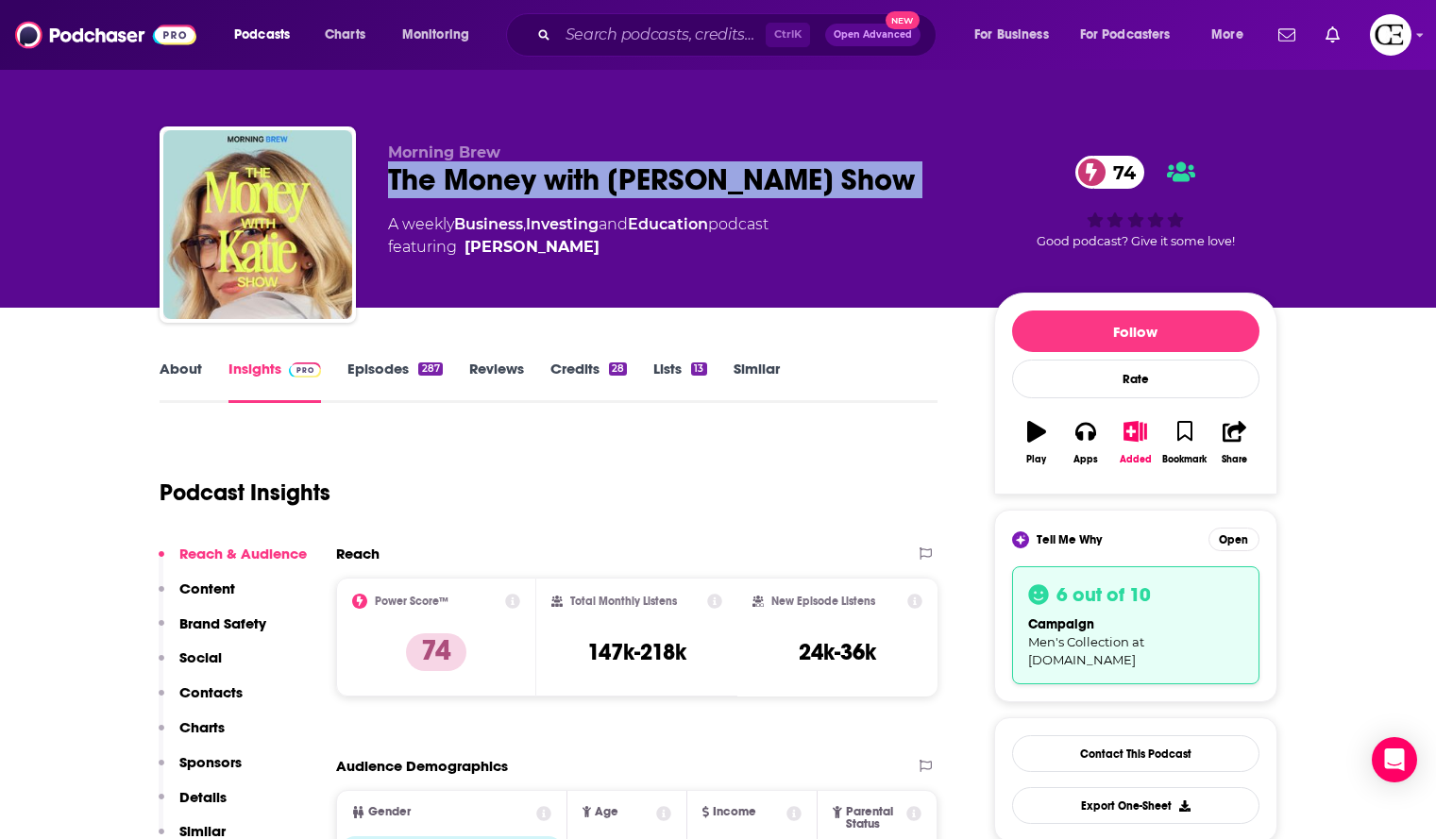
click at [443, 177] on div "The Money with Katie Show 74" at bounding box center [676, 179] width 576 height 37
copy div "The Money with Katie Show 74"
click at [569, 174] on div "The Money with Katie Show 74" at bounding box center [676, 179] width 576 height 37
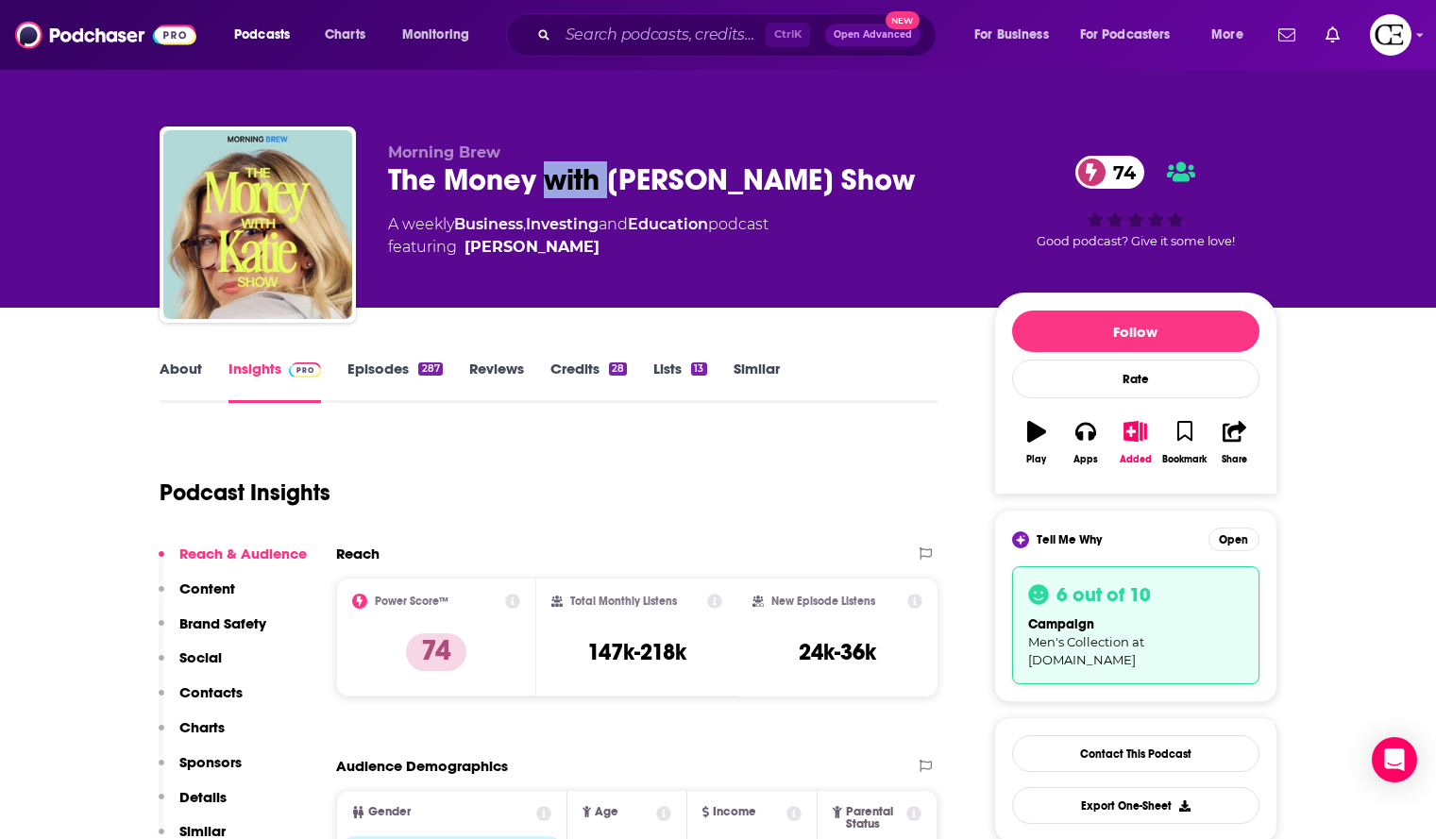
click at [569, 174] on div "The Money with Katie Show 74" at bounding box center [676, 179] width 576 height 37
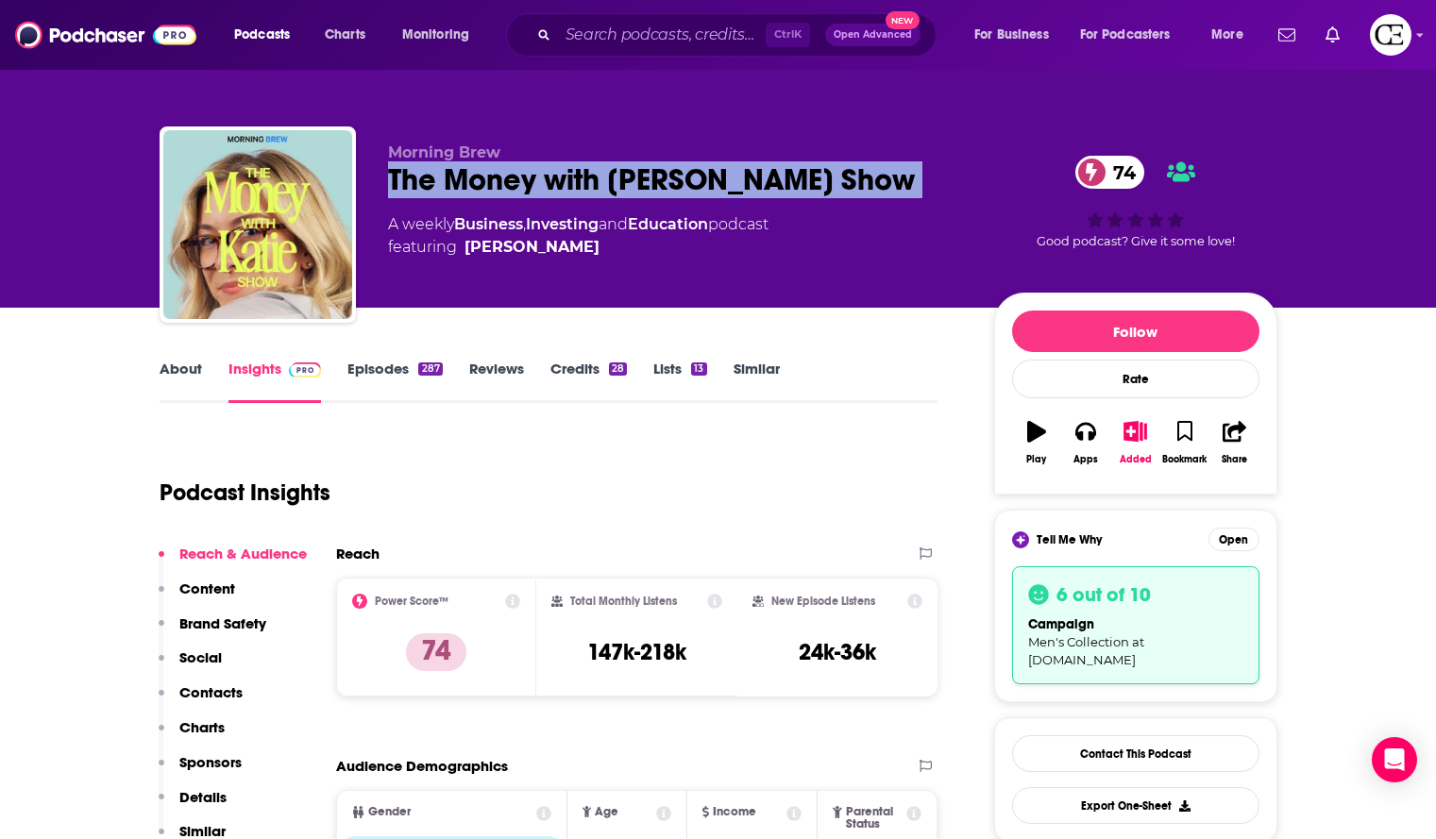
click at [569, 174] on div "The Money with Katie Show 74" at bounding box center [676, 179] width 576 height 37
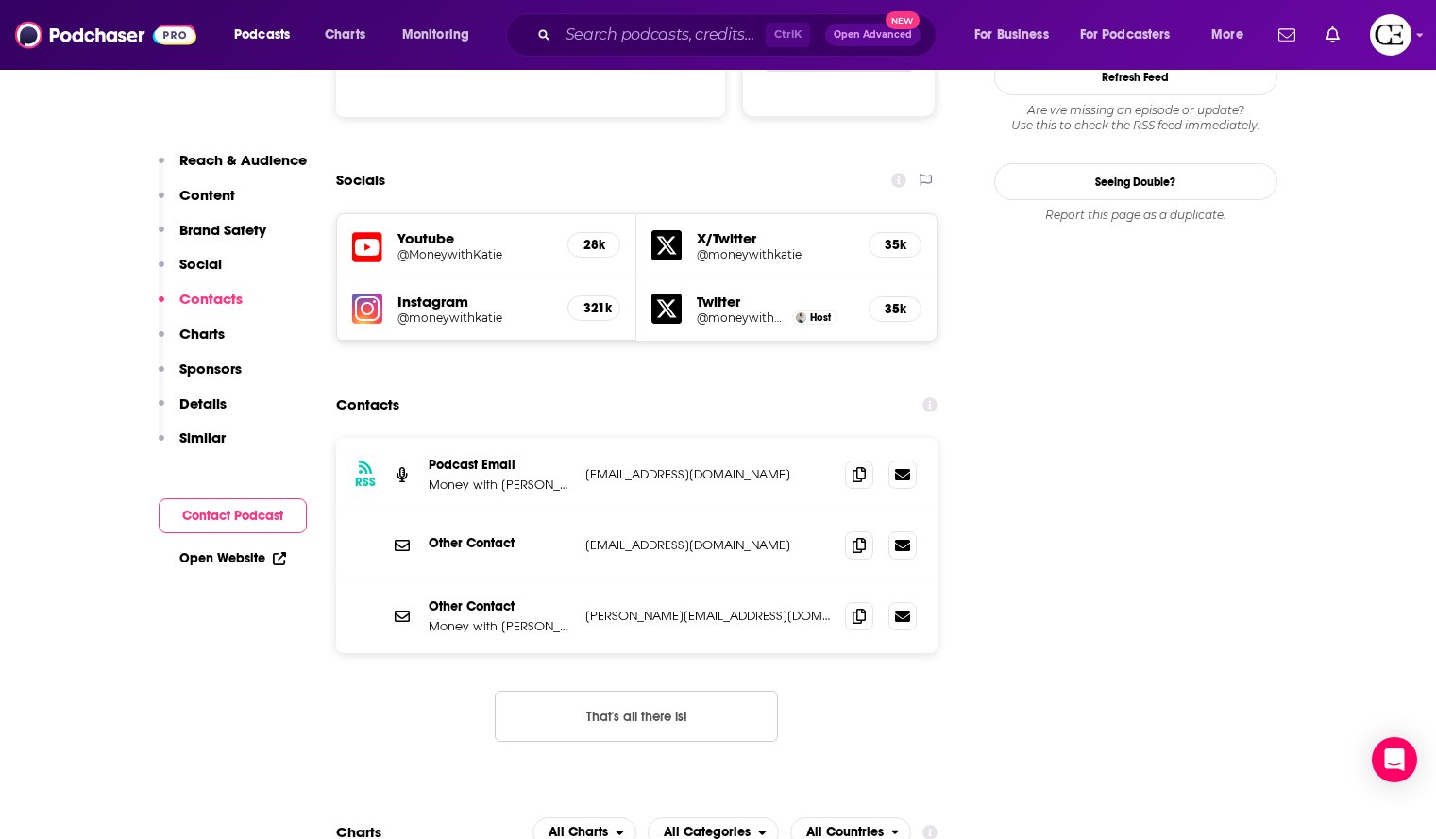
scroll to position [2077, 0]
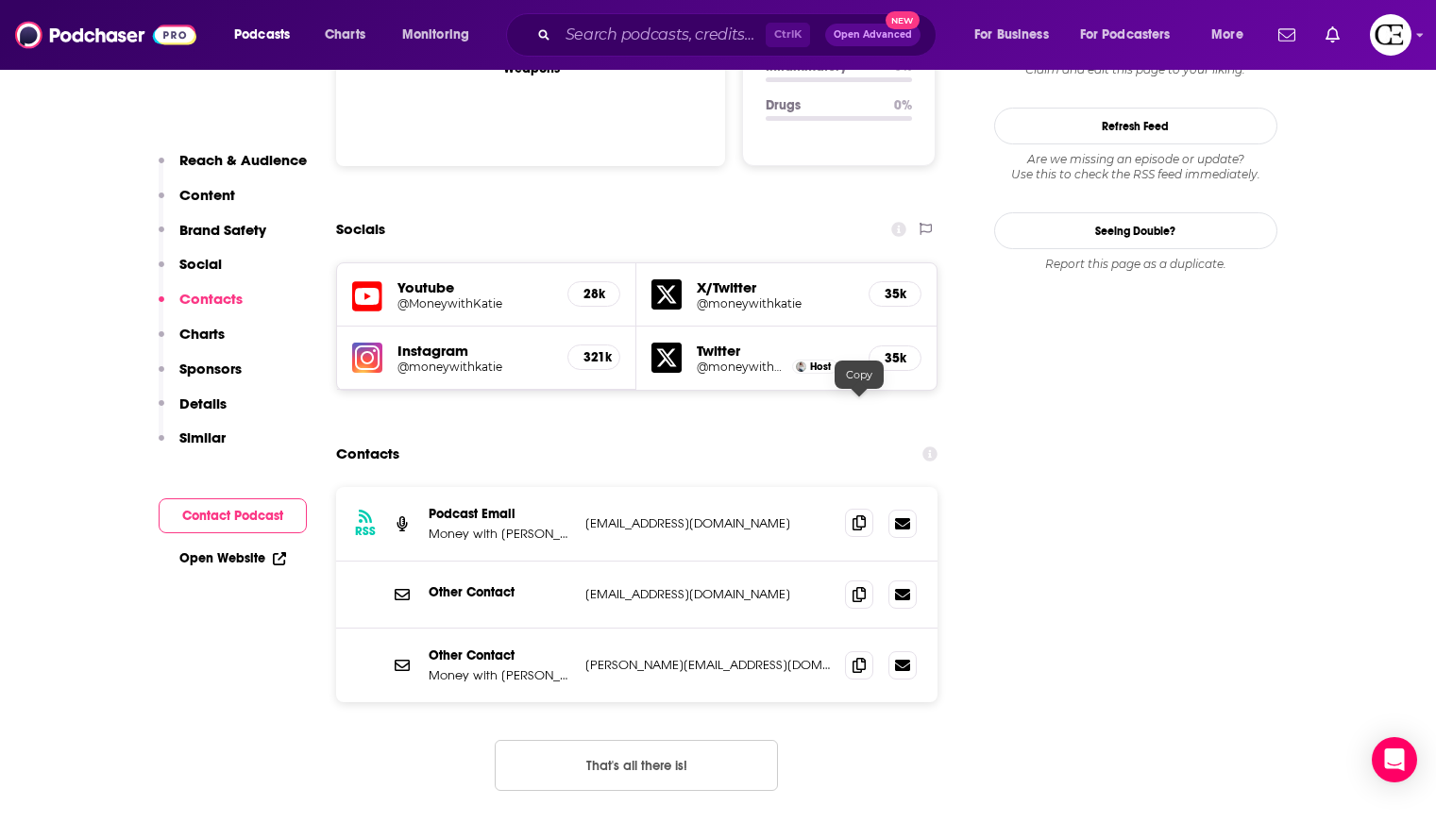
click at [853, 516] on icon at bounding box center [859, 523] width 13 height 15
click at [864, 580] on span at bounding box center [859, 594] width 28 height 28
drag, startPoint x: 866, startPoint y: 548, endPoint x: 856, endPoint y: 553, distance: 11.0
click at [866, 657] on icon at bounding box center [859, 664] width 13 height 15
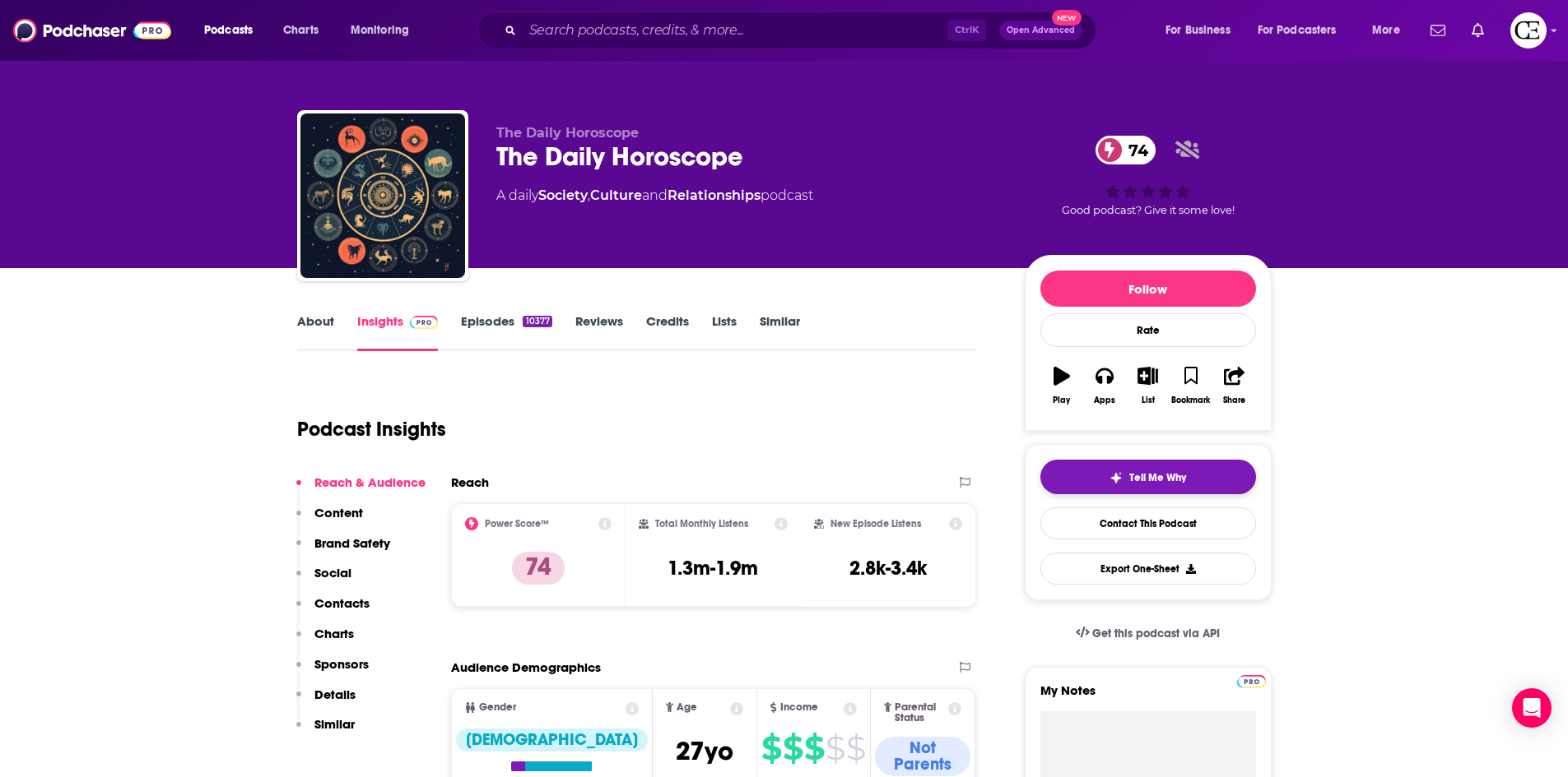
click at [1122, 465] on button "Tell Me Why" at bounding box center [1148, 477] width 215 height 35
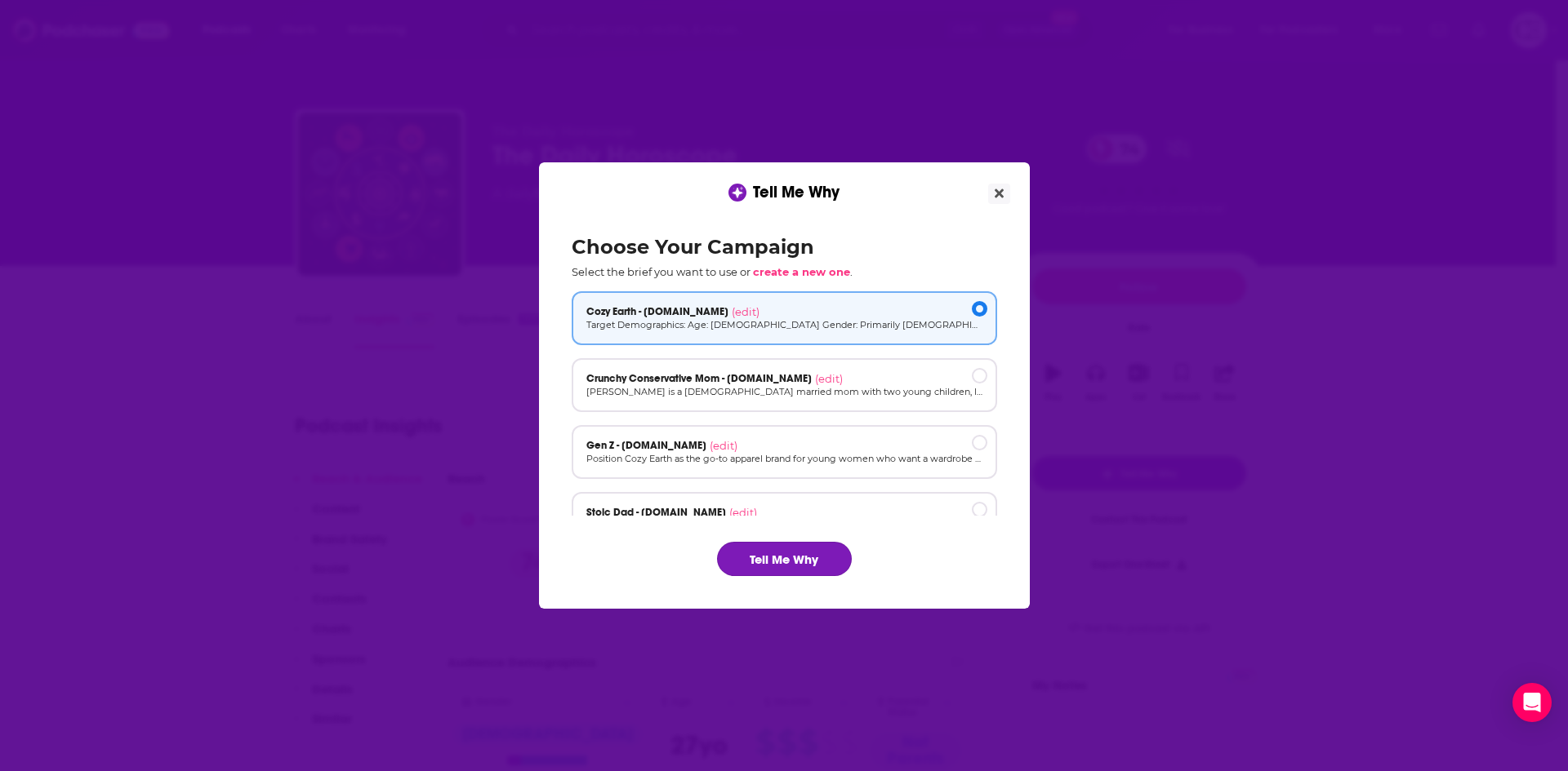
click at [770, 564] on button "Tell Me Why" at bounding box center [784, 559] width 135 height 35
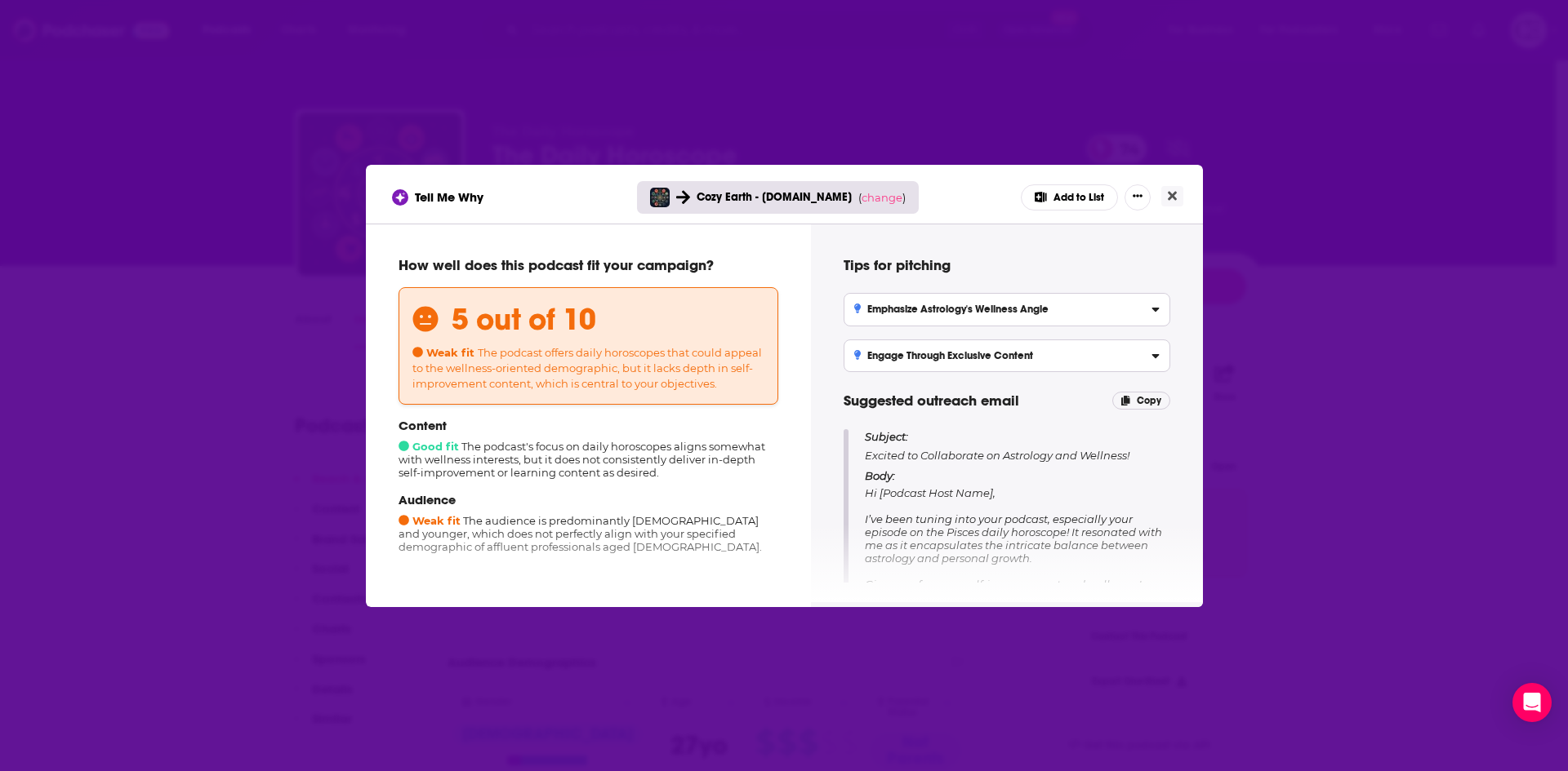
click at [871, 205] on div "Cozy Earth - [DOMAIN_NAME] ( change )" at bounding box center [778, 198] width 283 height 33
click at [872, 196] on span "change" at bounding box center [881, 197] width 41 height 13
click at [907, 315] on button "Change campaign" at bounding box center [904, 319] width 110 height 20
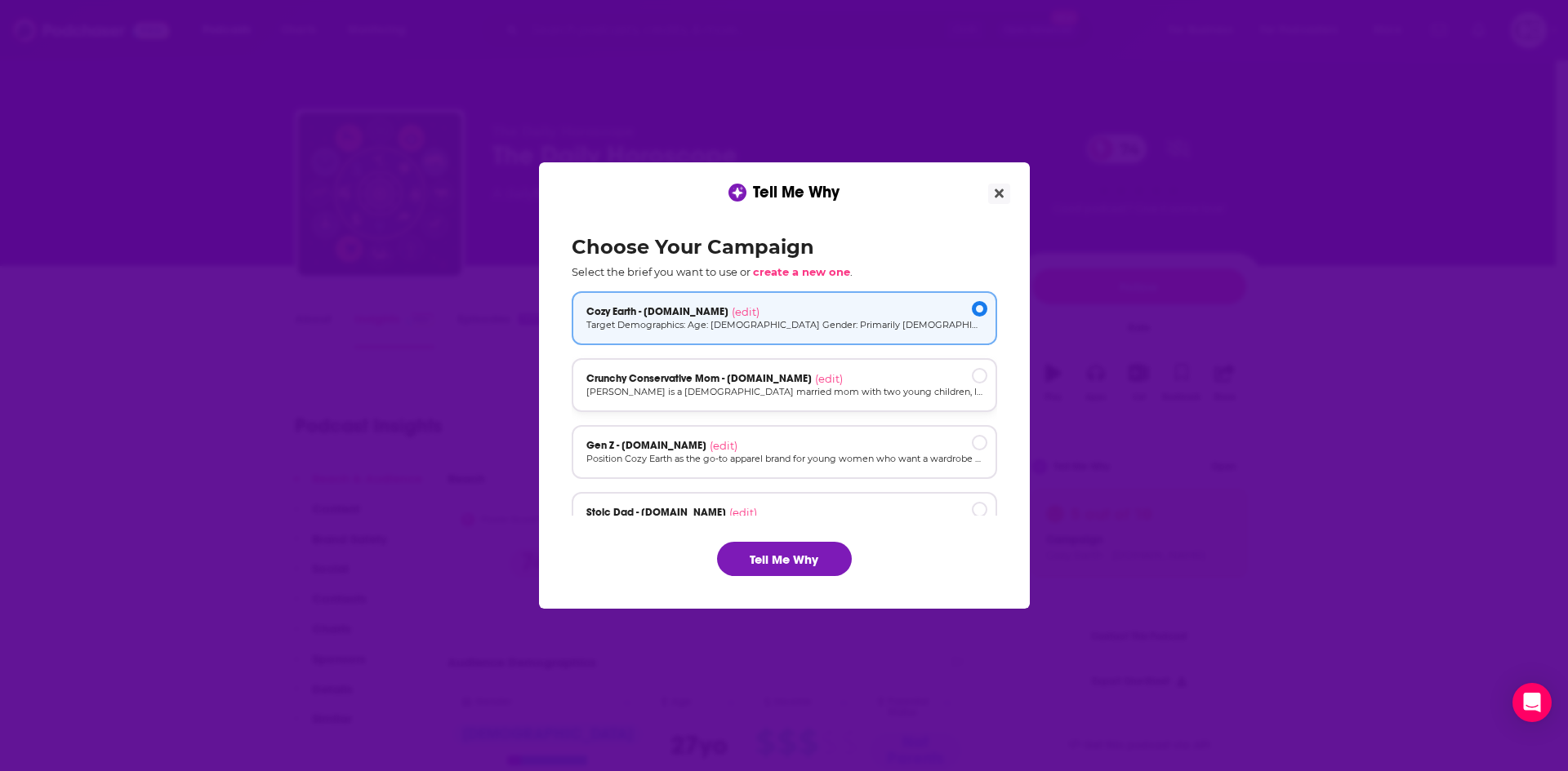
click at [887, 380] on div "Crunchy Conservative Mom - [DOMAIN_NAME] (edit)" at bounding box center [784, 379] width 396 height 13
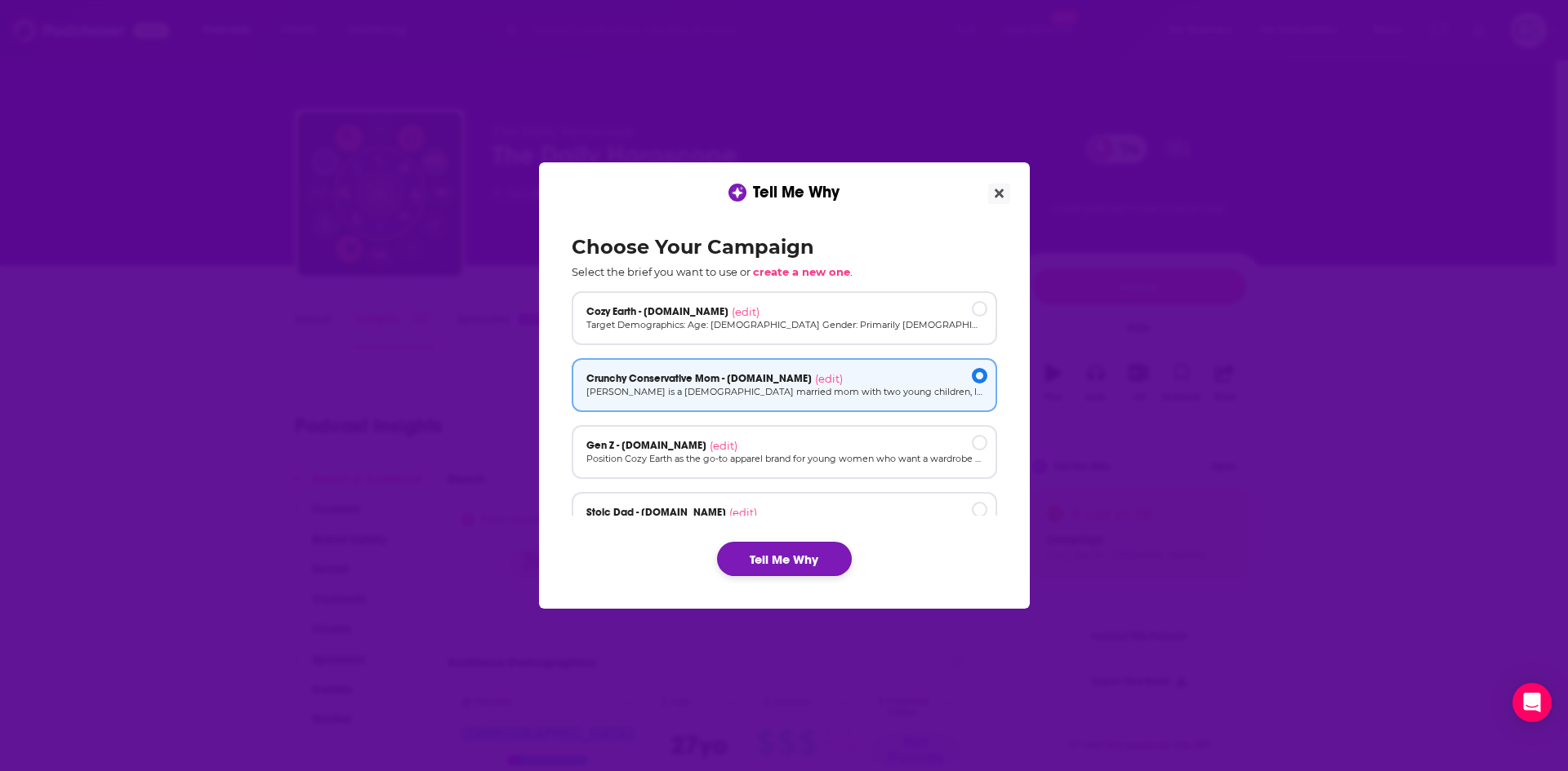
click at [806, 551] on button "Tell Me Why" at bounding box center [784, 559] width 135 height 35
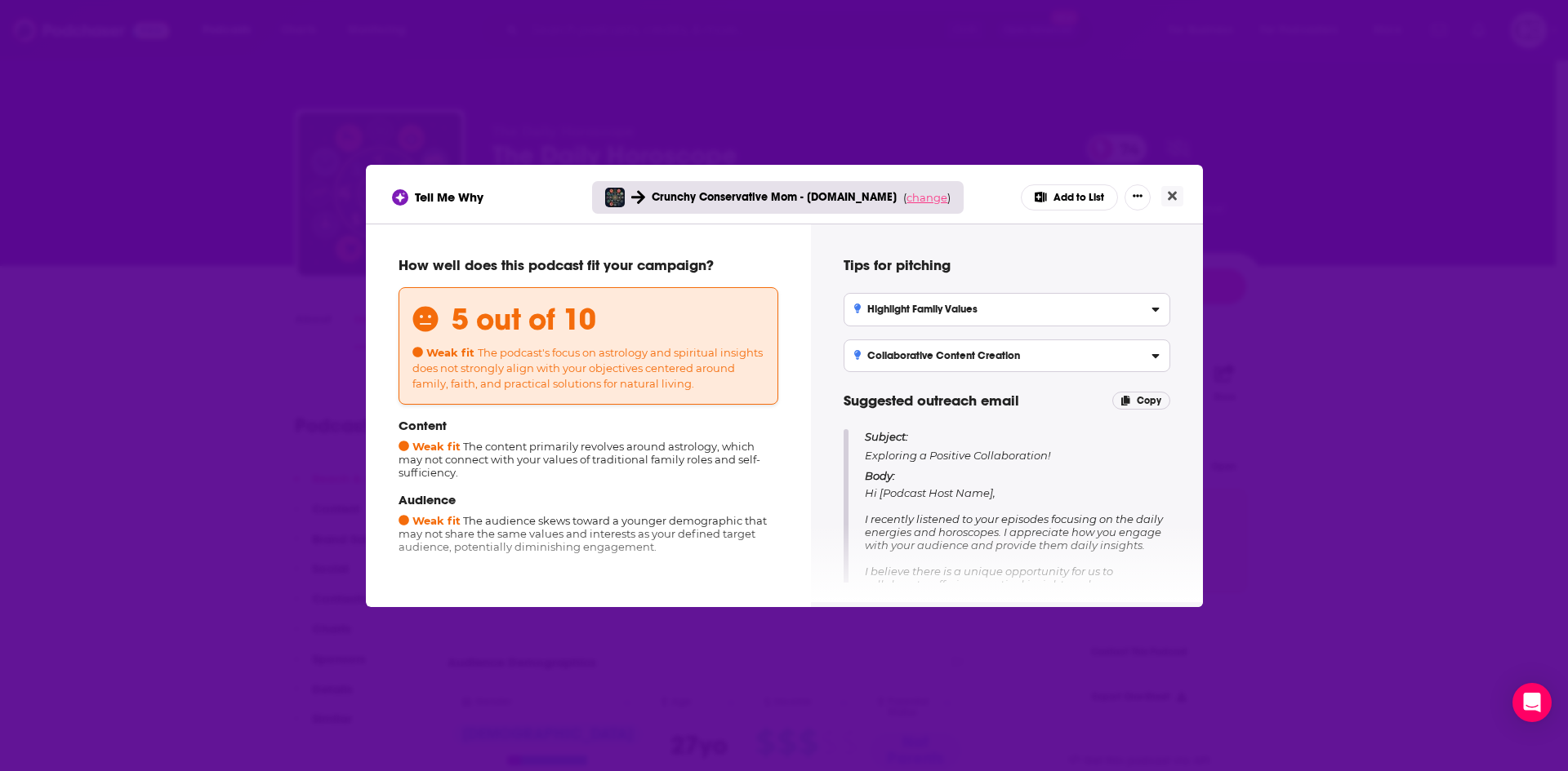
click at [934, 201] on span "change" at bounding box center [926, 197] width 41 height 13
click at [947, 314] on button "Change campaign" at bounding box center [949, 319] width 110 height 20
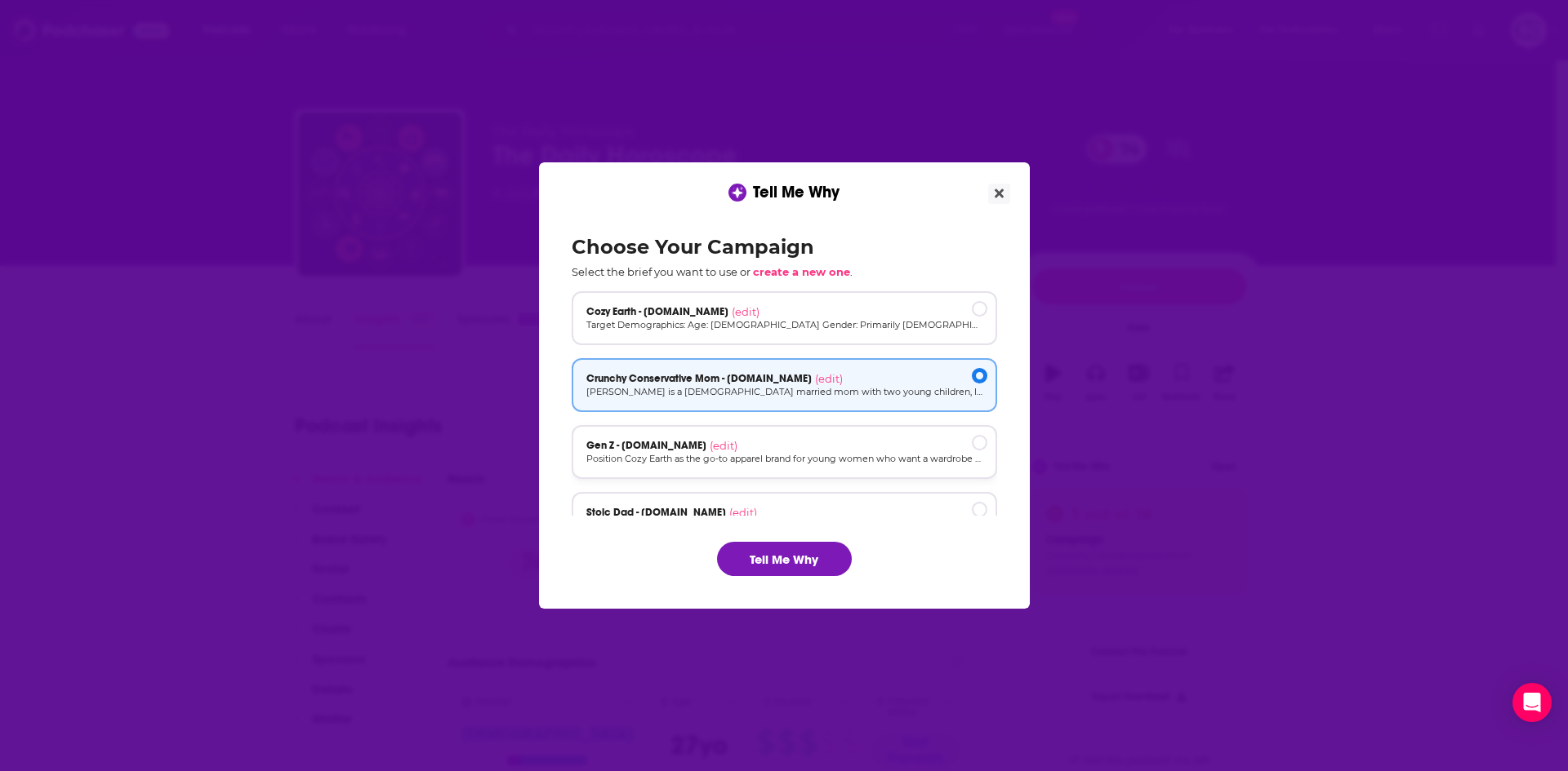
click at [899, 436] on div "Gen Z - [DOMAIN_NAME] (edit) Position Cozy Earth as the go-to apparel brand for…" at bounding box center [784, 452] width 426 height 54
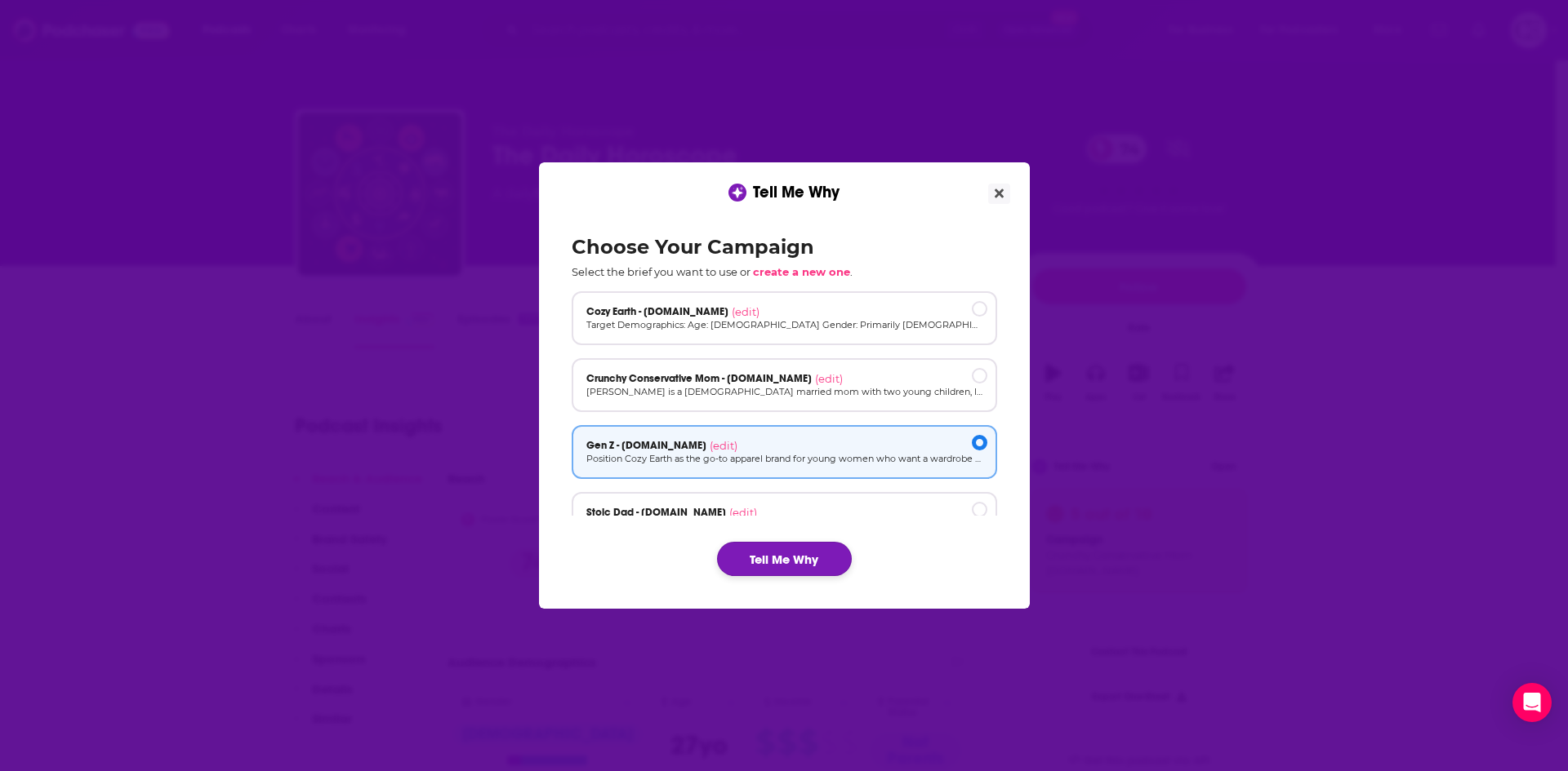
click at [748, 558] on button "Tell Me Why" at bounding box center [784, 559] width 135 height 35
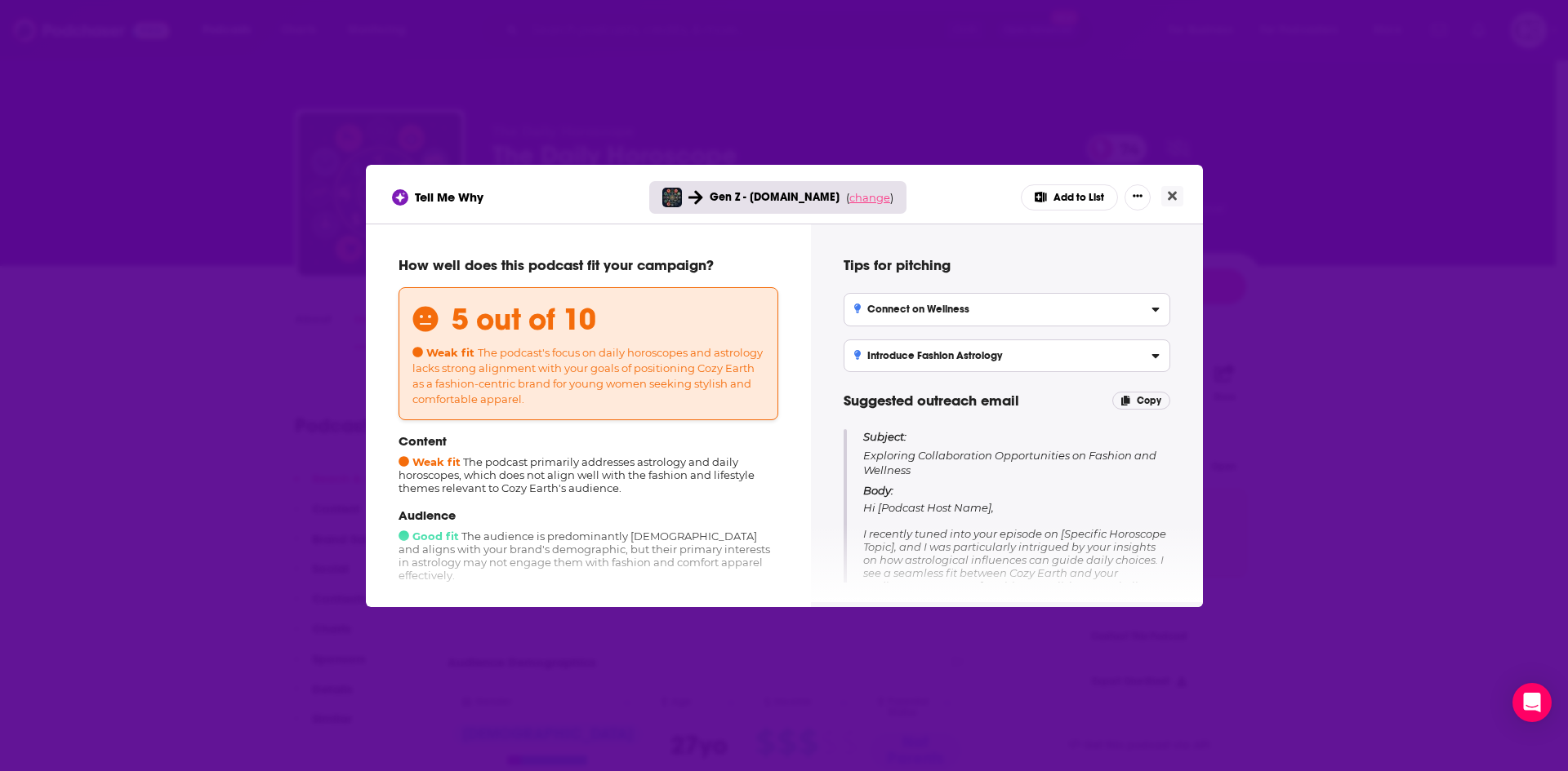
click at [866, 201] on span "change" at bounding box center [869, 197] width 41 height 13
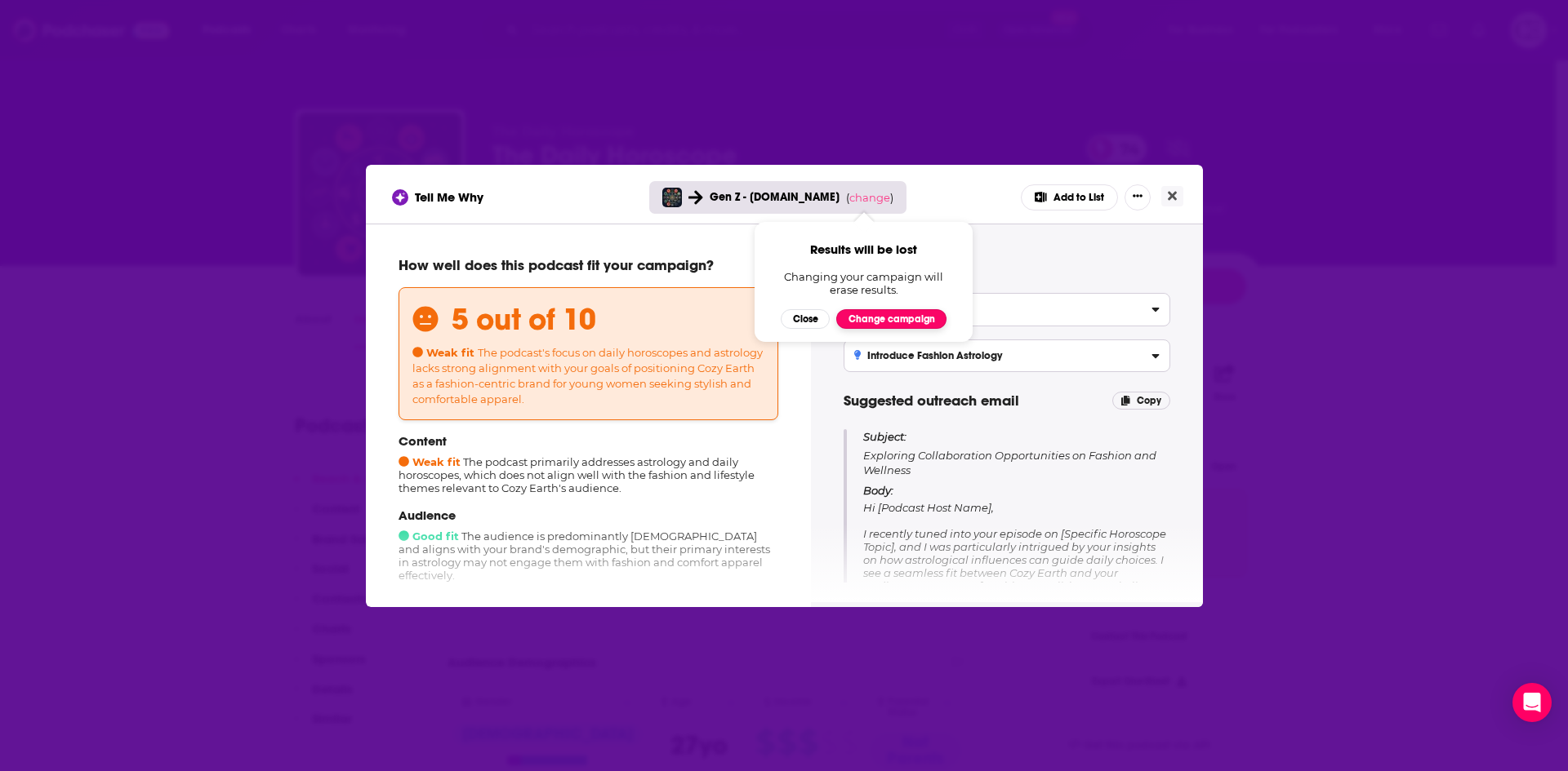
click at [870, 318] on button "Change campaign" at bounding box center [891, 319] width 110 height 20
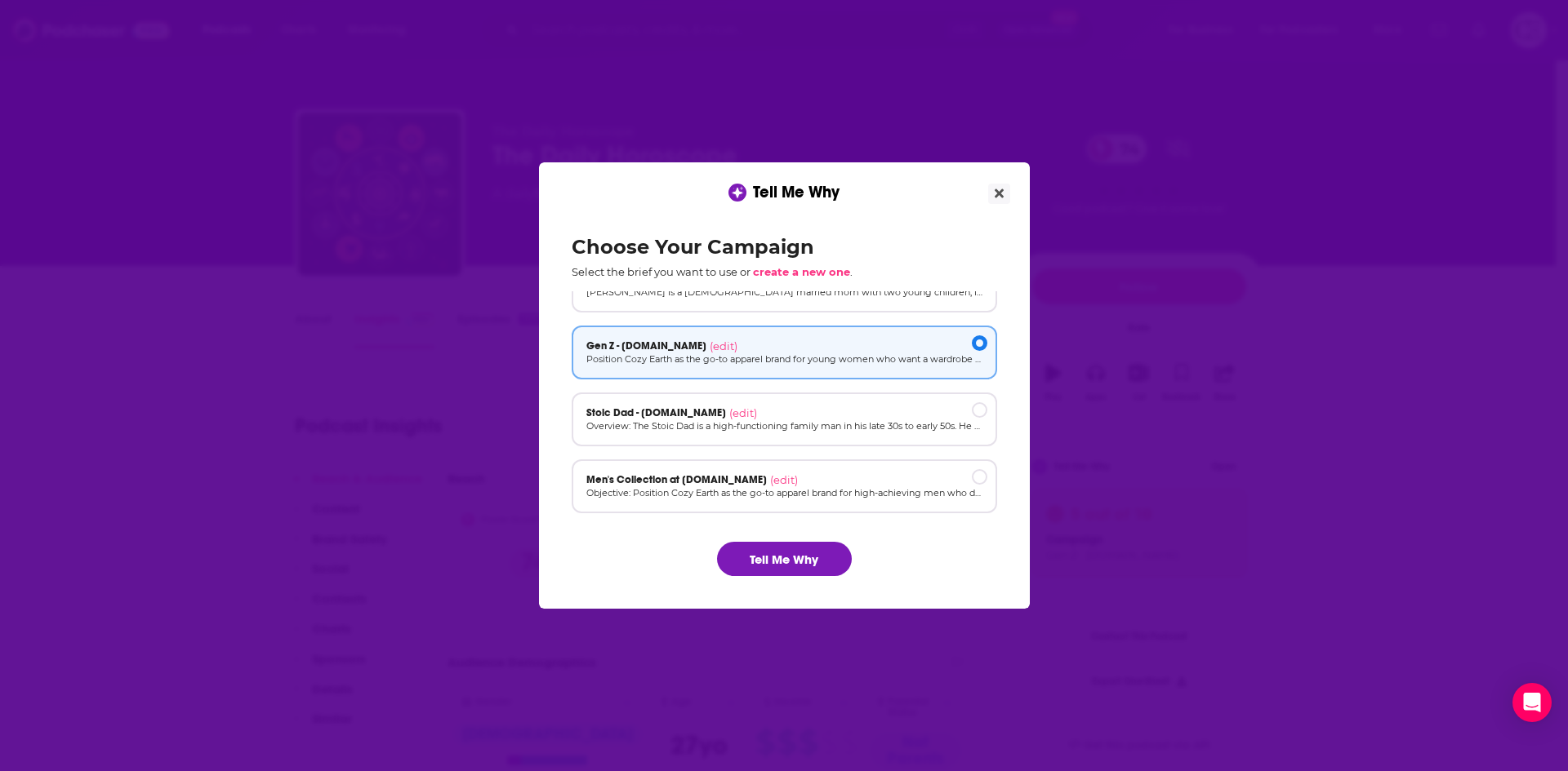
scroll to position [110, 0]
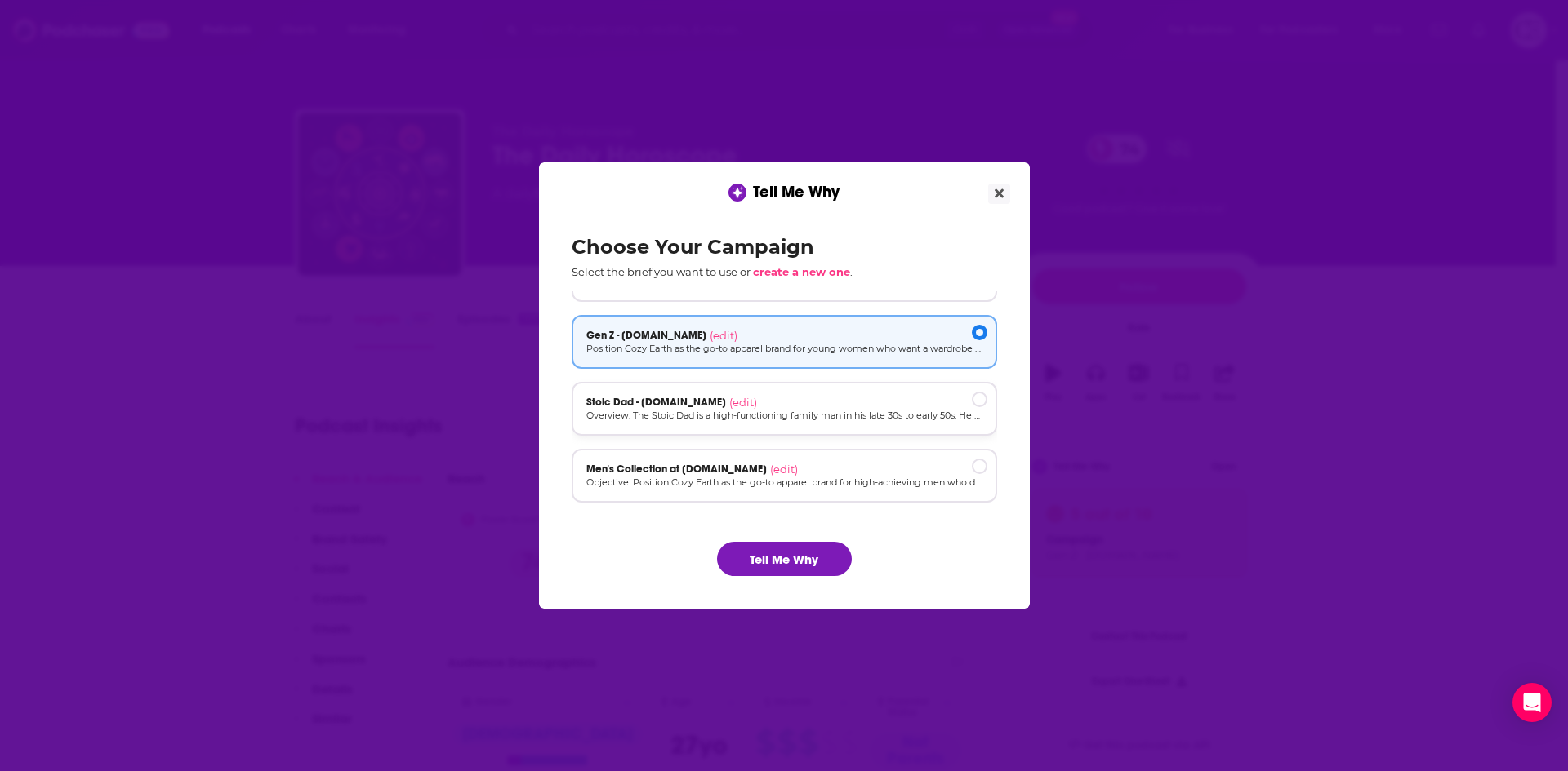
click at [863, 393] on div "Stoic Dad - [DOMAIN_NAME] (edit) Overview: The Stoic Dad is a high-functioning …" at bounding box center [784, 409] width 426 height 54
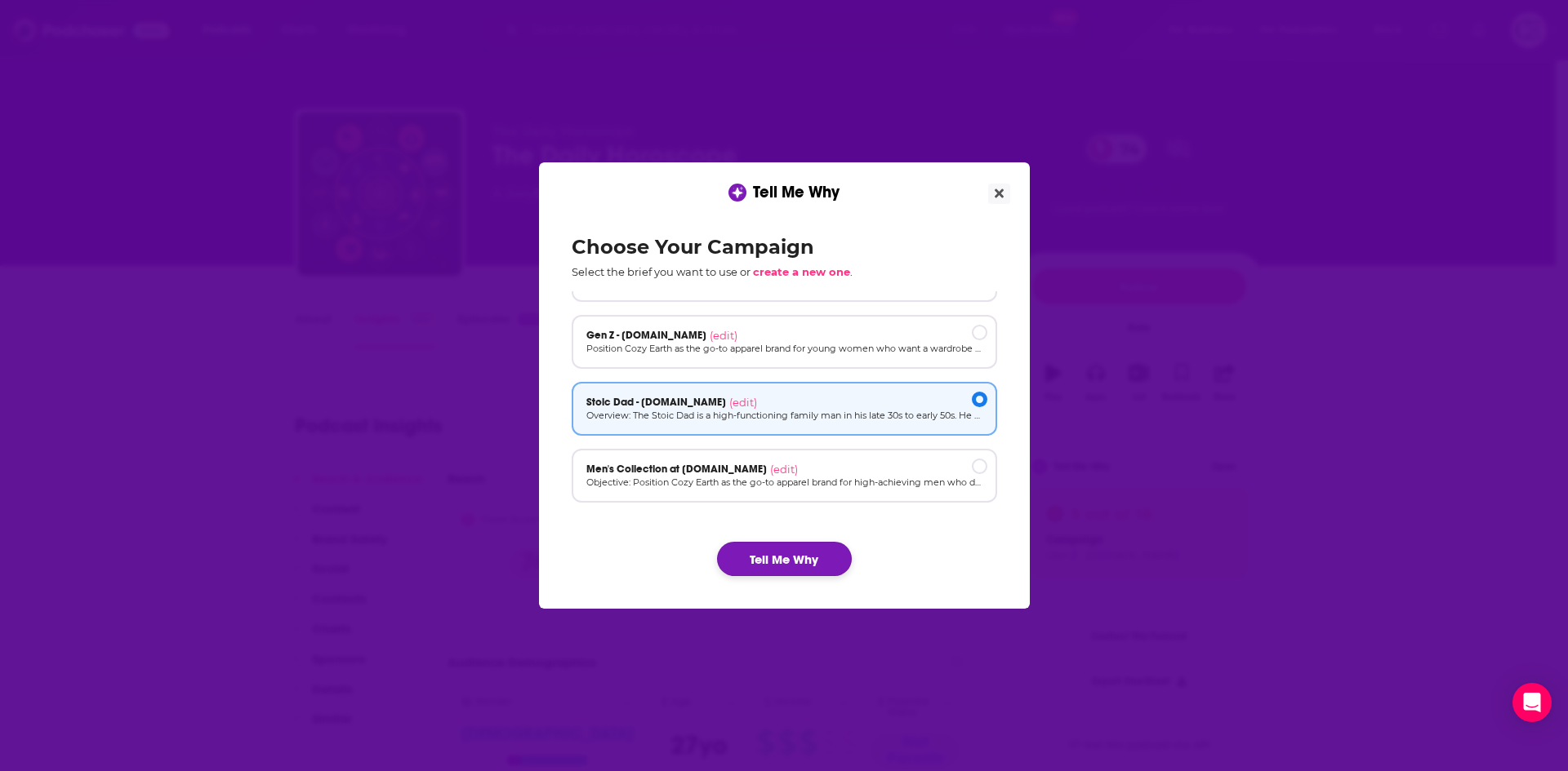
click at [819, 554] on button "Tell Me Why" at bounding box center [784, 559] width 135 height 35
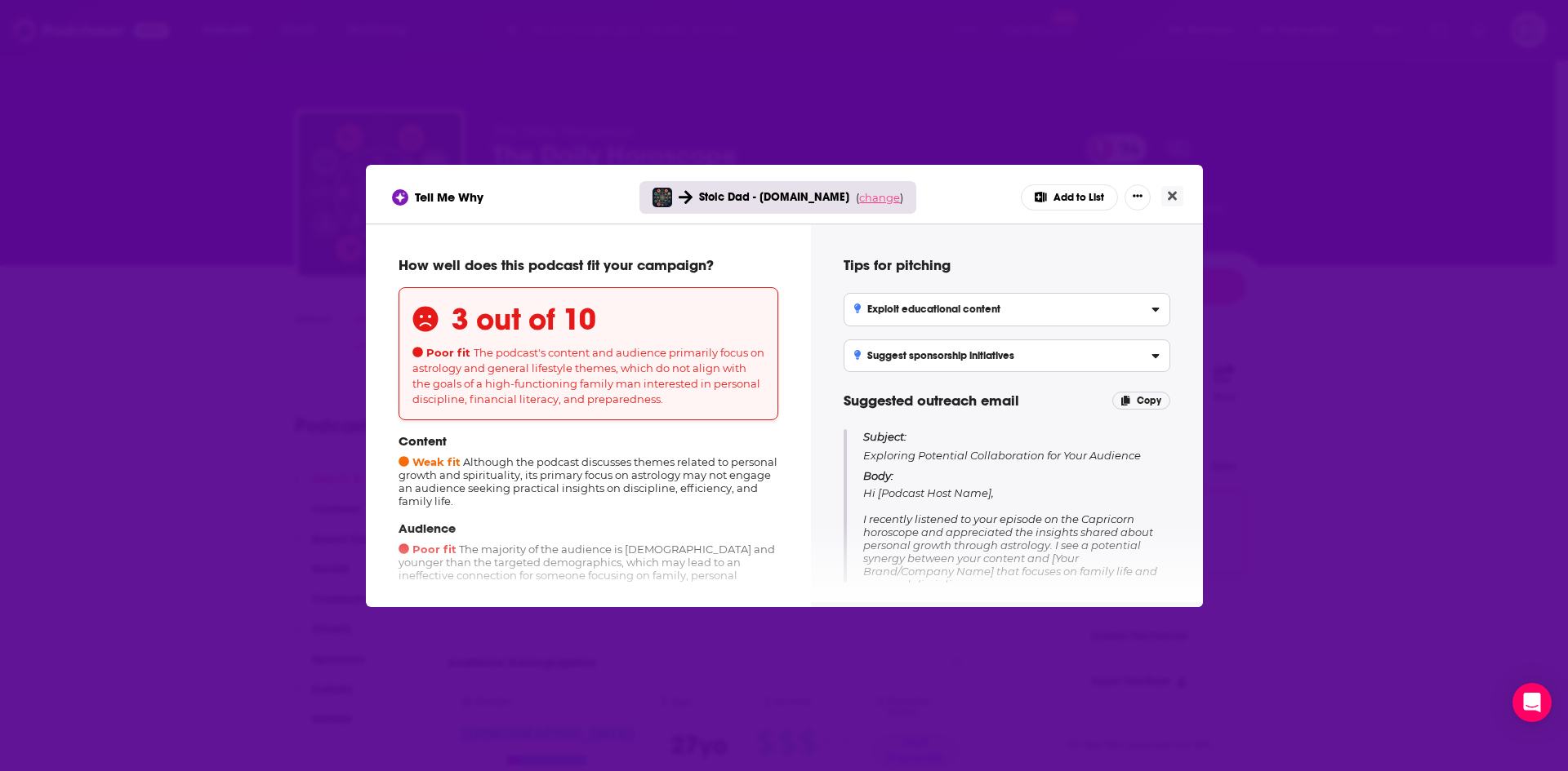
click at [872, 200] on span "change" at bounding box center [879, 197] width 41 height 13
click at [878, 318] on button "Change campaign" at bounding box center [901, 319] width 110 height 20
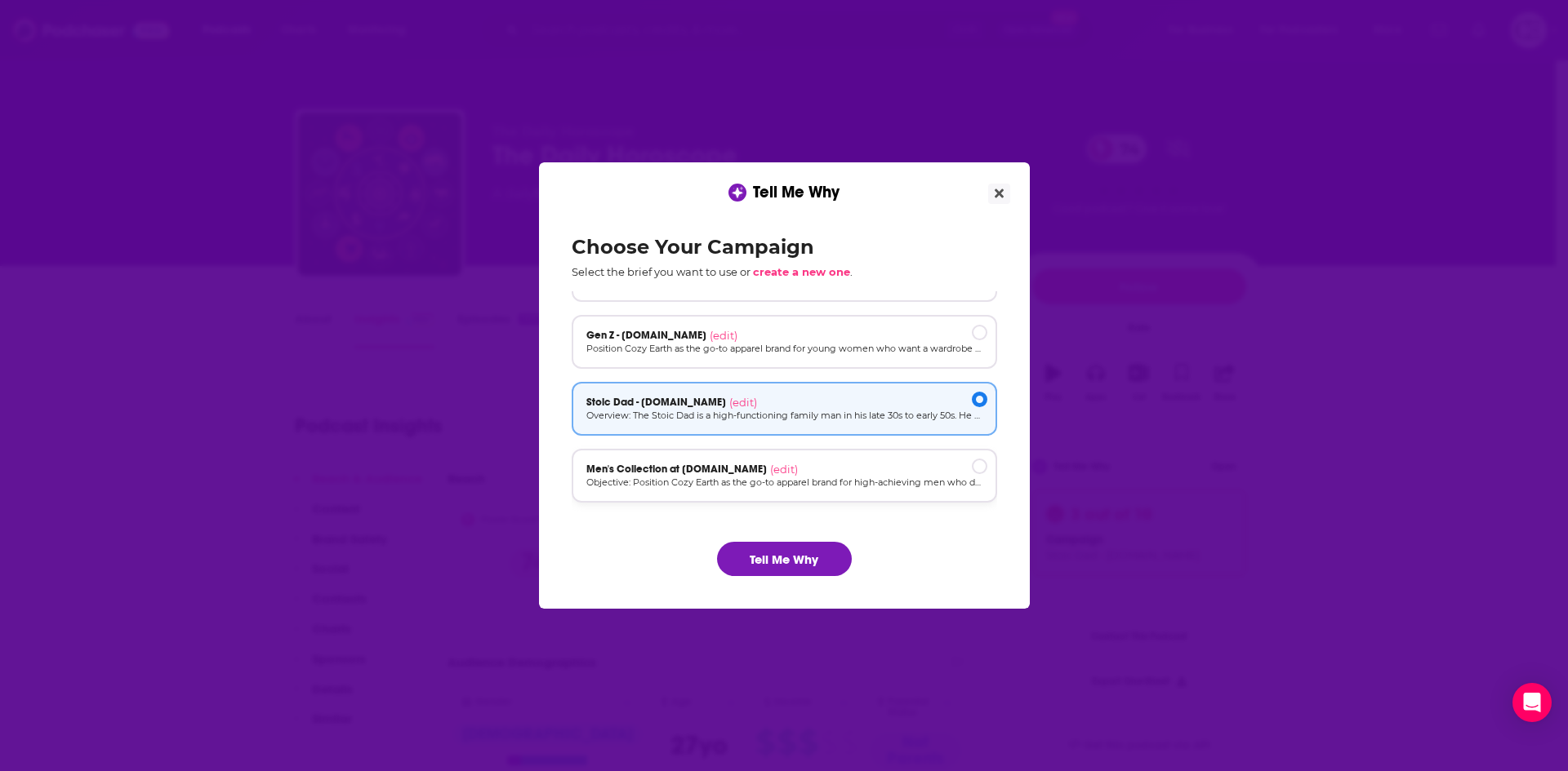
click at [842, 463] on div "Men's Collection at [DOMAIN_NAME] (edit)" at bounding box center [784, 468] width 396 height 13
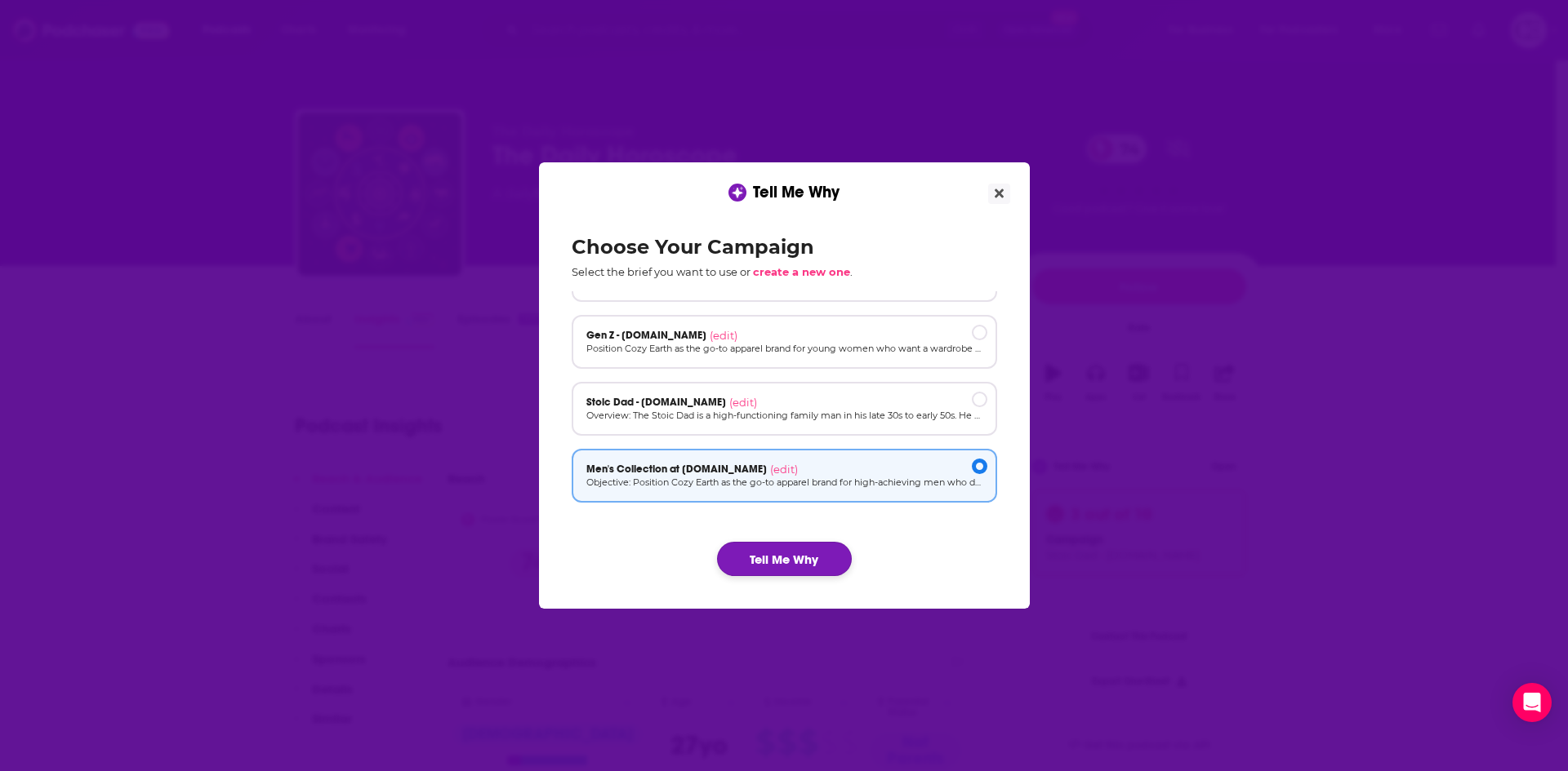
click at [816, 557] on button "Tell Me Why" at bounding box center [784, 559] width 135 height 35
